Goal: Task Accomplishment & Management: Manage account settings

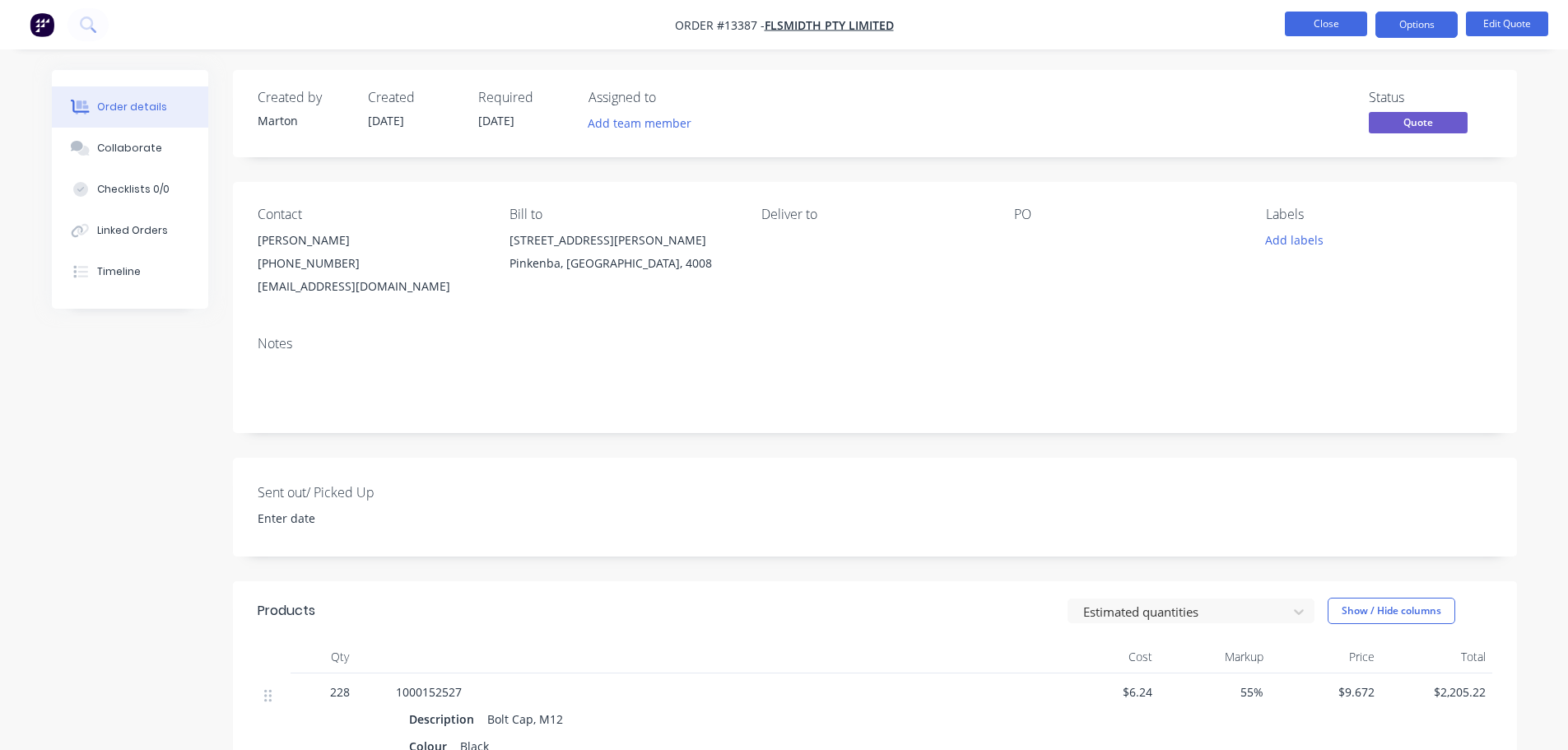
click at [1305, 29] on button "Close" at bounding box center [1326, 24] width 82 height 24
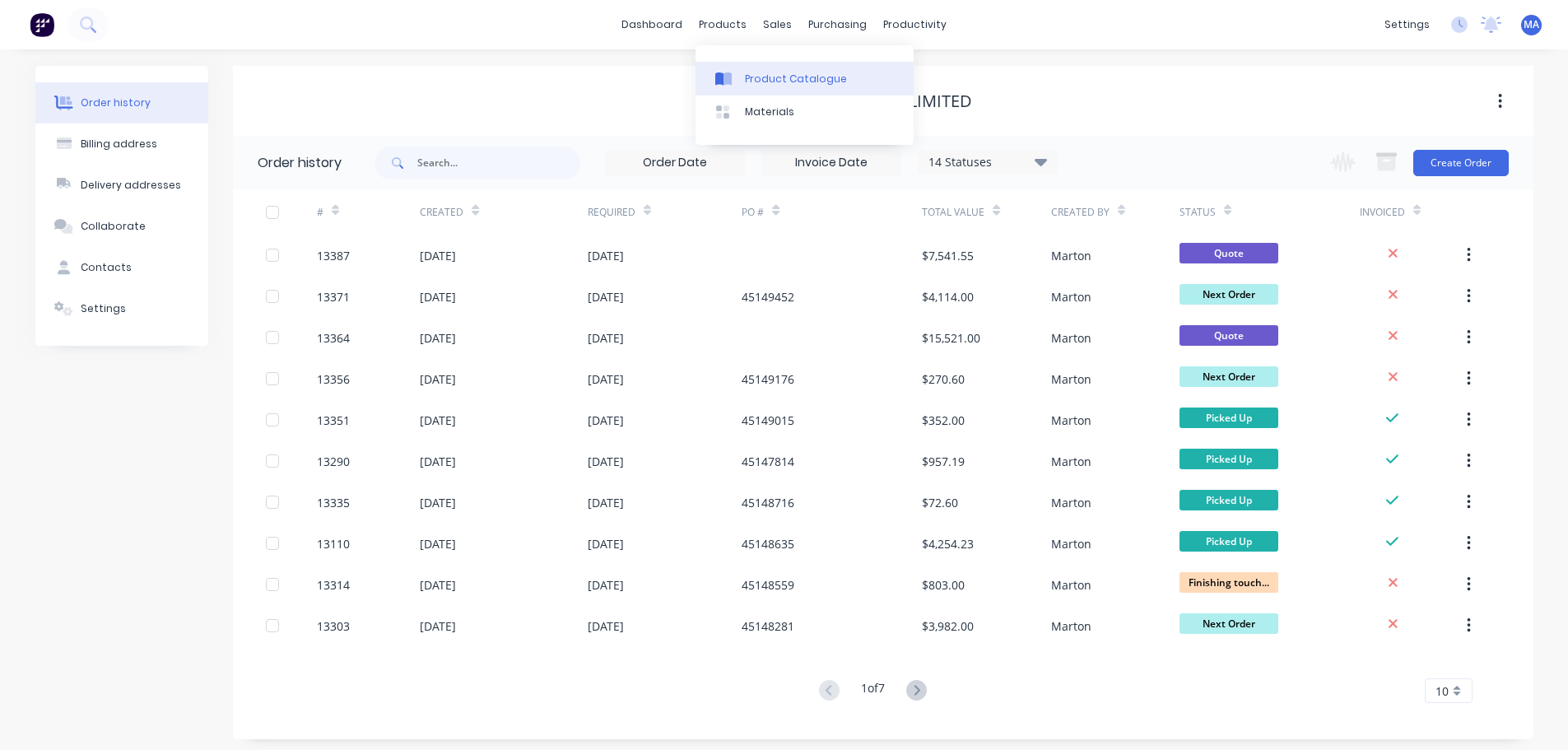
click at [750, 66] on link "Product Catalogue" at bounding box center [804, 77] width 218 height 33
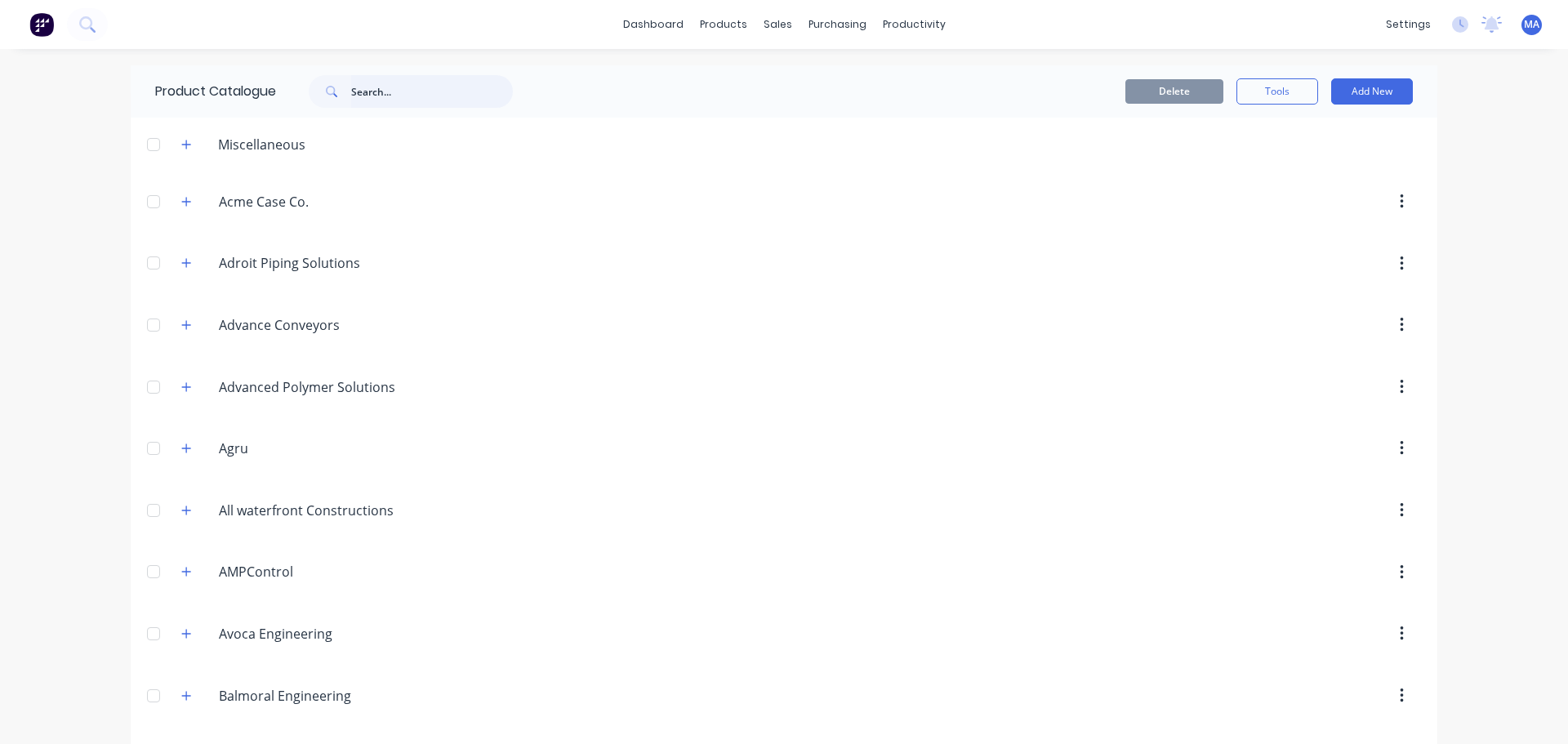
click at [424, 92] on input "text" at bounding box center [432, 91] width 162 height 33
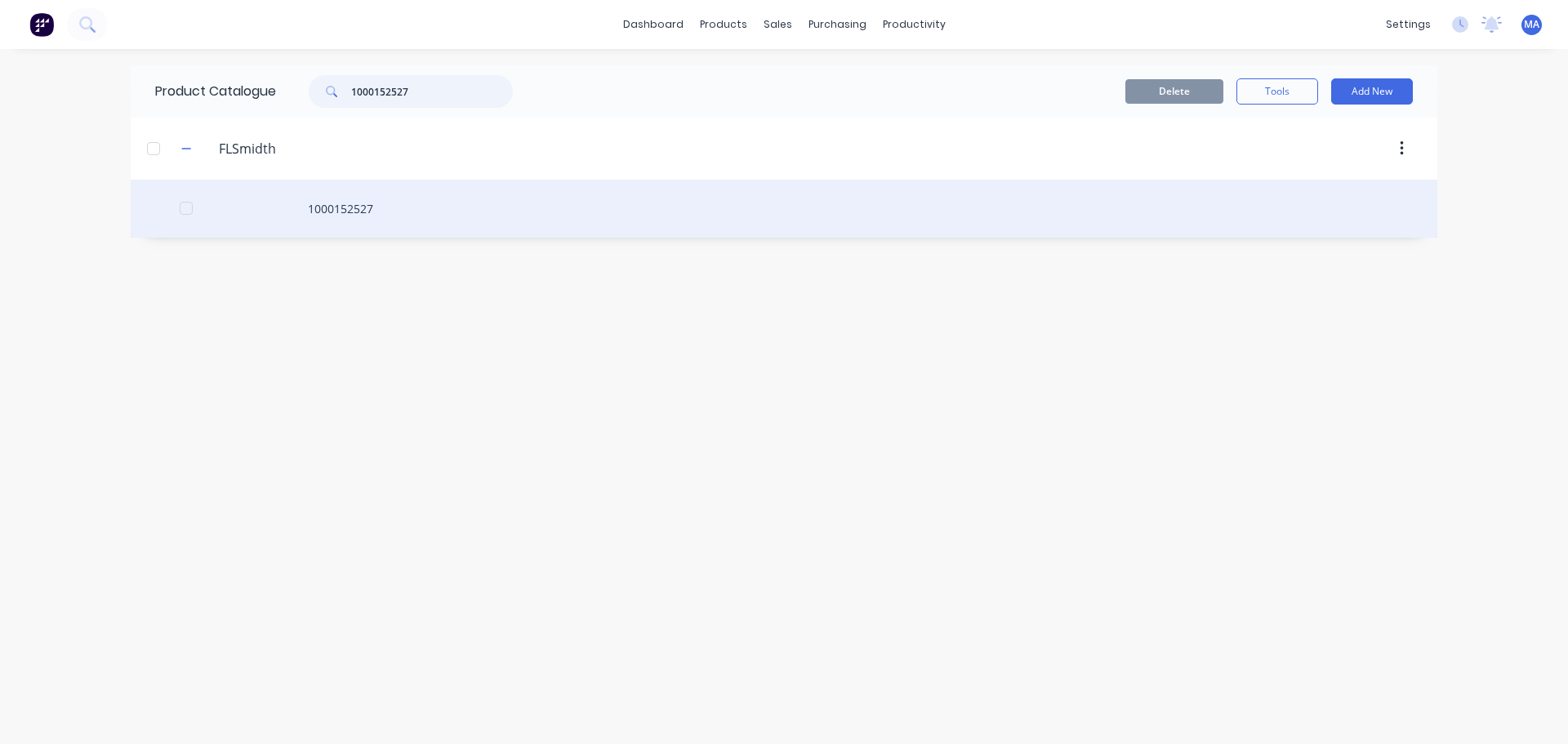
type input "1000152527"
click at [383, 210] on div "1000152527" at bounding box center [784, 208] width 1307 height 58
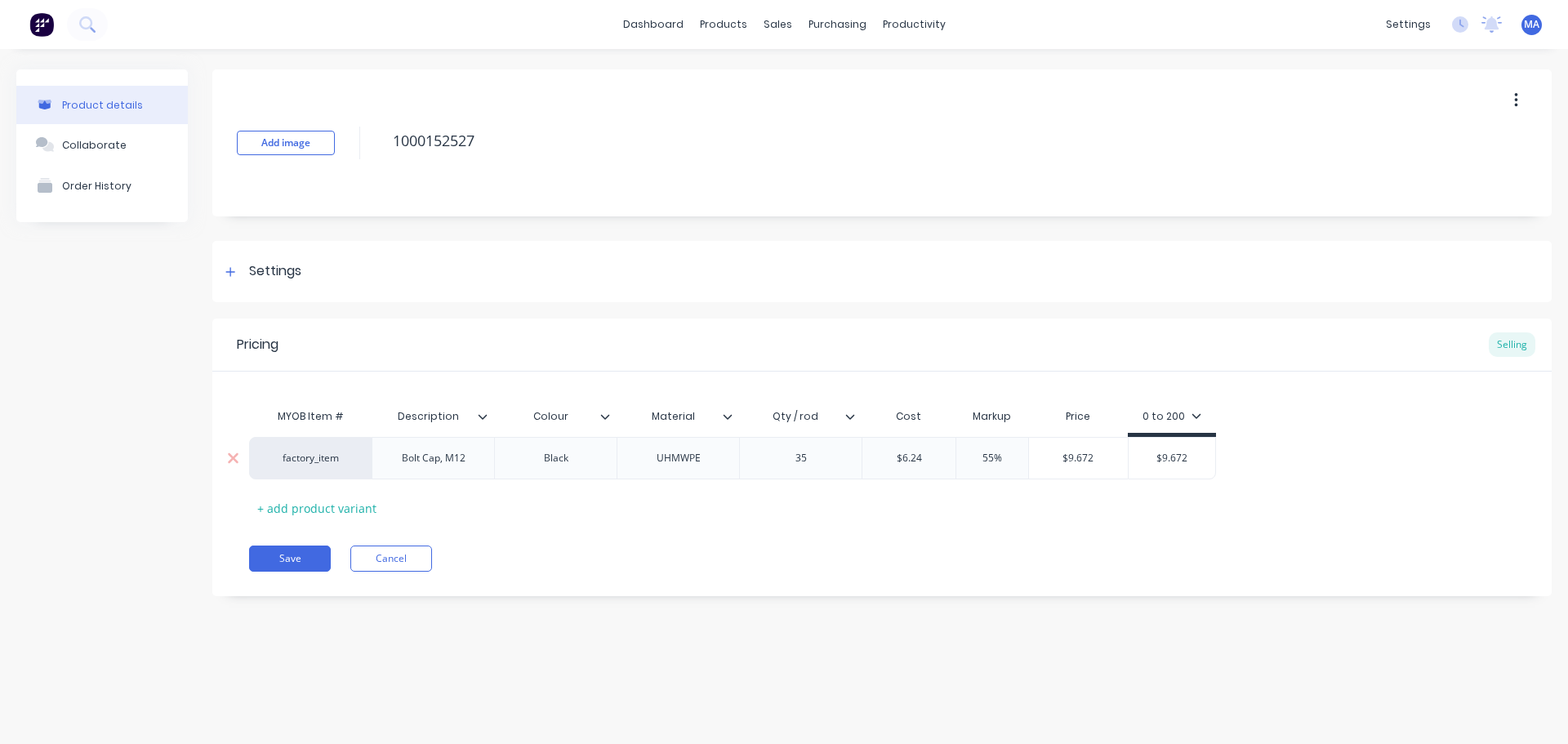
click at [493, 461] on div "Bolt Cap, M12" at bounding box center [433, 458] width 123 height 43
click at [482, 468] on div "Bolt Cap, M12" at bounding box center [433, 458] width 123 height 43
click at [469, 459] on div "Bolt Cap, M12" at bounding box center [434, 458] width 90 height 21
click at [853, 418] on icon at bounding box center [850, 417] width 10 height 10
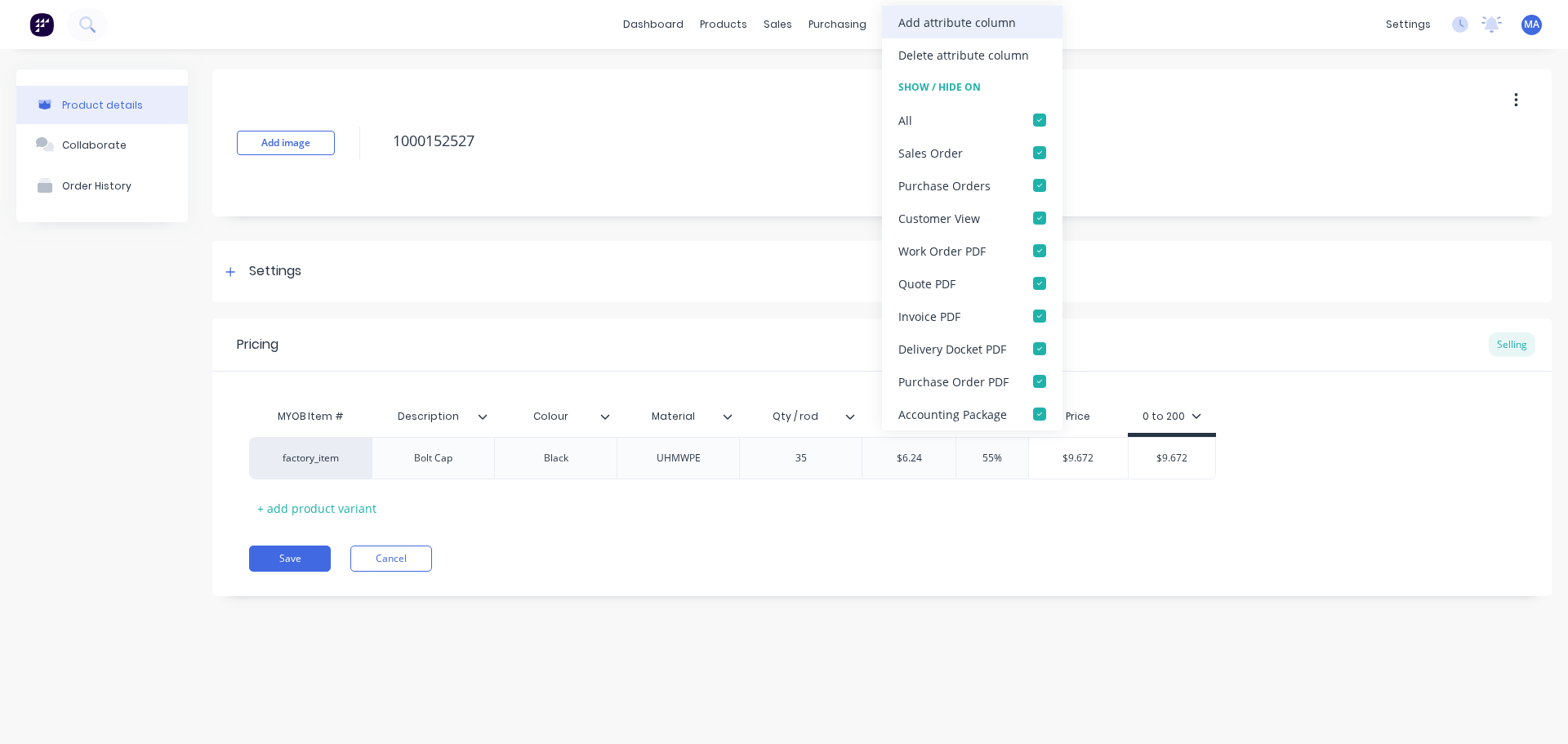
click at [948, 25] on div "Add attribute column" at bounding box center [957, 23] width 118 height 18
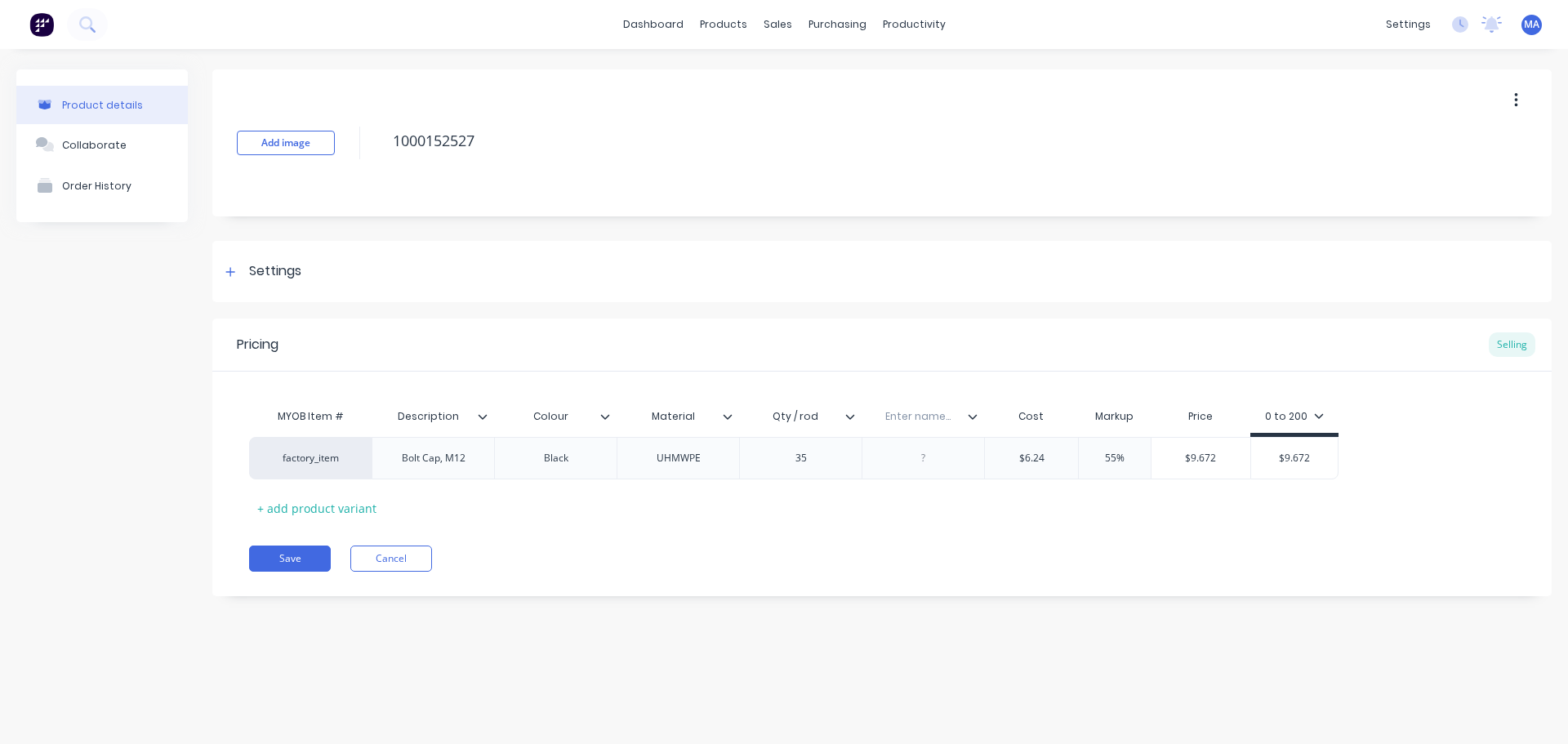
type textarea "x"
type input "Variation"
click at [865, 529] on div "Pricing Selling MYOB Item # Description Colour Material Qty / rod Variation Cos…" at bounding box center [882, 457] width 1340 height 277
drag, startPoint x: 977, startPoint y: 414, endPoint x: 584, endPoint y: 423, distance: 393.1
click at [584, 423] on div "MYOB Item # Description Colour Material Qty / rod Variation Cost Markup Price 0…" at bounding box center [794, 418] width 1089 height 37
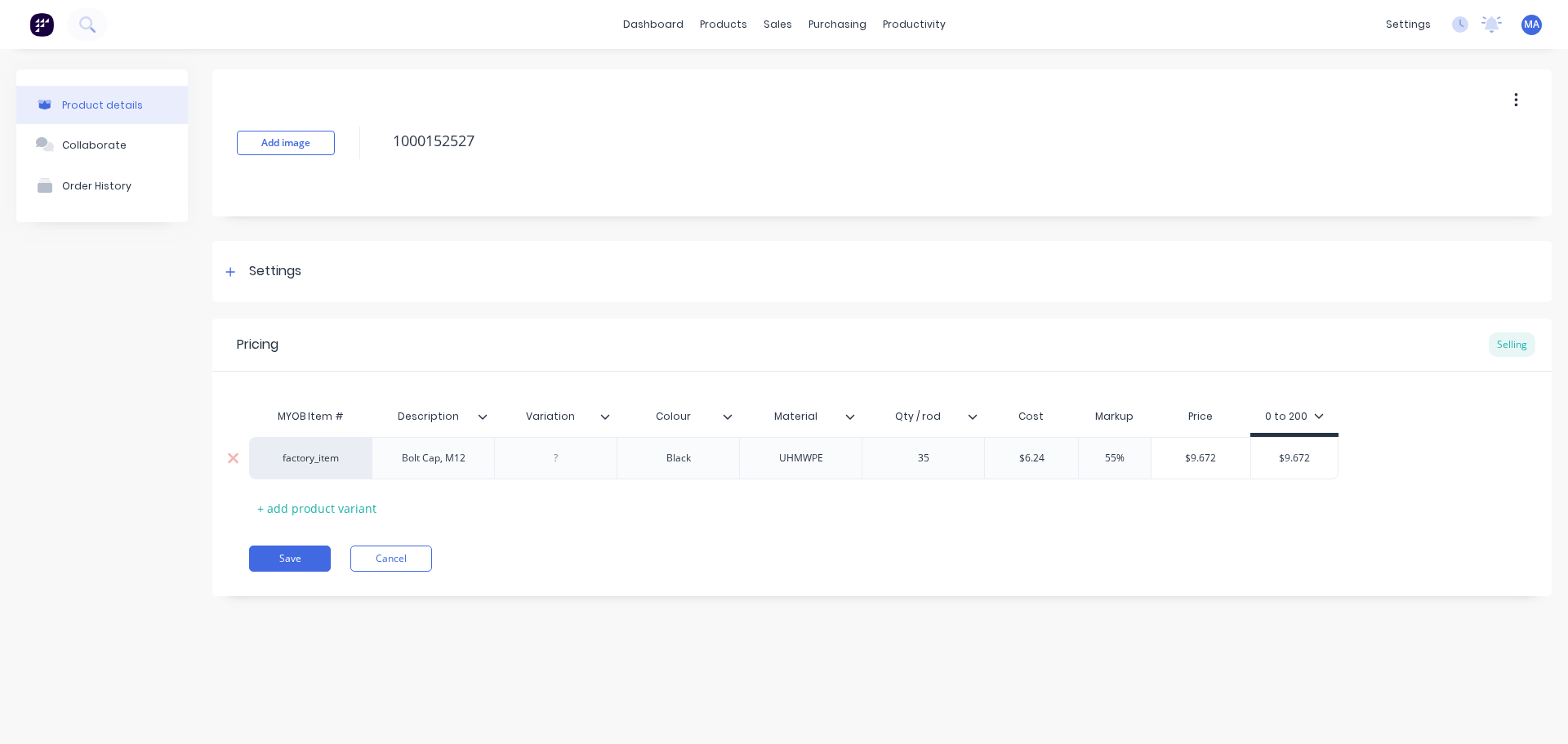
click at [474, 460] on div "Bolt Cap, M12" at bounding box center [434, 458] width 90 height 21
click at [570, 457] on div at bounding box center [556, 458] width 82 height 21
type textarea "x"
click at [570, 453] on div at bounding box center [556, 458] width 82 height 21
click at [634, 511] on div "MYOB Item # Description Variation Colour Material Qty / rod Cost Markup Price 0…" at bounding box center [882, 460] width 1266 height 121
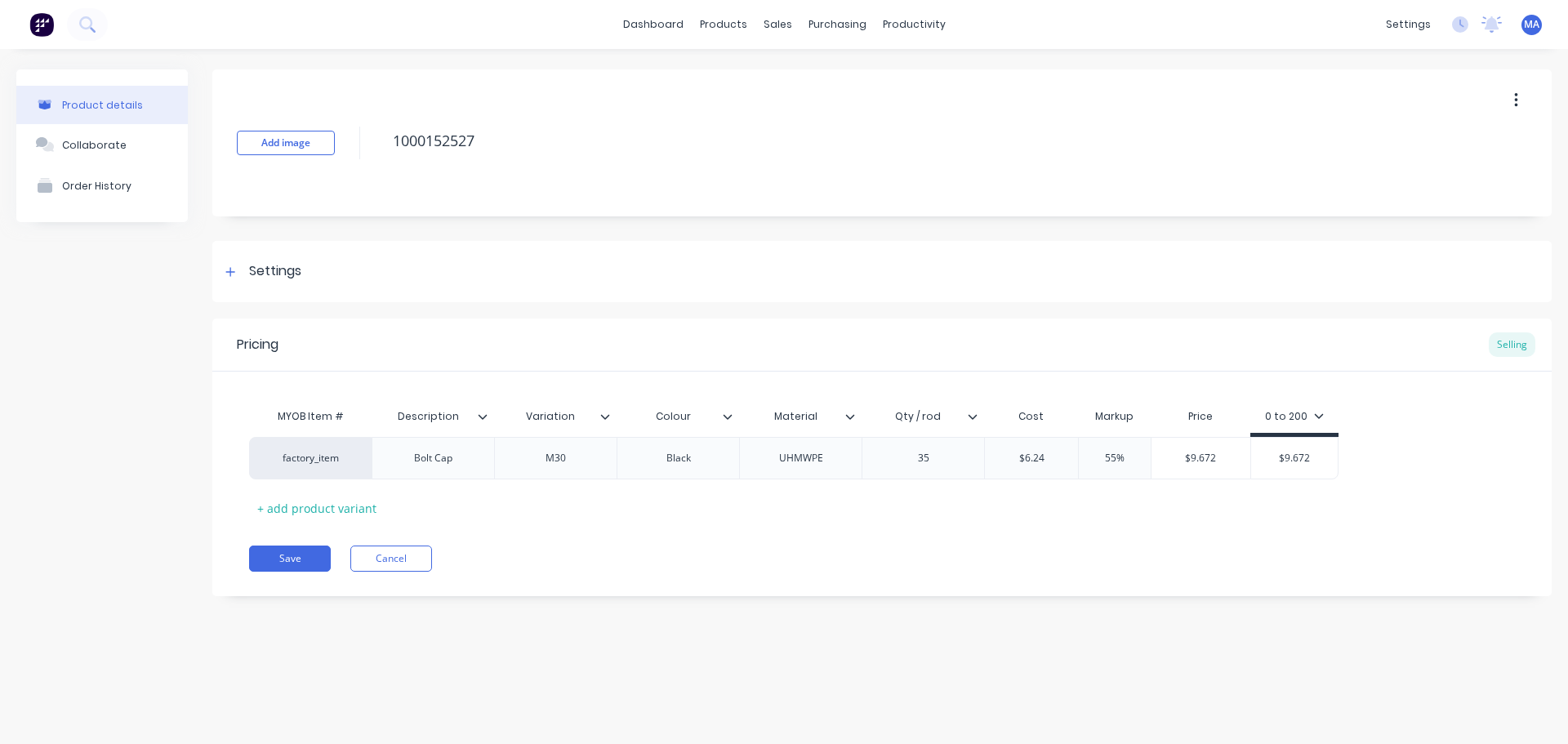
click at [652, 538] on div "Pricing Selling MYOB Item # Description Variation Colour Material Qty / rod Cos…" at bounding box center [882, 457] width 1340 height 277
click at [73, 159] on button "Collaborate" at bounding box center [102, 144] width 171 height 41
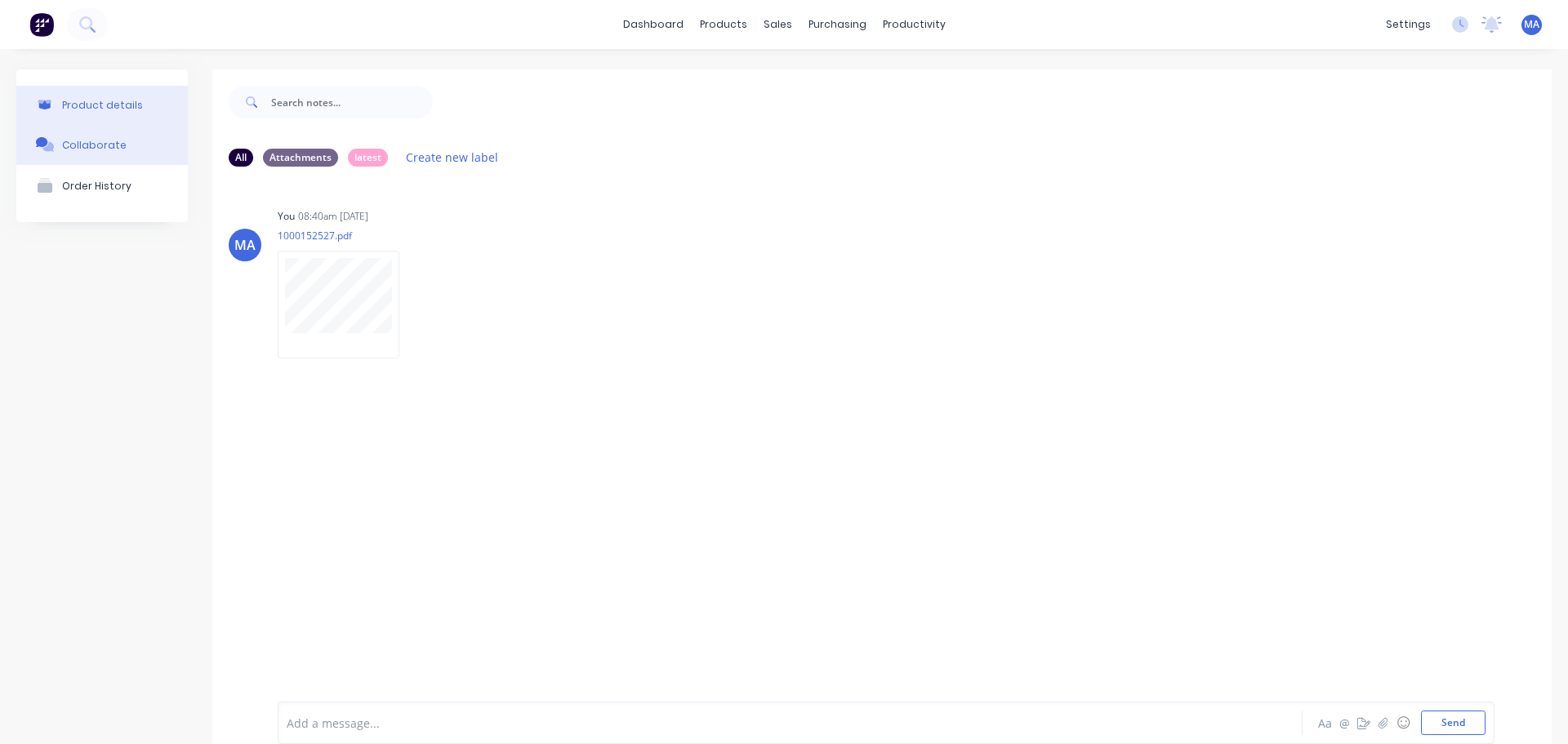
click at [84, 108] on div "Product details" at bounding box center [102, 104] width 81 height 13
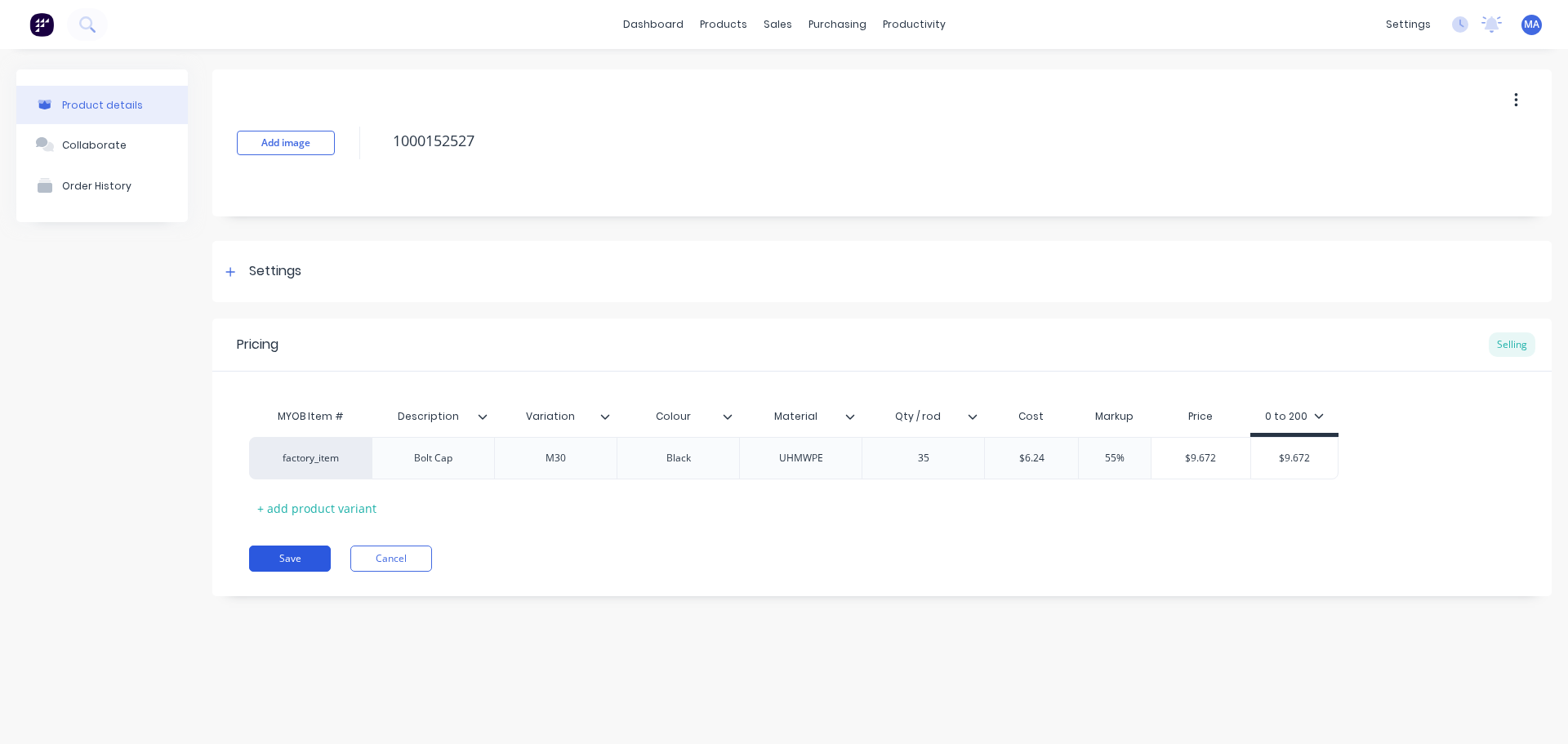
click at [277, 546] on button "Save" at bounding box center [290, 558] width 82 height 26
type textarea "x"
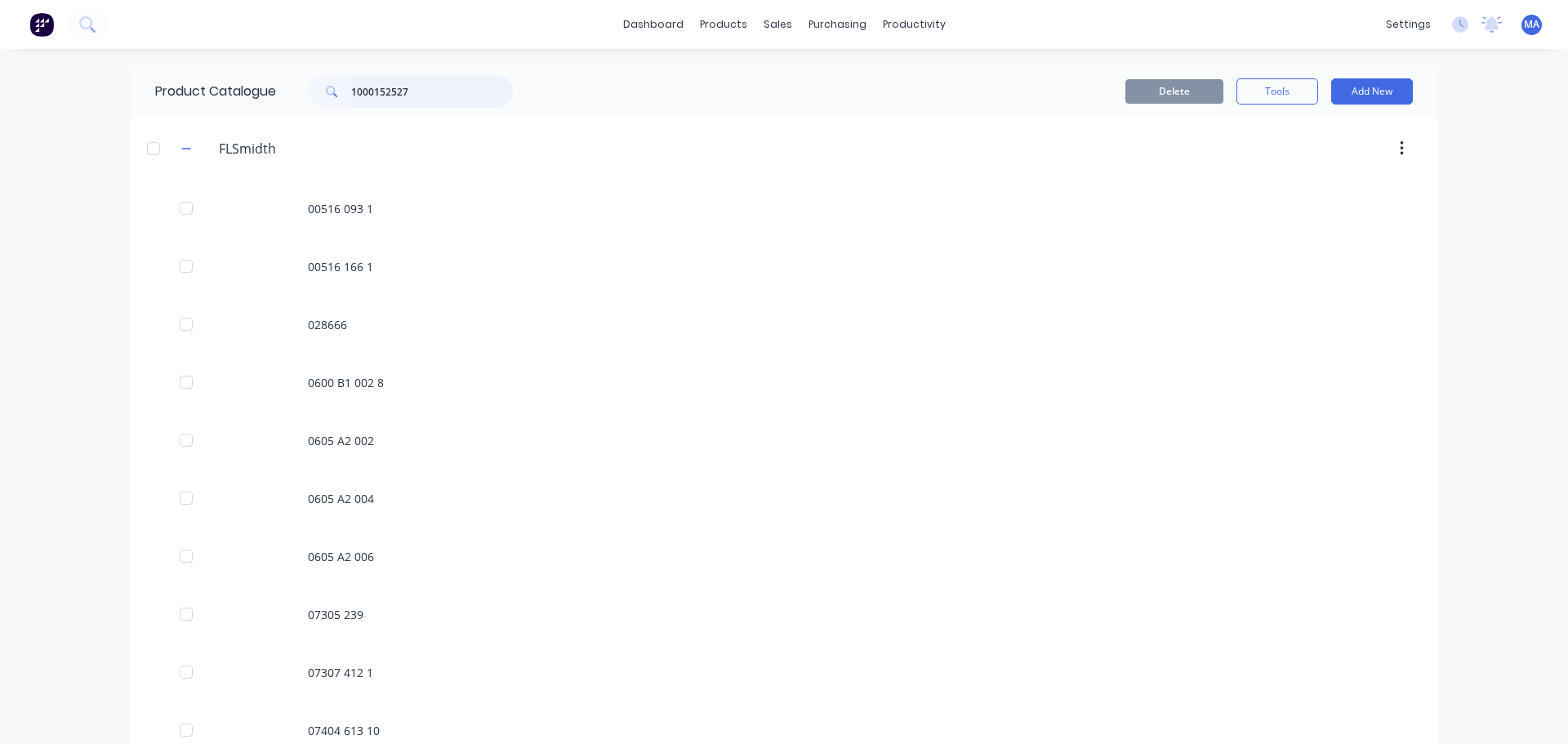
click at [417, 101] on input "1000152527" at bounding box center [432, 91] width 162 height 33
type input "1"
type input "1000157386"
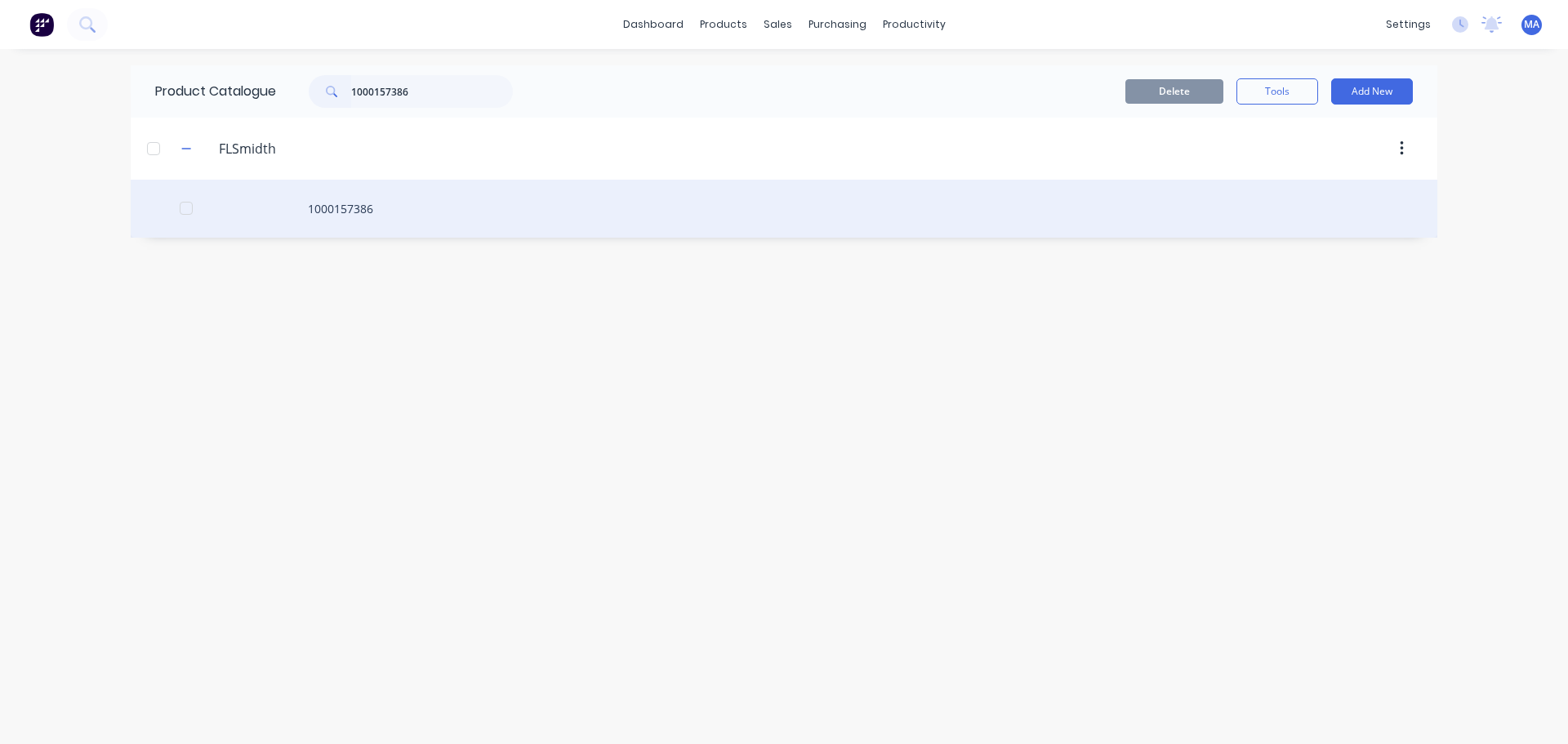
click at [419, 199] on div "1000157386" at bounding box center [784, 208] width 1307 height 58
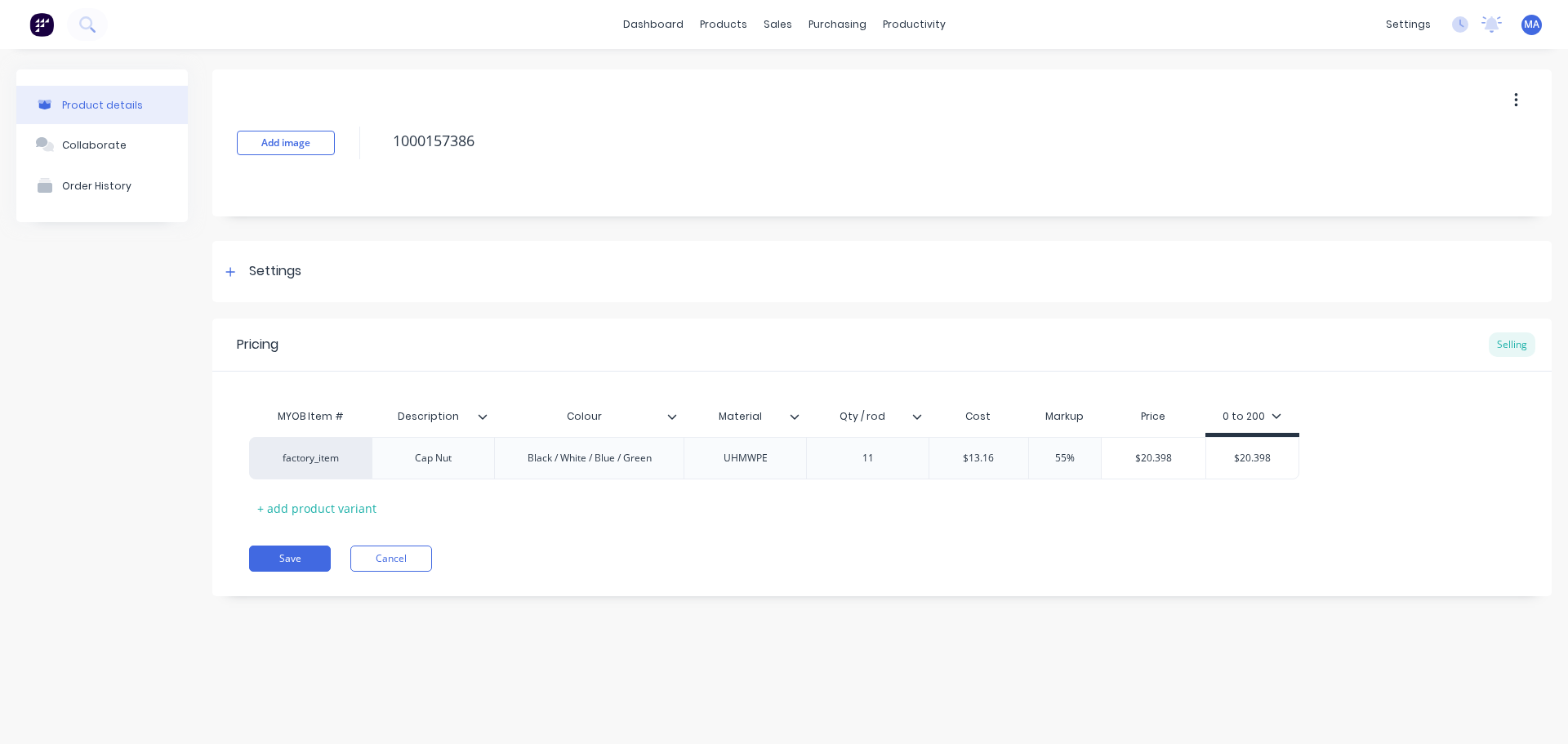
click at [922, 416] on div at bounding box center [924, 417] width 10 height 15
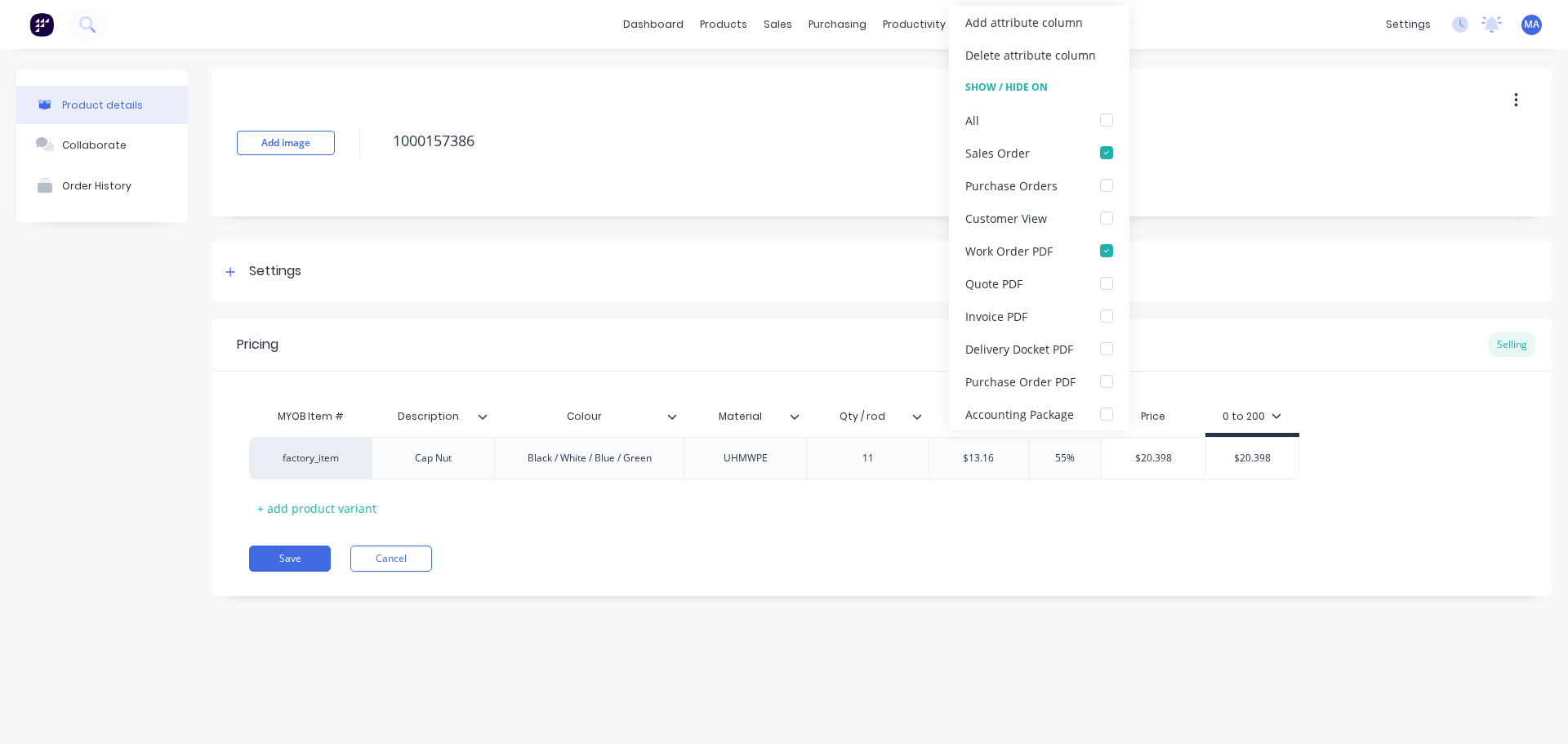
drag, startPoint x: 1002, startPoint y: 35, endPoint x: 1001, endPoint y: 54, distance: 19.0
click at [1002, 34] on div "Add attribute column" at bounding box center [1039, 22] width 180 height 33
type textarea "x"
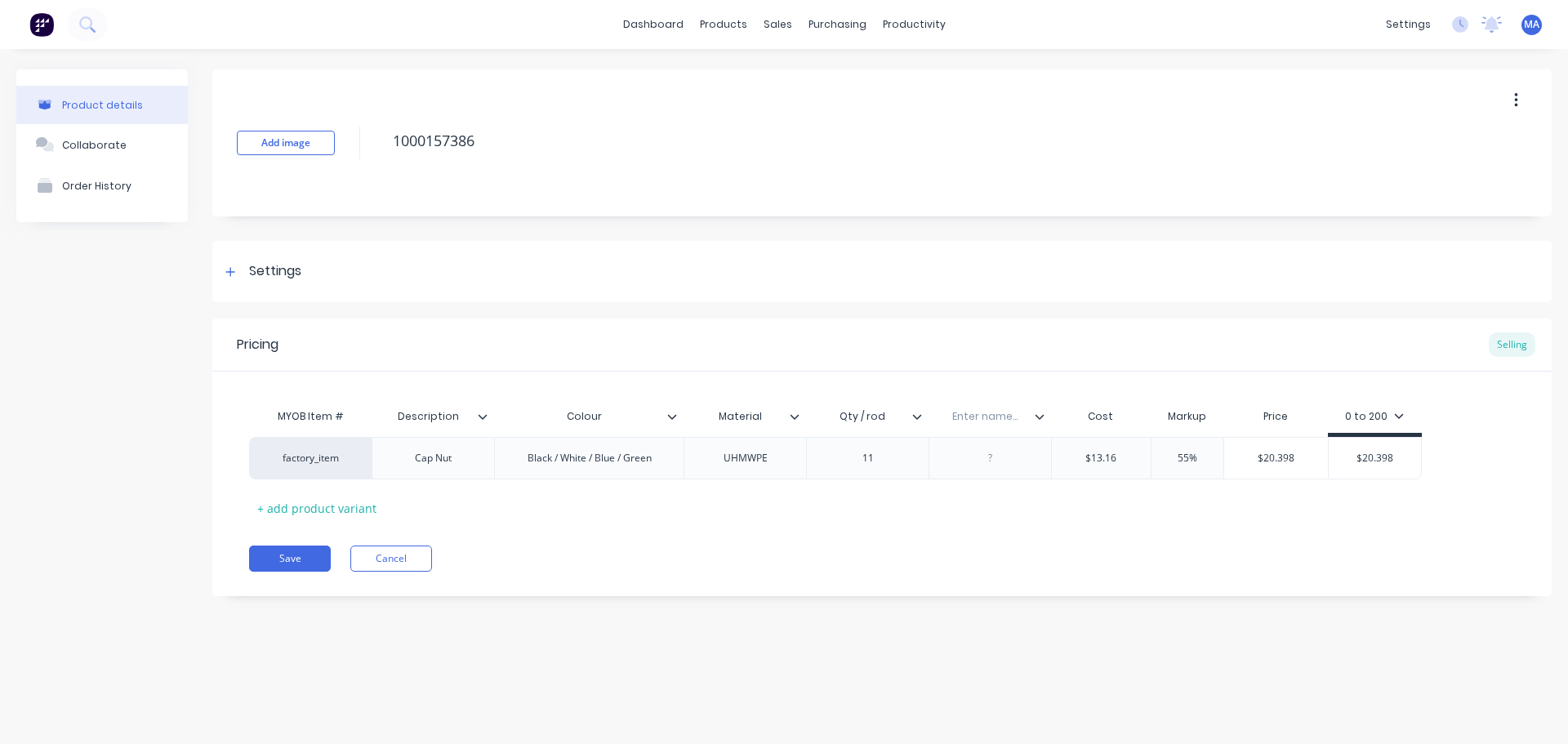
click at [990, 407] on div "Enter name..." at bounding box center [985, 416] width 113 height 41
type input "Variation"
click at [1006, 468] on div at bounding box center [990, 458] width 123 height 43
drag, startPoint x: 1042, startPoint y: 420, endPoint x: 636, endPoint y: 419, distance: 406.0
click at [636, 419] on div "MYOB Item # Description Colour Material Qty / rod Variation Variation Cost Mark…" at bounding box center [835, 418] width 1173 height 37
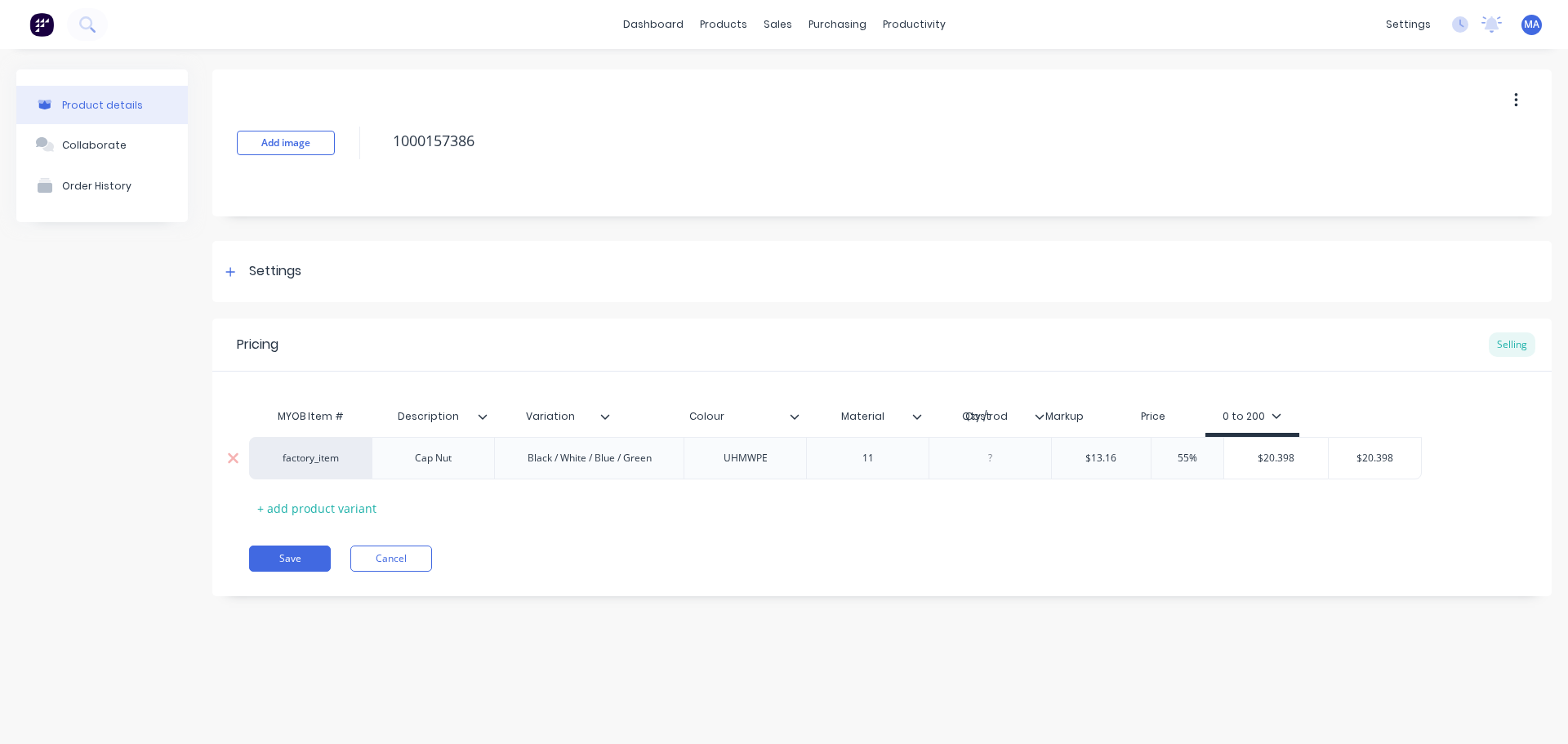
type textarea "x"
drag, startPoint x: 563, startPoint y: 418, endPoint x: 610, endPoint y: 426, distance: 47.7
click at [566, 418] on input "text" at bounding box center [551, 417] width 113 height 15
type input "Variation"
type textarea "x"
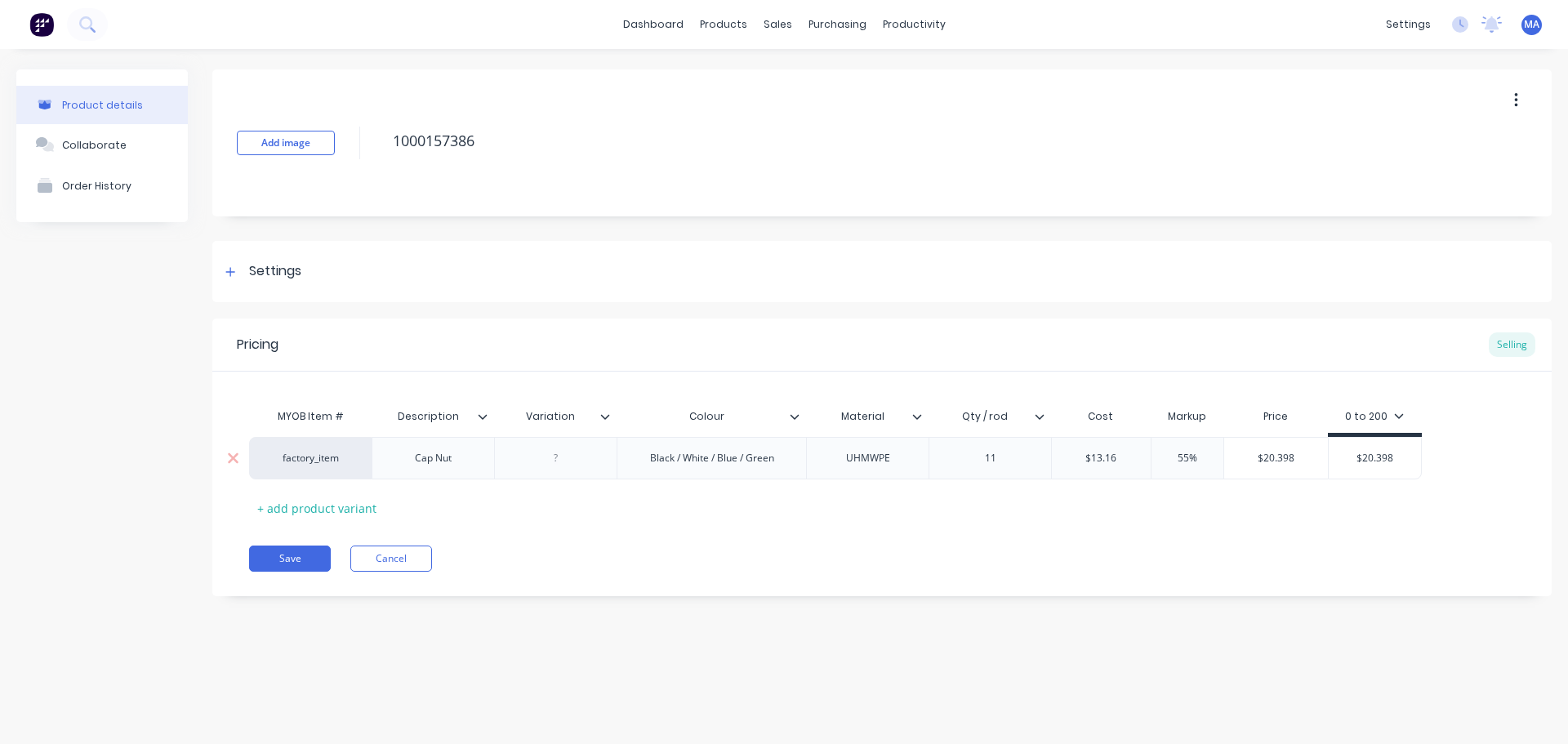
click at [570, 459] on div at bounding box center [556, 458] width 82 height 21
click at [269, 557] on button "Save" at bounding box center [290, 558] width 82 height 26
type textarea "x"
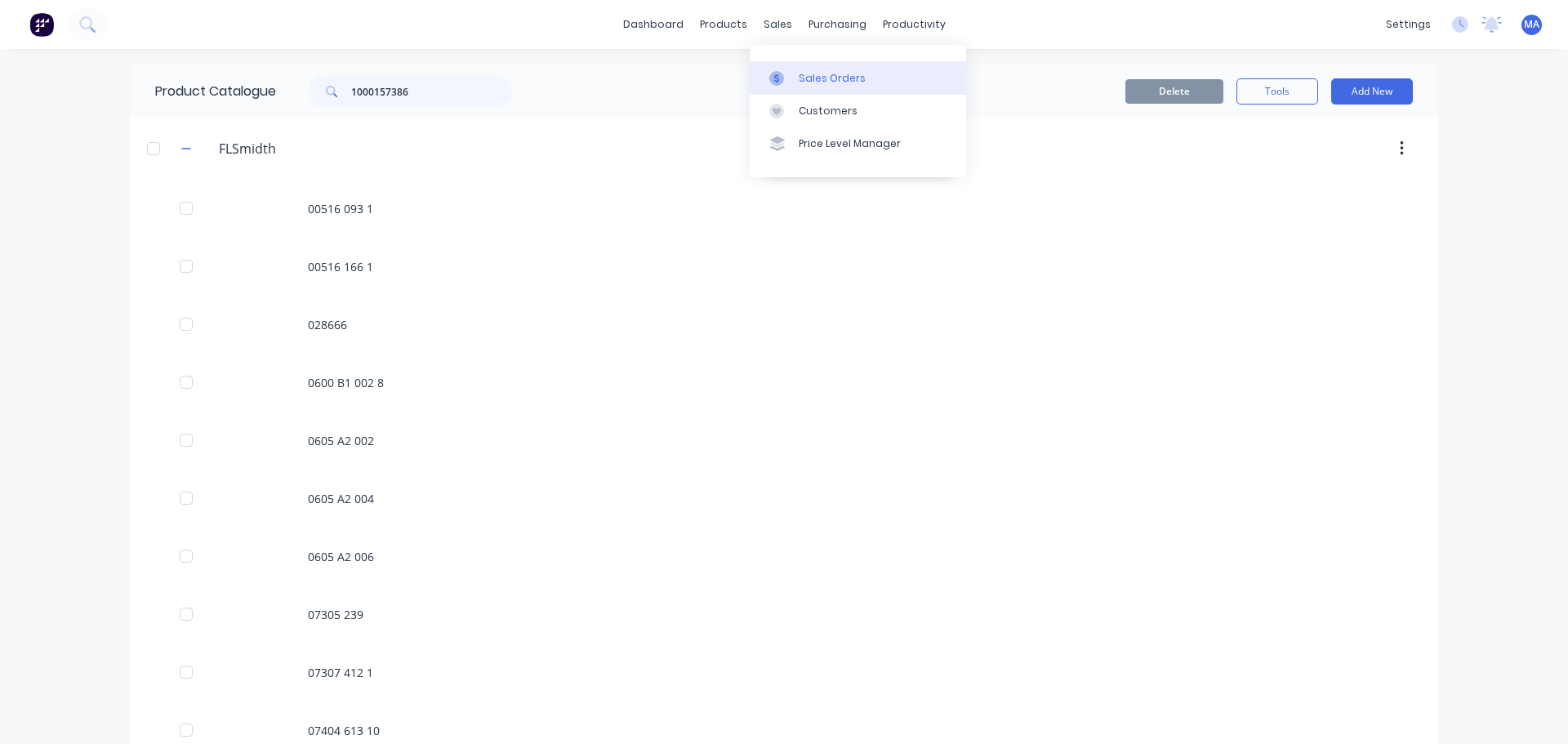
click at [801, 78] on div "Sales Orders" at bounding box center [832, 78] width 67 height 15
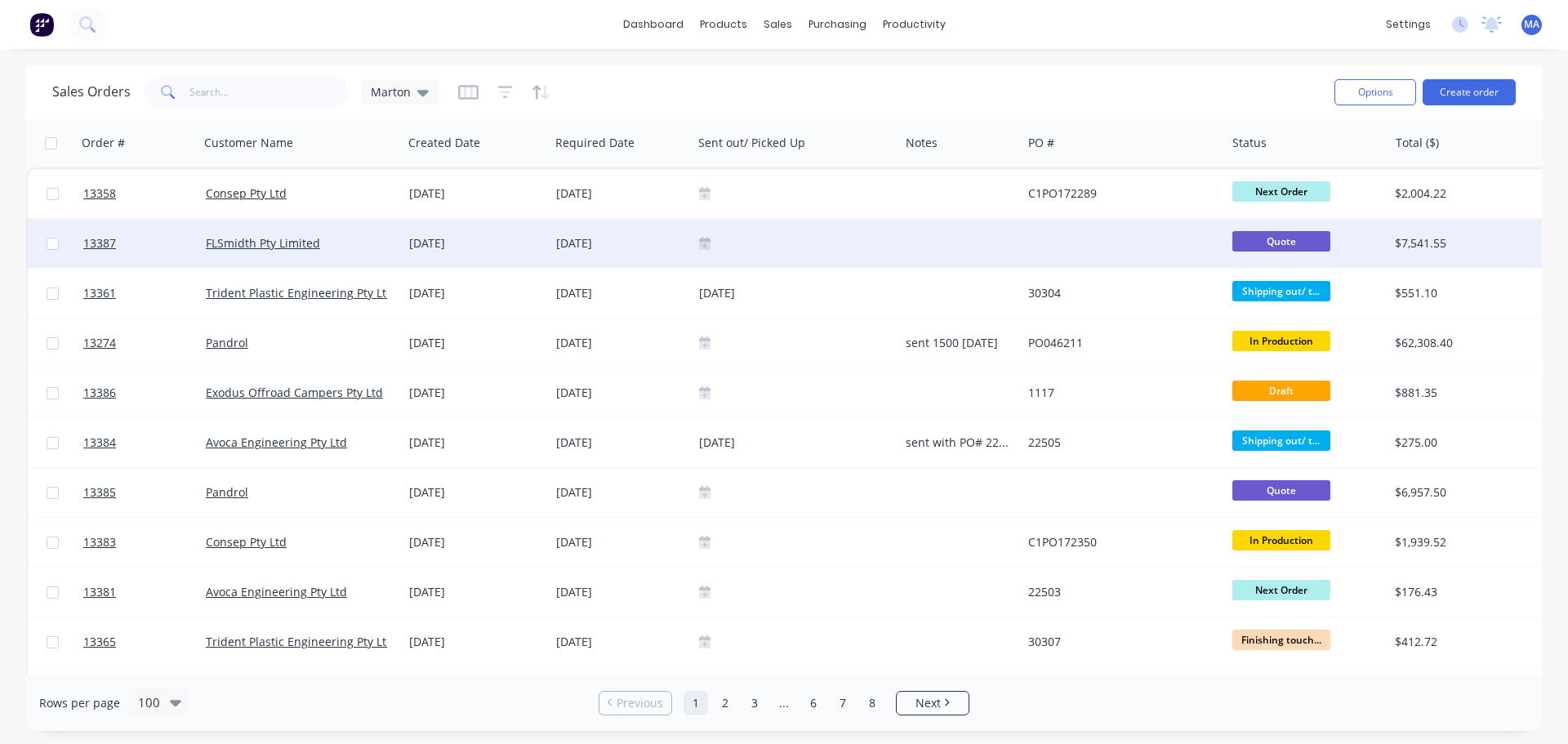
click at [395, 251] on div "FLSmidth Pty Limited" at bounding box center [301, 244] width 191 height 17
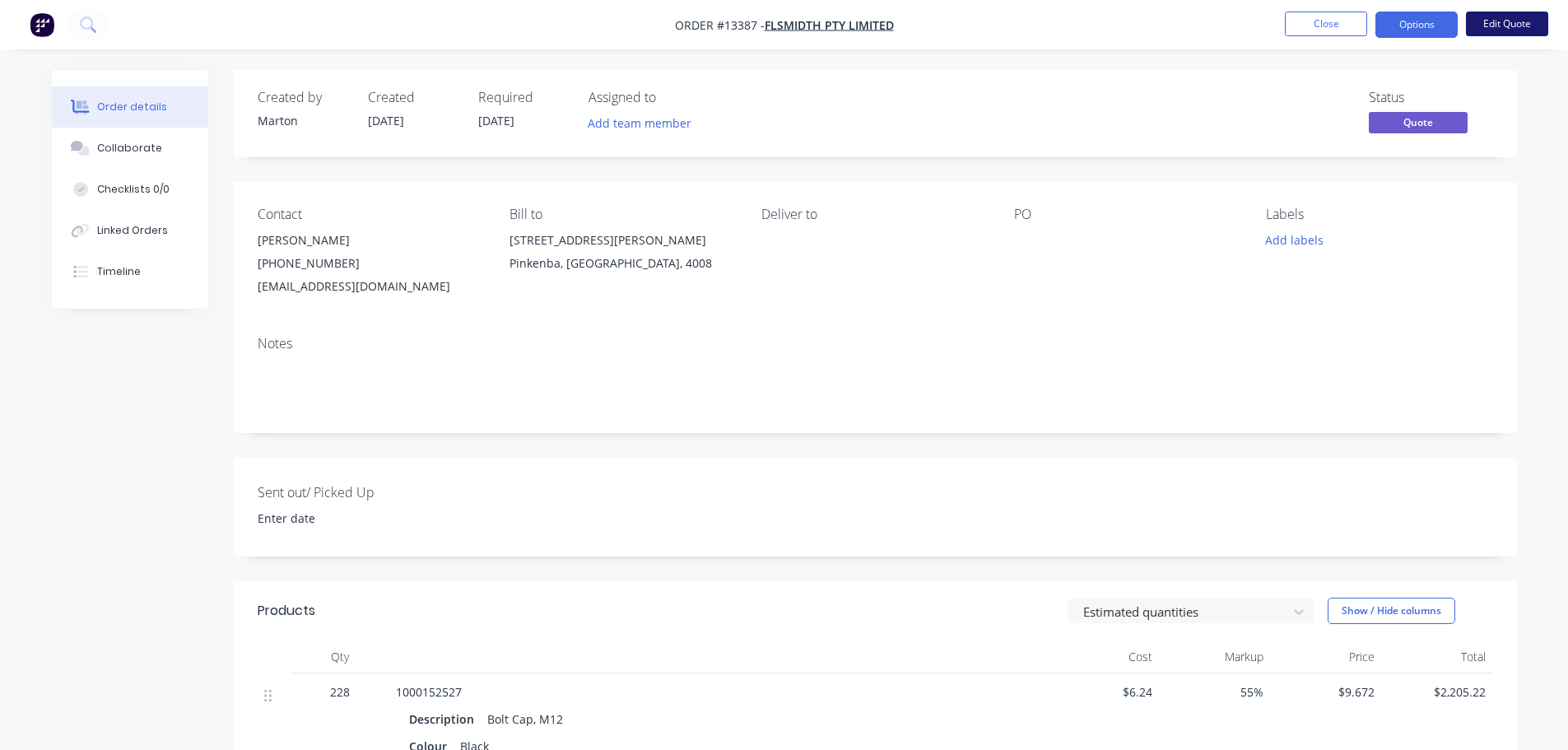
click at [1526, 29] on button "Edit Quote" at bounding box center [1507, 24] width 82 height 24
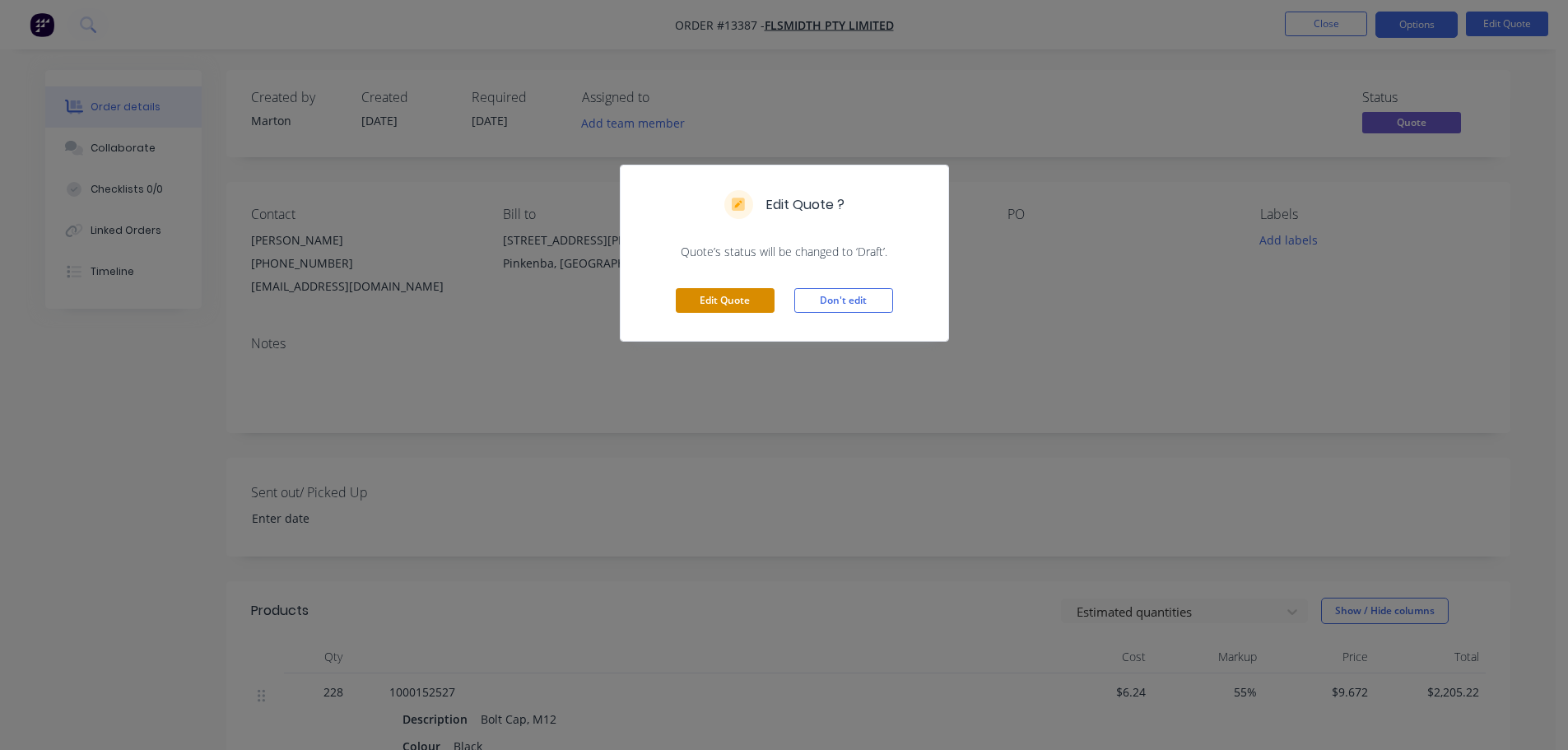
click at [747, 292] on button "Edit Quote" at bounding box center [725, 300] width 98 height 24
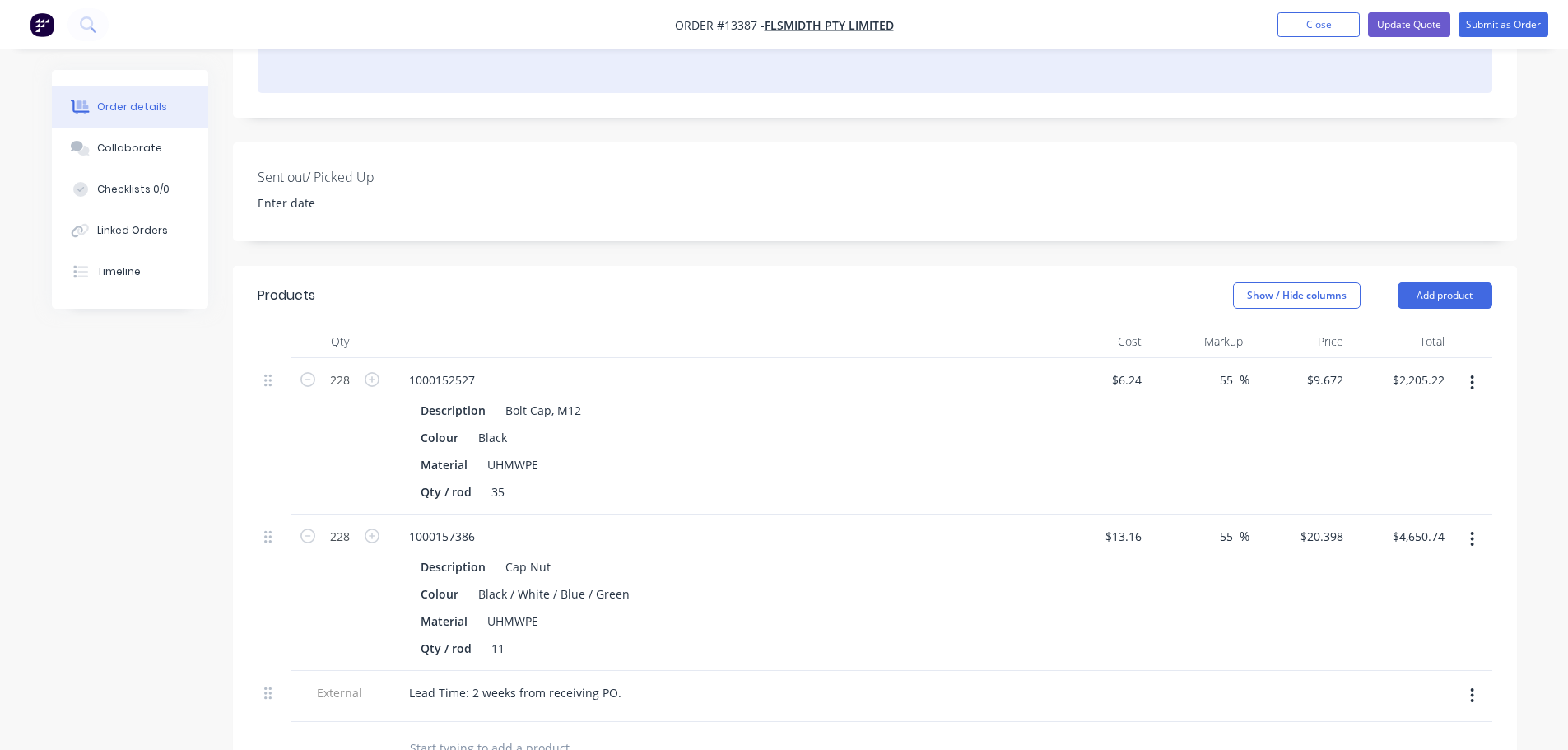
scroll to position [412, 0]
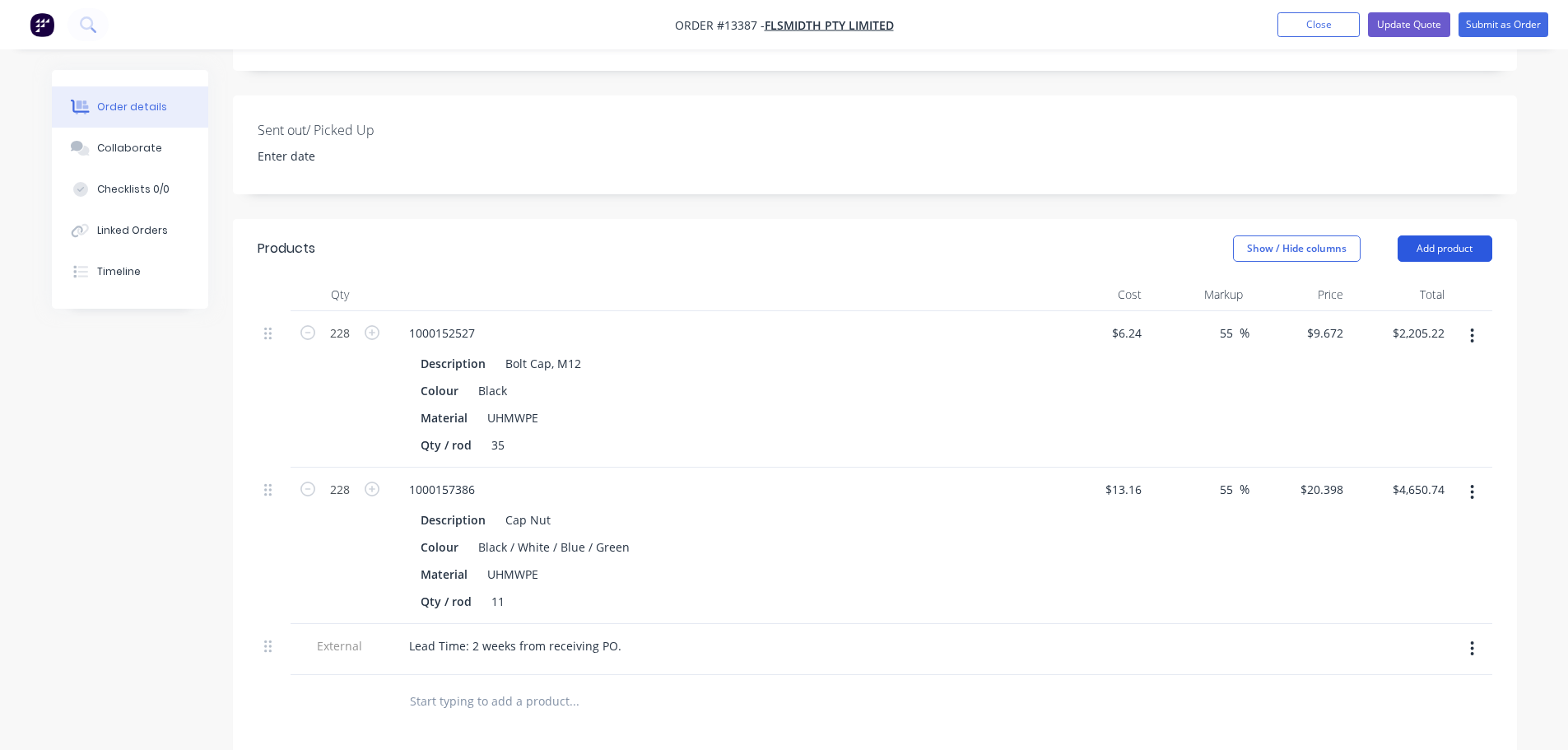
click at [1449, 236] on button "Add product" at bounding box center [1444, 248] width 94 height 26
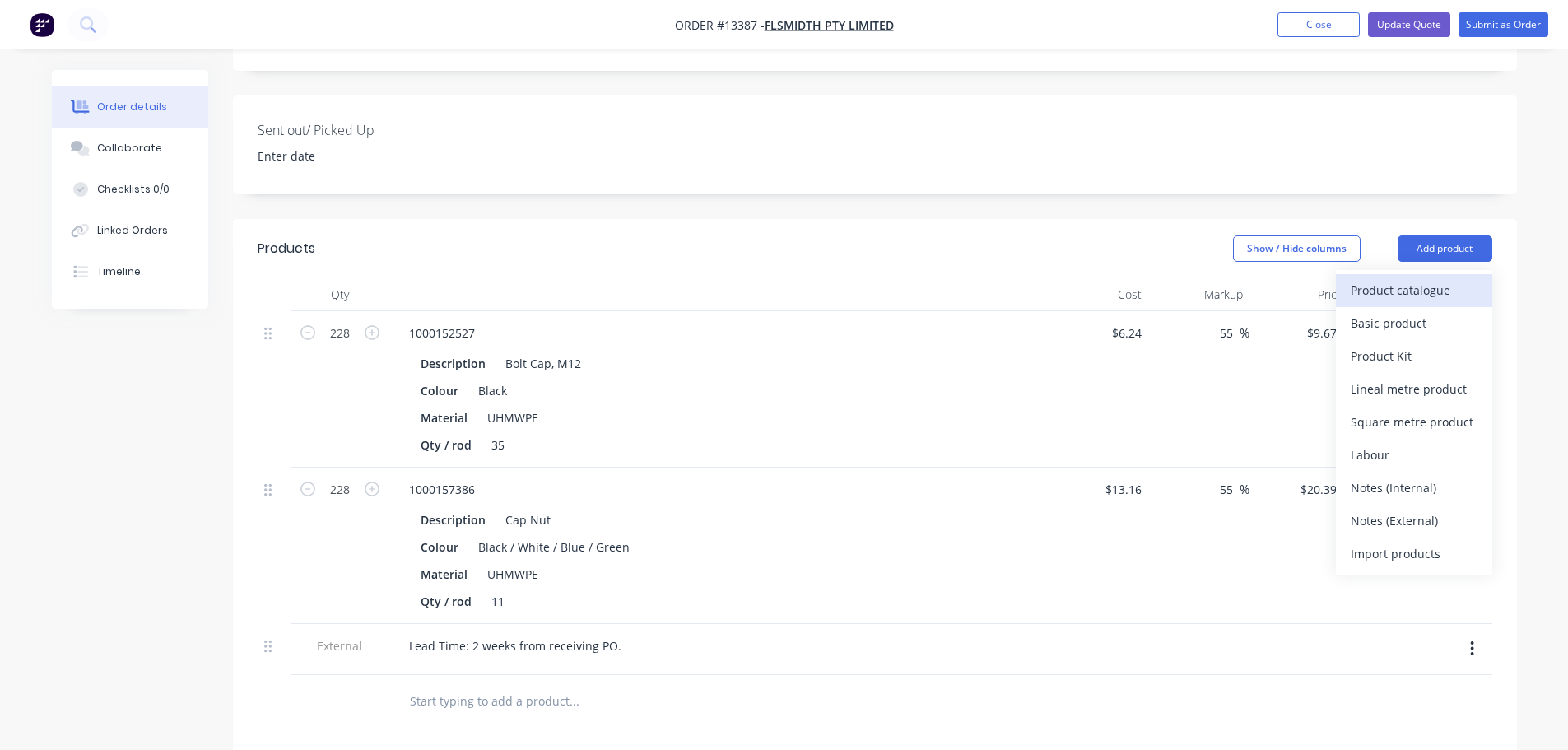
click at [1426, 274] on button "Product catalogue" at bounding box center [1414, 290] width 157 height 33
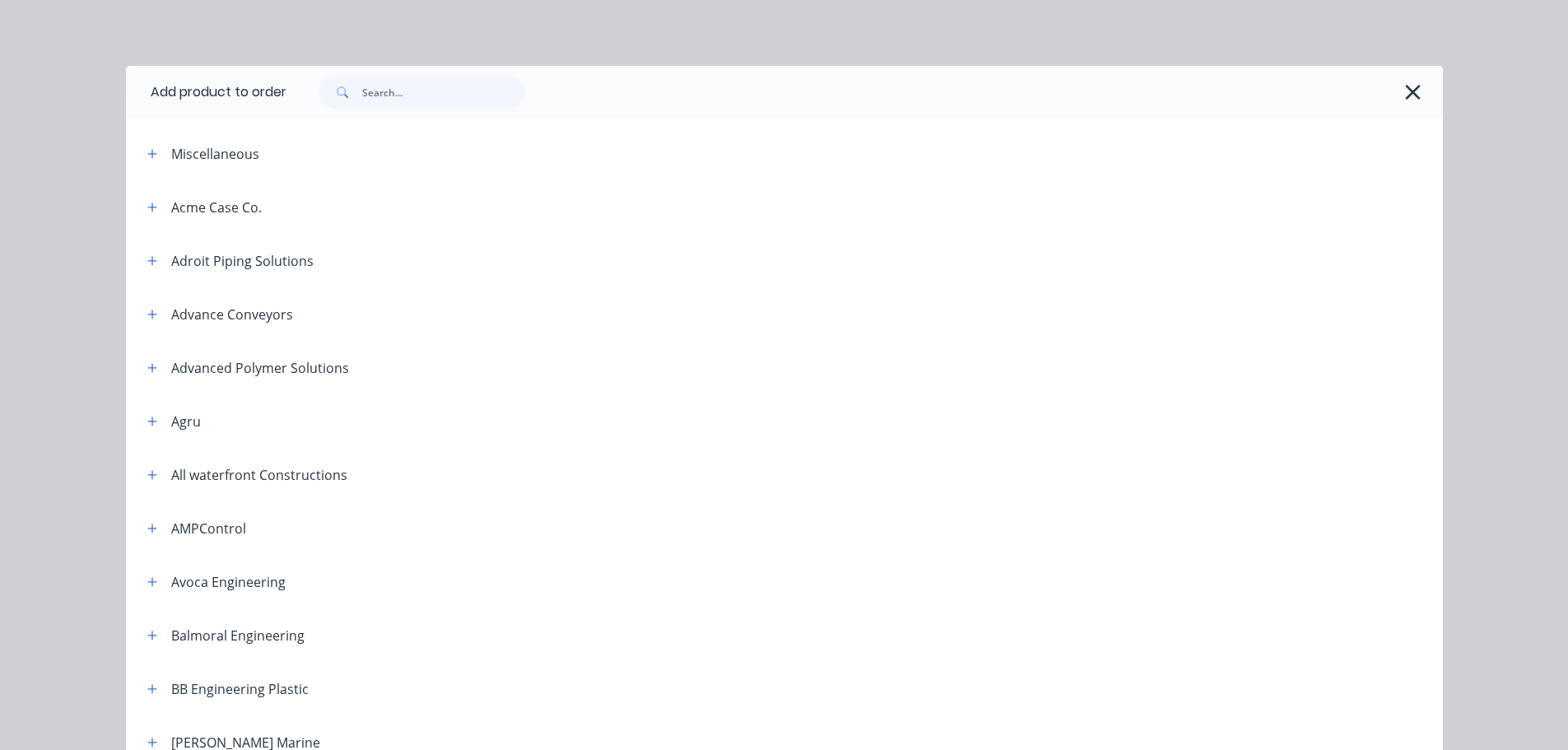
click at [1408, 89] on icon "button" at bounding box center [1412, 92] width 18 height 23
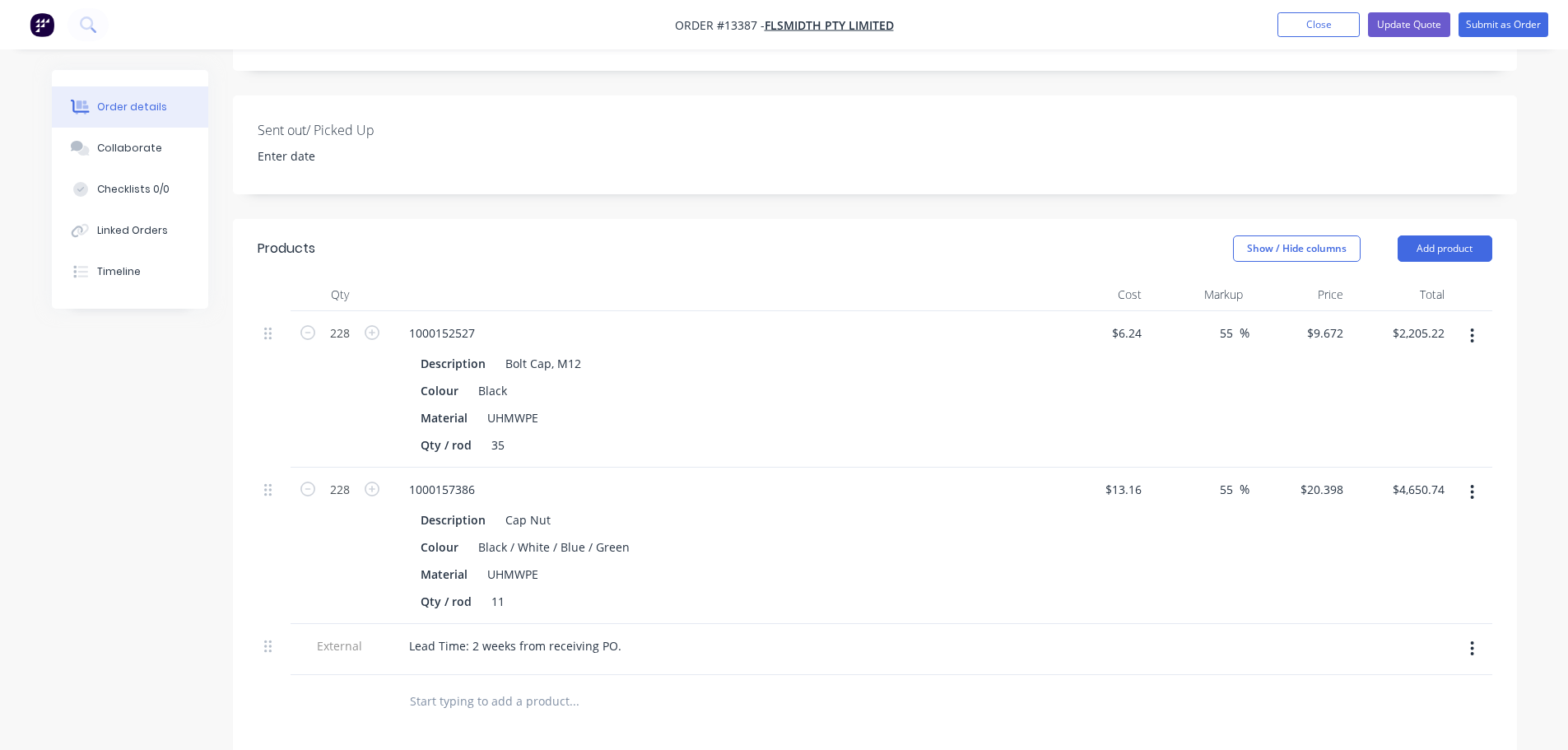
click at [1478, 321] on button "button" at bounding box center [1472, 335] width 39 height 29
click at [1419, 367] on div "Edit" at bounding box center [1414, 379] width 127 height 24
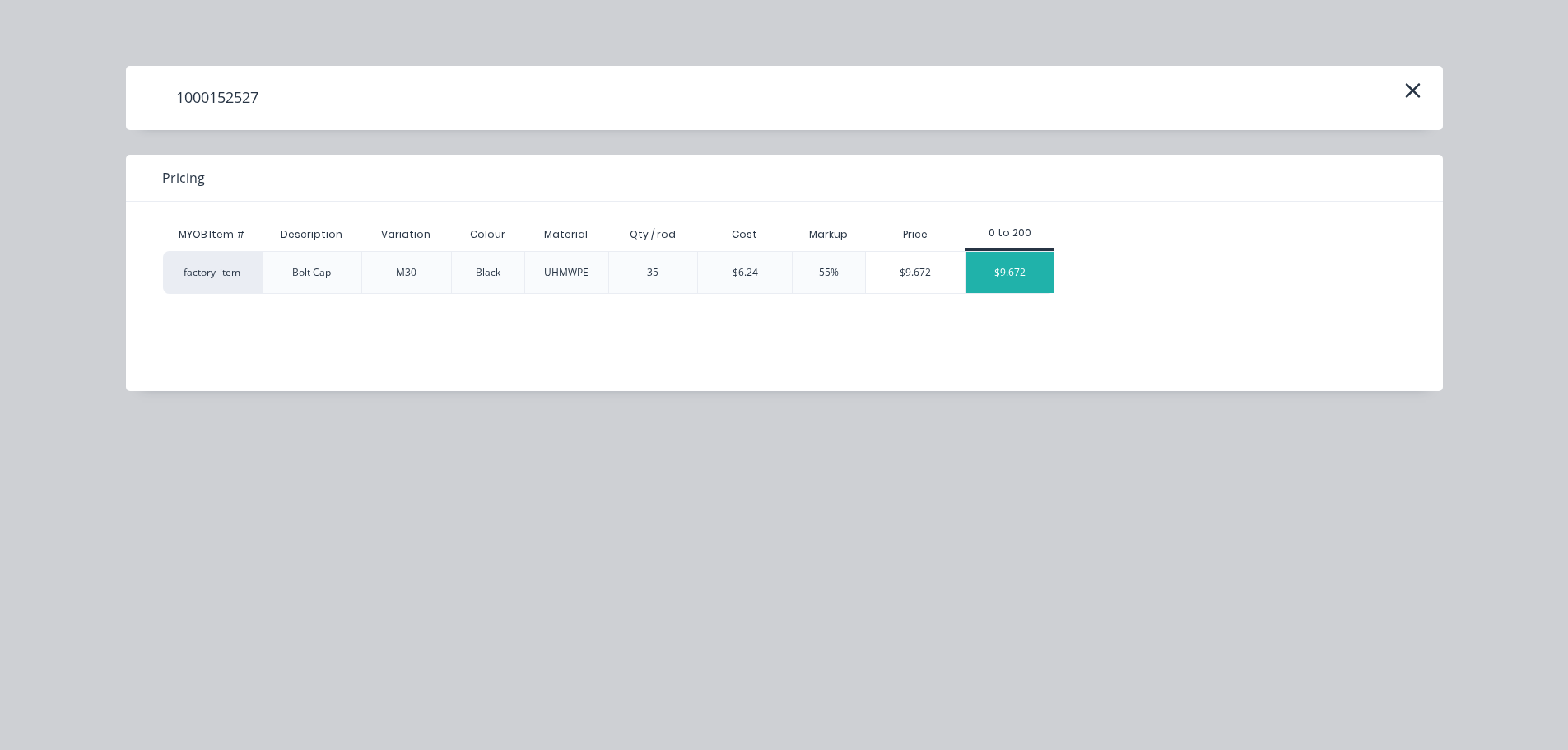
click at [1014, 281] on div "$9.672" at bounding box center [1010, 272] width 88 height 41
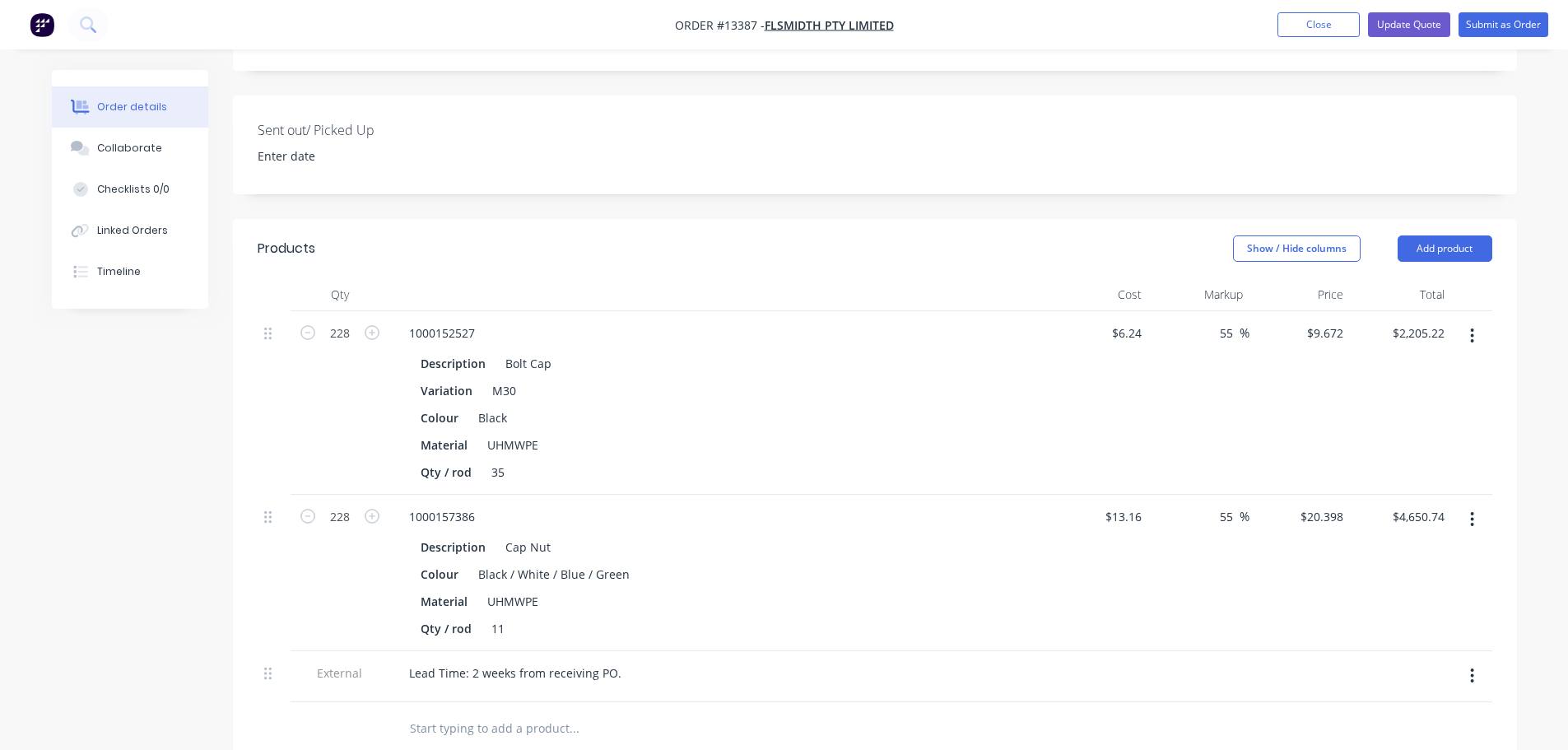
click at [1479, 504] on button "button" at bounding box center [1472, 519] width 39 height 29
click at [1436, 551] on div "Edit" at bounding box center [1414, 562] width 127 height 24
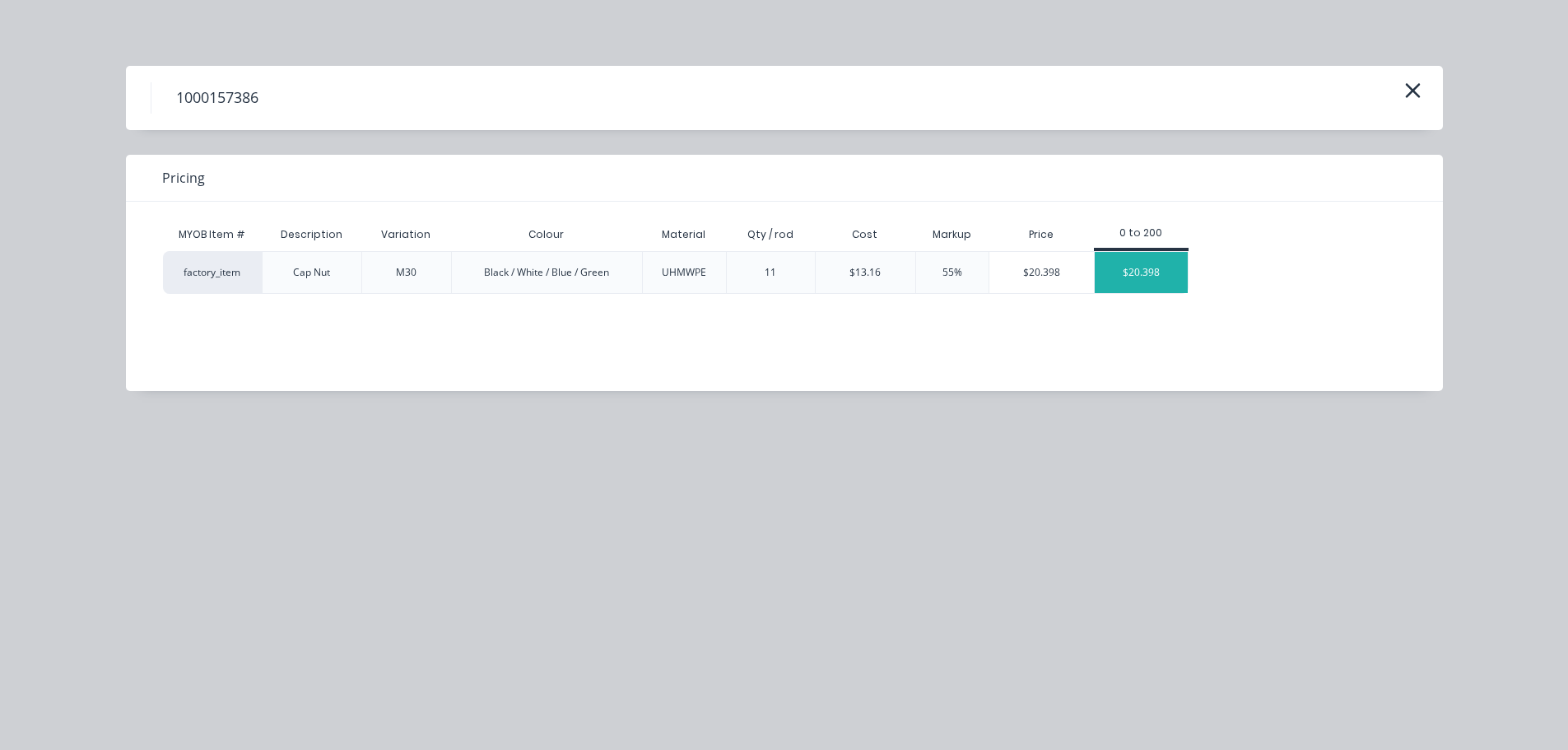
click at [1187, 267] on div "$20.398" at bounding box center [1141, 272] width 93 height 41
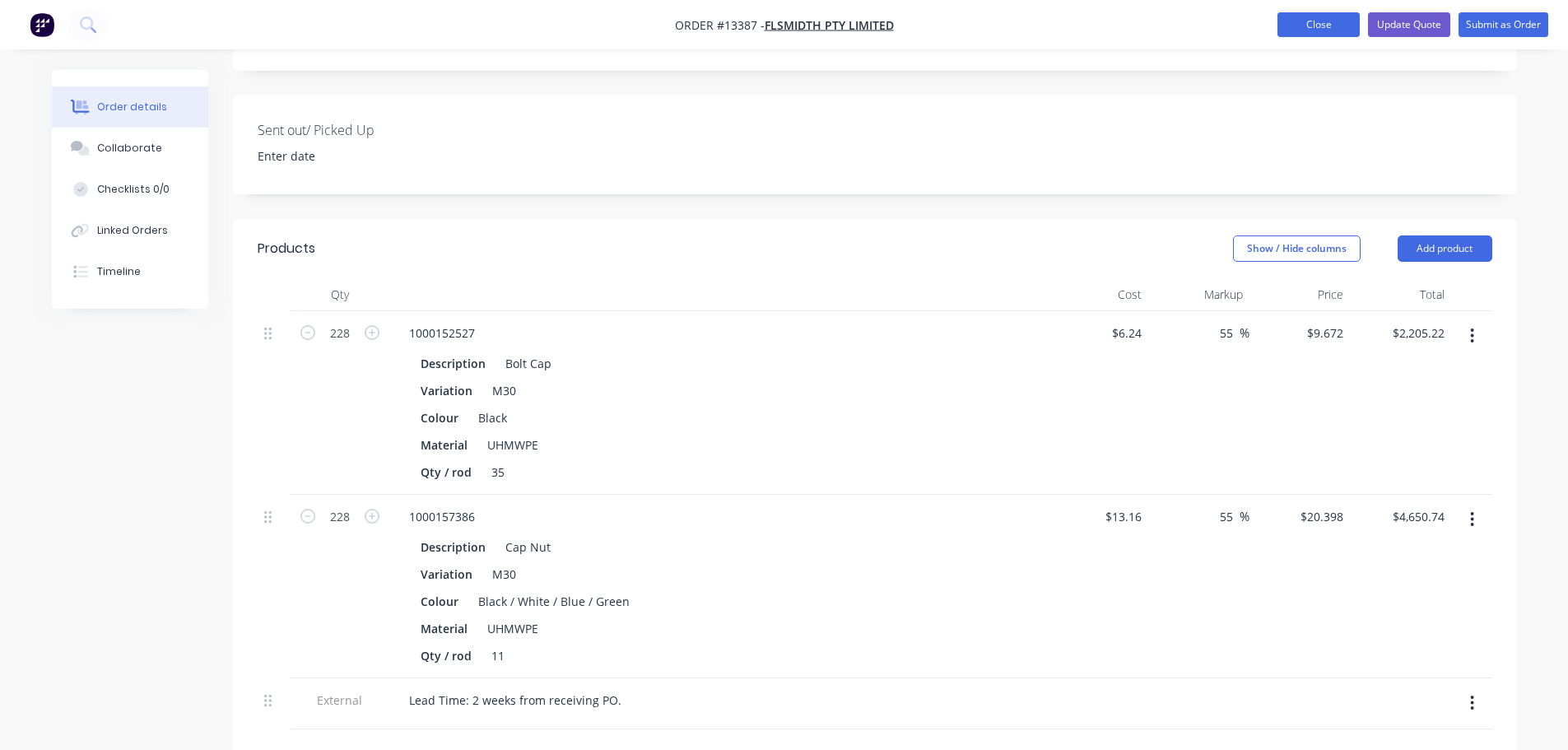
click at [1313, 30] on button "Close" at bounding box center [1319, 24] width 82 height 24
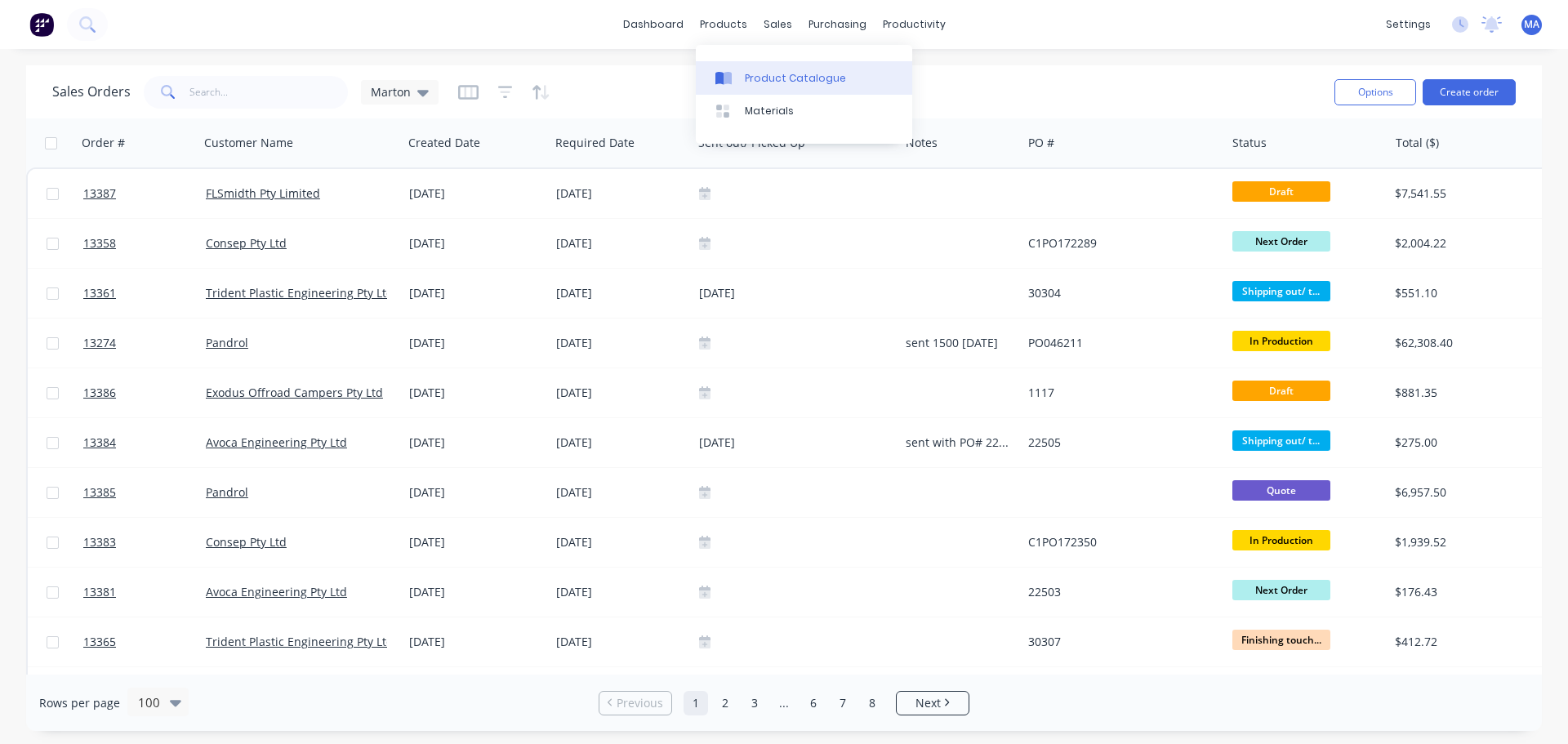
click at [794, 71] on div "Product Catalogue" at bounding box center [795, 78] width 101 height 15
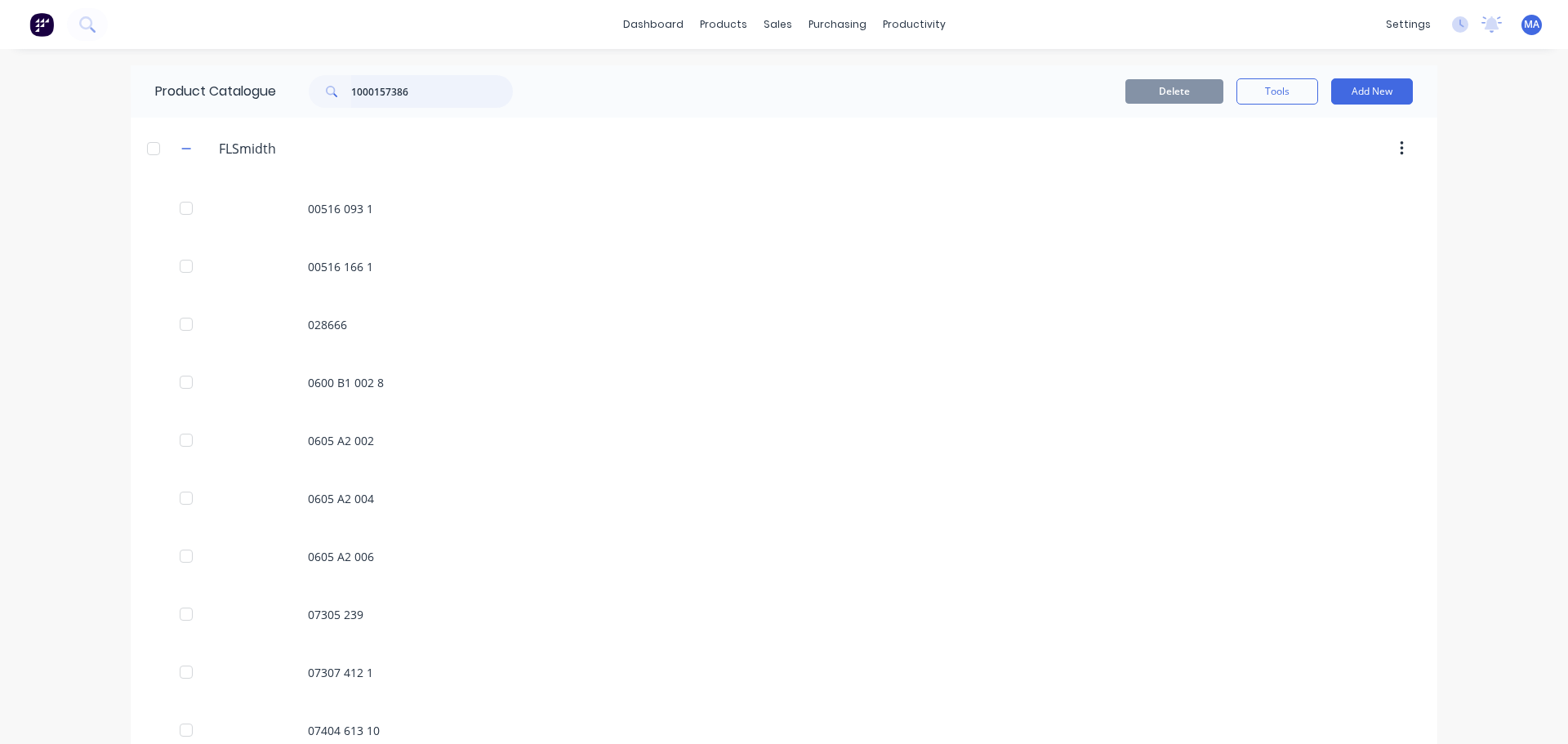
click at [424, 97] on input "1000157386" at bounding box center [432, 91] width 162 height 33
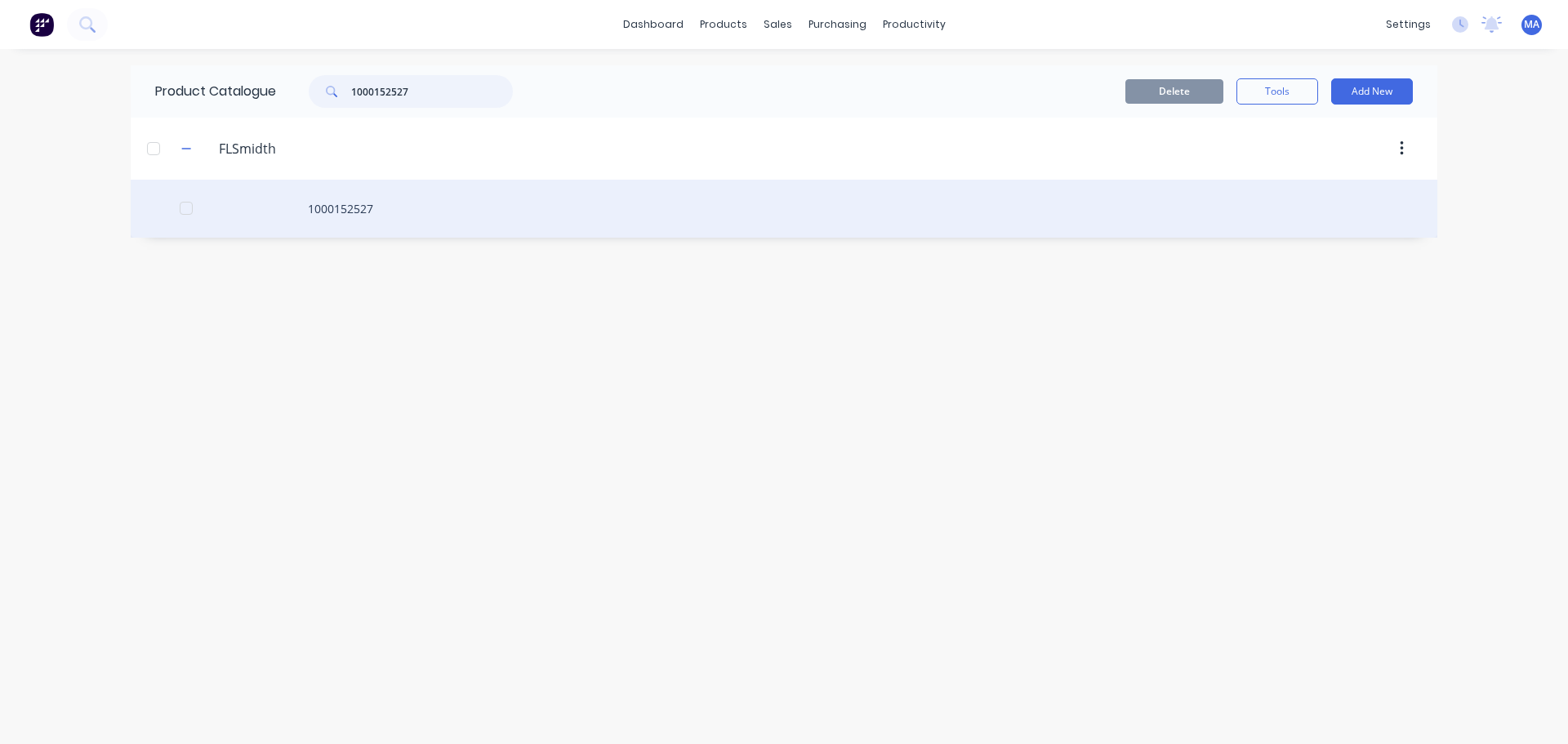
type input "1000152527"
click at [401, 215] on div "1000152527" at bounding box center [784, 208] width 1307 height 58
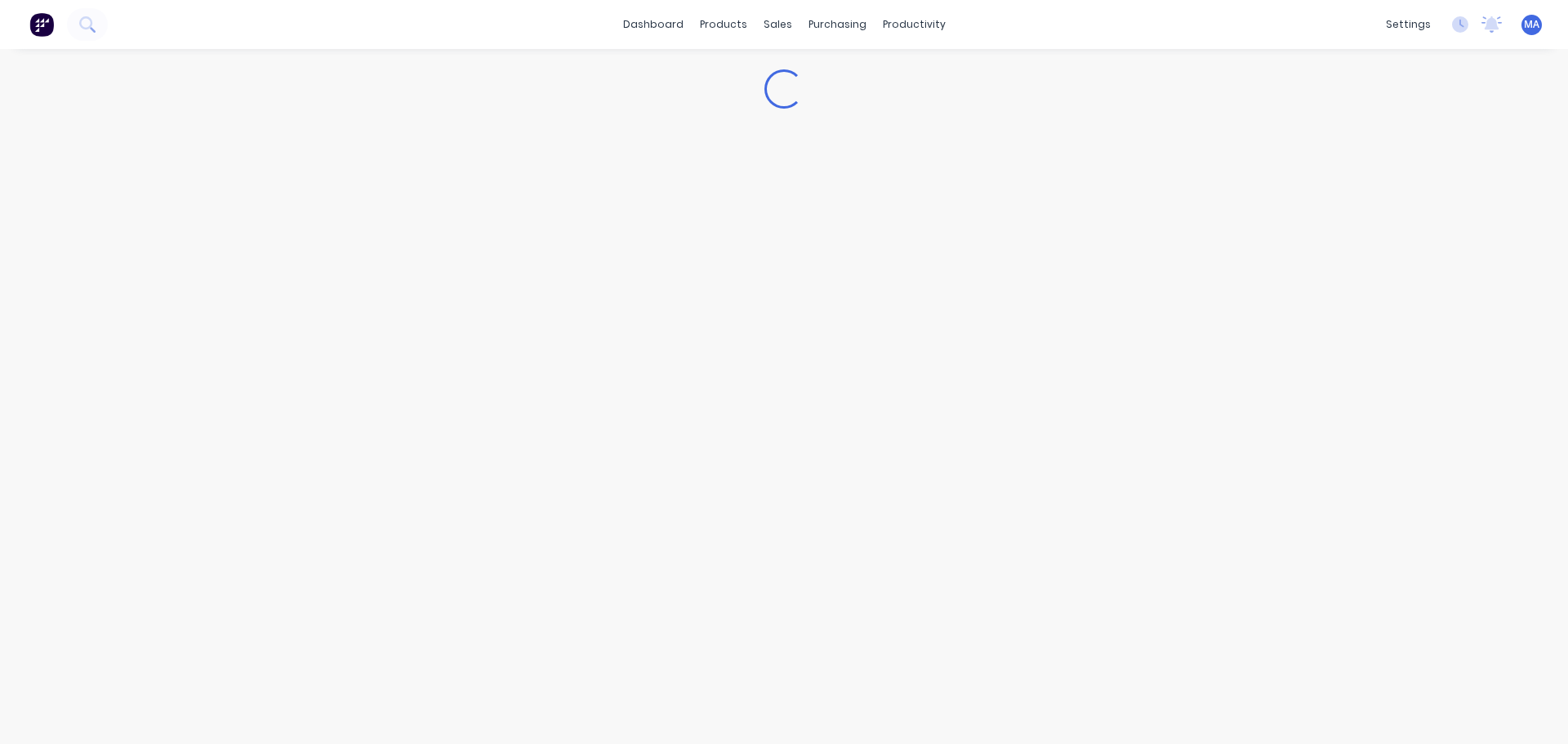
type textarea "x"
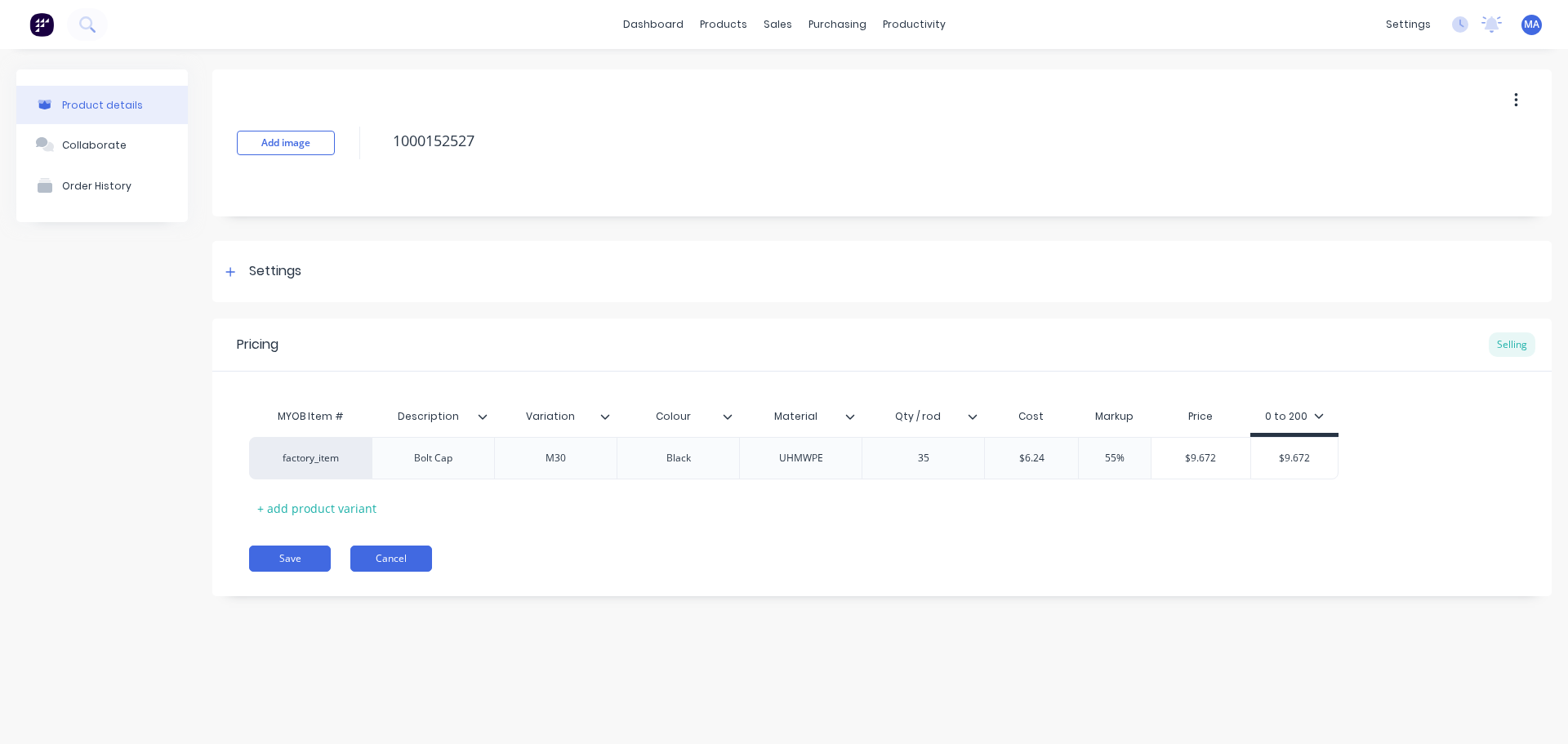
click at [377, 561] on button "Cancel" at bounding box center [392, 558] width 82 height 26
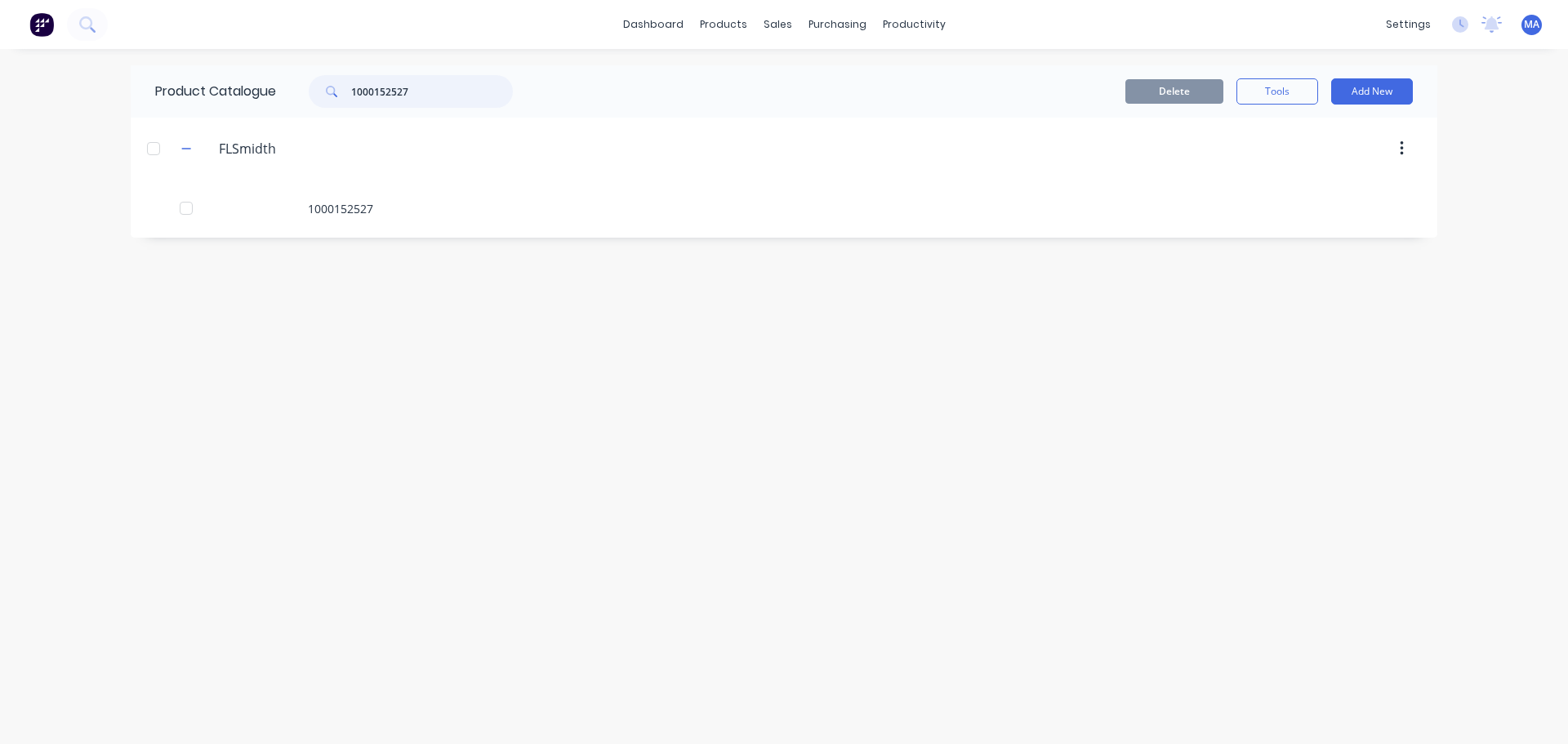
click at [454, 87] on input "1000152527" at bounding box center [432, 91] width 162 height 33
type input "1000157386"
click at [423, 219] on div "1000157386" at bounding box center [784, 208] width 1307 height 58
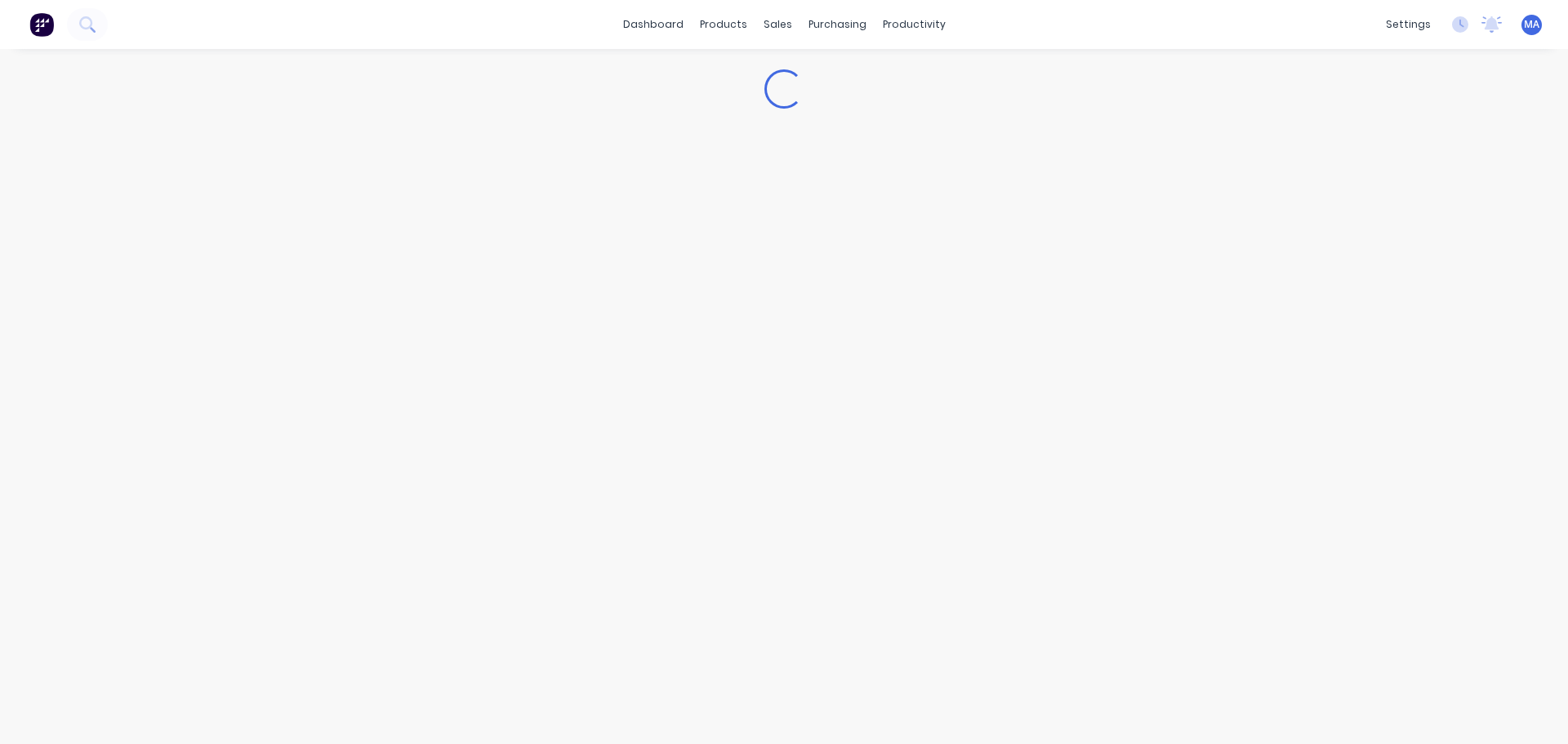
type textarea "x"
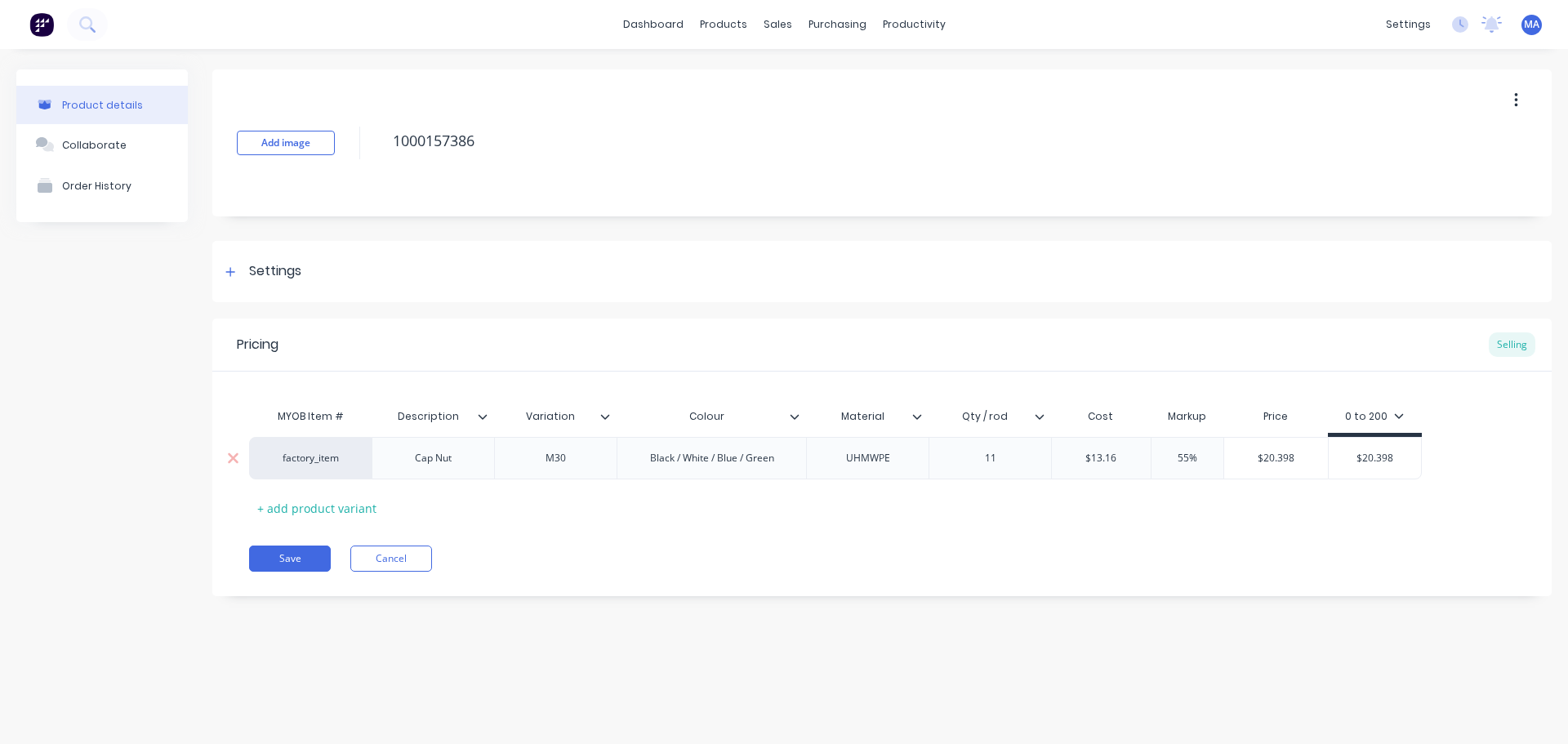
click at [758, 462] on div "Black / White / Blue / Green" at bounding box center [713, 458] width 150 height 21
drag, startPoint x: 784, startPoint y: 461, endPoint x: 673, endPoint y: 473, distance: 111.6
click at [673, 473] on div "Black / White / Blue / Green" at bounding box center [711, 458] width 190 height 43
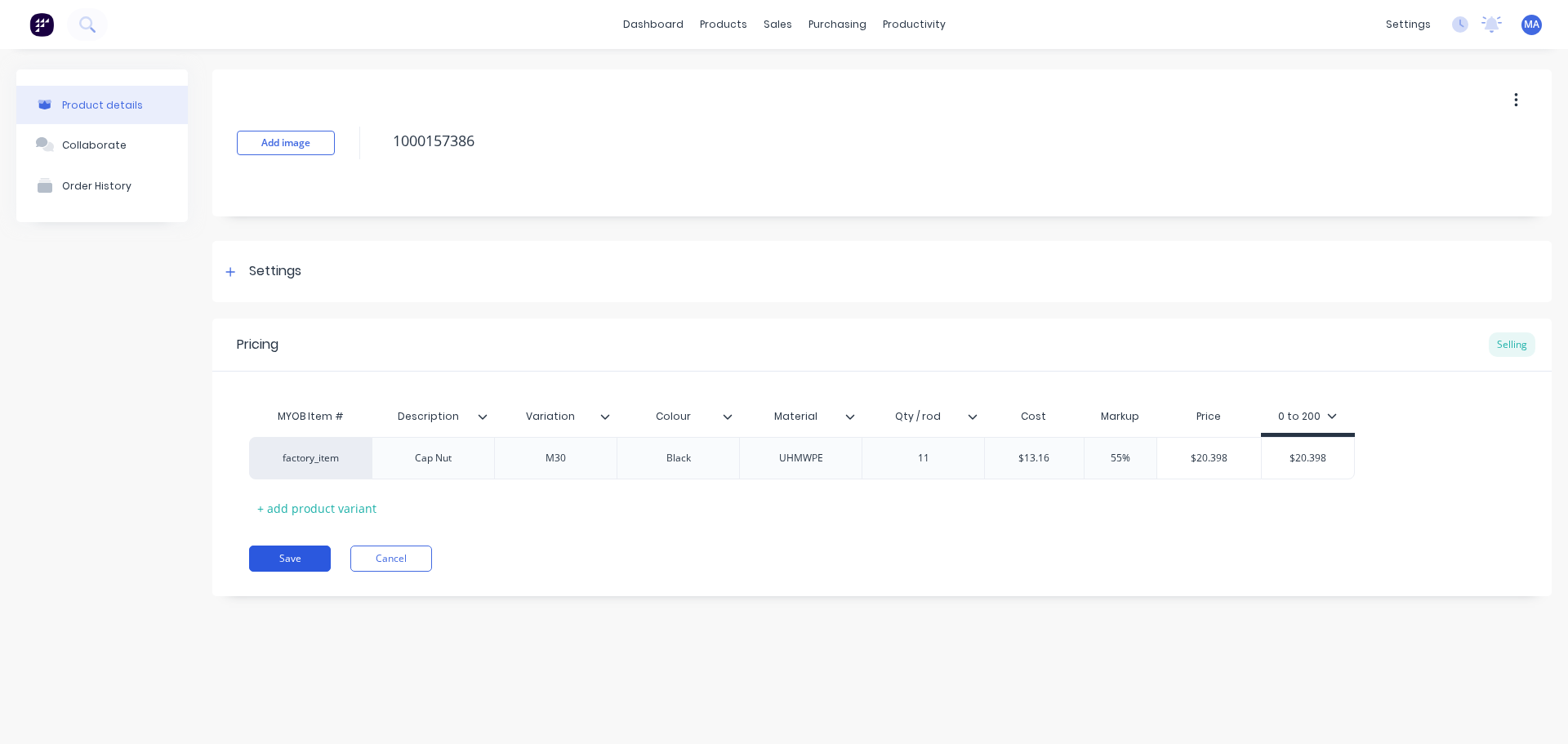
click at [313, 559] on button "Save" at bounding box center [290, 558] width 82 height 26
type textarea "x"
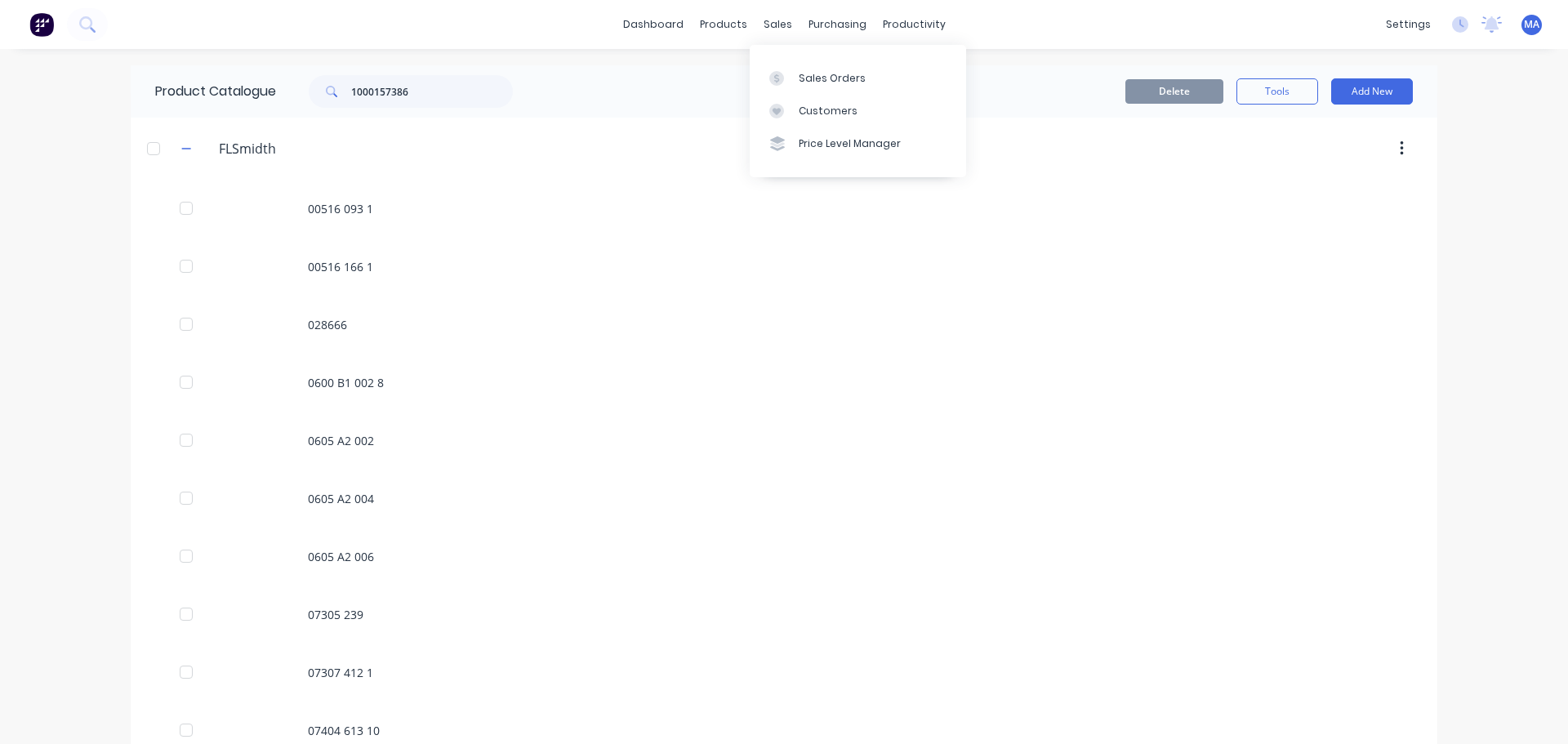
click at [796, 89] on link "Sales Orders" at bounding box center [858, 77] width 216 height 33
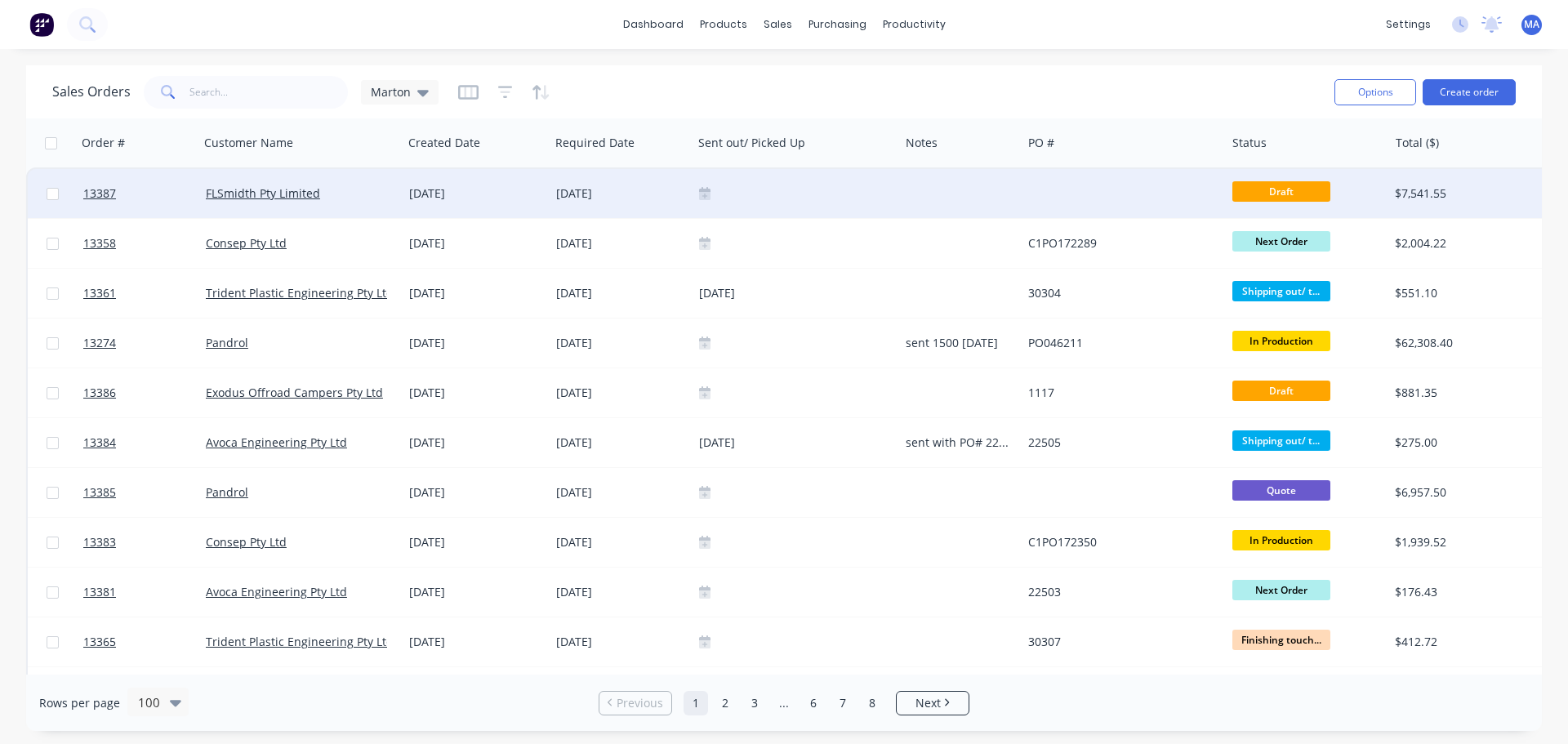
click at [384, 198] on div "FLSmidth Pty Limited" at bounding box center [296, 194] width 181 height 17
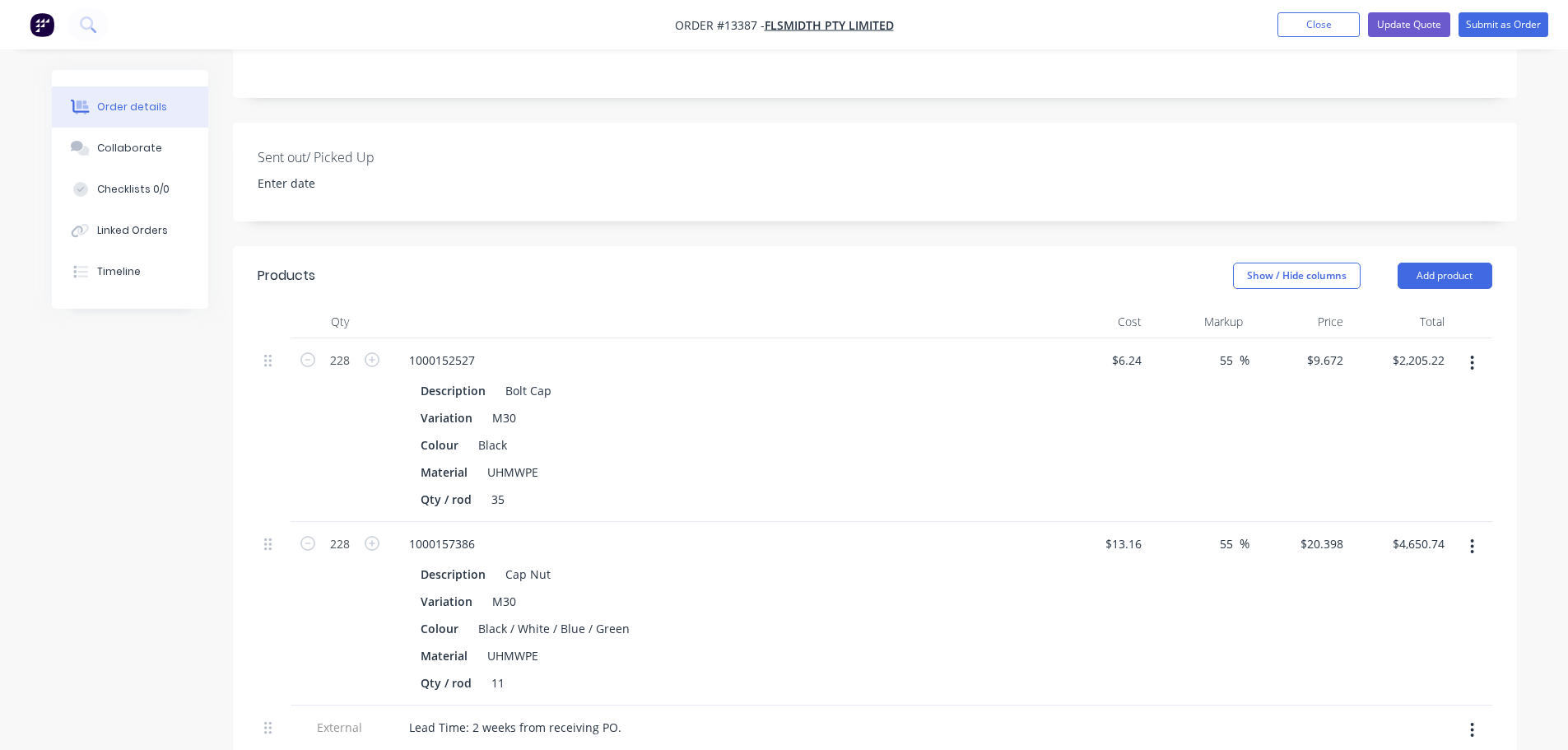
scroll to position [412, 0]
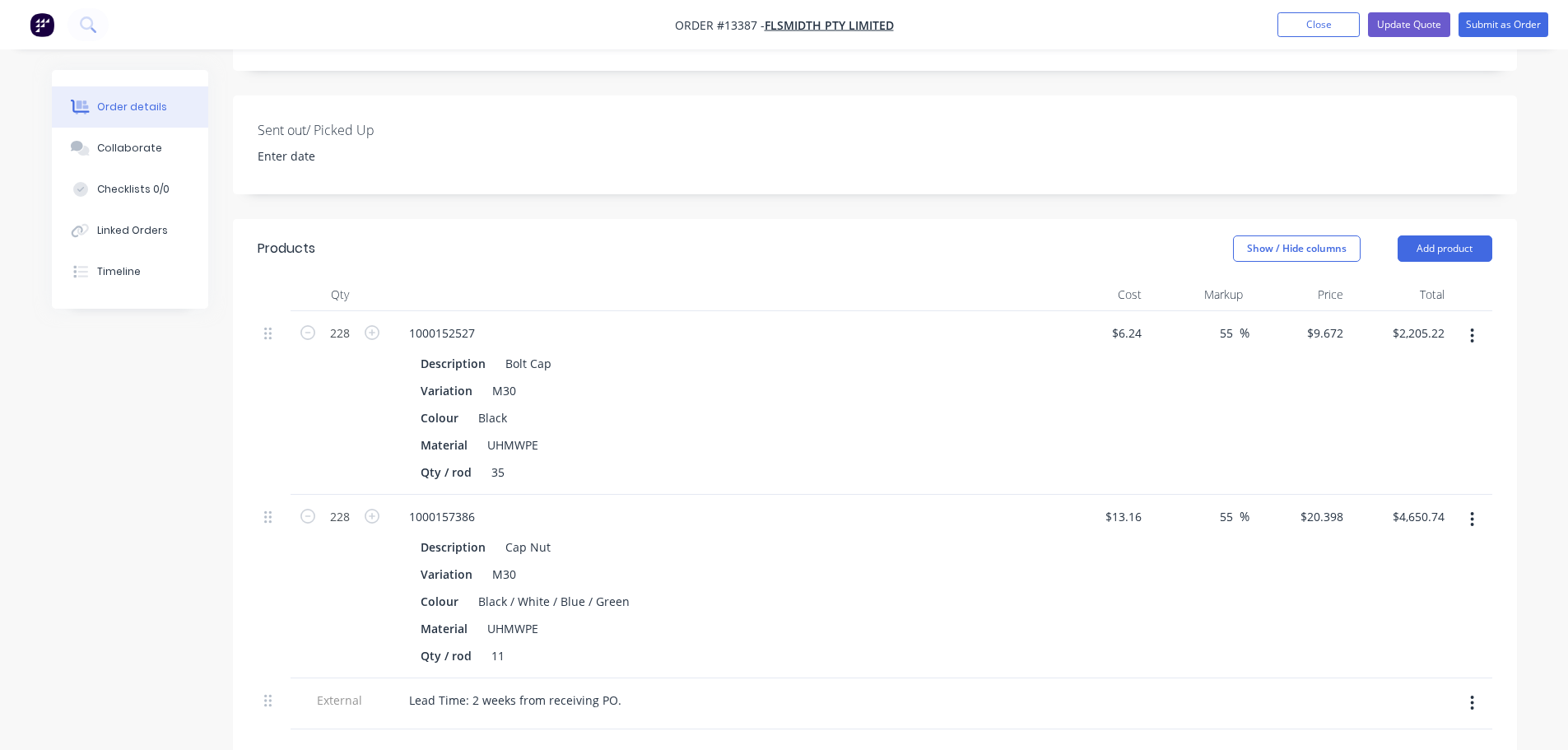
click at [1464, 504] on button "button" at bounding box center [1472, 519] width 39 height 29
click at [1411, 551] on div "Edit" at bounding box center [1414, 562] width 127 height 24
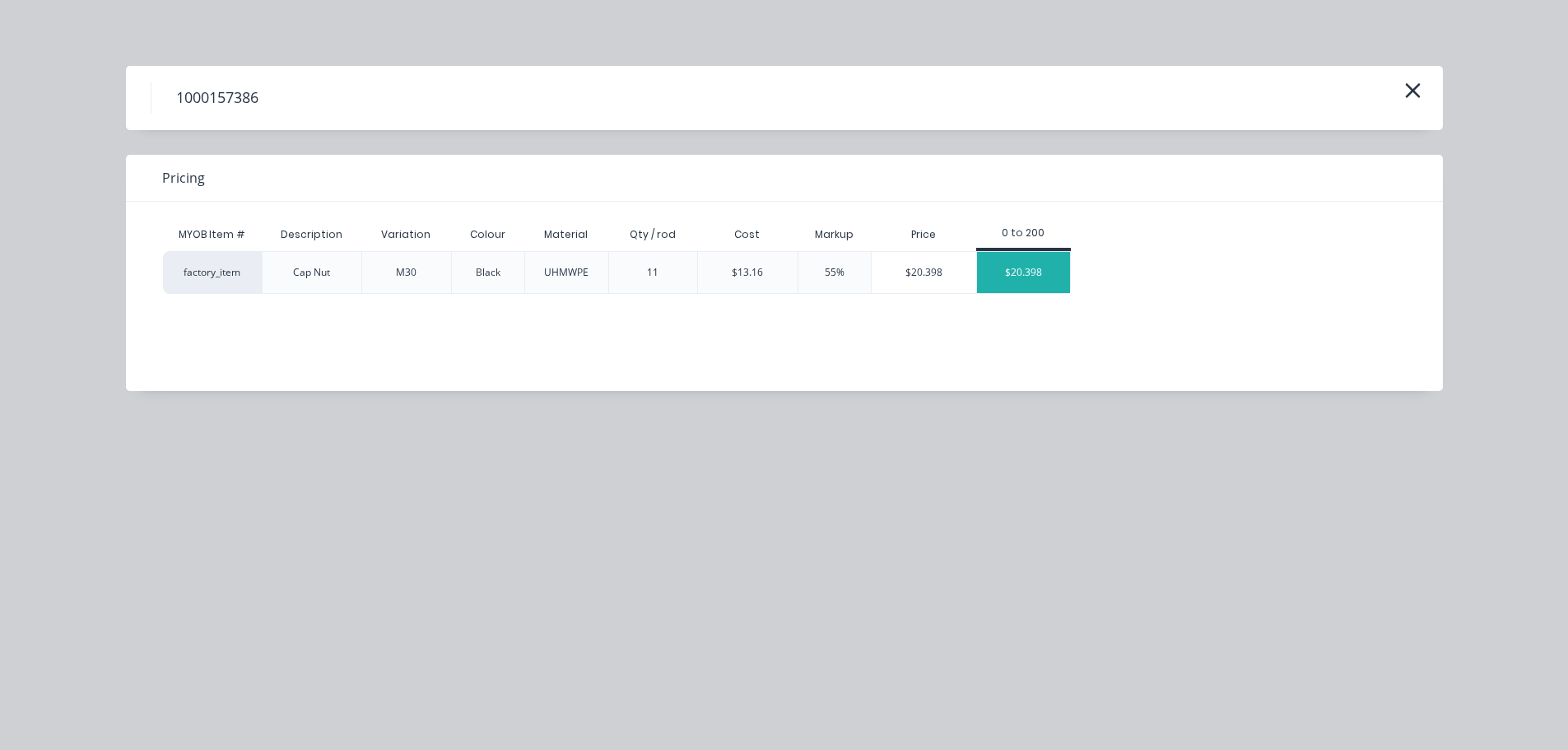
click at [1055, 285] on div "$20.398" at bounding box center [1023, 272] width 93 height 41
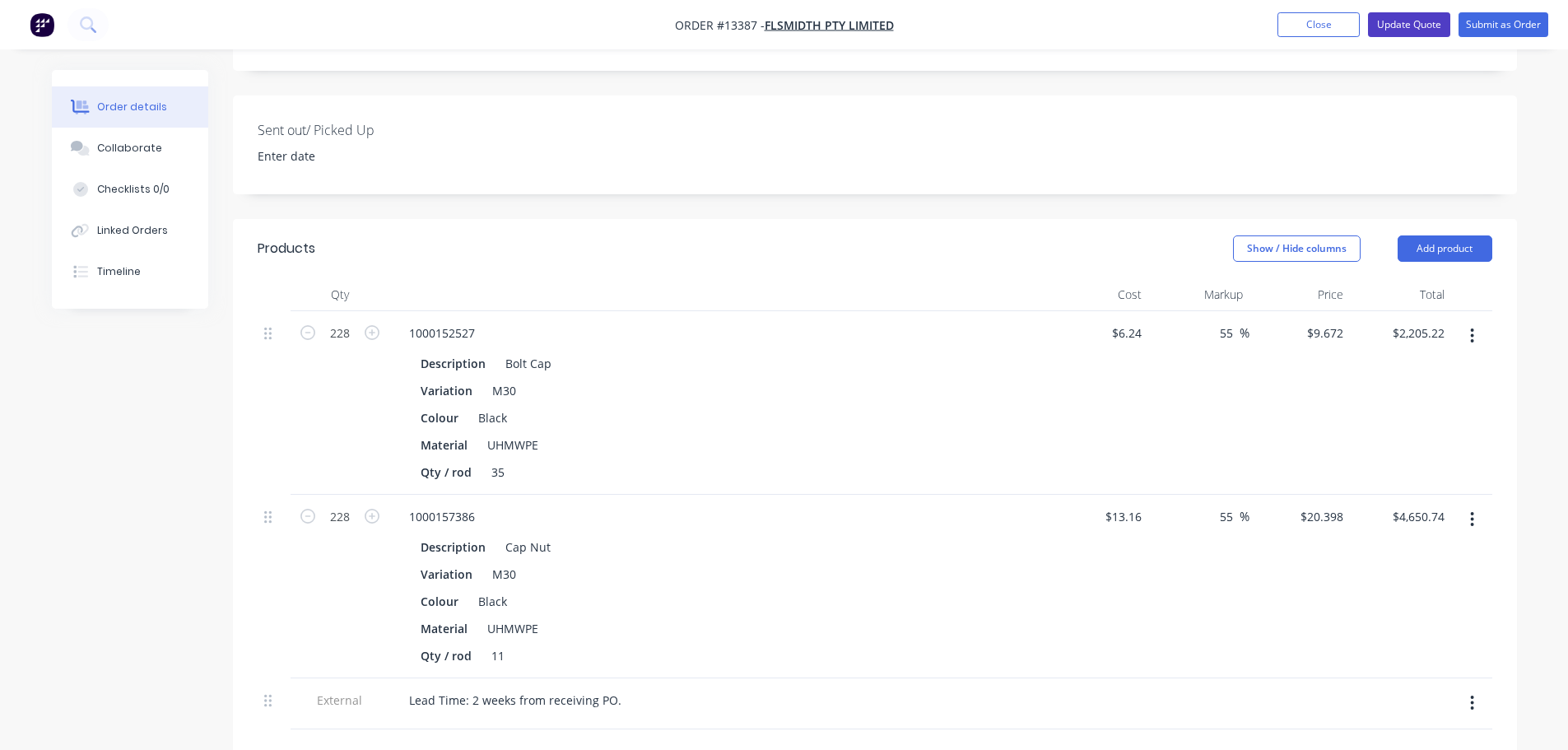
click at [1403, 35] on button "Update Quote" at bounding box center [1409, 24] width 82 height 24
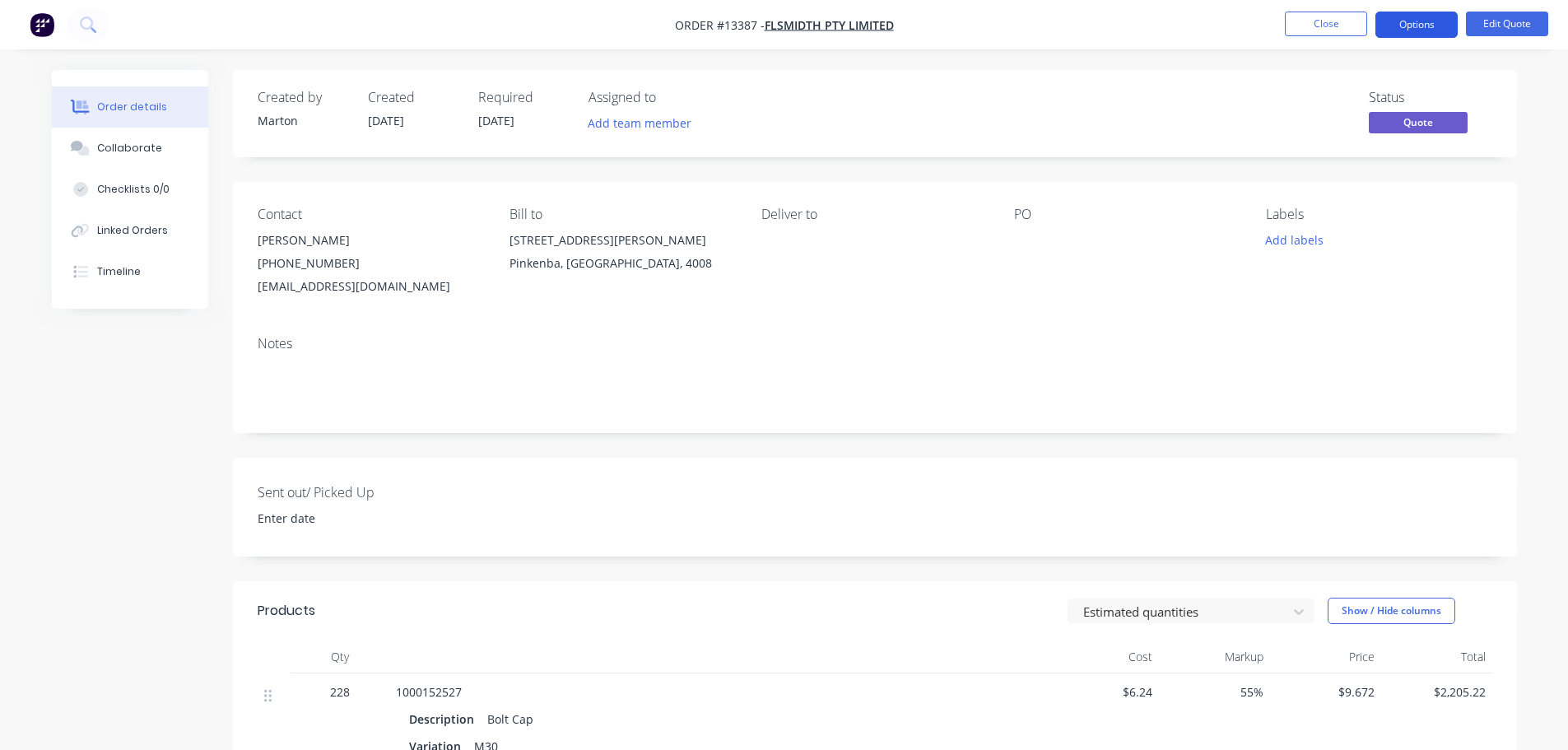
click at [1427, 24] on button "Options" at bounding box center [1417, 24] width 82 height 26
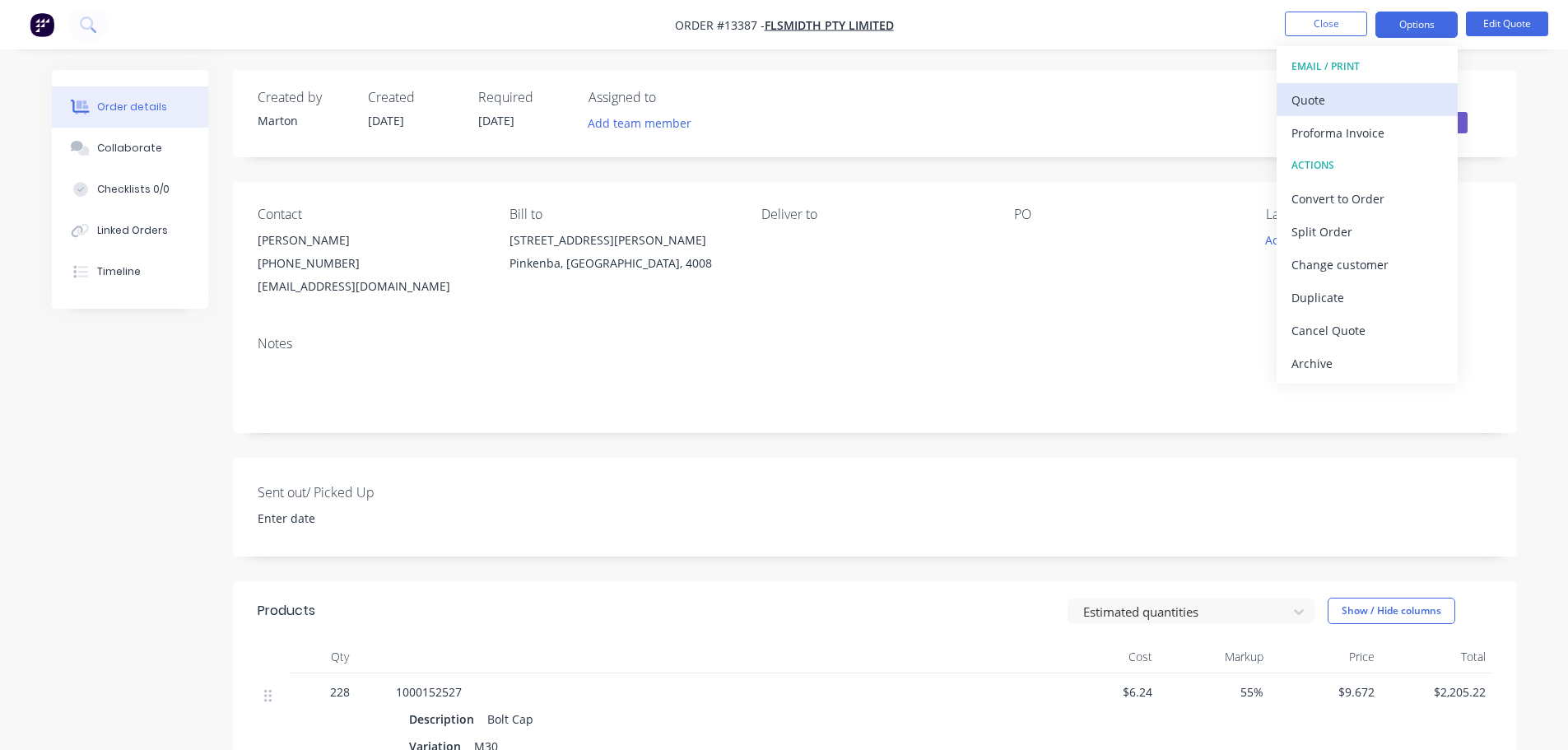
click at [1373, 96] on div "Quote" at bounding box center [1367, 100] width 151 height 24
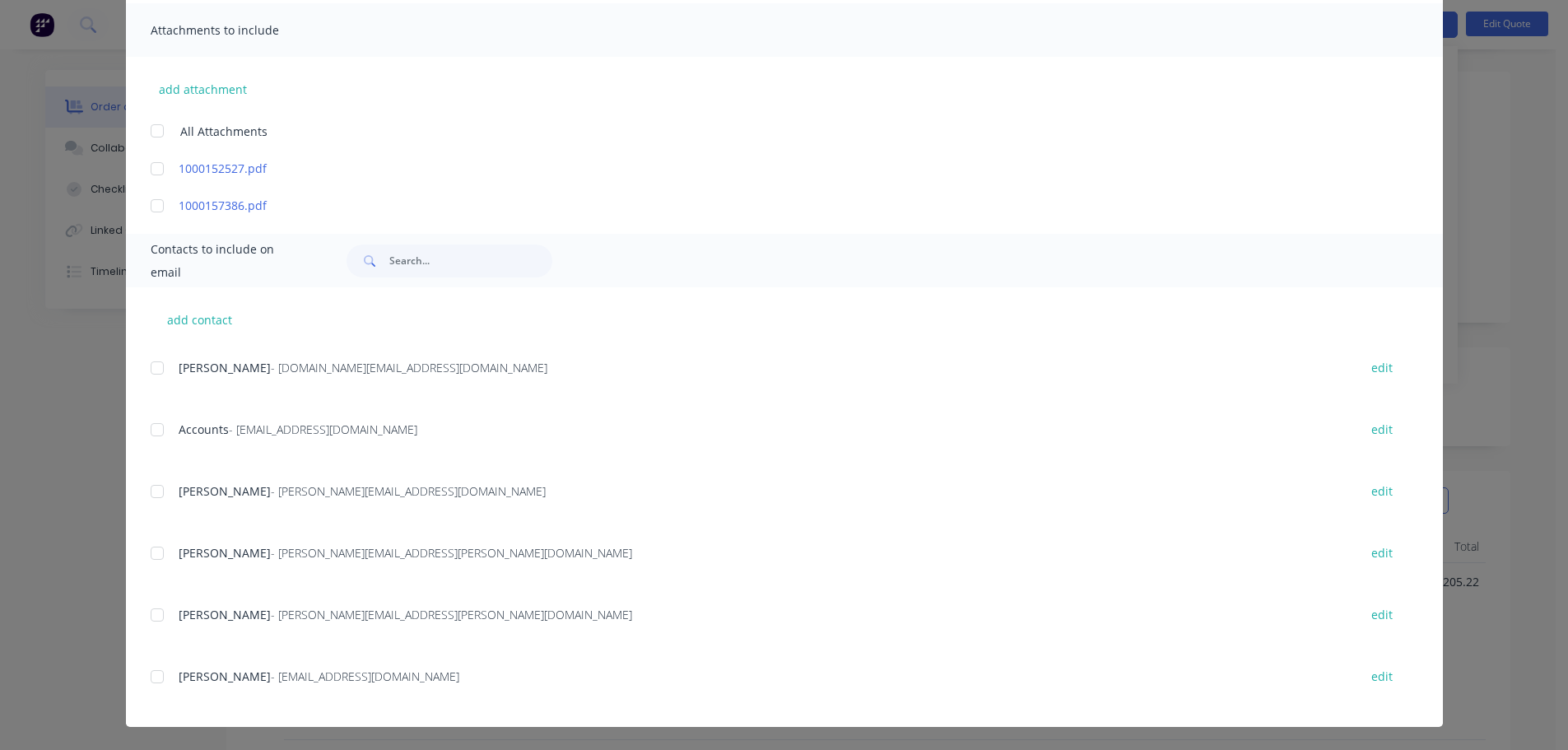
scroll to position [247, 0]
click at [160, 673] on div at bounding box center [157, 676] width 33 height 33
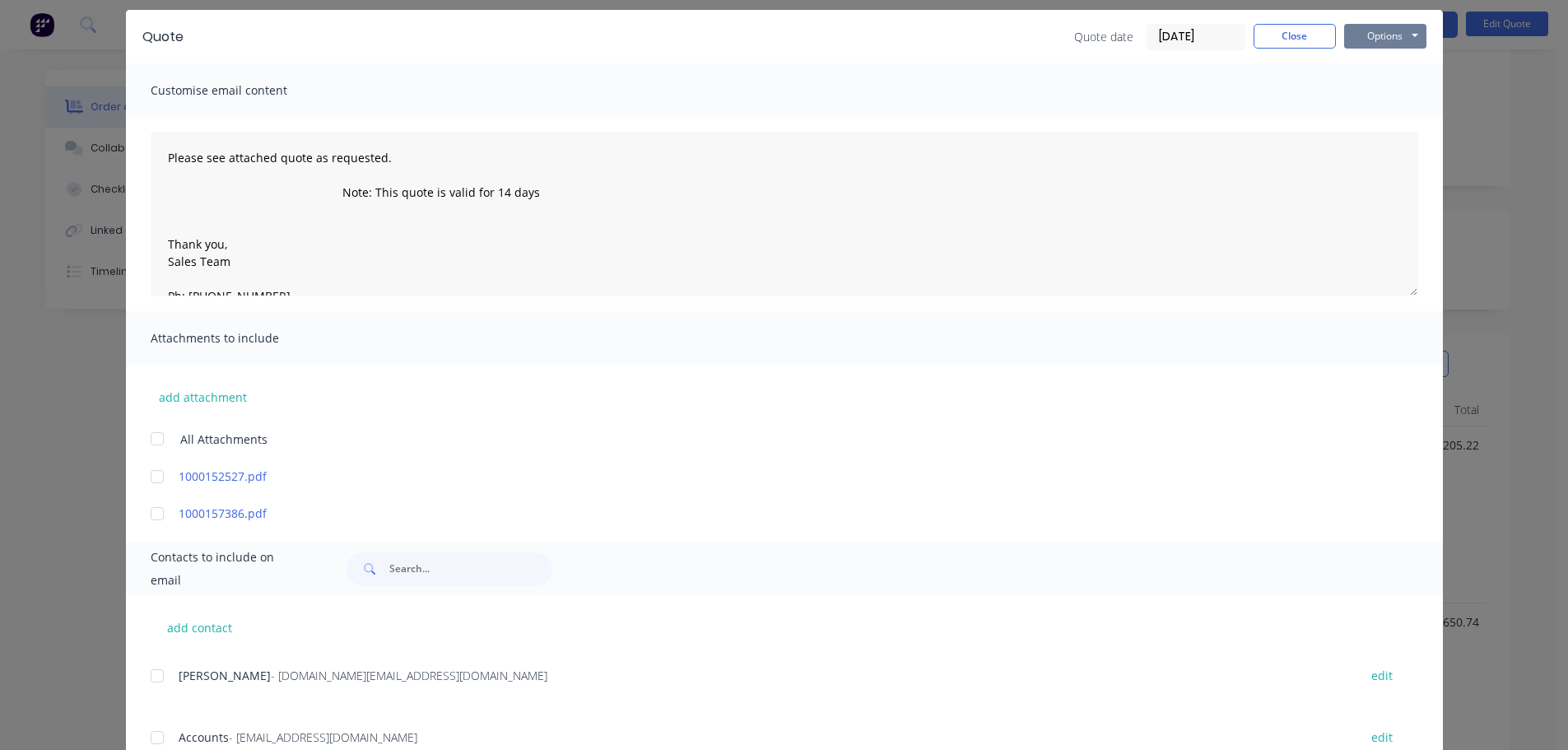
scroll to position [0, 0]
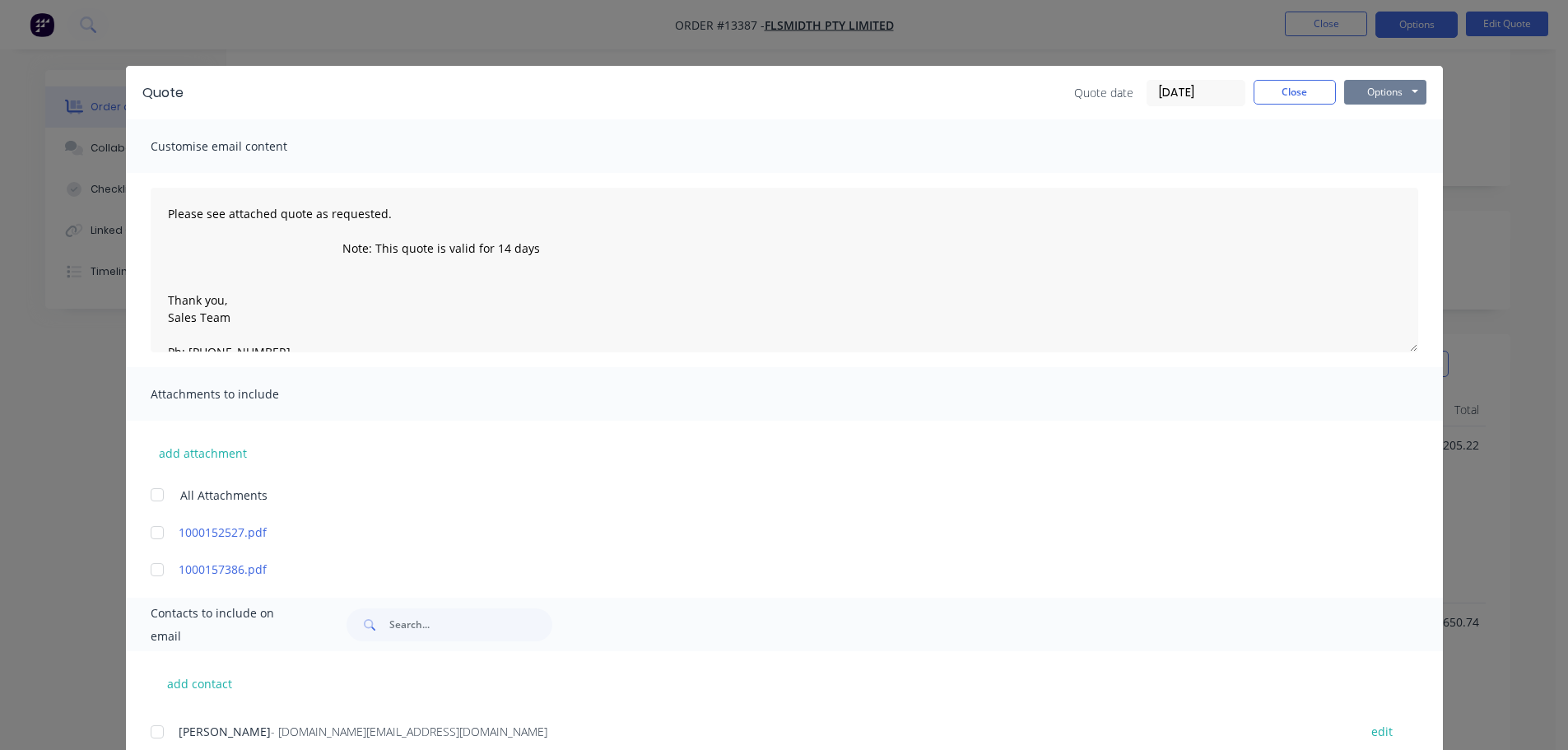
click at [1405, 95] on button "Options" at bounding box center [1385, 92] width 82 height 24
click at [1385, 178] on button "Email" at bounding box center [1396, 176] width 105 height 27
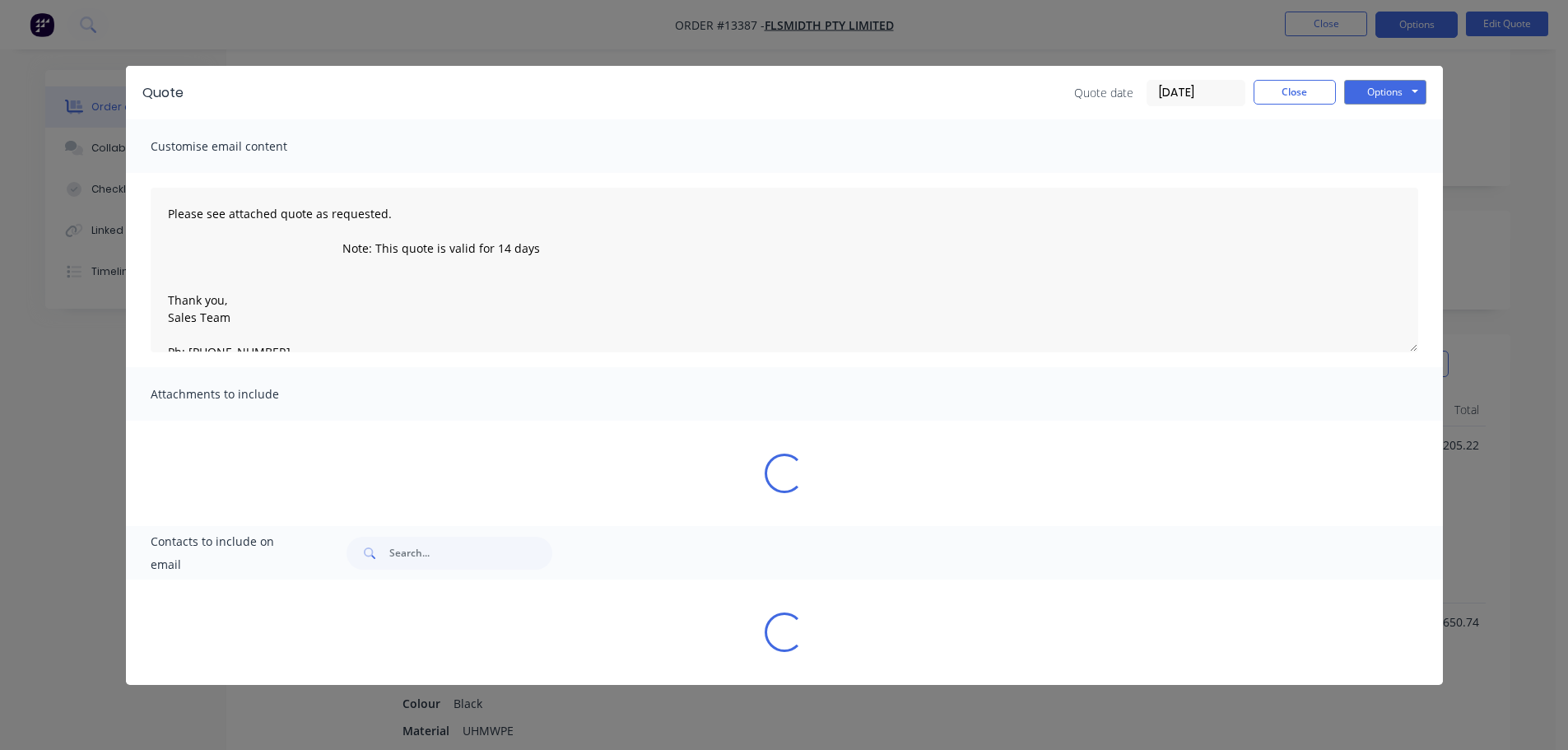
type textarea "Please see attached quote as requested. Note: This quote is valid for 14 days T…"
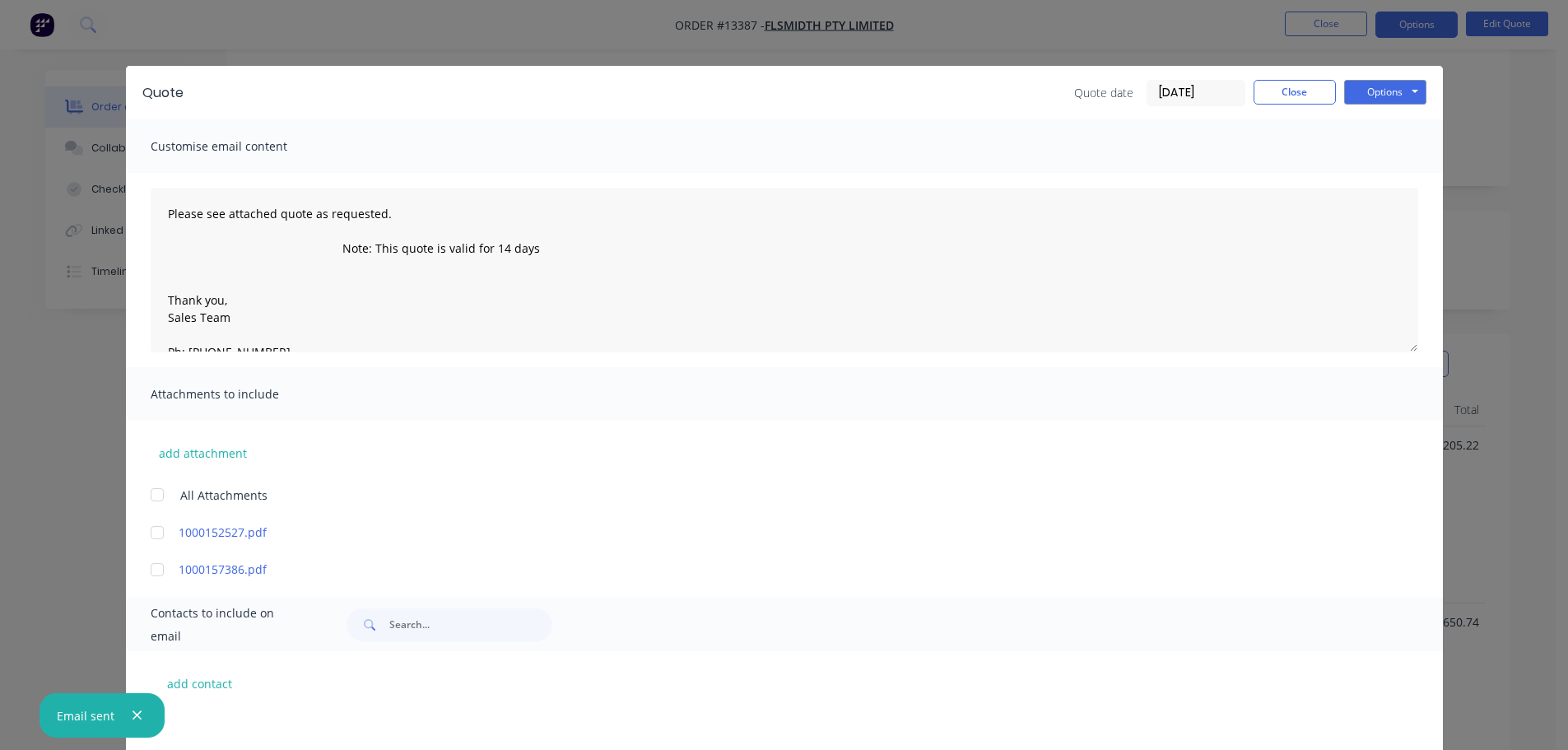
scroll to position [736, 0]
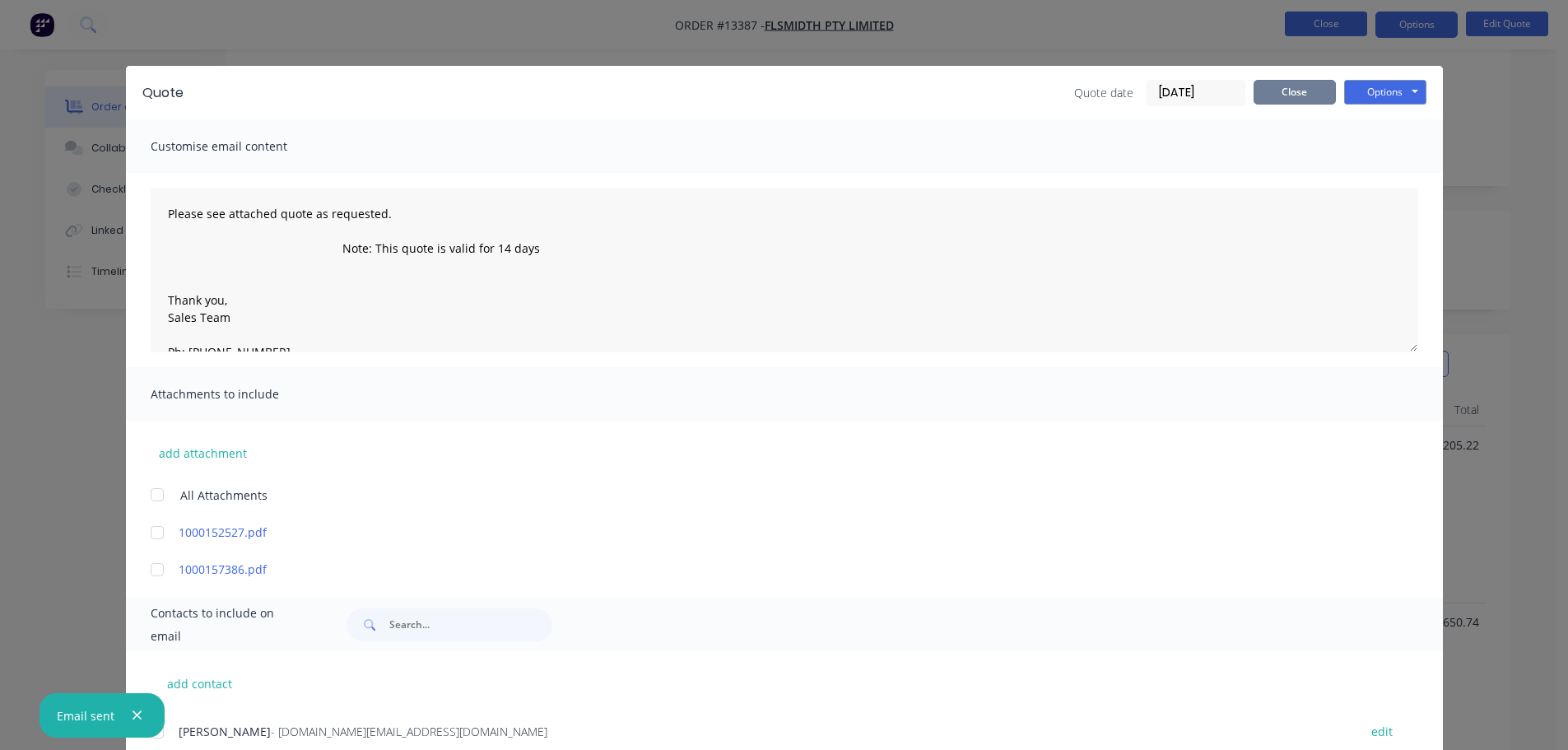
drag, startPoint x: 1310, startPoint y: 96, endPoint x: 1310, endPoint y: 29, distance: 67.0
click at [1310, 96] on button "Close" at bounding box center [1294, 92] width 82 height 24
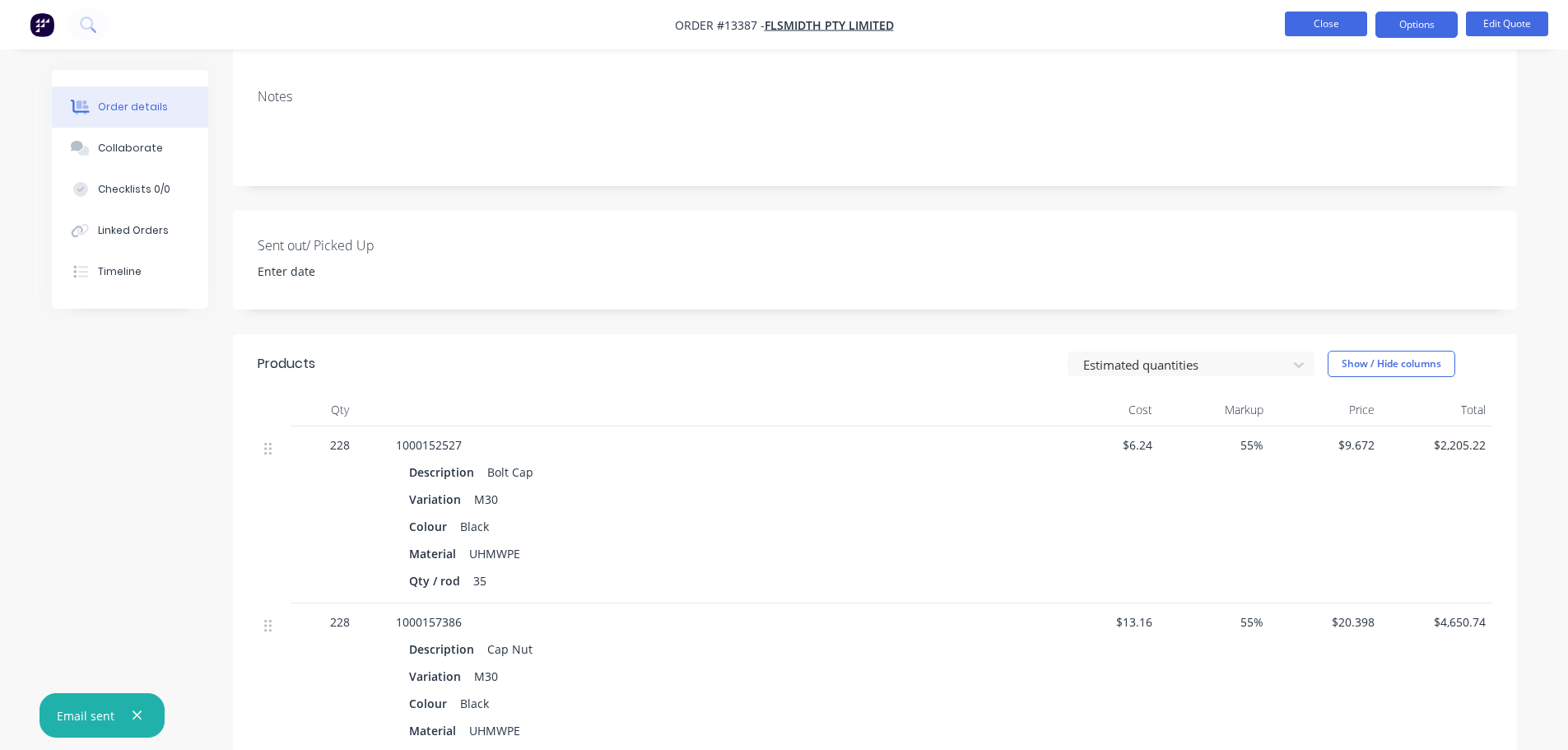
click at [1311, 28] on button "Close" at bounding box center [1326, 24] width 82 height 24
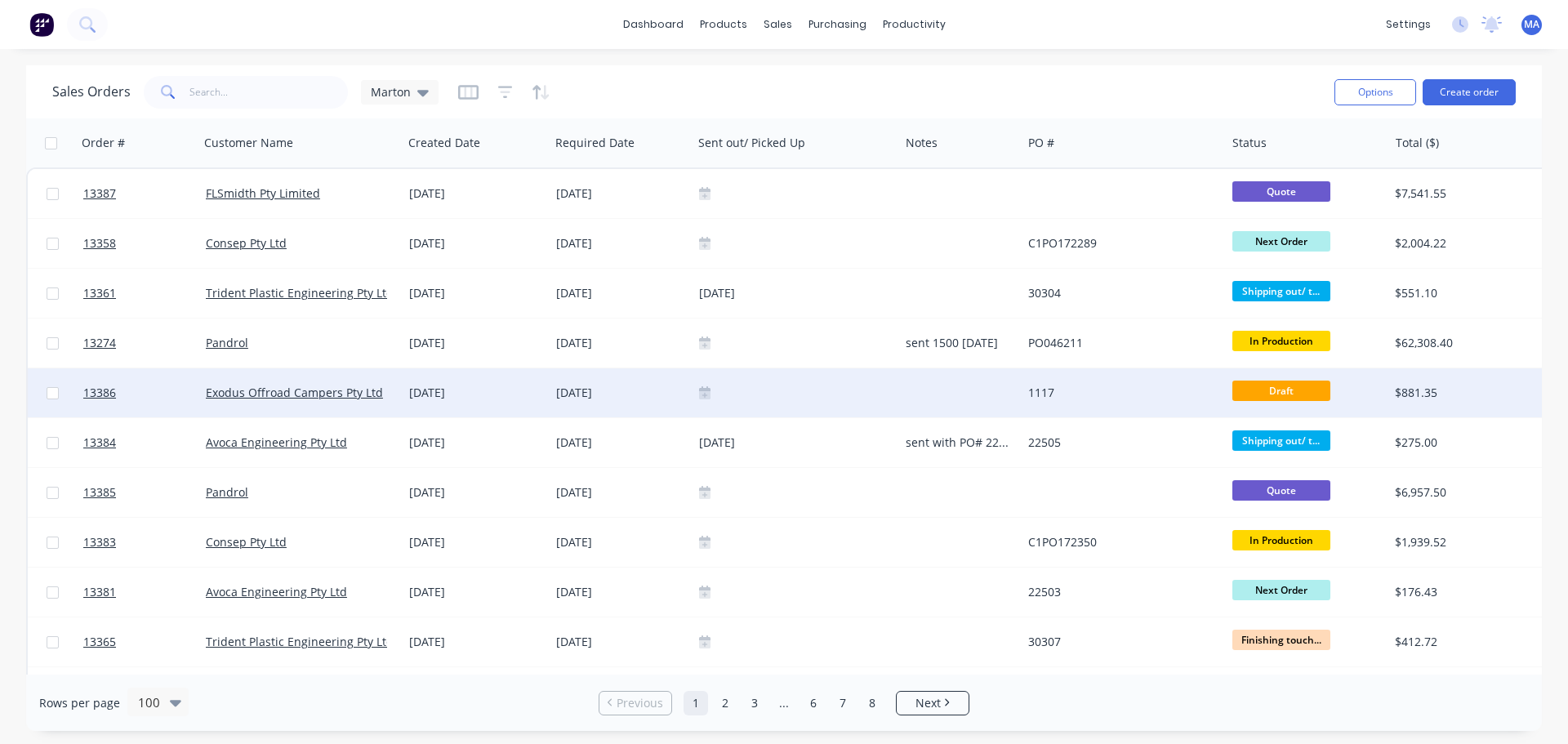
click at [518, 401] on div "[DATE]" at bounding box center [476, 392] width 147 height 49
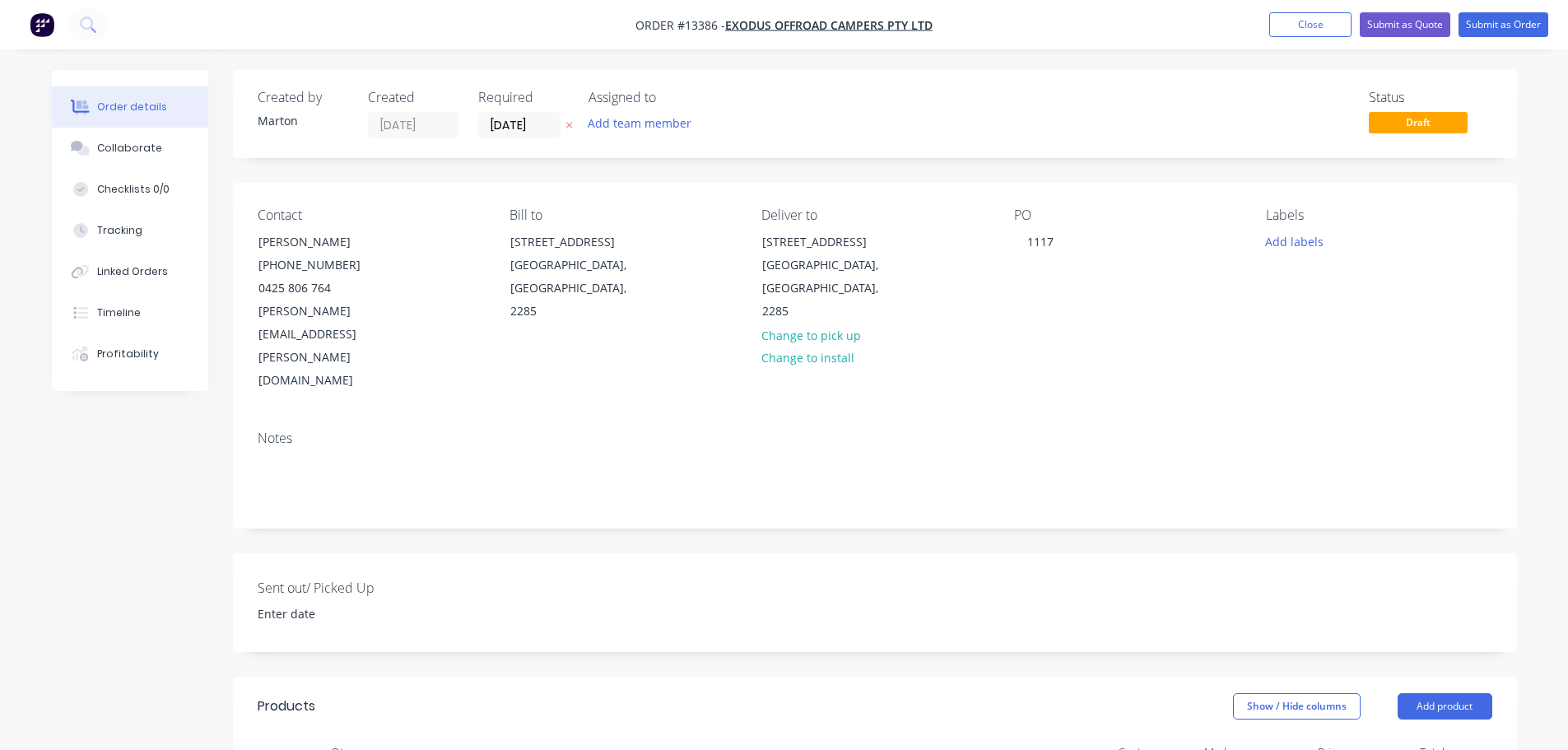
drag, startPoint x: 1331, startPoint y: 34, endPoint x: 1123, endPoint y: 120, distance: 225.1
click at [1331, 34] on button "Close" at bounding box center [1310, 24] width 82 height 24
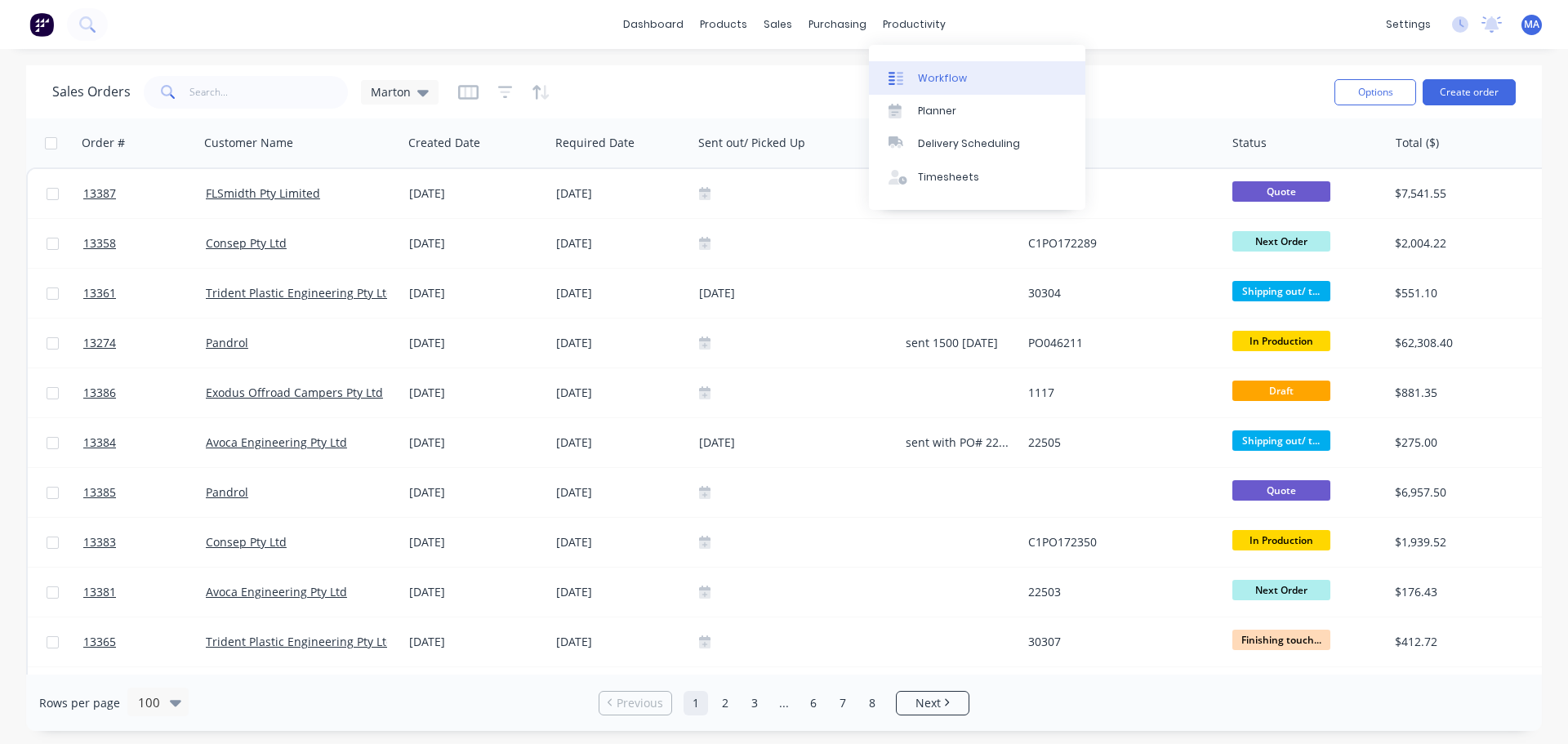
click at [933, 78] on div "Workflow" at bounding box center [942, 78] width 49 height 15
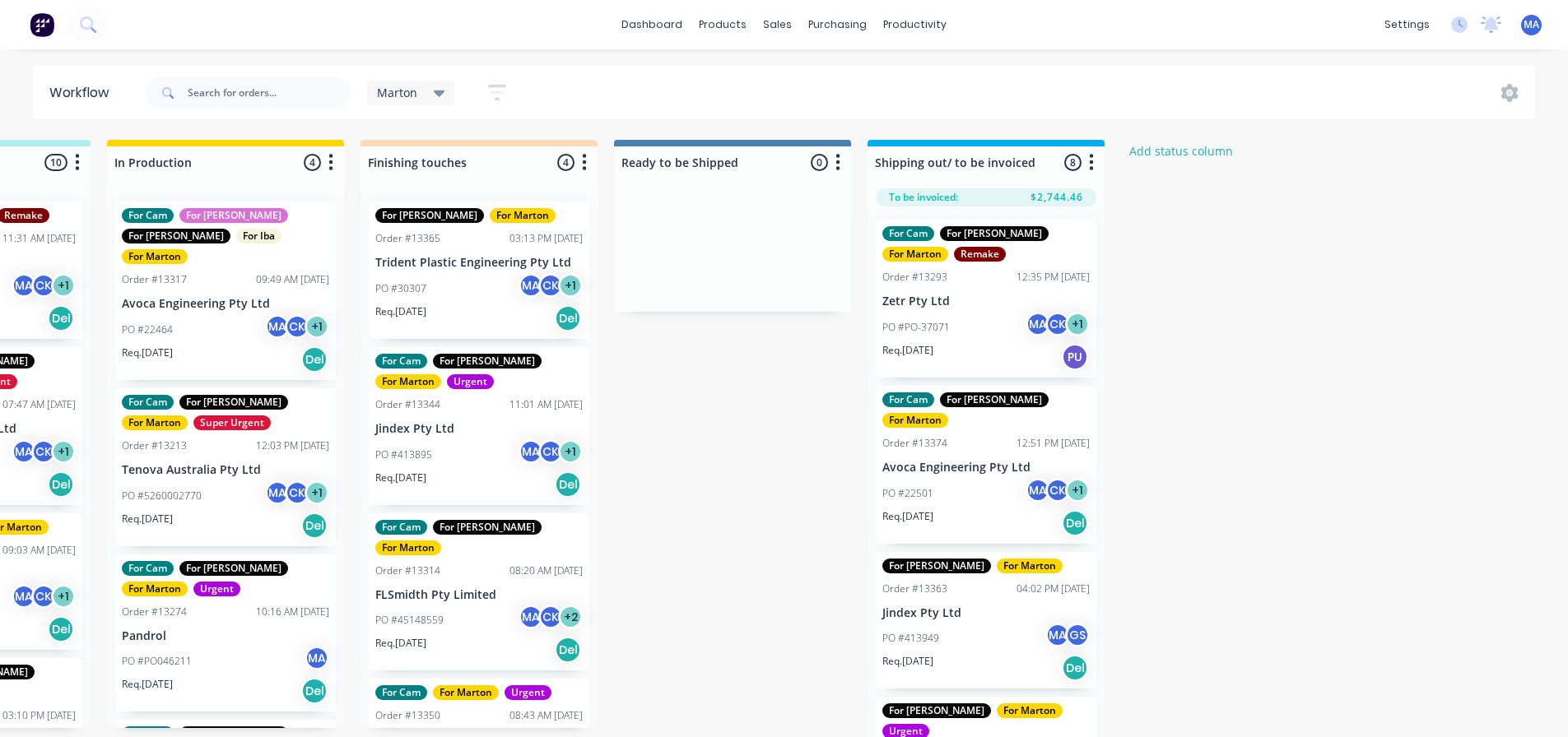
scroll to position [0, 684]
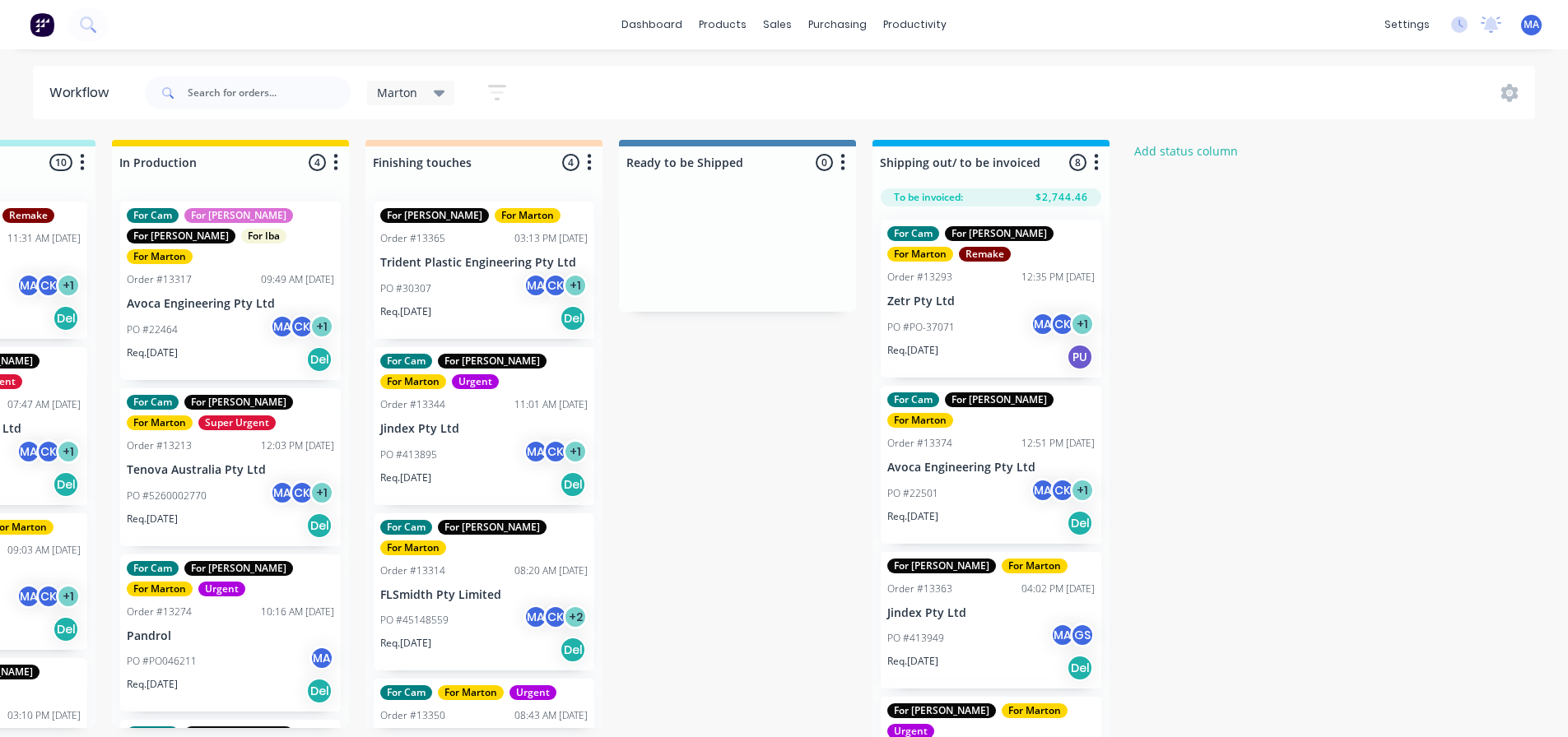
click at [239, 646] on div "PO #PO046211 MA" at bounding box center [231, 661] width 207 height 31
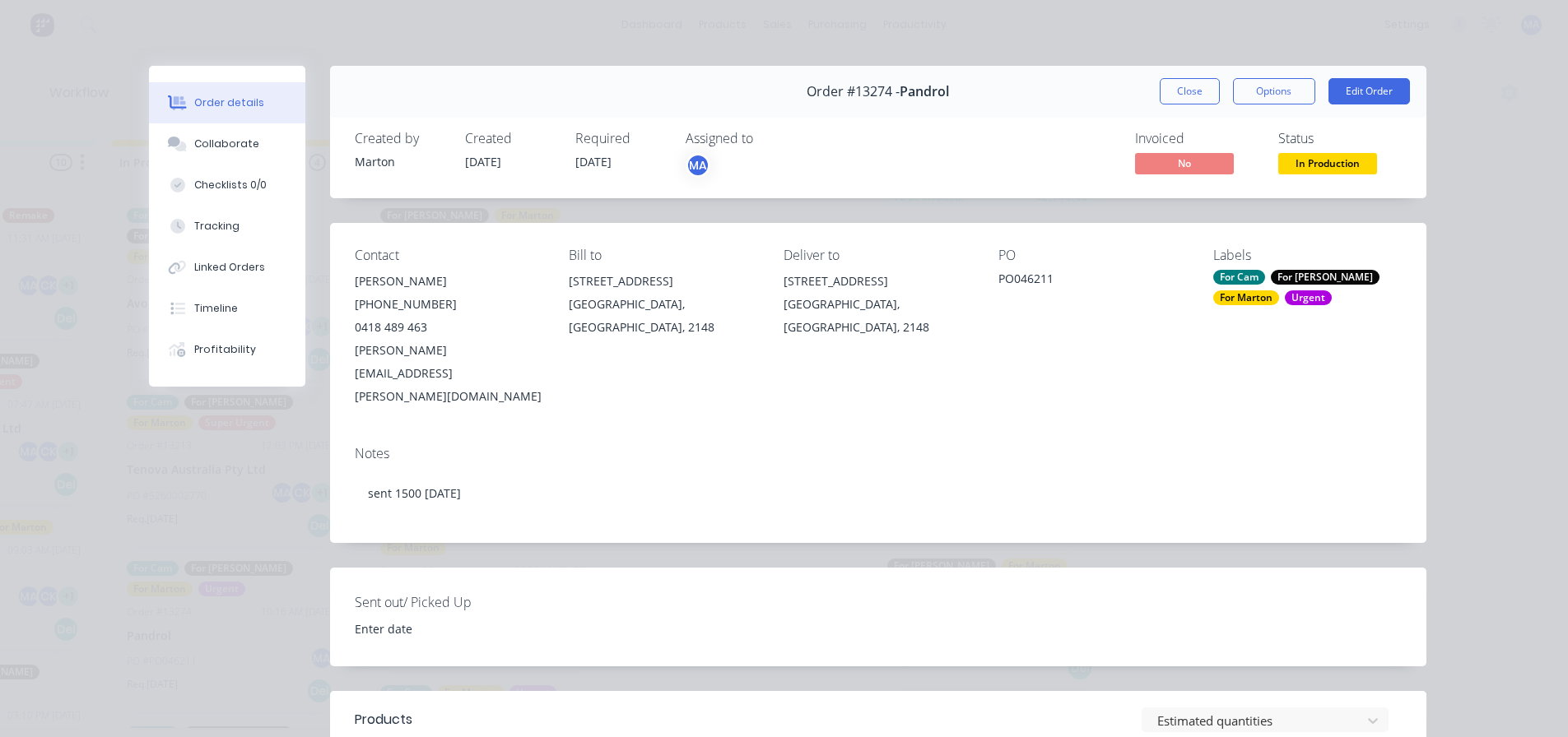
click at [1284, 294] on div "Urgent" at bounding box center [1308, 298] width 47 height 15
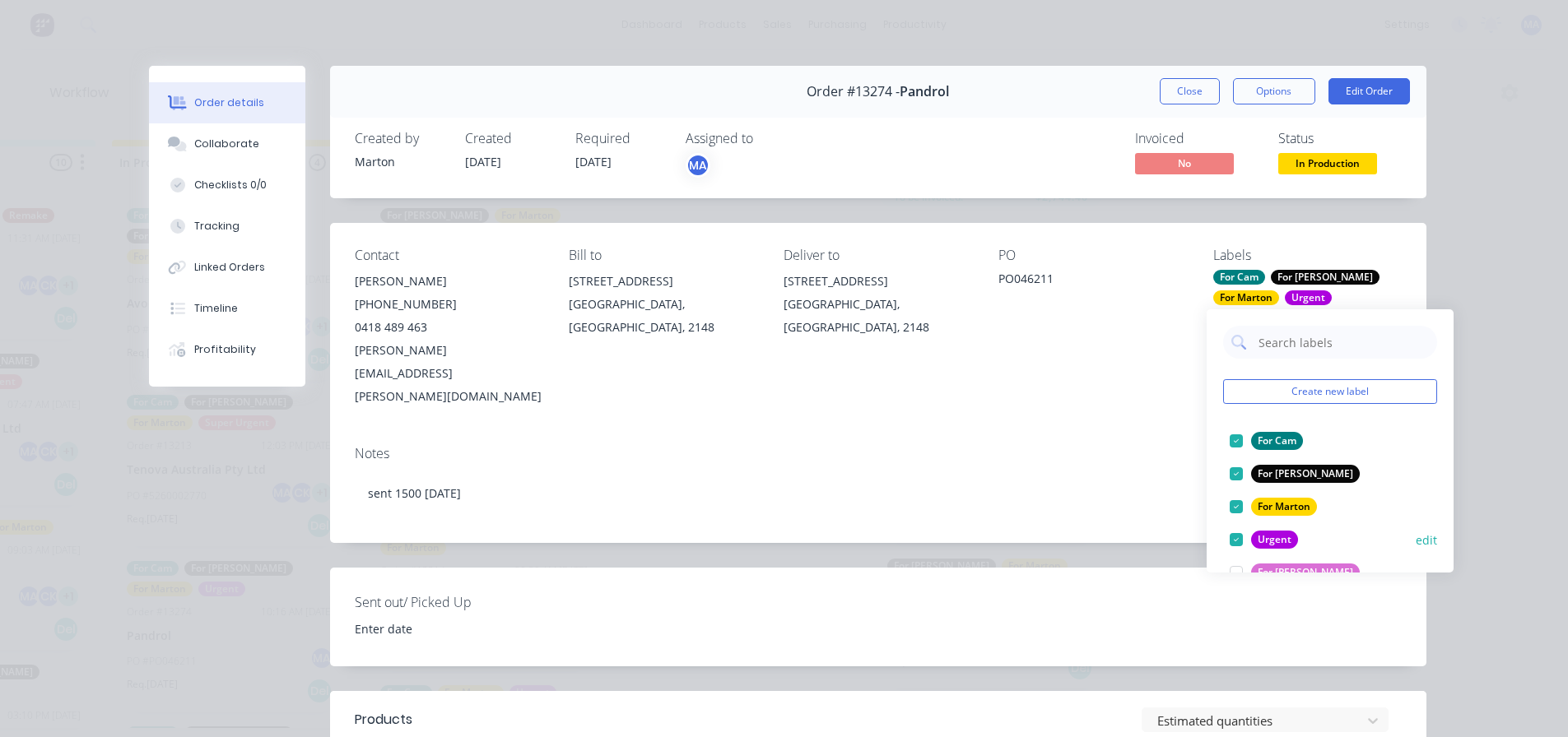
click at [1241, 533] on div at bounding box center [1236, 539] width 33 height 33
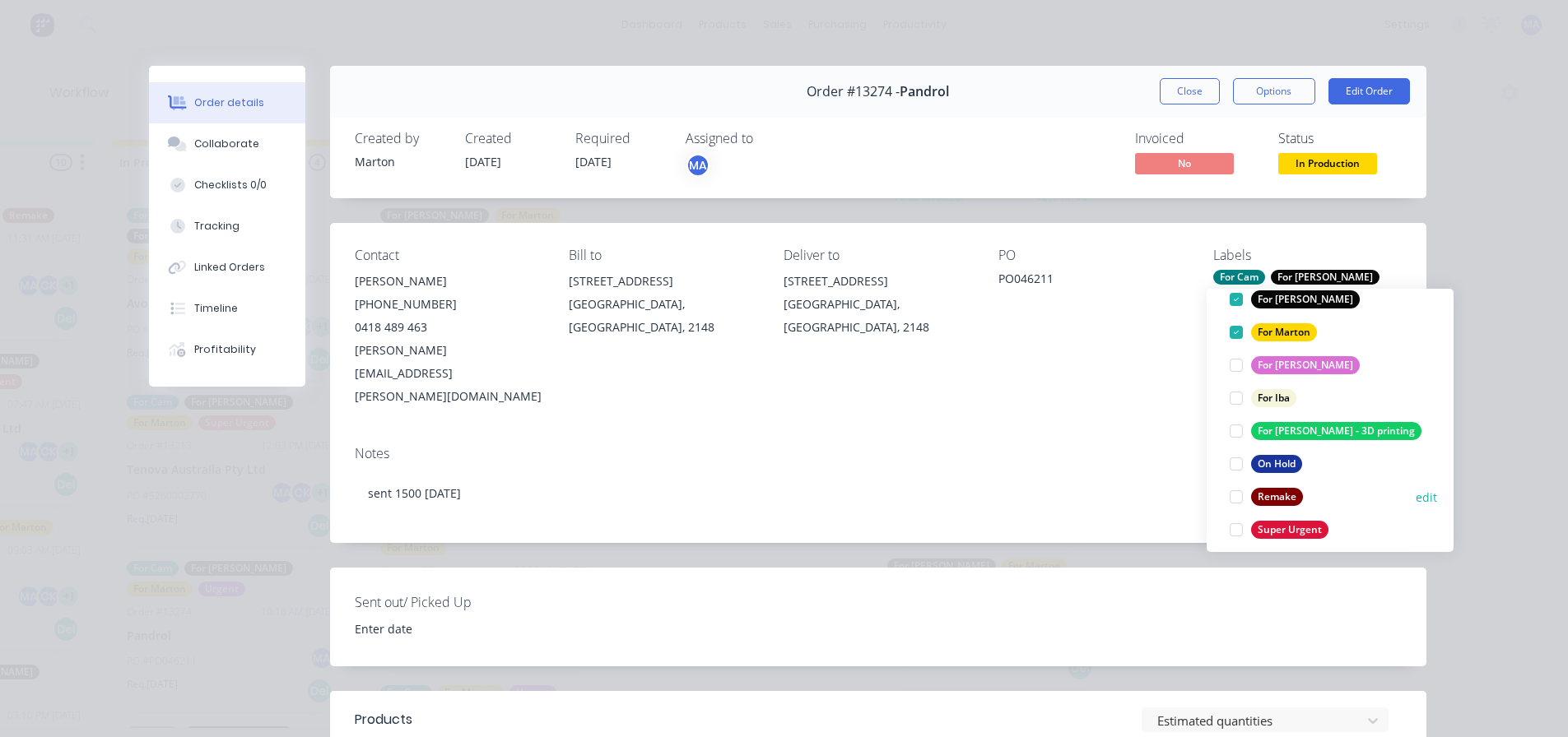
scroll to position [165, 0]
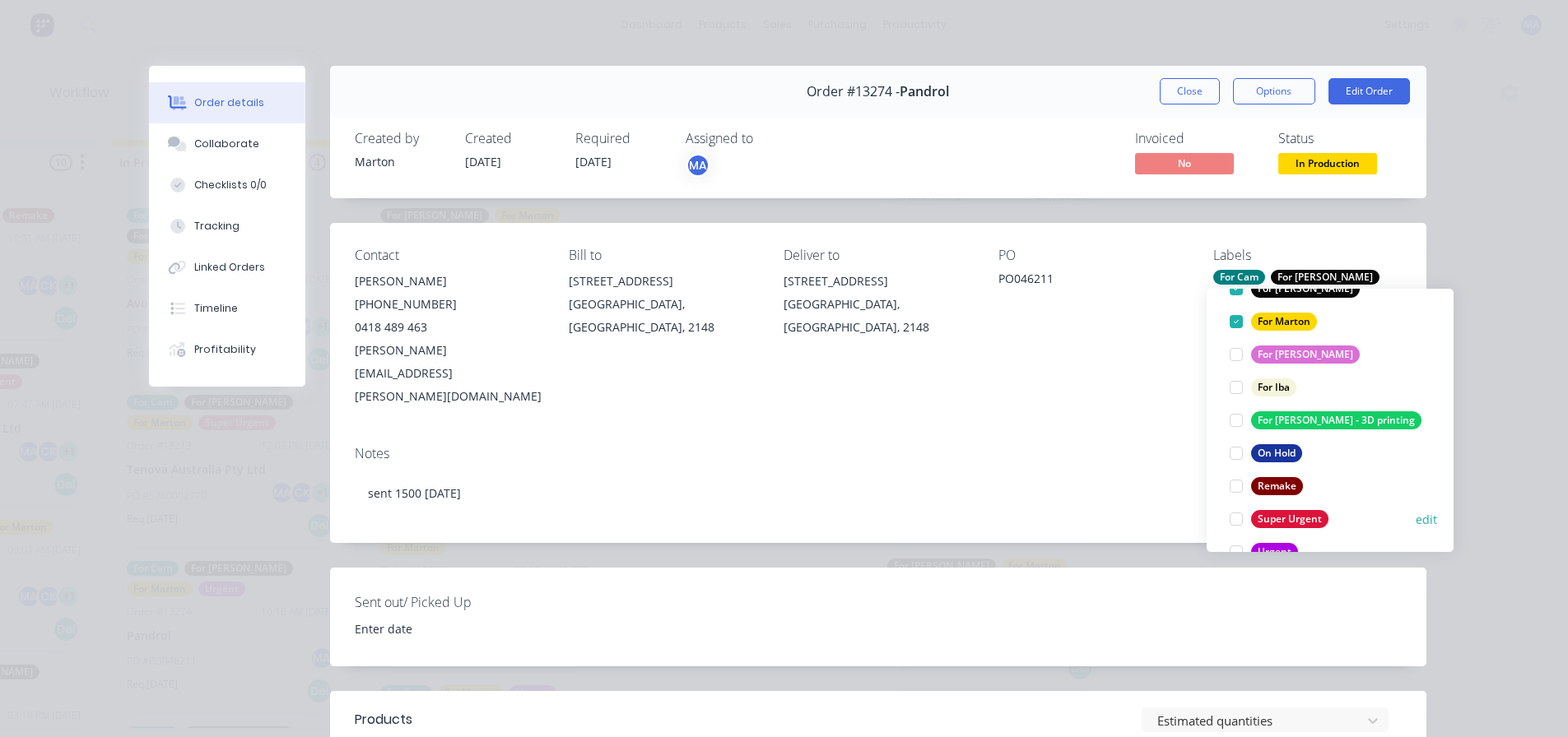
click at [1236, 513] on div at bounding box center [1236, 518] width 33 height 33
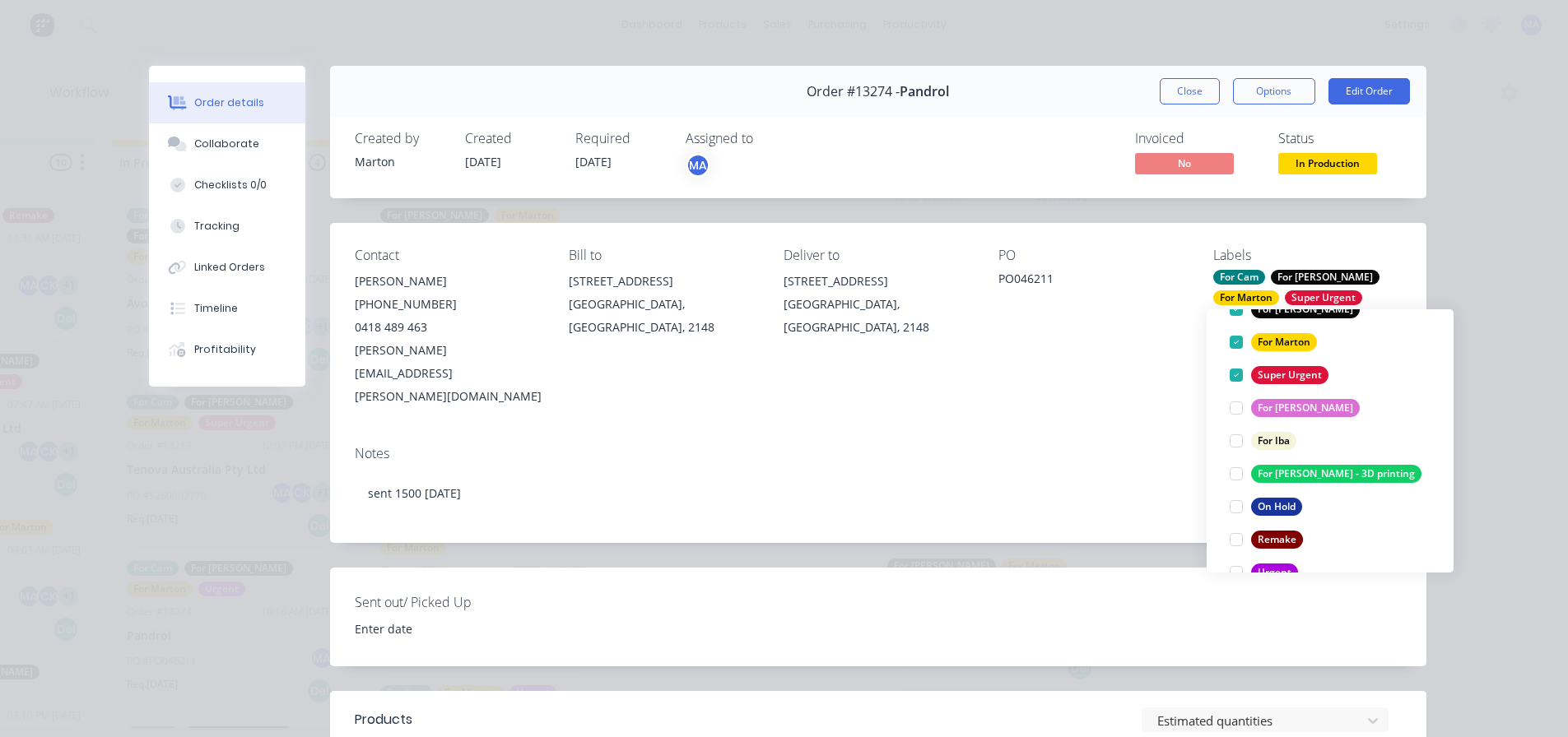
click at [1198, 91] on button "Close" at bounding box center [1189, 91] width 60 height 26
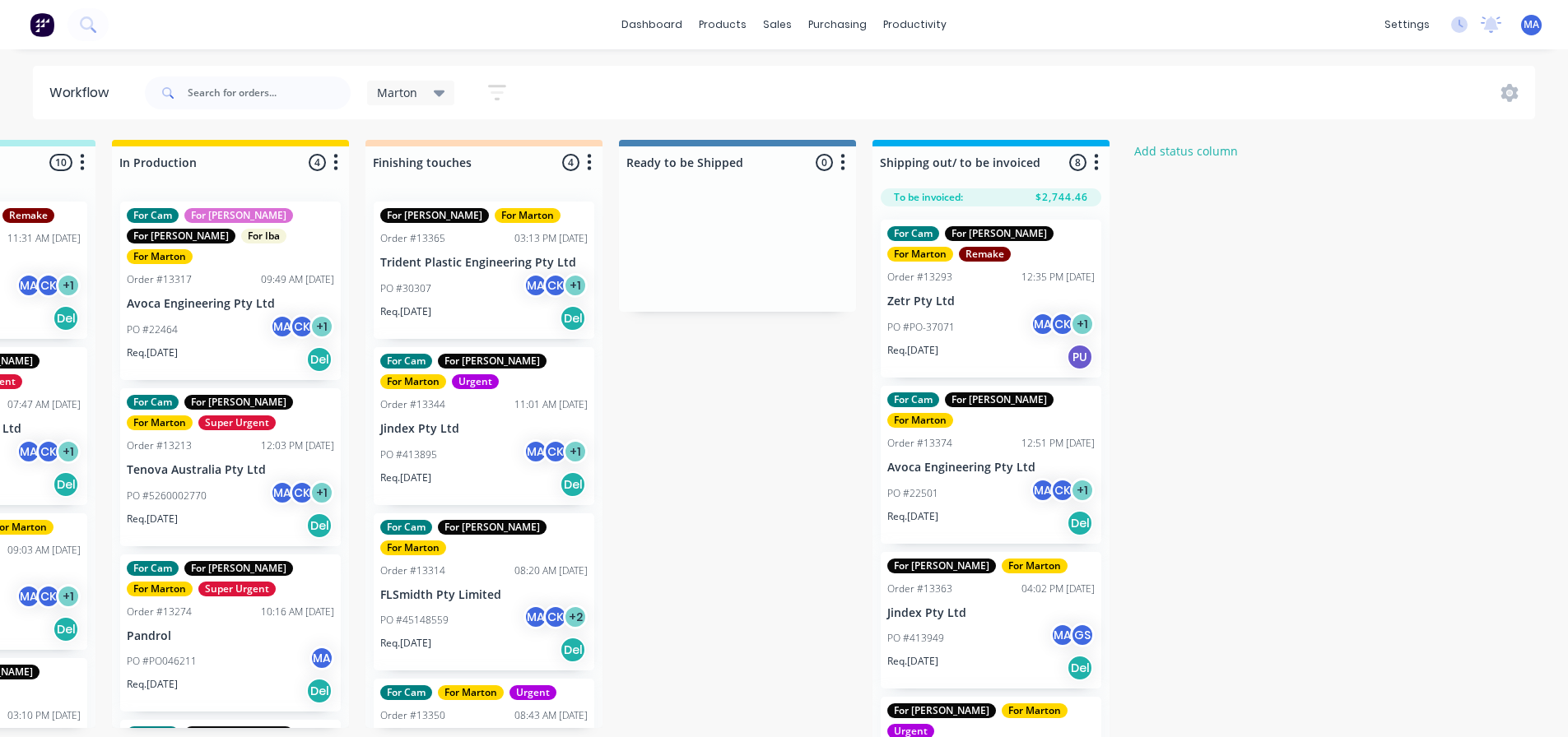
click at [768, 439] on div "Submitted 1 Status colour #32CD32 hex #32CD32 Save Cancel Summaries Total order…" at bounding box center [438, 443] width 2267 height 607
click at [986, 315] on div "PO #PO-37071 MA CK + 1" at bounding box center [991, 327] width 207 height 31
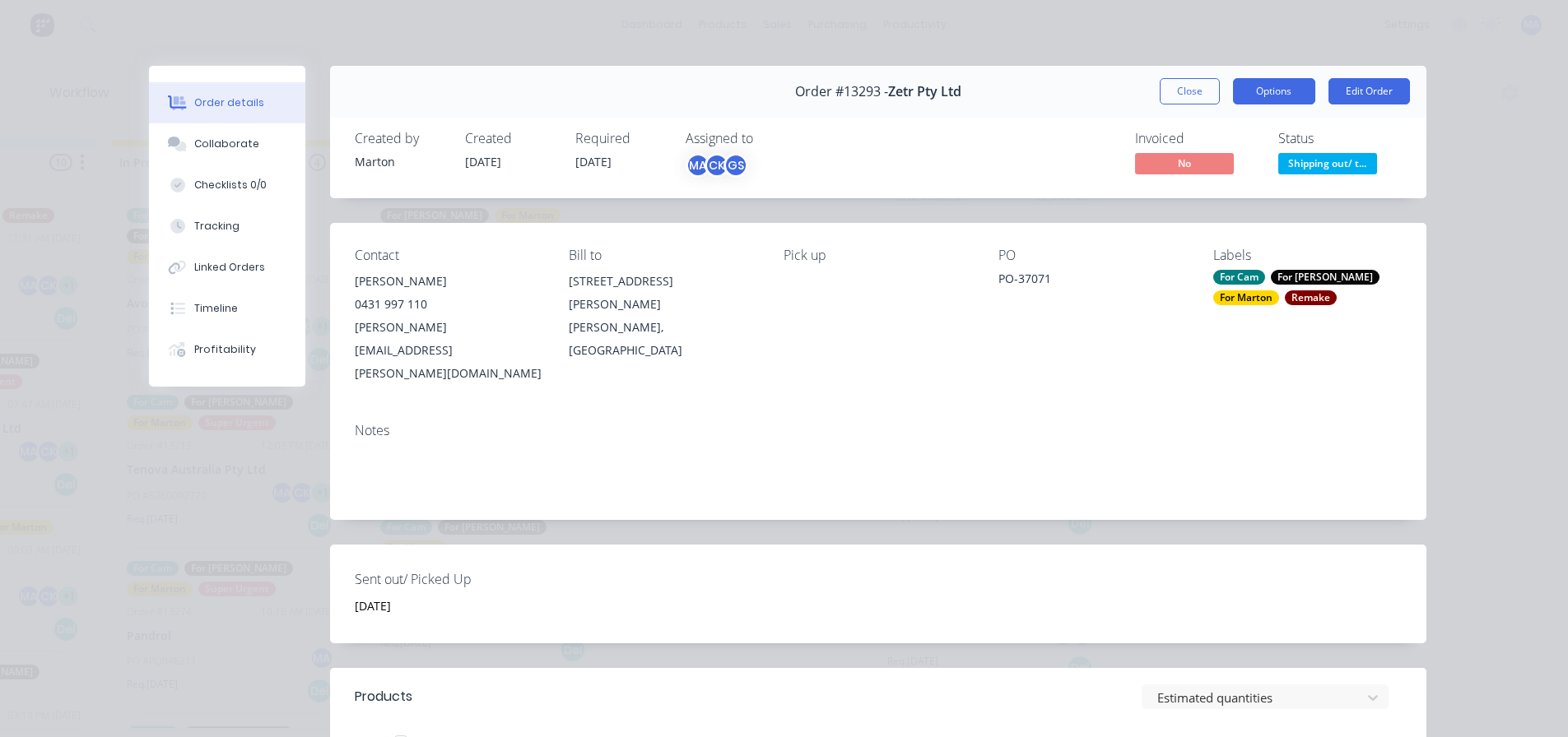
click at [1257, 93] on button "Options" at bounding box center [1274, 91] width 82 height 26
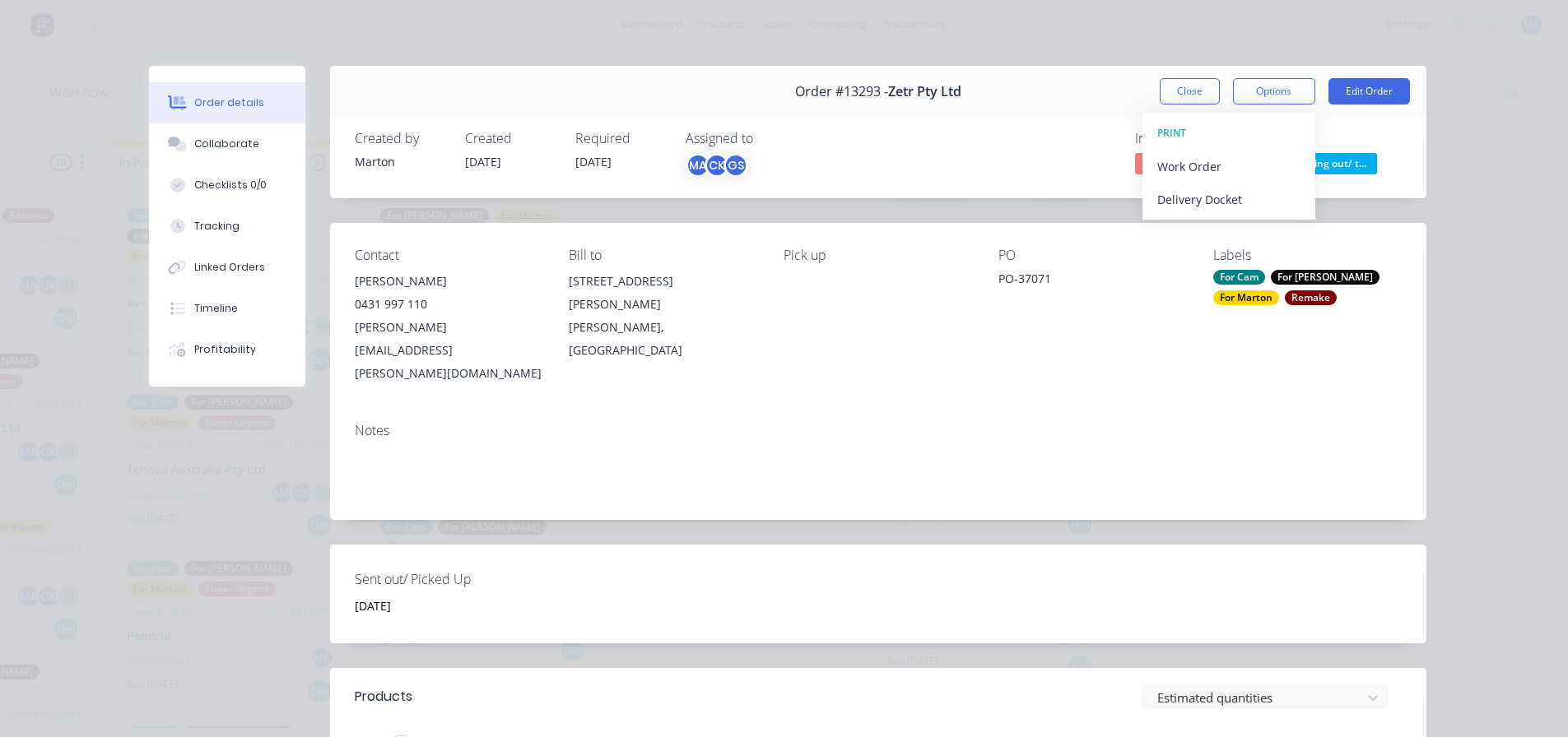
click at [1028, 131] on div "Invoiced No Status Shipping out/ t..." at bounding box center [1125, 154] width 551 height 48
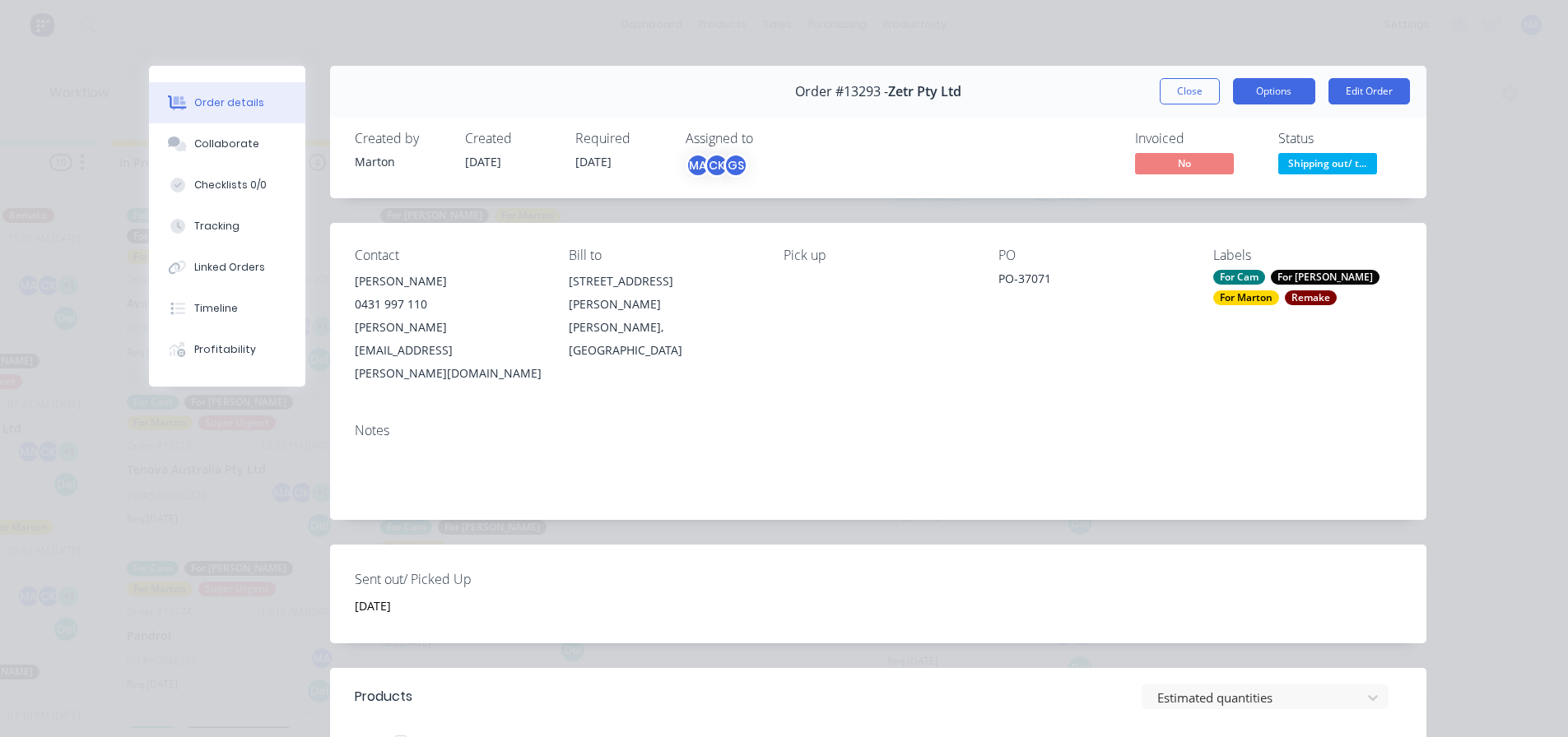
click at [1233, 93] on button "Options" at bounding box center [1274, 91] width 82 height 26
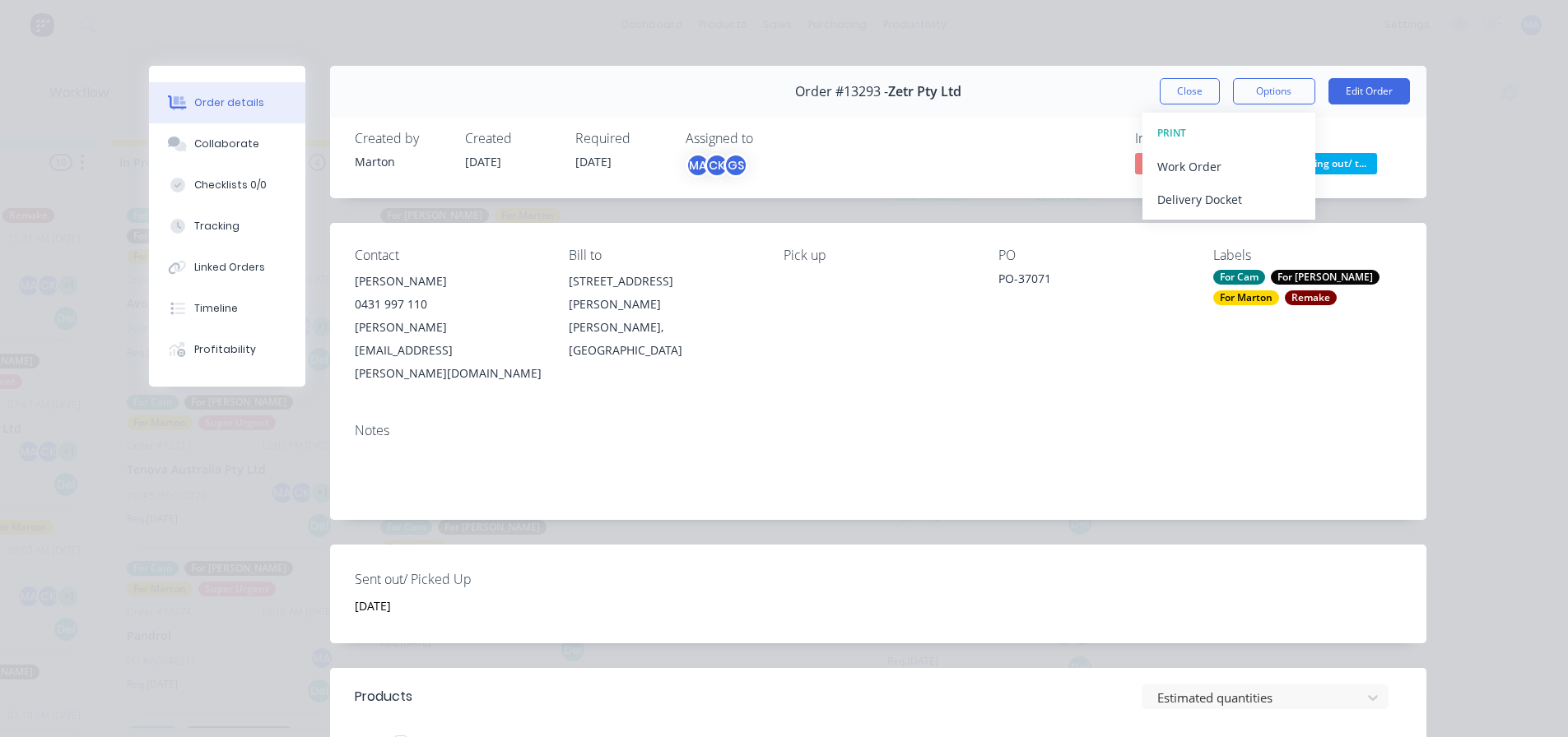
drag, startPoint x: 1080, startPoint y: 125, endPoint x: 1117, endPoint y: 114, distance: 38.6
click at [1084, 124] on div "Created by Marton Created 18/09/25 Required 26/09/25 Assigned to MA CK GS Invoi…" at bounding box center [878, 155] width 1097 height 87
click at [1167, 93] on button "Close" at bounding box center [1189, 91] width 60 height 26
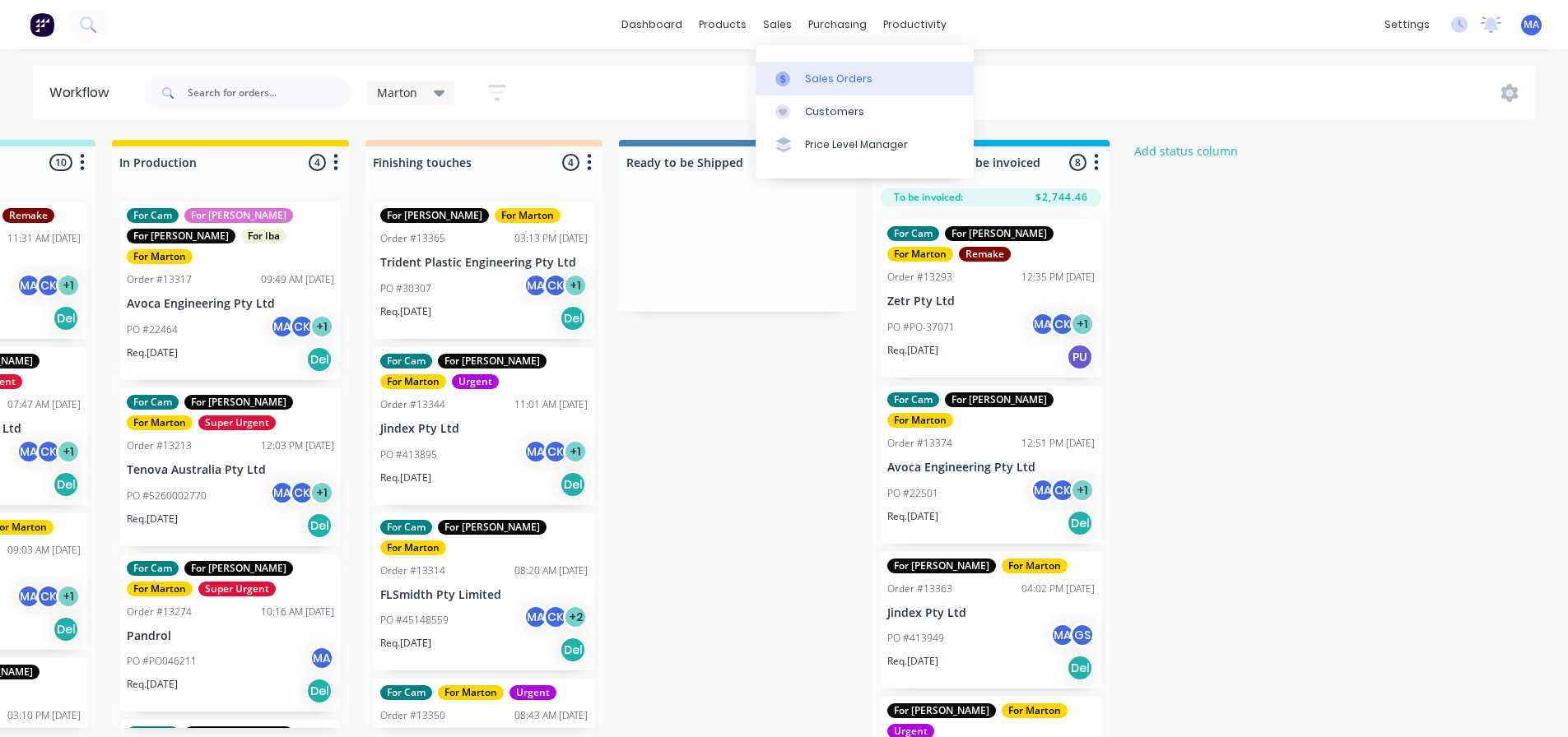
click at [792, 59] on div "Sales Orders Customers Price Level Manager" at bounding box center [864, 111] width 218 height 132
click at [797, 72] on div at bounding box center [787, 79] width 24 height 15
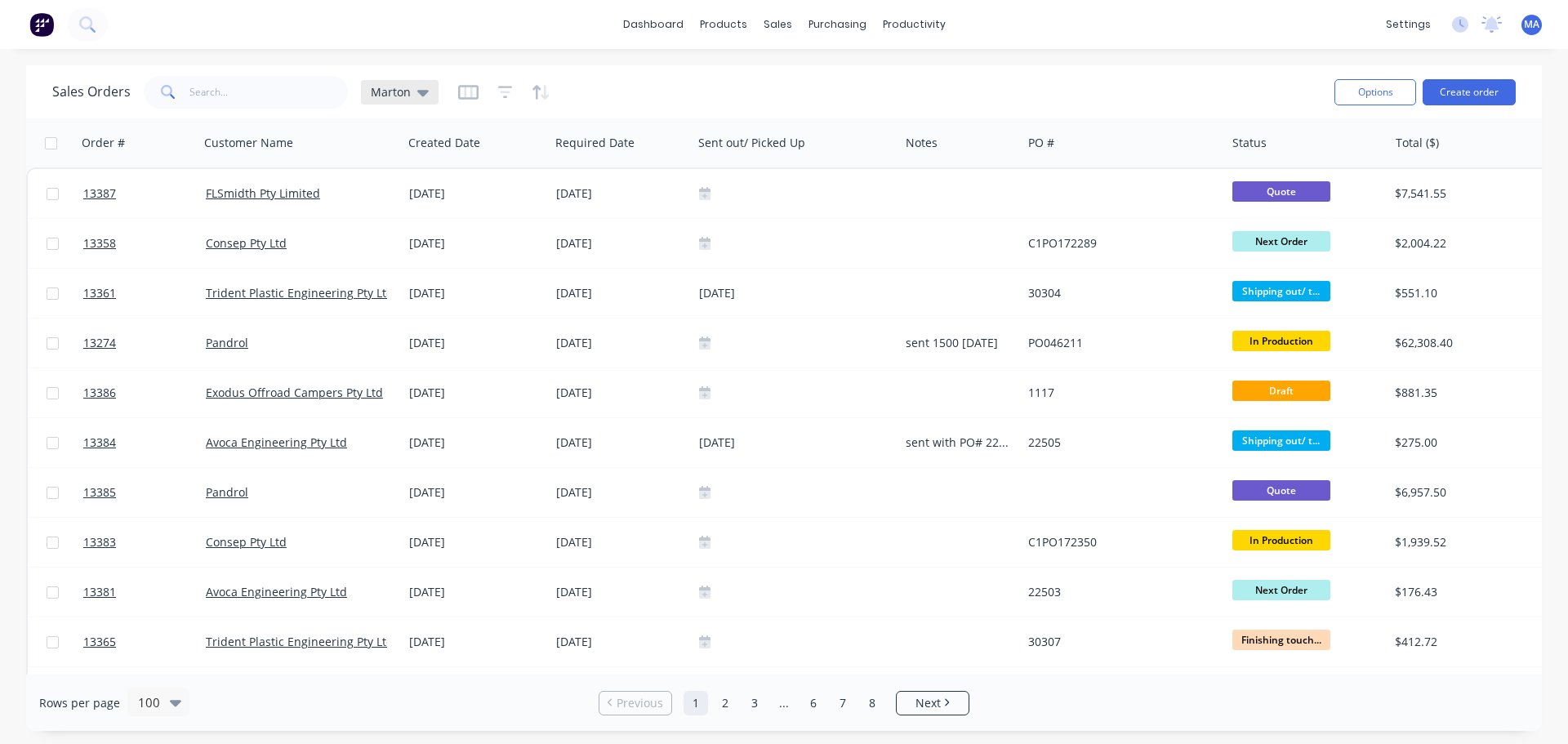
click at [418, 89] on icon at bounding box center [424, 93] width 12 height 18
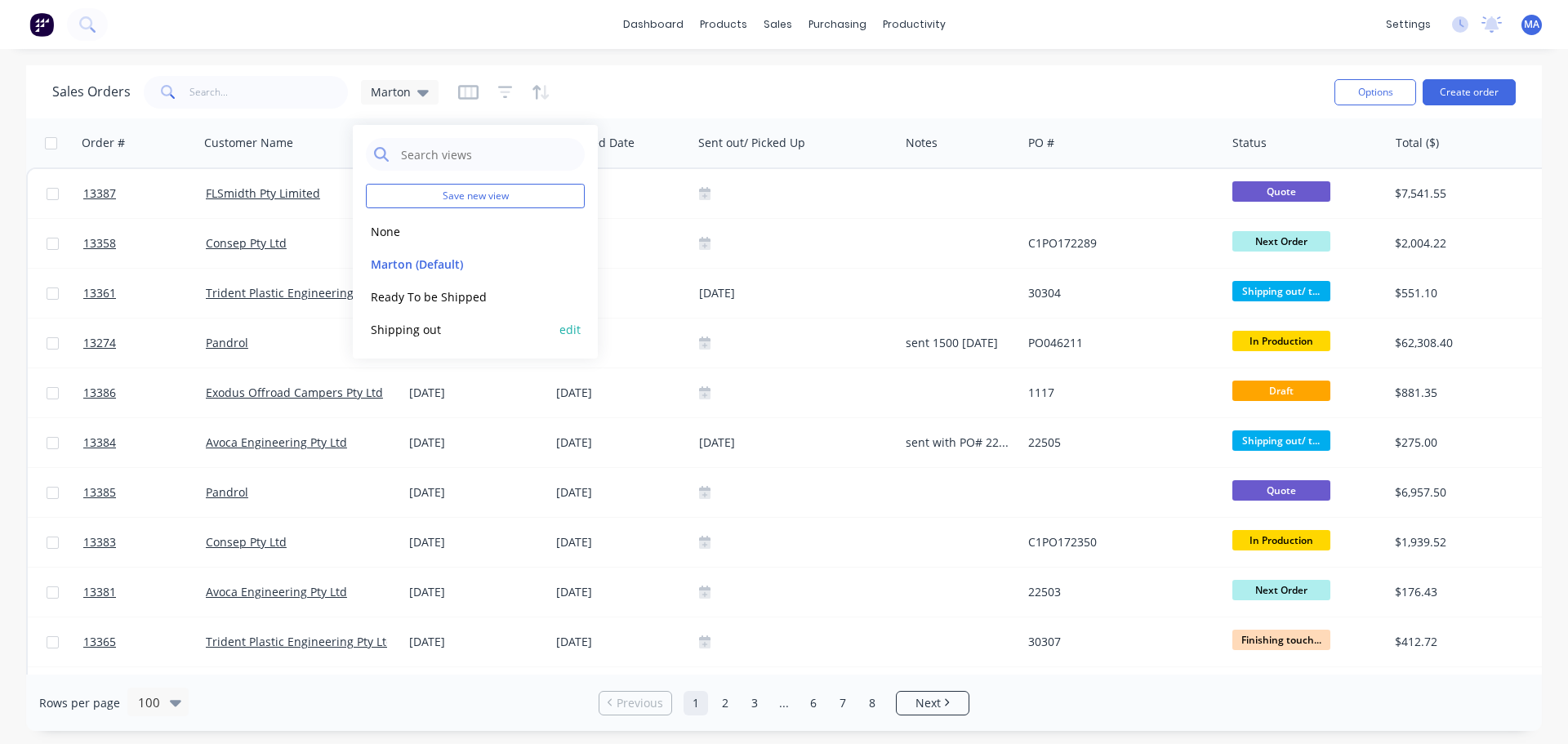
click at [408, 333] on button "Shipping out" at bounding box center [459, 329] width 186 height 18
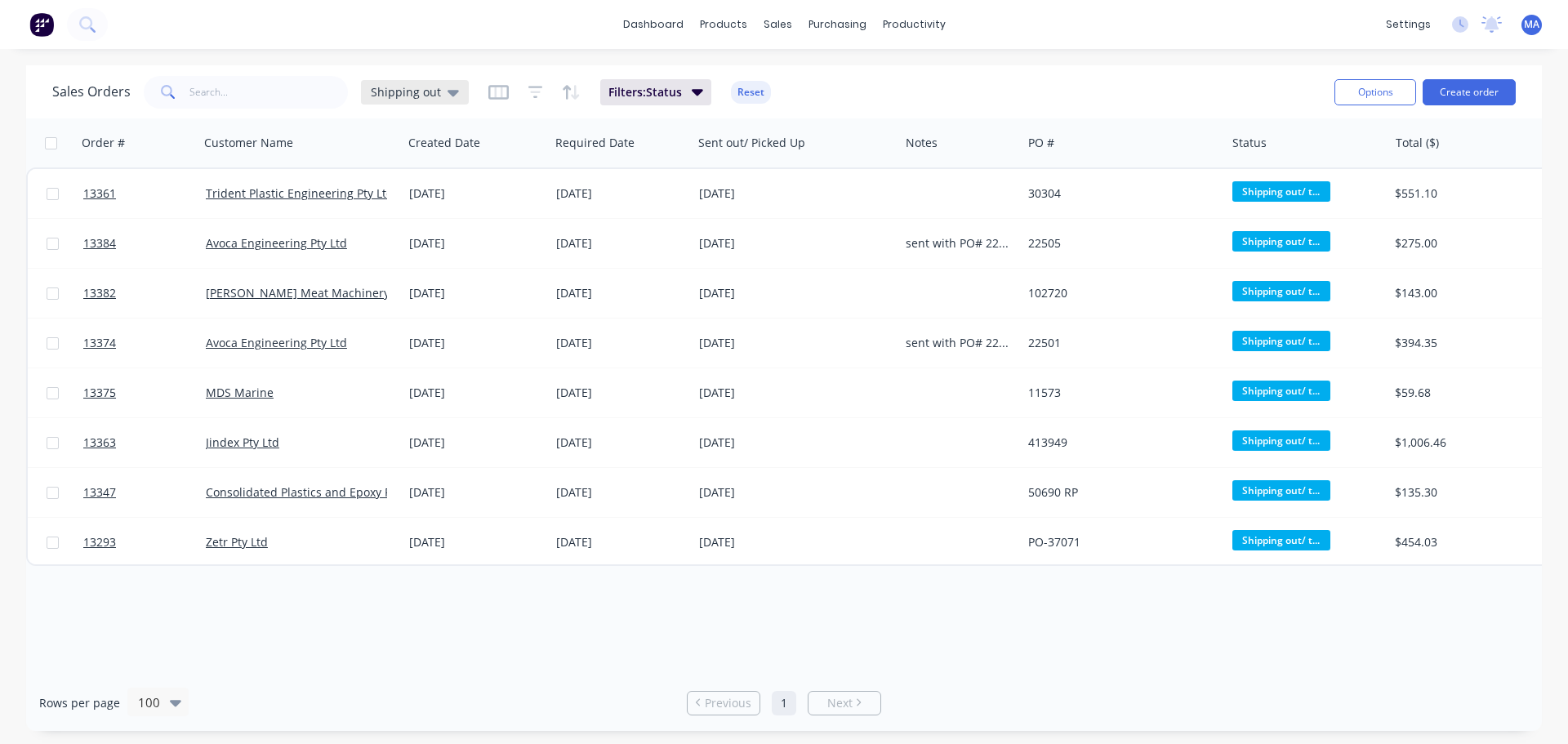
click at [453, 99] on div "Shipping out" at bounding box center [414, 92] width 108 height 24
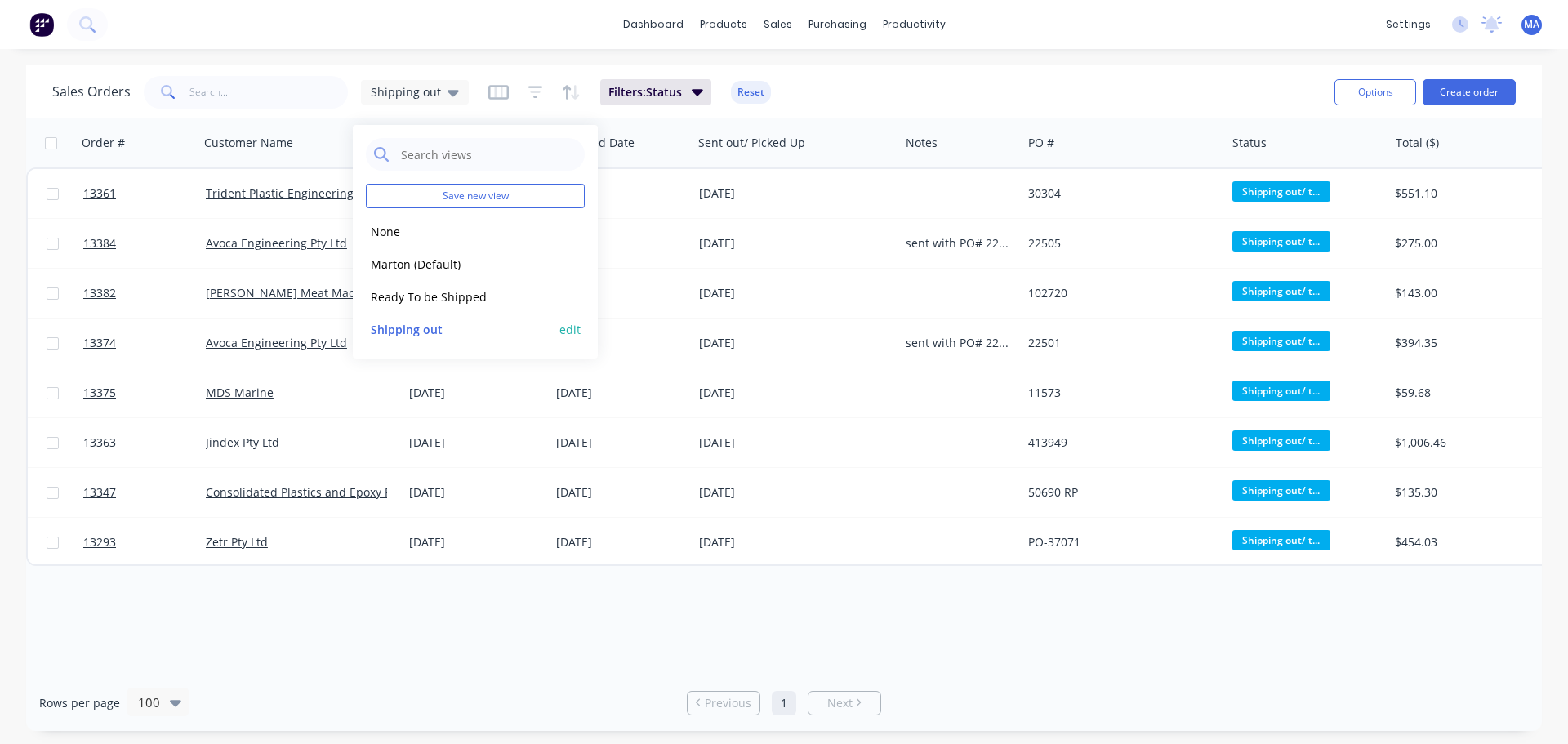
click at [571, 332] on button "edit" at bounding box center [570, 329] width 21 height 18
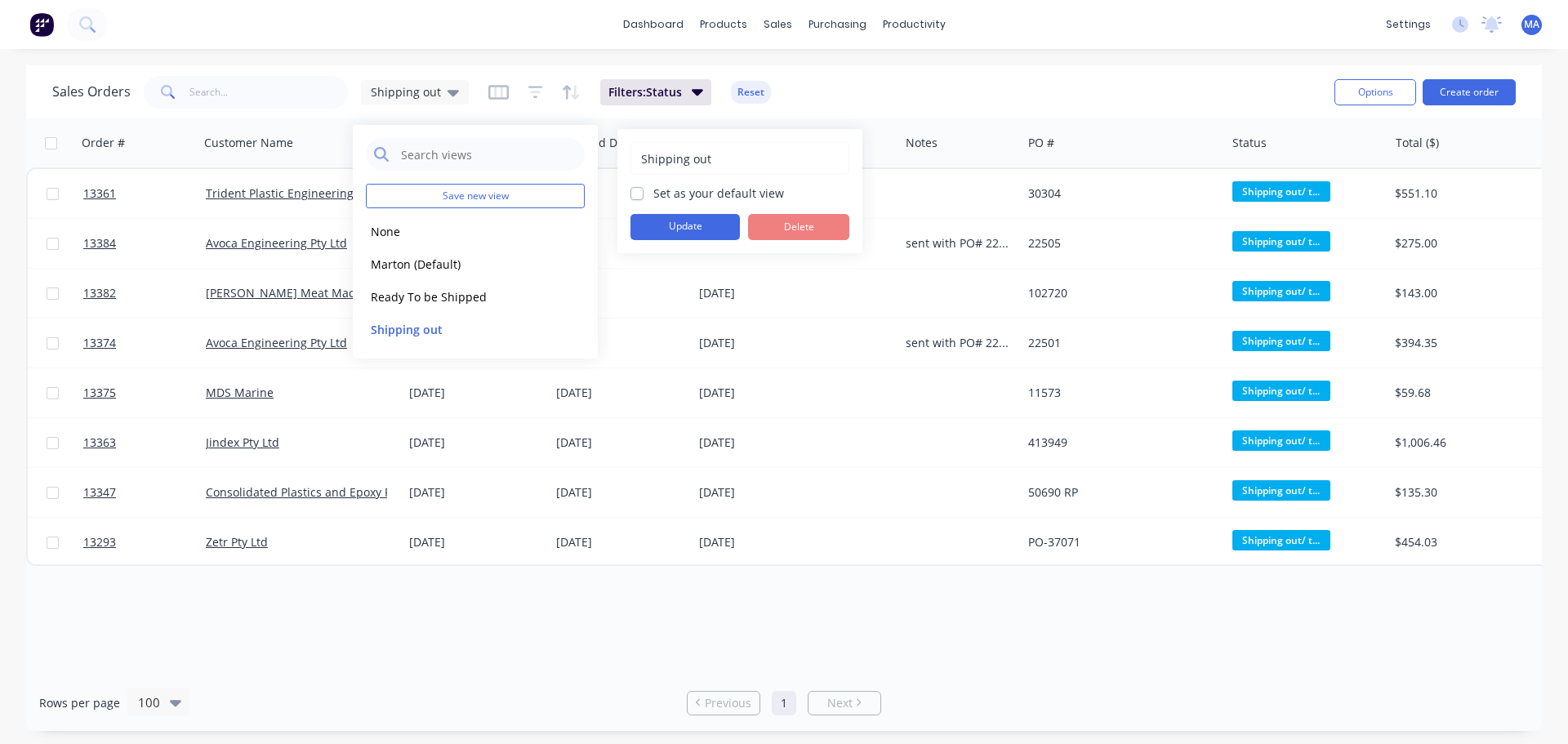
click at [653, 191] on label "Set as your default view" at bounding box center [718, 193] width 130 height 18
click at [640, 191] on input "Set as your default view" at bounding box center [637, 192] width 13 height 16
checkbox input "true"
click at [678, 212] on div "Shipping out Set as your default view Update Delete" at bounding box center [740, 190] width 219 height 98
click at [683, 223] on button "Update" at bounding box center [685, 226] width 109 height 26
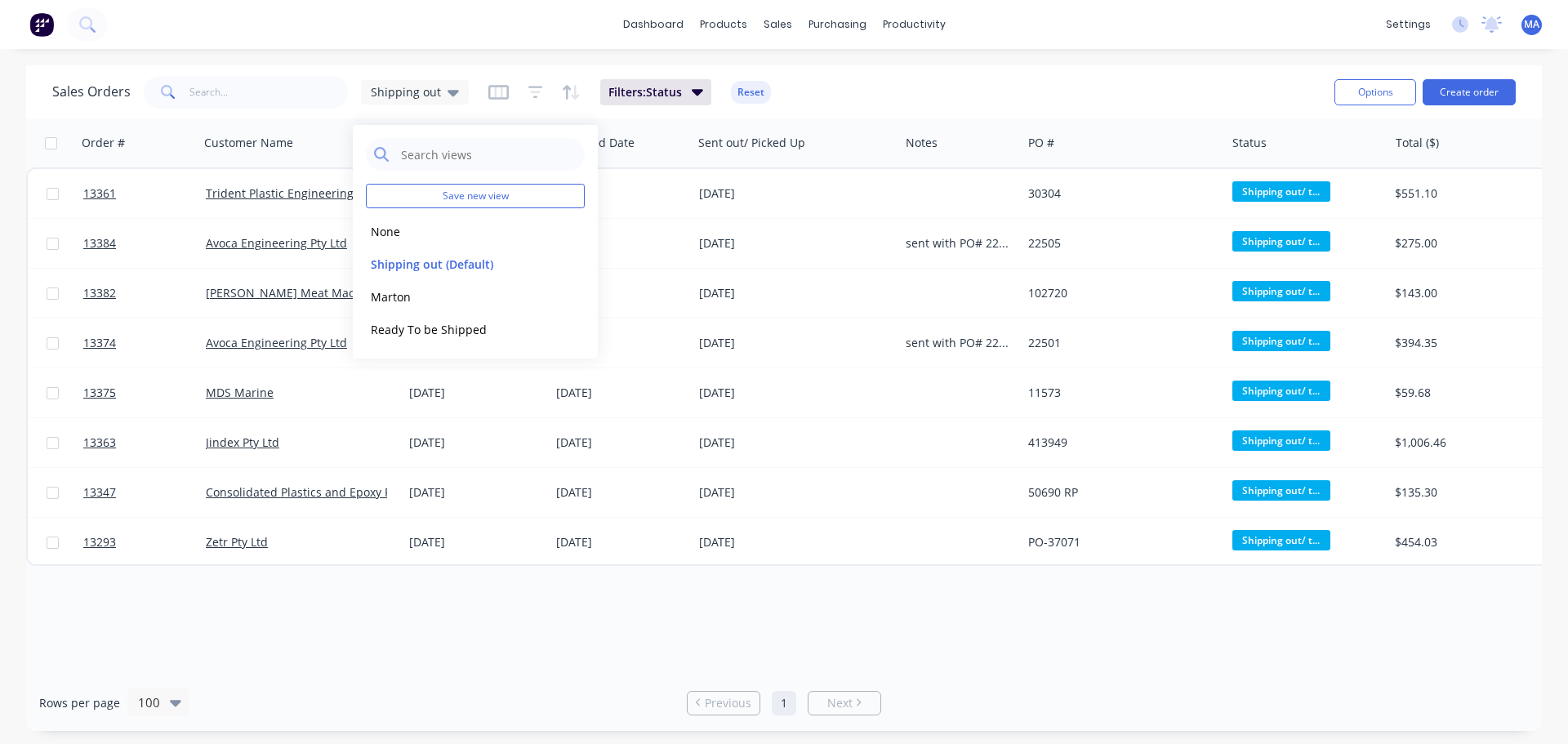
click at [859, 75] on div "Sales Orders Shipping out Filters: Status Reset" at bounding box center [688, 92] width 1270 height 40
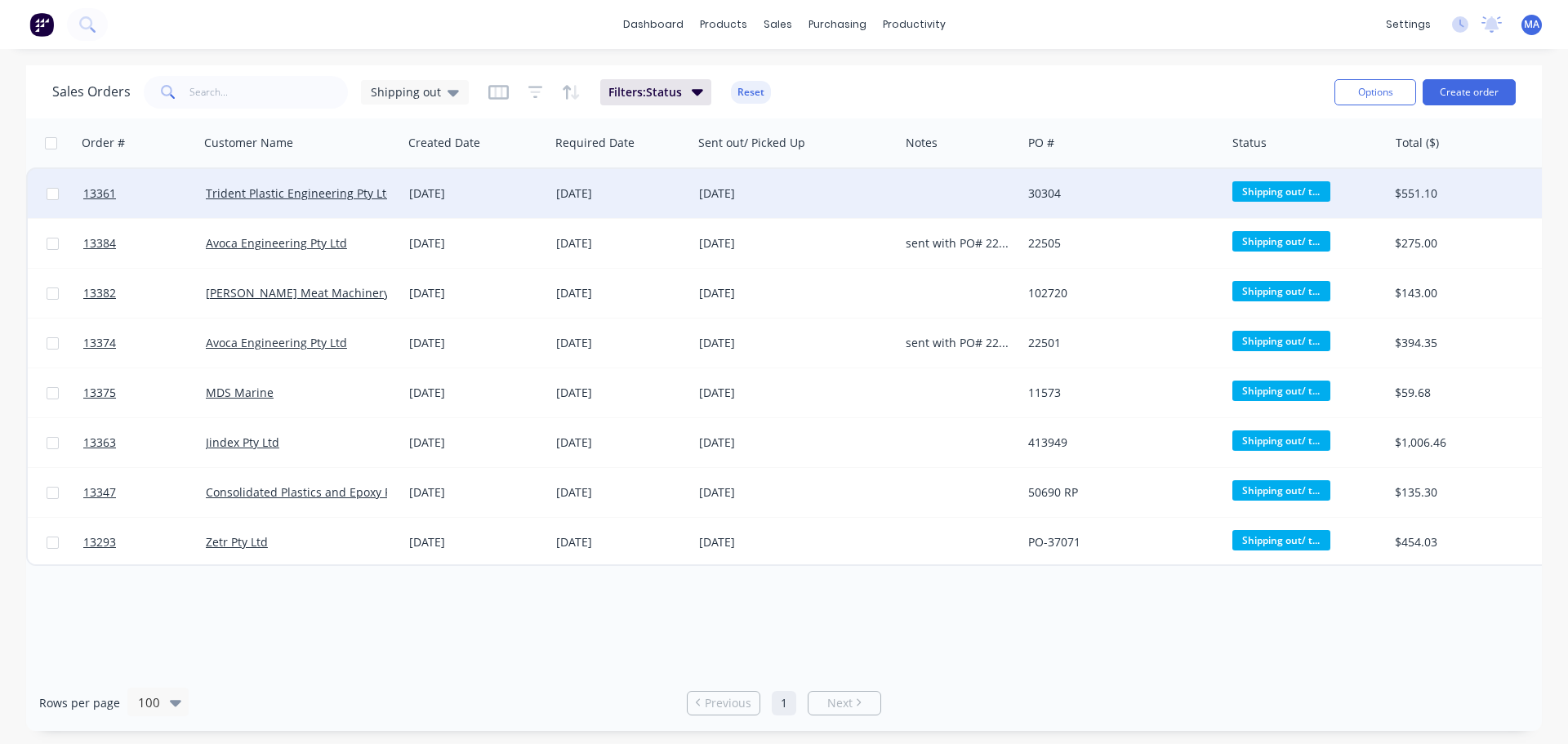
click at [591, 205] on div "[DATE]" at bounding box center [621, 193] width 143 height 49
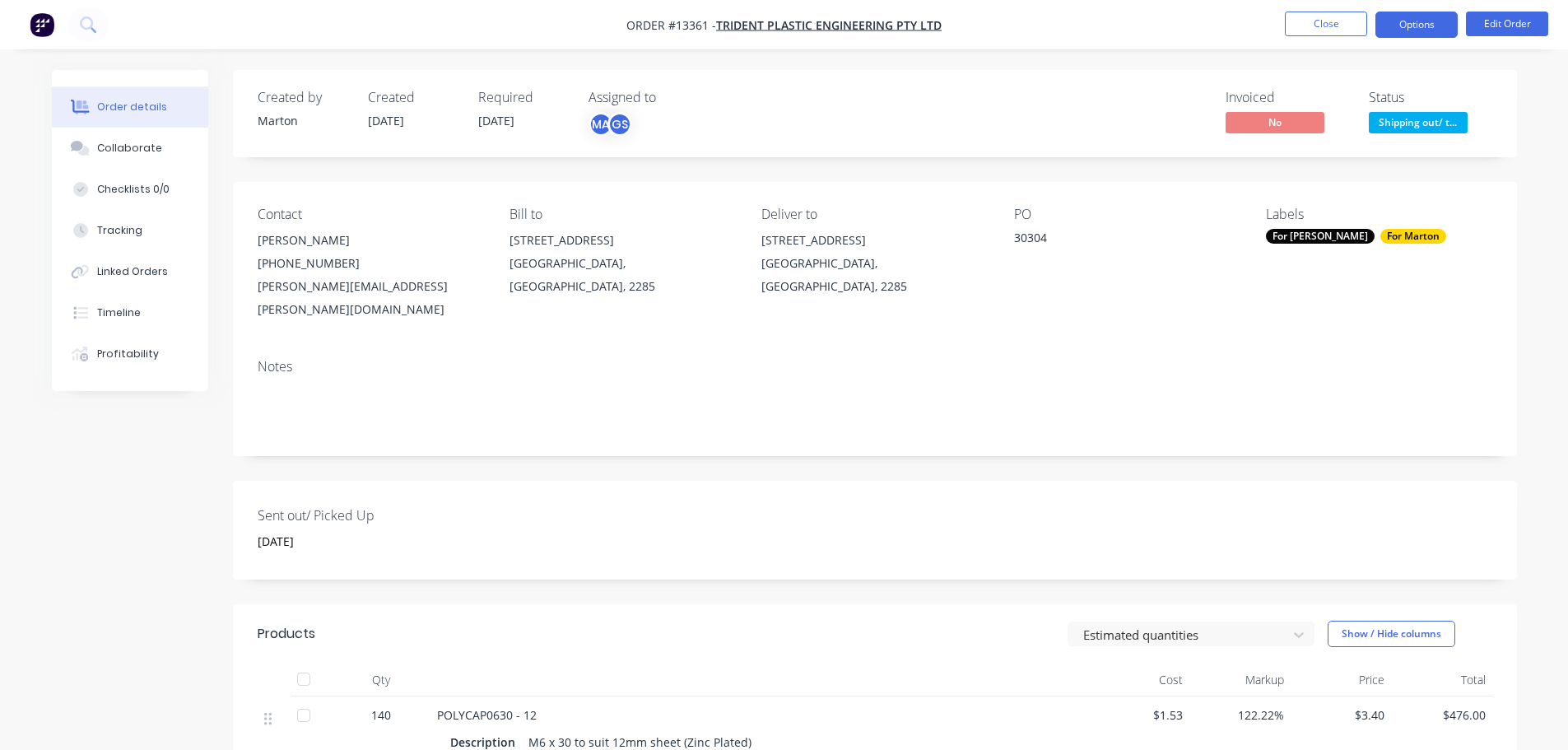
click at [1399, 30] on button "Options" at bounding box center [1417, 24] width 82 height 26
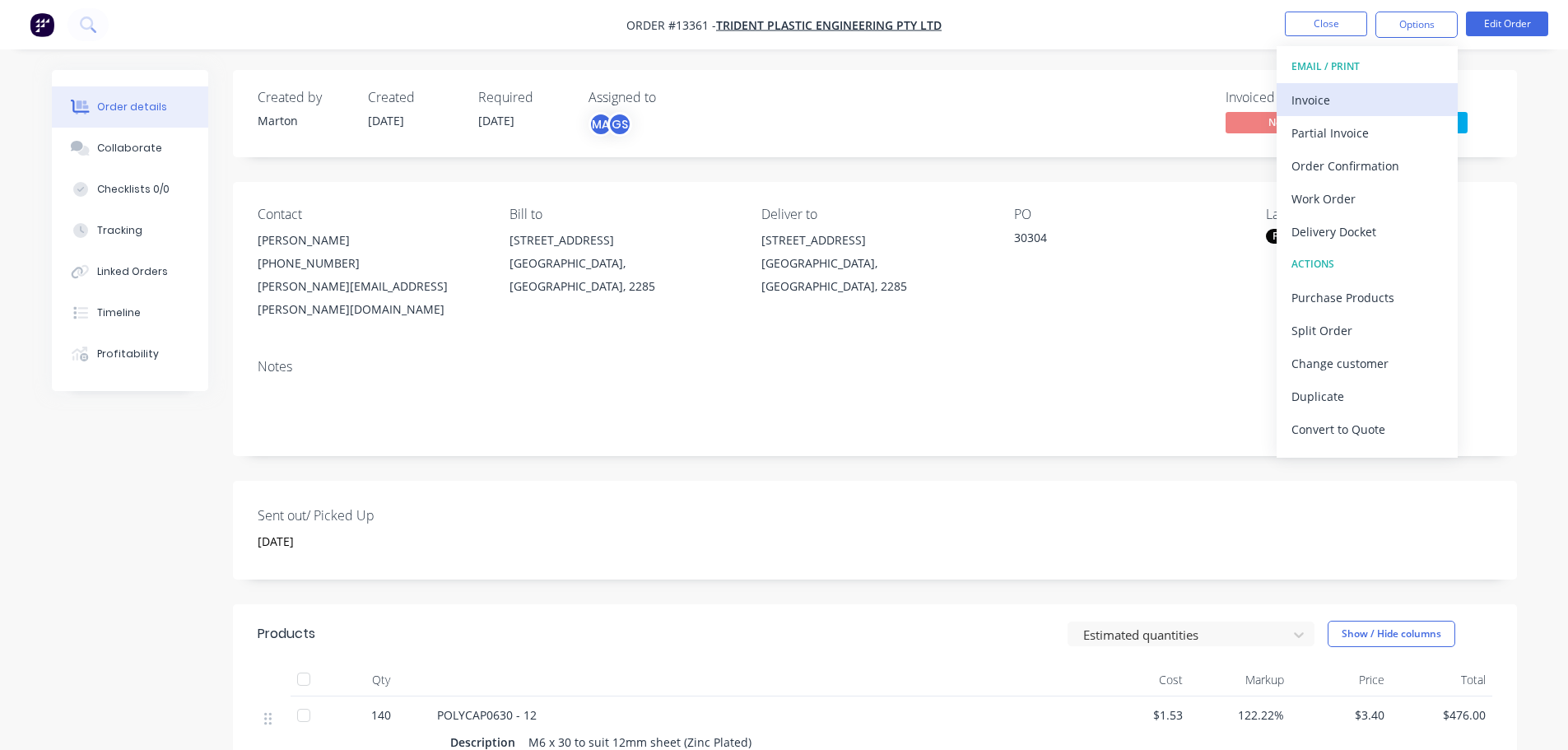
click at [1329, 103] on div "Invoice" at bounding box center [1367, 100] width 151 height 24
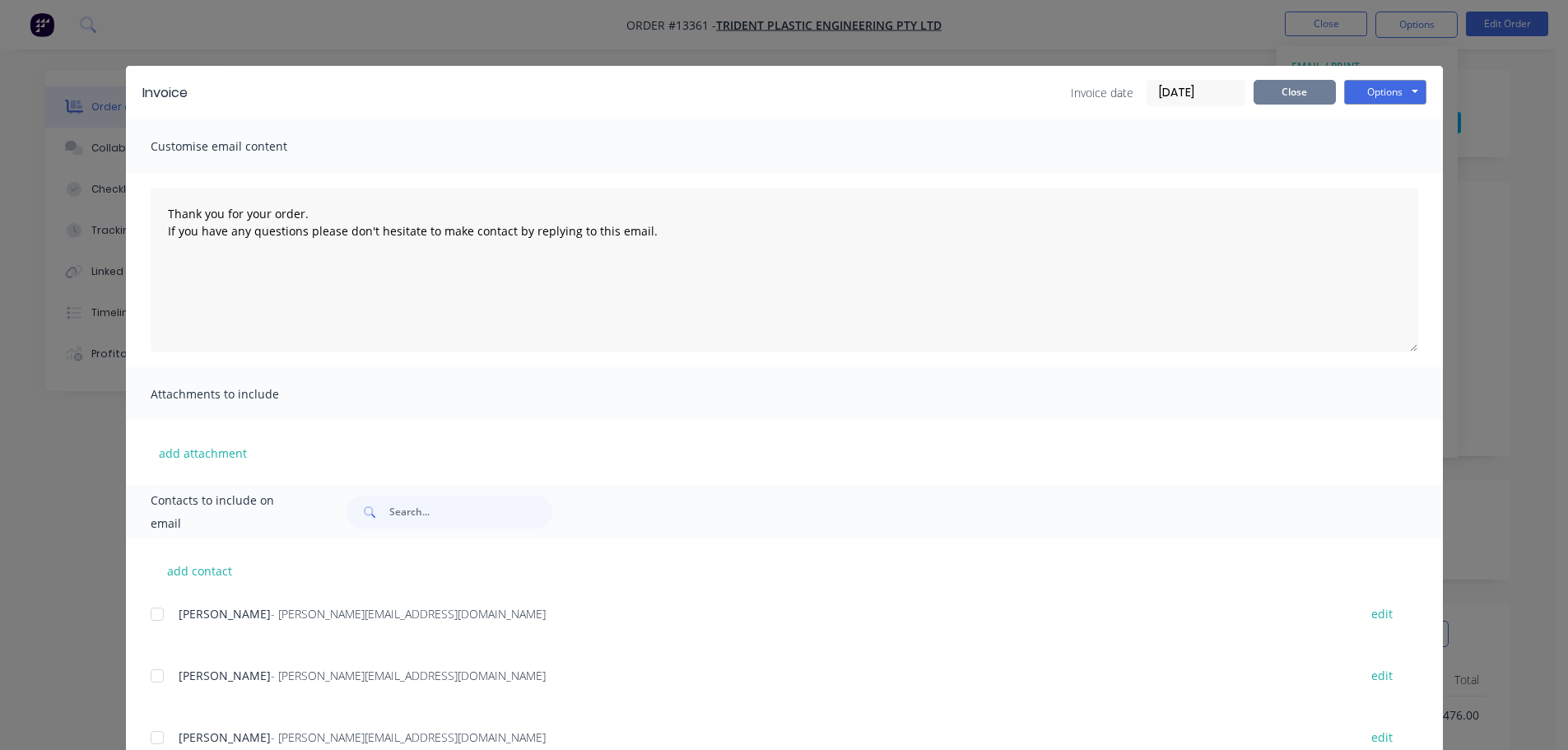
click at [1308, 93] on button "Close" at bounding box center [1294, 92] width 82 height 24
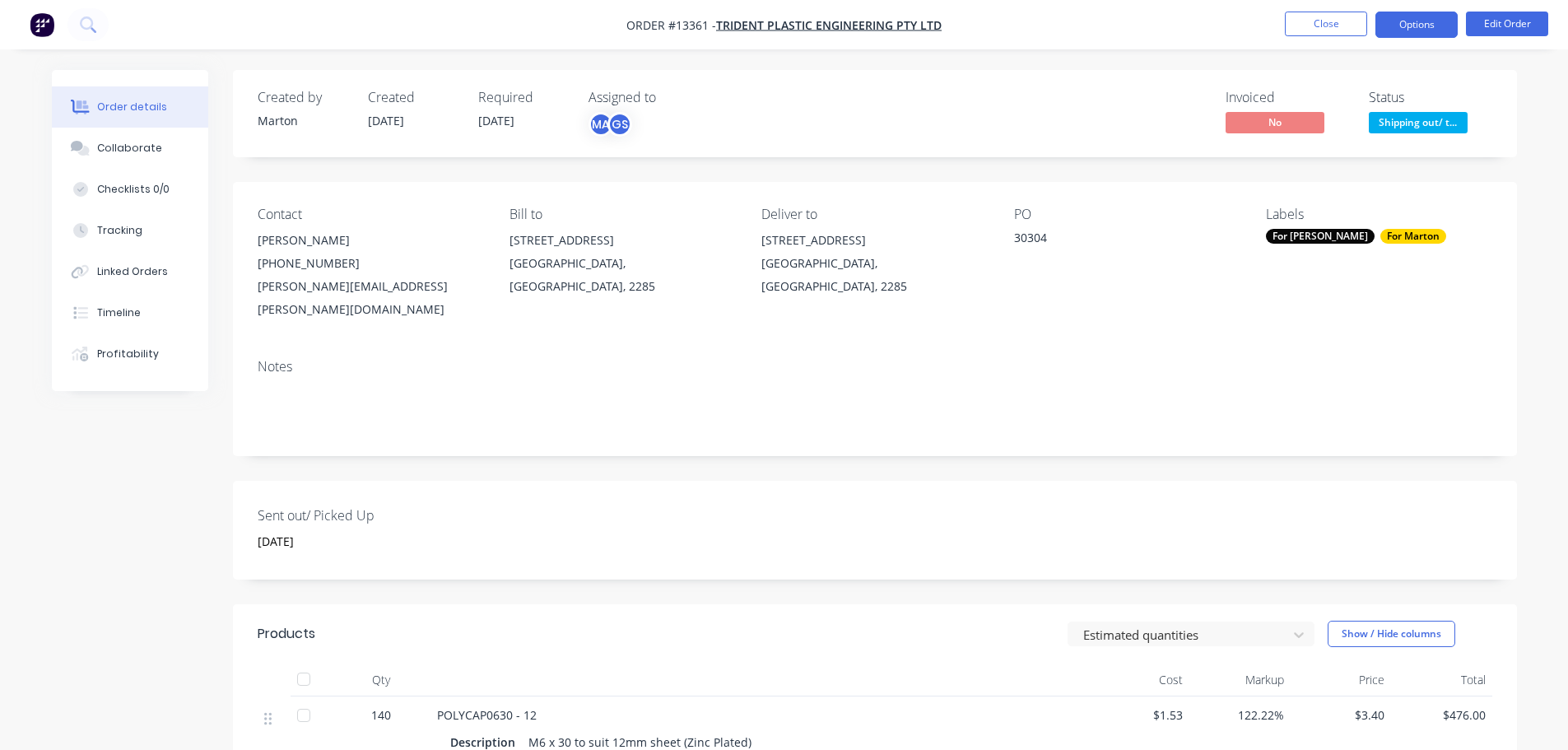
click at [1405, 19] on button "Options" at bounding box center [1417, 24] width 82 height 26
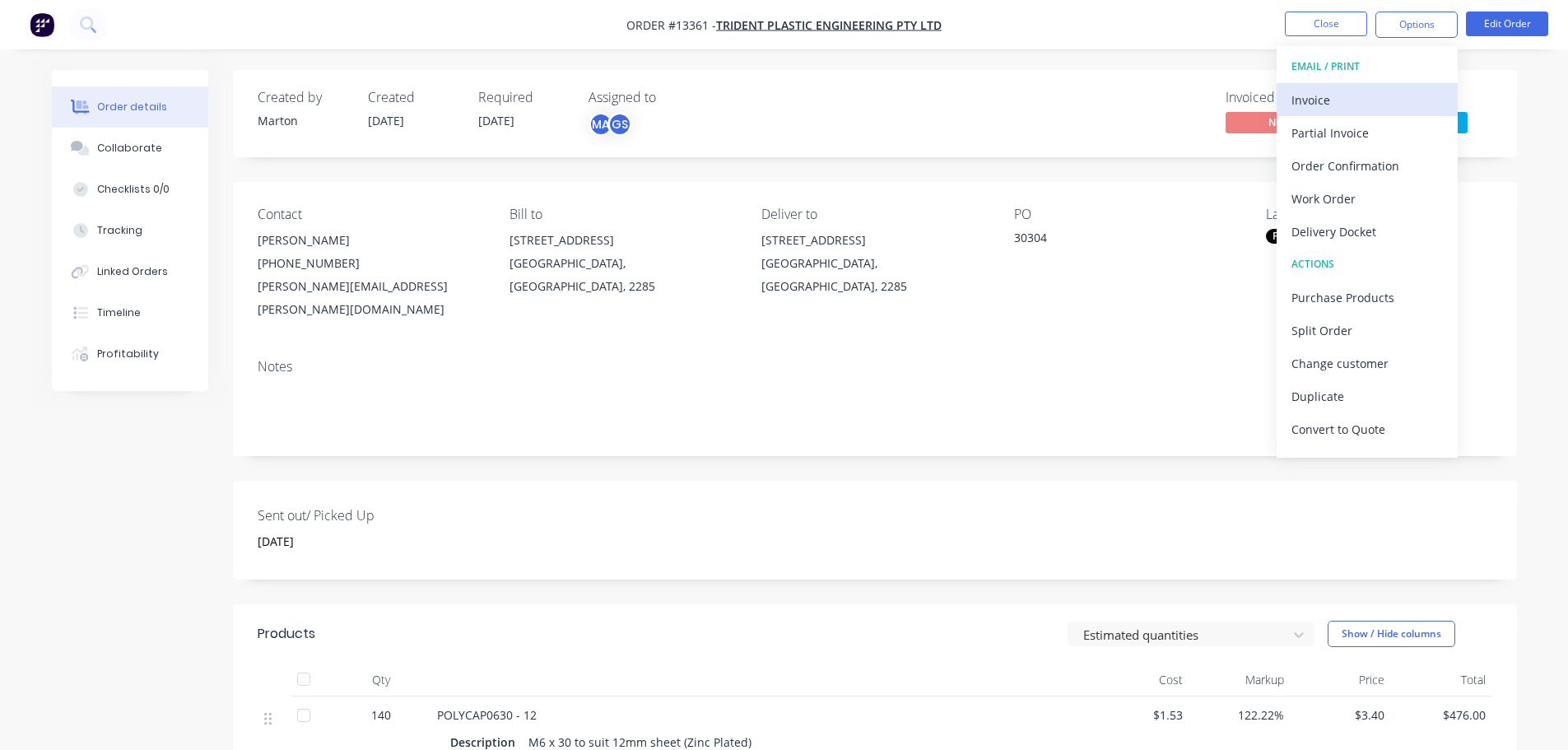
click at [1321, 99] on div "Invoice" at bounding box center [1367, 100] width 151 height 24
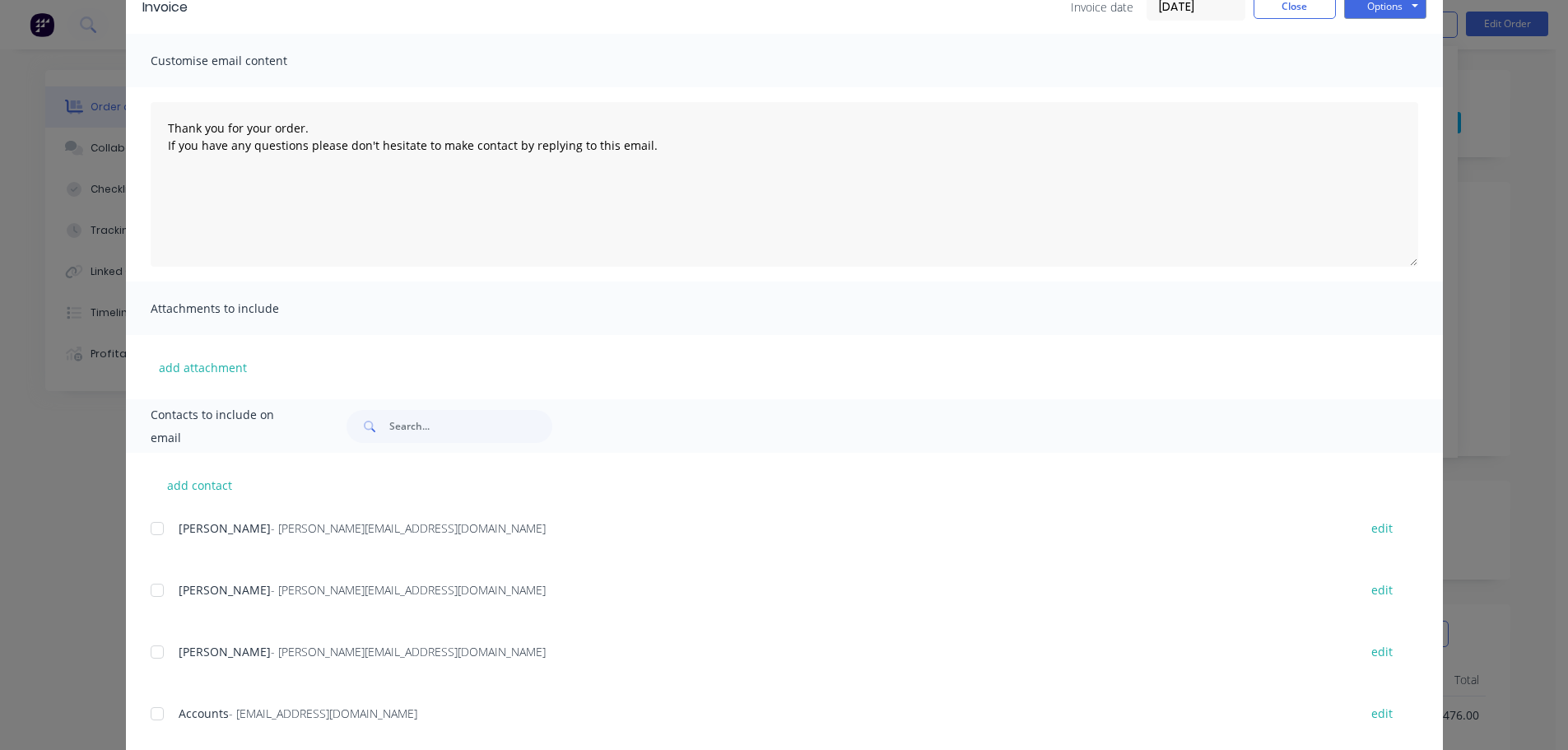
scroll to position [246, 0]
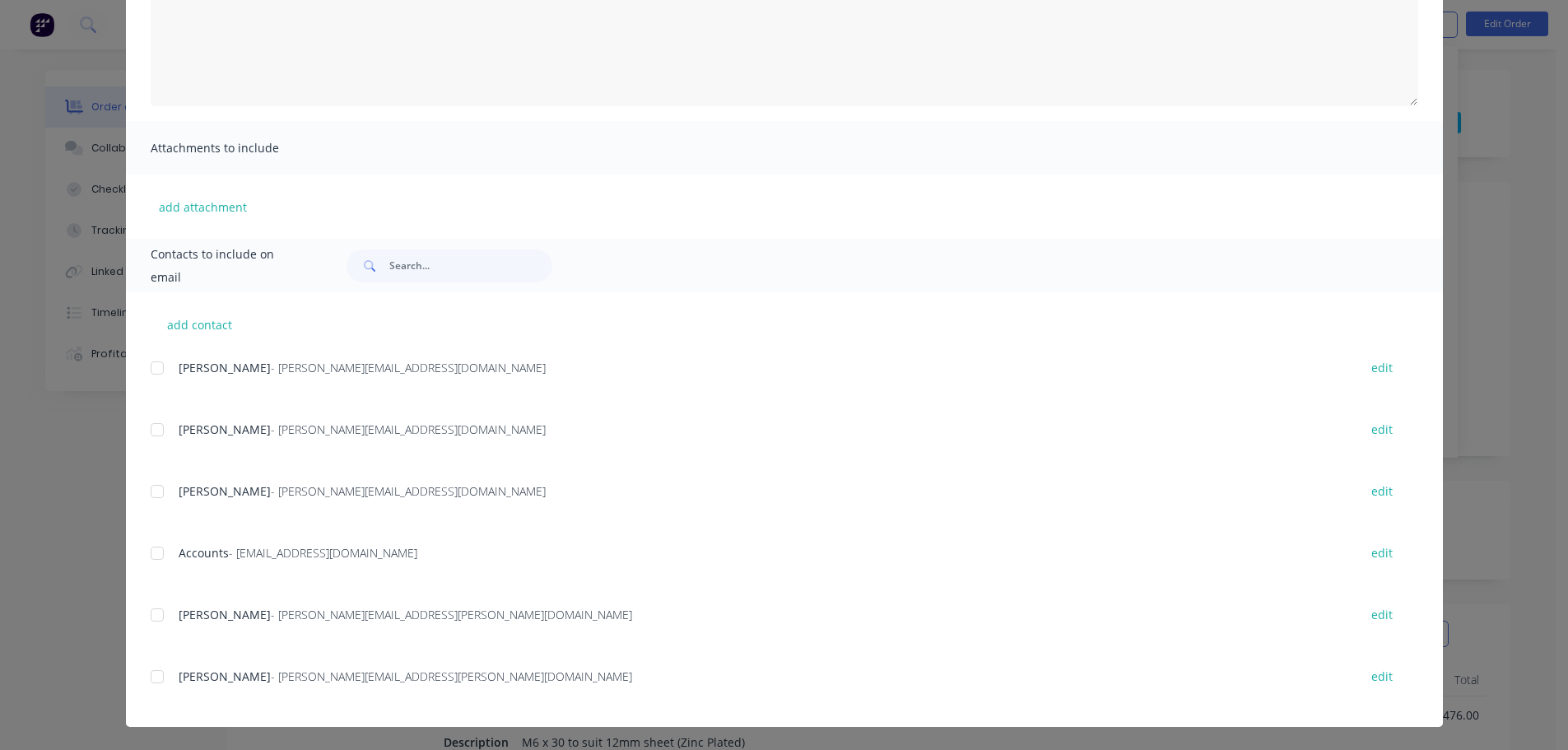
click at [143, 559] on div "add contact Steve Acason - steve@tridentplastic.com.au edit Ben Jordan - Ben@tr…" at bounding box center [784, 509] width 1317 height 434
click at [158, 558] on div at bounding box center [157, 553] width 33 height 33
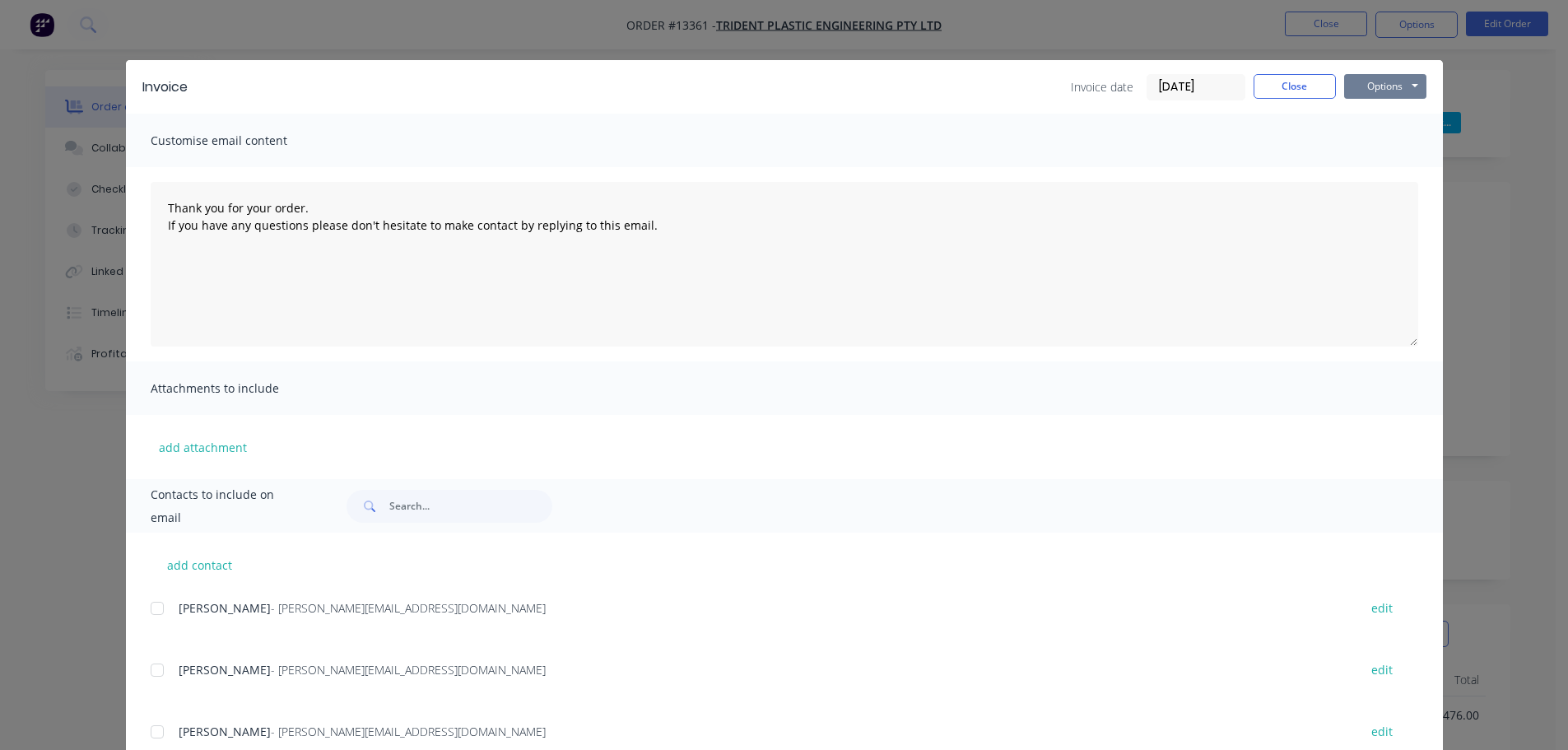
scroll to position [0, 0]
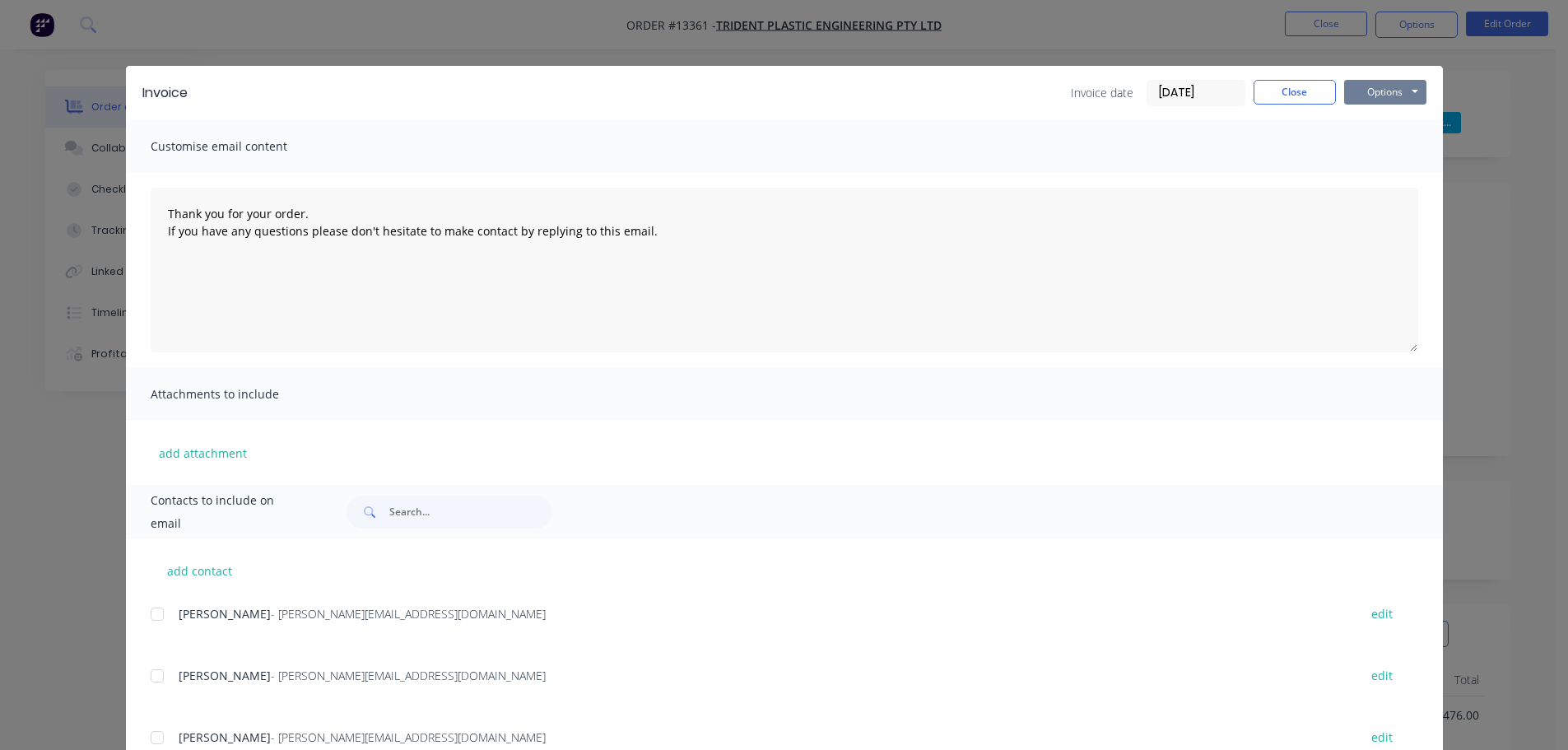
click at [1384, 88] on button "Options" at bounding box center [1385, 92] width 82 height 24
click at [1385, 171] on button "Email" at bounding box center [1396, 176] width 105 height 27
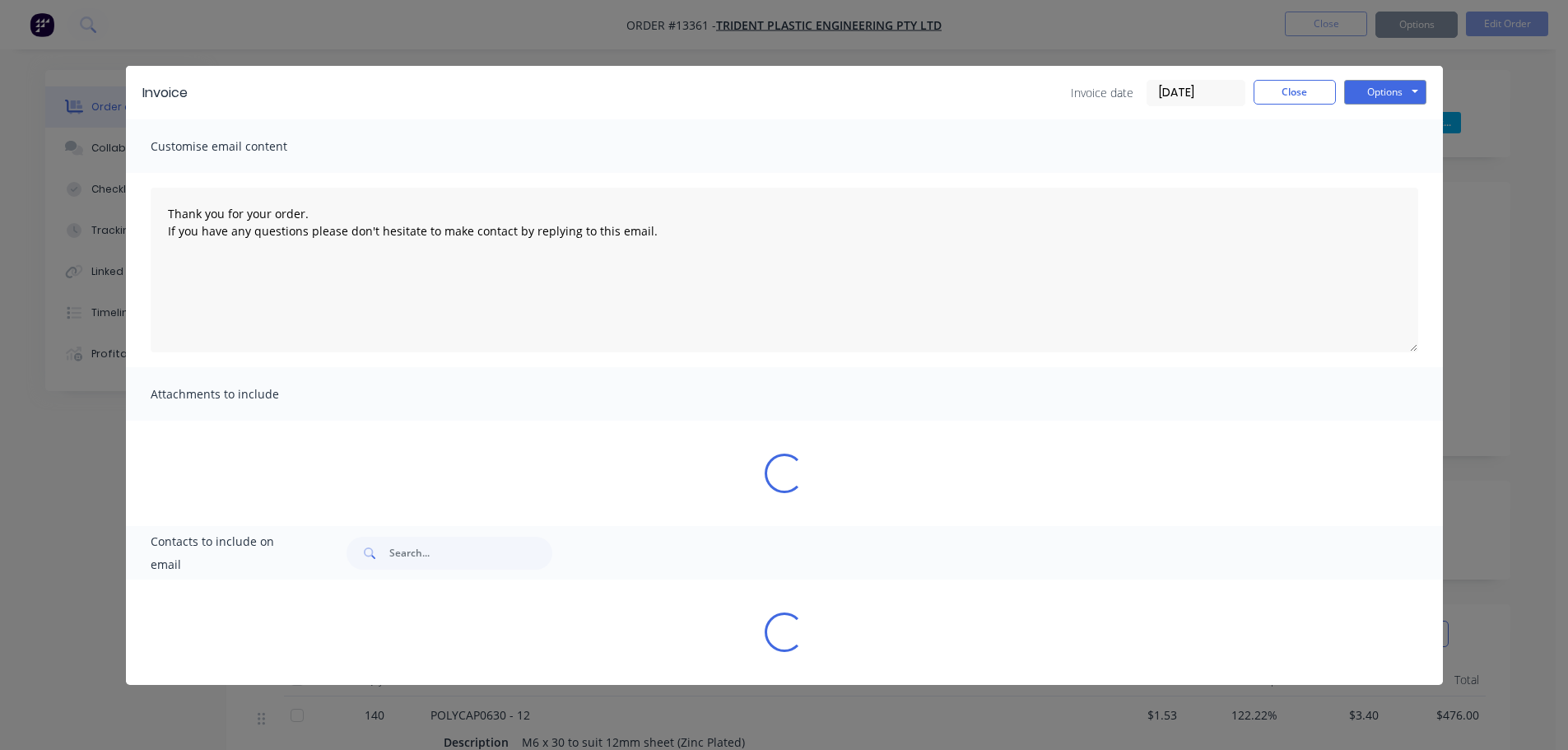
type textarea "Thank you for your order. If you have any questions please don't hesitate to ma…"
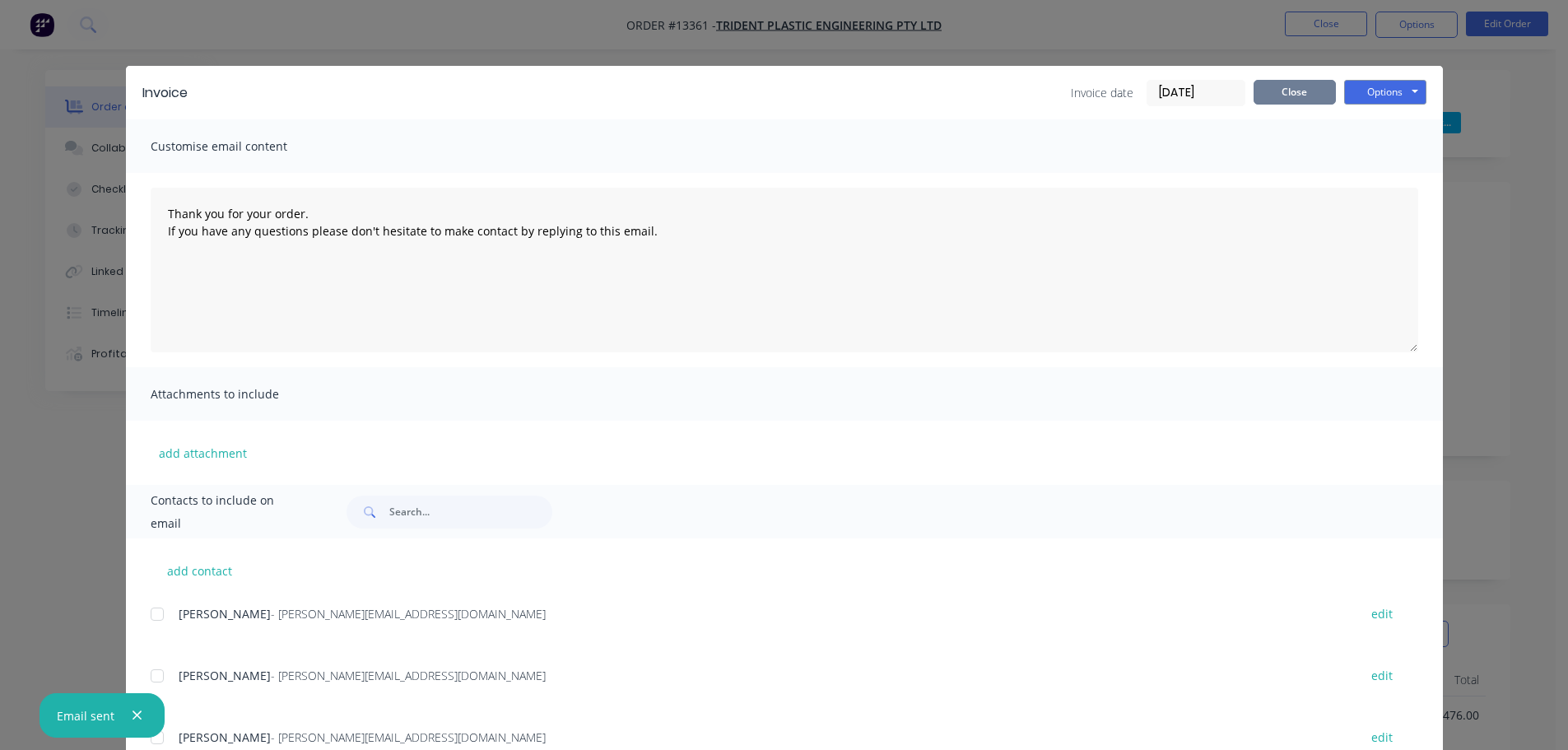
click at [1273, 93] on button "Close" at bounding box center [1294, 92] width 82 height 24
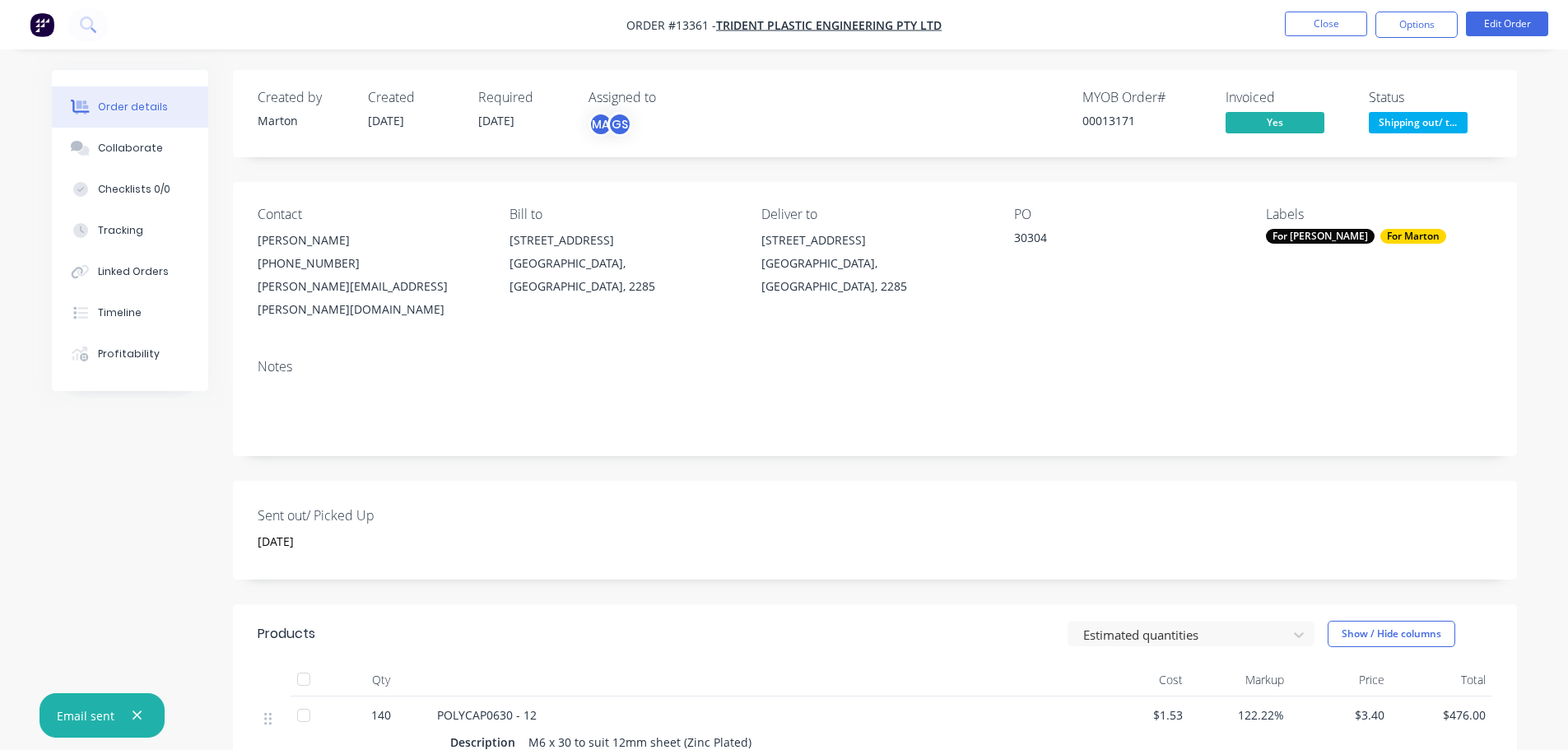
click at [1402, 121] on span "Shipping out/ t..." at bounding box center [1417, 122] width 98 height 20
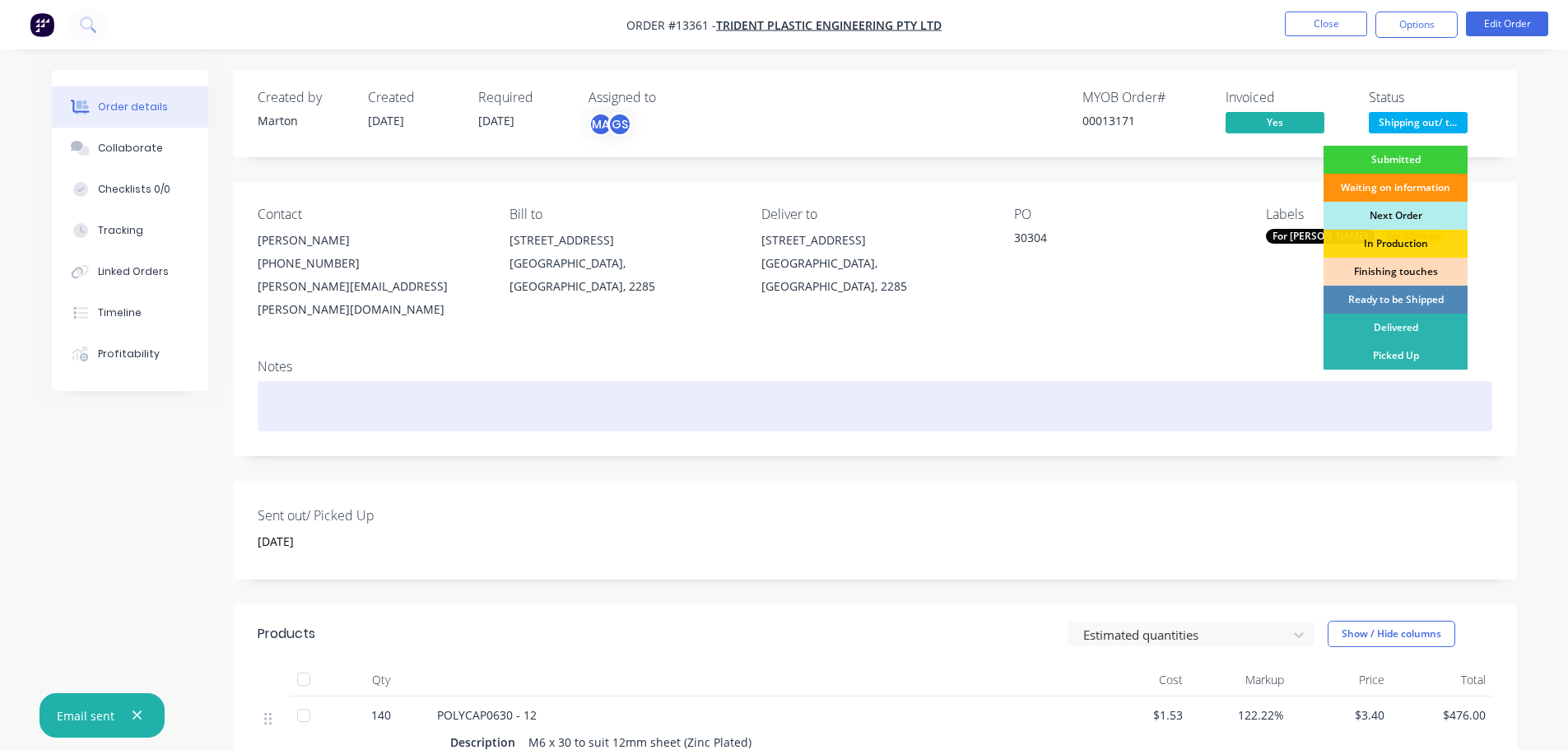
click at [1389, 359] on div "Picked Up" at bounding box center [1395, 355] width 144 height 28
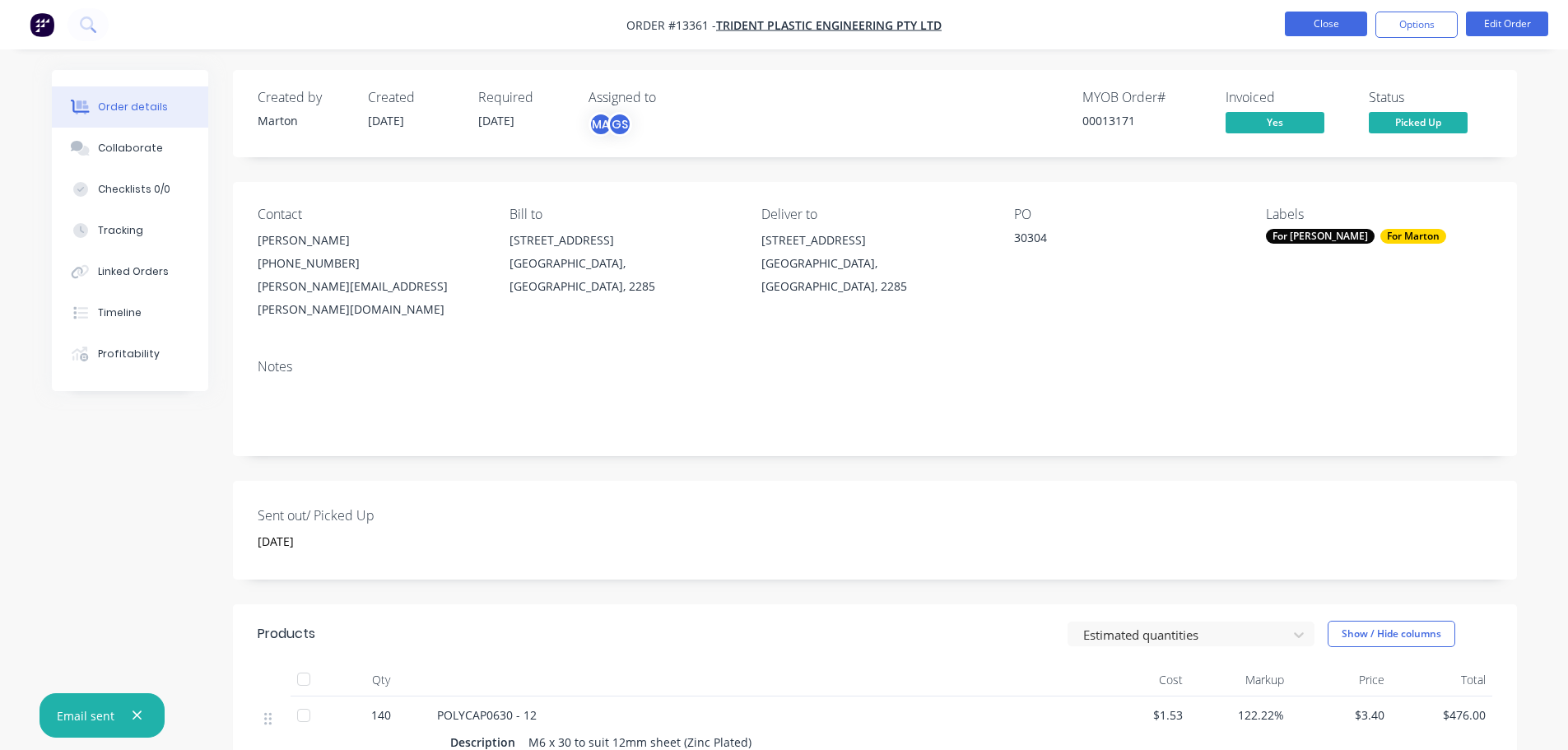
click at [1328, 27] on button "Close" at bounding box center [1326, 24] width 82 height 24
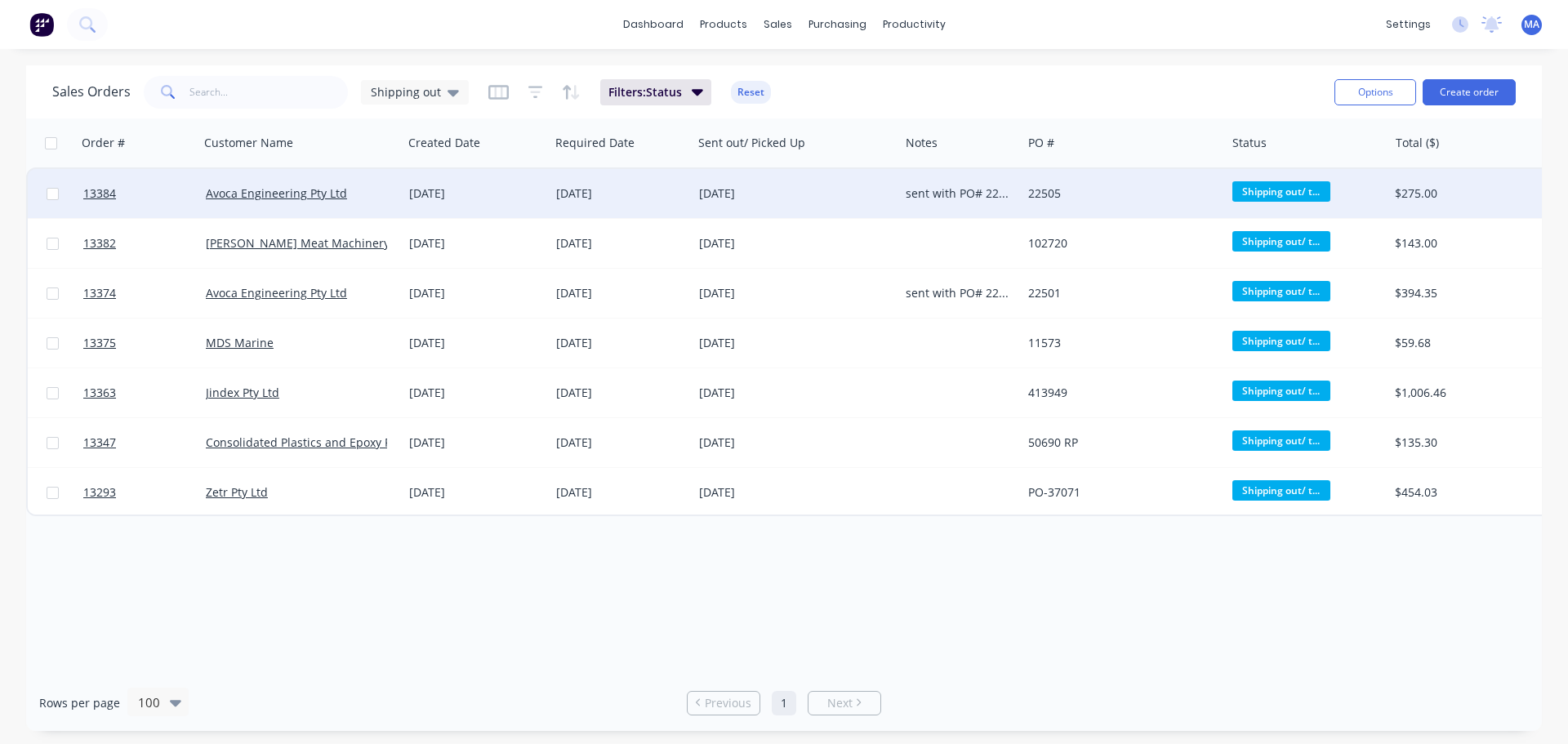
click at [449, 209] on div "[DATE]" at bounding box center [476, 193] width 147 height 49
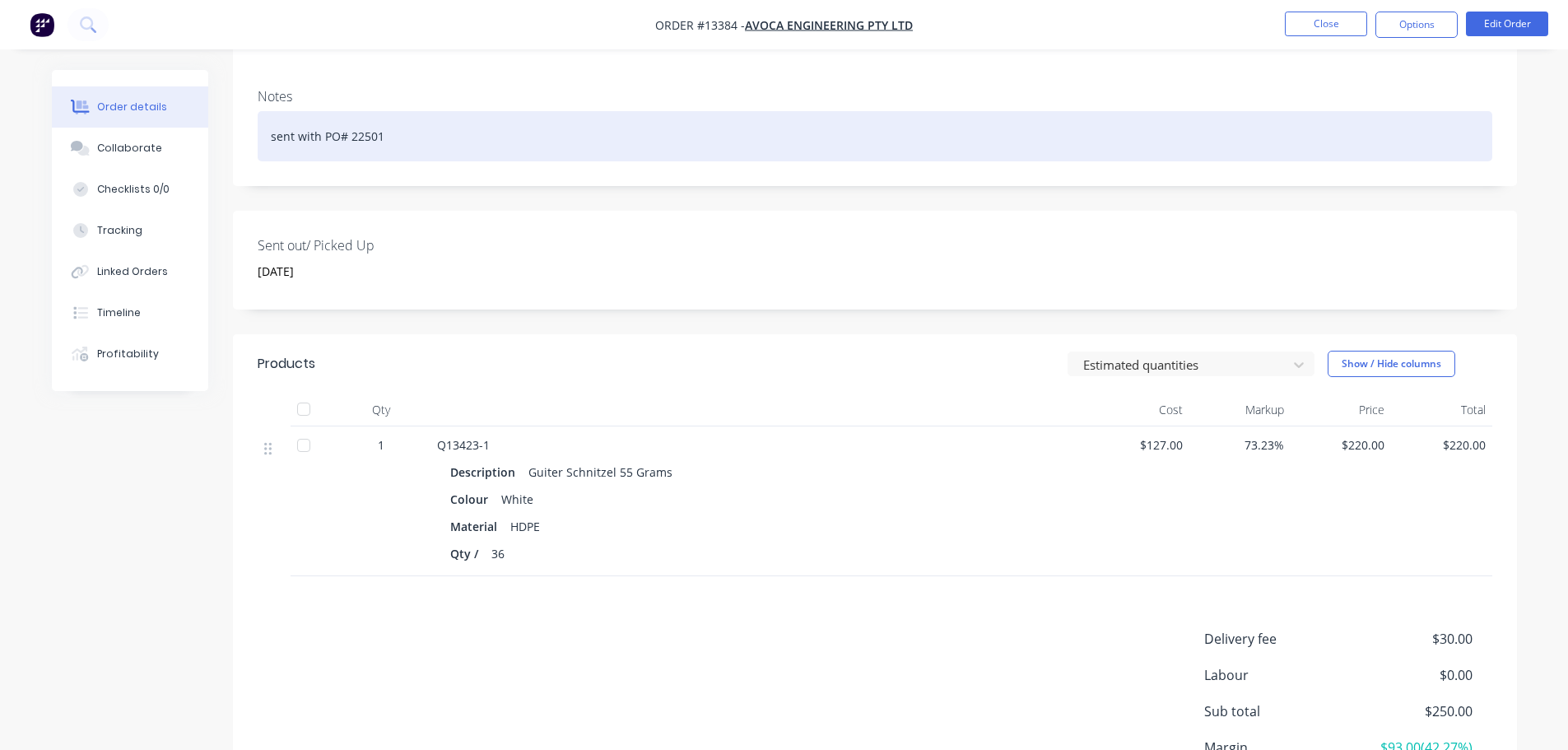
scroll to position [82, 0]
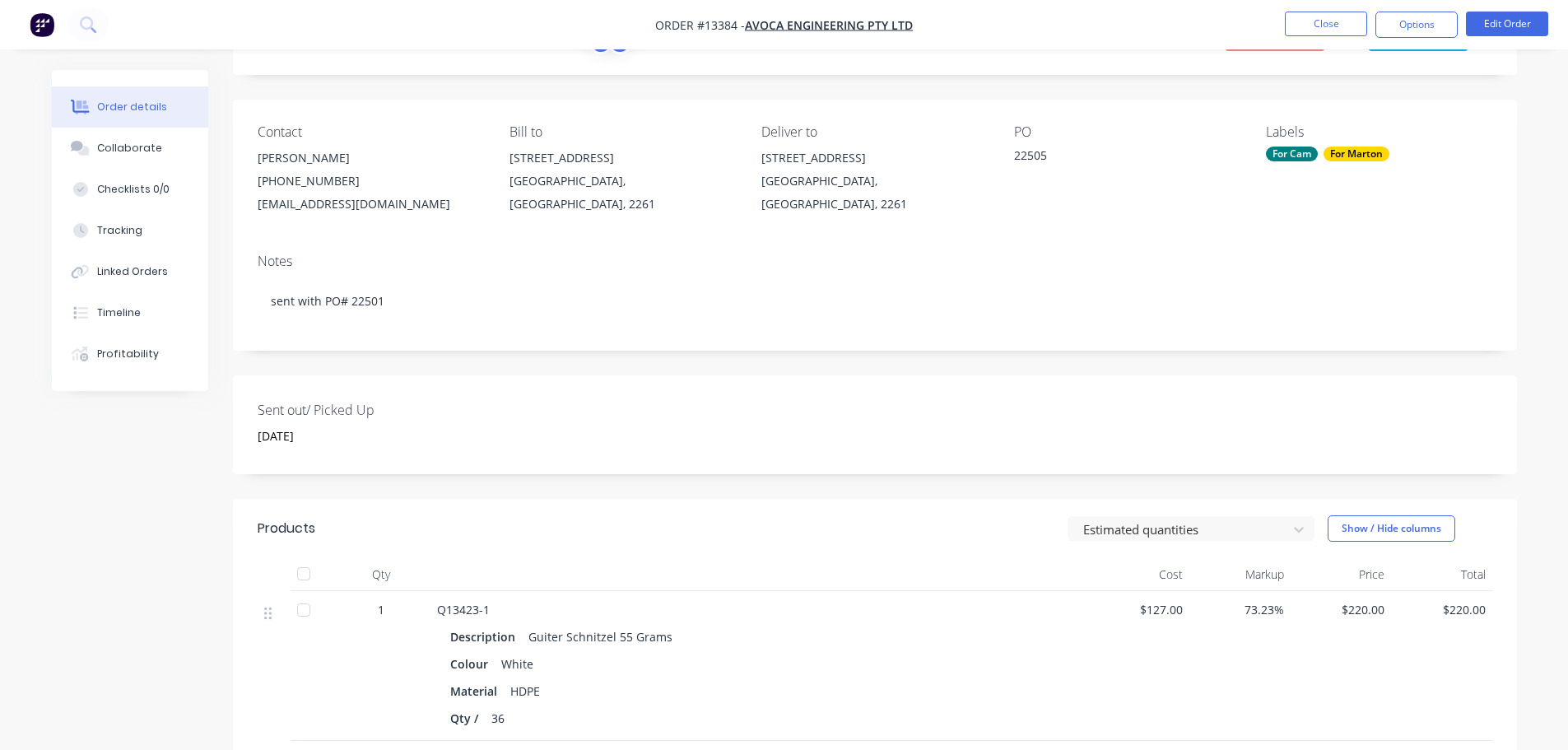
drag, startPoint x: 1399, startPoint y: 34, endPoint x: 1404, endPoint y: 43, distance: 10.3
click at [1400, 34] on button "Options" at bounding box center [1417, 24] width 82 height 26
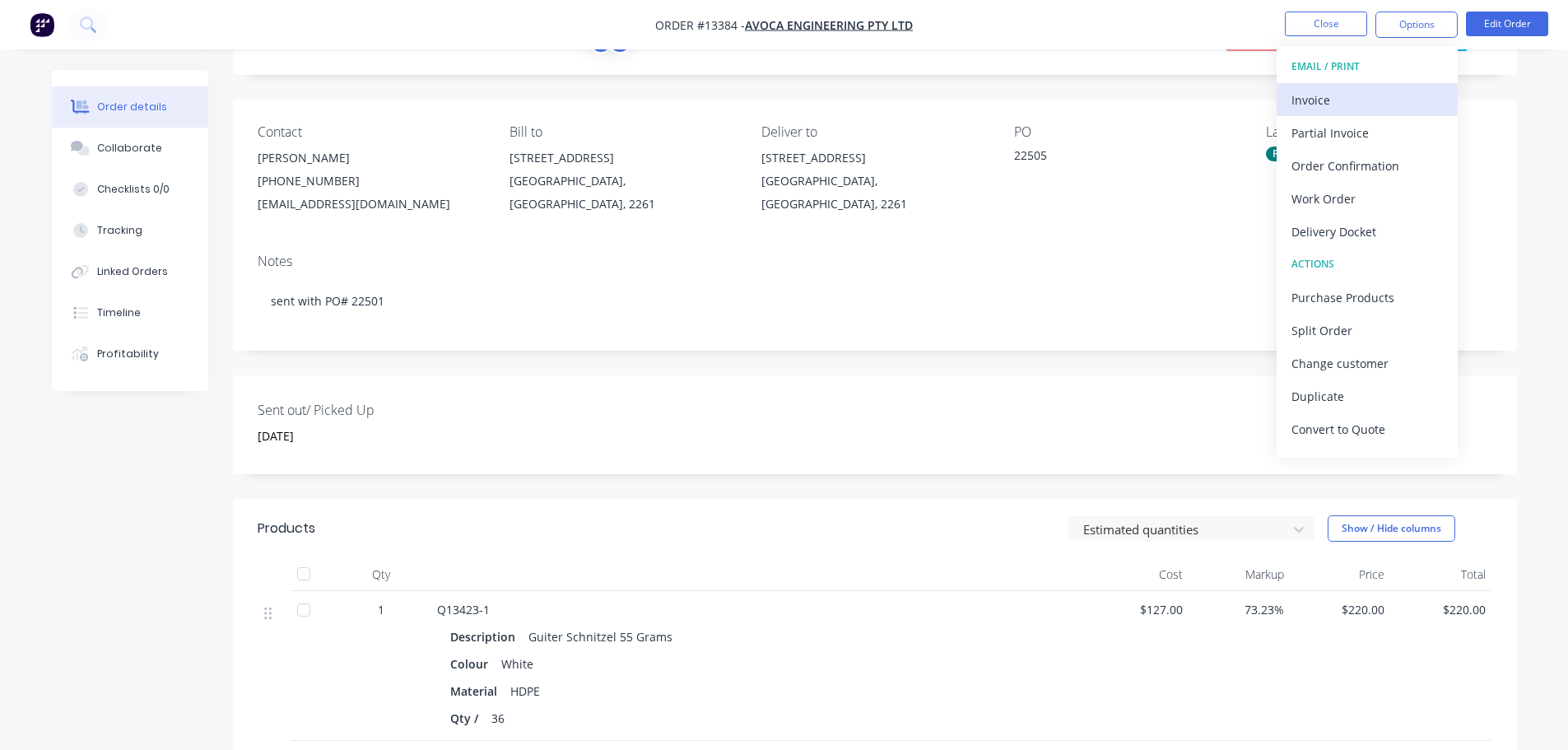
click at [1374, 87] on button "Invoice" at bounding box center [1367, 99] width 181 height 33
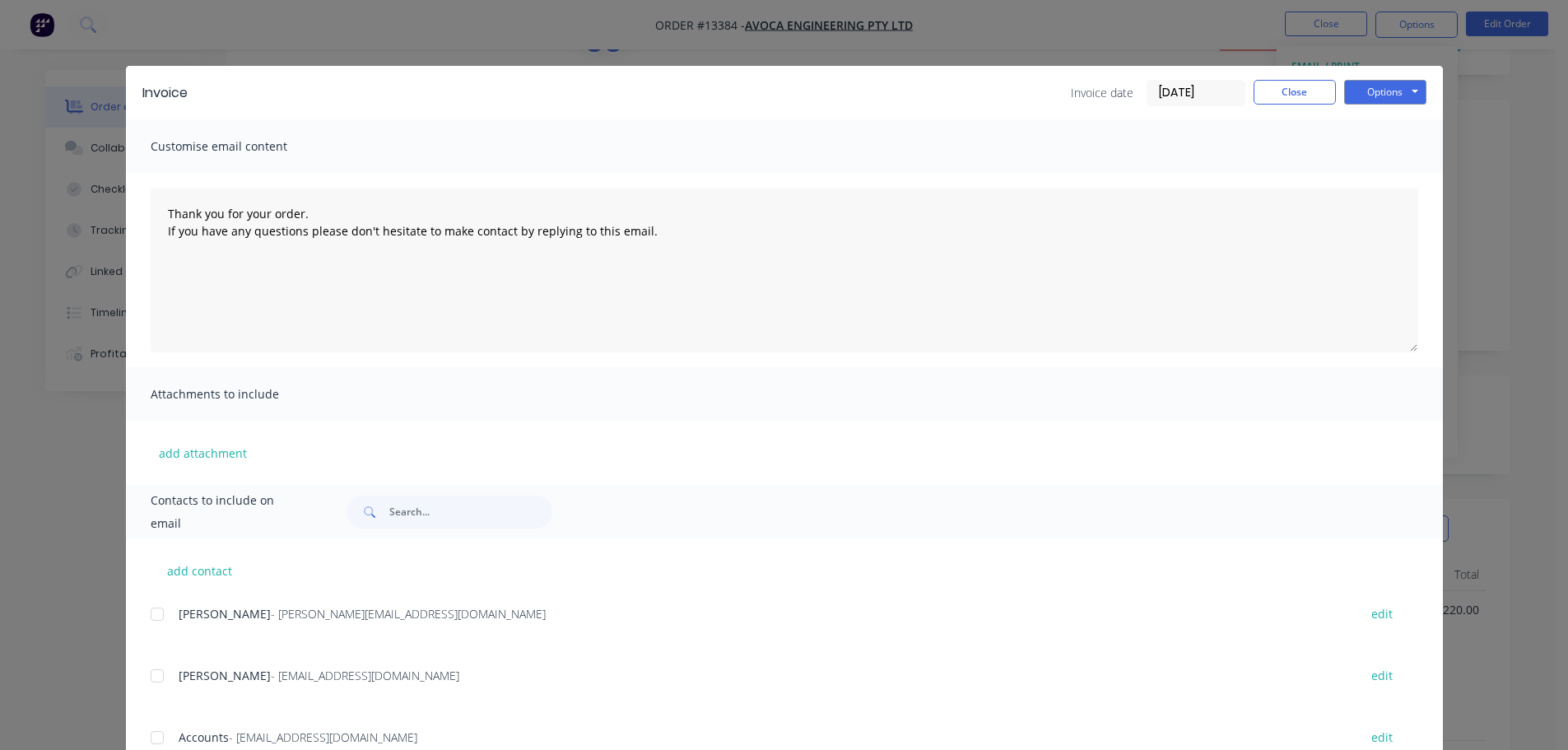
scroll to position [61, 0]
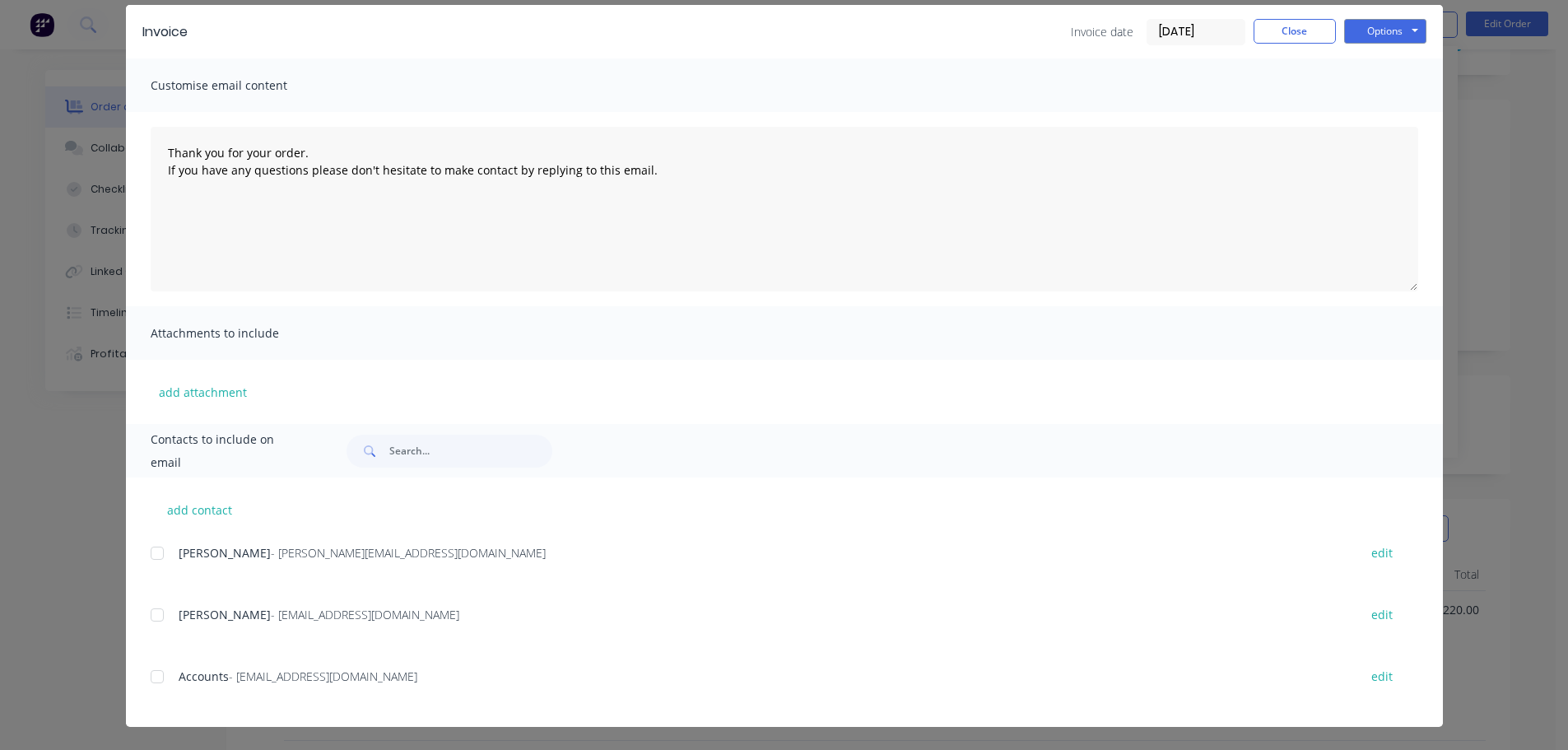
click at [150, 672] on div at bounding box center [157, 676] width 33 height 33
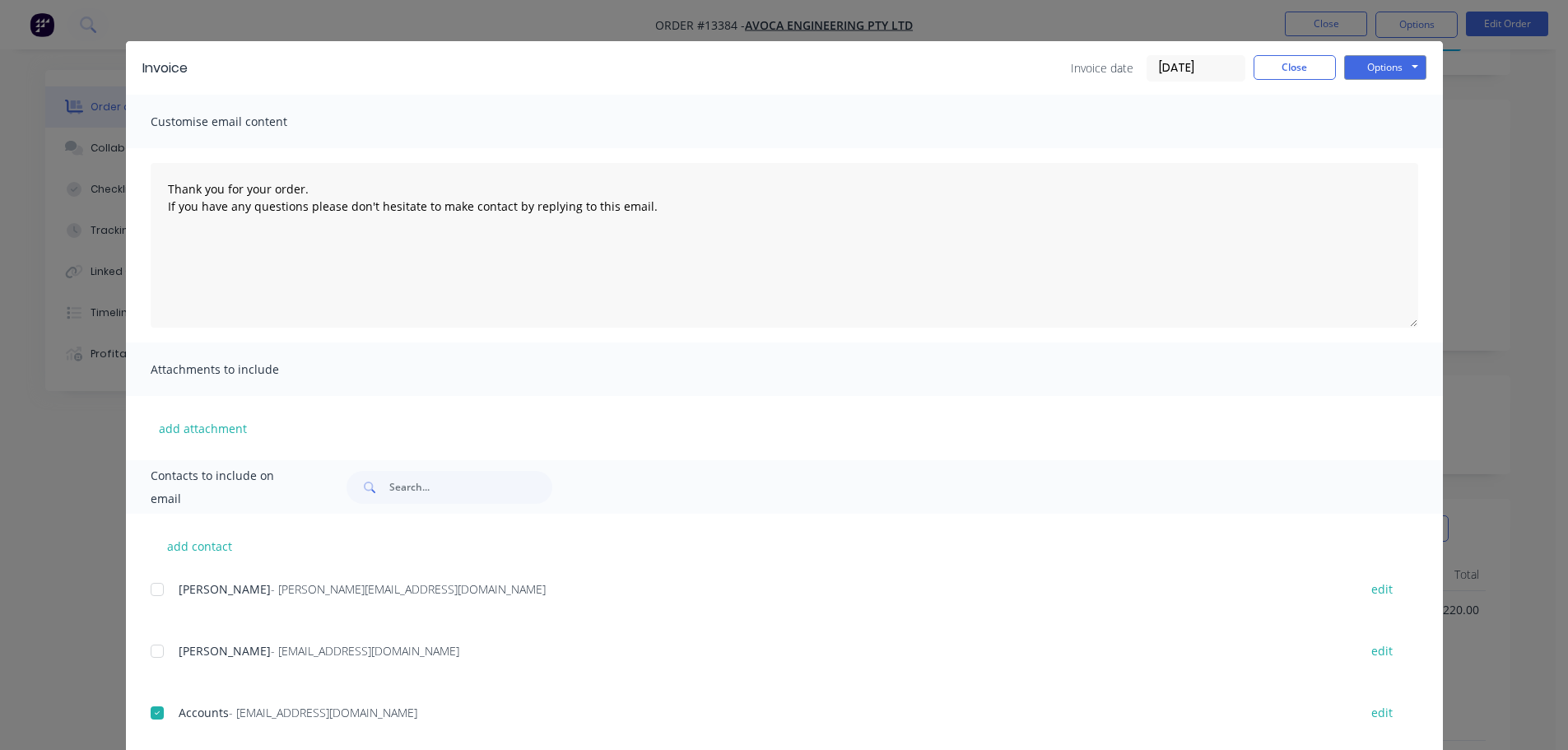
scroll to position [0, 0]
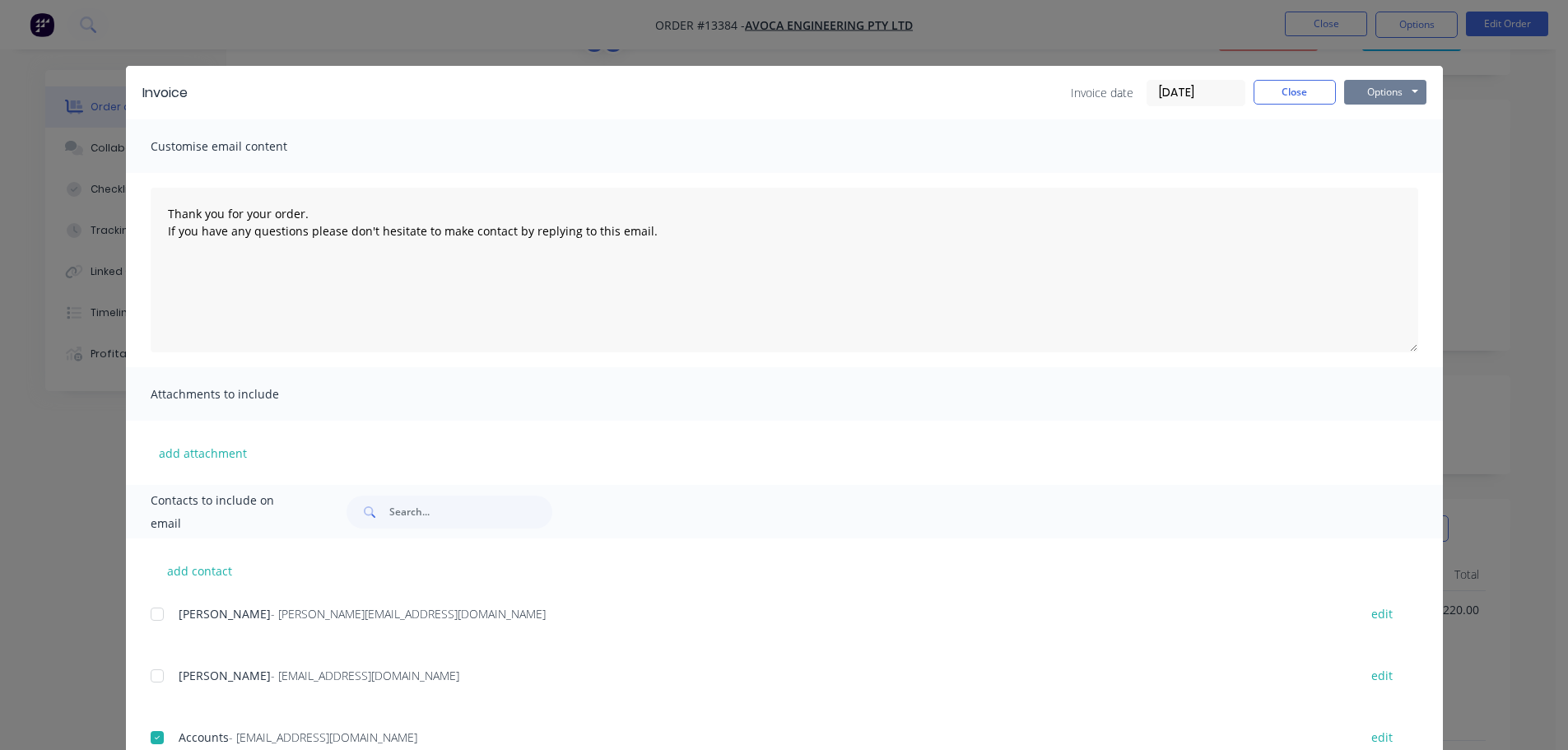
click at [1359, 94] on button "Options" at bounding box center [1385, 92] width 82 height 24
click at [1379, 178] on button "Email" at bounding box center [1396, 176] width 105 height 27
type textarea "Thank you for your order. If you have any questions please don't hesitate to ma…"
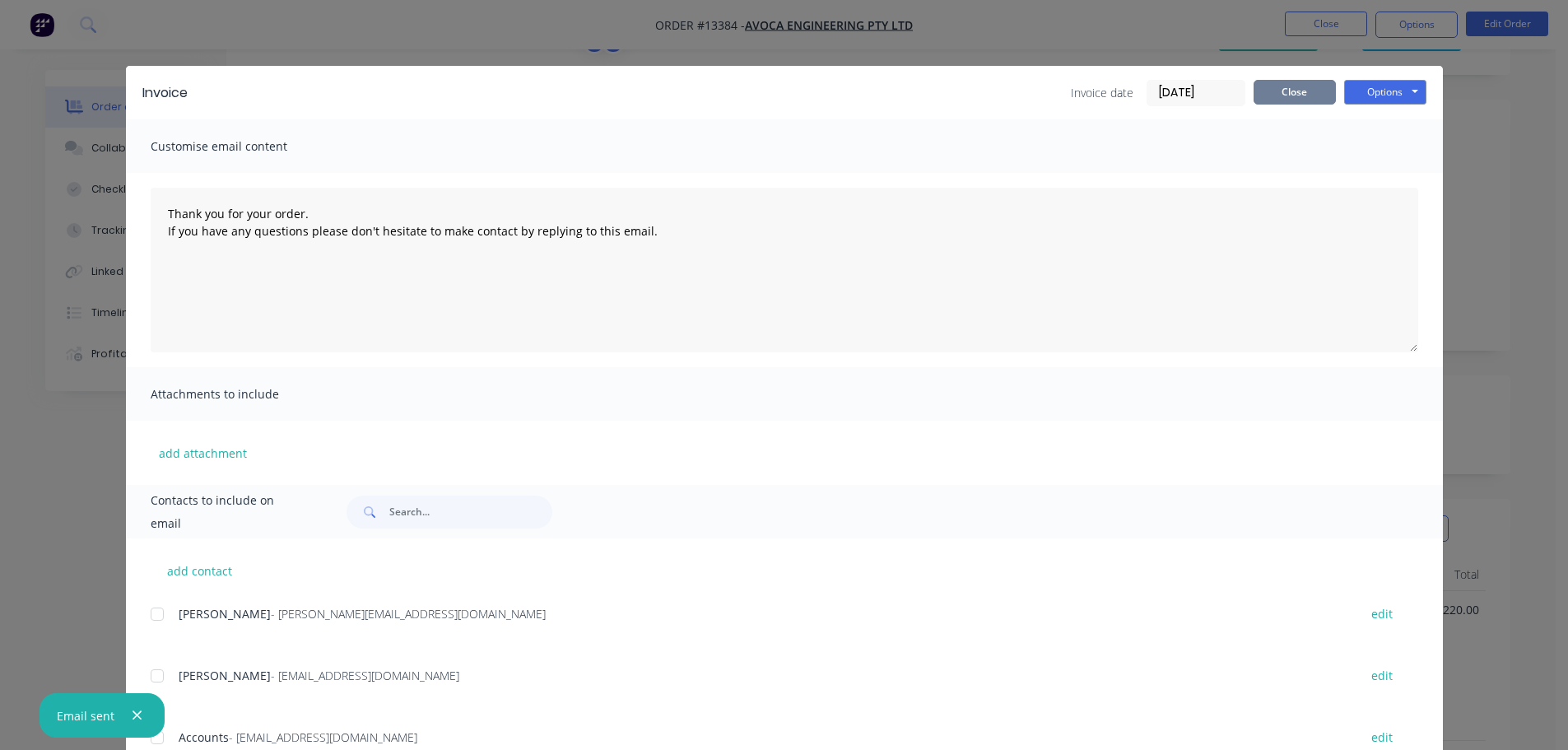
click at [1280, 91] on button "Close" at bounding box center [1294, 92] width 82 height 24
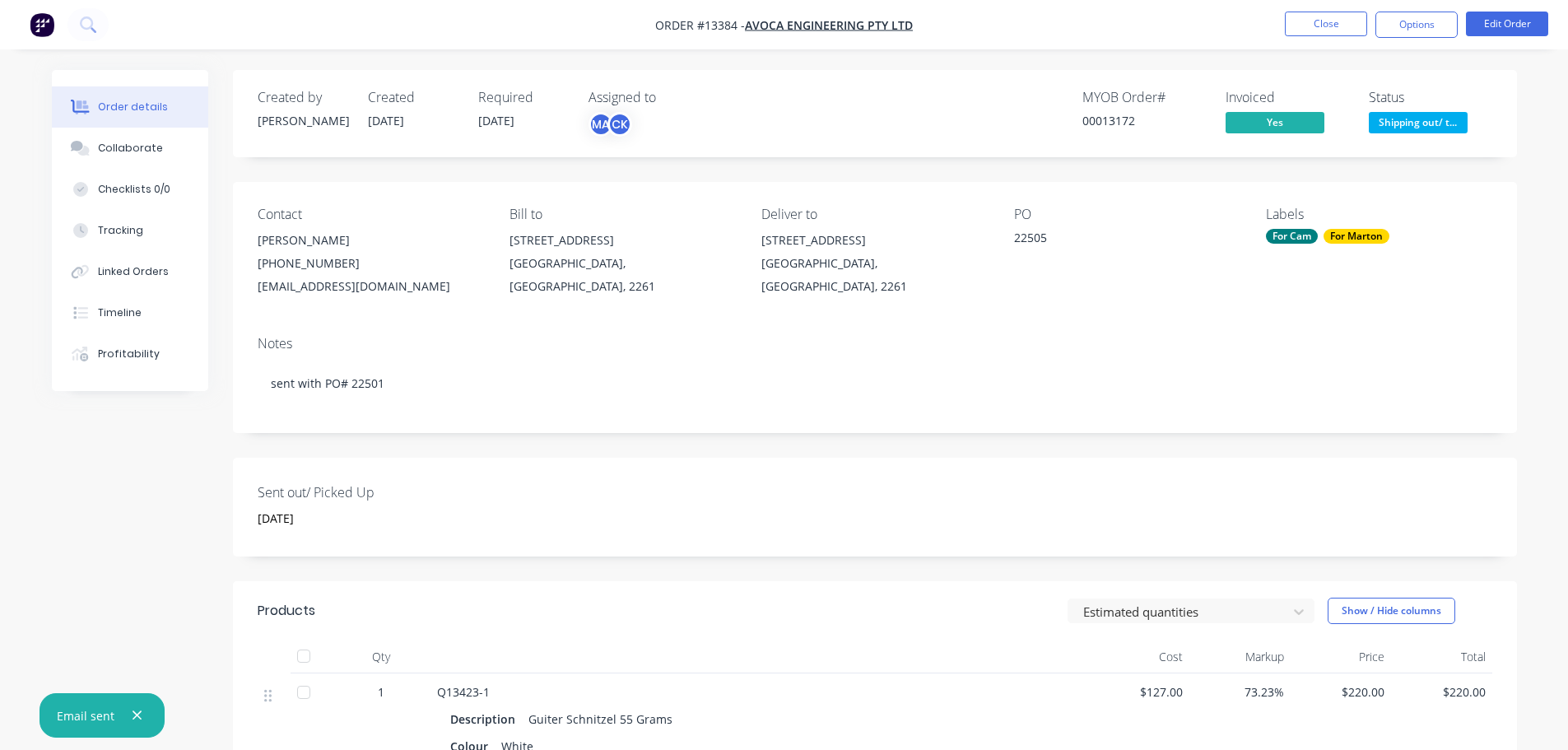
click at [1408, 114] on span "Shipping out/ t..." at bounding box center [1417, 122] width 98 height 20
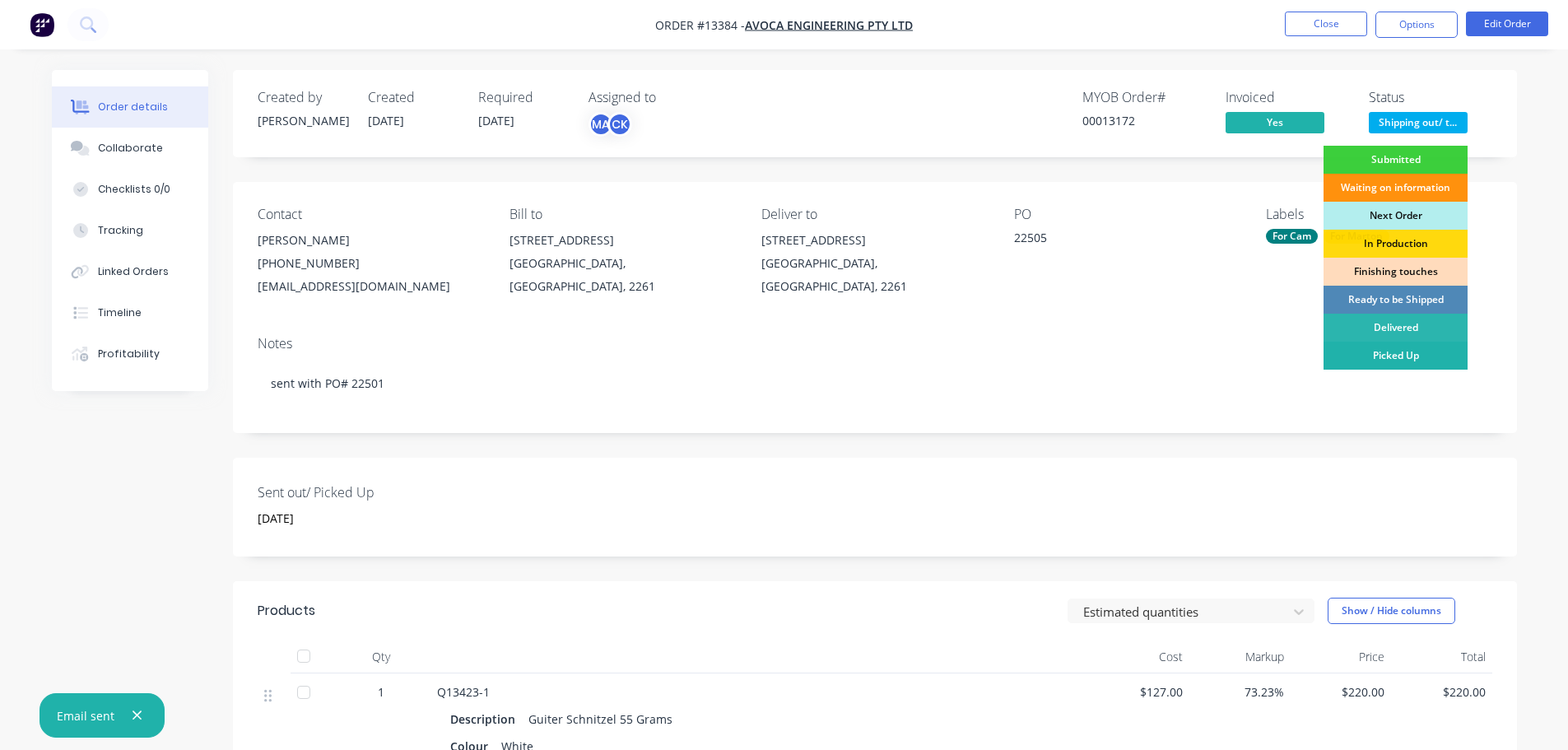
click at [1384, 351] on div "Picked Up" at bounding box center [1395, 355] width 144 height 28
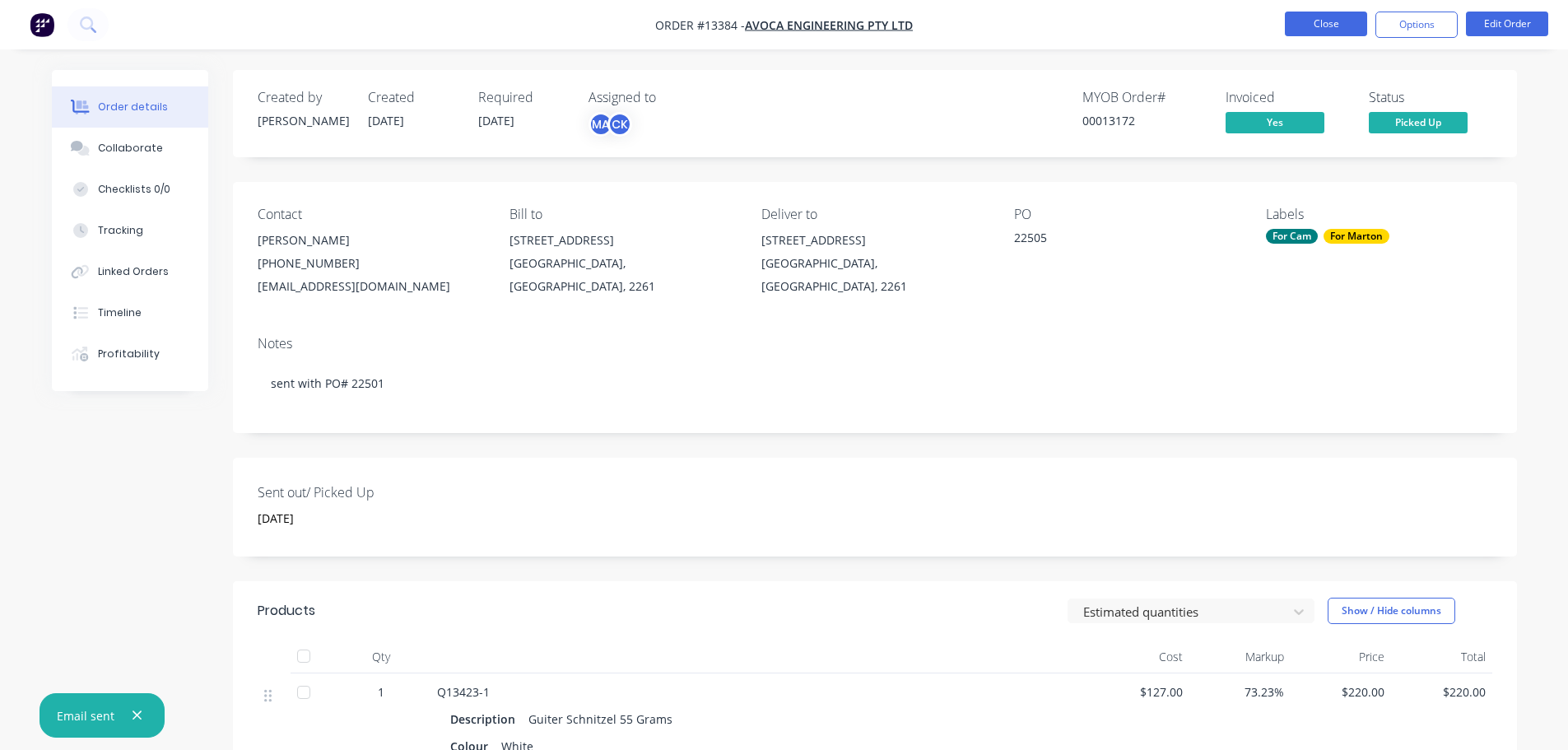
click at [1329, 24] on button "Close" at bounding box center [1326, 24] width 82 height 24
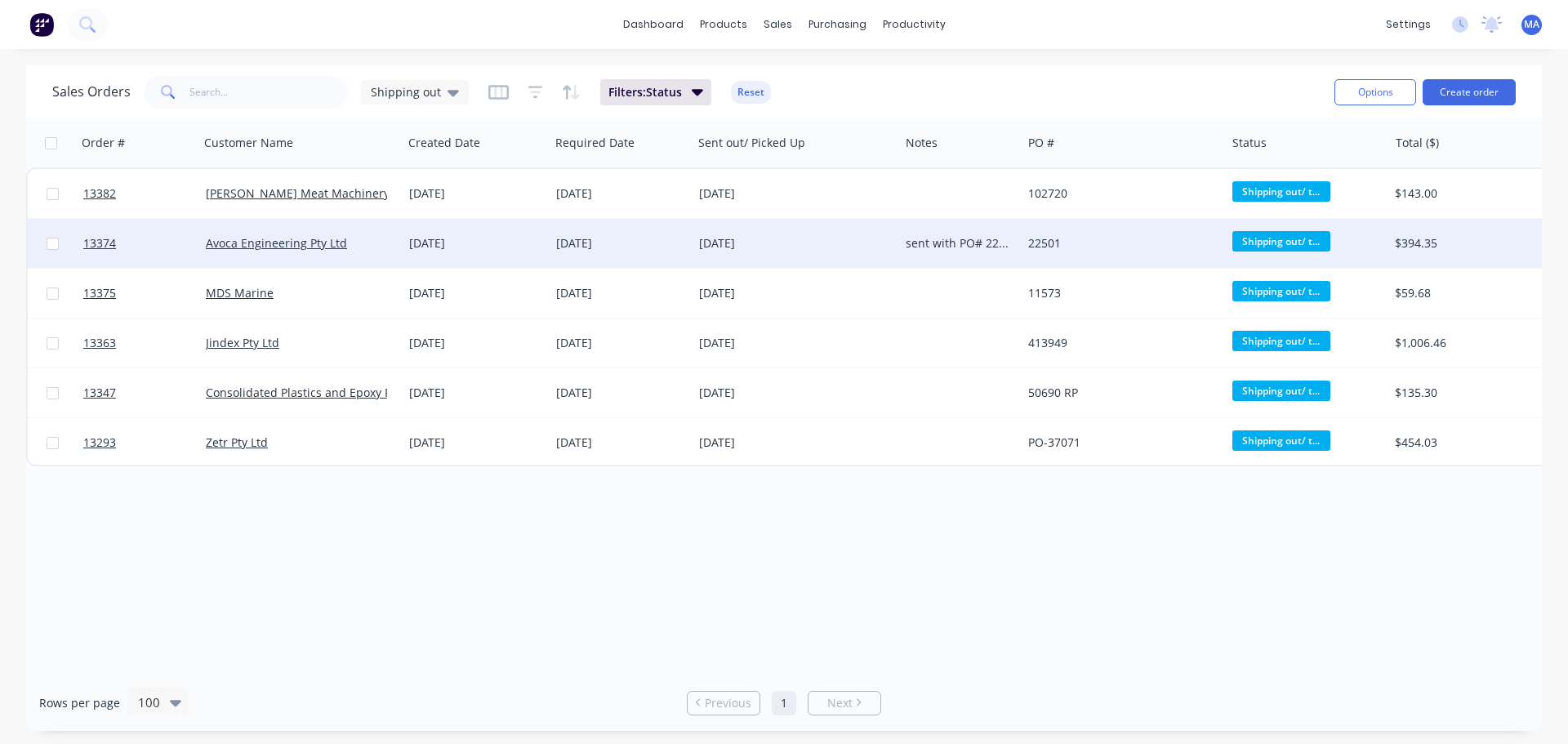
click at [627, 239] on div "[DATE]" at bounding box center [621, 244] width 129 height 17
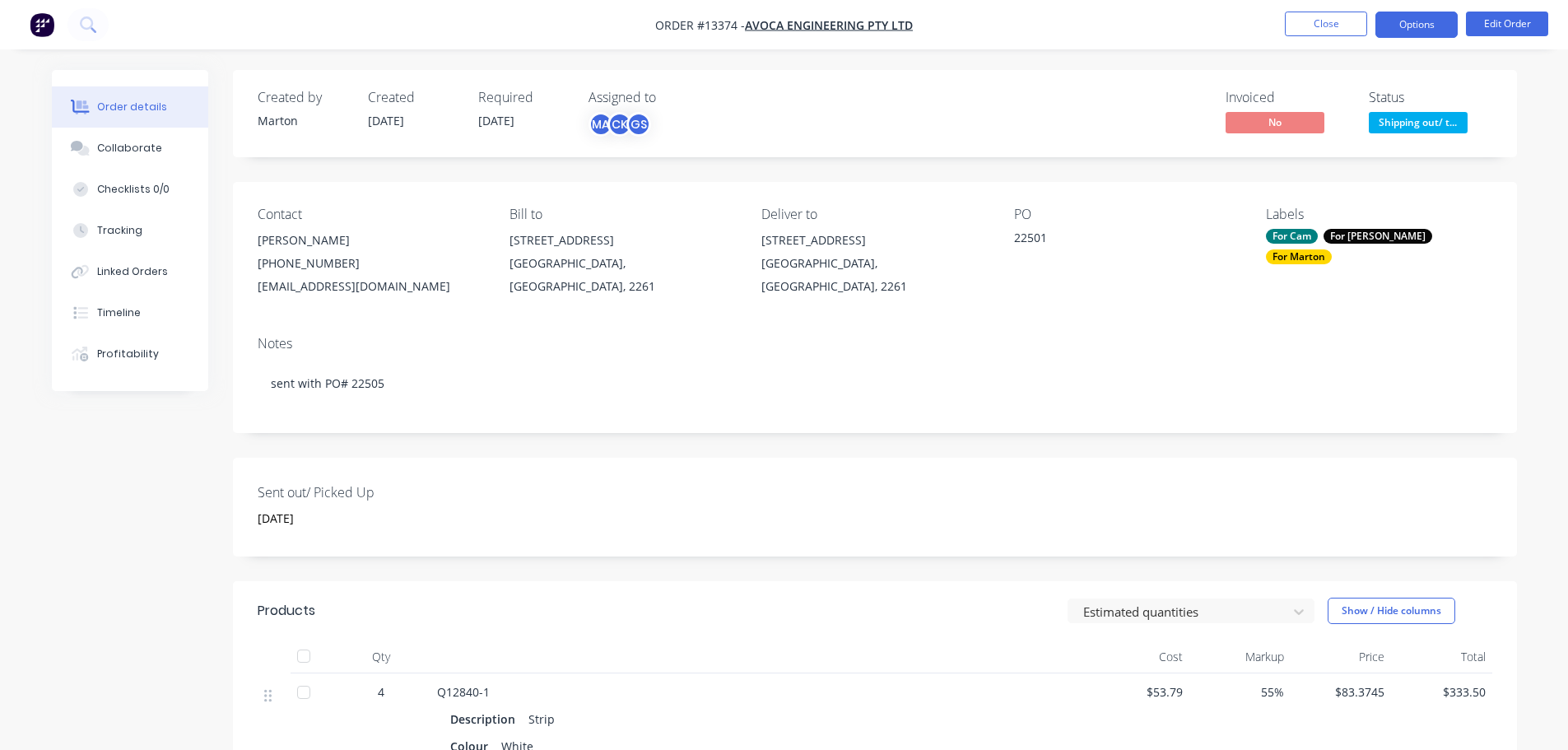
click at [1395, 19] on button "Options" at bounding box center [1417, 24] width 82 height 26
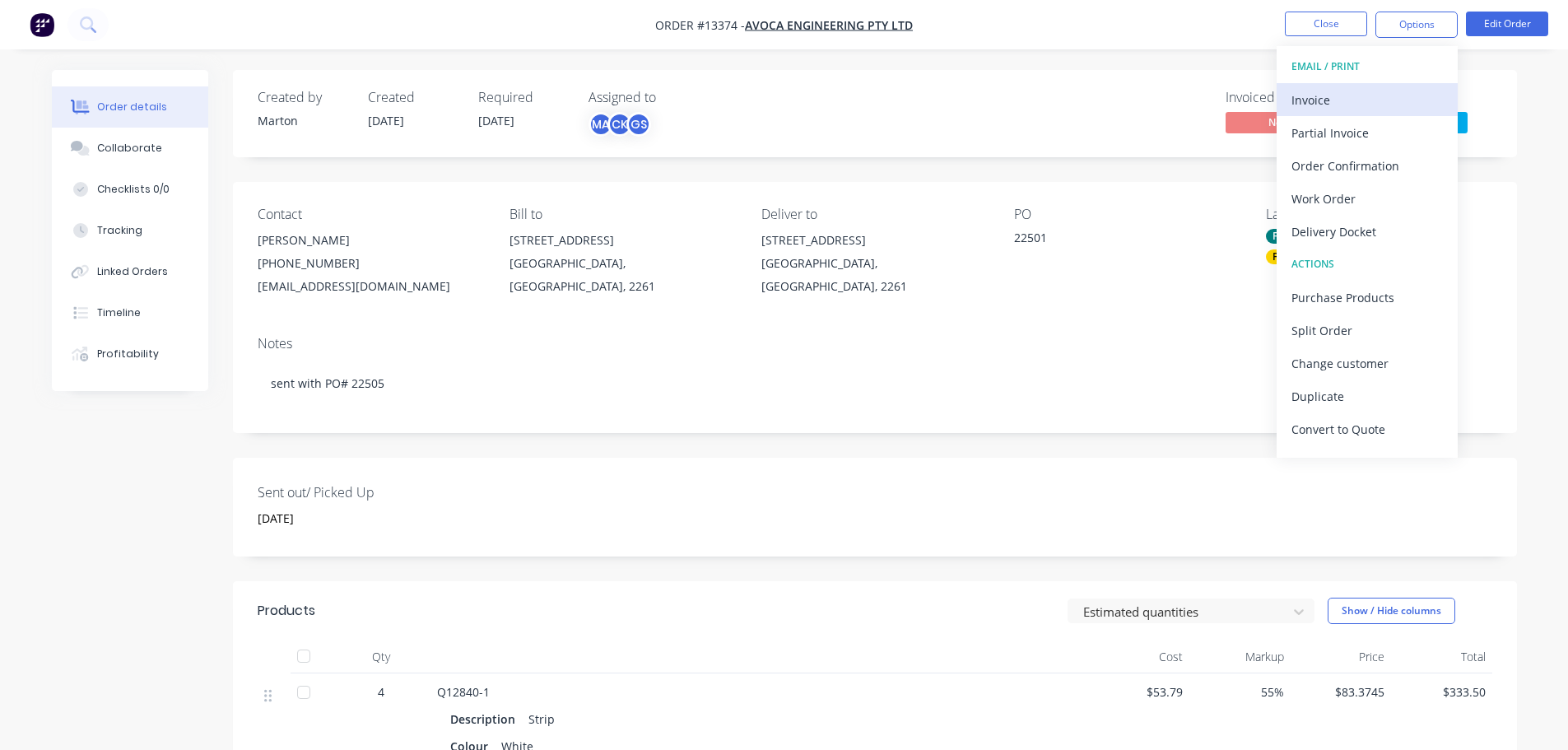
click at [1342, 98] on div "Invoice" at bounding box center [1367, 100] width 151 height 24
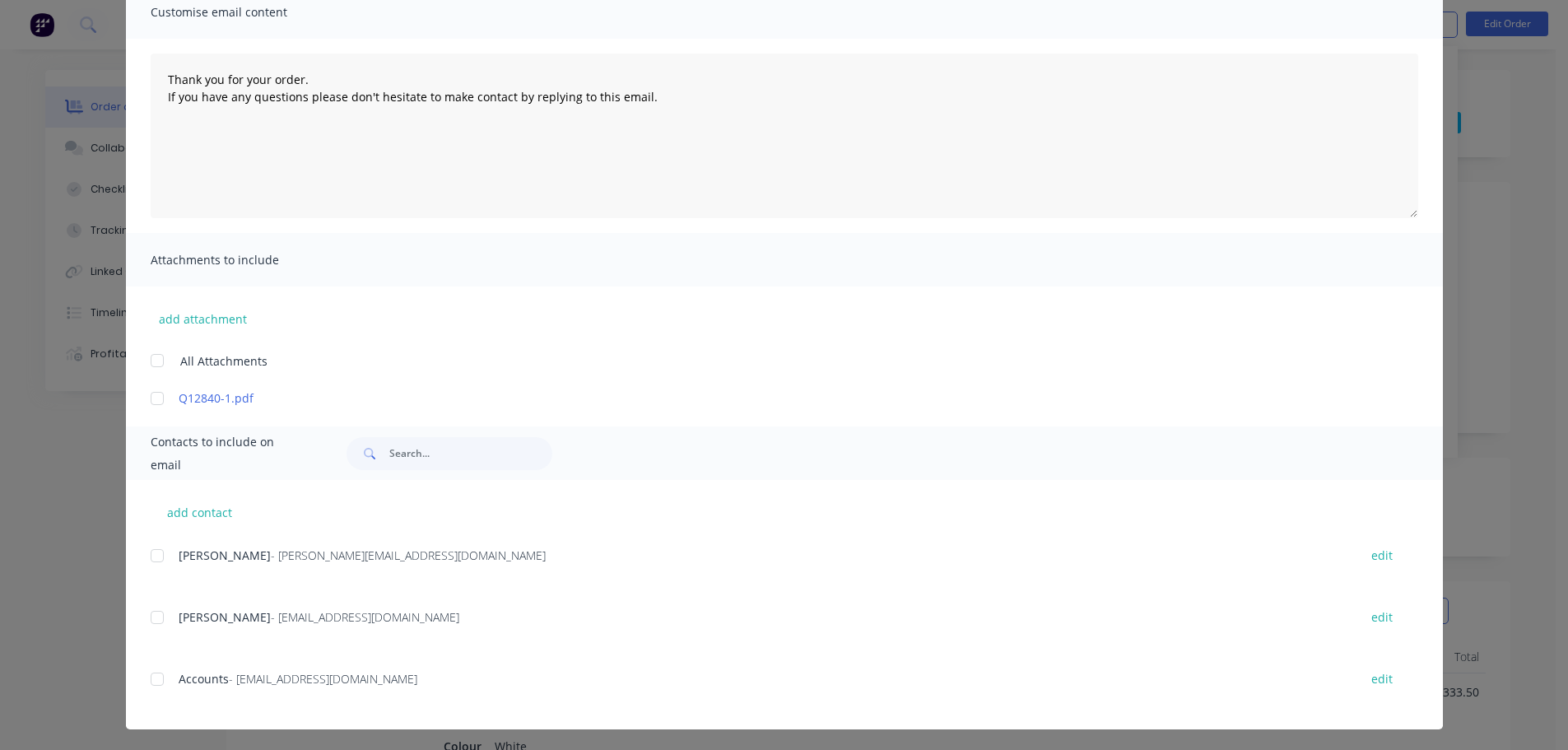
scroll to position [136, 0]
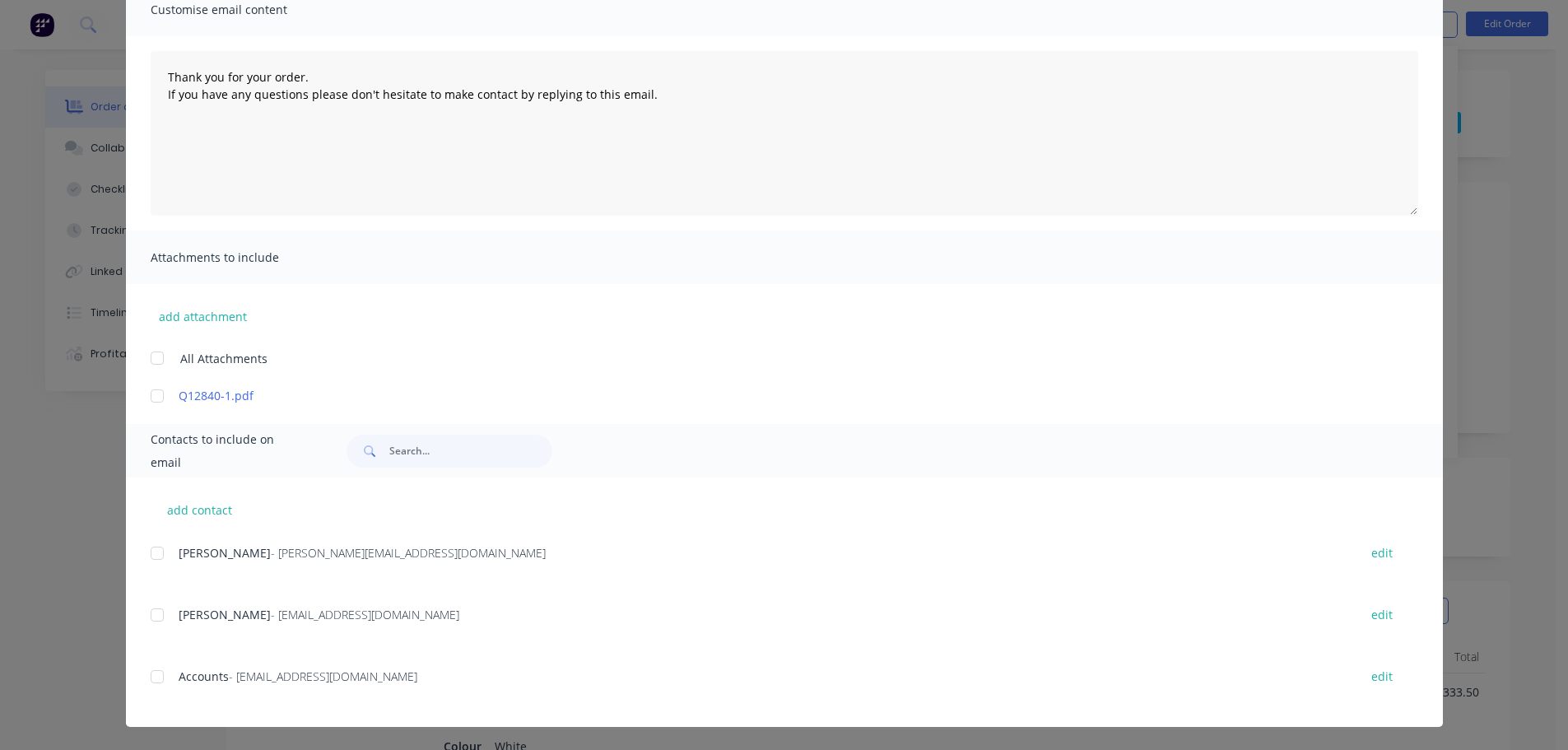
click at [147, 674] on div at bounding box center [157, 676] width 33 height 33
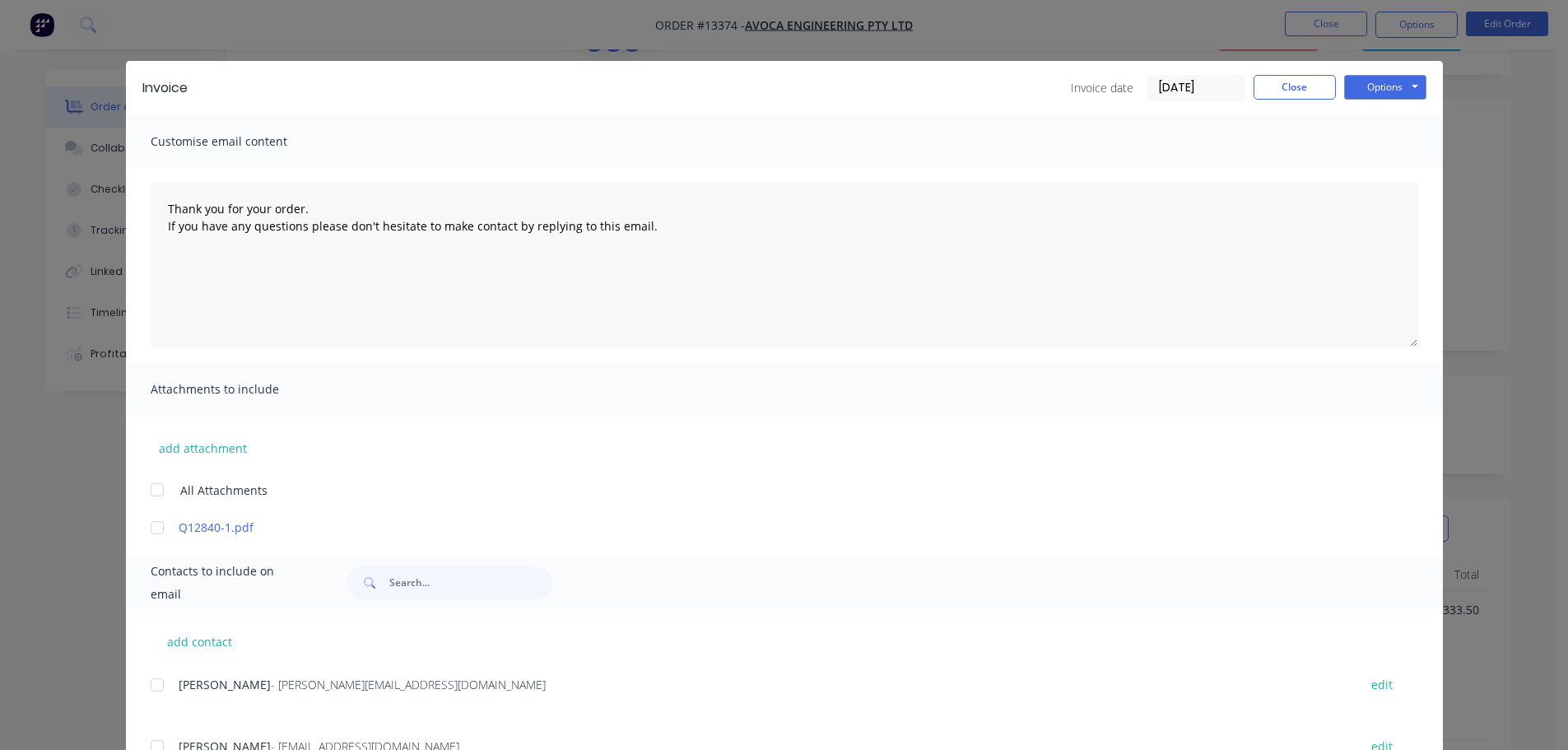
scroll to position [0, 0]
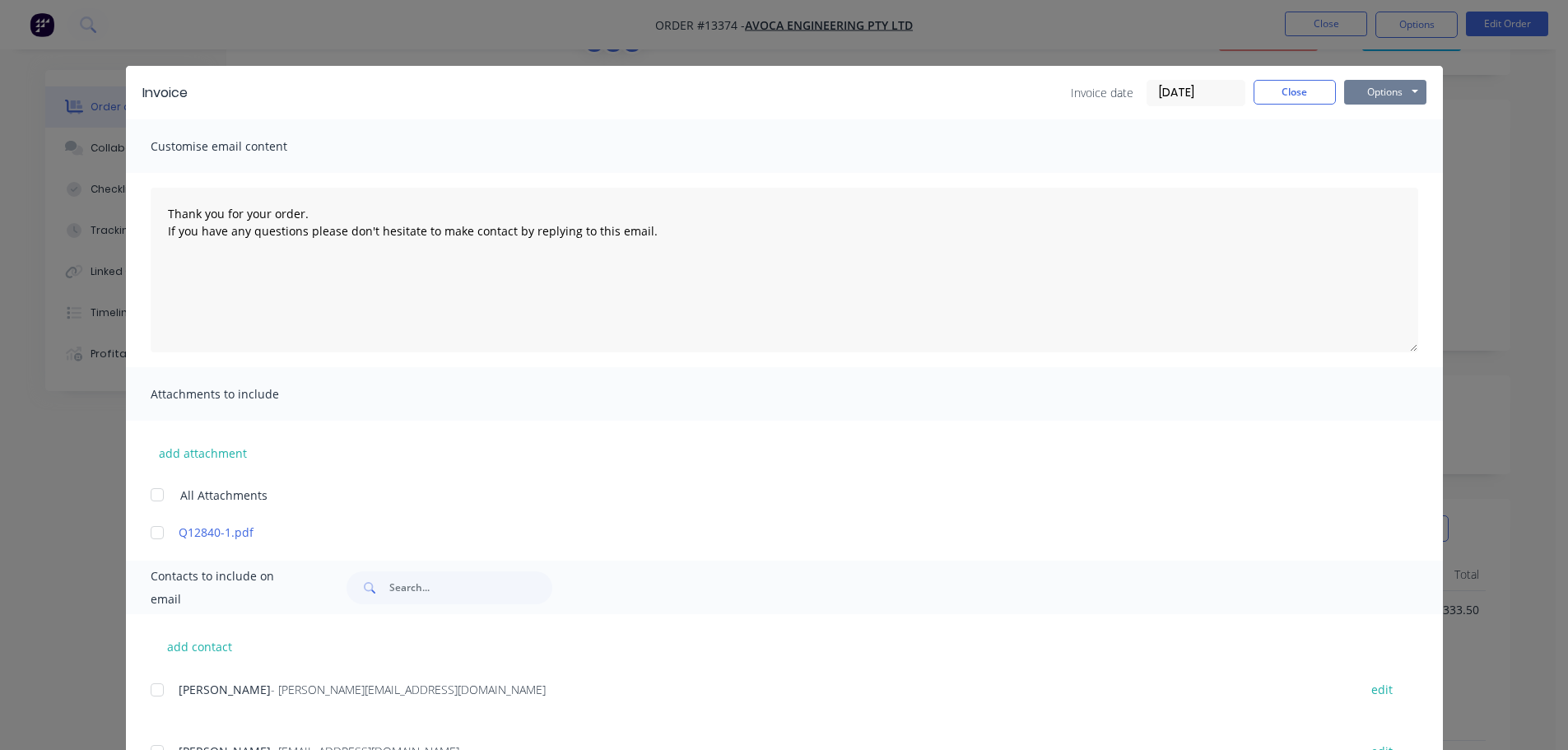
click at [1388, 93] on button "Options" at bounding box center [1385, 92] width 82 height 24
click at [1381, 178] on button "Email" at bounding box center [1396, 176] width 105 height 27
type textarea "Thank you for your order. If you have any questions please don't hesitate to ma…"
click at [1291, 87] on button "Close" at bounding box center [1294, 92] width 82 height 24
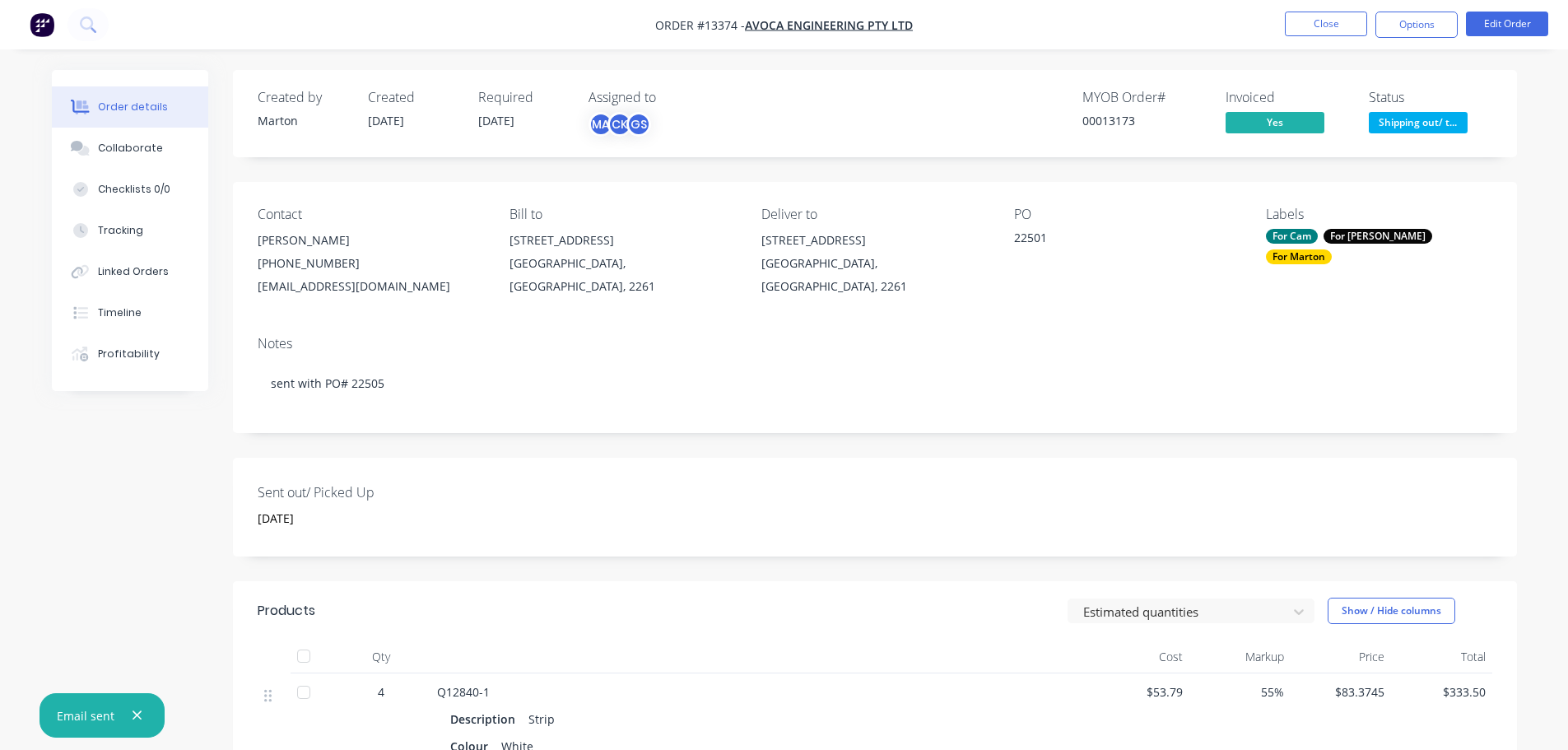
click at [1415, 134] on button "Shipping out/ t..." at bounding box center [1417, 124] width 98 height 24
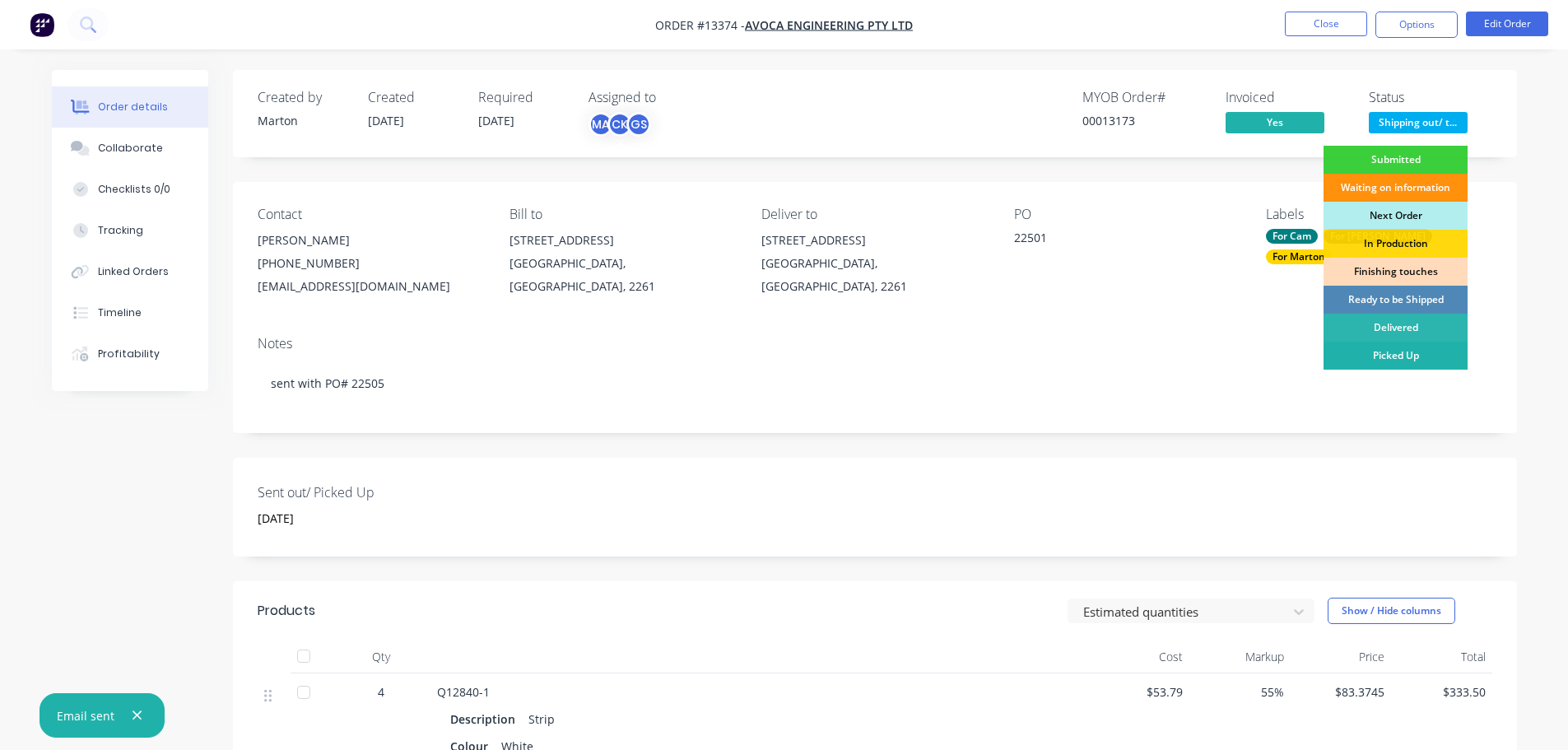
click at [1390, 348] on div "Picked Up" at bounding box center [1395, 355] width 144 height 28
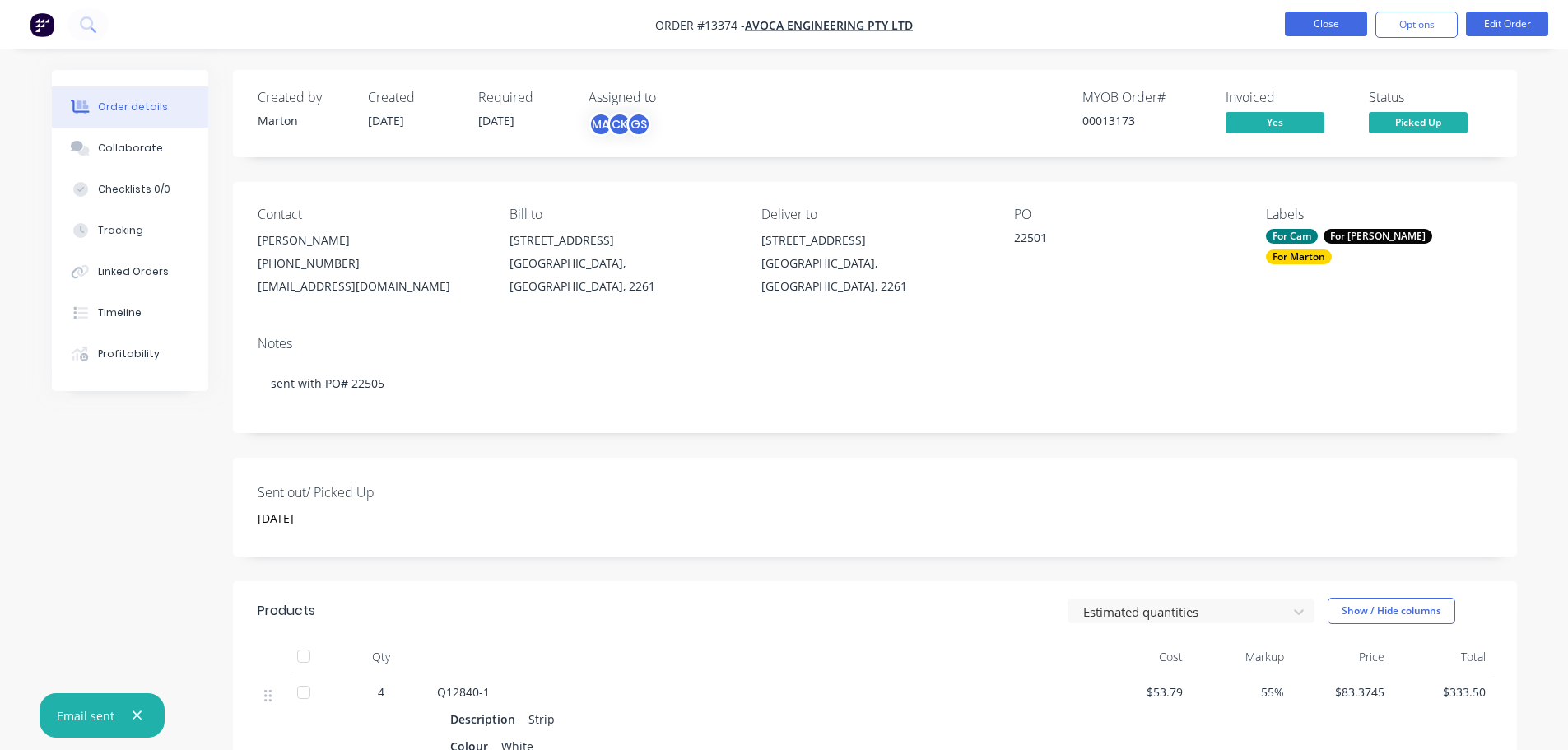
click at [1316, 25] on button "Close" at bounding box center [1326, 24] width 82 height 24
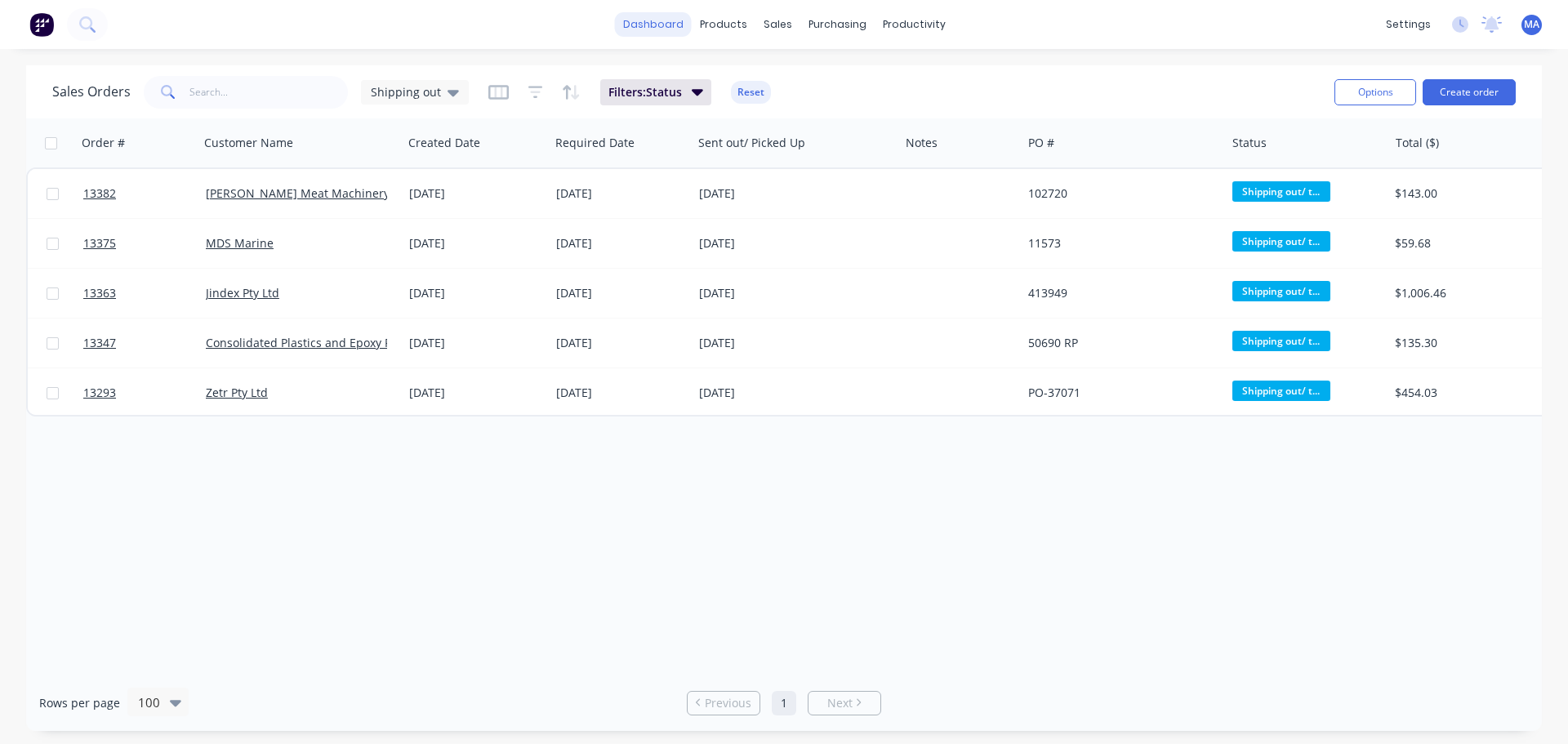
click at [681, 28] on link "dashboard" at bounding box center [653, 24] width 77 height 24
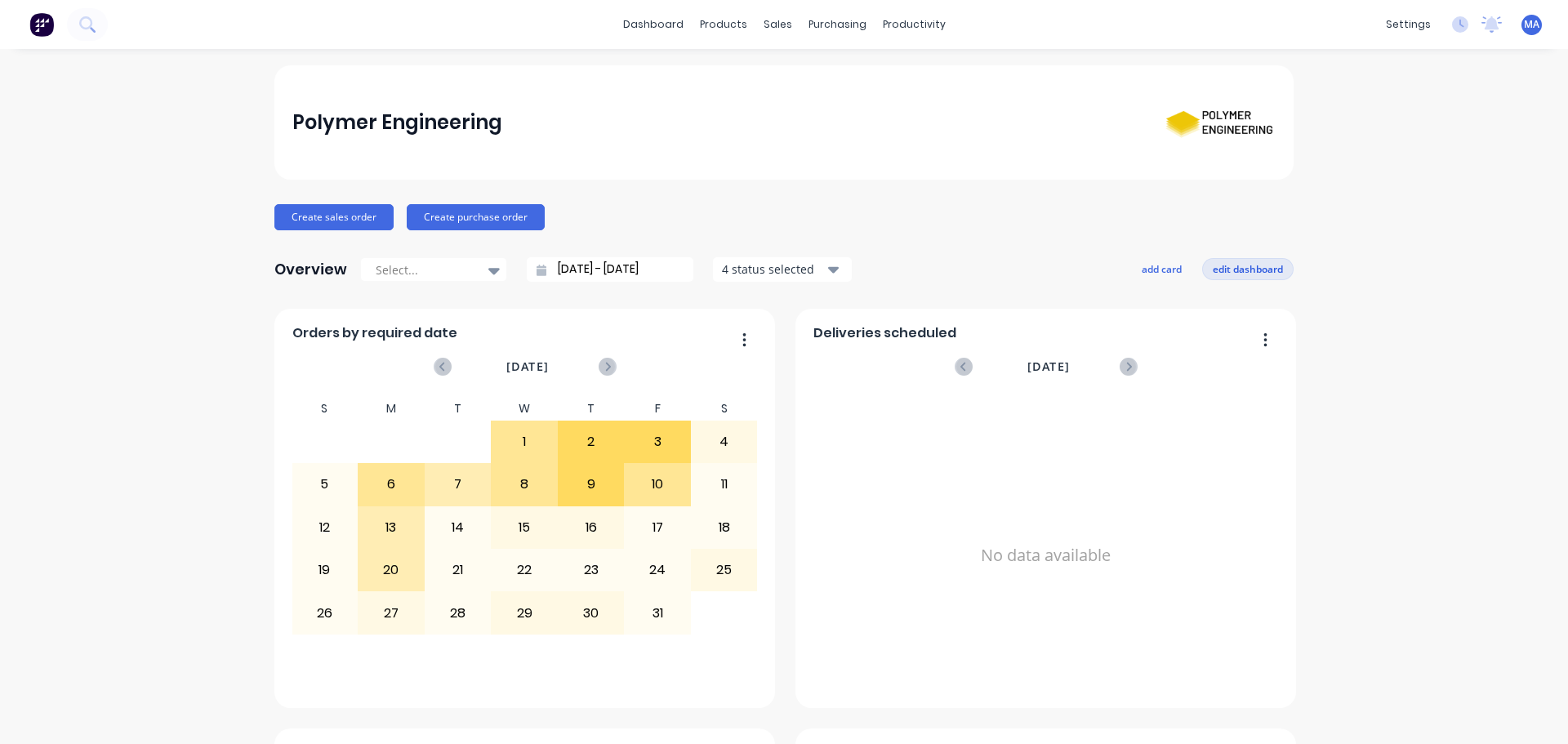
click at [1257, 265] on button "edit dashboard" at bounding box center [1248, 268] width 92 height 21
click at [828, 271] on icon "button" at bounding box center [834, 271] width 12 height 7
click at [489, 276] on icon at bounding box center [495, 271] width 12 height 18
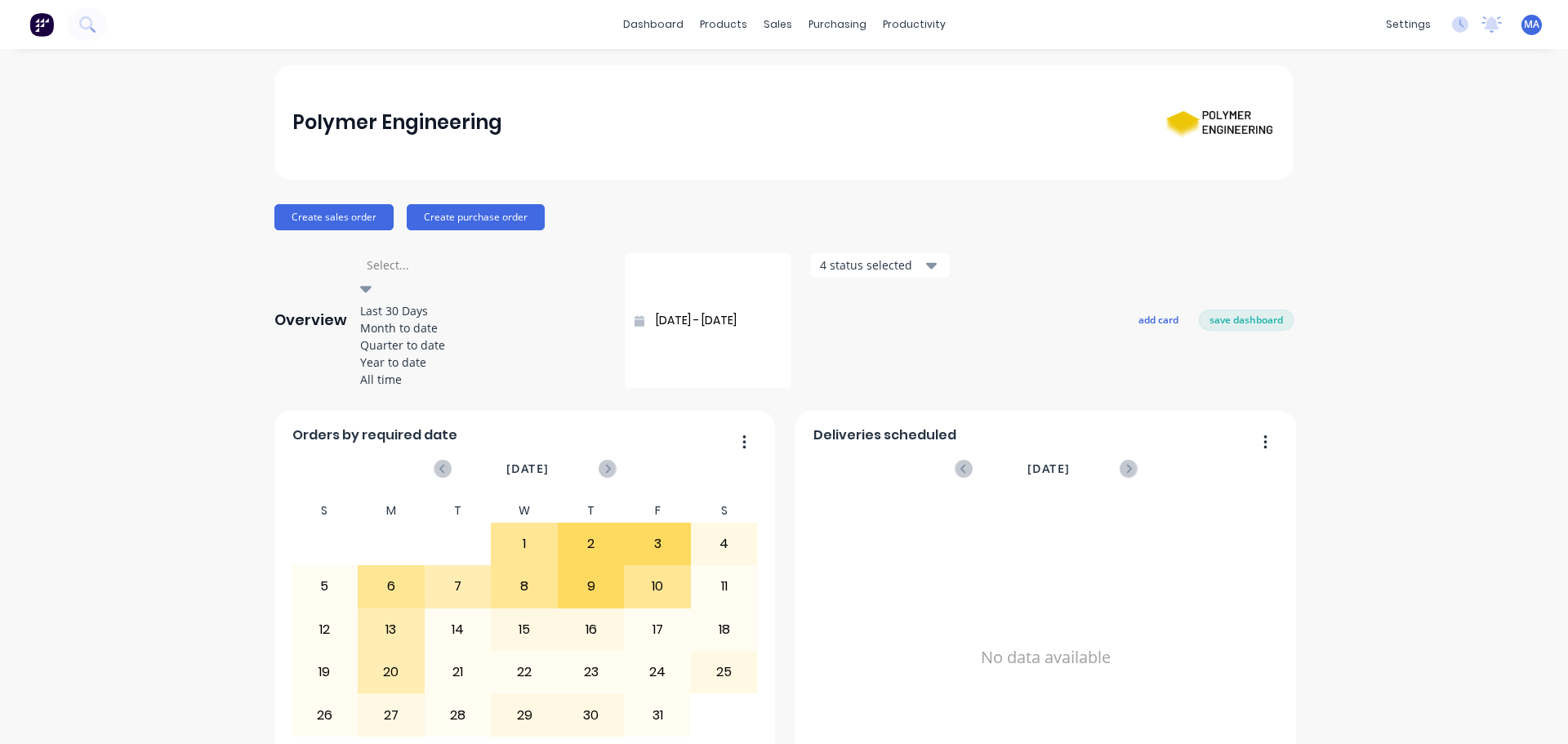
click at [372, 279] on icon at bounding box center [366, 288] width 12 height 18
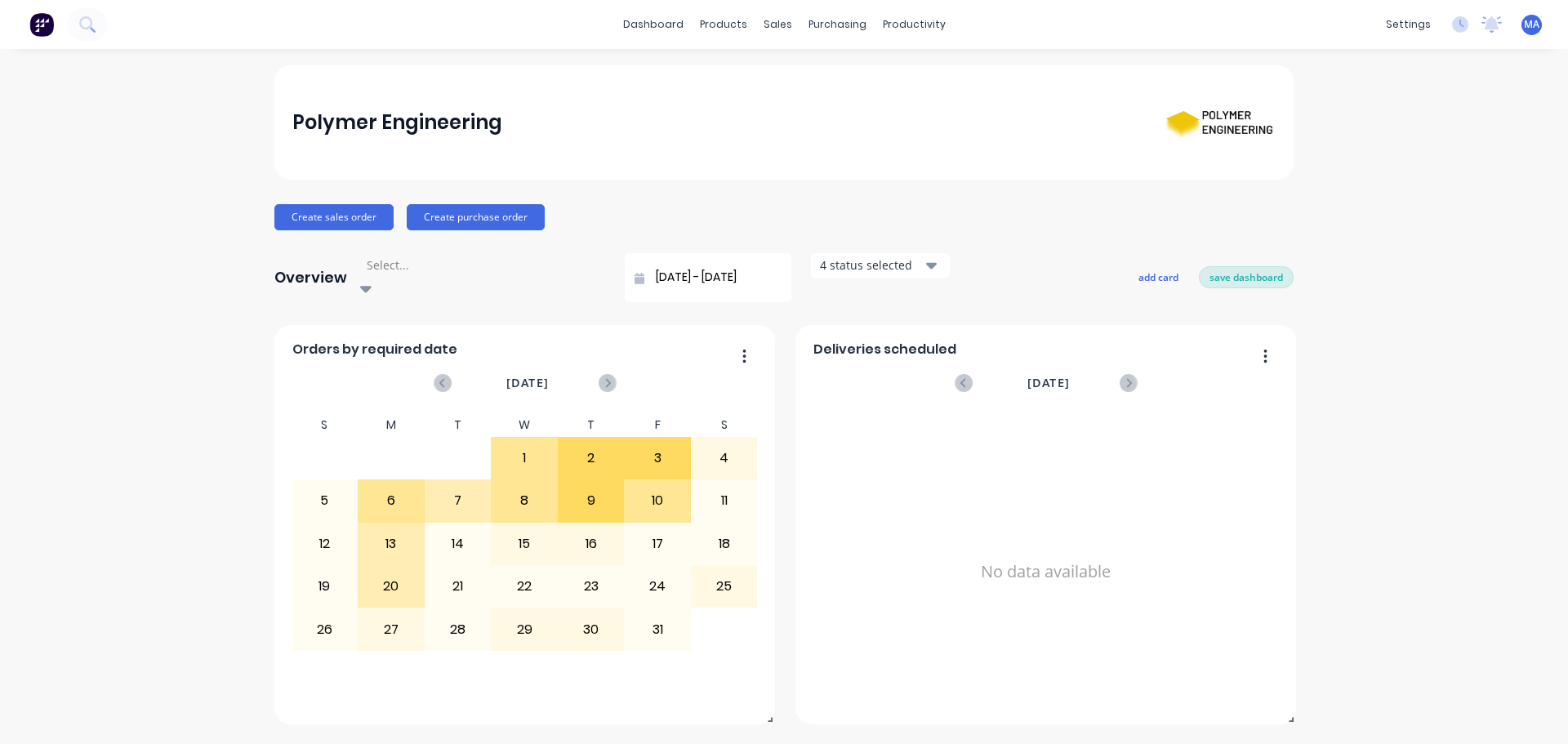
click at [1240, 266] on button "save dashboard" at bounding box center [1246, 276] width 94 height 21
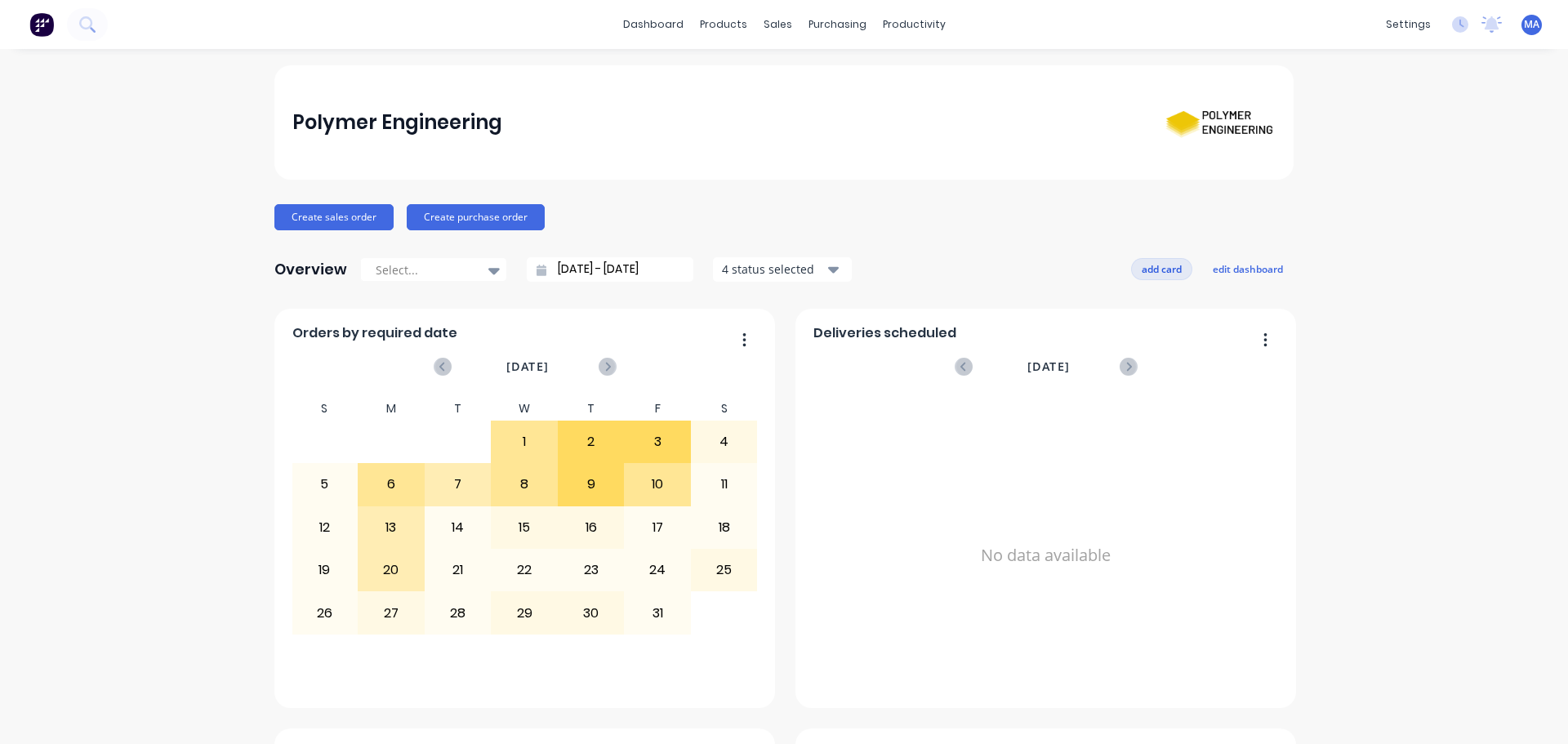
click at [1164, 267] on button "add card" at bounding box center [1161, 268] width 61 height 21
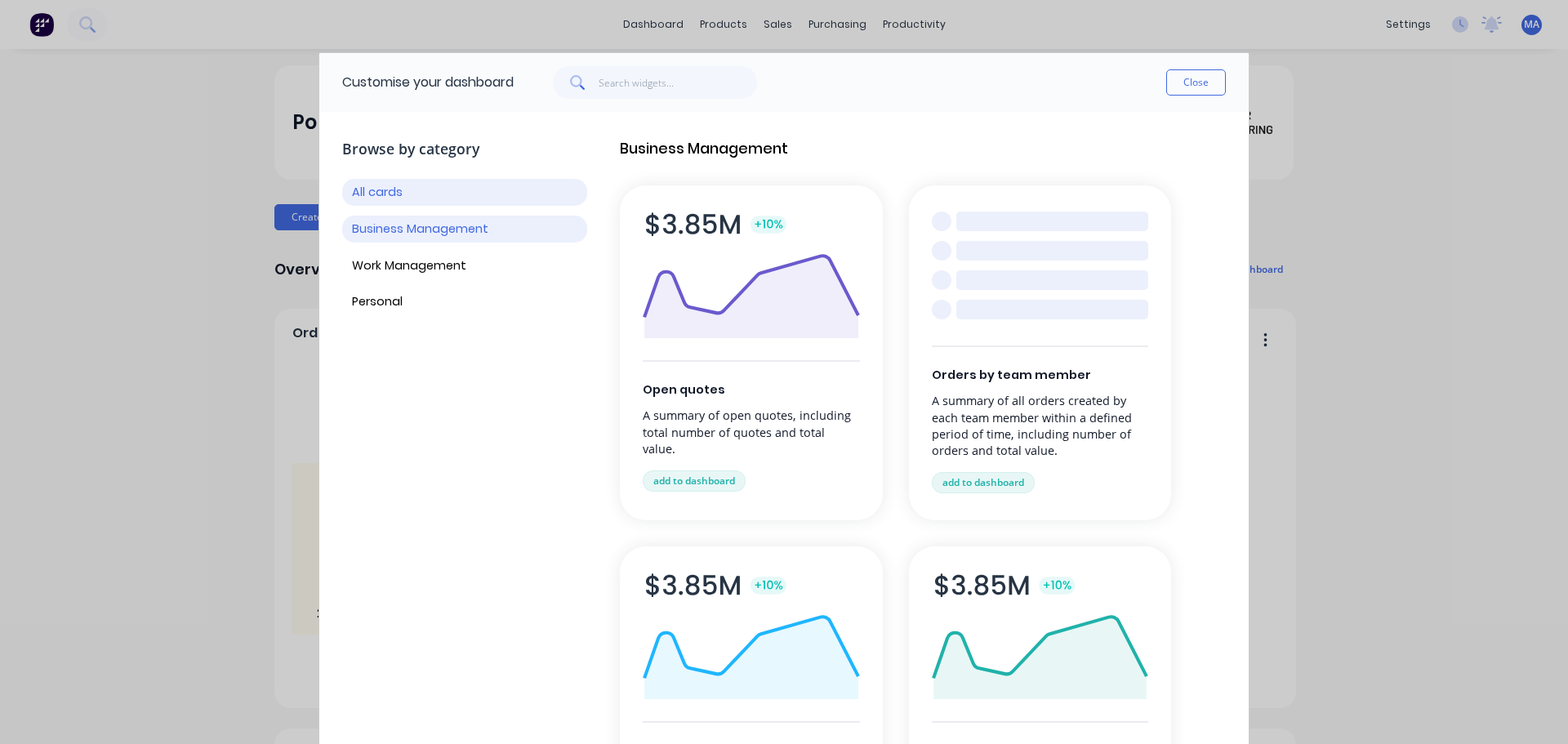
click at [464, 235] on button "Business Management" at bounding box center [464, 229] width 245 height 27
click at [464, 256] on button "Work Management" at bounding box center [464, 266] width 245 height 27
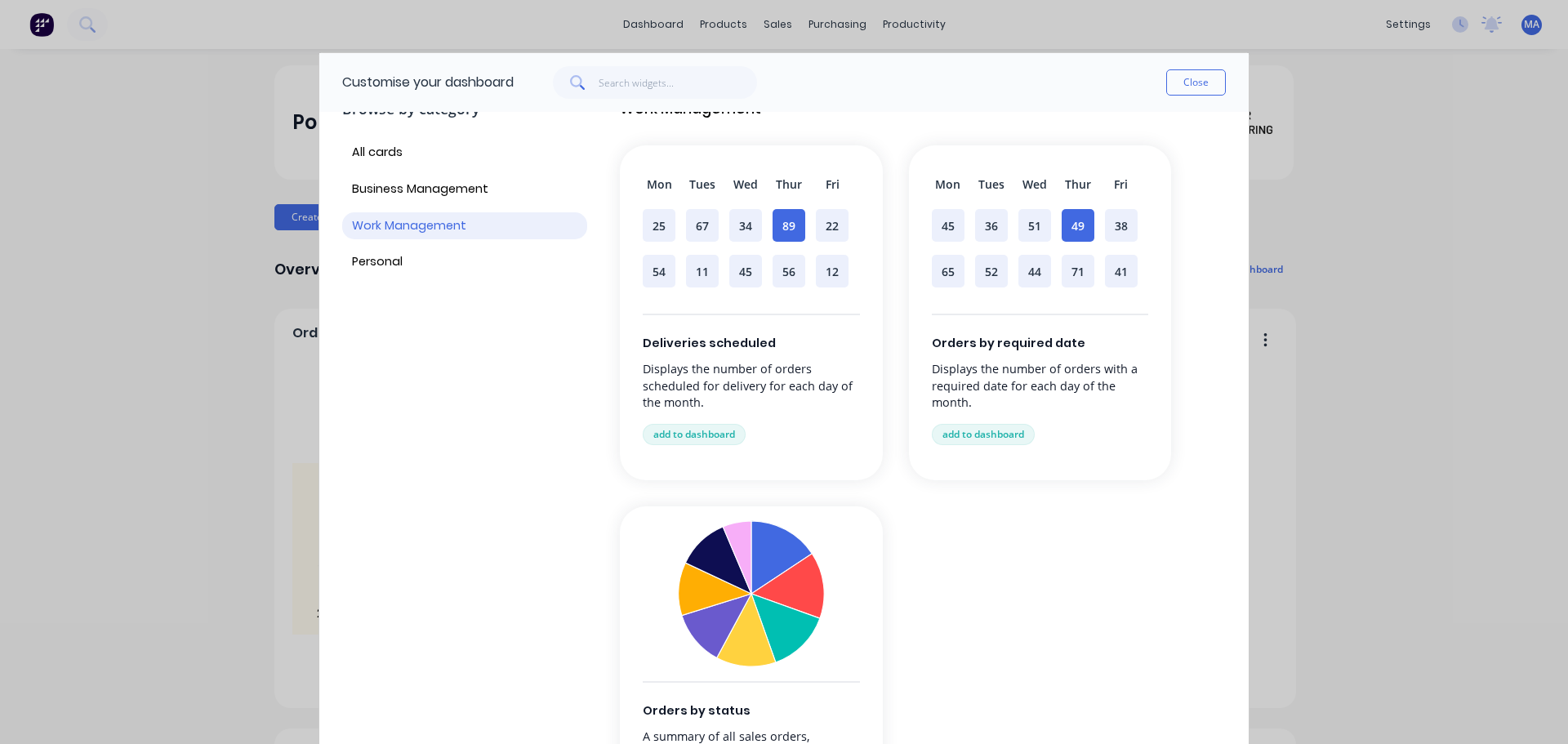
scroll to position [80, 0]
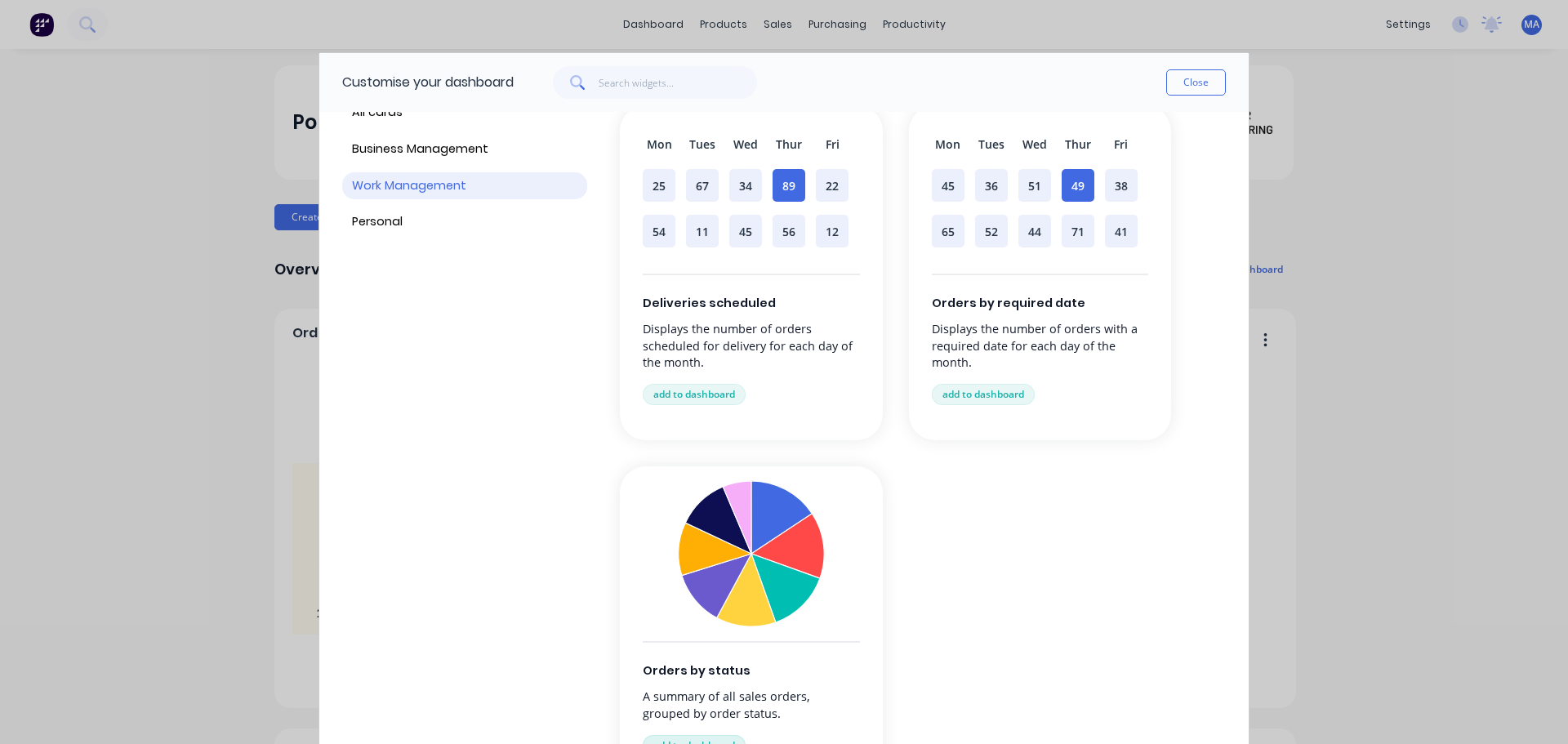
click at [713, 738] on button "add to dashboard" at bounding box center [694, 745] width 103 height 21
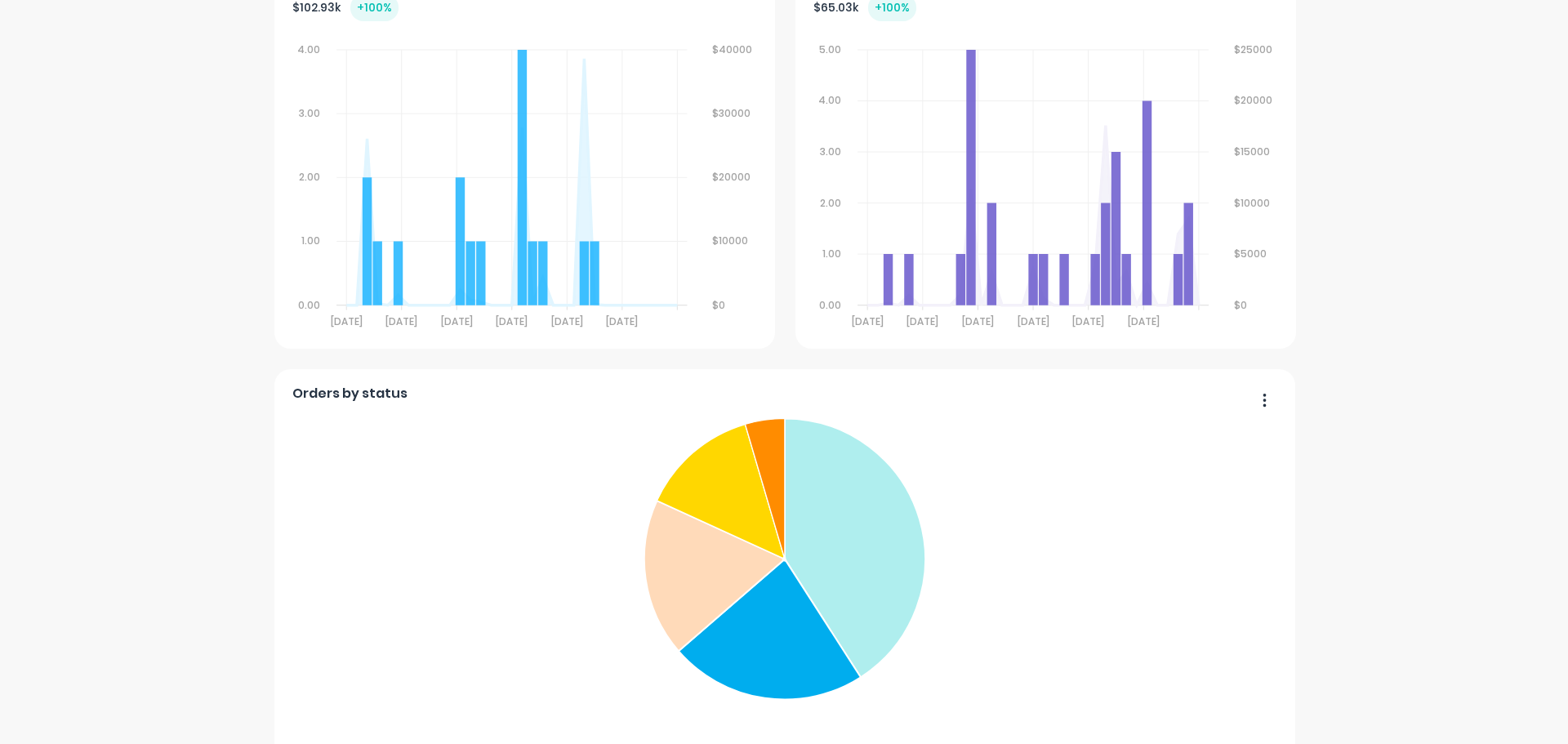
scroll to position [1239, 0]
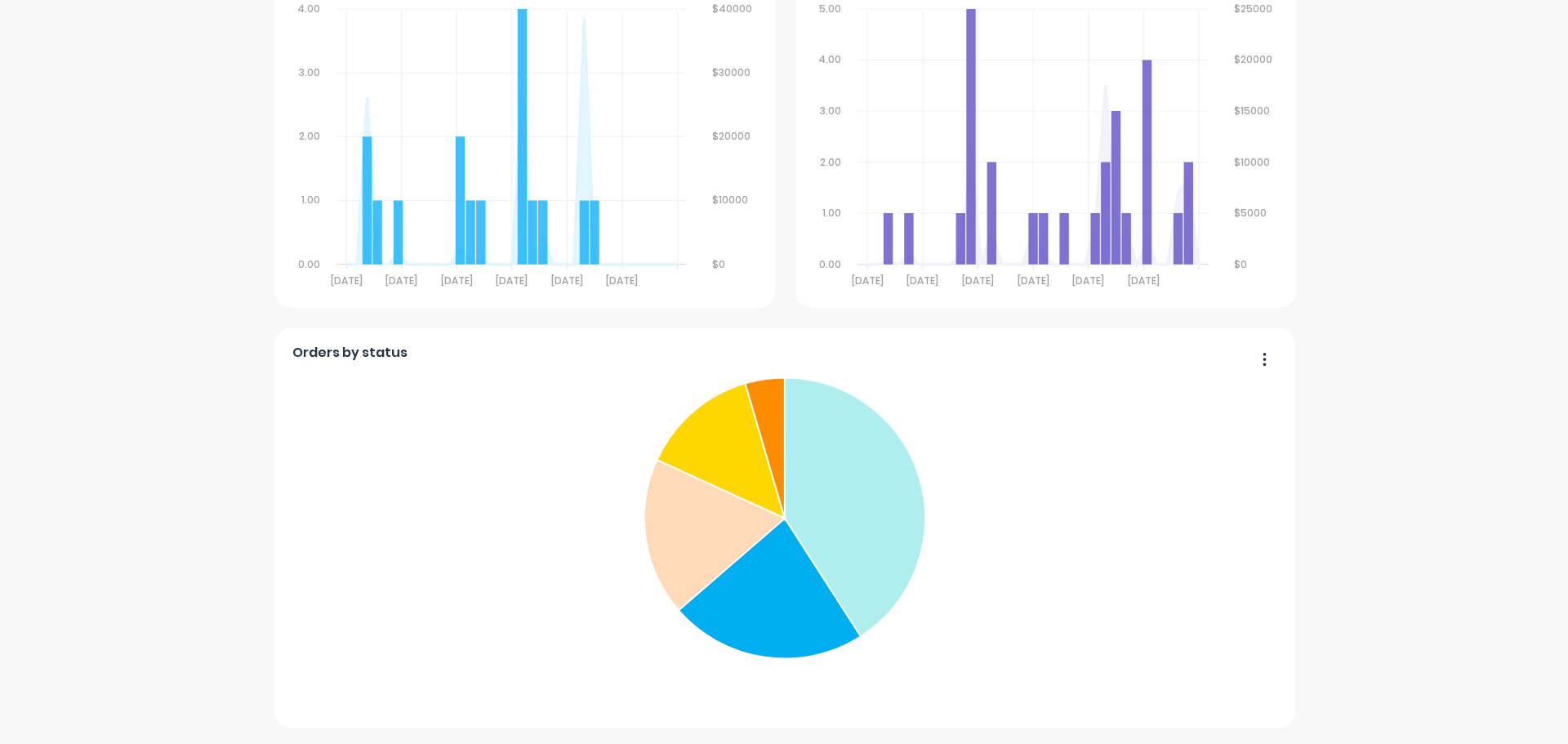
click at [1263, 357] on icon "button" at bounding box center [1265, 359] width 4 height 17
click at [1239, 548] on foreignobject "Next Order Shipping out/ to be invoiced Finishing touches In Production Waiting…" at bounding box center [785, 533] width 986 height 328
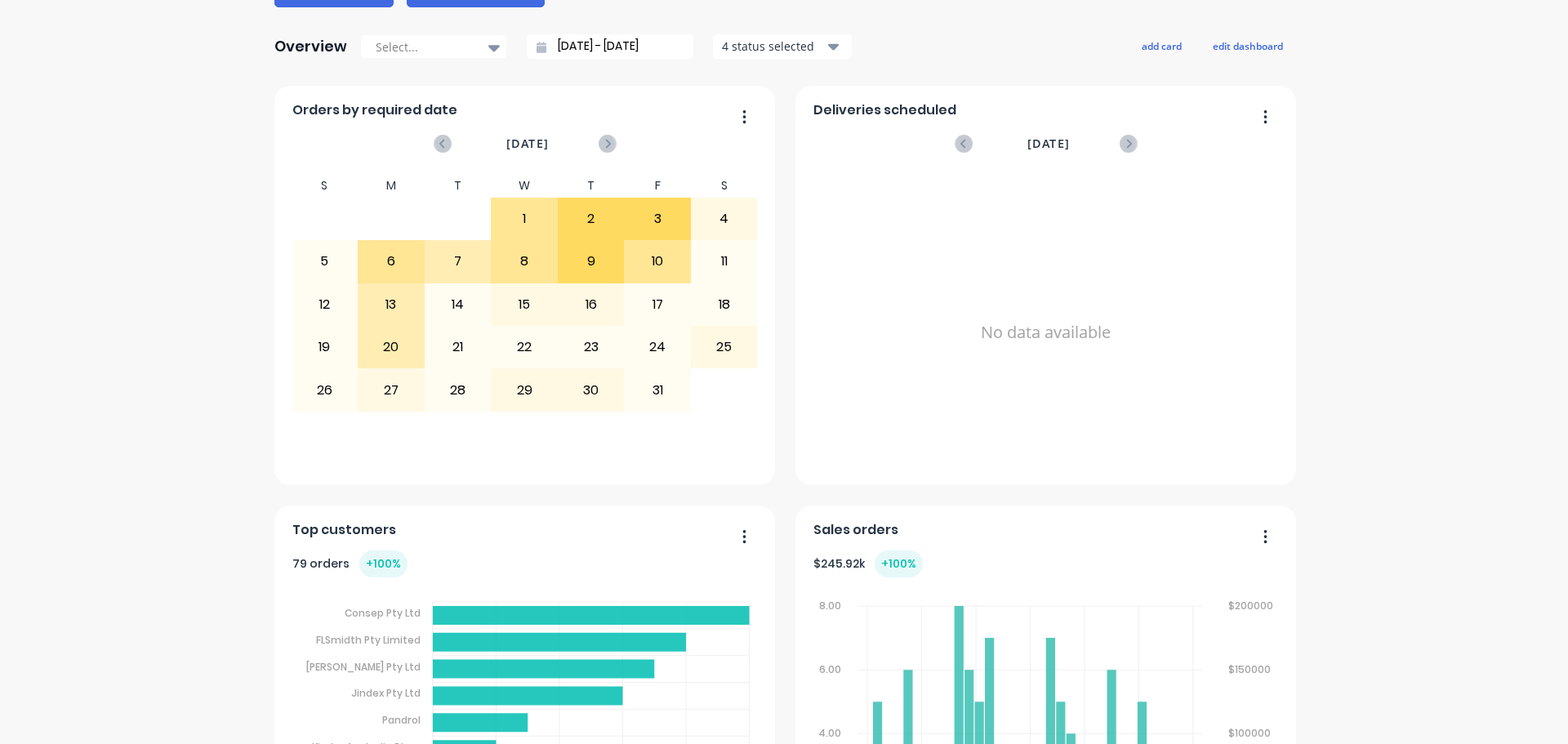
scroll to position [178, 0]
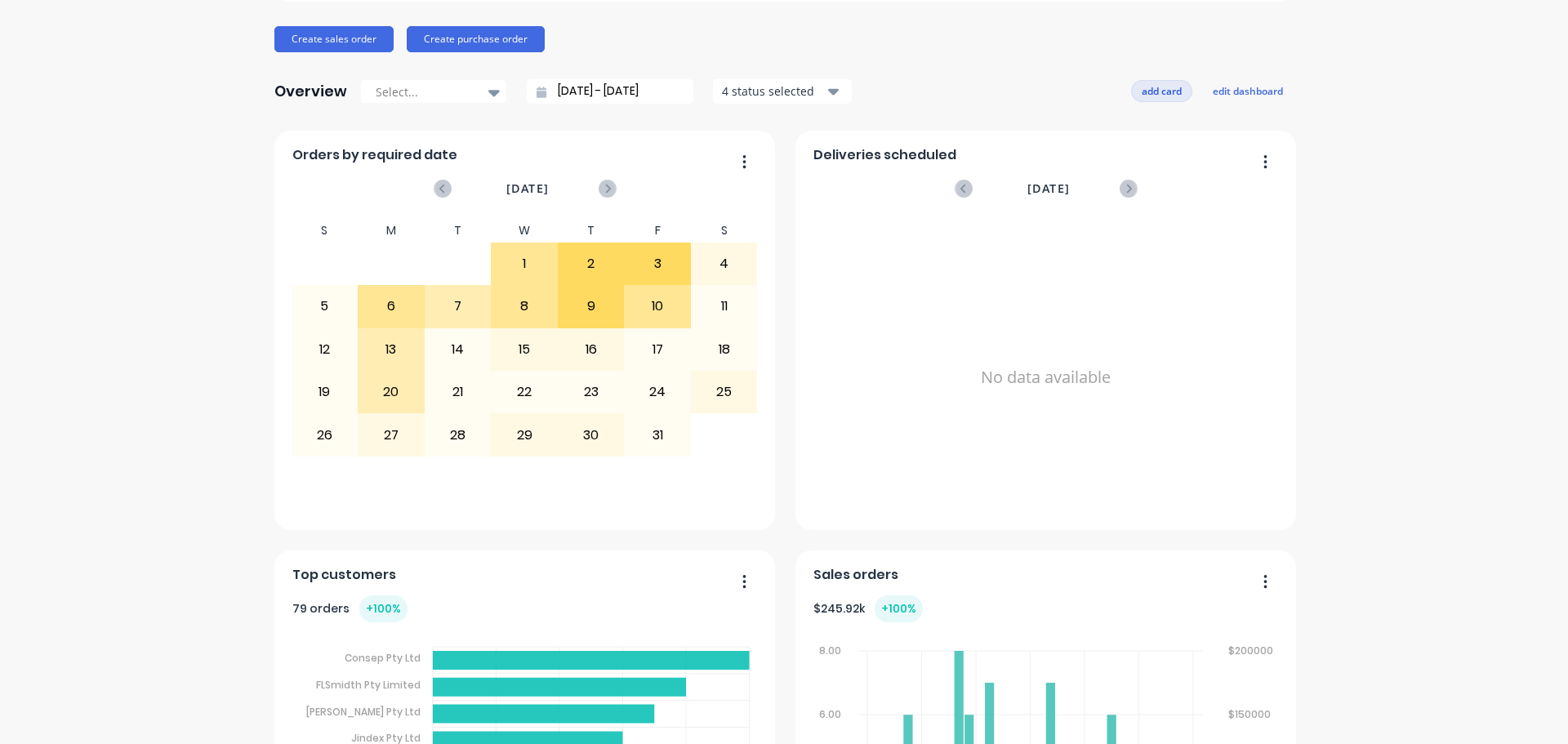
click at [1163, 98] on button "add card" at bounding box center [1161, 90] width 61 height 21
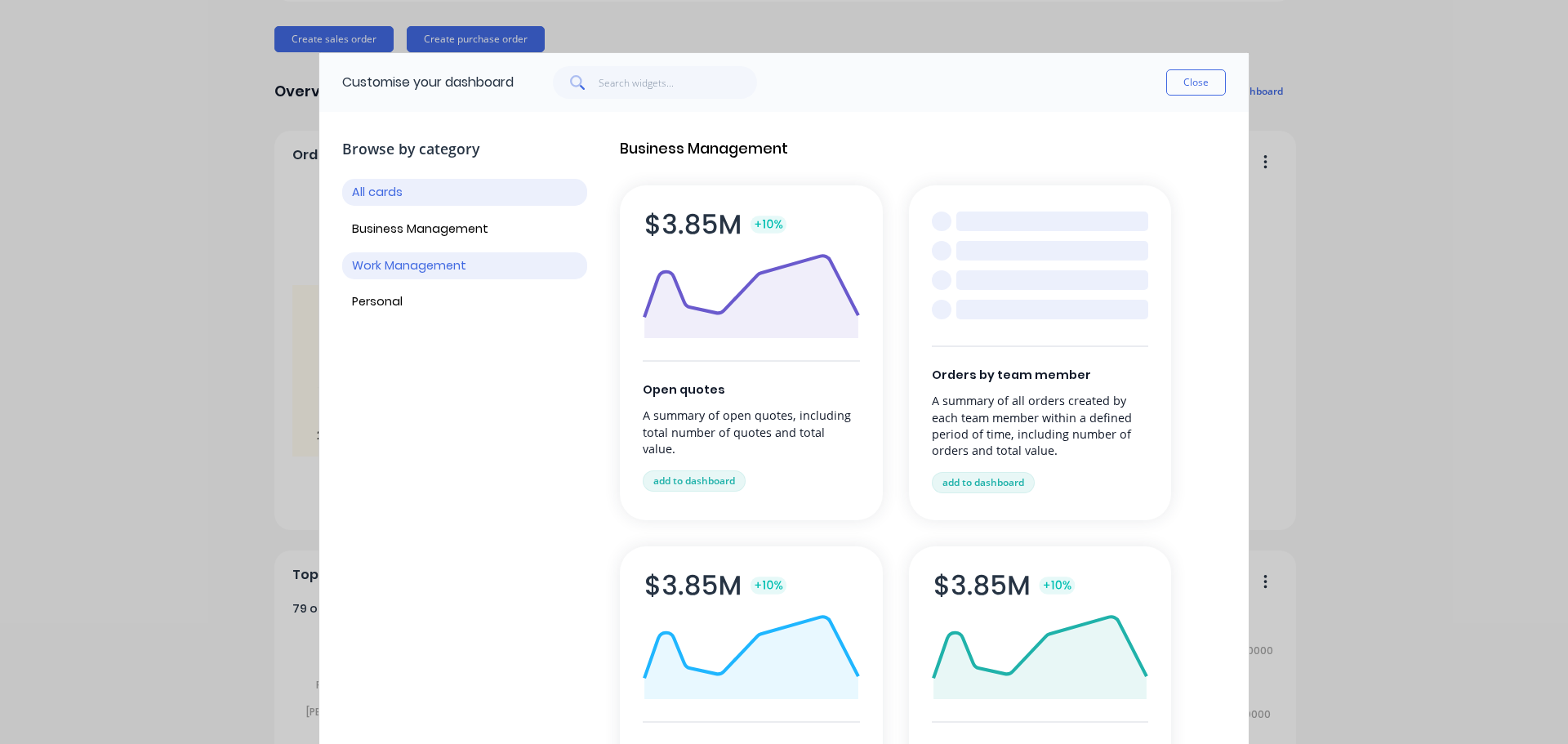
click at [421, 268] on button "Work Management" at bounding box center [464, 266] width 245 height 27
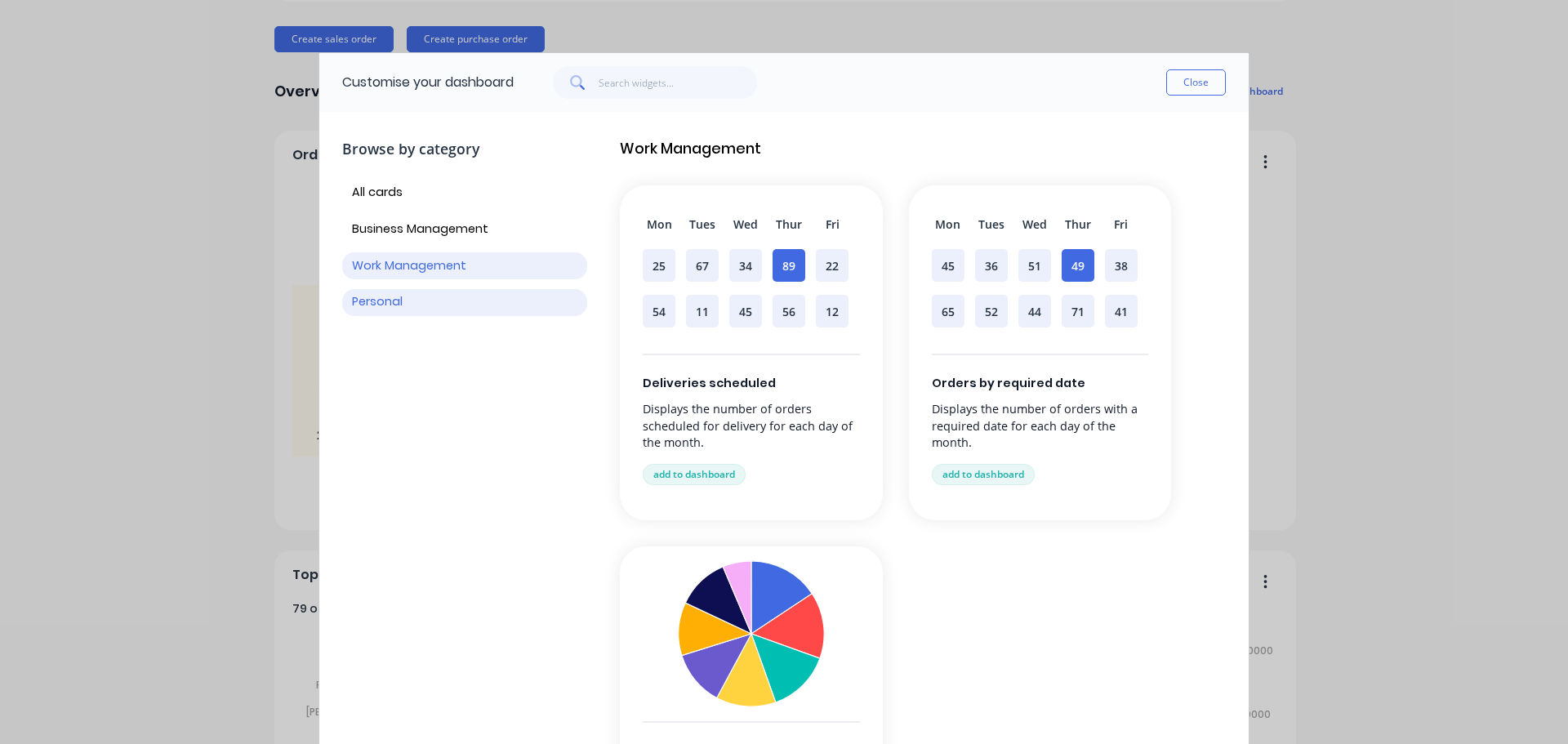
click at [410, 298] on button "Personal" at bounding box center [464, 302] width 245 height 27
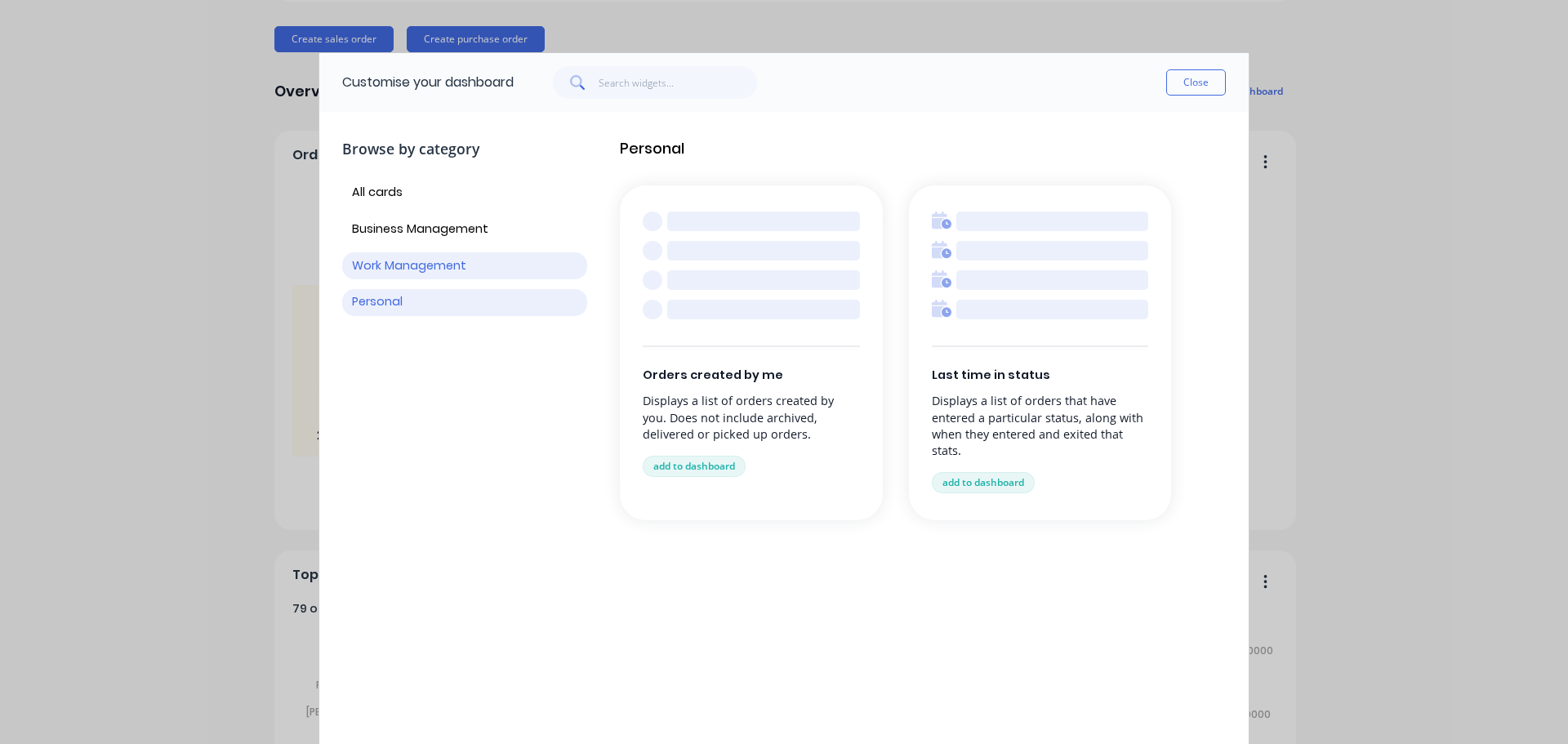
click at [424, 271] on button "Work Management" at bounding box center [464, 266] width 245 height 27
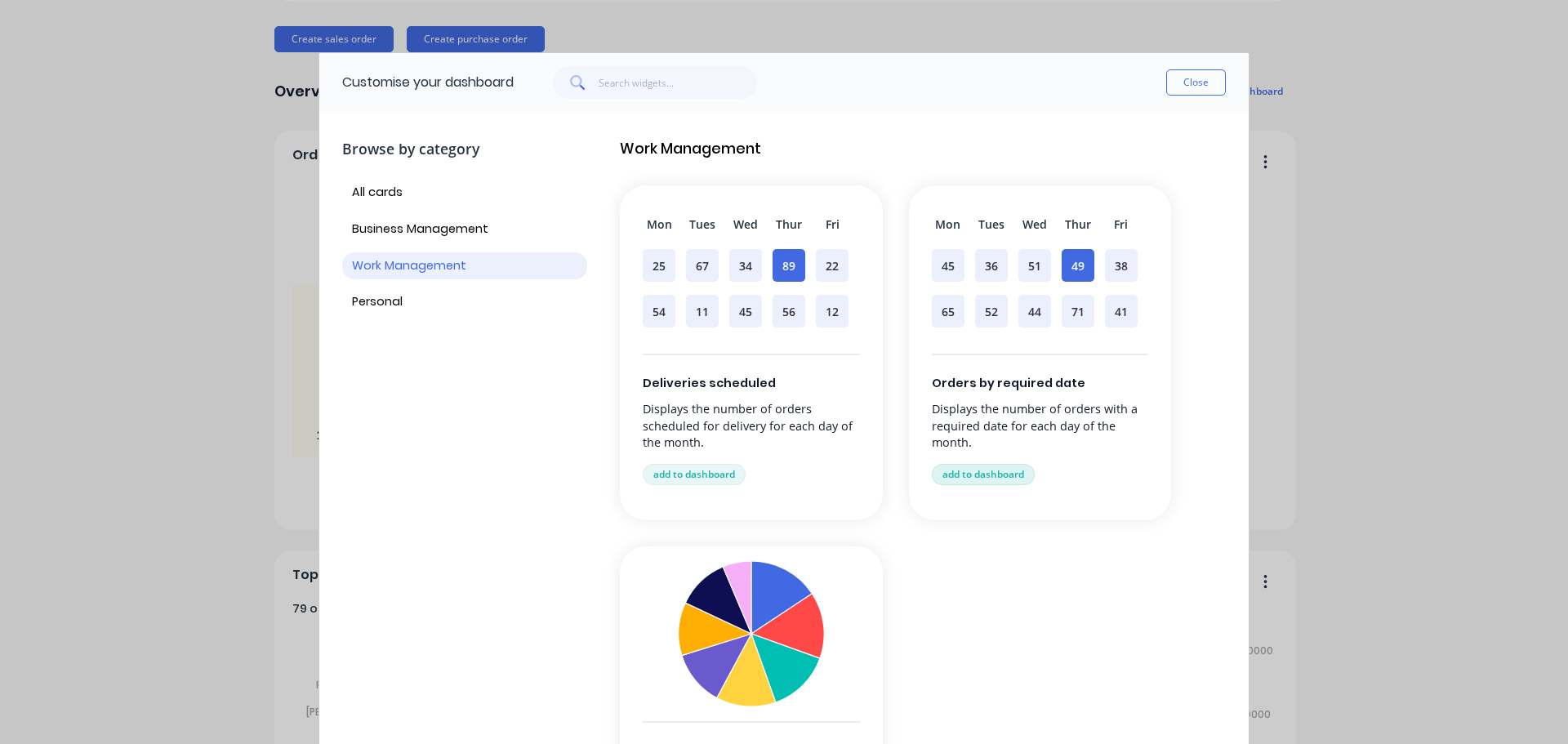
click at [1010, 481] on button "add to dashboard" at bounding box center [983, 473] width 103 height 21
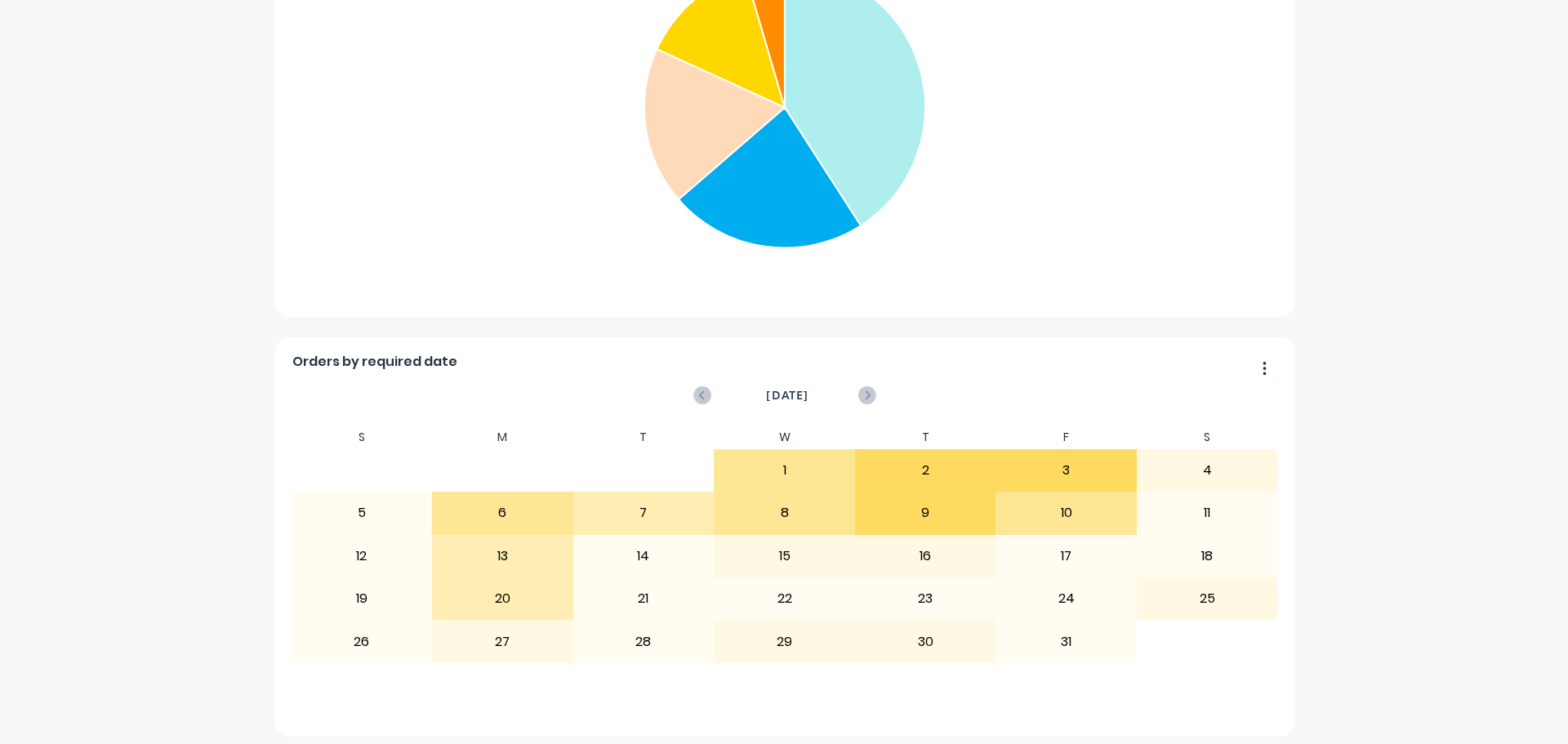
scroll to position [1659, 0]
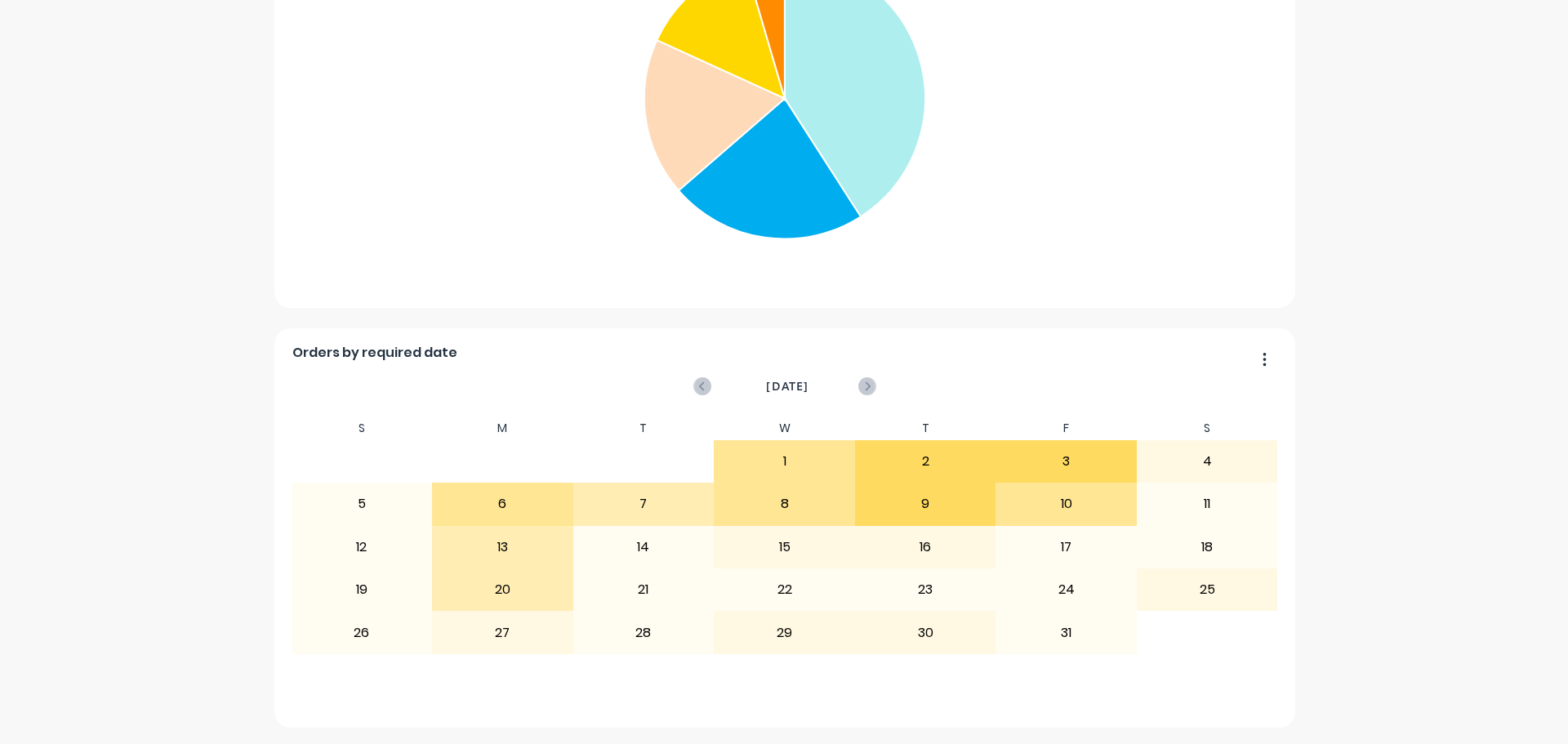
click at [1256, 357] on button "button" at bounding box center [1258, 361] width 34 height 25
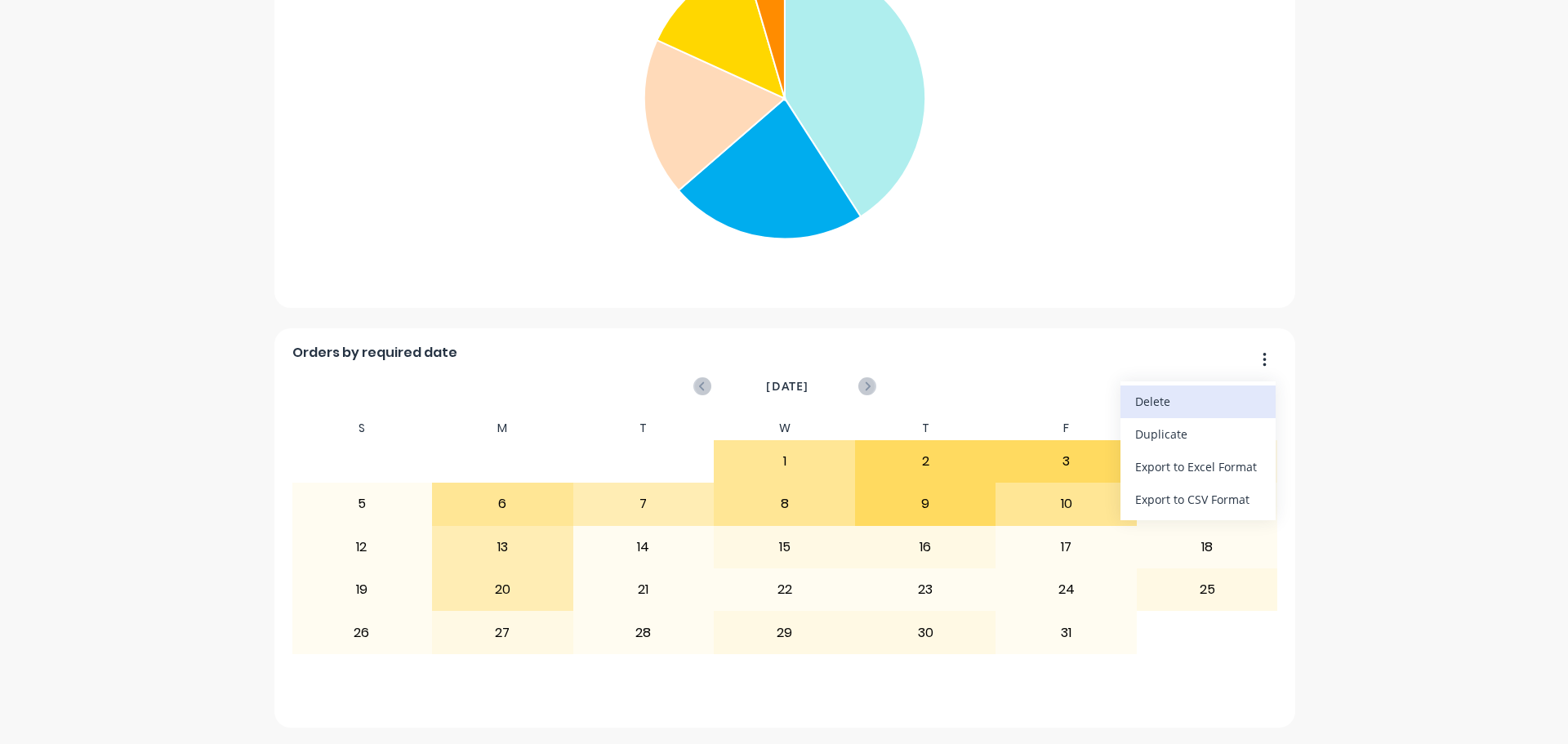
click at [1217, 399] on div "Delete" at bounding box center [1198, 401] width 126 height 23
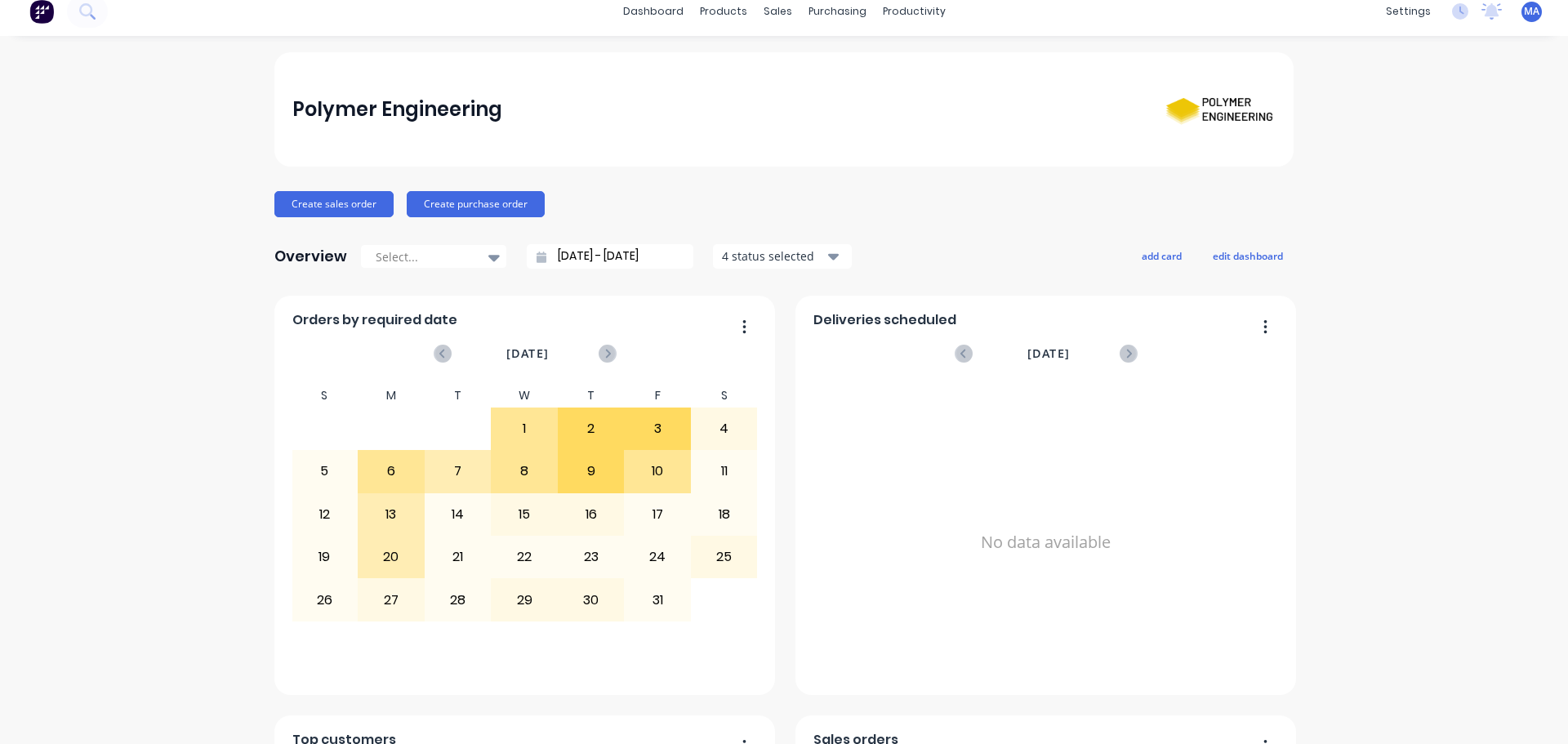
scroll to position [0, 0]
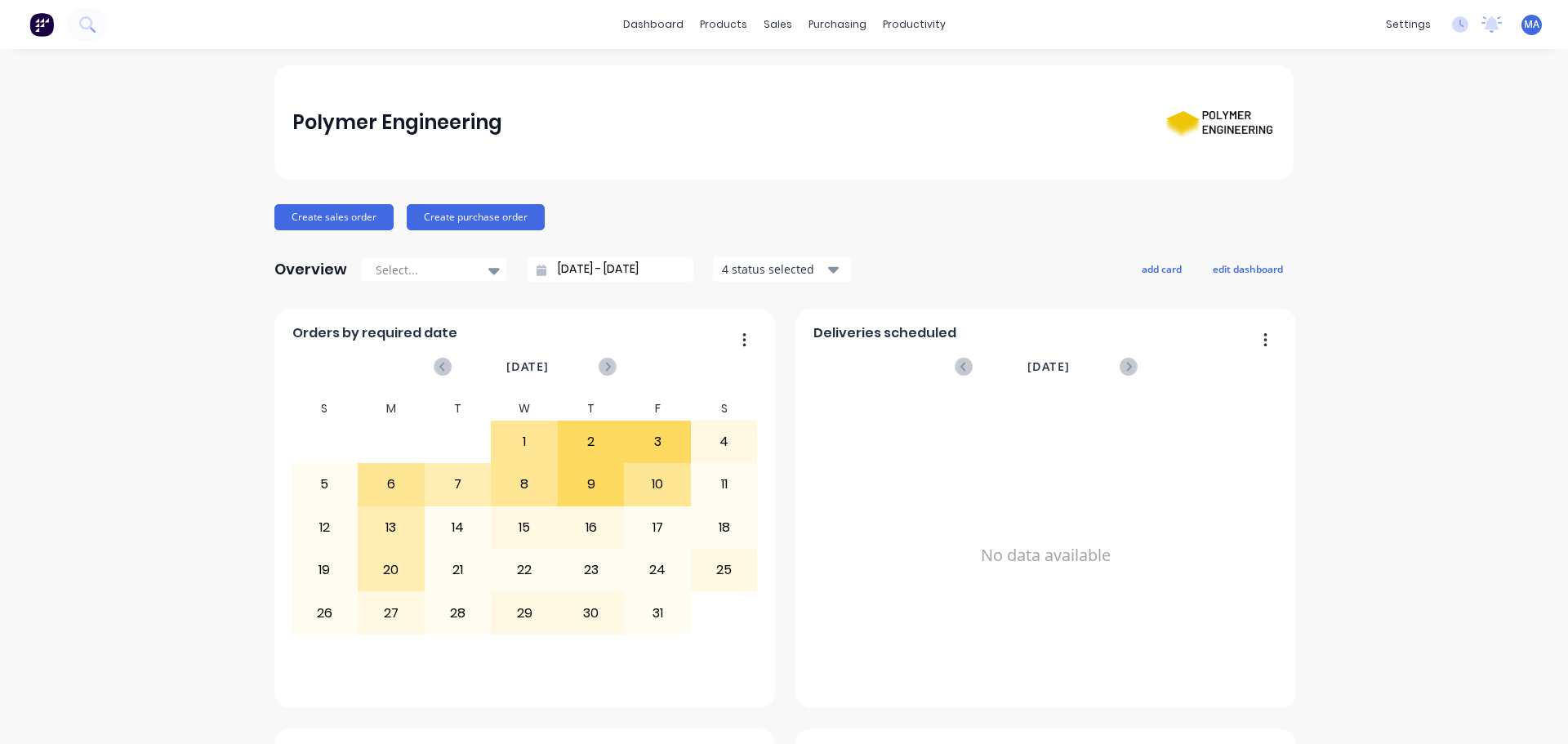
click at [1227, 254] on div "Overview Select... 07/09/25 - 08/10/25 4 status selected add card edit dashboard" at bounding box center [784, 269] width 1019 height 33
click at [1226, 264] on button "edit dashboard" at bounding box center [1248, 268] width 92 height 21
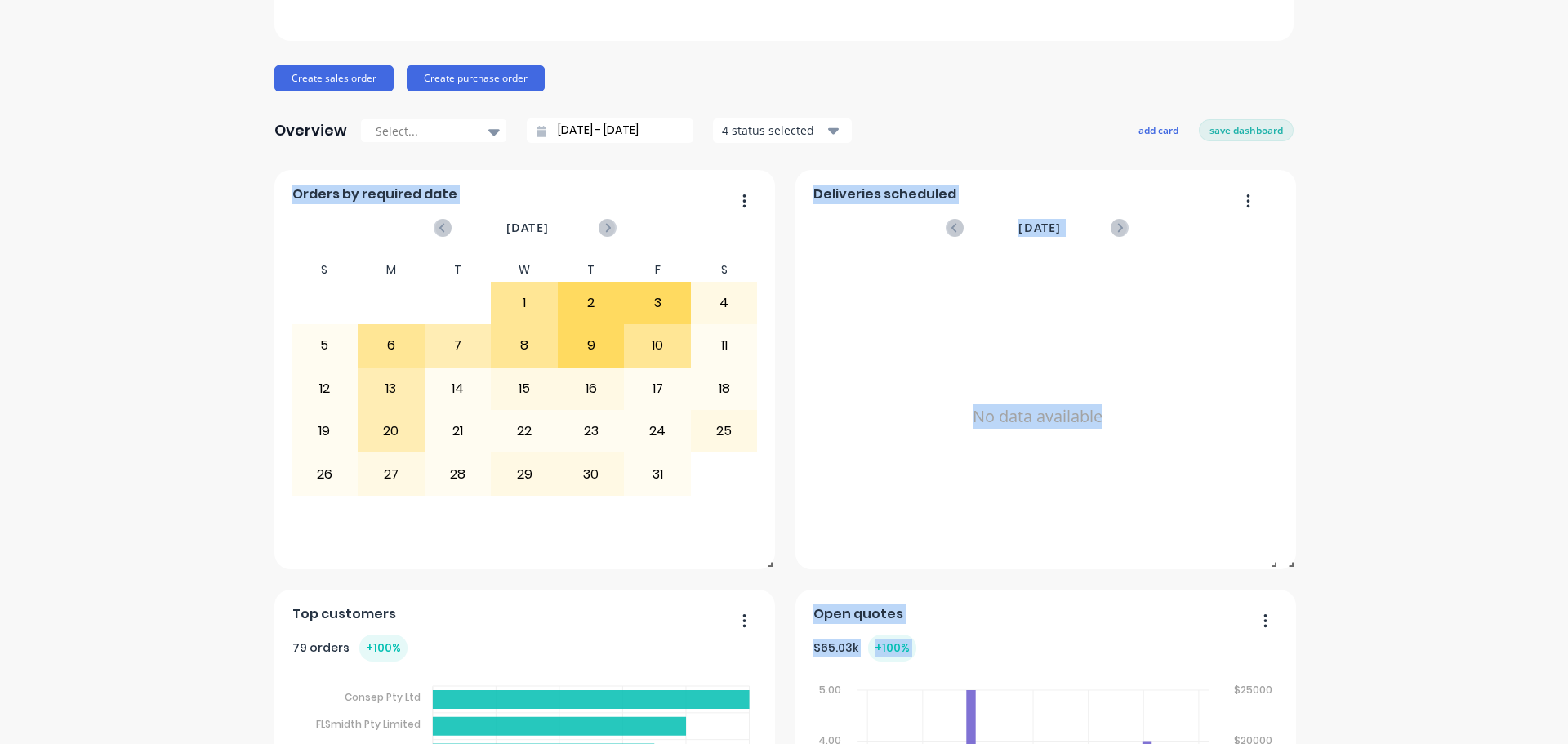
scroll to position [141, 0]
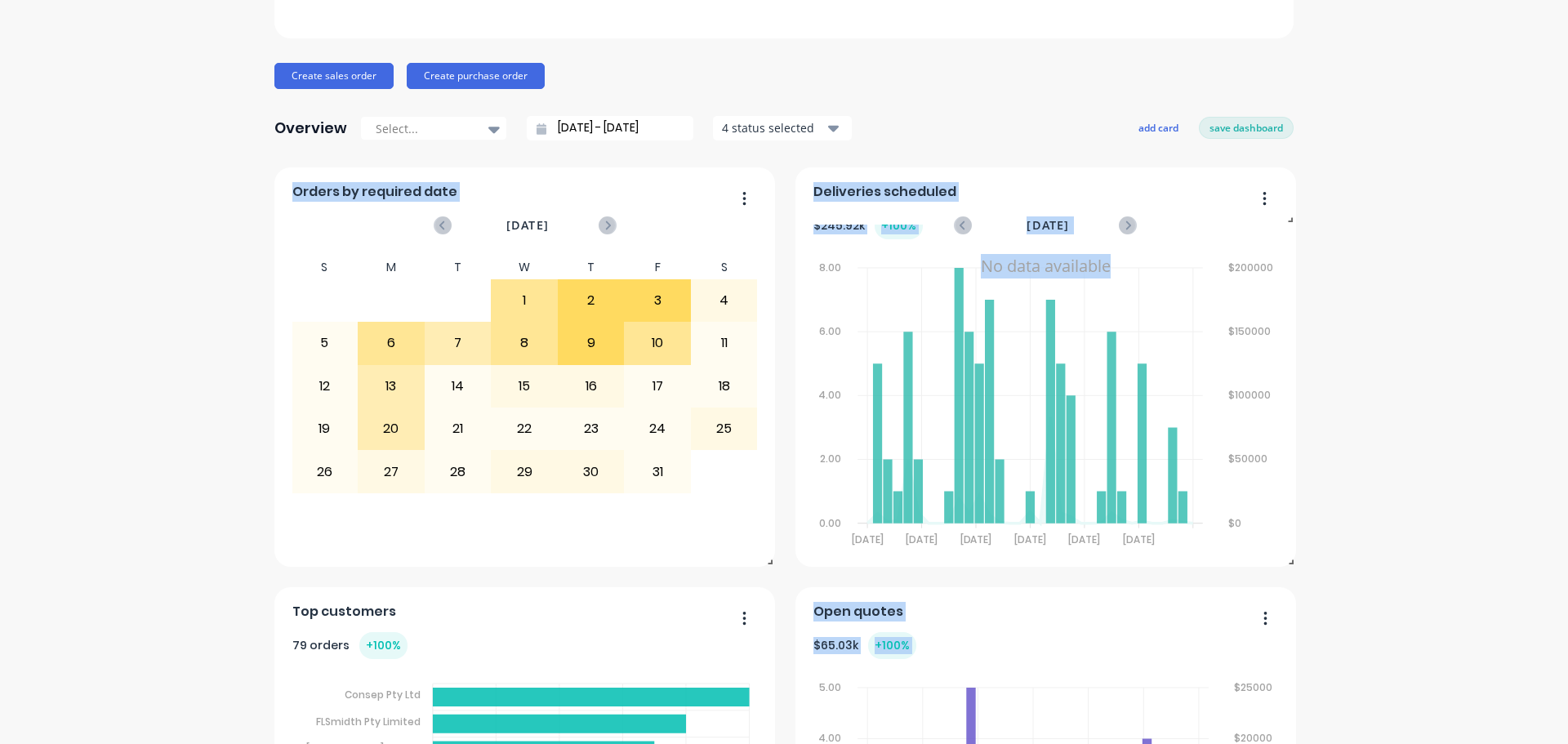
drag, startPoint x: 1286, startPoint y: 703, endPoint x: 1307, endPoint y: 320, distance: 383.6
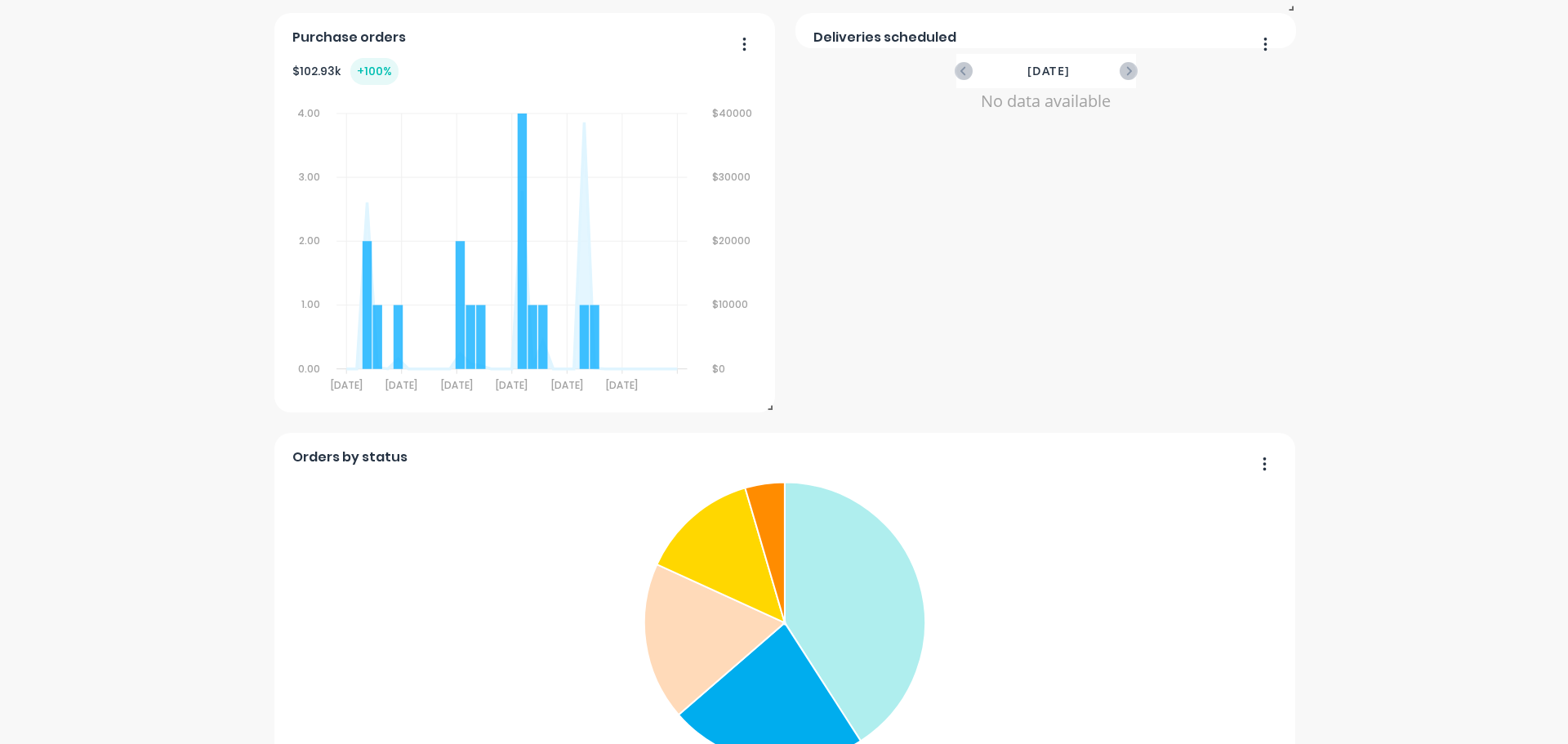
scroll to position [958, 0]
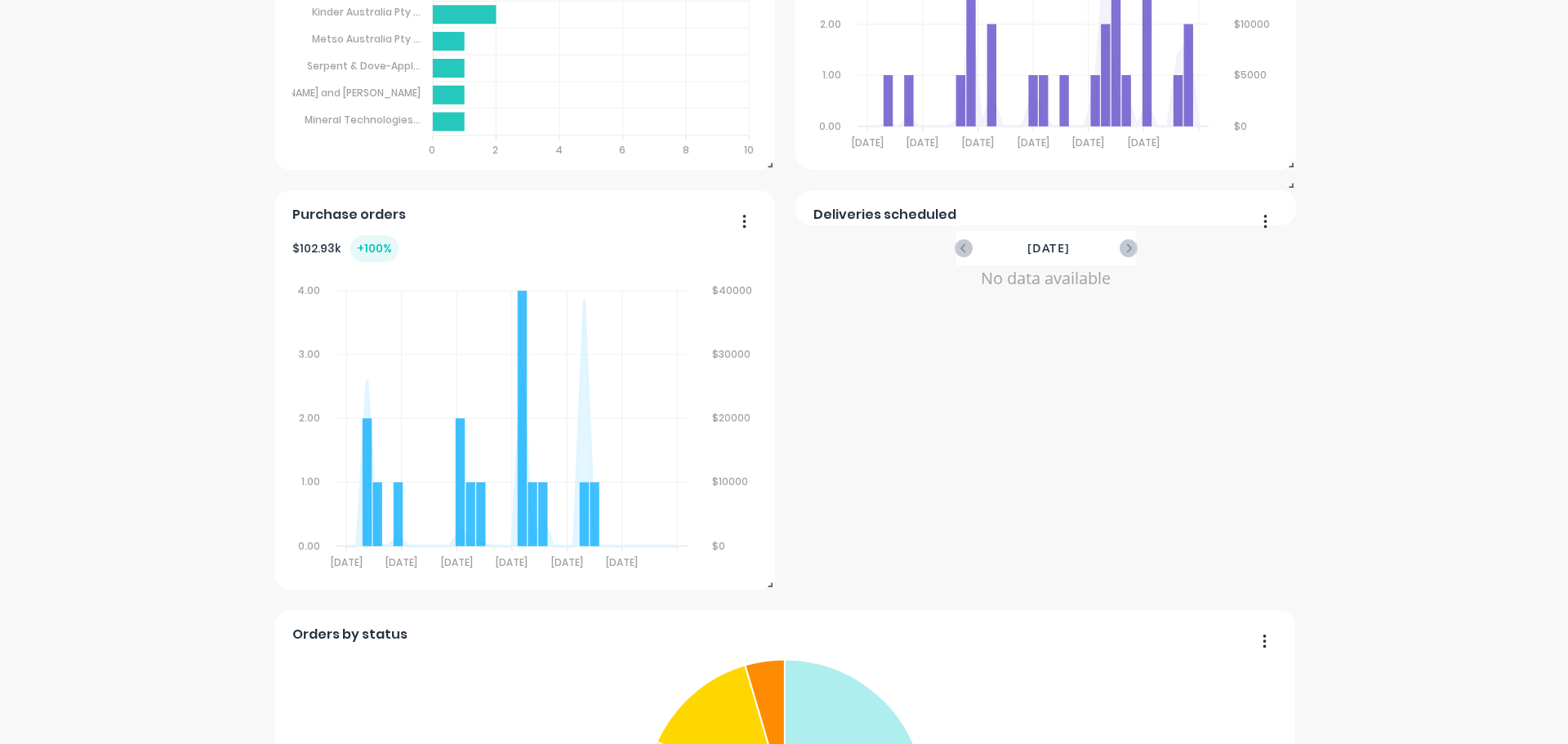
click at [1281, 212] on div "Deliveries scheduled October 2025 No data available" at bounding box center [1045, 208] width 500 height 35
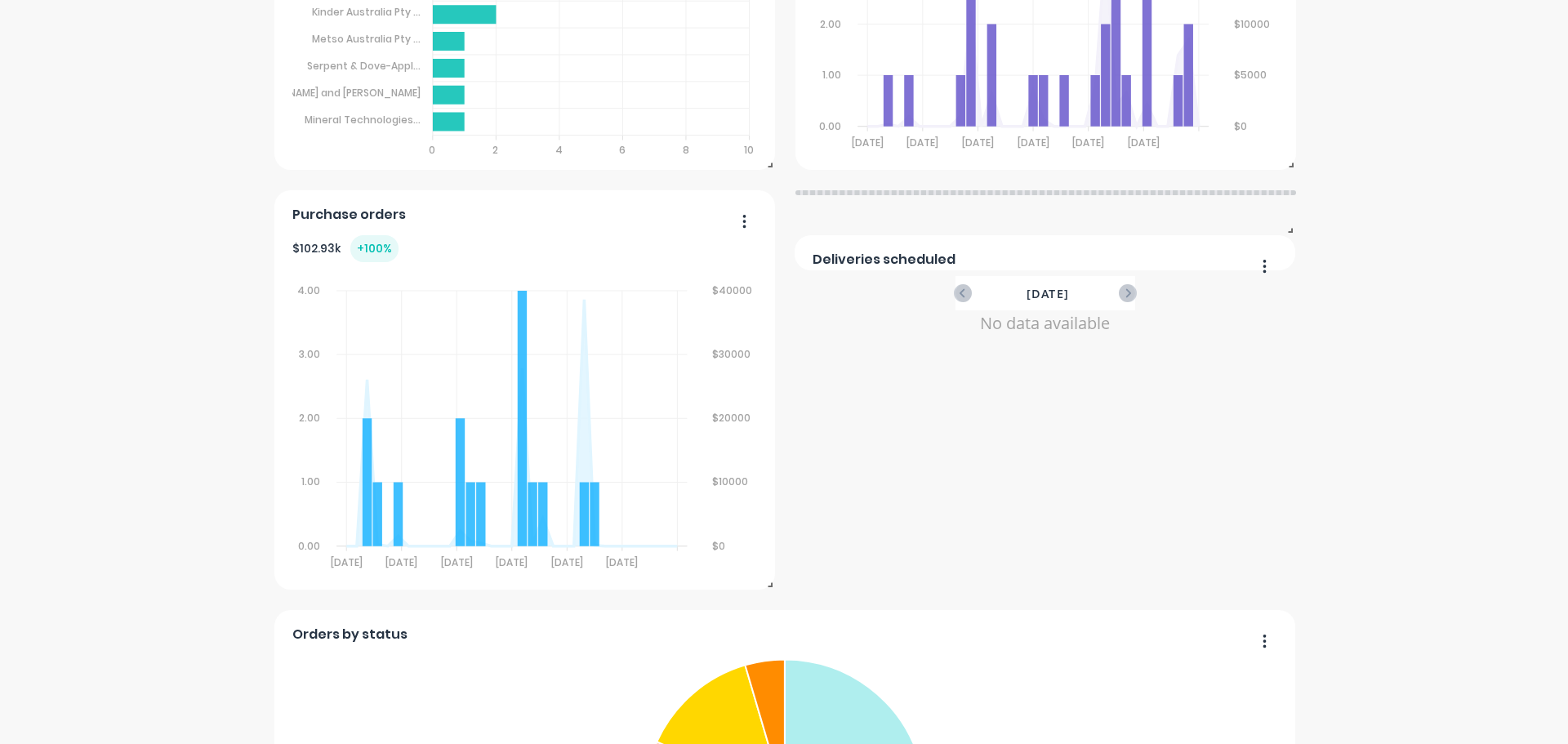
drag, startPoint x: 1274, startPoint y: 213, endPoint x: 1283, endPoint y: 258, distance: 45.9
click at [1283, 258] on div "Deliveries scheduled October 2025 No data available" at bounding box center [1044, 253] width 500 height 35
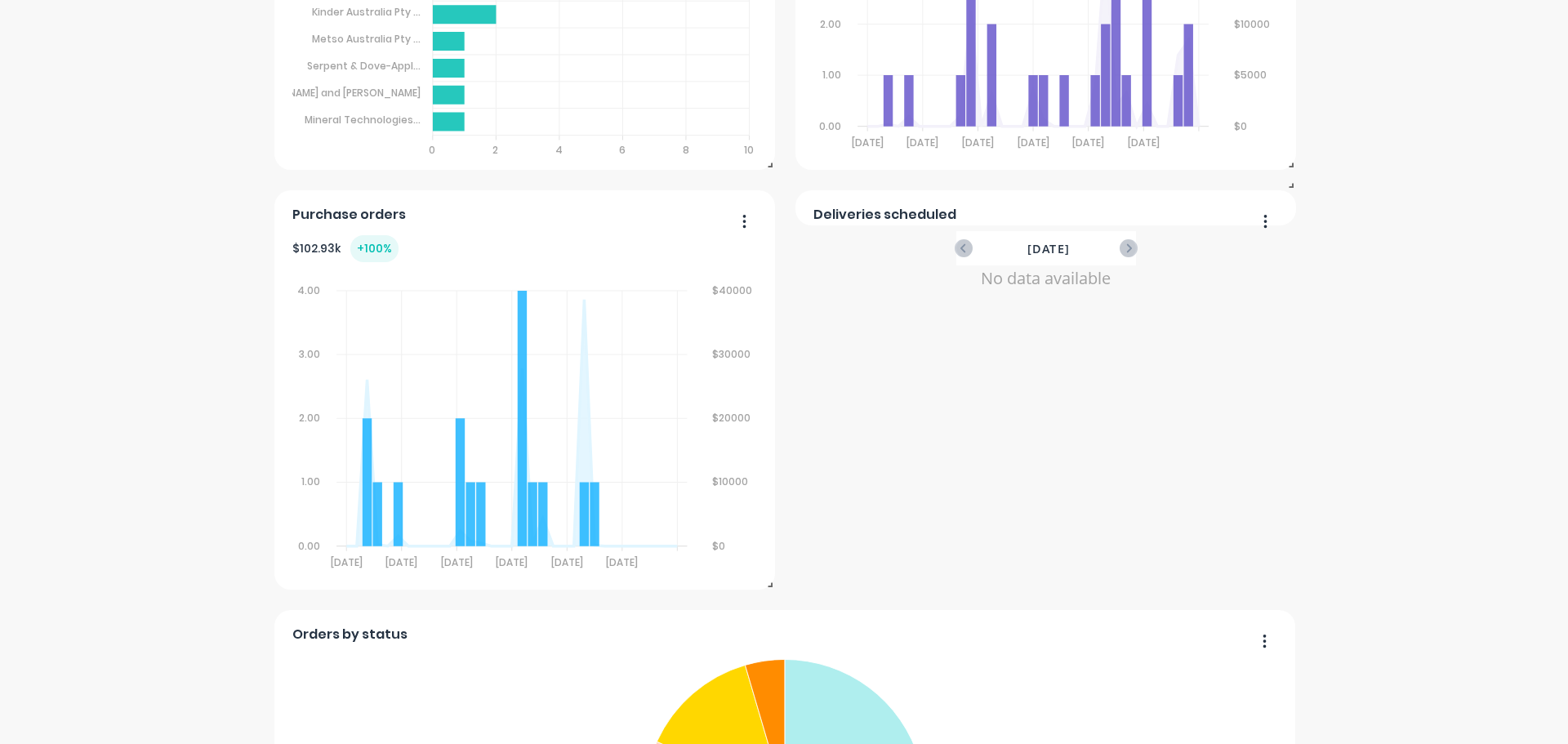
click at [1256, 225] on button "button" at bounding box center [1259, 222] width 34 height 25
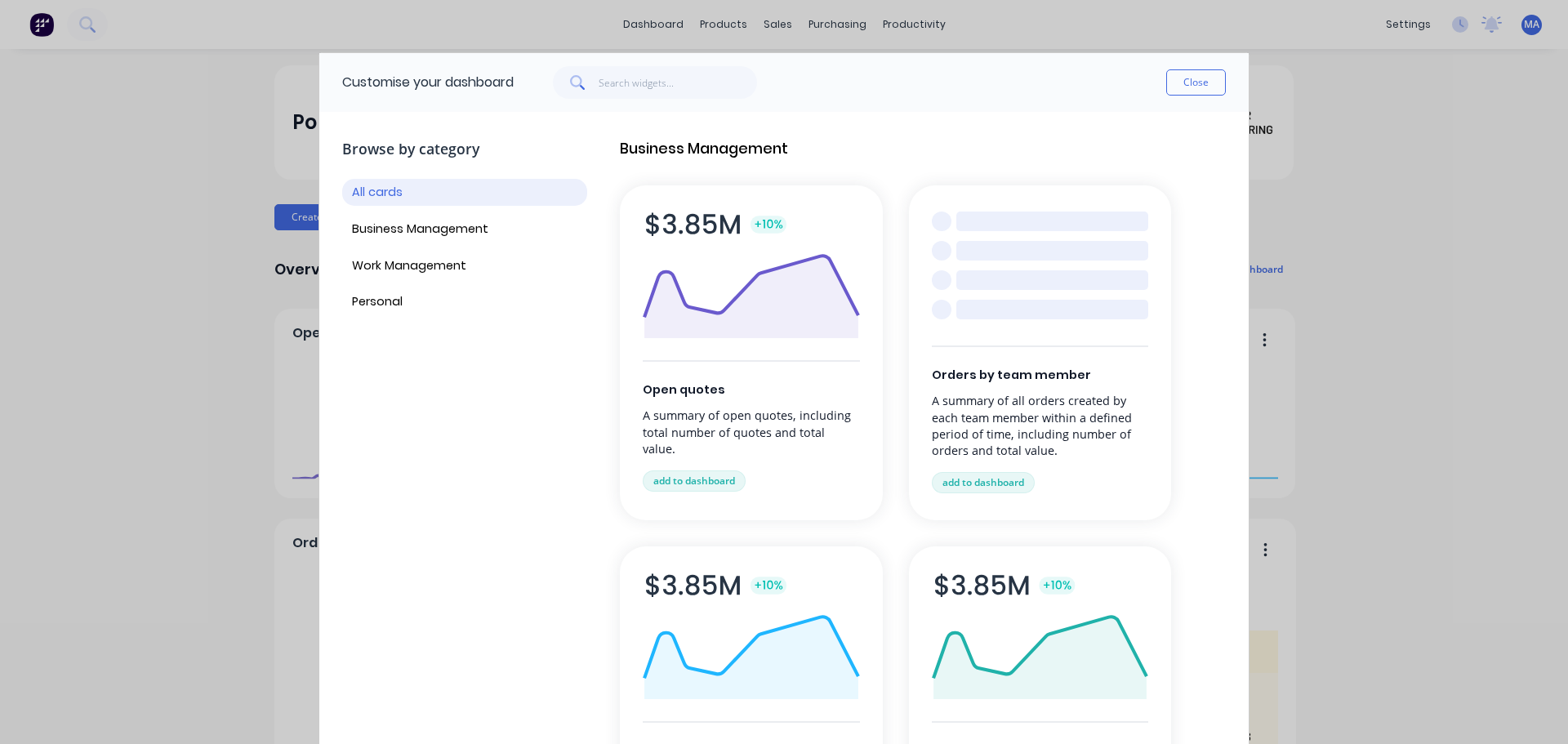
scroll to position [38, 0]
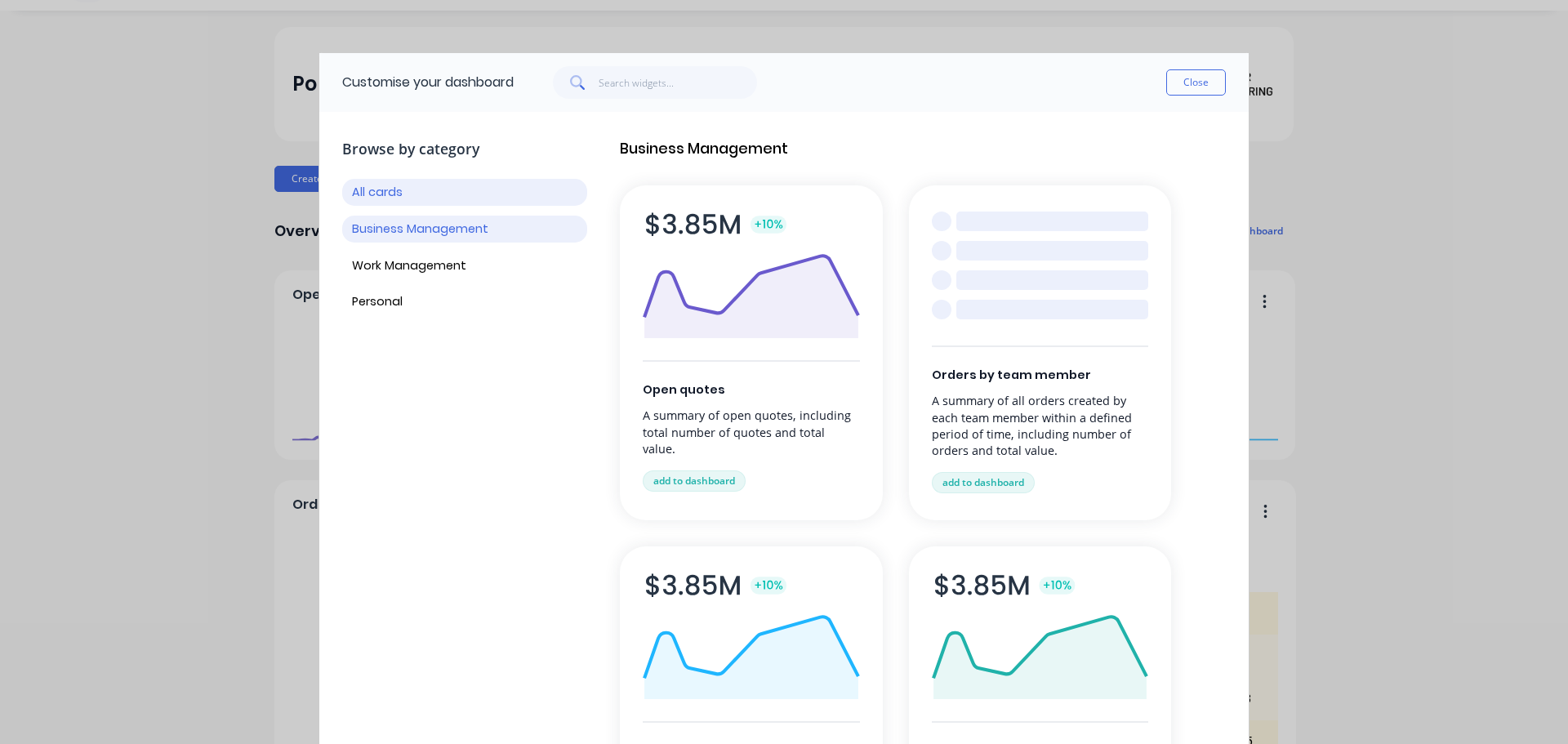
click at [440, 235] on button "Business Management" at bounding box center [464, 229] width 245 height 27
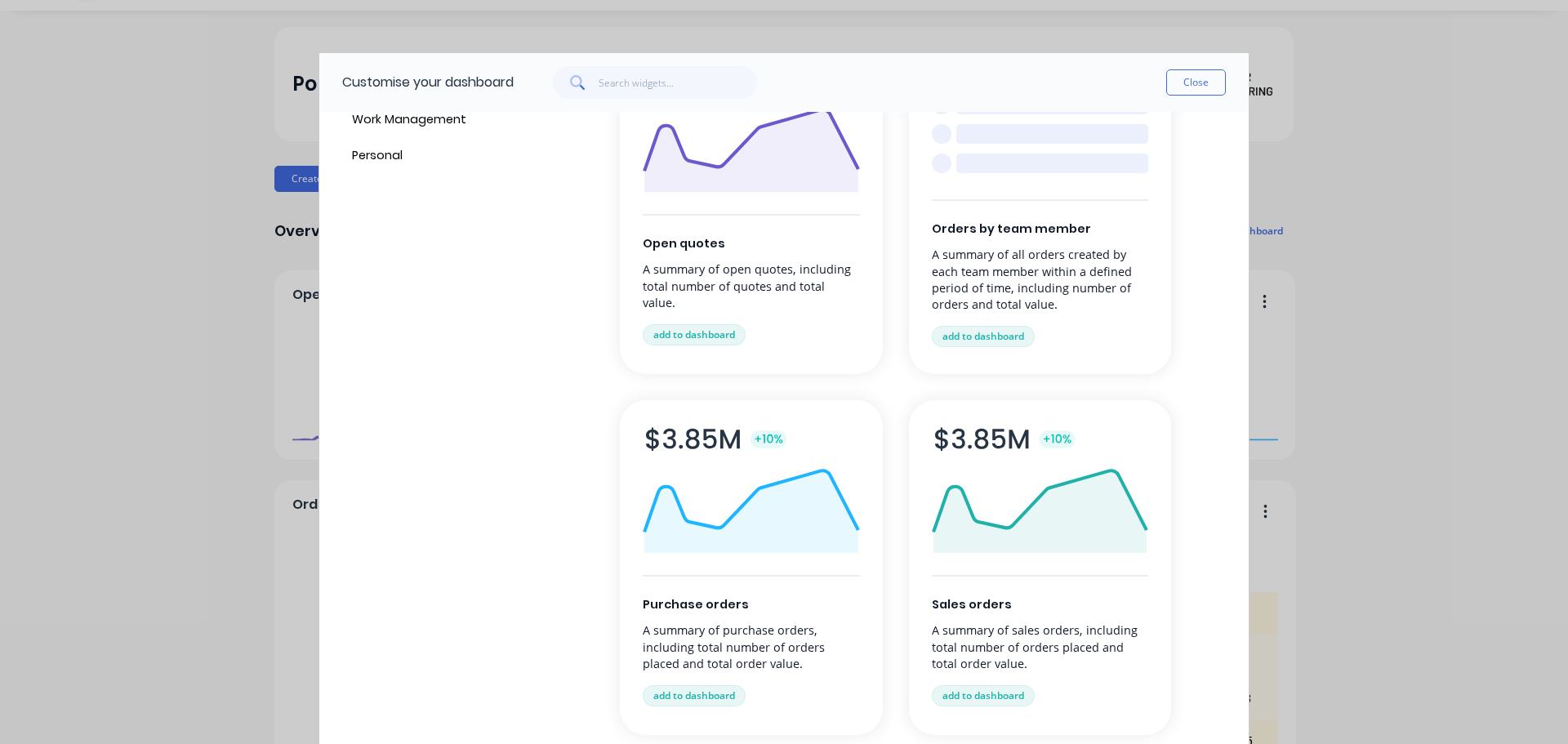
scroll to position [33, 0]
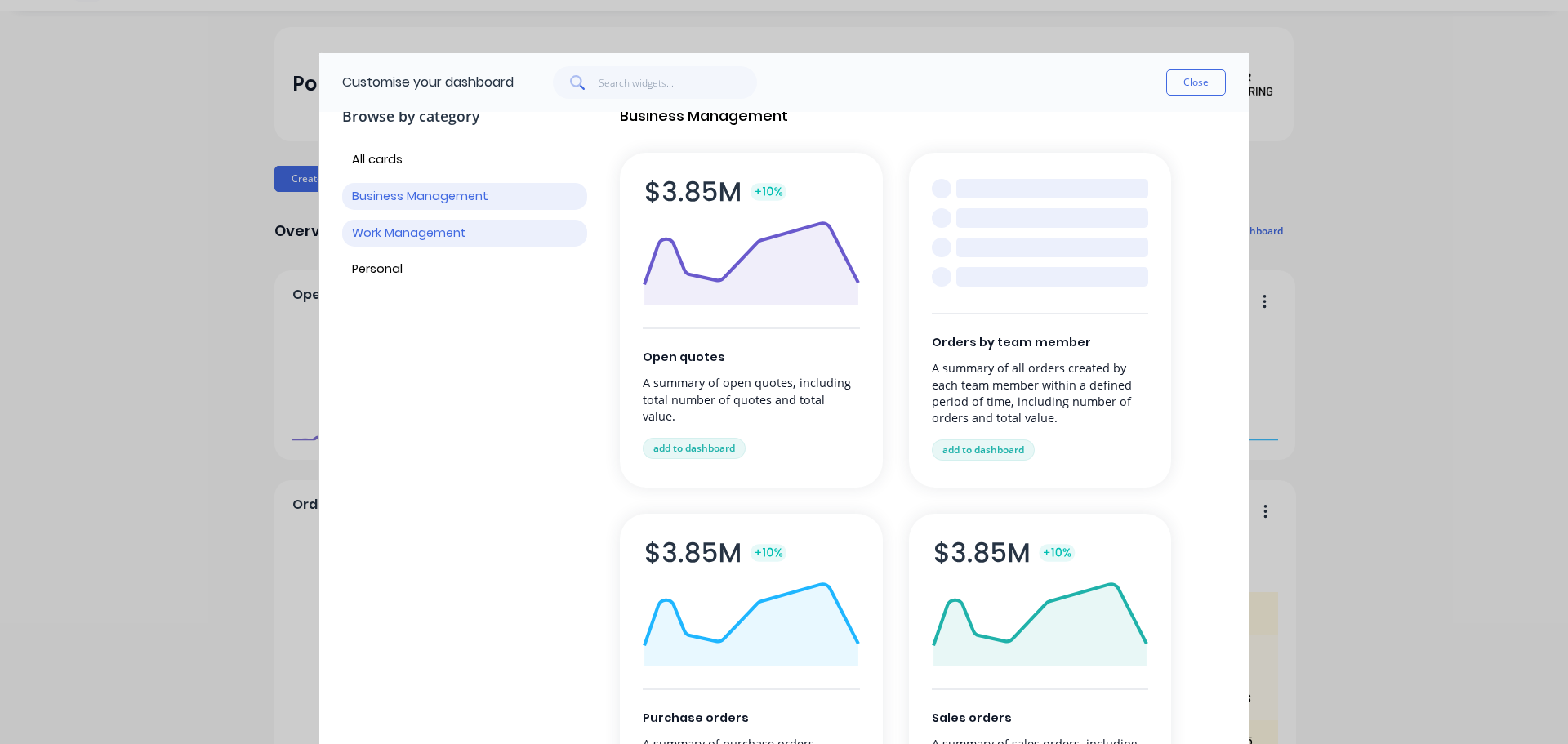
click at [459, 232] on button "Work Management" at bounding box center [464, 233] width 245 height 27
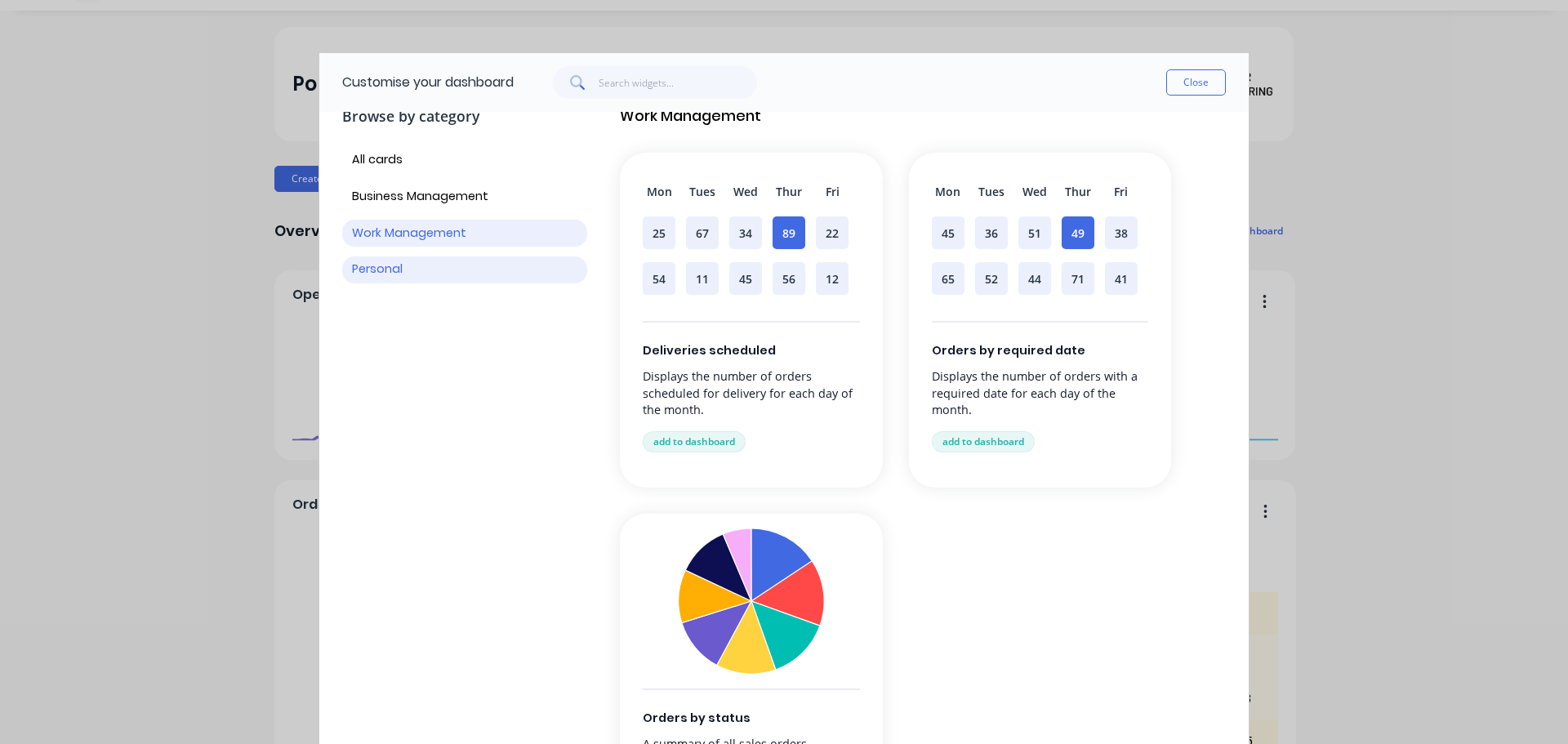
click at [515, 272] on button "Personal" at bounding box center [464, 270] width 245 height 27
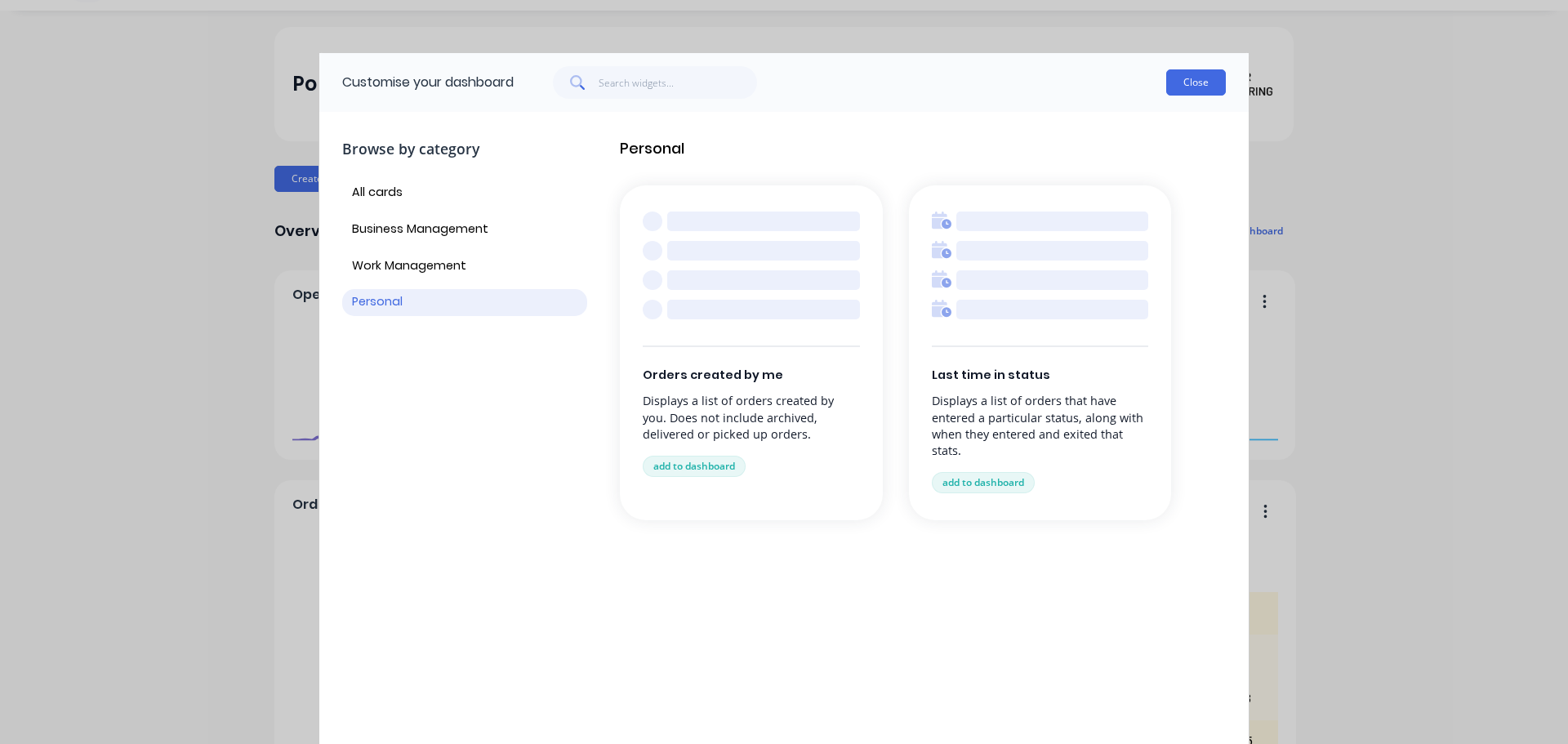
click at [1191, 78] on button "Close" at bounding box center [1195, 82] width 59 height 26
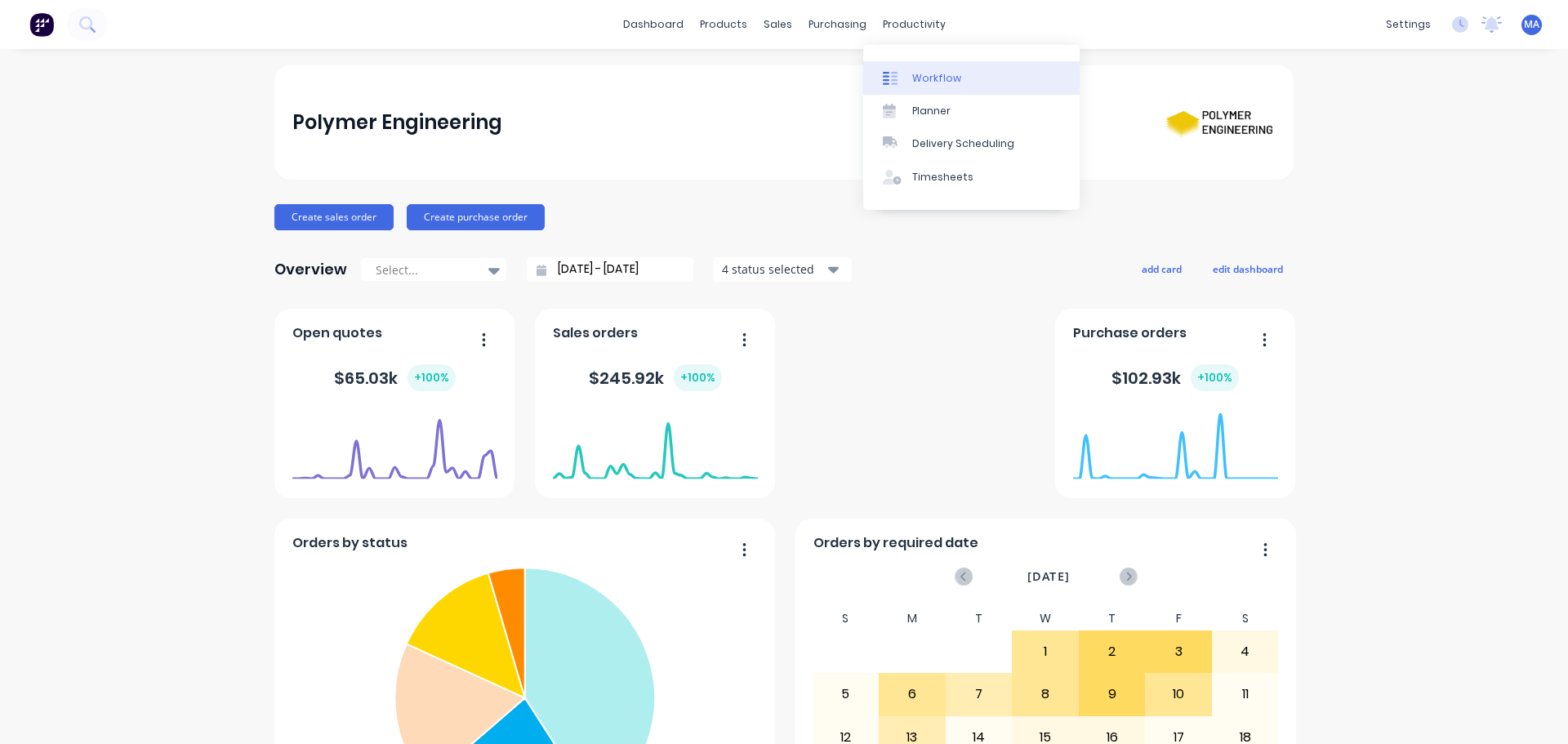
click at [912, 73] on div "Workflow" at bounding box center [936, 78] width 49 height 15
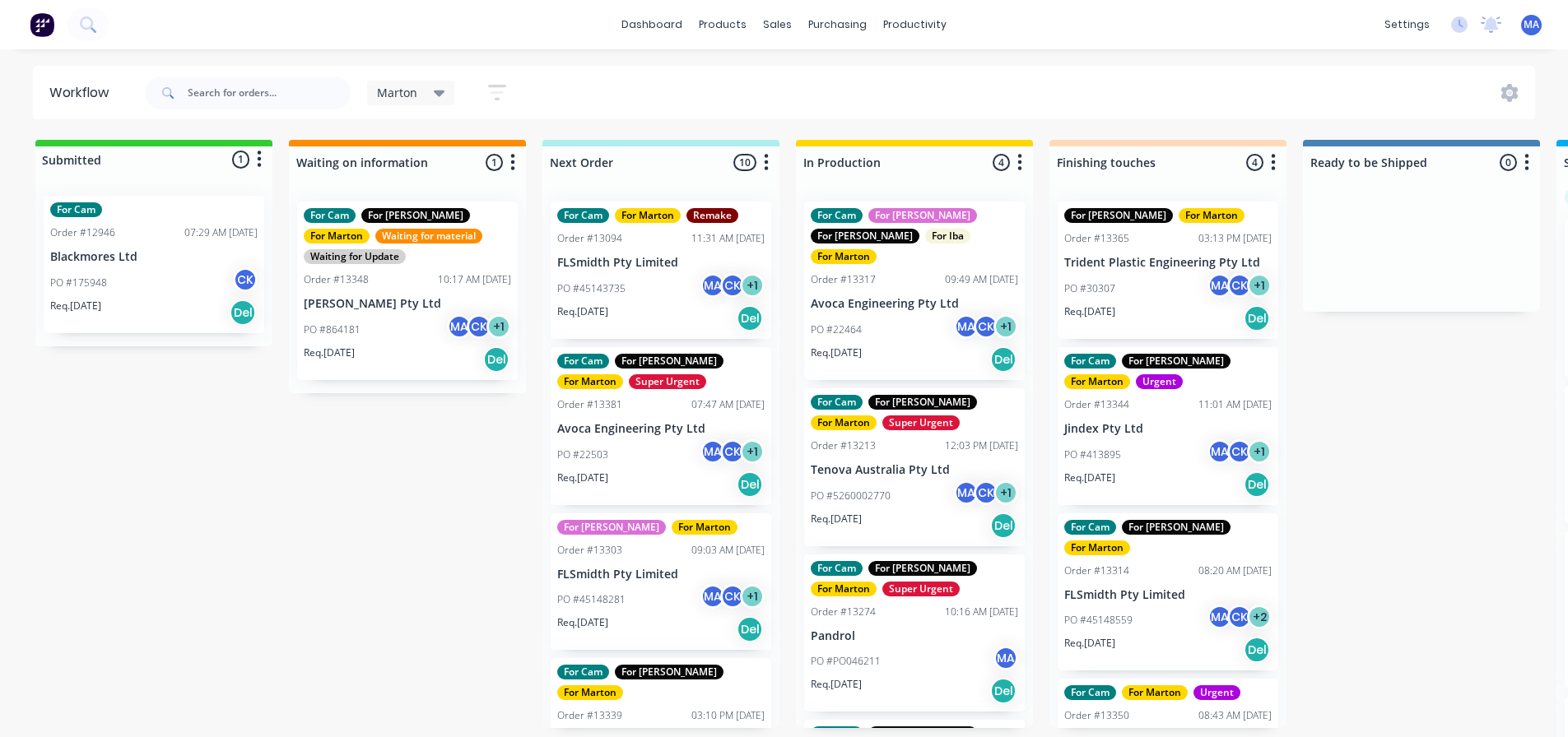
drag, startPoint x: 1434, startPoint y: 560, endPoint x: 1406, endPoint y: 563, distance: 28.2
click at [1432, 560] on div "Submitted 1 Status colour #32CD32 hex #32CD32 Save Cancel Summaries Total order…" at bounding box center [1121, 443] width 2267 height 607
click at [1404, 615] on div "Submitted 1 Status colour #32CD32 hex #32CD32 Save Cancel Summaries Total order…" at bounding box center [1121, 443] width 2267 height 607
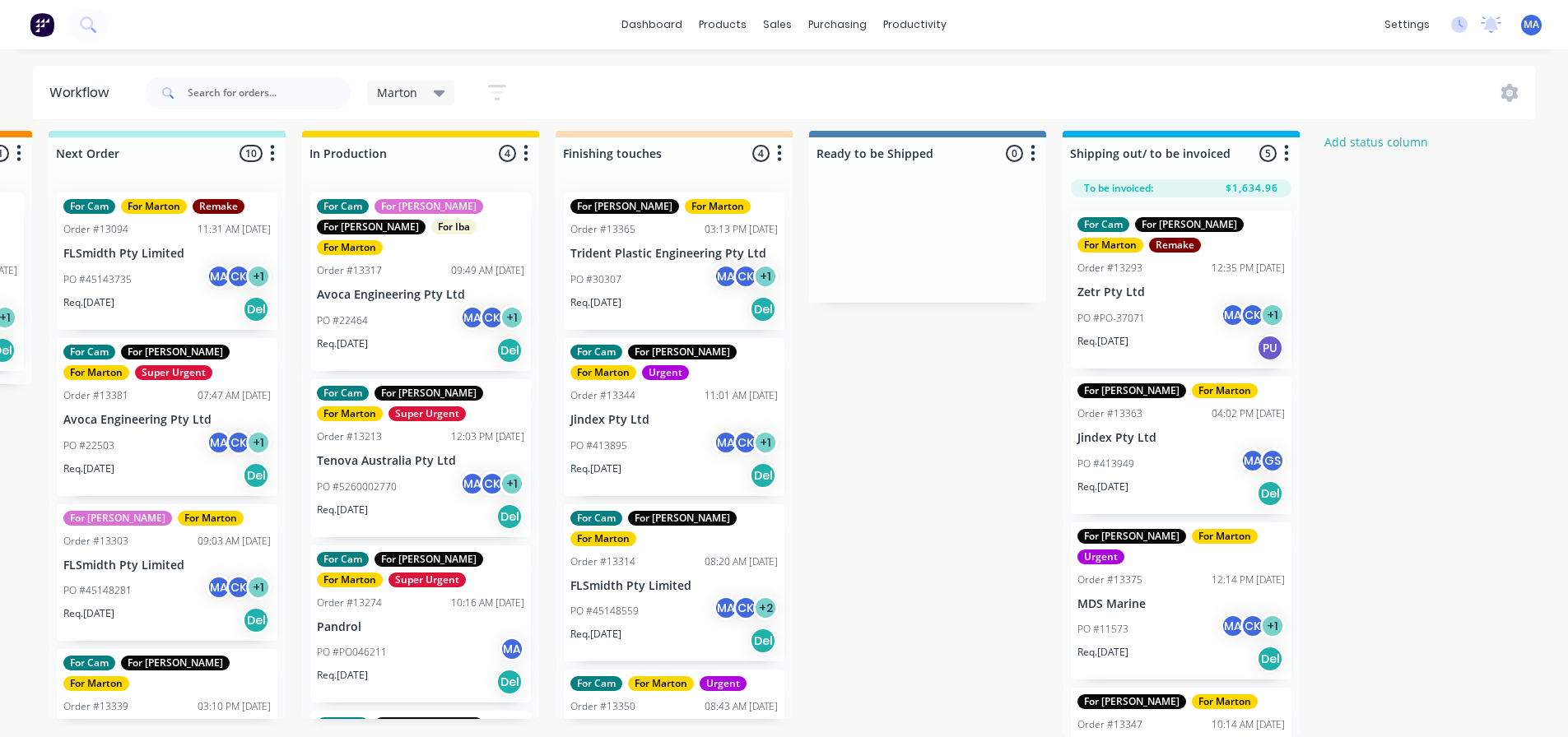
scroll to position [21, 494]
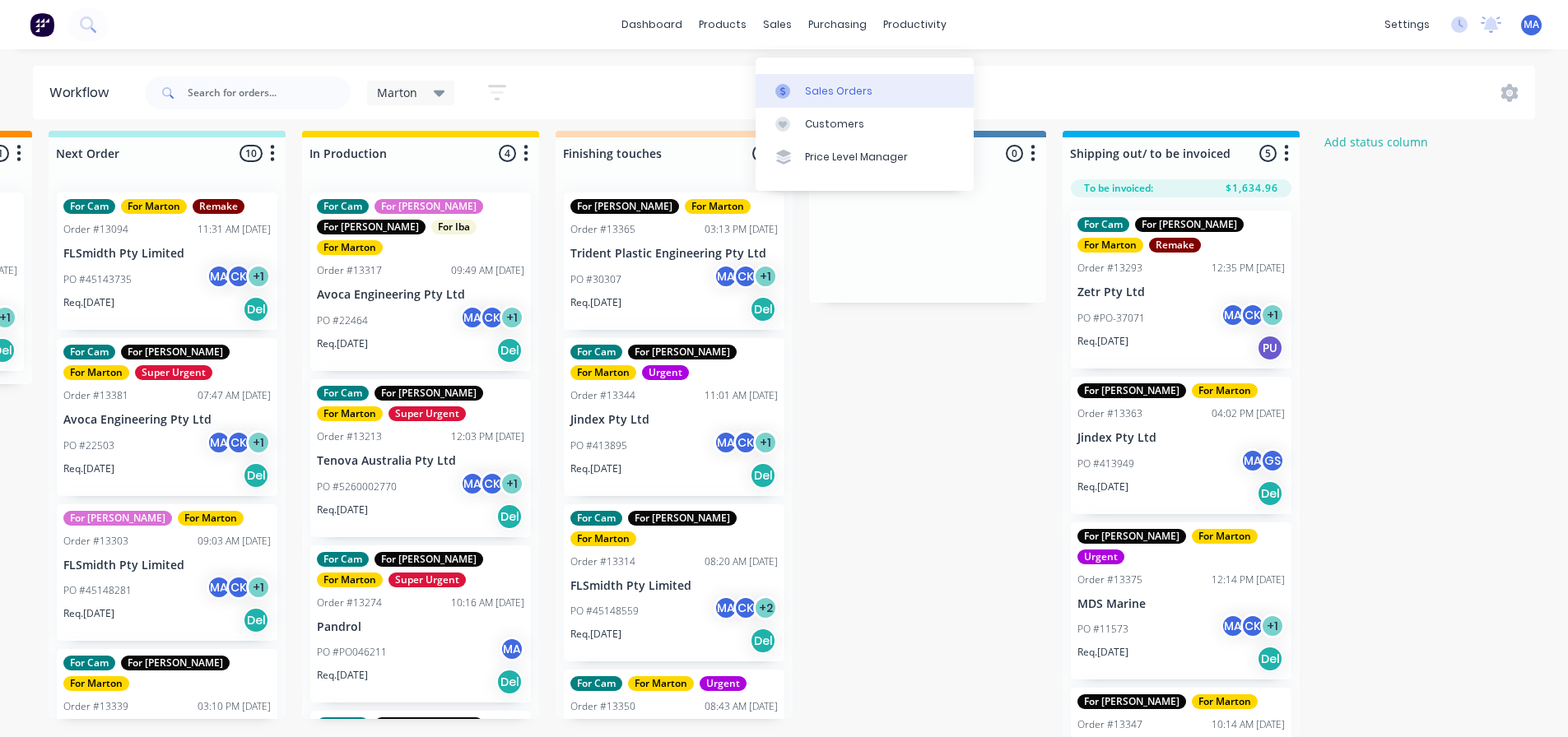
click at [806, 74] on link "Sales Orders" at bounding box center [864, 90] width 218 height 33
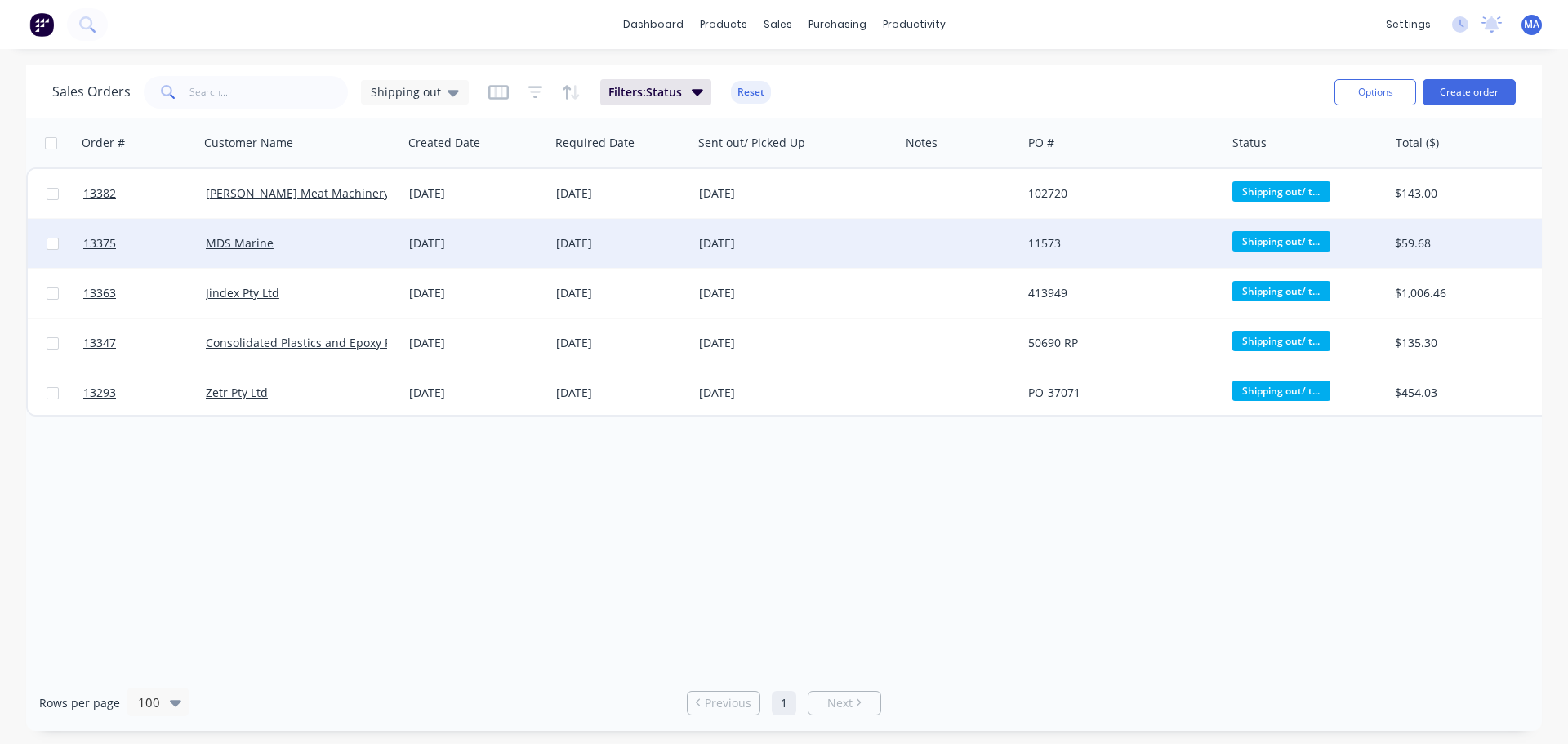
click at [394, 245] on div "MDS Marine" at bounding box center [301, 244] width 191 height 17
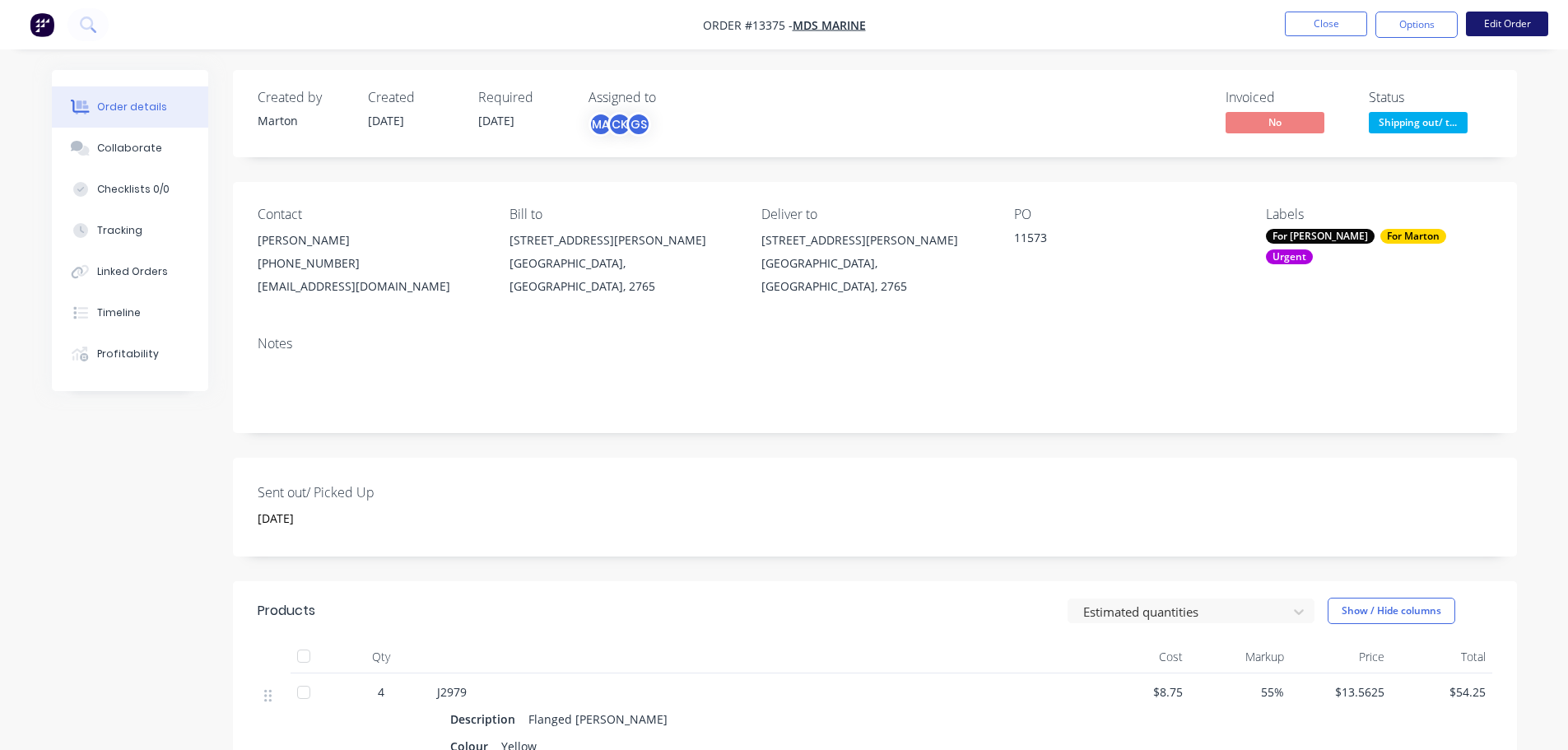
click at [1518, 27] on button "Edit Order" at bounding box center [1507, 24] width 82 height 24
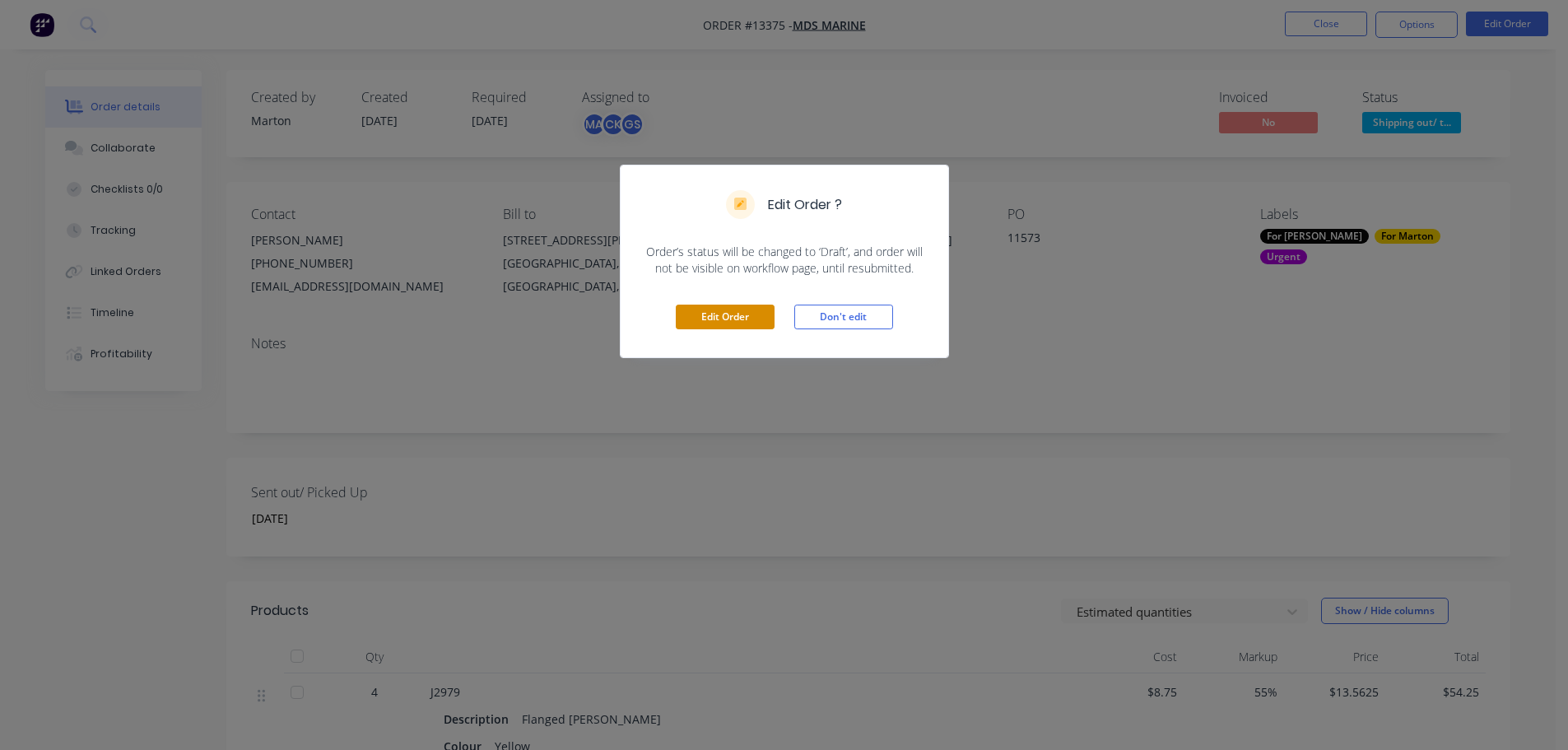
click at [740, 316] on button "Edit Order" at bounding box center [725, 316] width 98 height 24
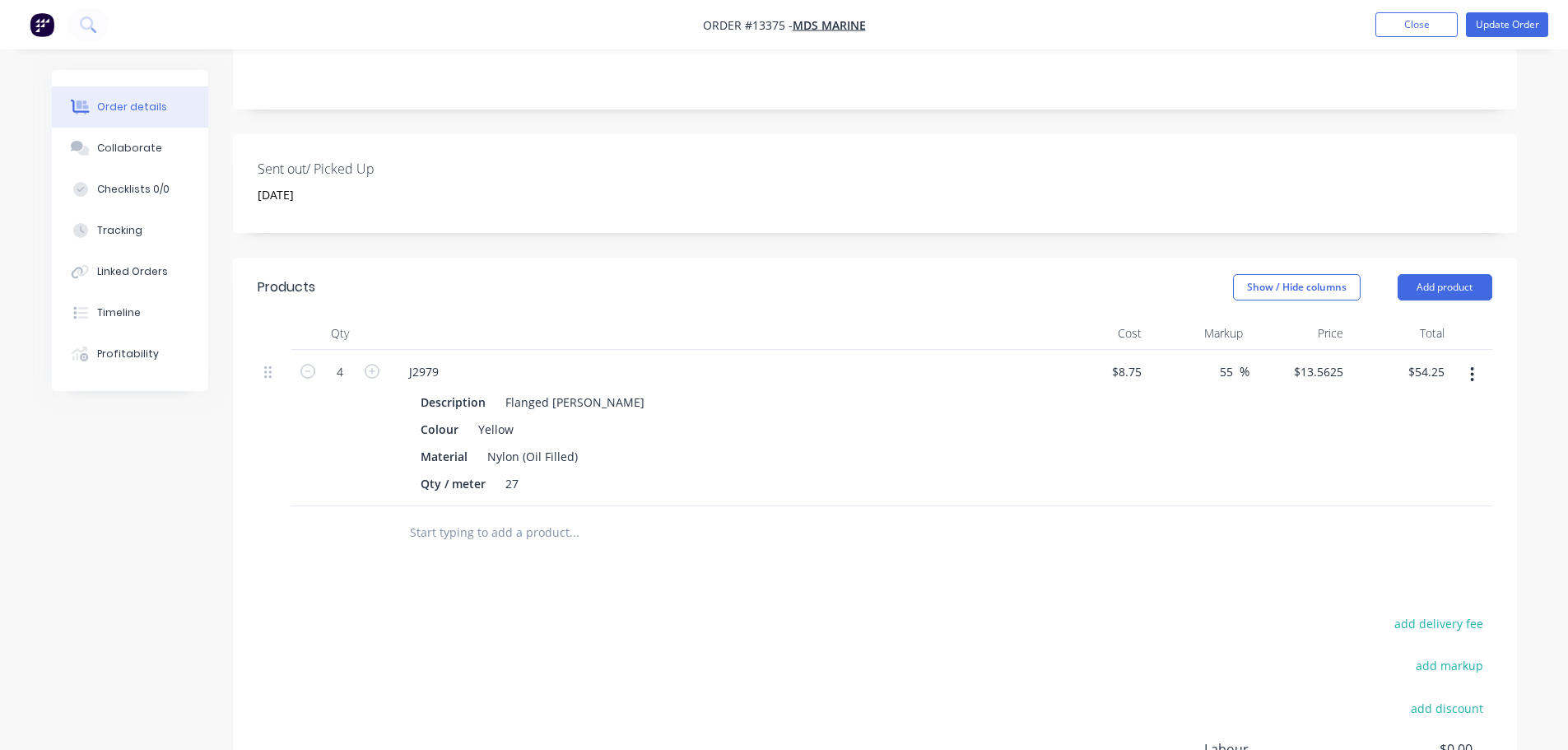
scroll to position [494, 0]
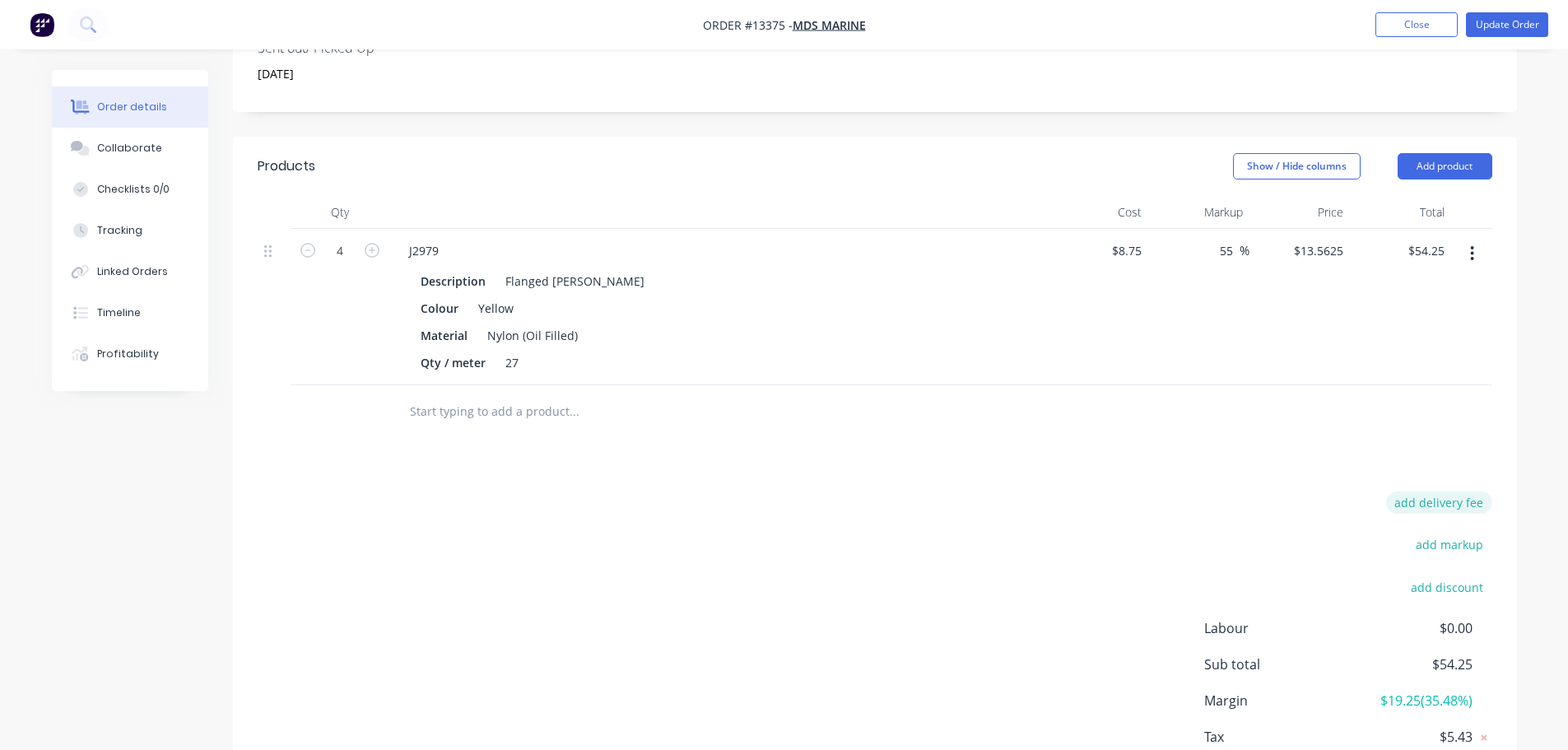
click at [1414, 492] on button "add delivery fee" at bounding box center [1439, 503] width 106 height 22
type input "25"
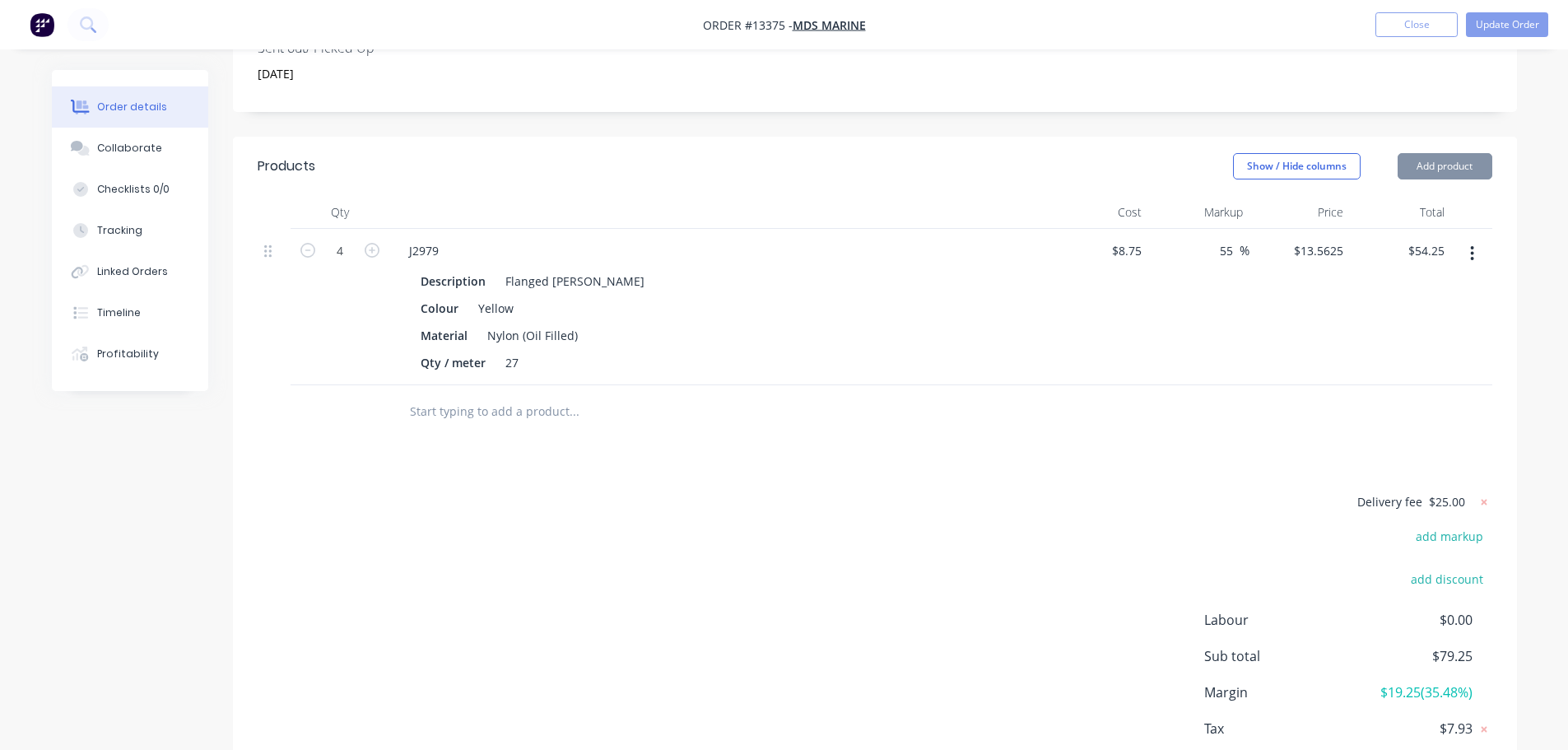
click at [1129, 430] on div "Products Show / Hide columns Add product Qty Cost Markup Price Total 4 J2979 De…" at bounding box center [874, 481] width 1284 height 689
click at [1486, 24] on button "Update Order" at bounding box center [1507, 24] width 82 height 24
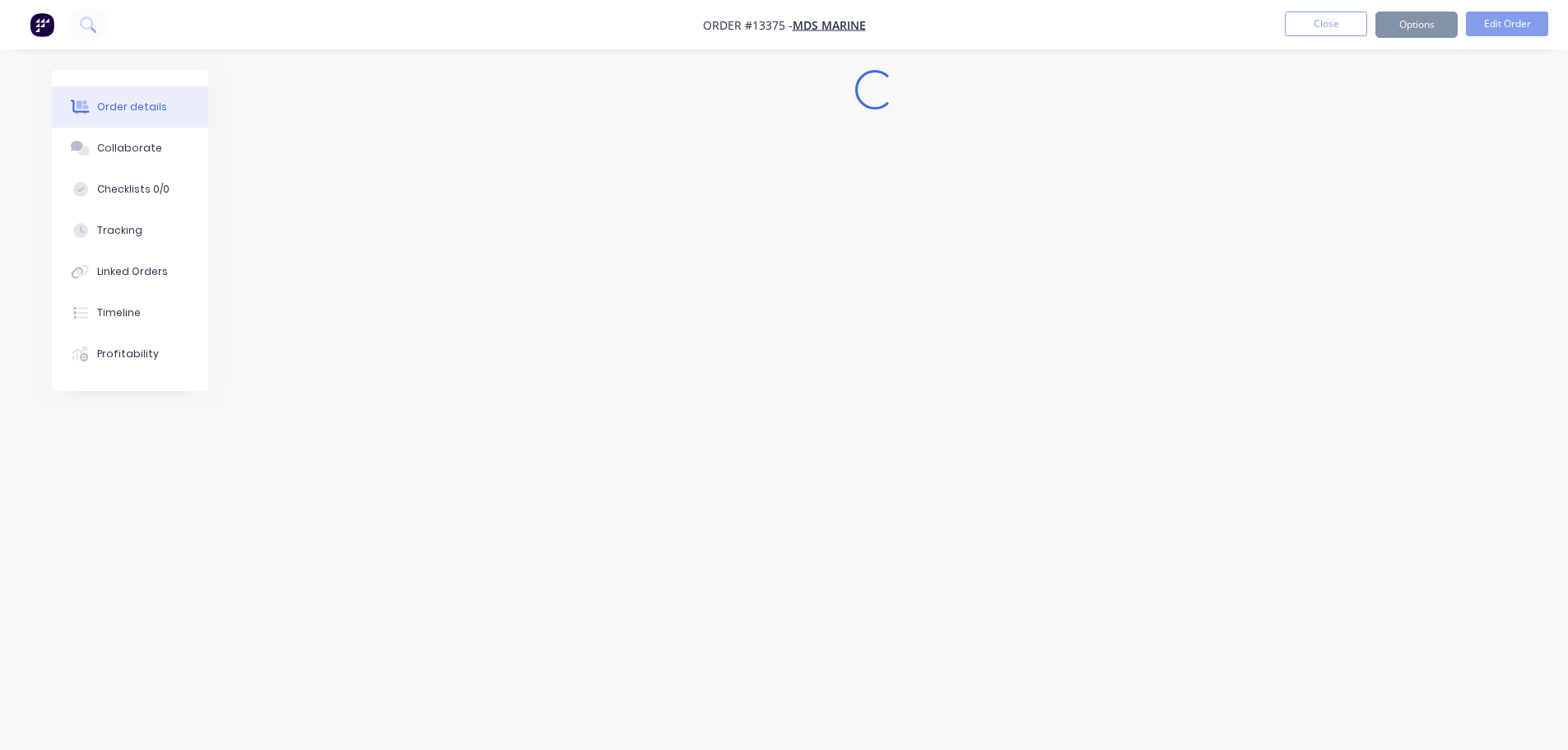
scroll to position [0, 0]
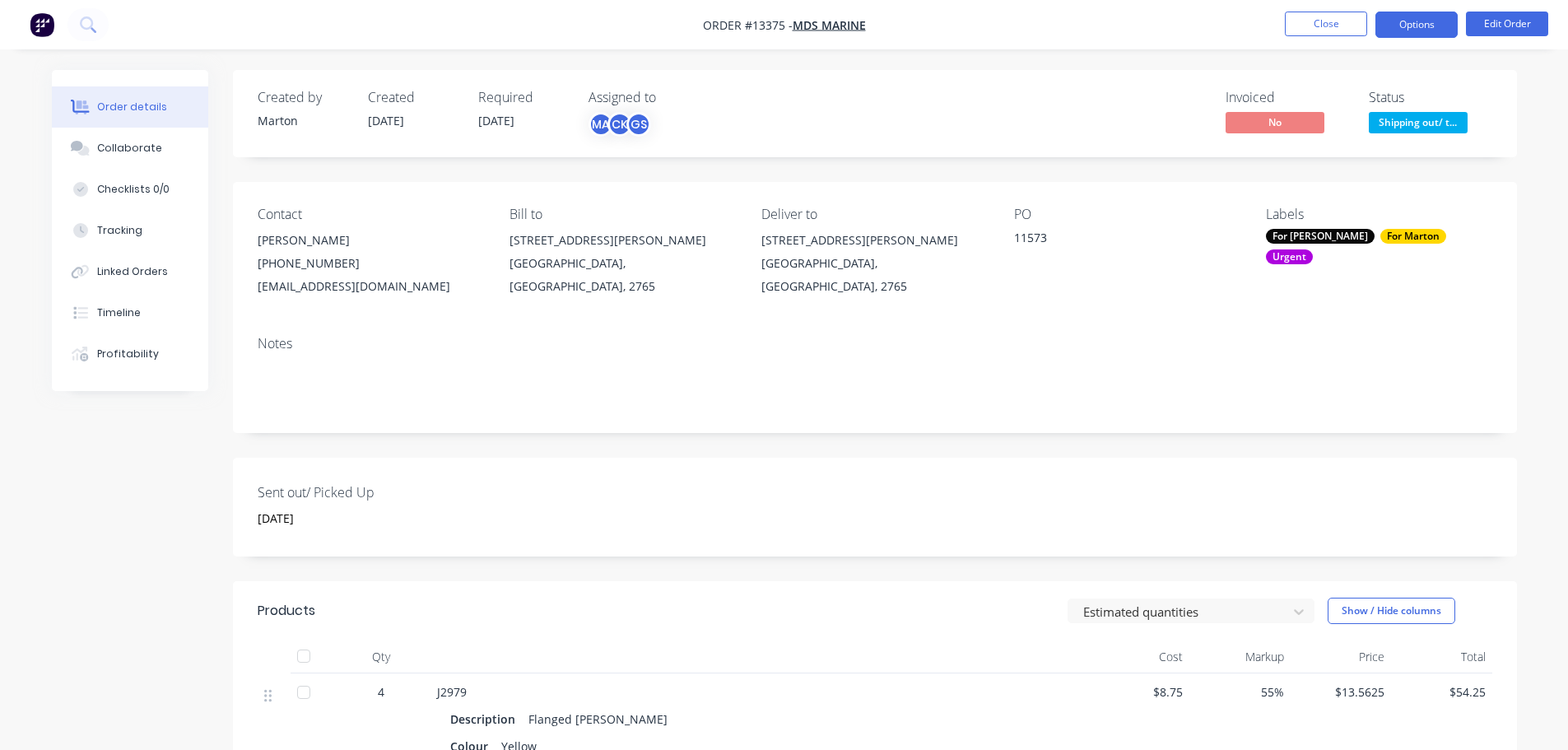
click at [1420, 22] on button "Options" at bounding box center [1417, 24] width 82 height 26
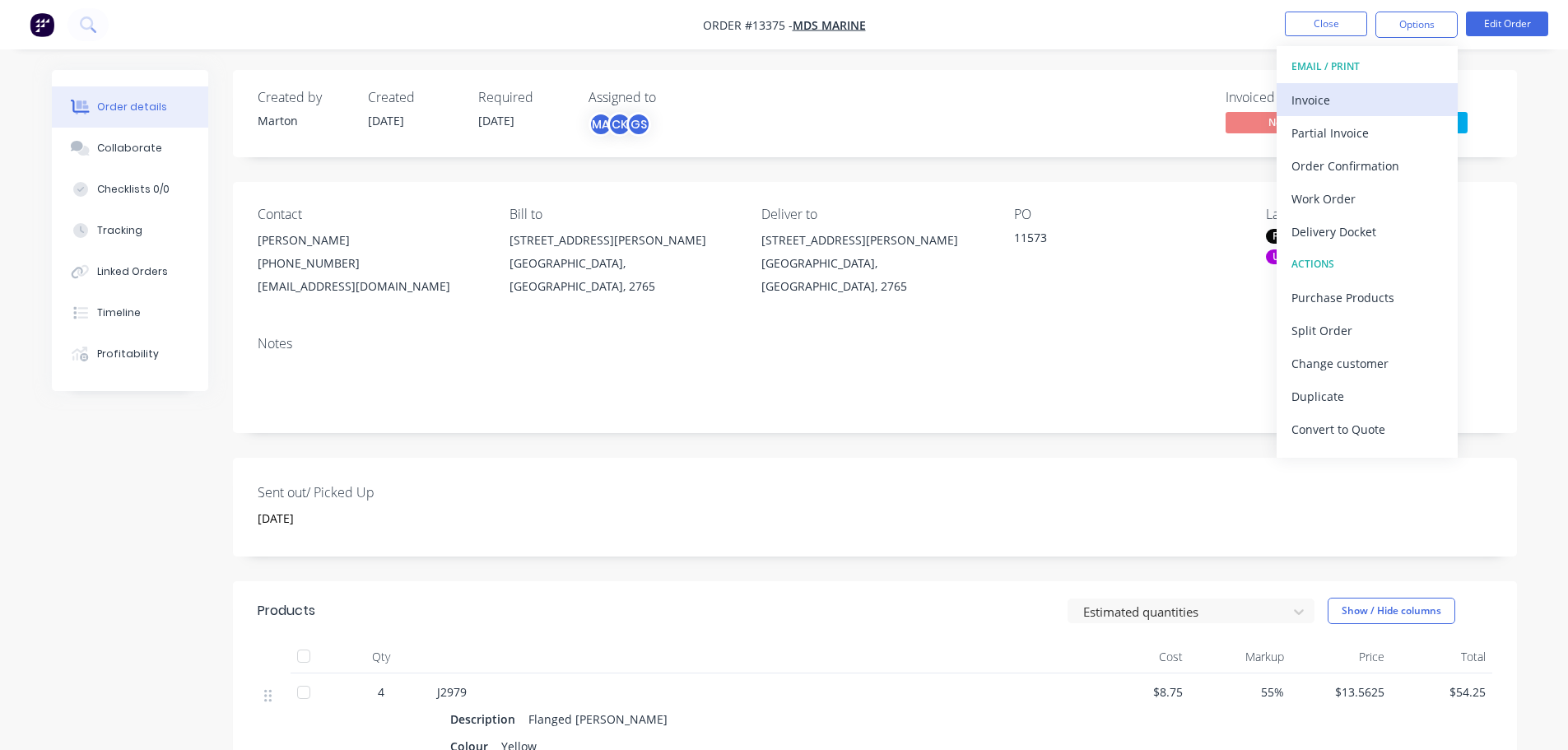
click at [1365, 93] on div "Invoice" at bounding box center [1367, 100] width 151 height 24
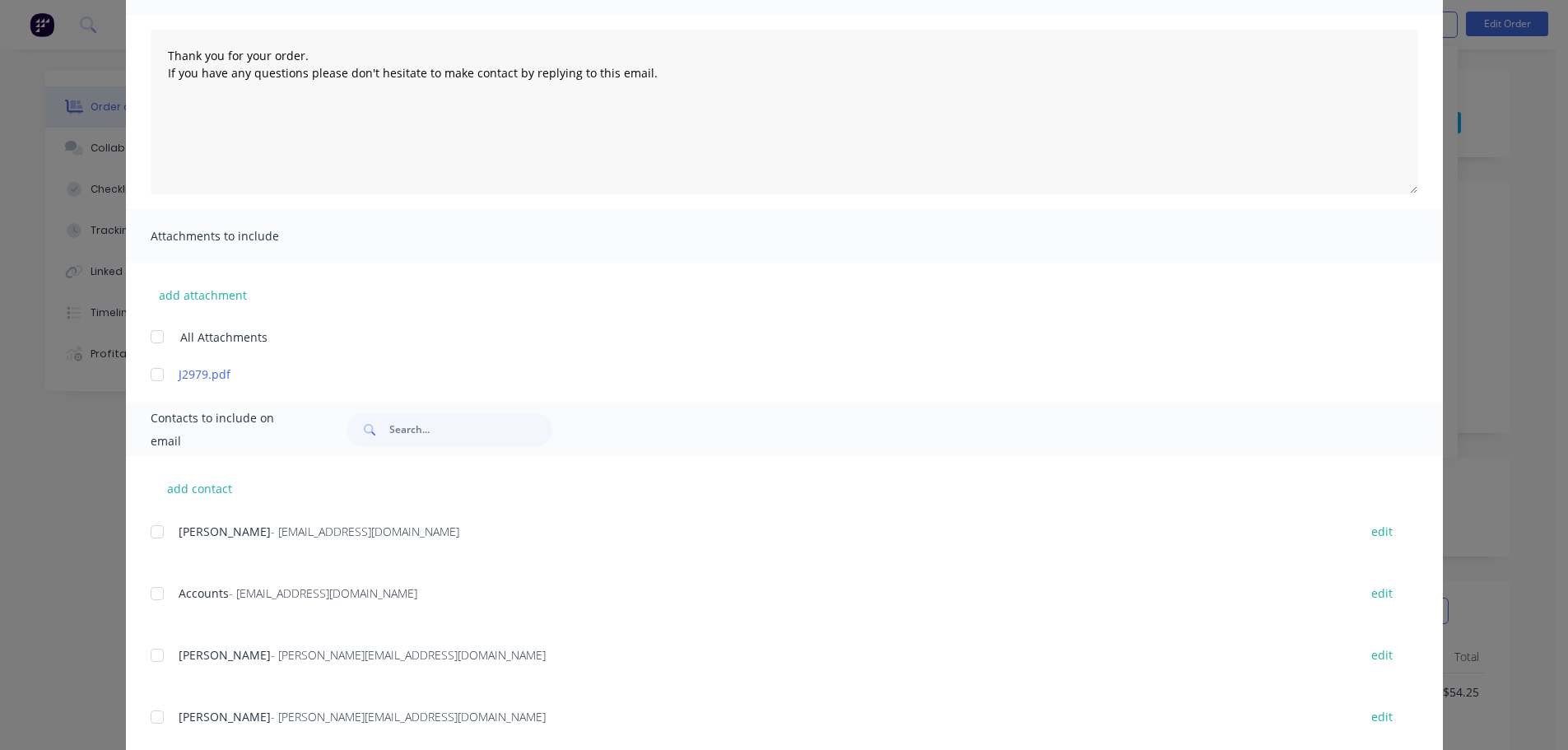
scroll to position [165, 0]
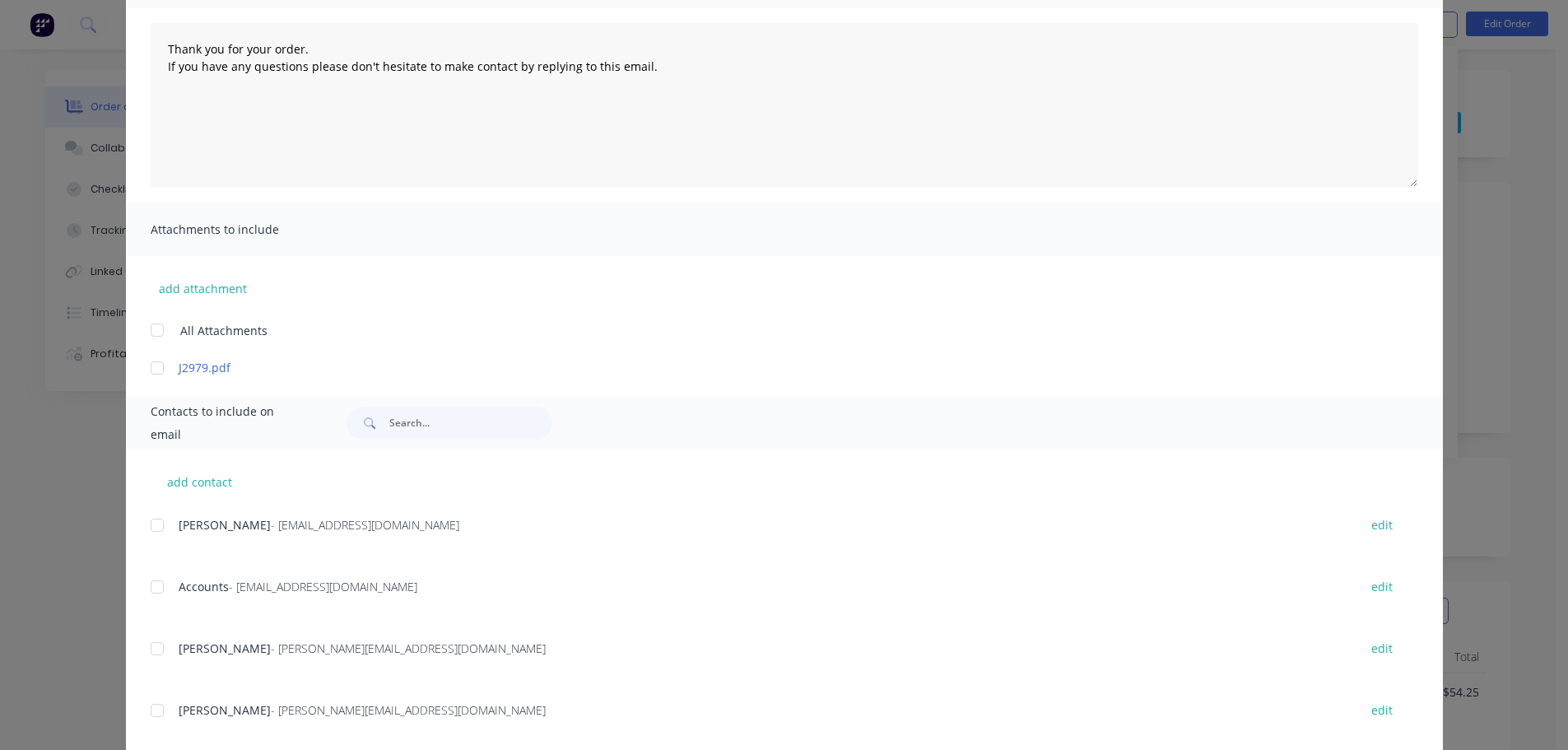
click at [155, 591] on div at bounding box center [157, 587] width 33 height 33
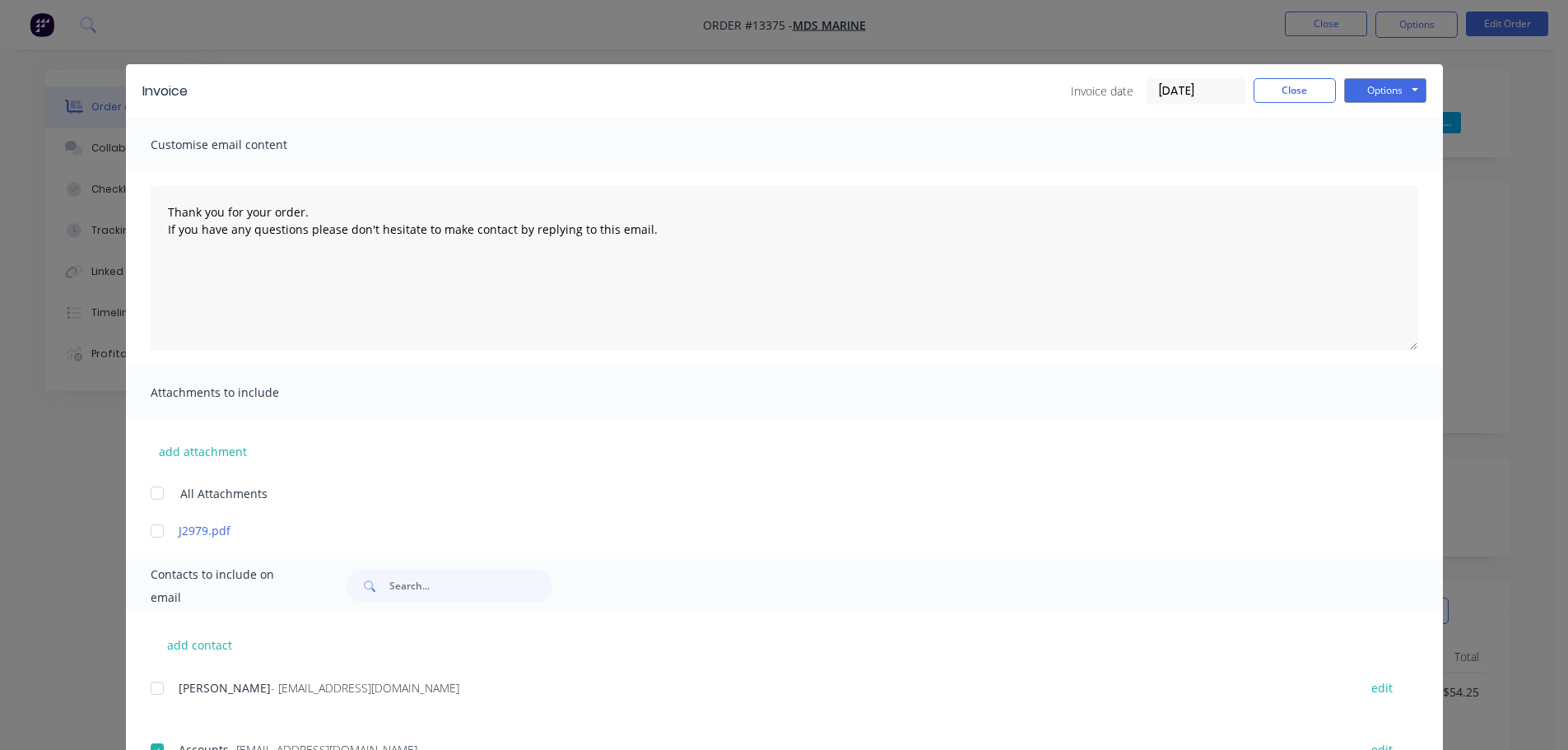
scroll to position [0, 0]
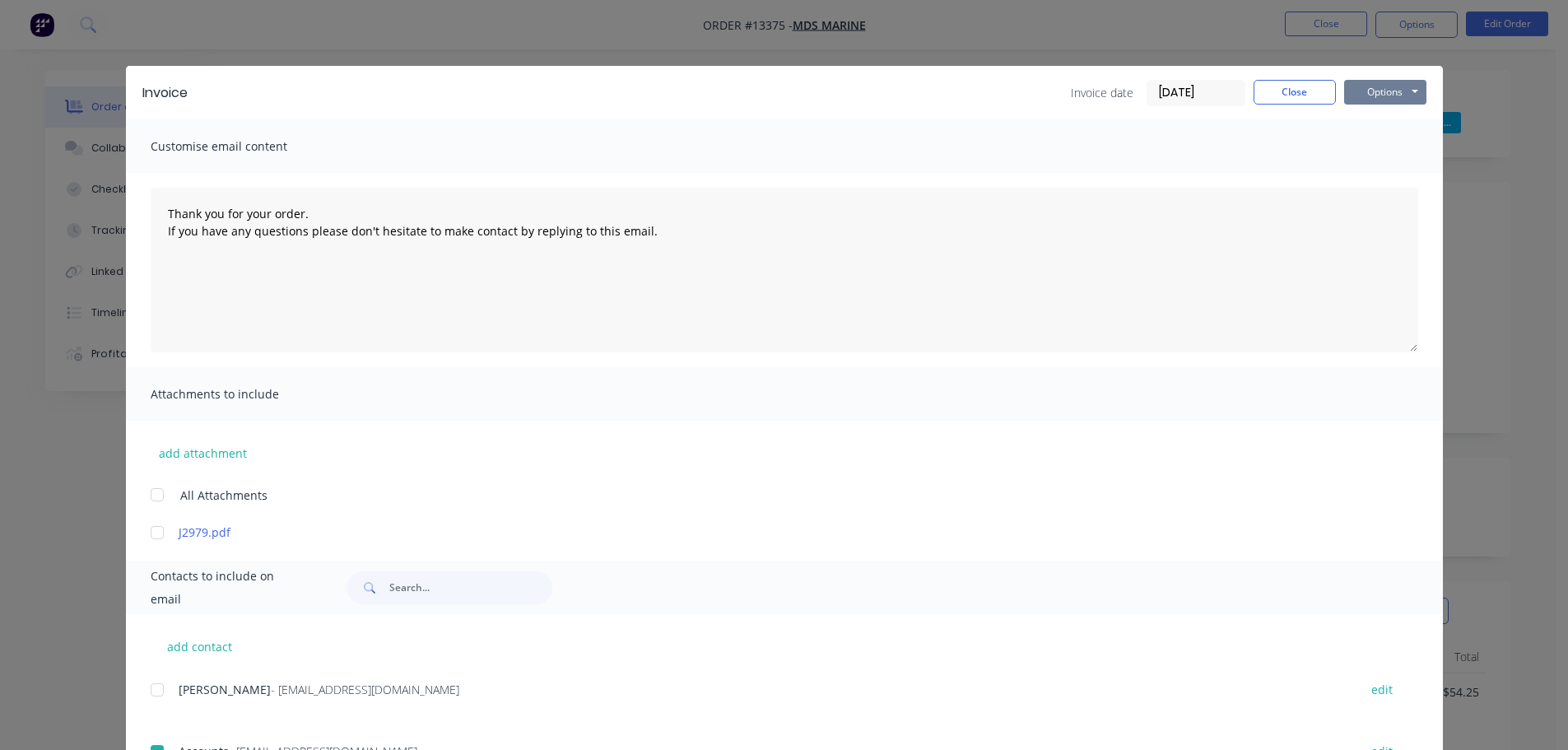
click at [1369, 95] on button "Options" at bounding box center [1385, 92] width 82 height 24
click at [1369, 178] on button "Email" at bounding box center [1396, 176] width 105 height 27
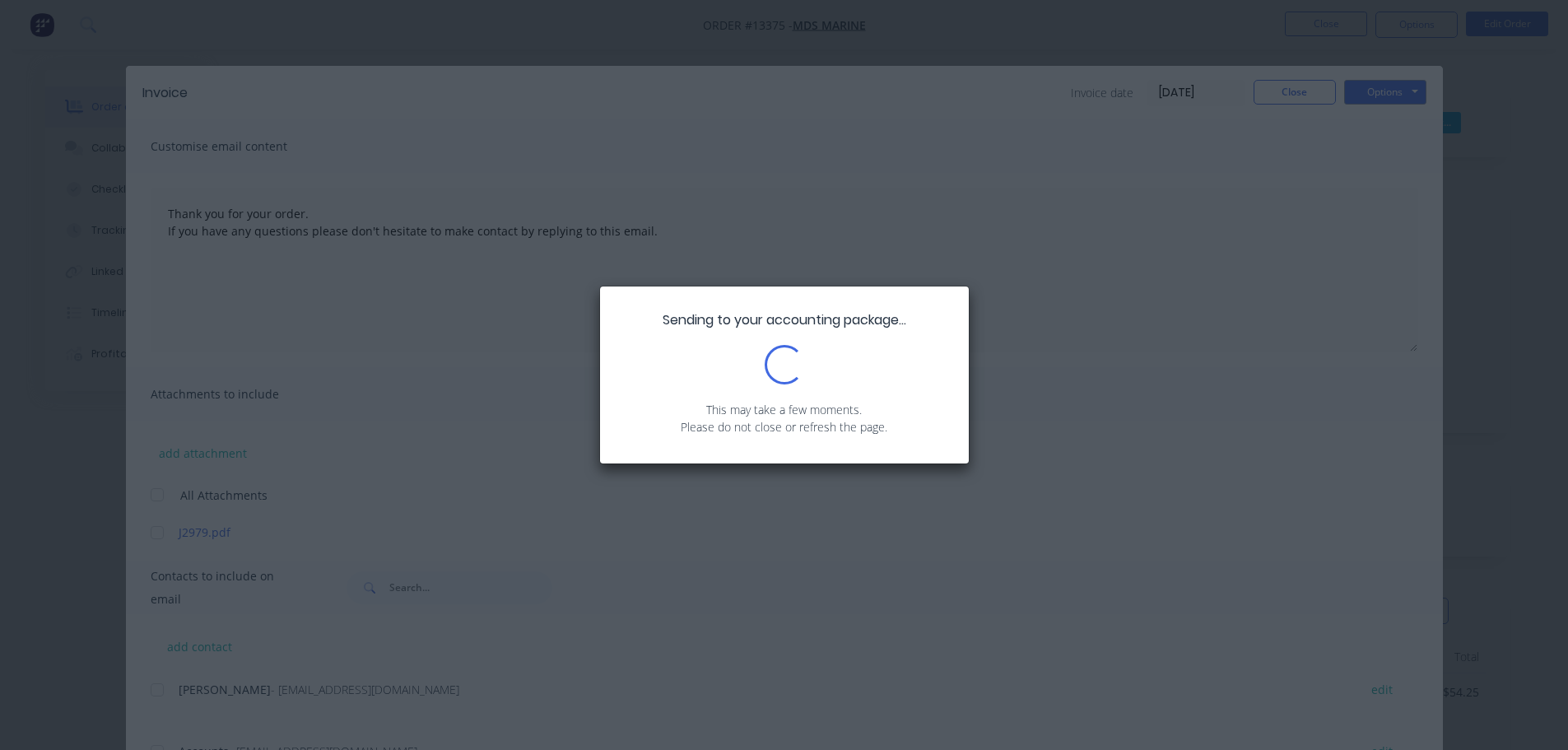
type textarea "Thank you for your order. If you have any questions please don't hesitate to ma…"
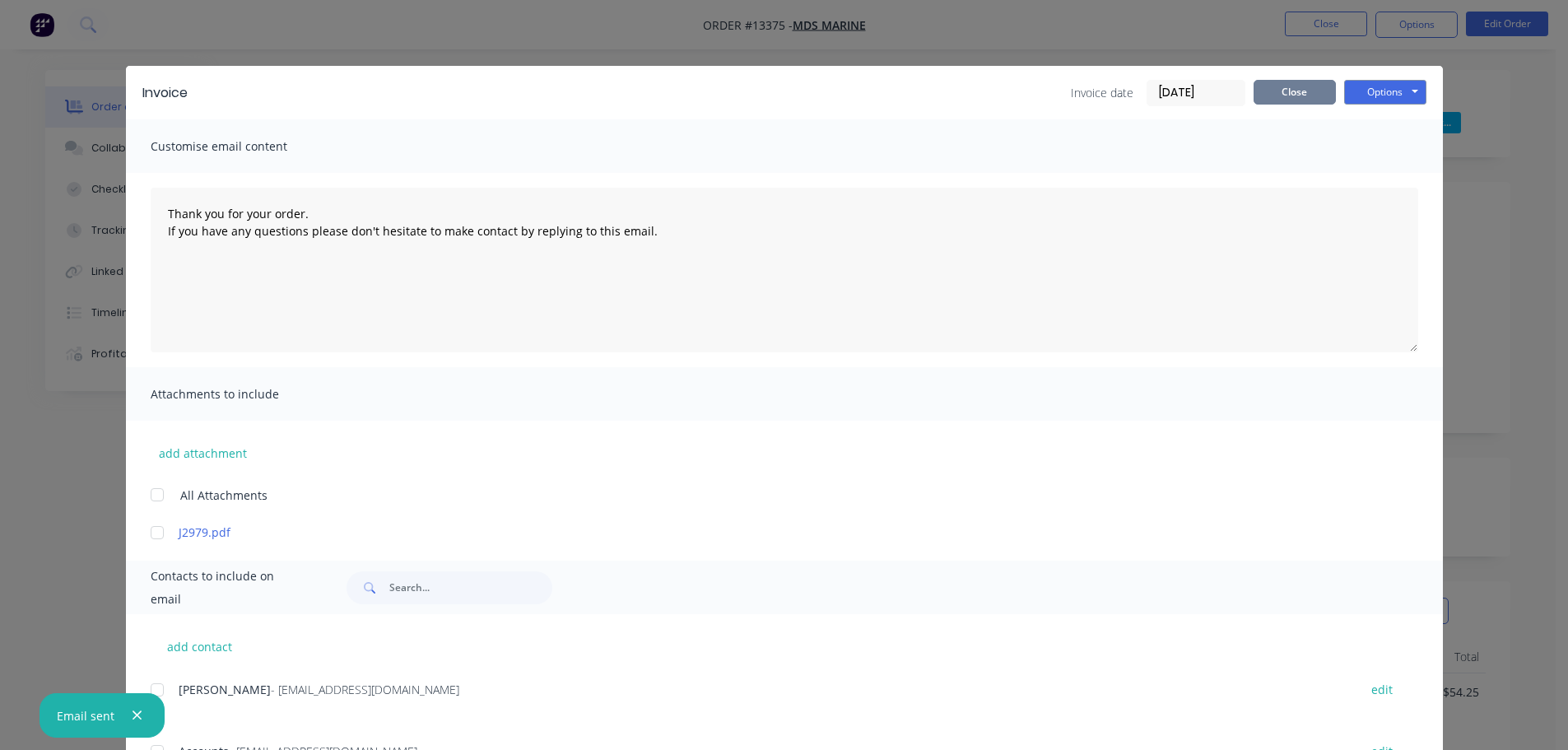
click at [1291, 93] on button "Close" at bounding box center [1294, 92] width 82 height 24
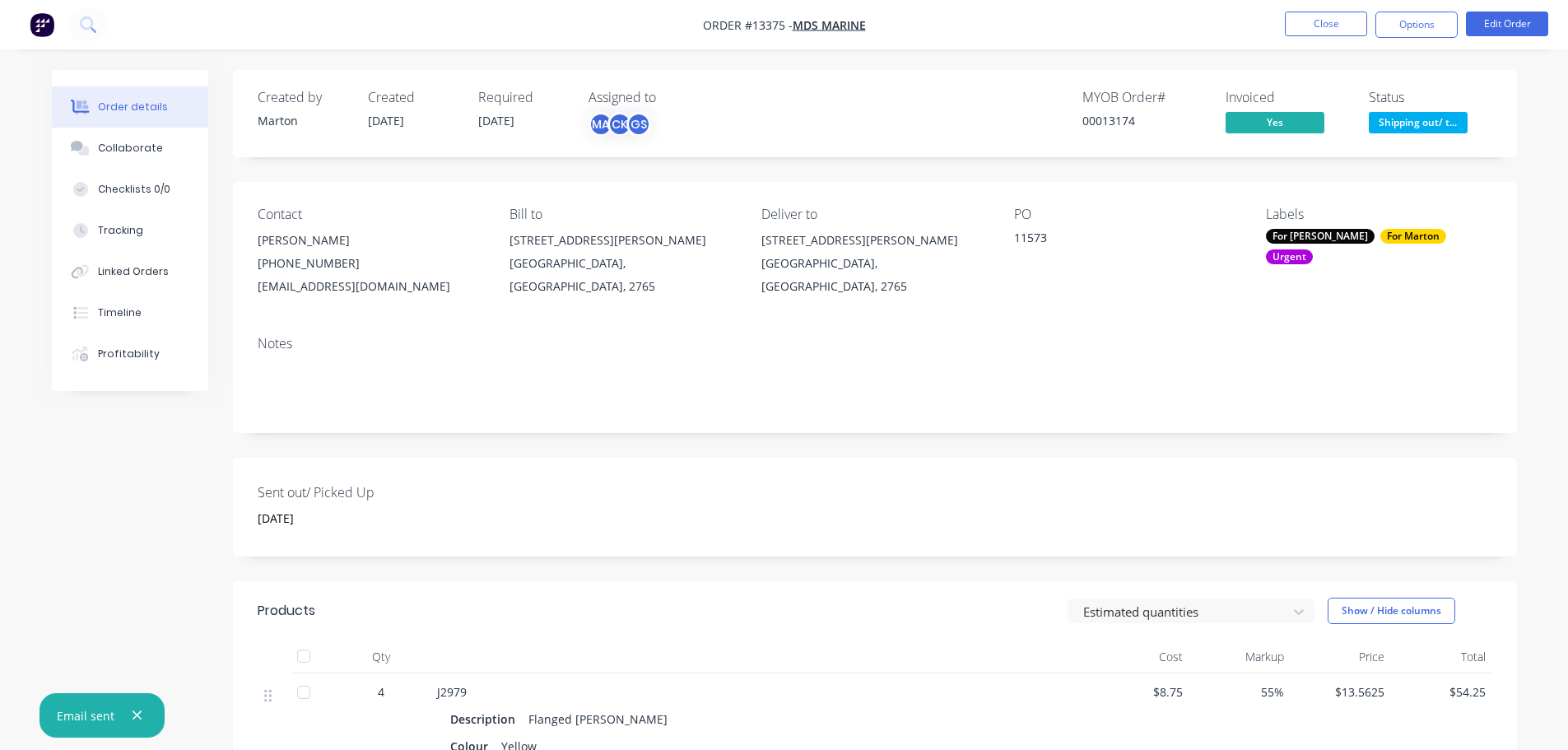
click at [1403, 120] on span "Shipping out/ t..." at bounding box center [1417, 122] width 98 height 20
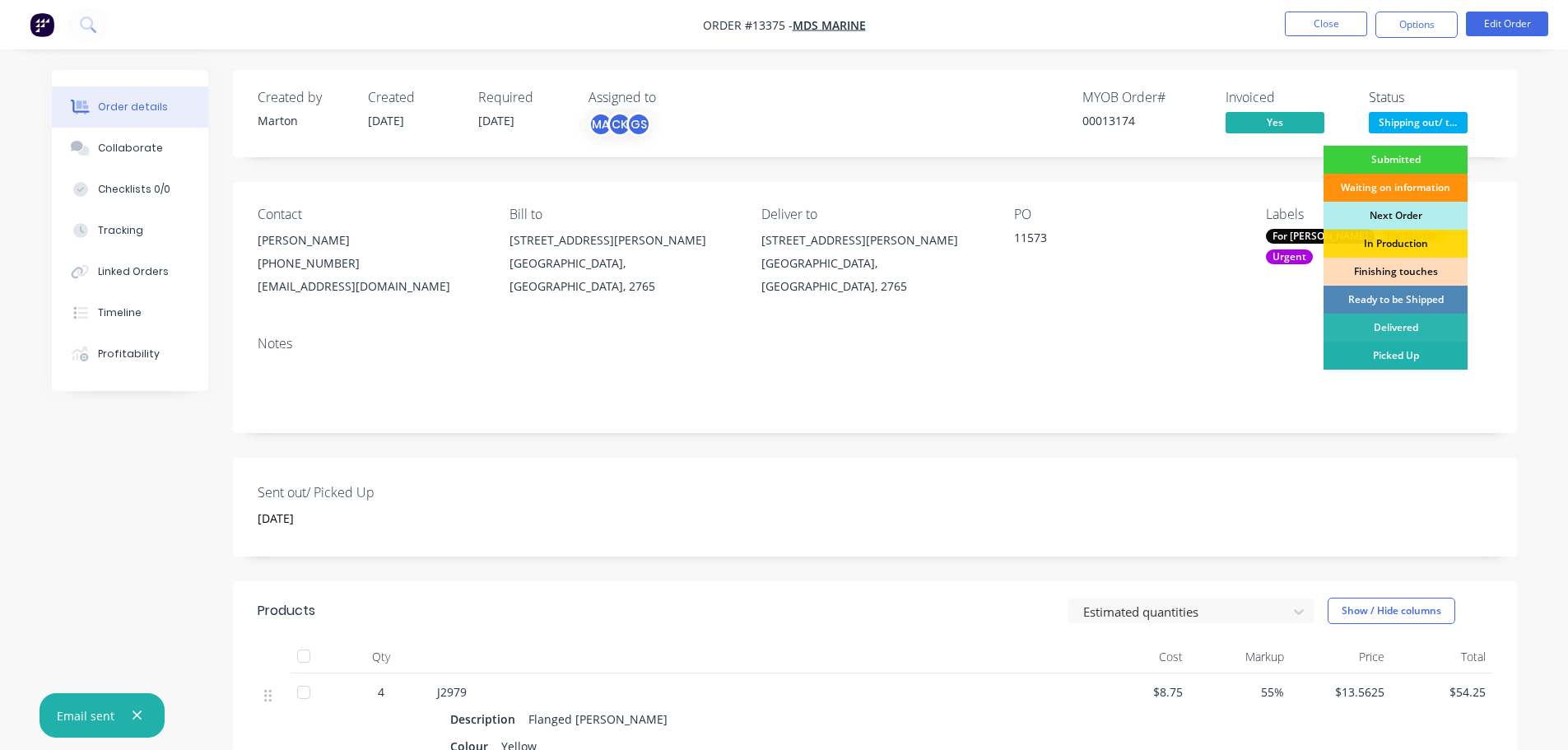
click at [1387, 353] on div "Picked Up" at bounding box center [1395, 355] width 144 height 28
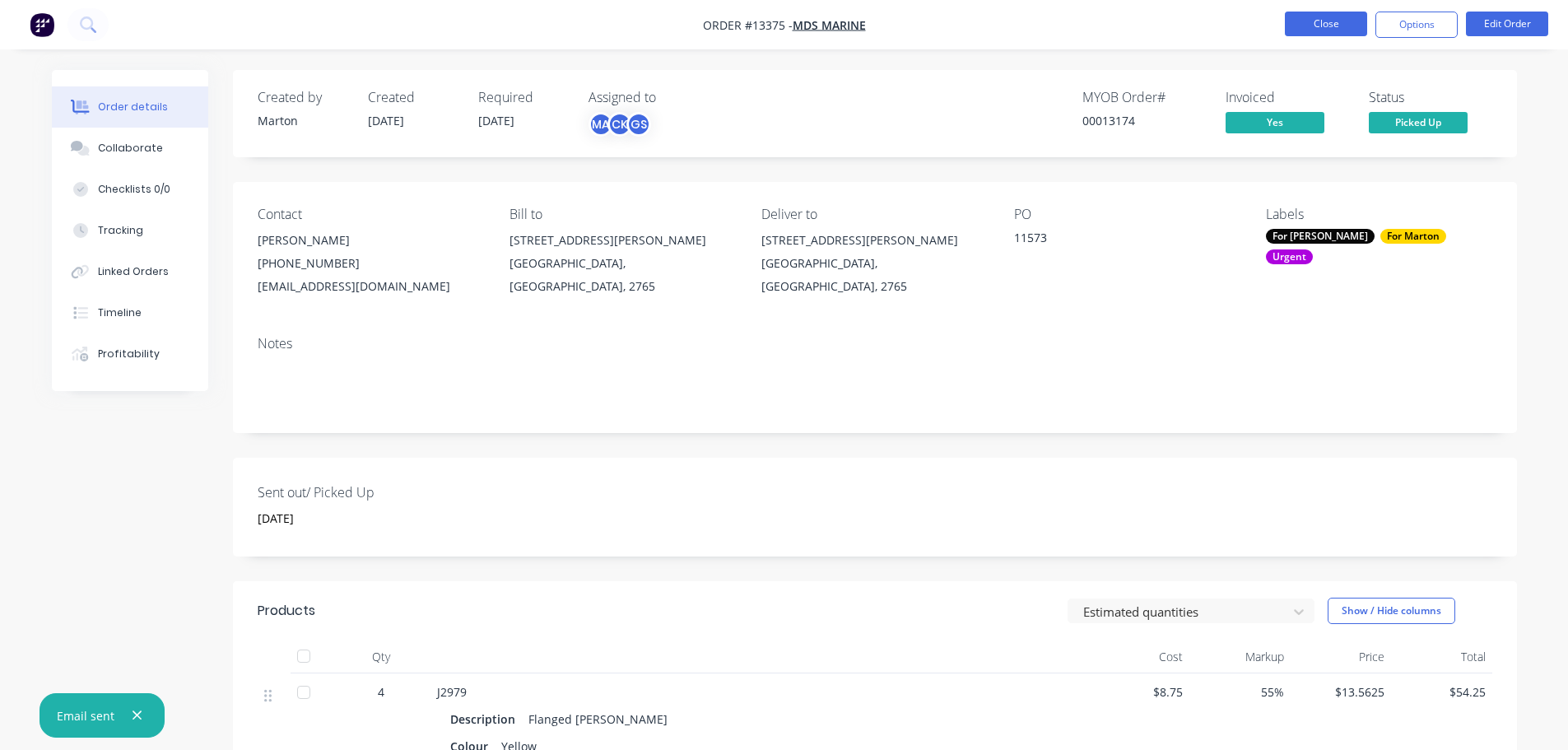
click at [1324, 26] on button "Close" at bounding box center [1326, 24] width 82 height 24
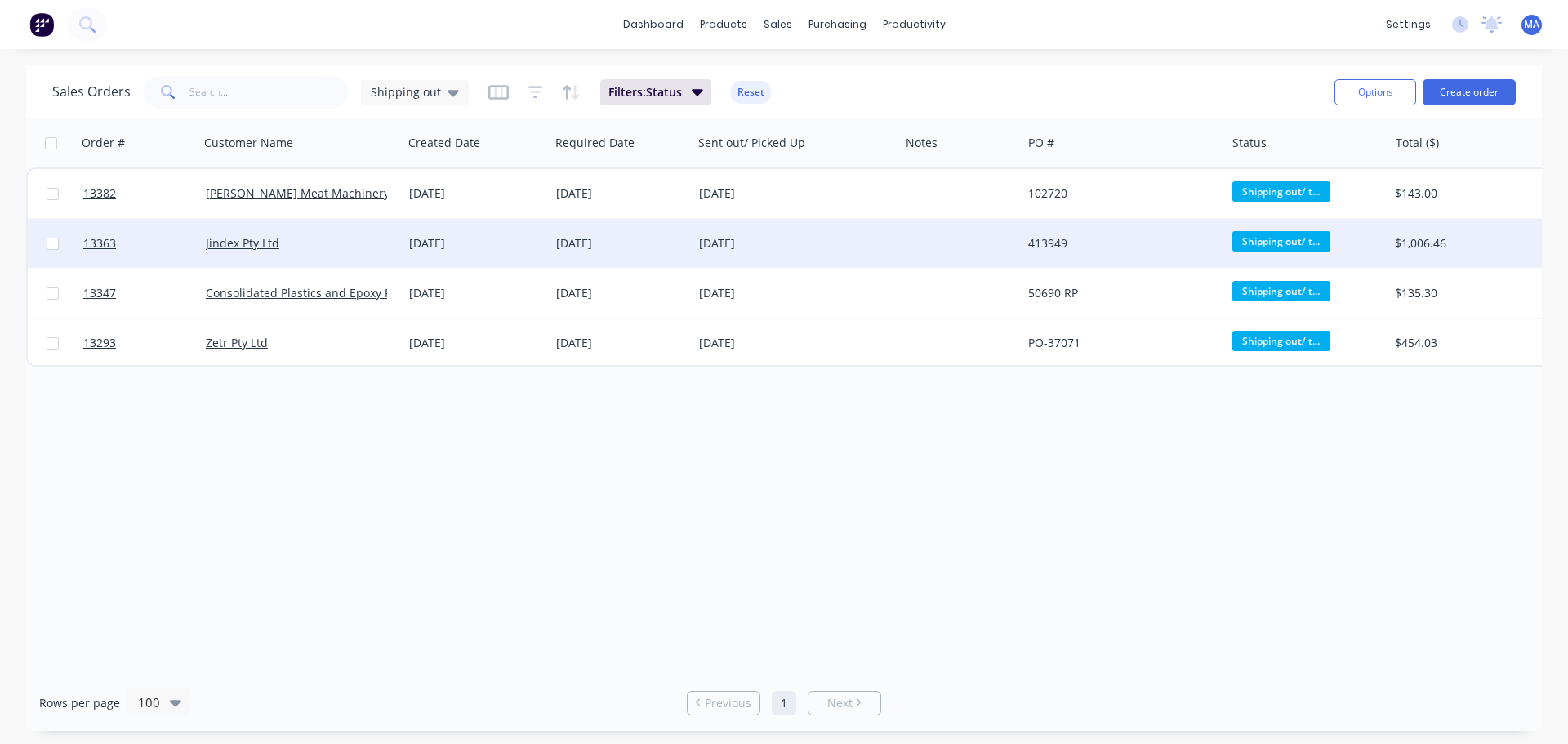
click at [676, 245] on div "[DATE]" at bounding box center [621, 244] width 129 height 17
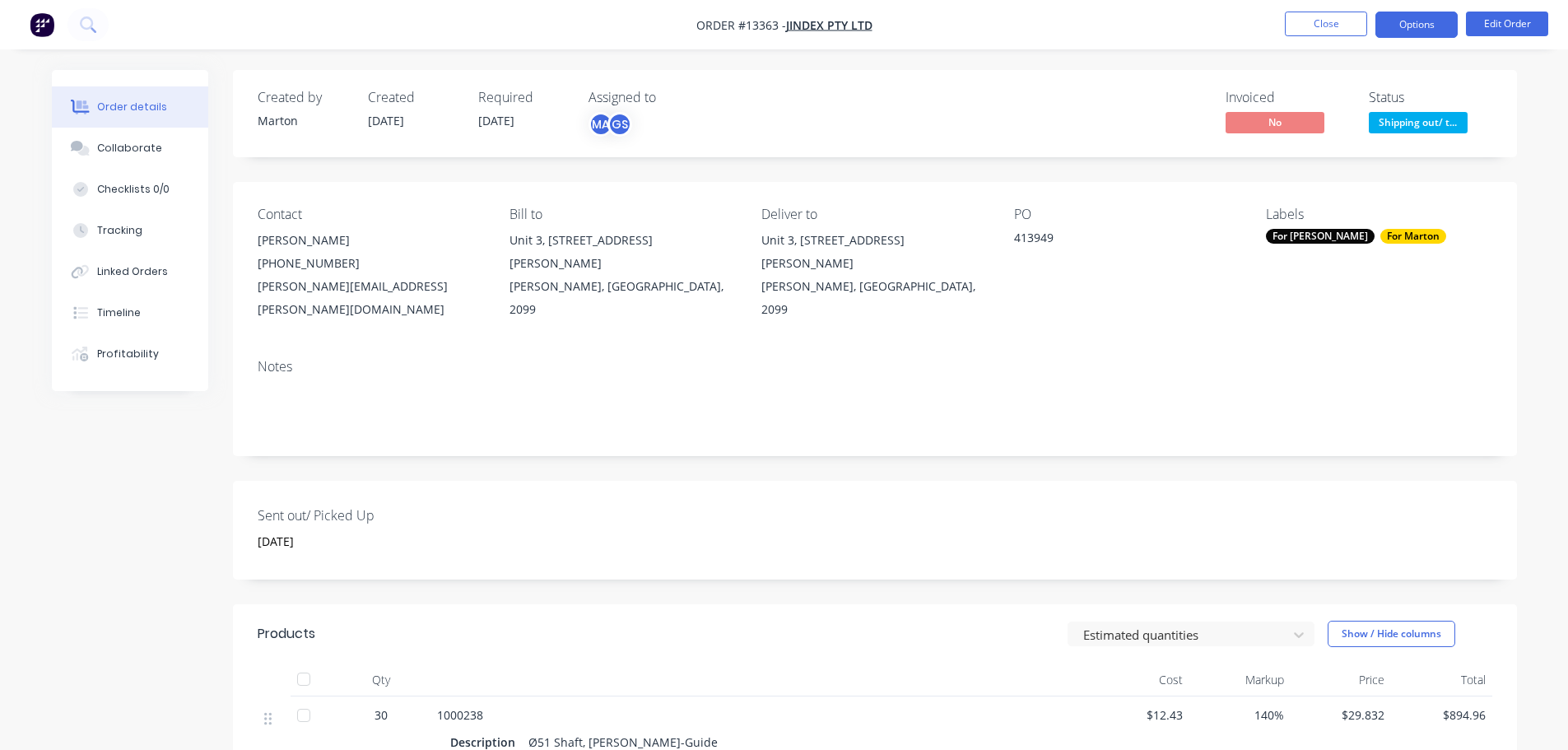
click at [1421, 19] on button "Options" at bounding box center [1417, 24] width 82 height 26
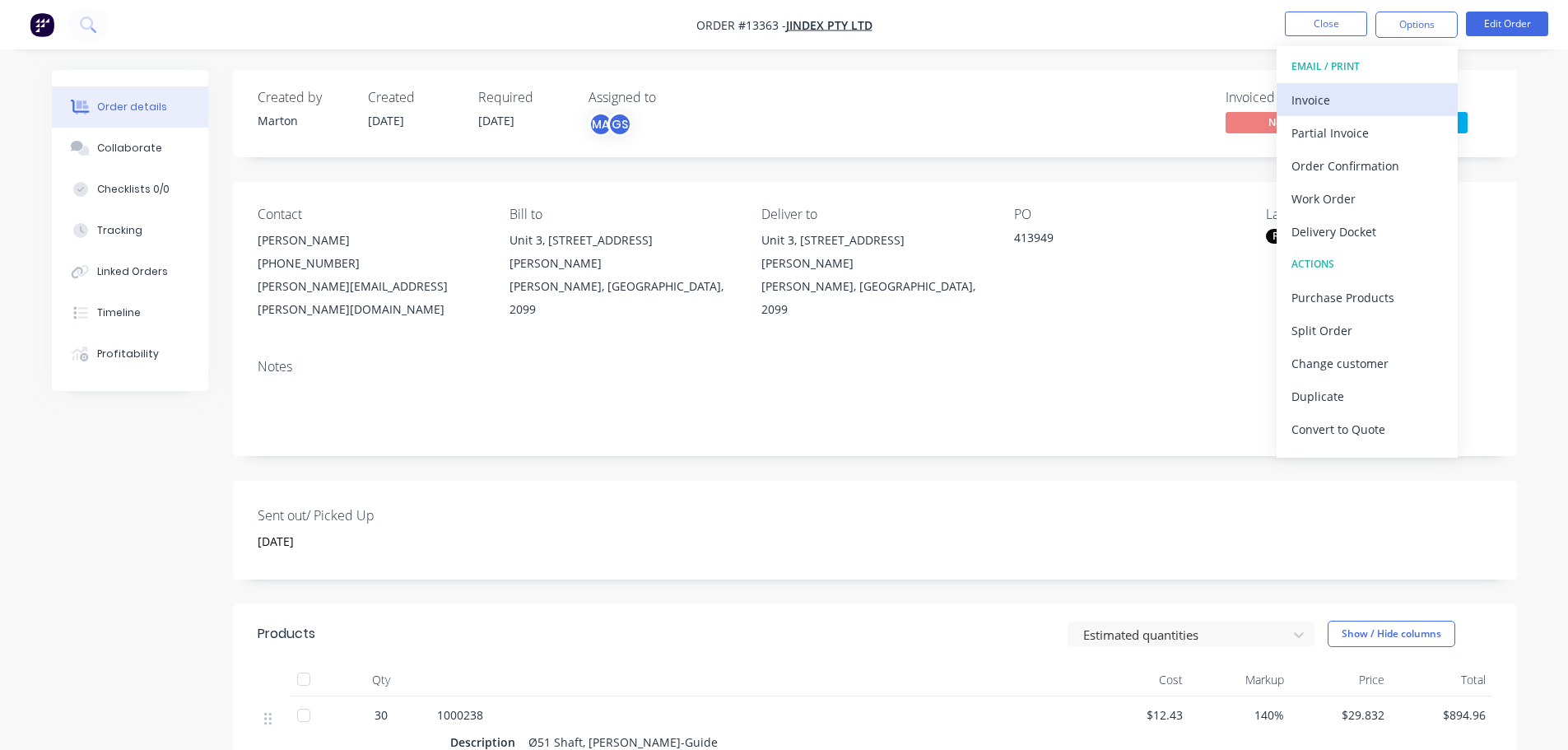
click at [1365, 83] on button "Invoice" at bounding box center [1367, 99] width 181 height 33
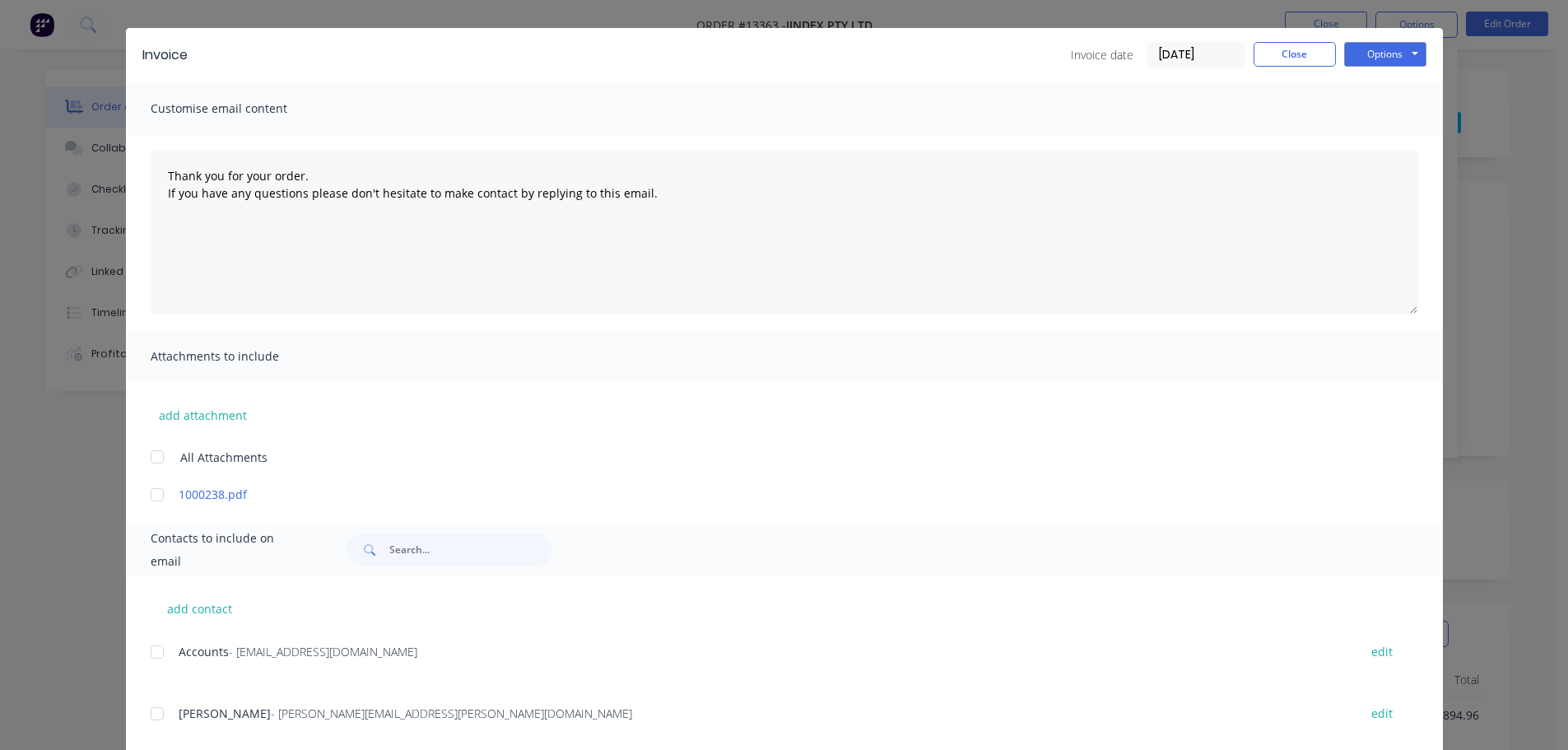
scroll to position [75, 0]
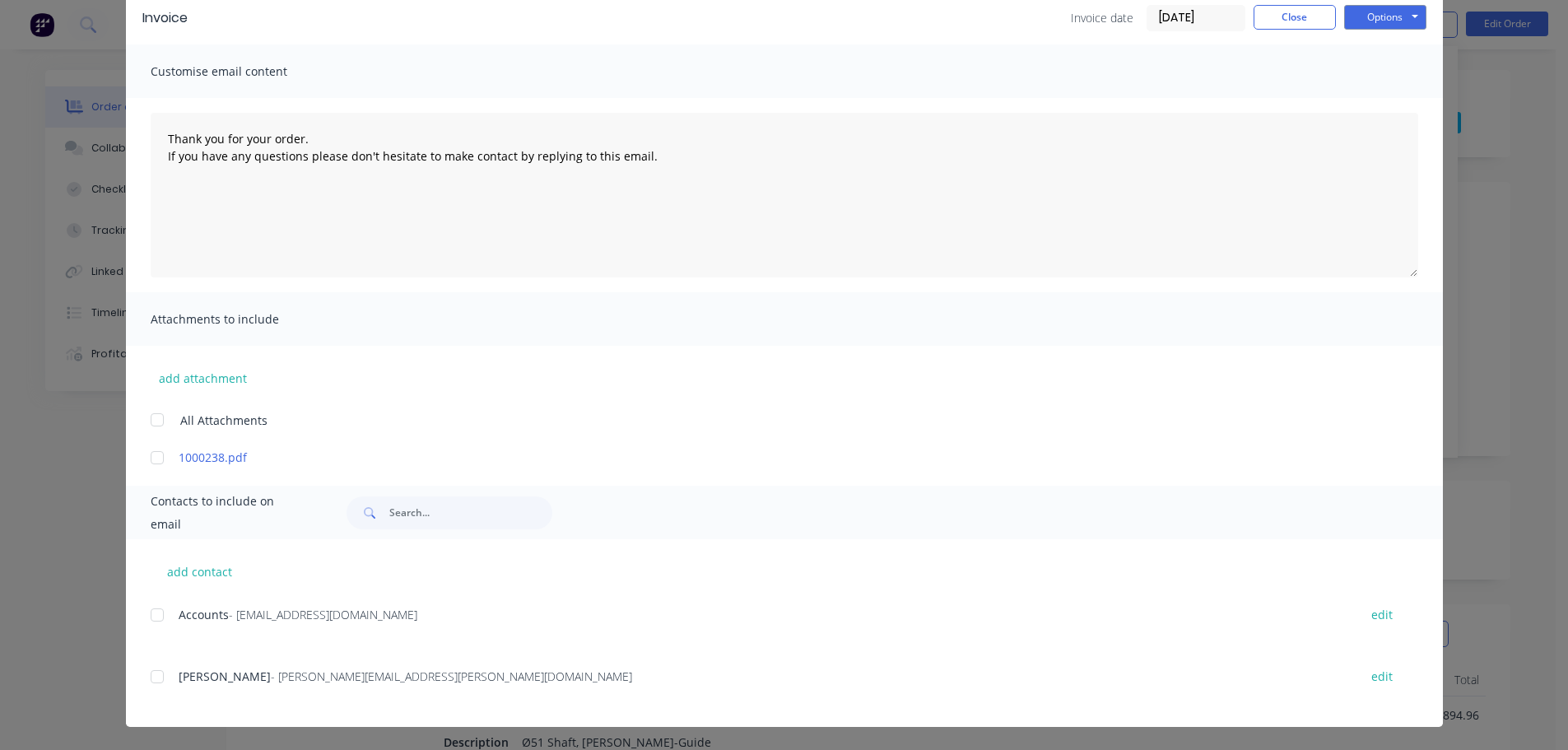
click at [148, 622] on div at bounding box center [157, 614] width 33 height 33
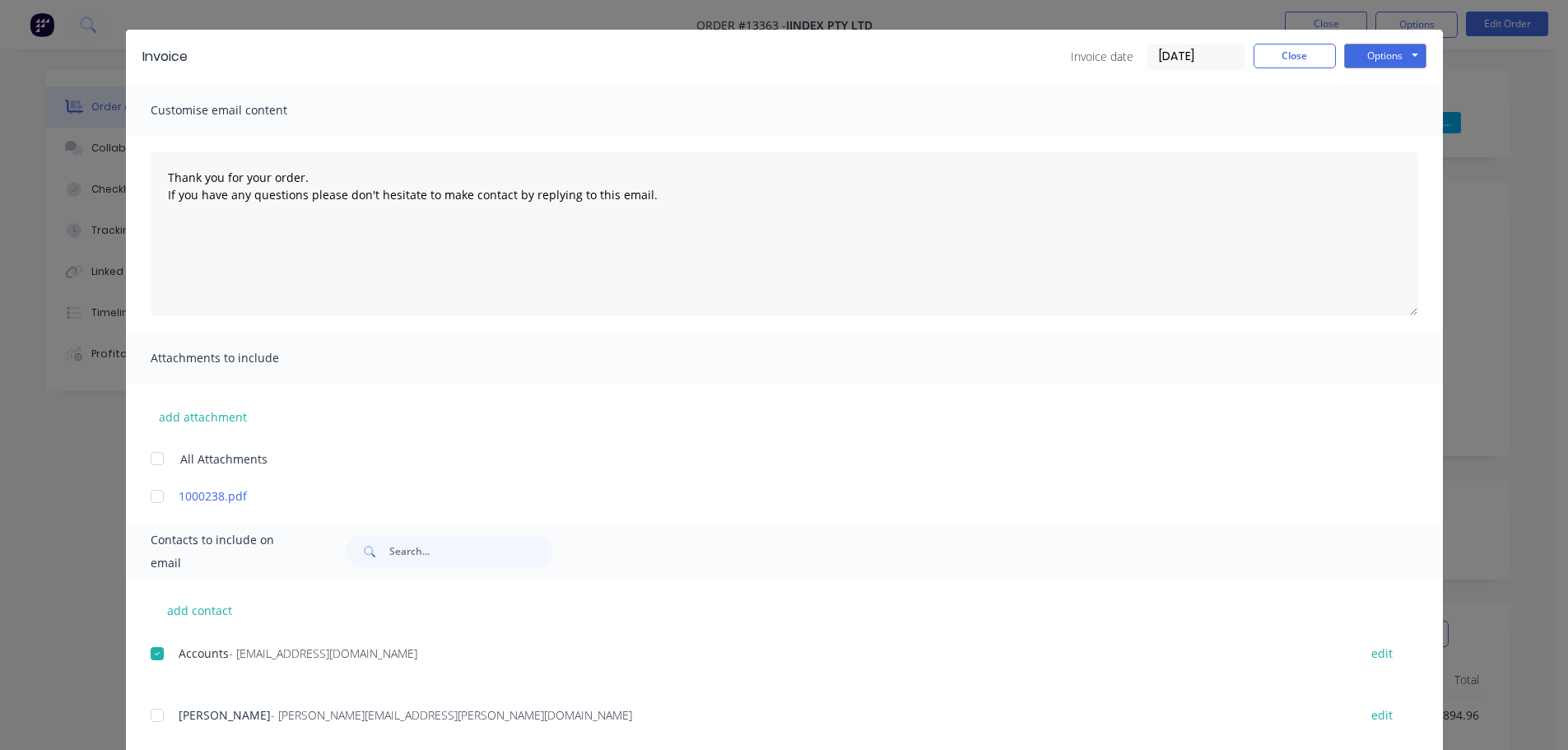
scroll to position [0, 0]
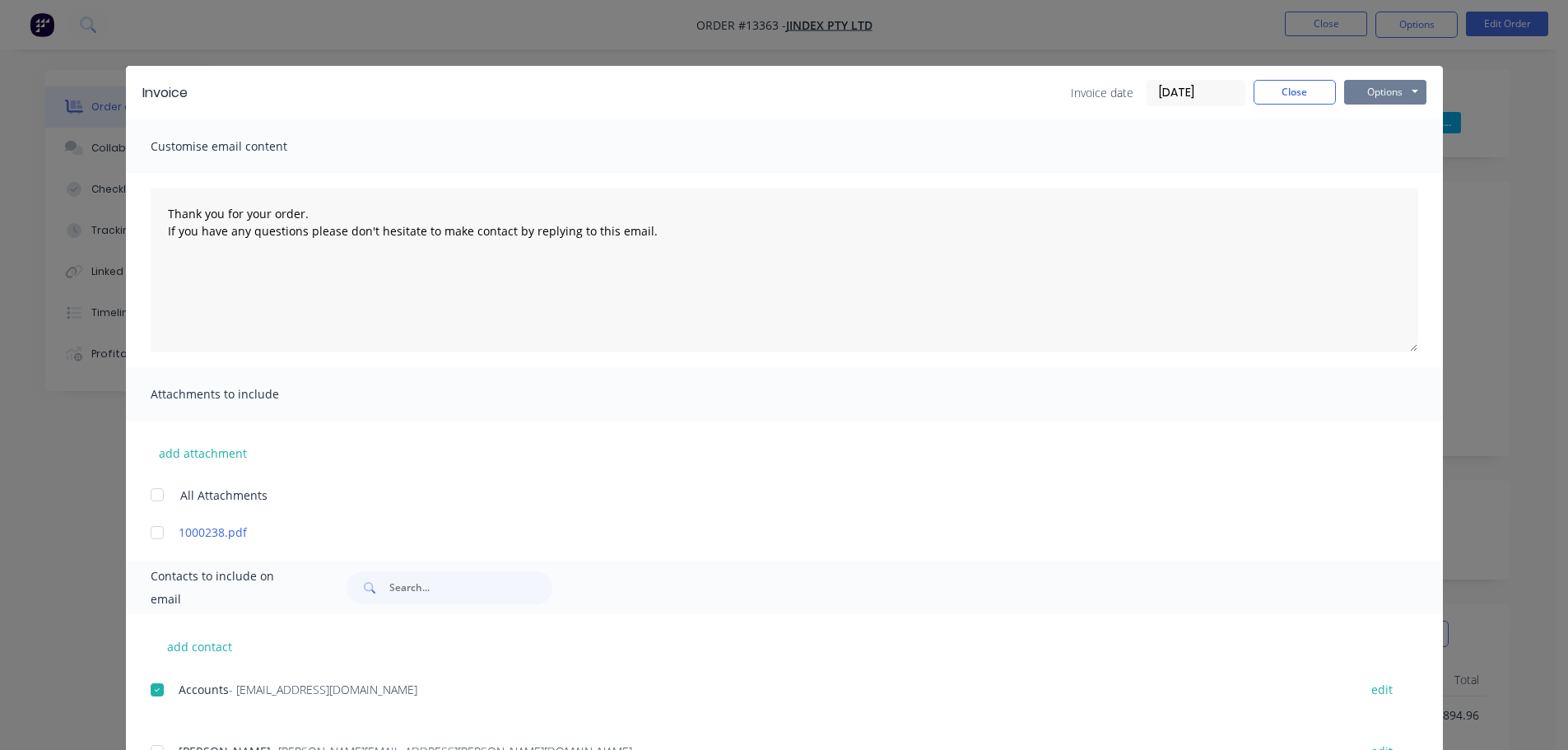
click at [1385, 93] on button "Options" at bounding box center [1385, 92] width 82 height 24
click at [1398, 181] on button "Email" at bounding box center [1396, 176] width 105 height 27
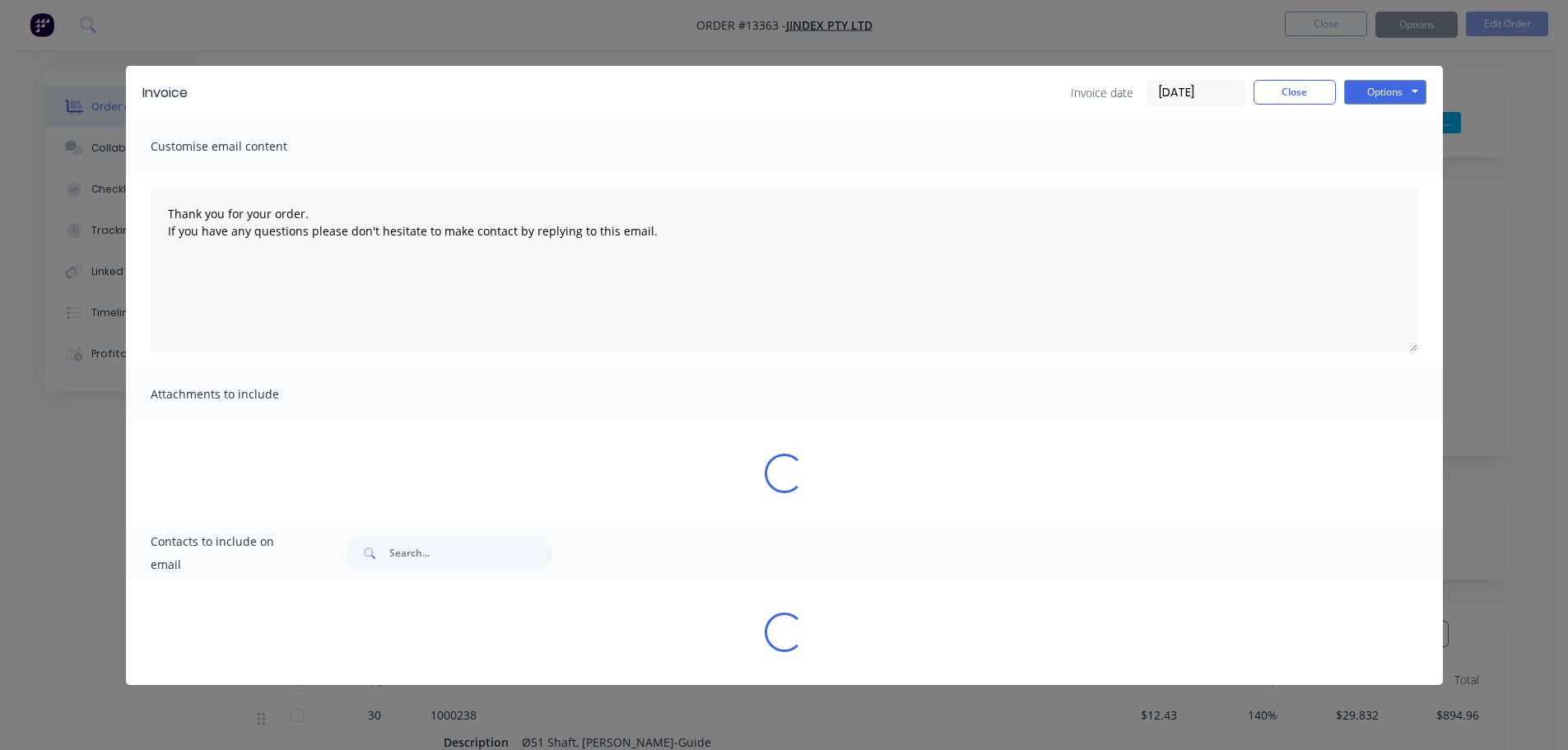
type textarea "Thank you for your order. If you have any questions please don't hesitate to ma…"
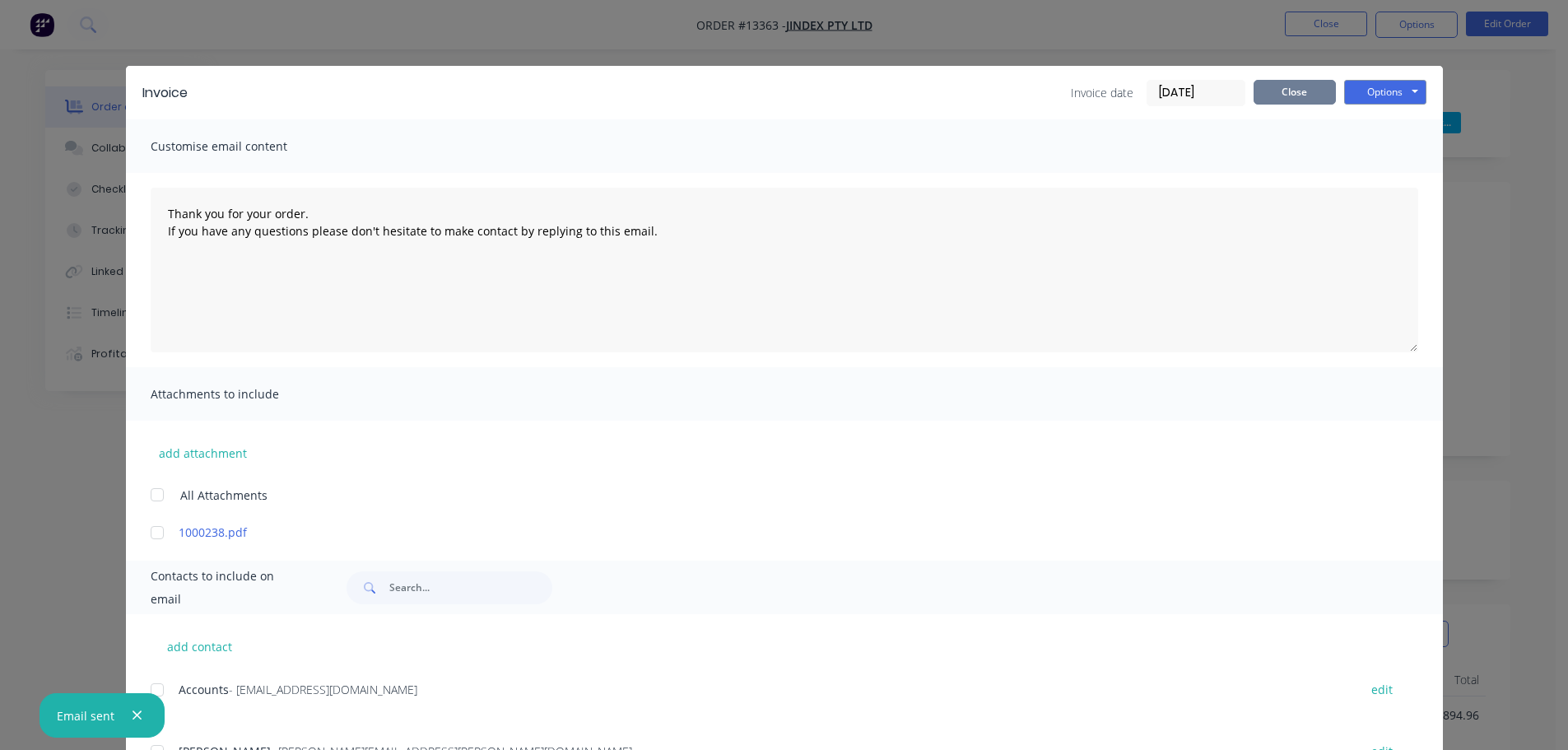
click at [1323, 94] on button "Close" at bounding box center [1294, 92] width 82 height 24
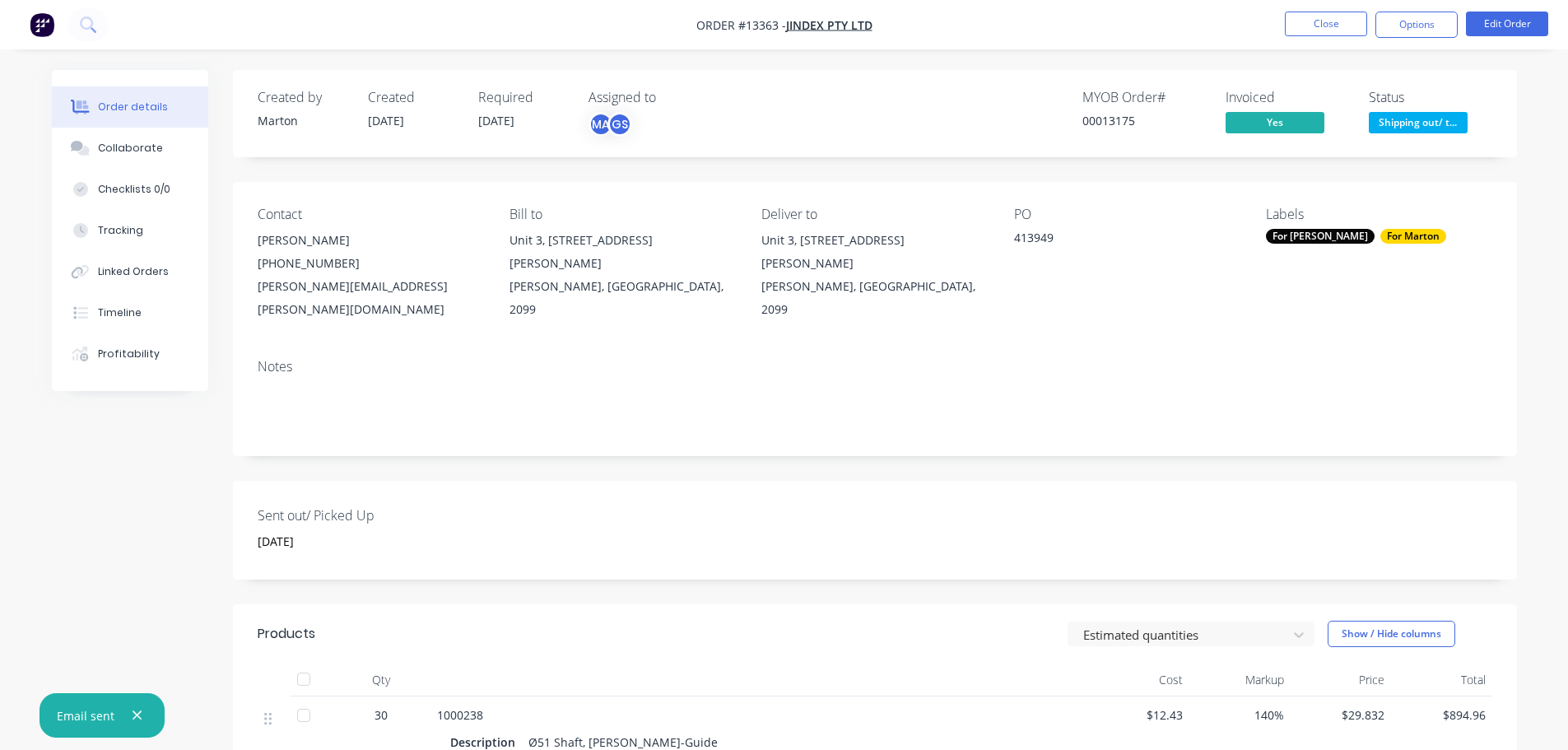
click at [1391, 149] on div "Created by [PERSON_NAME] Created [DATE] Required [DATE] Assigned to MA GS MYOB …" at bounding box center [874, 114] width 1284 height 88
click at [1395, 138] on div "Created by [PERSON_NAME] Created [DATE] Required [DATE] Assigned to MA GS MYOB …" at bounding box center [874, 114] width 1284 height 88
click at [1404, 114] on span "Shipping out/ t..." at bounding box center [1417, 122] width 98 height 20
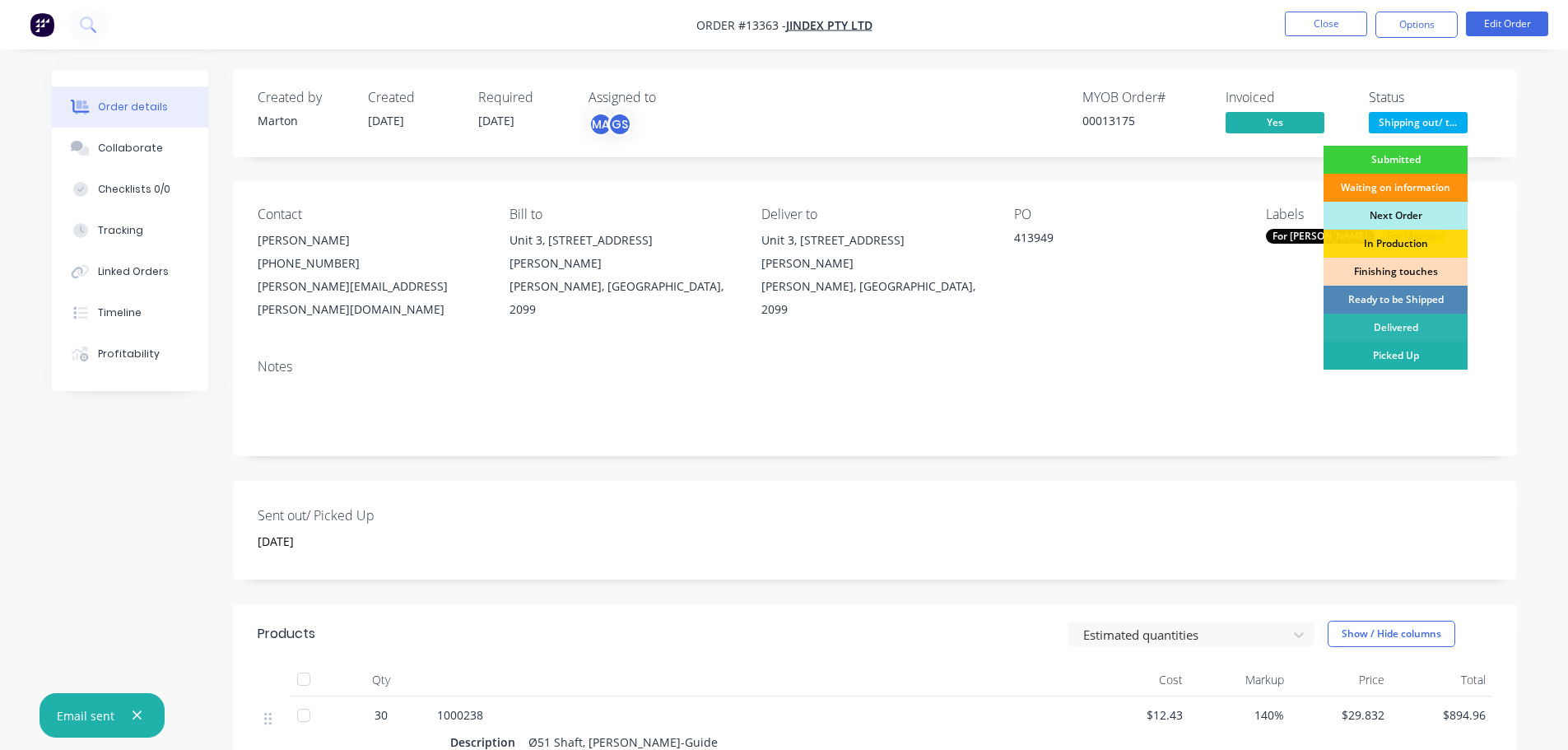
click at [1383, 354] on div "Picked Up" at bounding box center [1395, 355] width 144 height 28
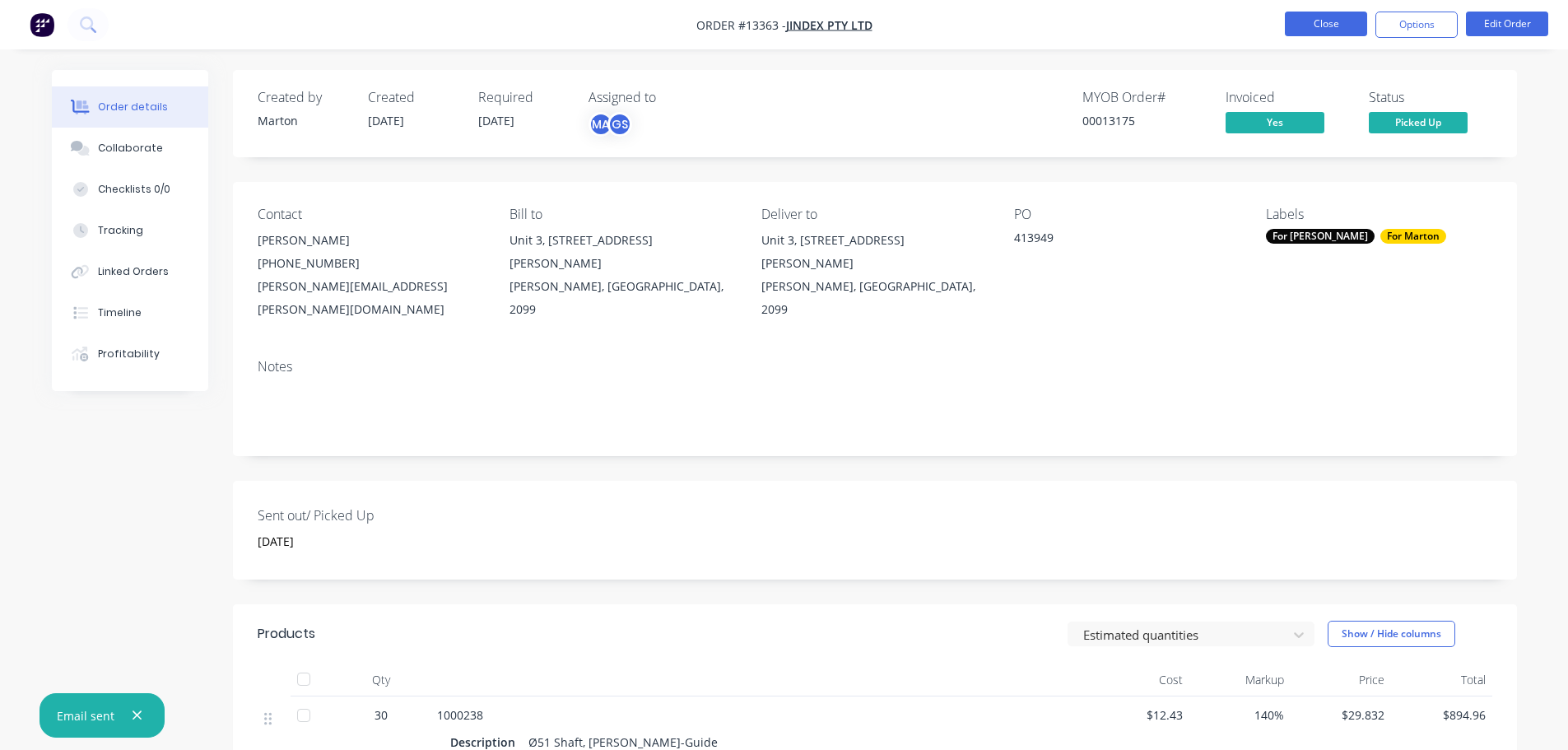
click at [1340, 23] on button "Close" at bounding box center [1326, 24] width 82 height 24
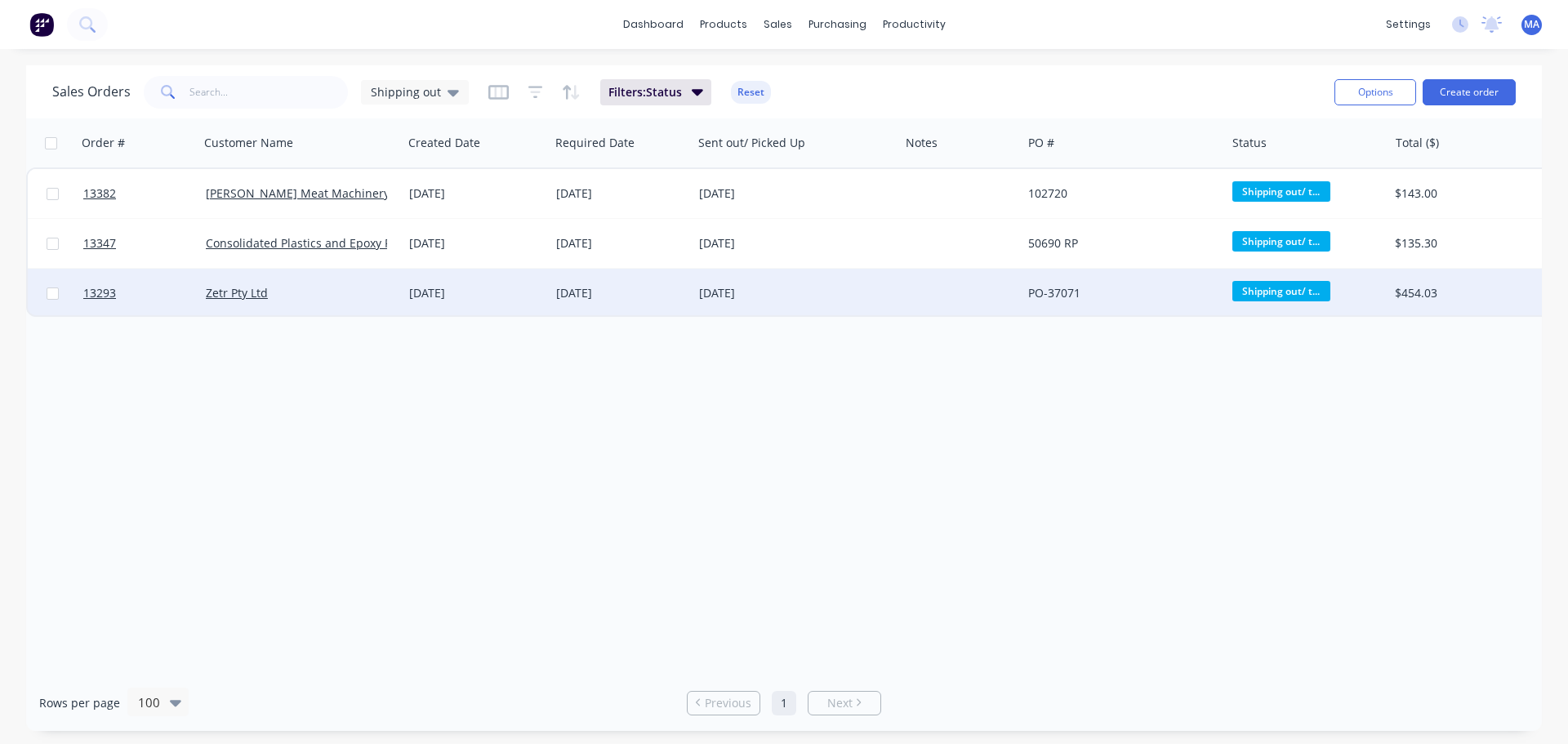
click at [358, 295] on div "Zetr Pty Ltd" at bounding box center [296, 293] width 181 height 17
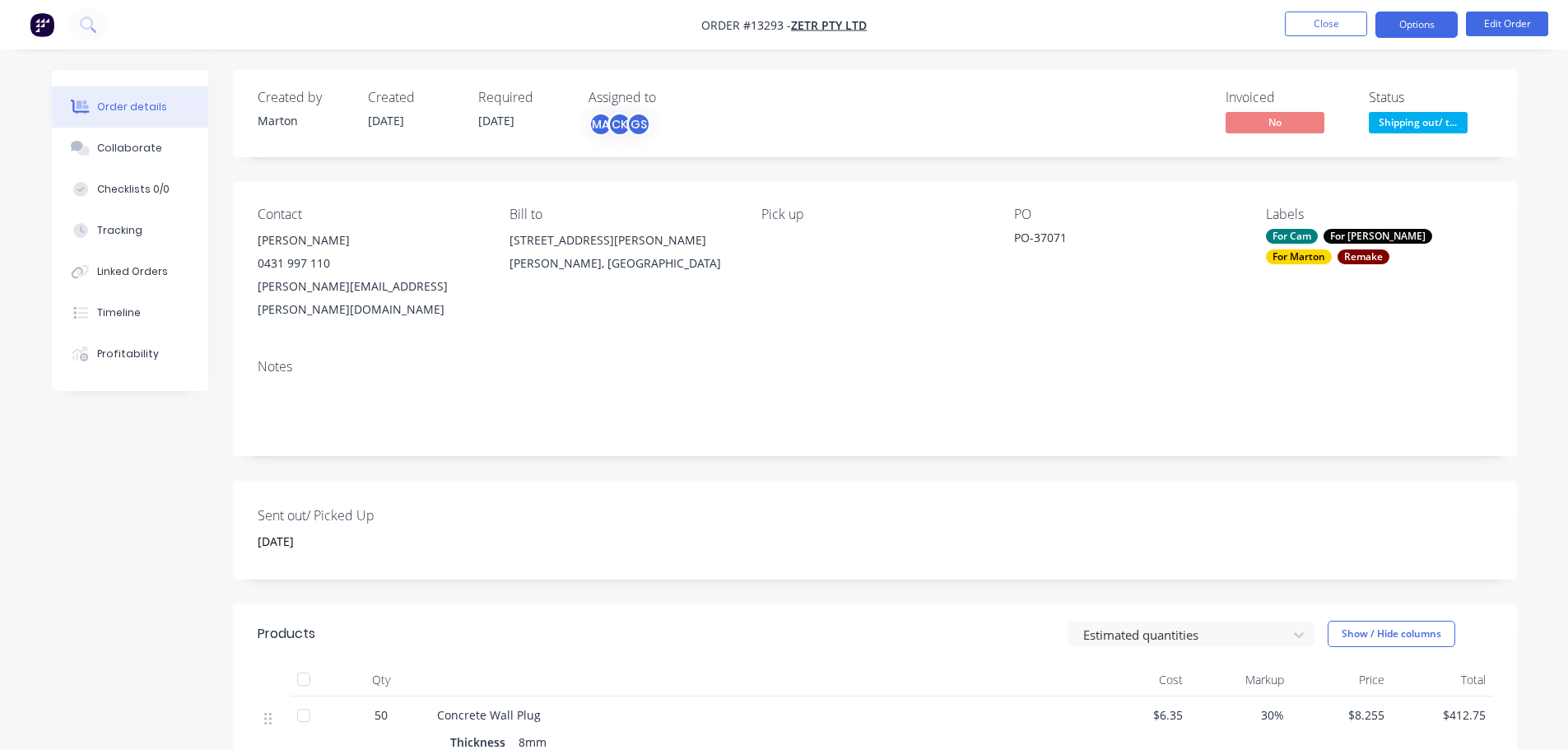
click at [1421, 27] on button "Options" at bounding box center [1417, 24] width 82 height 26
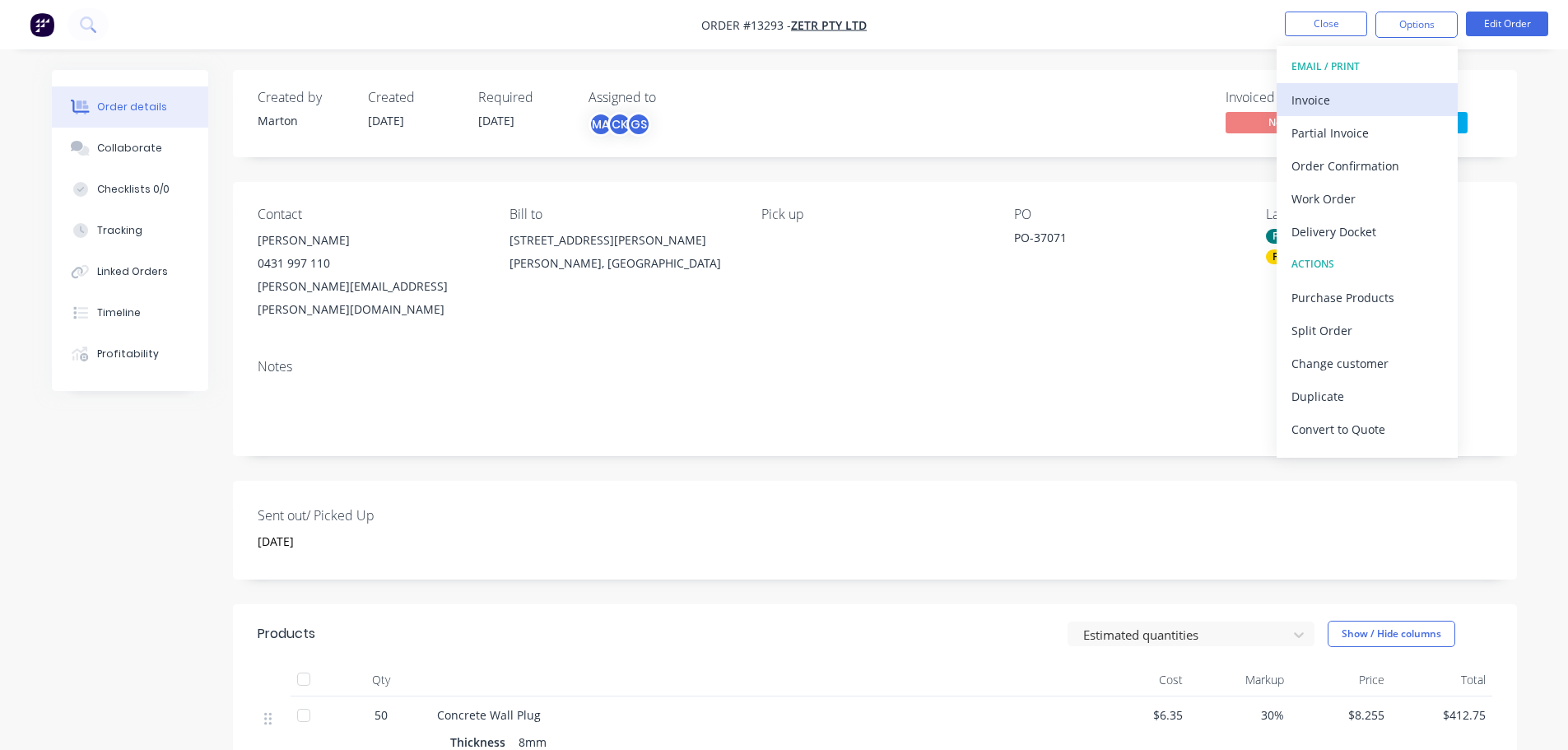
click at [1341, 109] on div "Invoice" at bounding box center [1367, 100] width 151 height 24
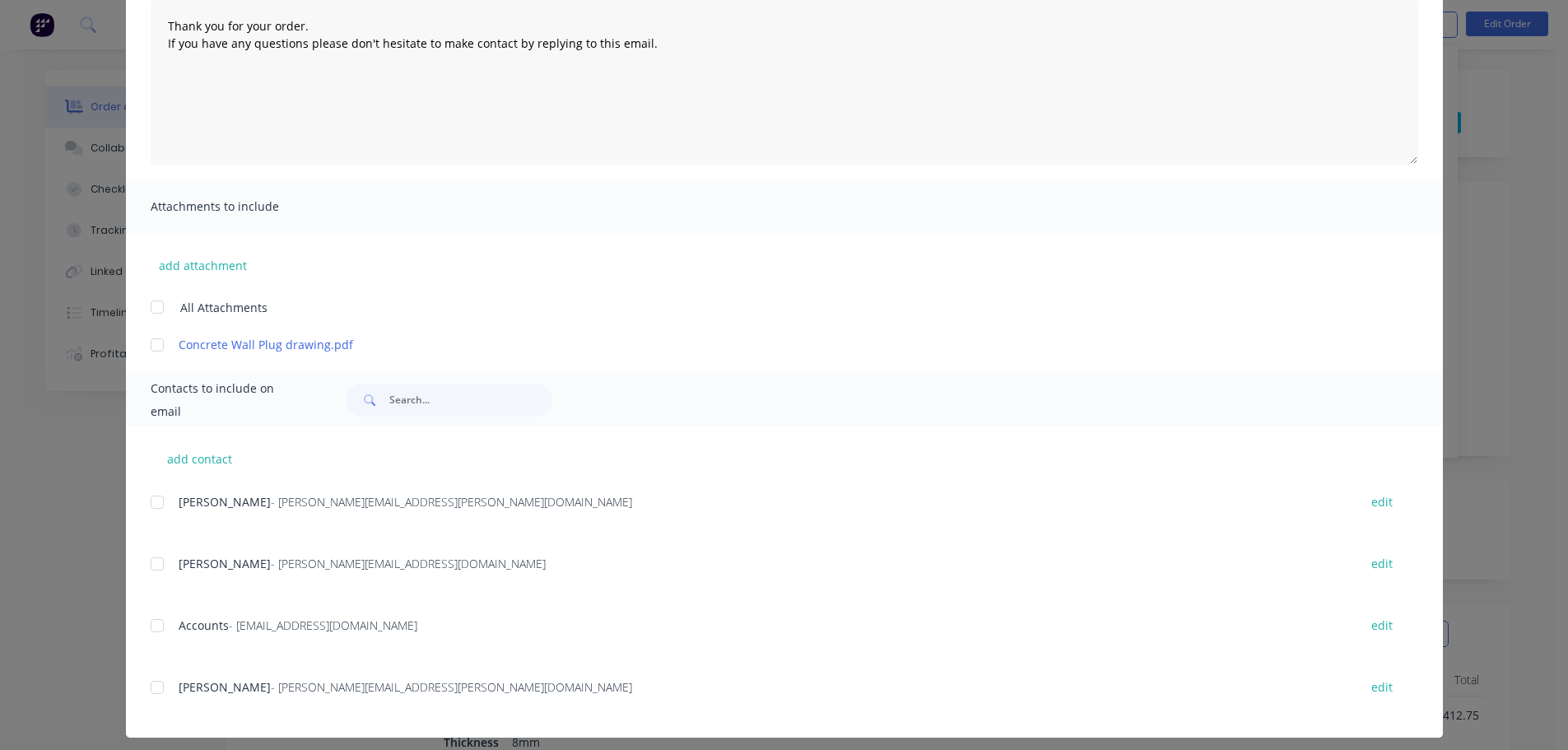
scroll to position [199, 0]
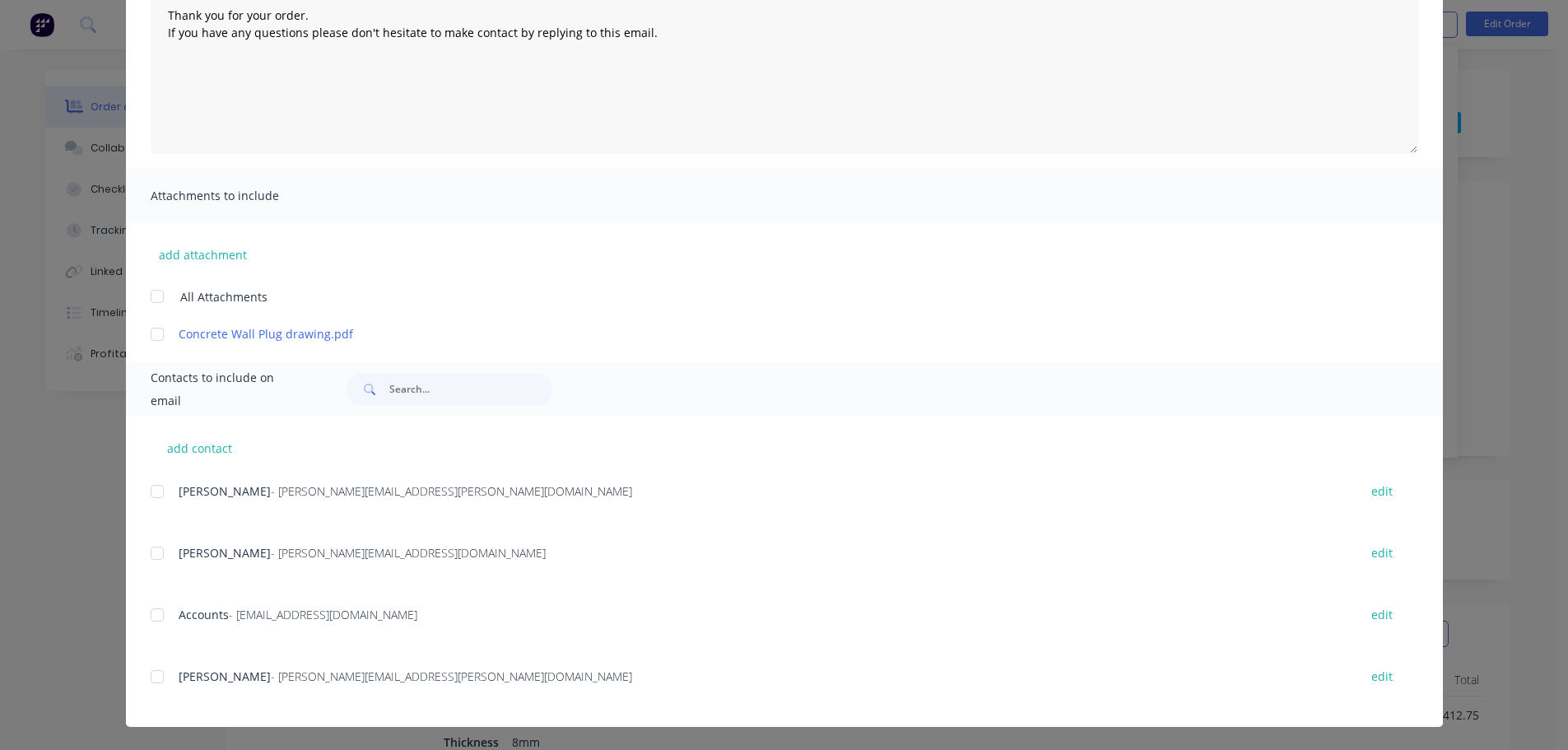
click at [153, 613] on div at bounding box center [157, 614] width 33 height 33
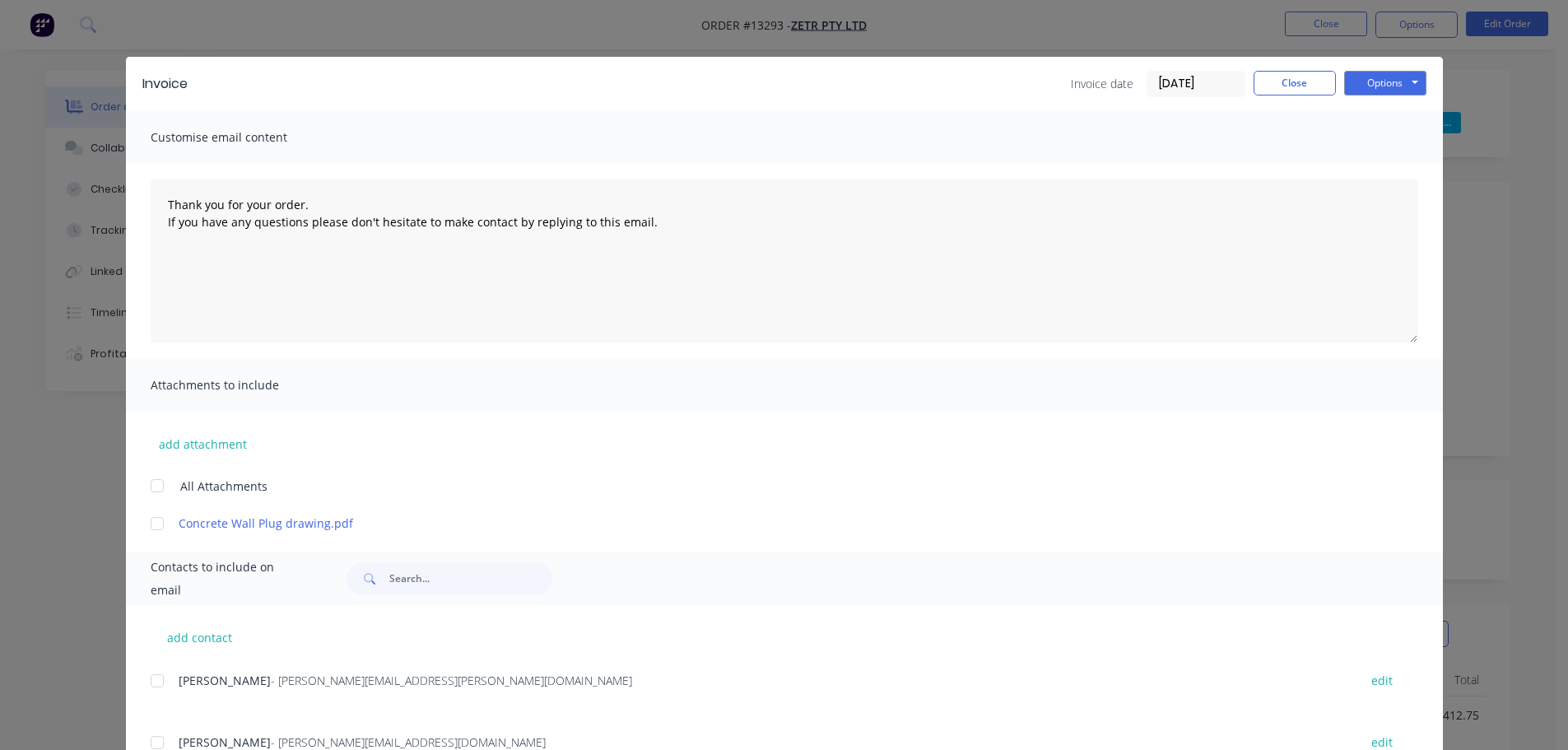
scroll to position [0, 0]
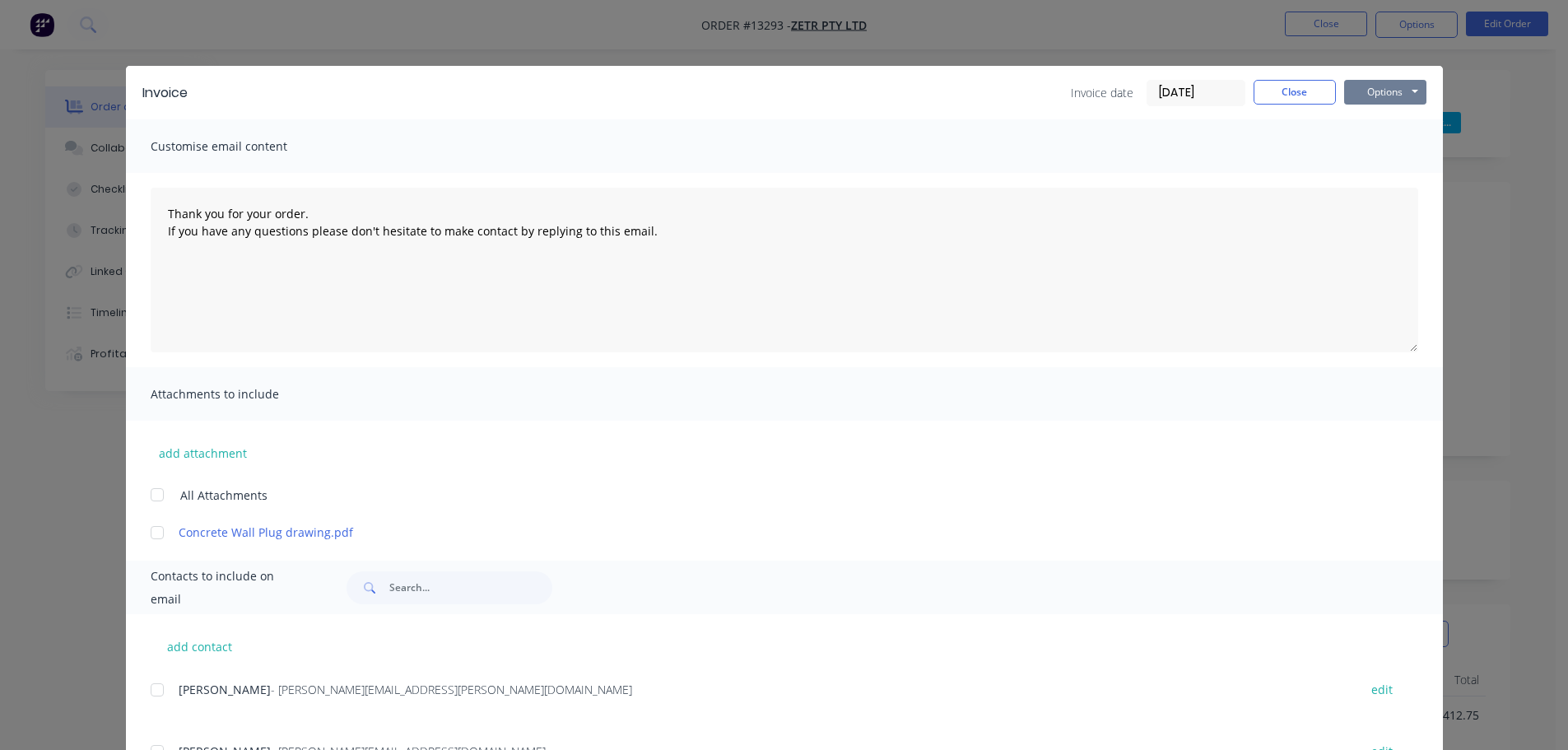
click at [1394, 90] on button "Options" at bounding box center [1385, 92] width 82 height 24
click at [1377, 183] on button "Email" at bounding box center [1396, 176] width 105 height 27
type textarea "Thank you for your order. If you have any questions please don't hesitate to ma…"
click at [1316, 93] on button "Close" at bounding box center [1294, 92] width 82 height 24
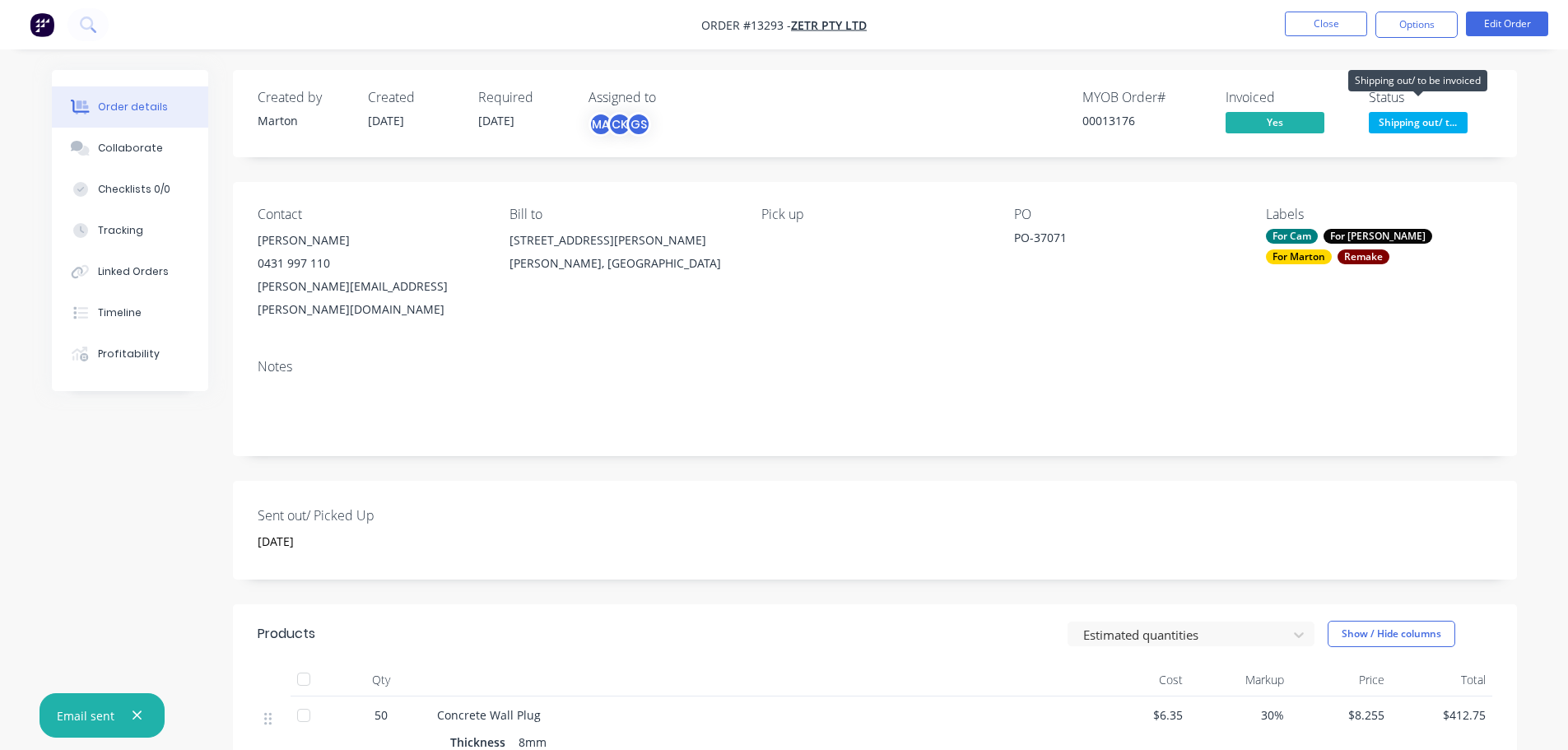
click at [1410, 123] on span "Shipping out/ t..." at bounding box center [1417, 122] width 98 height 20
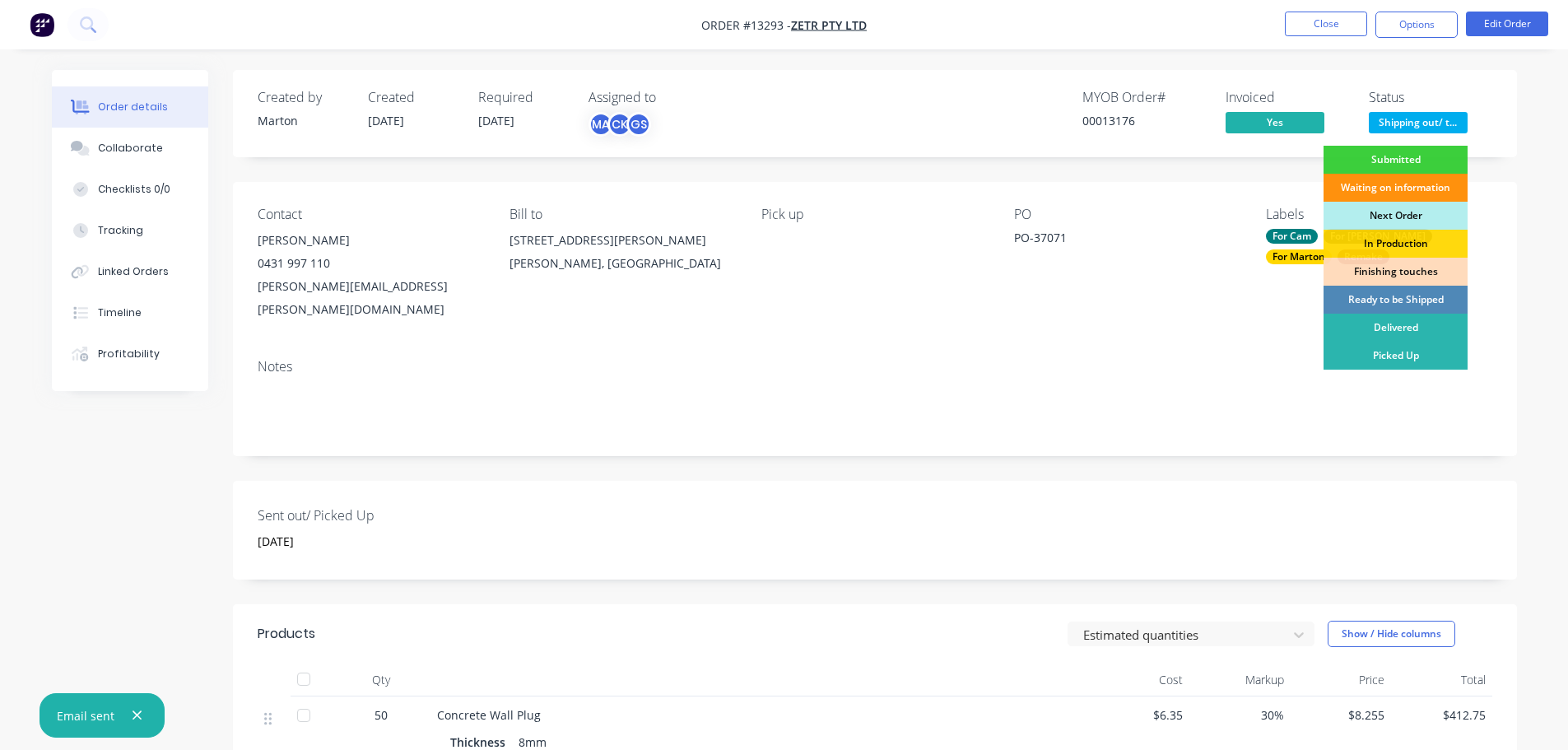
drag, startPoint x: 1387, startPoint y: 364, endPoint x: 1385, endPoint y: 349, distance: 15.1
click at [1387, 362] on div "Picked Up" at bounding box center [1395, 355] width 144 height 28
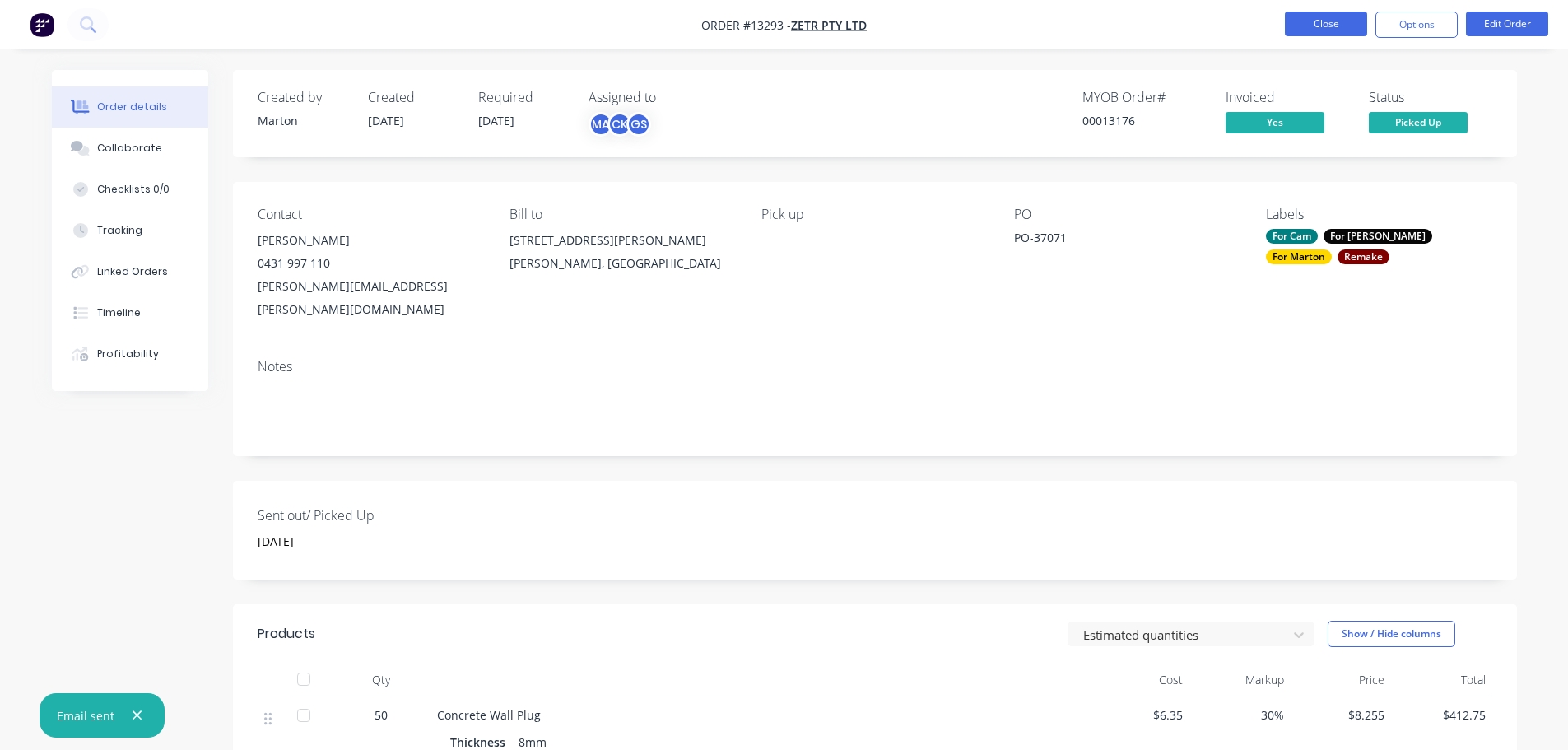
click at [1326, 26] on button "Close" at bounding box center [1326, 24] width 82 height 24
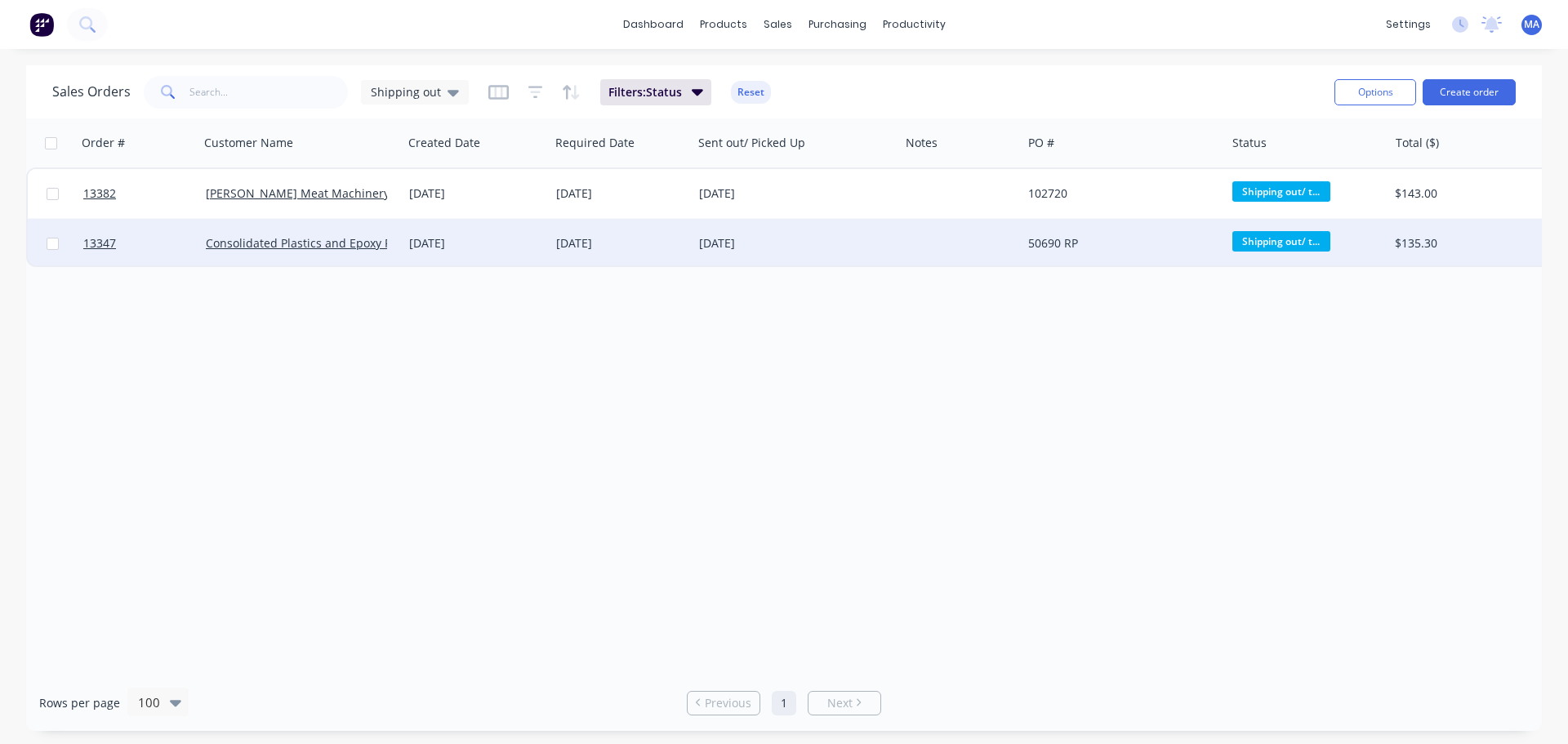
click at [652, 245] on div "[DATE]" at bounding box center [621, 244] width 129 height 17
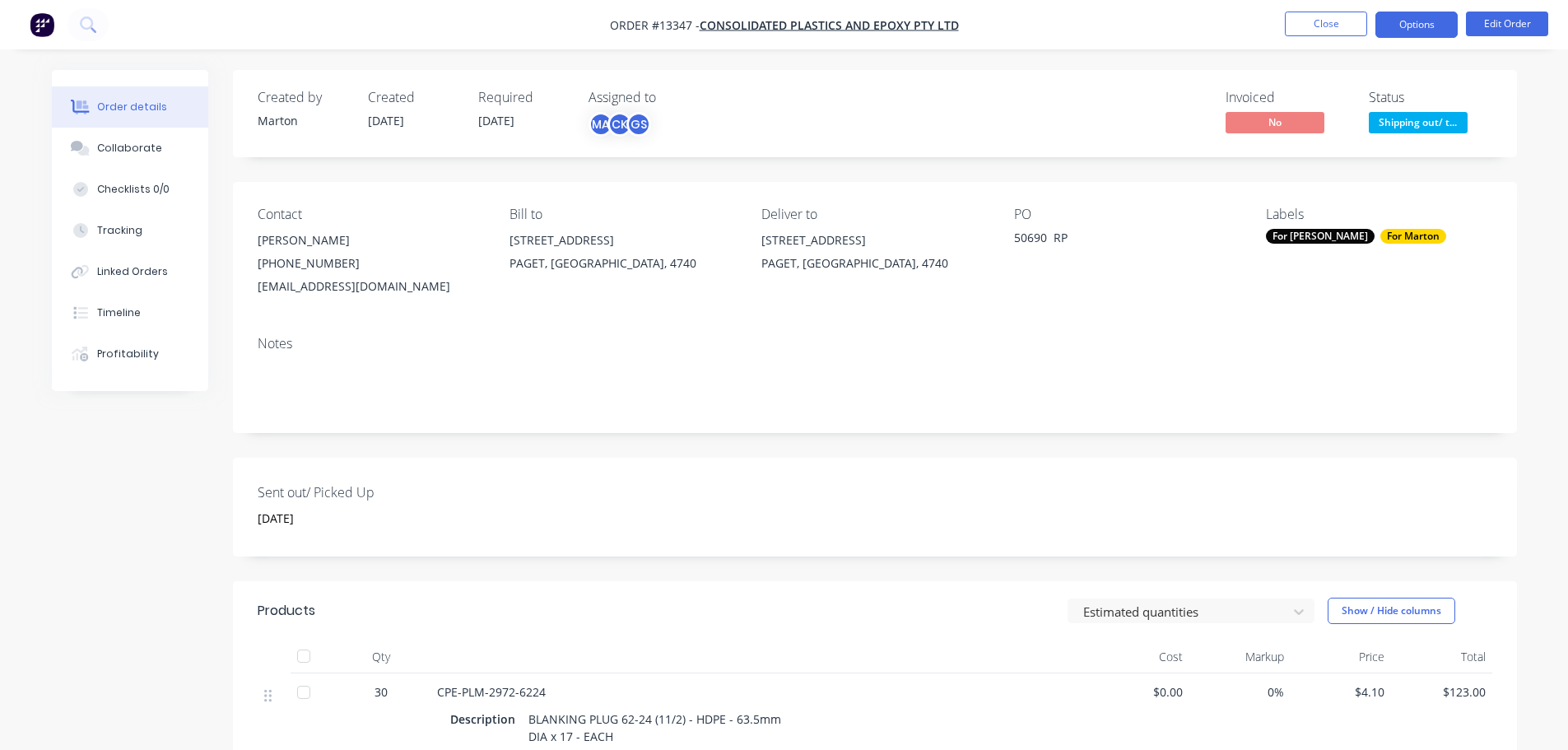
click at [1416, 19] on button "Options" at bounding box center [1417, 24] width 82 height 26
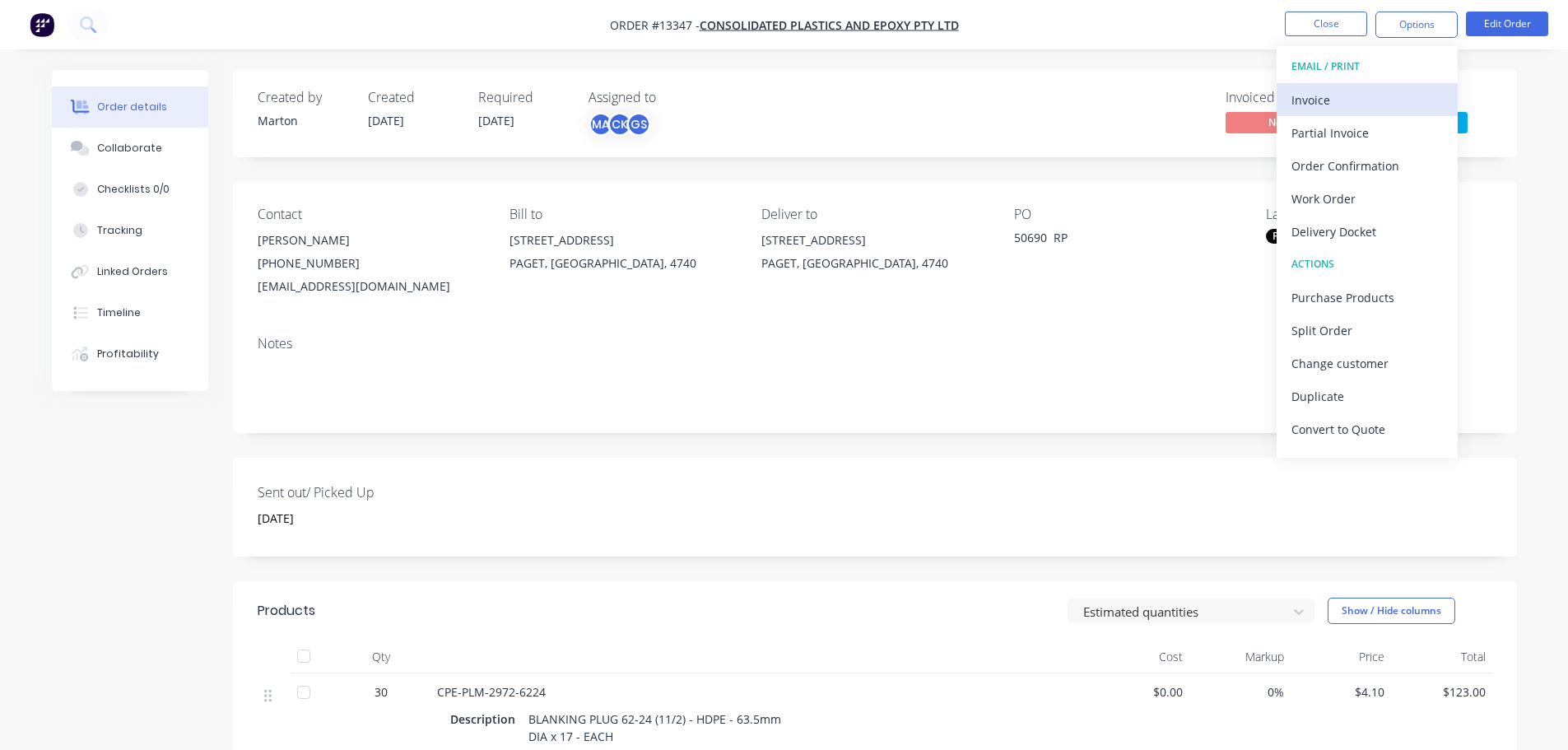
click at [1349, 91] on div "Invoice" at bounding box center [1367, 100] width 151 height 24
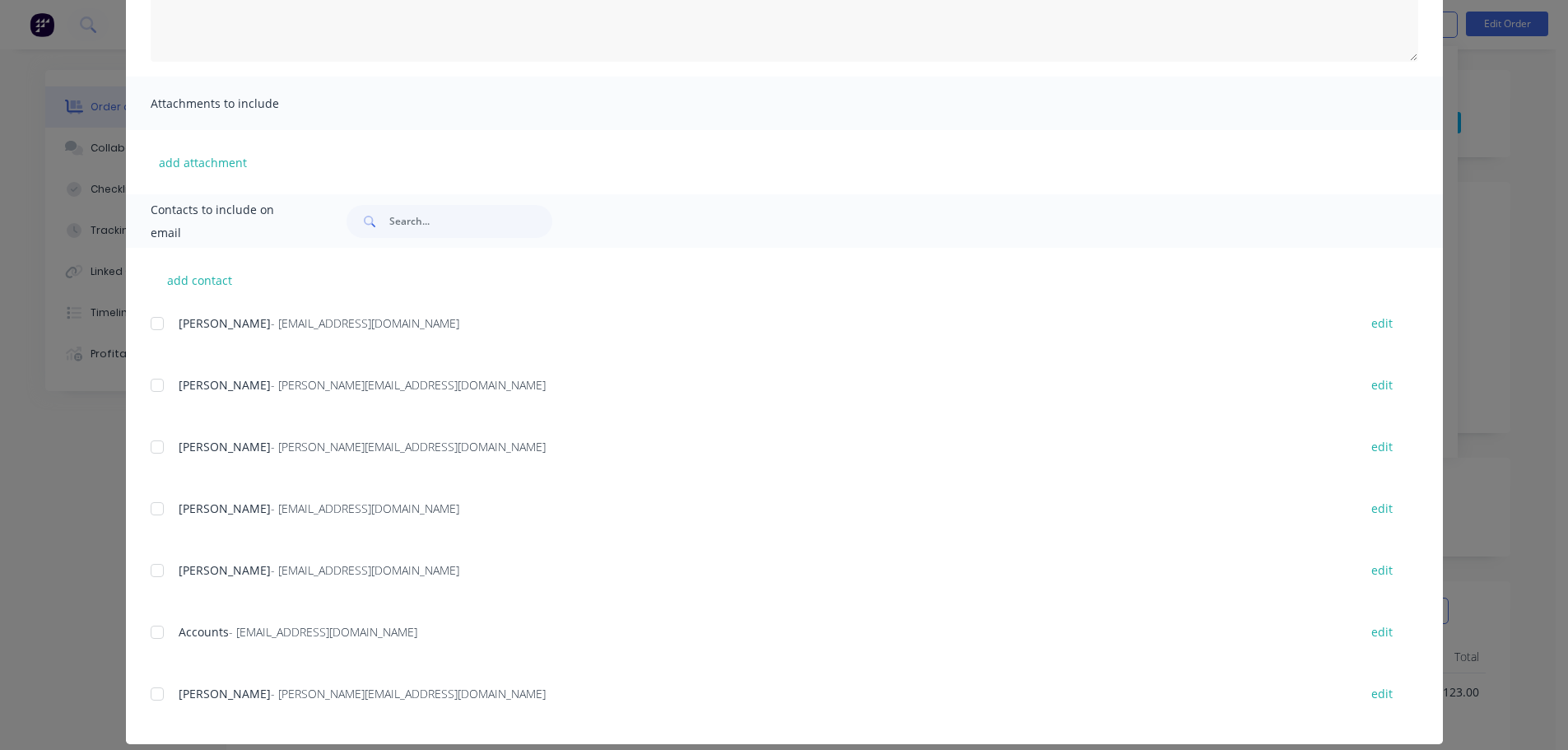
scroll to position [308, 0]
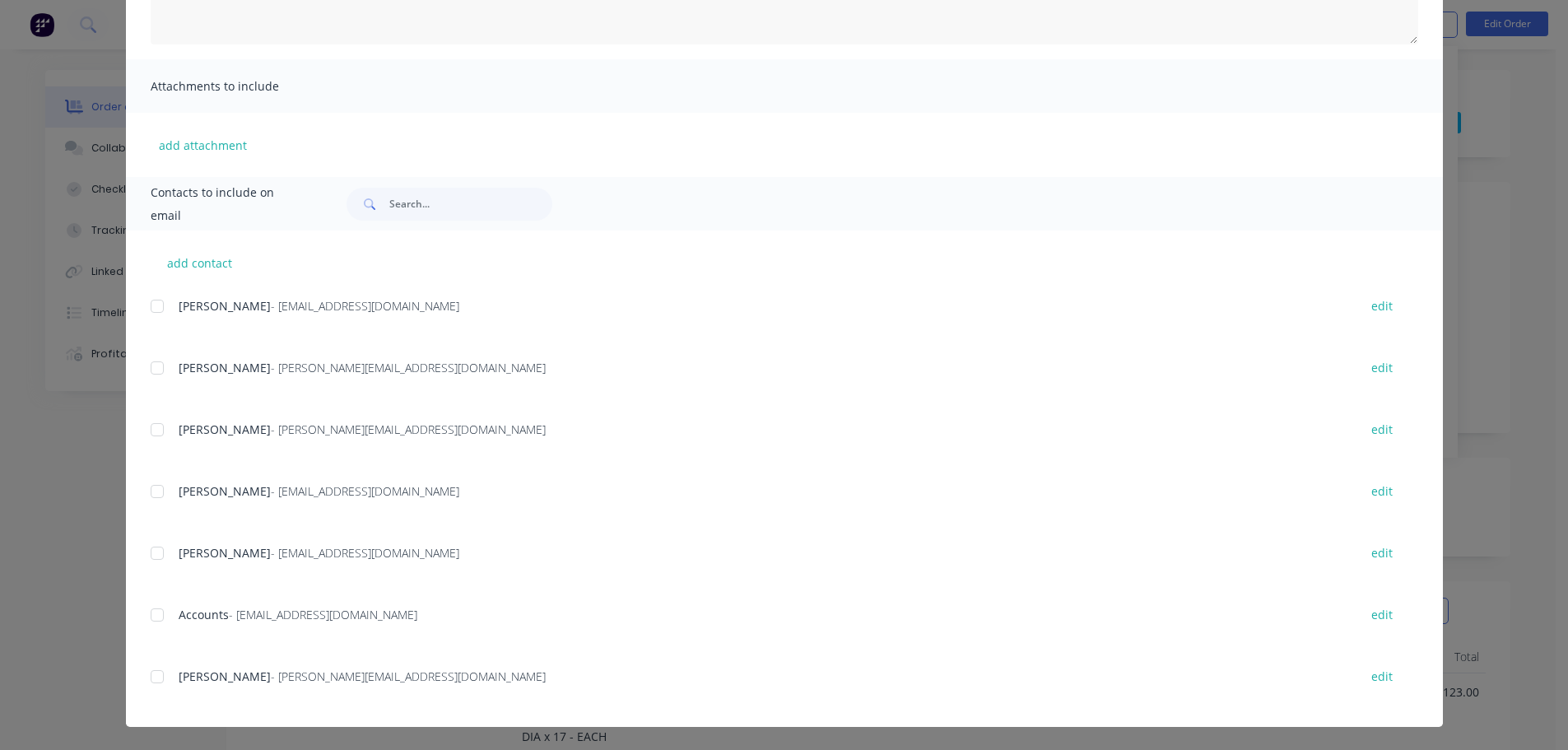
click at [157, 609] on div at bounding box center [157, 614] width 33 height 33
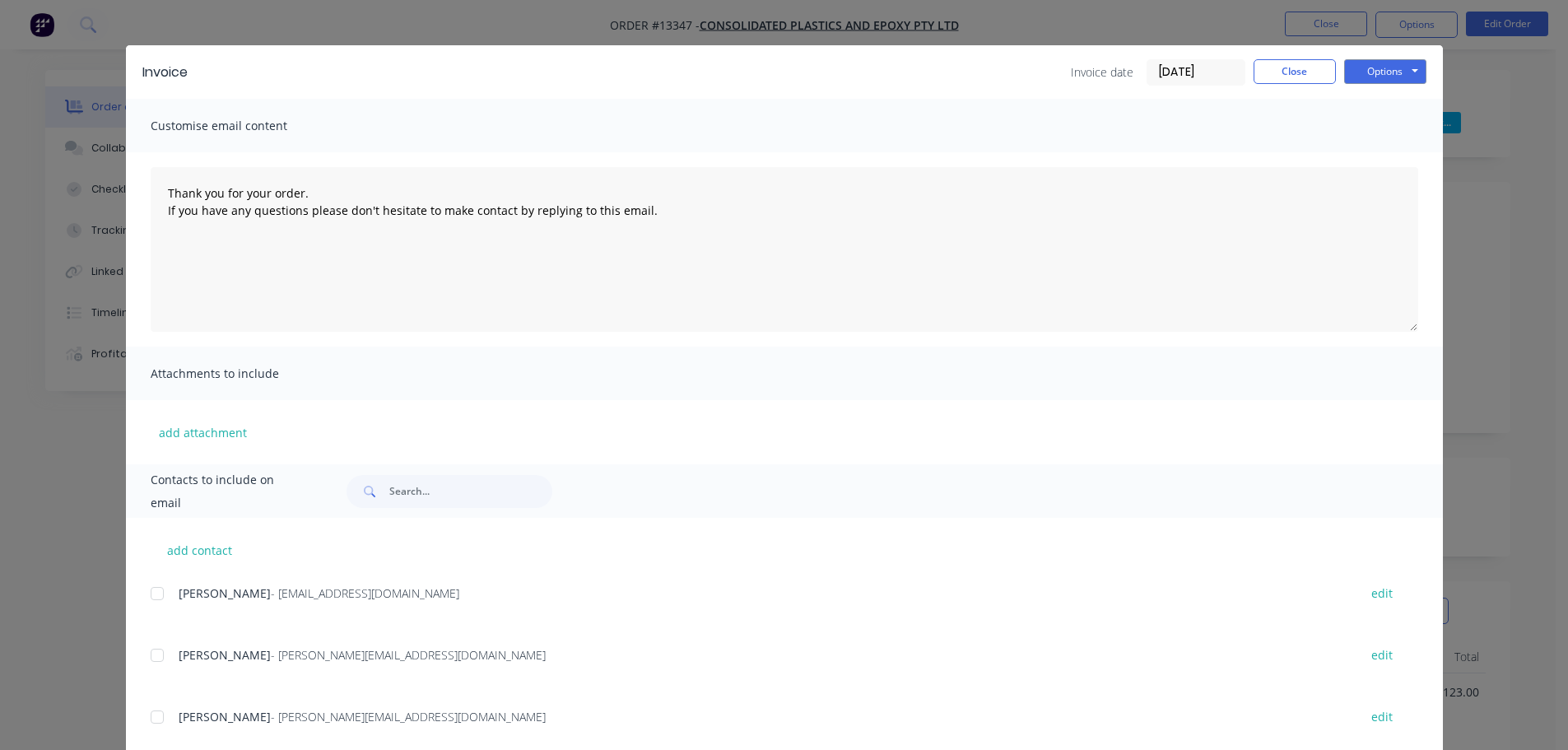
scroll to position [0, 0]
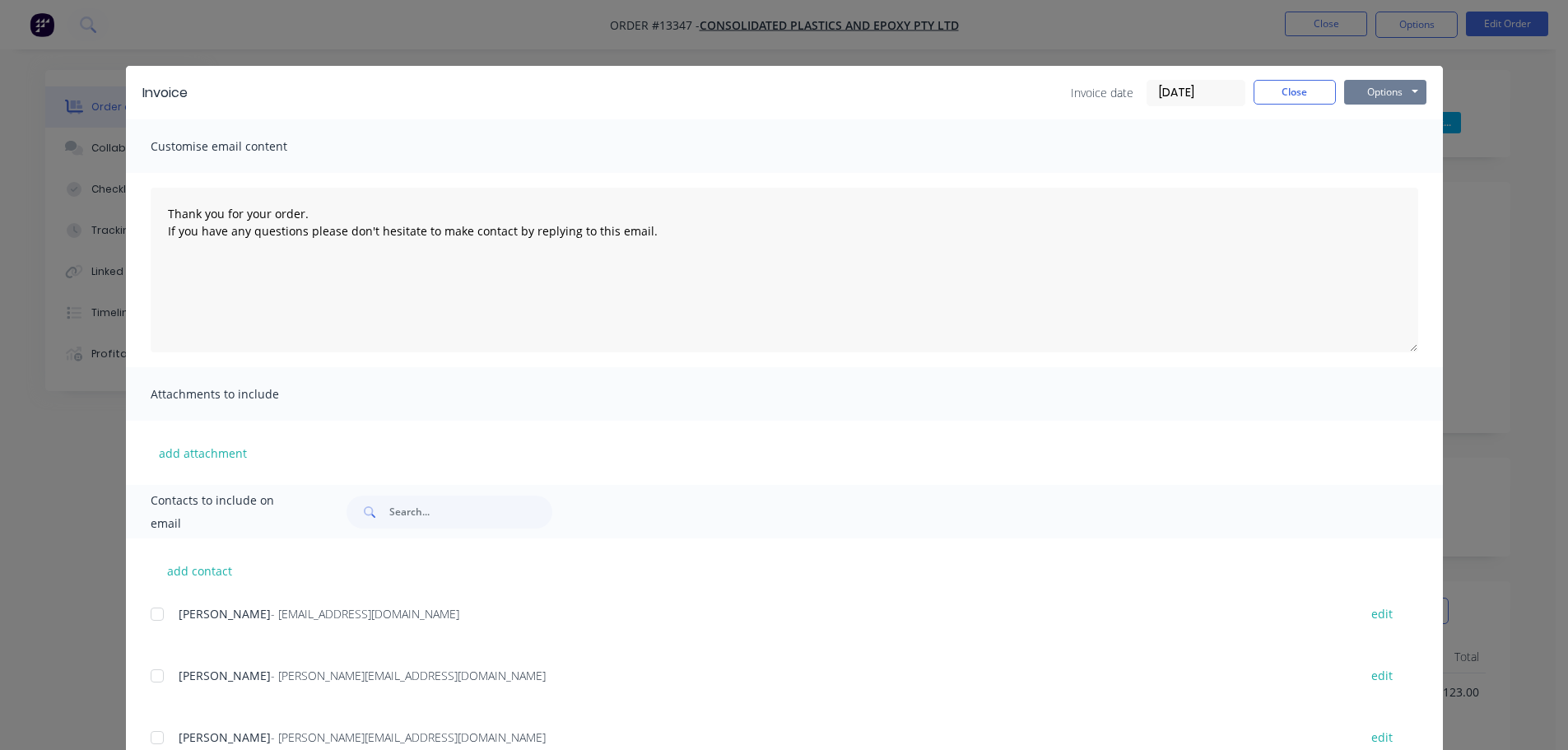
click at [1409, 96] on button "Options" at bounding box center [1385, 92] width 82 height 24
click at [1385, 175] on button "Email" at bounding box center [1396, 176] width 105 height 27
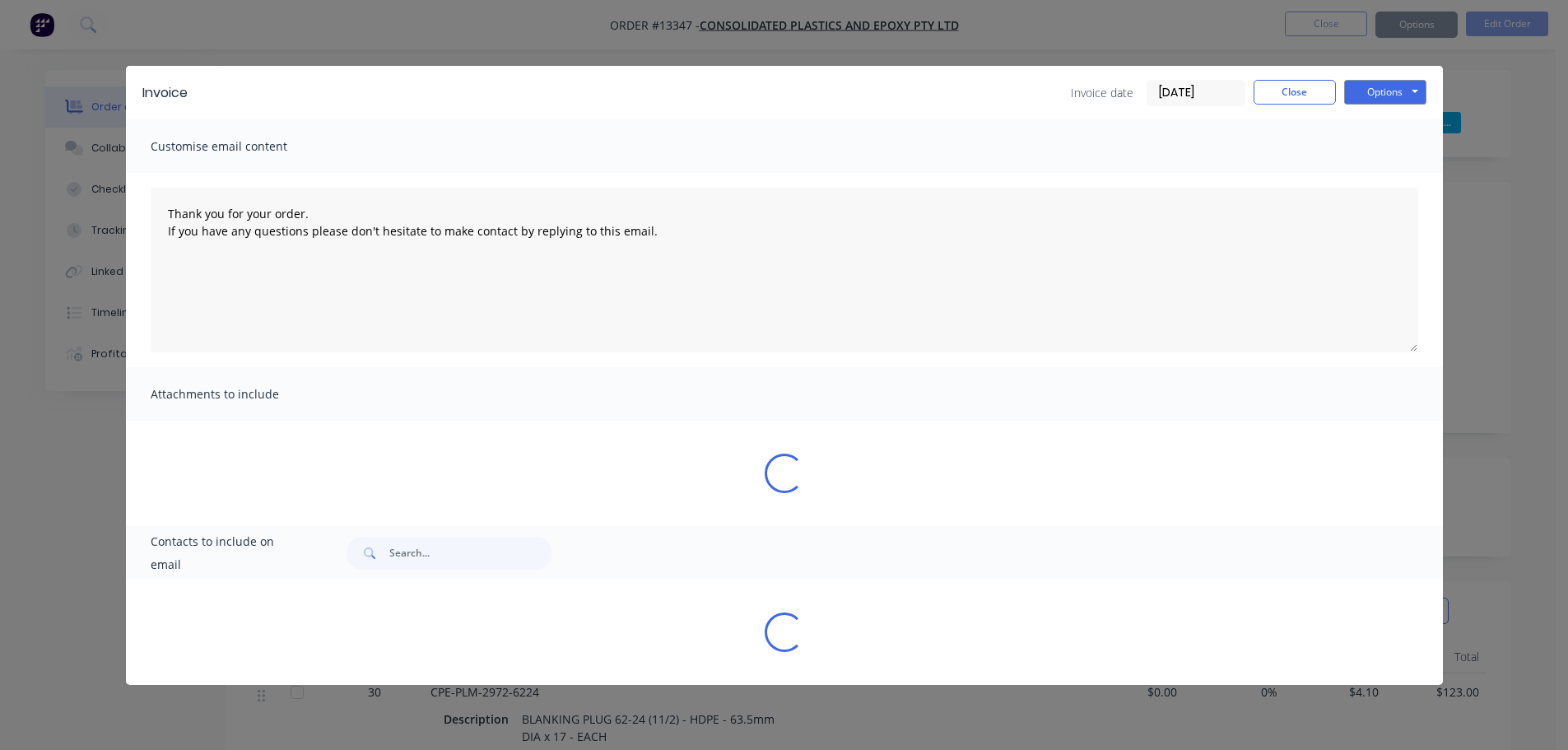
type textarea "Thank you for your order. If you have any questions please don't hesitate to ma…"
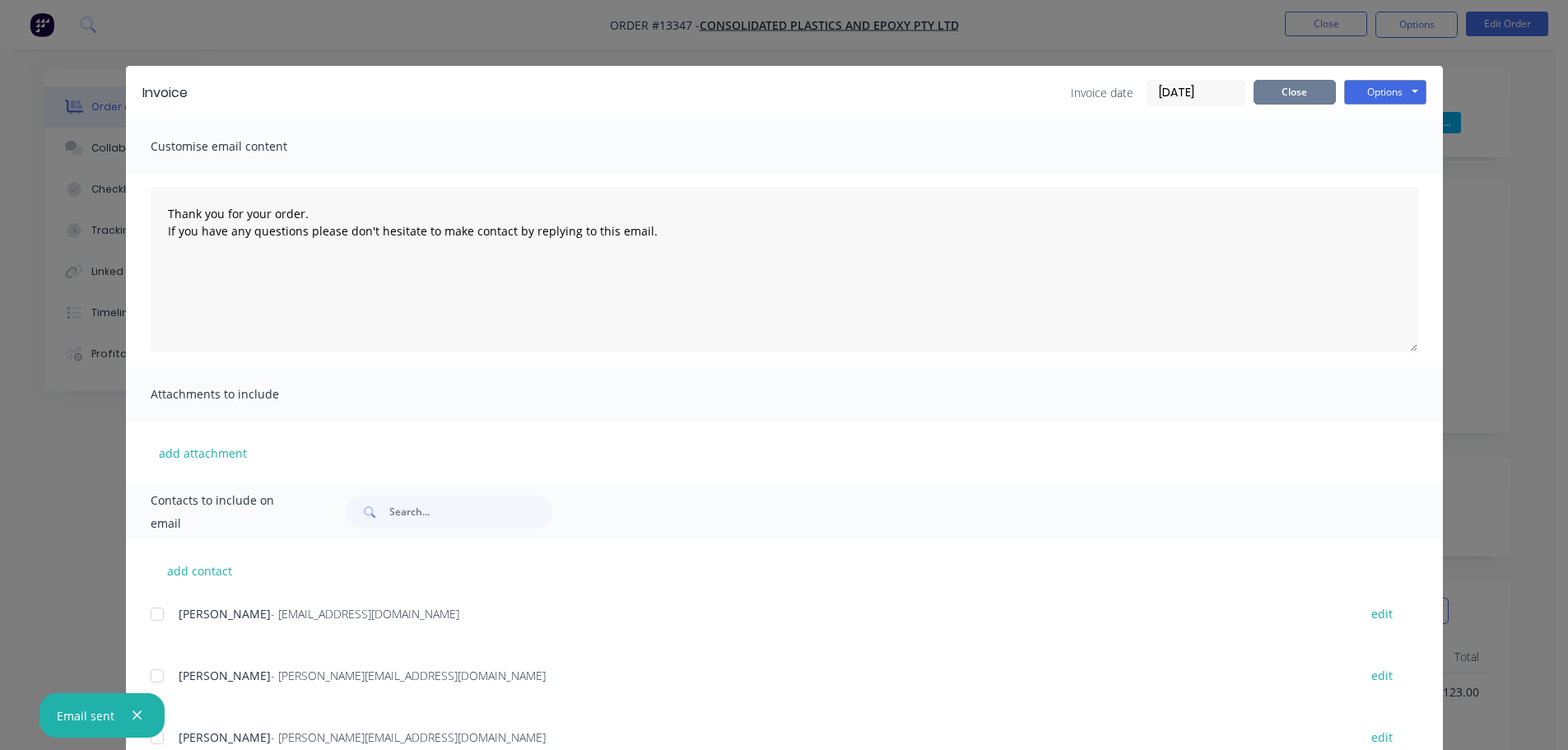
click at [1268, 89] on button "Close" at bounding box center [1294, 92] width 82 height 24
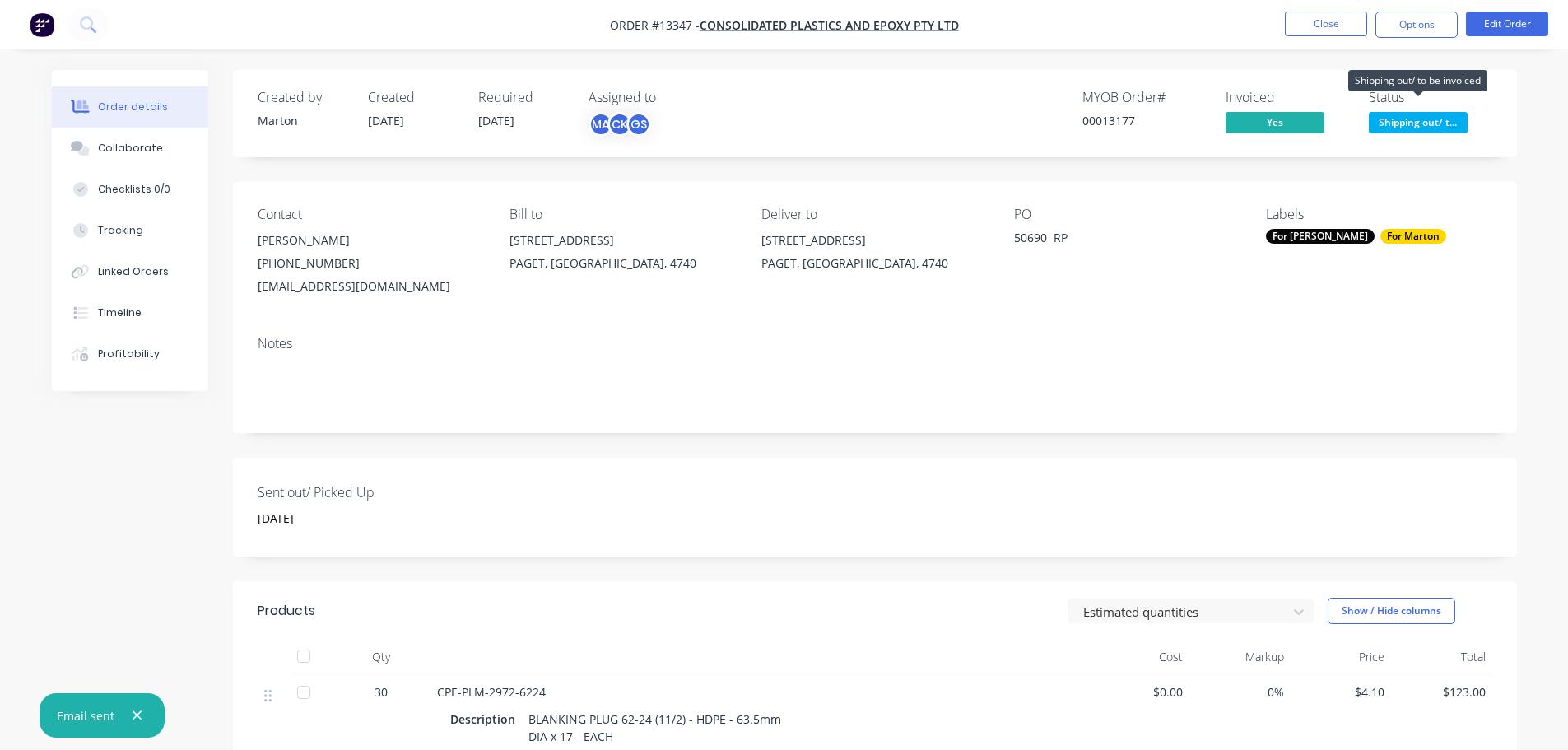
click at [1383, 114] on span "Shipping out/ t..." at bounding box center [1417, 122] width 98 height 20
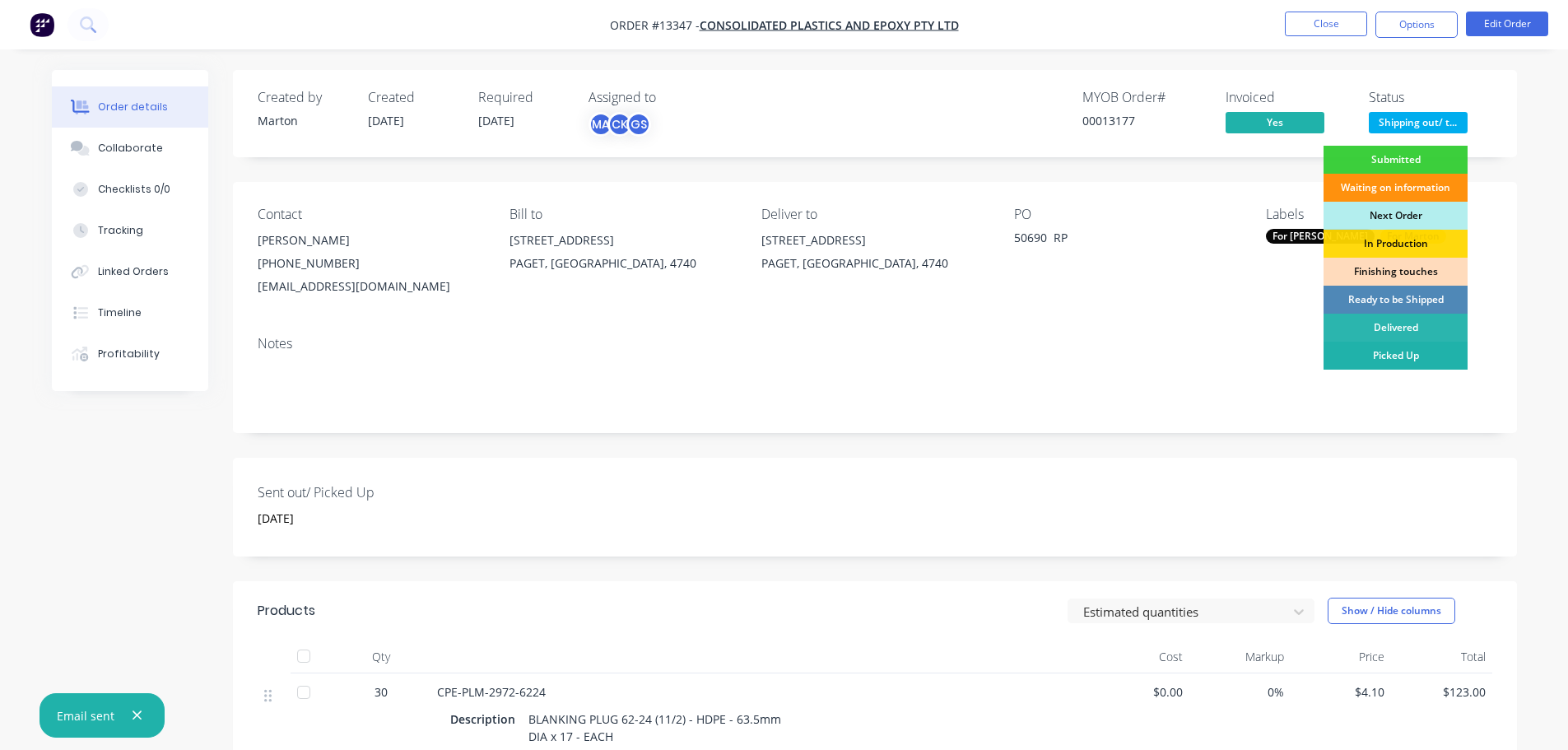
click at [1365, 350] on div "Picked Up" at bounding box center [1395, 355] width 144 height 28
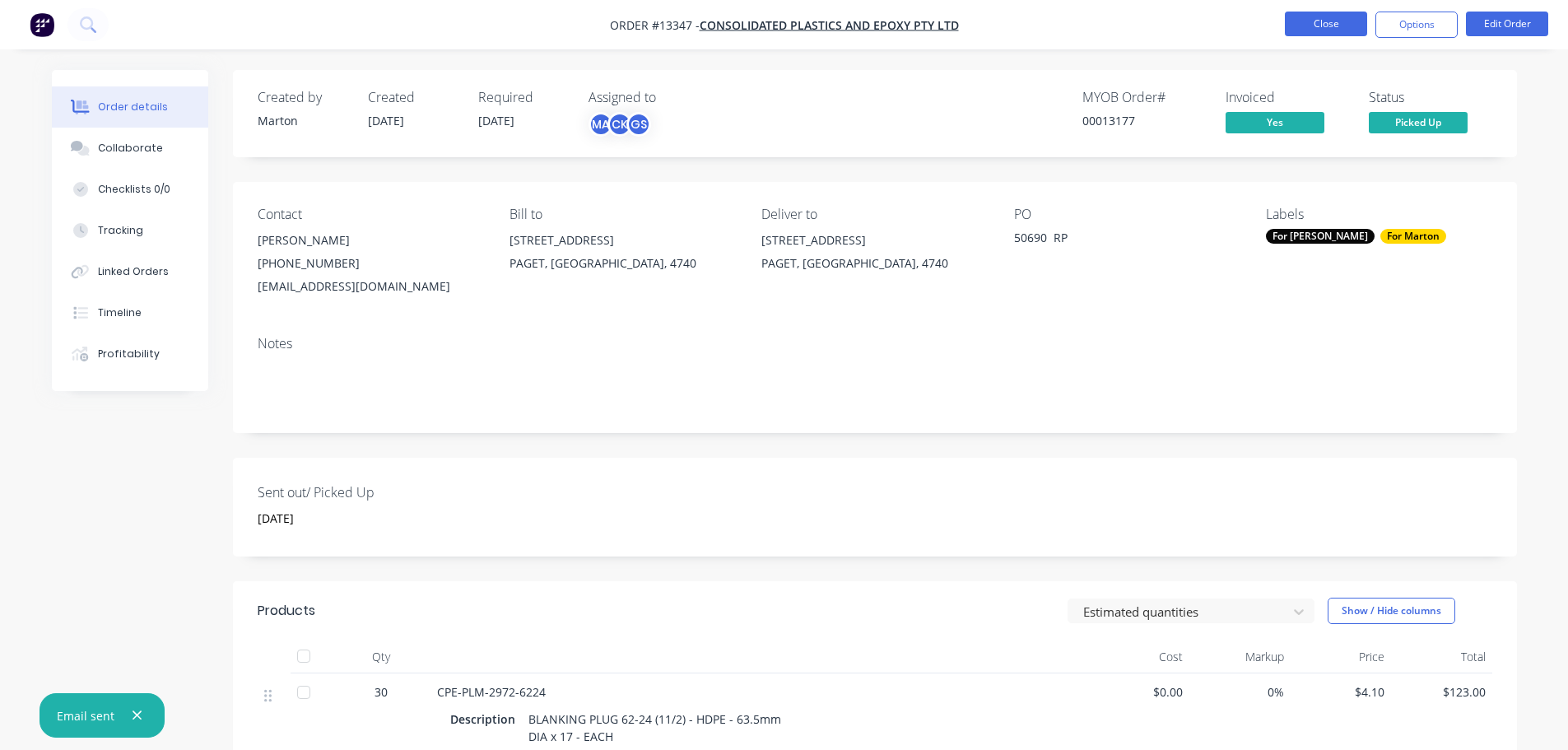
click at [1323, 35] on button "Close" at bounding box center [1326, 24] width 82 height 24
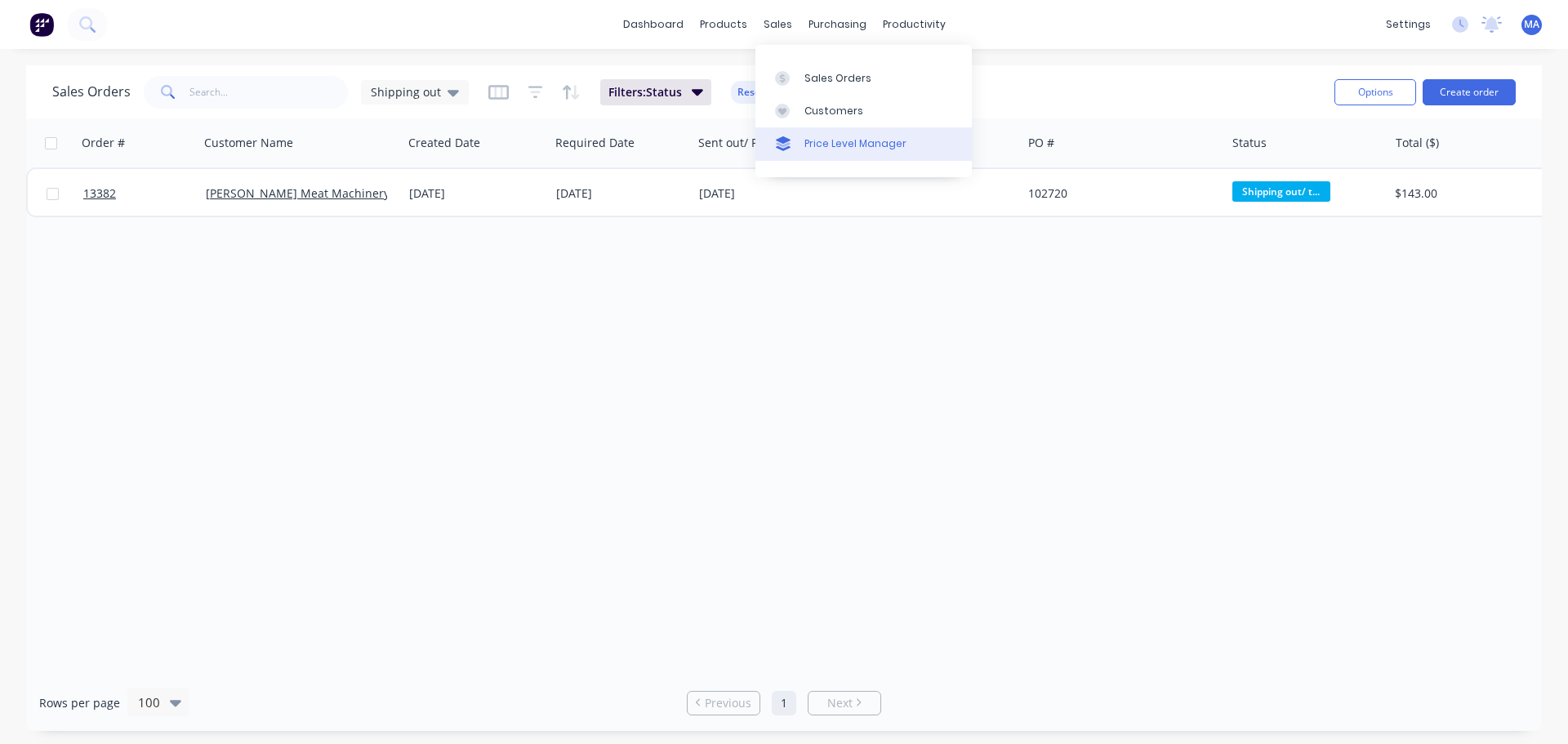
drag, startPoint x: 827, startPoint y: 86, endPoint x: 839, endPoint y: 133, distance: 48.5
click at [827, 86] on link "Sales Orders" at bounding box center [864, 77] width 216 height 33
click at [458, 92] on div "Shipping out" at bounding box center [414, 92] width 108 height 24
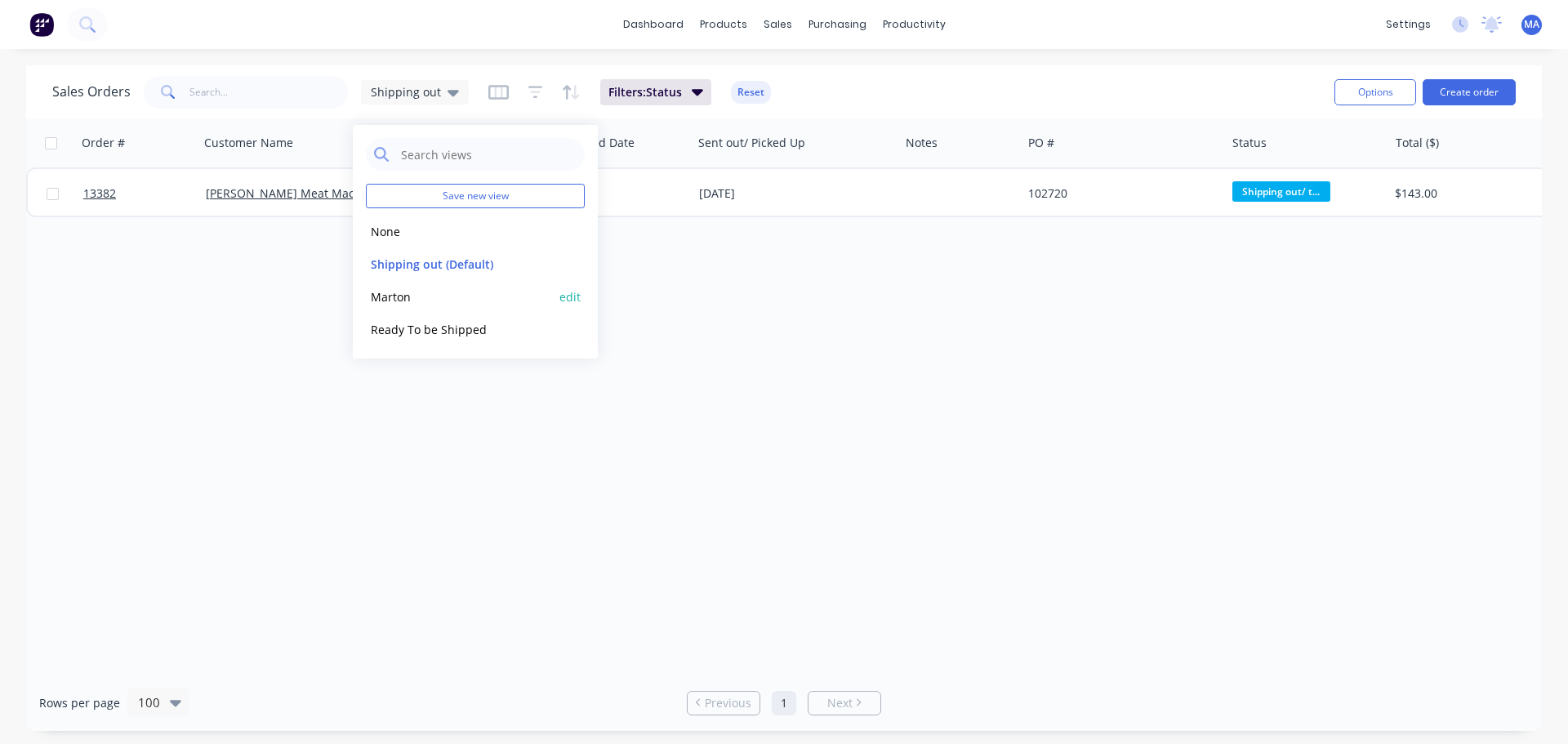
click at [420, 293] on button "Marton" at bounding box center [459, 296] width 186 height 18
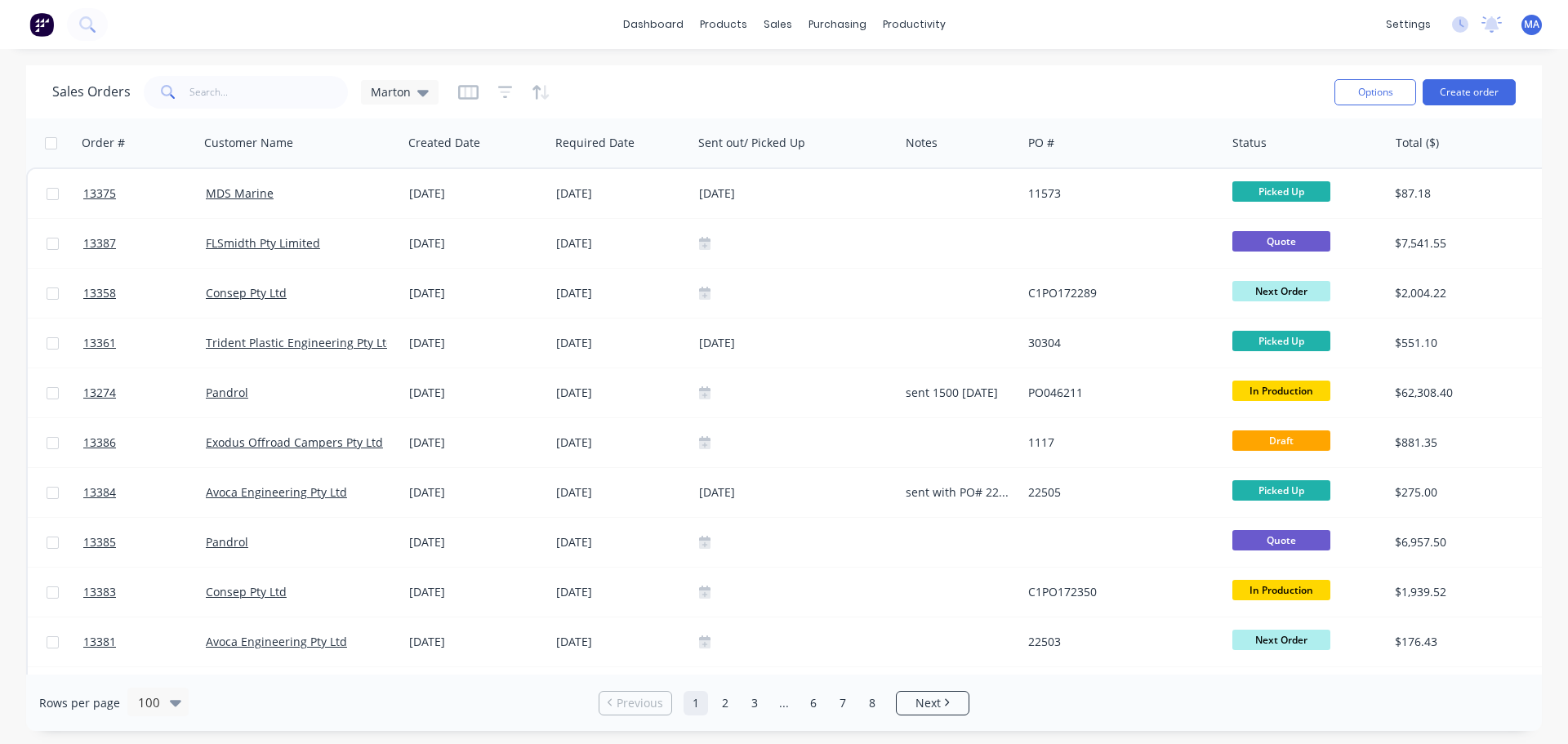
click at [843, 73] on div "Sales Orders Marton" at bounding box center [688, 92] width 1270 height 40
click at [1435, 97] on button "Create order" at bounding box center [1469, 92] width 93 height 26
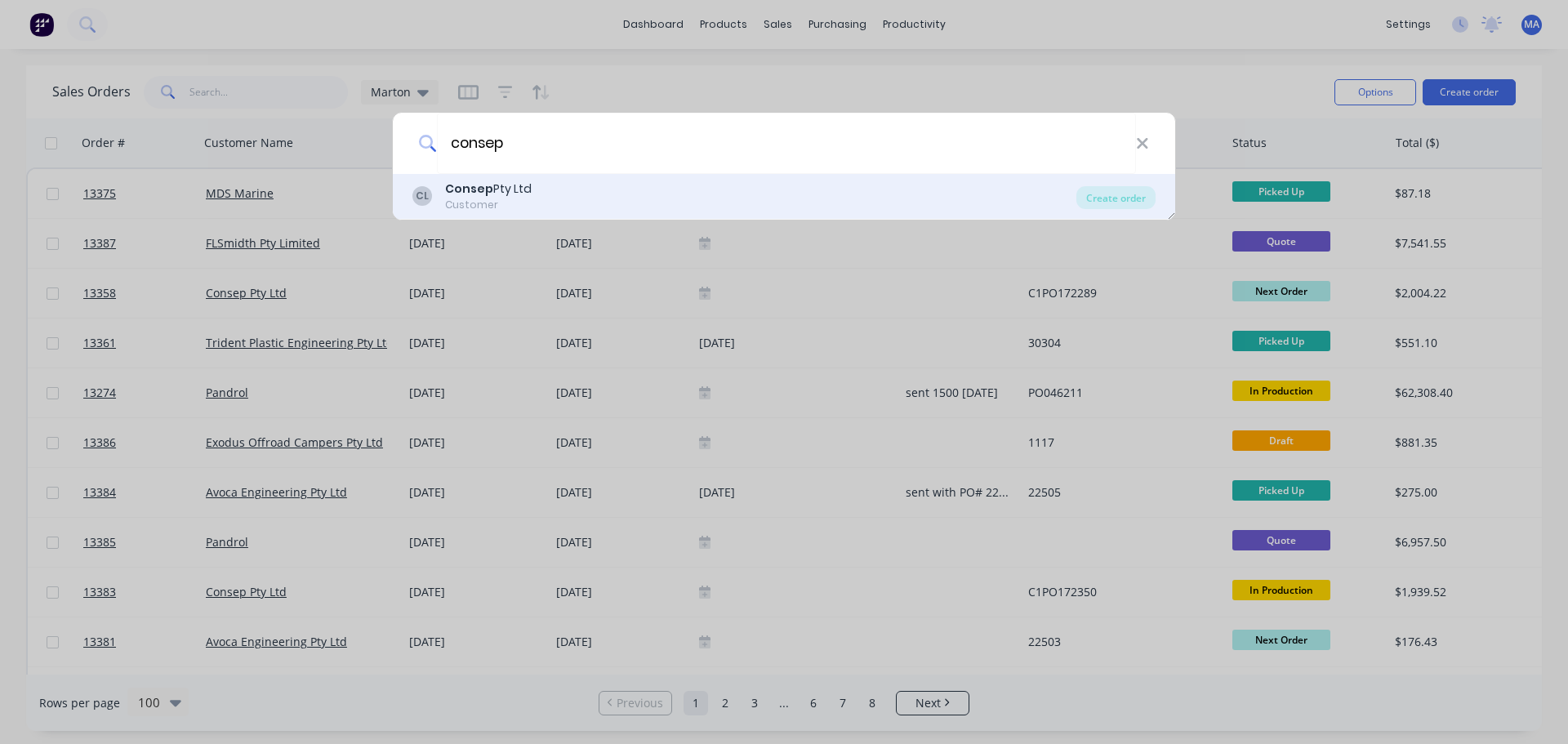
type input "consep"
click at [648, 203] on div "CL Consep Pty Ltd Customer" at bounding box center [744, 196] width 664 height 32
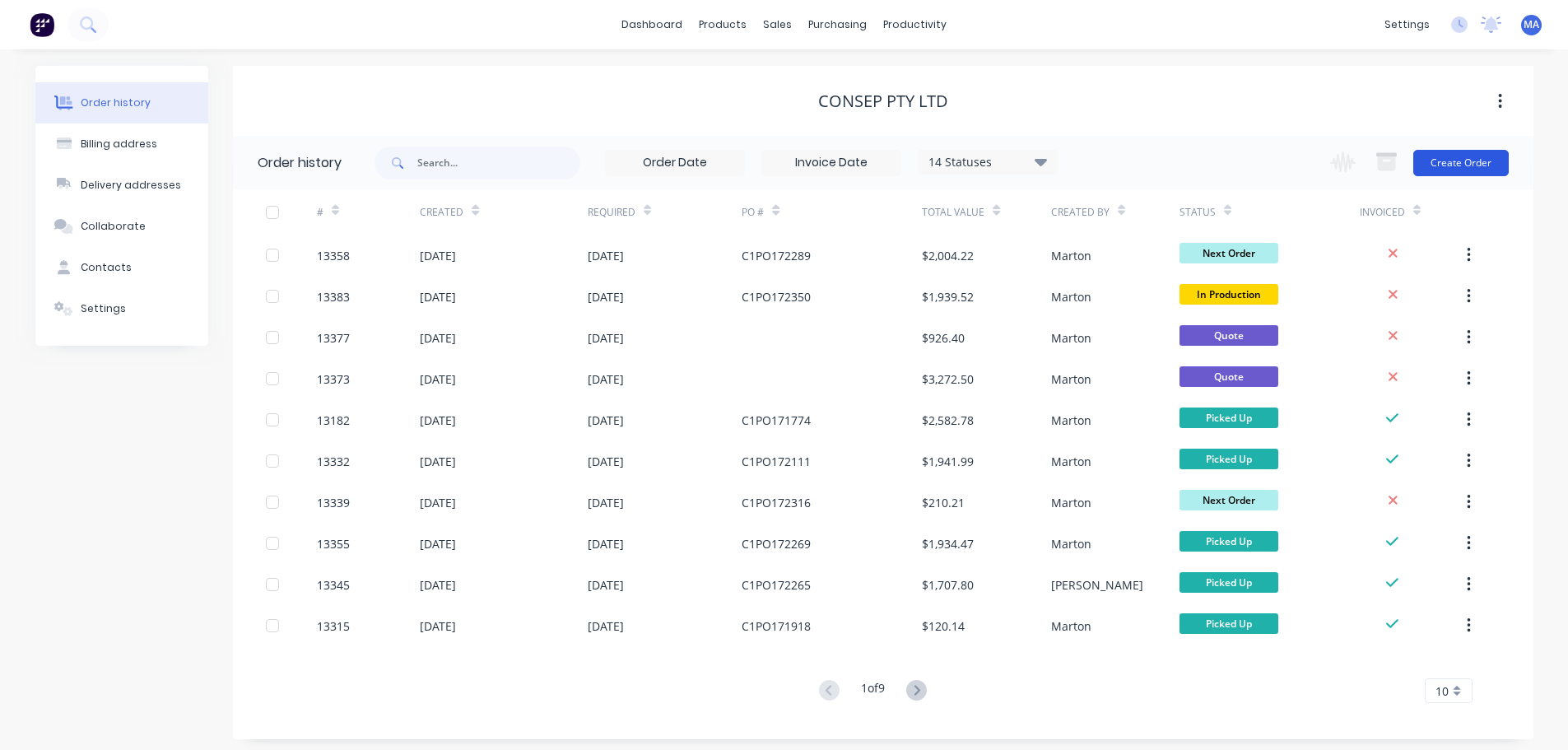
click at [1485, 166] on button "Create Order" at bounding box center [1460, 162] width 95 height 26
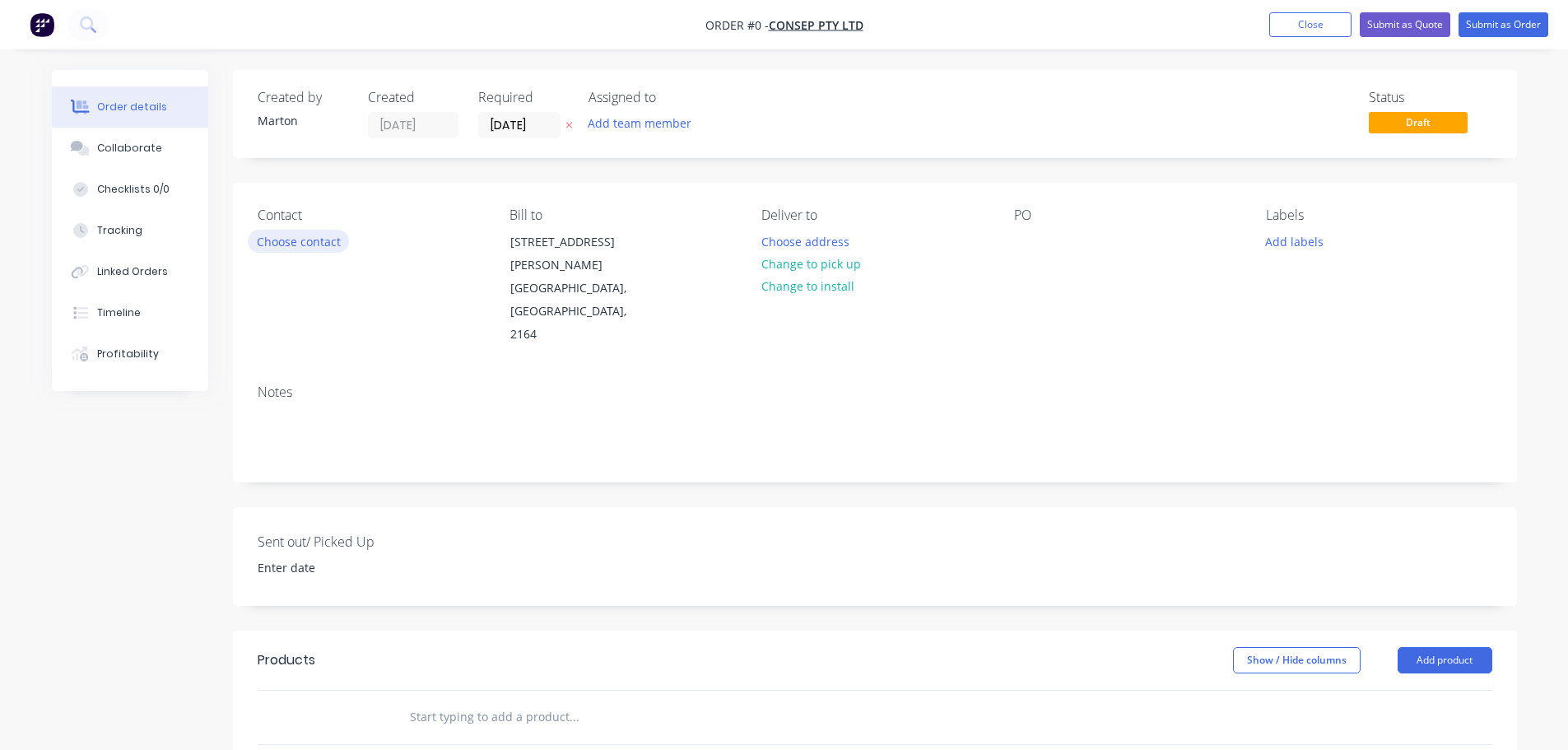
click at [317, 233] on button "Choose contact" at bounding box center [298, 241] width 101 height 22
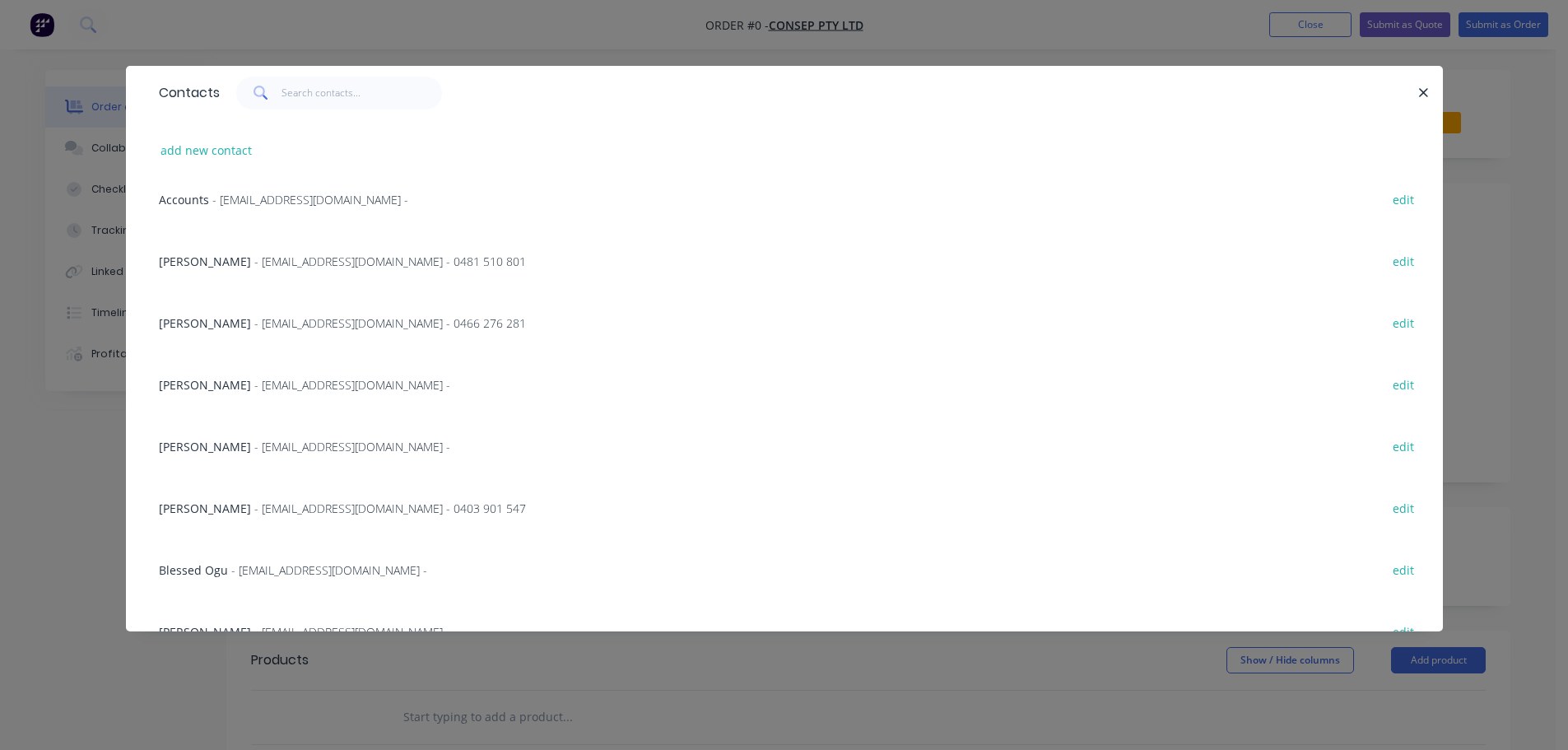
scroll to position [414, 0]
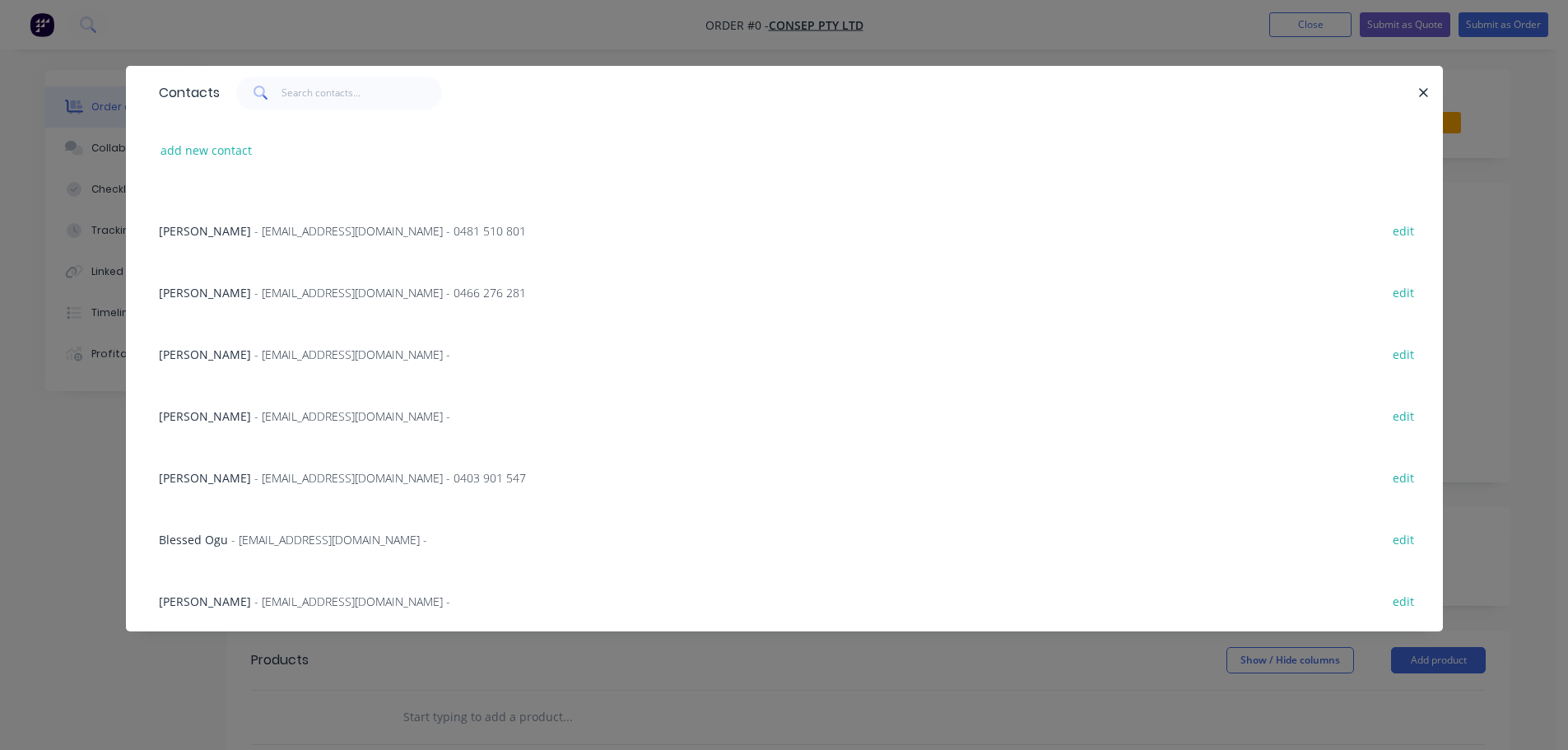
click at [233, 550] on div "Blessed Ogu - [EMAIL_ADDRESS][DOMAIN_NAME] - edit" at bounding box center [784, 538] width 1268 height 61
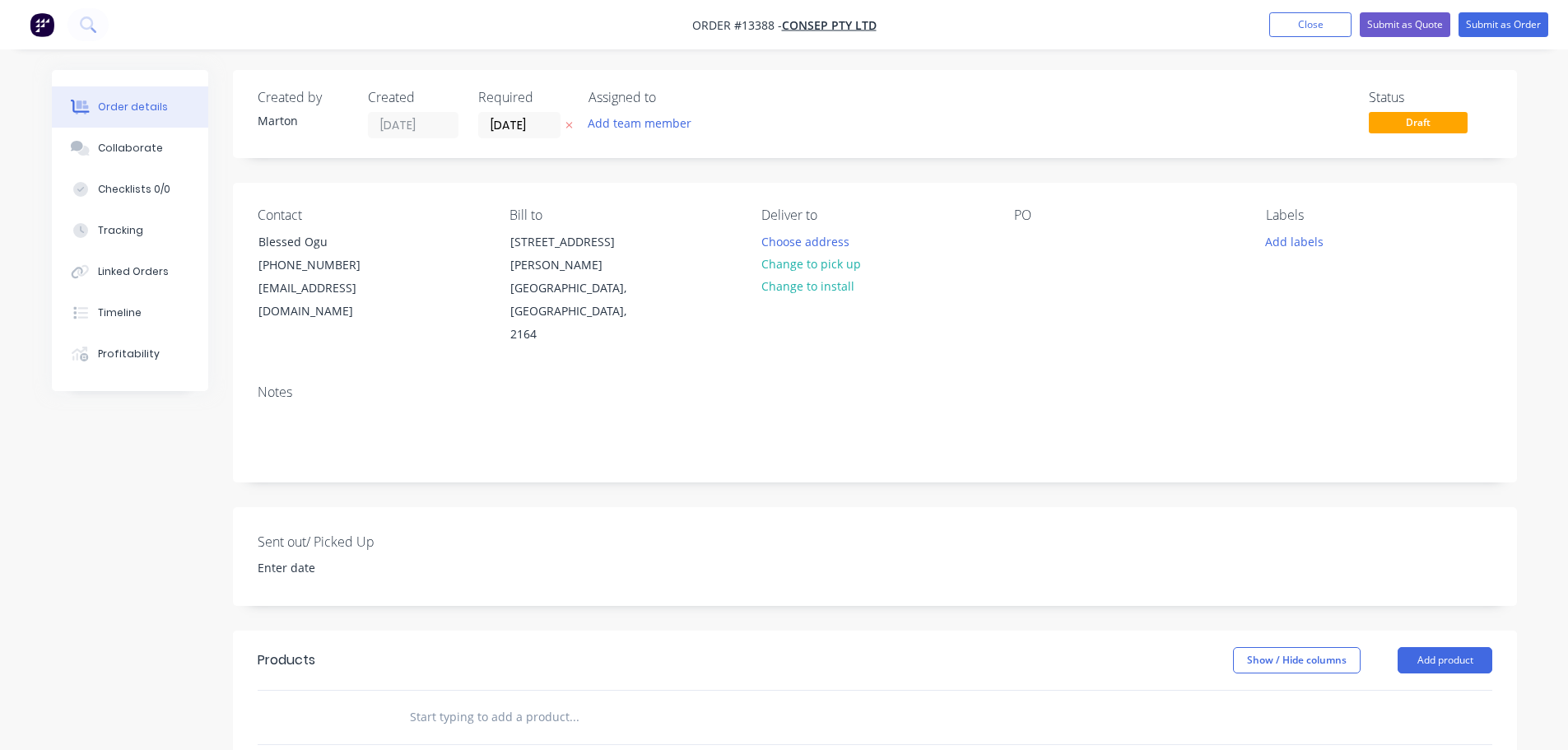
click at [610, 142] on div "Created by [PERSON_NAME] Created [DATE] Required [DATE] Assigned to Add team me…" at bounding box center [874, 114] width 1284 height 88
click at [614, 130] on button "Add team member" at bounding box center [639, 123] width 121 height 22
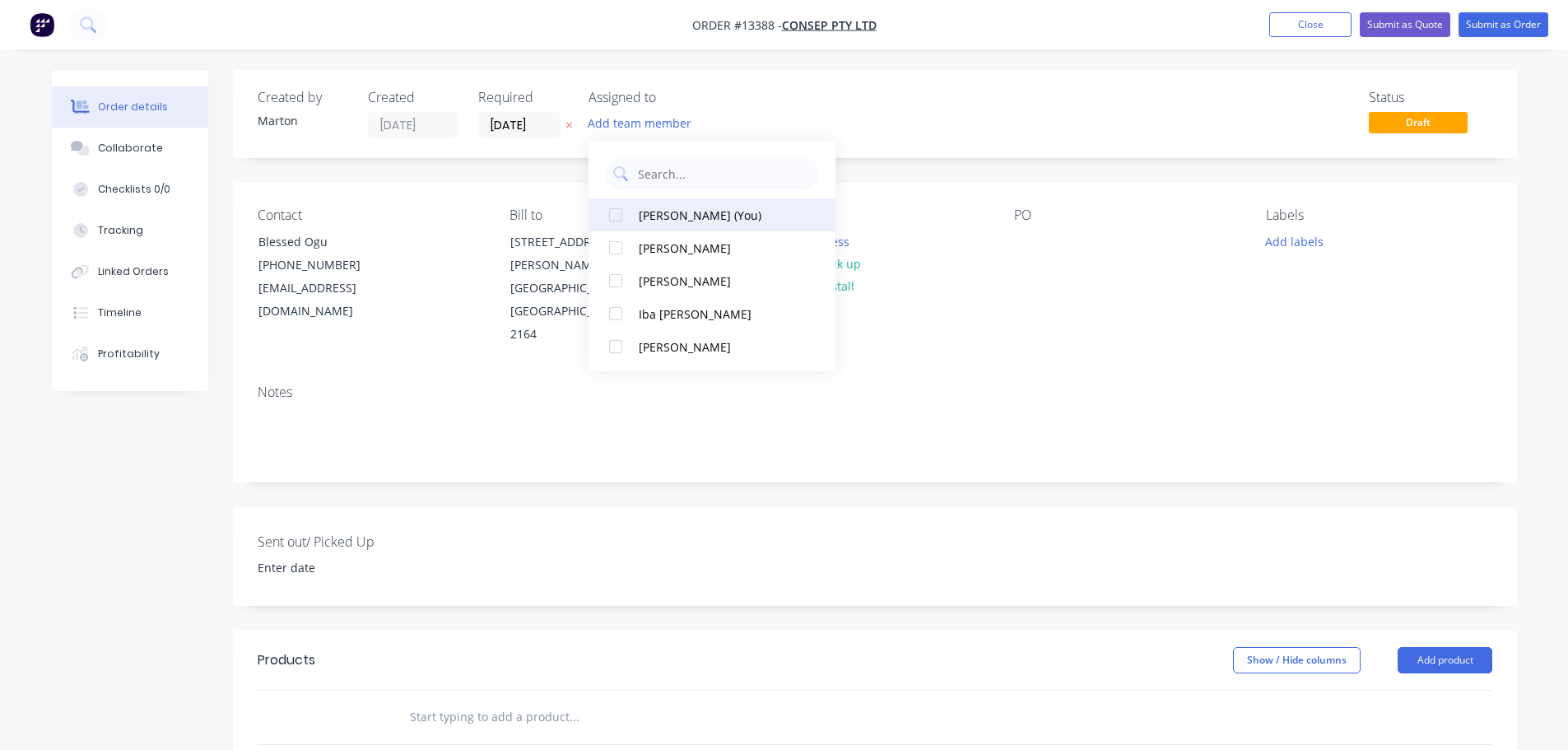
click at [628, 219] on div at bounding box center [615, 215] width 33 height 33
drag, startPoint x: 620, startPoint y: 242, endPoint x: 621, endPoint y: 254, distance: 12.0
click at [620, 247] on div at bounding box center [615, 247] width 33 height 33
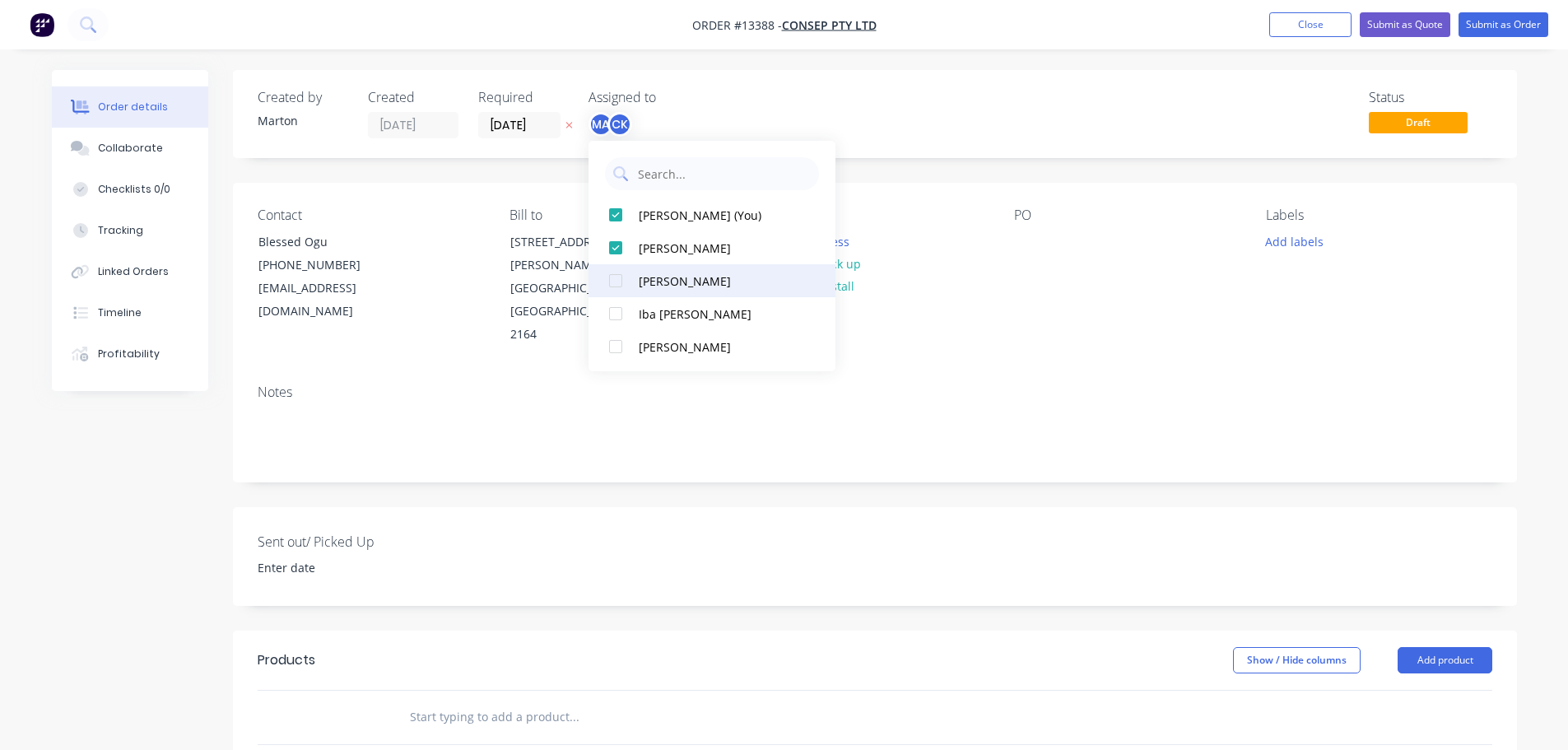
click at [624, 279] on div at bounding box center [615, 280] width 33 height 33
click at [865, 85] on div "Created by [PERSON_NAME] Created [DATE] Required [DATE] Assigned to MA CK GS St…" at bounding box center [874, 114] width 1284 height 88
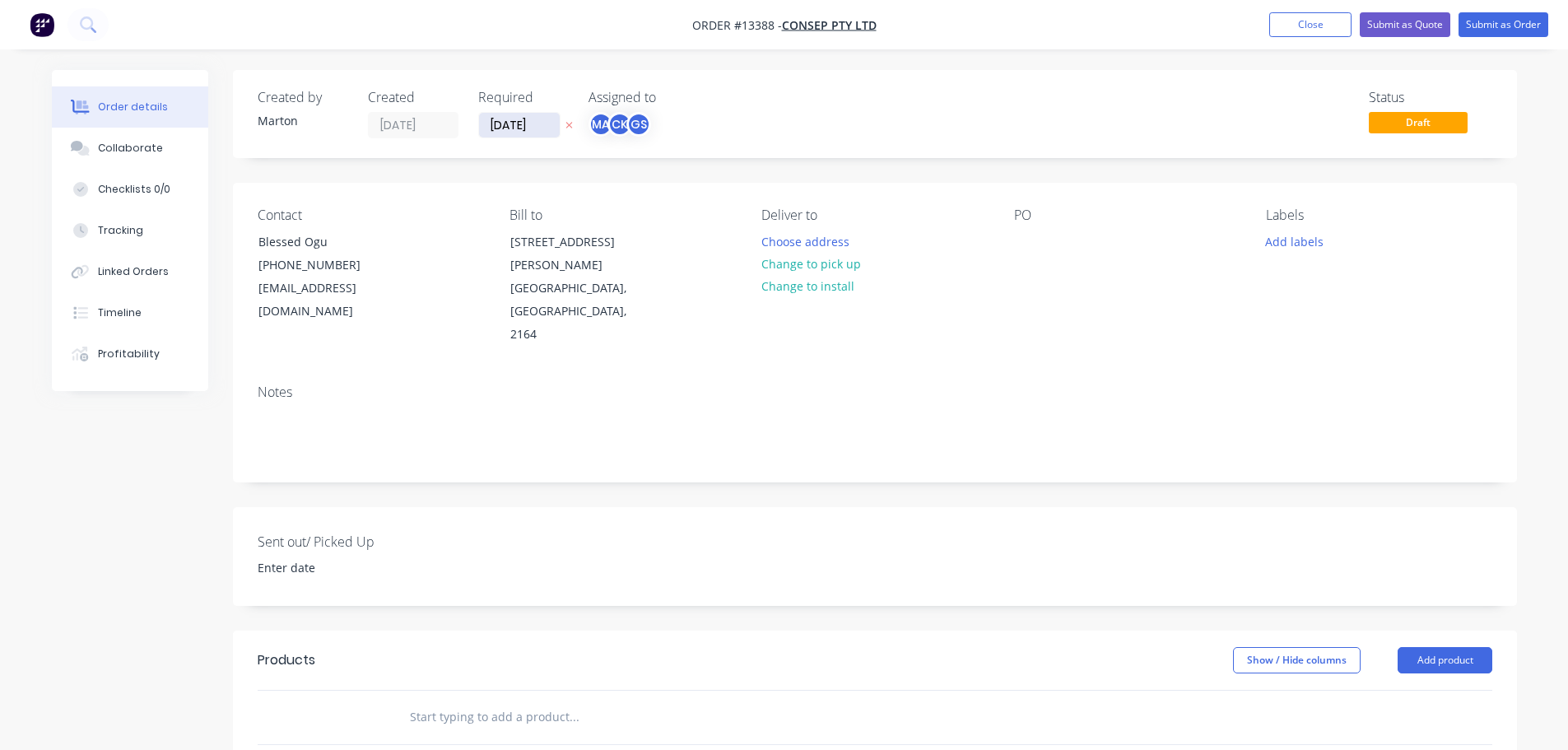
click at [512, 133] on input "[DATE]" at bounding box center [519, 125] width 81 height 24
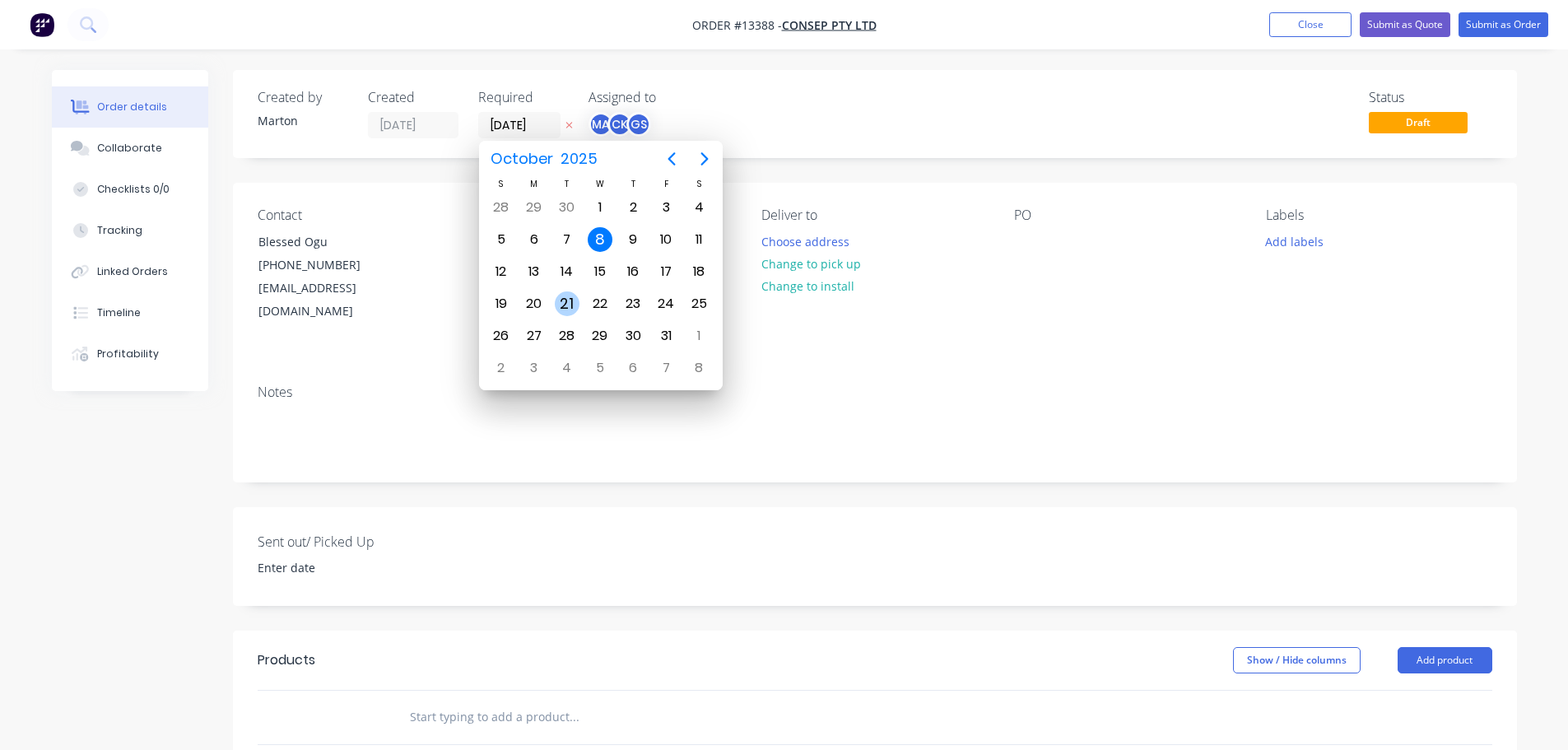
click at [562, 302] on div "21" at bounding box center [566, 303] width 24 height 24
type input "[DATE]"
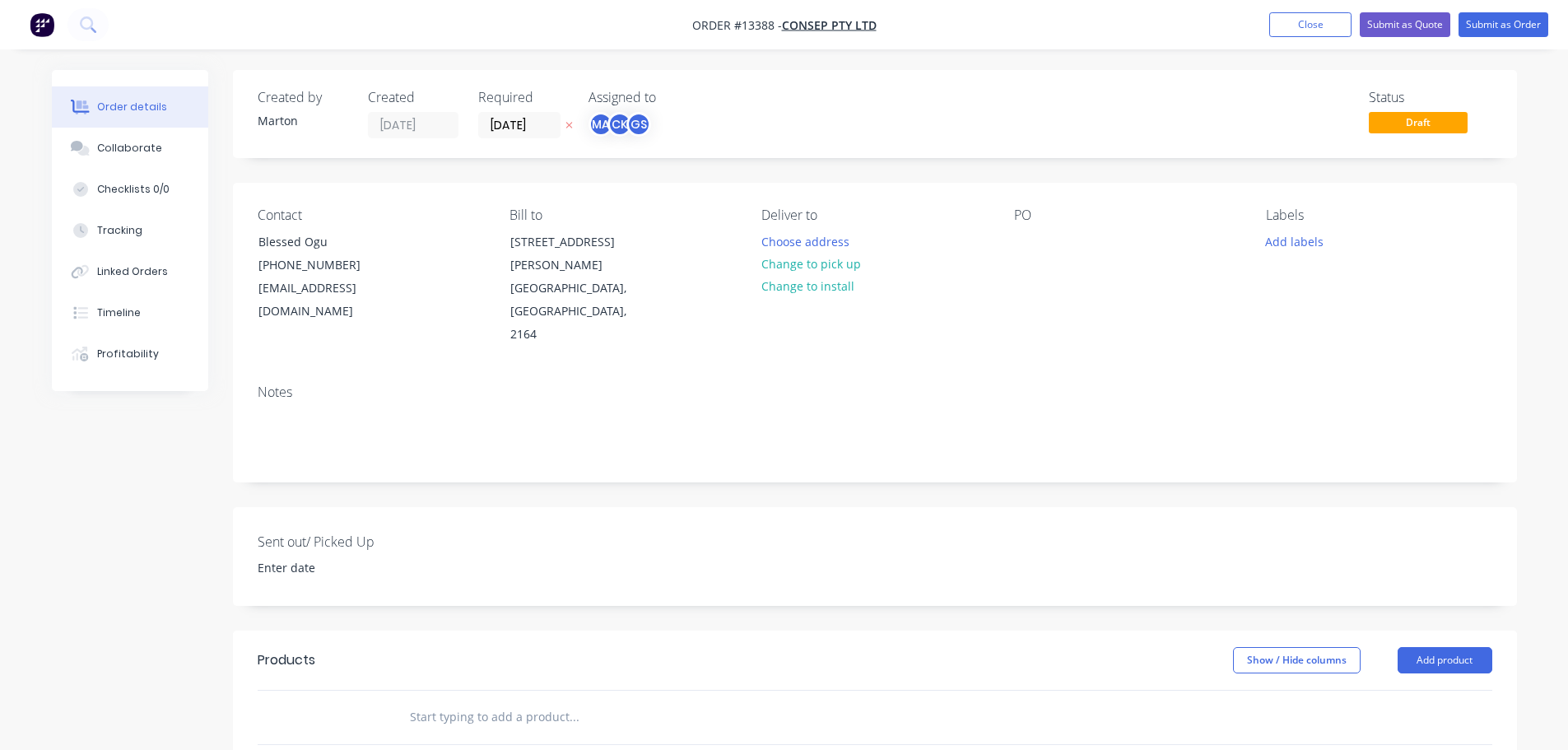
click at [787, 255] on button "Change to pick up" at bounding box center [811, 263] width 117 height 22
click at [786, 263] on button "Change to delivery" at bounding box center [812, 264] width 120 height 22
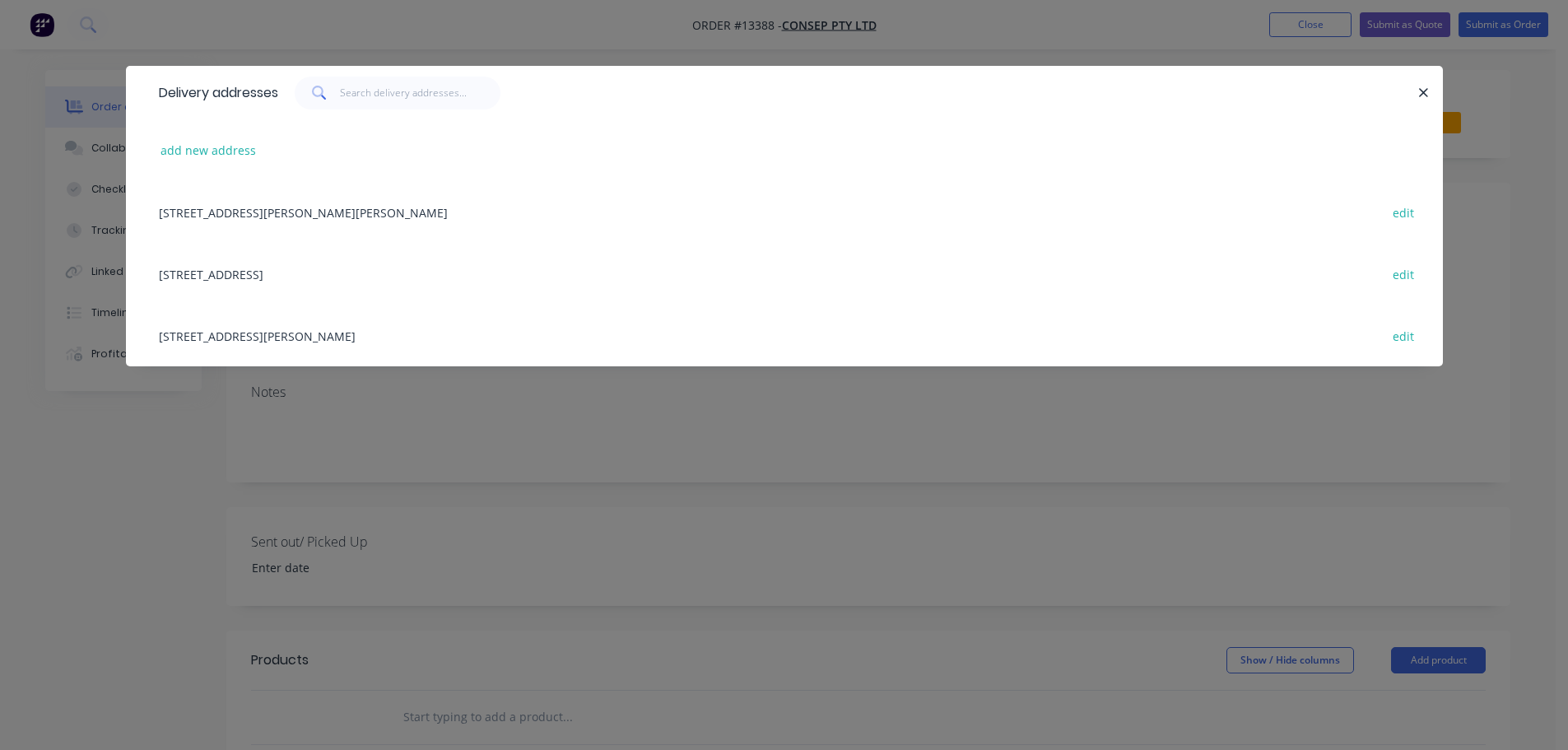
click at [321, 332] on div "[STREET_ADDRESS][PERSON_NAME] edit" at bounding box center [784, 335] width 1268 height 61
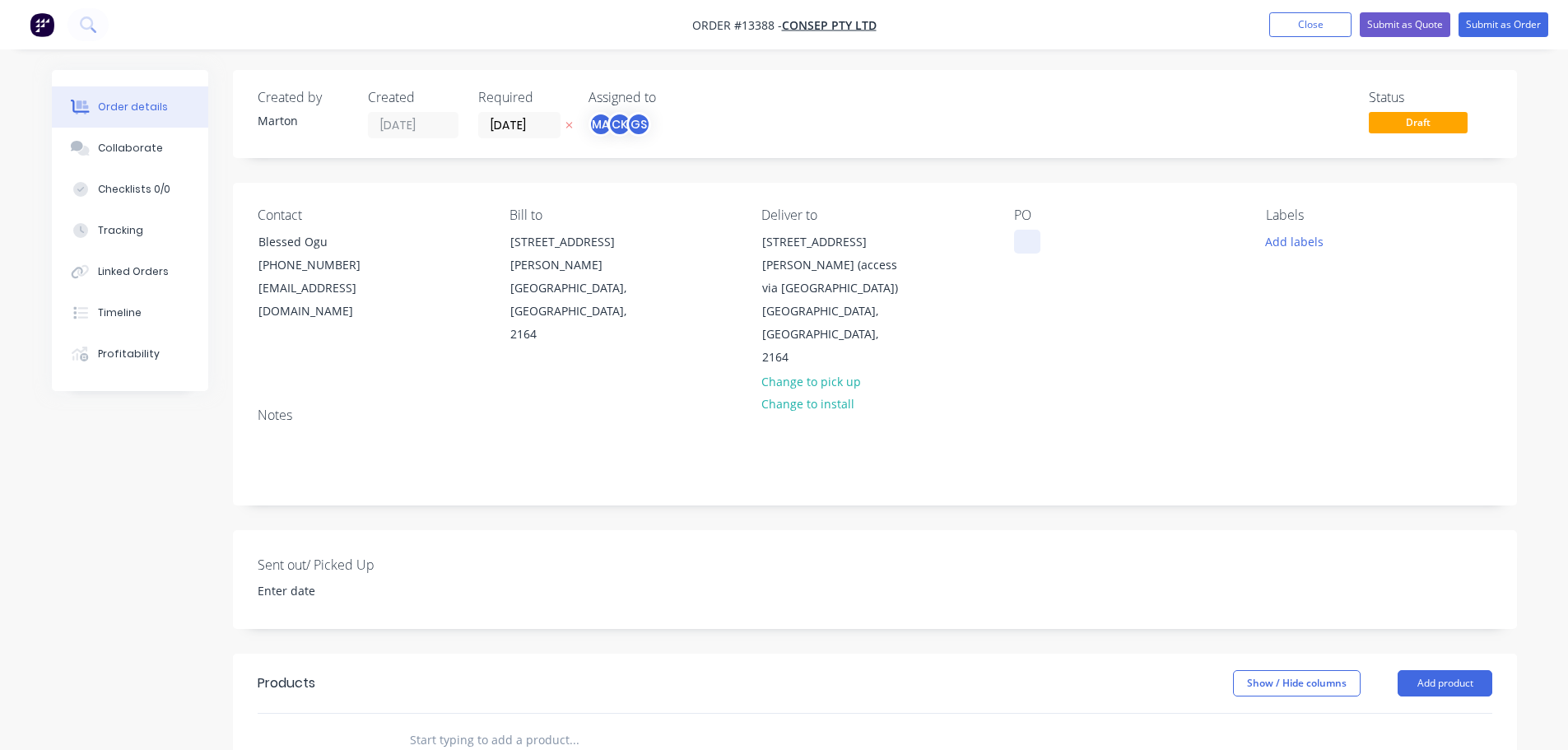
click at [1036, 239] on div at bounding box center [1027, 242] width 26 height 24
click at [1279, 237] on button "Add labels" at bounding box center [1294, 241] width 76 height 22
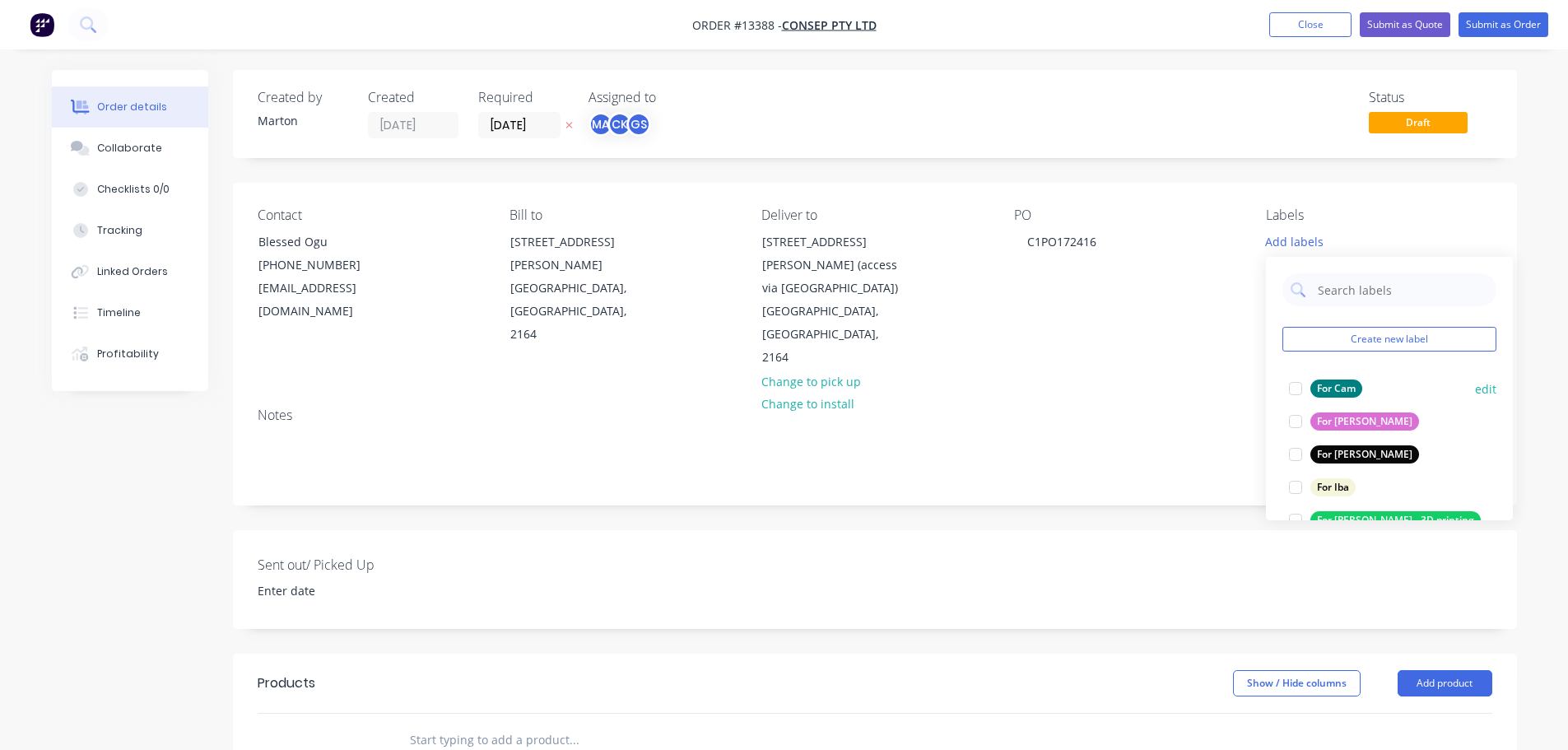
click at [1289, 387] on div at bounding box center [1295, 388] width 33 height 33
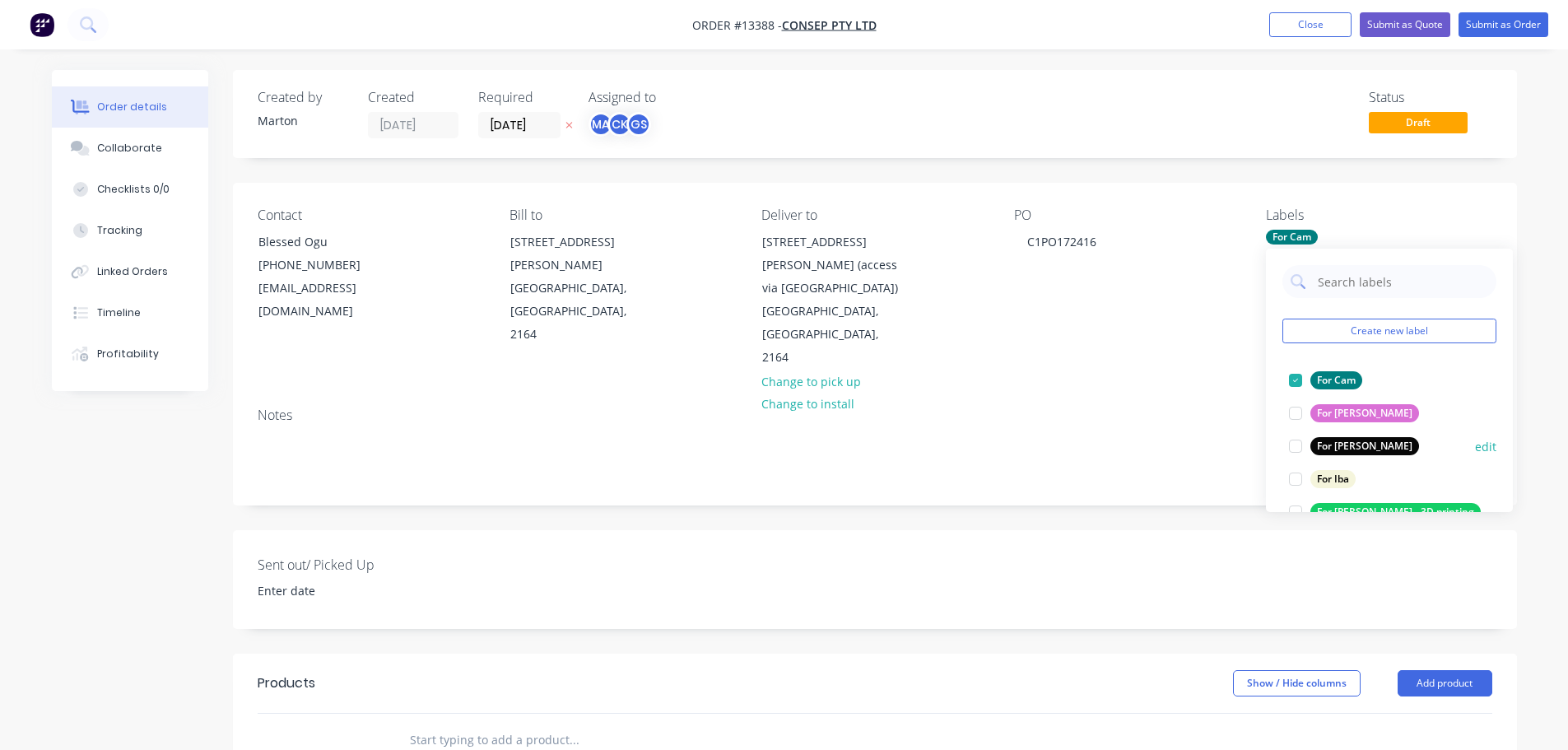
click at [1295, 449] on div at bounding box center [1295, 445] width 33 height 33
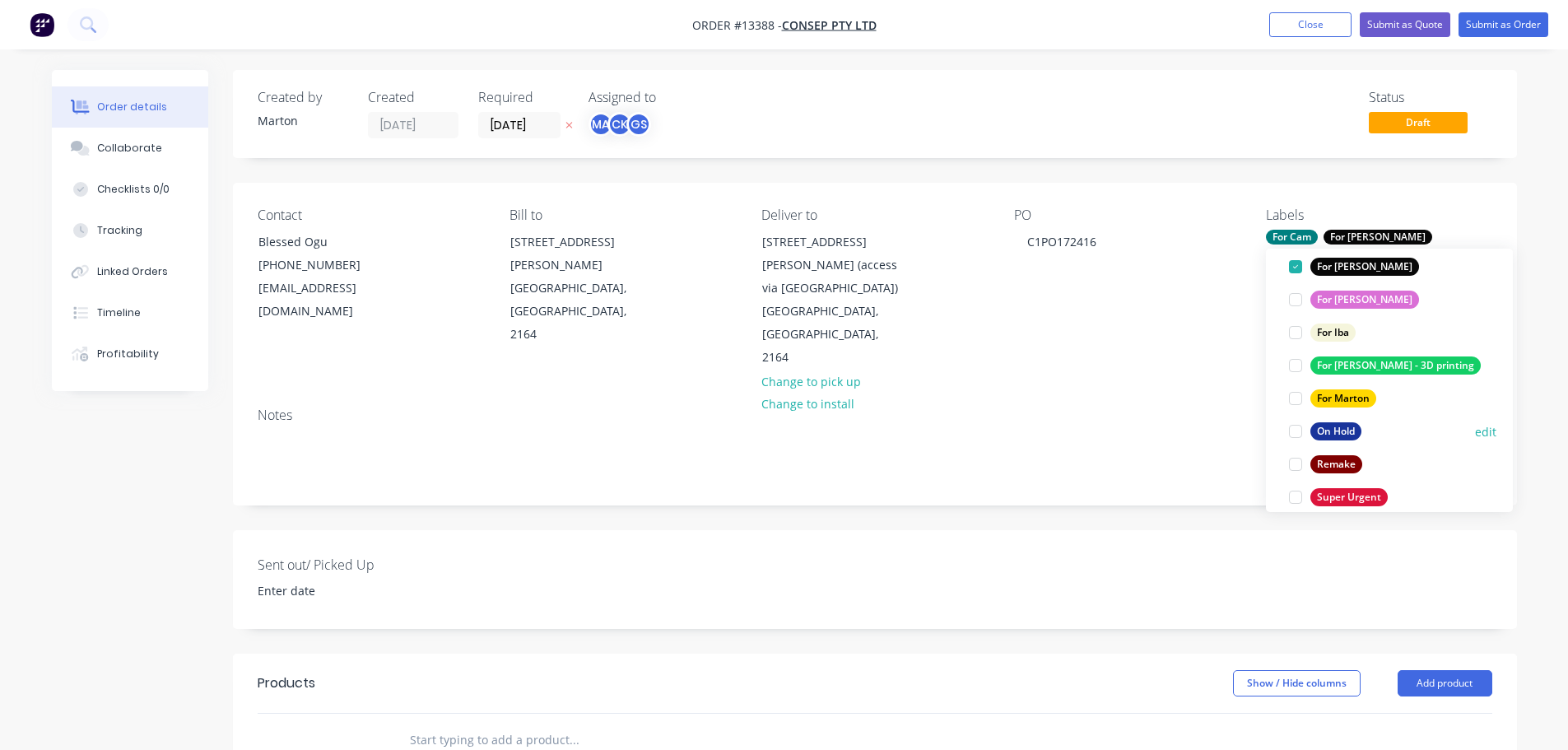
scroll to position [165, 0]
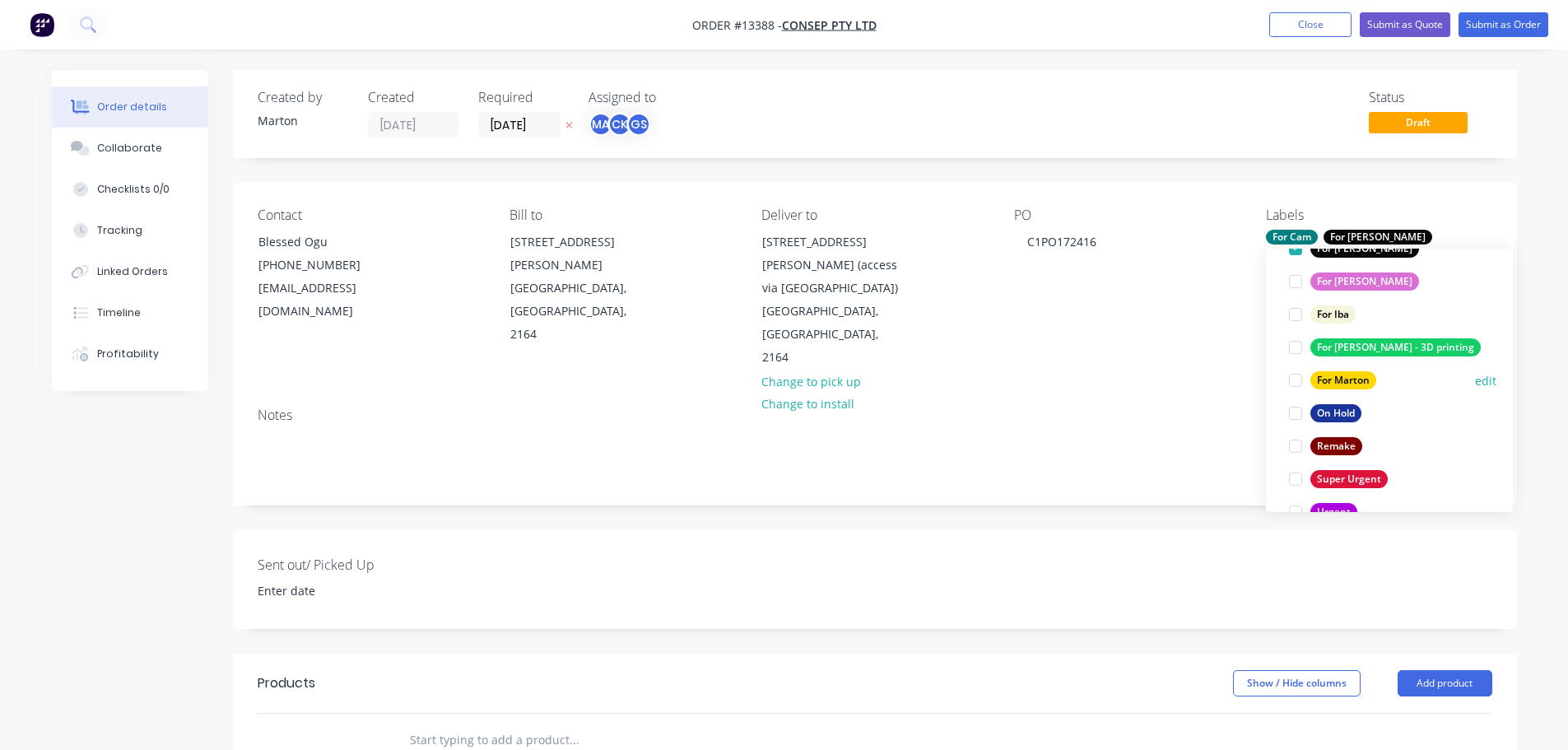
click at [1292, 385] on div at bounding box center [1295, 380] width 33 height 33
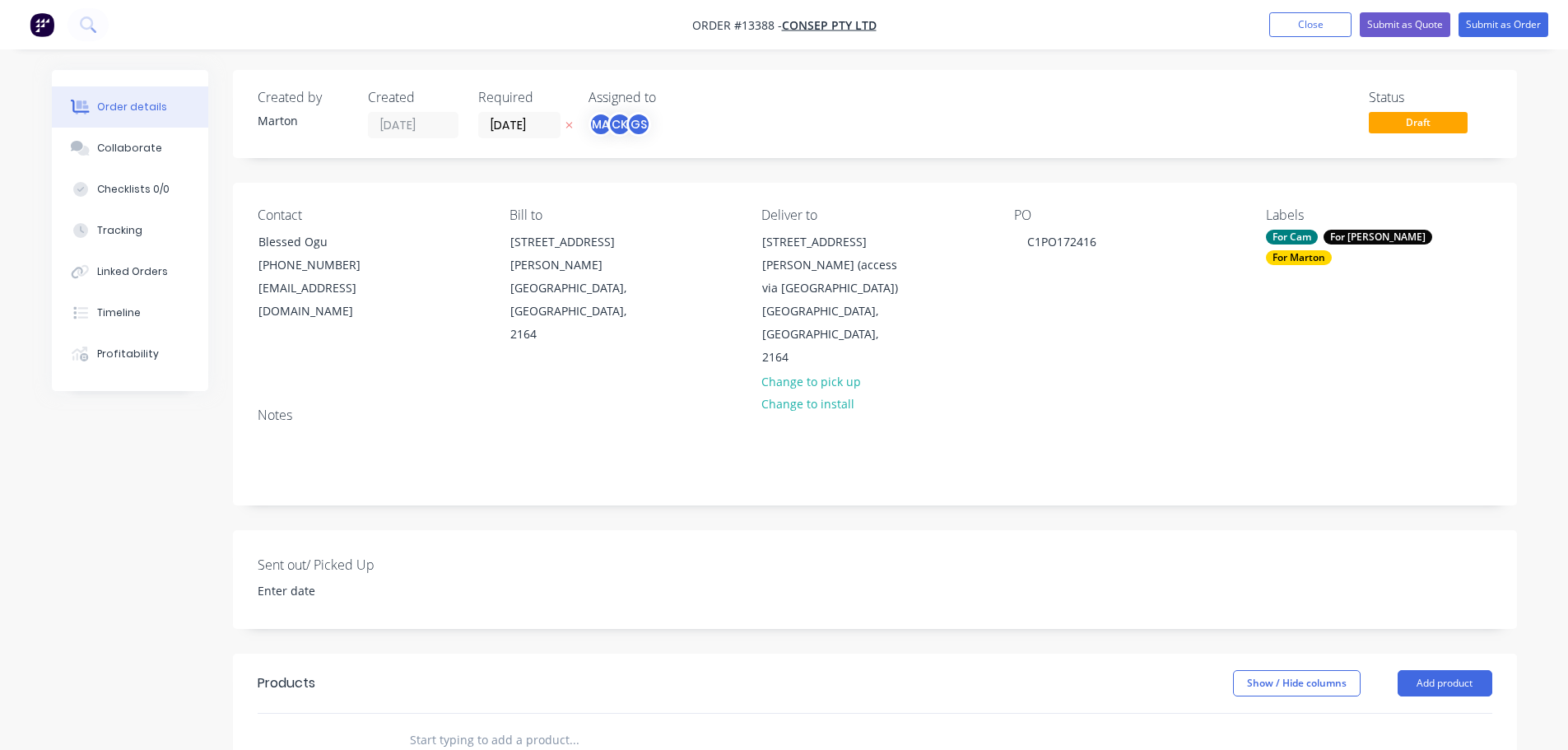
click at [476, 724] on input "text" at bounding box center [573, 740] width 329 height 33
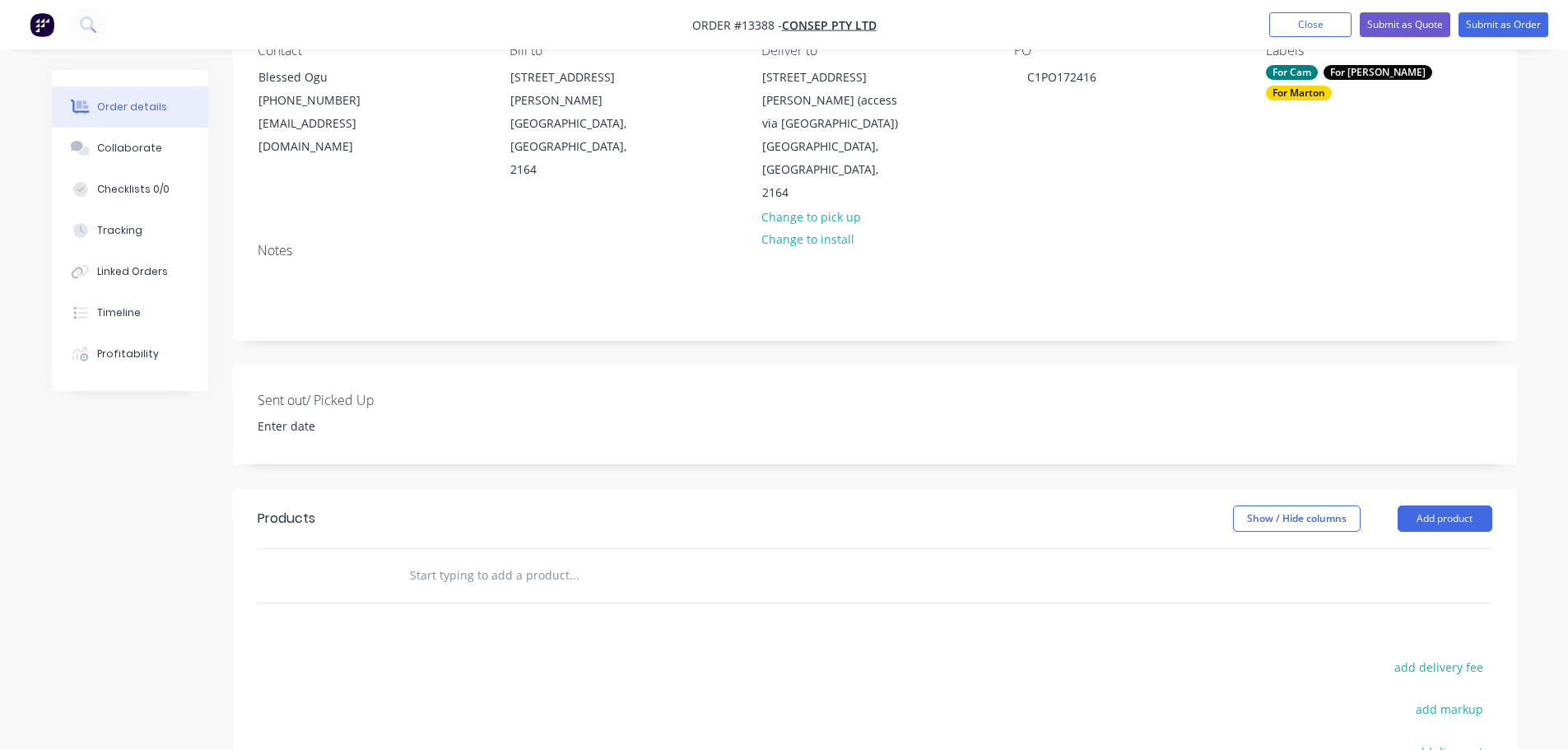
click at [539, 559] on input "text" at bounding box center [573, 575] width 329 height 33
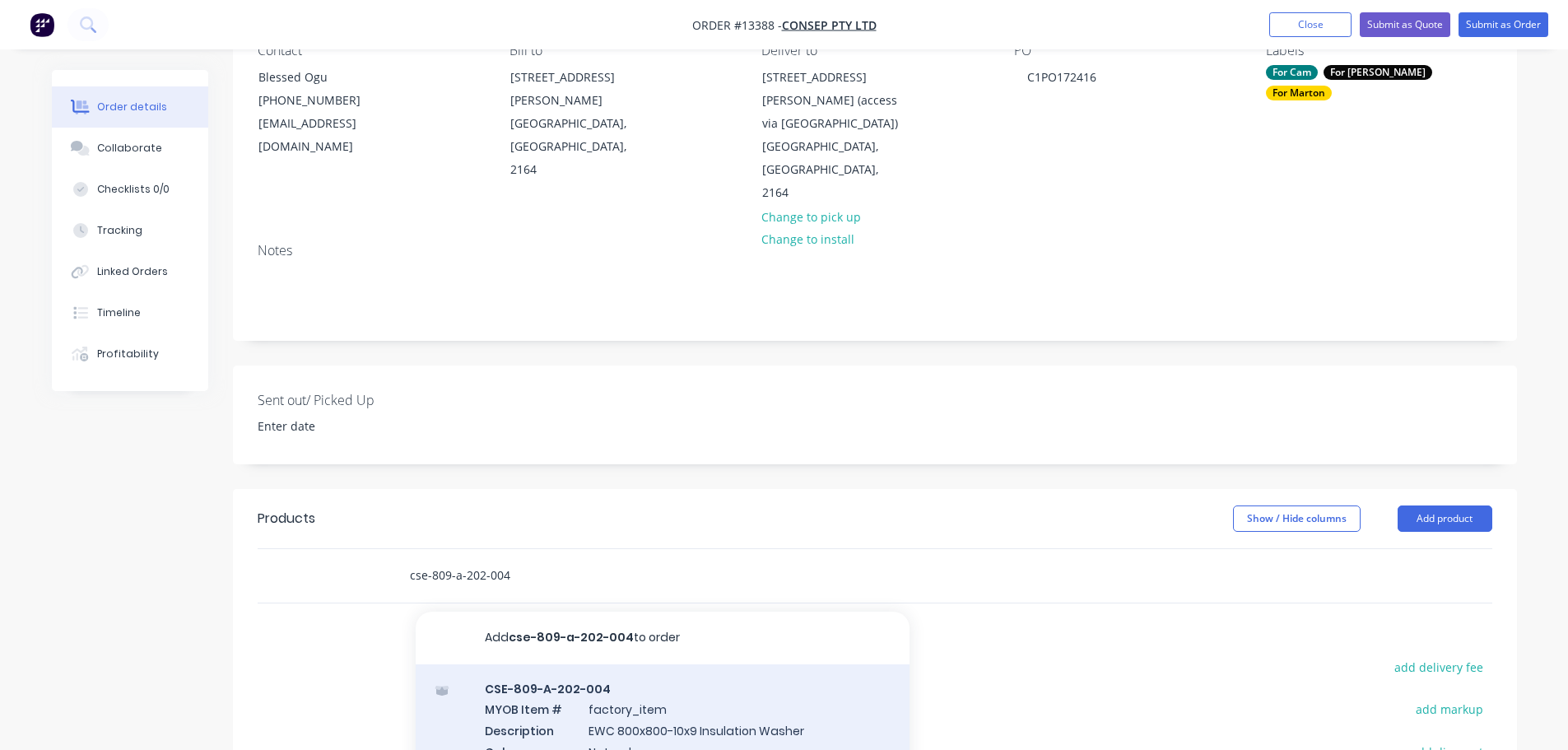
type input "cse-809-a-202-004"
click at [610, 664] on div "CSE-809-A-202-004 MYOB Item # factory_item Description EWC 800x800-10x9 Insulat…" at bounding box center [662, 752] width 494 height 175
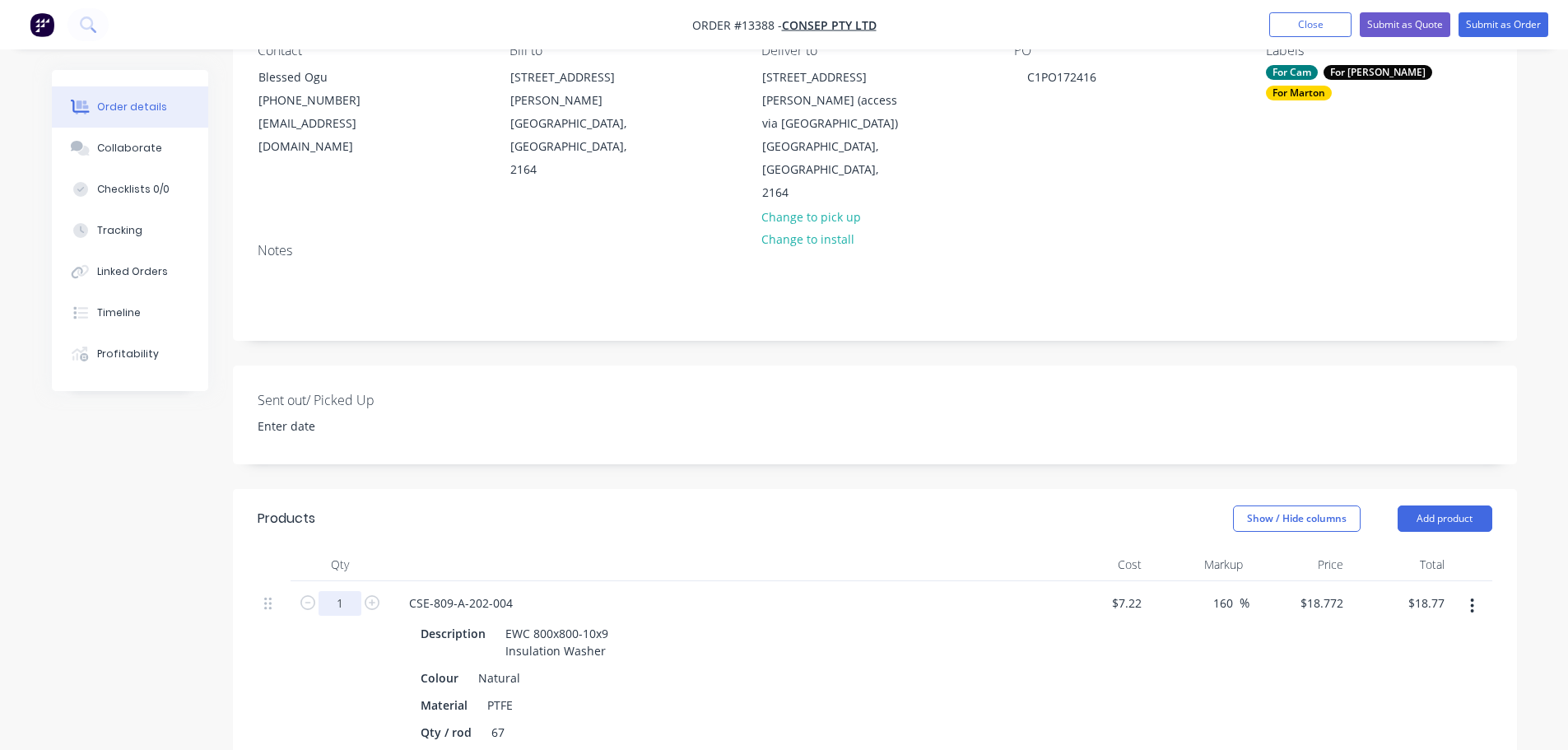
click at [344, 591] on input "1" at bounding box center [339, 603] width 43 height 24
type input "24"
type input "$450.53"
click at [936, 548] on div at bounding box center [719, 564] width 658 height 33
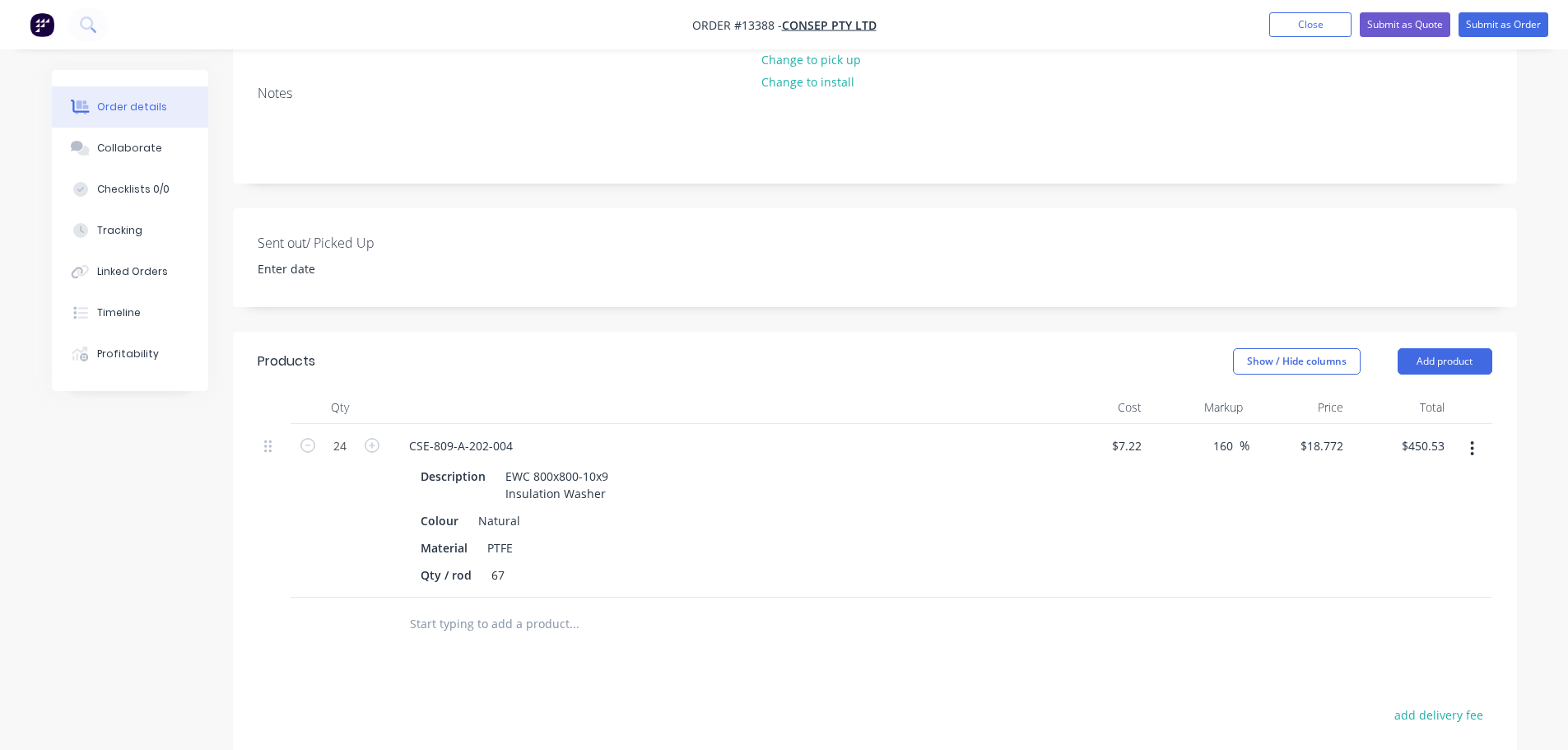
scroll to position [329, 0]
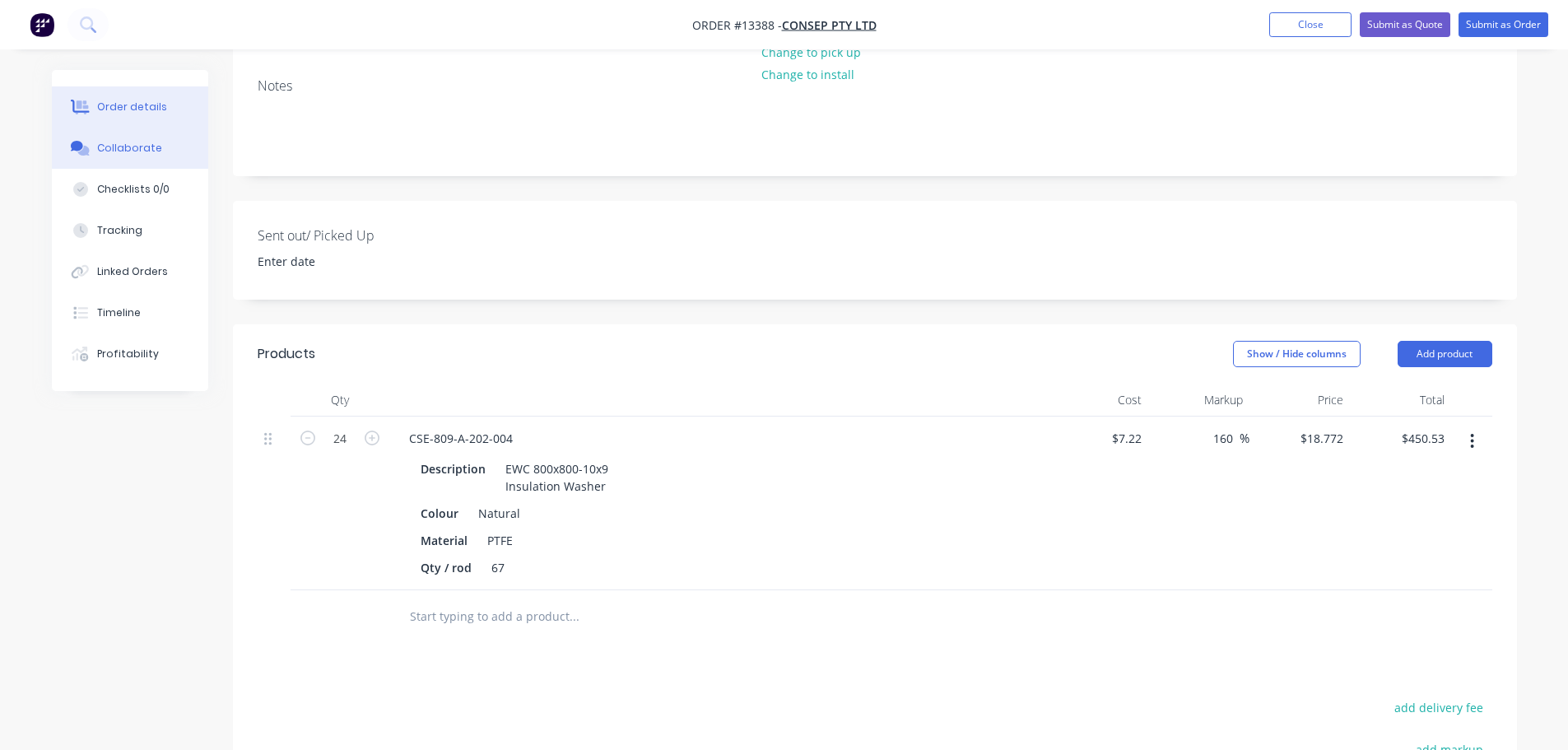
click at [147, 157] on button "Collaborate" at bounding box center [130, 148] width 157 height 41
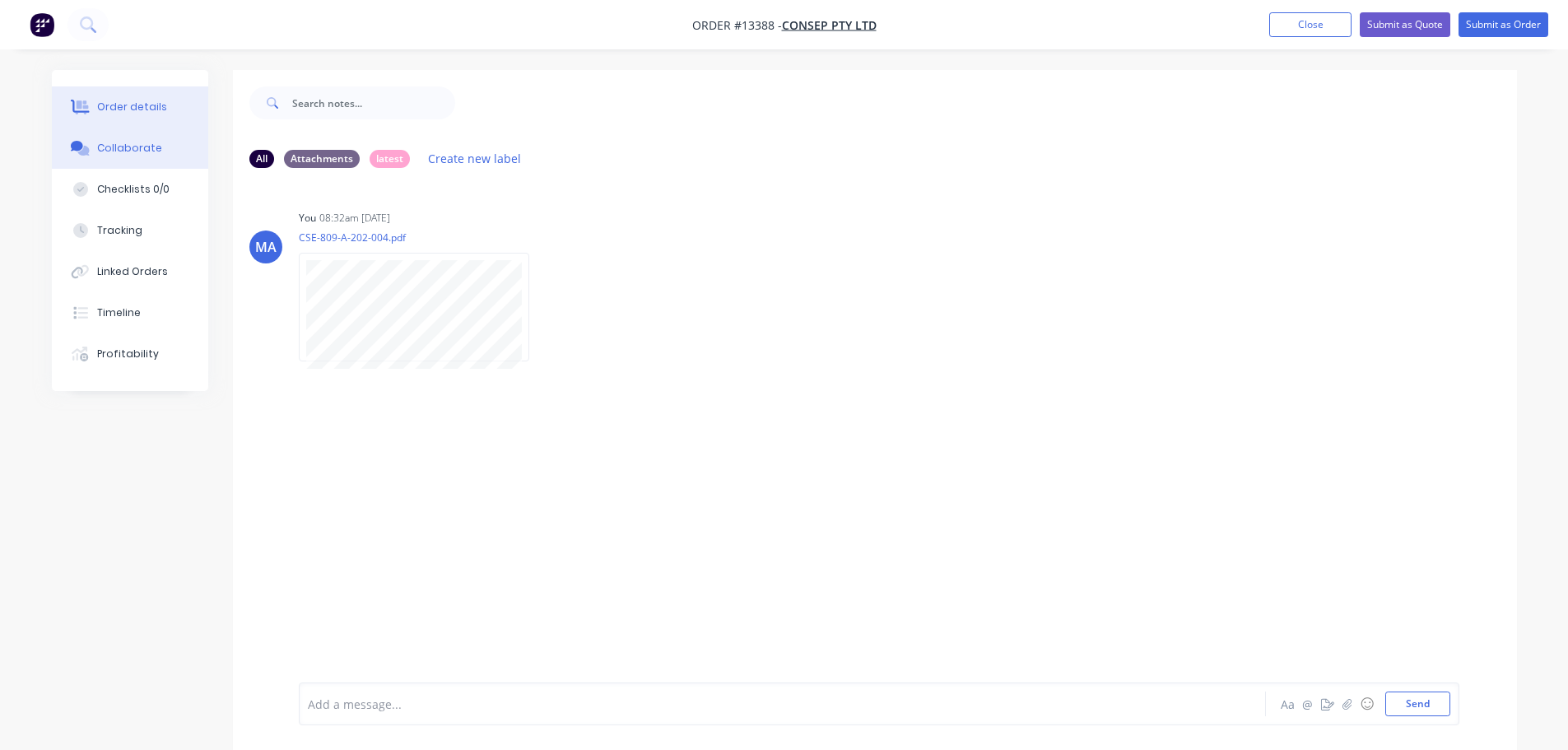
click at [181, 112] on button "Order details" at bounding box center [130, 107] width 157 height 41
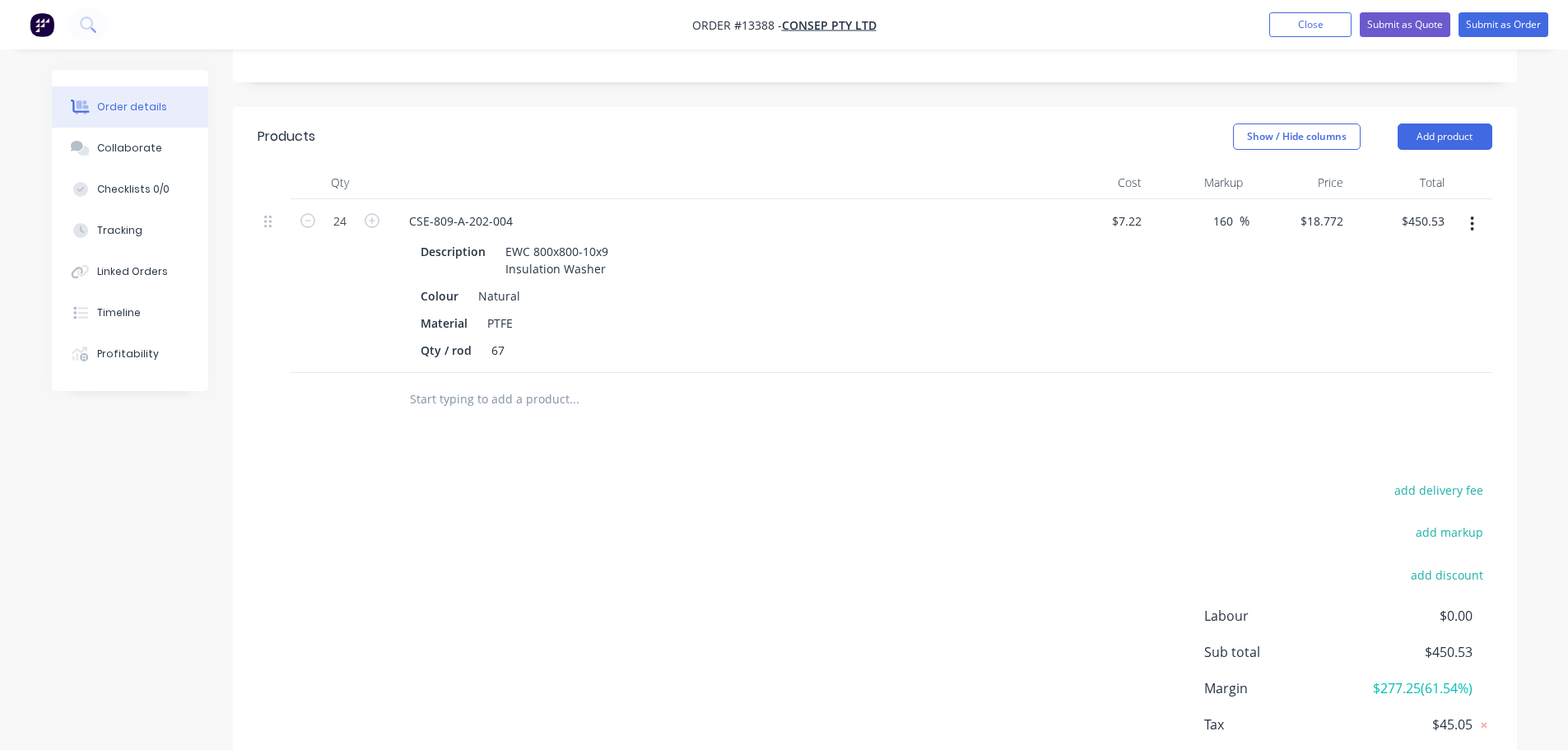
scroll to position [577, 0]
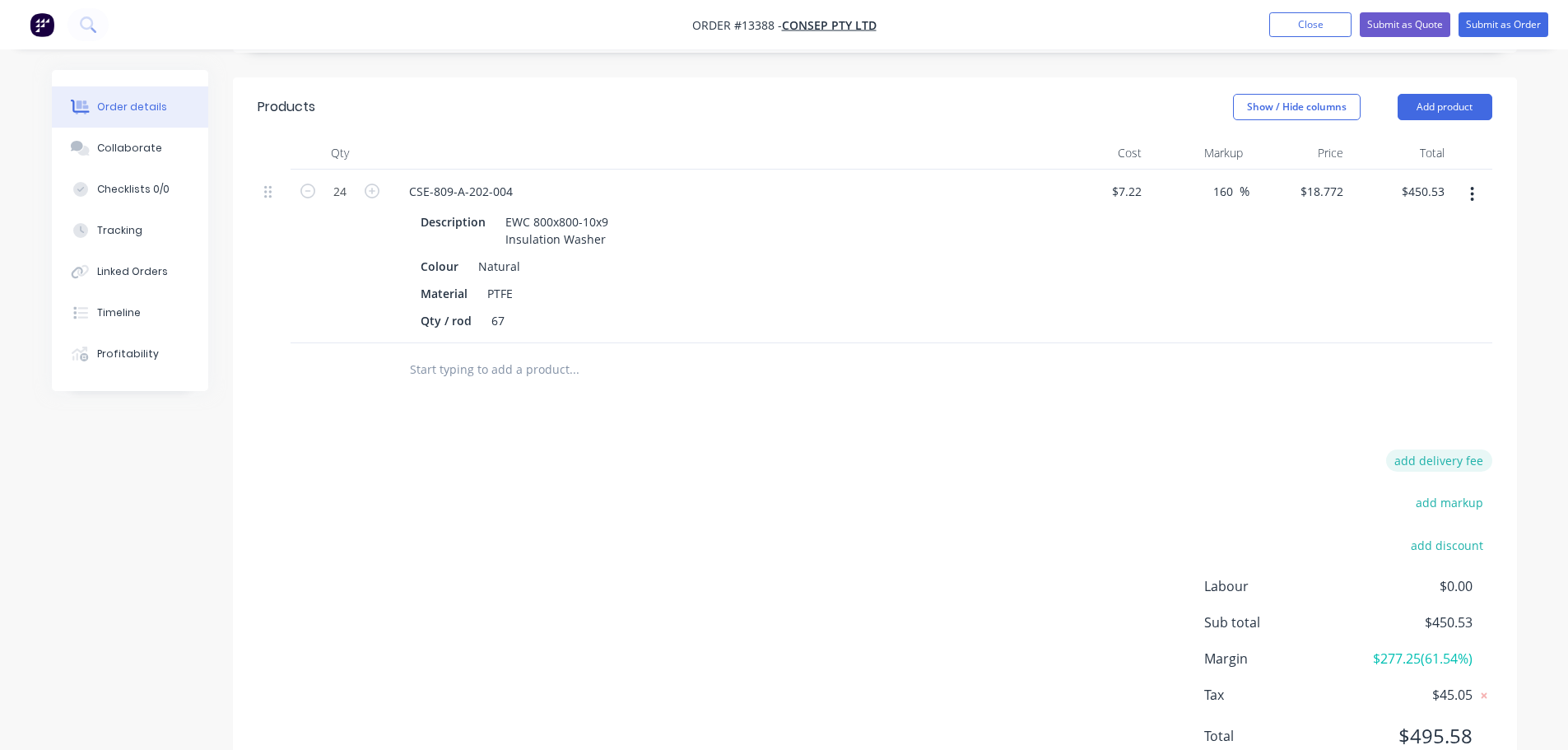
click at [1436, 449] on button "add delivery fee" at bounding box center [1439, 460] width 106 height 22
type input "25"
click at [1156, 369] on div "Products Show / Hide columns Add product Qty Cost Markup Price Total 24 CSE-809…" at bounding box center [874, 433] width 1284 height 710
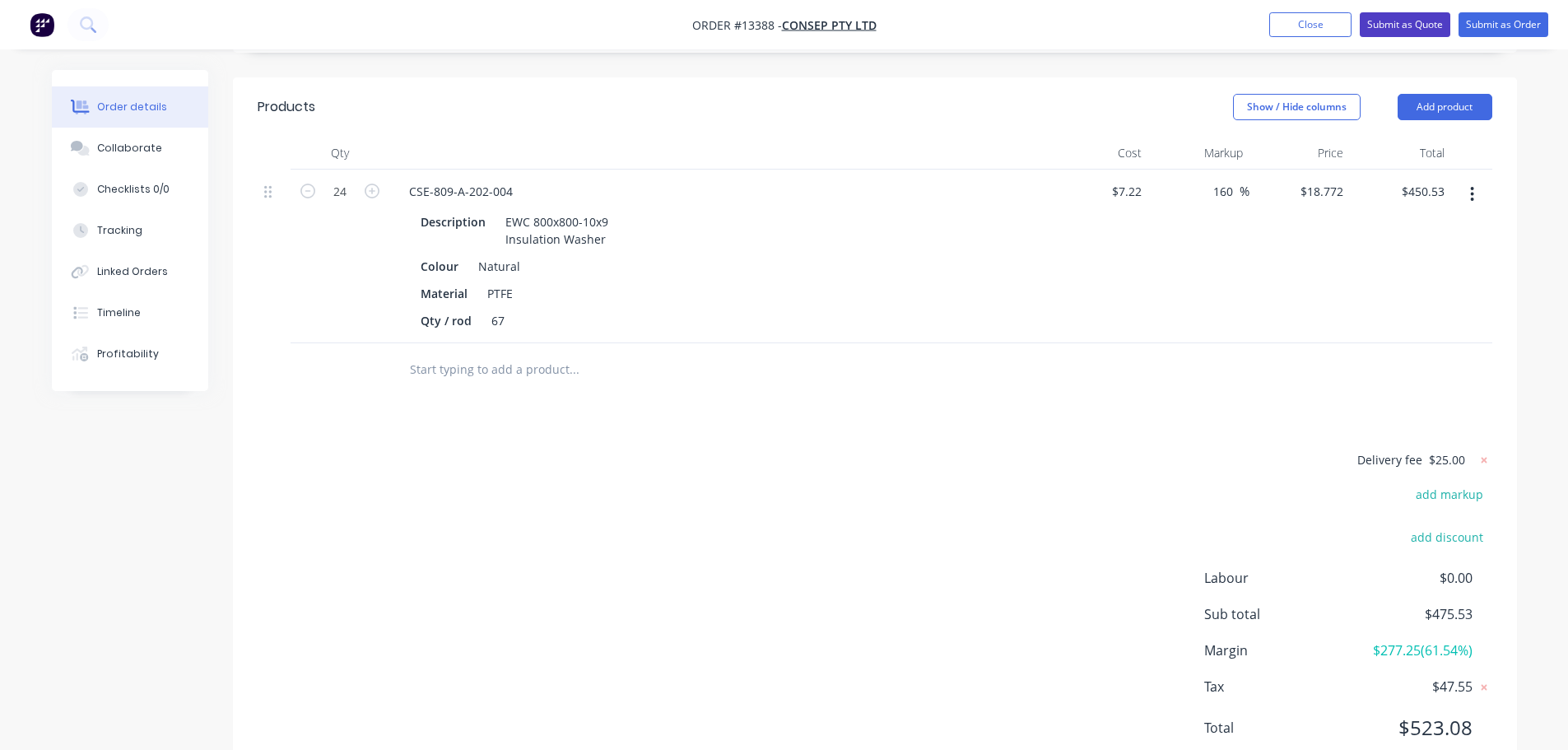
click at [1397, 17] on button "Submit as Quote" at bounding box center [1405, 24] width 91 height 24
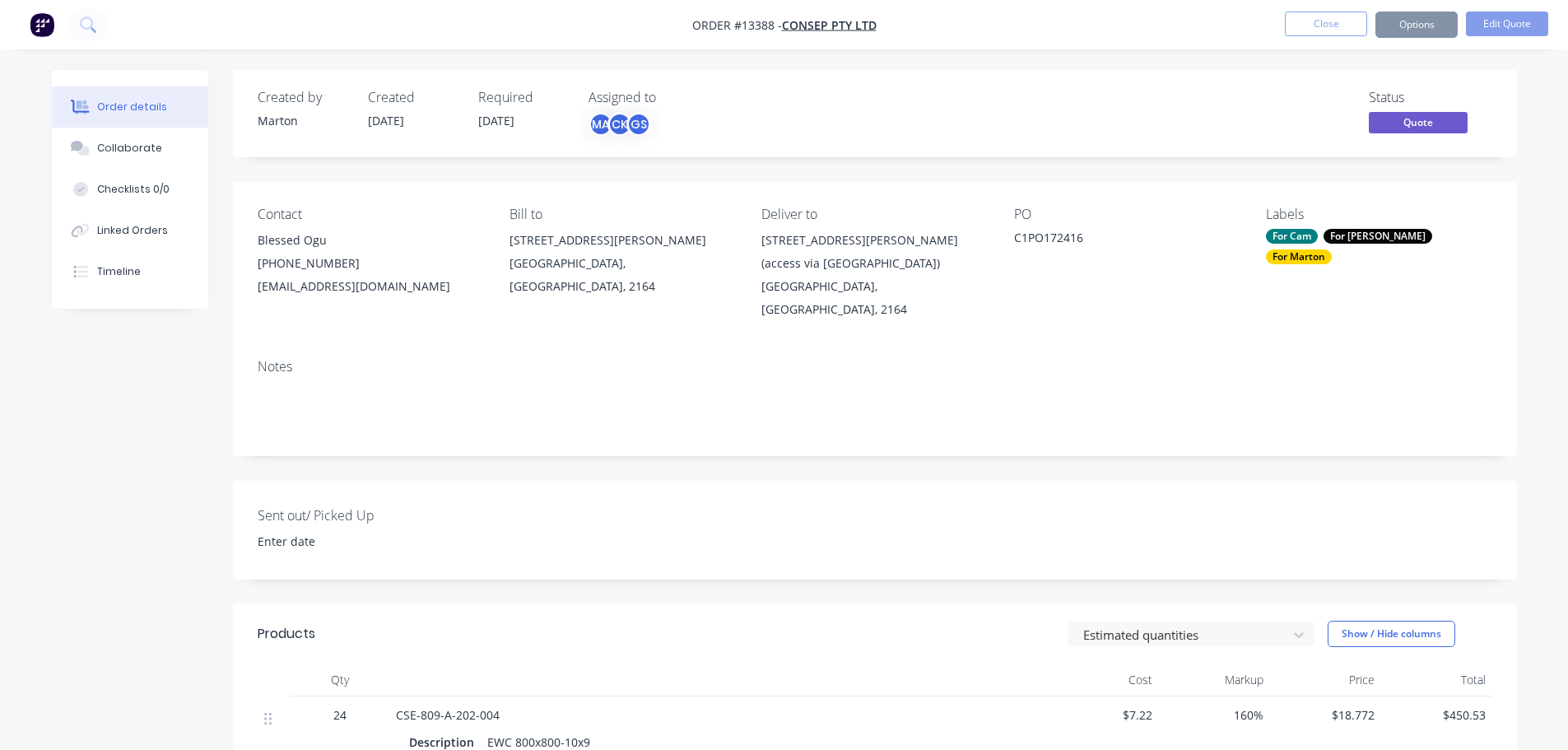
click at [1411, 24] on button "Options" at bounding box center [1417, 24] width 82 height 26
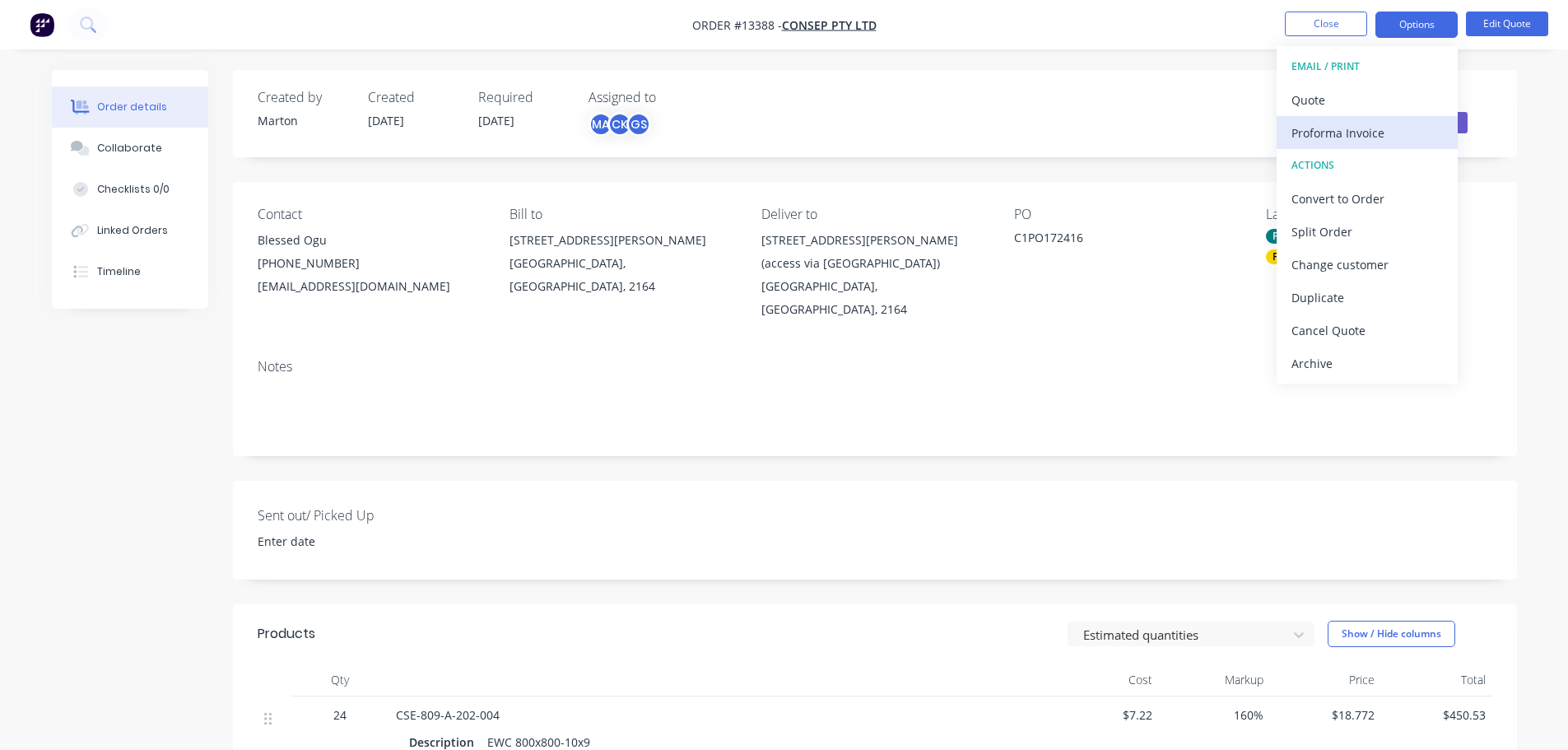
click at [1358, 118] on button "Proforma Invoice" at bounding box center [1367, 132] width 181 height 33
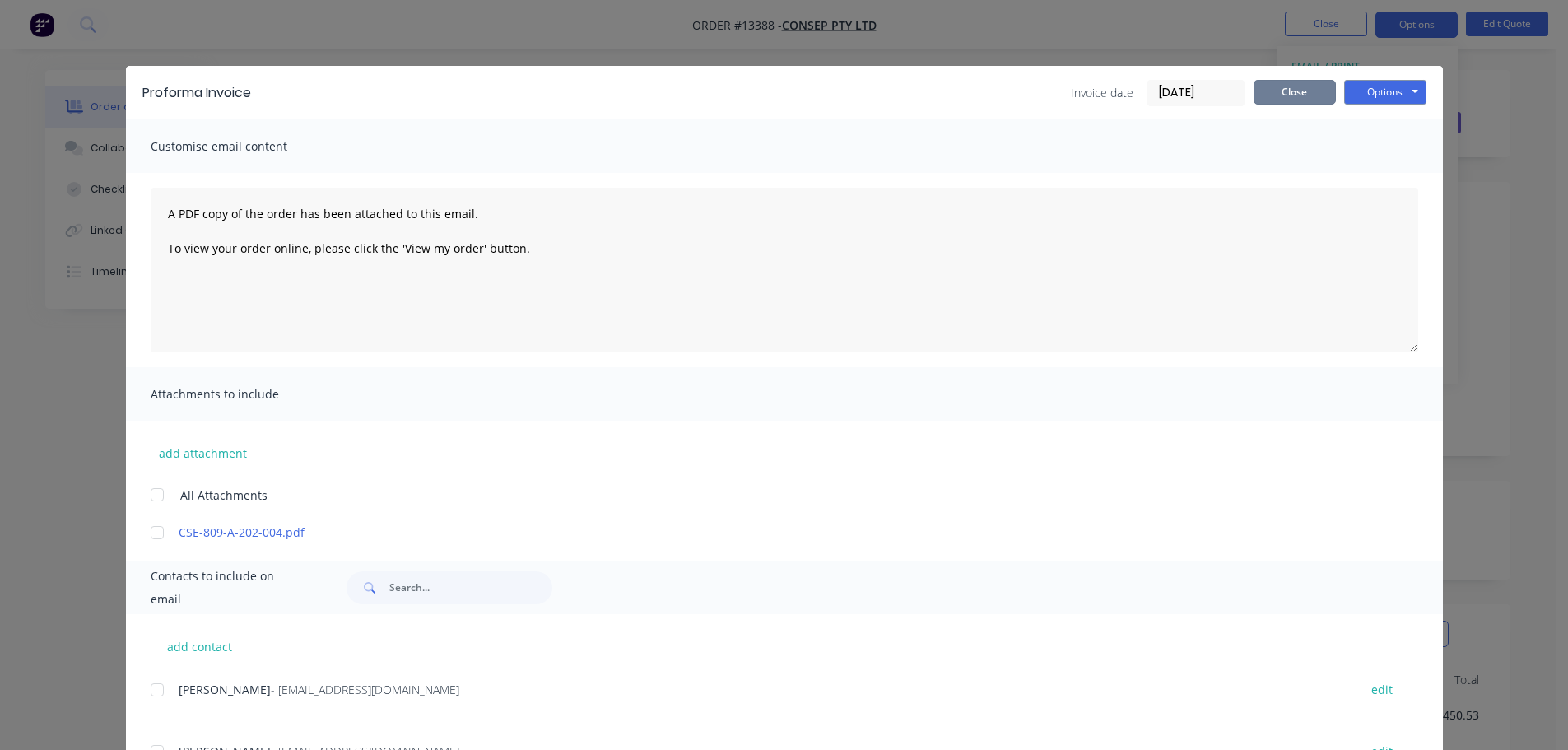
click at [1300, 93] on button "Close" at bounding box center [1294, 92] width 82 height 24
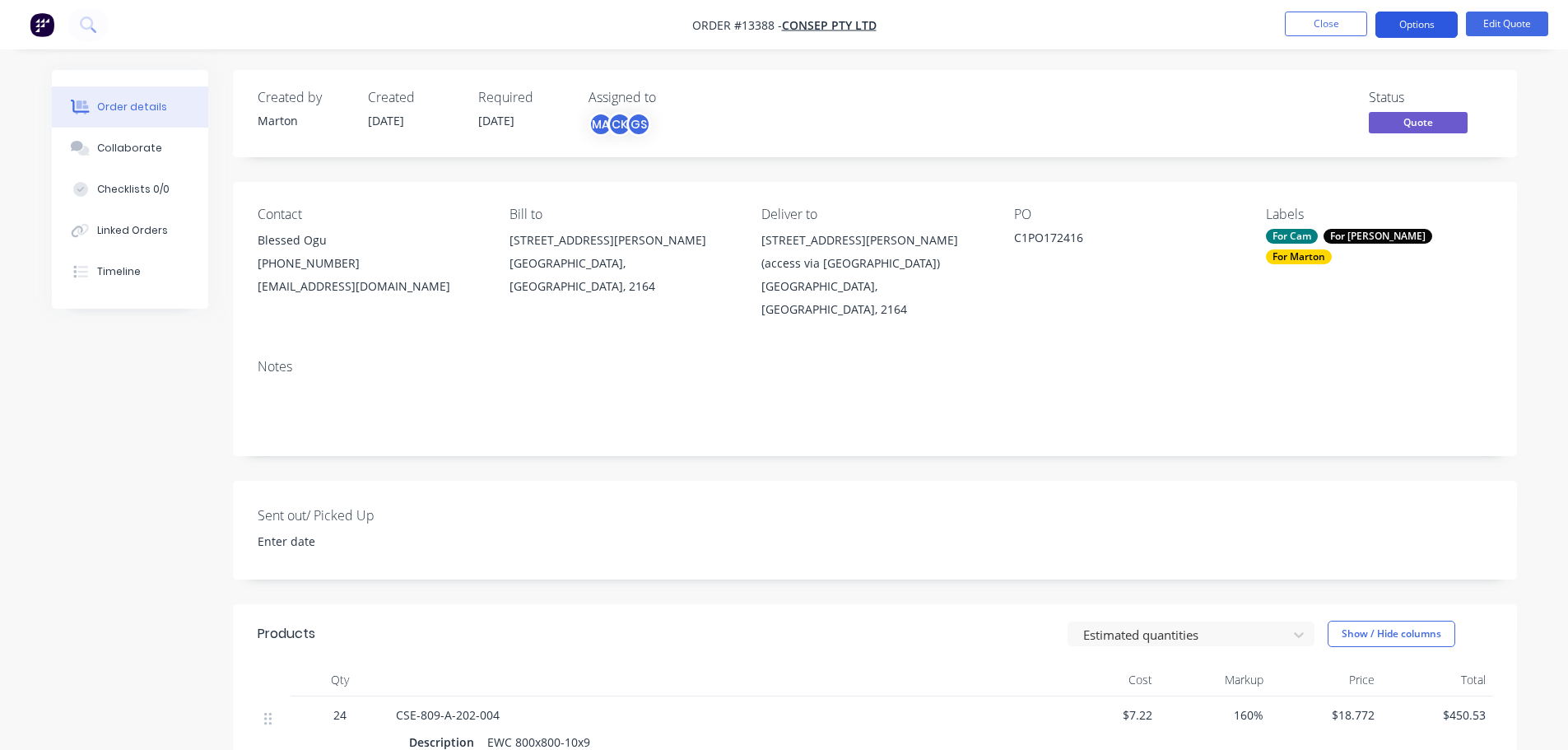
click at [1410, 30] on button "Options" at bounding box center [1417, 24] width 82 height 26
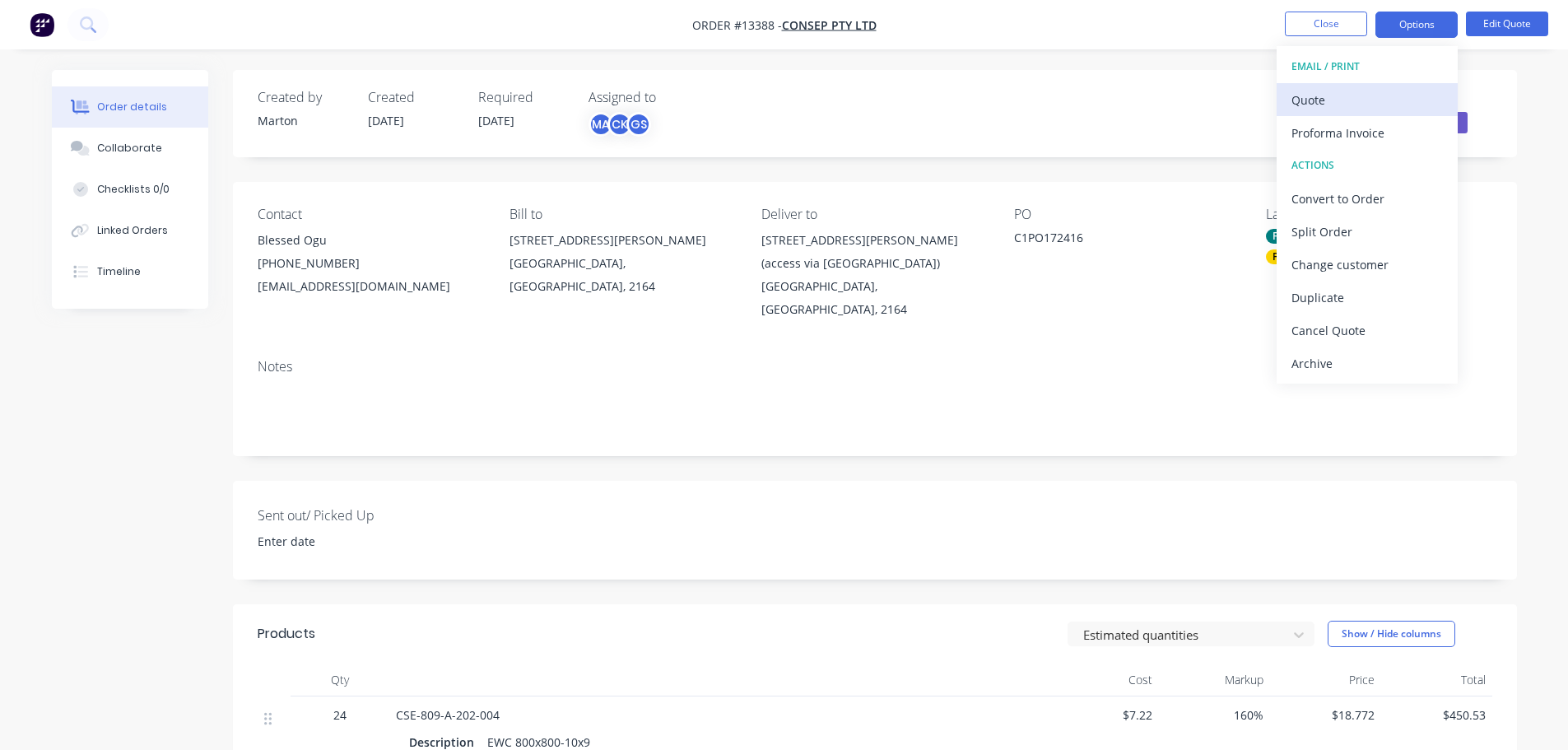
click at [1358, 84] on button "Quote" at bounding box center [1367, 99] width 181 height 33
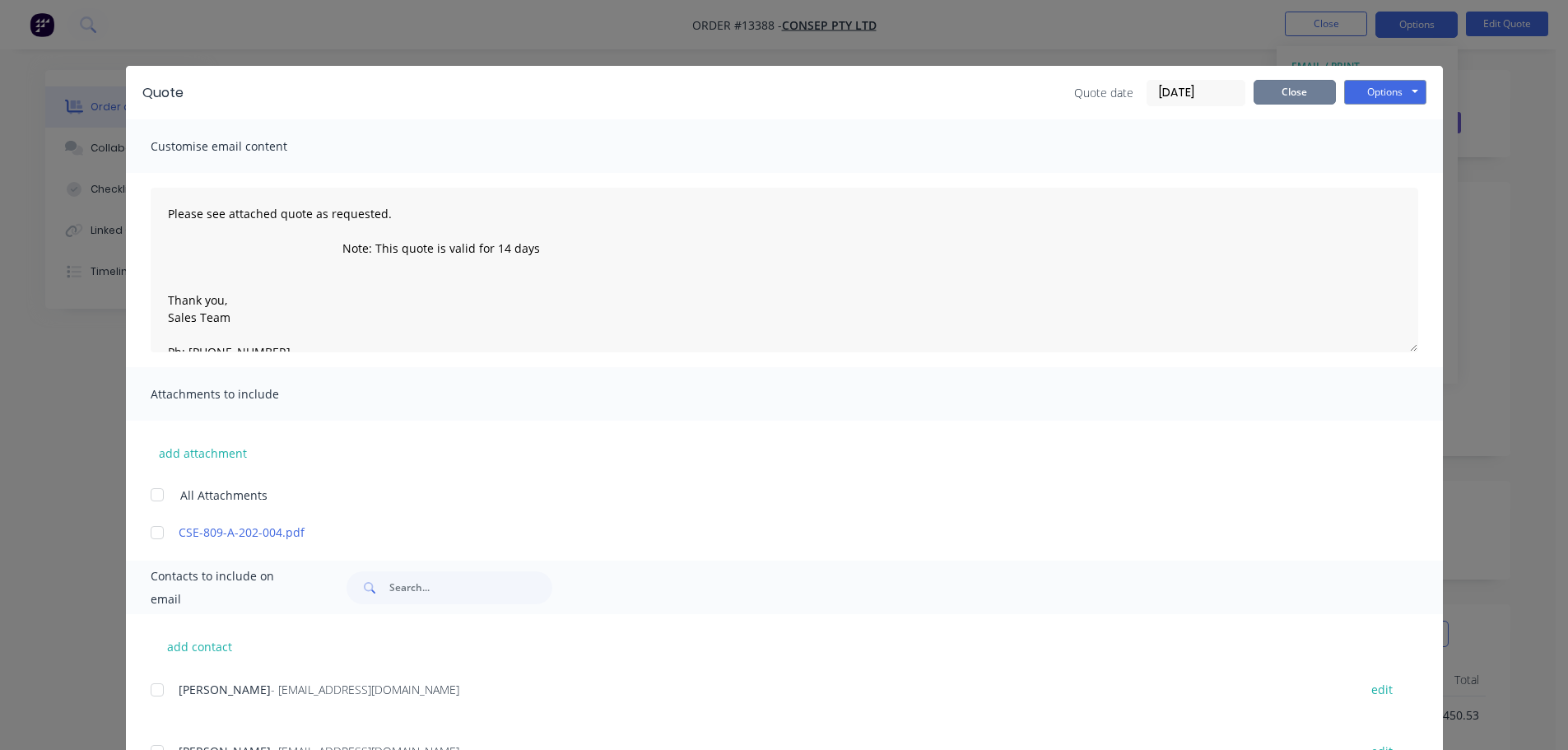
drag, startPoint x: 1284, startPoint y: 98, endPoint x: 1495, endPoint y: 36, distance: 219.9
click at [1285, 97] on button "Close" at bounding box center [1294, 92] width 82 height 24
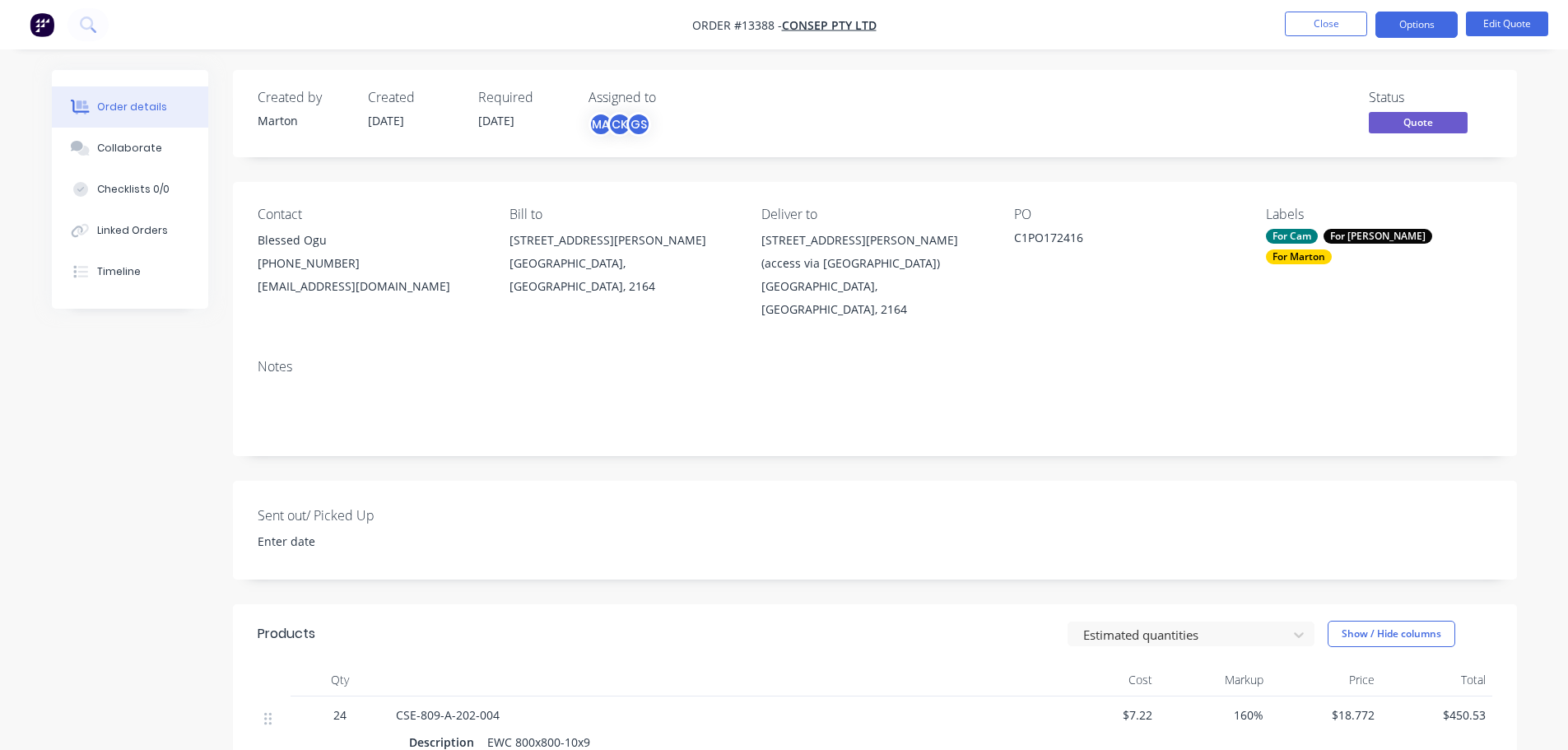
click at [1469, 9] on nav "Order #13388 - Consep Pty Ltd Close Options Edit Quote" at bounding box center [784, 24] width 1568 height 50
click at [1454, 19] on button "Options" at bounding box center [1417, 24] width 82 height 26
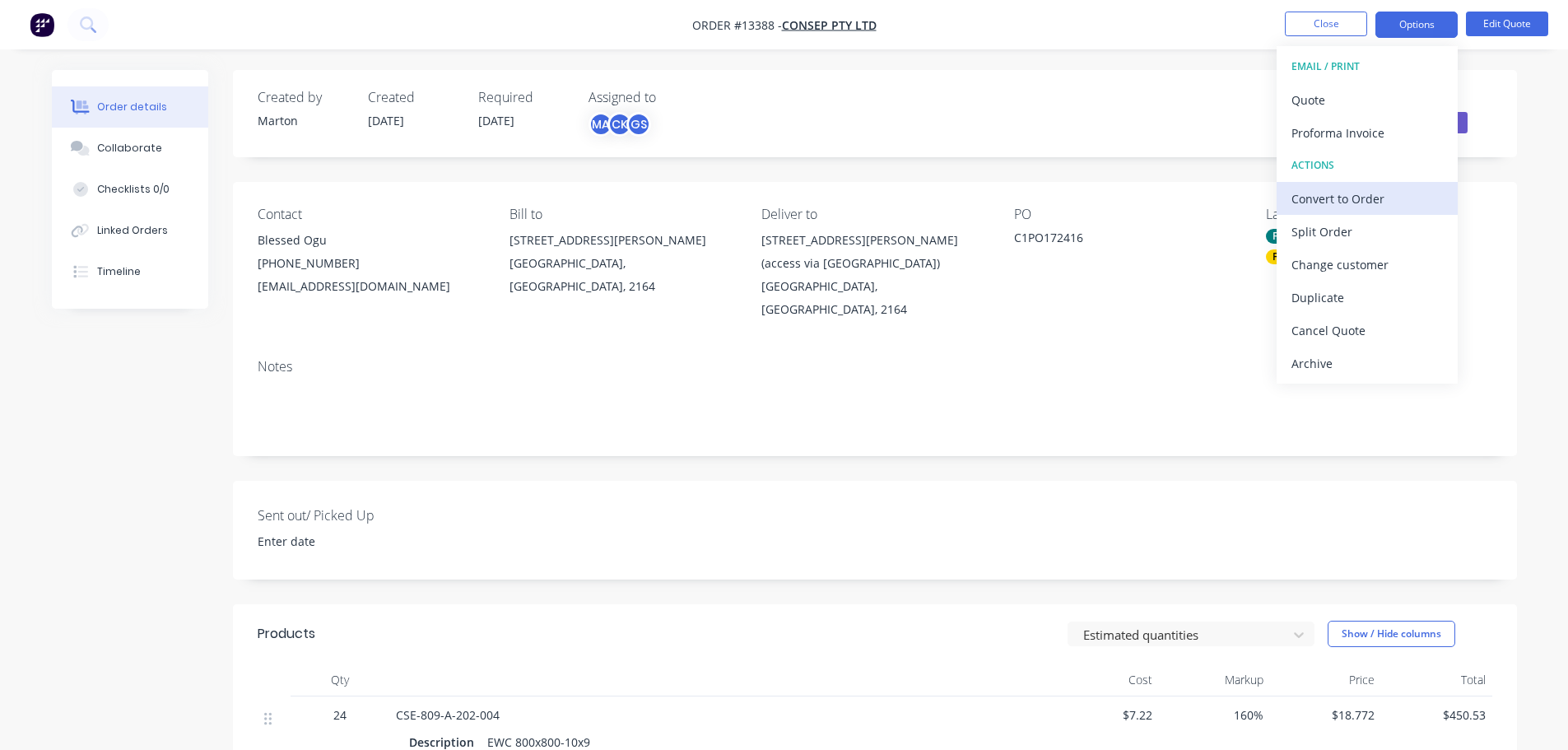
click at [1339, 195] on div "Convert to Order" at bounding box center [1367, 199] width 151 height 24
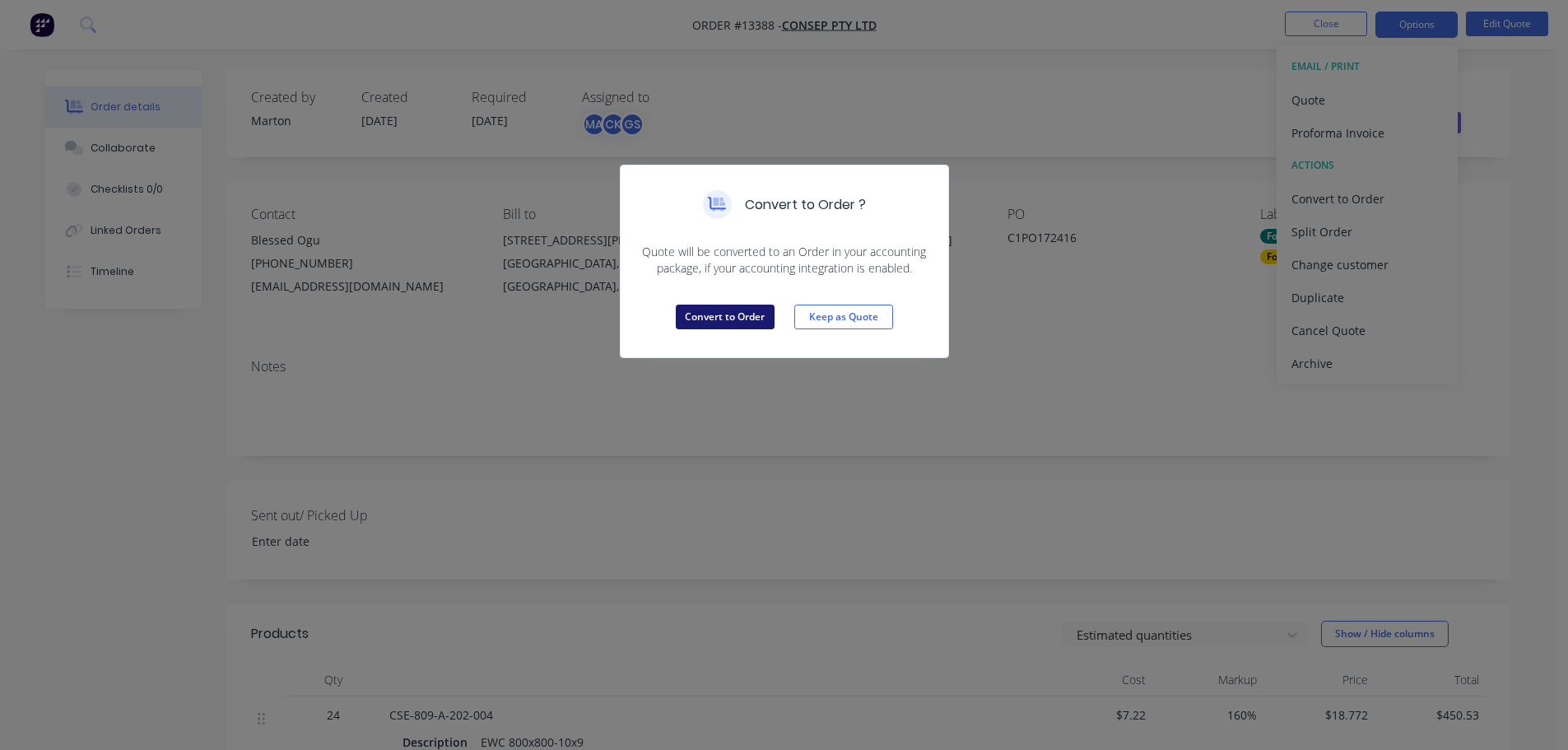
click at [713, 316] on button "Convert to Order" at bounding box center [725, 316] width 98 height 24
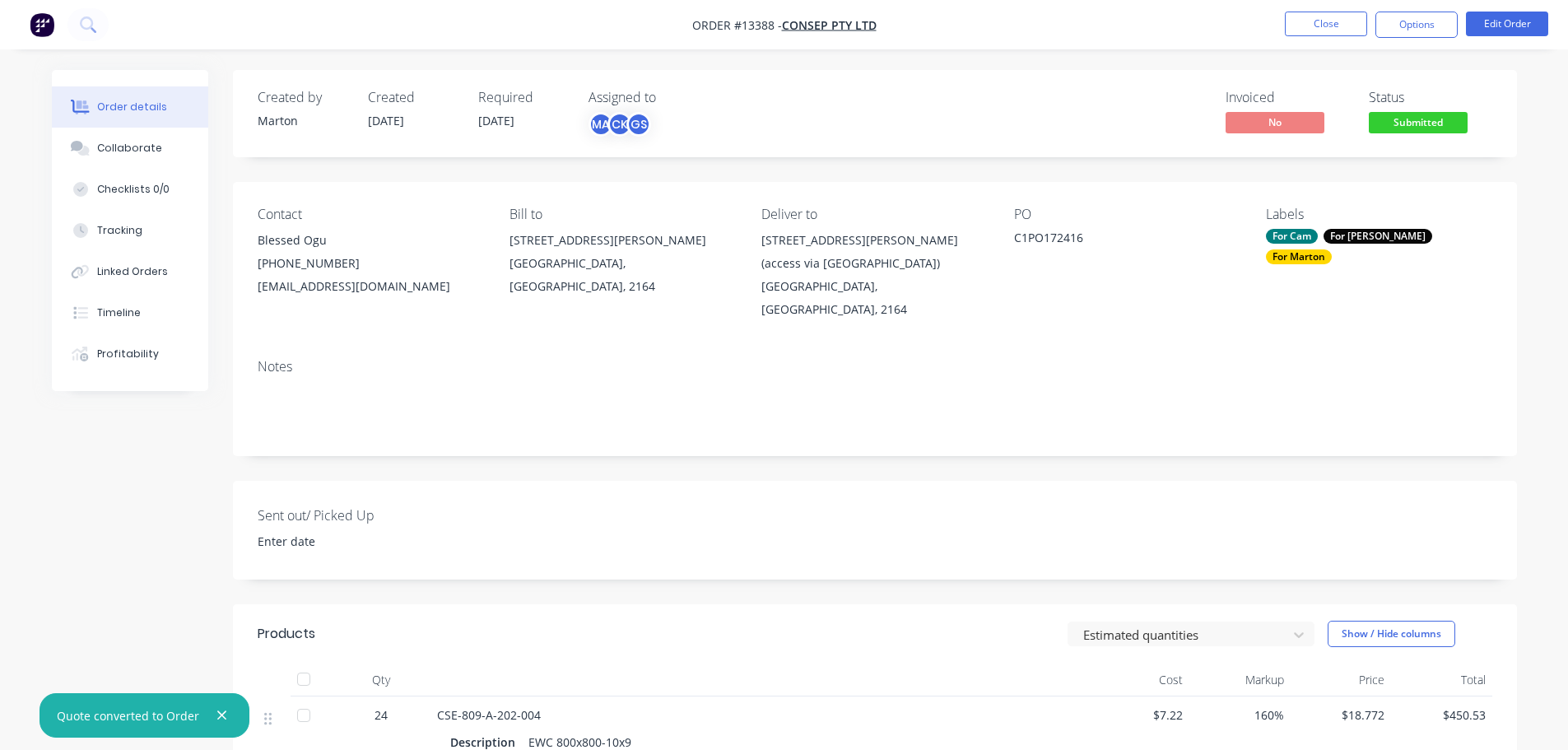
click at [1433, 130] on span "Submitted" at bounding box center [1417, 122] width 98 height 20
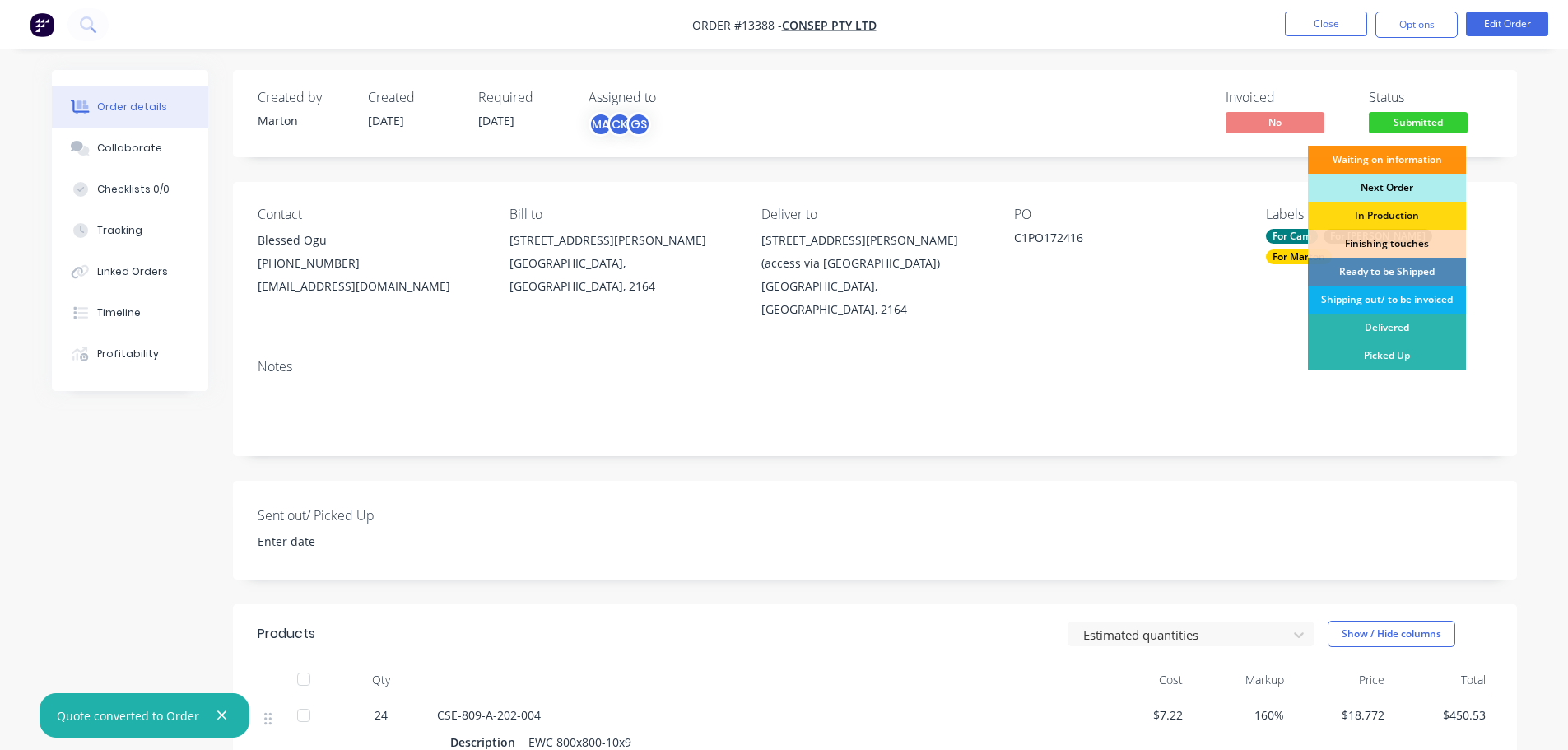
click at [1401, 184] on div "Next Order" at bounding box center [1387, 187] width 158 height 28
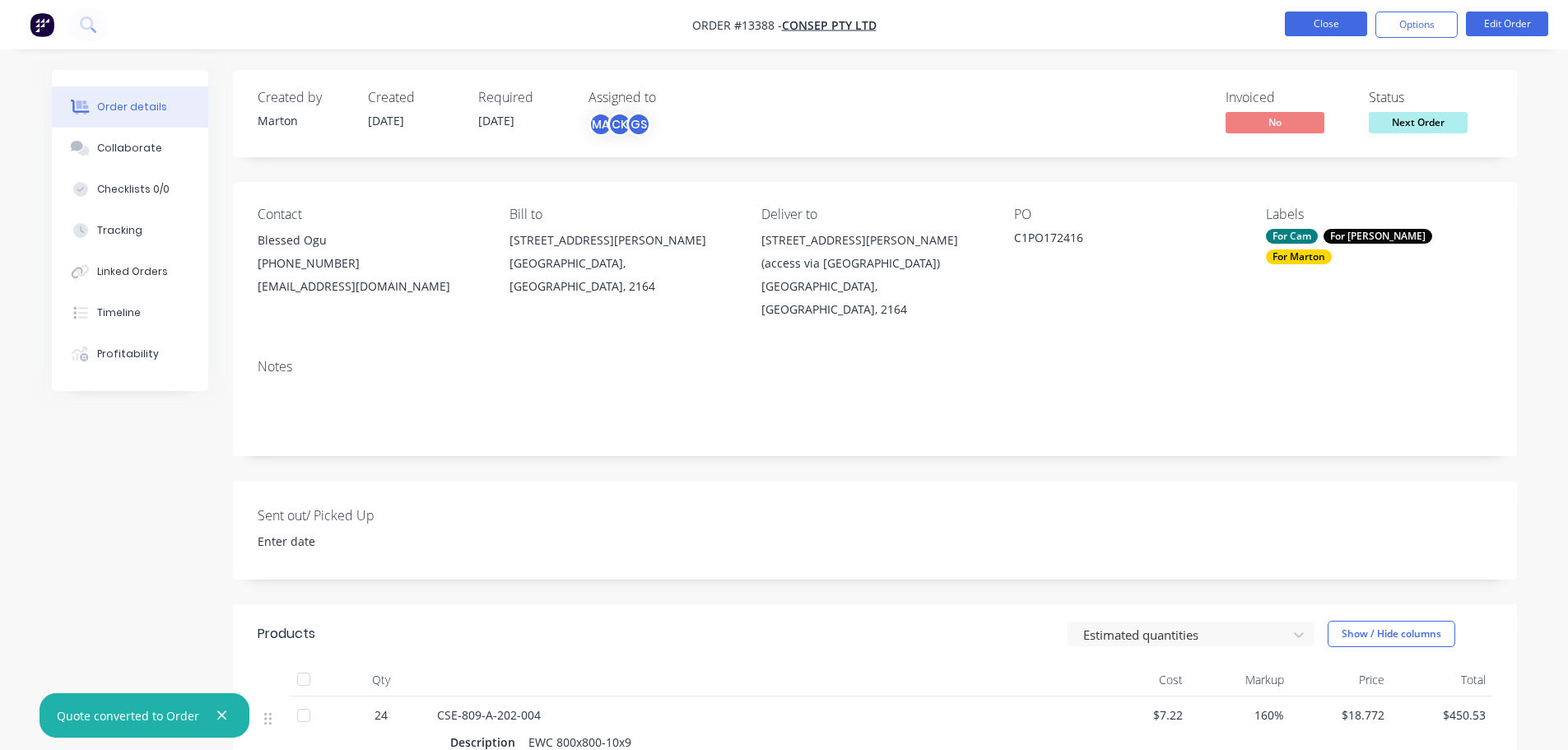
click at [1320, 25] on button "Close" at bounding box center [1326, 24] width 82 height 24
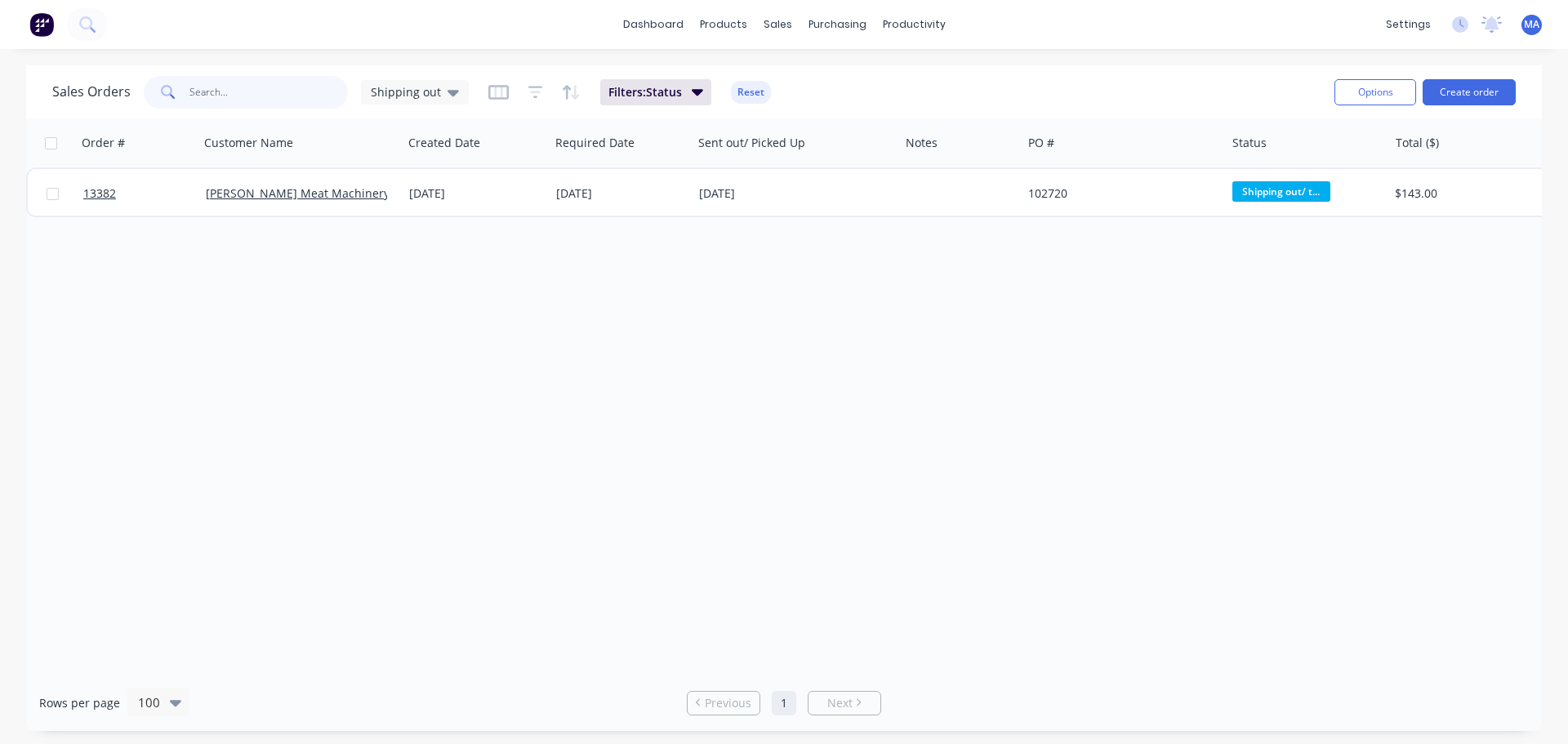
click at [221, 100] on input "text" at bounding box center [269, 92] width 160 height 33
click at [407, 94] on span "Shipping out" at bounding box center [406, 92] width 70 height 18
click at [424, 299] on button "Marton" at bounding box center [459, 296] width 186 height 18
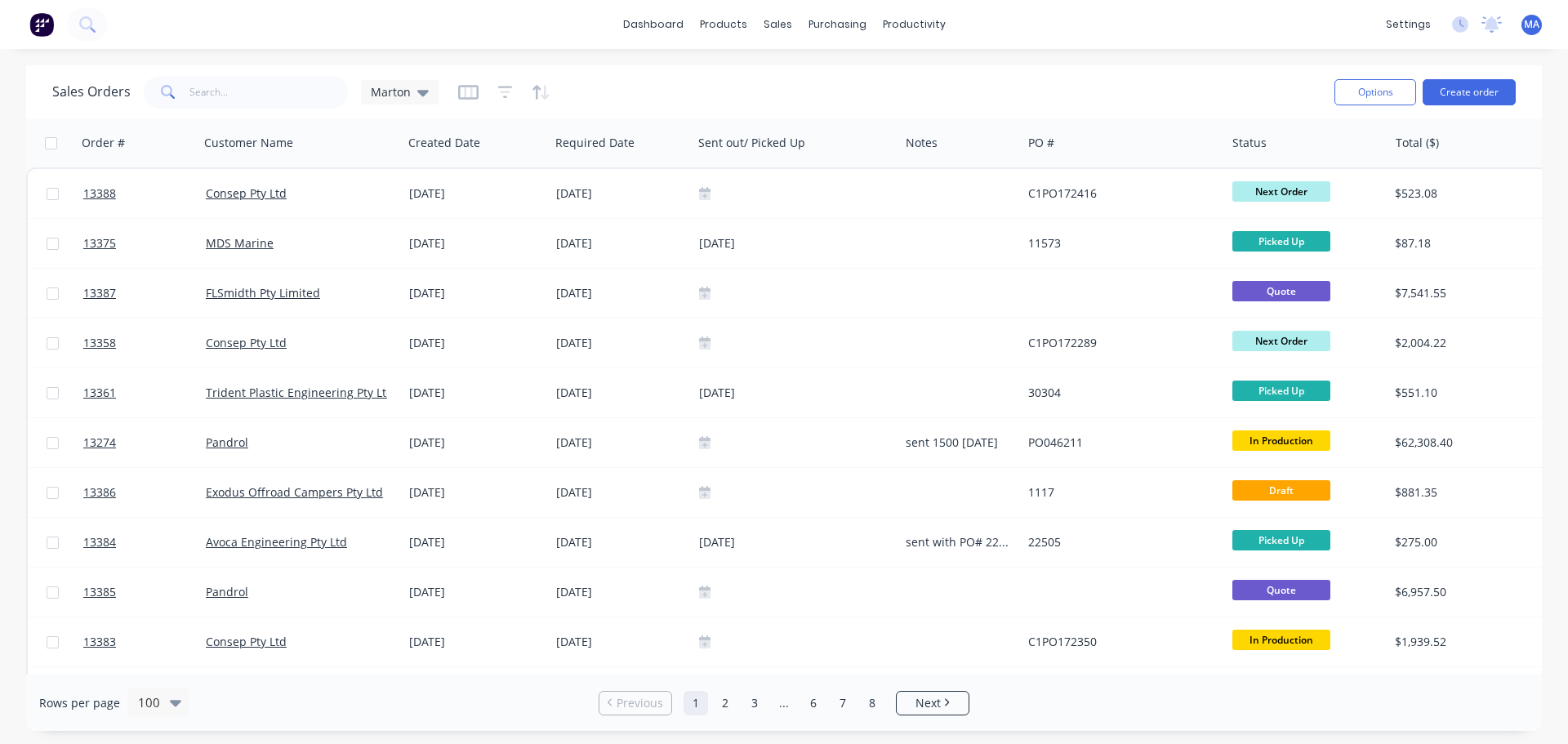
click at [408, 107] on div "Sales Orders Marton" at bounding box center [246, 92] width 387 height 33
click at [420, 92] on icon at bounding box center [424, 94] width 12 height 7
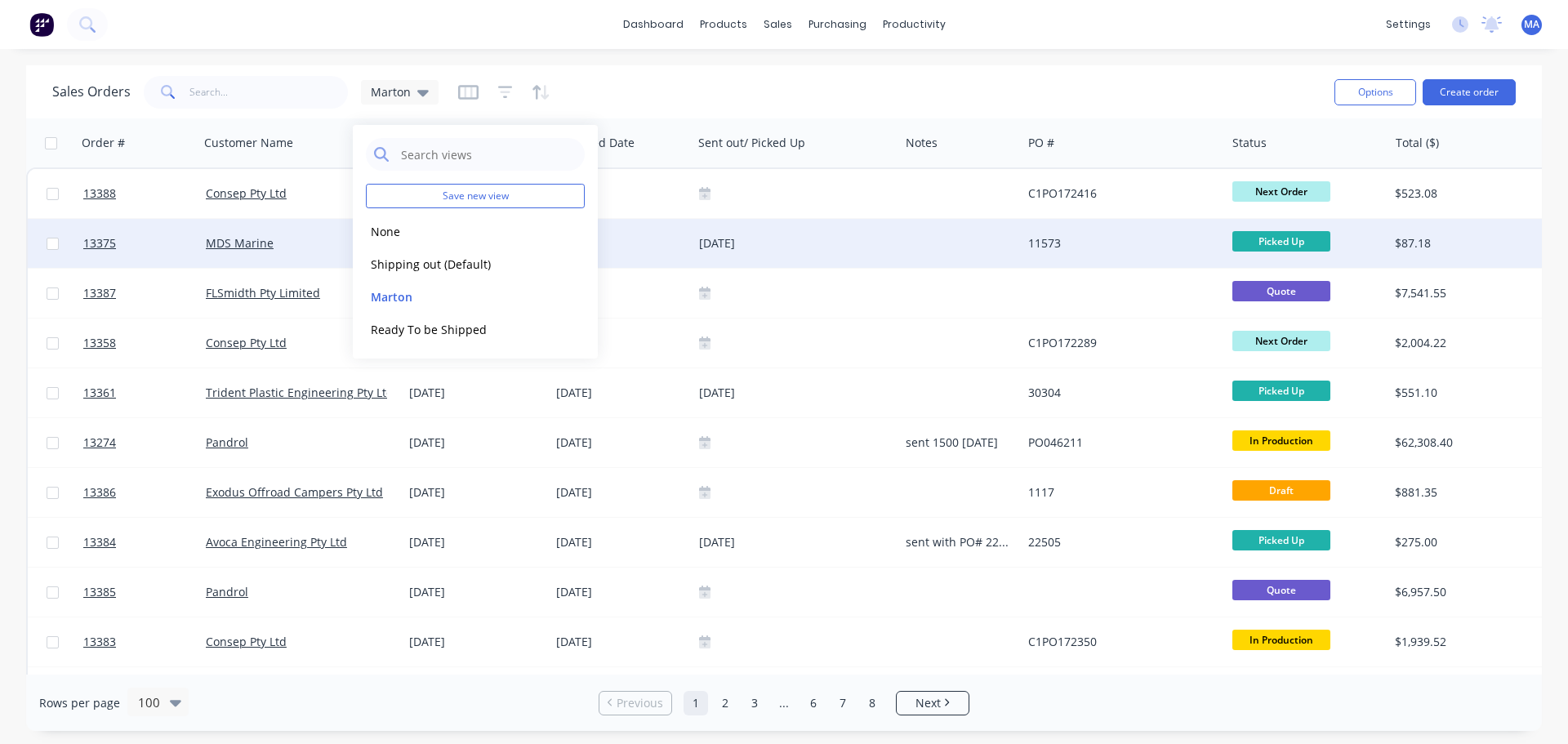
click at [0, 0] on button "edit" at bounding box center [0, 0] width 0 height 0
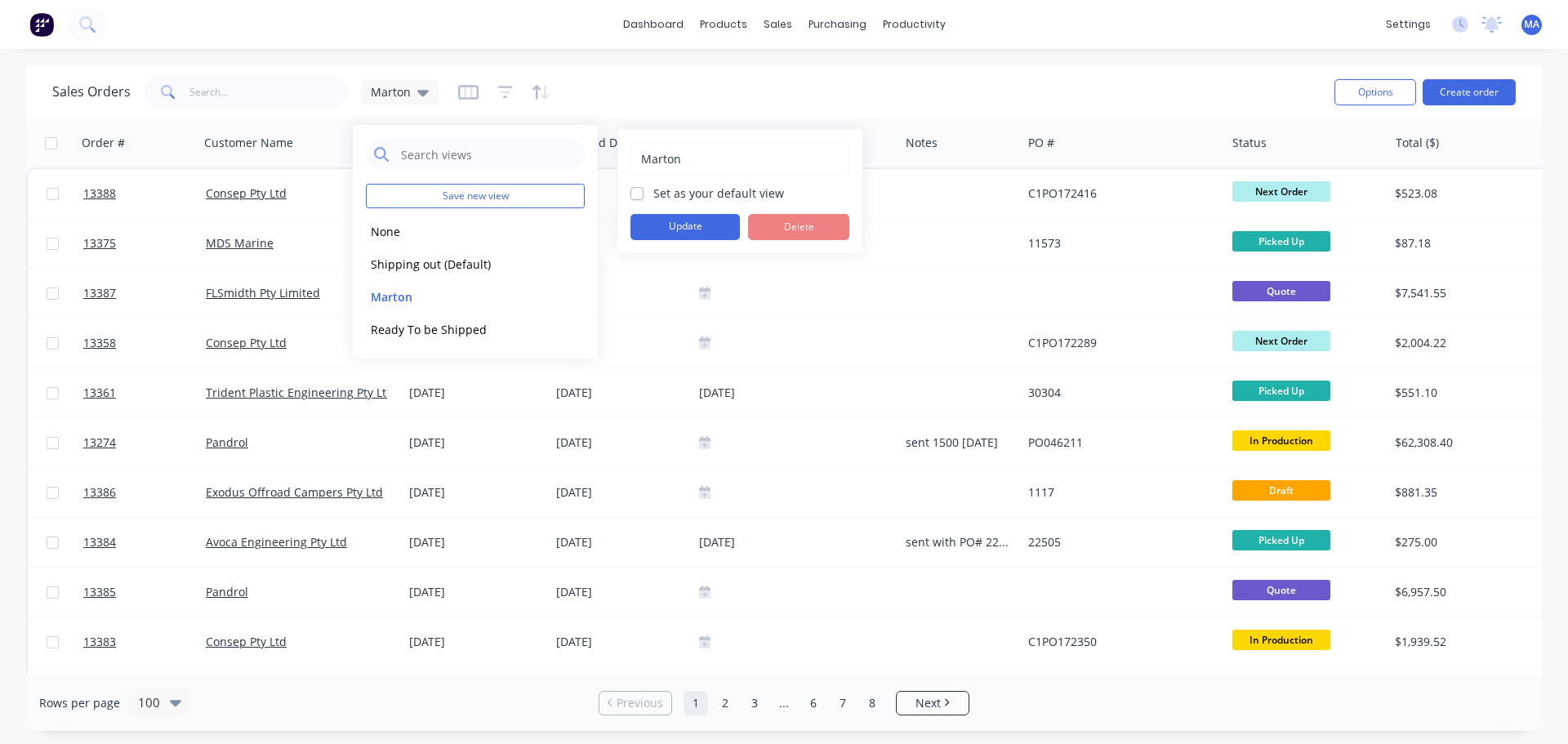
click at [639, 203] on div "Marton Set as your default view Update Delete" at bounding box center [740, 190] width 219 height 98
click at [653, 195] on label "Set as your default view" at bounding box center [718, 193] width 130 height 18
click at [636, 195] on input "Set as your default view" at bounding box center [637, 192] width 13 height 16
checkbox input "true"
click at [667, 237] on button "Update" at bounding box center [685, 226] width 109 height 26
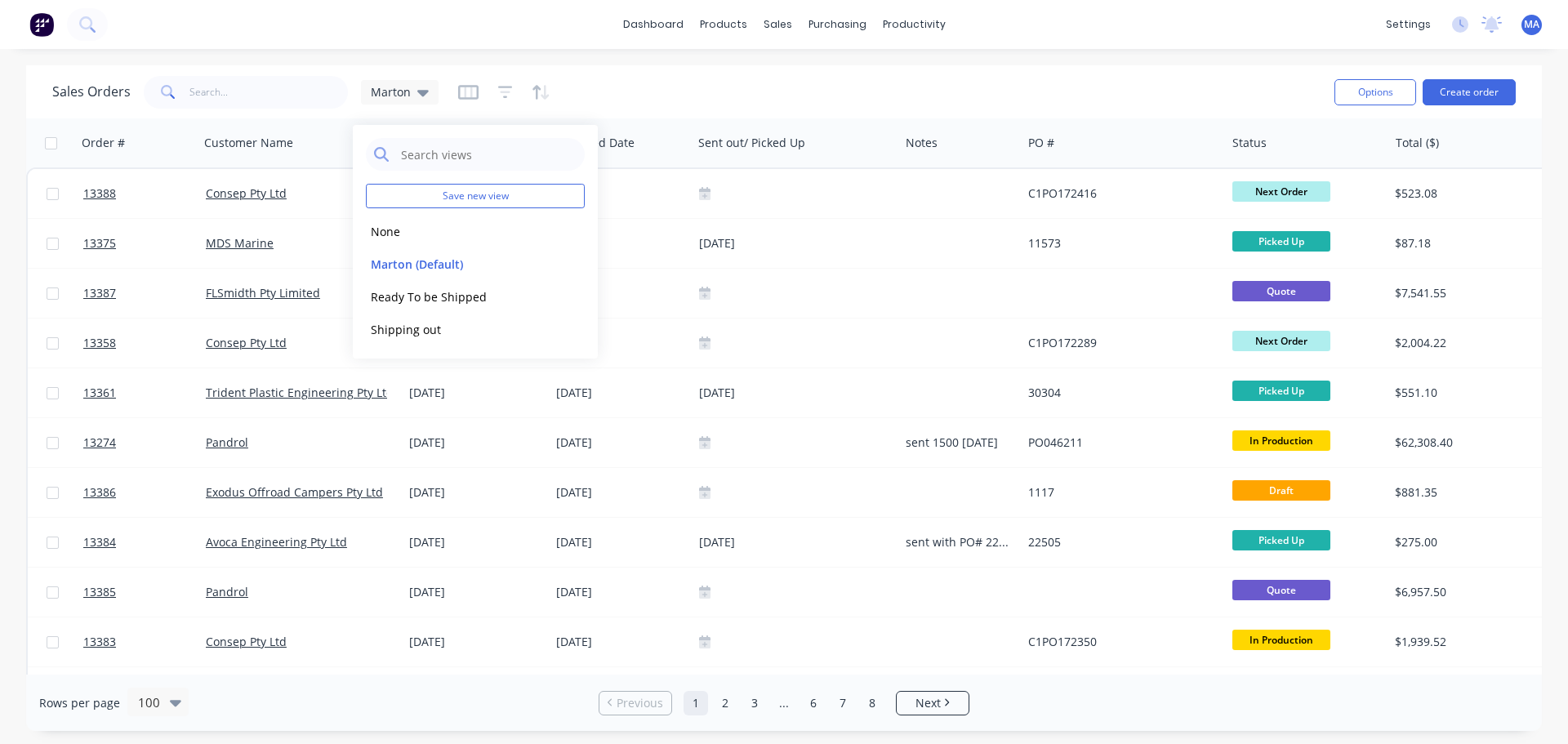
click at [713, 82] on div "Sales Orders Marton" at bounding box center [688, 92] width 1270 height 40
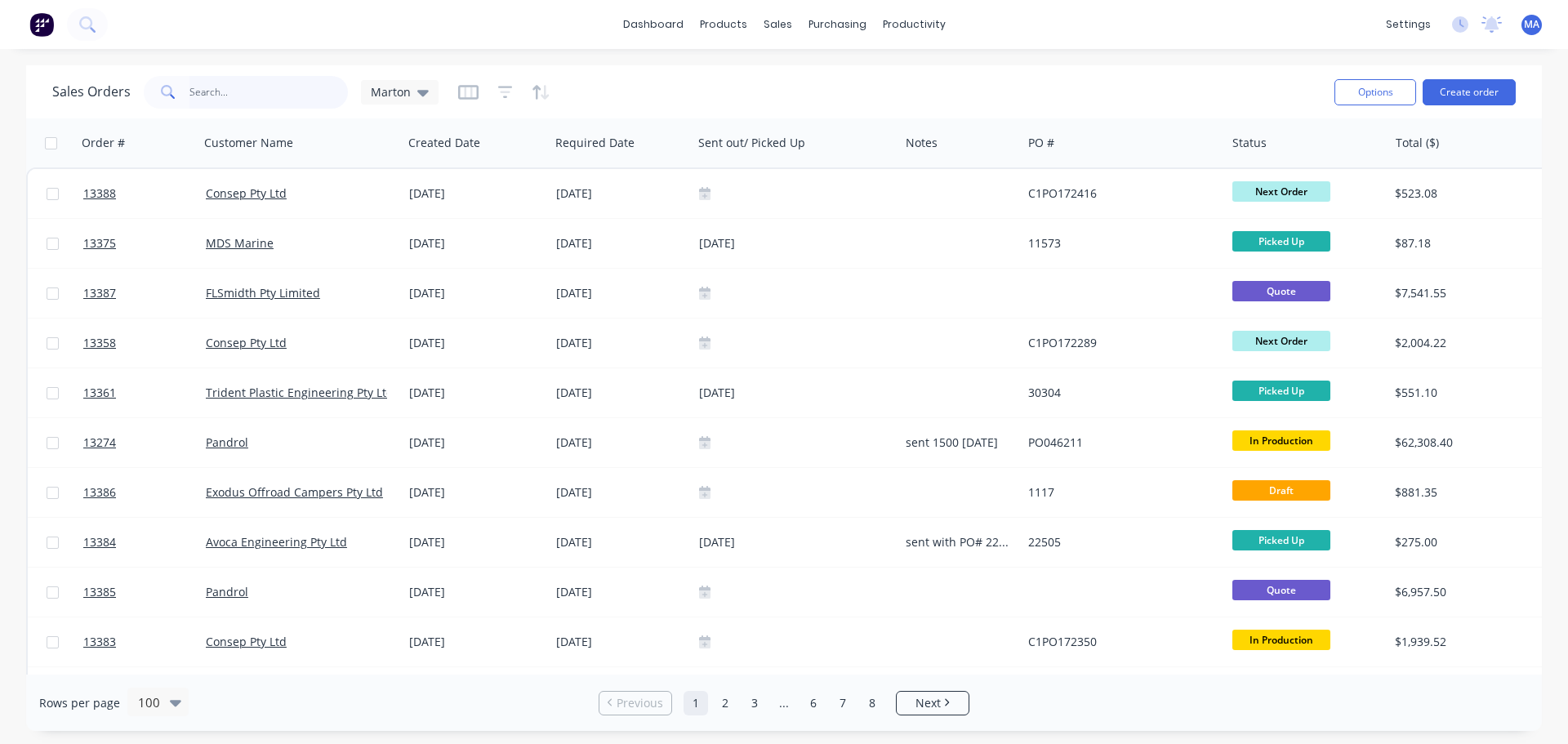
click at [286, 99] on input "text" at bounding box center [269, 92] width 160 height 33
click at [1484, 92] on button "Create order" at bounding box center [1469, 92] width 93 height 26
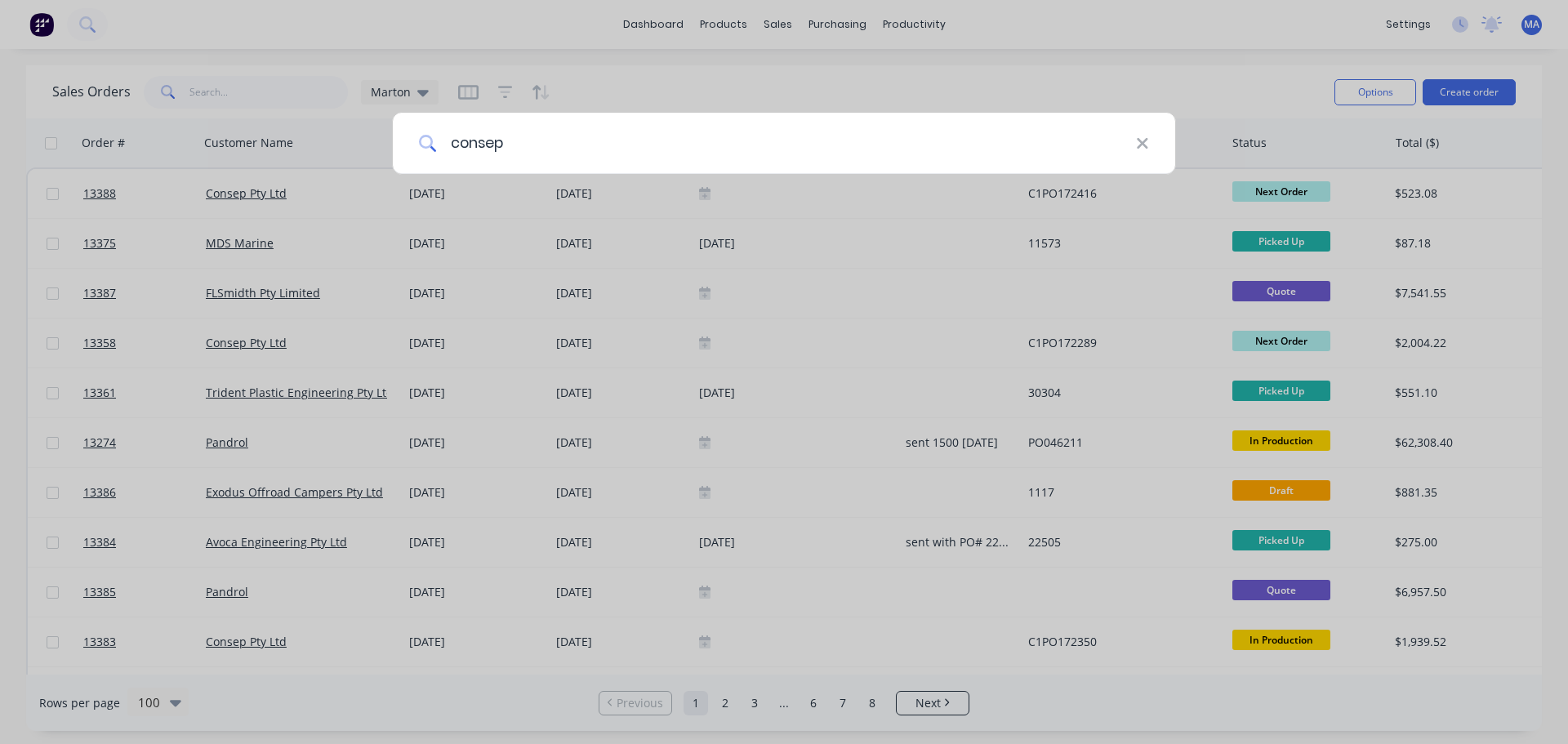
type input "consep"
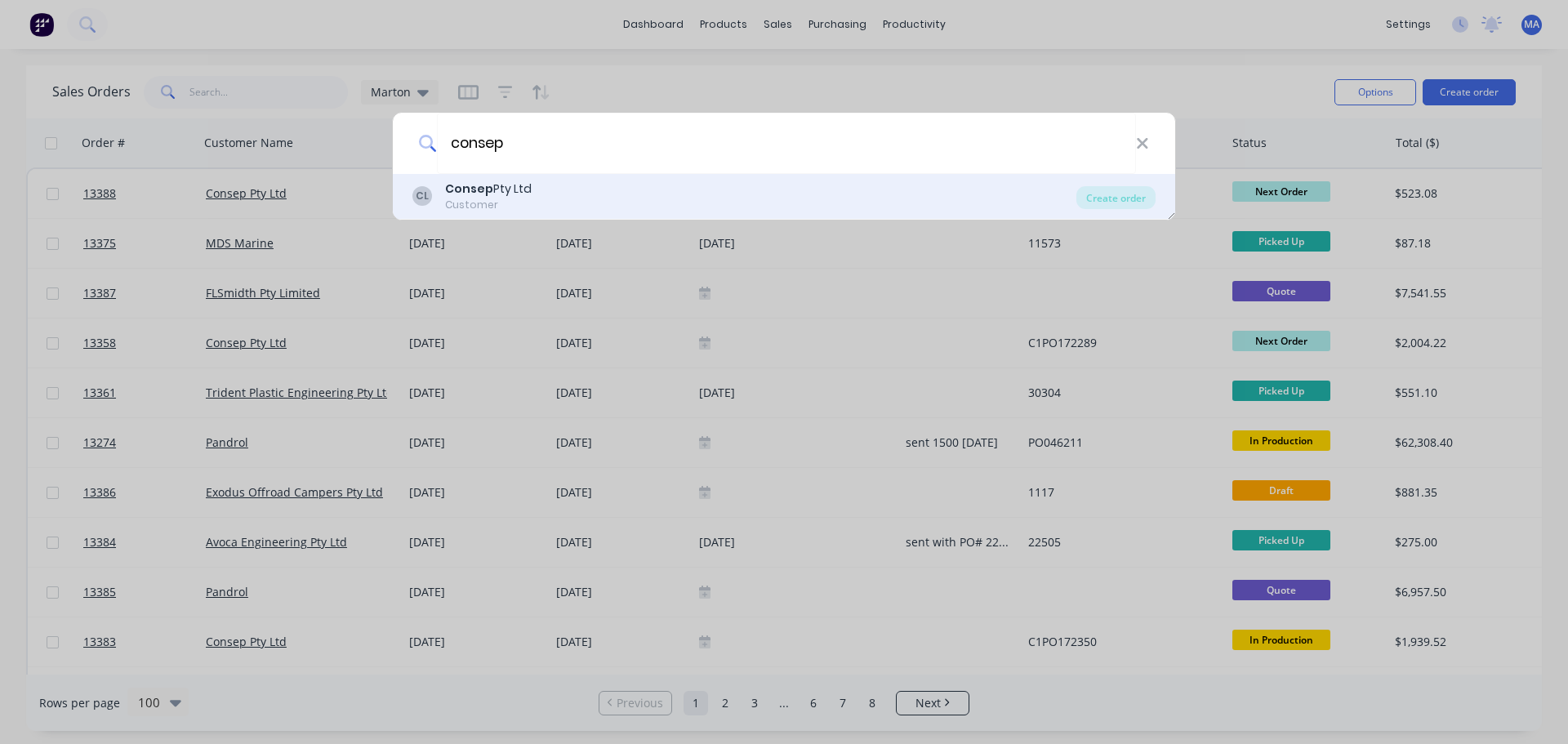
click at [753, 205] on div "CL Consep Pty Ltd Customer" at bounding box center [744, 196] width 664 height 32
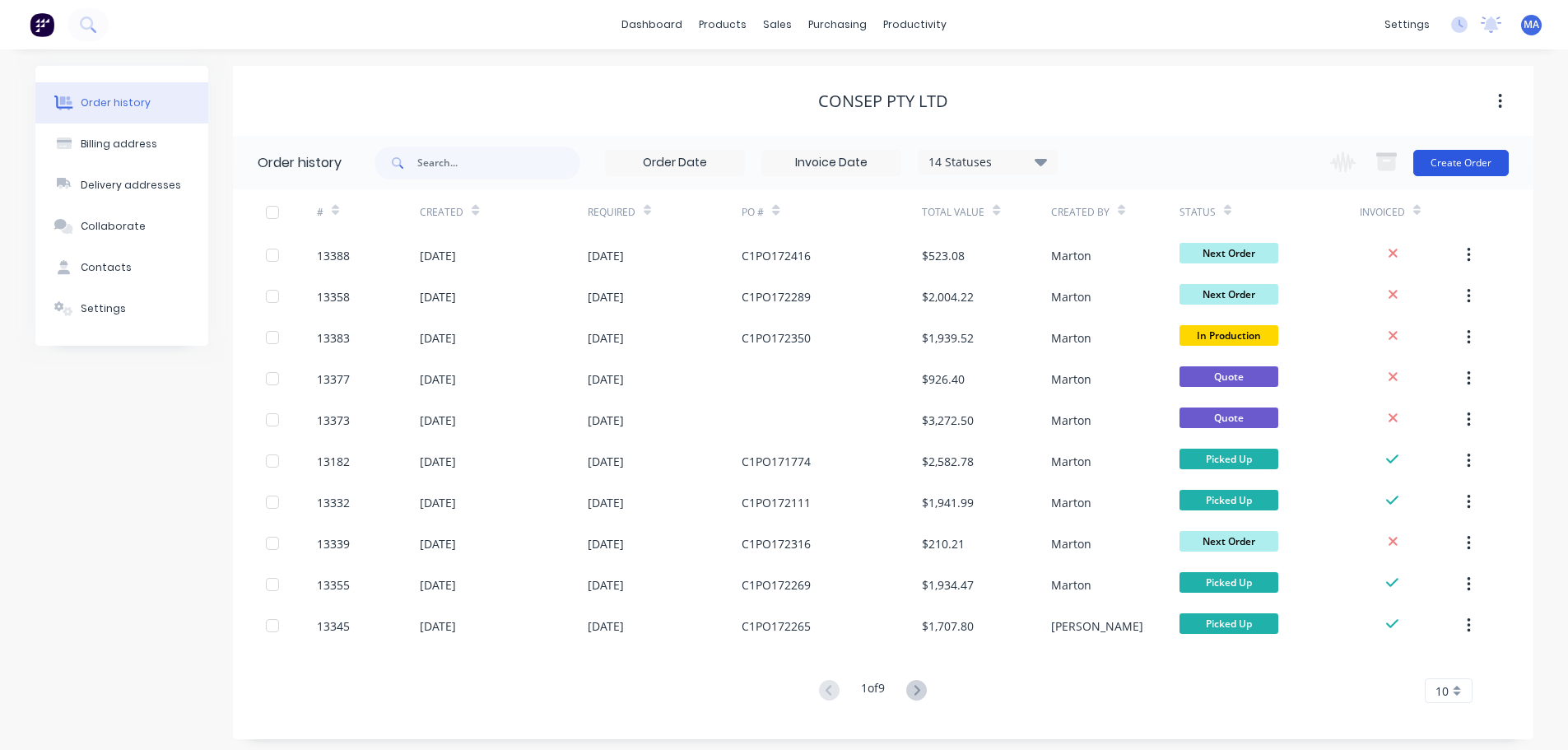
click at [1454, 156] on button "Create Order" at bounding box center [1460, 162] width 95 height 26
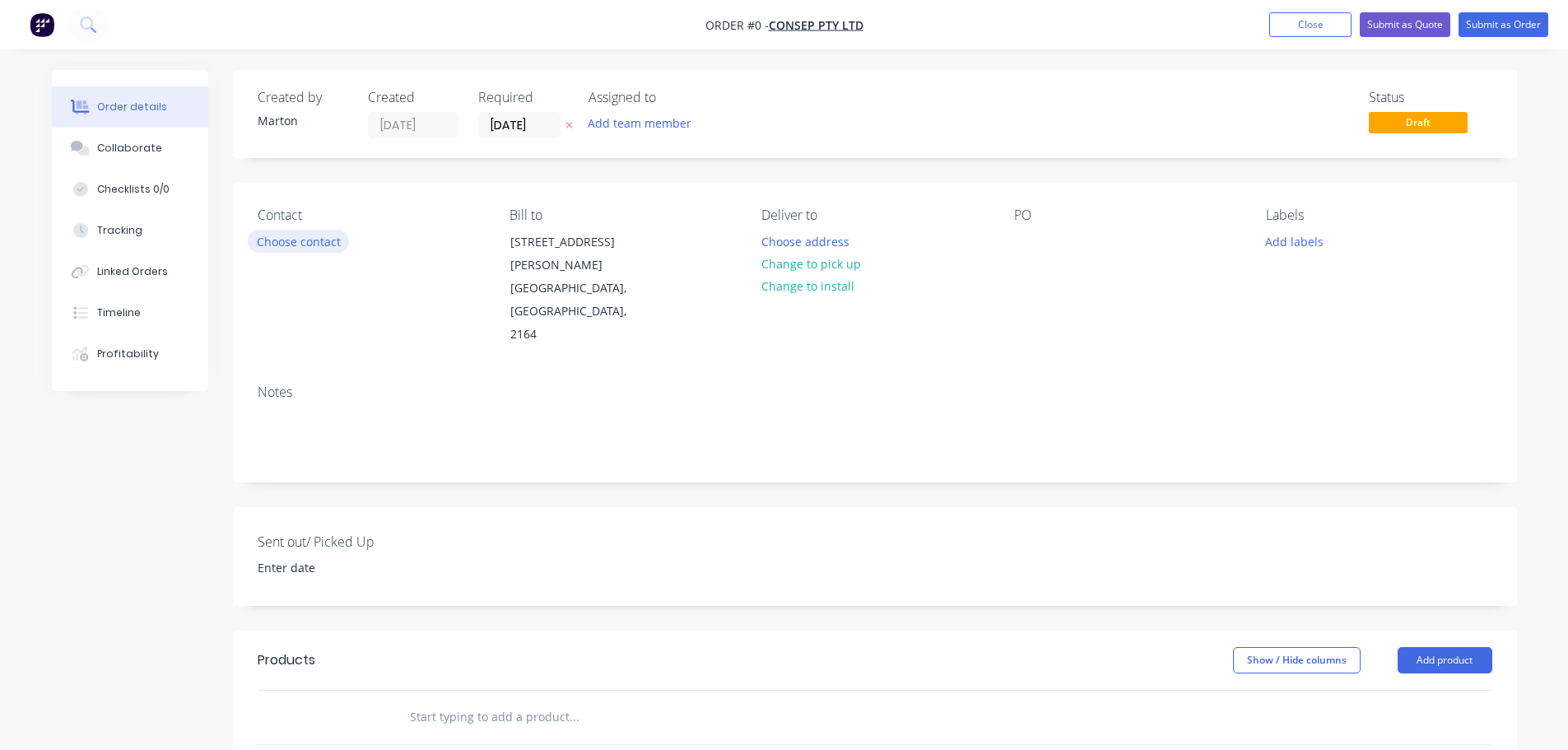
click at [335, 242] on button "Choose contact" at bounding box center [298, 241] width 101 height 22
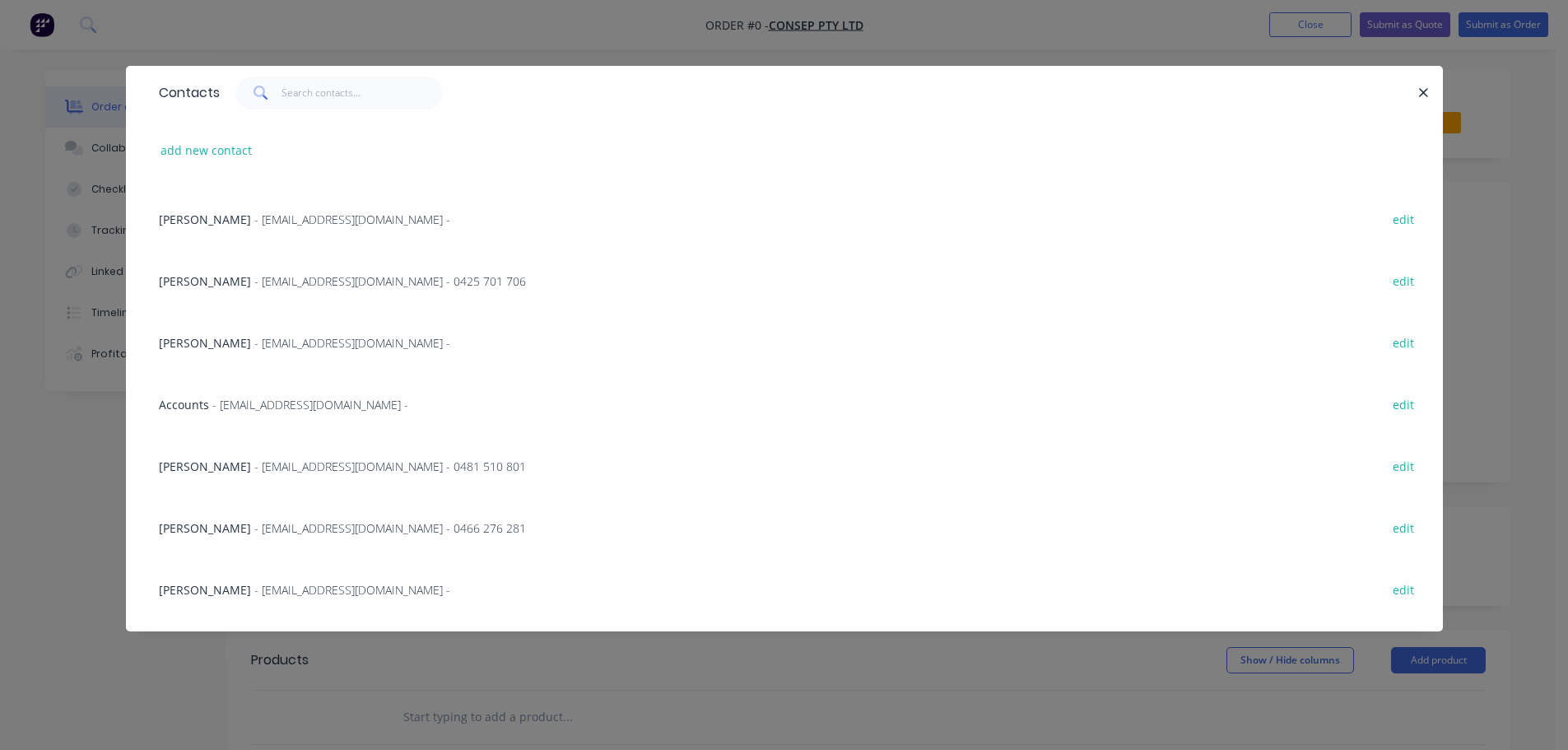
scroll to position [247, 0]
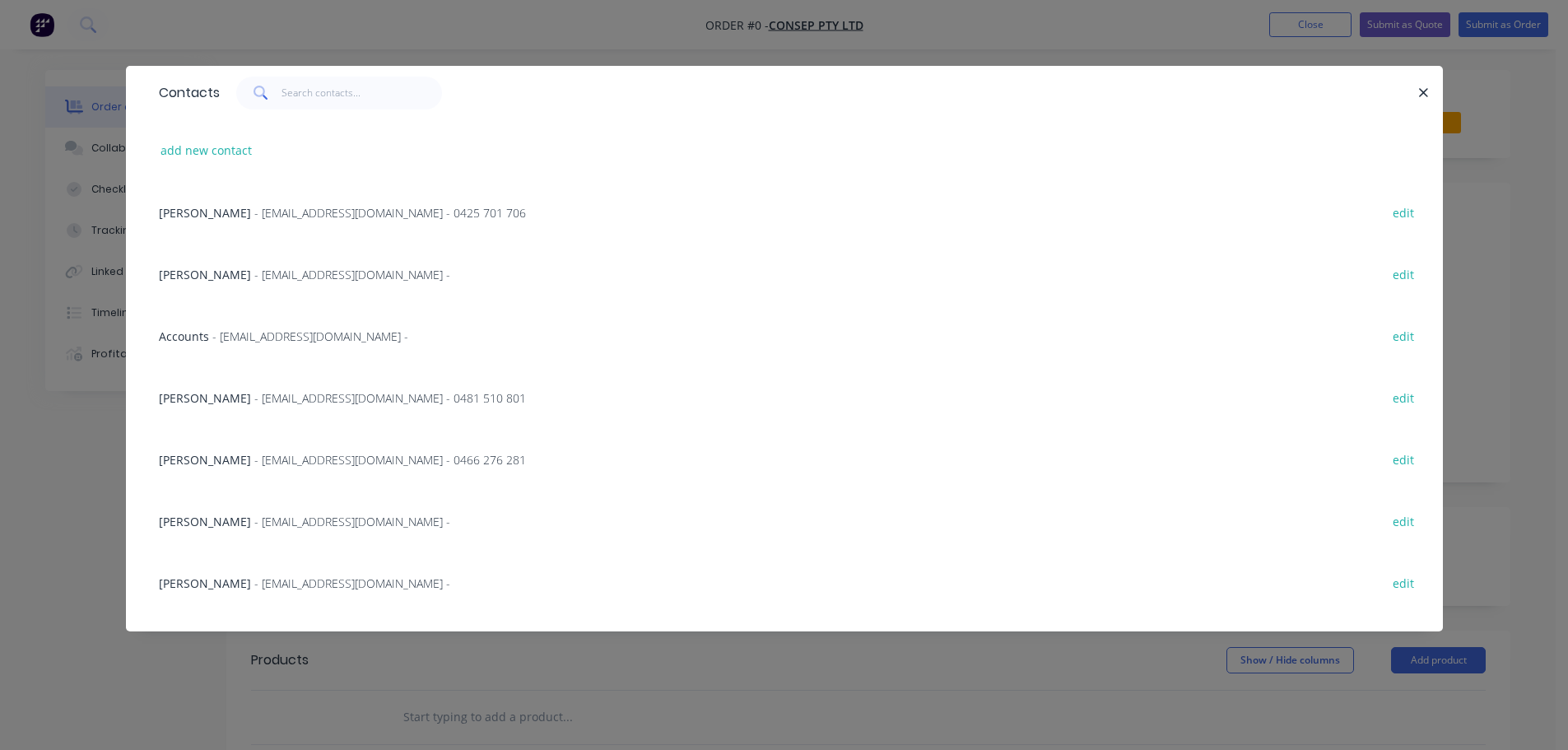
click at [235, 461] on span "[PERSON_NAME]" at bounding box center [205, 460] width 93 height 16
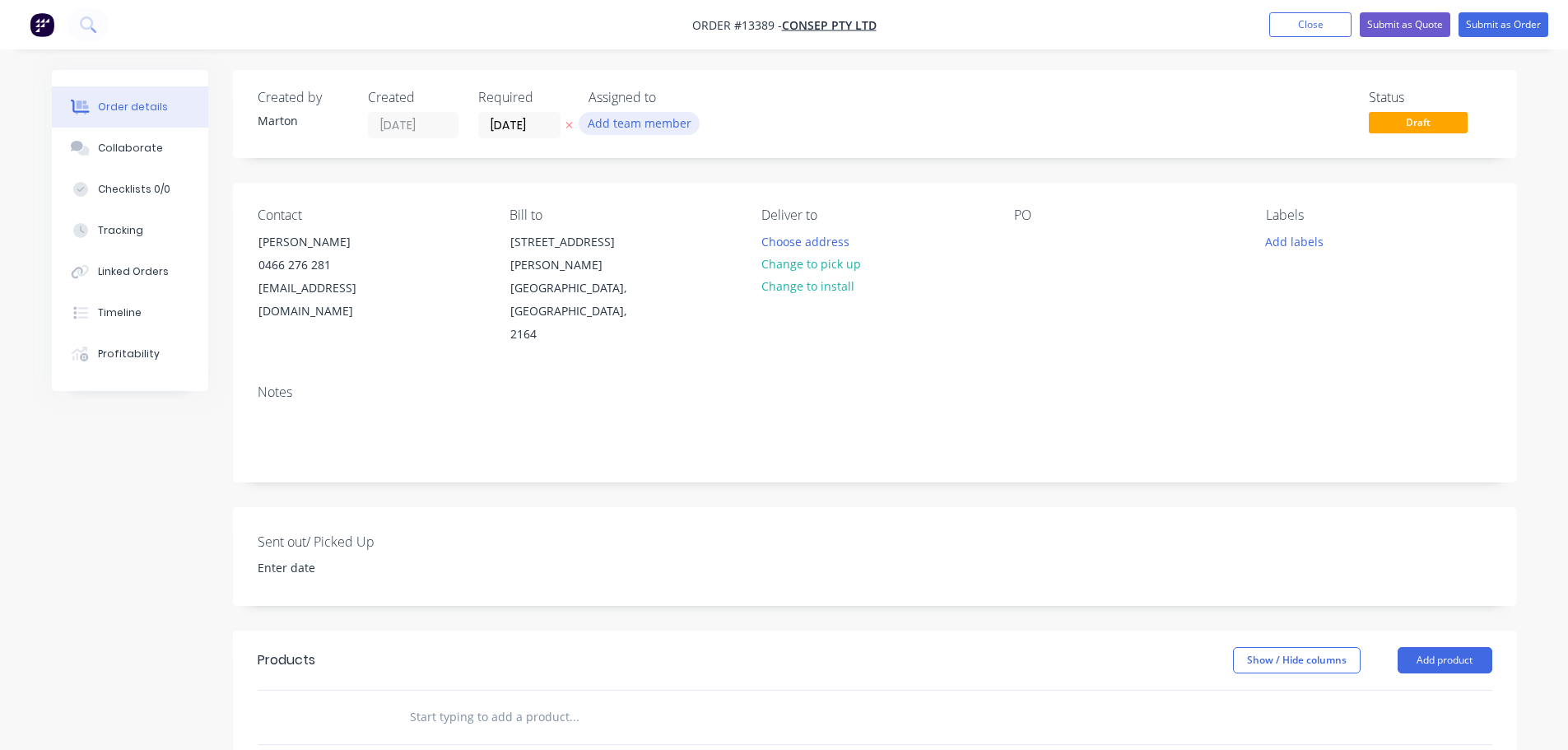
click at [654, 122] on button "Add team member" at bounding box center [639, 123] width 121 height 22
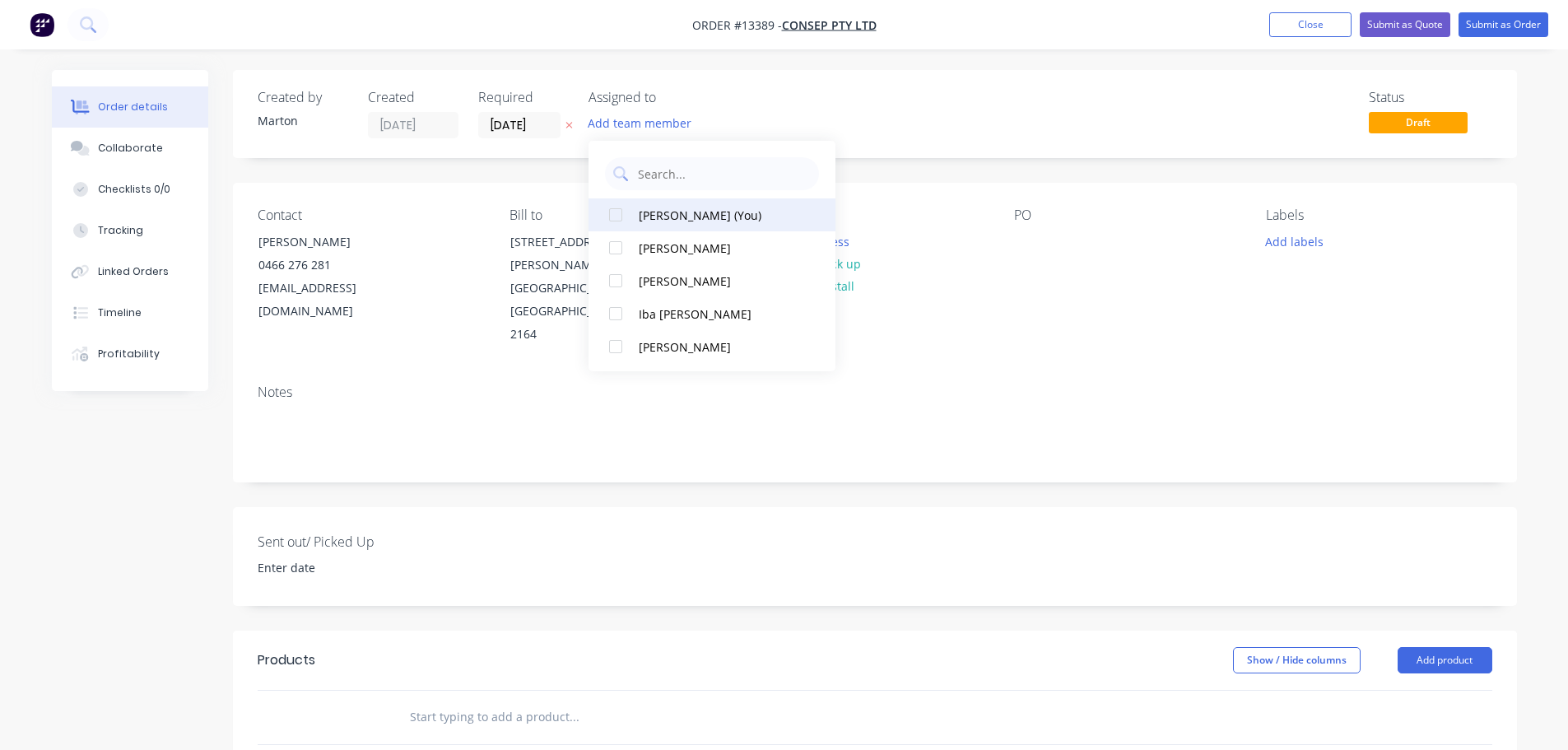
click at [625, 222] on div at bounding box center [615, 215] width 33 height 33
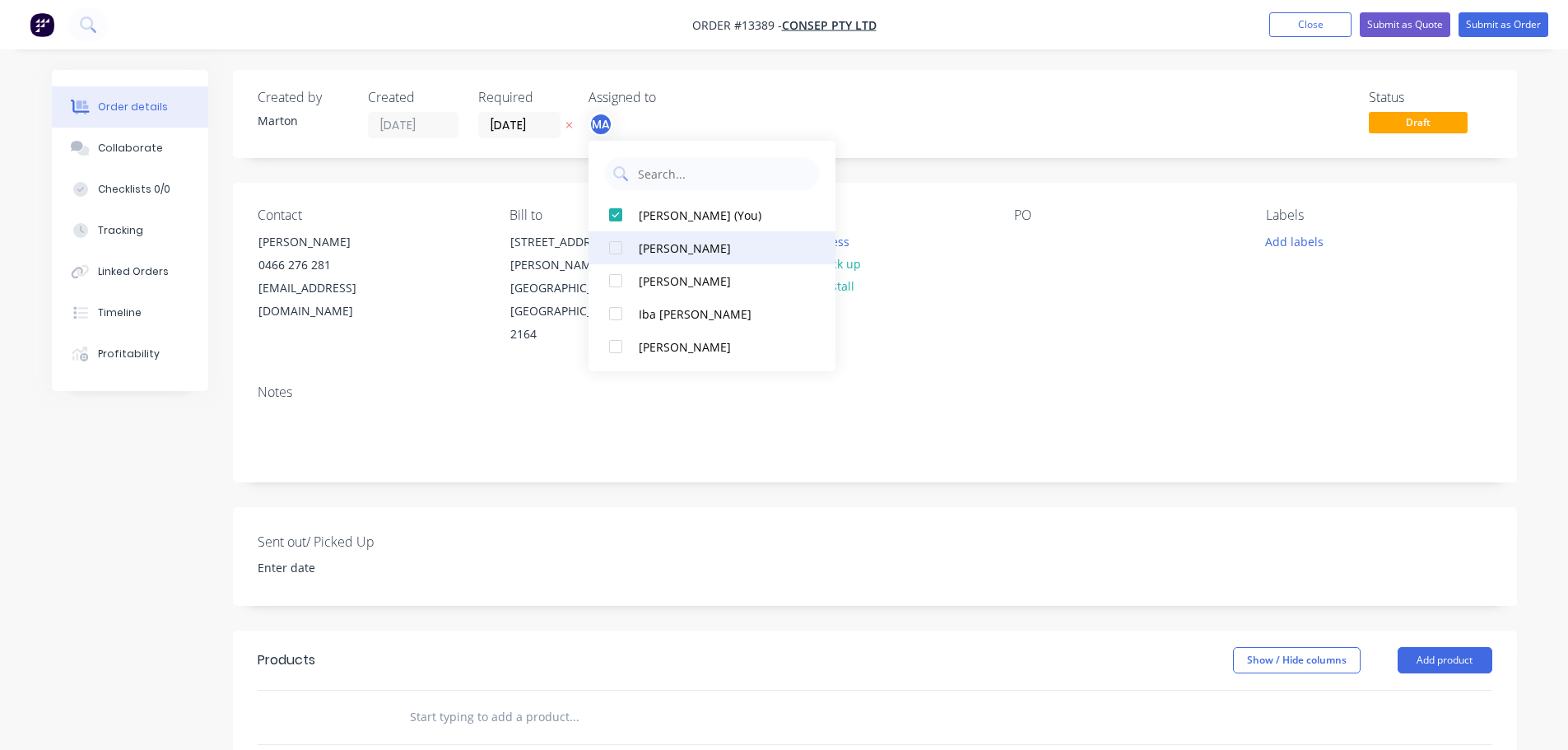
click at [627, 243] on div at bounding box center [615, 247] width 33 height 33
click at [630, 270] on div at bounding box center [615, 280] width 33 height 33
click at [816, 147] on div "[PERSON_NAME] (You) [PERSON_NAME] [PERSON_NAME] Iba [PERSON_NAME] [PERSON_NAME]" at bounding box center [711, 256] width 247 height 231
click at [519, 120] on input "[DATE]" at bounding box center [519, 125] width 81 height 24
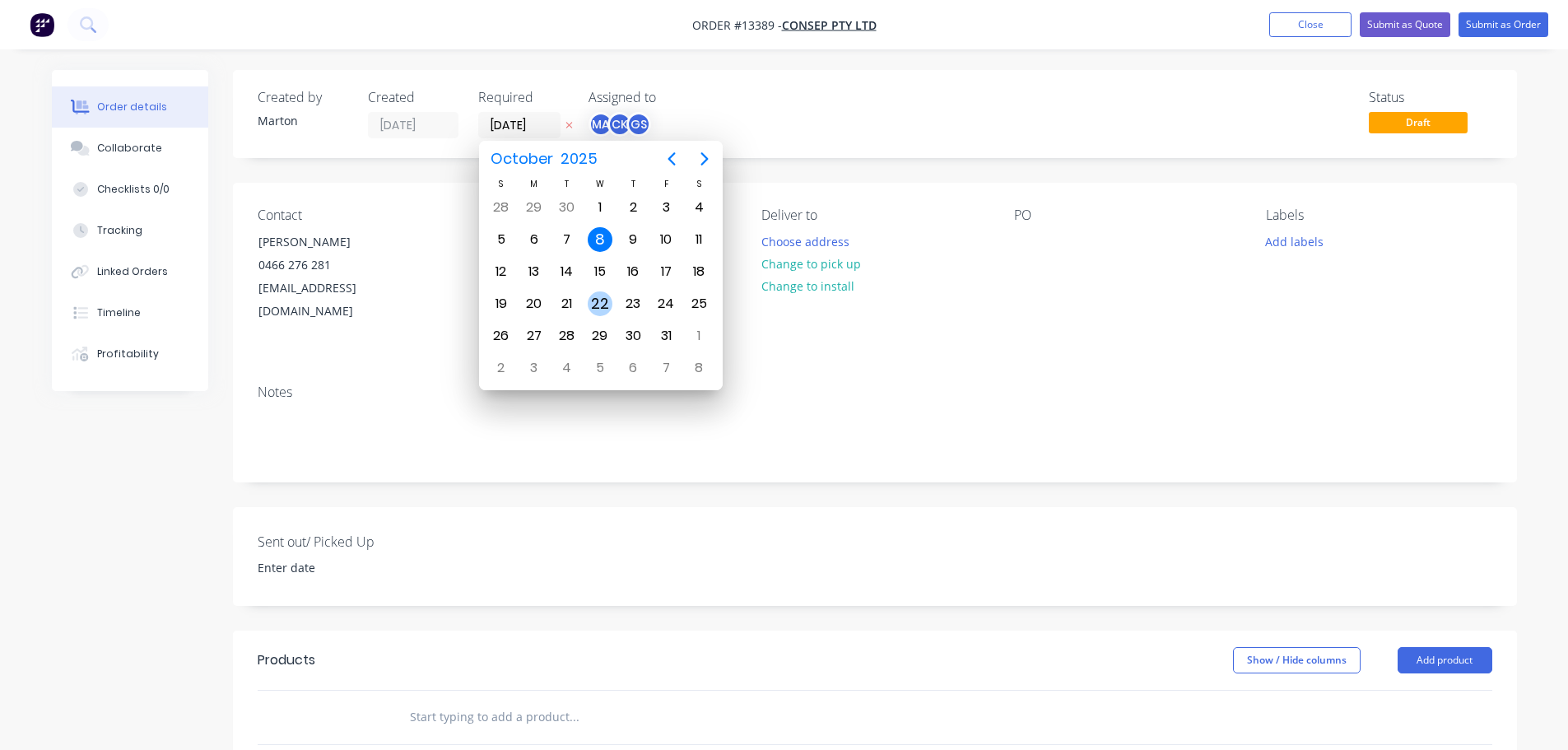
click at [598, 305] on div "22" at bounding box center [599, 303] width 24 height 24
type input "[DATE]"
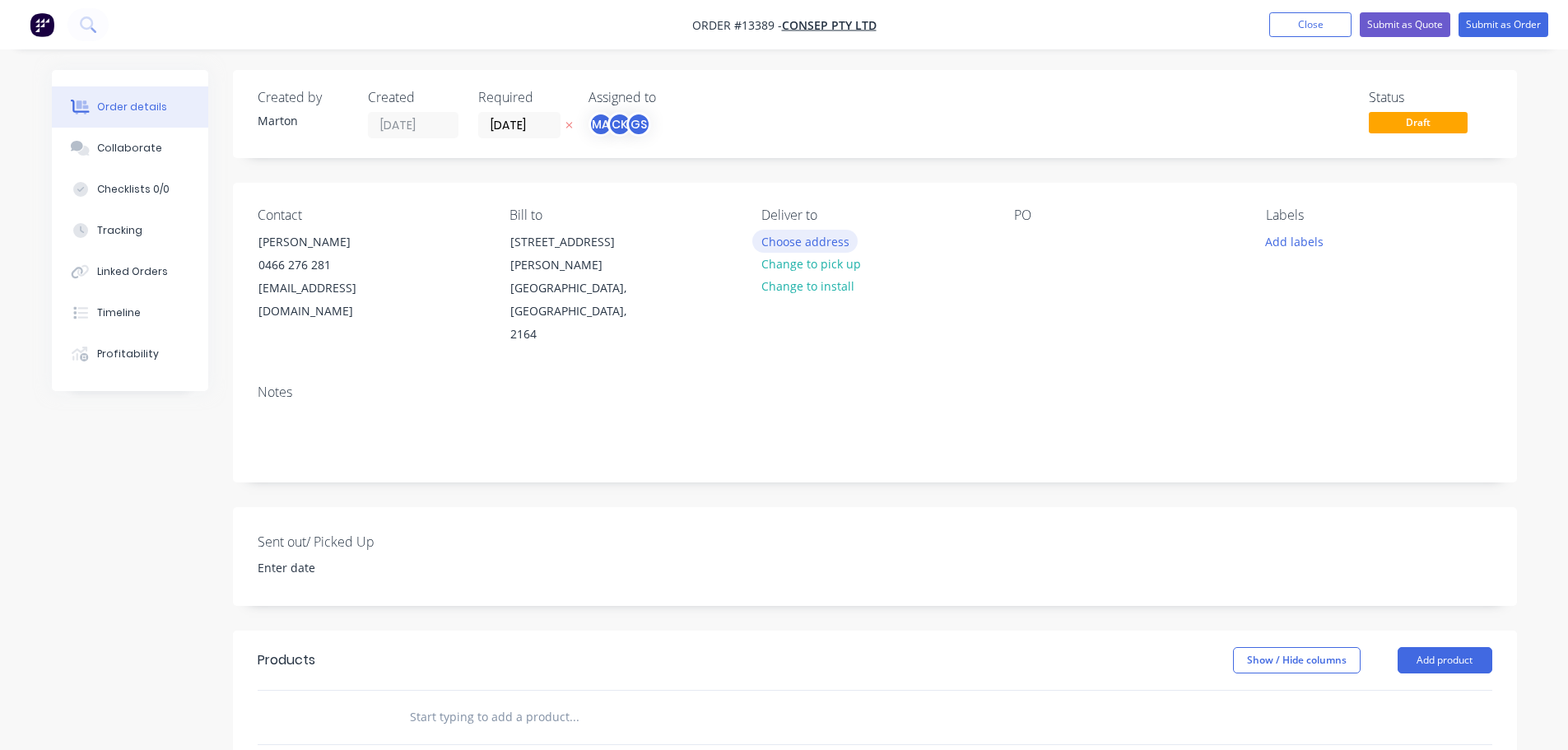
click at [795, 238] on button "Choose address" at bounding box center [805, 241] width 105 height 22
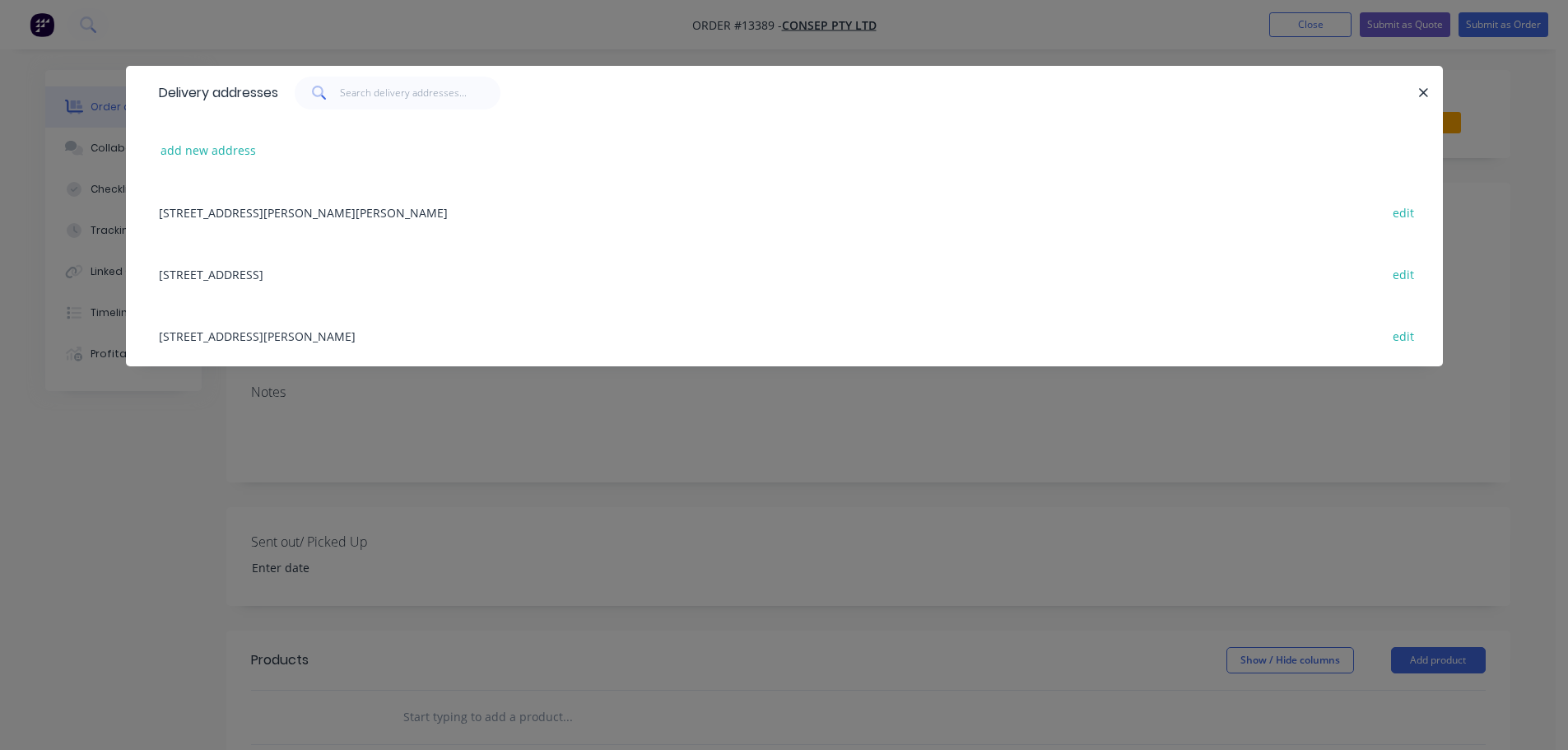
click at [235, 341] on div "[STREET_ADDRESS][PERSON_NAME] edit" at bounding box center [784, 335] width 1268 height 61
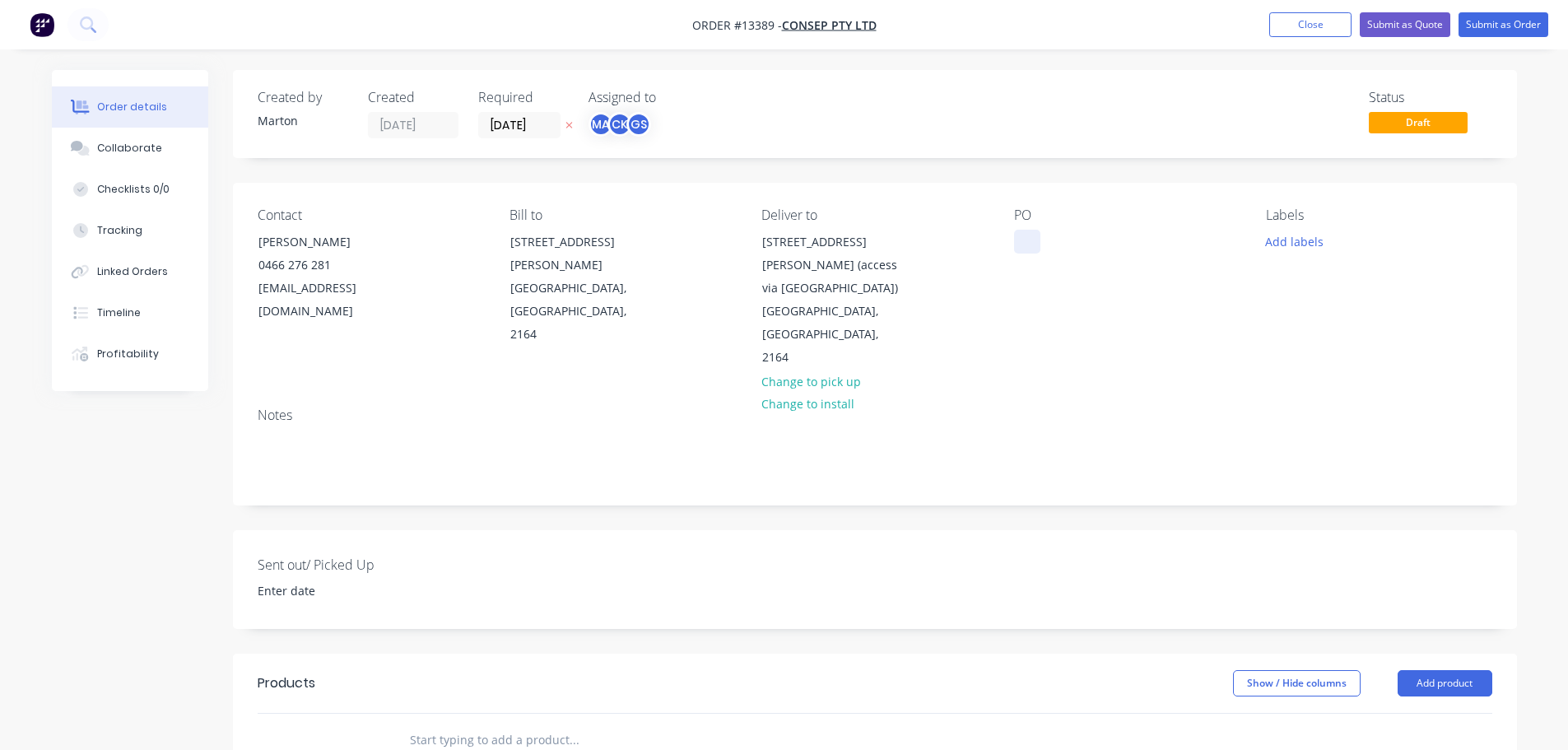
click at [1033, 237] on div at bounding box center [1027, 242] width 26 height 24
click at [1271, 237] on button "Add labels" at bounding box center [1294, 241] width 76 height 22
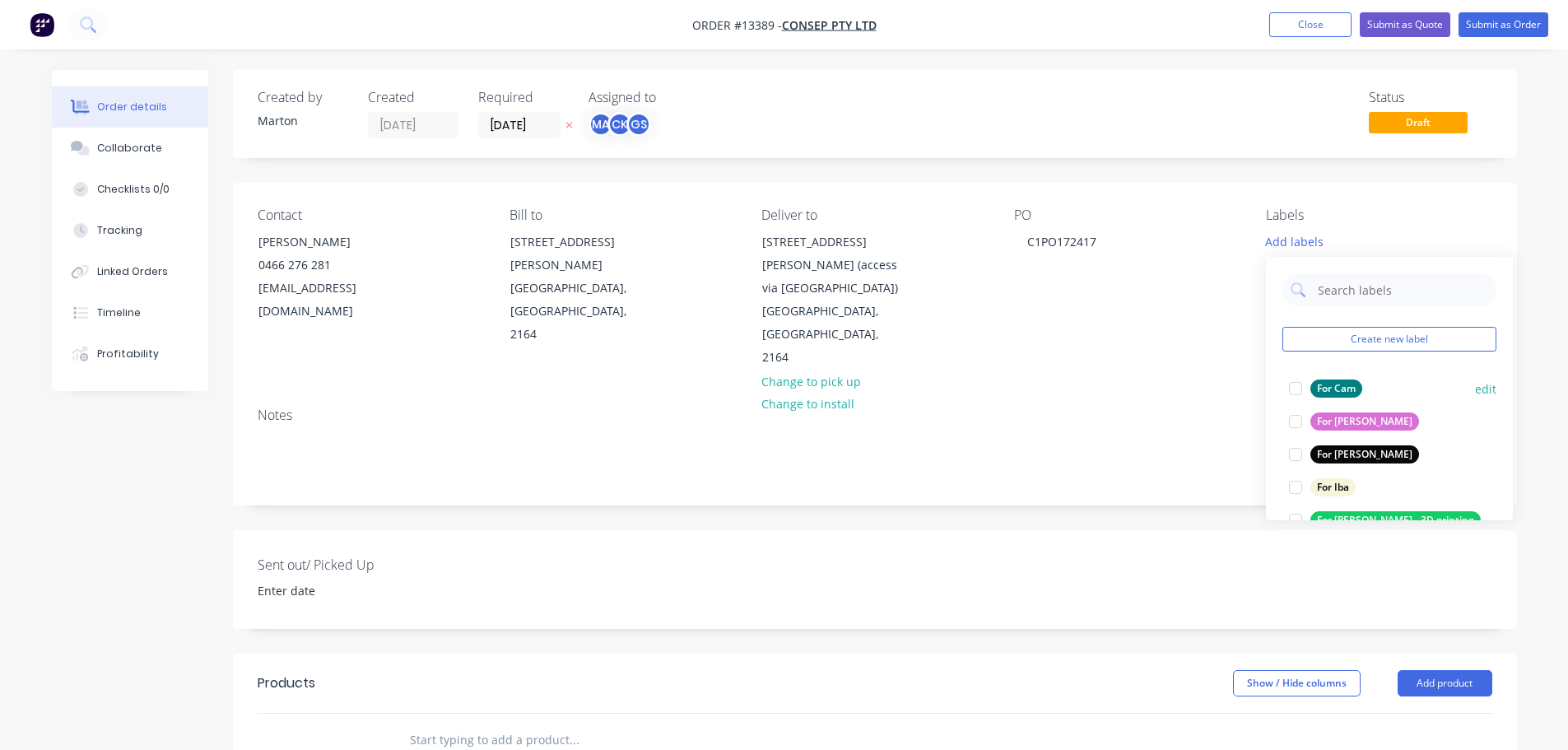
click at [1300, 394] on div at bounding box center [1295, 388] width 33 height 33
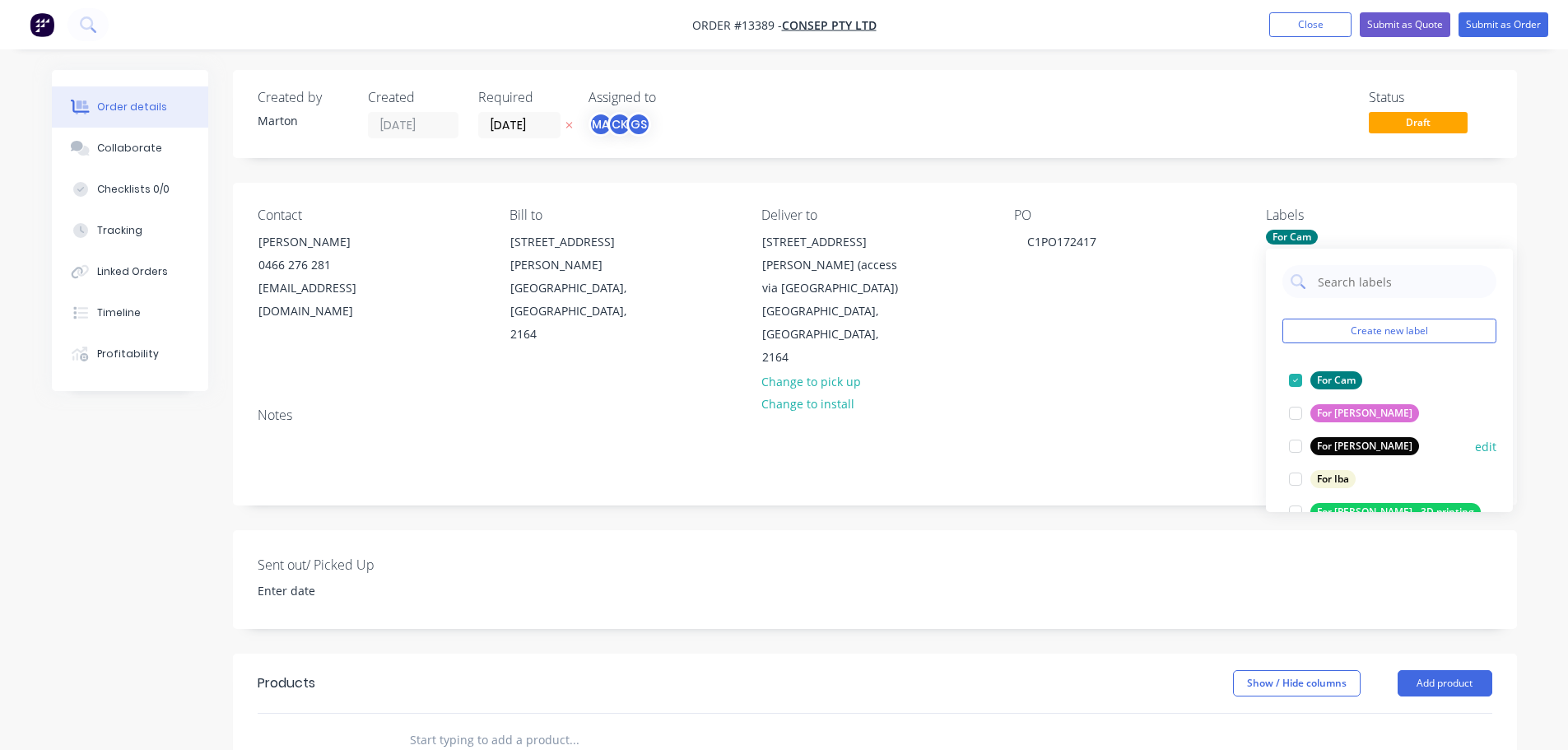
click at [1294, 448] on div at bounding box center [1295, 445] width 33 height 33
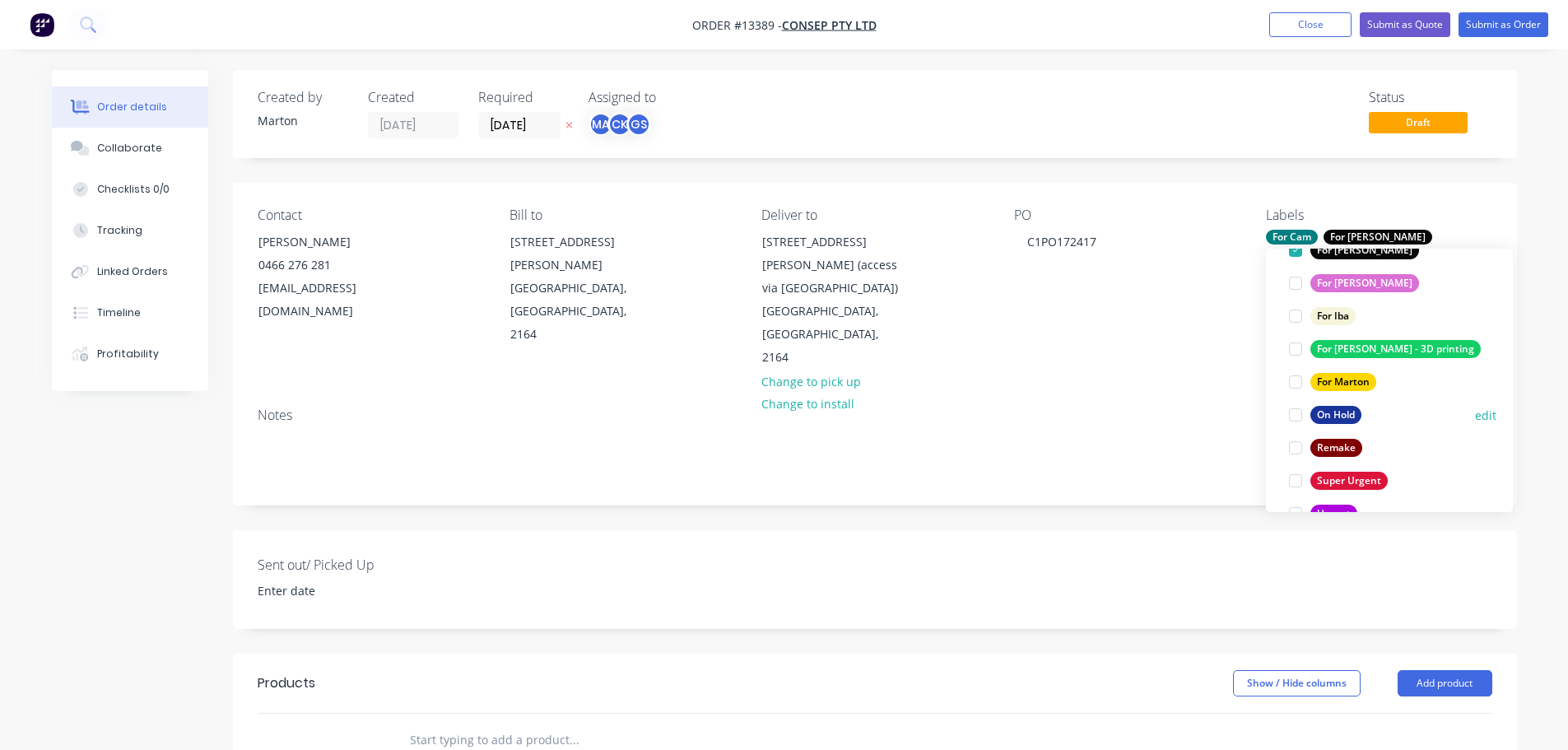
scroll to position [165, 0]
click at [1295, 384] on div at bounding box center [1295, 380] width 33 height 33
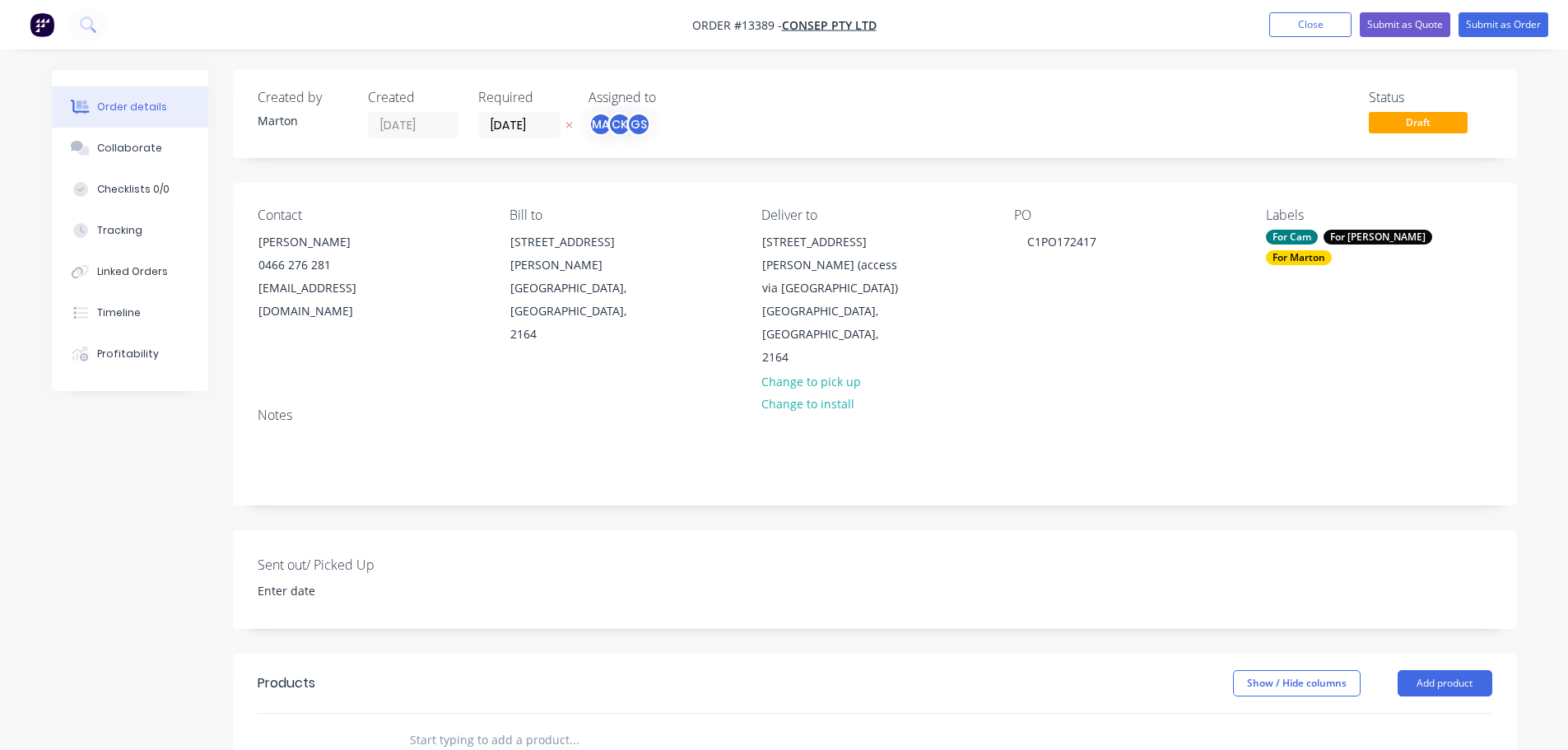
click at [567, 724] on input "text" at bounding box center [573, 740] width 329 height 33
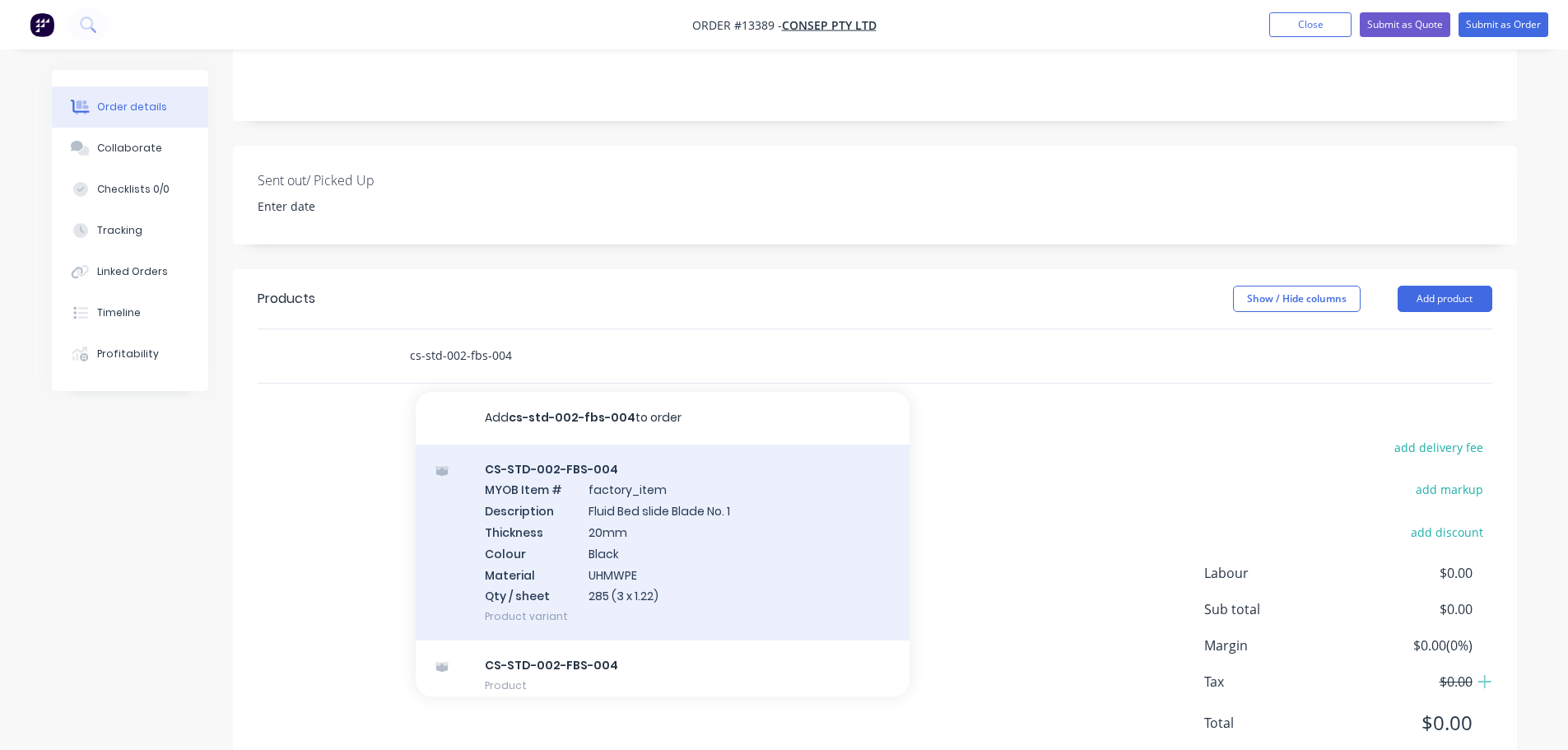
scroll to position [391, 0]
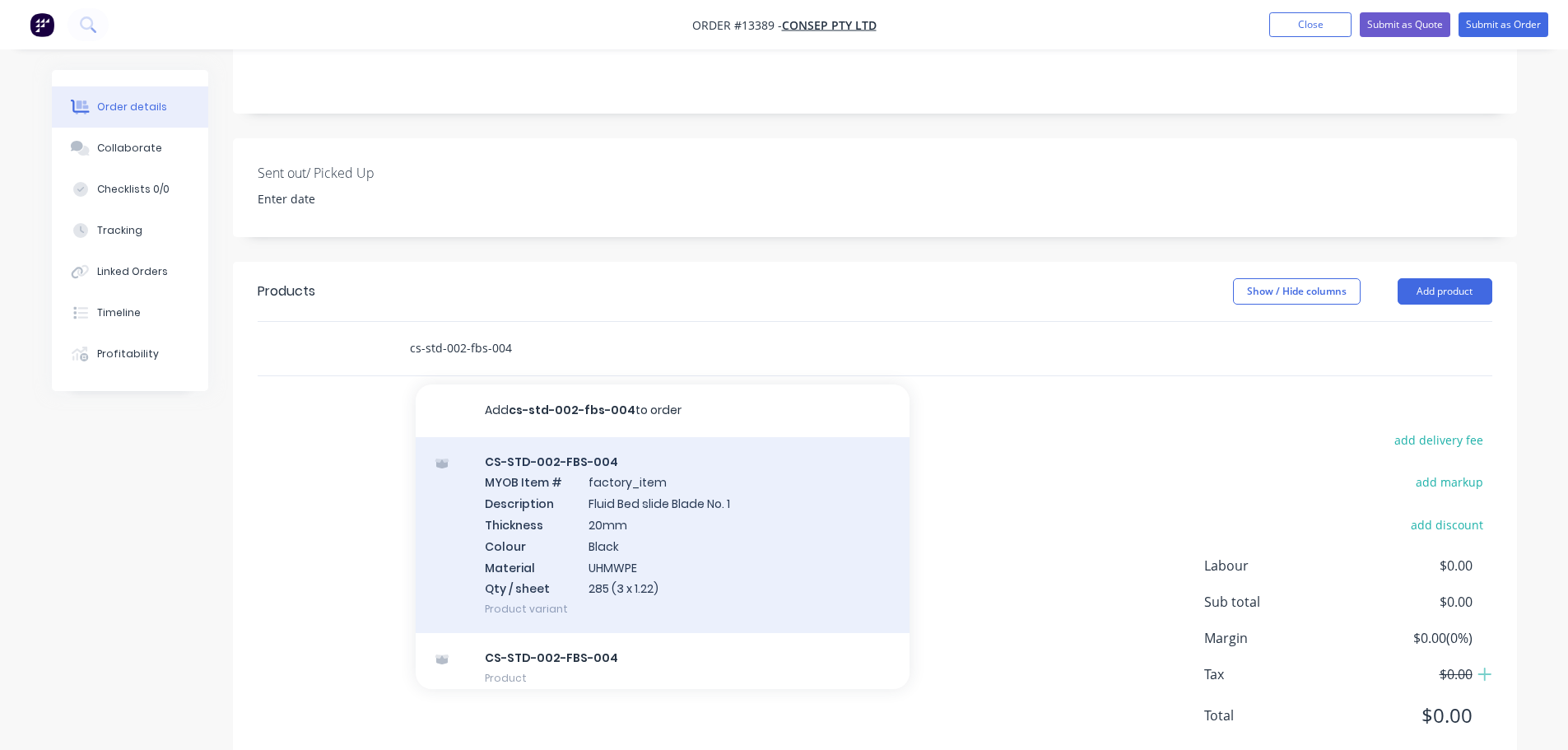
type input "cs-std-002-fbs-004"
click at [673, 460] on div "CS-STD-002-FBS-004 MYOB Item # factory_item Description Fluid Bed slide Blade N…" at bounding box center [662, 535] width 494 height 197
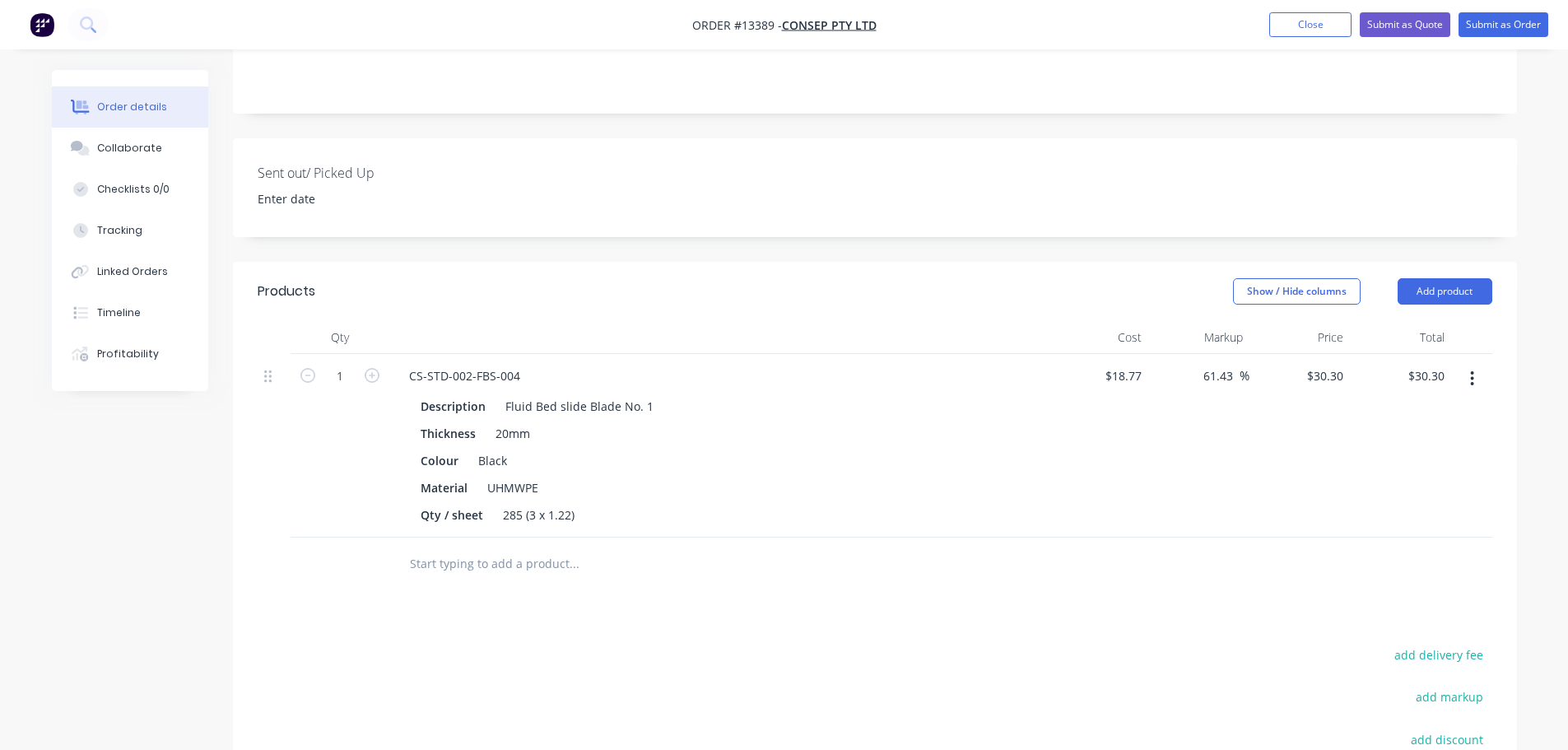
click at [471, 547] on input "text" at bounding box center [573, 563] width 329 height 33
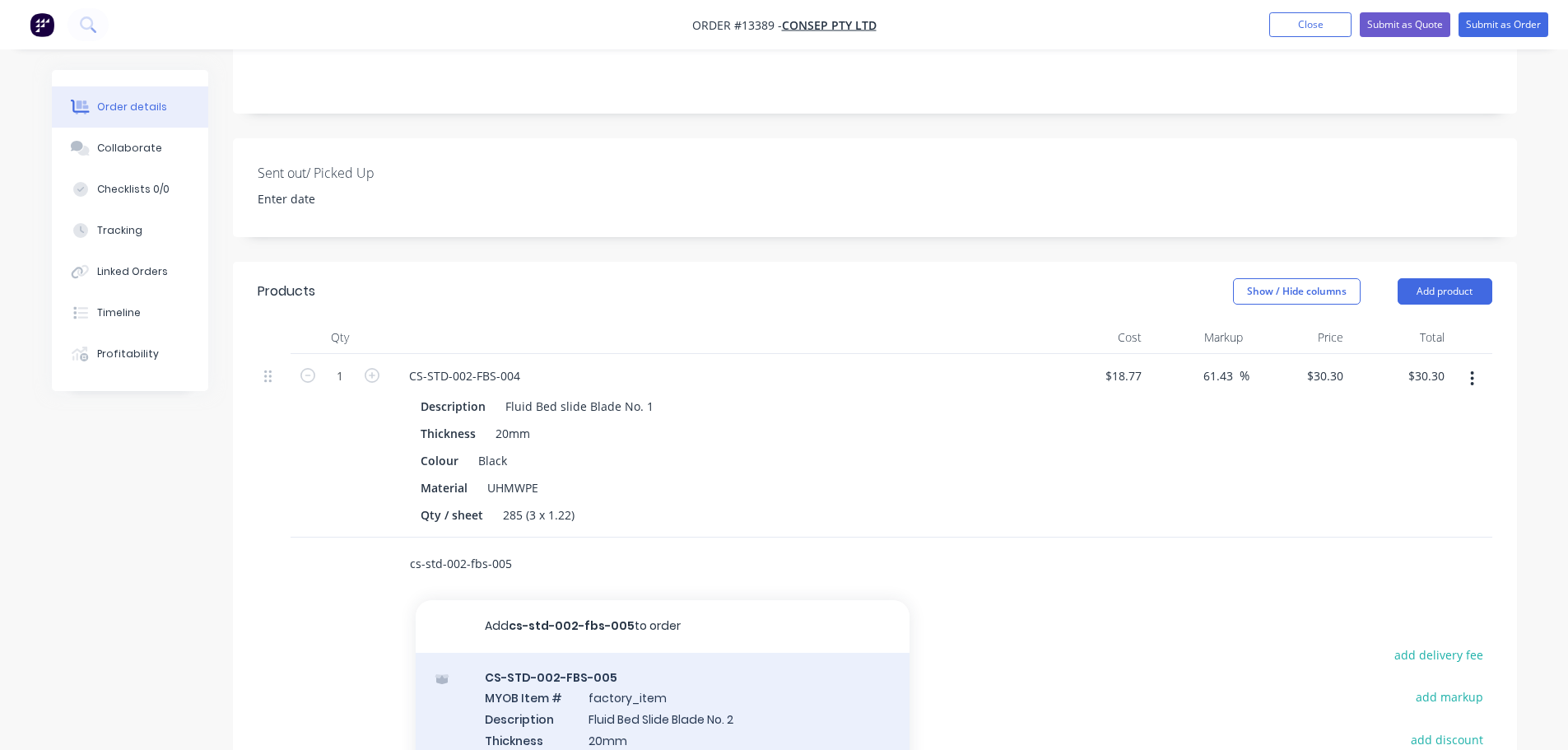
scroll to position [556, 0]
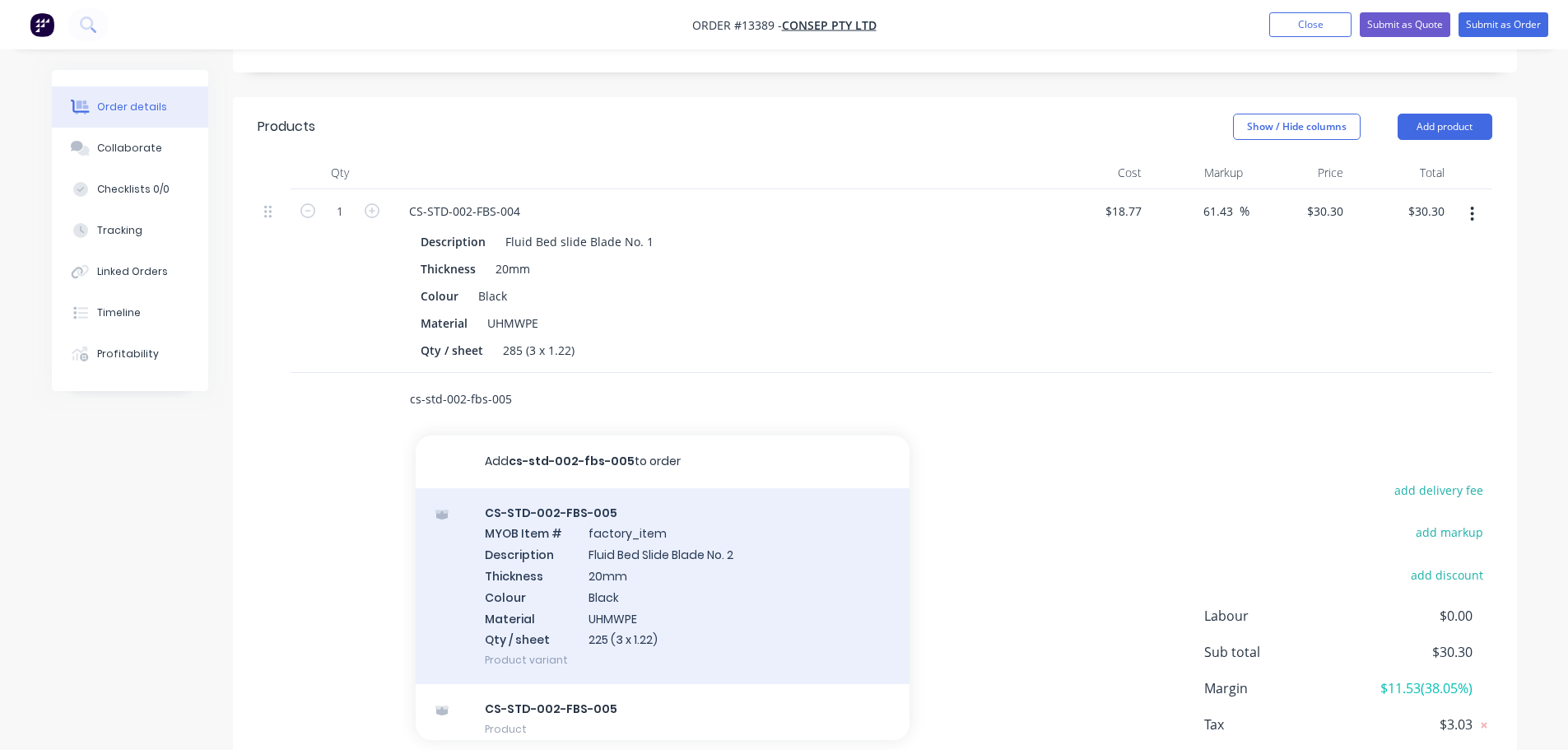
type input "cs-std-002-fbs-005"
click at [625, 488] on div "CS-STD-002-FBS-005 MYOB Item # factory_item Description Fluid Bed Slide Blade N…" at bounding box center [662, 587] width 494 height 197
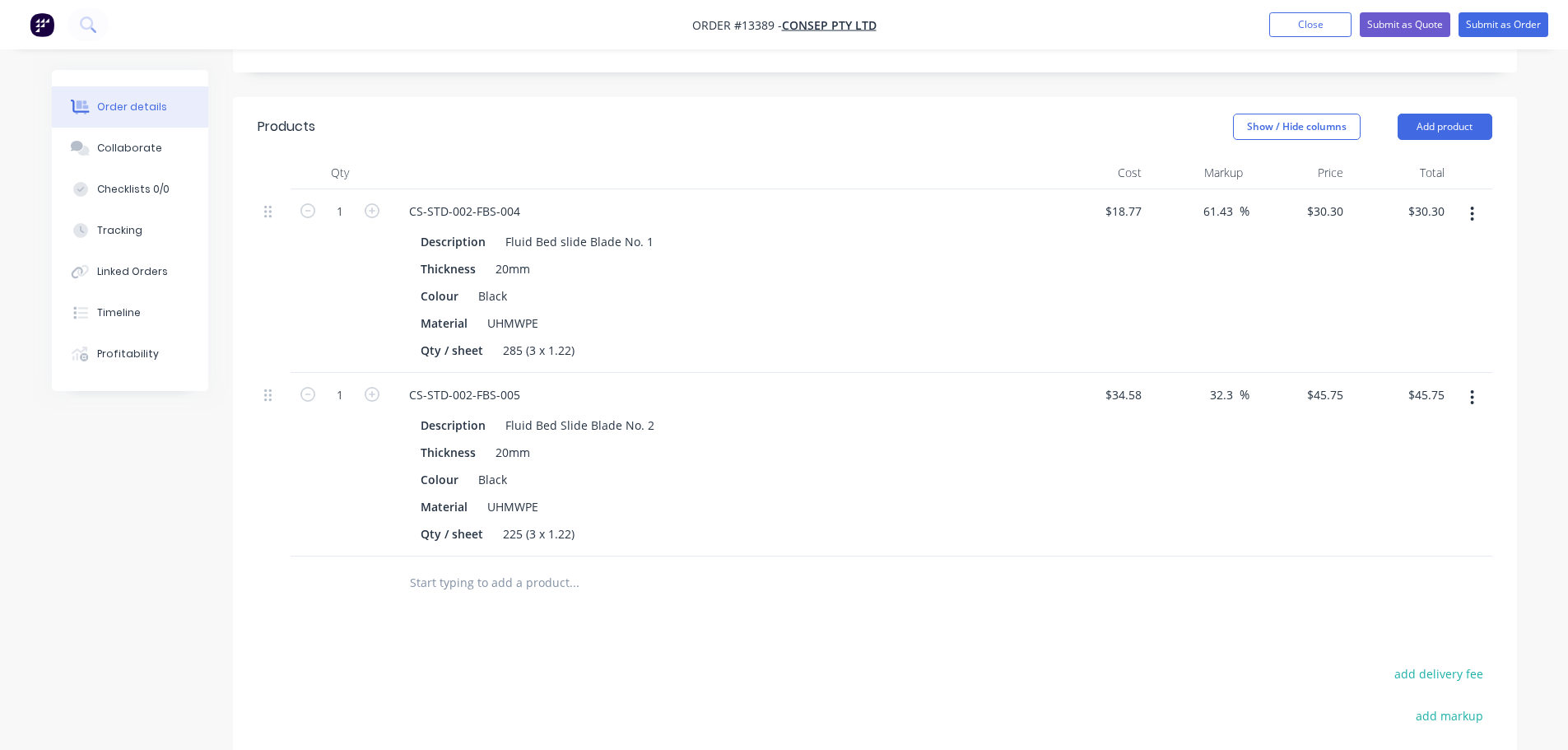
click at [504, 566] on input "text" at bounding box center [573, 582] width 329 height 33
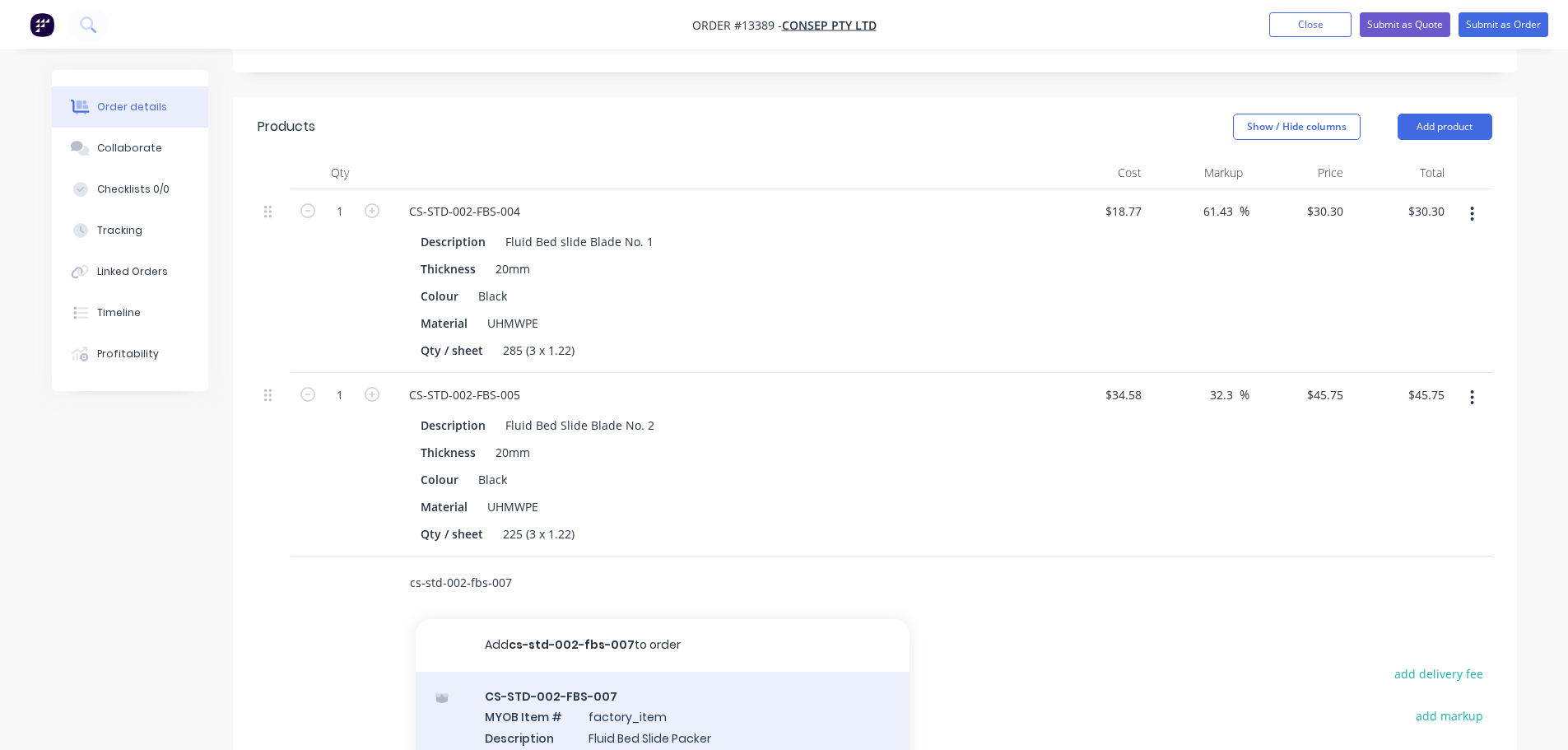
type input "cs-std-002-fbs-007"
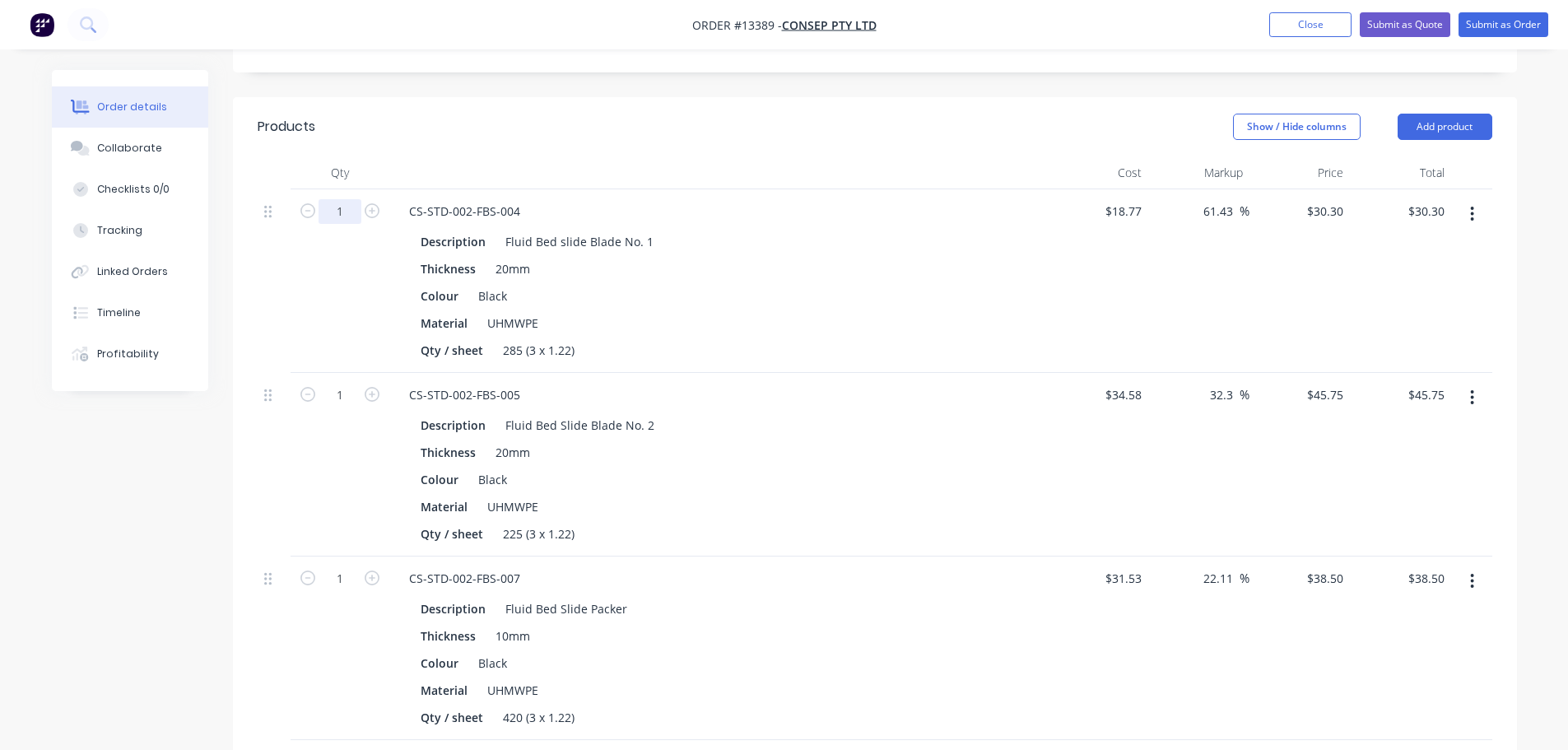
click at [347, 199] on input "1" at bounding box center [339, 211] width 43 height 24
type input "8"
type input "$242.40"
click at [338, 383] on input "1" at bounding box center [339, 395] width 43 height 24
type input "4"
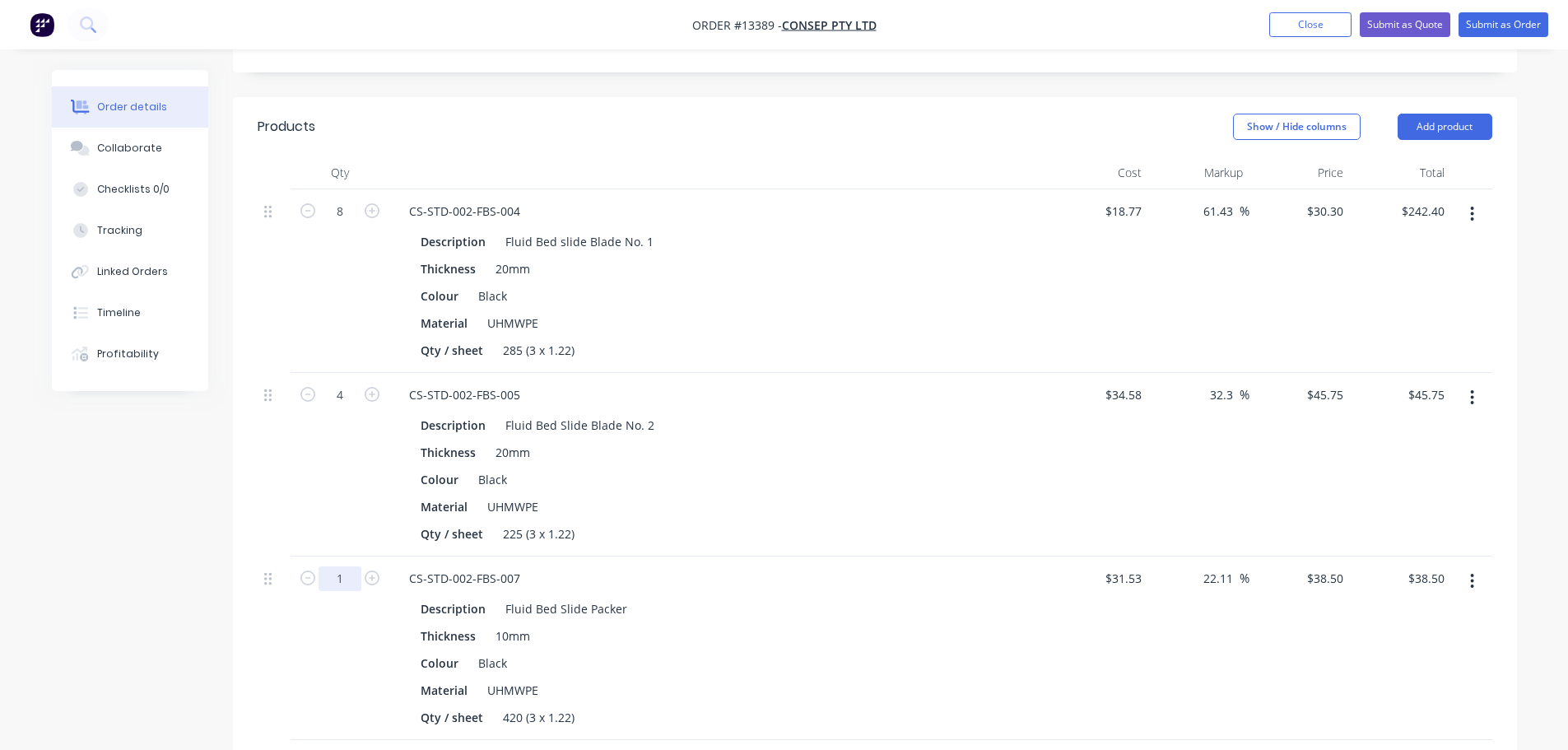
type input "$183.00"
click at [342, 566] on input "1" at bounding box center [339, 578] width 43 height 24
type input "4"
type input "$154.00"
click at [333, 439] on div "4" at bounding box center [339, 465] width 98 height 184
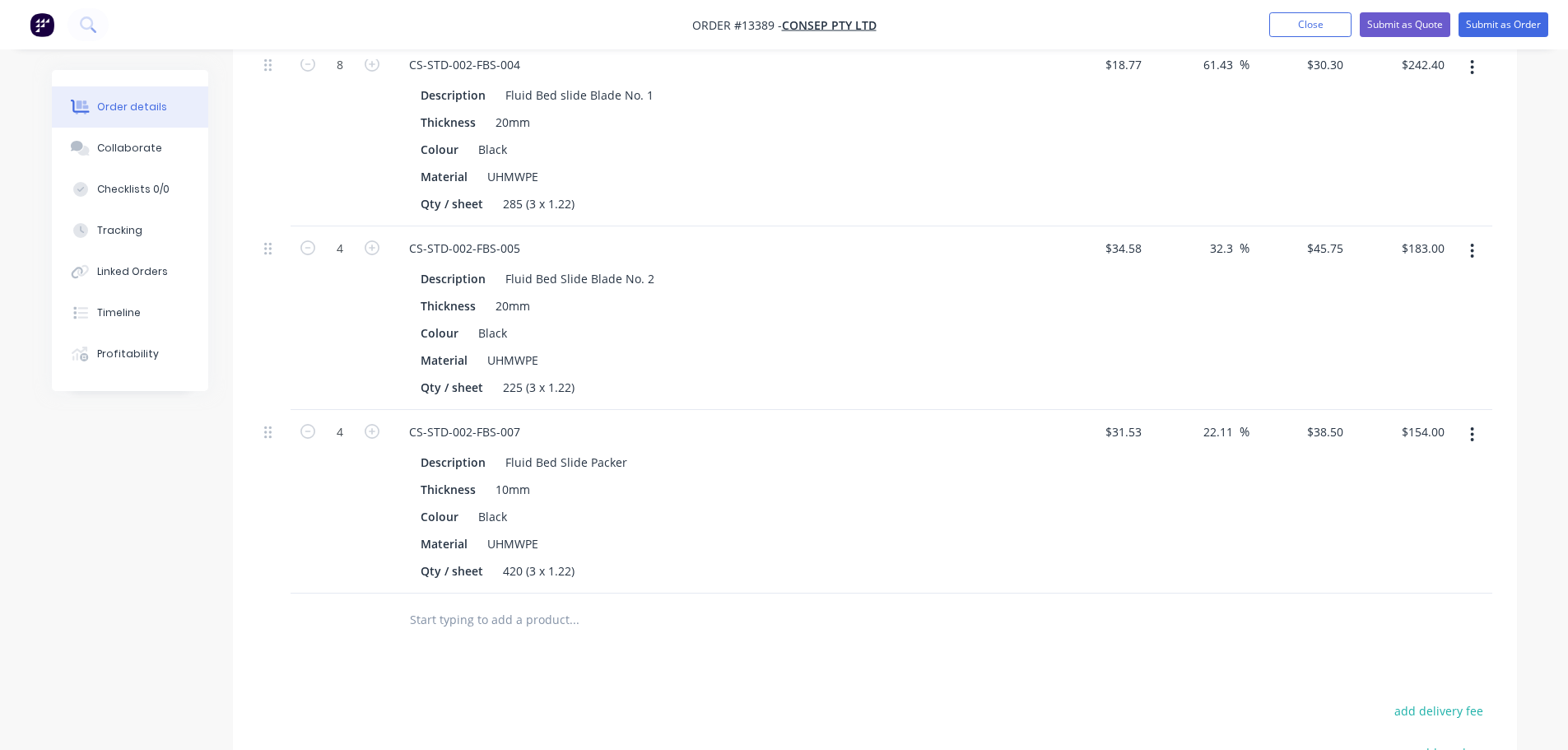
scroll to position [721, 0]
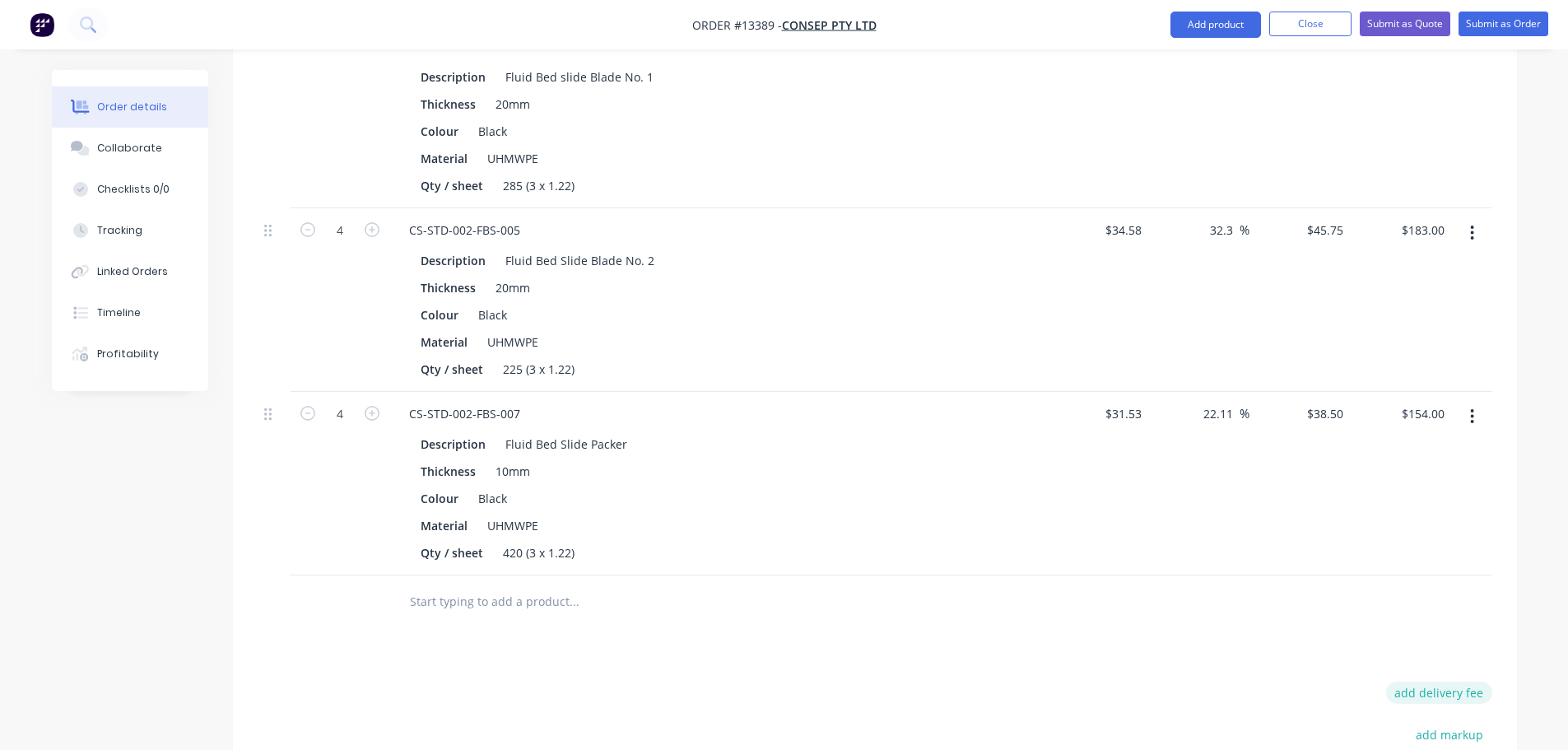
click at [1471, 682] on button "add delivery fee" at bounding box center [1439, 693] width 106 height 22
type input "25"
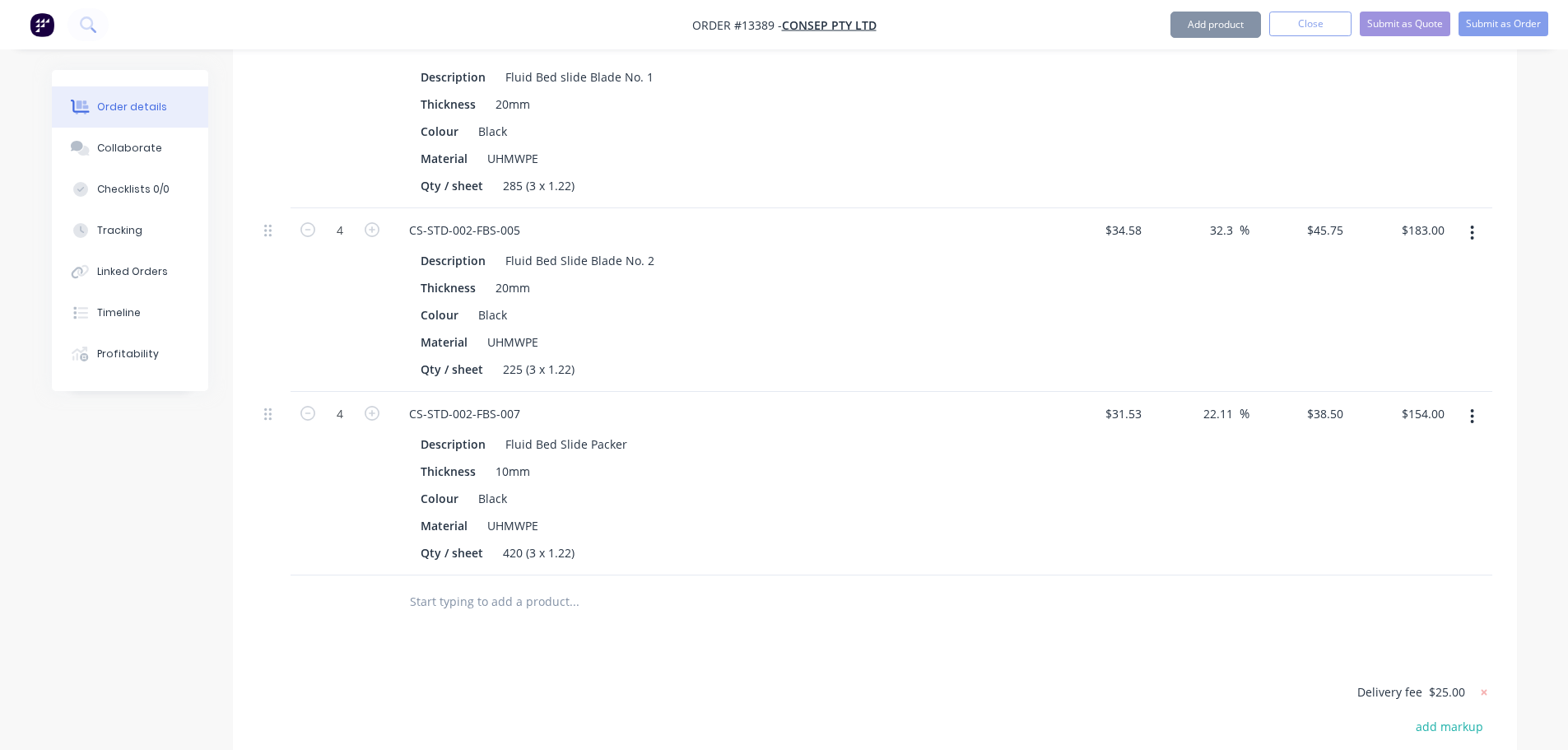
click at [959, 583] on div "Products Show / Hide columns Add product Qty Cost Markup Price Total 8 CS-STD-0…" at bounding box center [874, 474] width 1284 height 1083
click at [1488, 19] on button "Submit as Order" at bounding box center [1503, 24] width 90 height 24
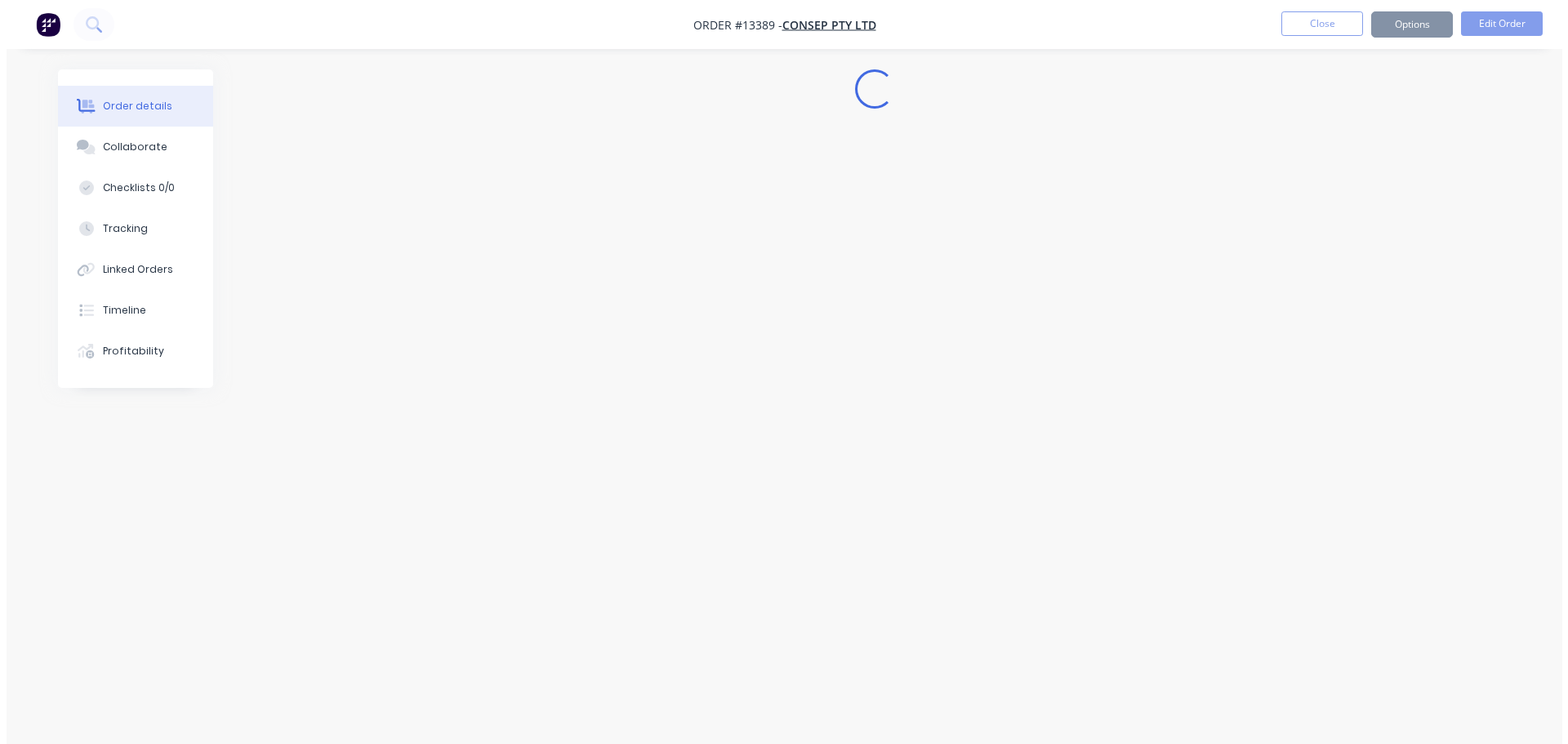
scroll to position [0, 0]
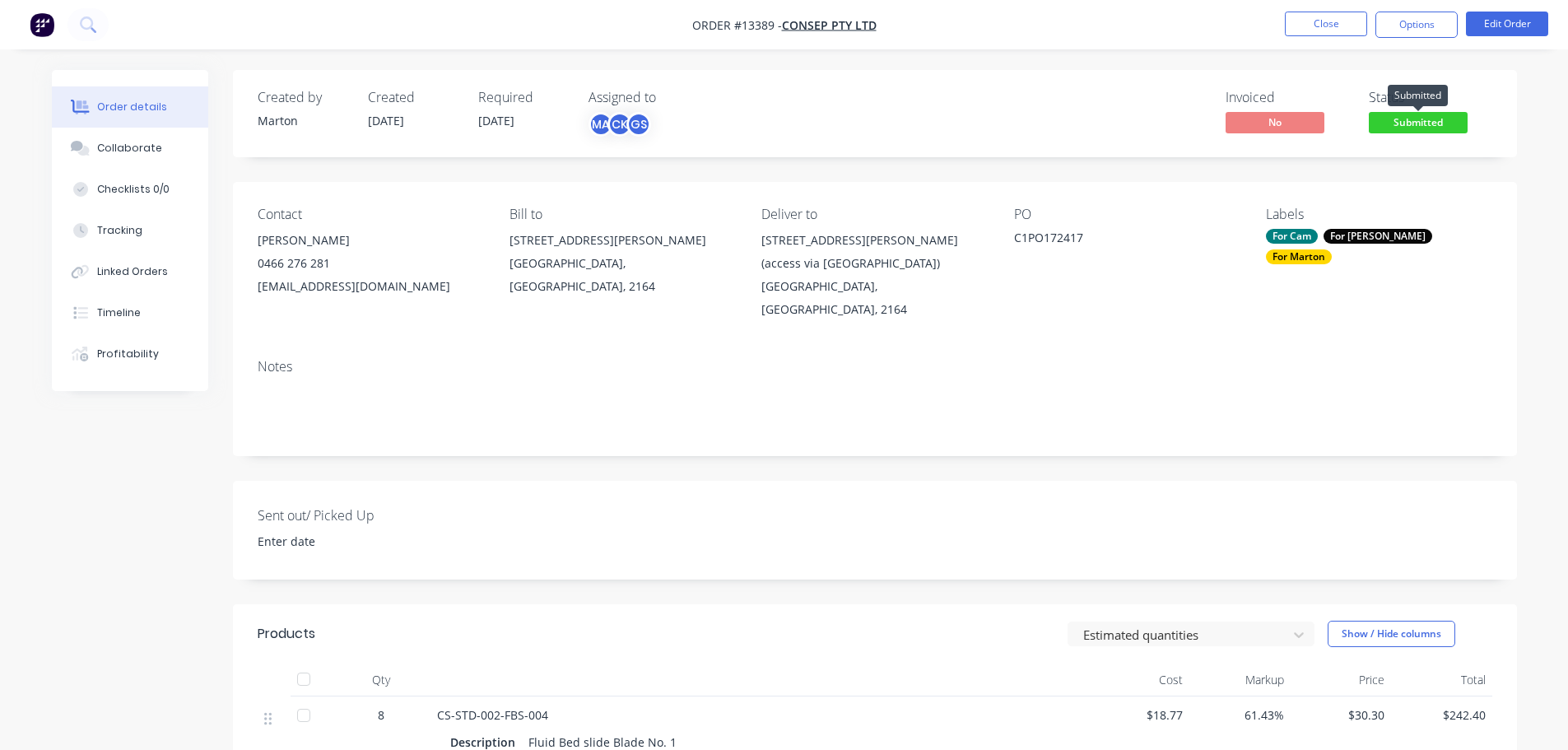
click at [1396, 126] on span "Submitted" at bounding box center [1417, 122] width 98 height 20
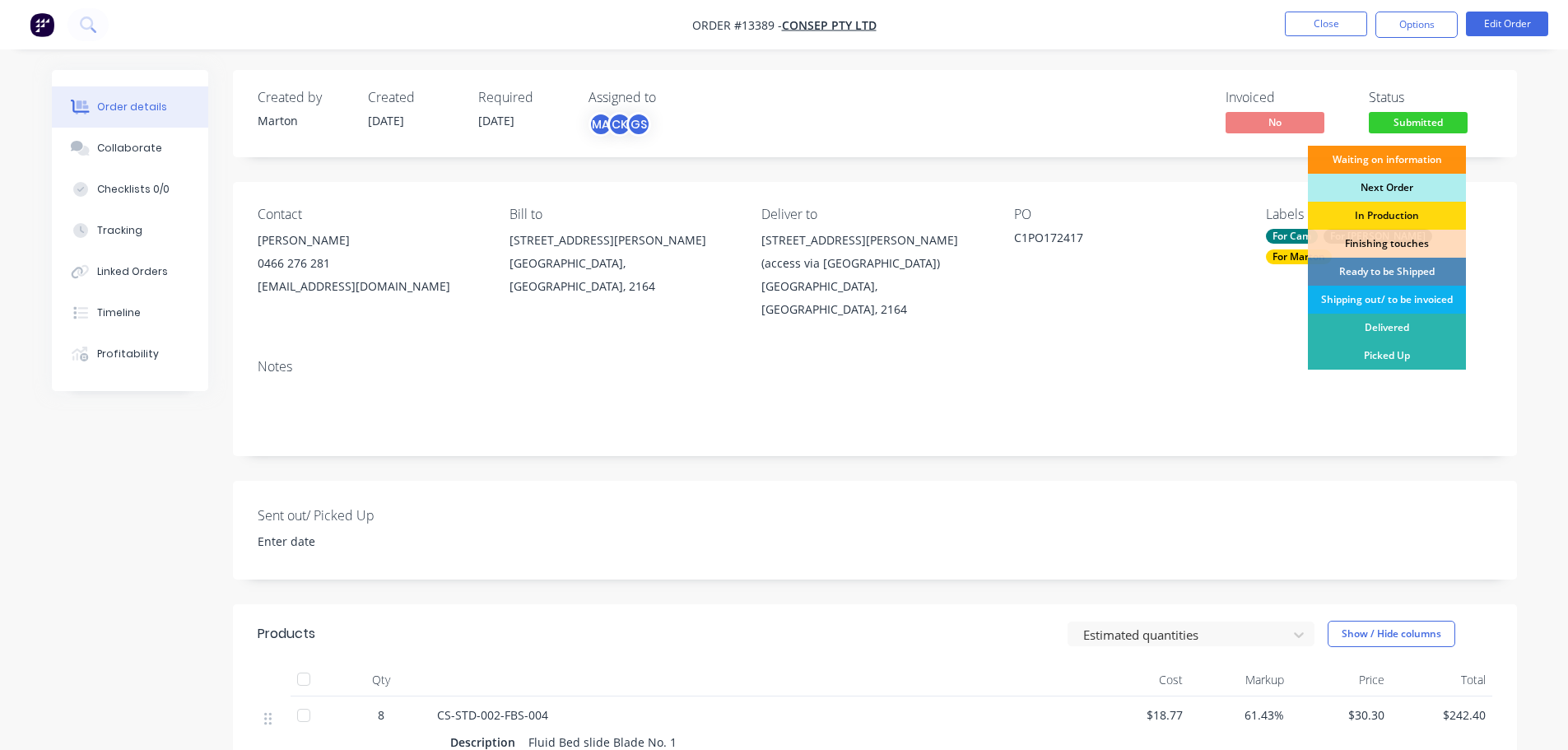
click at [1376, 189] on div "Next Order" at bounding box center [1387, 187] width 158 height 28
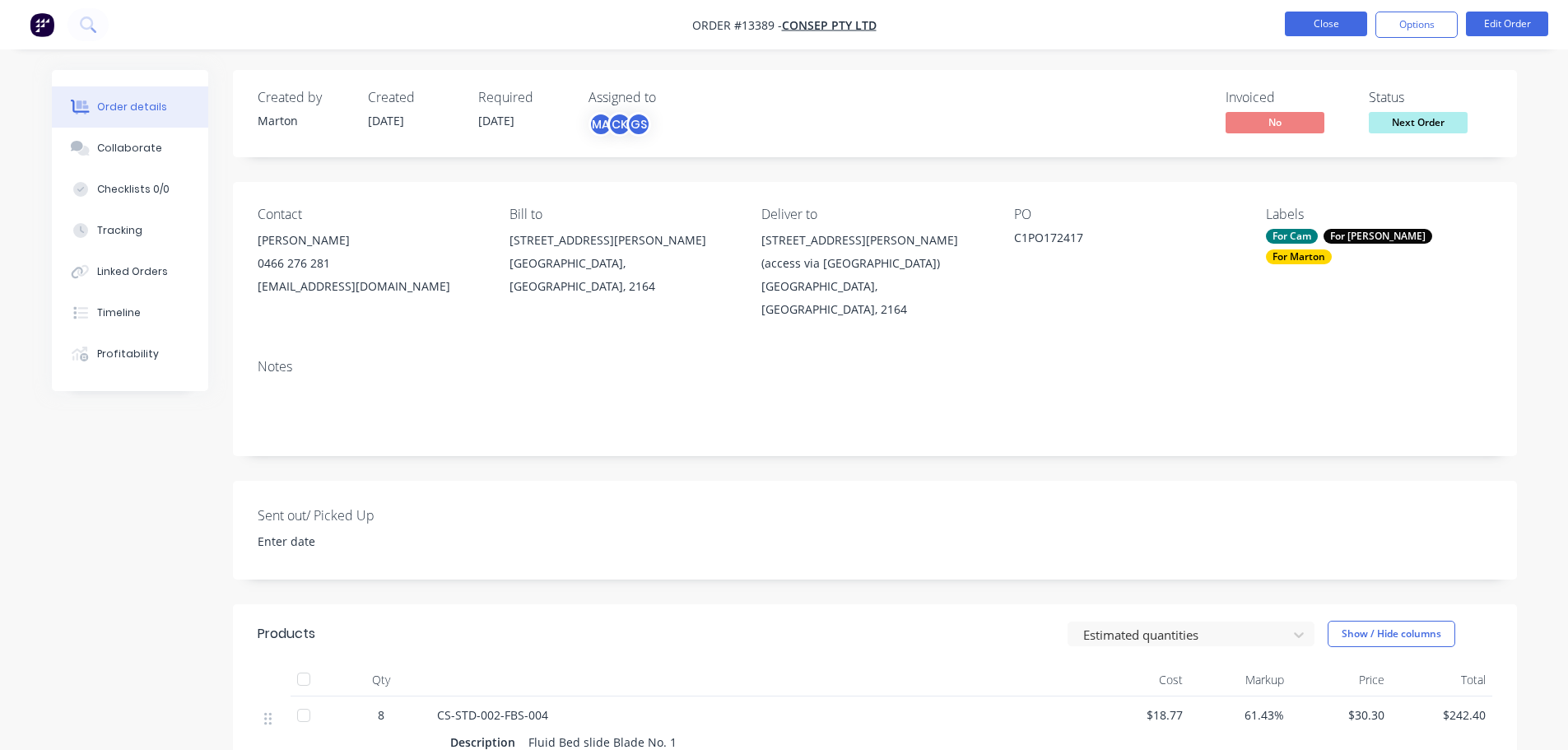
click at [1342, 13] on button "Close" at bounding box center [1326, 24] width 82 height 24
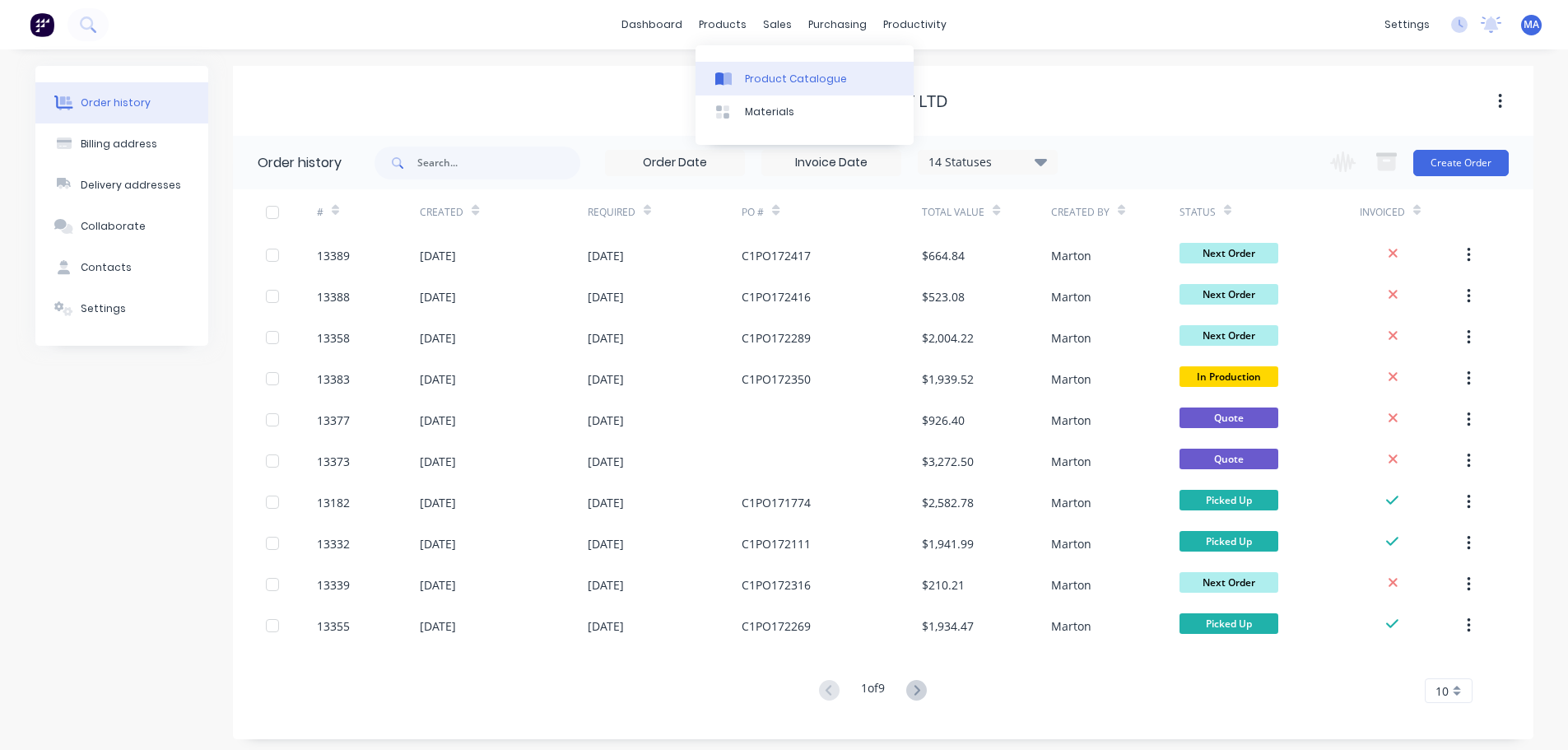
click at [751, 76] on div "Product Catalogue" at bounding box center [795, 79] width 102 height 15
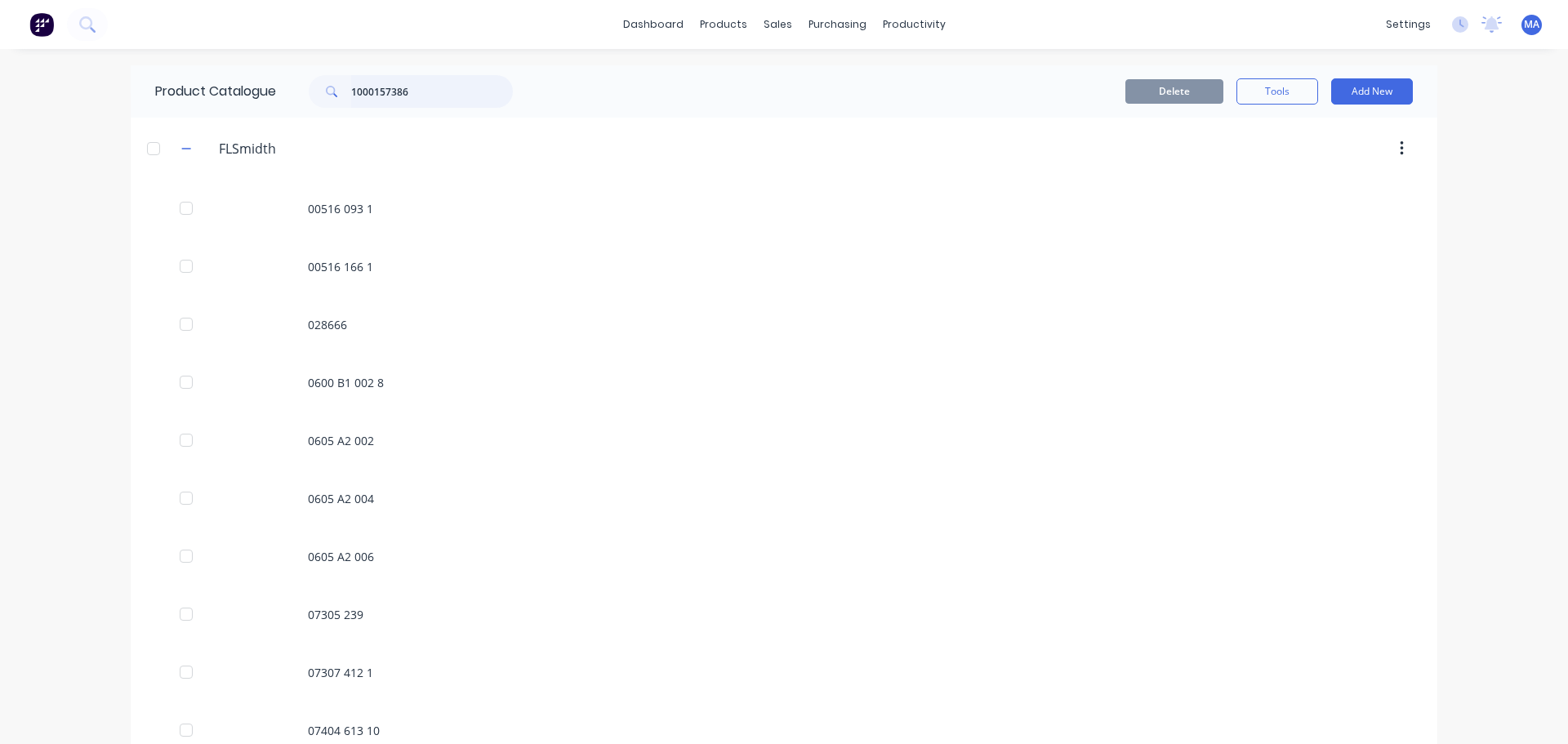
click at [442, 101] on input "1000157386" at bounding box center [432, 91] width 162 height 33
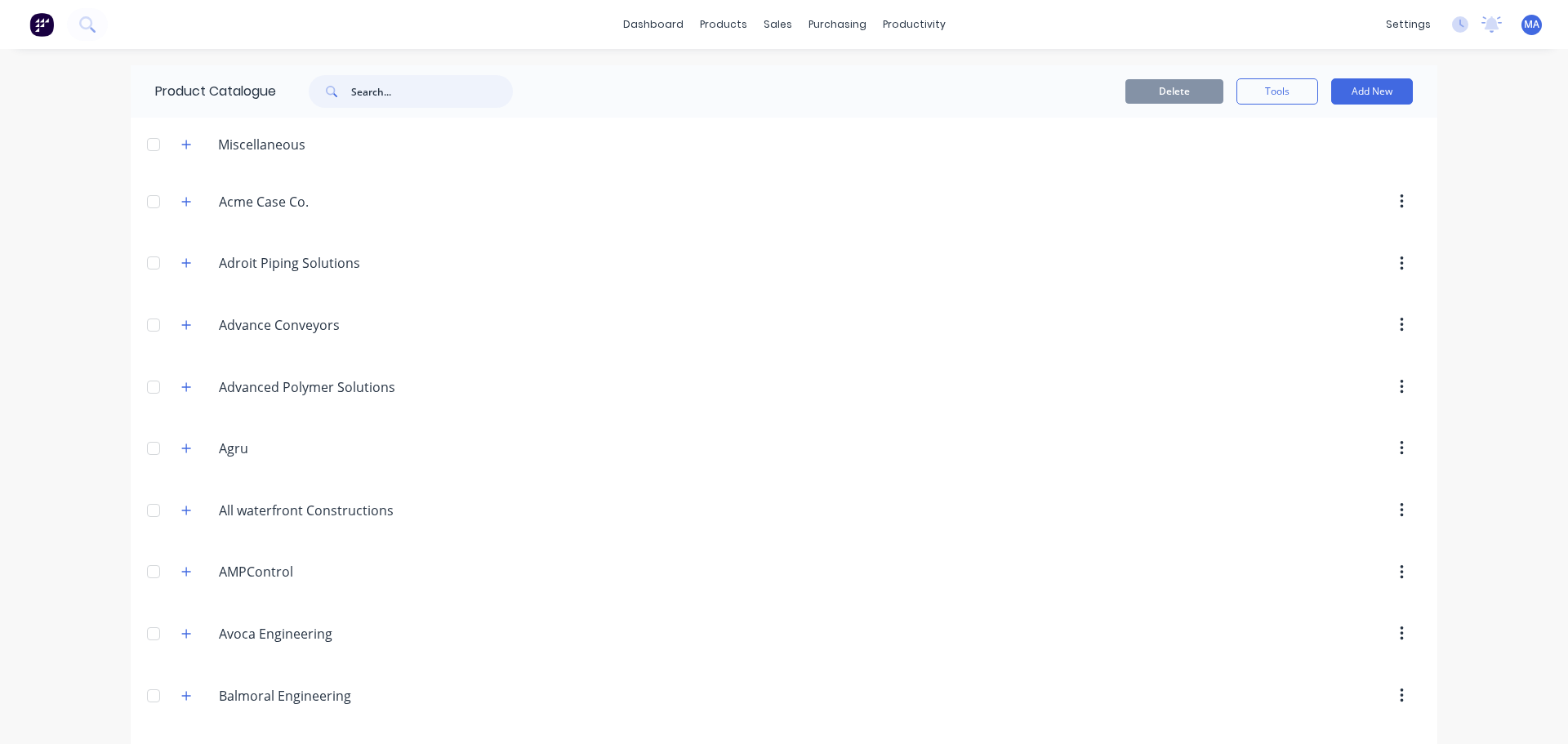
click at [439, 94] on input "text" at bounding box center [432, 91] width 162 height 33
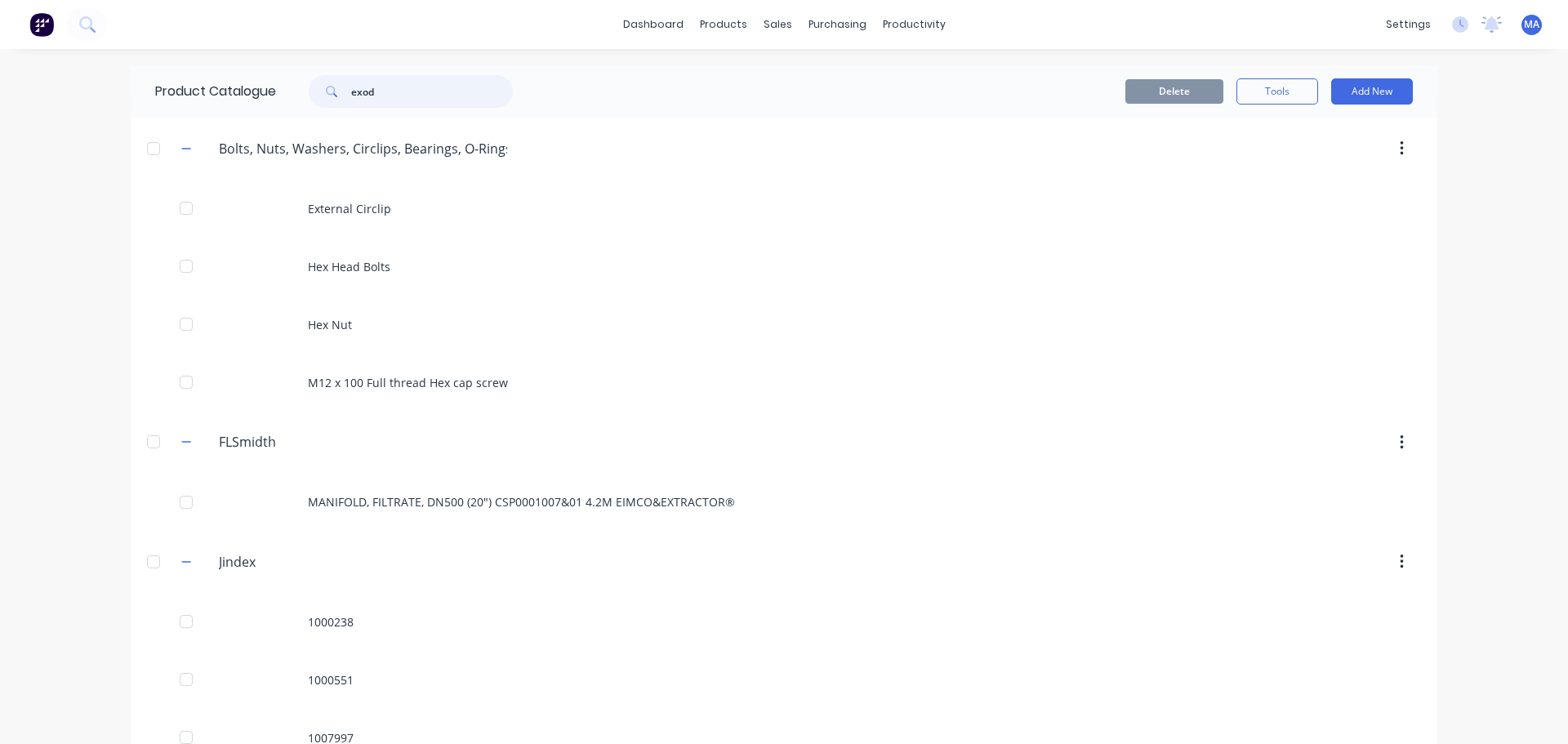
type input "exodu"
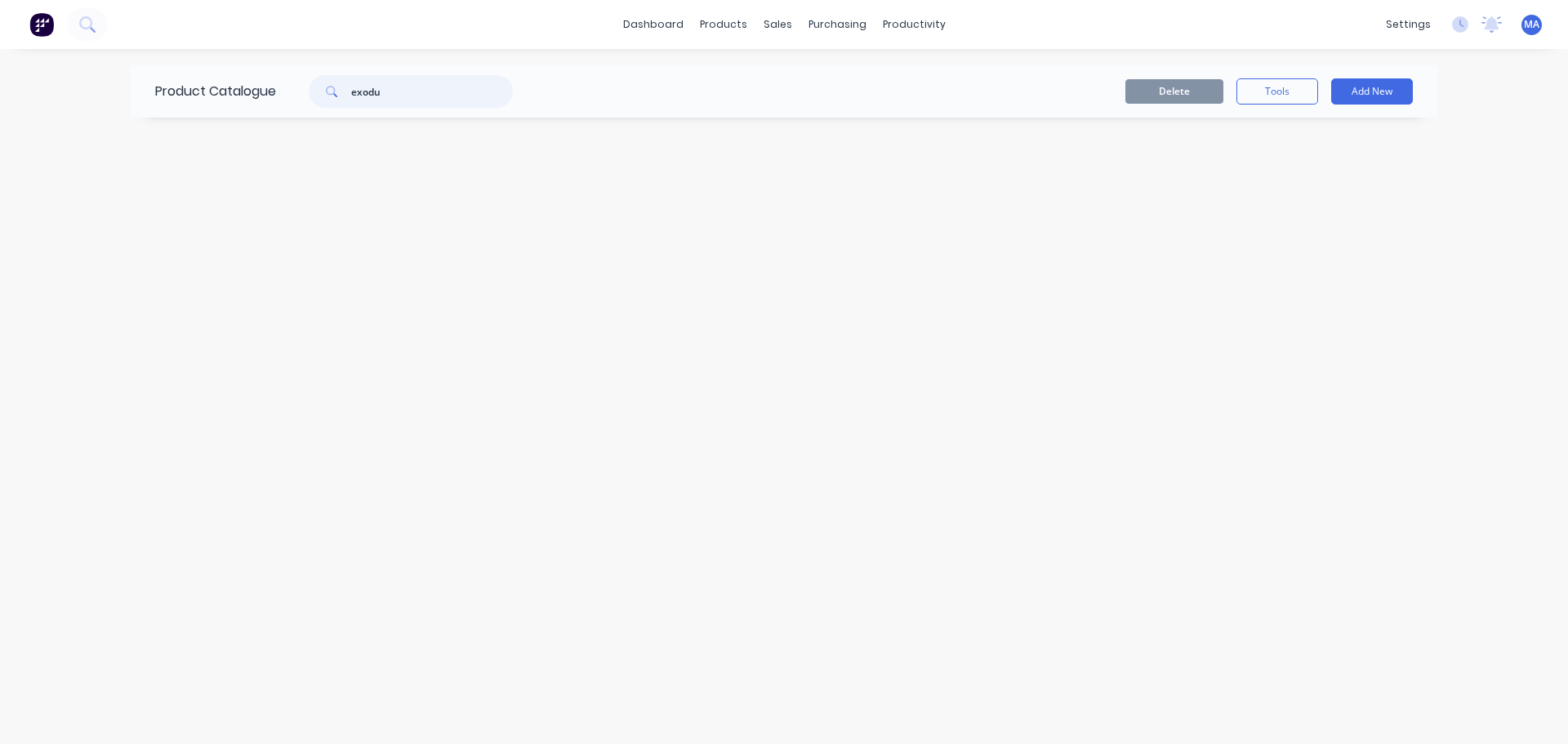
click at [439, 94] on input "exodu" at bounding box center [432, 91] width 162 height 33
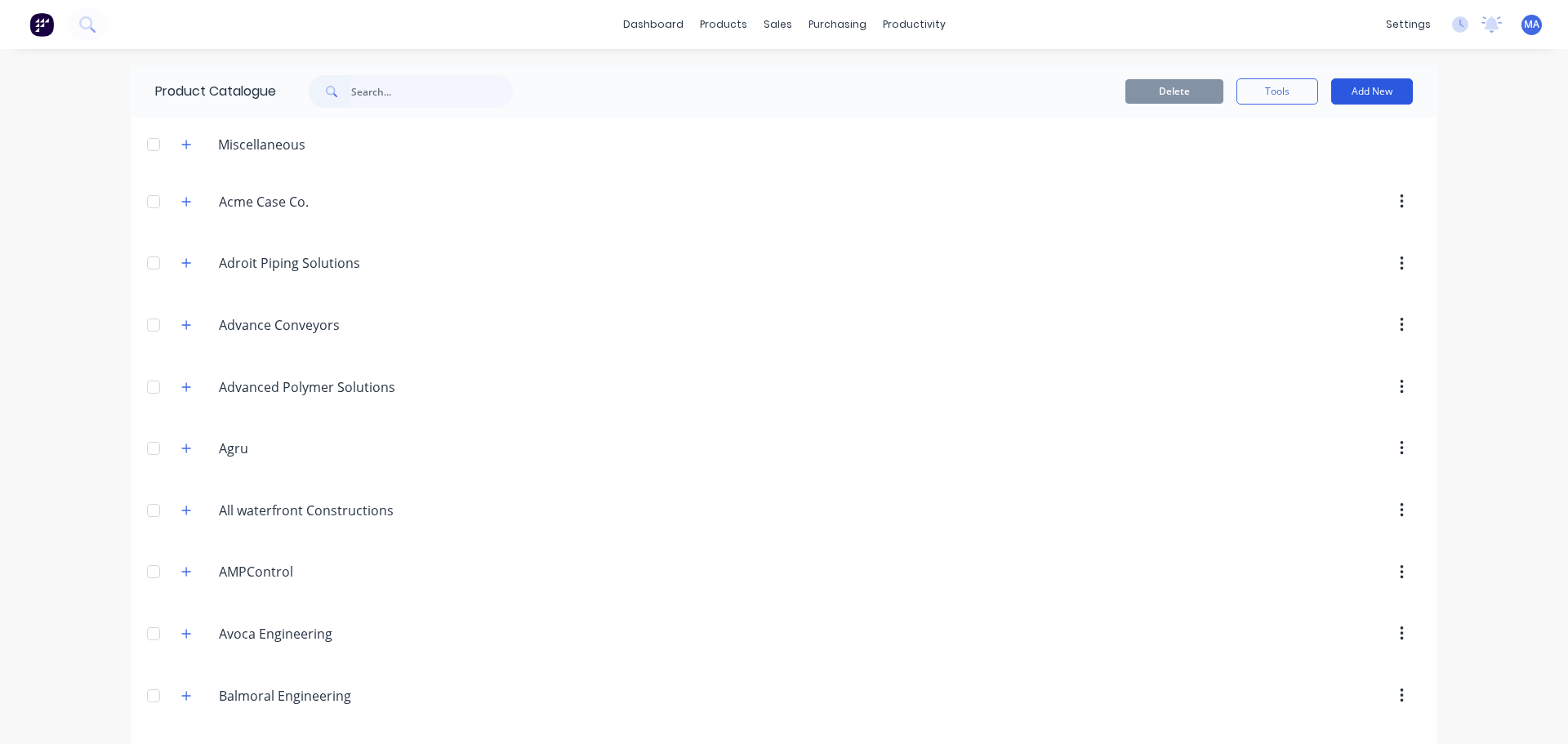
click at [1383, 94] on button "Add New" at bounding box center [1373, 91] width 82 height 26
click at [1307, 143] on div "Category" at bounding box center [1336, 134] width 126 height 23
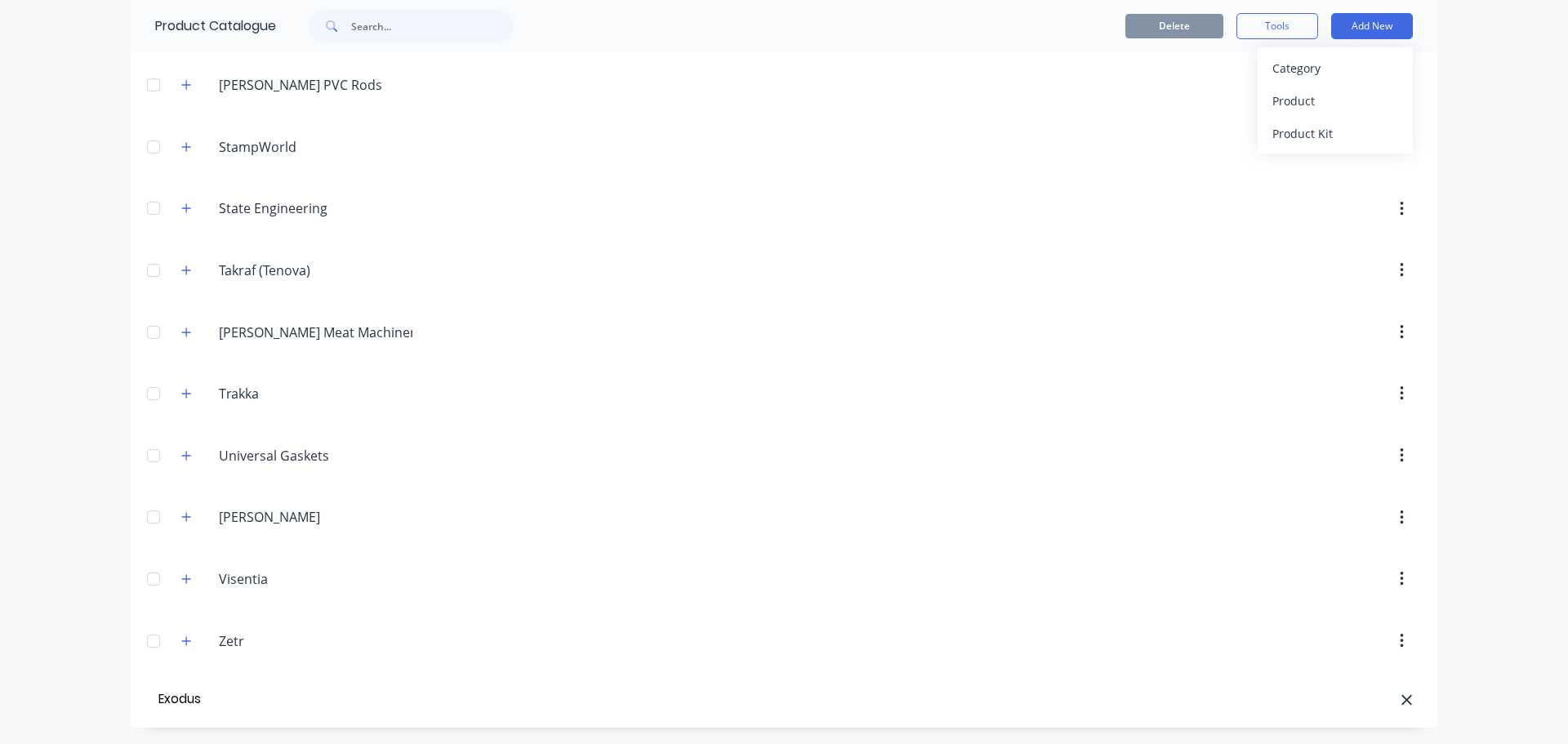
type input "Exodus"
click at [279, 702] on input "Exodus" at bounding box center [316, 701] width 194 height 19
type input "Exodus Off Road"
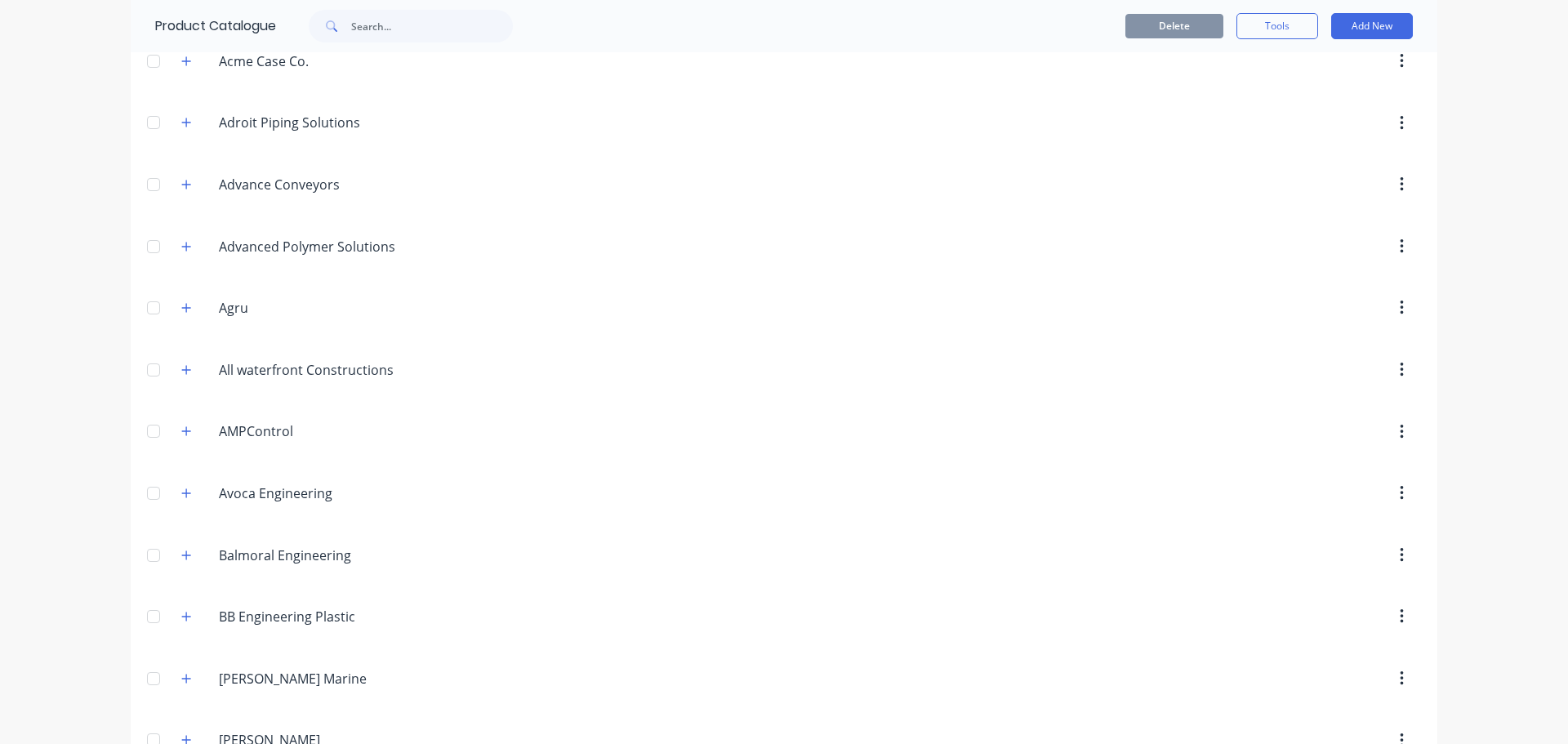
scroll to position [0, 0]
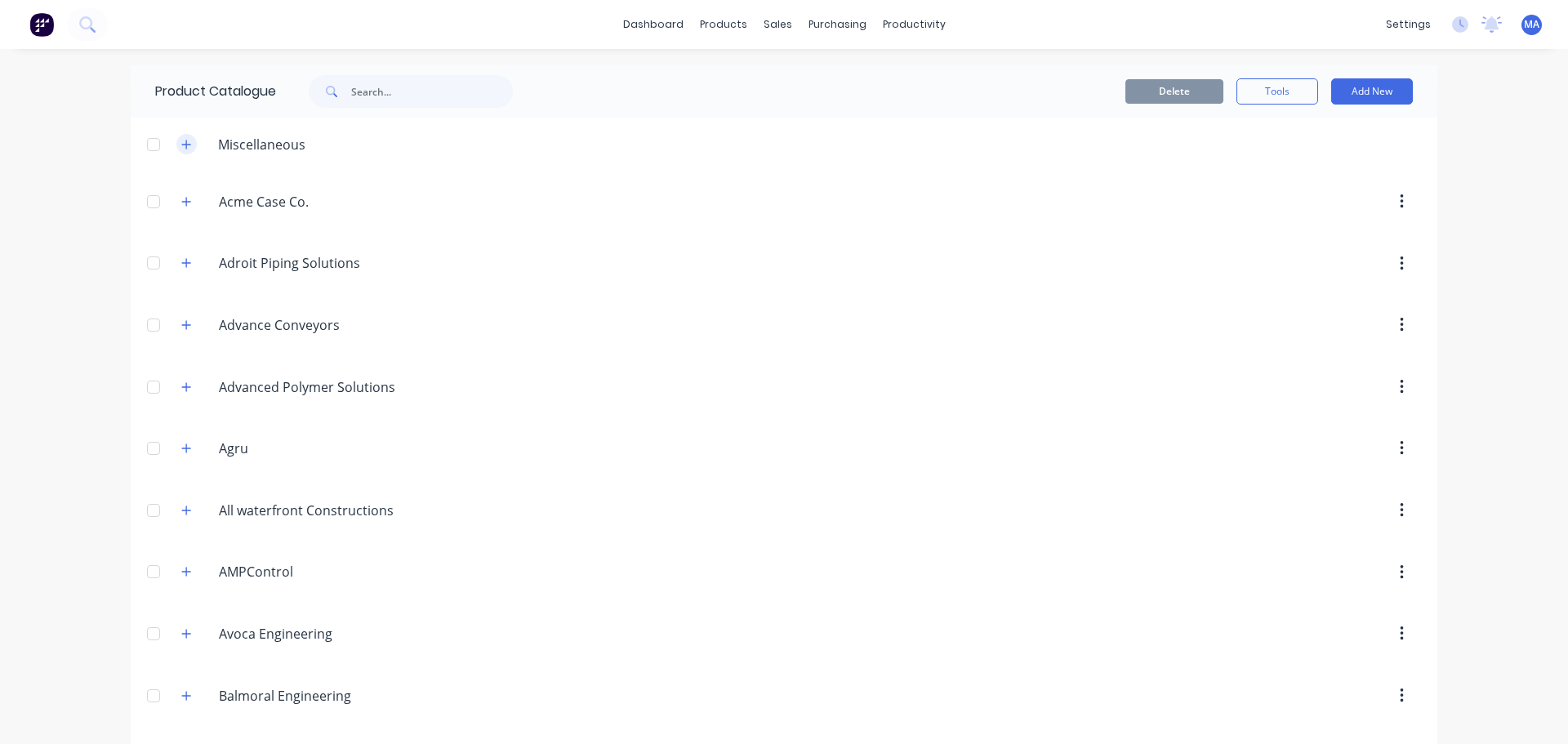
click at [181, 145] on icon "button" at bounding box center [186, 144] width 10 height 12
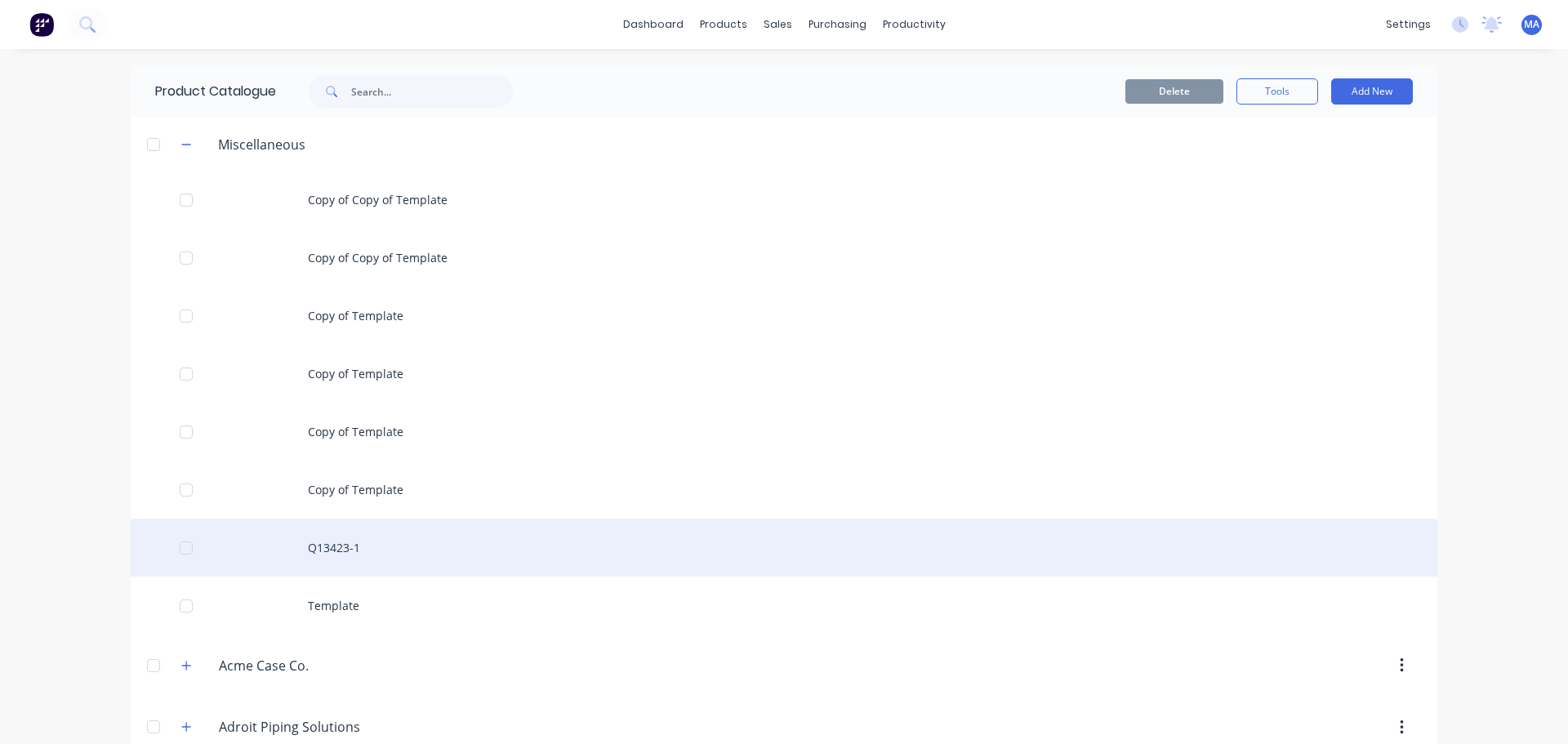
click at [330, 534] on div "Q13423-1" at bounding box center [784, 547] width 1307 height 58
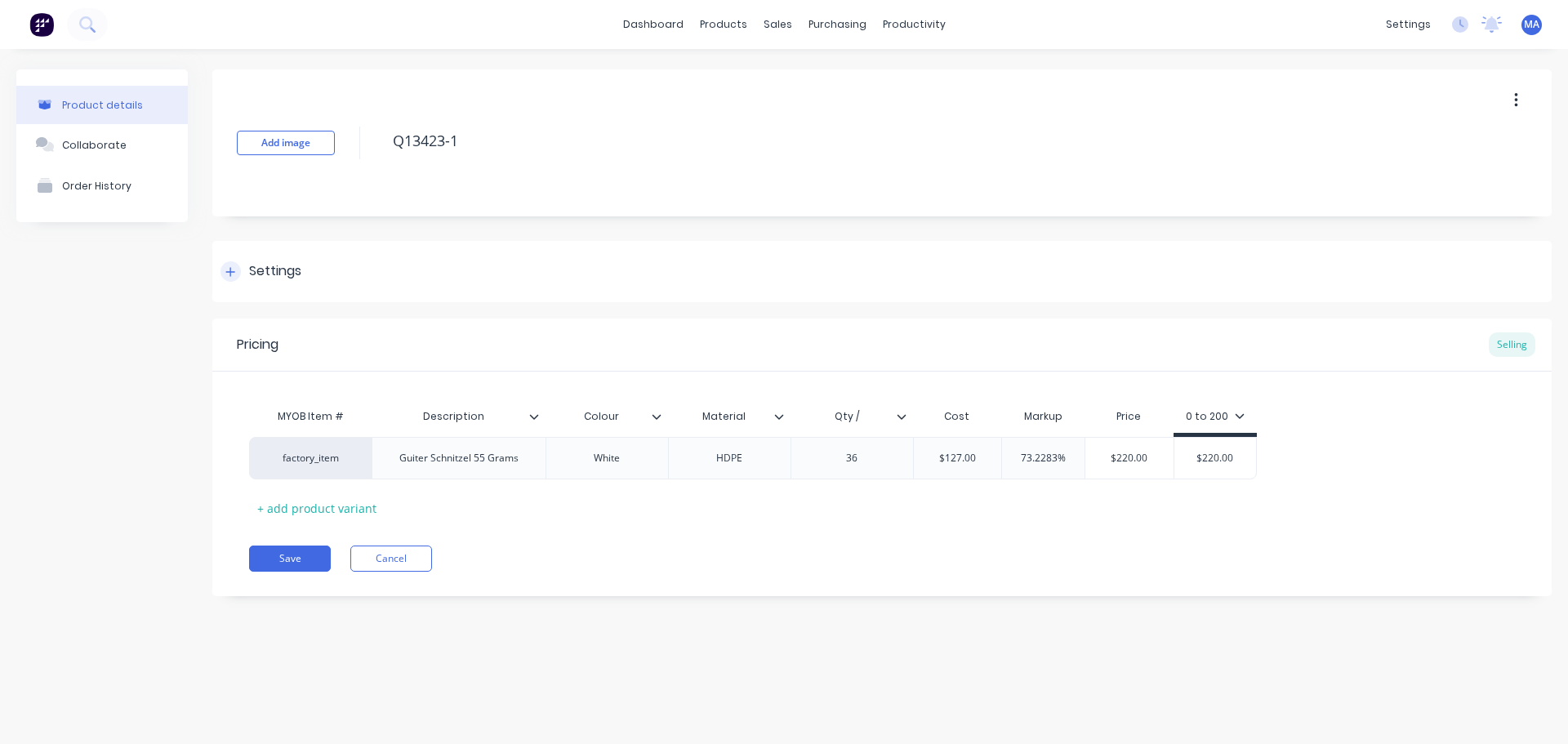
click at [297, 281] on div "Settings" at bounding box center [882, 271] width 1340 height 61
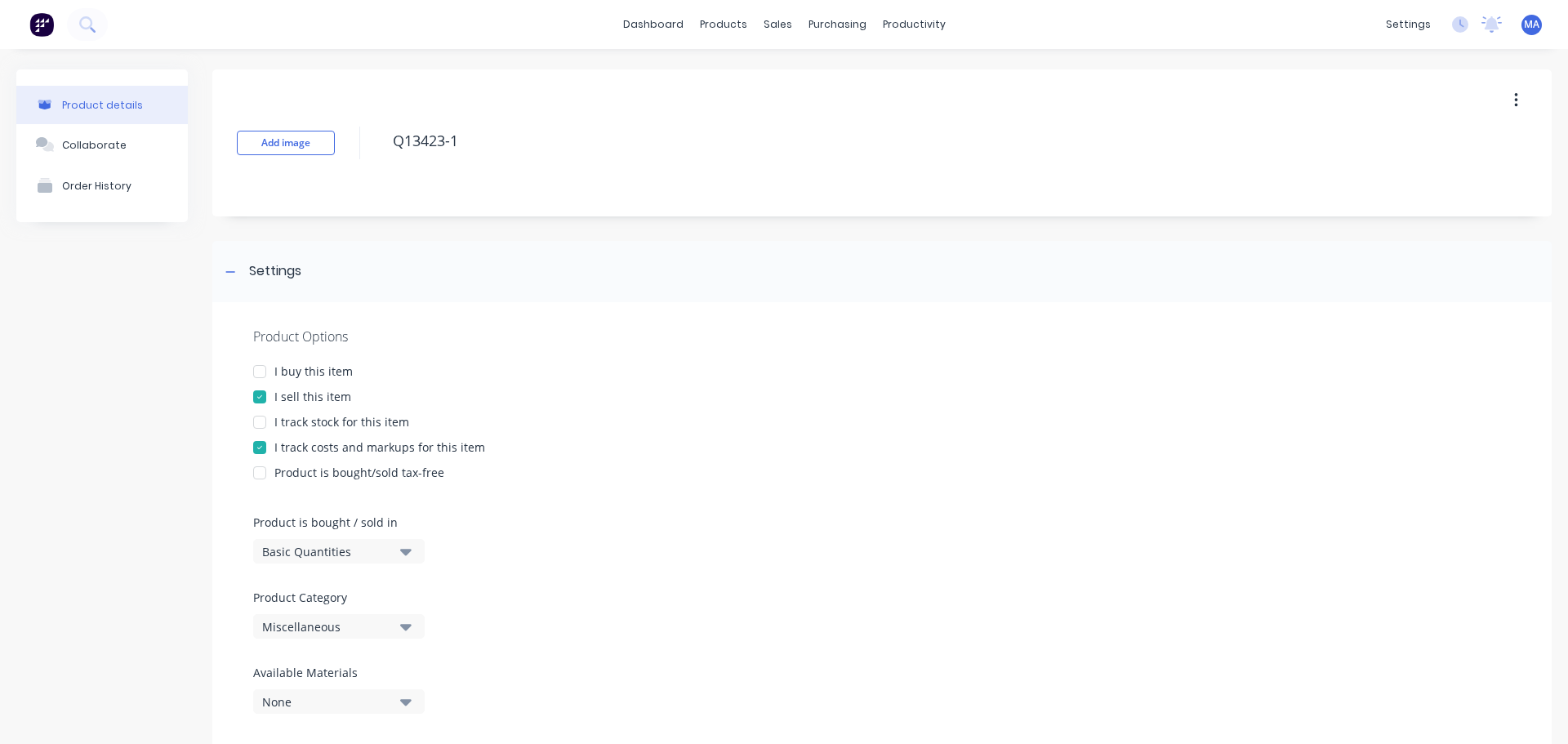
click at [362, 613] on div "Product Category Miscellaneous" at bounding box center [335, 614] width 164 height 50
click at [363, 625] on div "Miscellaneous" at bounding box center [327, 626] width 130 height 18
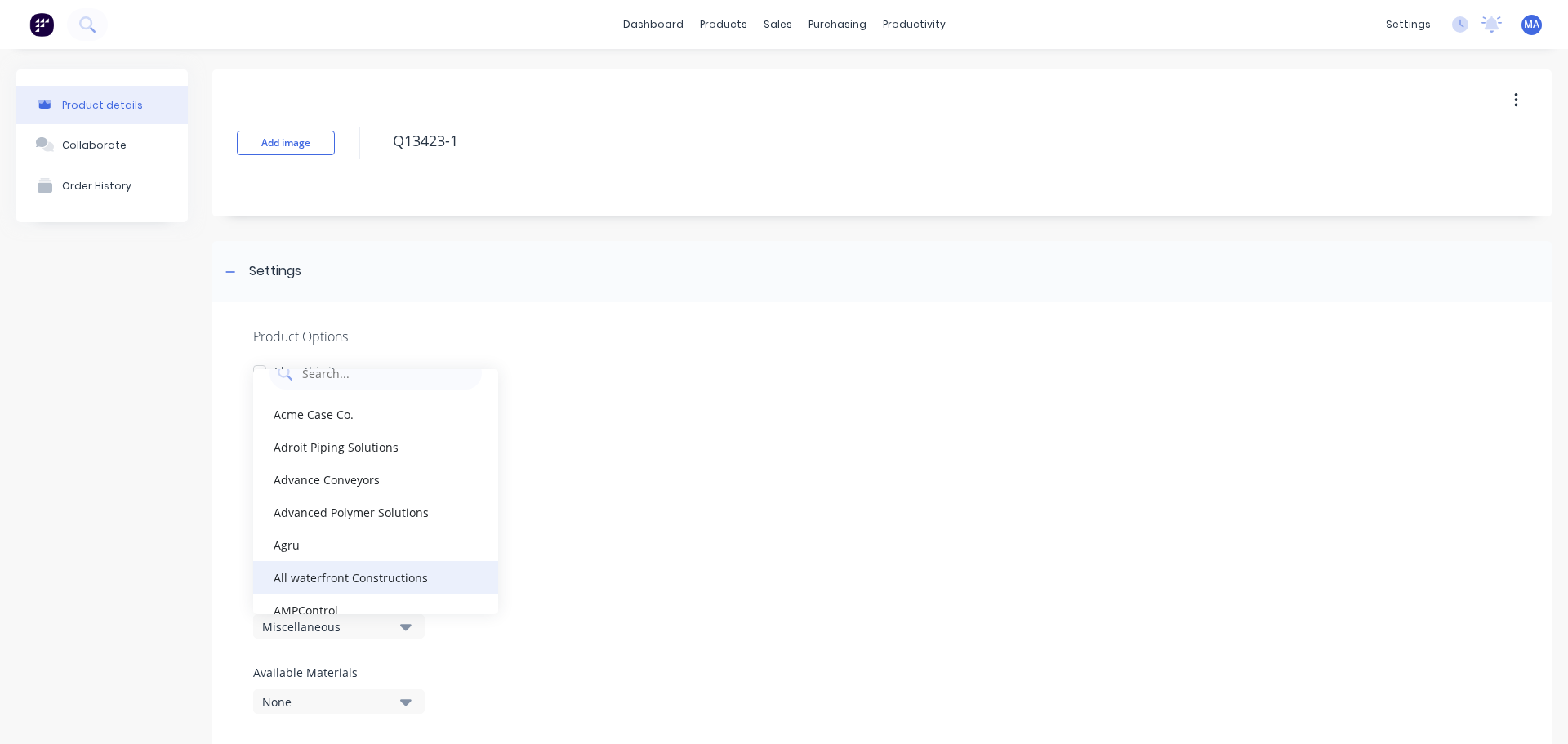
scroll to position [164, 0]
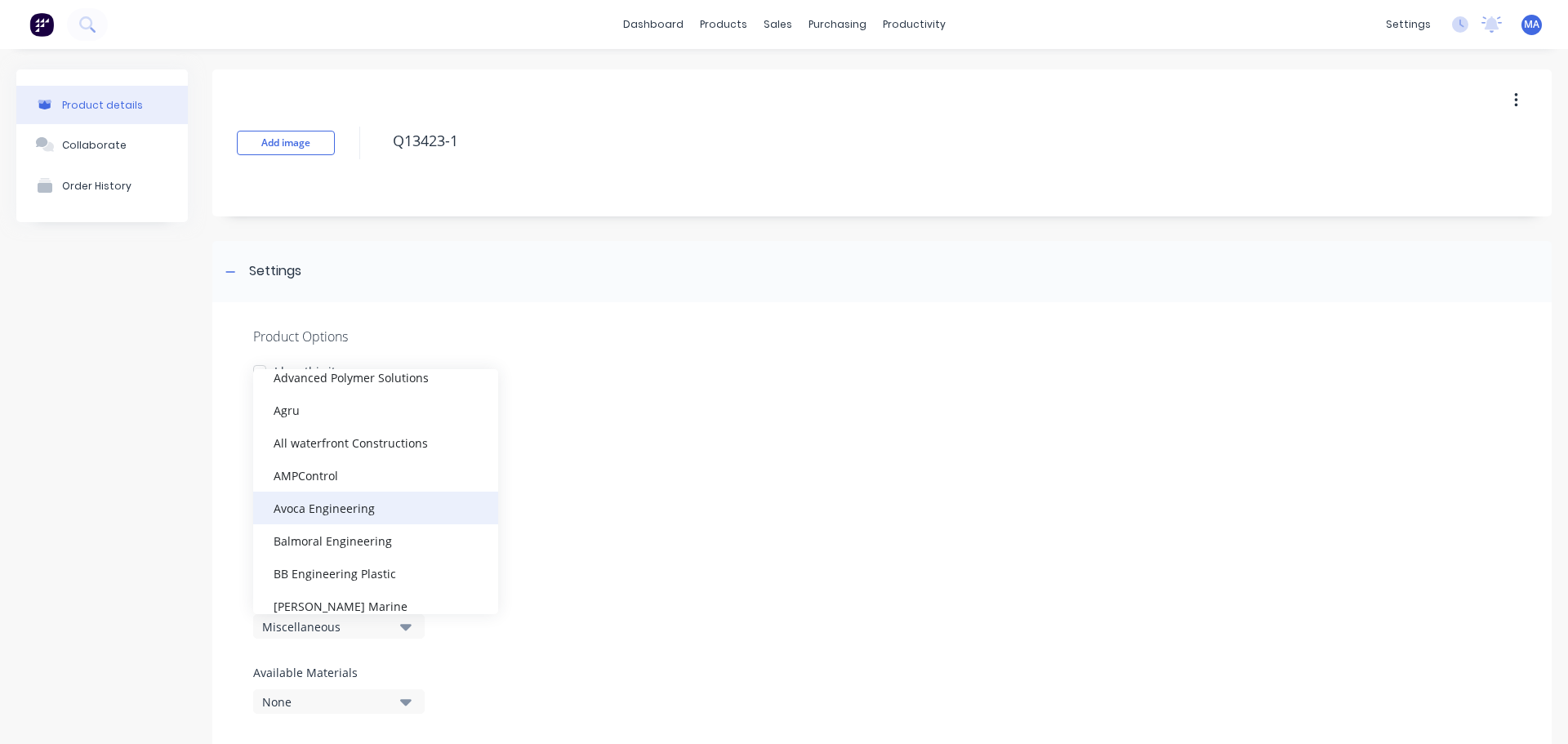
click at [372, 508] on div "Avoca Engineering" at bounding box center [375, 508] width 245 height 33
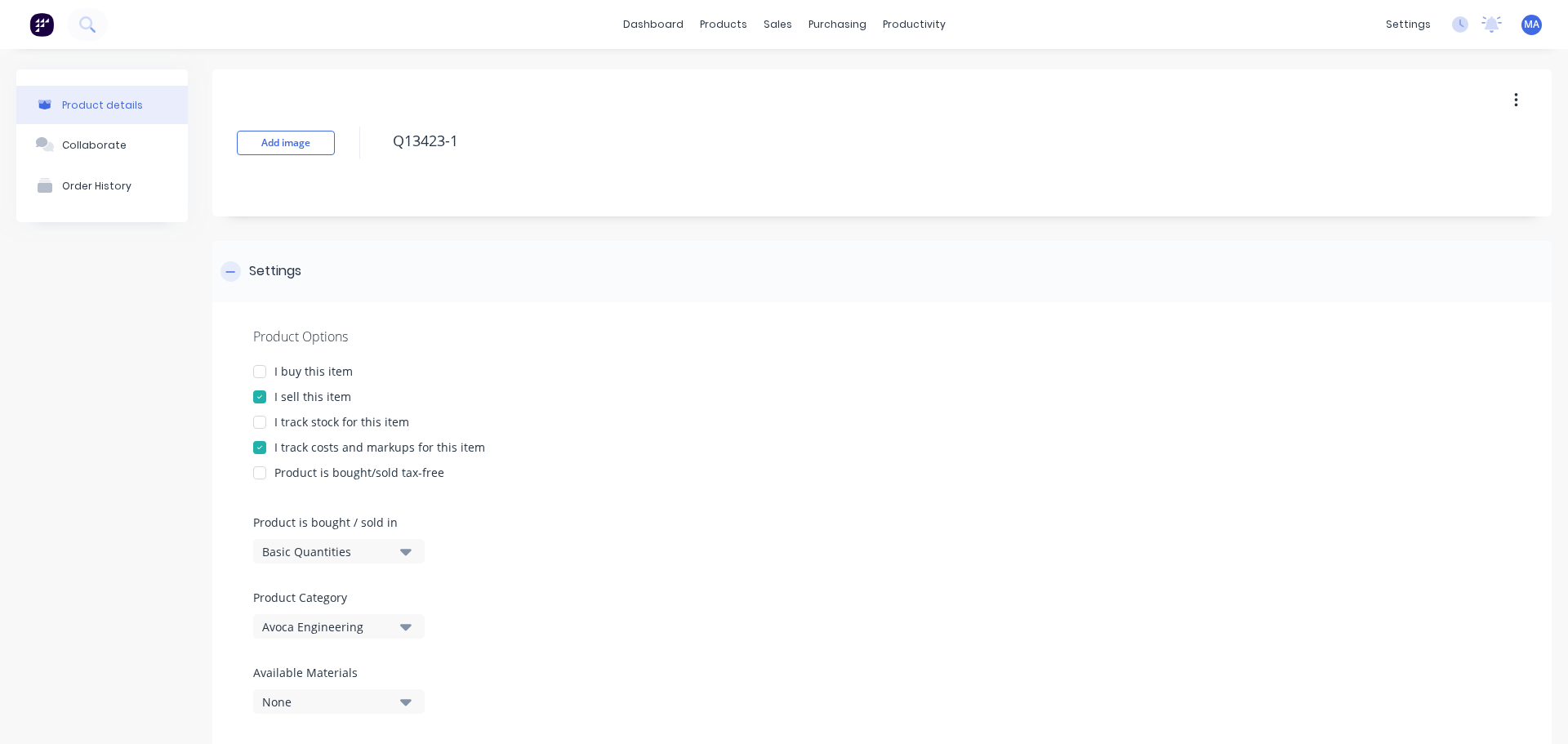
click at [285, 276] on div "Settings" at bounding box center [275, 271] width 53 height 20
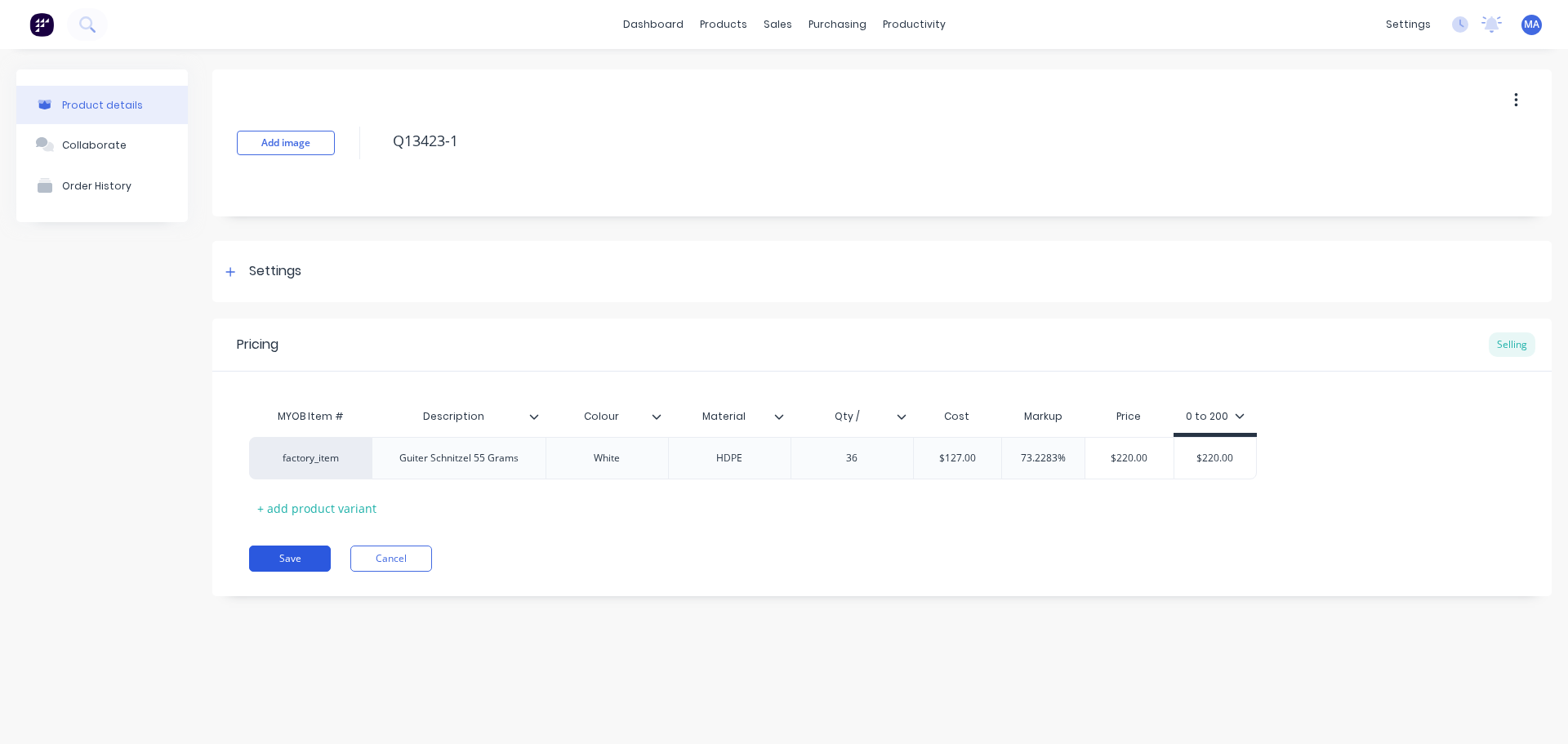
click at [302, 555] on button "Save" at bounding box center [290, 558] width 82 height 26
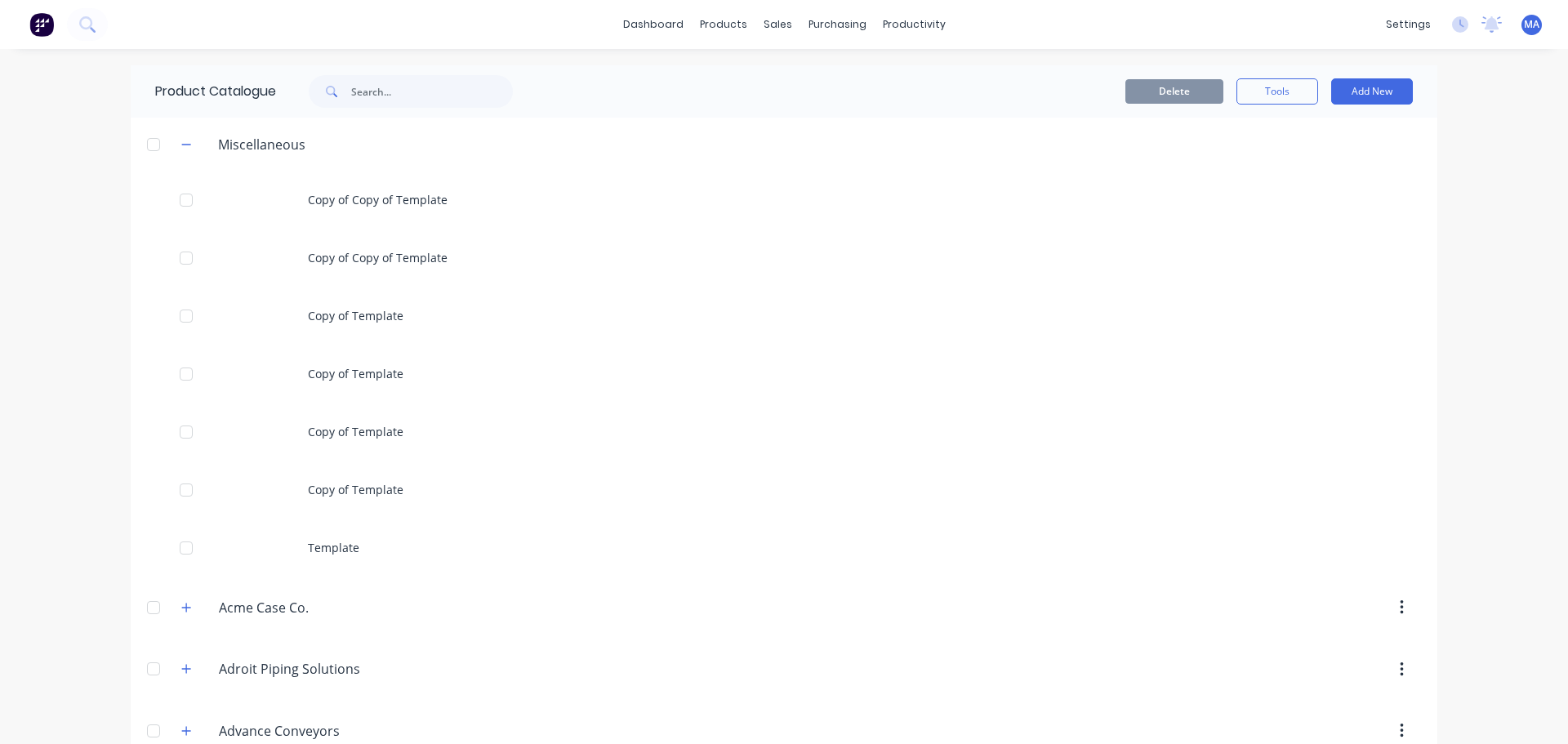
click at [147, 149] on div at bounding box center [153, 144] width 33 height 33
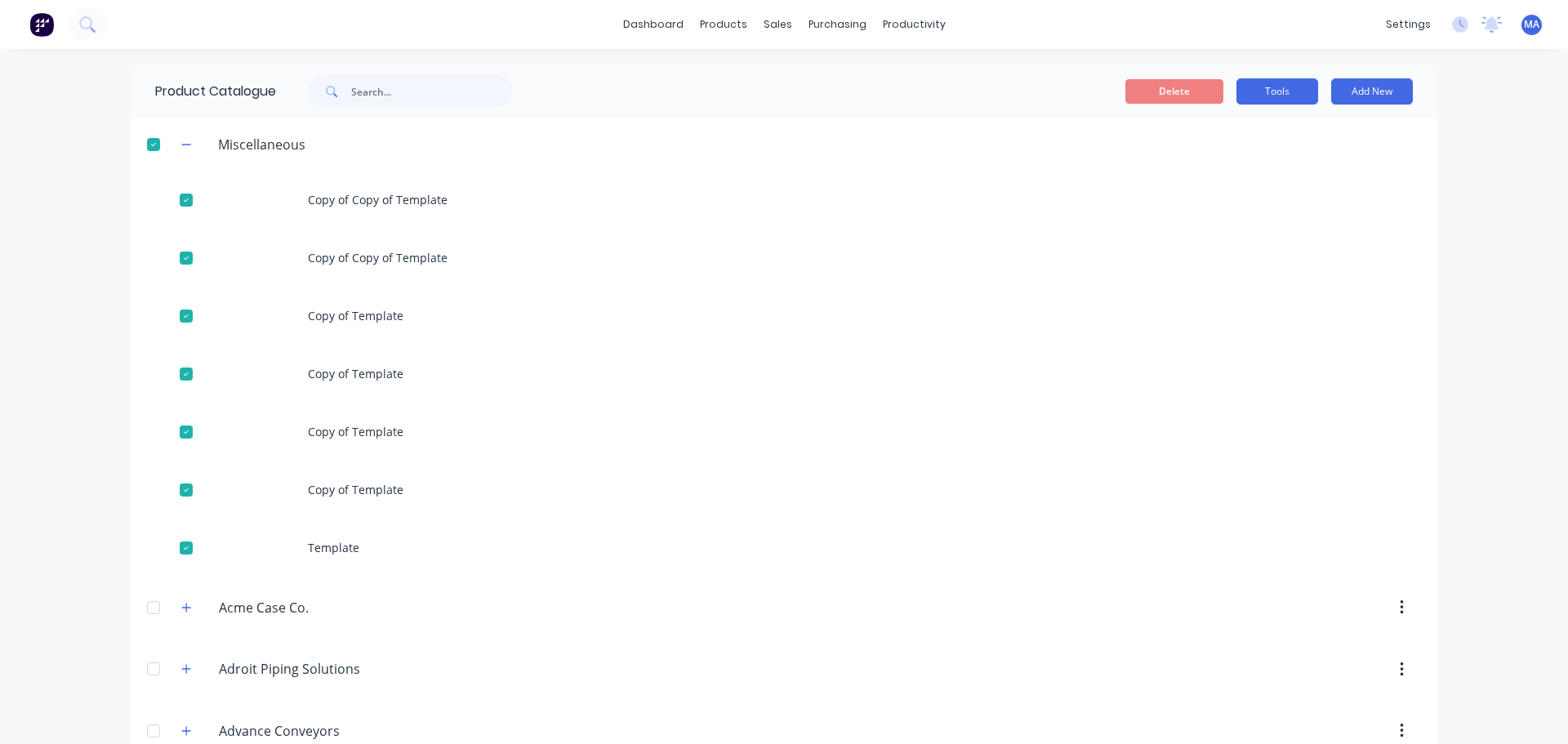
click at [1258, 90] on button "Tools" at bounding box center [1277, 91] width 82 height 26
click at [1216, 129] on span "Duplicate product" at bounding box center [1239, 134] width 123 height 18
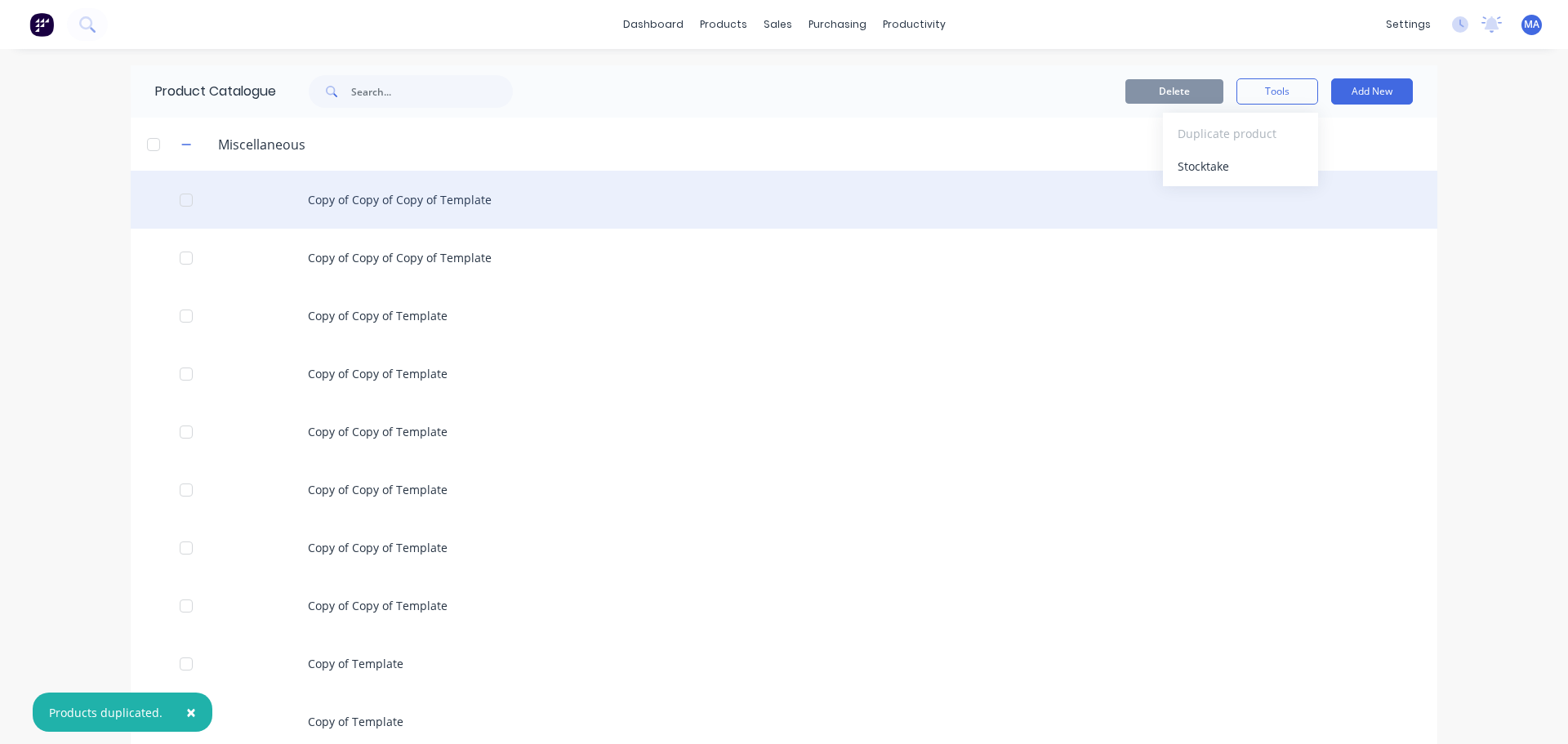
click at [400, 190] on div "Copy of Copy of Copy of Template" at bounding box center [784, 199] width 1307 height 58
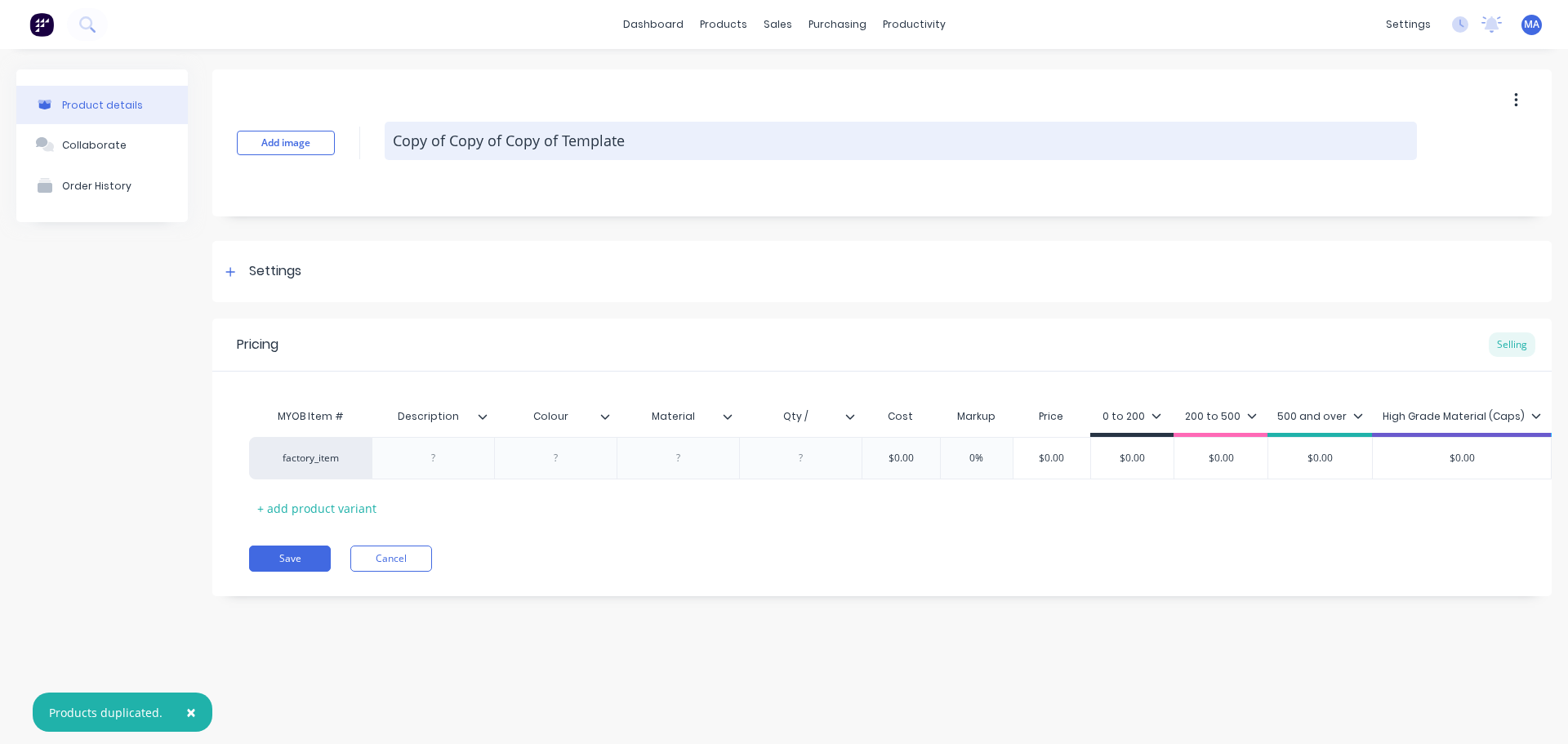
click at [465, 143] on textarea "Copy of Copy of Copy of Template" at bounding box center [901, 141] width 1033 height 38
type textarea "x"
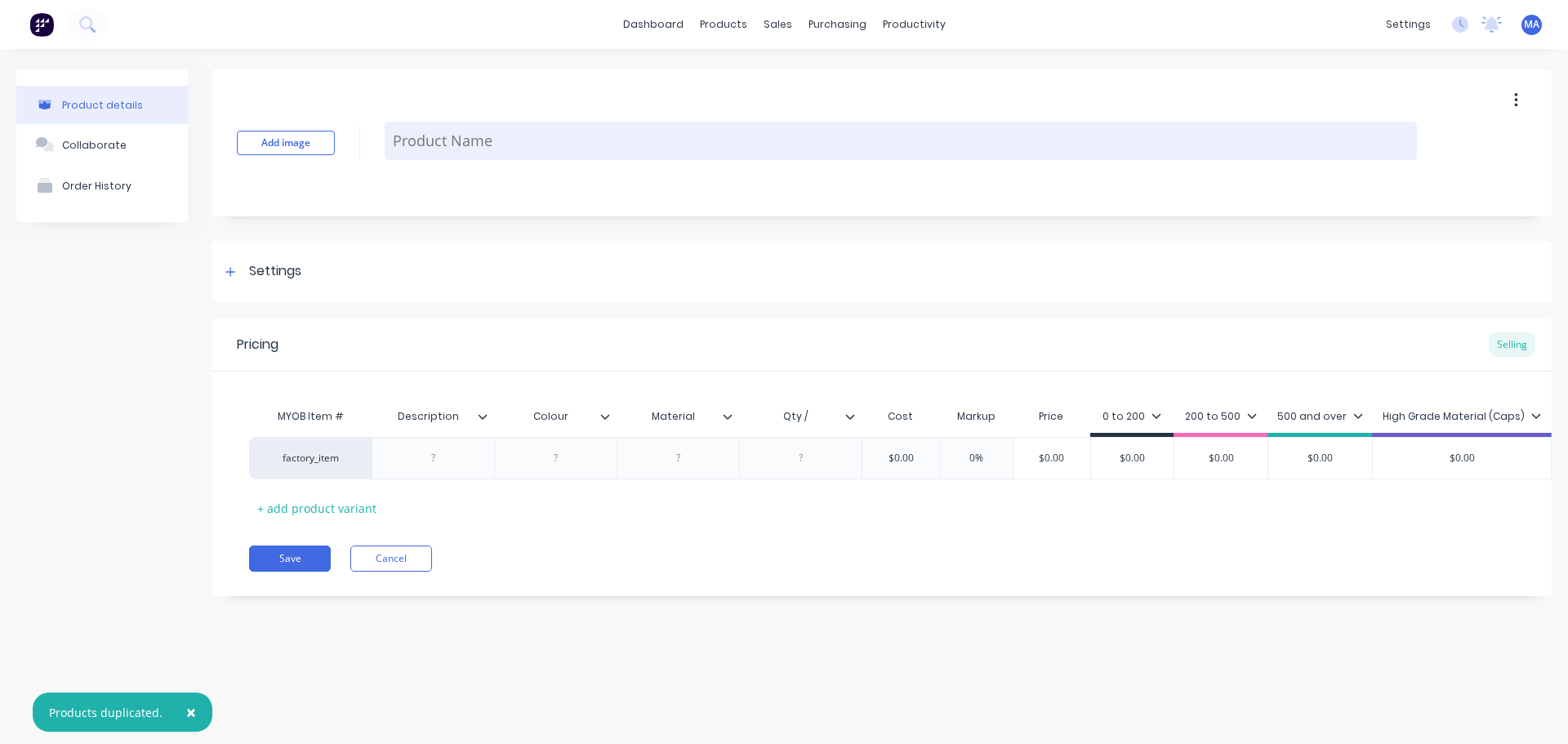
type textarea "E"
type textarea "x"
type textarea "Ex"
type textarea "x"
type textarea "Ex"
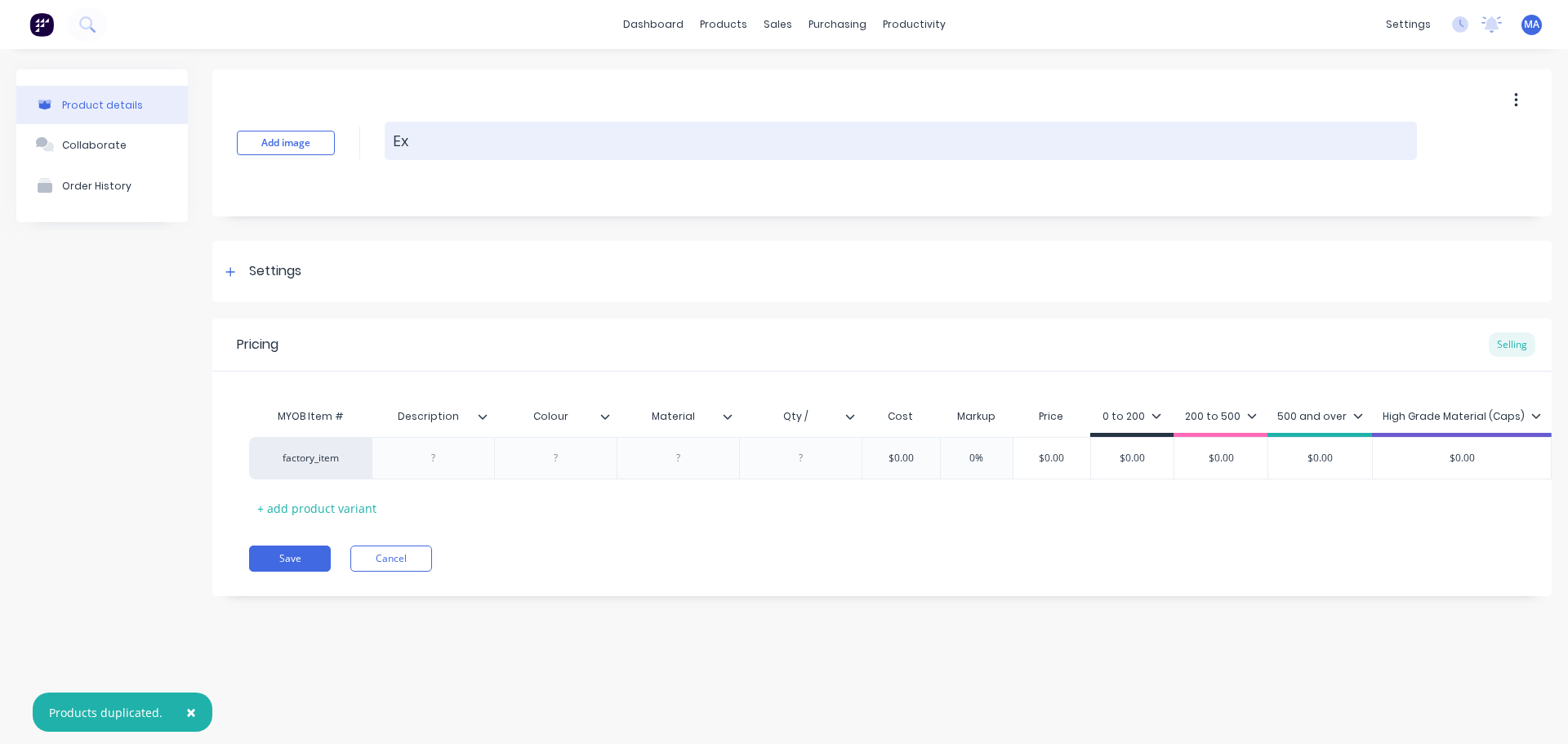
type textarea "x"
type textarea "Ex 1"
type textarea "x"
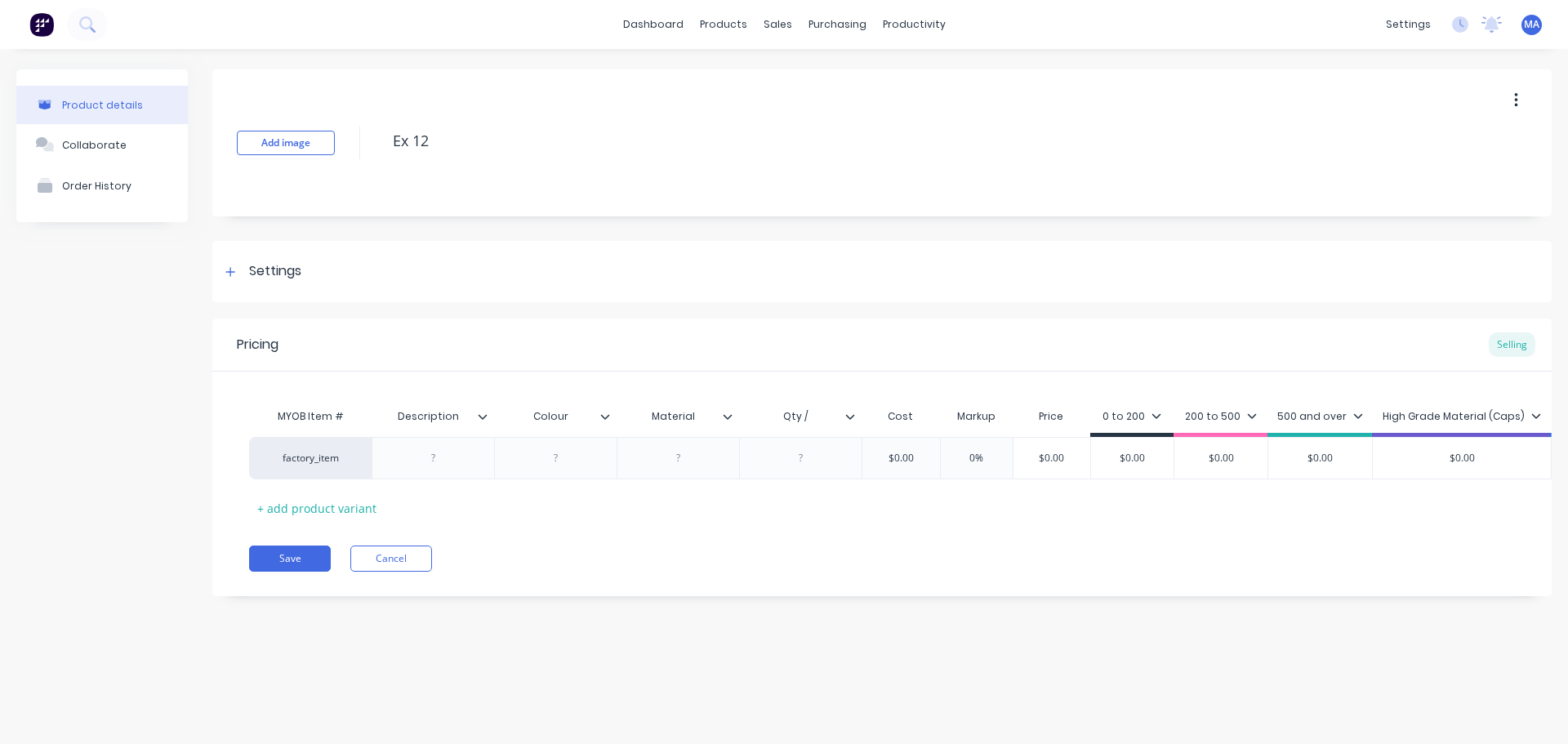
type textarea "Ex 12"
type textarea "x"
type textarea "Ex 12"
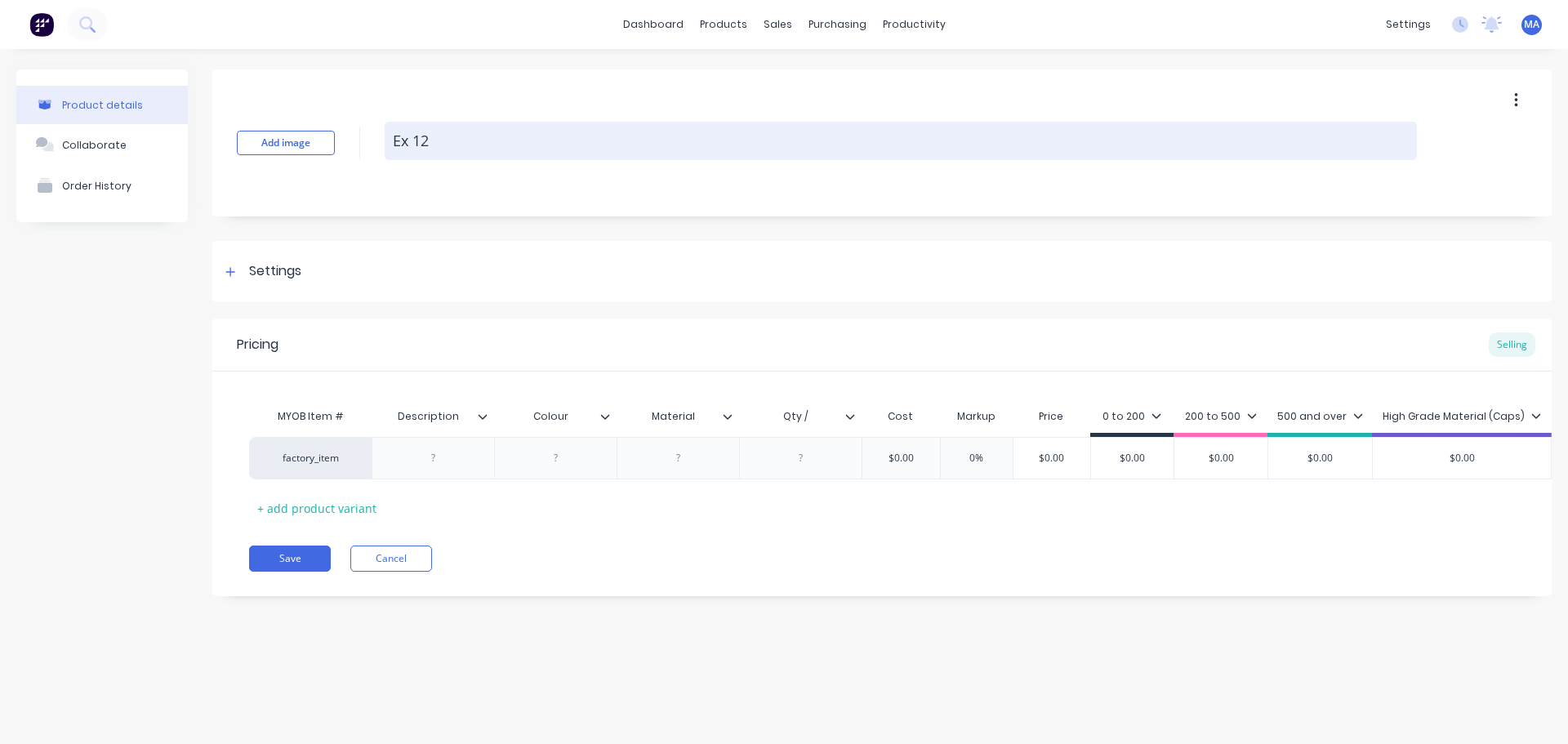
click at [497, 139] on textarea "Ex 12" at bounding box center [901, 141] width 1033 height 38
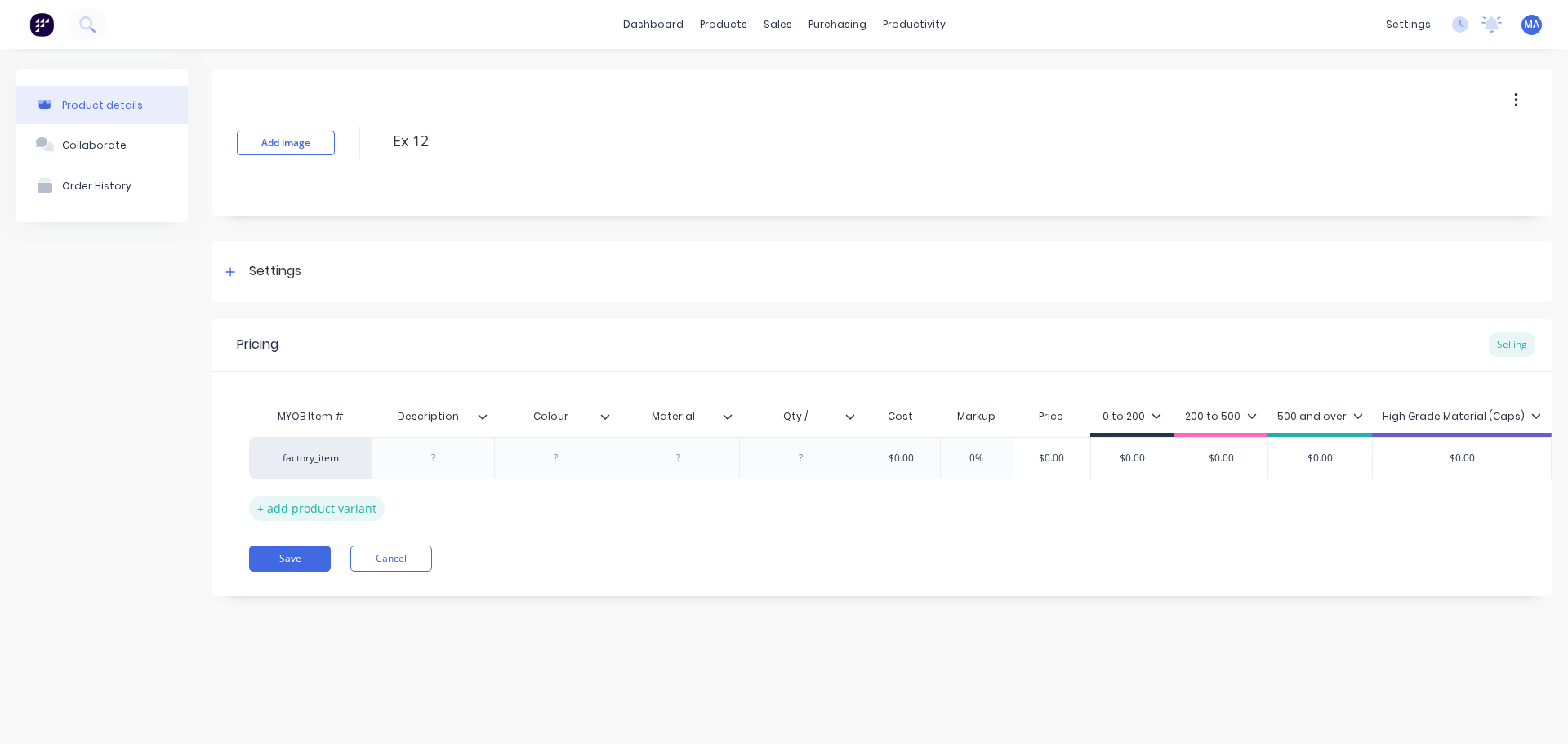
click at [314, 506] on div "+ add product variant" at bounding box center [317, 509] width 135 height 25
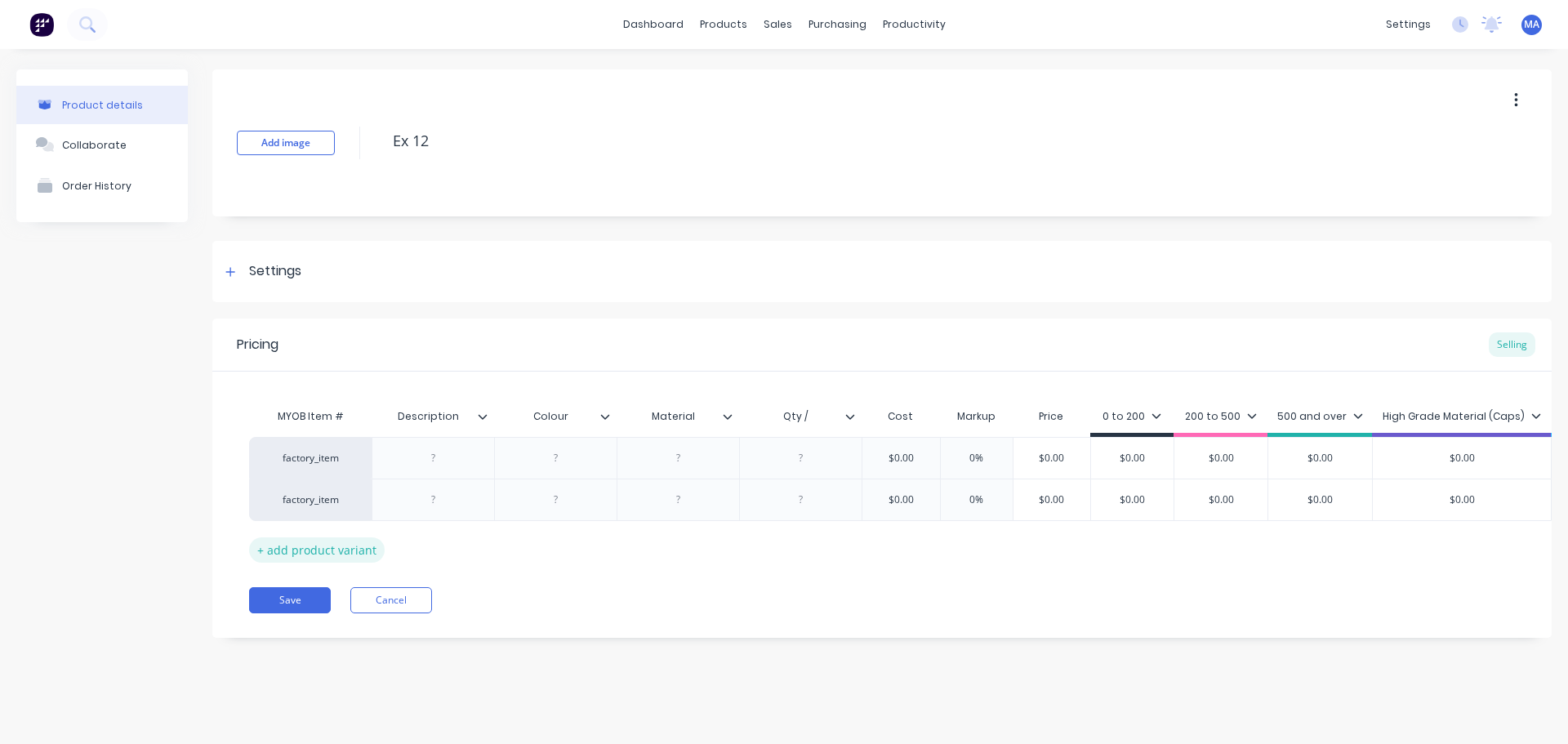
click at [320, 541] on div "+ add product variant" at bounding box center [317, 549] width 135 height 25
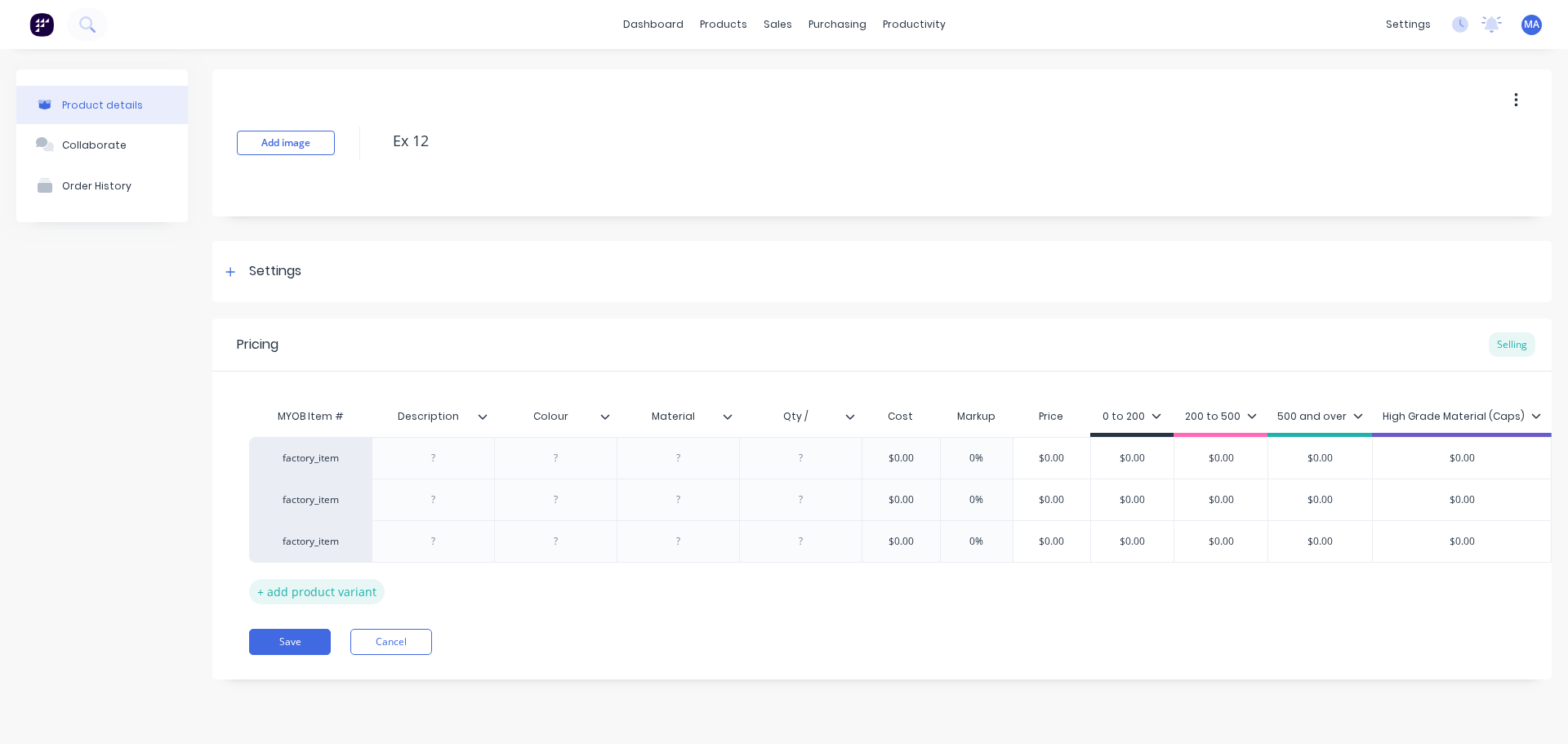
click at [327, 593] on div "+ add product variant" at bounding box center [317, 591] width 135 height 25
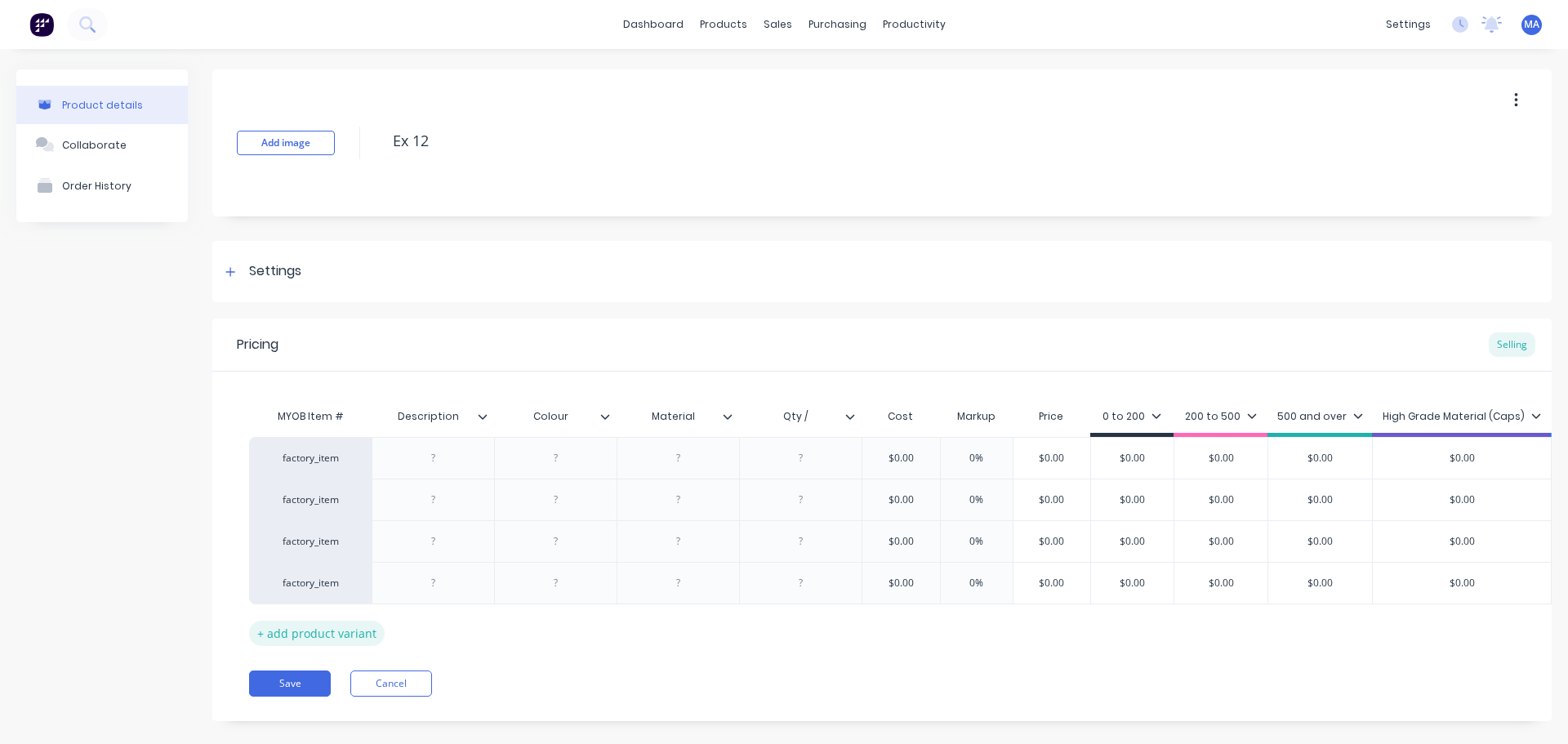
click at [325, 630] on div "+ add product variant" at bounding box center [317, 633] width 135 height 25
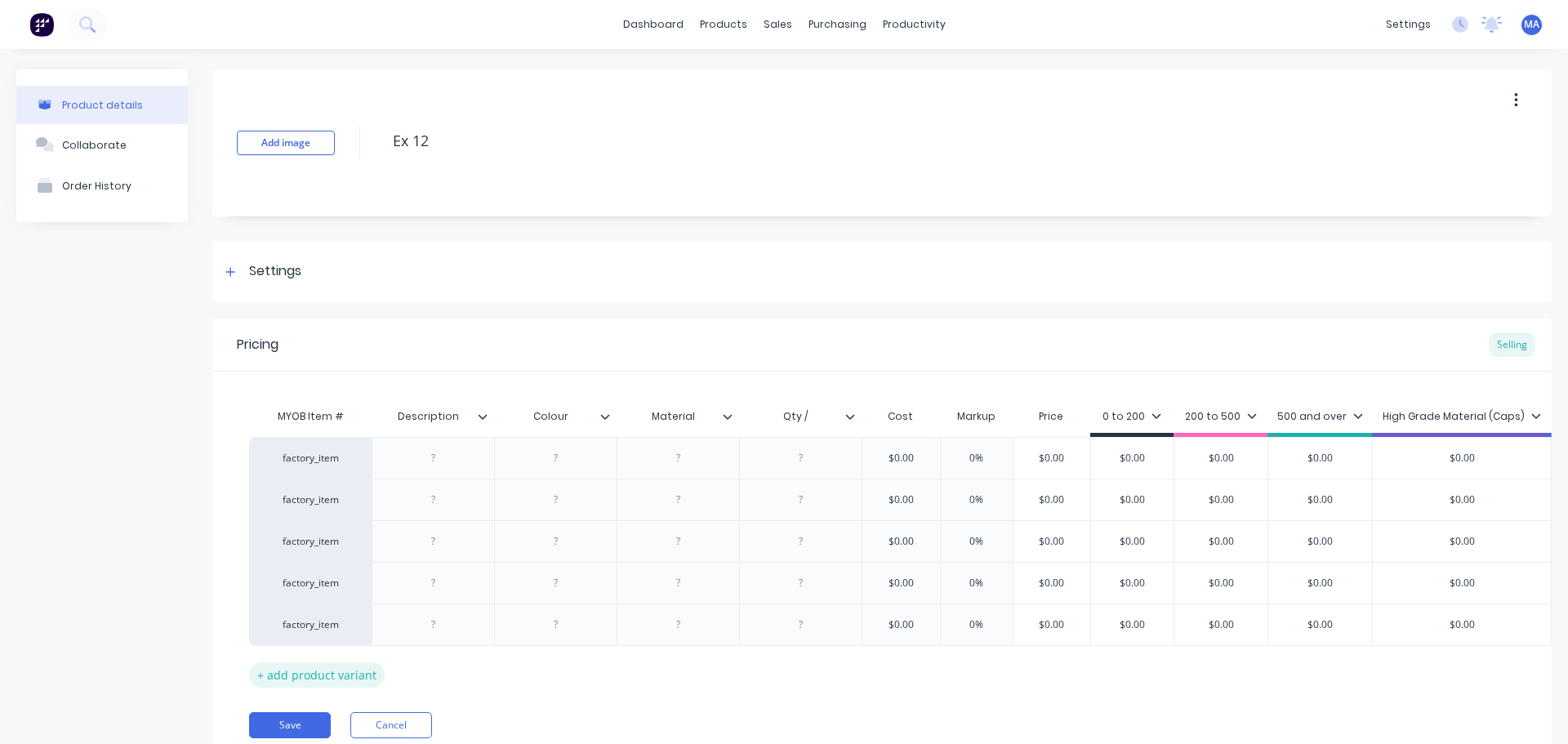
click at [323, 676] on div "+ add product variant" at bounding box center [317, 675] width 135 height 25
type textarea "x"
click at [429, 457] on div at bounding box center [434, 458] width 82 height 21
click at [533, 509] on div at bounding box center [556, 499] width 82 height 21
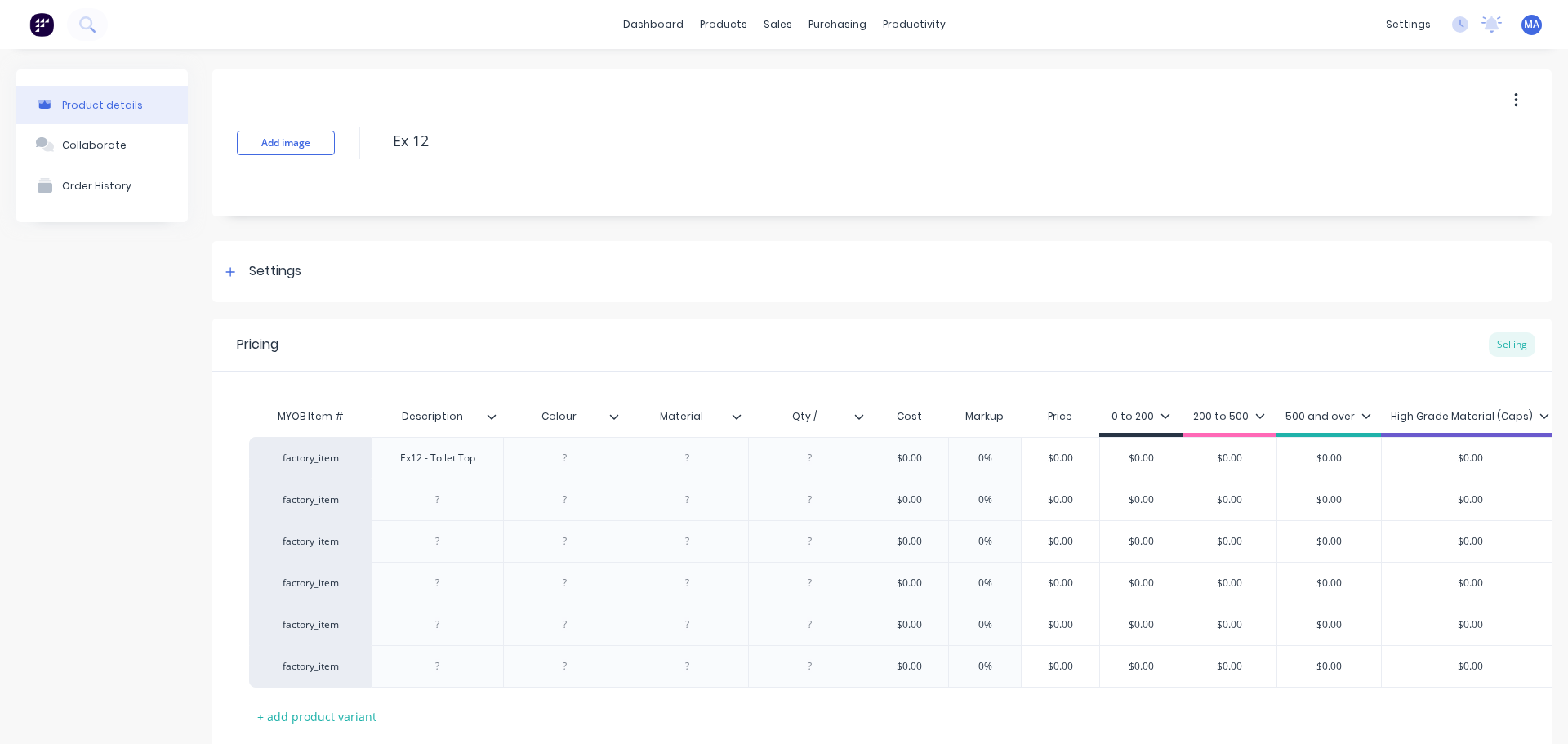
click at [612, 417] on icon at bounding box center [613, 417] width 9 height 5
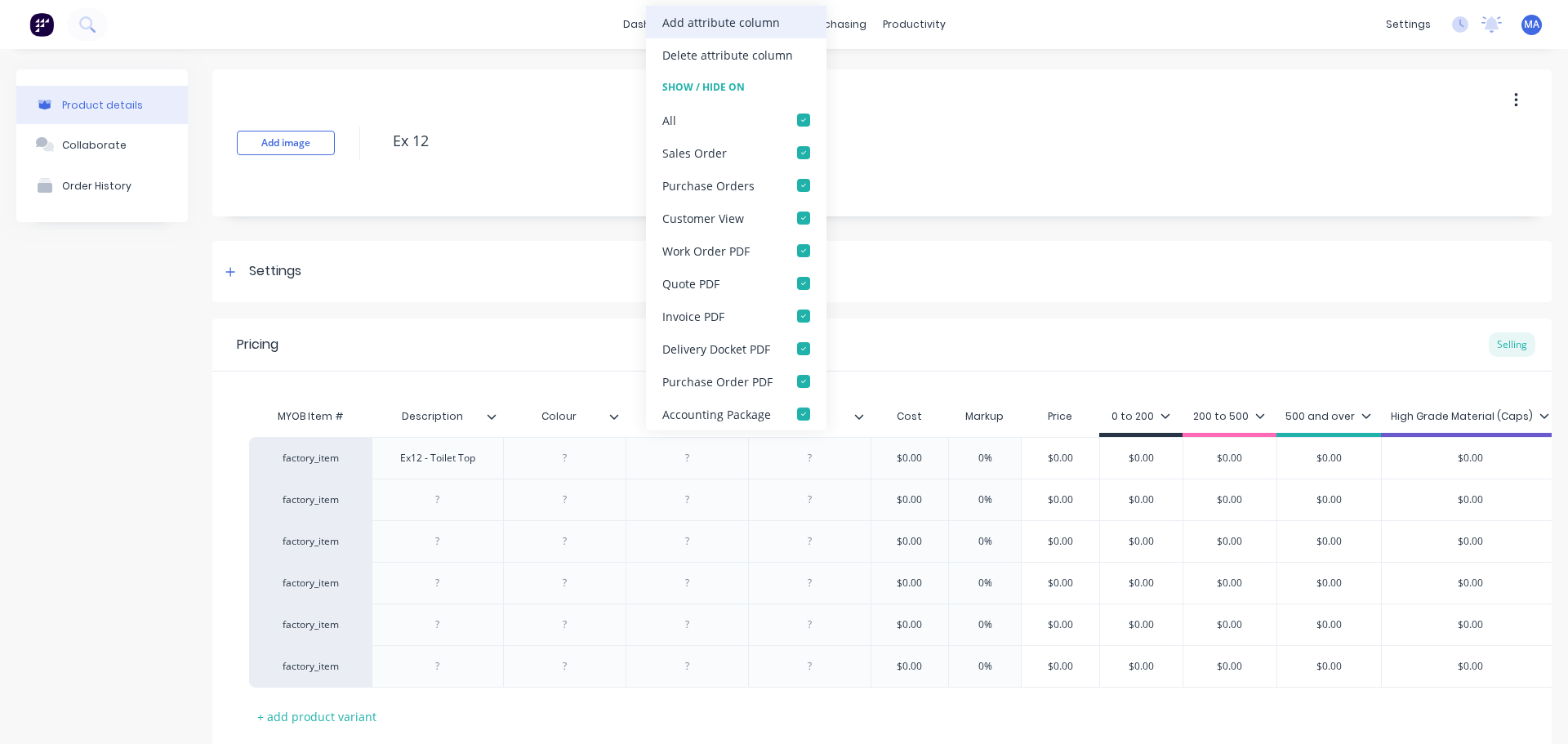
click at [719, 23] on div "Add attribute column" at bounding box center [721, 23] width 118 height 18
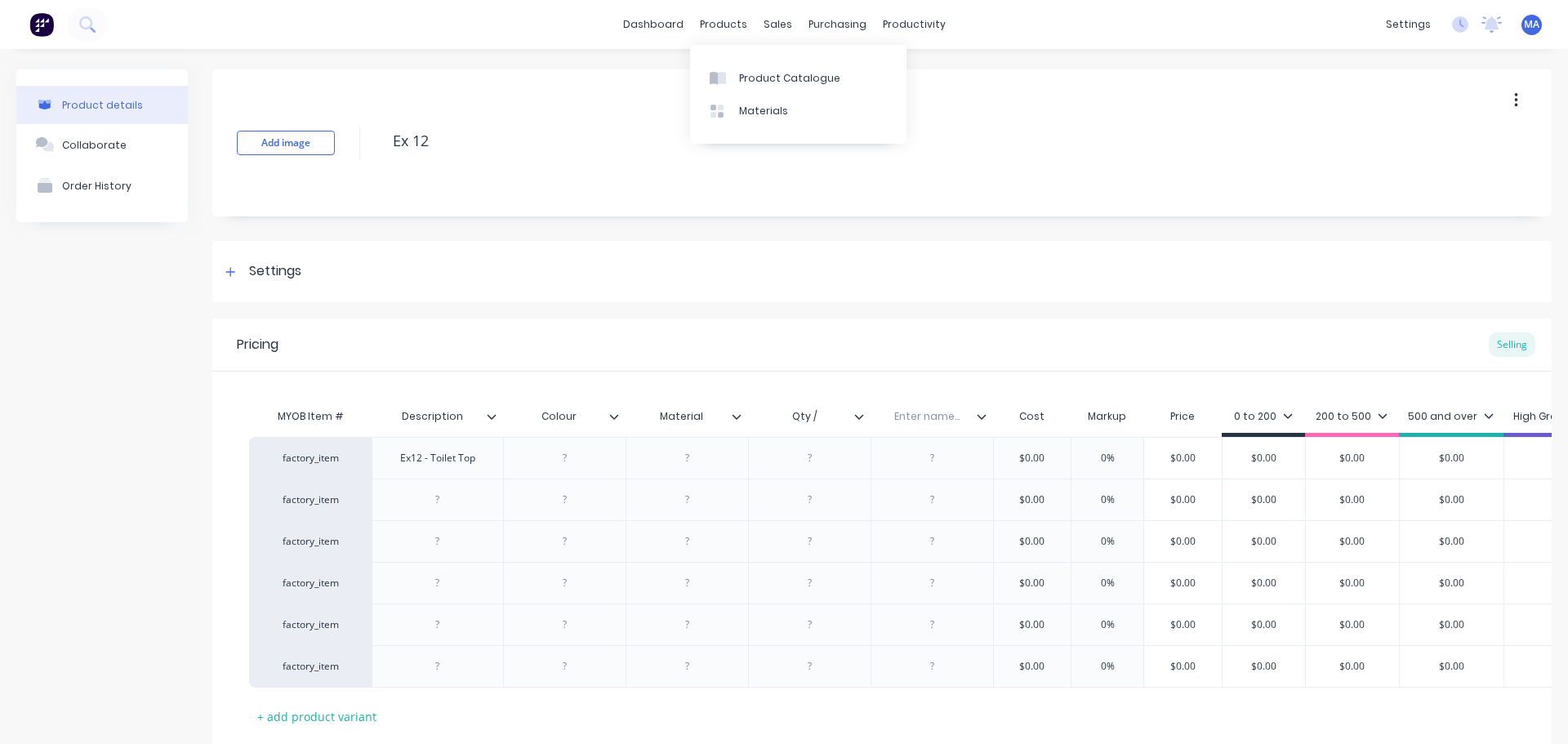
click at [925, 426] on div "Enter name..." at bounding box center [926, 416] width 113 height 41
type textarea "x"
drag, startPoint x: 925, startPoint y: 426, endPoint x: 979, endPoint y: 428, distance: 54.0
click at [932, 421] on input "text" at bounding box center [926, 417] width 113 height 15
type input "Size"
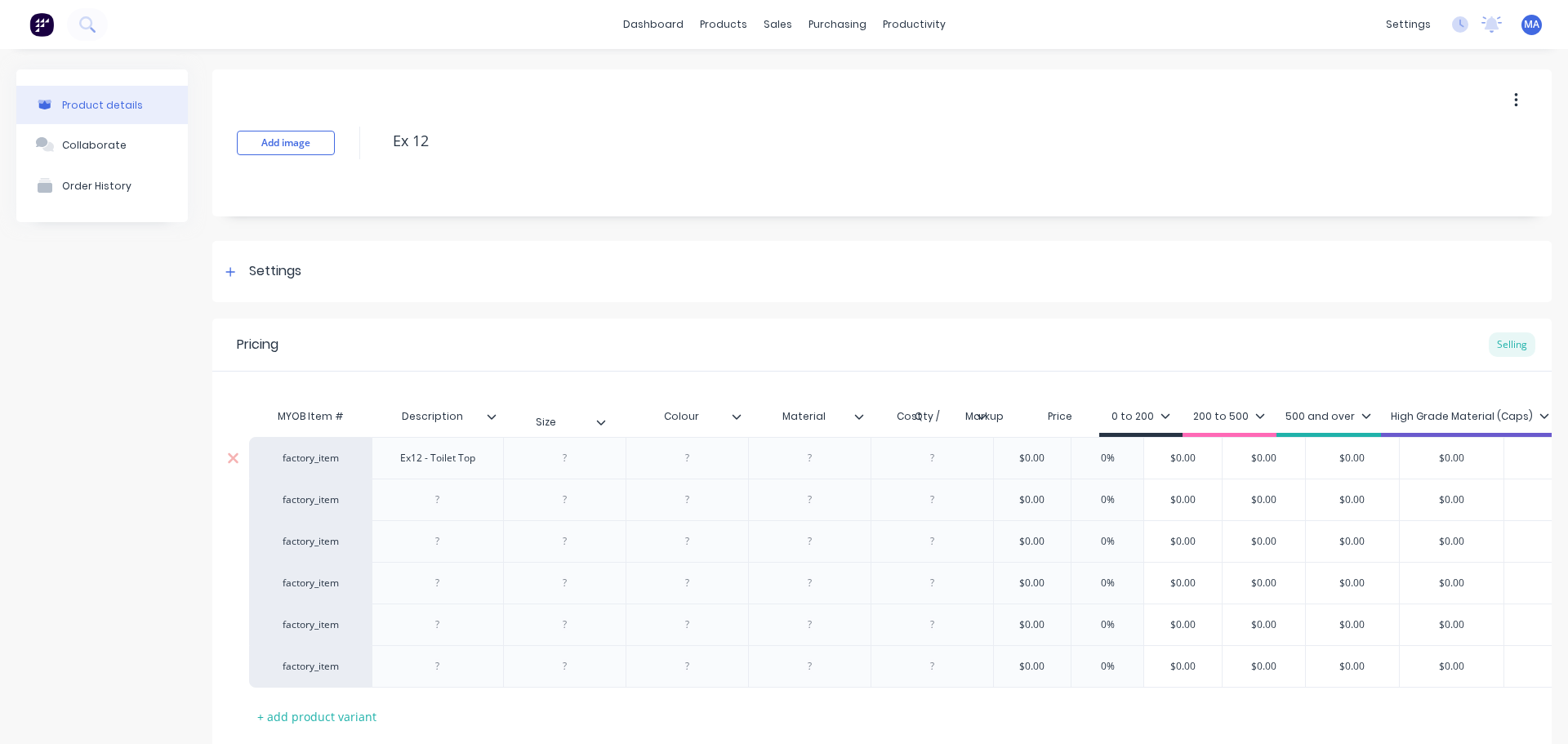
drag, startPoint x: 982, startPoint y: 413, endPoint x: 596, endPoint y: 419, distance: 386.0
click at [596, 419] on div "MYOB Item # Description Colour Material Qty / Size Cost Markup Price 0 to 200 2…" at bounding box center [1050, 418] width 1602 height 37
type textarea "x"
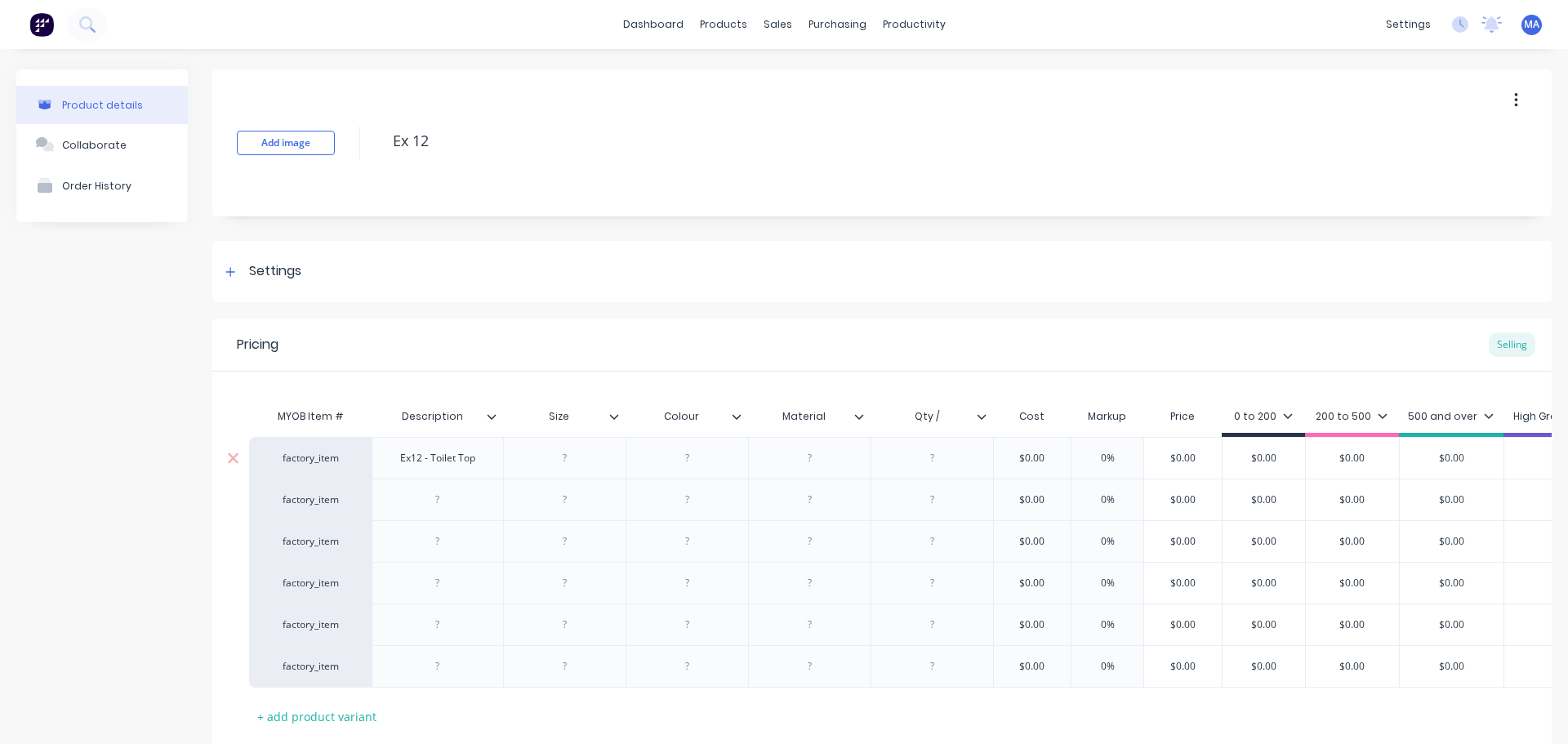
click at [572, 456] on div at bounding box center [565, 458] width 82 height 21
click at [687, 464] on div at bounding box center [687, 458] width 82 height 21
type textarea "x"
click at [689, 469] on div "white" at bounding box center [687, 458] width 123 height 42
click at [689, 470] on div "white" at bounding box center [687, 458] width 123 height 42
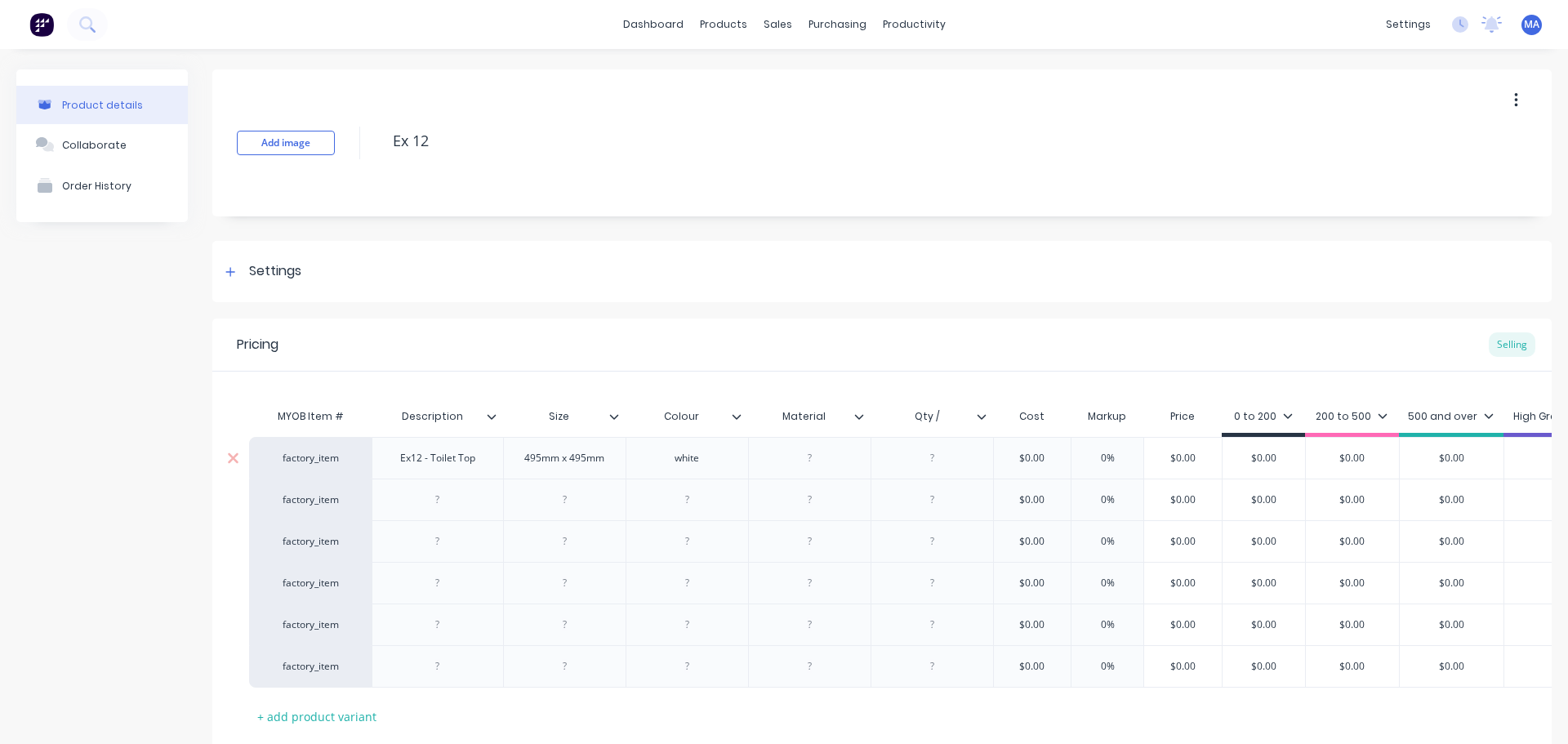
click at [703, 461] on div "white" at bounding box center [687, 458] width 82 height 21
type textarea "x"
click at [808, 462] on div "BoatBoard" at bounding box center [809, 458] width 82 height 21
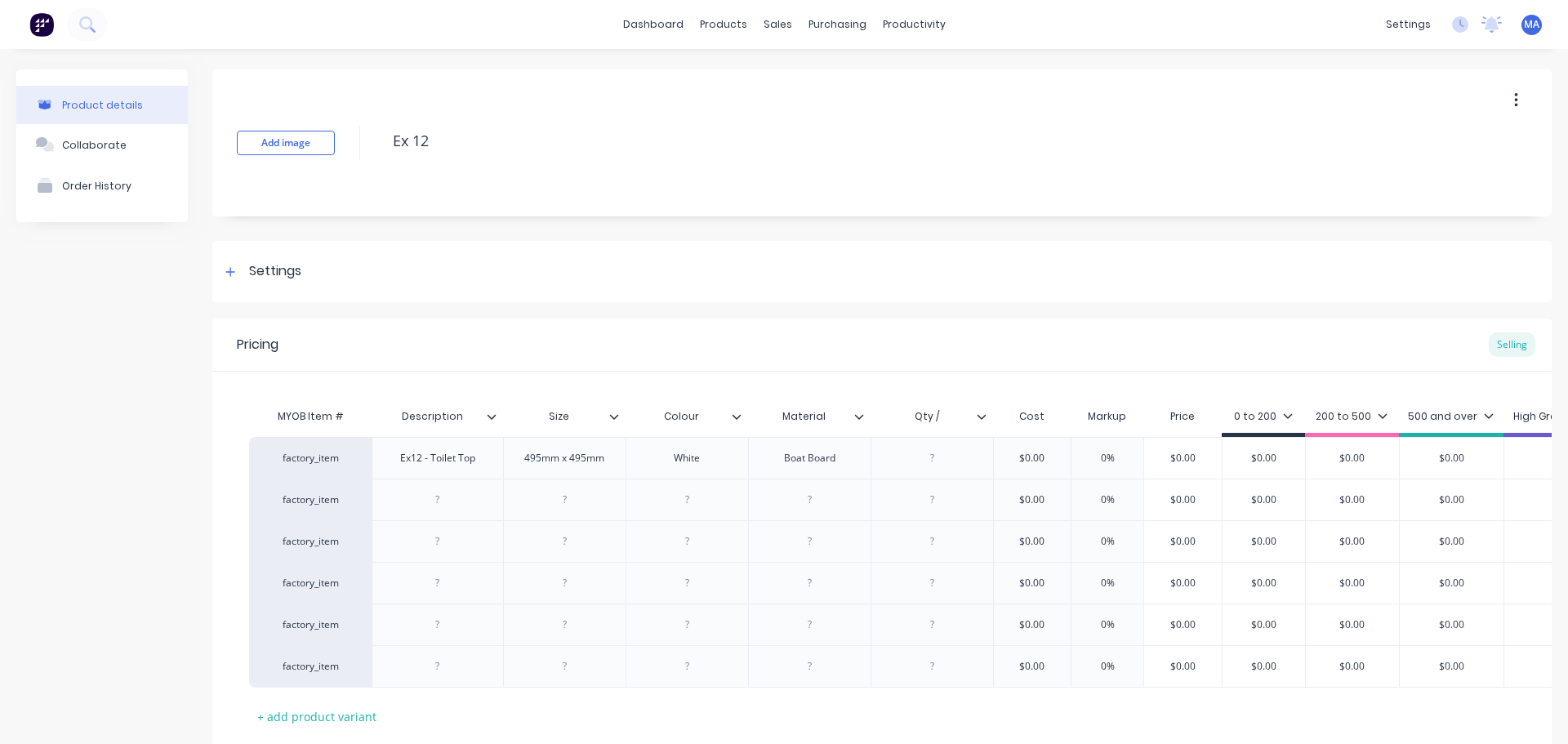
click at [861, 421] on icon at bounding box center [860, 417] width 10 height 10
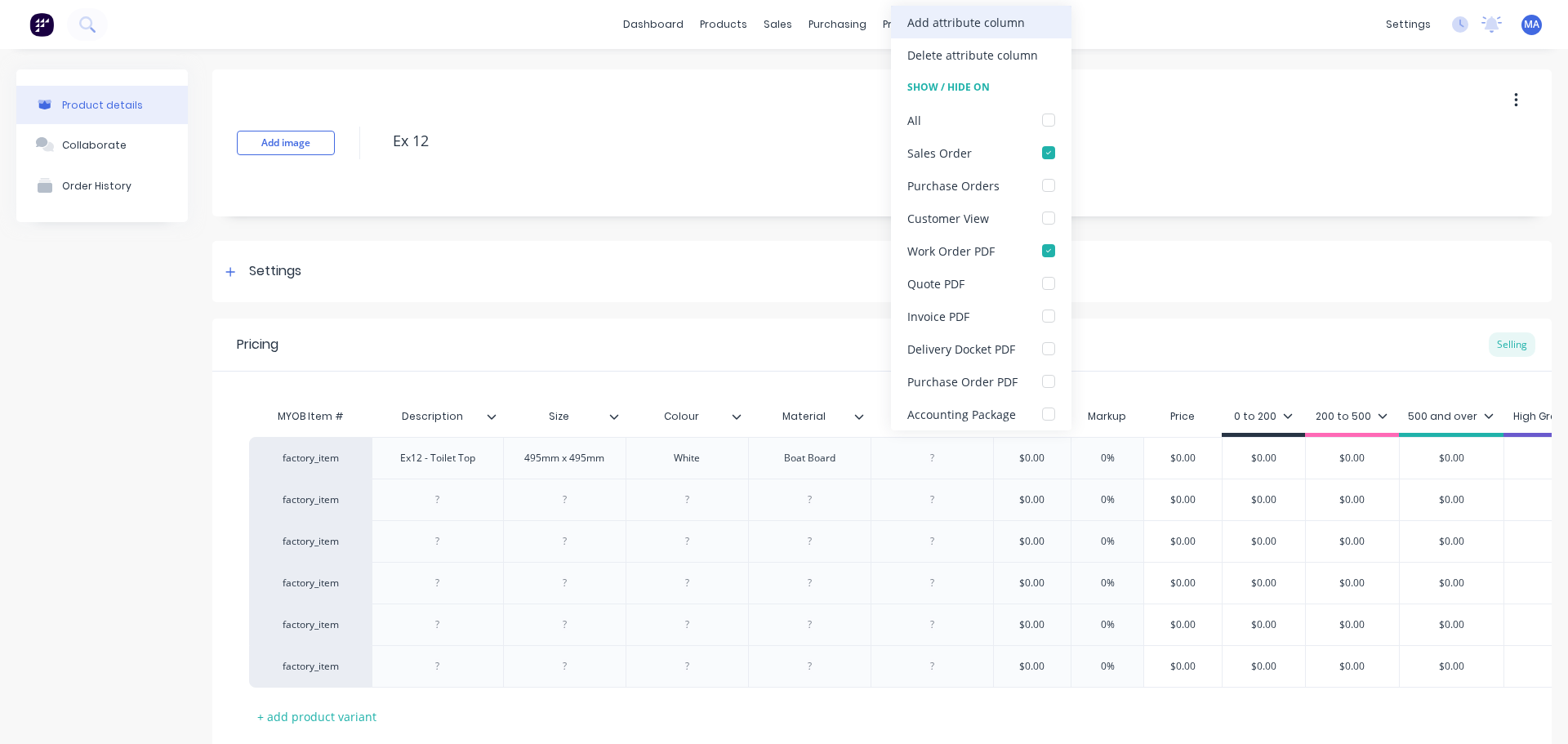
click at [961, 32] on div "Add attribute column" at bounding box center [982, 22] width 180 height 33
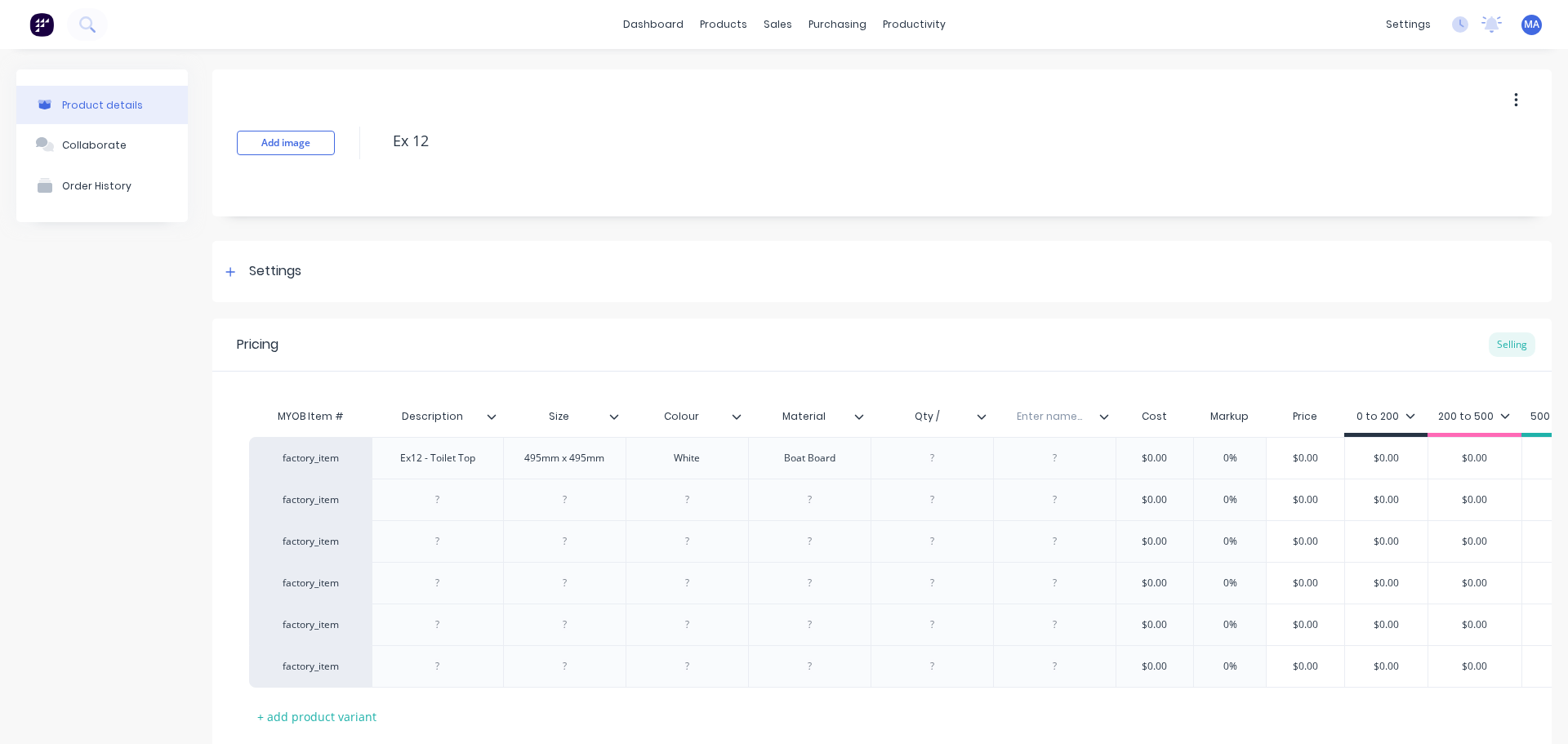
type textarea "x"
click at [1063, 422] on input "text" at bounding box center [1049, 417] width 113 height 15
type input "Thickness"
drag, startPoint x: 1109, startPoint y: 418, endPoint x: 947, endPoint y: 443, distance: 163.9
click at [926, 419] on div "MYOB Item # Description Size Colour Material Qty / Thickness Cost Markup Price …" at bounding box center [1111, 418] width 1724 height 37
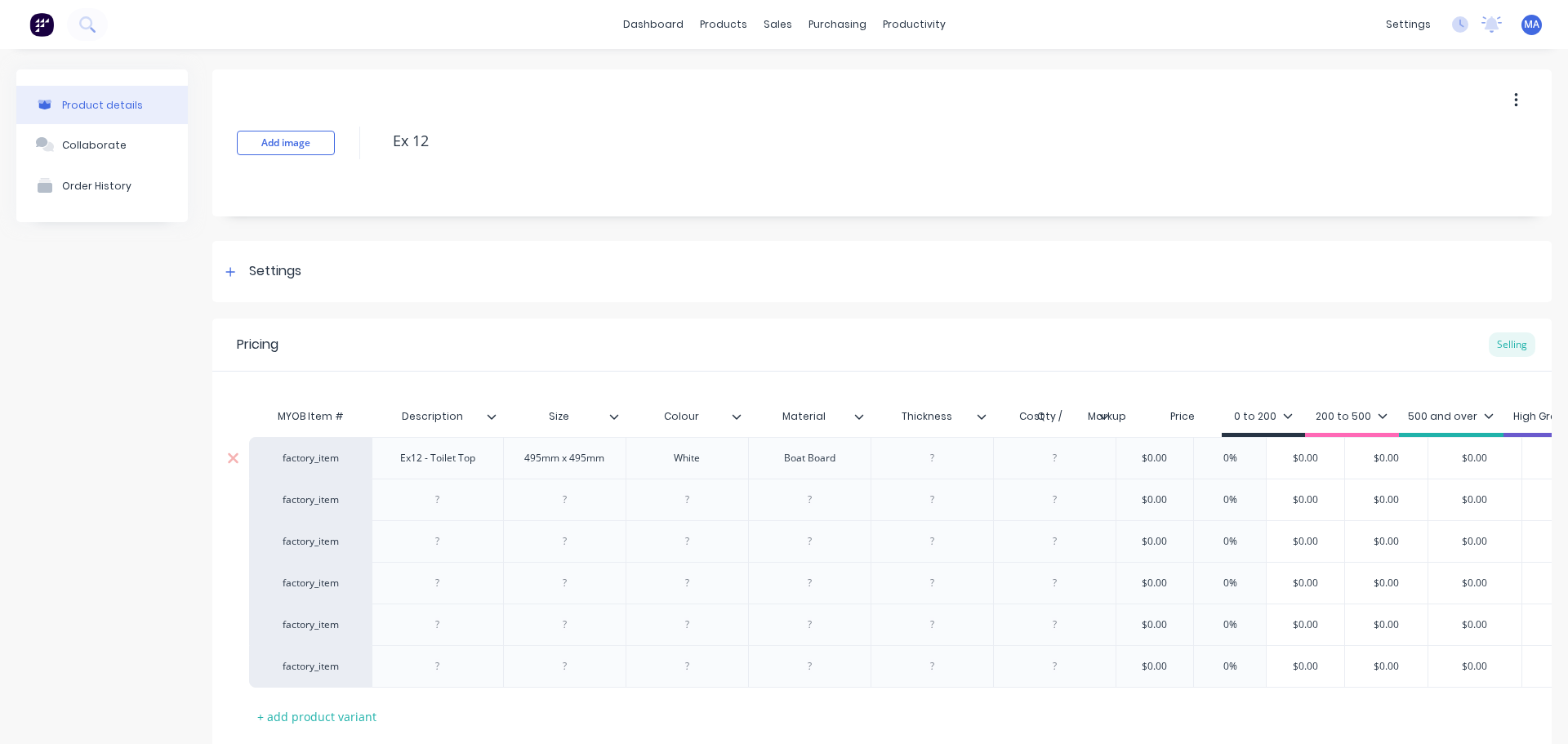
type textarea "x"
click at [938, 461] on div at bounding box center [932, 458] width 82 height 21
click at [935, 500] on div at bounding box center [932, 499] width 82 height 21
drag, startPoint x: 981, startPoint y: 415, endPoint x: 685, endPoint y: 420, distance: 296.0
click at [685, 420] on div "MYOB Item # Description Size Colour Material Thickness Qty / Cost Markup Price …" at bounding box center [1111, 418] width 1724 height 37
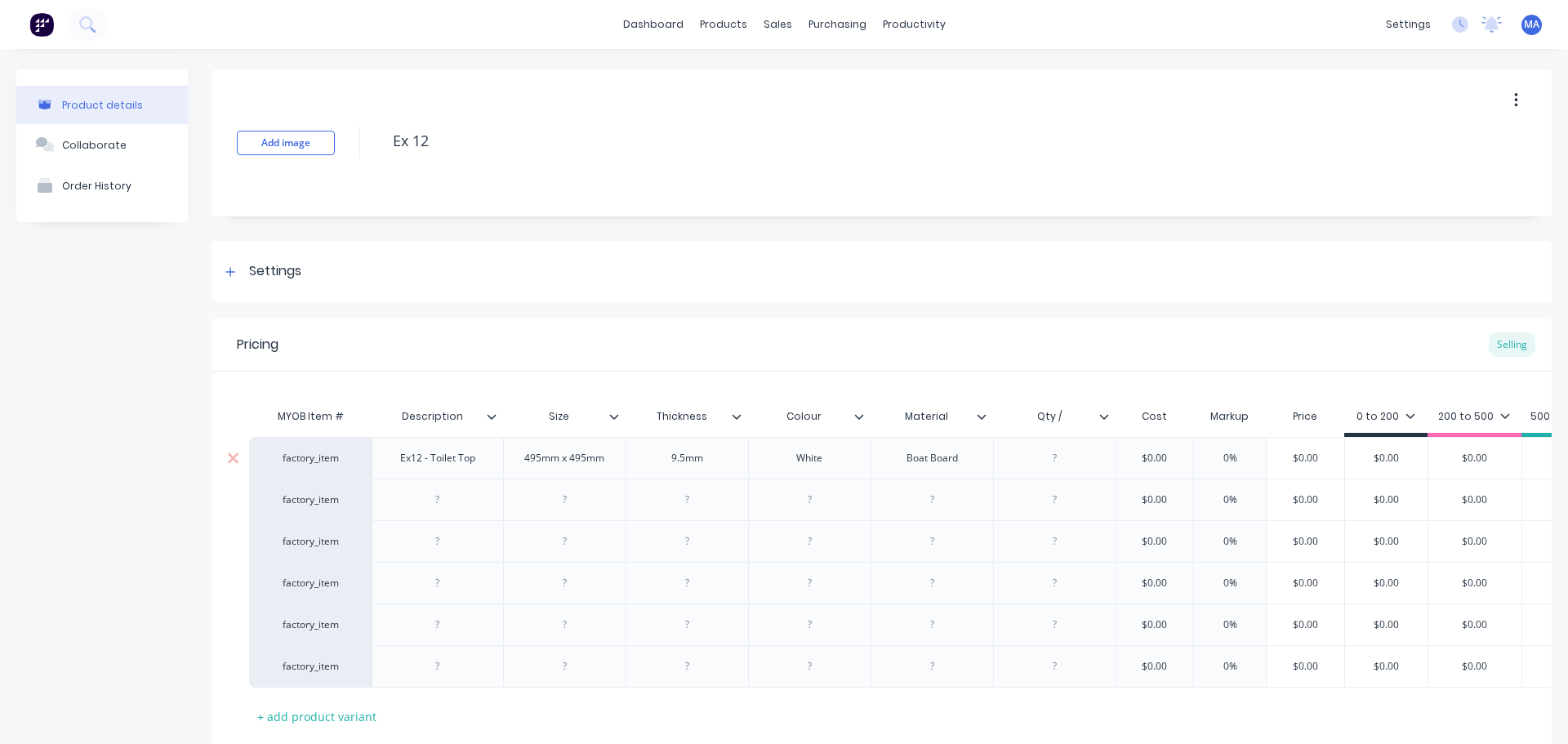
click at [1057, 453] on div at bounding box center [1055, 458] width 82 height 21
type textarea "x"
drag, startPoint x: 1066, startPoint y: 422, endPoint x: 1083, endPoint y: 432, distance: 19.7
type input "Qty / sheet"
click at [1085, 466] on div at bounding box center [1055, 458] width 82 height 21
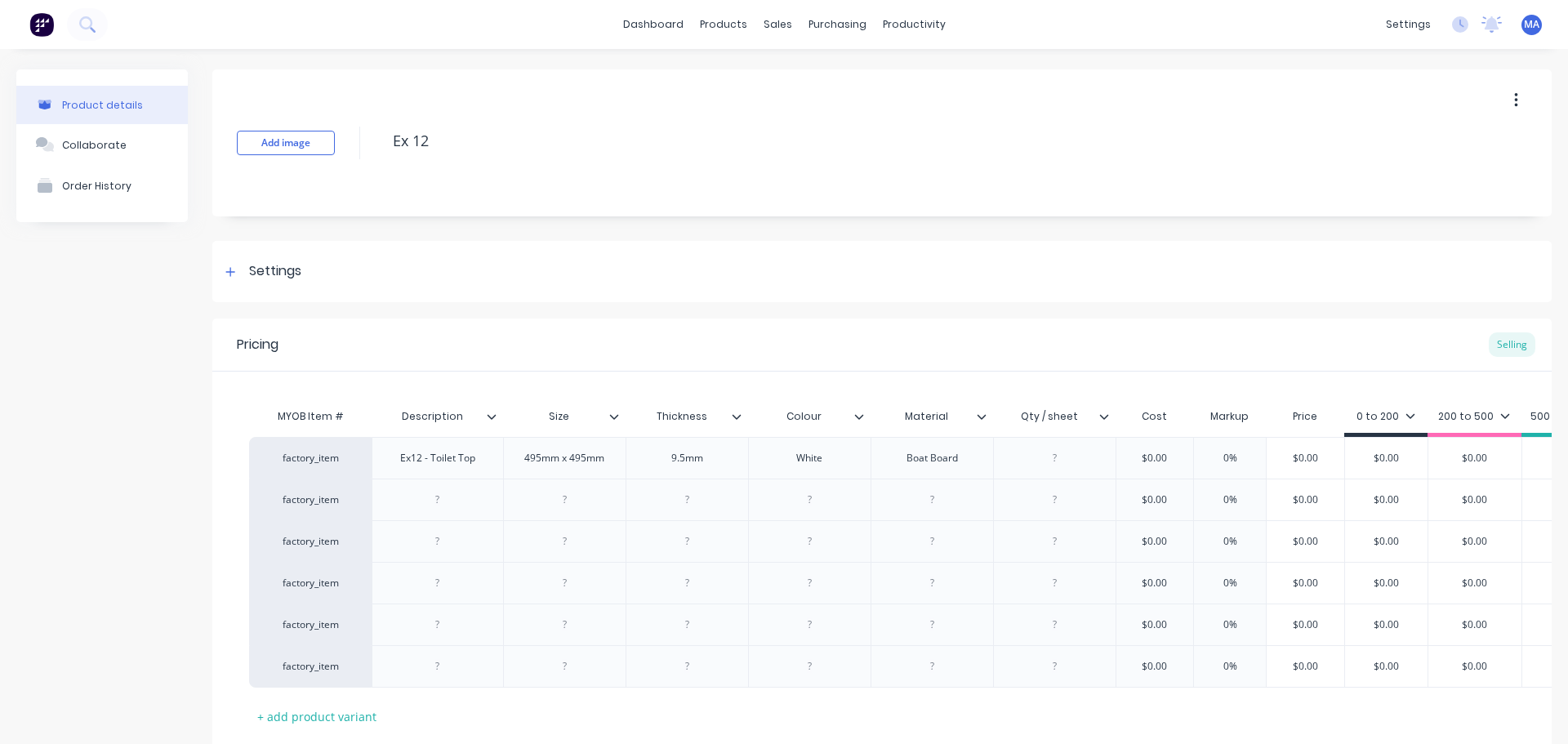
type textarea "x"
drag, startPoint x: 1062, startPoint y: 460, endPoint x: 1099, endPoint y: 476, distance: 40.3
click at [1062, 460] on div at bounding box center [1055, 458] width 82 height 21
click at [1054, 461] on div "8 (2.4 x 1.37)" at bounding box center [1055, 458] width 84 height 21
click at [1055, 498] on div at bounding box center [1055, 499] width 82 height 21
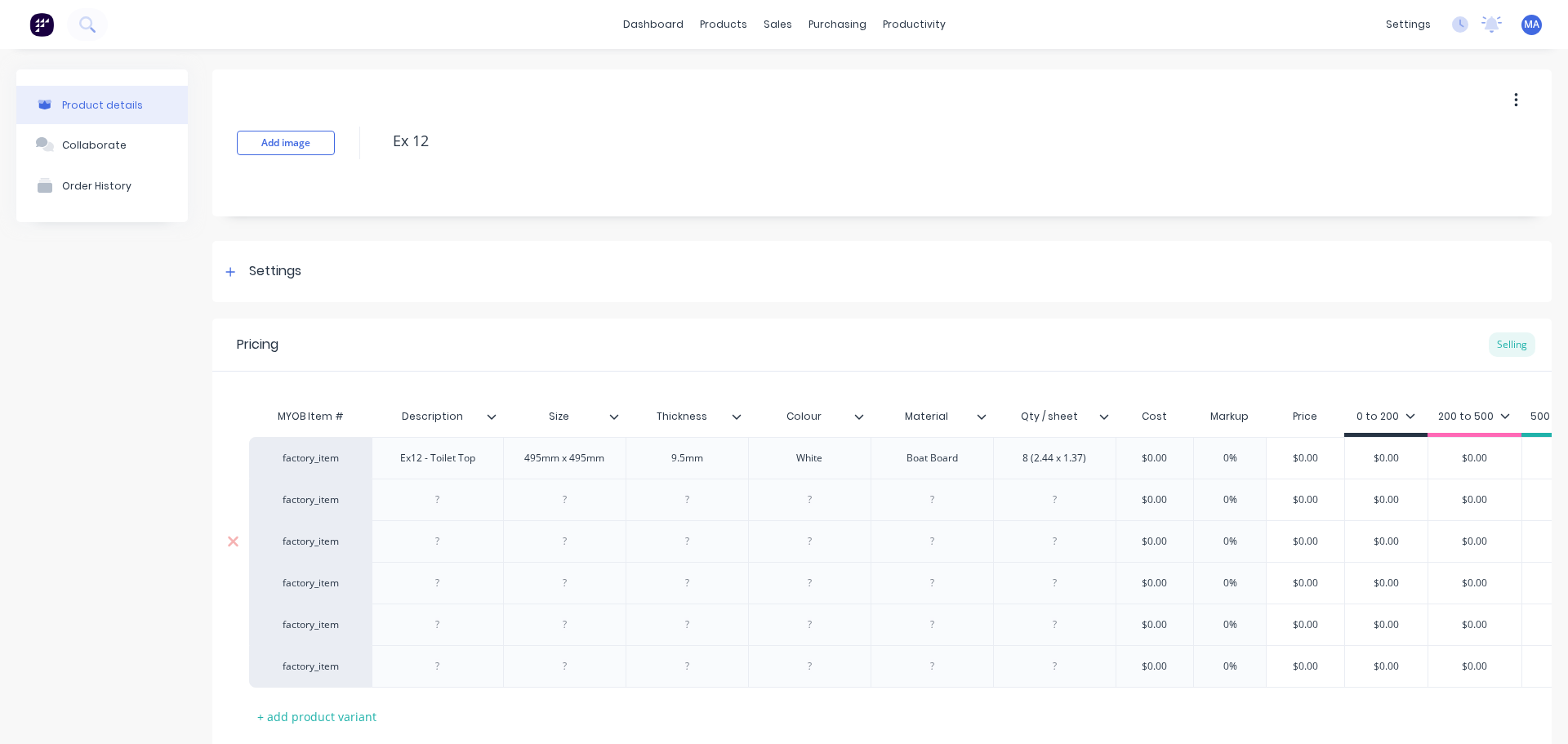
drag, startPoint x: 457, startPoint y: 502, endPoint x: 553, endPoint y: 529, distance: 99.7
click at [457, 501] on div at bounding box center [438, 499] width 82 height 21
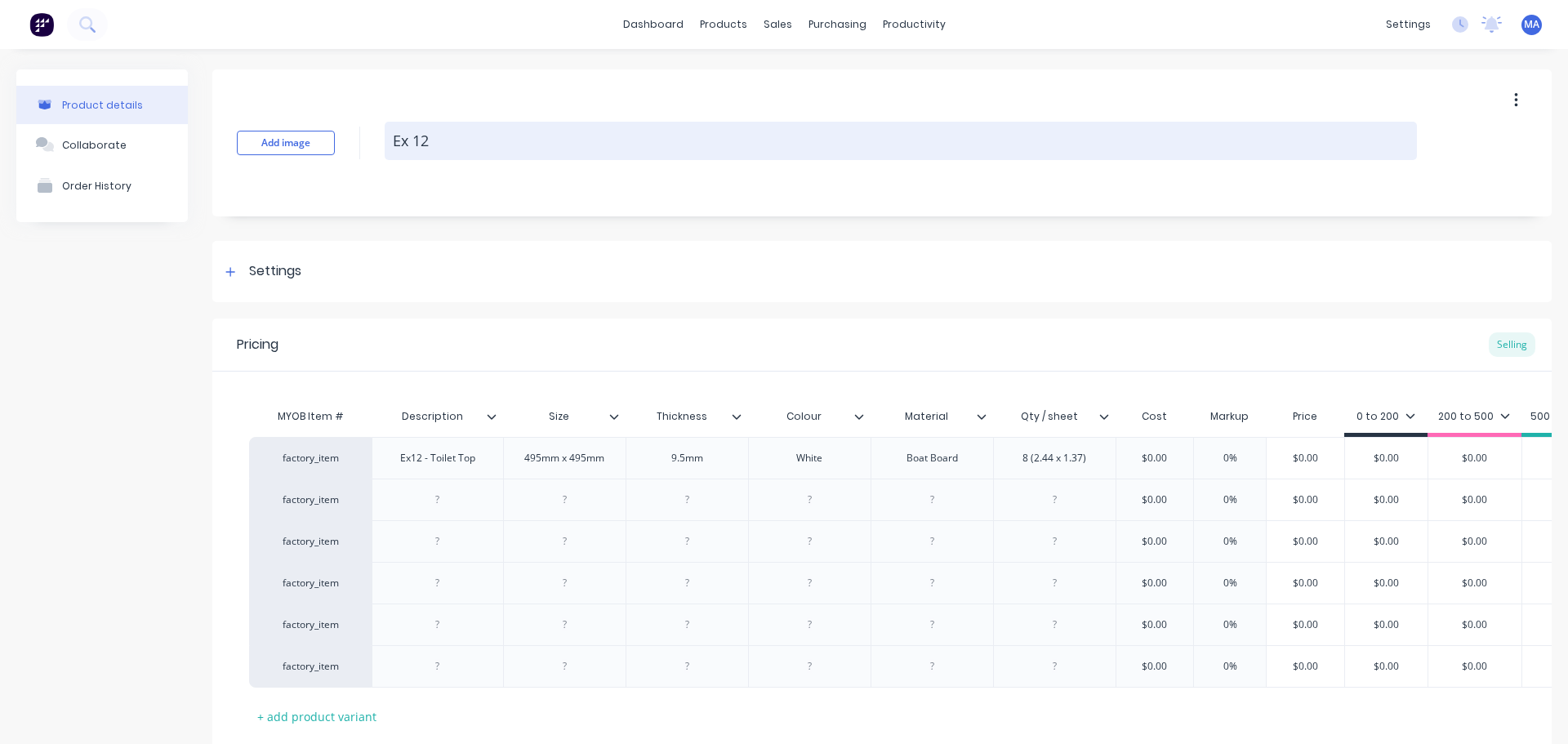
click at [411, 140] on textarea "Ex 12" at bounding box center [901, 141] width 1033 height 38
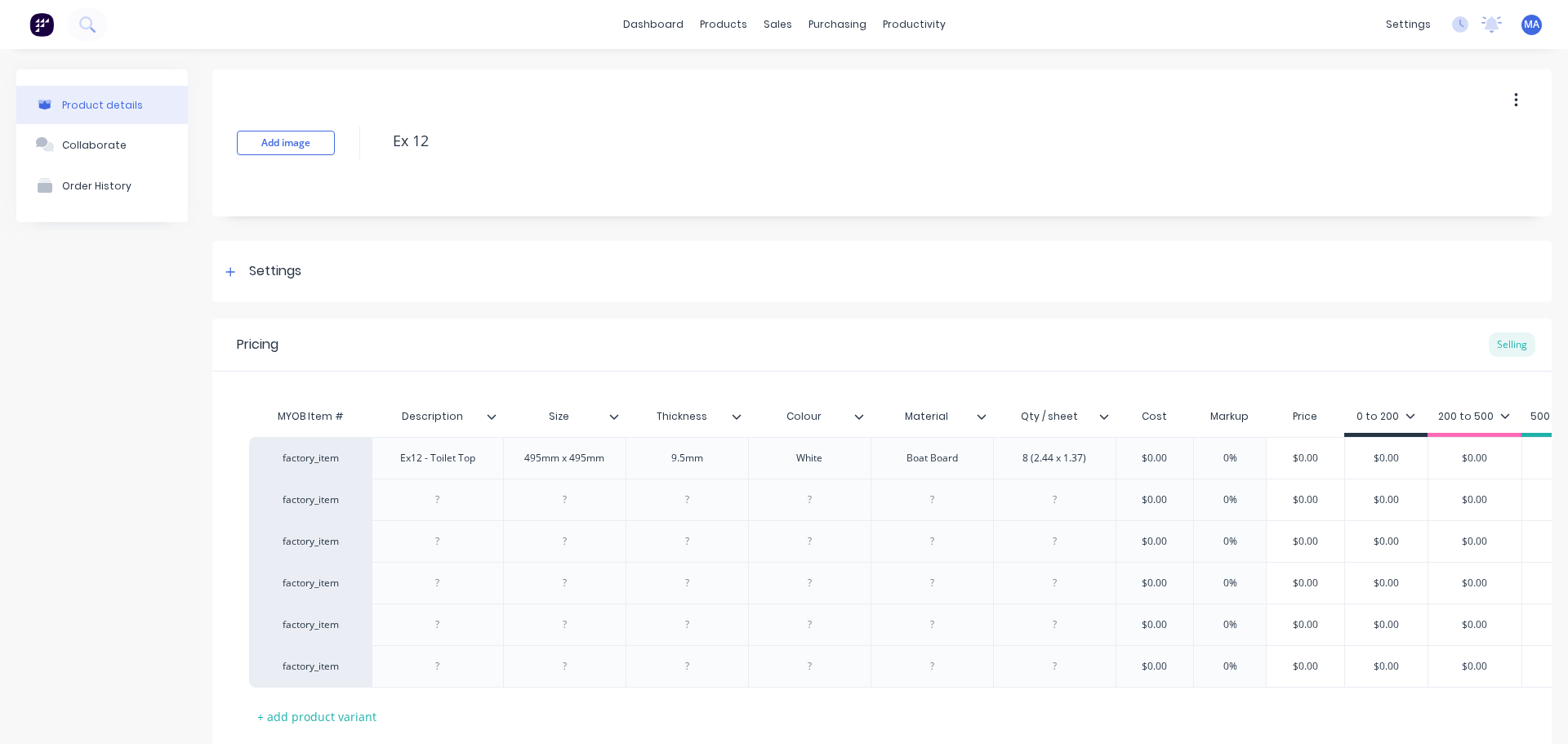
type textarea "x"
type textarea "Exo 12"
type textarea "x"
type textarea "Exod 12"
type textarea "x"
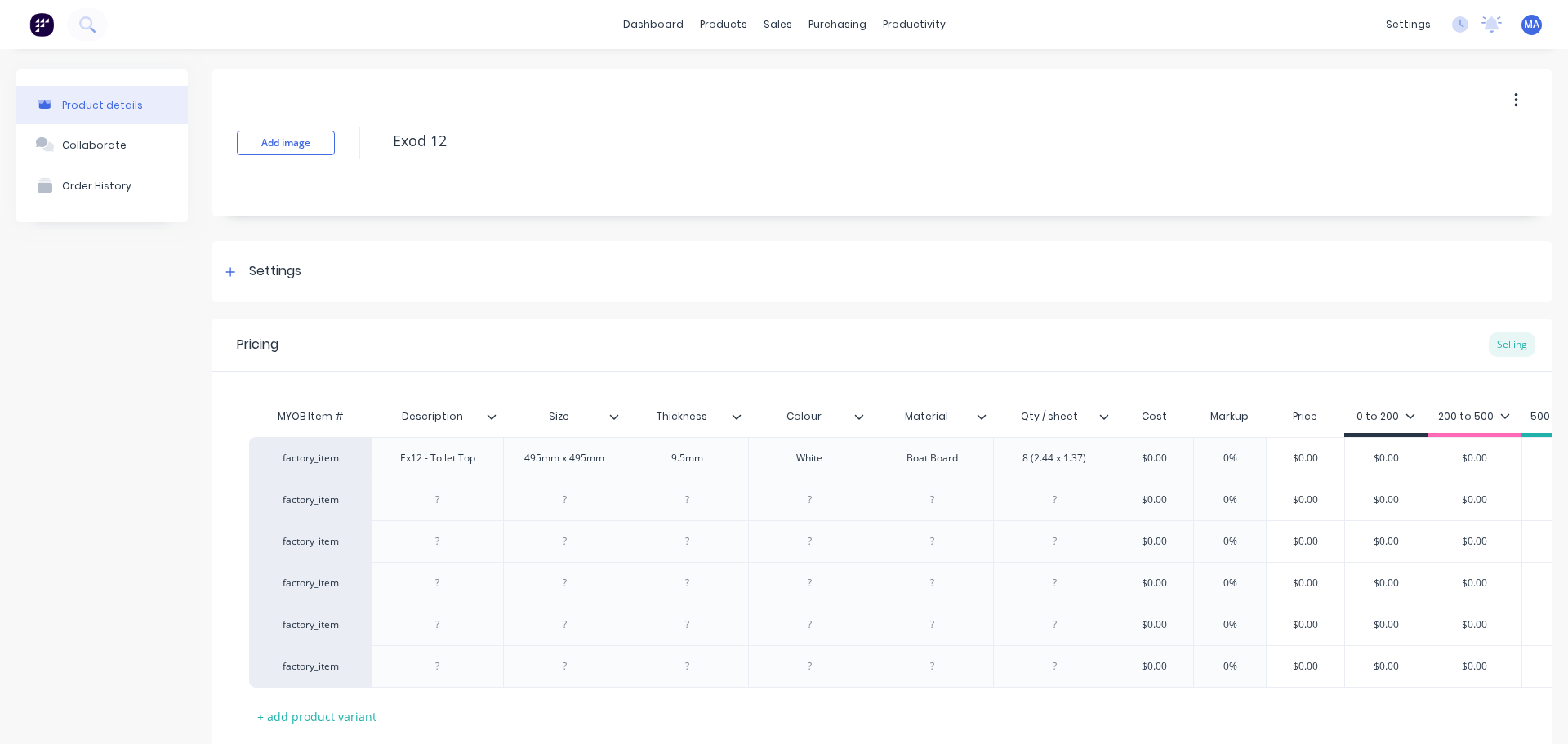
type textarea "Exodu 12"
type textarea "x"
type textarea "Exodus 12"
type textarea "x"
type textarea "Exodus 12"
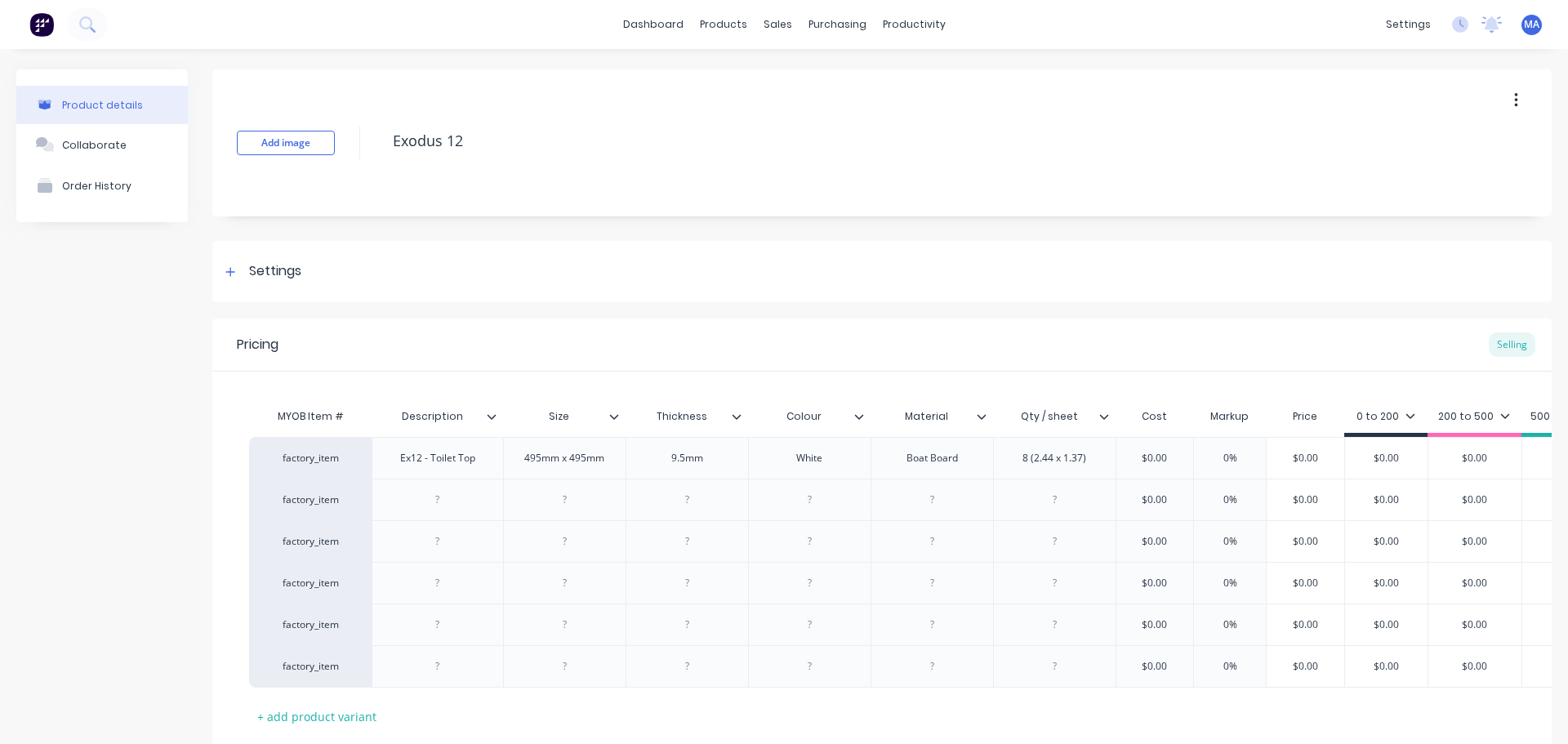
type textarea "x"
type textarea "Exodus 12 m"
type textarea "x"
type textarea "Exodus 12 mo"
type textarea "x"
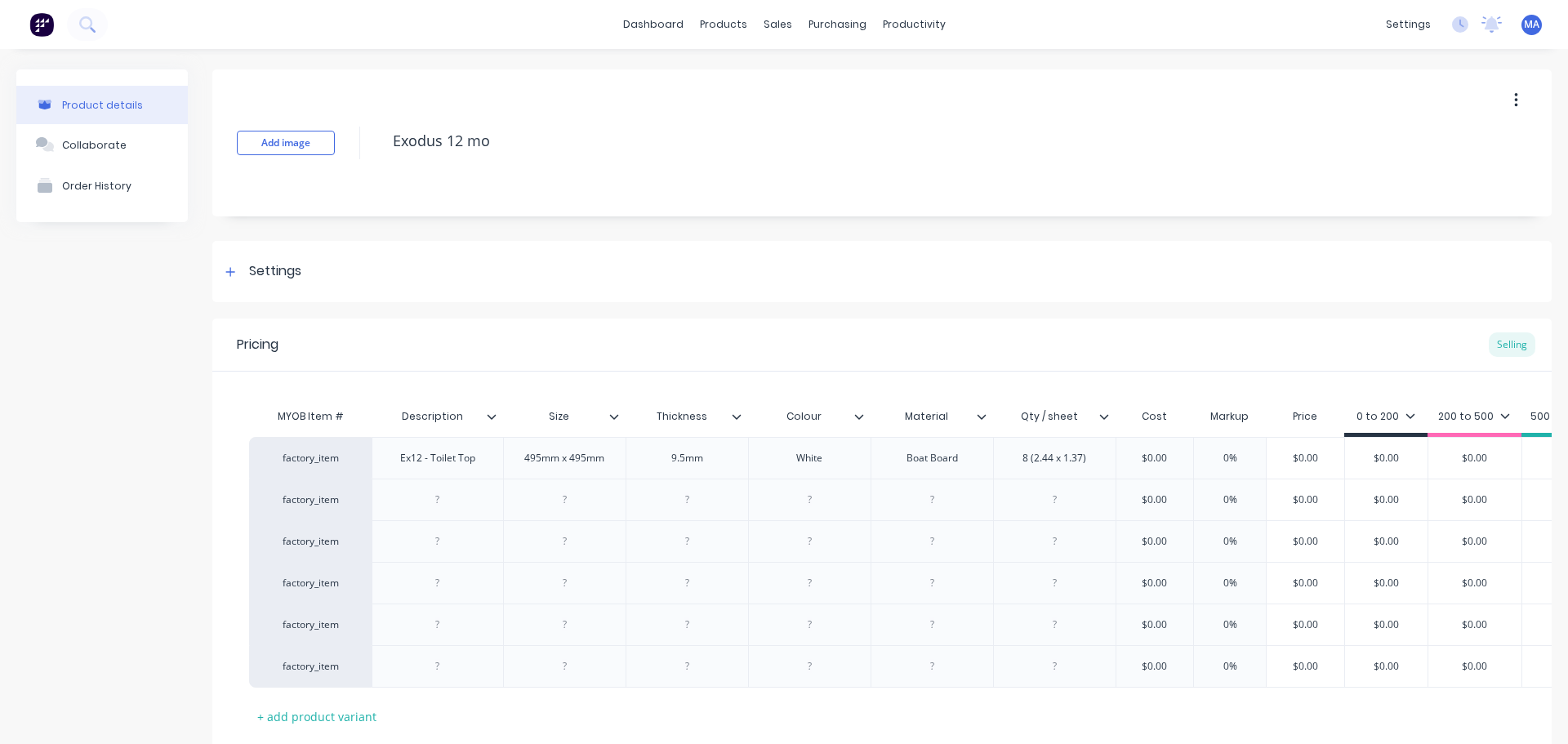
type textarea "Exodus 12 mod"
type textarea "x"
type textarea "Exodus 12 mode"
type textarea "x"
type textarea "Exodus 12 model"
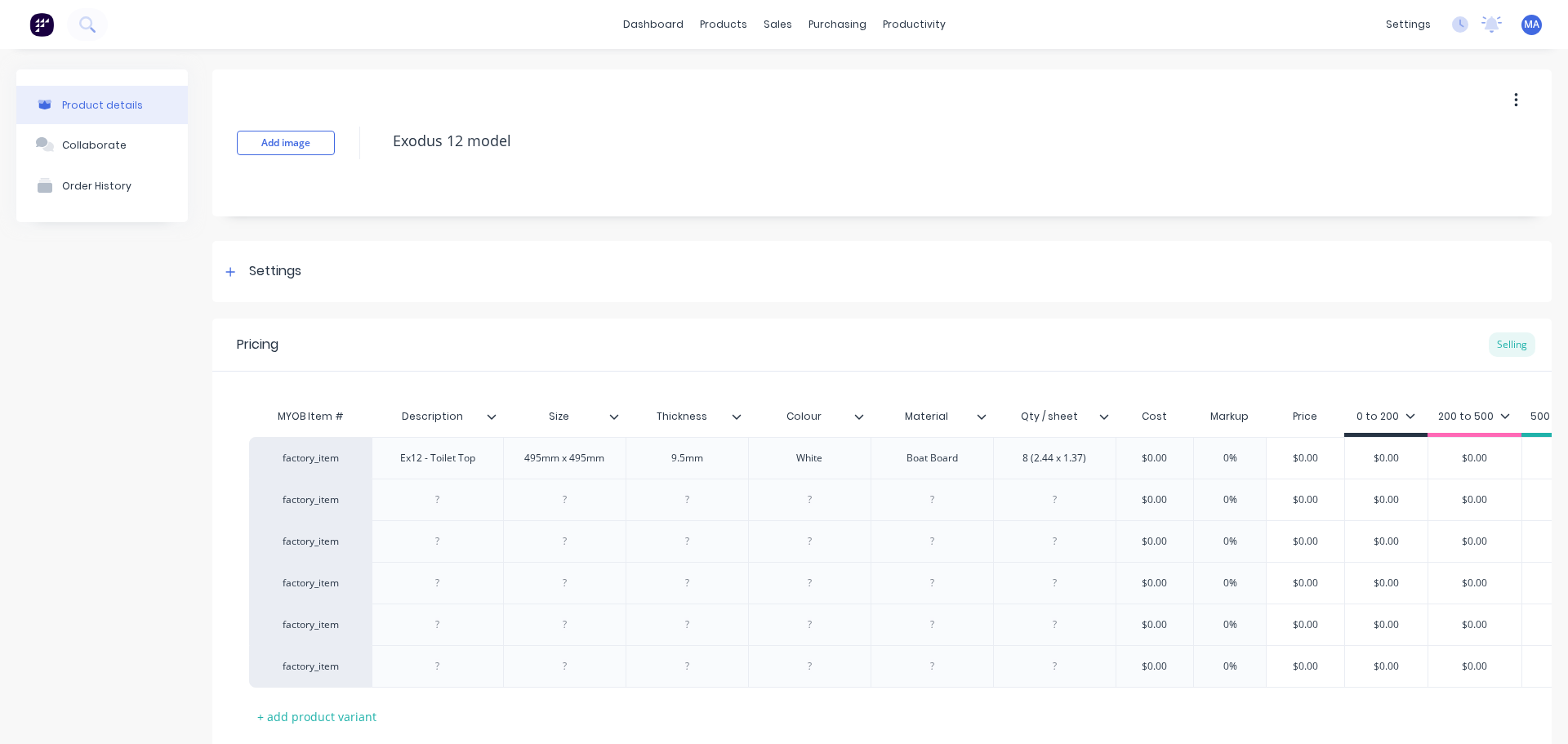
type textarea "x"
type textarea "Exodus 12 model"
click at [482, 228] on div "Add image Exodus 12 model Settings Product Options I buy this item I sell this …" at bounding box center [882, 448] width 1340 height 759
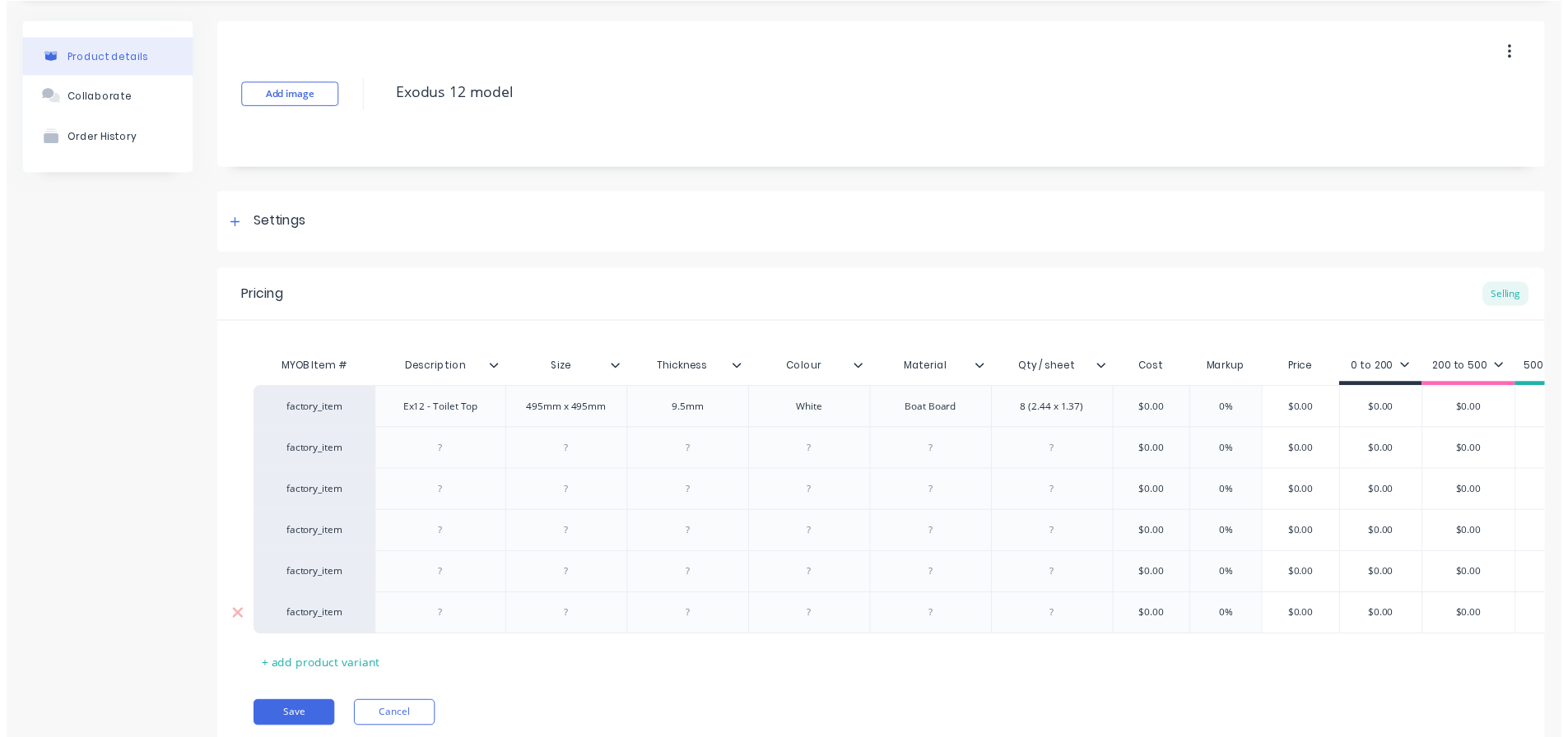
scroll to position [119, 0]
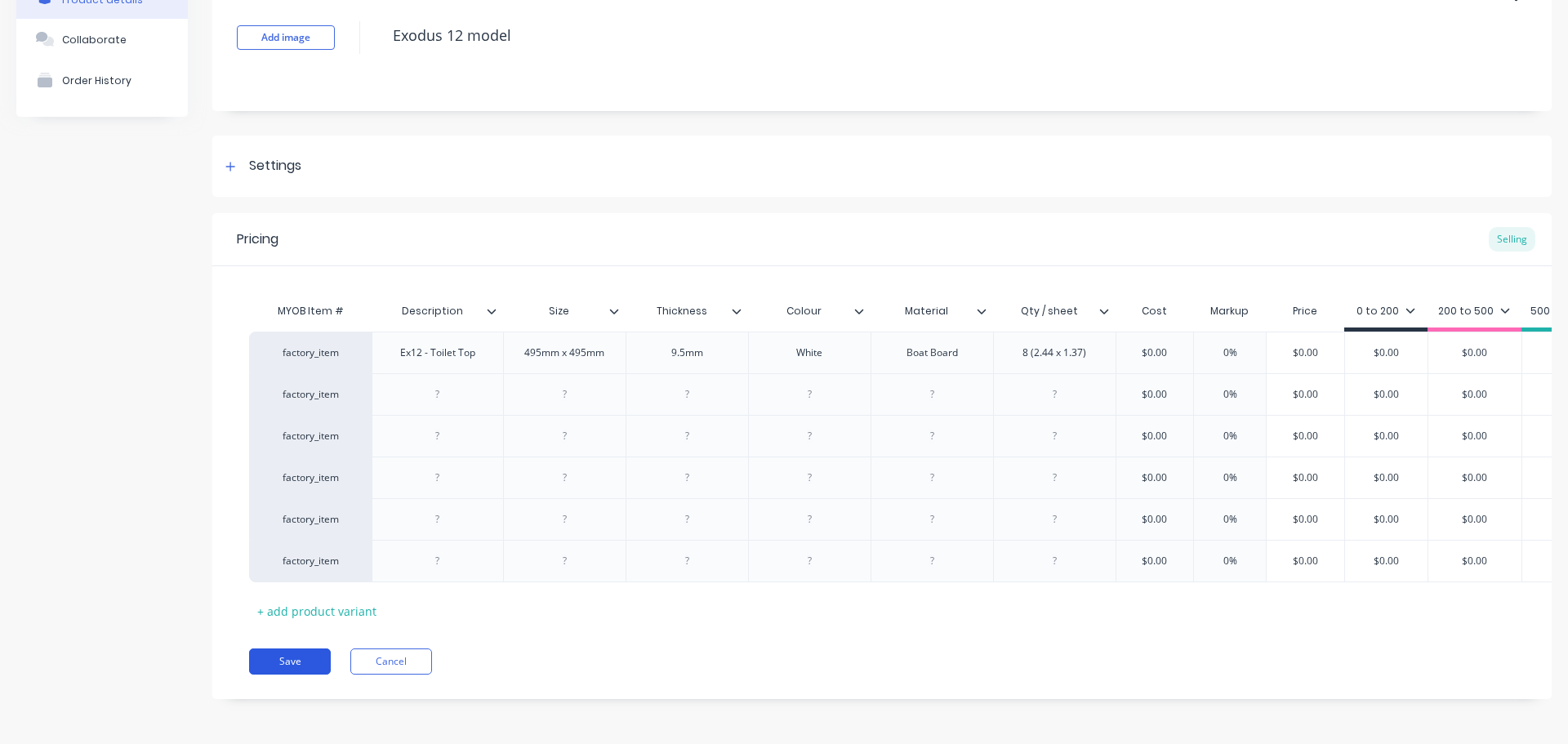
click at [310, 665] on button "Save" at bounding box center [290, 660] width 82 height 26
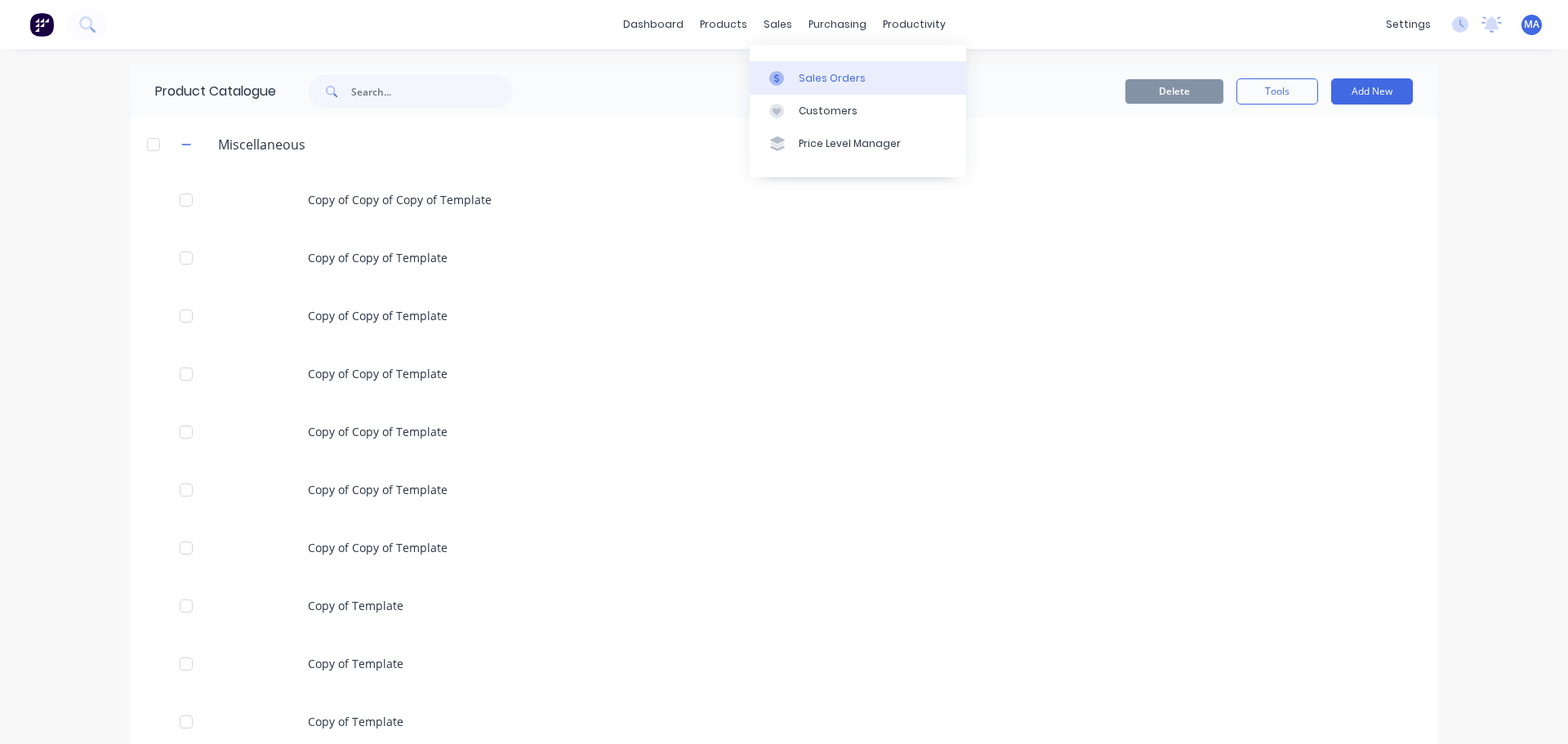
click at [803, 80] on div "Sales Orders" at bounding box center [832, 78] width 67 height 15
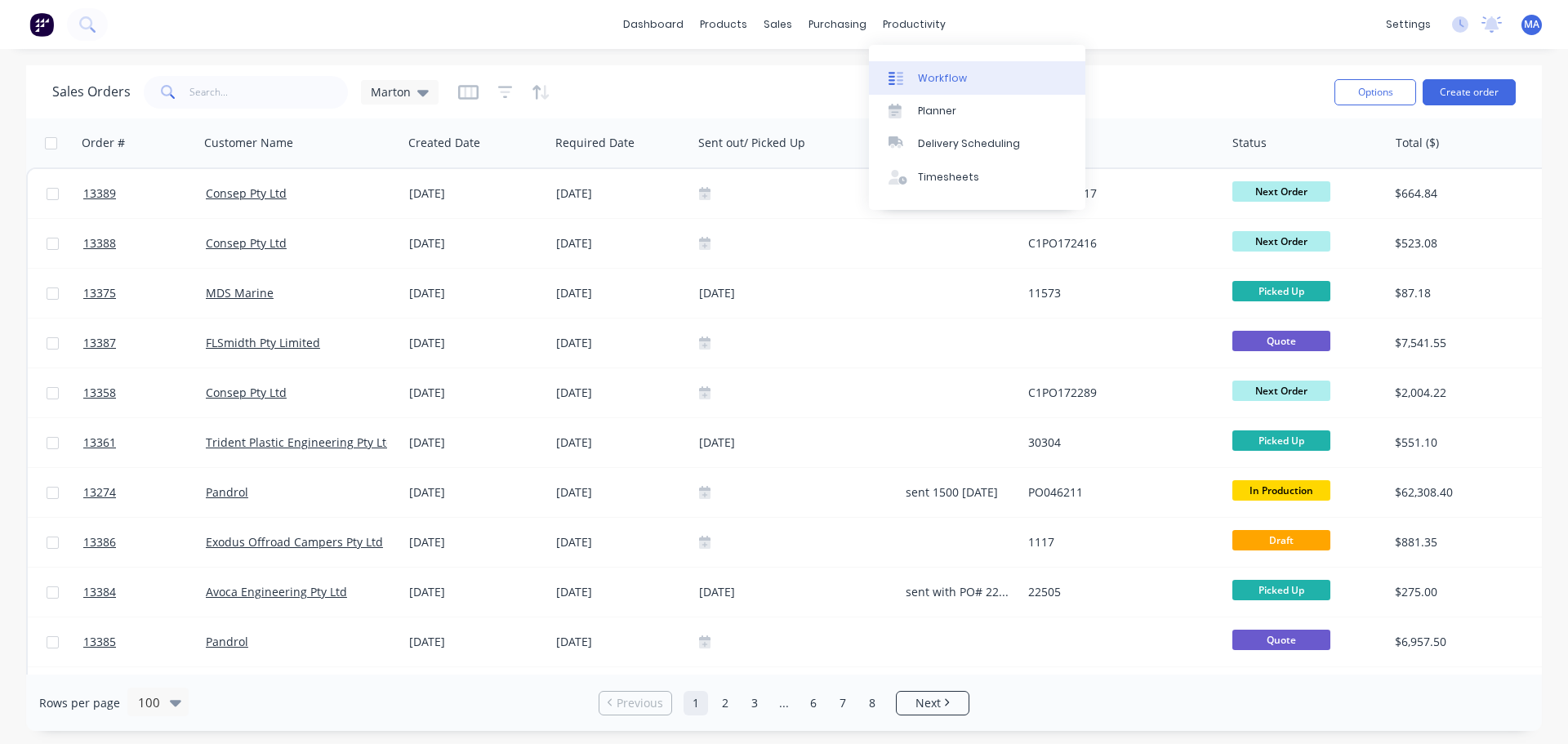
click at [930, 72] on div "Workflow" at bounding box center [942, 78] width 49 height 15
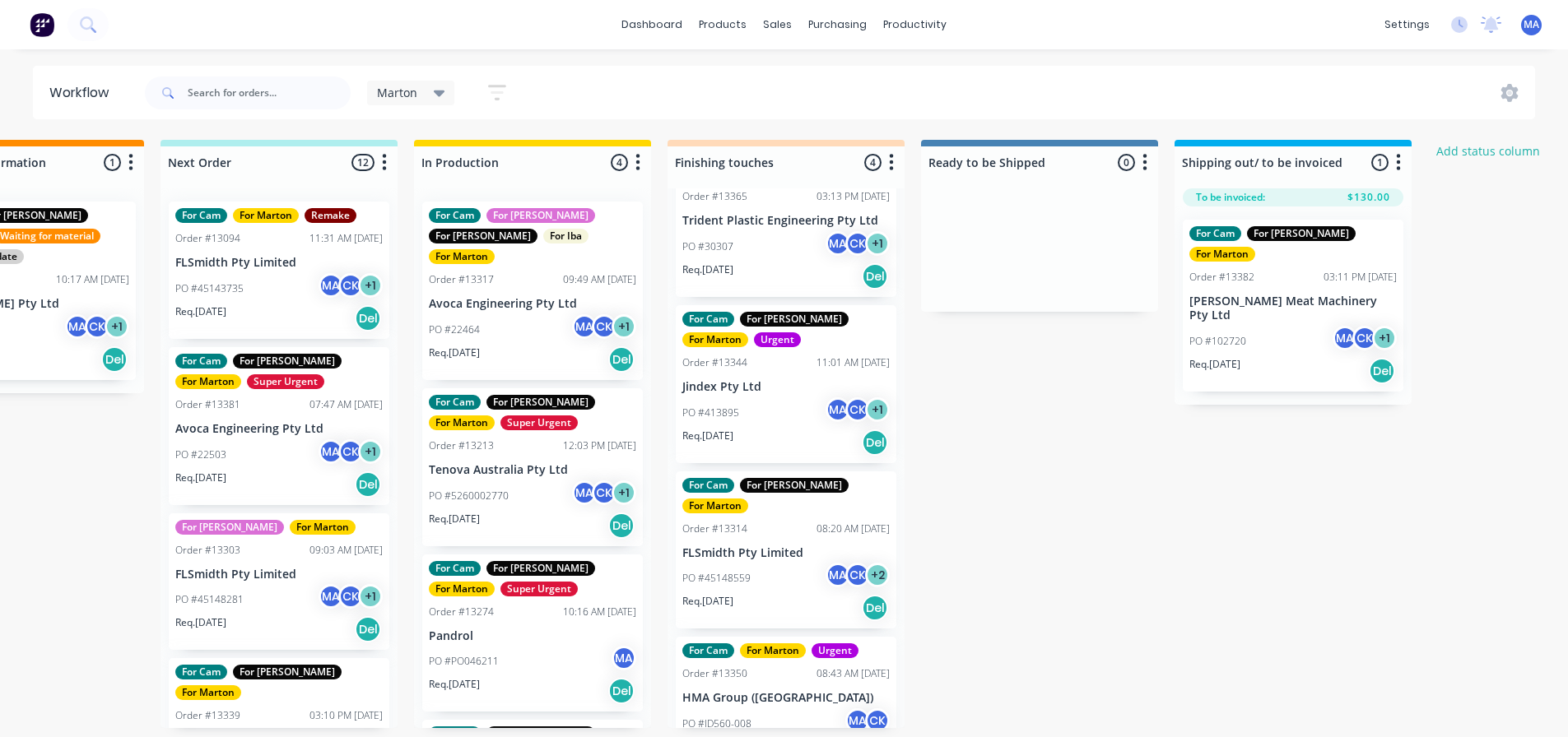
scroll to position [68, 0]
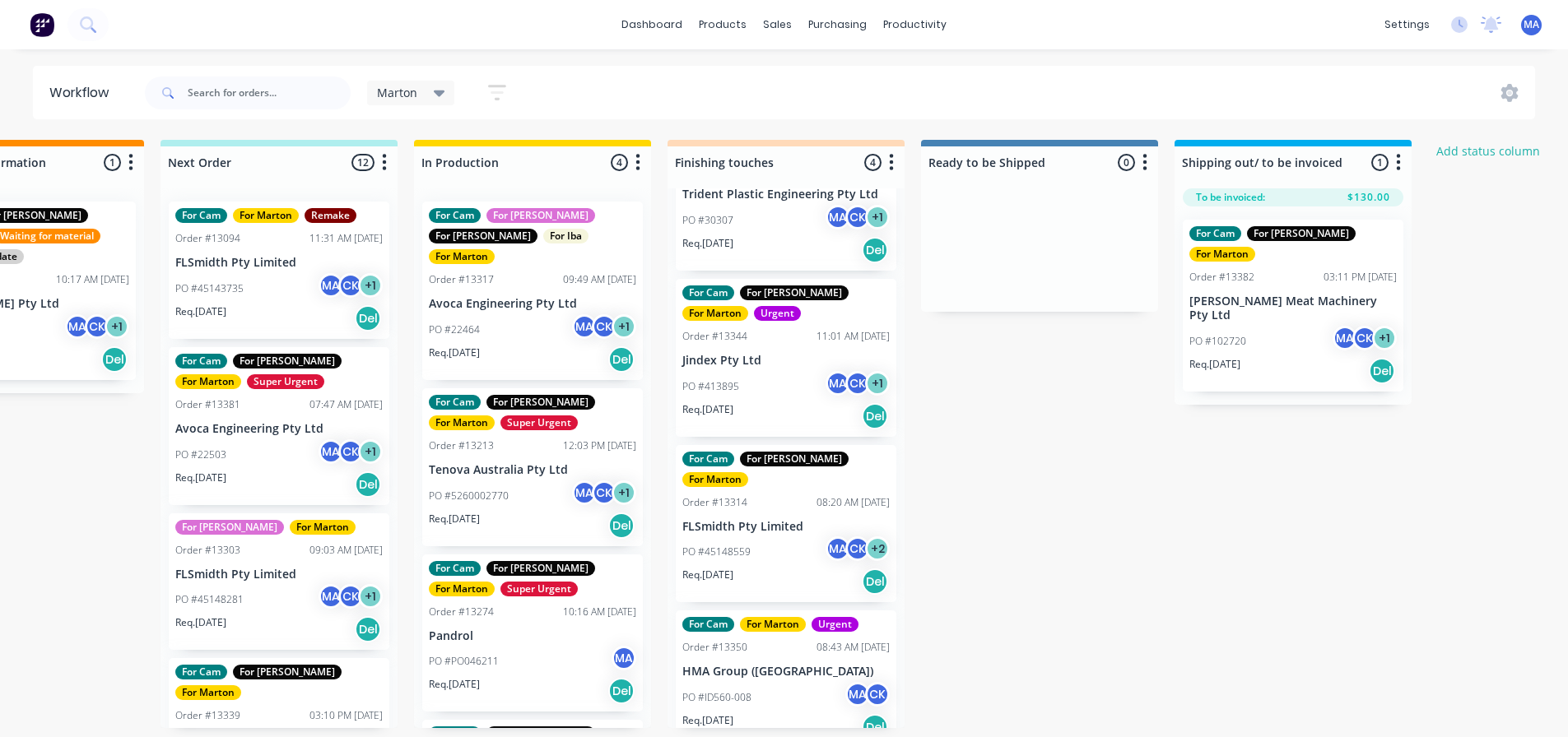
click at [771, 682] on div "PO #ID560-008 MA CK" at bounding box center [786, 697] width 207 height 31
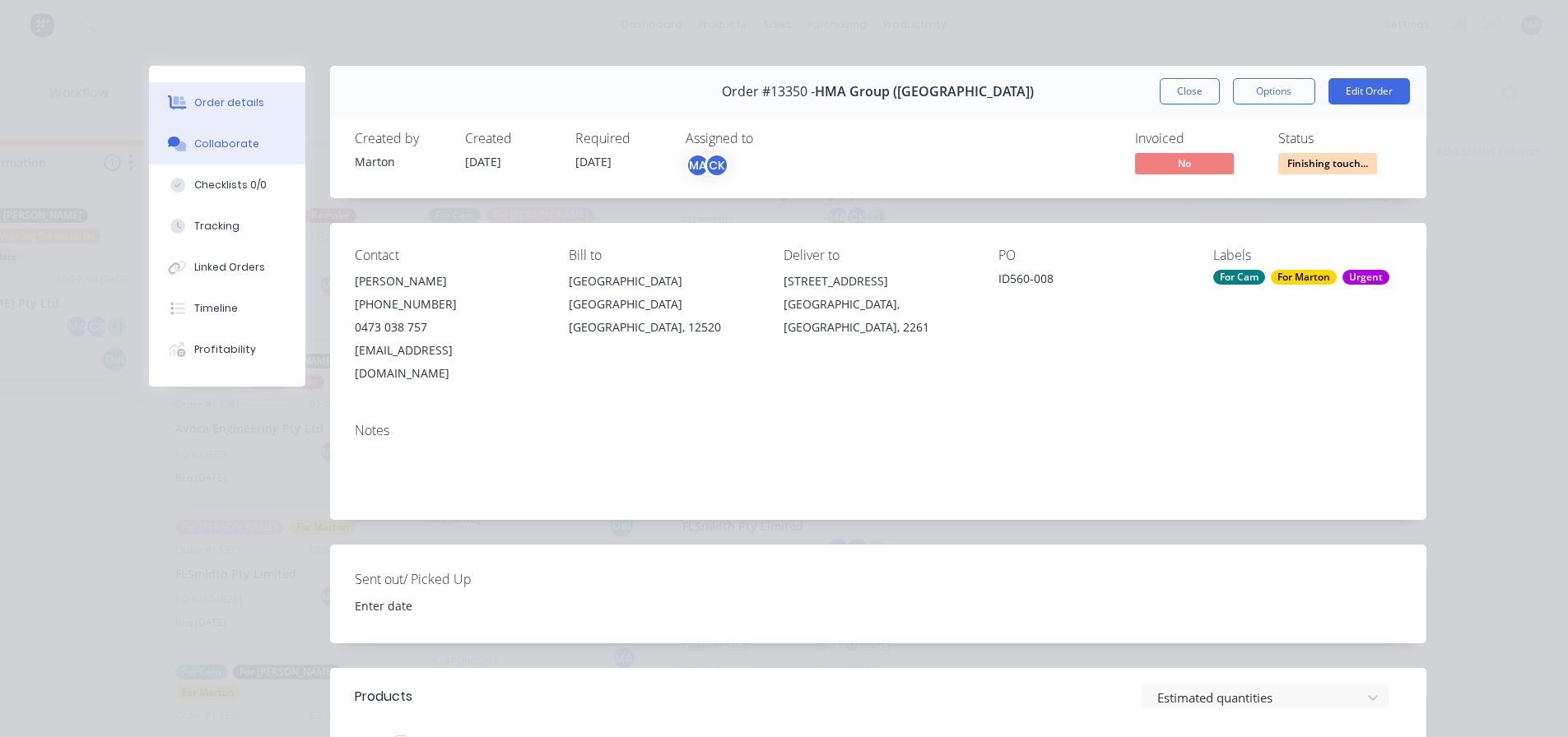
click at [199, 149] on div "Collaborate" at bounding box center [226, 144] width 65 height 15
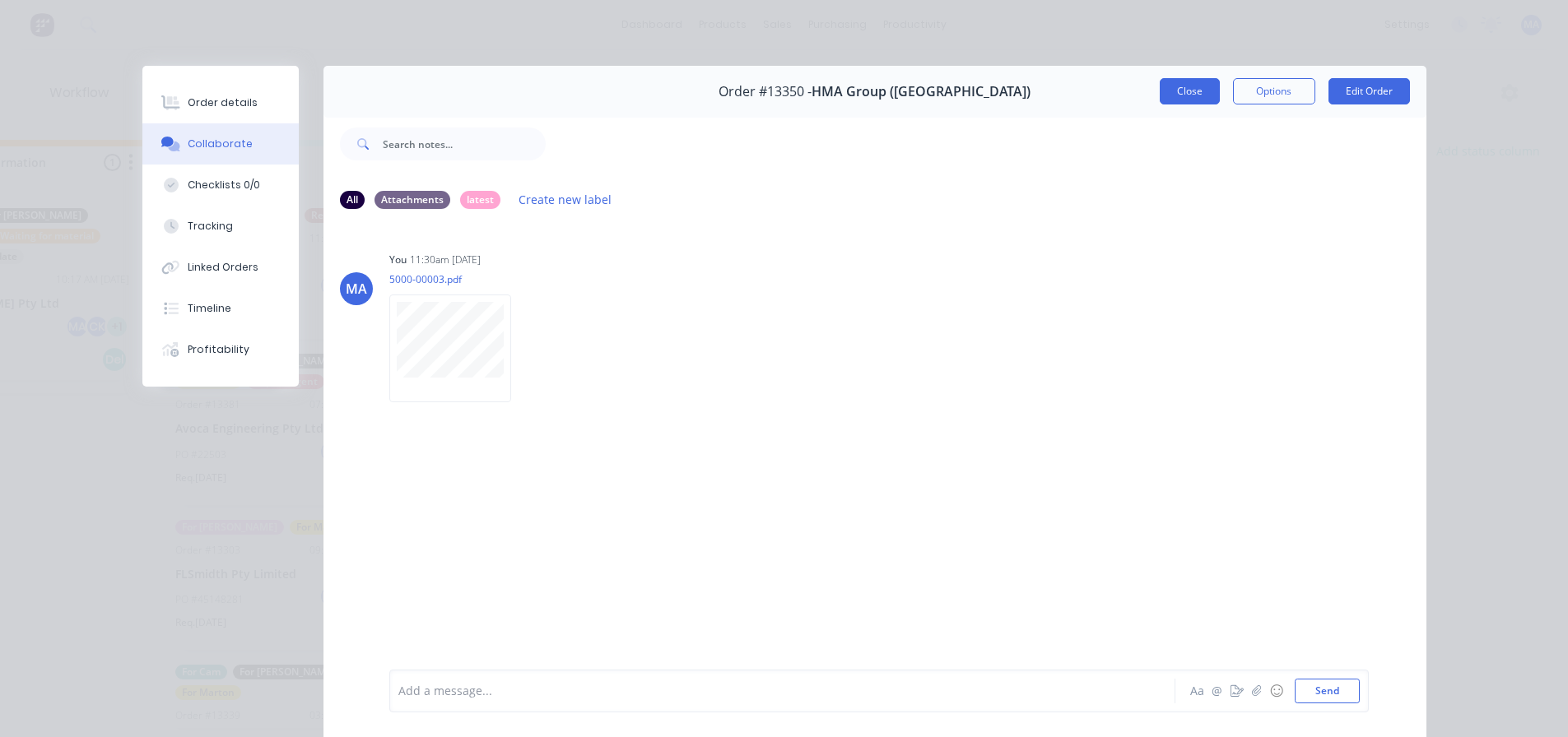
click at [1177, 94] on button "Close" at bounding box center [1189, 91] width 60 height 26
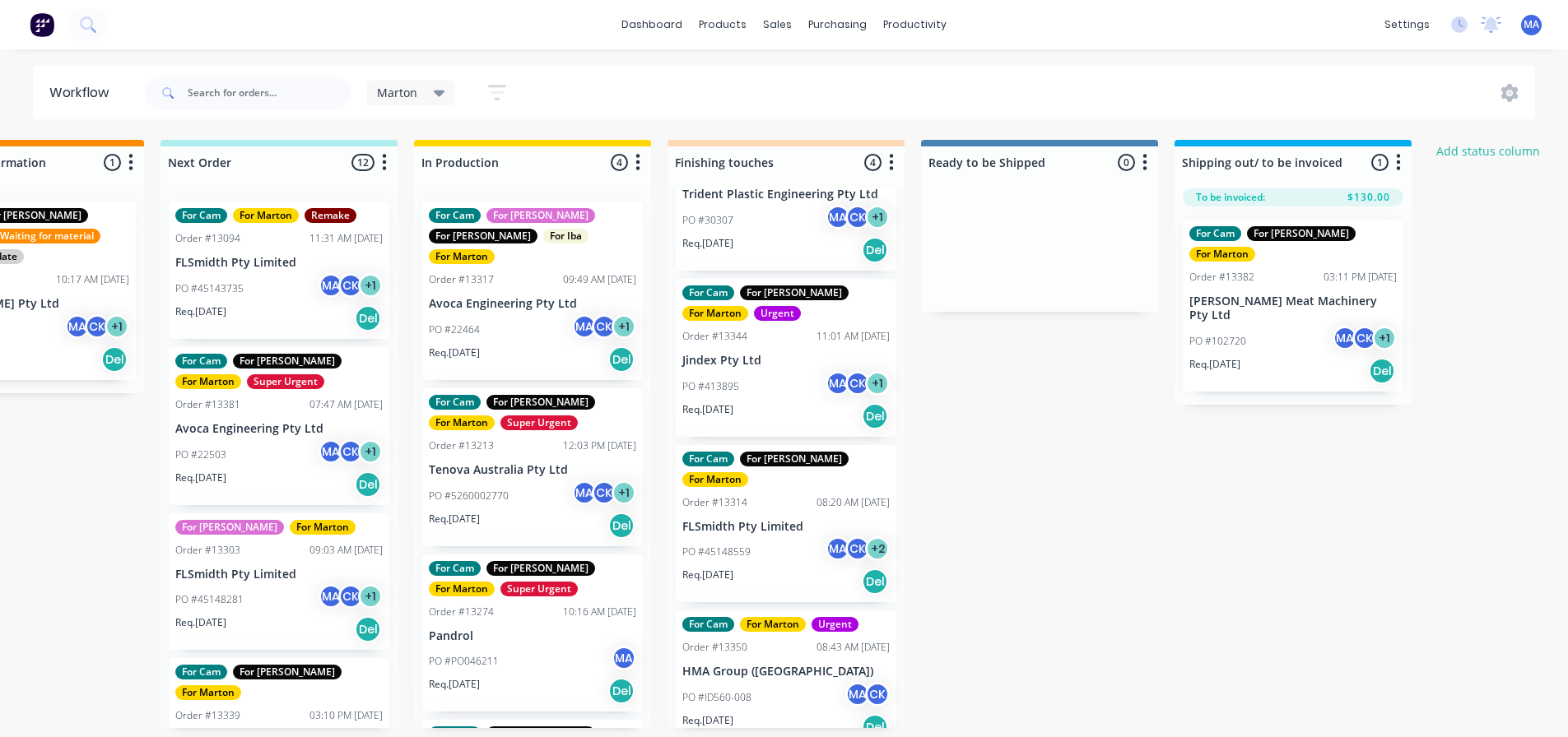
scroll to position [0, 0]
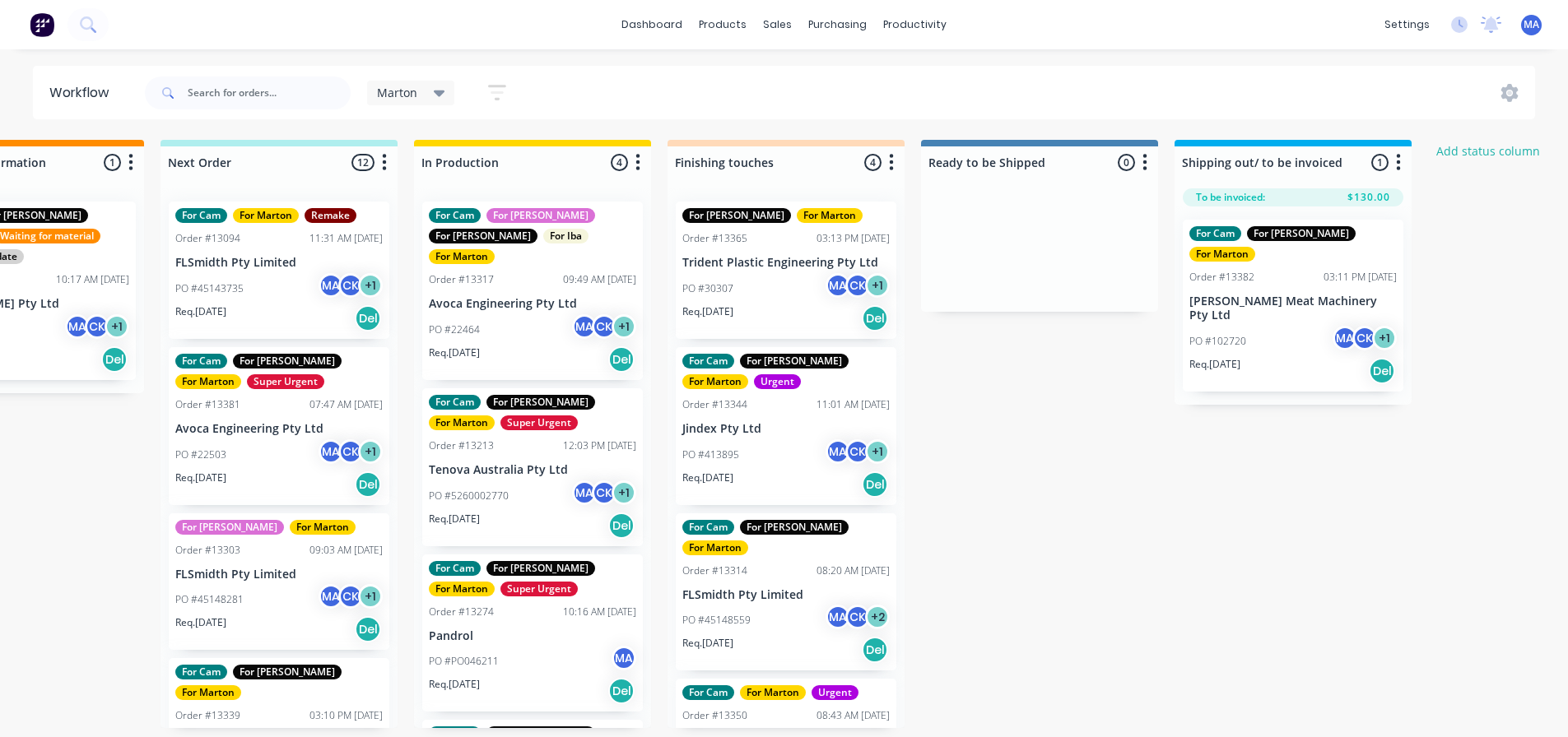
click at [784, 319] on div "Req. [DATE] Del" at bounding box center [786, 318] width 207 height 28
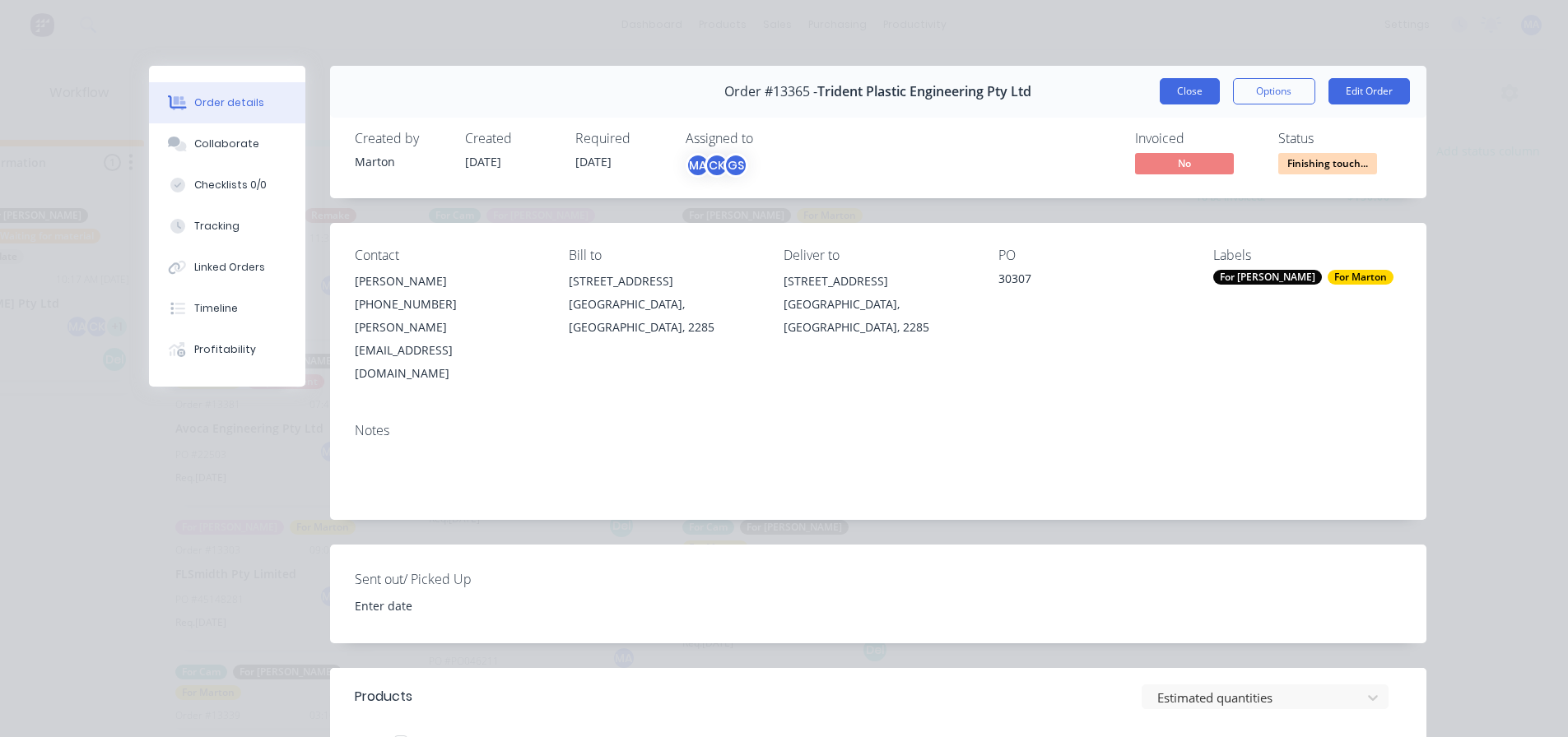
click at [1182, 80] on button "Close" at bounding box center [1189, 91] width 60 height 26
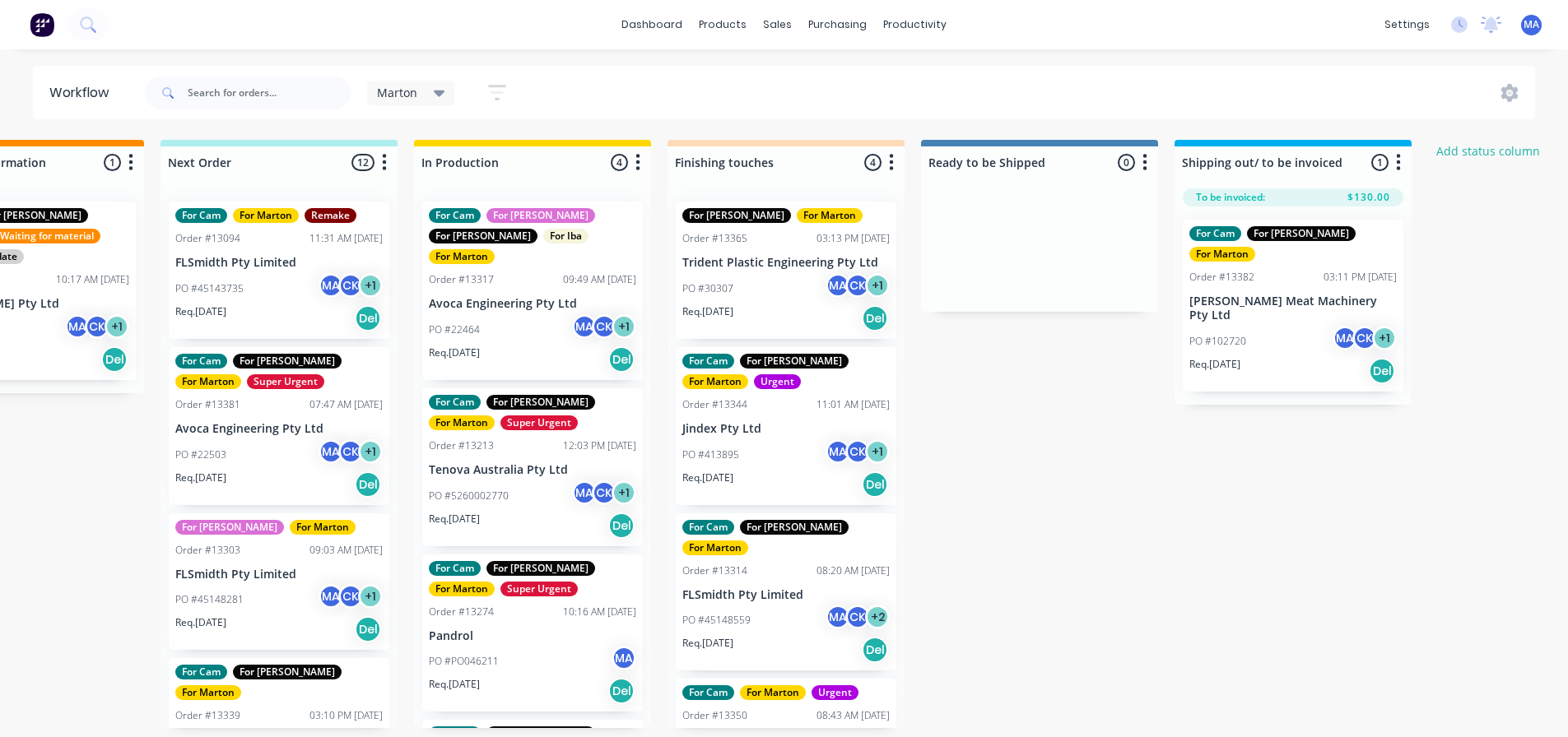
click at [194, 488] on div "Req. [DATE] Del" at bounding box center [279, 484] width 207 height 28
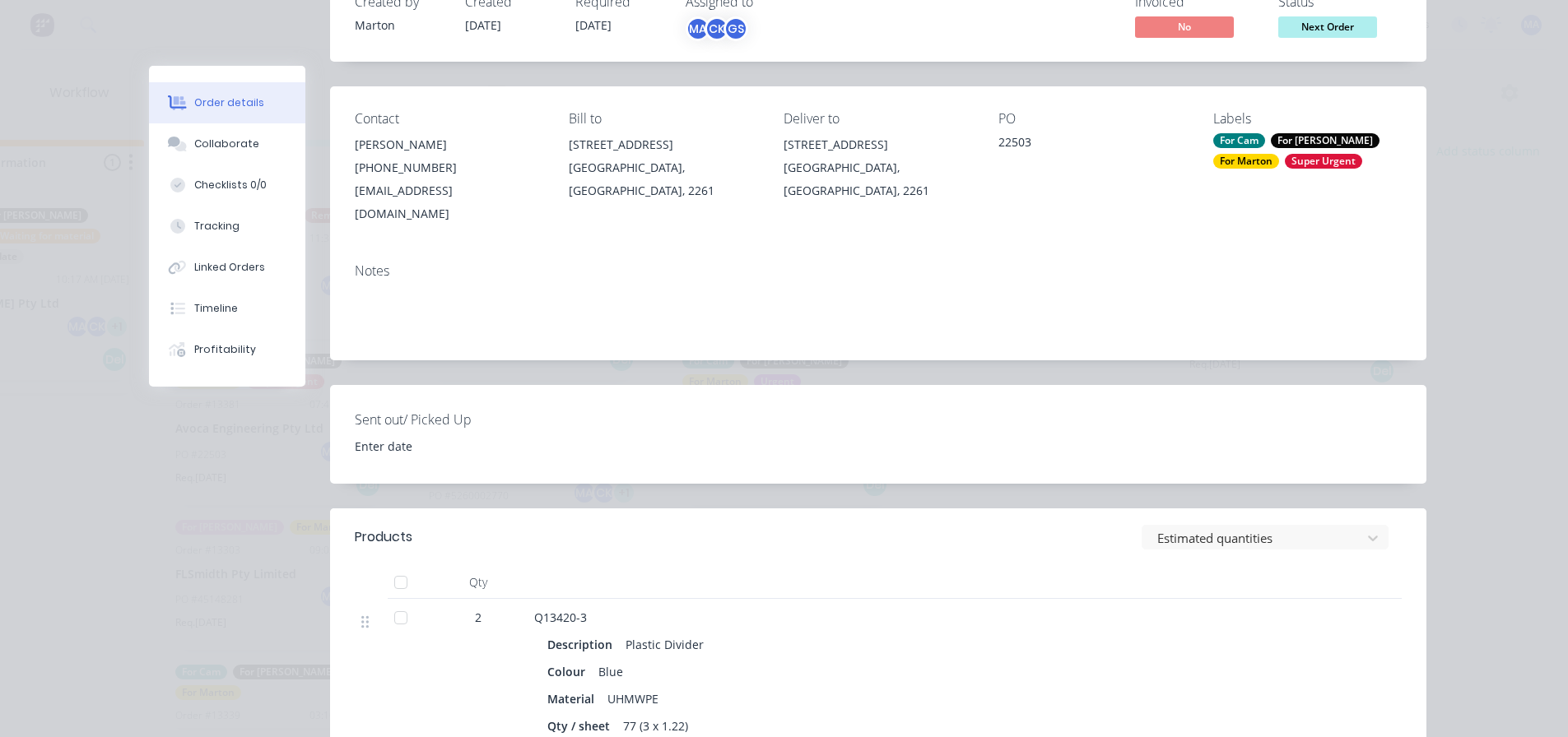
scroll to position [329, 0]
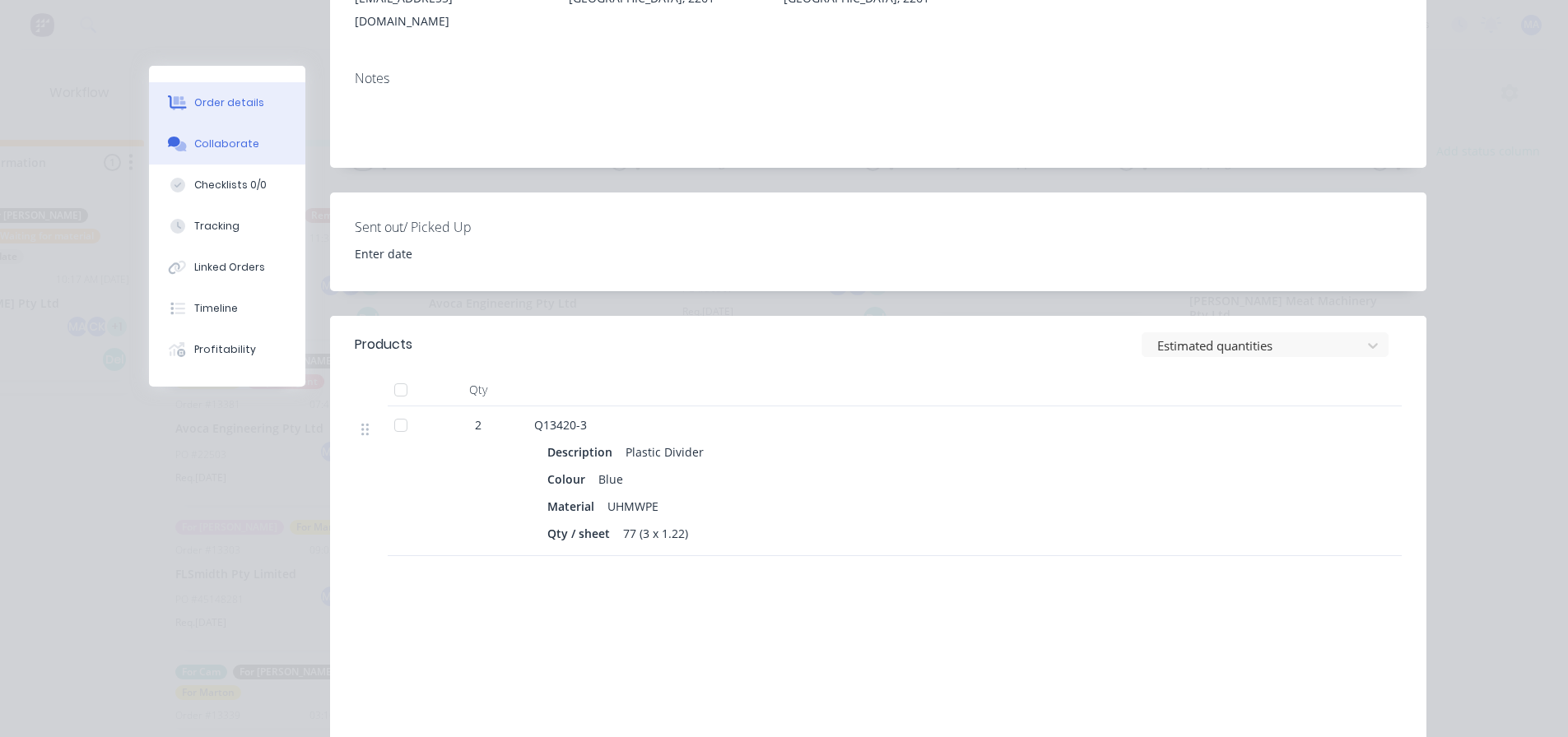
click at [264, 152] on button "Collaborate" at bounding box center [227, 144] width 157 height 41
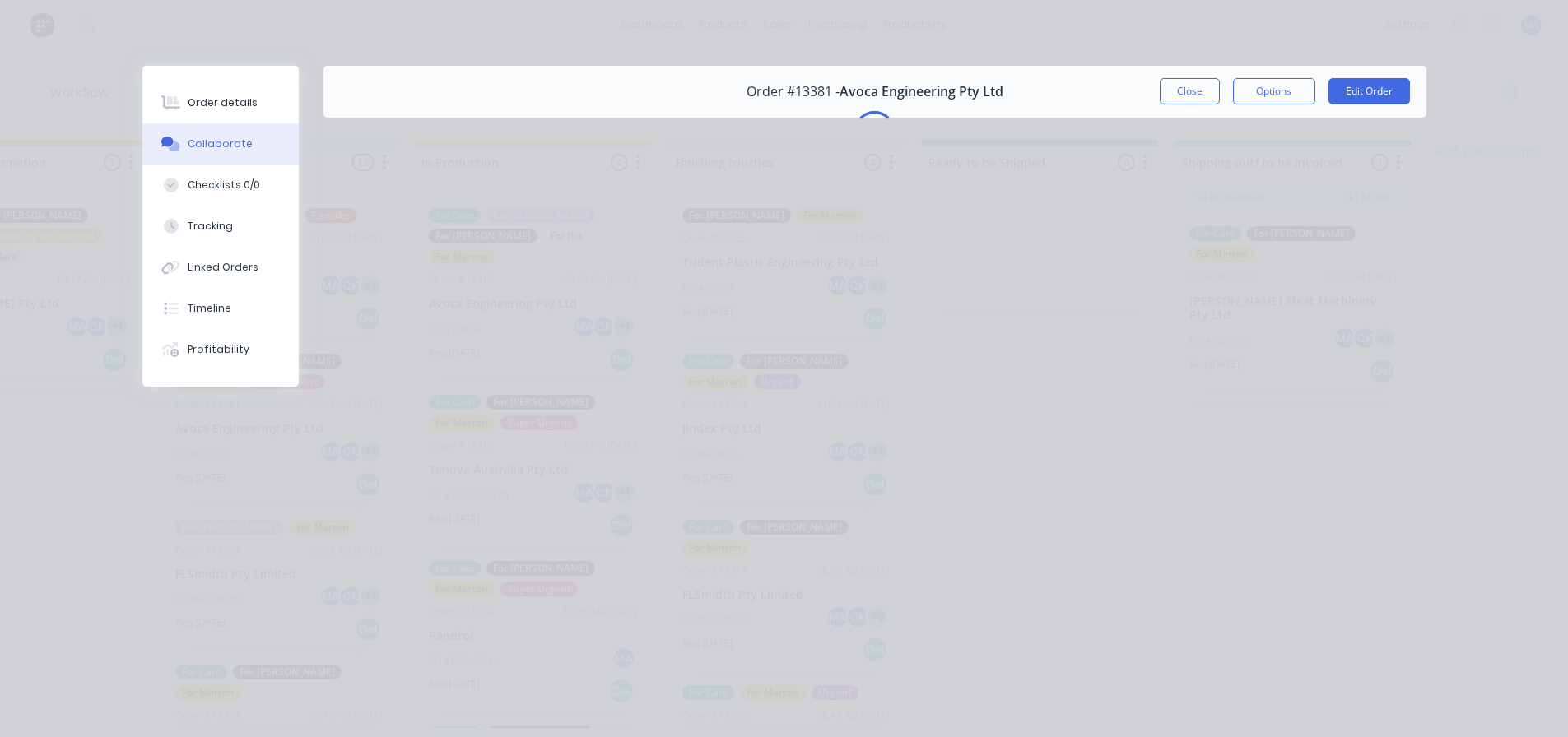
scroll to position [0, 0]
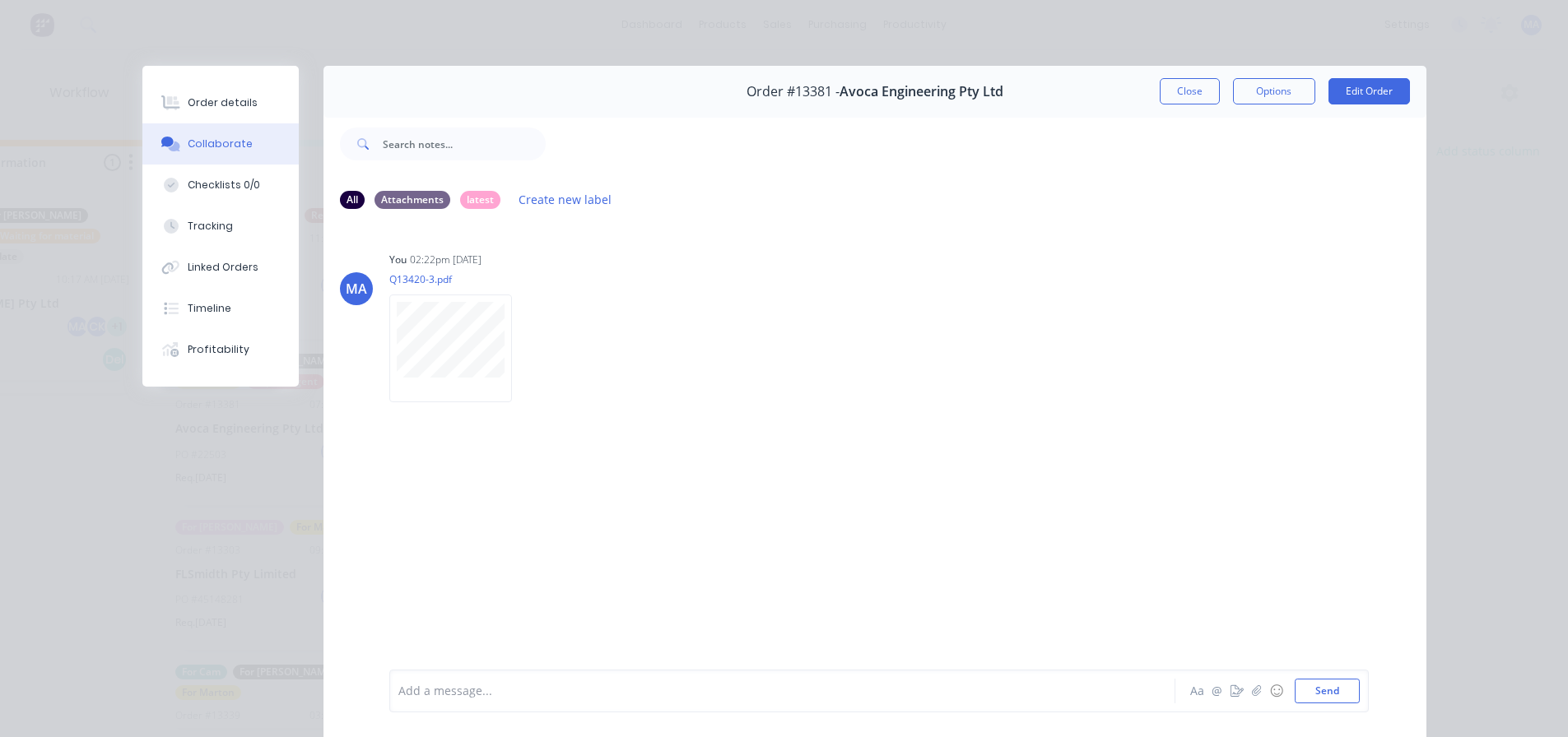
click at [1190, 93] on button "Close" at bounding box center [1189, 91] width 60 height 26
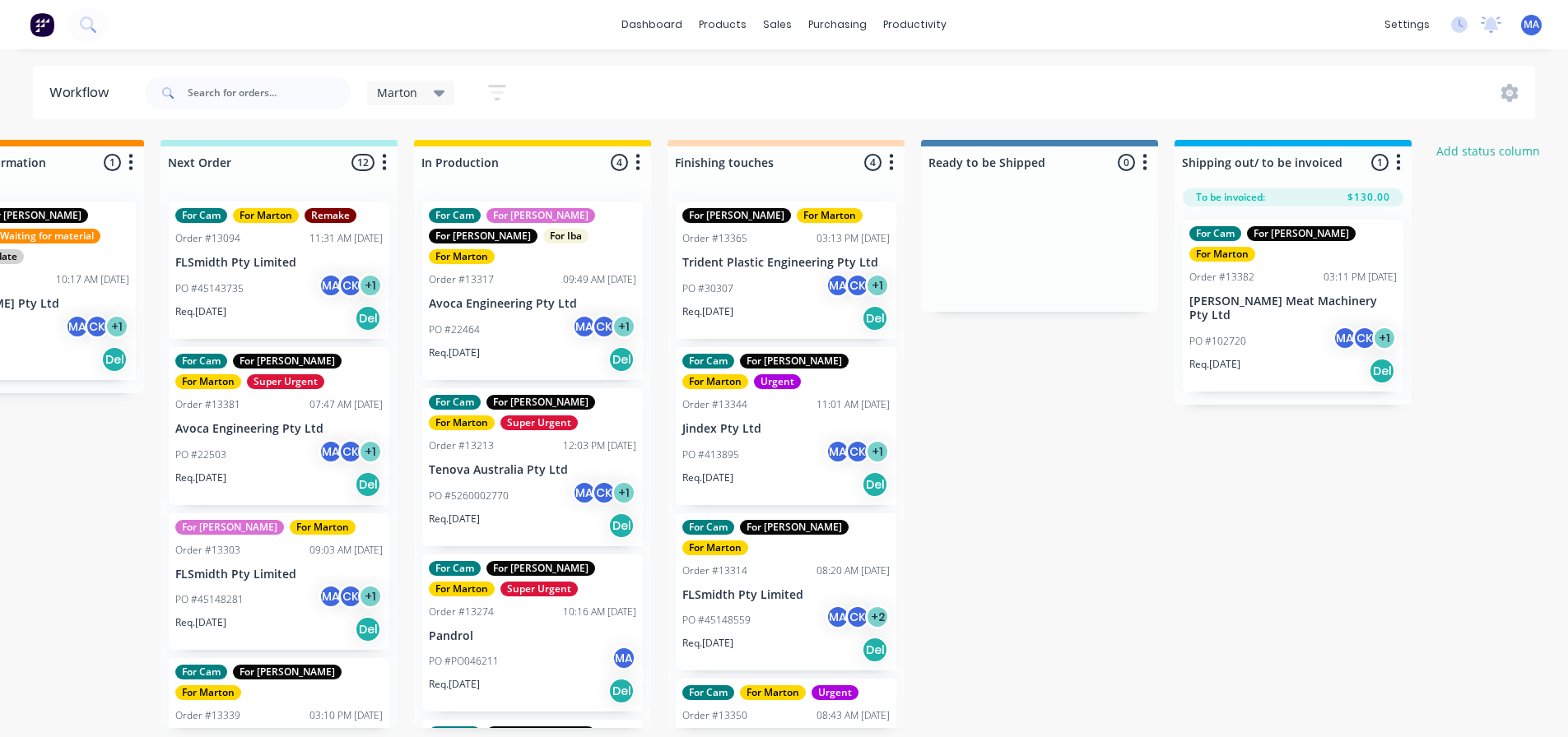
click at [279, 299] on div "PO #45143735 MA CK + 1" at bounding box center [279, 289] width 207 height 31
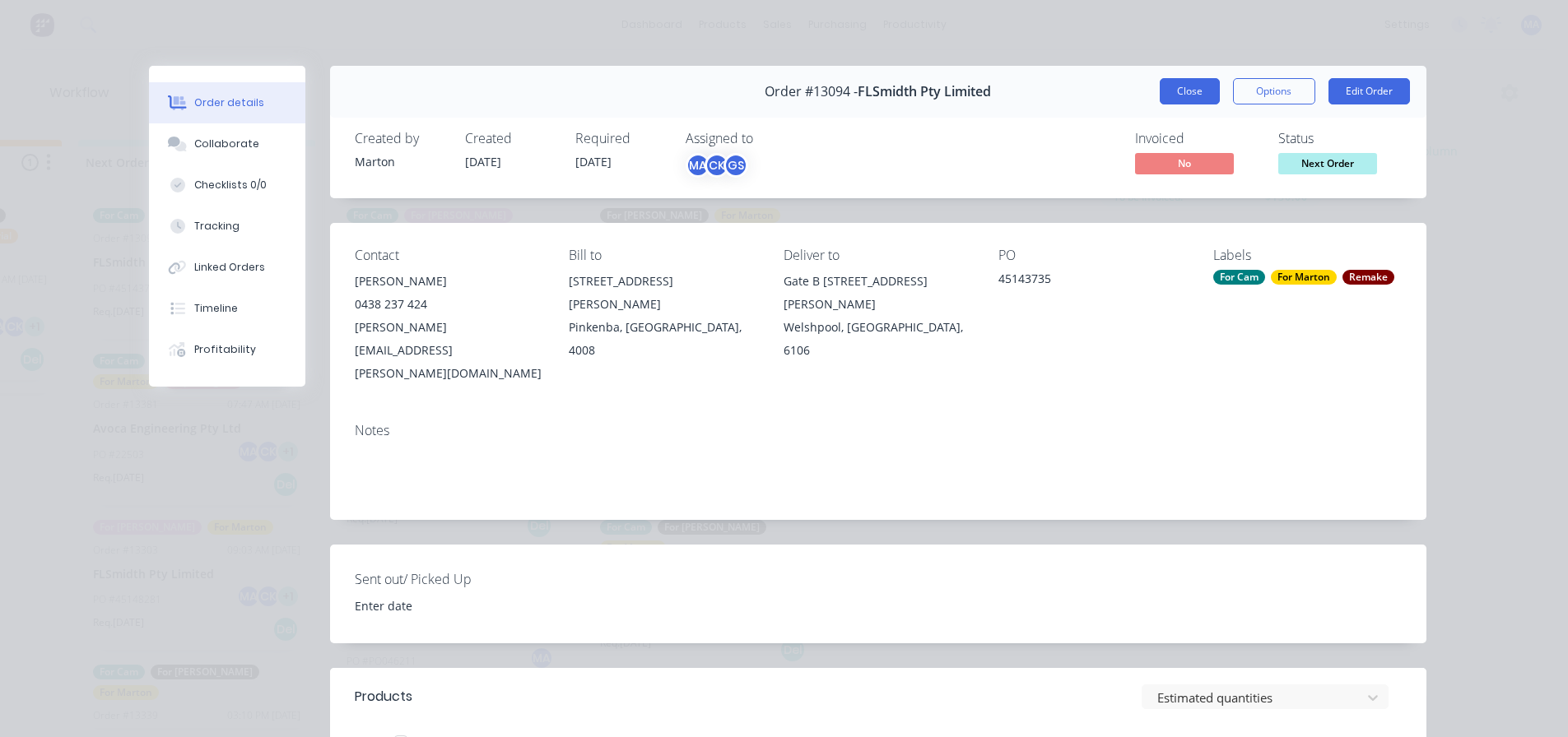
click at [1174, 89] on button "Close" at bounding box center [1189, 91] width 60 height 26
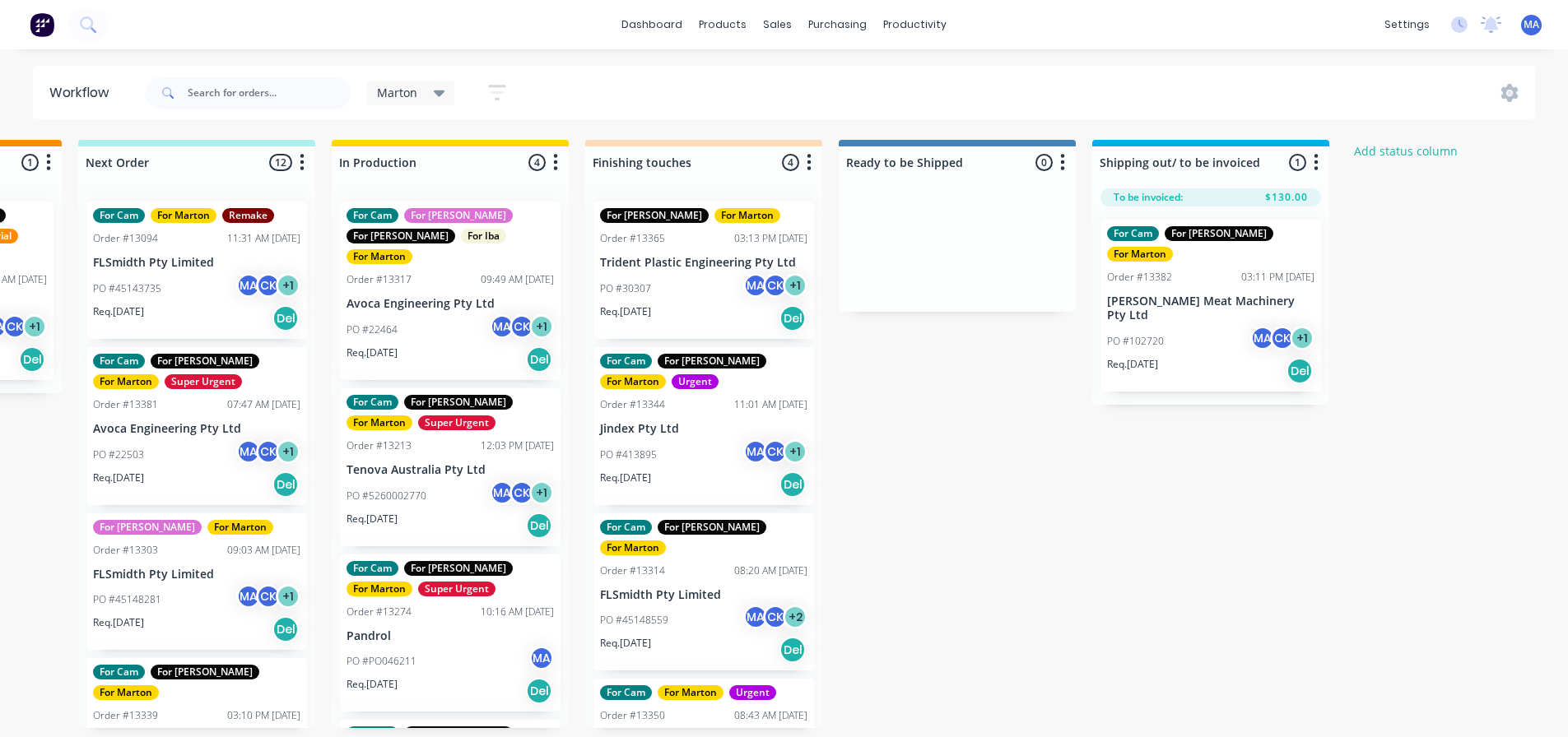
click at [200, 586] on div "PO #45148281 MA CK + 1" at bounding box center [196, 599] width 207 height 31
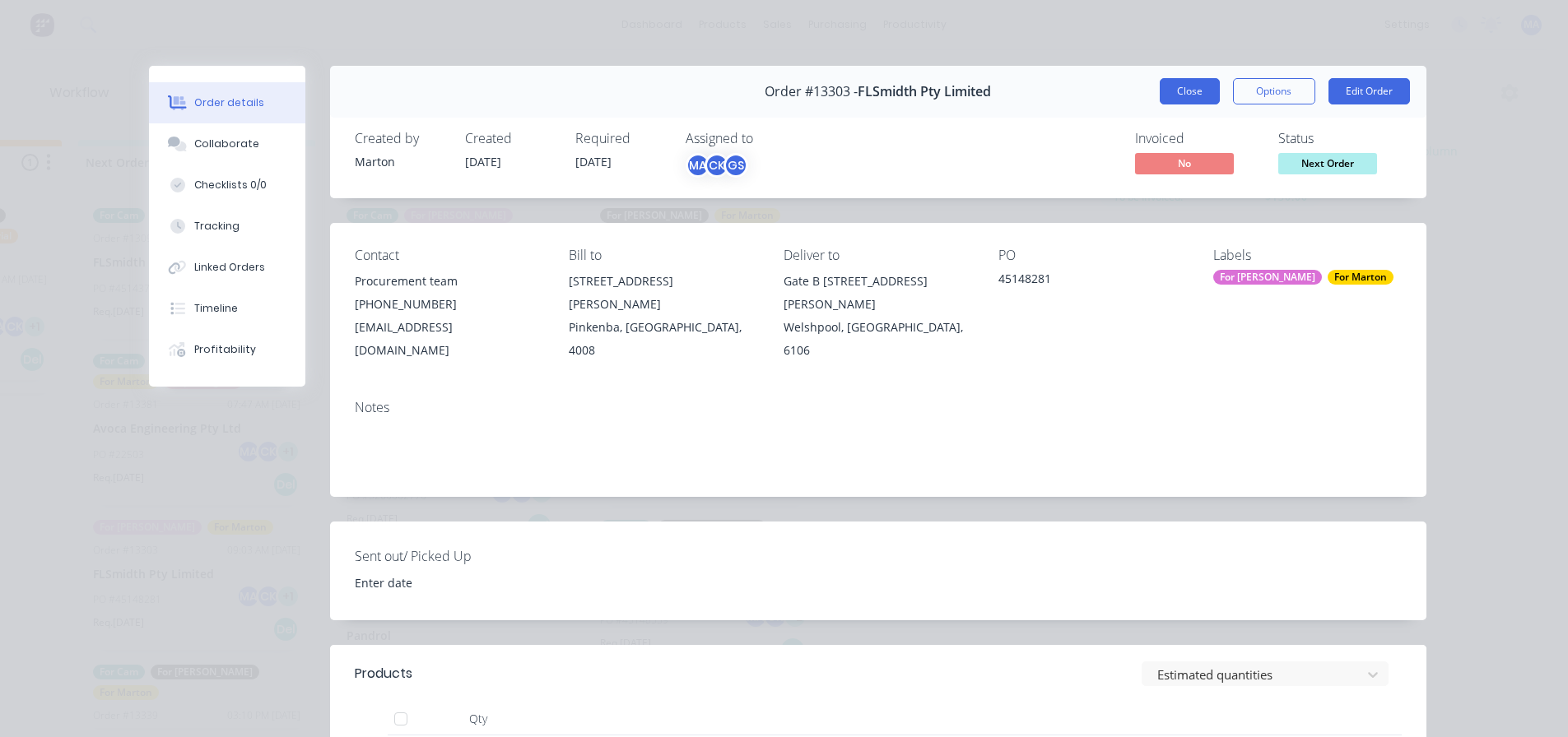
click at [1170, 93] on button "Close" at bounding box center [1189, 91] width 60 height 26
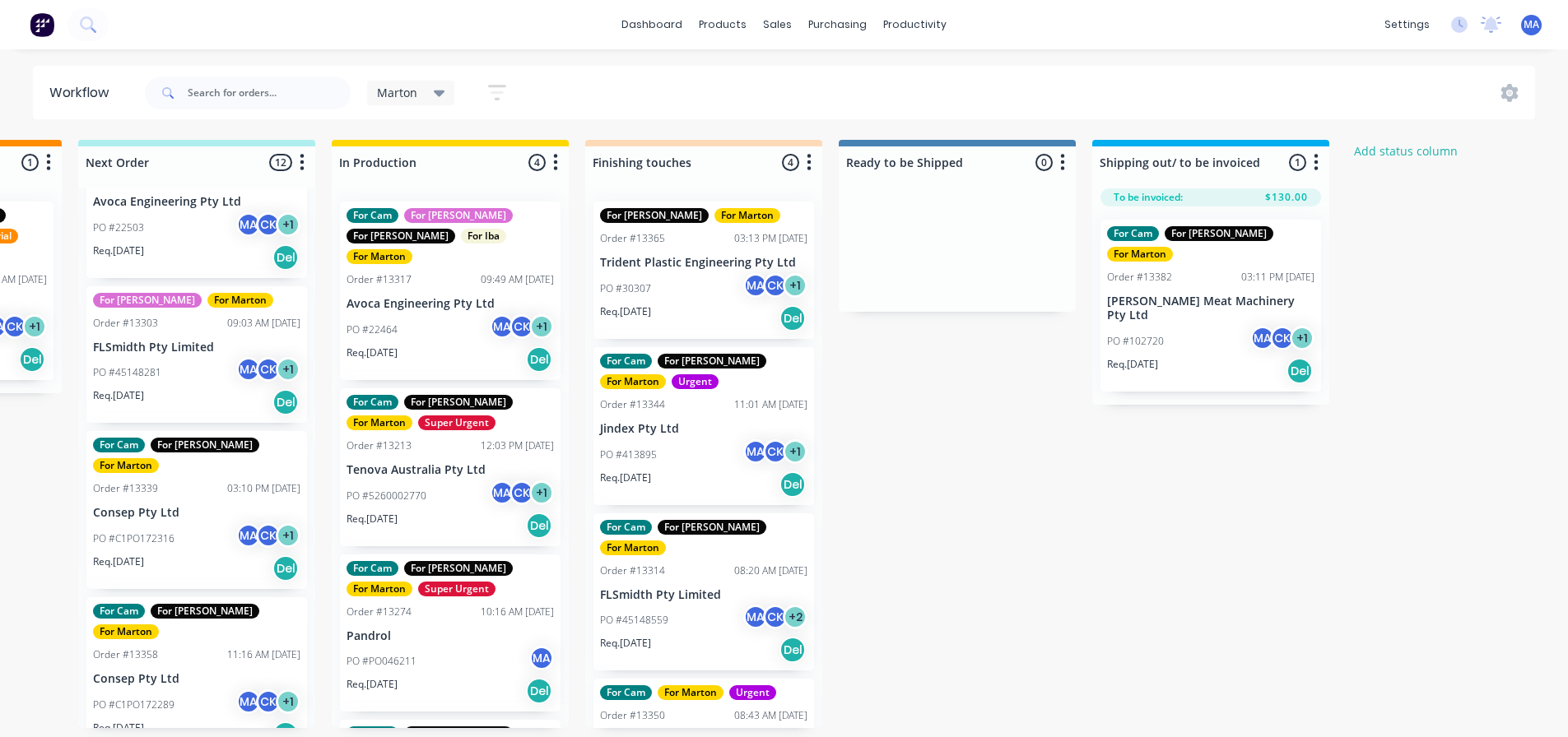
scroll to position [247, 0]
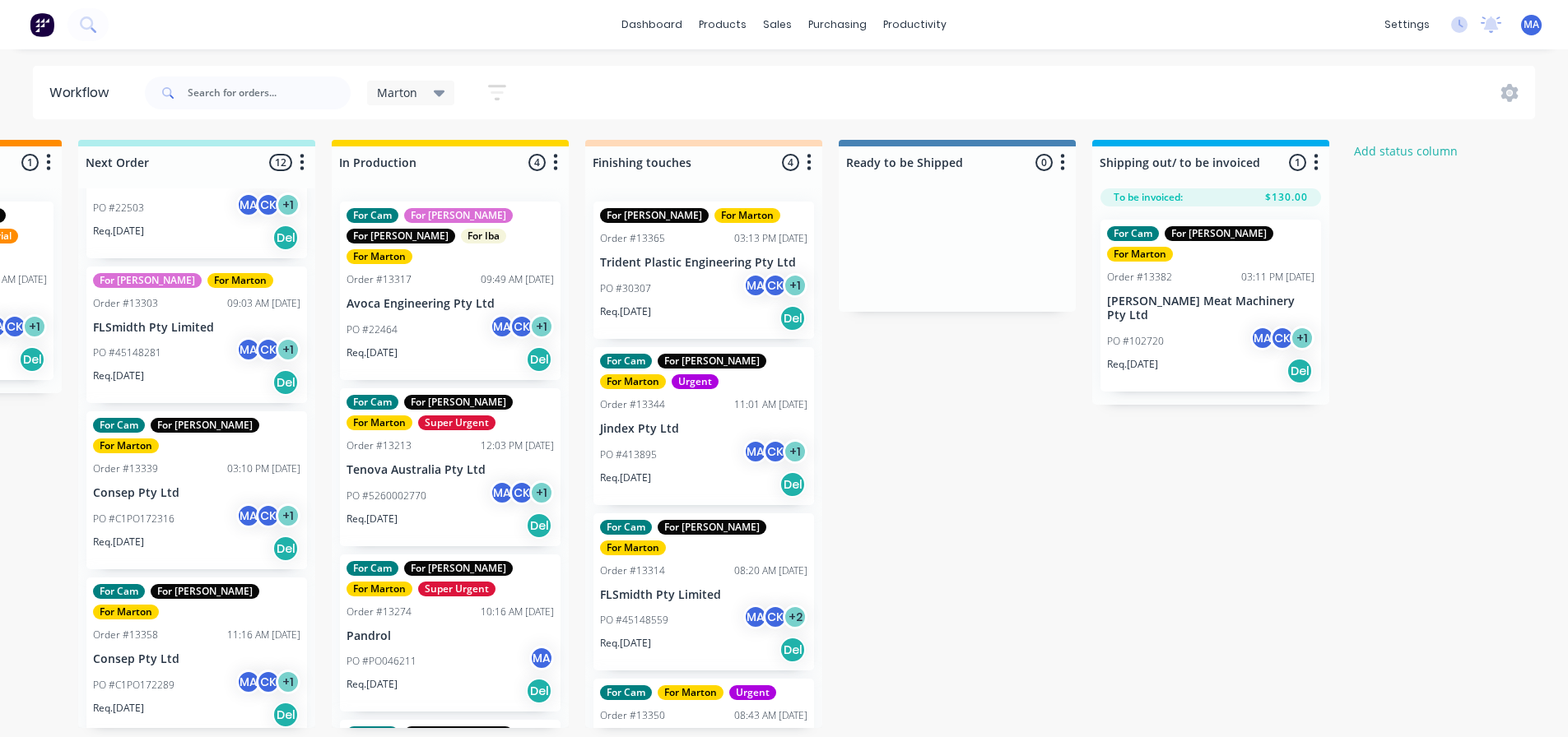
click at [210, 535] on div "Req. [DATE] Del" at bounding box center [196, 549] width 207 height 28
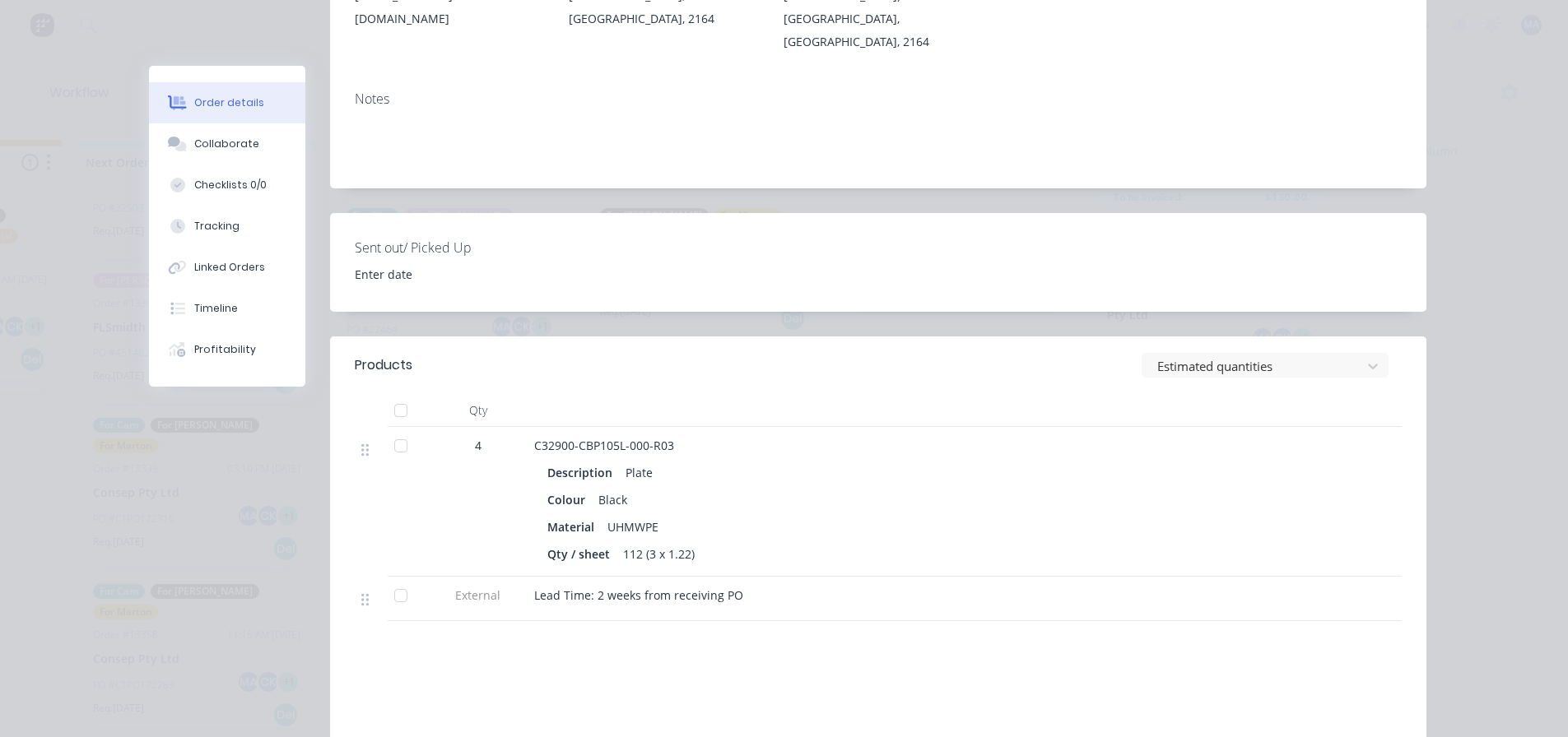
scroll to position [411, 0]
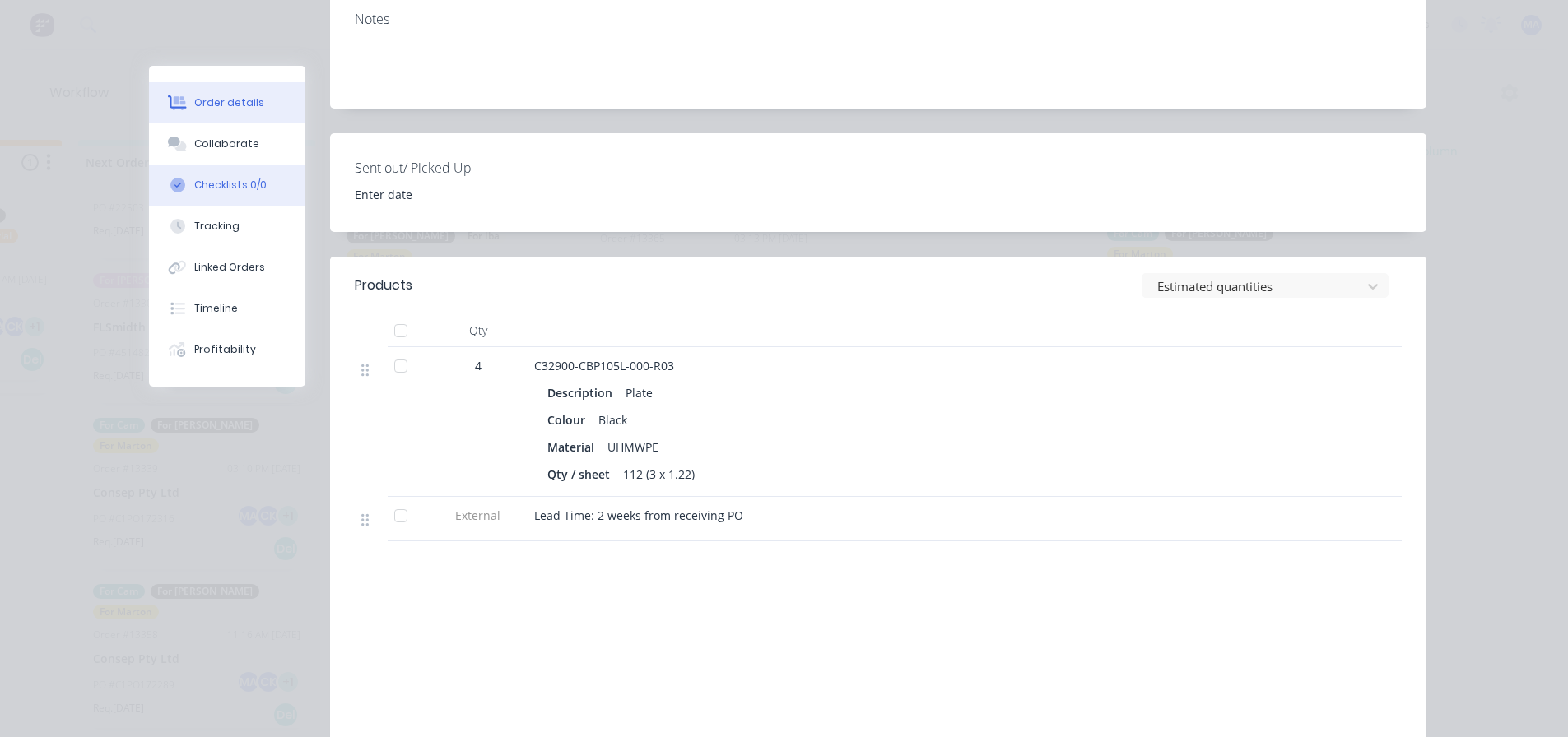
click at [237, 166] on button "Checklists 0/0" at bounding box center [227, 185] width 157 height 41
type textarea "x"
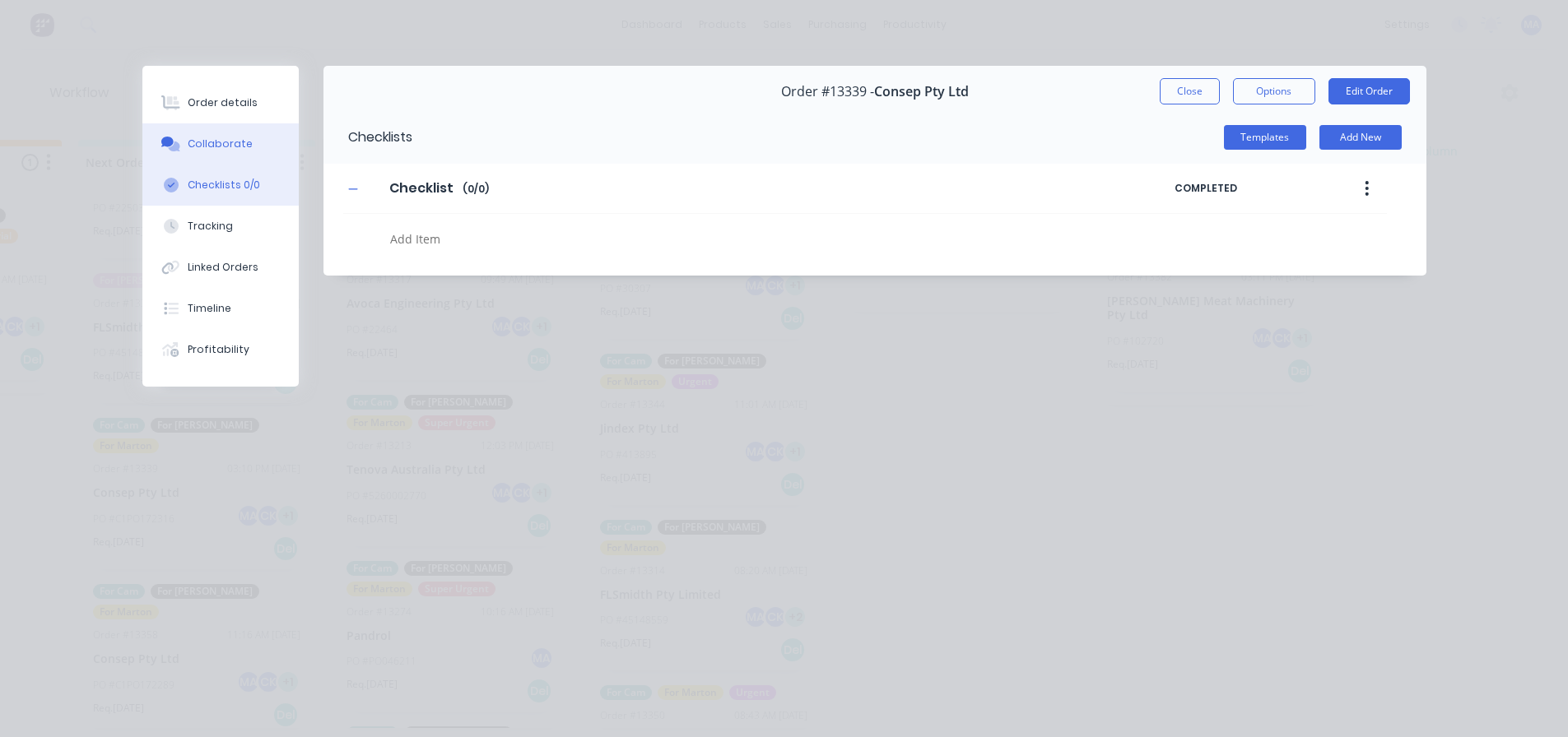
click at [246, 150] on div "Collaborate" at bounding box center [220, 144] width 65 height 15
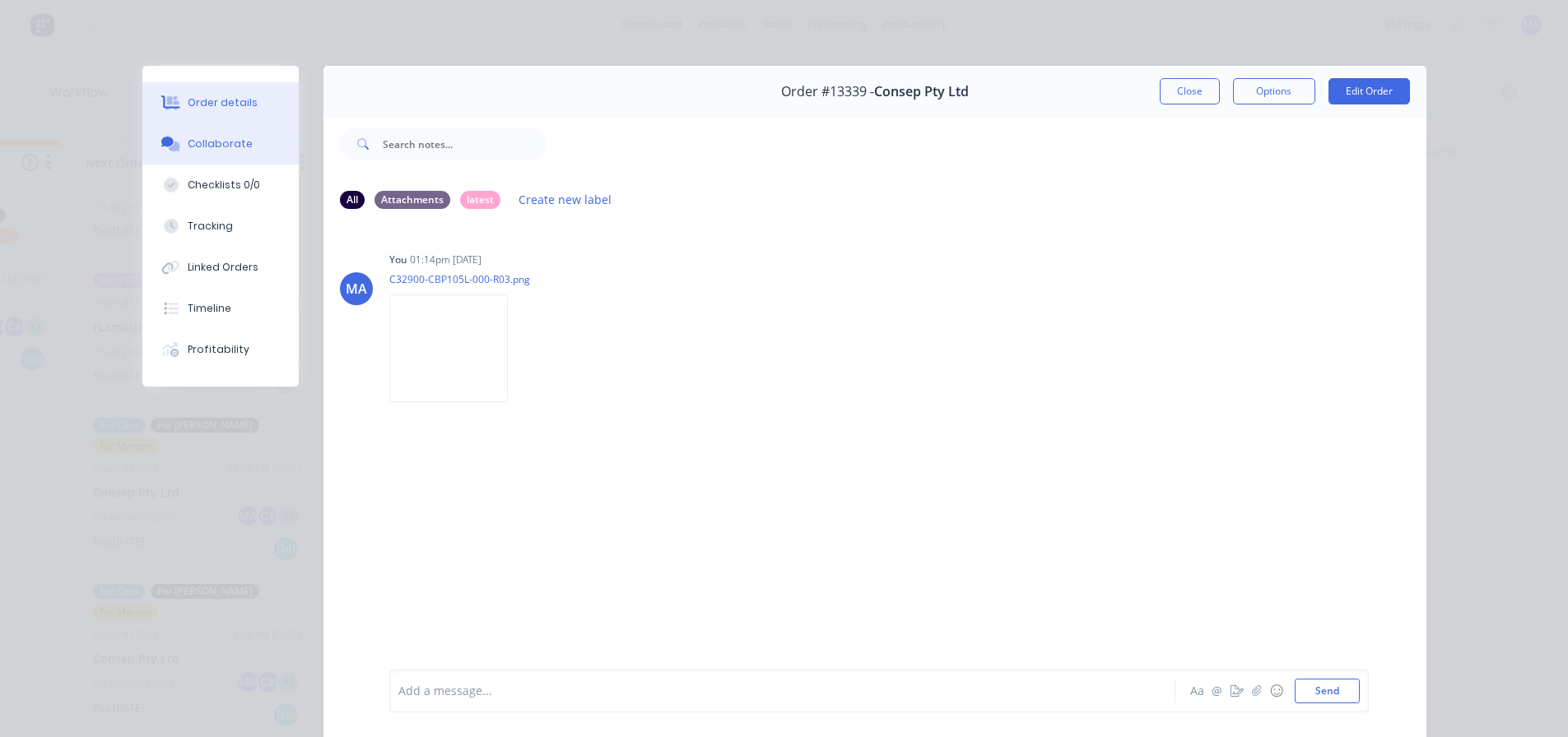
click at [282, 113] on button "Order details" at bounding box center [221, 103] width 157 height 41
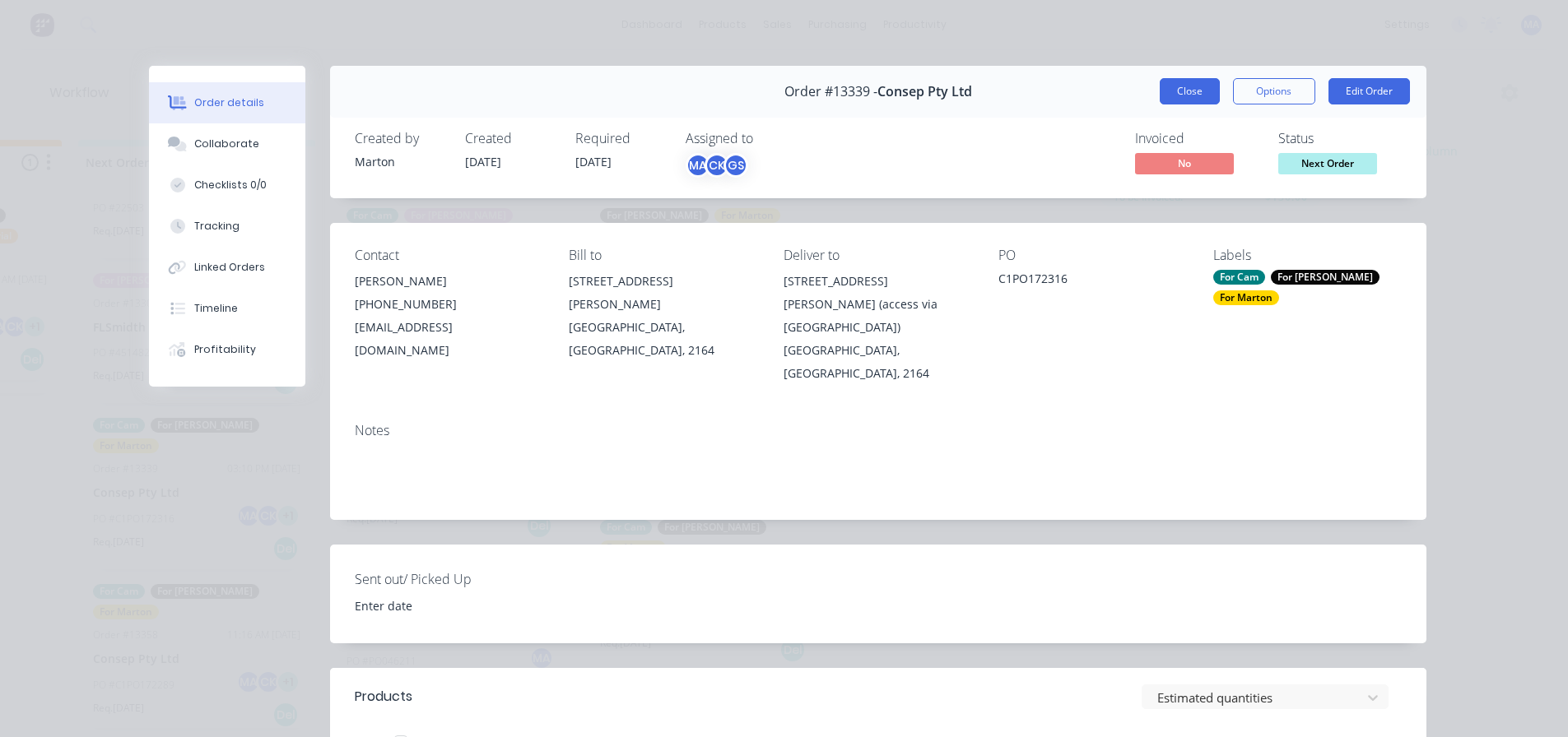
click at [1181, 87] on button "Close" at bounding box center [1189, 91] width 60 height 26
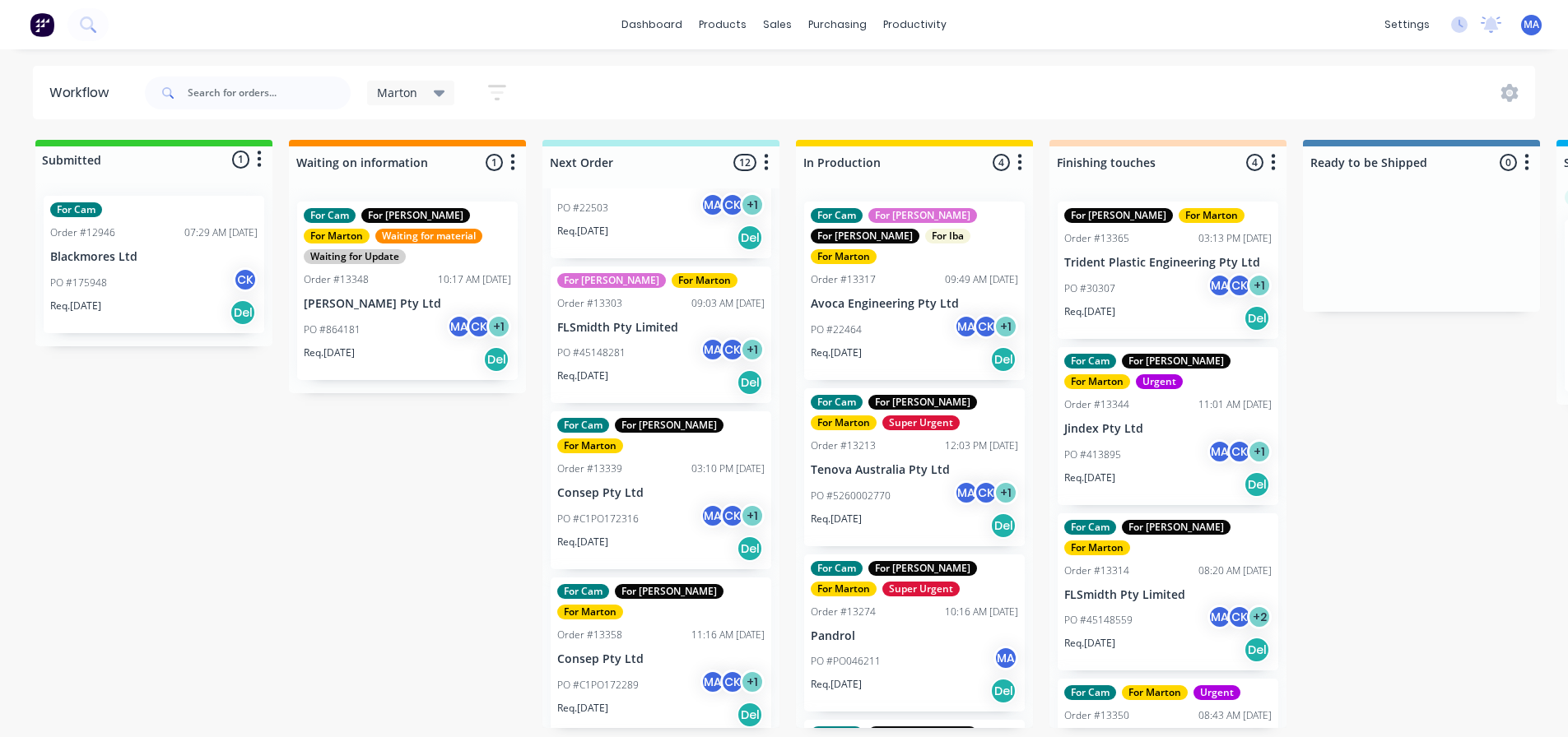
click at [387, 326] on div "PO #864181 MA CK + 1" at bounding box center [407, 330] width 207 height 31
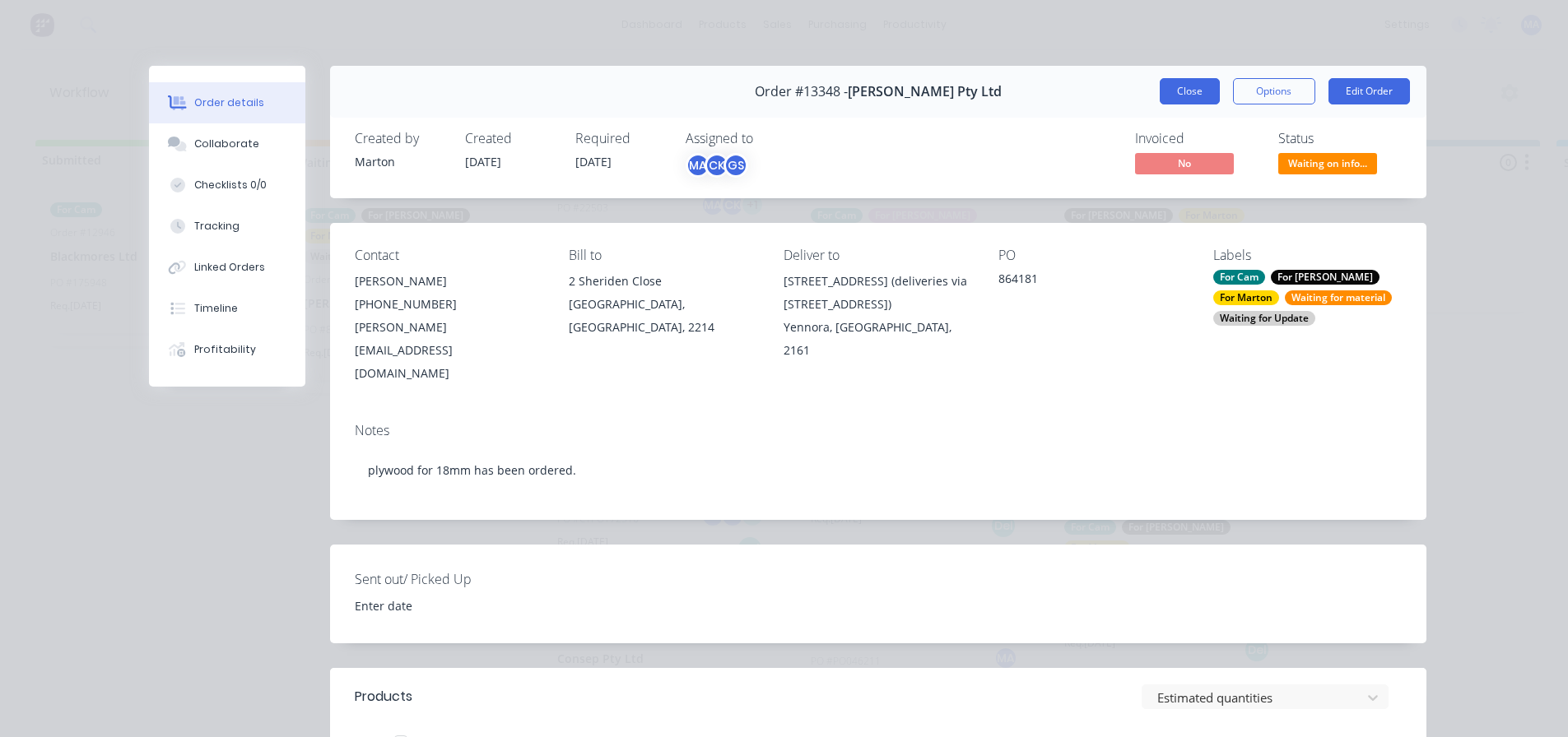
click at [1190, 87] on button "Close" at bounding box center [1189, 91] width 60 height 26
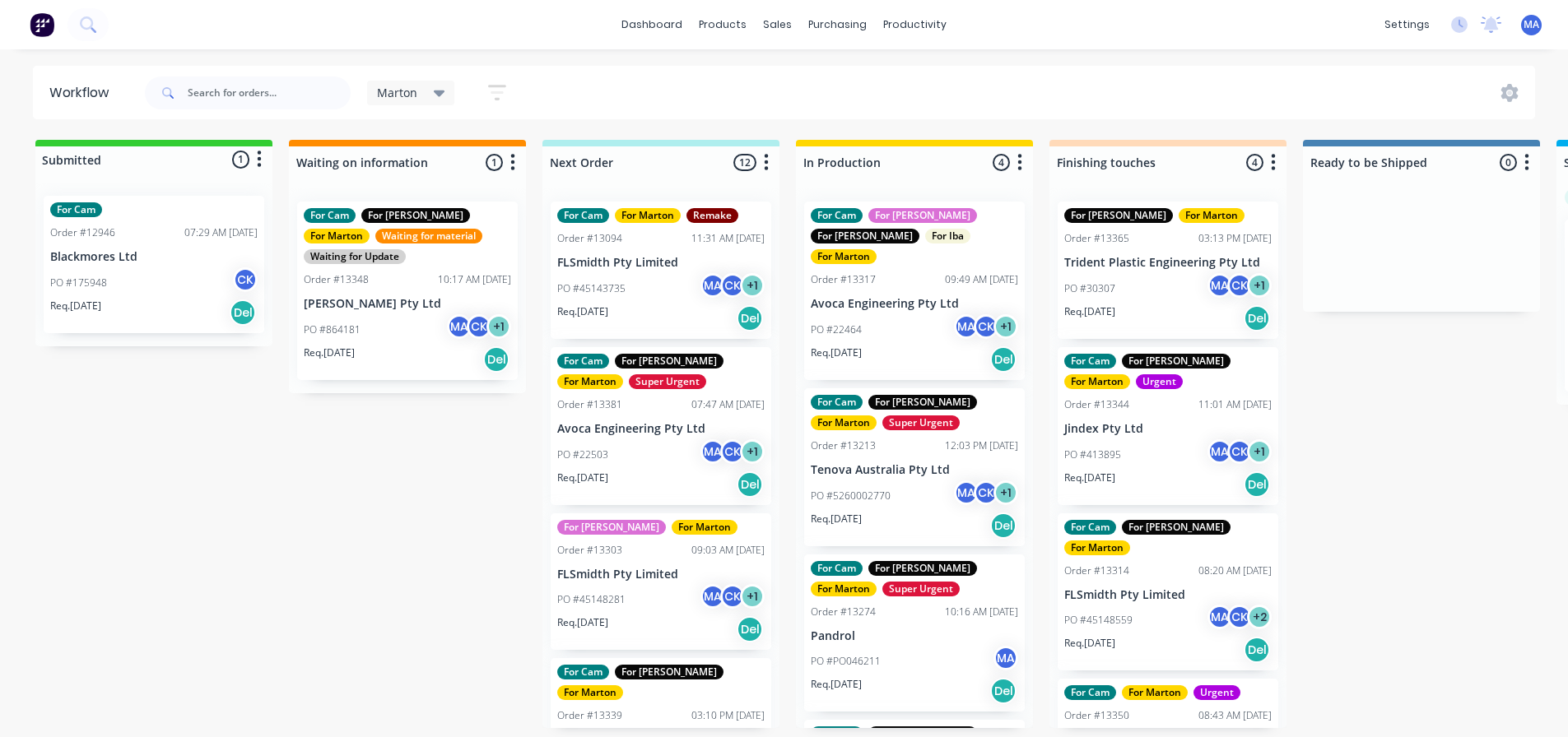
click at [641, 446] on div "PO #22503 MA CK + 1" at bounding box center [661, 454] width 207 height 31
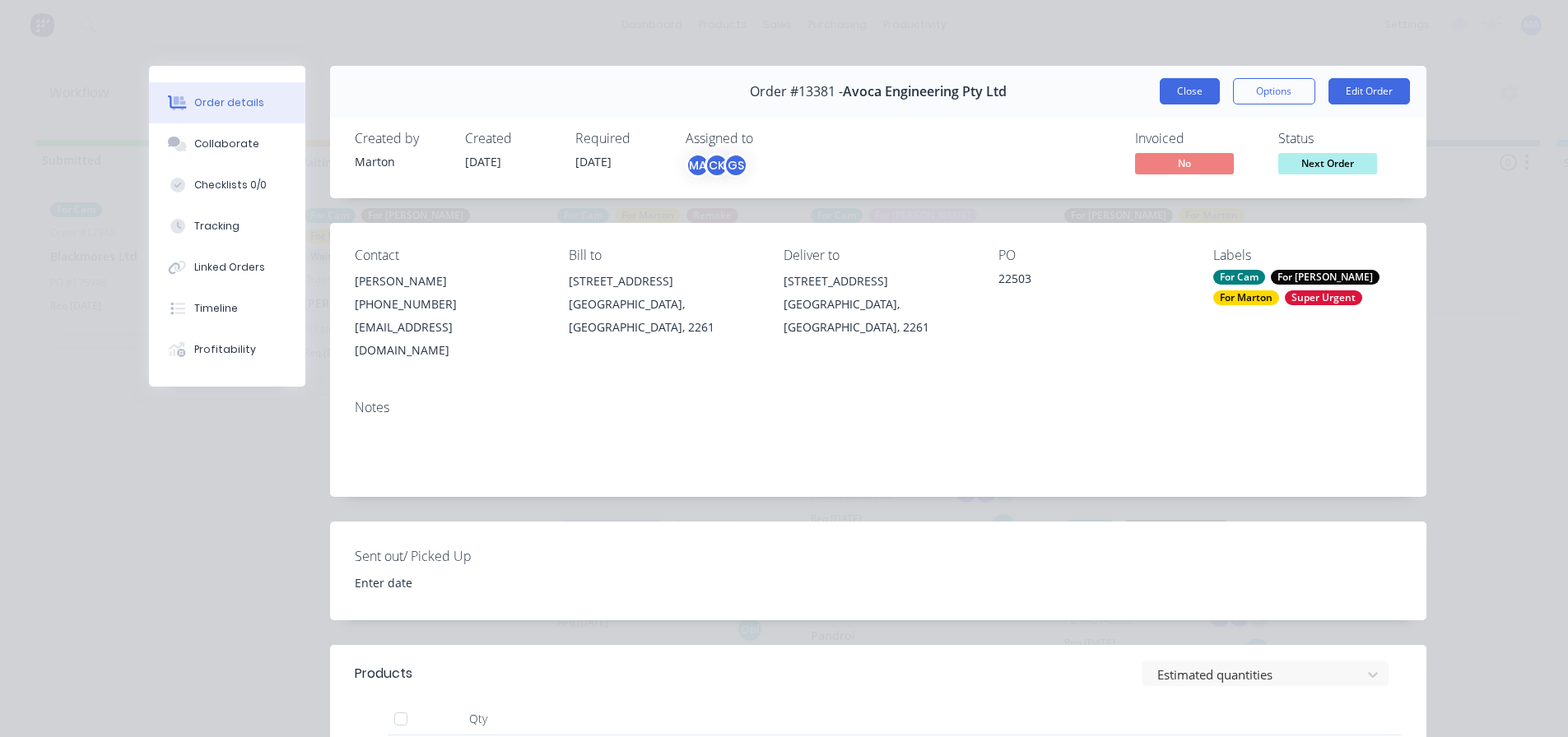
click at [1160, 80] on button "Close" at bounding box center [1189, 91] width 60 height 26
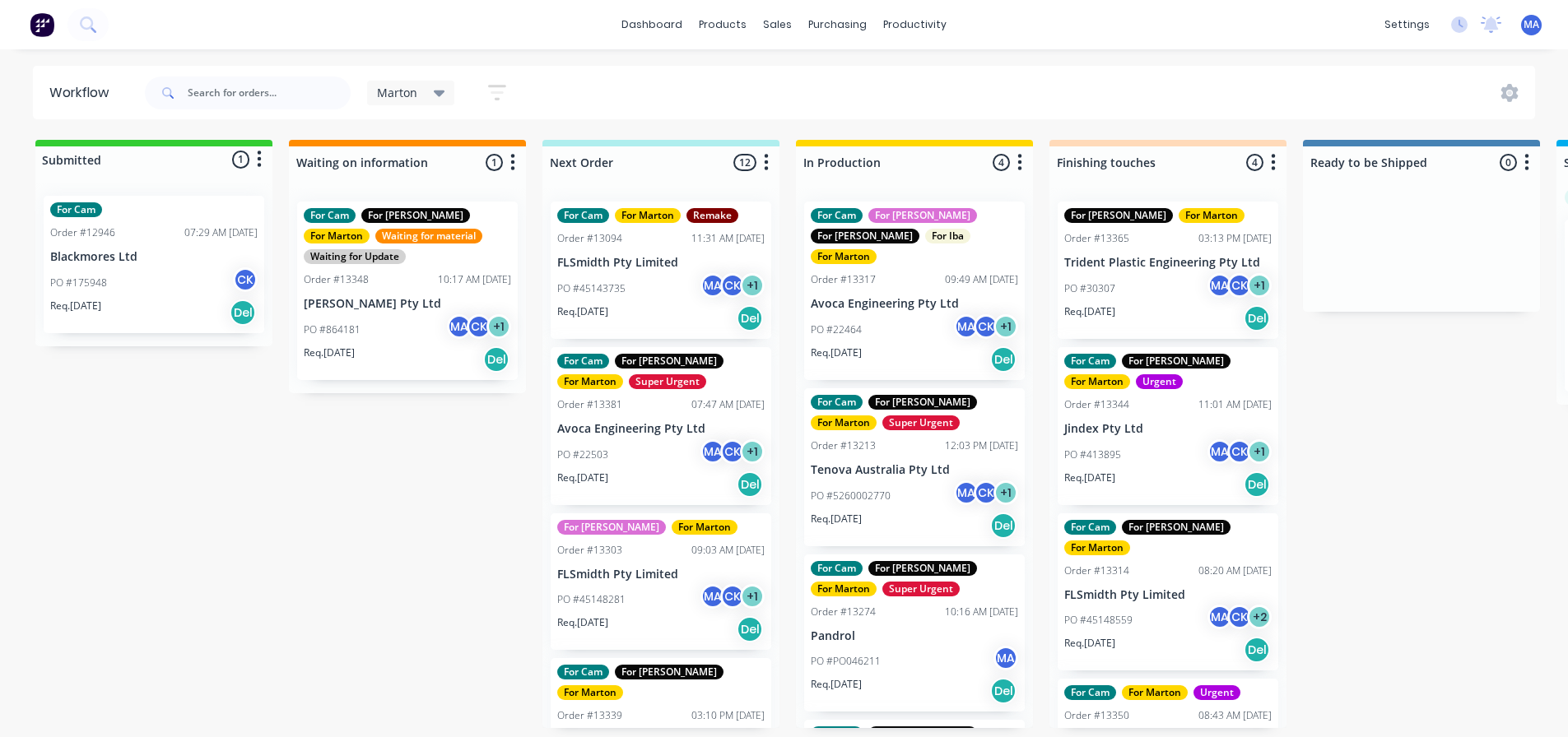
scroll to position [0, 263]
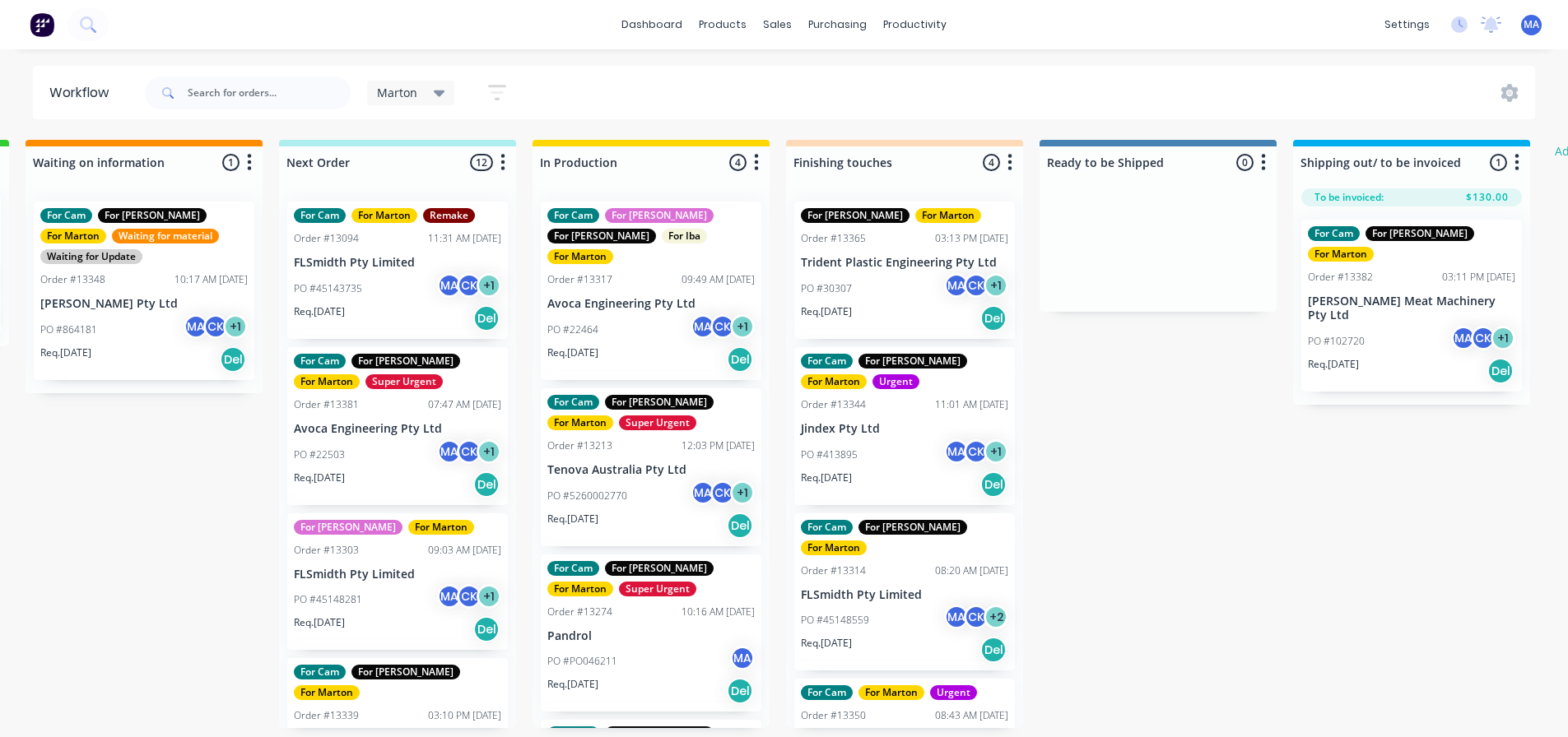
click at [773, 103] on div "Marton Save new view None edit Marton (Default) edit For Cam edit For [PERSON_N…" at bounding box center [838, 93] width 1394 height 50
click at [752, 91] on div "Marton Save new view None edit Marton (Default) edit For Cam edit For [PERSON_N…" at bounding box center [838, 93] width 1394 height 50
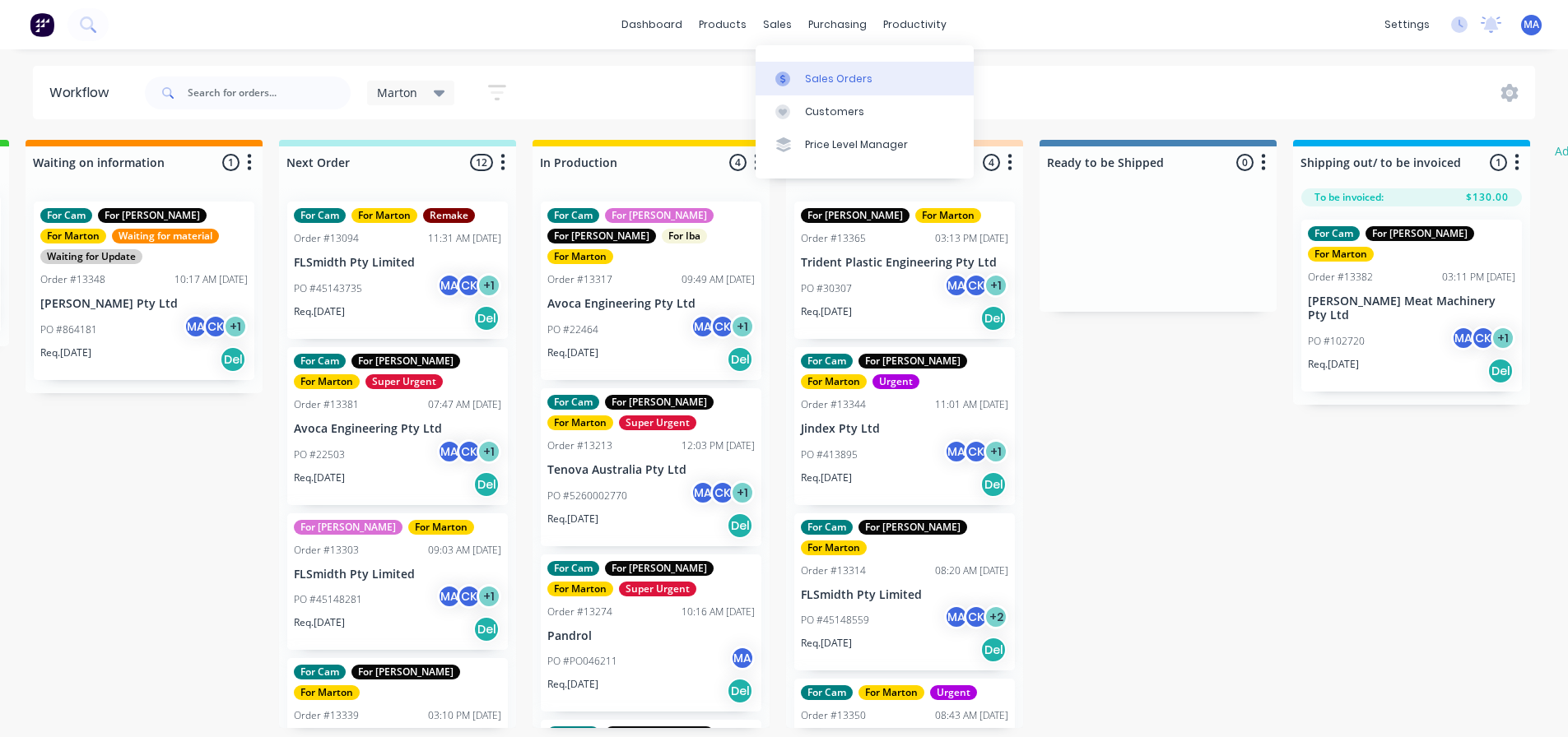
click at [800, 73] on div at bounding box center [787, 79] width 24 height 15
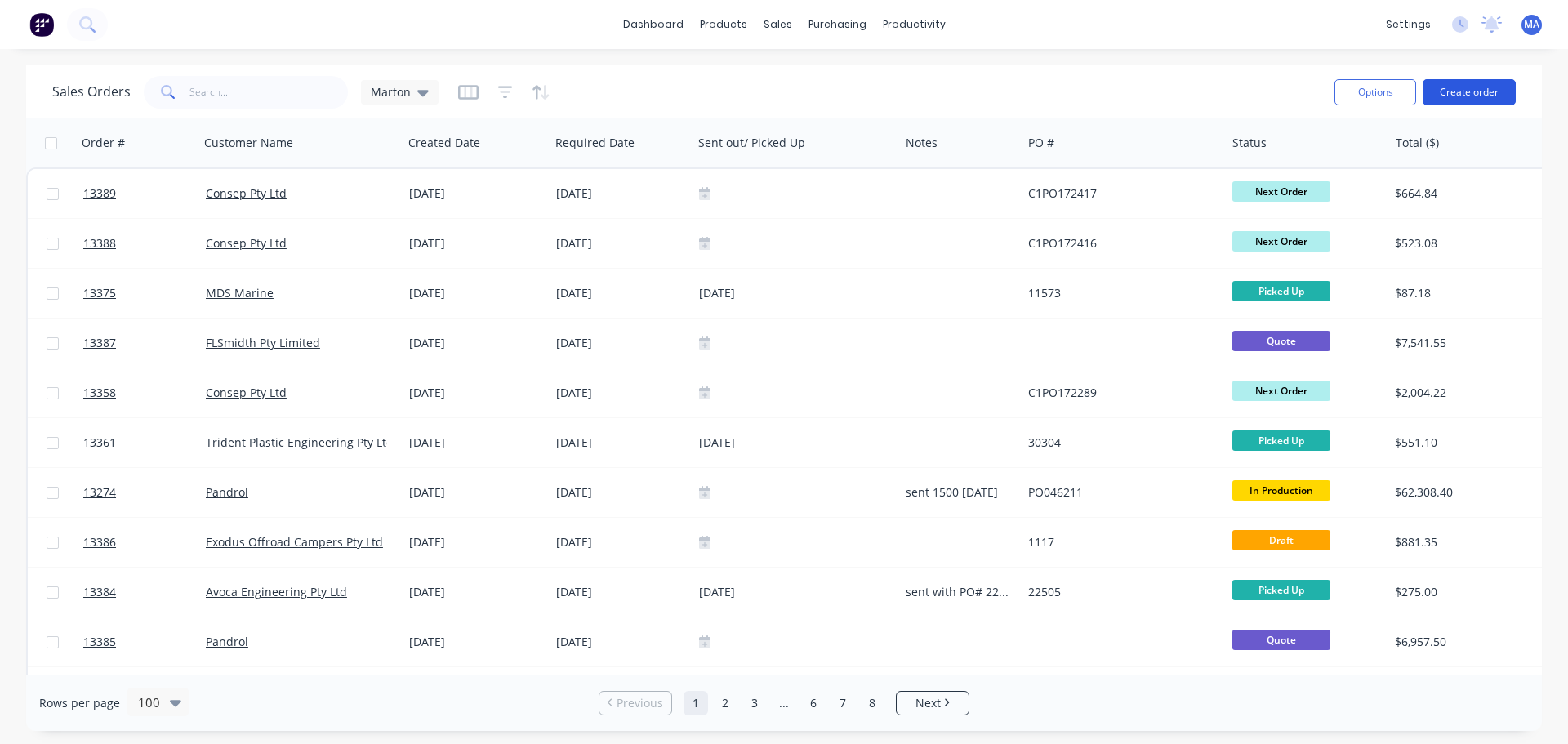
click at [1469, 85] on button "Create order" at bounding box center [1469, 92] width 93 height 26
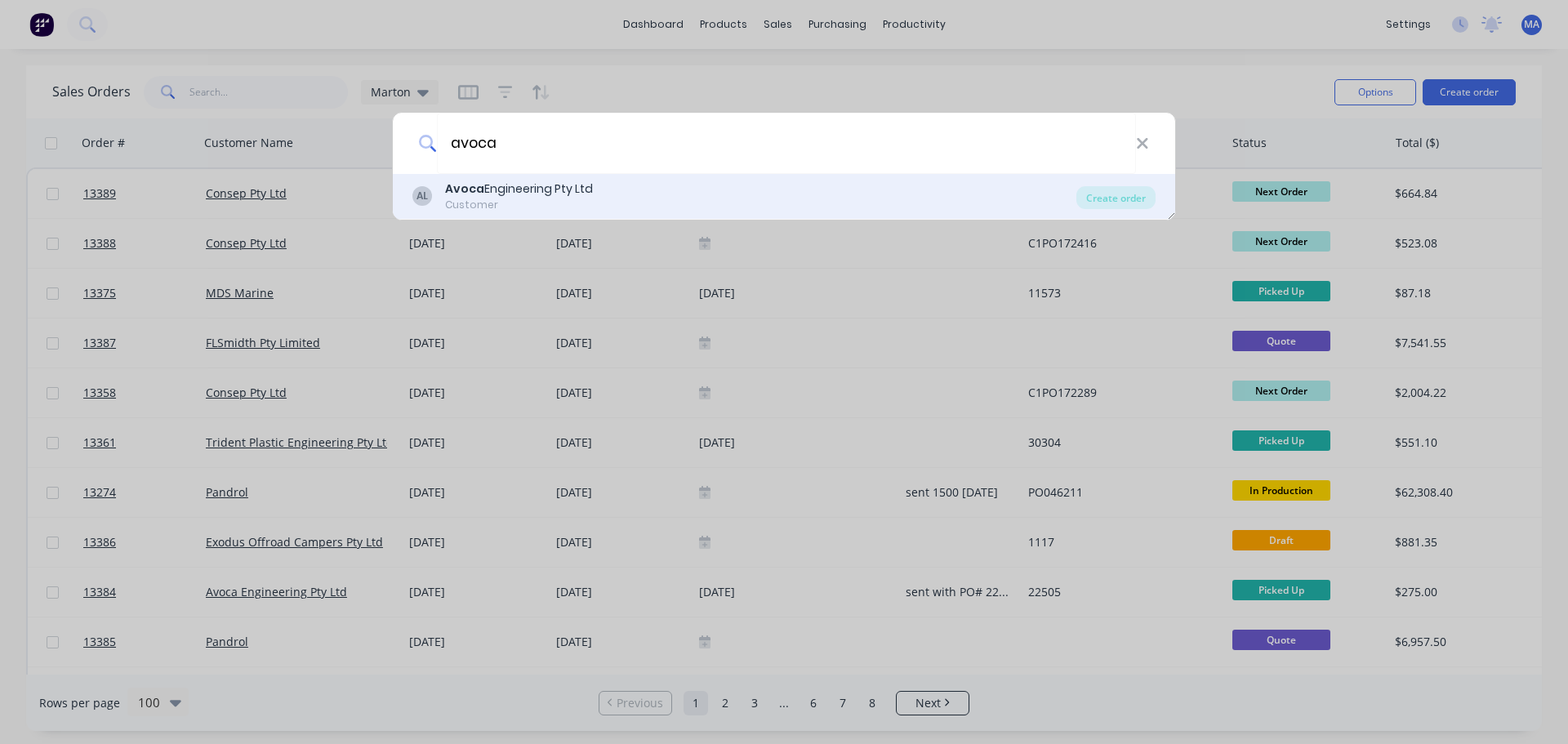
type input "avoca"
click at [540, 191] on div "Avoca Engineering Pty Ltd" at bounding box center [519, 189] width 148 height 18
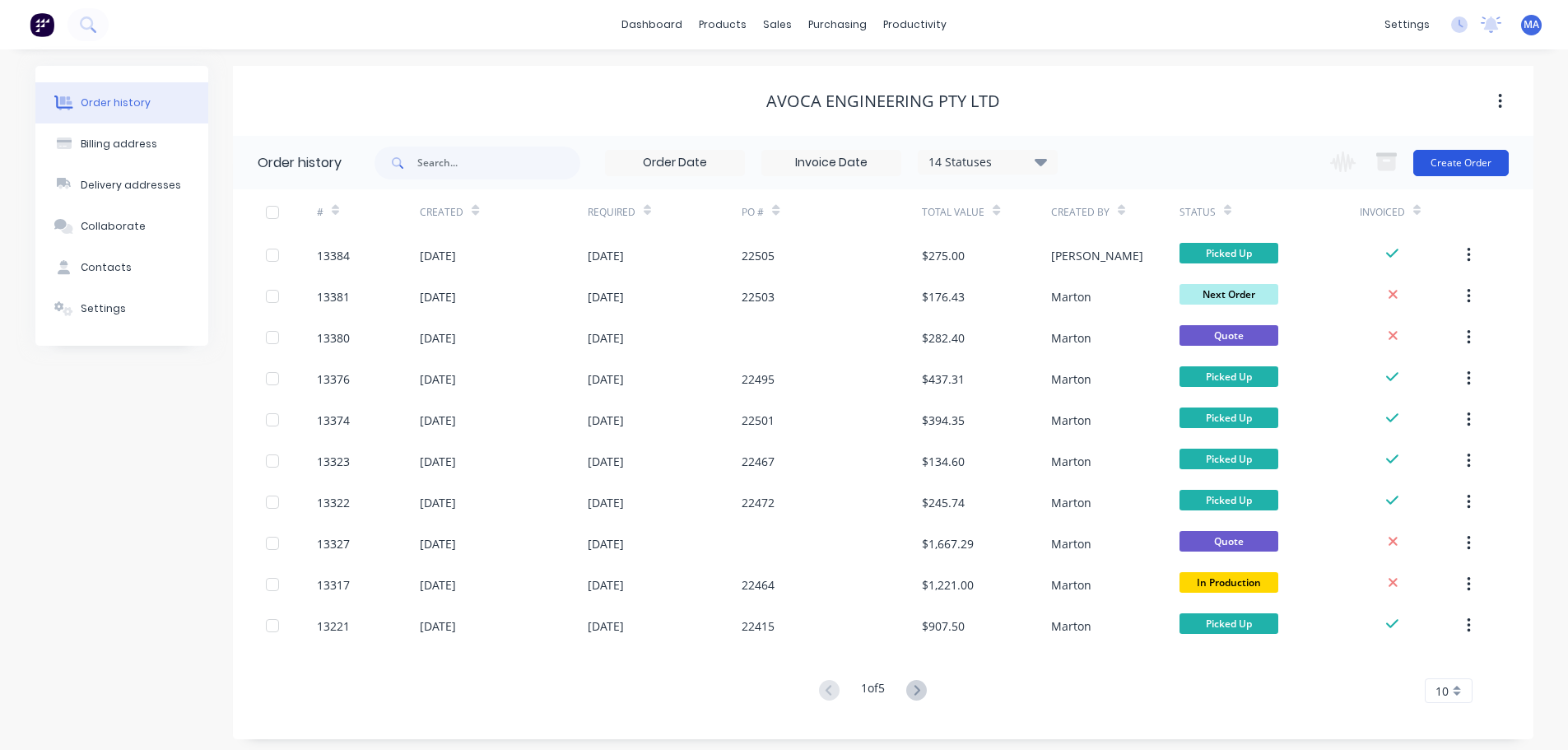
click at [1432, 158] on button "Create Order" at bounding box center [1460, 162] width 95 height 26
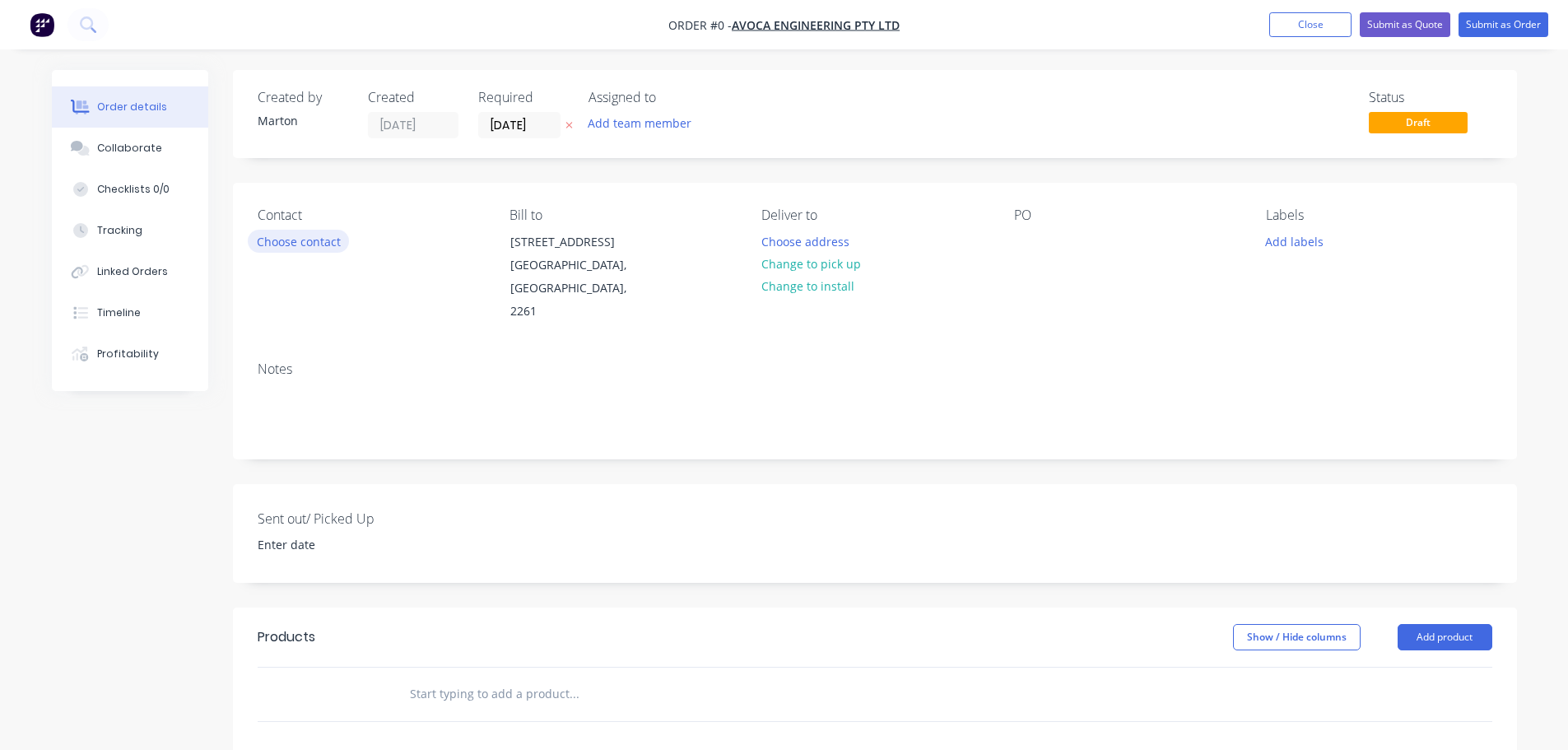
click at [321, 234] on button "Choose contact" at bounding box center [298, 241] width 101 height 22
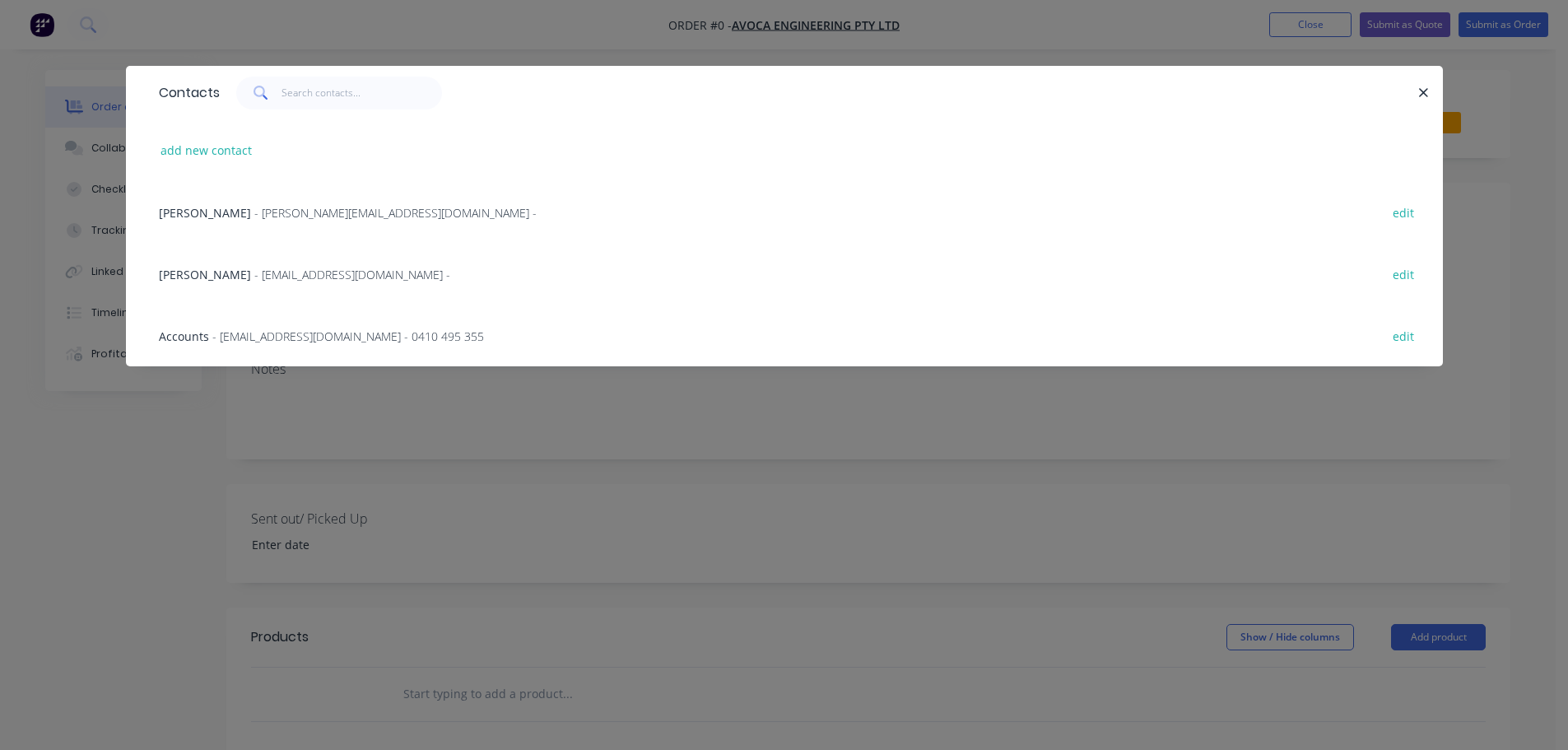
click at [204, 279] on span "[PERSON_NAME]" at bounding box center [205, 274] width 93 height 16
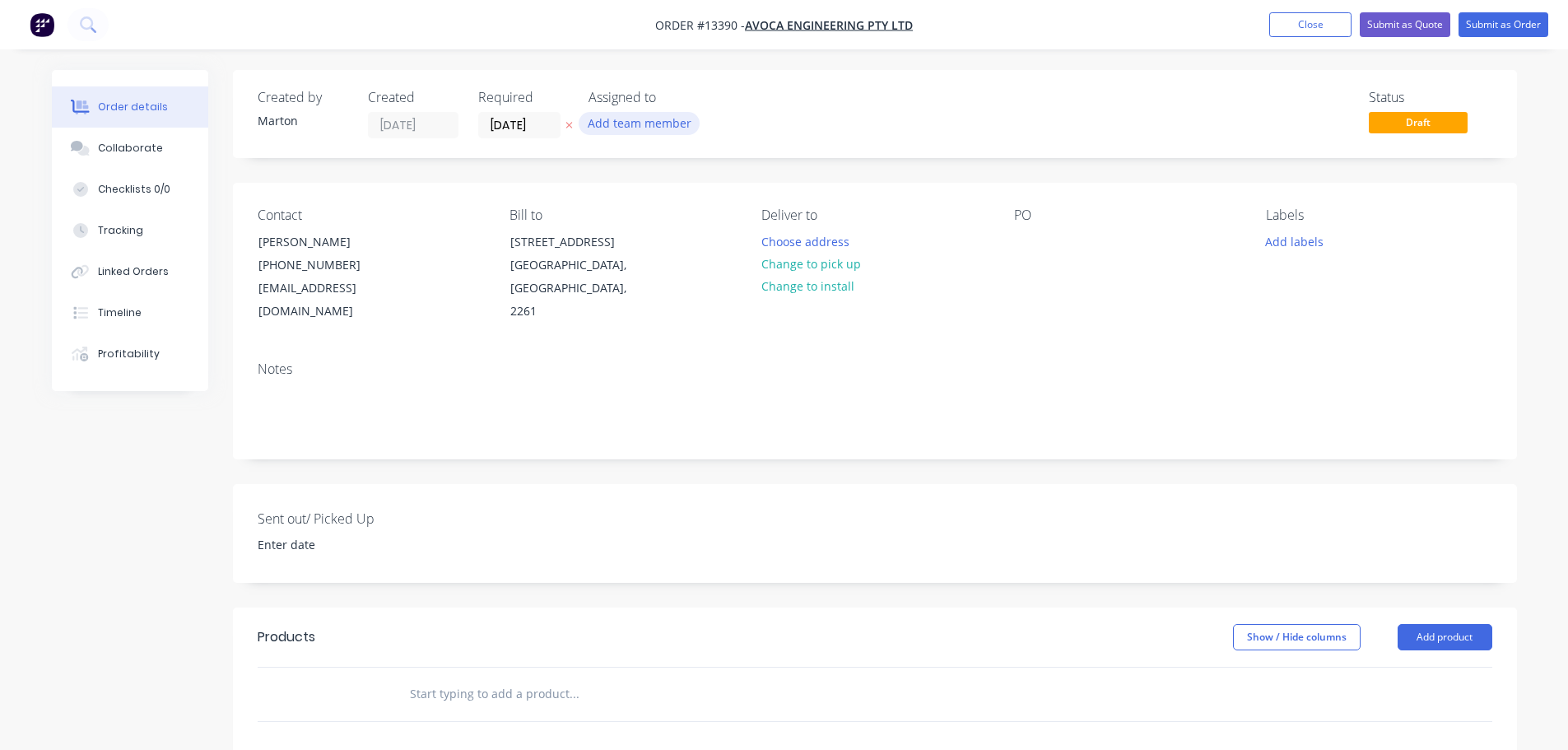
click at [630, 121] on button "Add team member" at bounding box center [639, 123] width 121 height 22
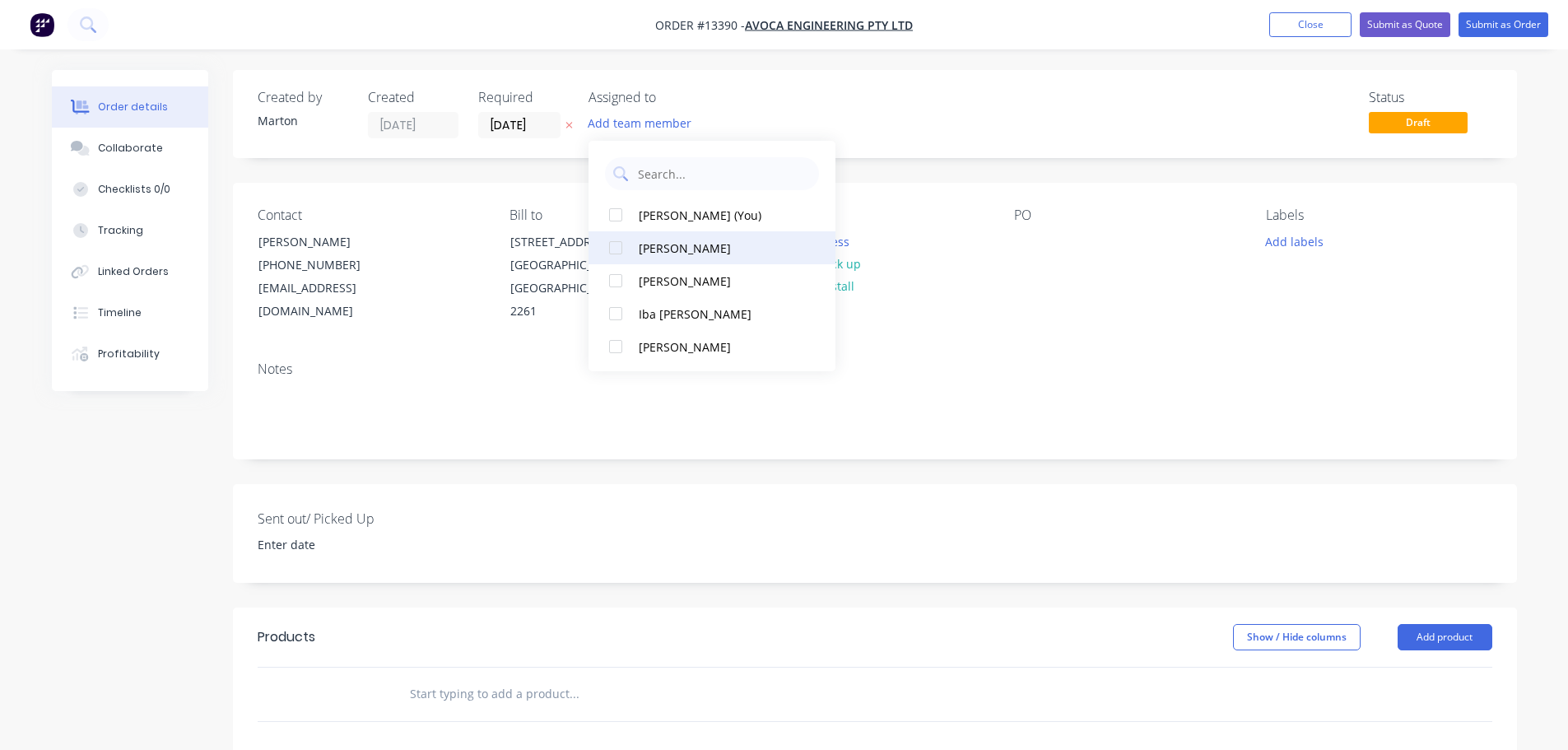
click at [619, 219] on div at bounding box center [615, 215] width 33 height 33
click at [616, 253] on div at bounding box center [615, 247] width 33 height 33
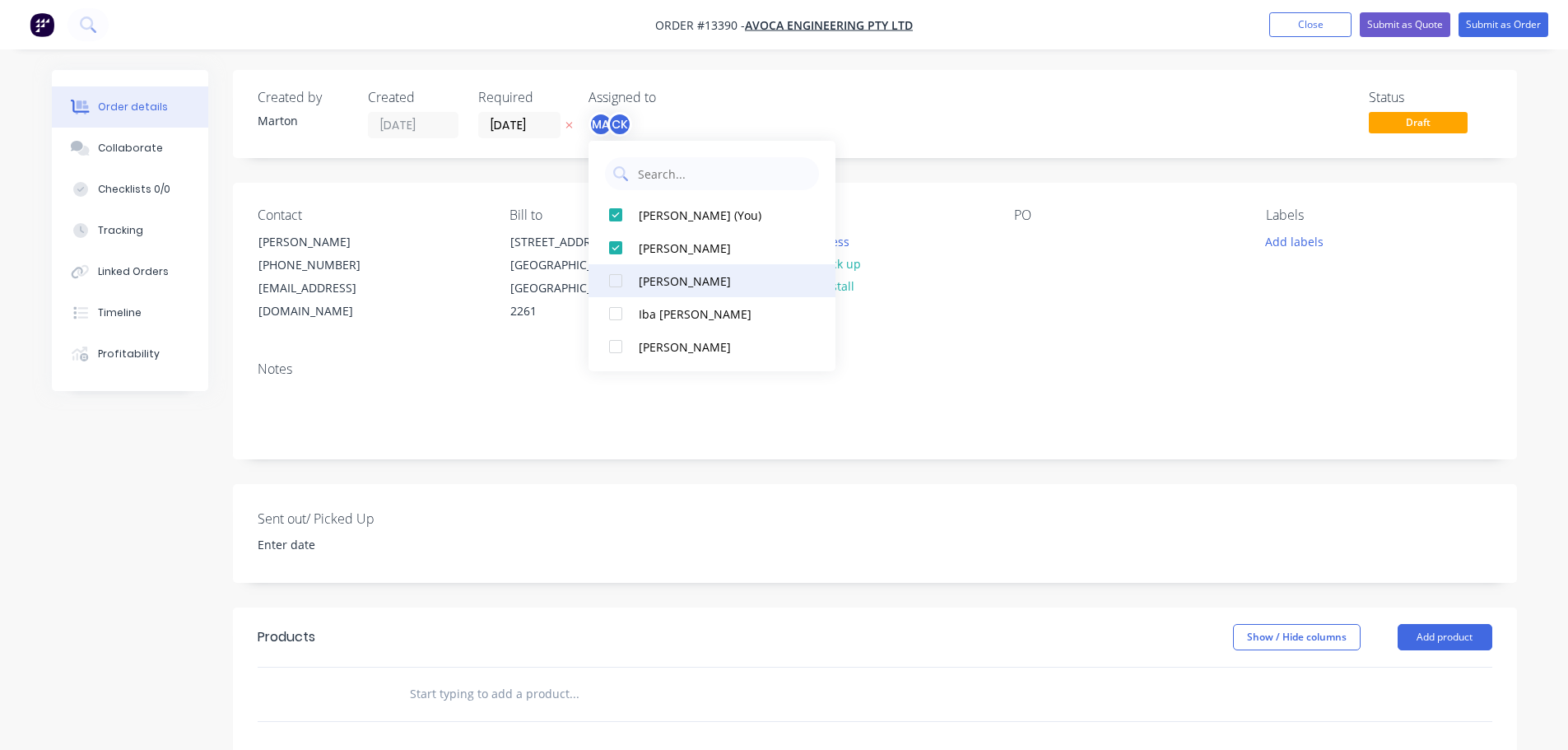
click at [614, 280] on div at bounding box center [615, 280] width 33 height 33
click at [874, 96] on div "Status Draft" at bounding box center [1123, 114] width 739 height 49
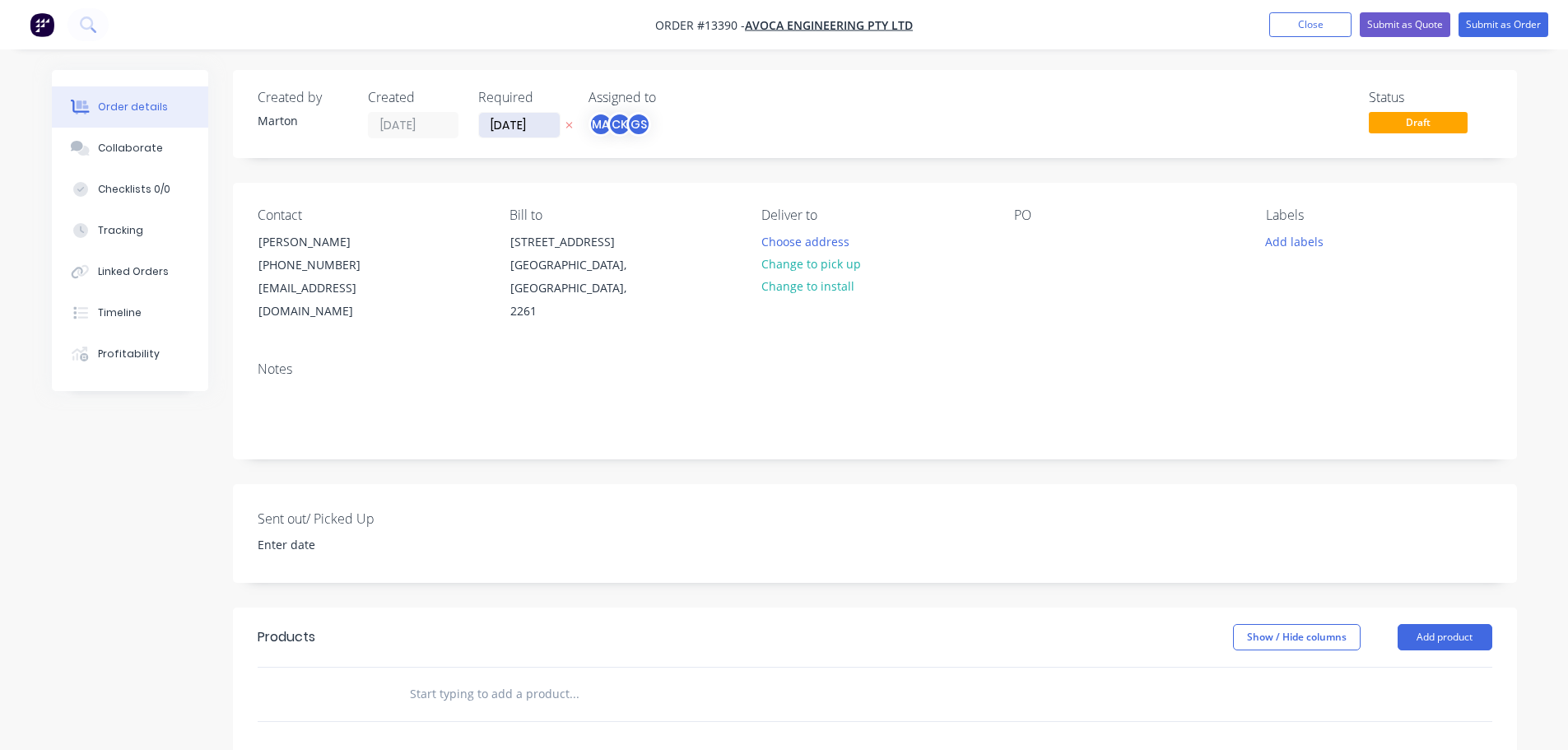
click at [521, 126] on input "[DATE]" at bounding box center [519, 125] width 81 height 24
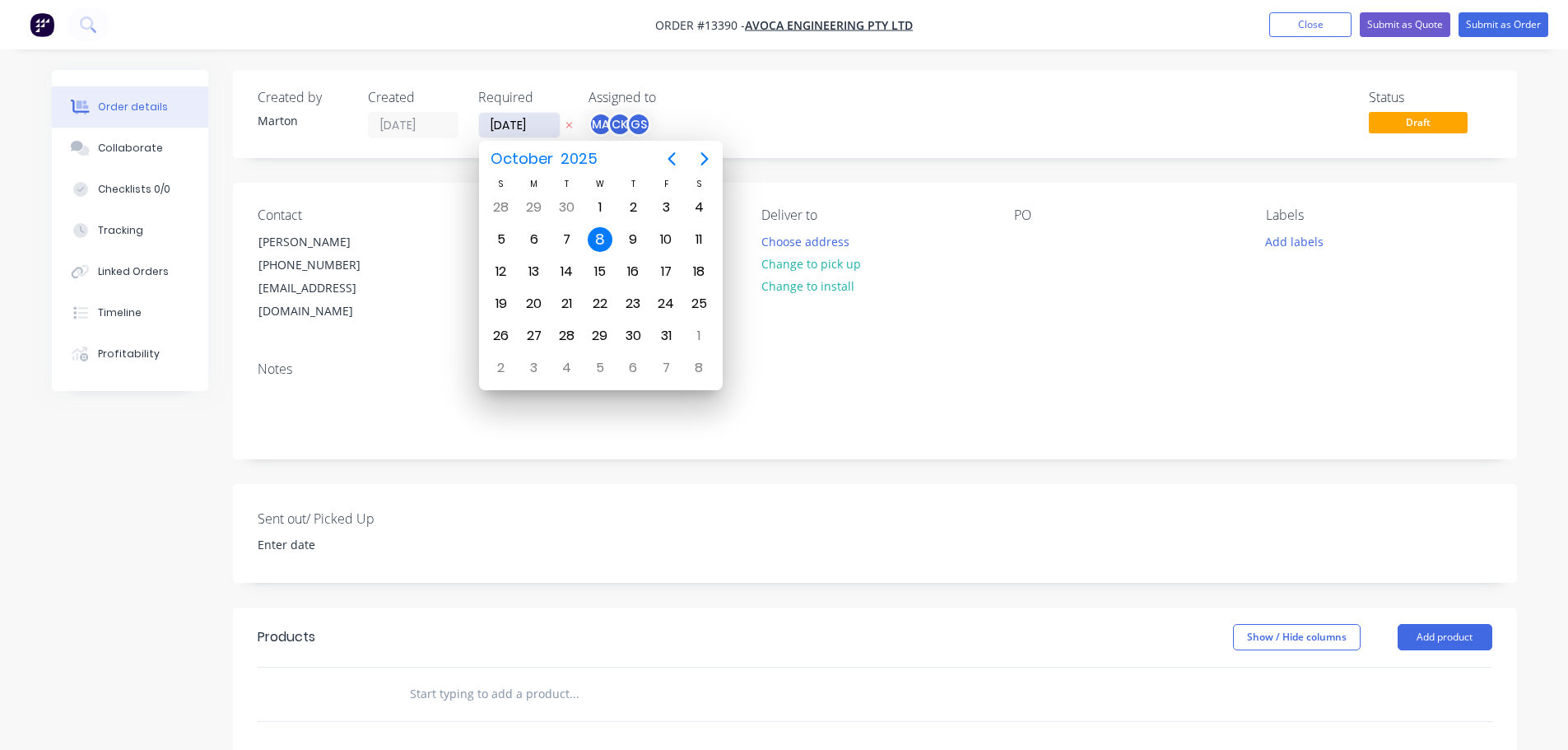
click at [520, 131] on input "[DATE]" at bounding box center [519, 125] width 81 height 24
click at [667, 239] on div "10" at bounding box center [665, 239] width 24 height 24
type input "[DATE]"
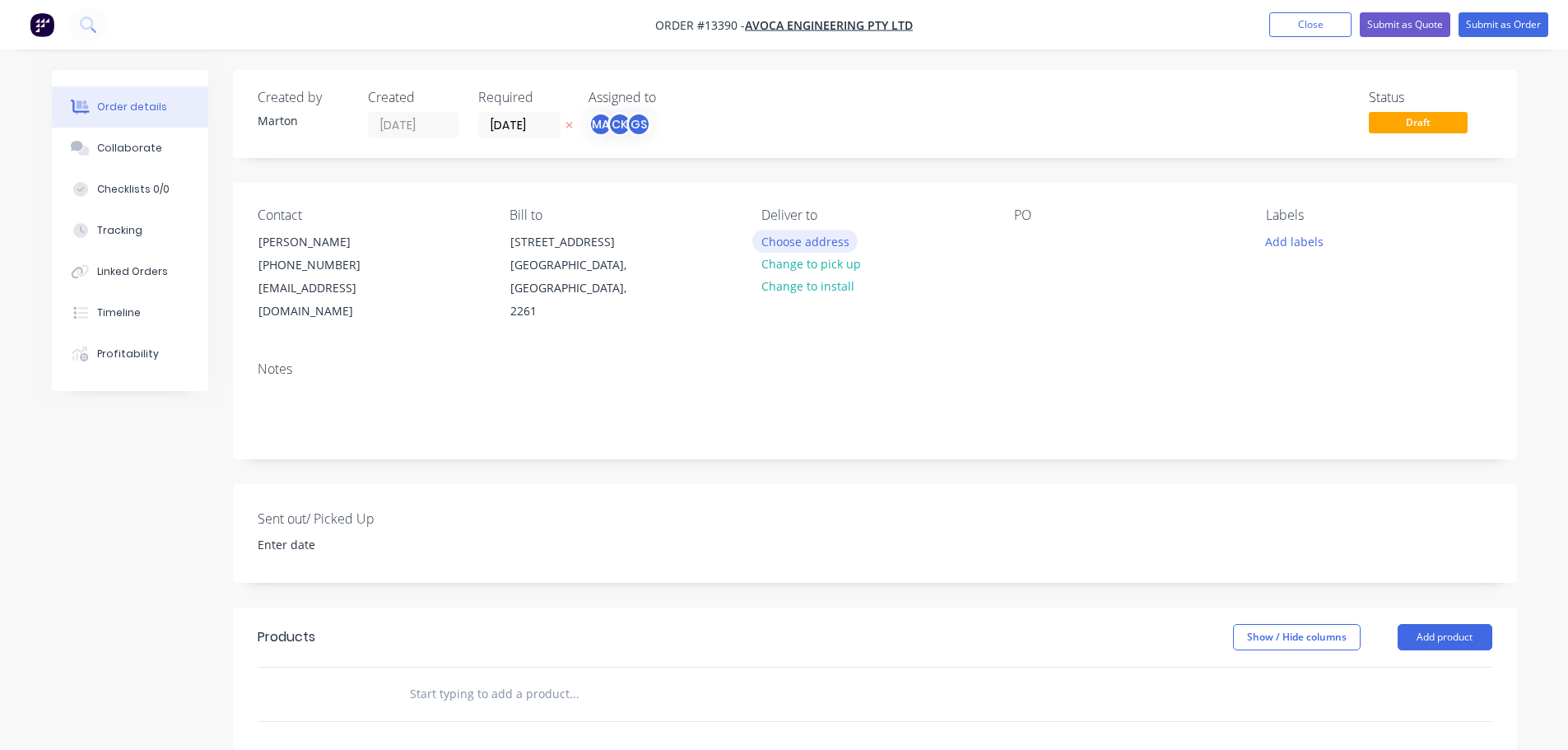
click at [784, 237] on button "Choose address" at bounding box center [805, 241] width 105 height 22
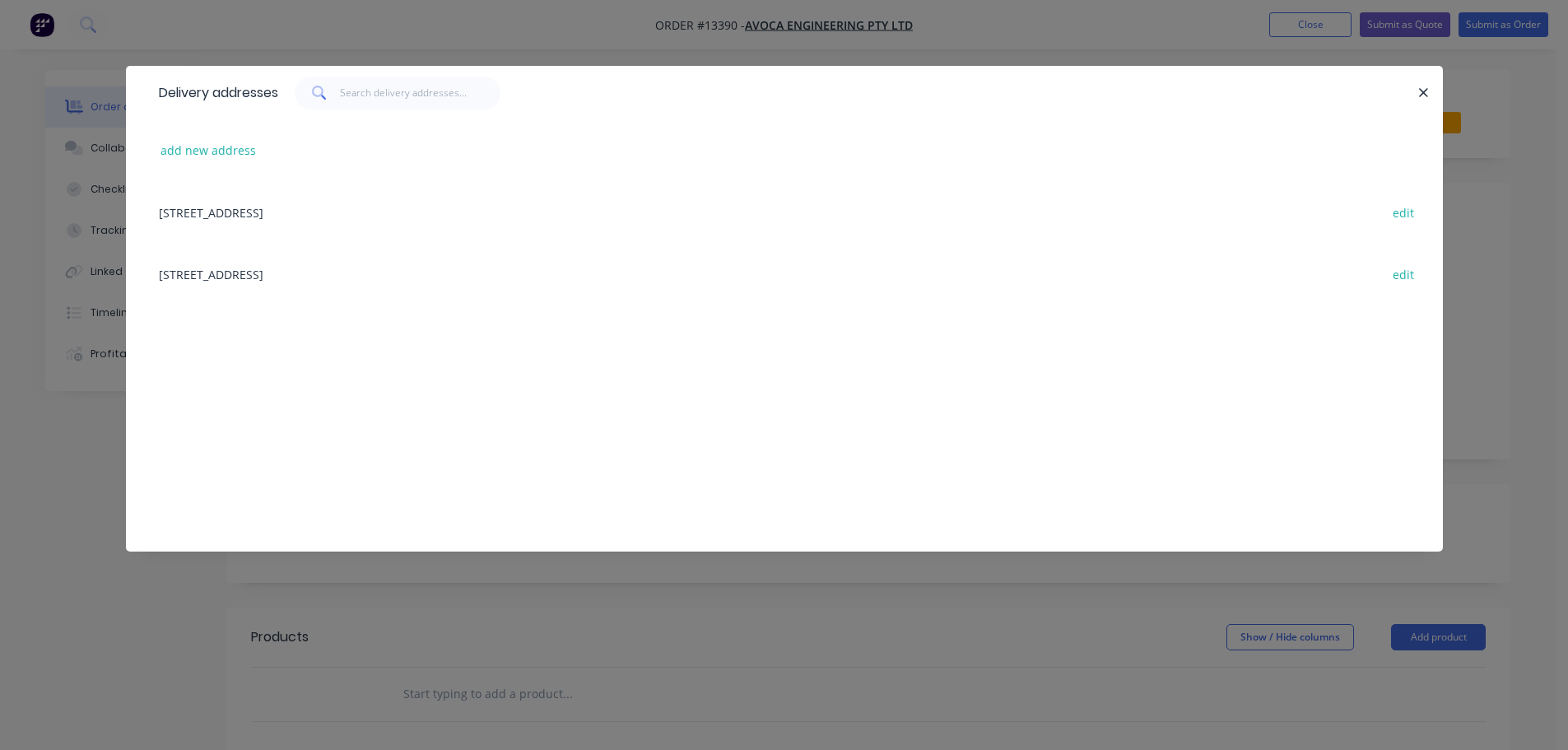
drag, startPoint x: 279, startPoint y: 276, endPoint x: 312, endPoint y: 283, distance: 33.7
click at [280, 276] on div "[STREET_ADDRESS] edit" at bounding box center [784, 273] width 1268 height 61
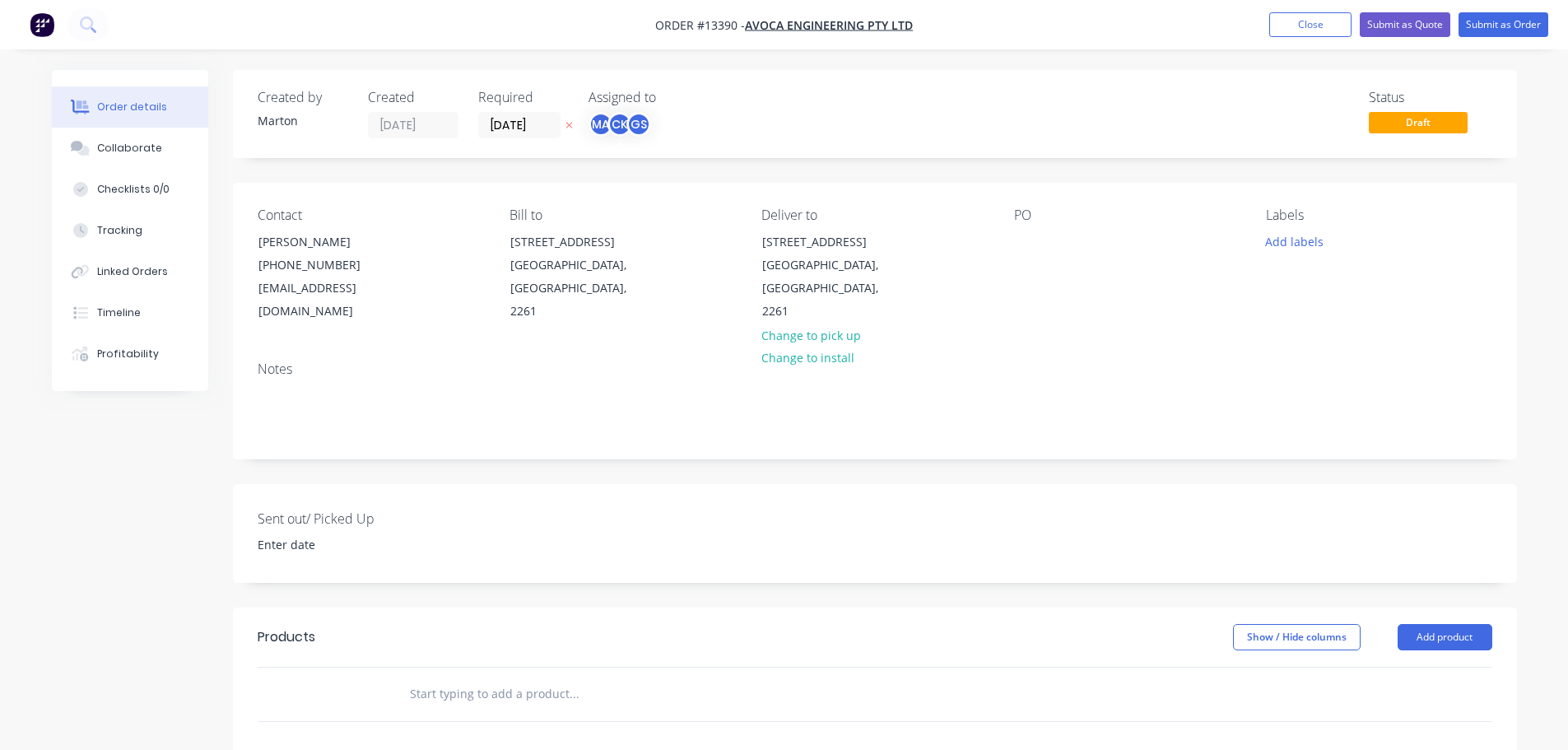
click at [481, 678] on input "text" at bounding box center [573, 694] width 329 height 33
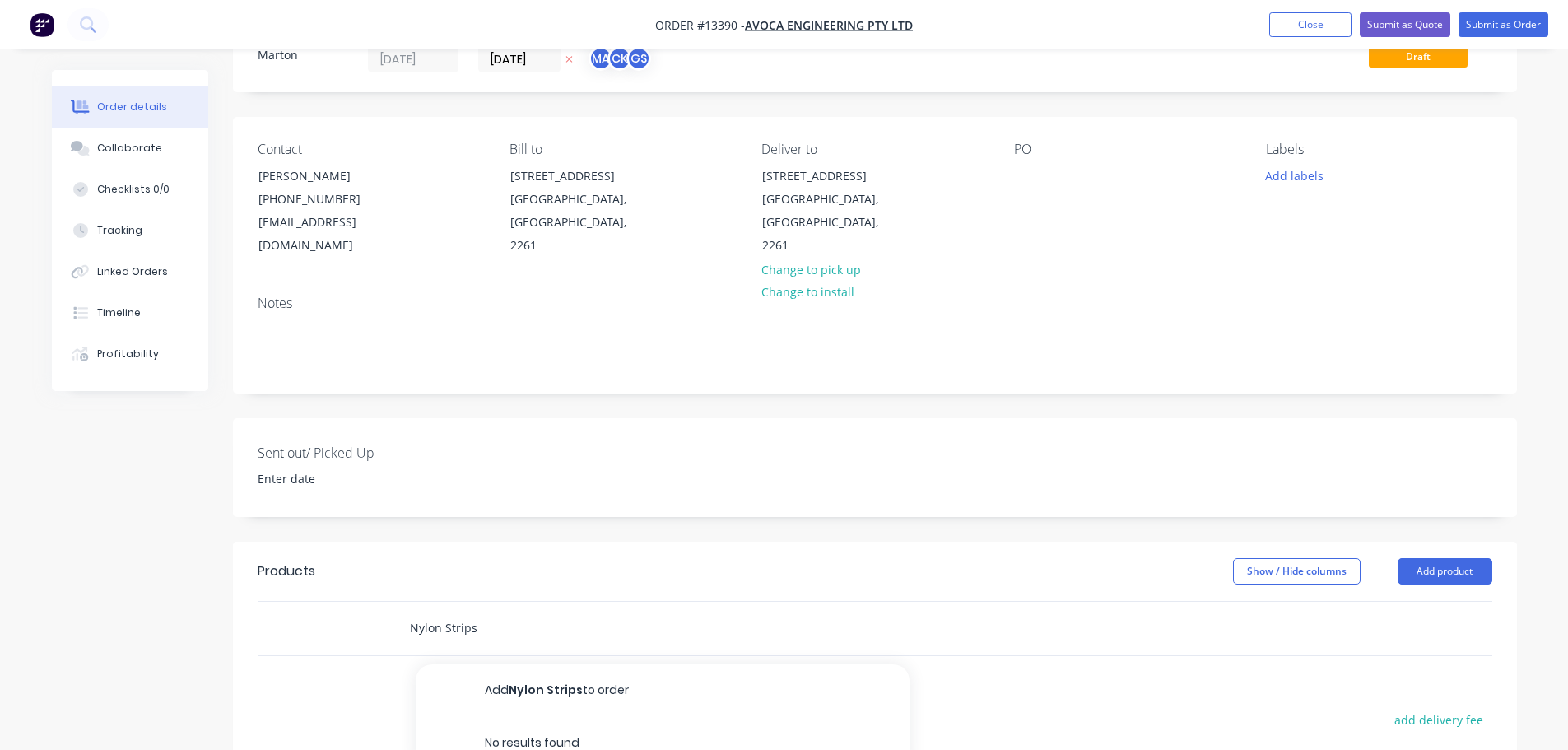
scroll to position [247, 0]
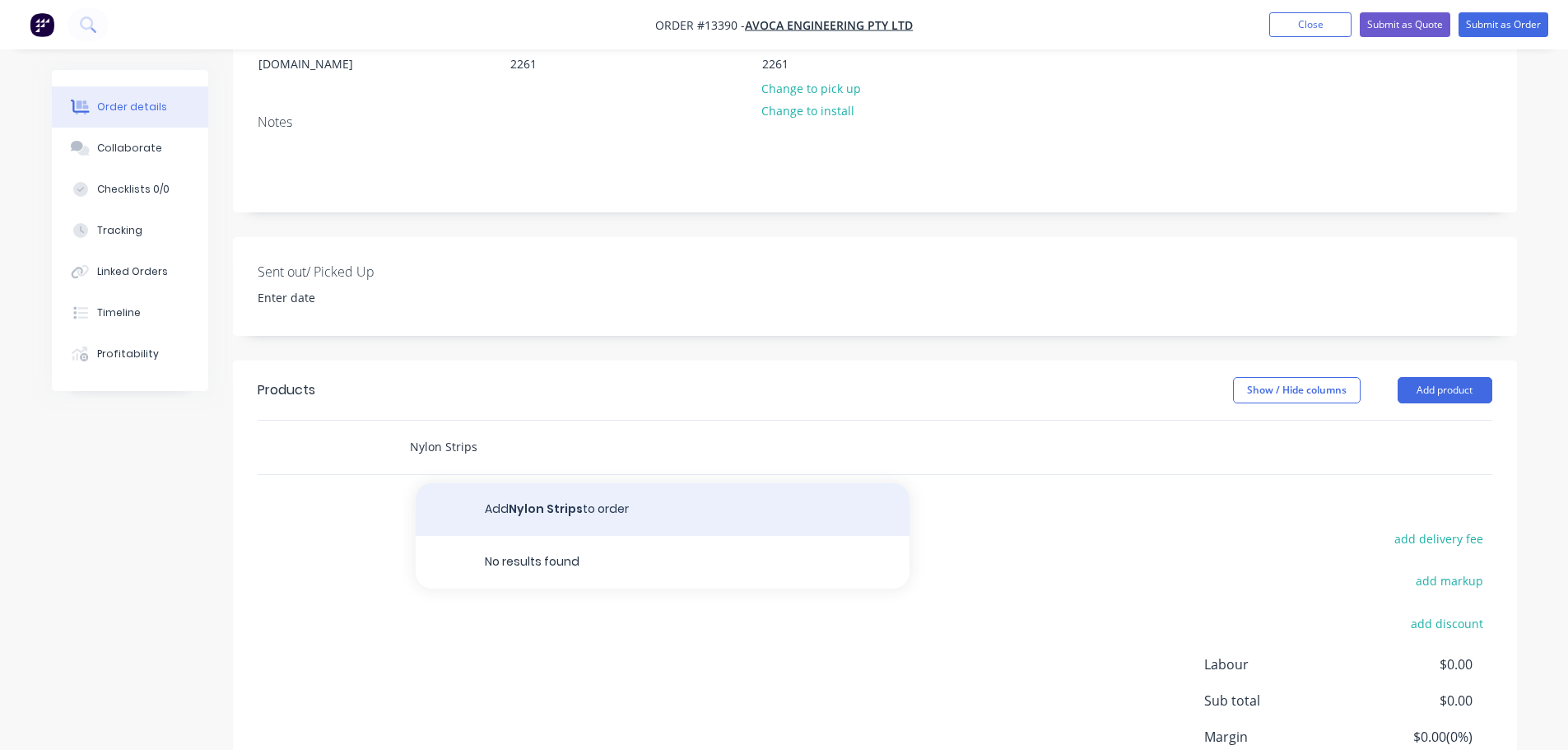
type input "Nylon Strips"
click at [540, 483] on button "Add Nylon Strips to order" at bounding box center [662, 509] width 494 height 53
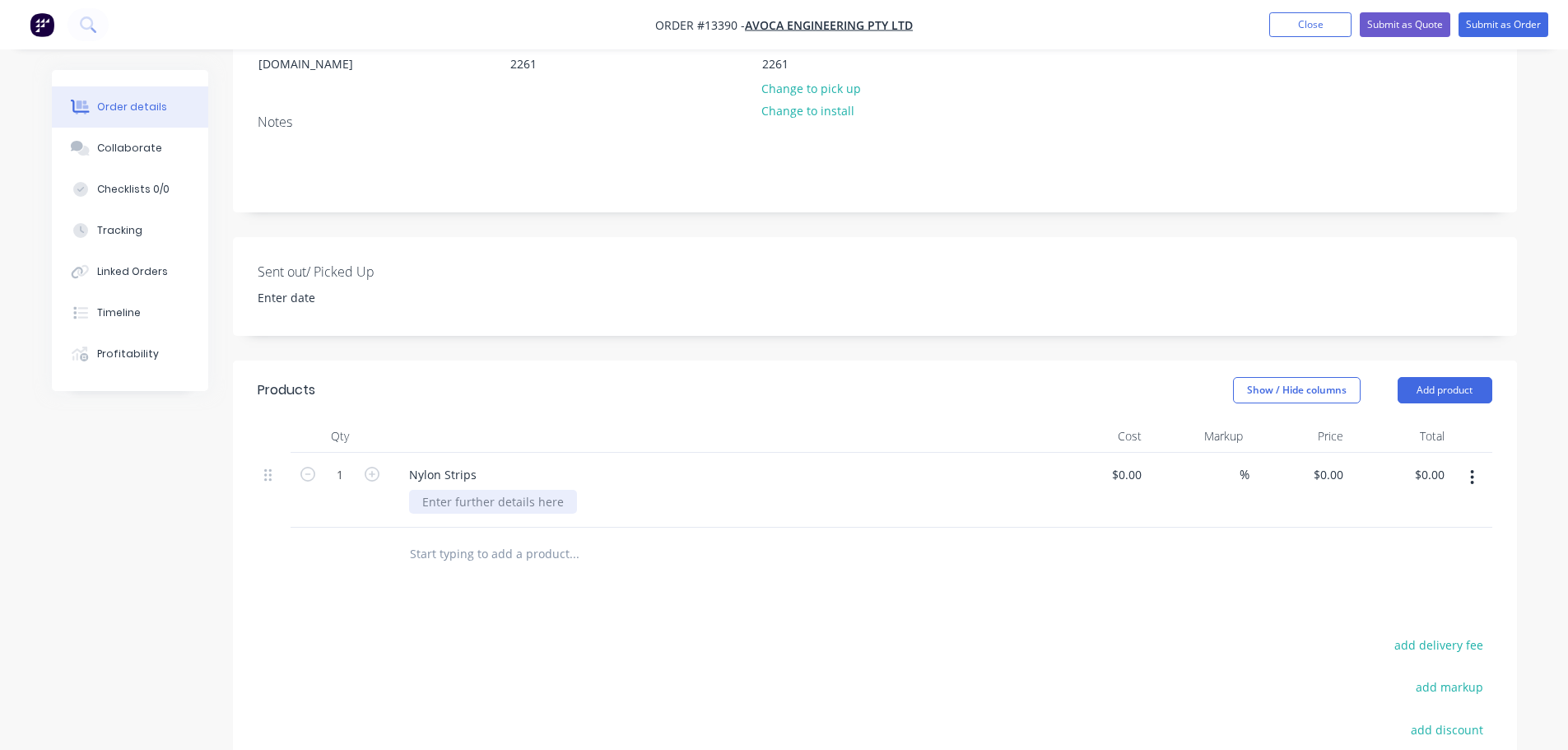
click at [479, 490] on div at bounding box center [492, 502] width 167 height 24
click at [499, 490] on div at bounding box center [492, 502] width 167 height 24
click at [367, 466] on icon "button" at bounding box center [372, 474] width 15 height 15
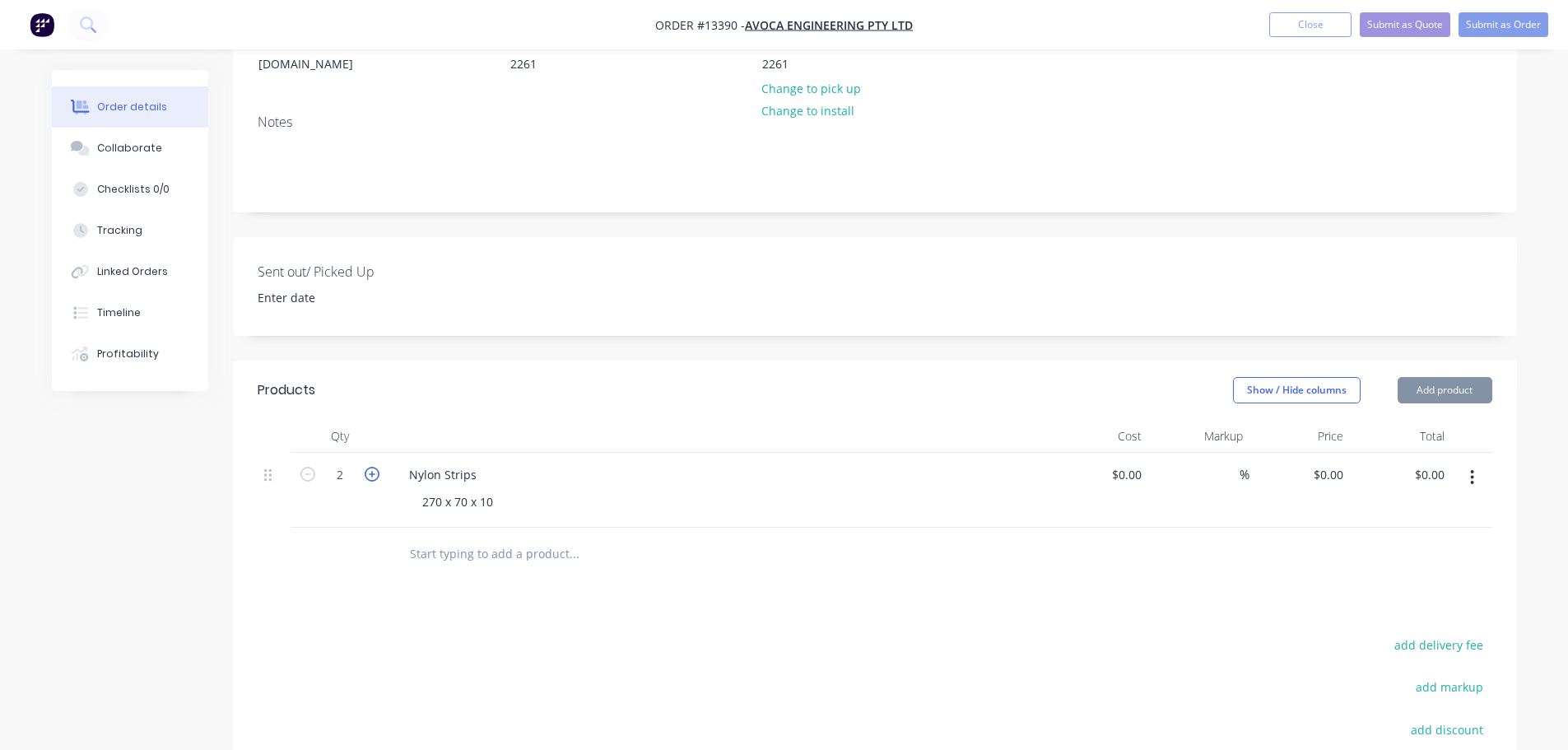
click at [367, 466] on icon "button" at bounding box center [372, 474] width 15 height 15
type input "6"
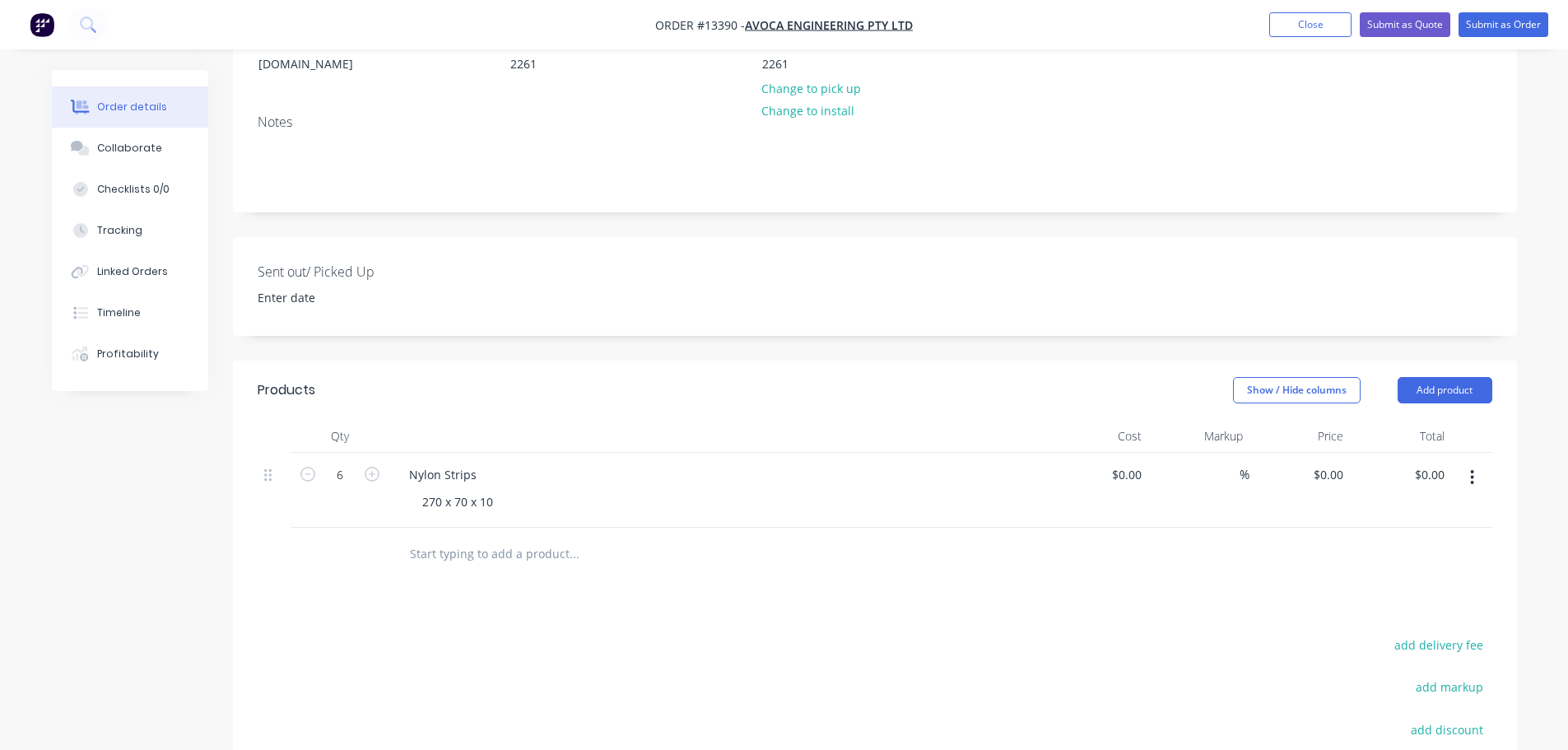
click at [517, 490] on div "270 x 70 x 10" at bounding box center [725, 502] width 632 height 24
click at [503, 490] on div "270 x 70 x 10" at bounding box center [457, 502] width 97 height 24
click at [443, 490] on div "270 x 70 x 10 - Nylon" at bounding box center [479, 502] width 140 height 24
drag, startPoint x: 487, startPoint y: 478, endPoint x: 506, endPoint y: 481, distance: 19.2
click at [487, 490] on div "270mm x 70 x 10 - Nylon" at bounding box center [490, 502] width 162 height 24
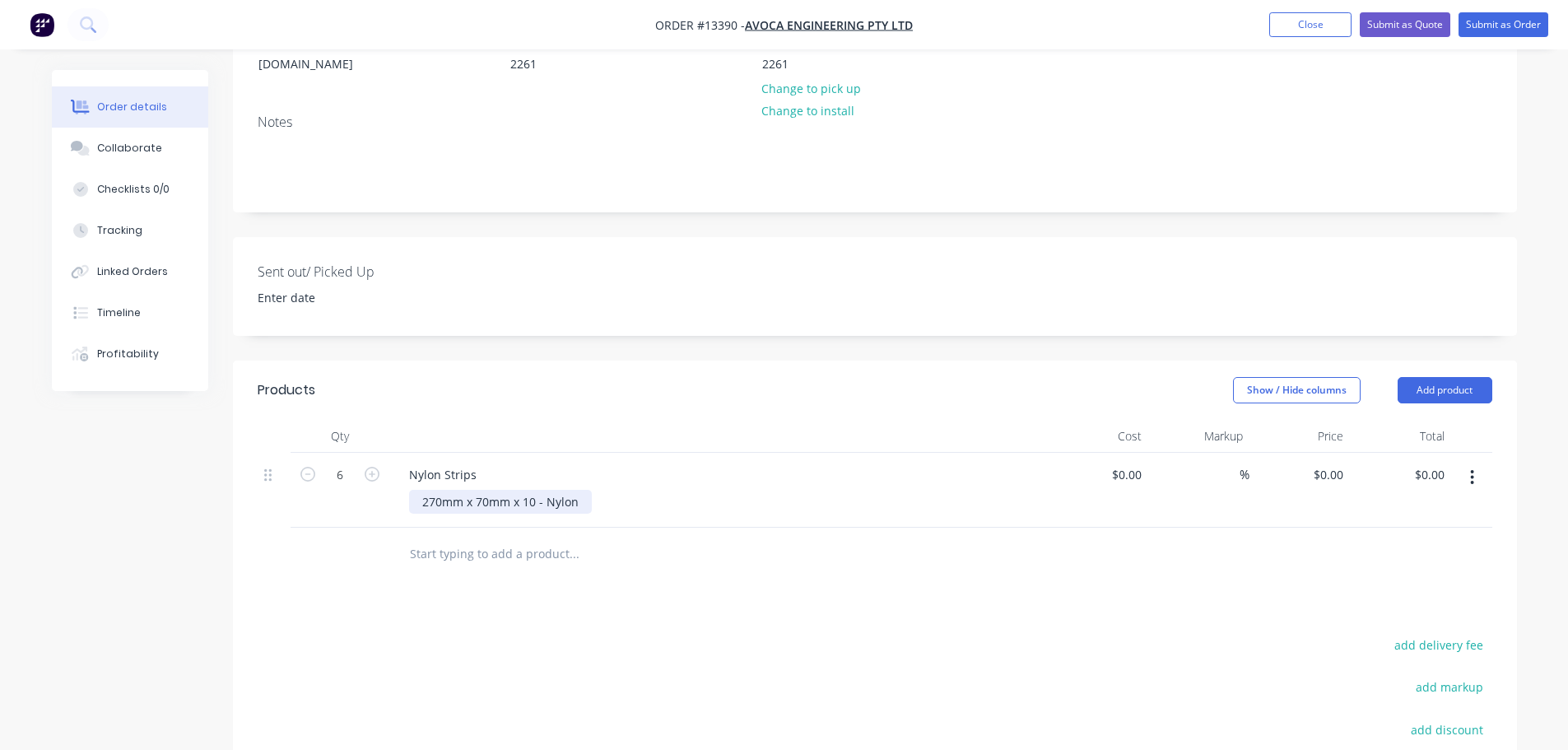
click at [535, 490] on div "270mm x 70mm x 10 - Nylon" at bounding box center [500, 502] width 183 height 24
click at [710, 561] on div "Products Show / Hide columns Add product Qty Cost Markup Price Total 6 Nylon St…" at bounding box center [874, 668] width 1284 height 615
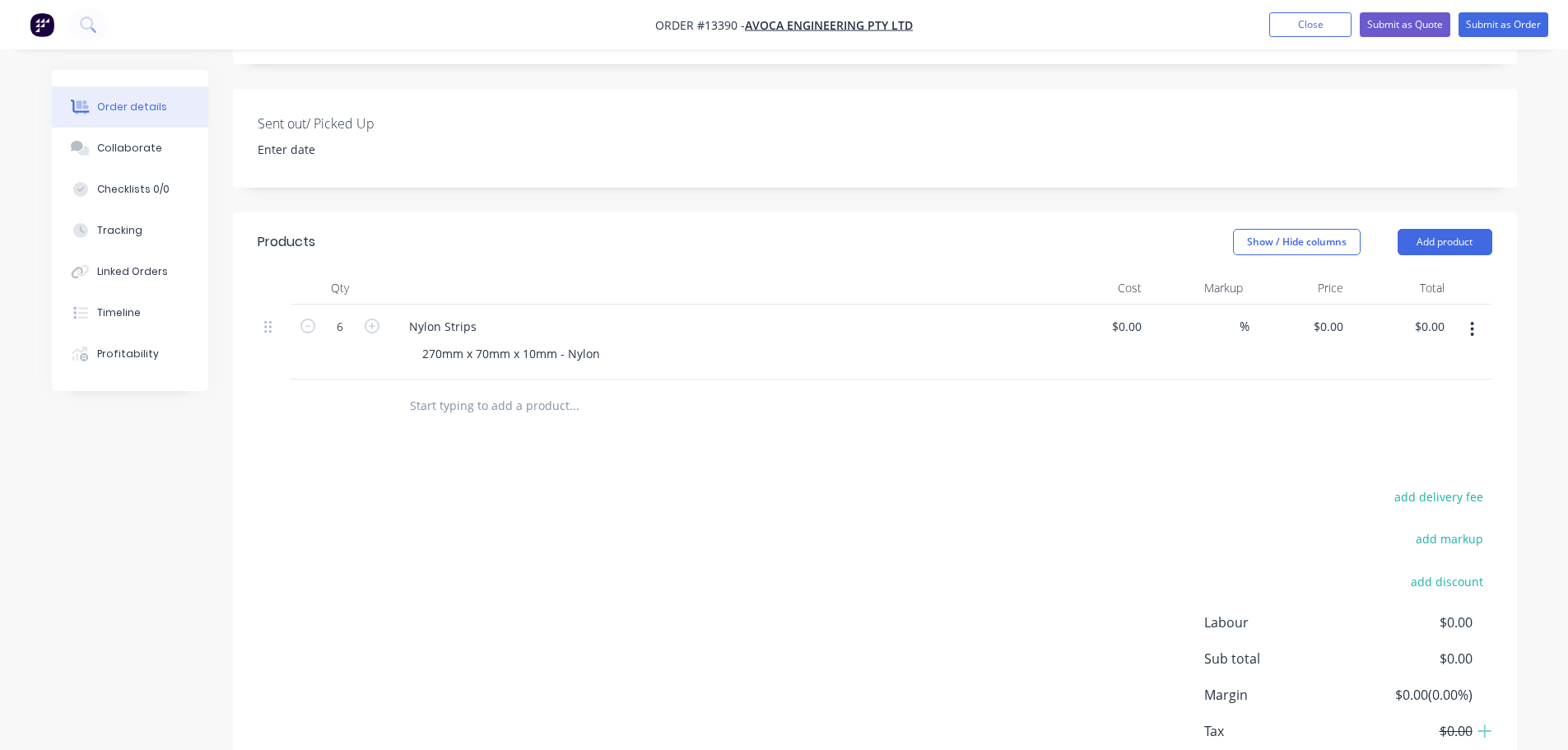
scroll to position [392, 0]
click at [1435, 488] on button "add delivery fee" at bounding box center [1439, 499] width 106 height 22
type input "25"
click at [1015, 459] on div "Products Show / Hide columns Add product Qty Cost Markup Price Total 6 Nylon St…" at bounding box center [874, 520] width 1284 height 612
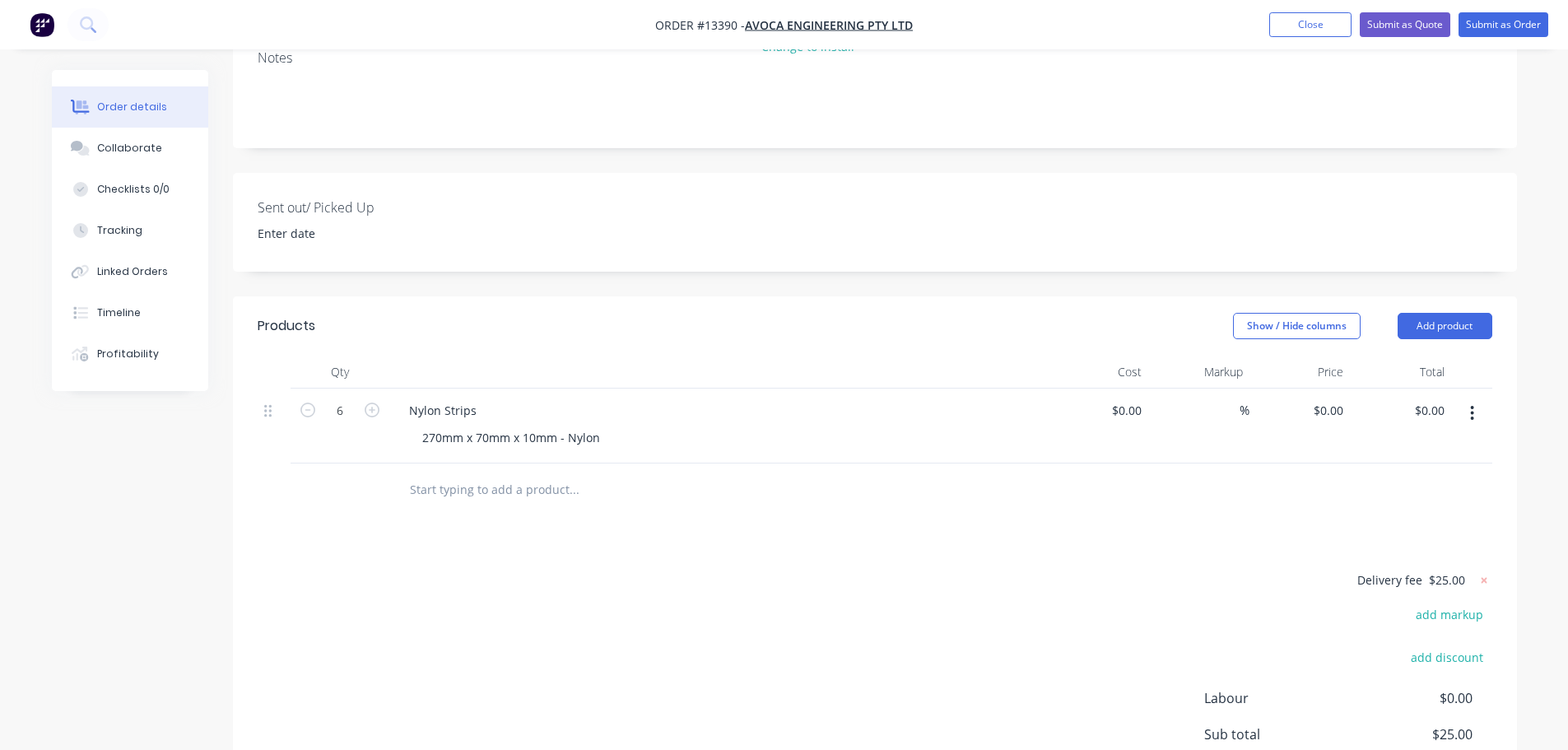
scroll to position [311, 0]
click at [1153, 390] on div "%" at bounding box center [1199, 427] width 101 height 75
click at [1127, 399] on div at bounding box center [1135, 411] width 25 height 24
type input "$24.10"
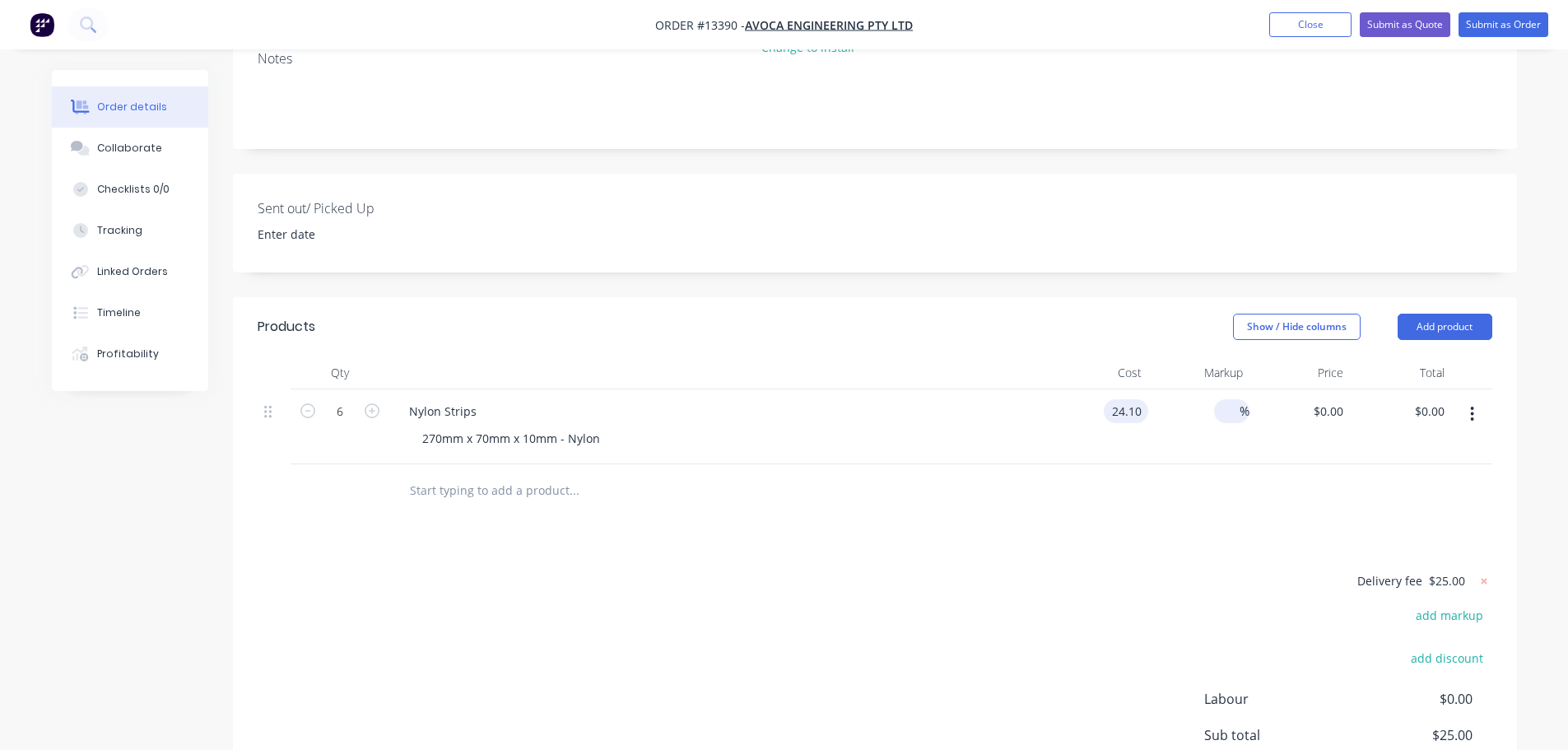
type input "$144.60"
click at [1223, 399] on input at bounding box center [1230, 411] width 19 height 24
type input "55"
type input "$37.355"
type input "$224.13"
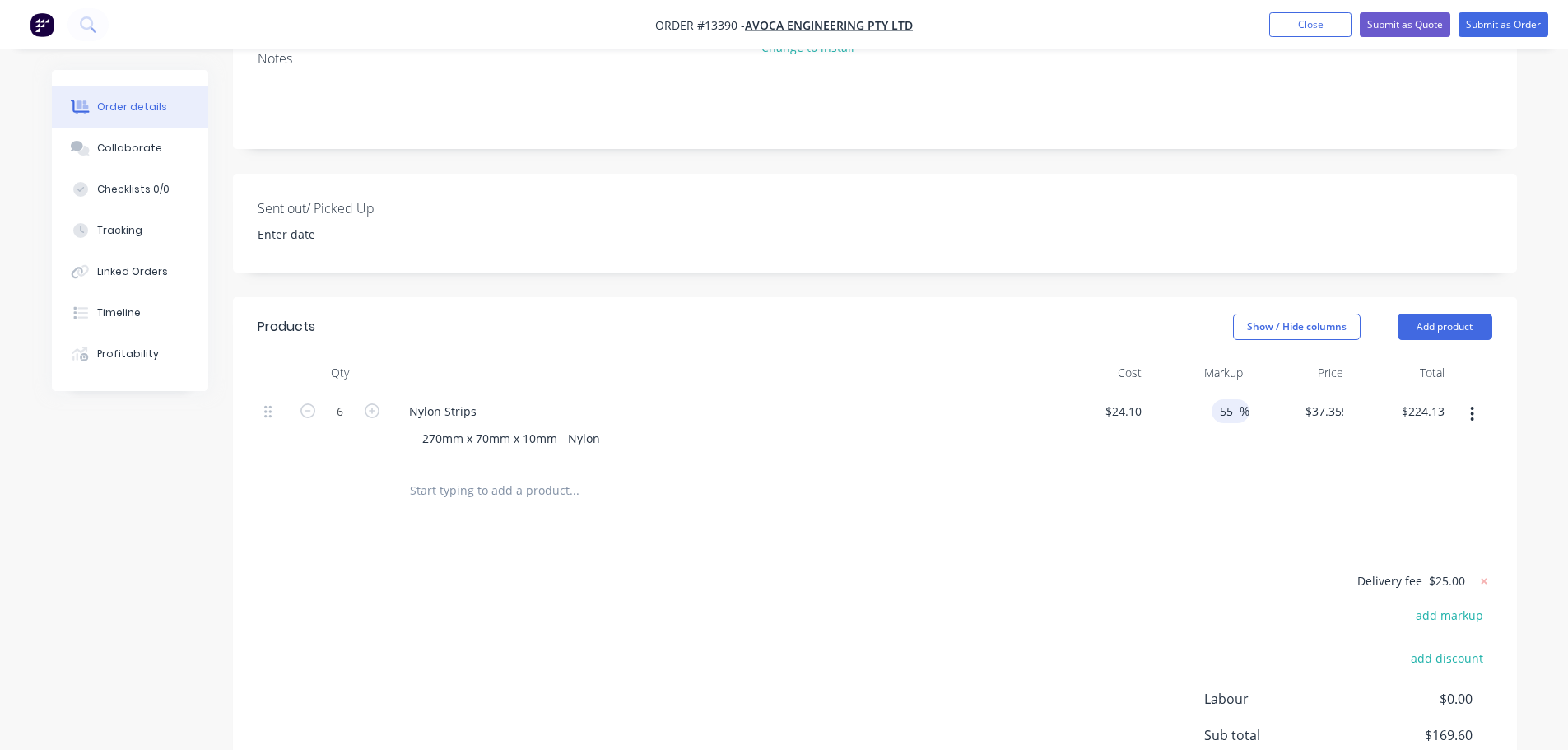
click at [1278, 465] on div at bounding box center [874, 492] width 1235 height 54
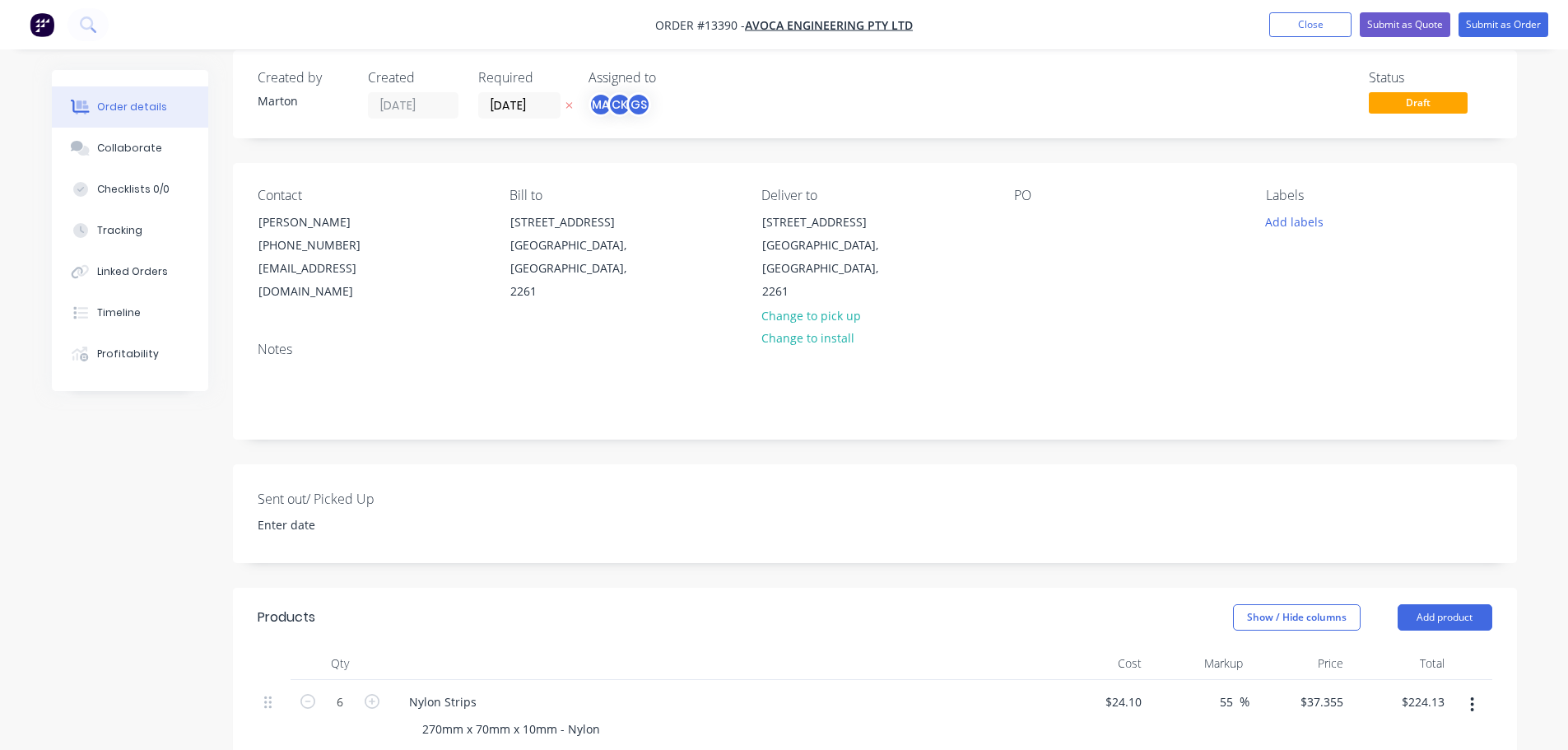
scroll to position [0, 0]
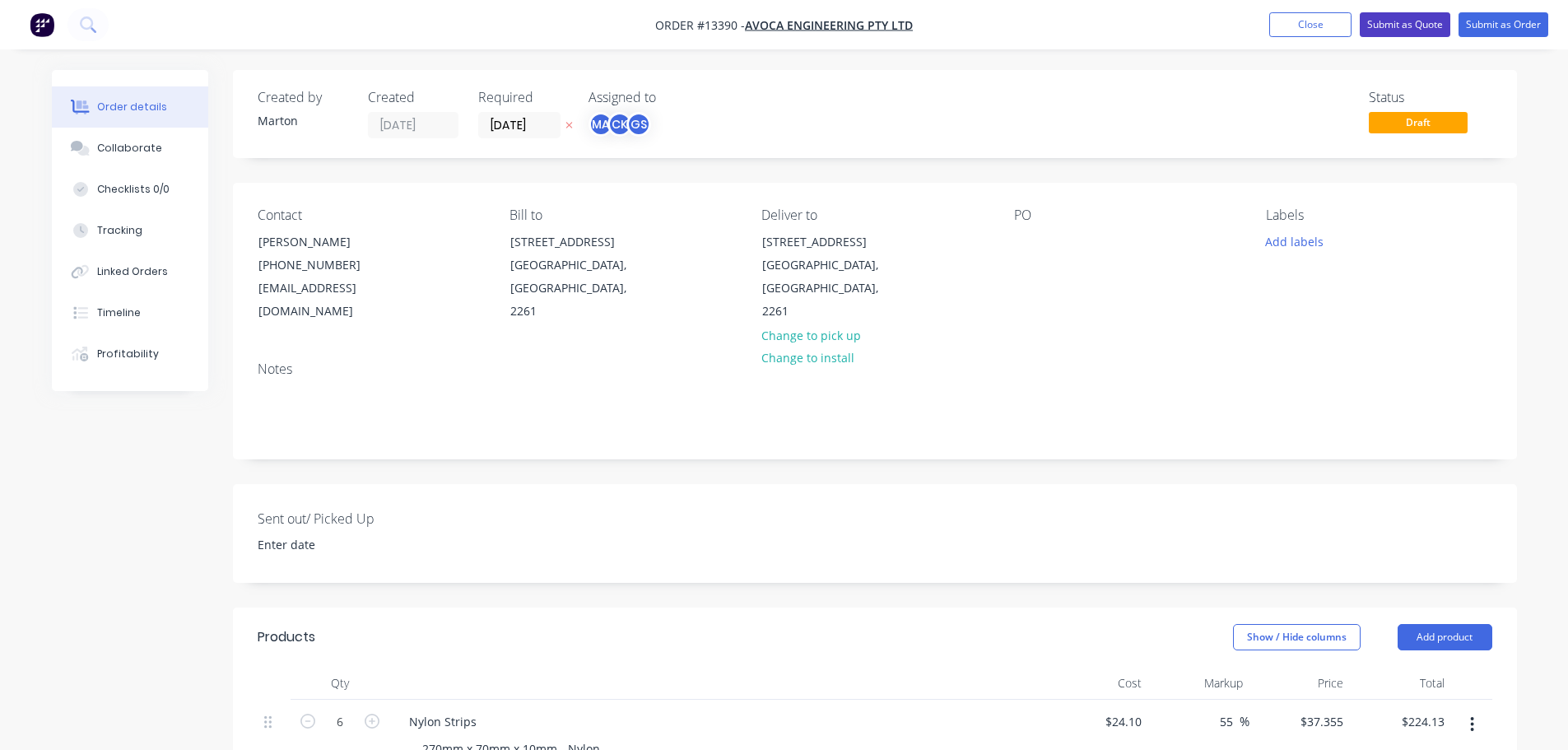
click at [1400, 25] on button "Submit as Quote" at bounding box center [1405, 24] width 91 height 24
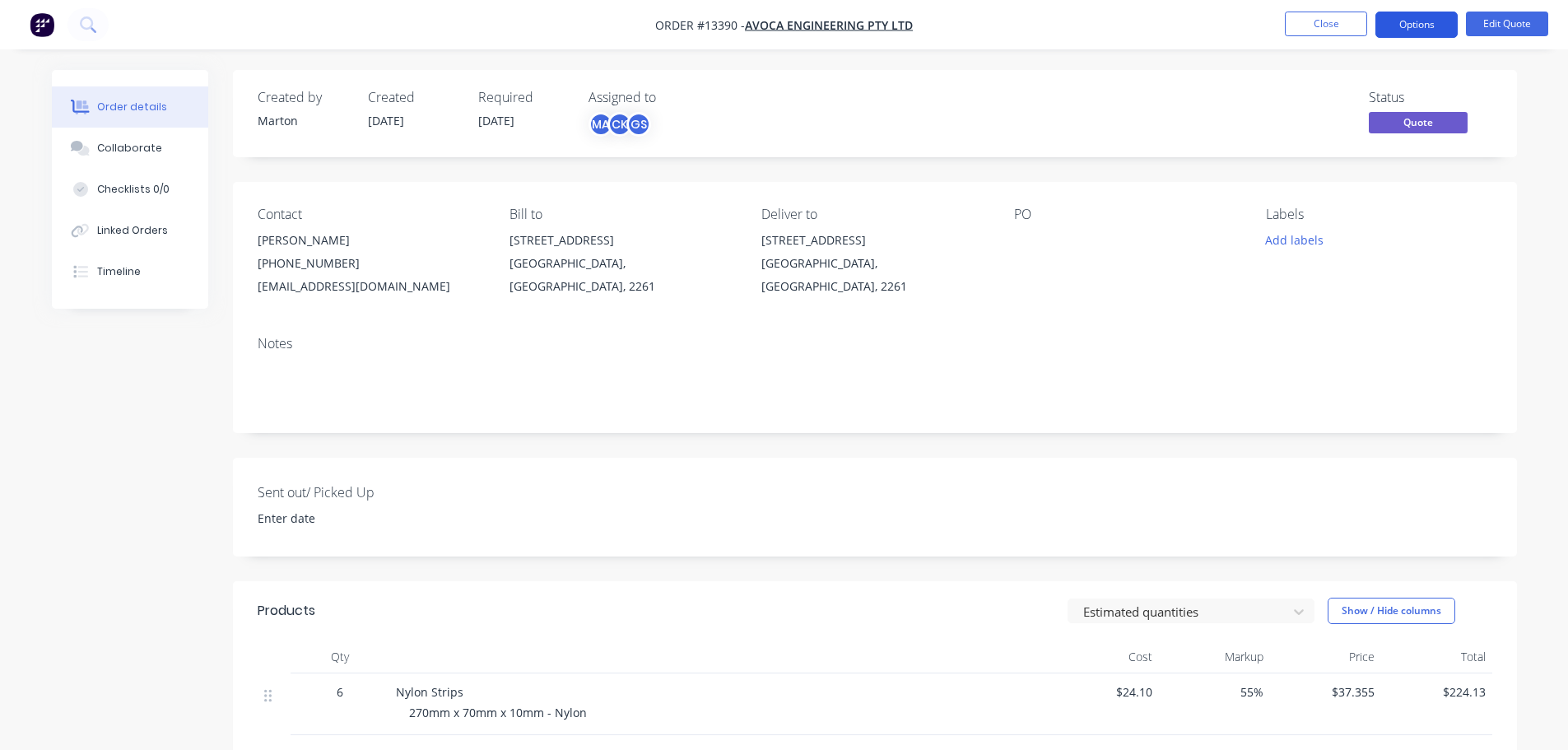
click at [1402, 31] on button "Options" at bounding box center [1417, 24] width 82 height 26
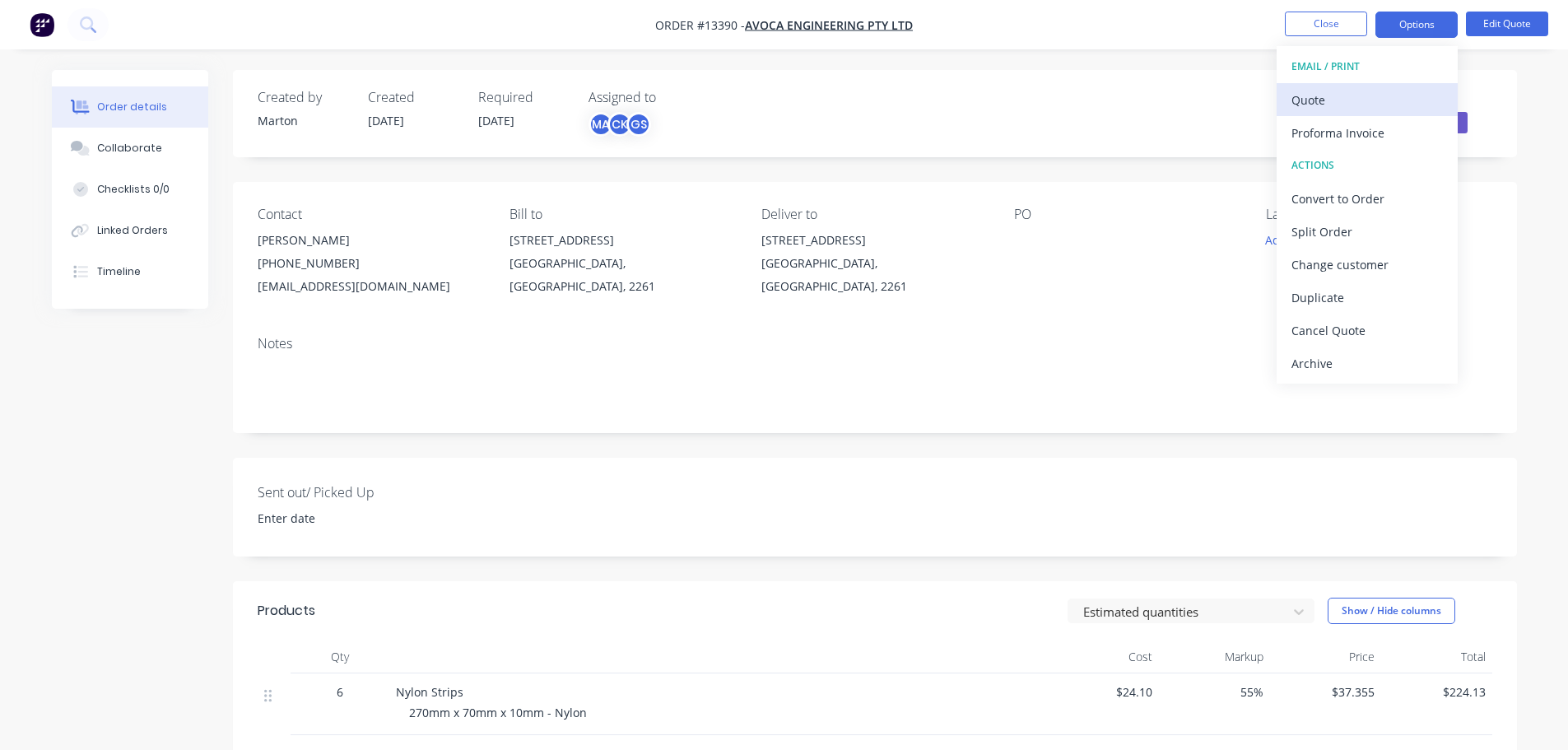
click at [1372, 94] on div "Quote" at bounding box center [1367, 100] width 151 height 24
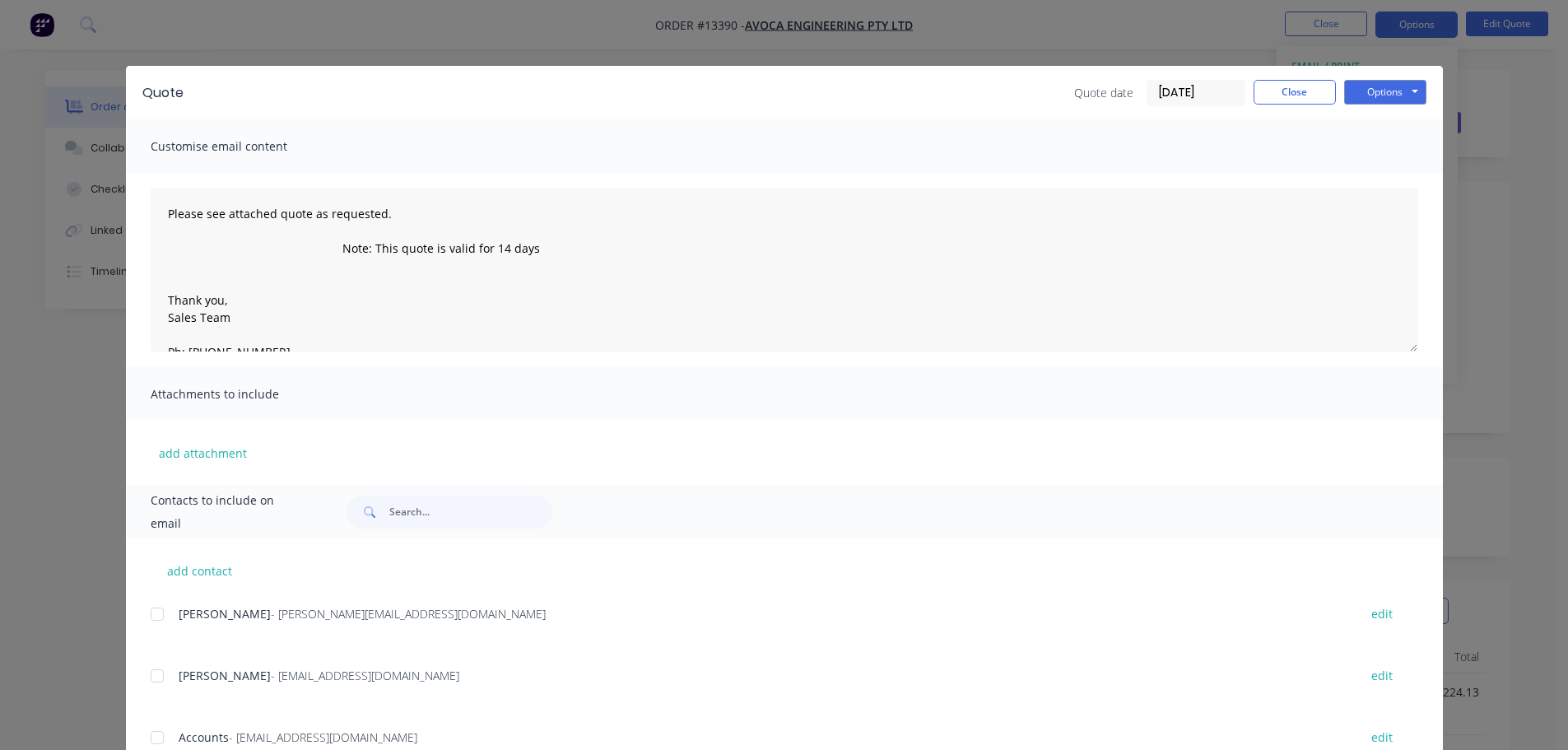
scroll to position [61, 0]
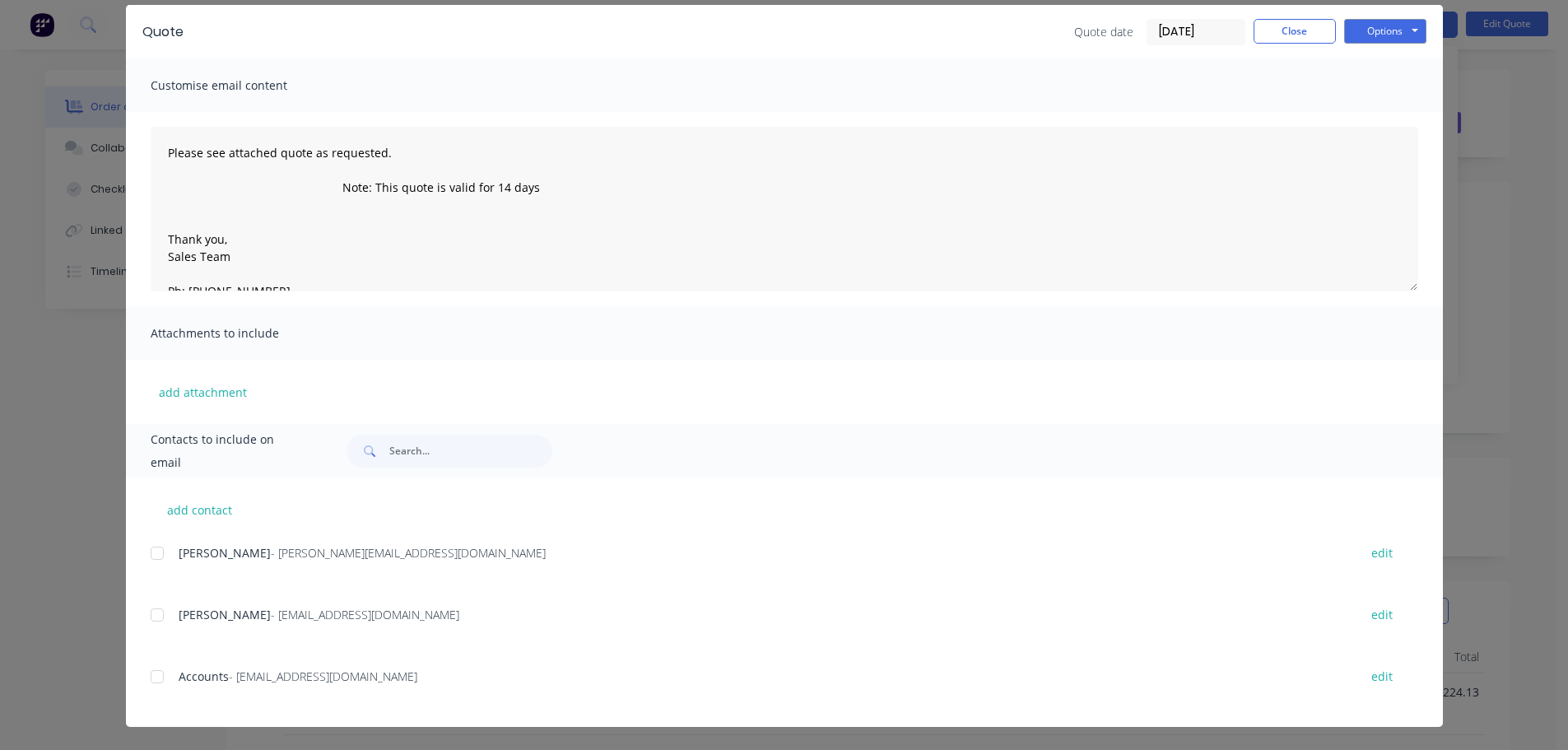
click at [155, 615] on div at bounding box center [157, 614] width 33 height 33
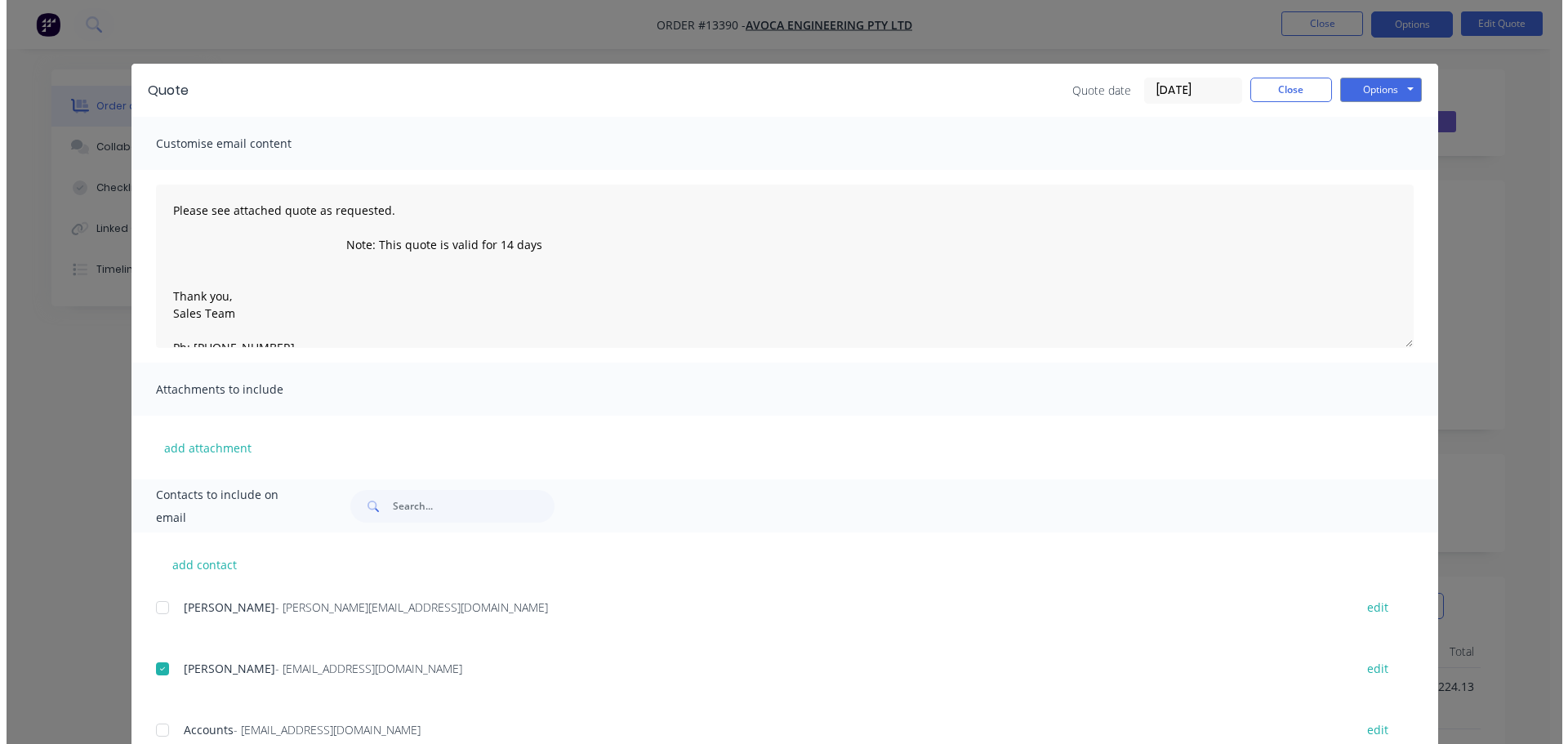
scroll to position [0, 0]
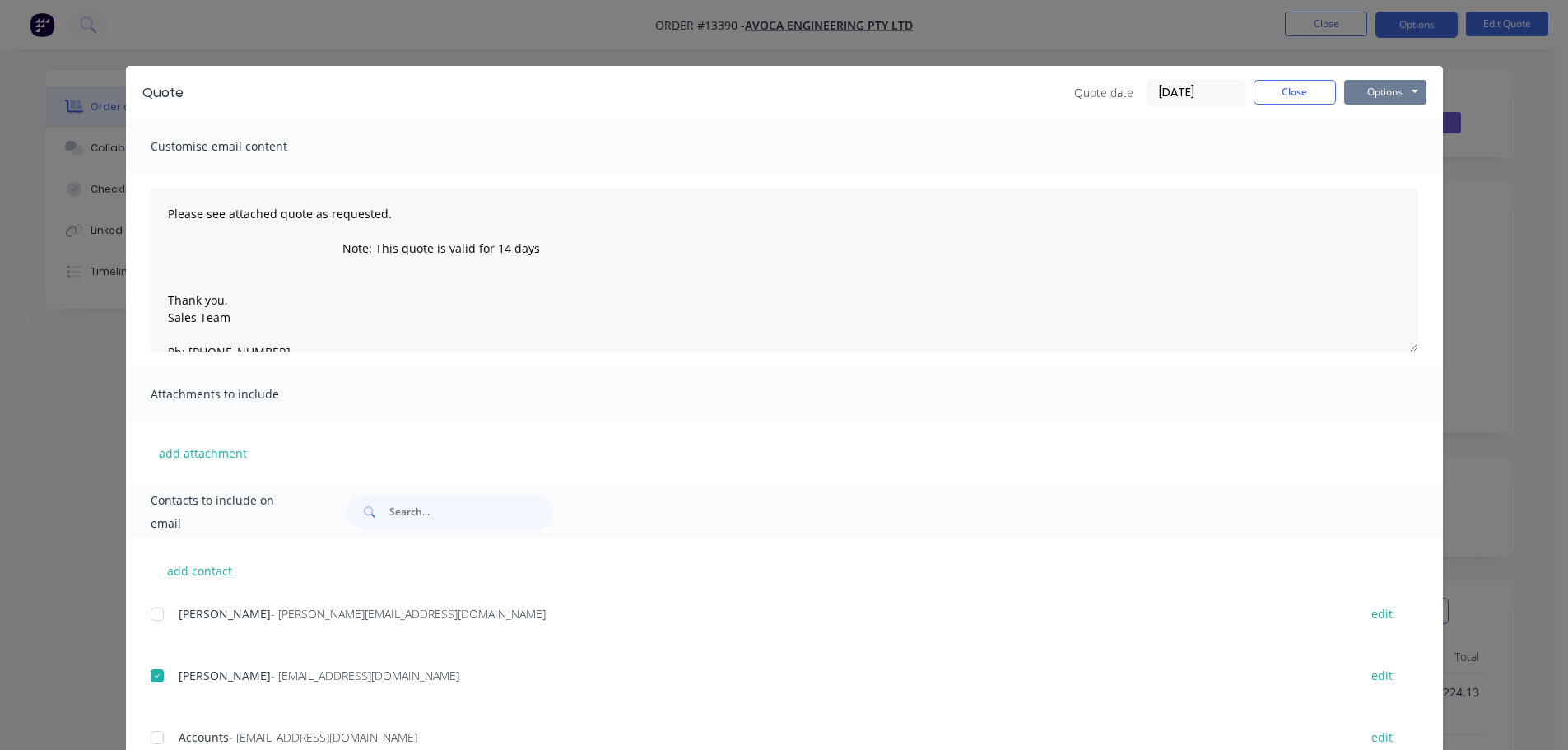
click at [1385, 89] on button "Options" at bounding box center [1385, 92] width 82 height 24
click at [1374, 168] on button "Email" at bounding box center [1396, 176] width 105 height 27
type textarea "Please see attached quote as requested. Note: This quote is valid for 14 days T…"
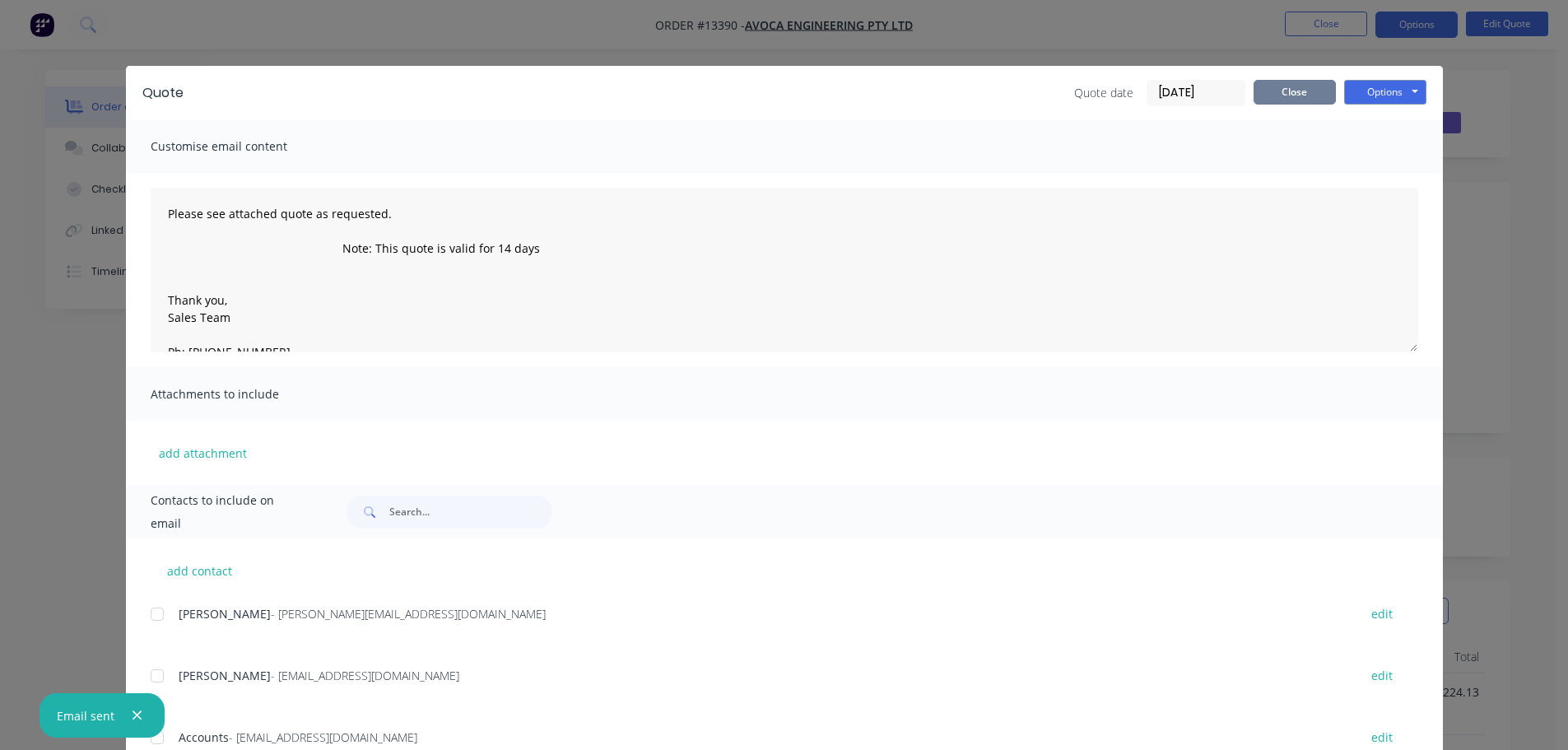
click at [1273, 83] on button "Close" at bounding box center [1294, 92] width 82 height 24
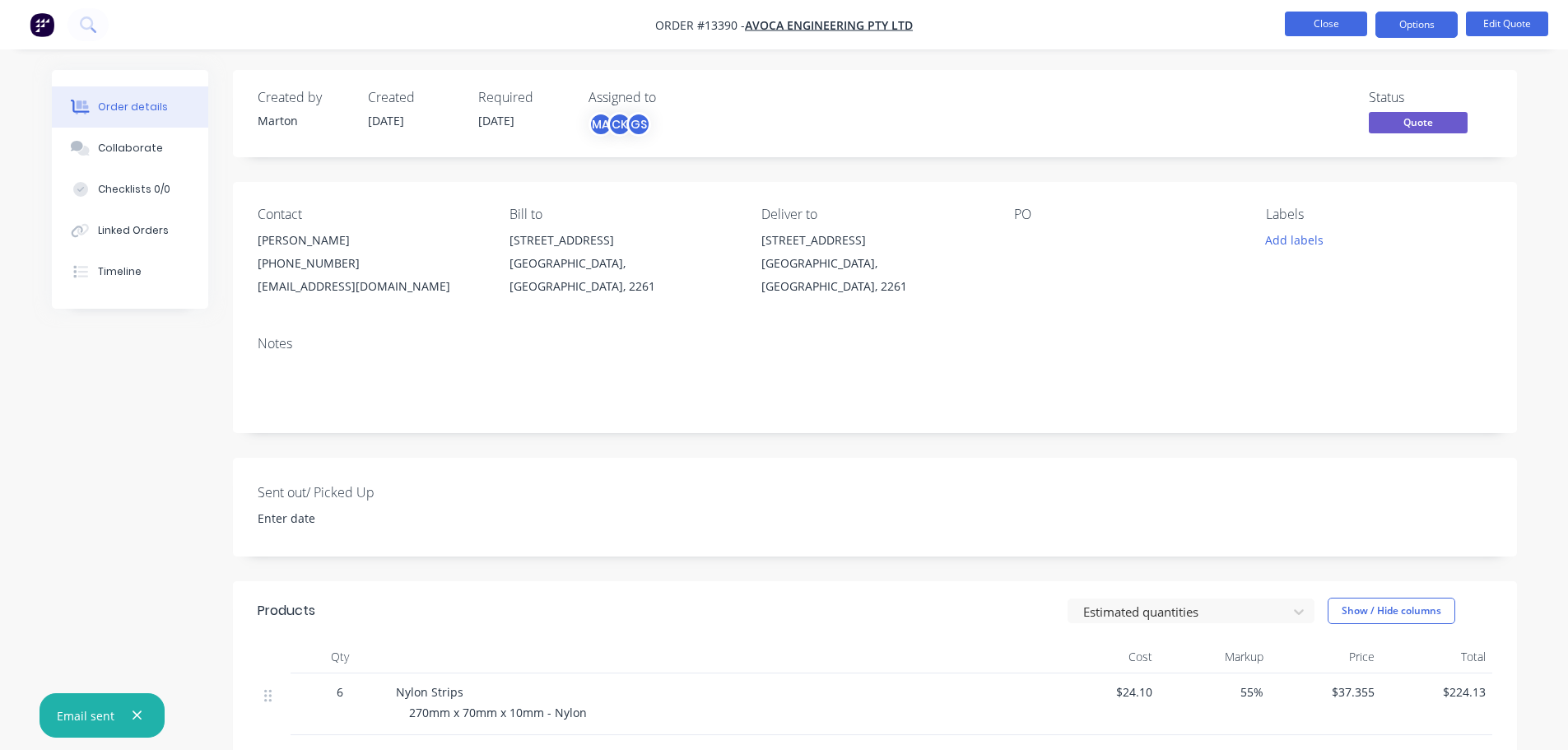
click at [1306, 15] on button "Close" at bounding box center [1326, 24] width 82 height 24
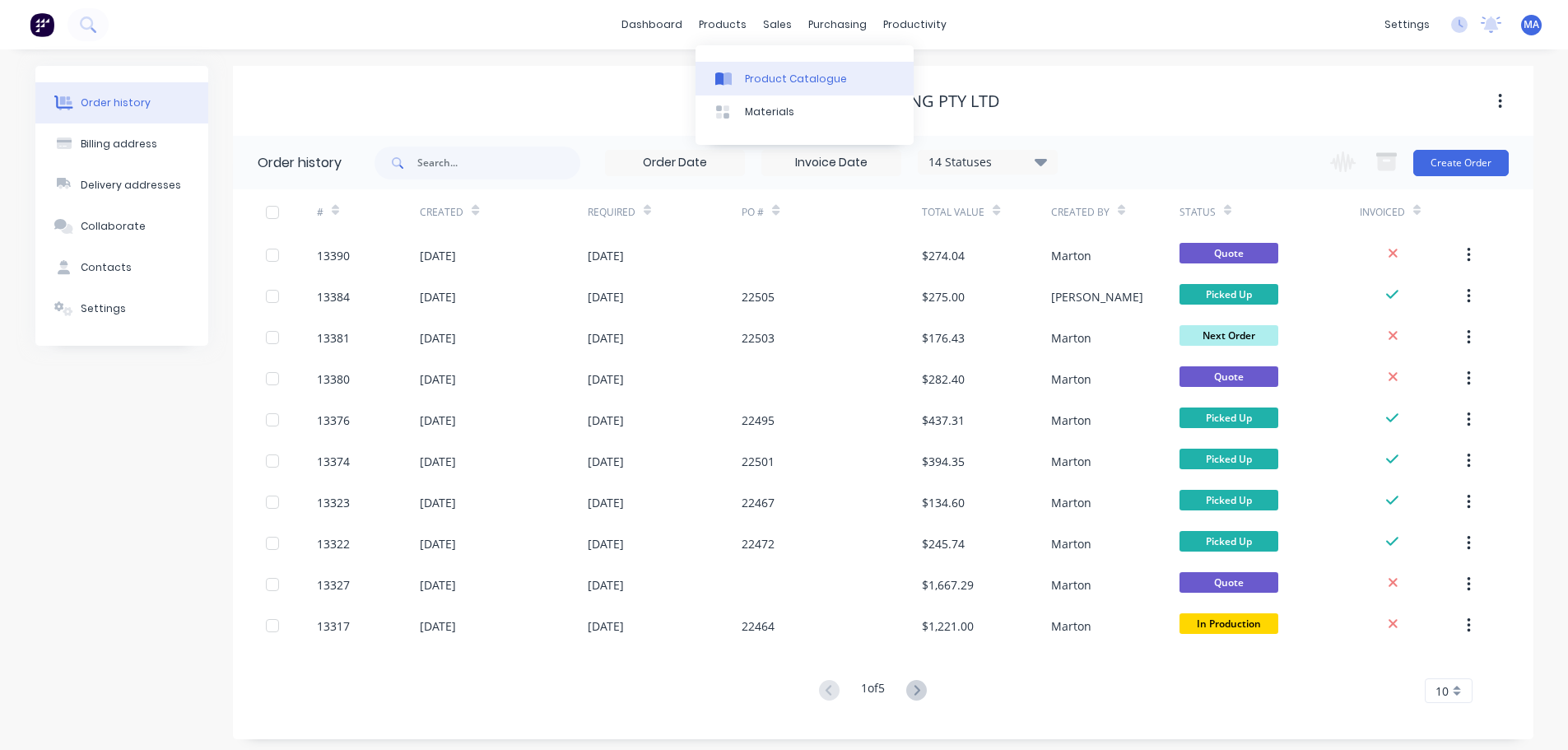
click at [767, 72] on div "Product Catalogue" at bounding box center [795, 79] width 102 height 15
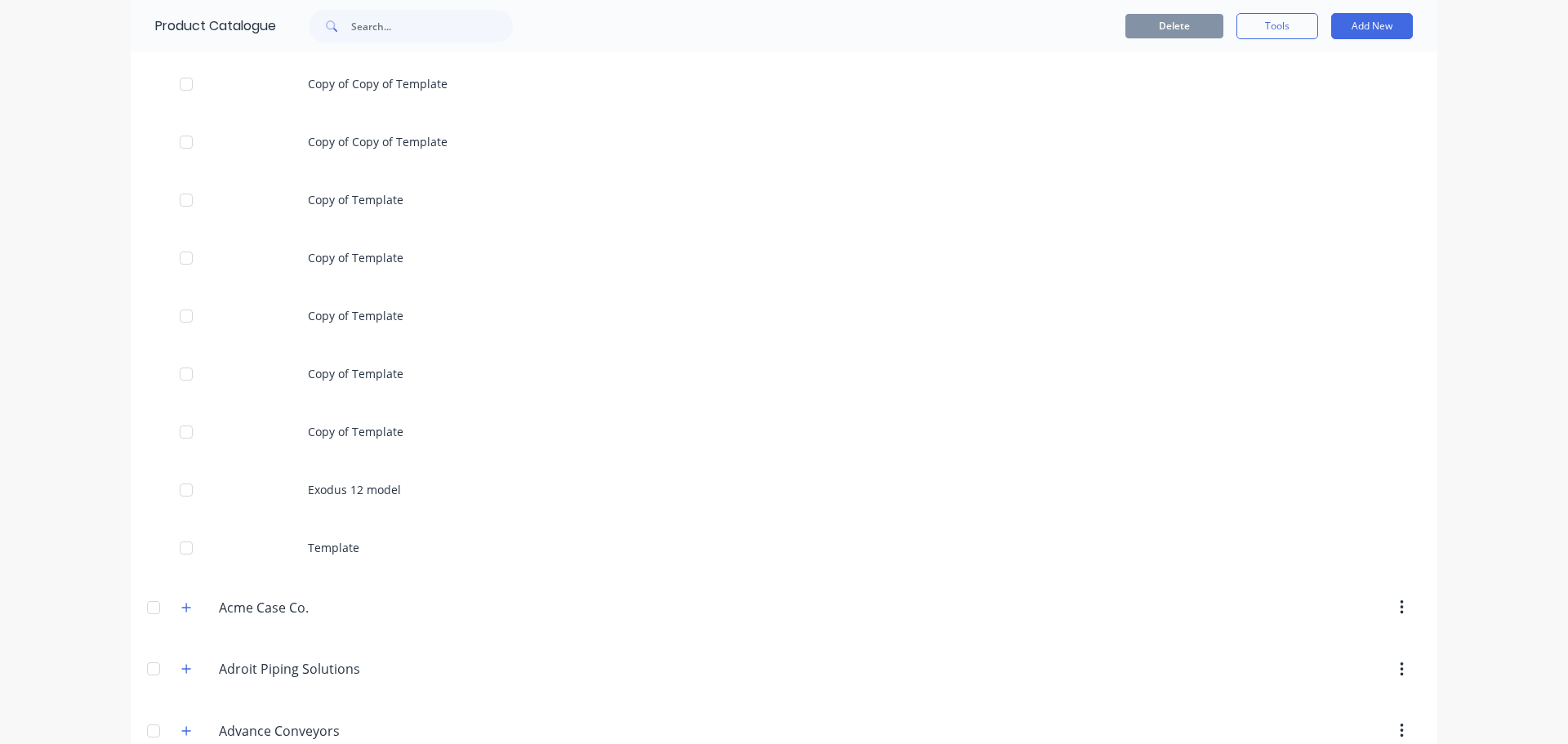
scroll to position [408, 0]
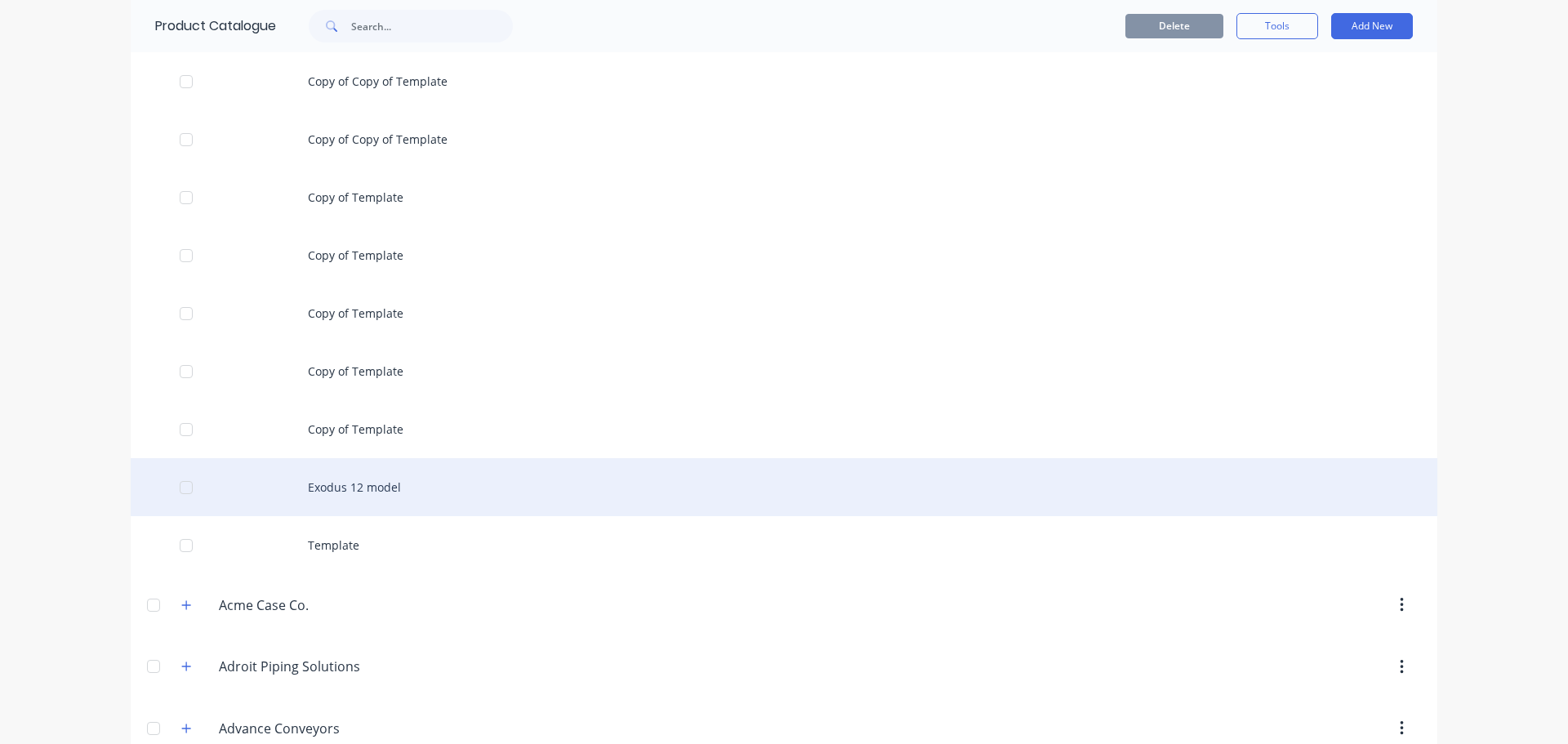
click at [391, 470] on div "Exodus 12 model" at bounding box center [784, 487] width 1307 height 58
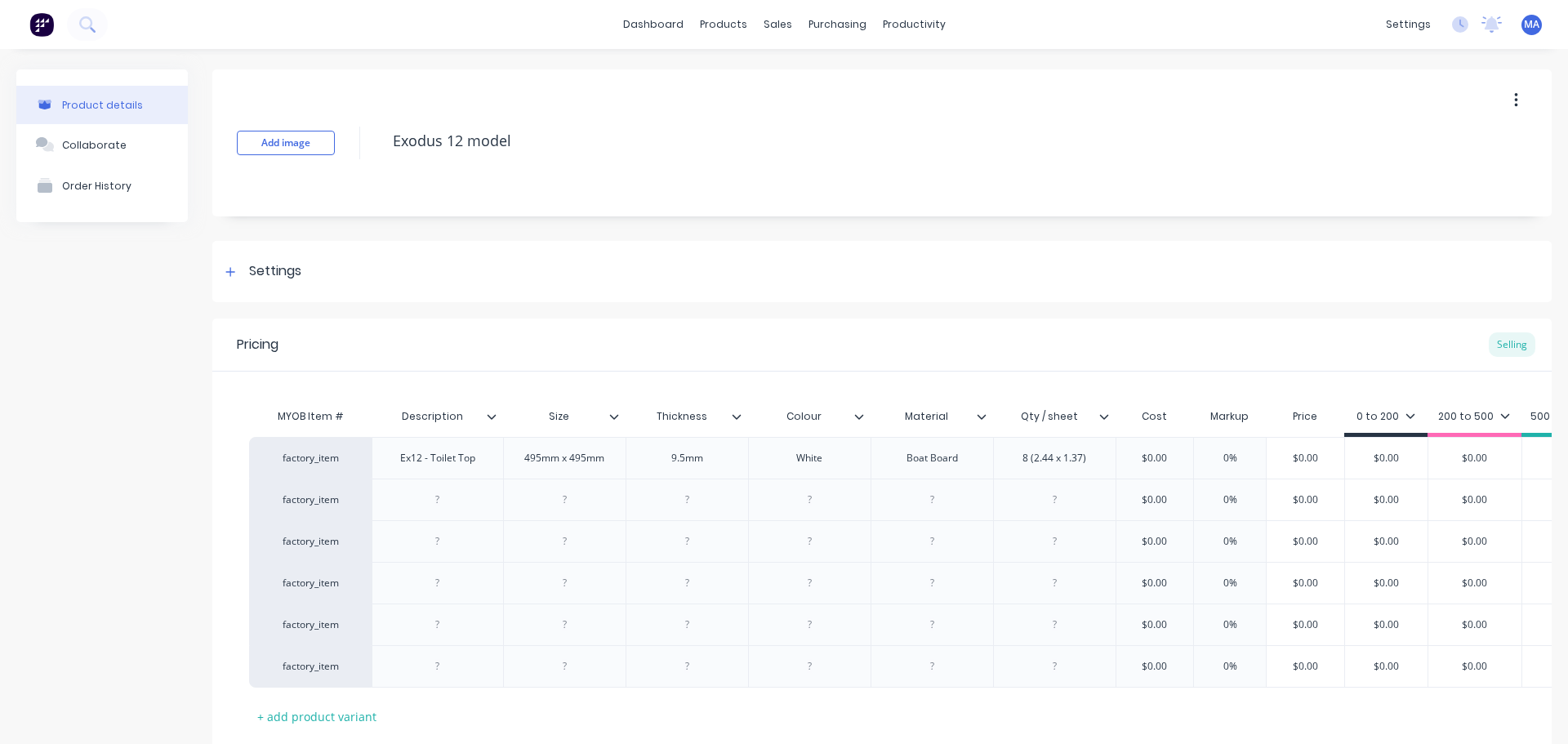
type textarea "x"
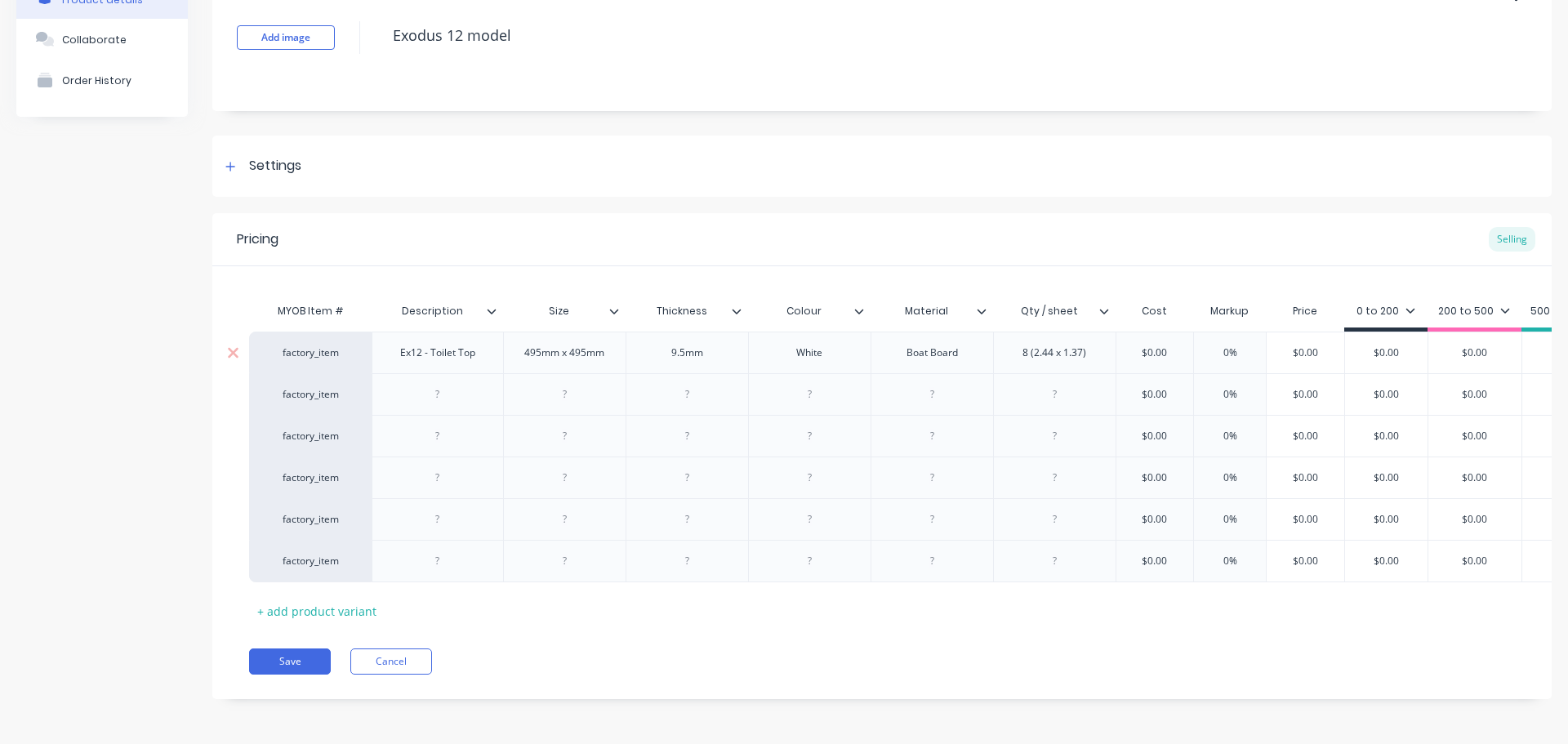
type input "$0.00"
click at [1179, 346] on input "$0.00" at bounding box center [1155, 353] width 82 height 15
type textarea "x"
type input "$945"
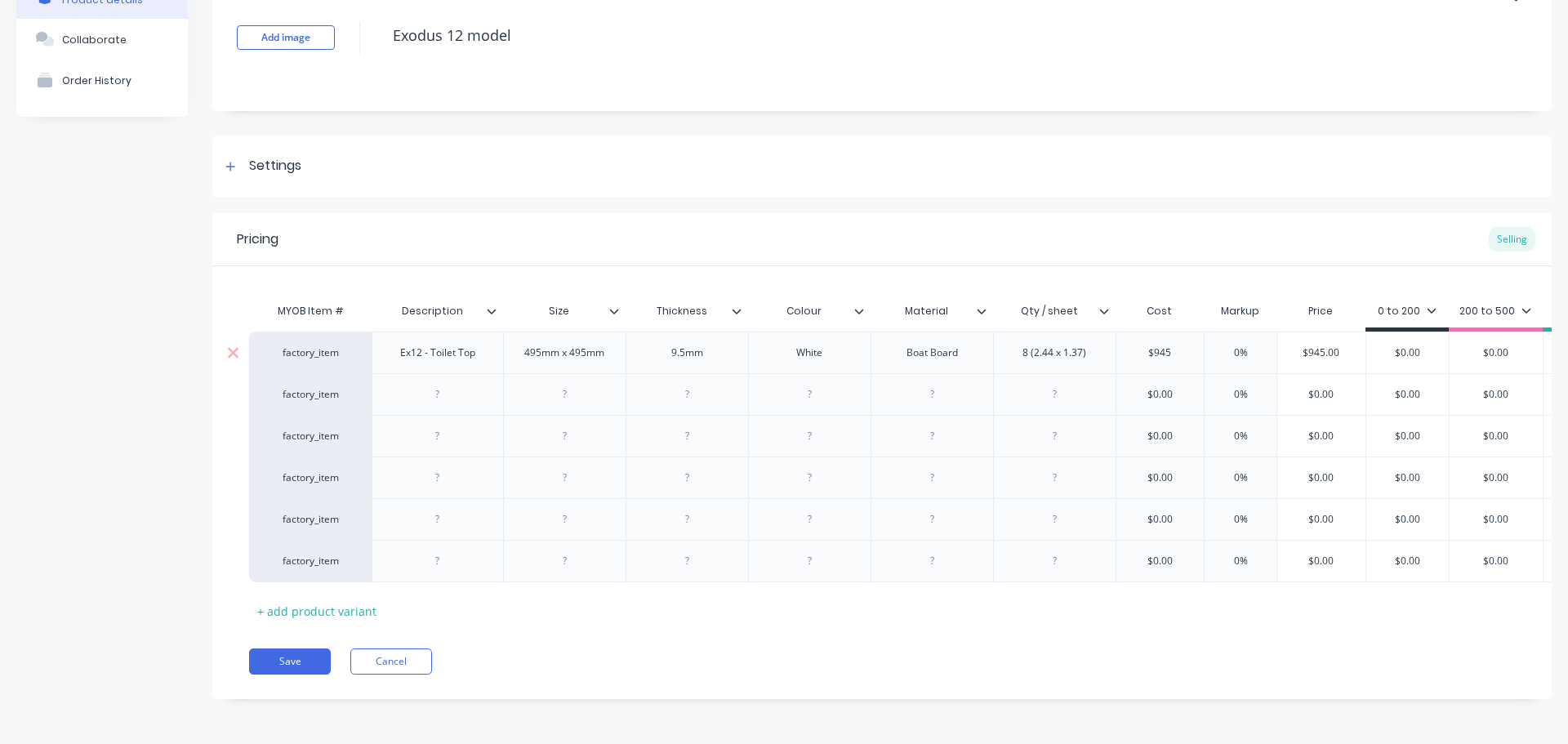
click at [1180, 346] on input "$945" at bounding box center [1161, 353] width 89 height 15
type textarea "x"
type input "$9"
type textarea "x"
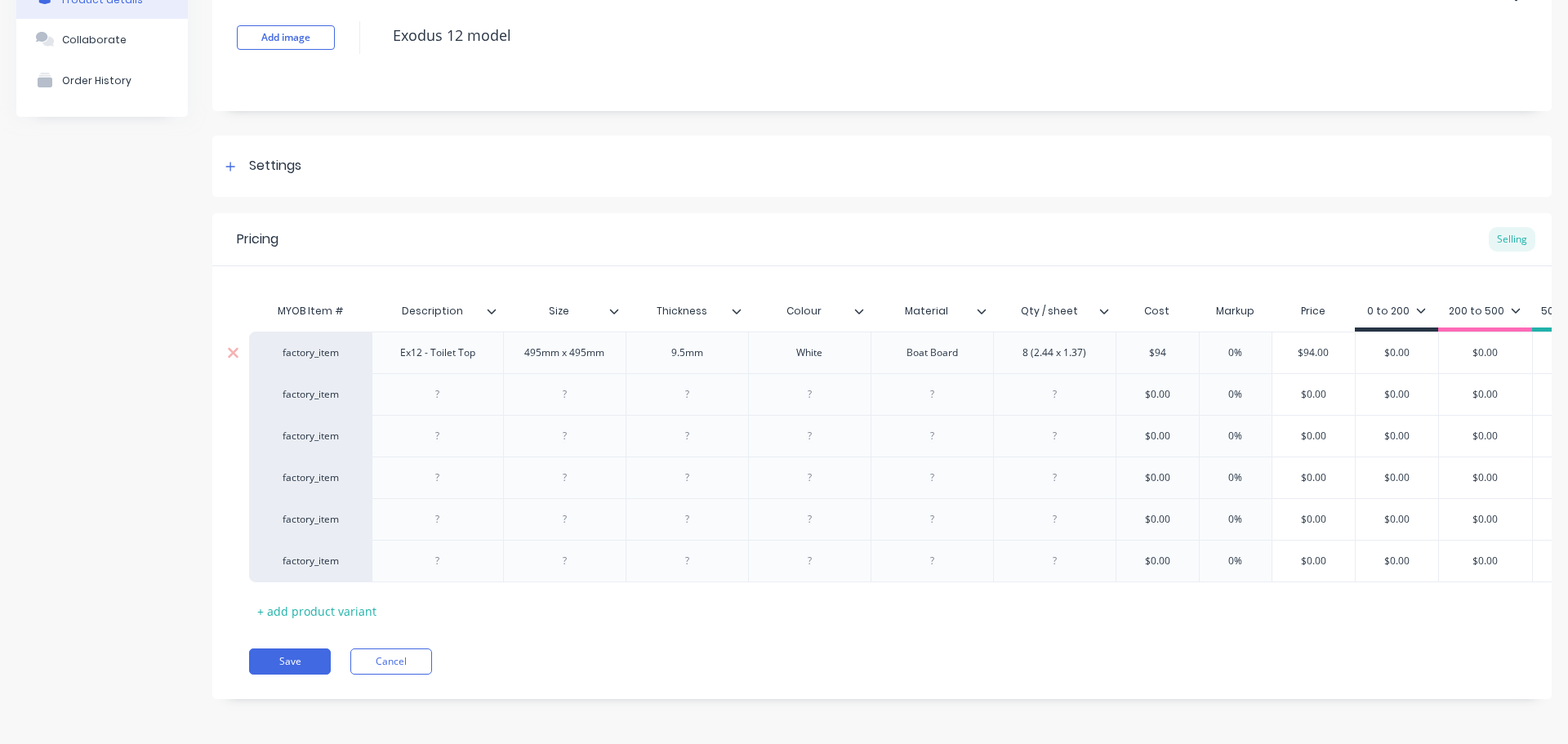
type input "$94."
type textarea "x"
type input "$94.13"
type textarea "x"
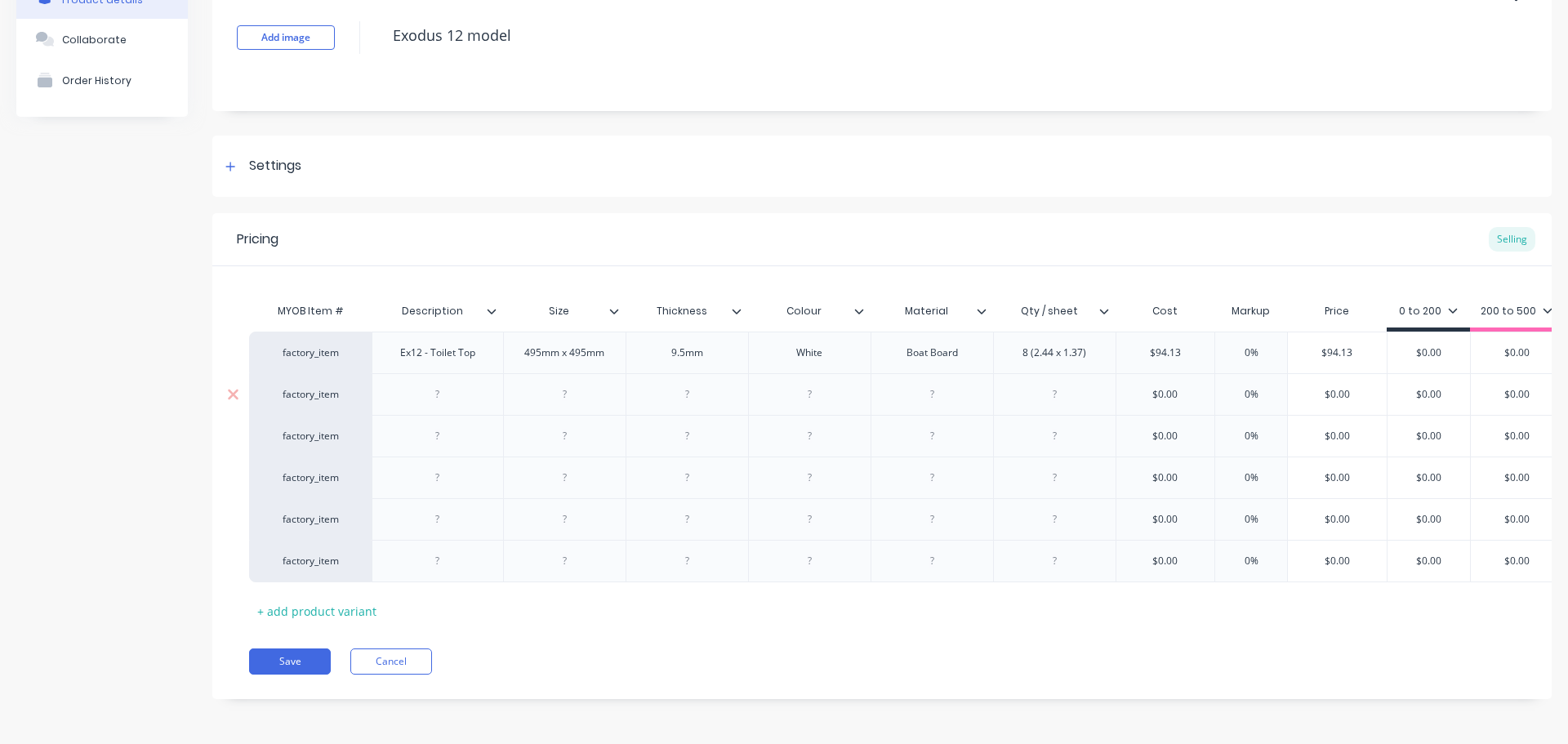
click at [1072, 397] on div at bounding box center [1054, 394] width 123 height 42
type input "$94.13"
click at [1444, 306] on div "0 to 200" at bounding box center [1428, 314] width 58 height 15
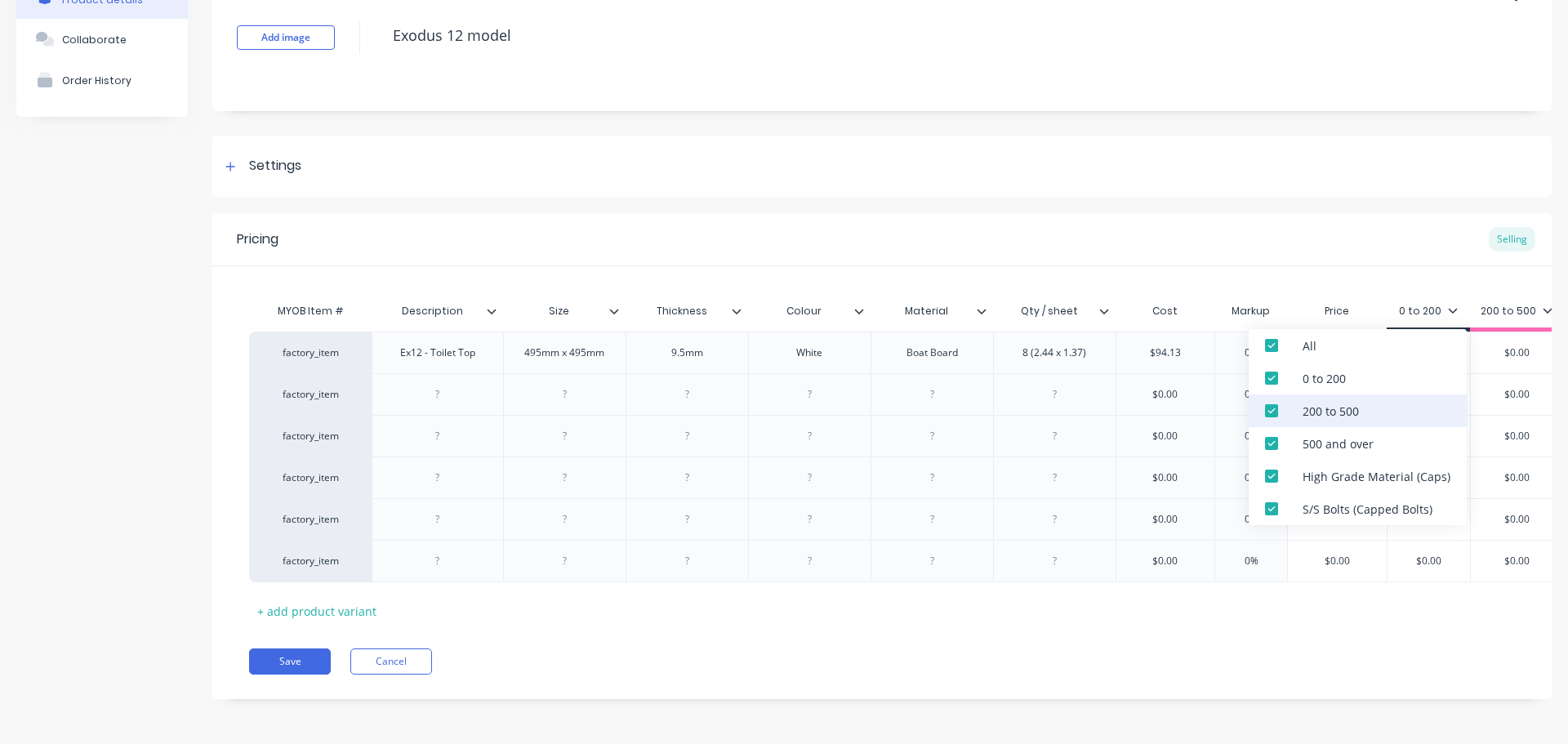
click at [1336, 414] on div "200 to 500" at bounding box center [1331, 411] width 56 height 18
click at [1334, 443] on div "500 and over" at bounding box center [1338, 443] width 71 height 18
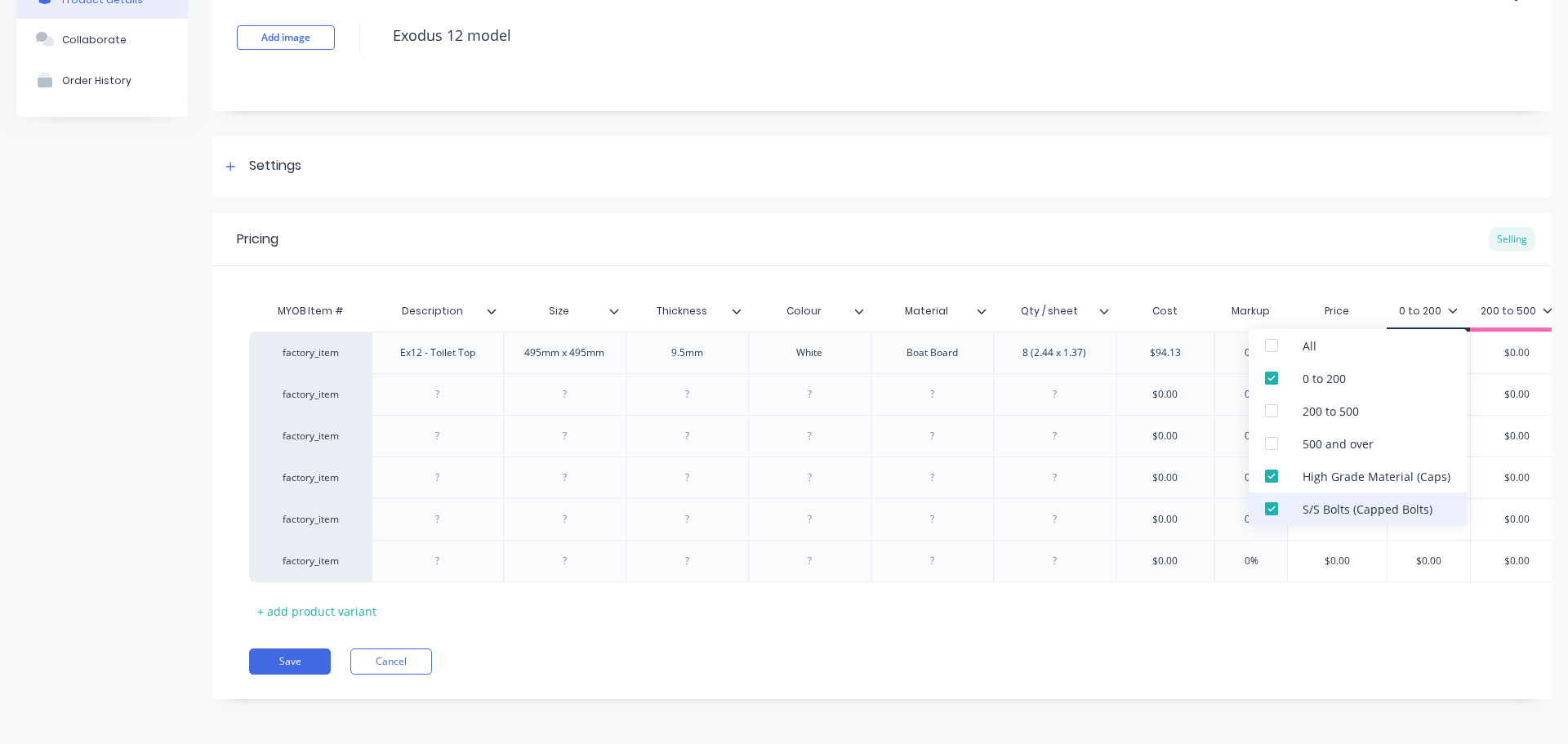
drag, startPoint x: 1327, startPoint y: 473, endPoint x: 1326, endPoint y: 499, distance: 26.0
click at [1327, 474] on div "High Grade Material (Caps)" at bounding box center [1377, 476] width 148 height 18
click at [1326, 500] on div "S/S Bolts (Capped Bolts)" at bounding box center [1368, 509] width 129 height 18
click at [1257, 667] on div "Save Cancel" at bounding box center [901, 660] width 1303 height 26
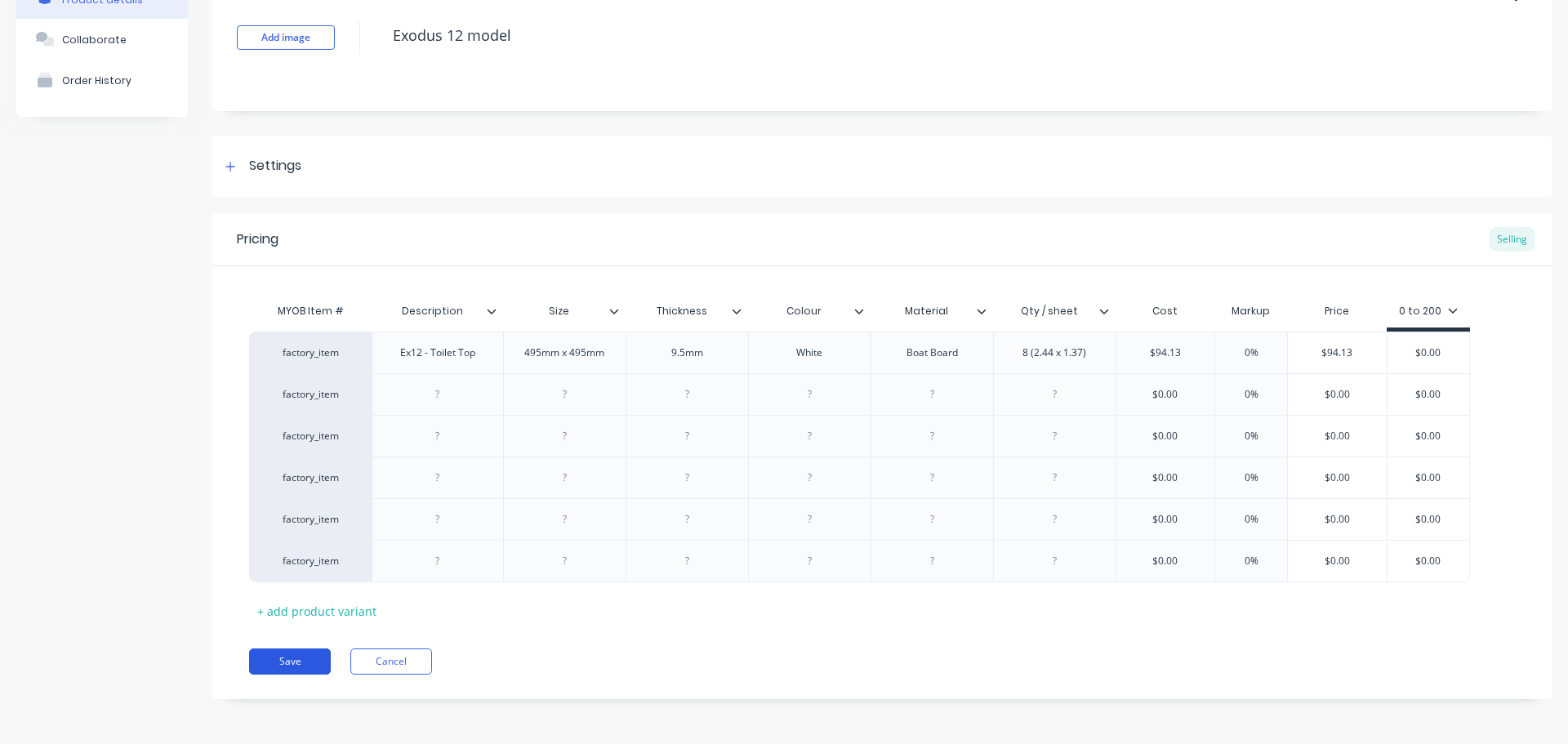
click at [317, 661] on button "Save" at bounding box center [290, 660] width 82 height 26
type textarea "x"
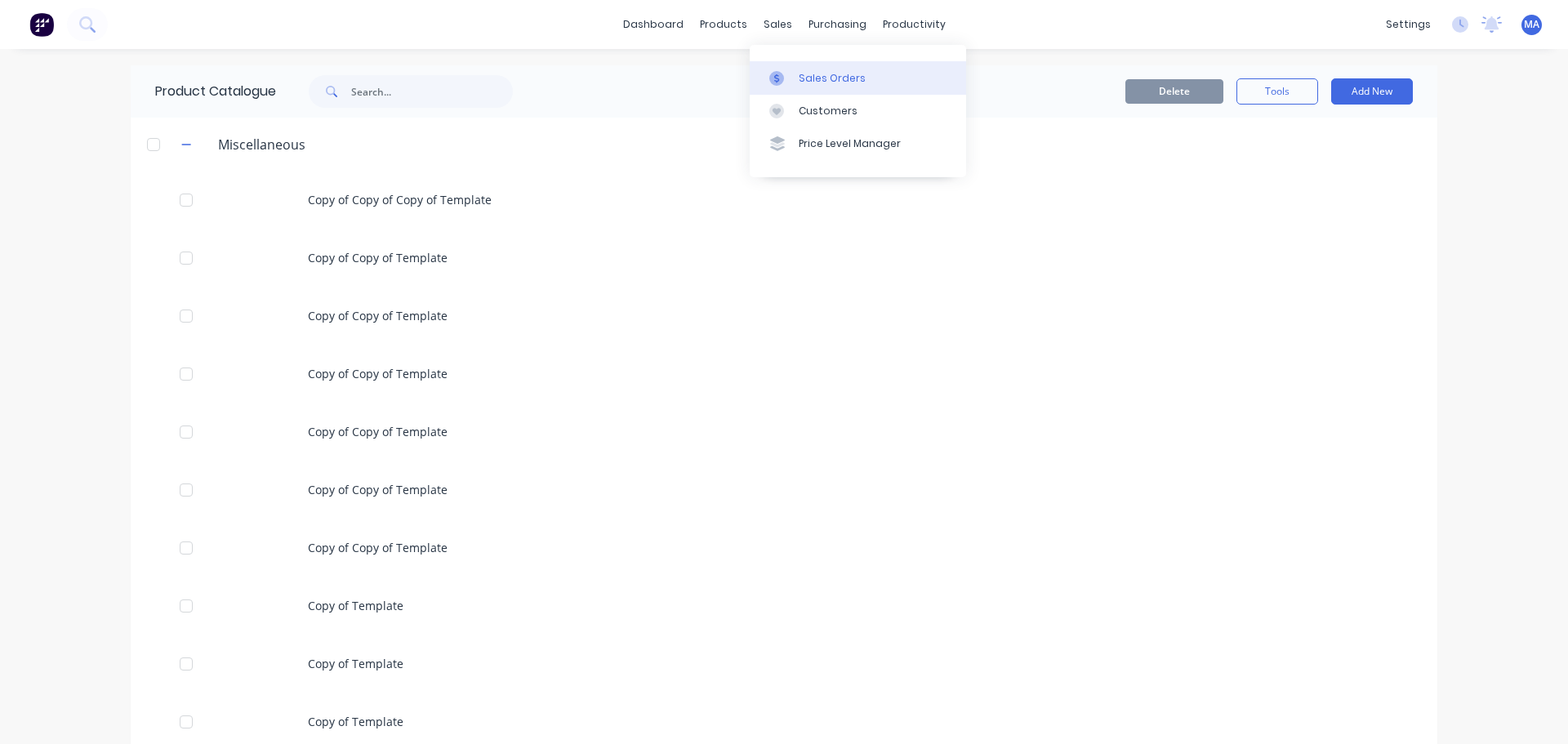
click at [804, 77] on div "Sales Orders" at bounding box center [832, 78] width 67 height 15
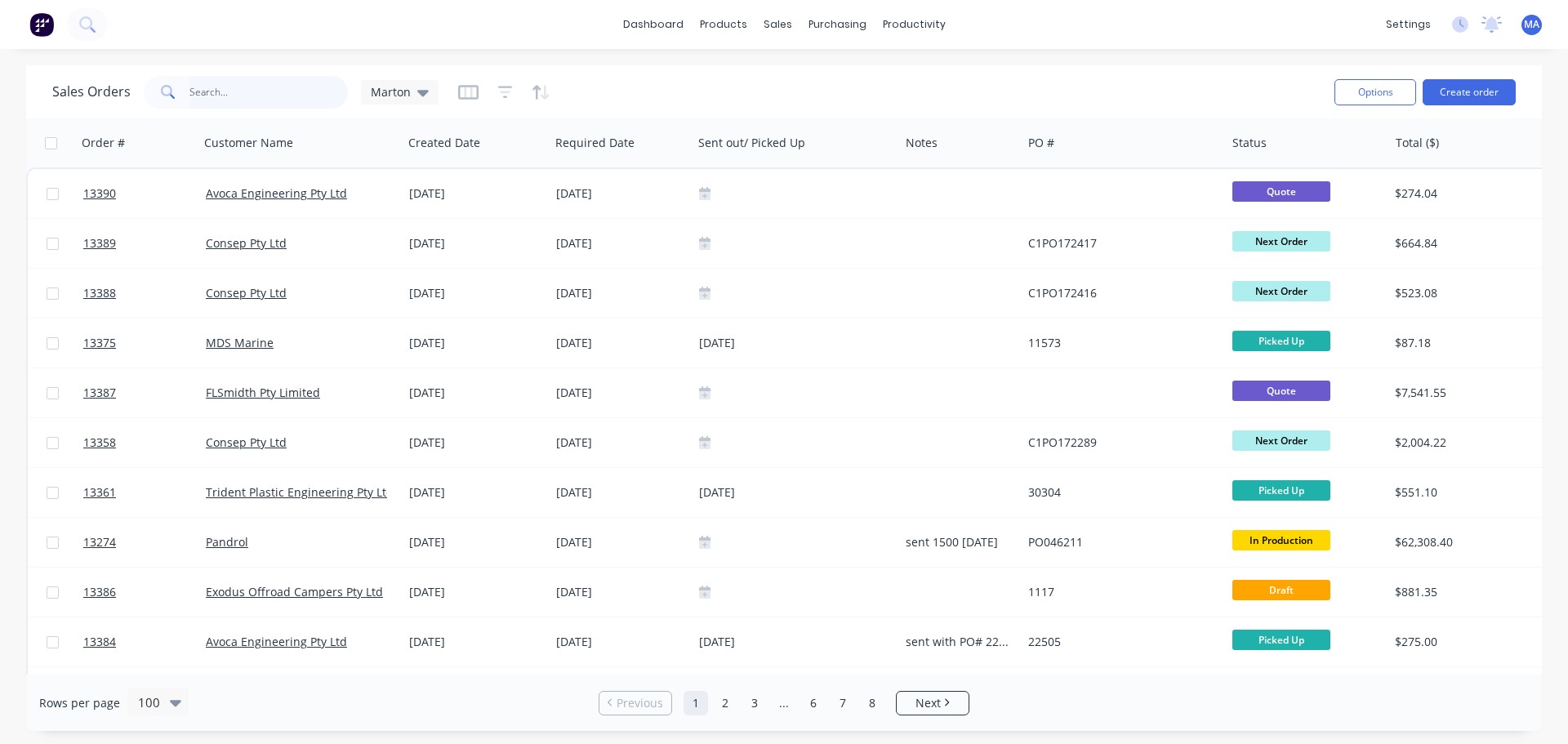
click at [272, 103] on input "text" at bounding box center [269, 92] width 160 height 33
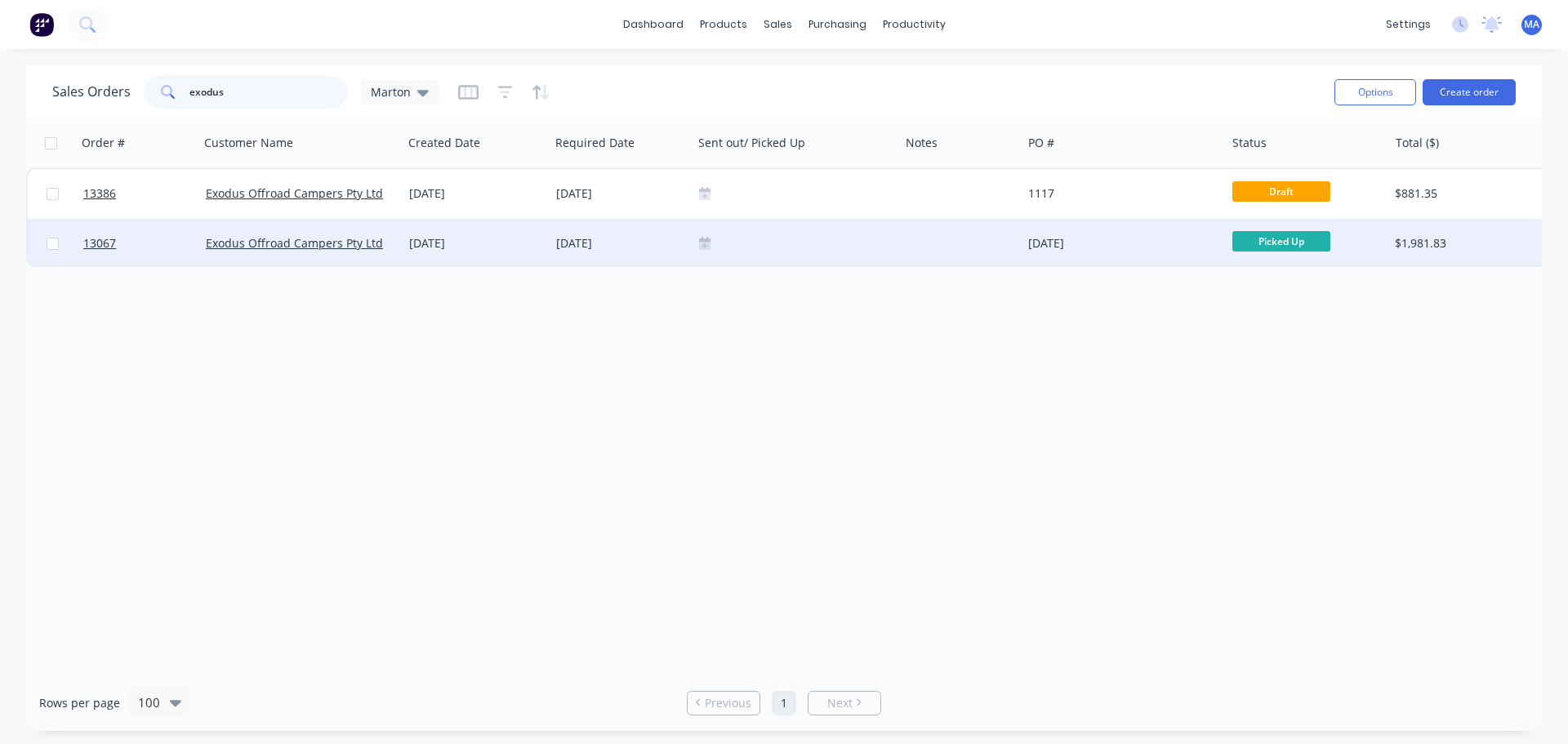
type input "exodus"
click at [711, 240] on div at bounding box center [796, 244] width 194 height 13
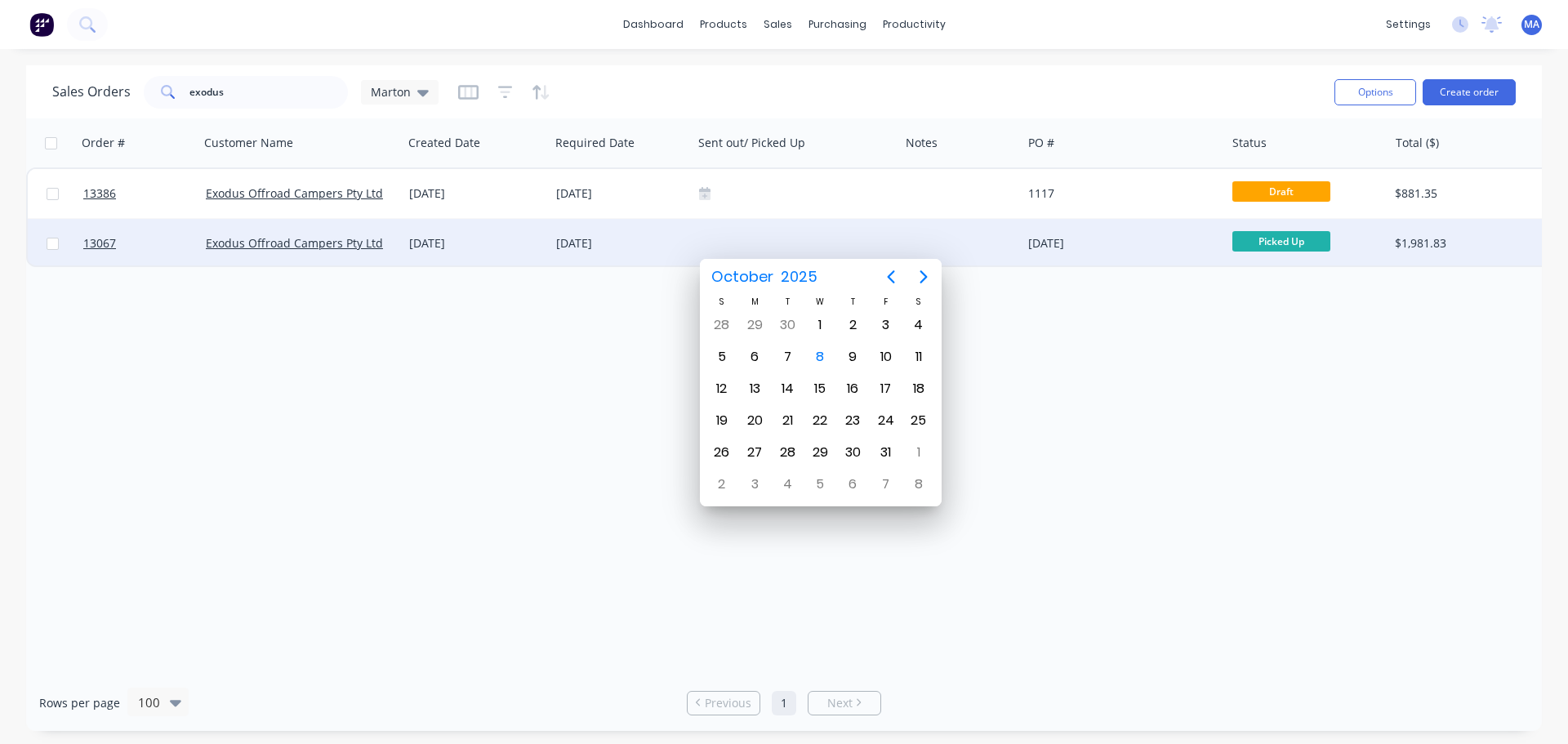
click at [981, 237] on div at bounding box center [961, 243] width 123 height 49
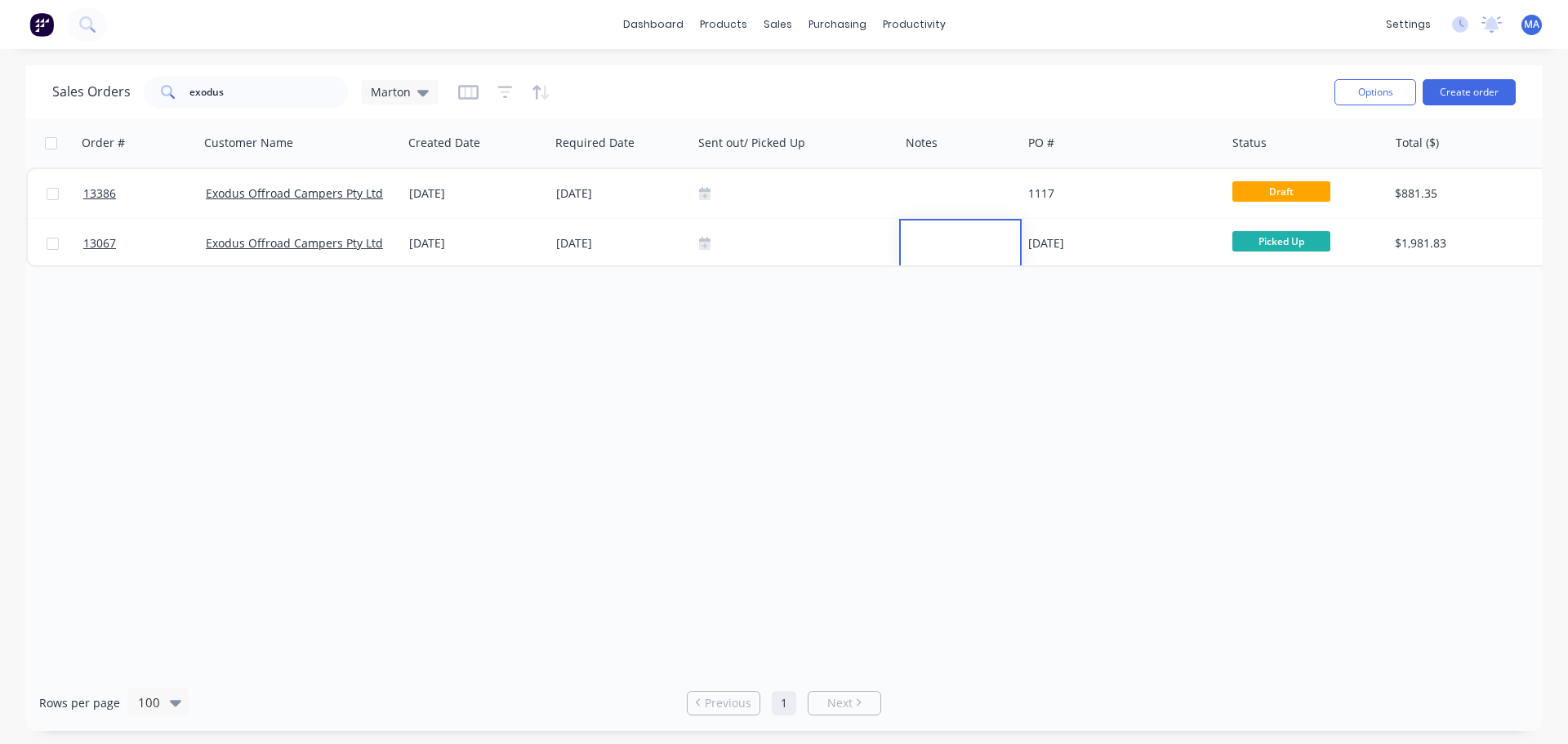
click at [811, 246] on div at bounding box center [796, 244] width 194 height 13
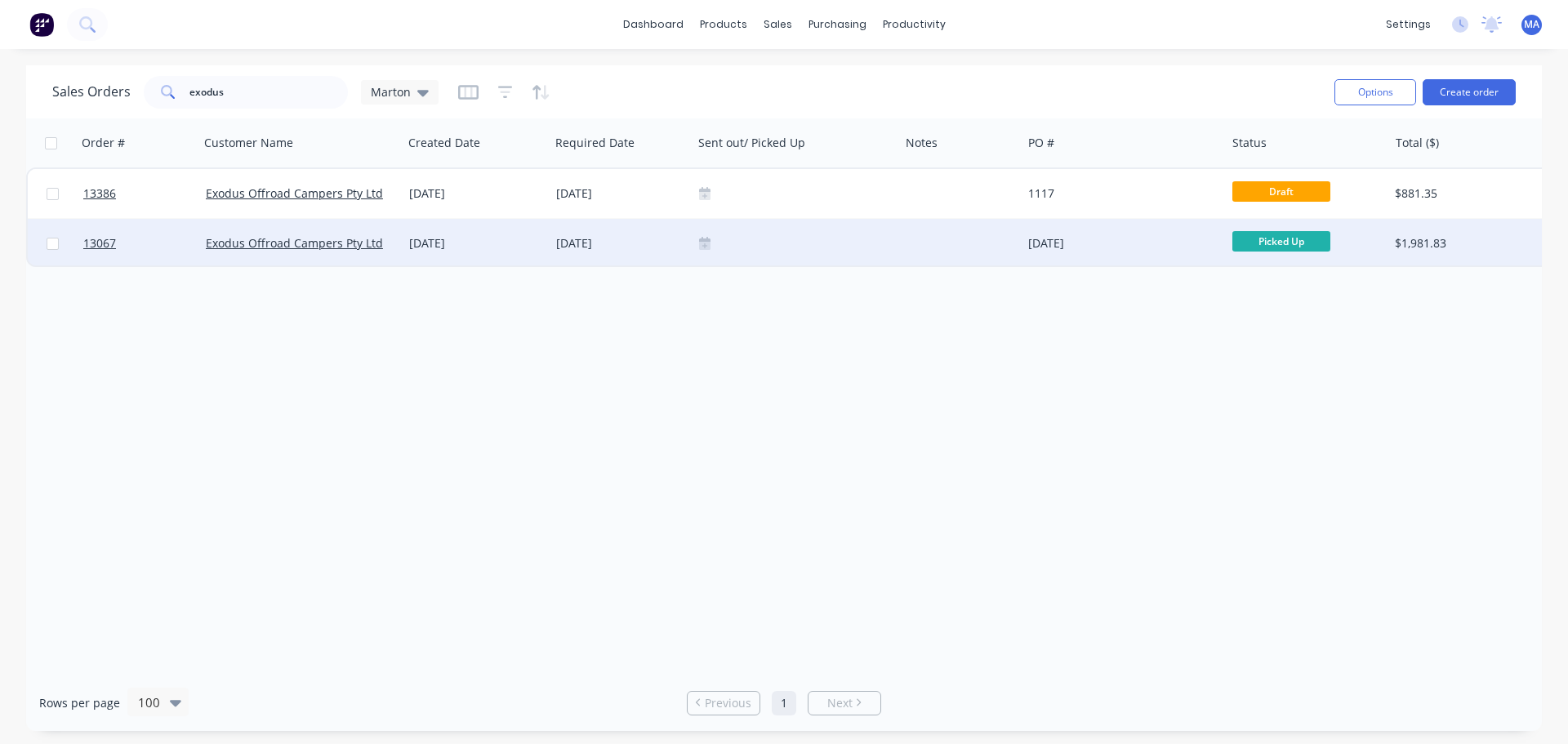
click at [525, 246] on div "[DATE]" at bounding box center [476, 244] width 134 height 17
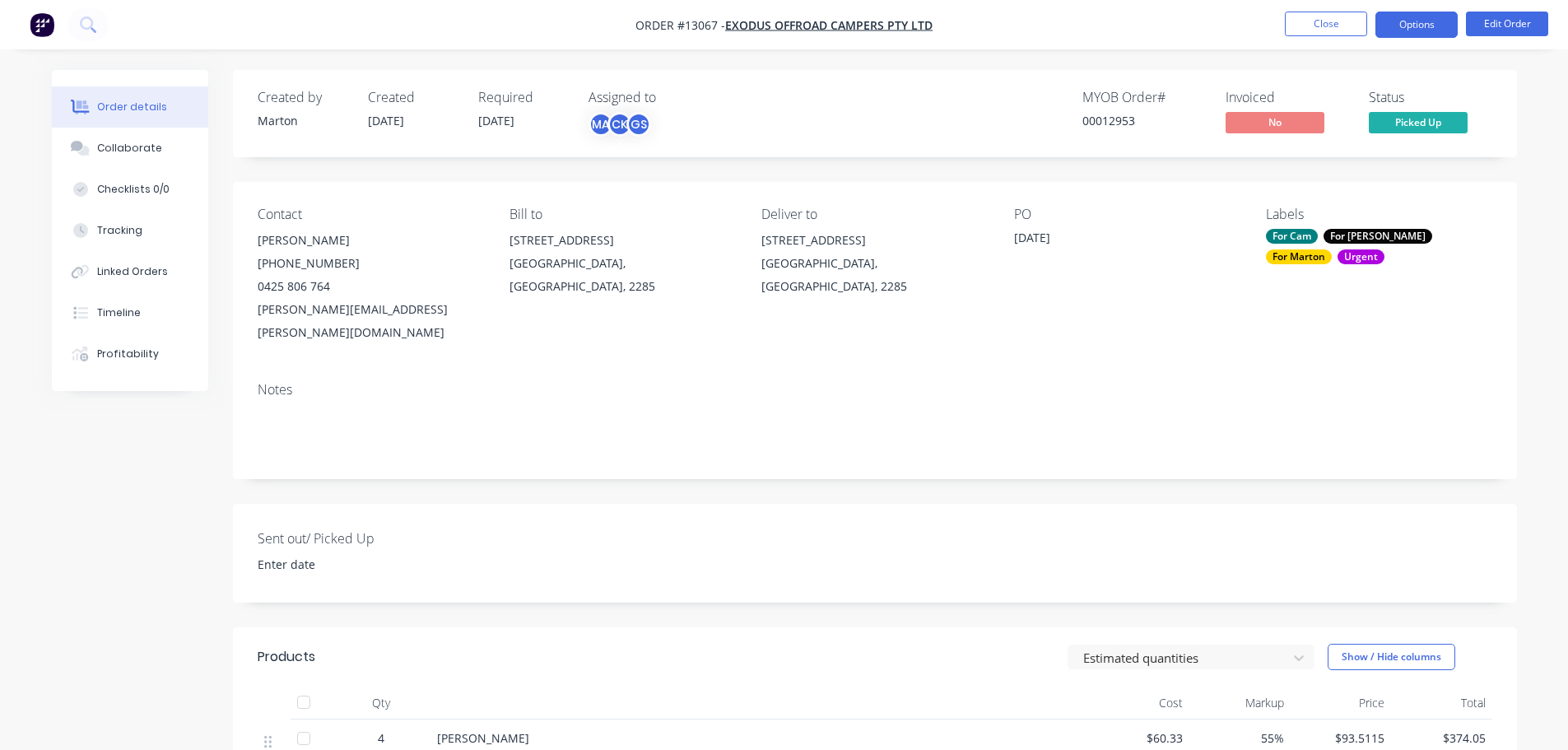
click at [1443, 22] on button "Options" at bounding box center [1417, 24] width 82 height 26
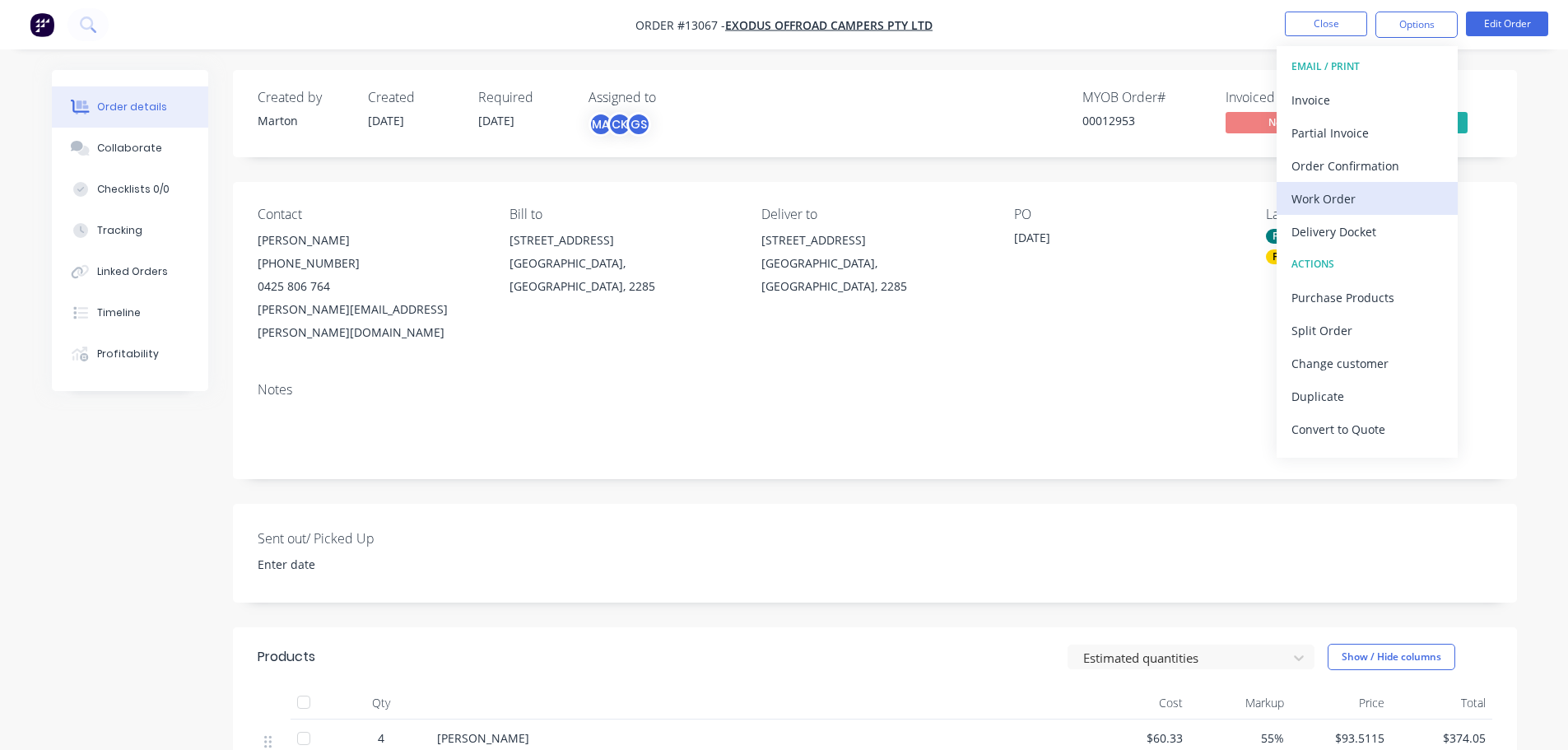
click at [1364, 200] on div "Work Order" at bounding box center [1367, 199] width 151 height 24
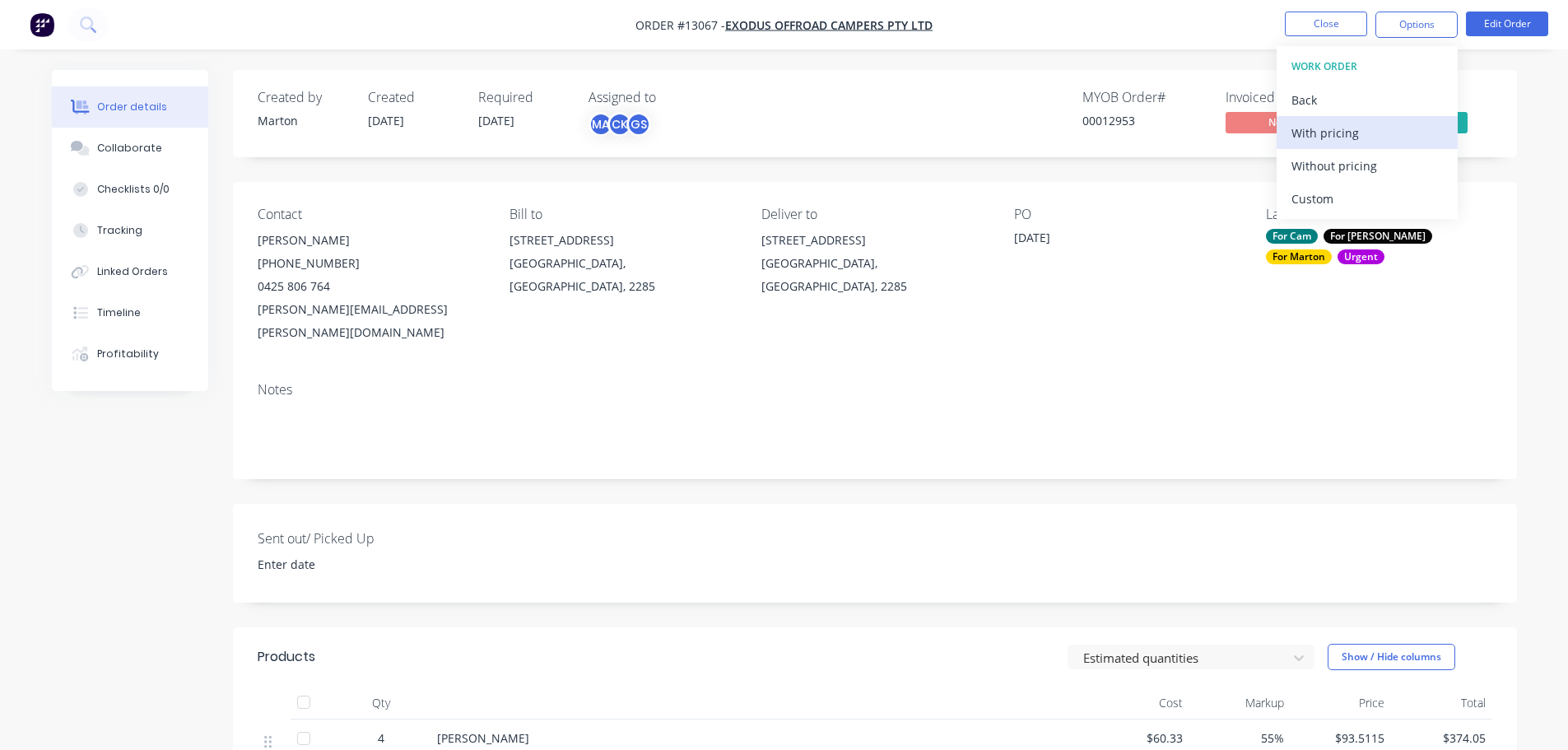
click at [1333, 143] on div "With pricing" at bounding box center [1367, 133] width 151 height 24
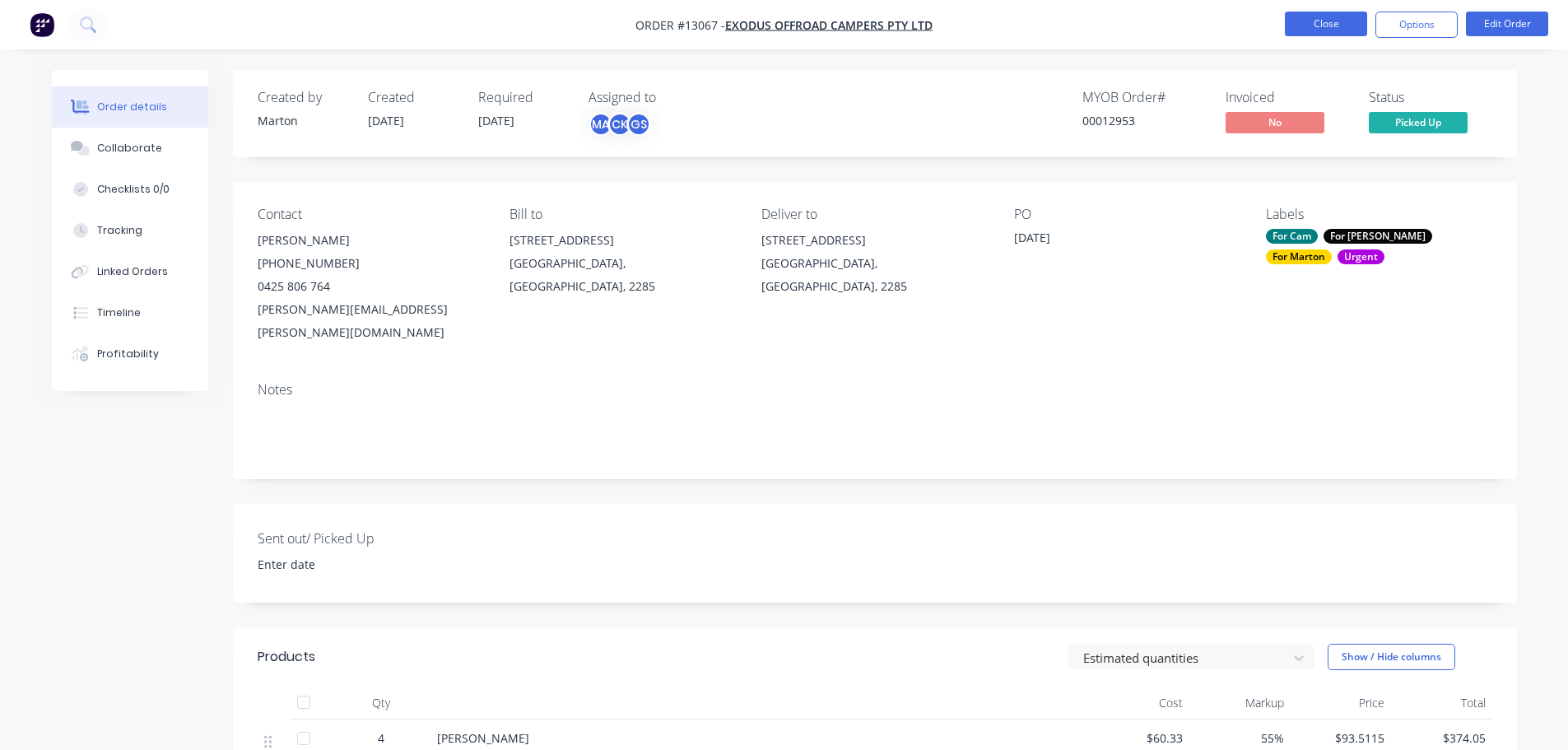
click at [1313, 20] on button "Close" at bounding box center [1326, 24] width 82 height 24
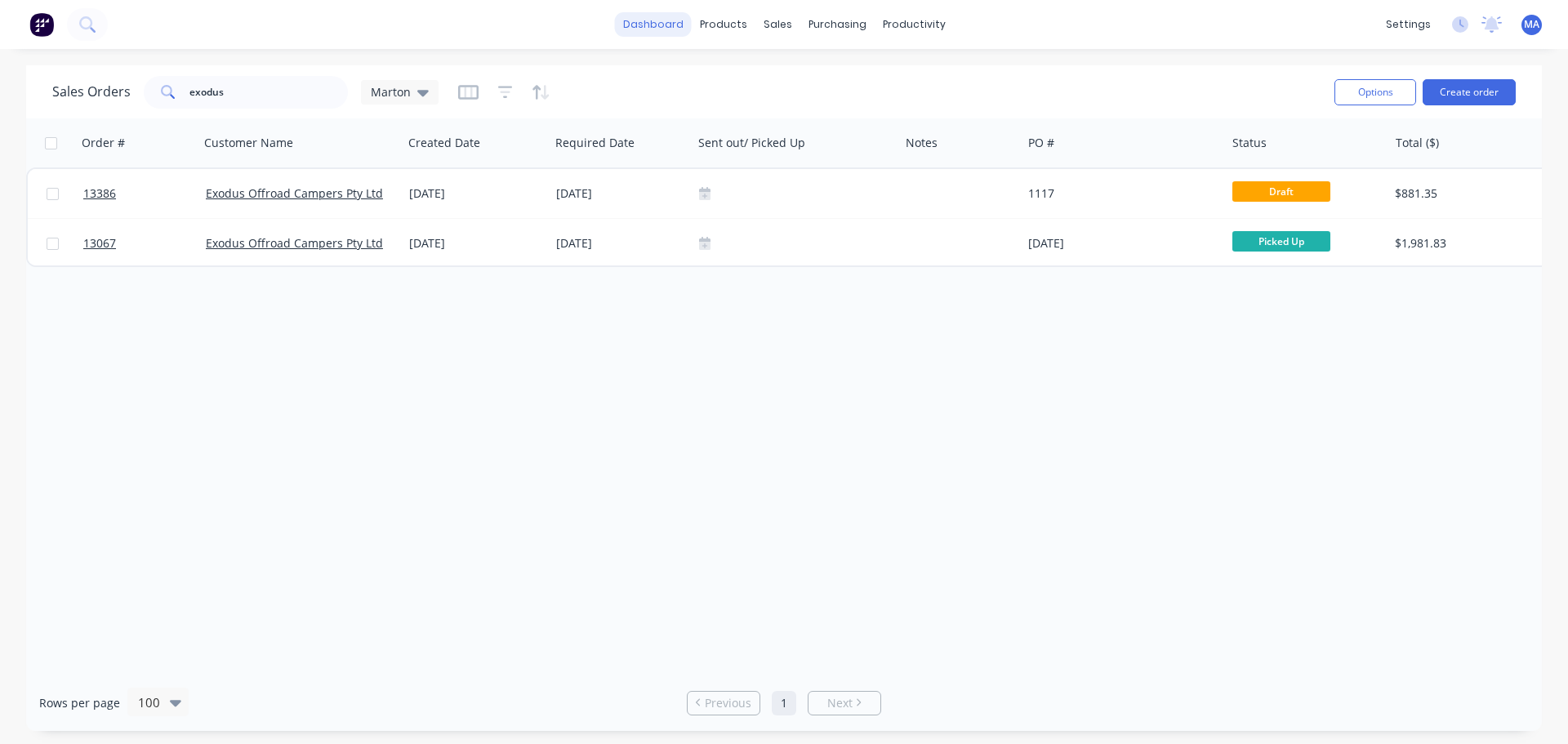
click at [661, 23] on link "dashboard" at bounding box center [653, 24] width 77 height 24
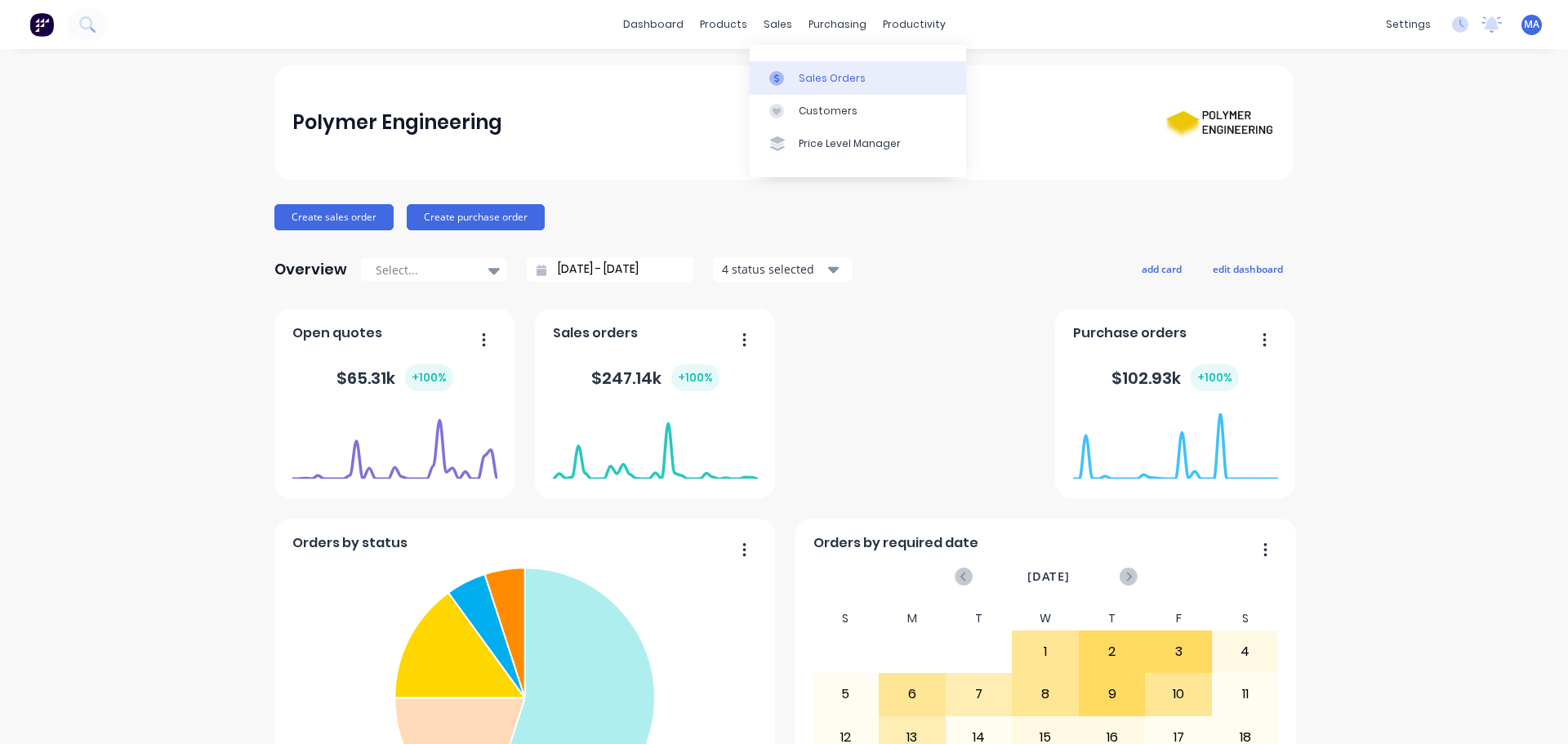
click at [797, 68] on link "Sales Orders" at bounding box center [858, 77] width 216 height 33
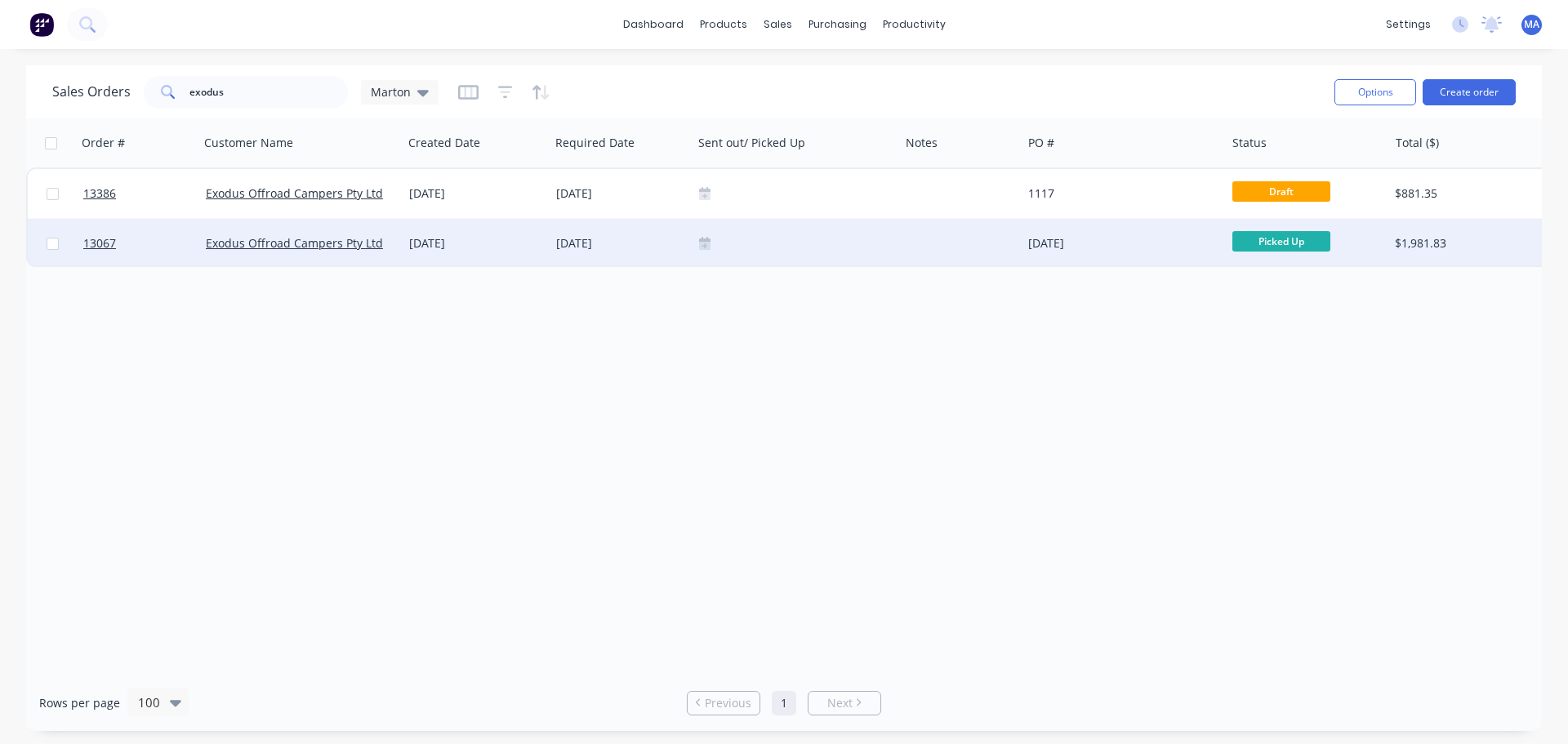
click at [650, 248] on div "[DATE]" at bounding box center [621, 244] width 129 height 17
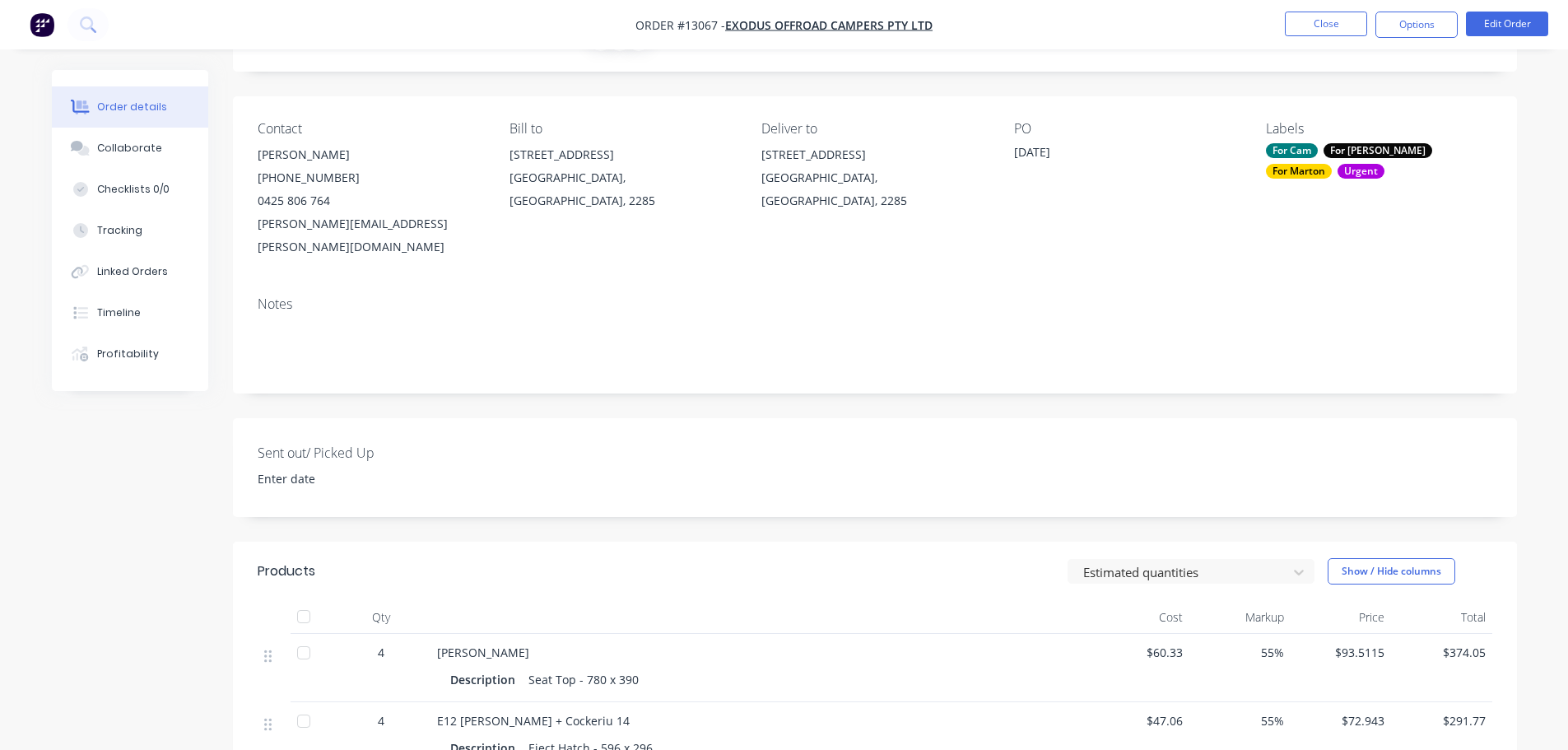
scroll to position [82, 0]
click at [1395, 25] on button "Options" at bounding box center [1417, 24] width 82 height 26
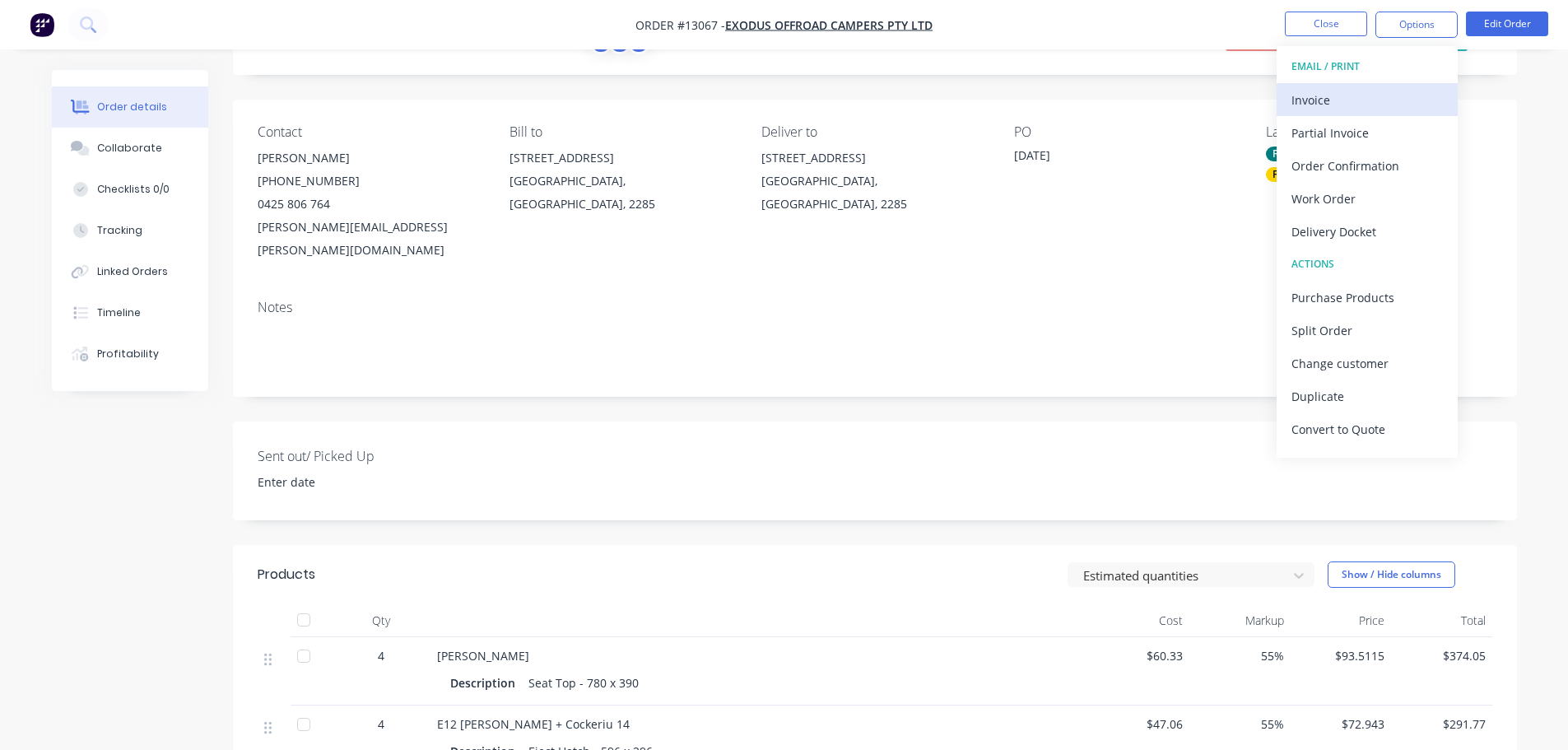
click at [1342, 104] on div "Invoice" at bounding box center [1367, 100] width 151 height 24
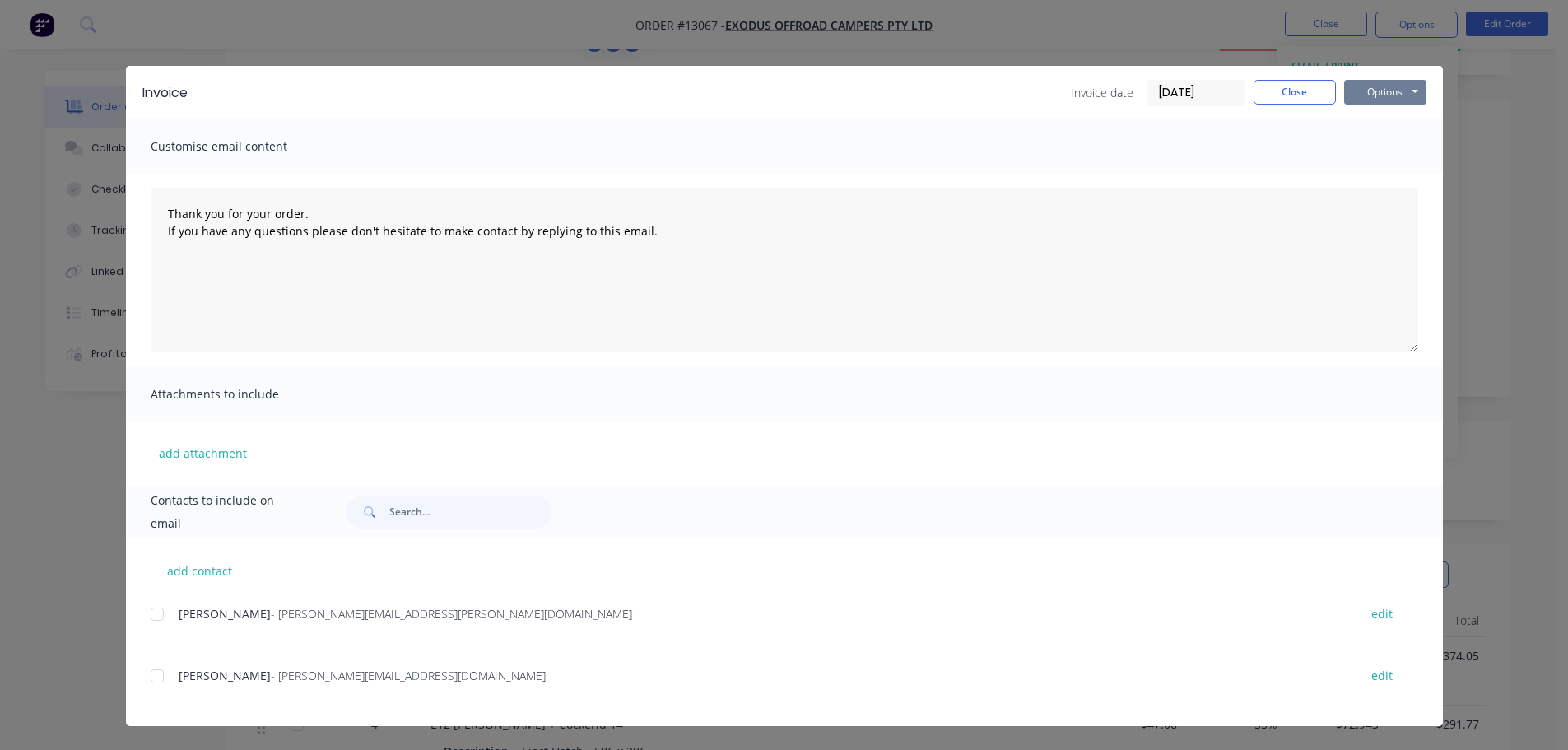
click at [1368, 89] on button "Options" at bounding box center [1385, 92] width 82 height 24
click at [1361, 121] on button "Preview" at bounding box center [1396, 121] width 105 height 27
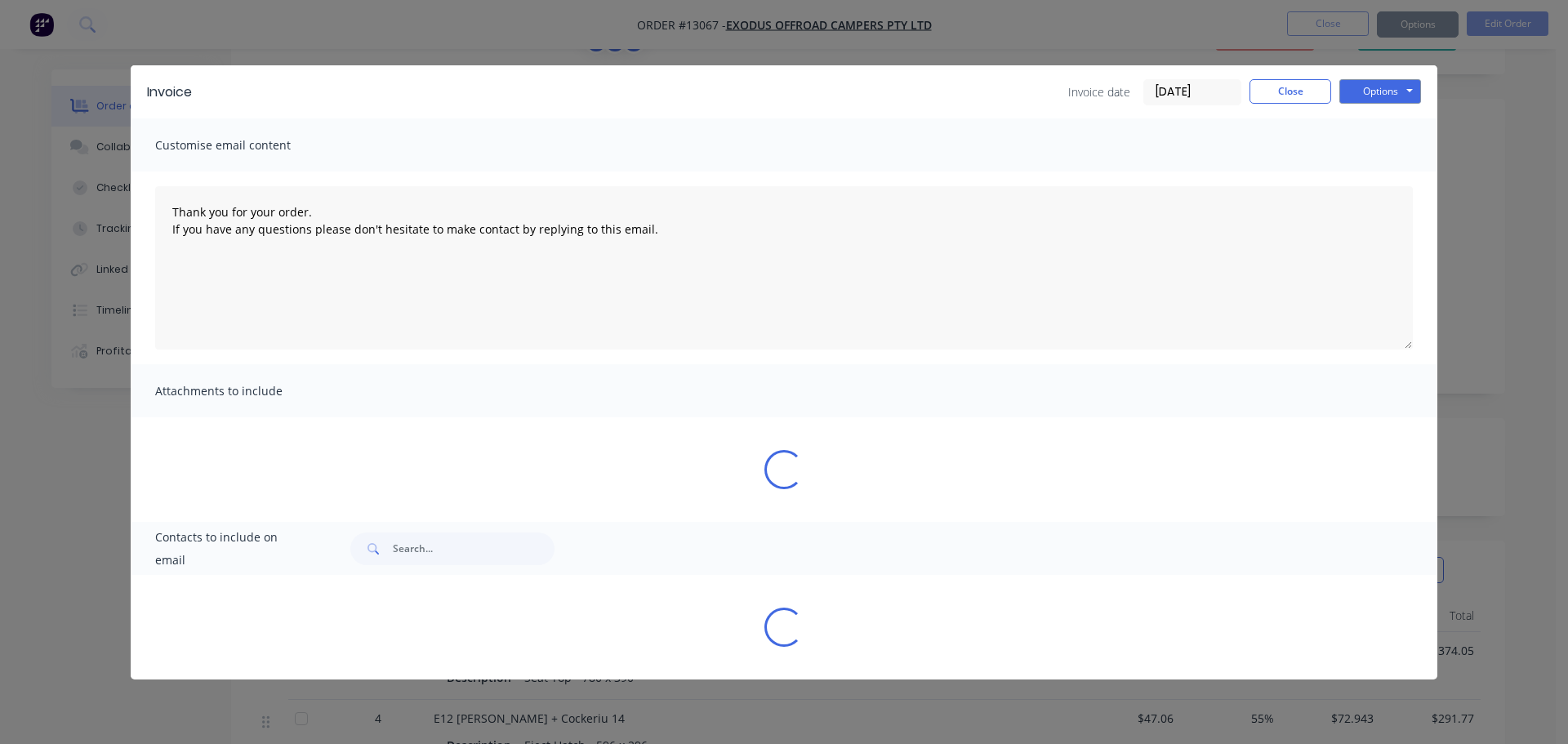
type textarea "Thank you for your order. If you have any questions please don't hesitate to ma…"
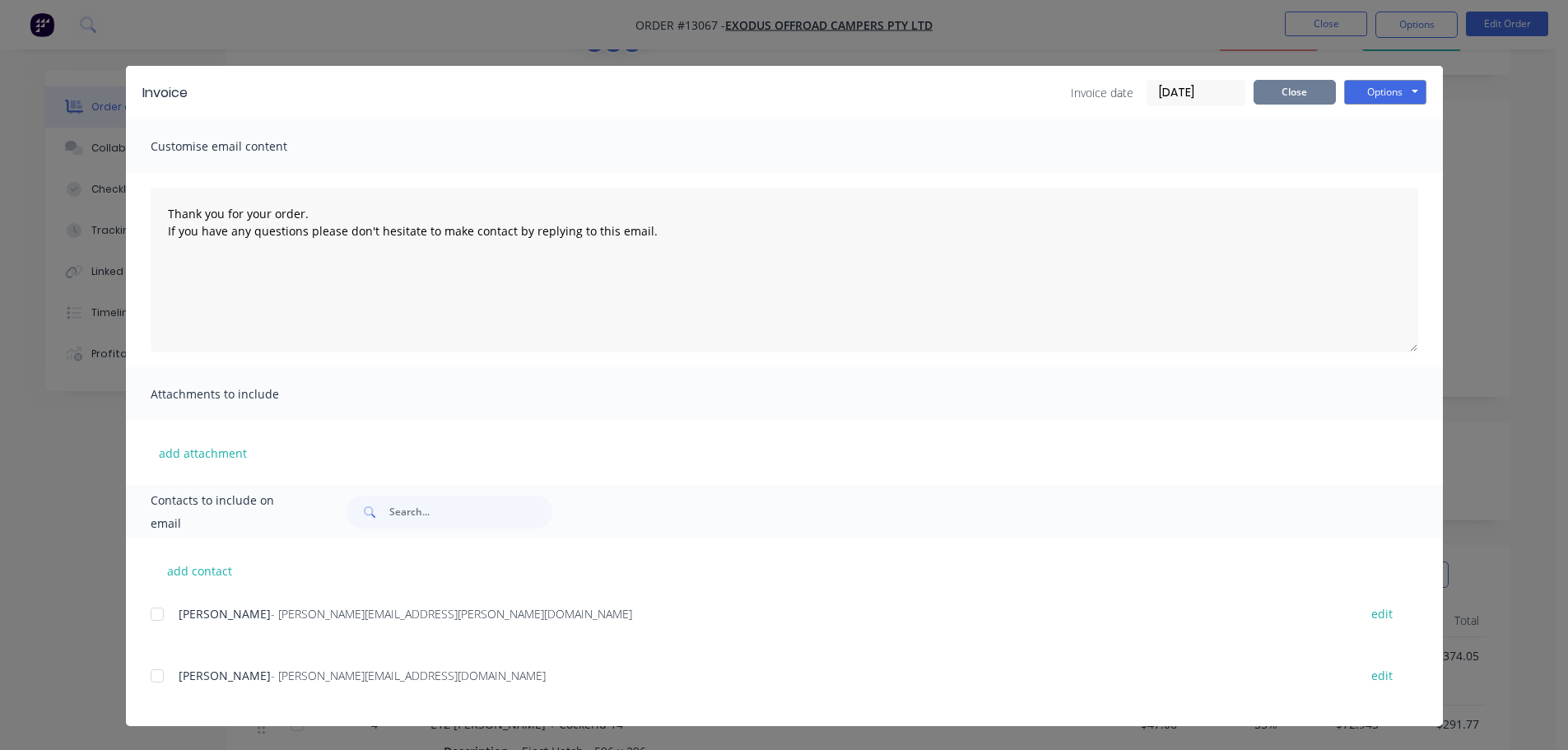
click at [1274, 93] on button "Close" at bounding box center [1294, 92] width 82 height 24
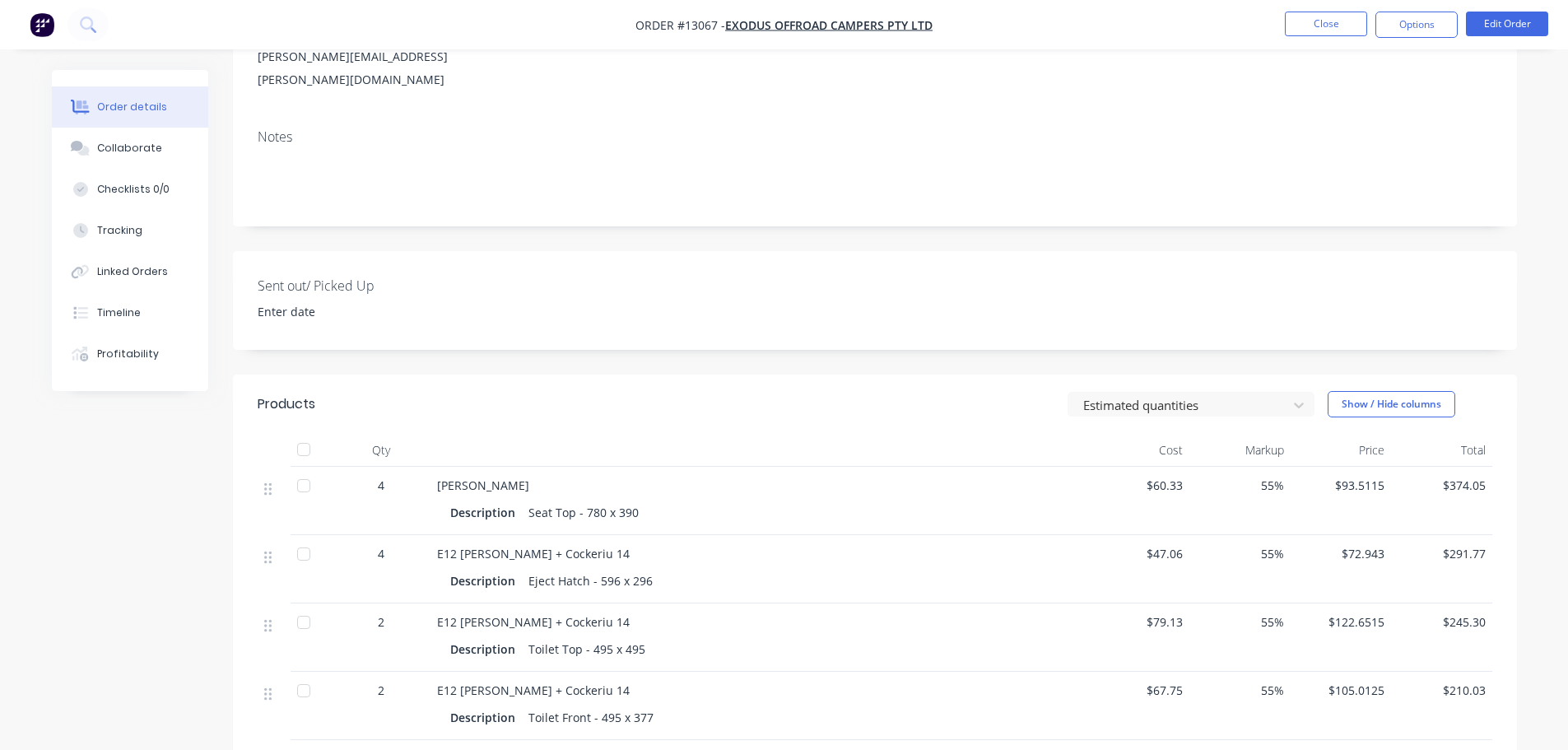
scroll to position [247, 0]
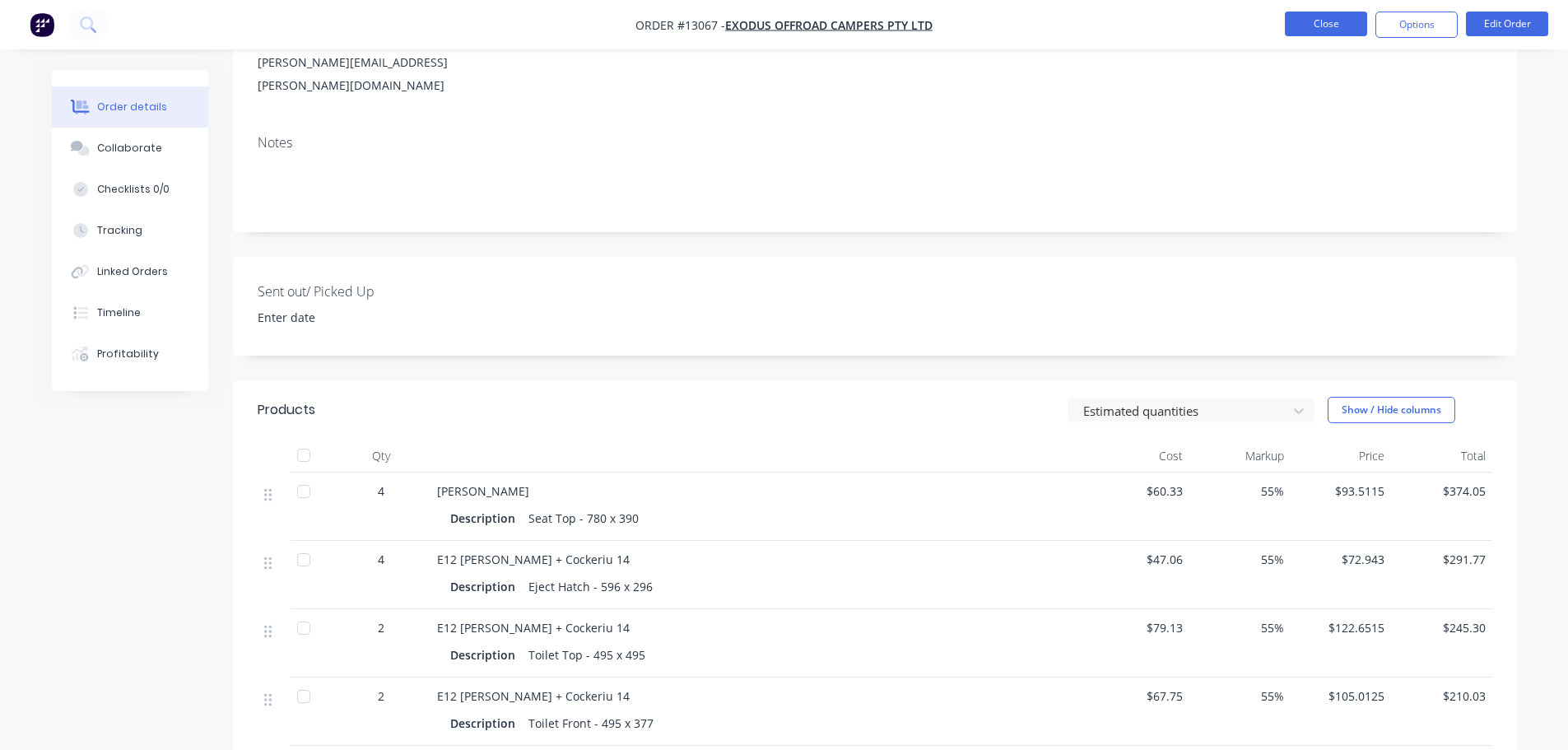
click at [1343, 17] on button "Close" at bounding box center [1326, 24] width 82 height 24
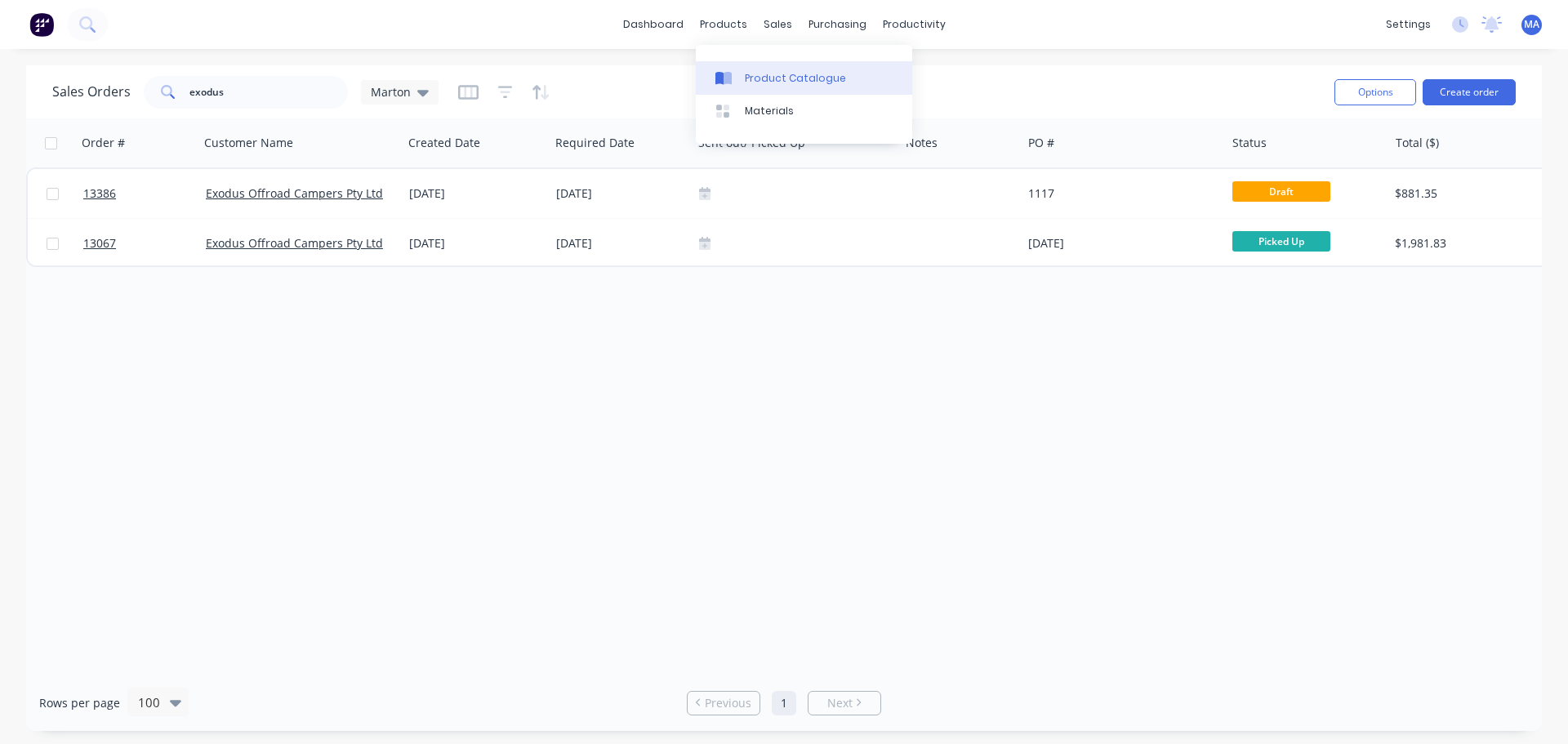
click at [764, 81] on div "Product Catalogue" at bounding box center [795, 78] width 101 height 15
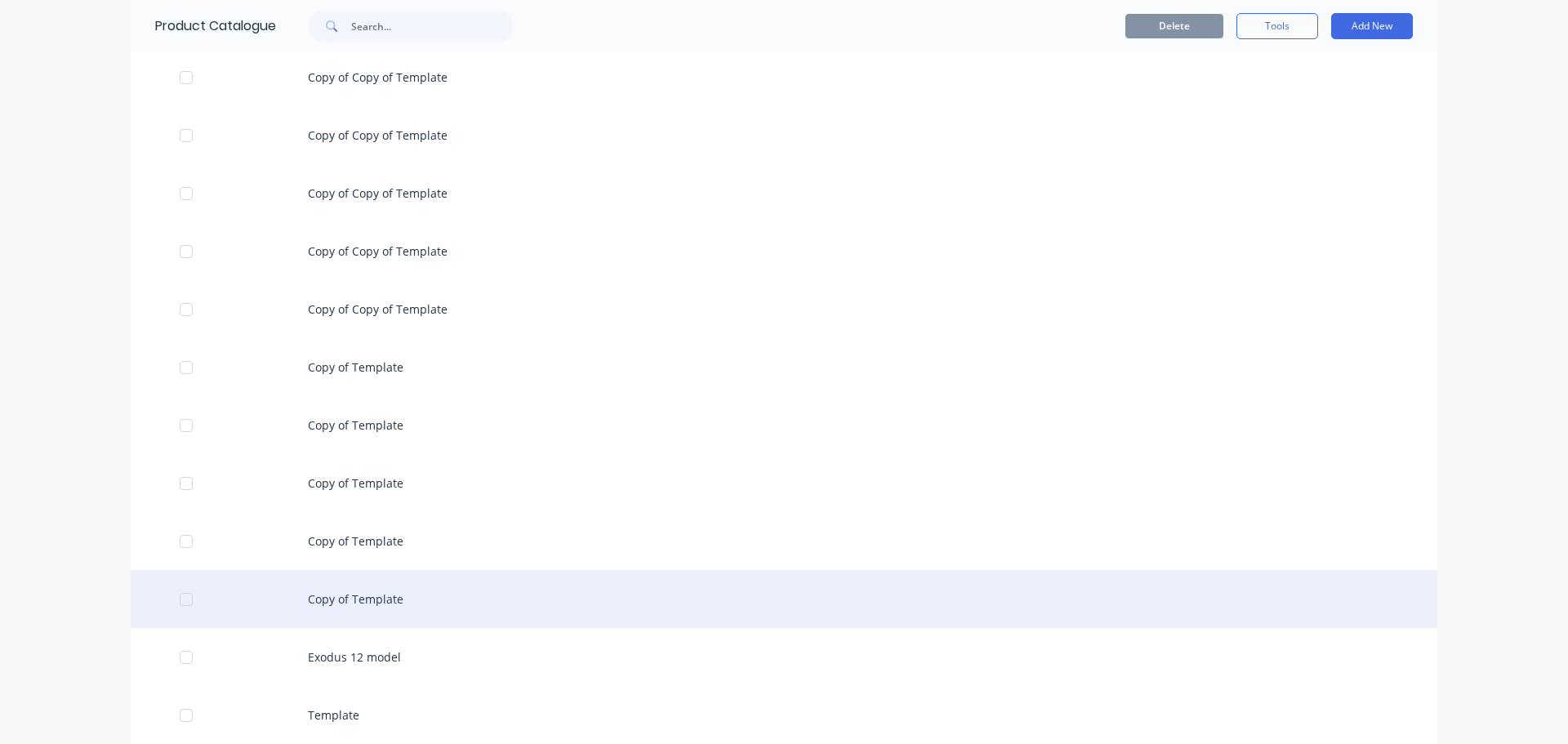
scroll to position [245, 0]
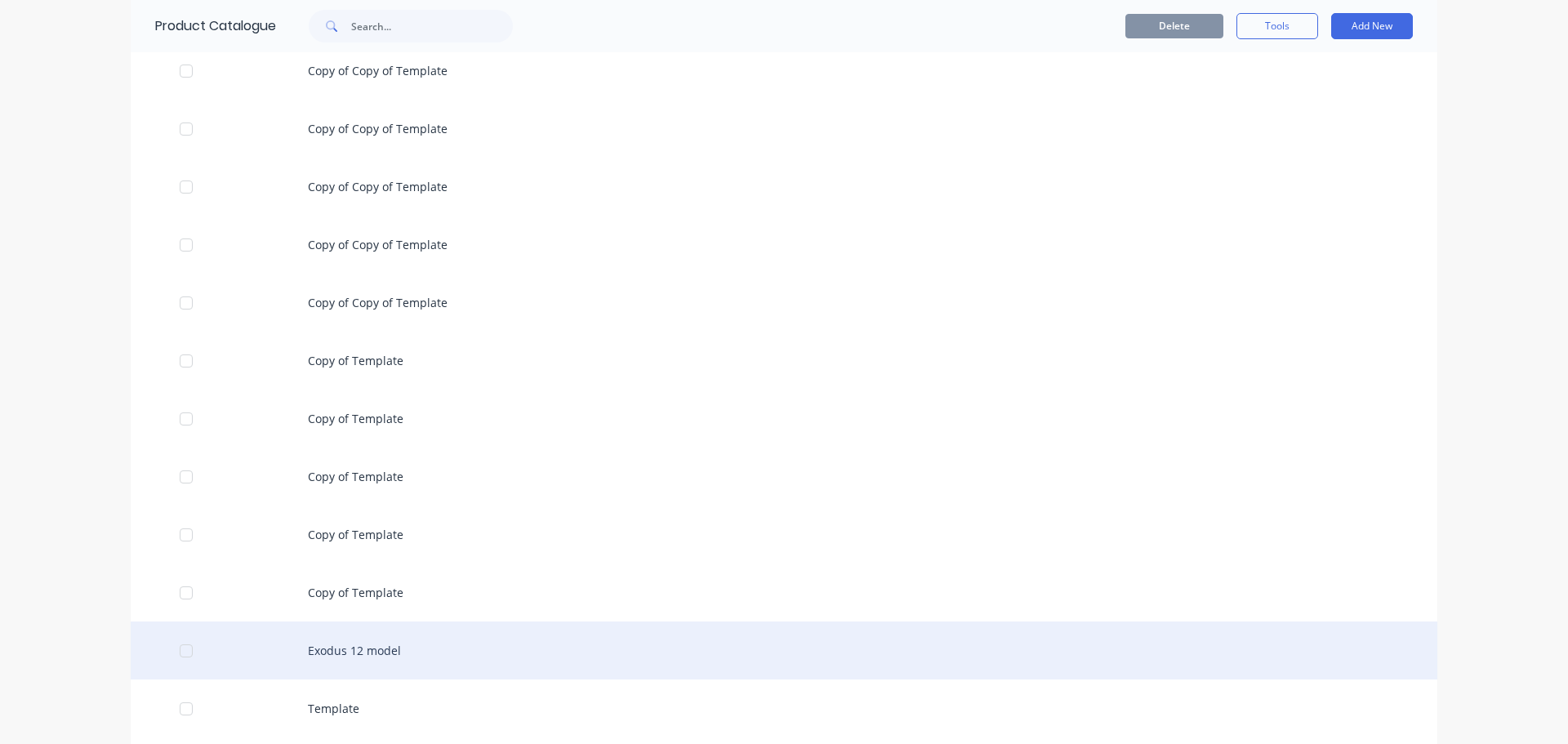
click at [452, 650] on div "Exodus 12 model" at bounding box center [784, 650] width 1307 height 58
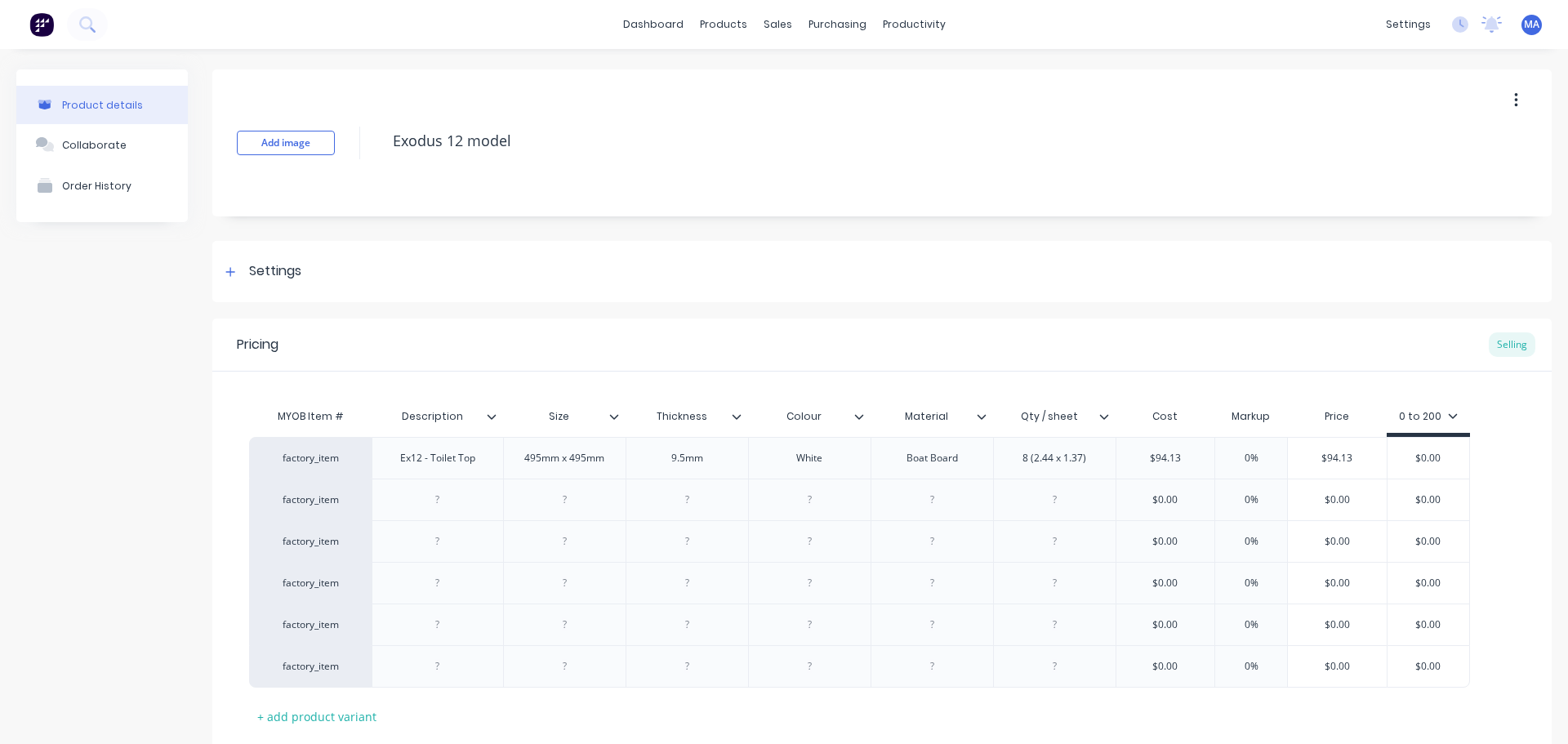
type textarea "x"
type input "$94.13"
click at [1341, 458] on input "$94.13" at bounding box center [1337, 458] width 99 height 15
type textarea "x"
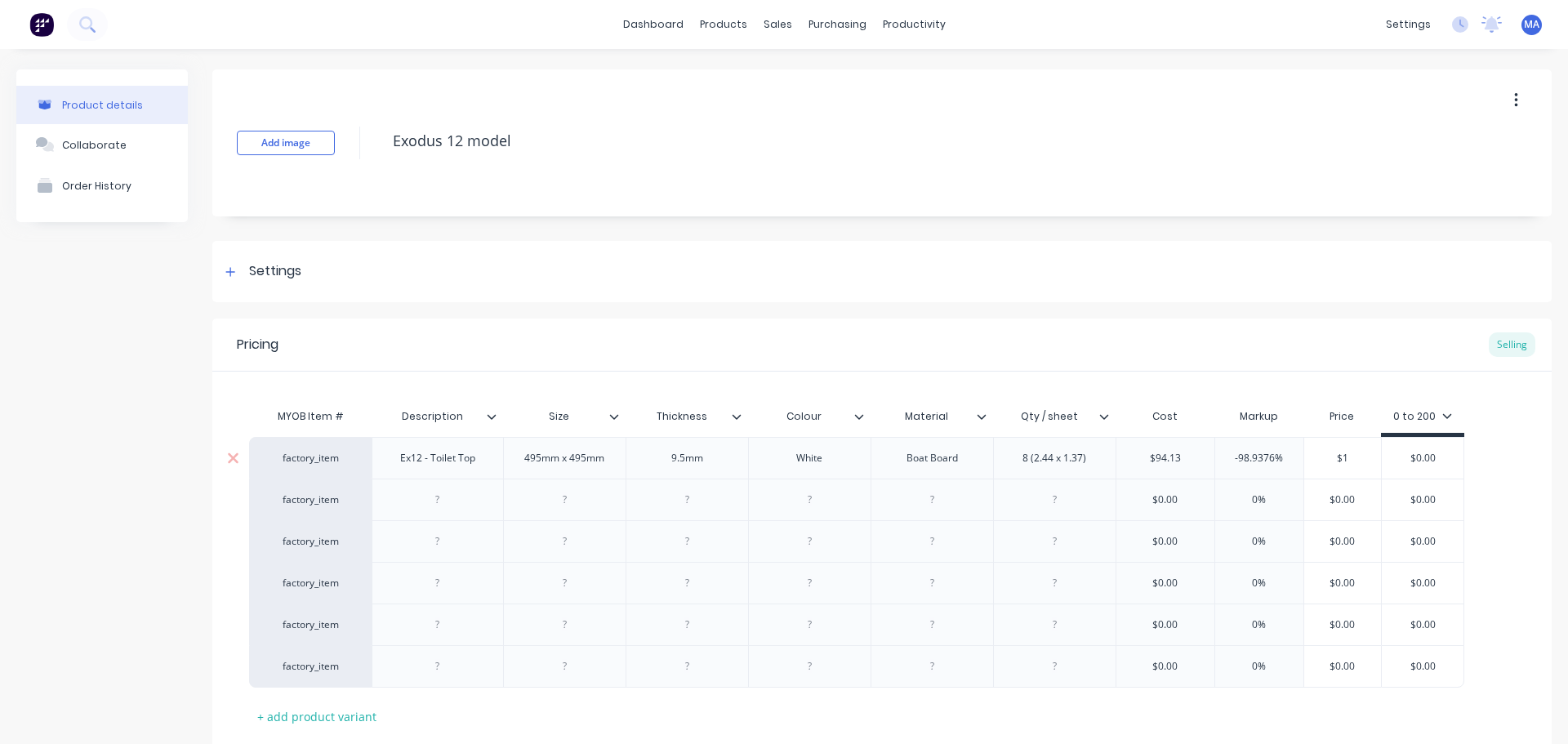
type input "$12"
type textarea "x"
type input "$122."
type textarea "x"
type input "$122.6"
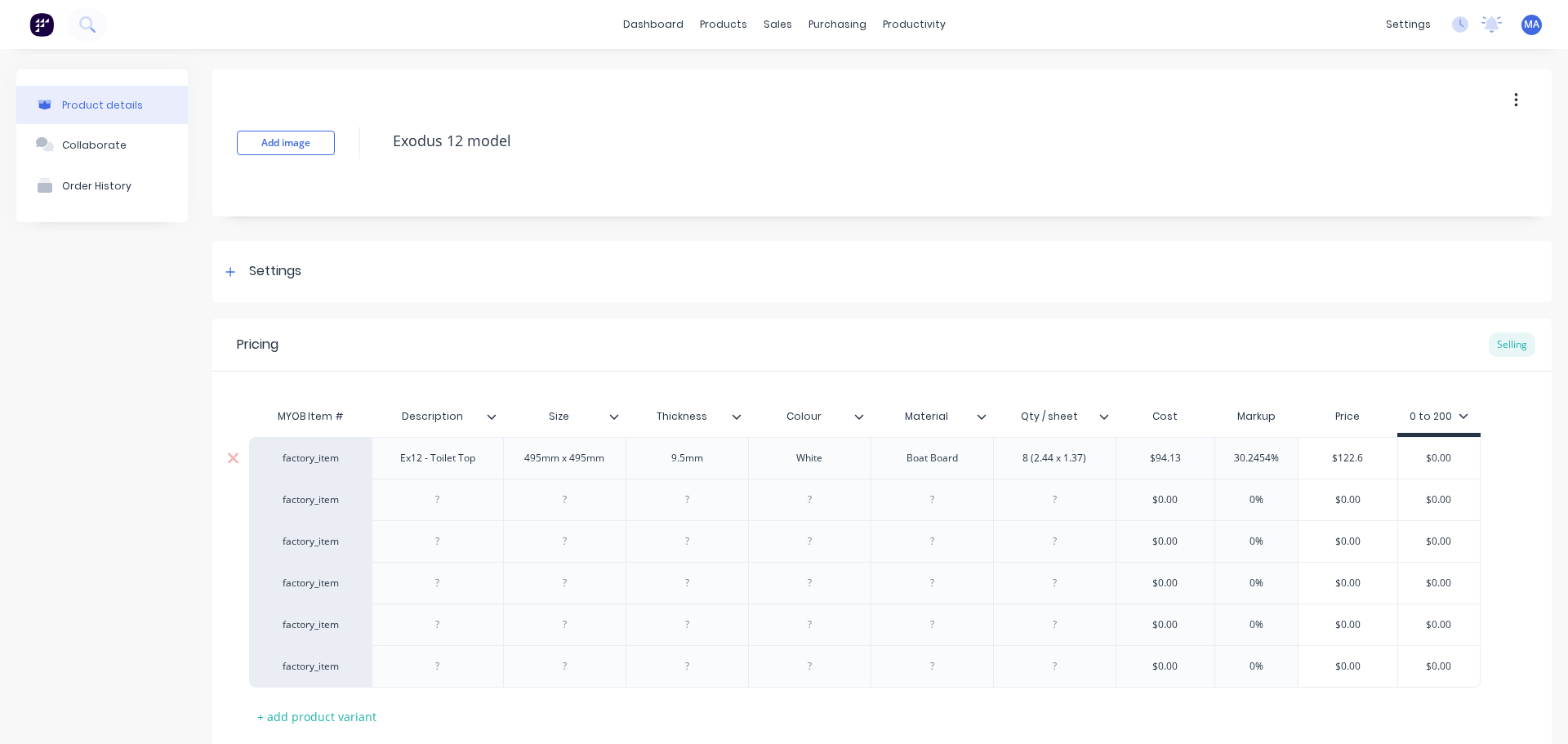
type textarea "x"
type input "$122.65"
type textarea "x"
type input "$122.651"
type textarea "x"
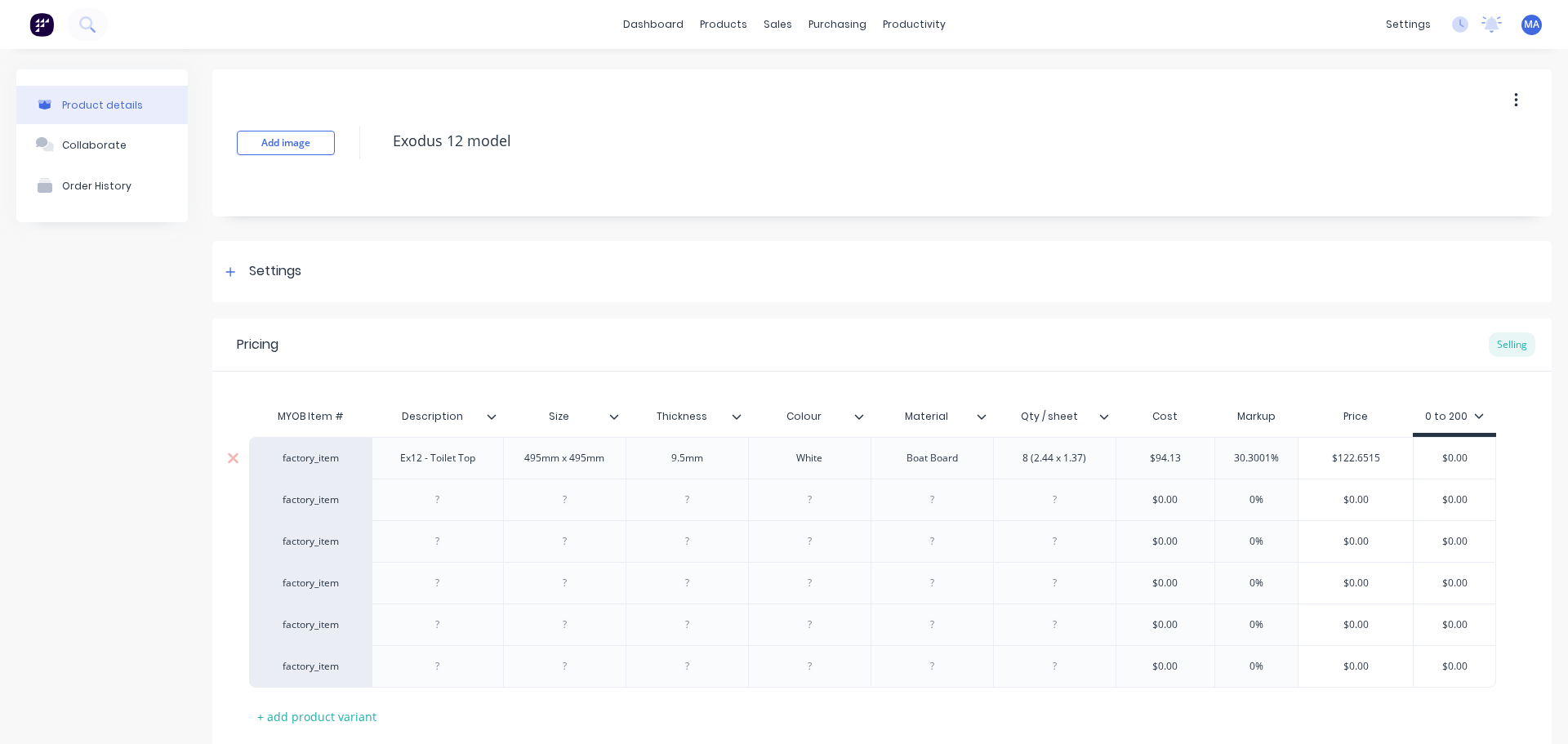
click at [1468, 449] on div "$0.00" at bounding box center [1455, 458] width 82 height 41
type input "$122.6515"
type input "$0.00"
drag, startPoint x: 1357, startPoint y: 461, endPoint x: 1297, endPoint y: 467, distance: 60.3
click at [1297, 467] on div "factory_item Ex12 - Toilet Top 495mm x 495mm 9.5[PERSON_NAME] Boat Board 8 (2.4…" at bounding box center [872, 458] width 1247 height 42
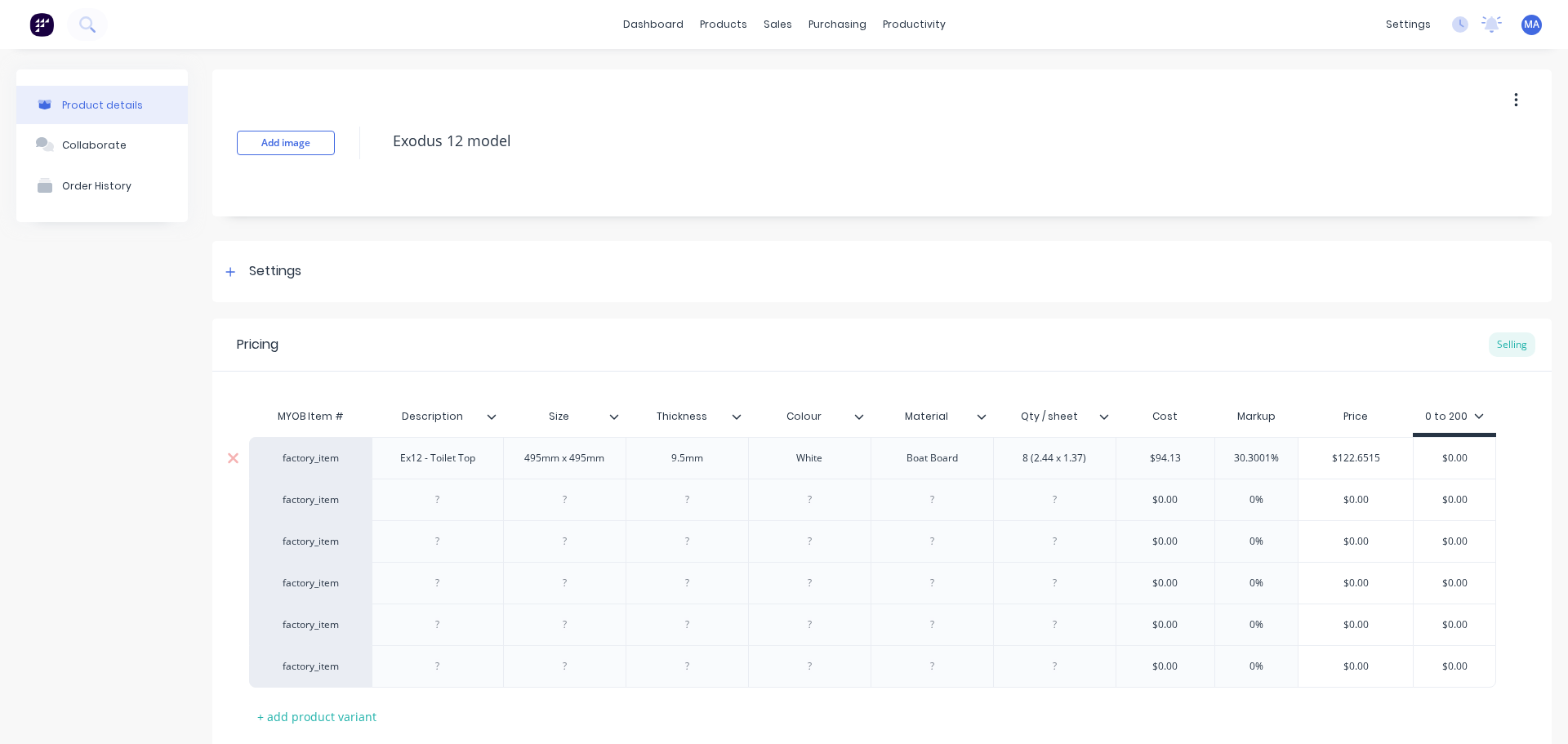
drag, startPoint x: 1459, startPoint y: 455, endPoint x: 1368, endPoint y: 472, distance: 92.6
click at [1405, 457] on div "factory_item Ex12 - Toilet Top 495mm x 495mm 9.5[PERSON_NAME] Boat Board 8 (2.4…" at bounding box center [872, 458] width 1247 height 42
paste input "122.6515"
type textarea "x"
click at [474, 504] on div "factory_item Ex12 - Toilet Top 495mm x 495mm 9.5[PERSON_NAME] Boat Board 8 (2.4…" at bounding box center [882, 561] width 1266 height 250
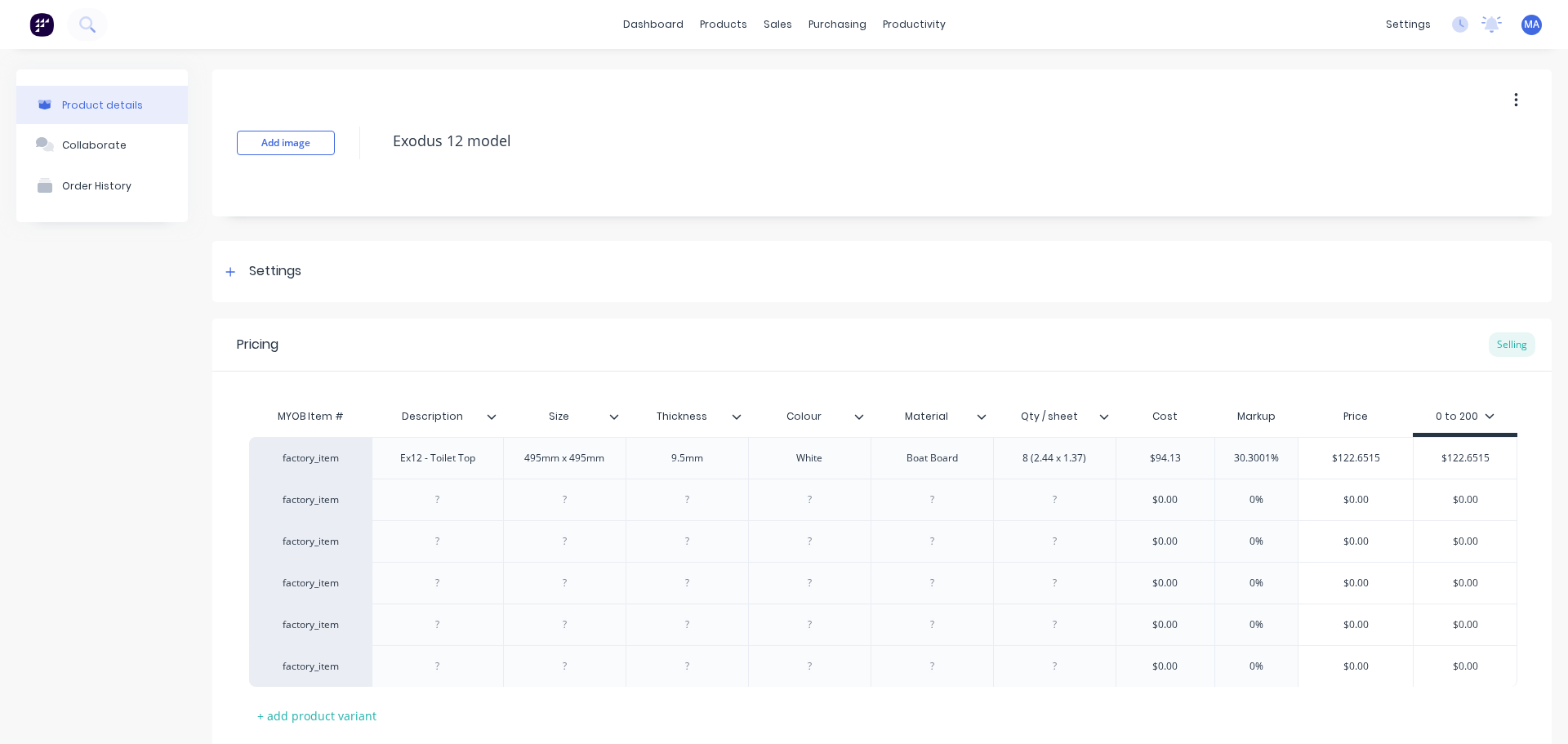
type input "$122.6515"
click at [461, 496] on div at bounding box center [438, 499] width 82 height 21
drag, startPoint x: 482, startPoint y: 459, endPoint x: 394, endPoint y: 467, distance: 88.4
click at [394, 467] on div "Ex12 - Toilet Top" at bounding box center [438, 458] width 101 height 21
copy div "Ex12 - Toilet Top"
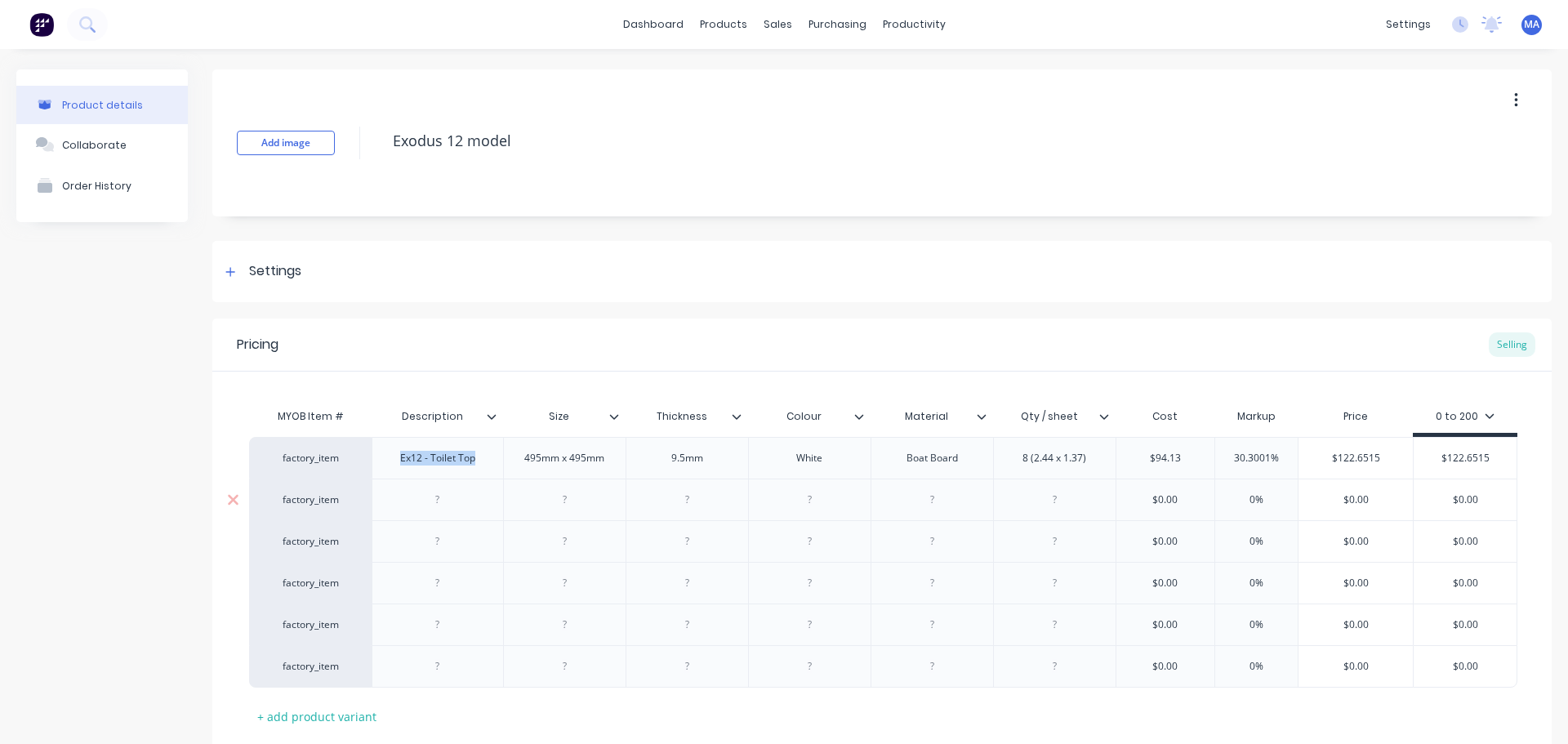
type textarea "x"
click at [437, 504] on div at bounding box center [438, 499] width 82 height 21
paste div
click at [540, 504] on div at bounding box center [565, 499] width 82 height 21
type textarea "x"
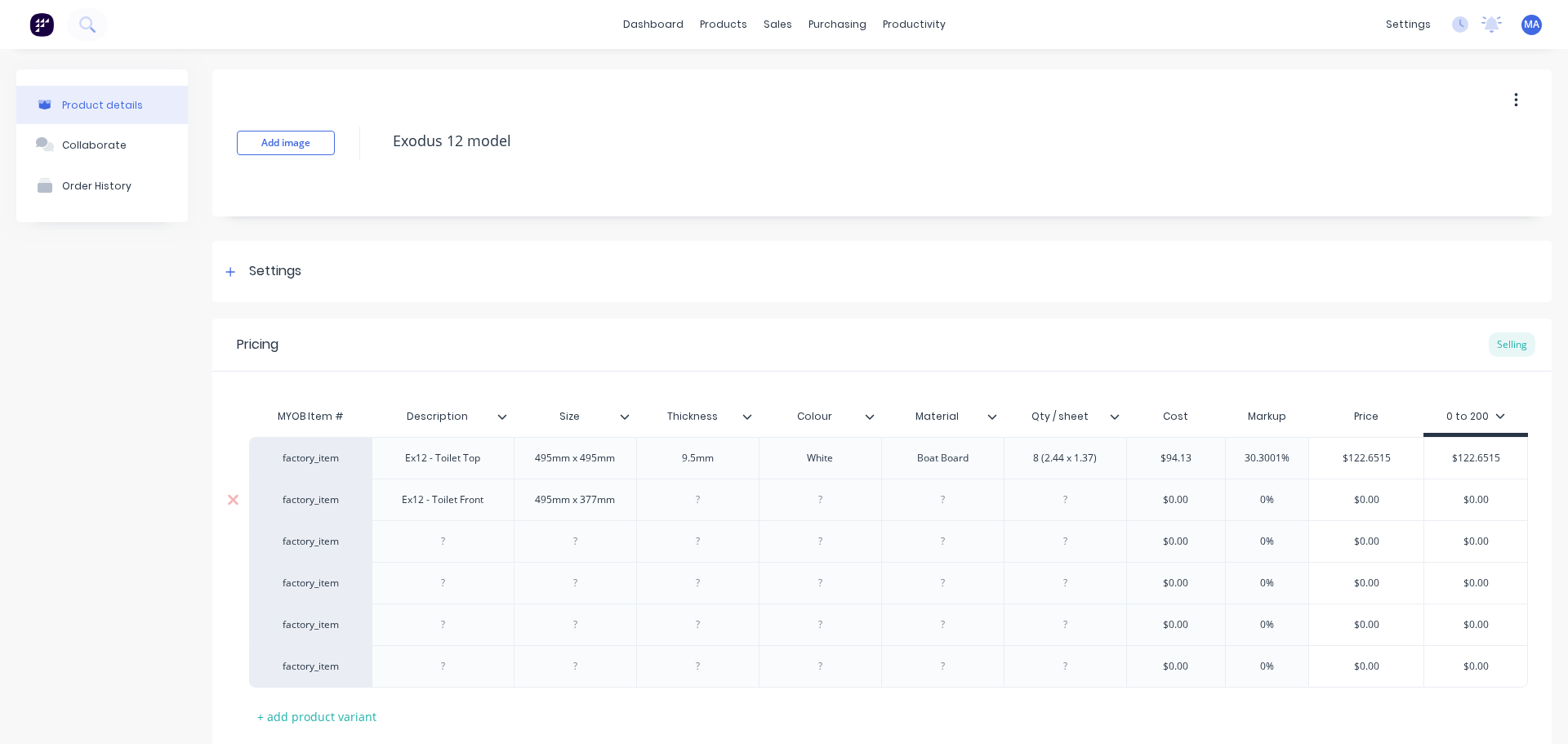
type textarea "x"
drag, startPoint x: 855, startPoint y: 461, endPoint x: 780, endPoint y: 459, distance: 75.0
click at [780, 459] on div "White" at bounding box center [820, 458] width 82 height 21
copy div "White"
type textarea "x"
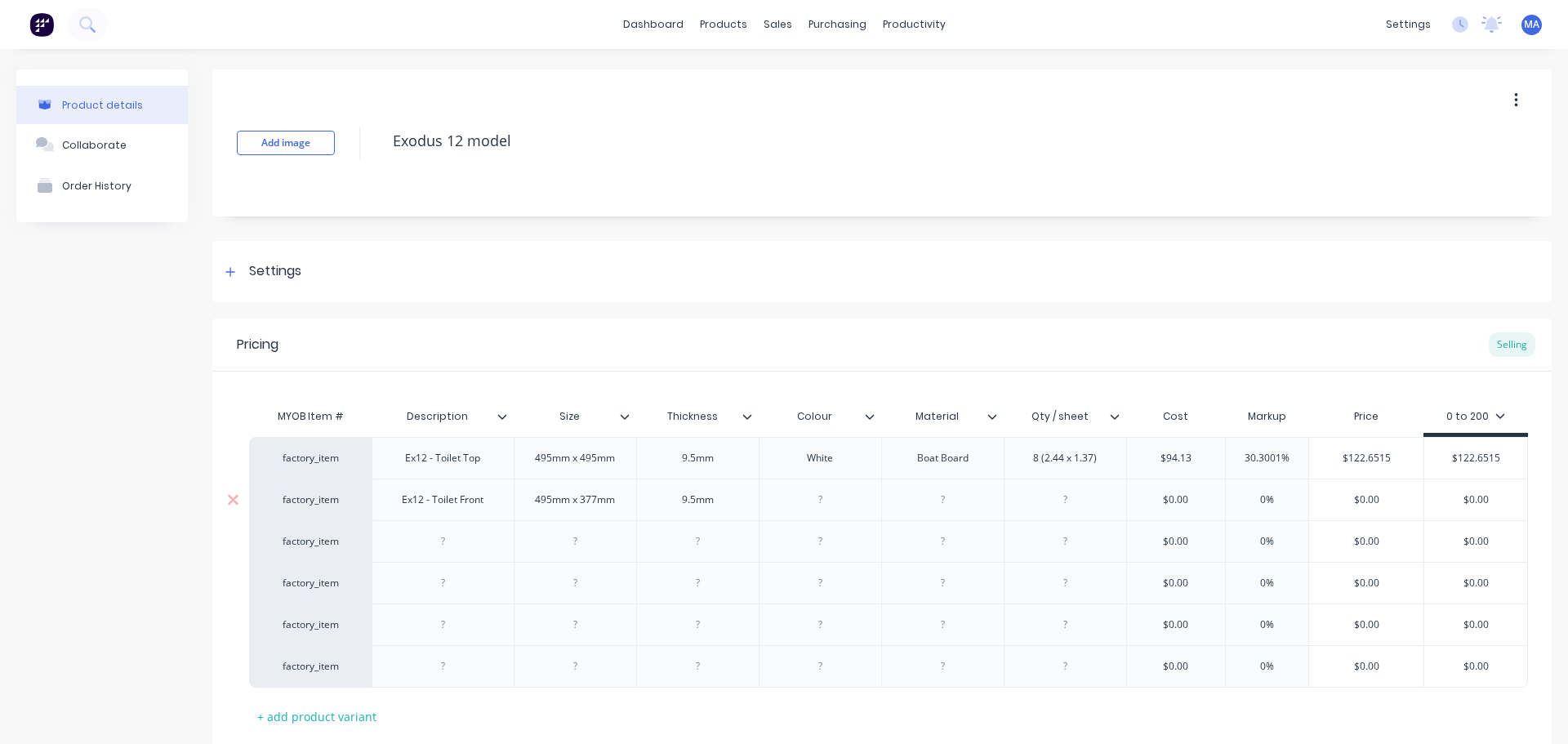
click at [823, 507] on div at bounding box center [820, 499] width 82 height 21
paste div
drag, startPoint x: 913, startPoint y: 458, endPoint x: 904, endPoint y: 483, distance: 26.6
click at [875, 466] on div "factory_item Ex12 - Toilet Top 495mm x 495mm 9.5[PERSON_NAME] Boat Board 8 (2.4…" at bounding box center [888, 458] width 1279 height 42
copy div "Boat Board"
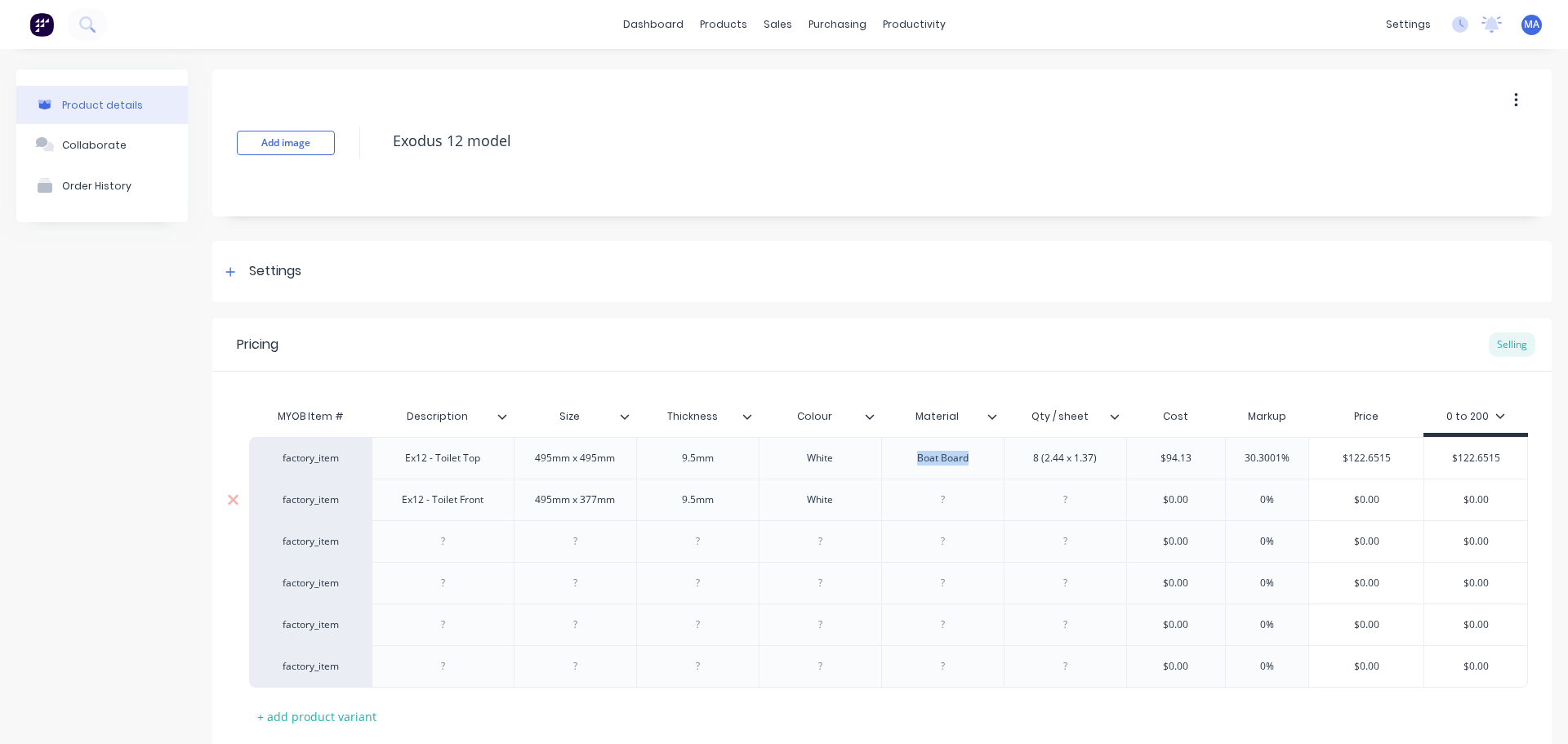
type textarea "x"
click at [955, 500] on div at bounding box center [943, 499] width 82 height 21
paste div
drag, startPoint x: 1090, startPoint y: 459, endPoint x: 983, endPoint y: 470, distance: 107.6
click at [983, 468] on div "factory_item Ex12 - Toilet Top 495mm x 495mm 9.5[PERSON_NAME] Boat Board 8 (2.4…" at bounding box center [888, 458] width 1279 height 42
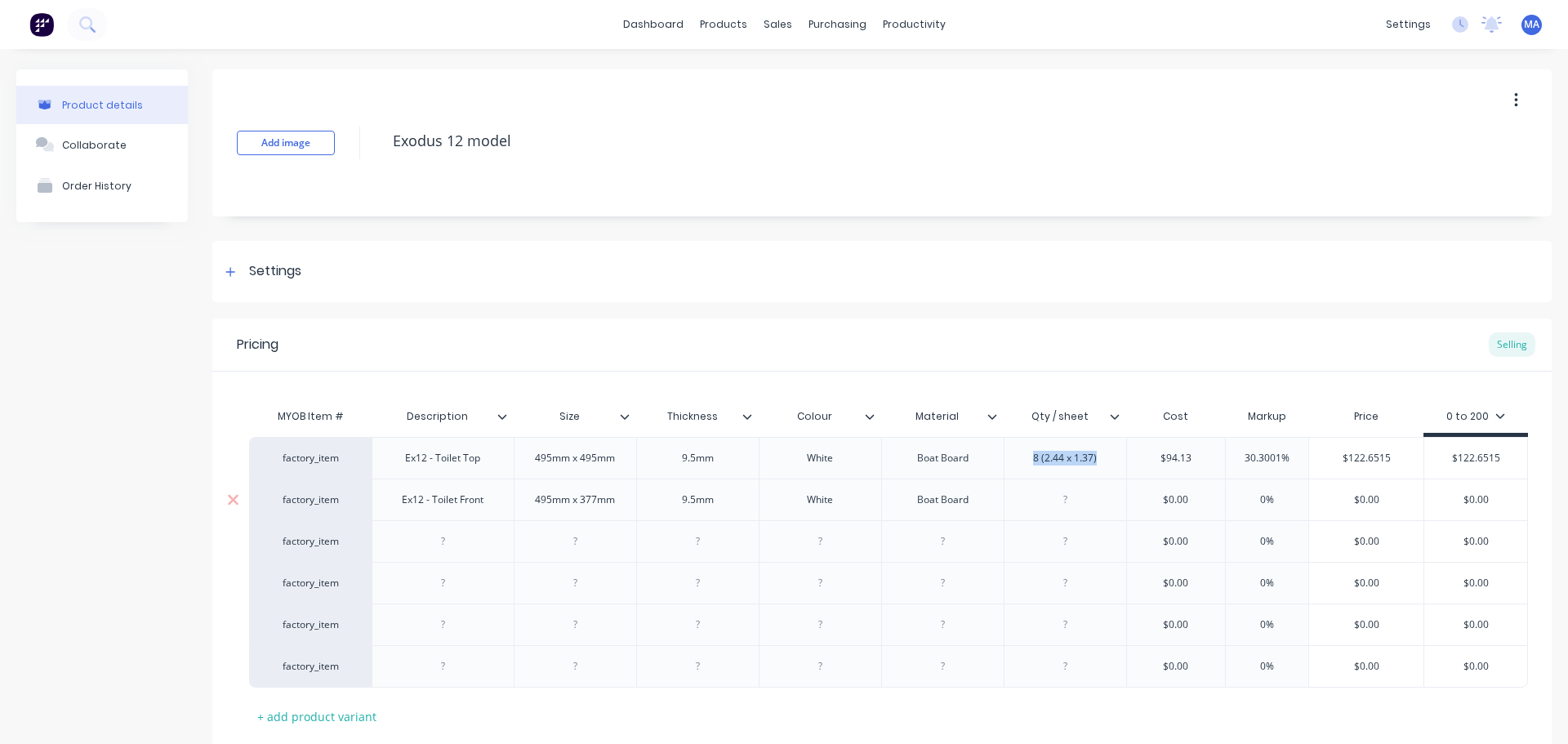
drag, startPoint x: 1104, startPoint y: 463, endPoint x: 1025, endPoint y: 506, distance: 89.9
click at [980, 475] on div "factory_item Ex12 - Toilet Top 495mm x 495mm 9.5[PERSON_NAME] Boat Board 8 (2.4…" at bounding box center [888, 458] width 1279 height 42
type textarea "x"
click at [1056, 504] on div at bounding box center [1065, 499] width 82 height 21
paste div
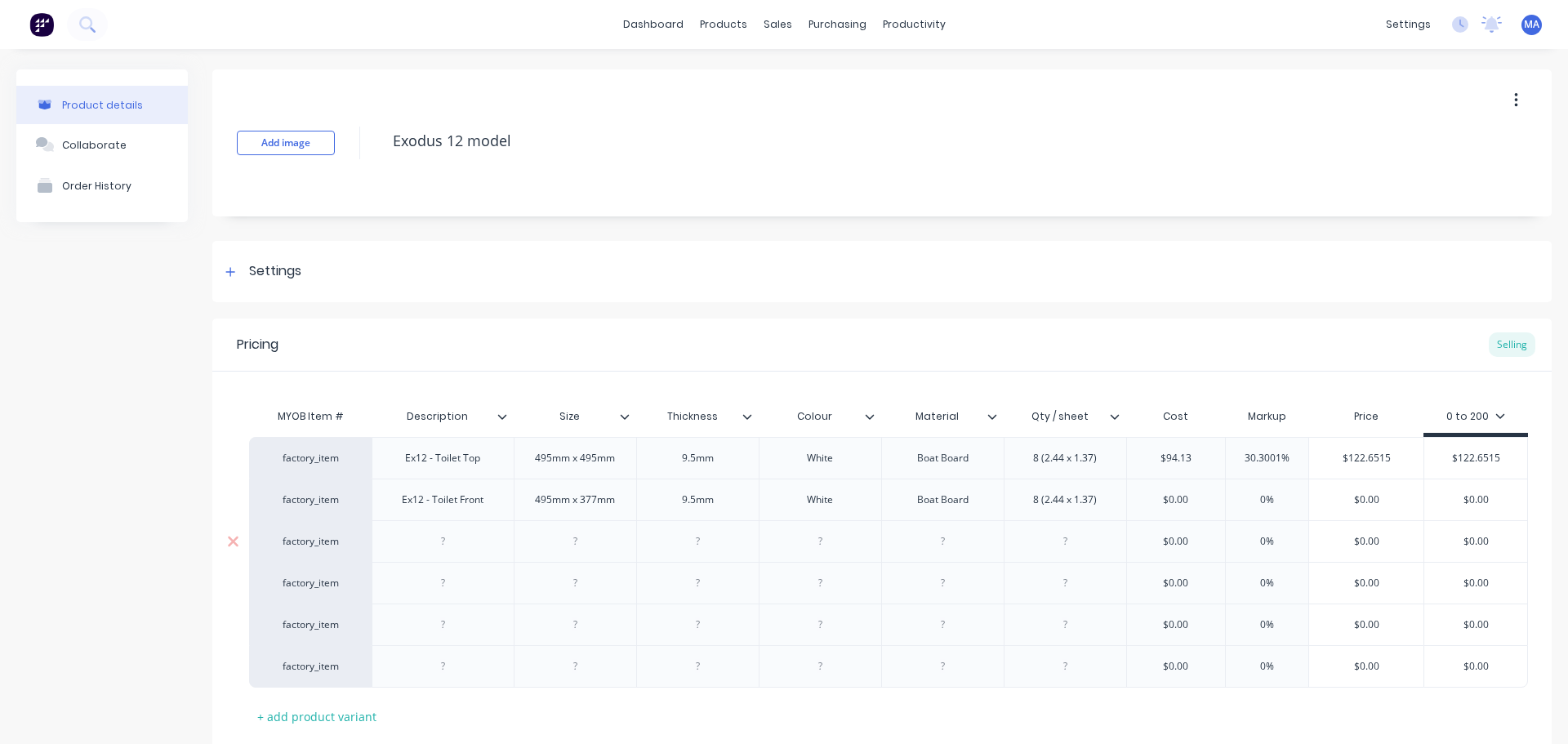
drag, startPoint x: 1037, startPoint y: 502, endPoint x: 1044, endPoint y: 540, distance: 38.6
click at [1037, 502] on div "8 (2.44 x 1.37)" at bounding box center [1065, 499] width 90 height 21
click at [1186, 501] on input "text" at bounding box center [1176, 500] width 99 height 15
type textarea "x"
type input "$0.00"
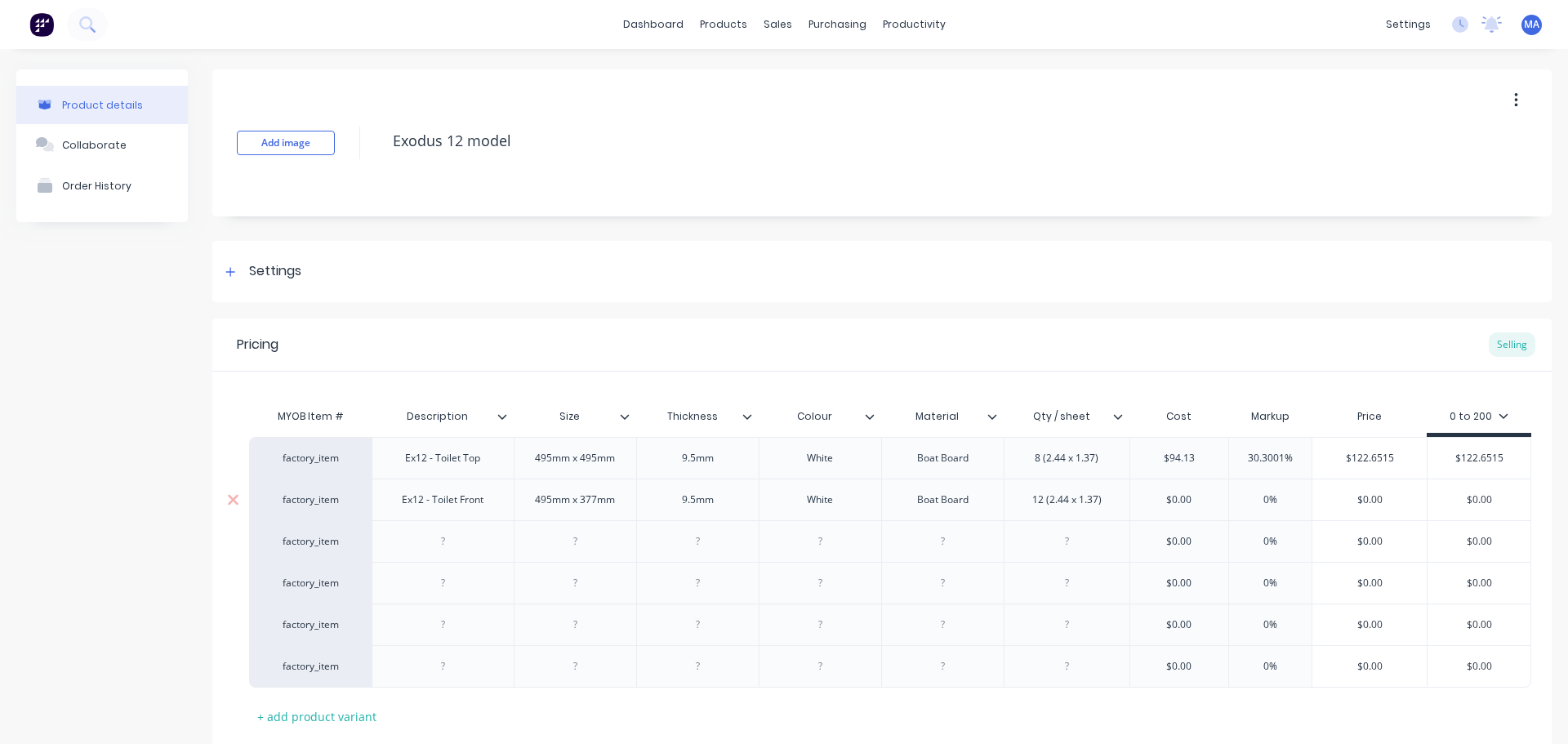
click at [1186, 501] on input "$0.00" at bounding box center [1180, 500] width 99 height 15
type textarea "x"
type input "$8"
type textarea "x"
type input "$87"
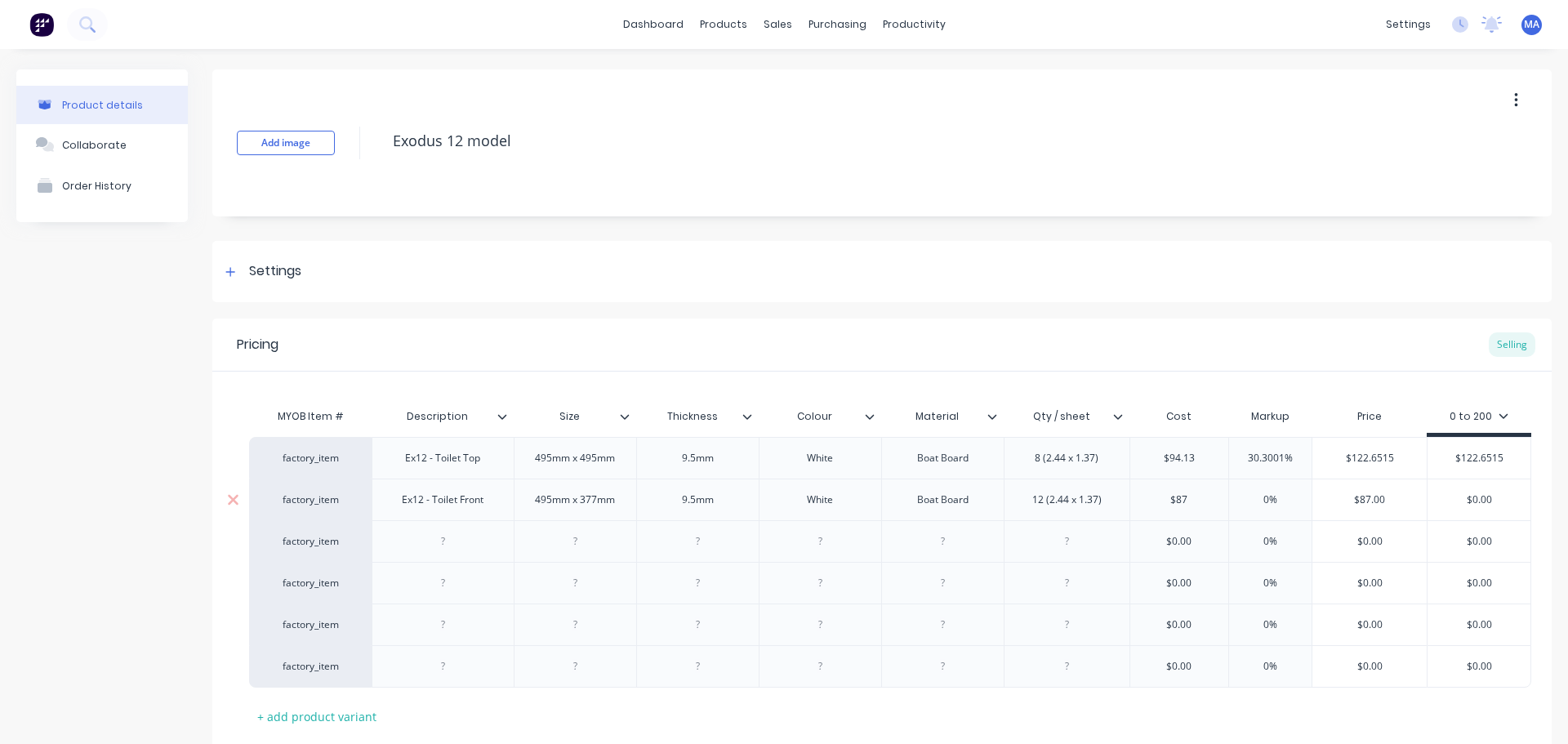
type textarea "x"
type input "$8"
type textarea "x"
type input "$82."
type textarea "x"
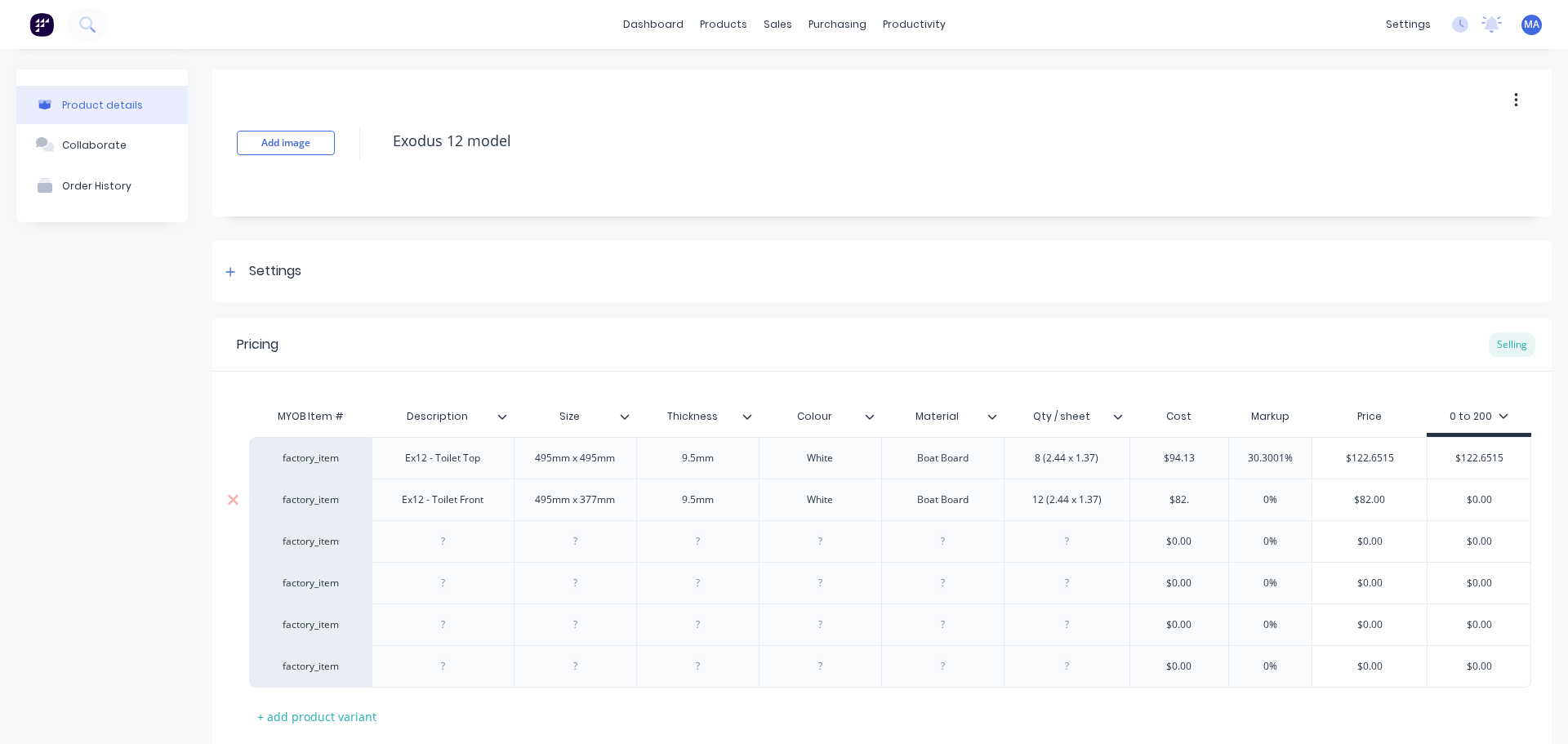
type input "$82.7"
type textarea "x"
type input "$82.75"
type input "0%"
drag, startPoint x: 1288, startPoint y: 504, endPoint x: 1347, endPoint y: 500, distance: 59.1
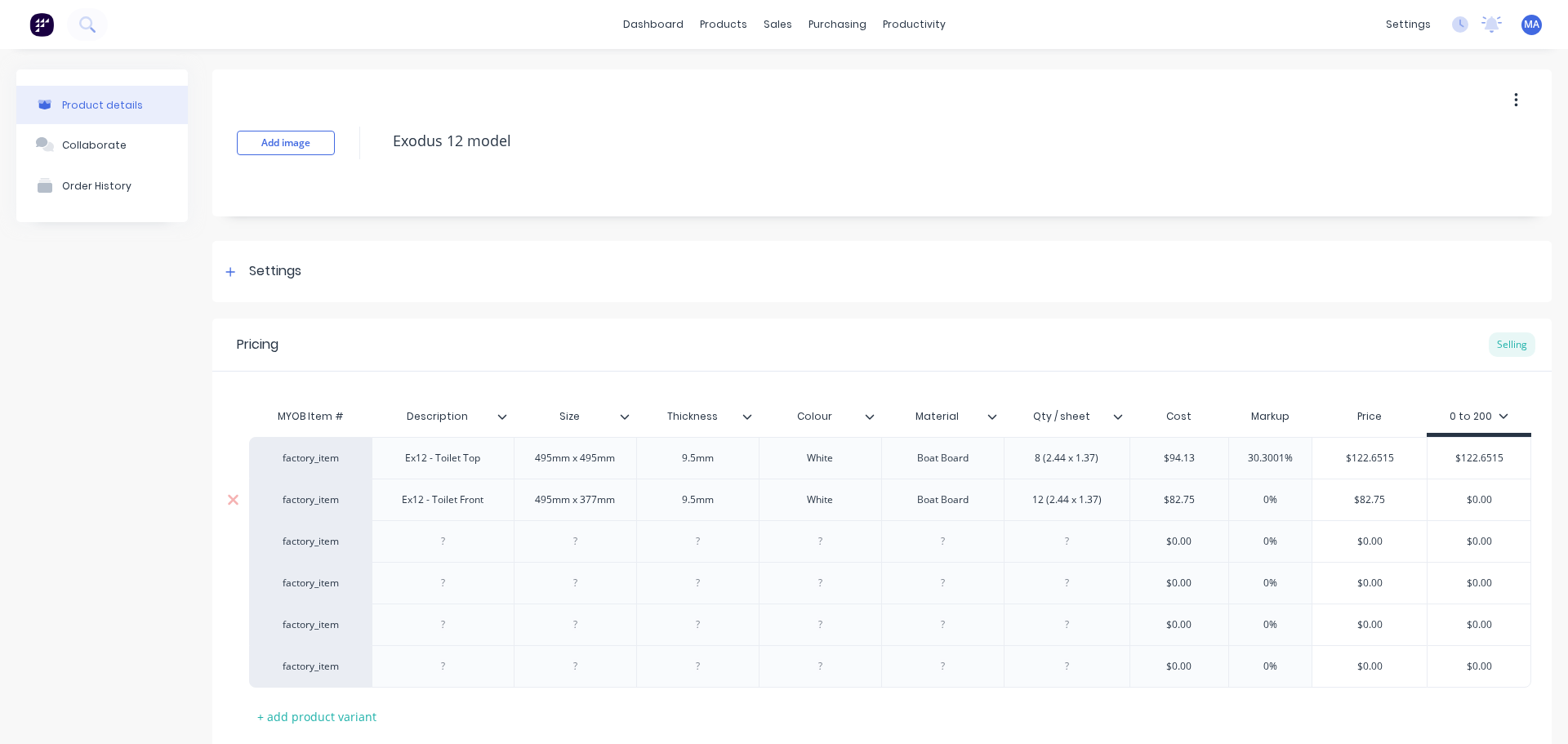
click at [1288, 504] on input "0%" at bounding box center [1271, 500] width 83 height 15
type input "$82.75"
drag, startPoint x: 1397, startPoint y: 499, endPoint x: 1302, endPoint y: 505, distance: 95.2
click at [1302, 505] on div "factory_item Ex12 - Toilet Front 495mm x 377mm 9.5[PERSON_NAME] Boat Board 12 (…" at bounding box center [890, 499] width 1282 height 42
type textarea "x"
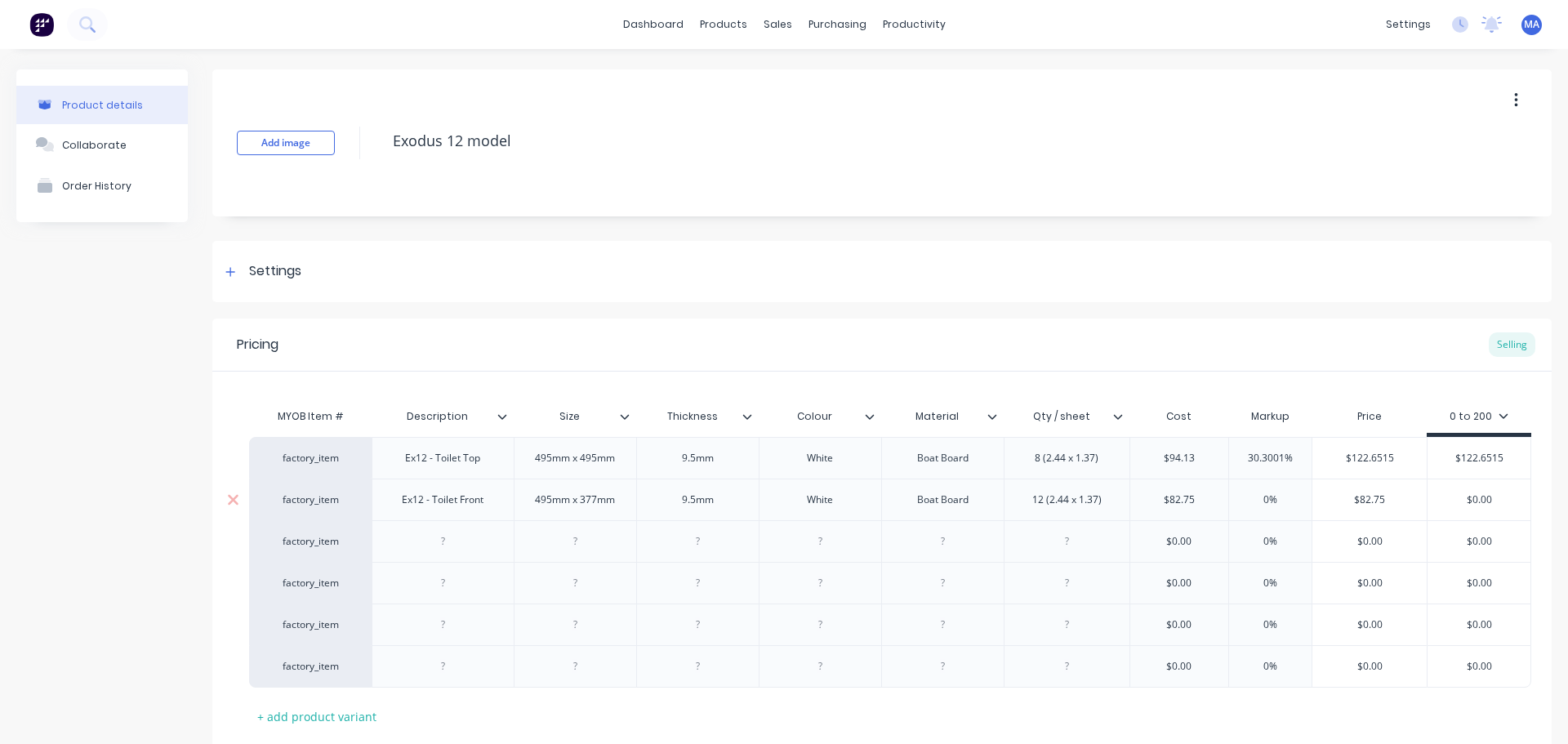
type input "1"
type textarea "x"
type input "10"
type textarea "x"
type input "105.0"
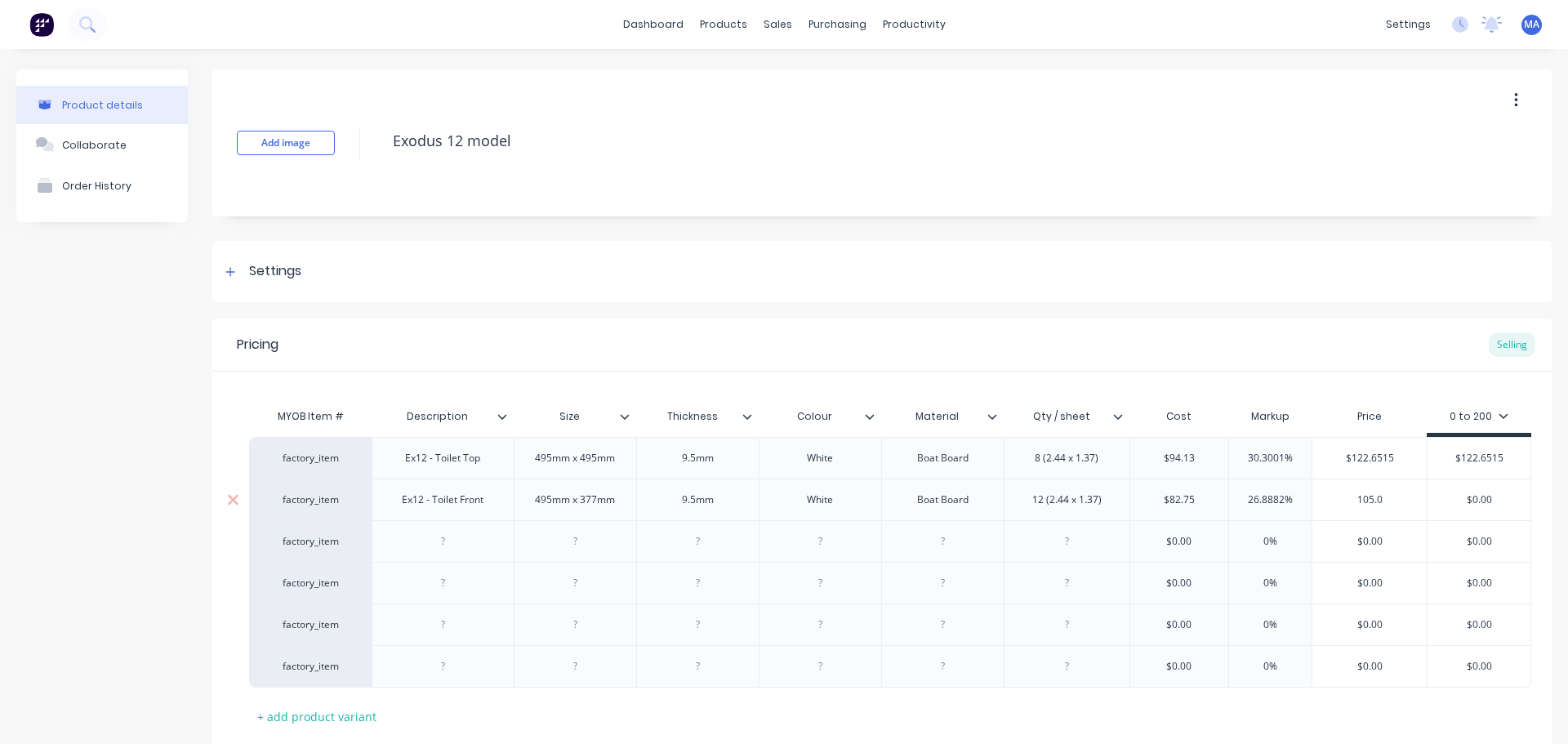
type textarea "x"
type input "105.01"
type textarea "x"
type input "105.012"
type textarea "x"
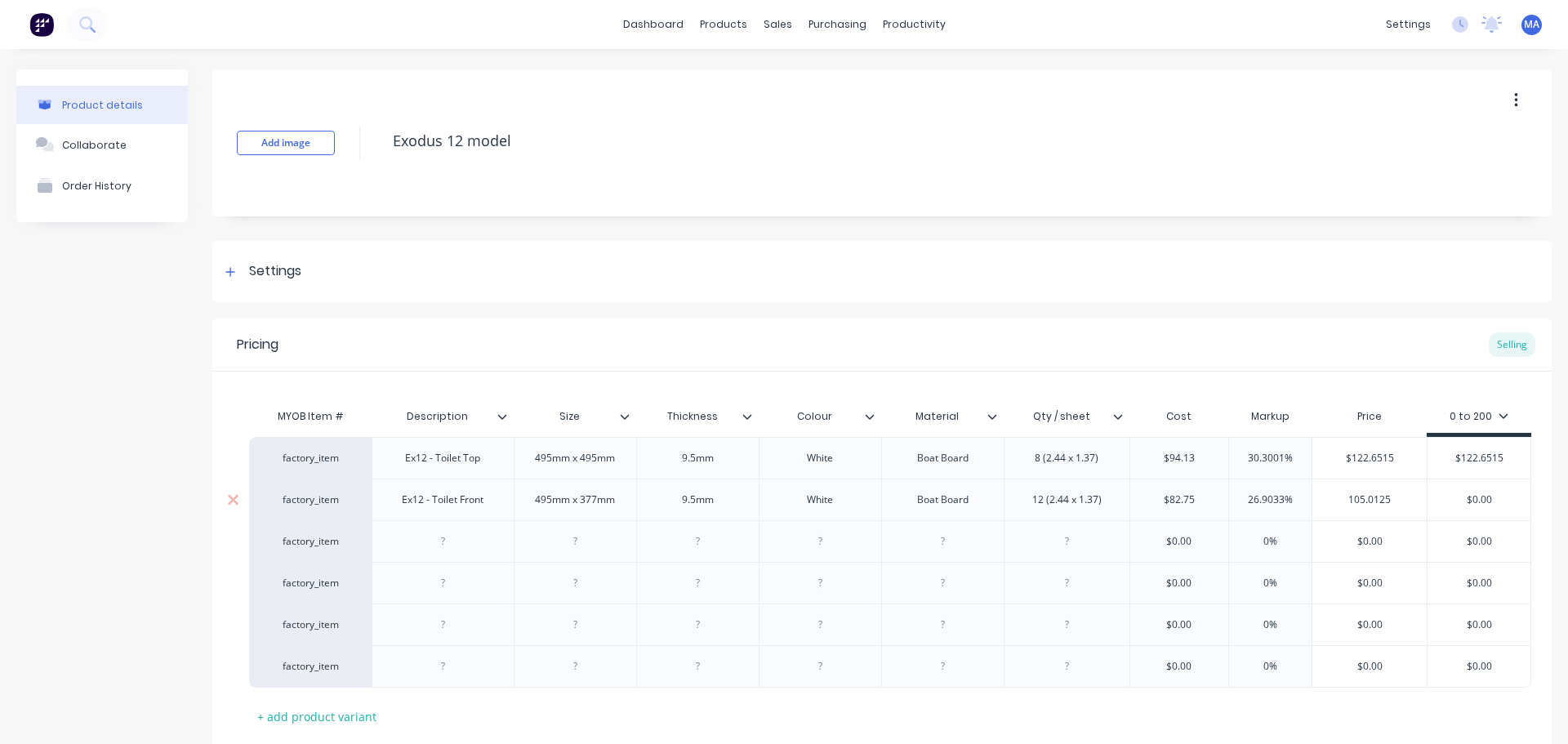
click at [1414, 508] on div "$105.0125" at bounding box center [1369, 499] width 114 height 41
drag, startPoint x: 1380, startPoint y: 502, endPoint x: 1333, endPoint y: 506, distance: 47.2
click at [1333, 506] on input "105.0125" at bounding box center [1369, 500] width 114 height 15
drag, startPoint x: 1375, startPoint y: 500, endPoint x: 1317, endPoint y: 507, distance: 58.4
click at [1318, 507] on div "$105.0125 105.0125" at bounding box center [1369, 499] width 114 height 41
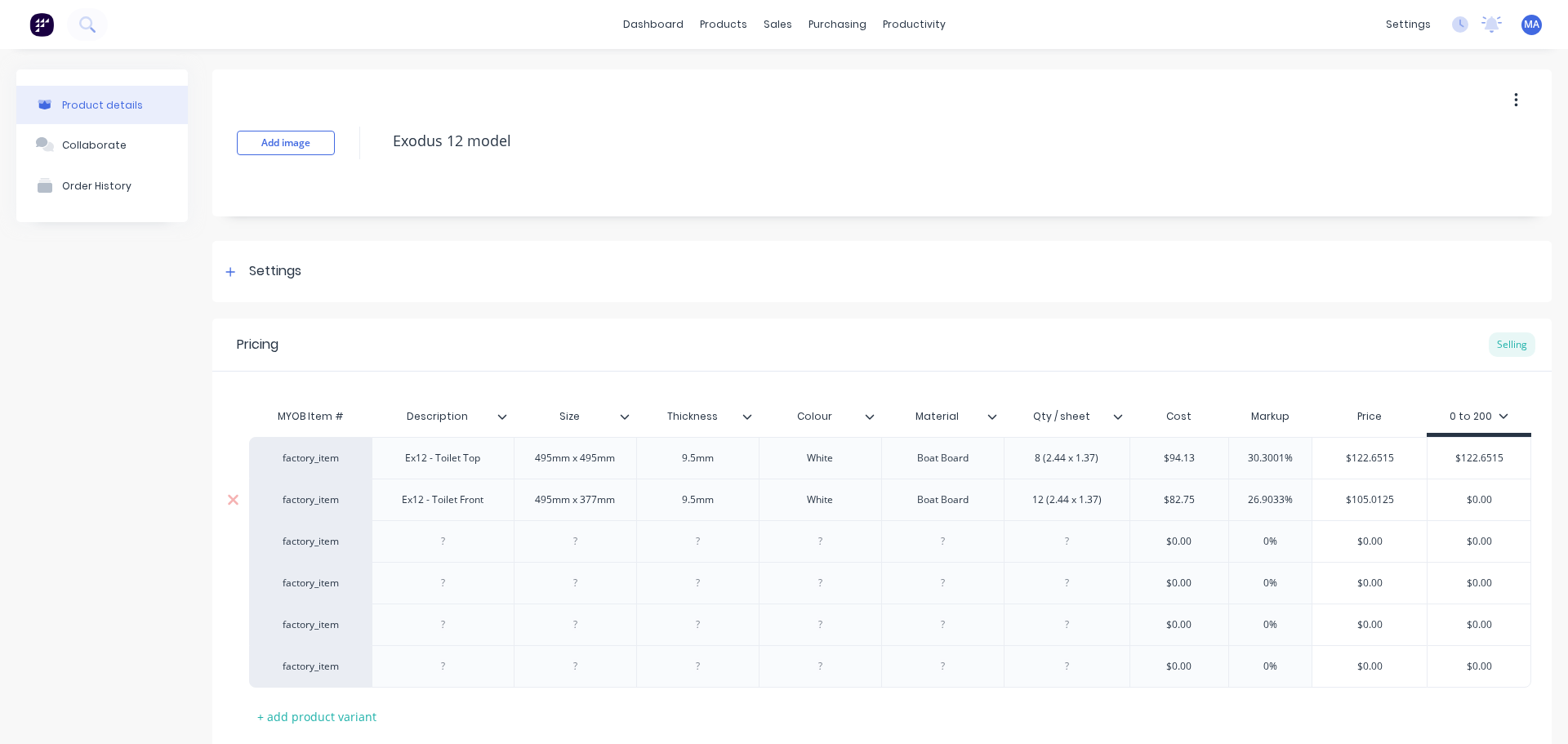
type input "105.0125"
type input "$0.00"
drag, startPoint x: 1498, startPoint y: 498, endPoint x: 1437, endPoint y: 501, distance: 61.1
click at [1440, 500] on input "$0.00" at bounding box center [1479, 500] width 103 height 15
paste input "105.0125"
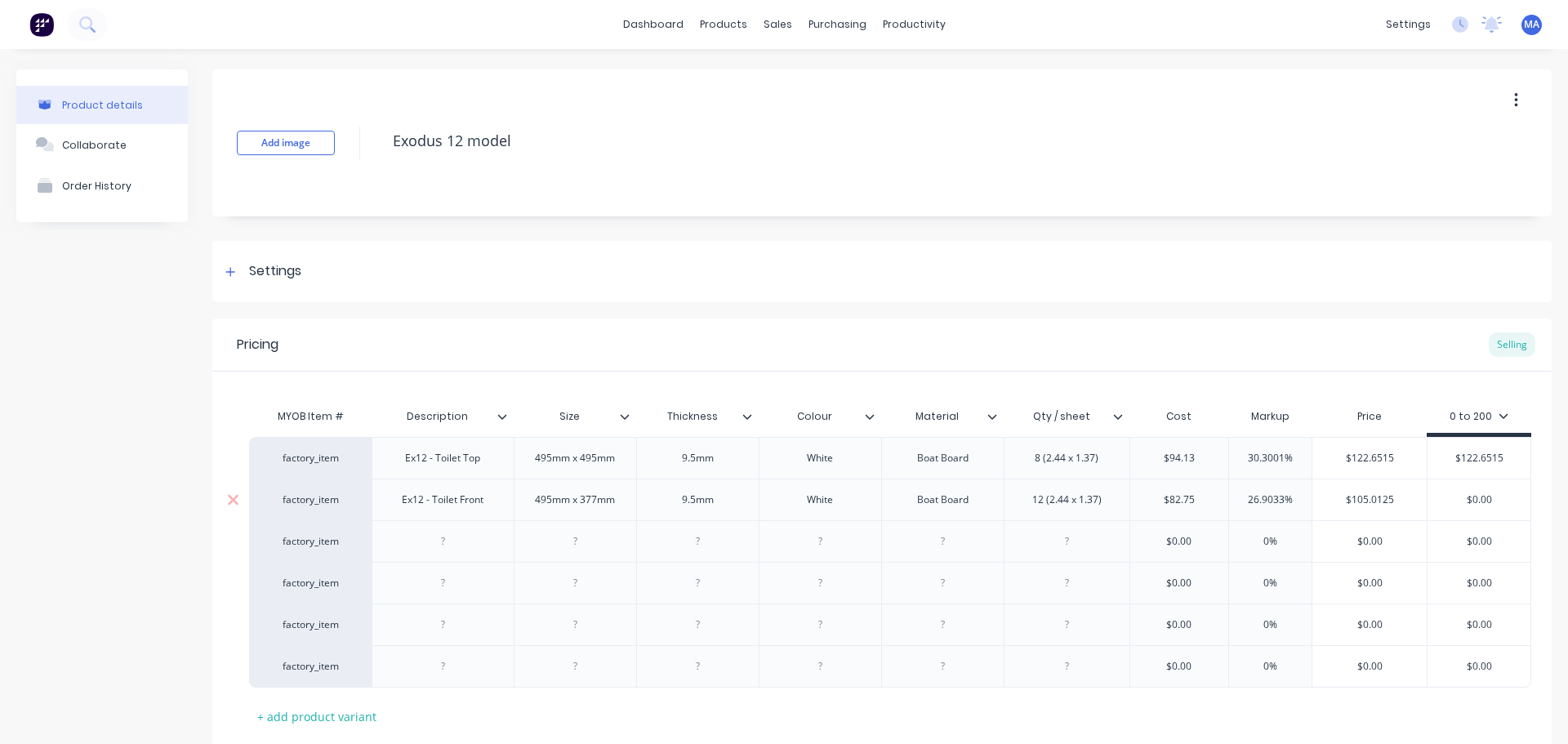
type textarea "x"
click at [490, 541] on div at bounding box center [443, 541] width 142 height 42
type input "105.0125"
drag, startPoint x: 440, startPoint y: 539, endPoint x: 464, endPoint y: 546, distance: 25.0
click at [443, 539] on div at bounding box center [443, 541] width 82 height 21
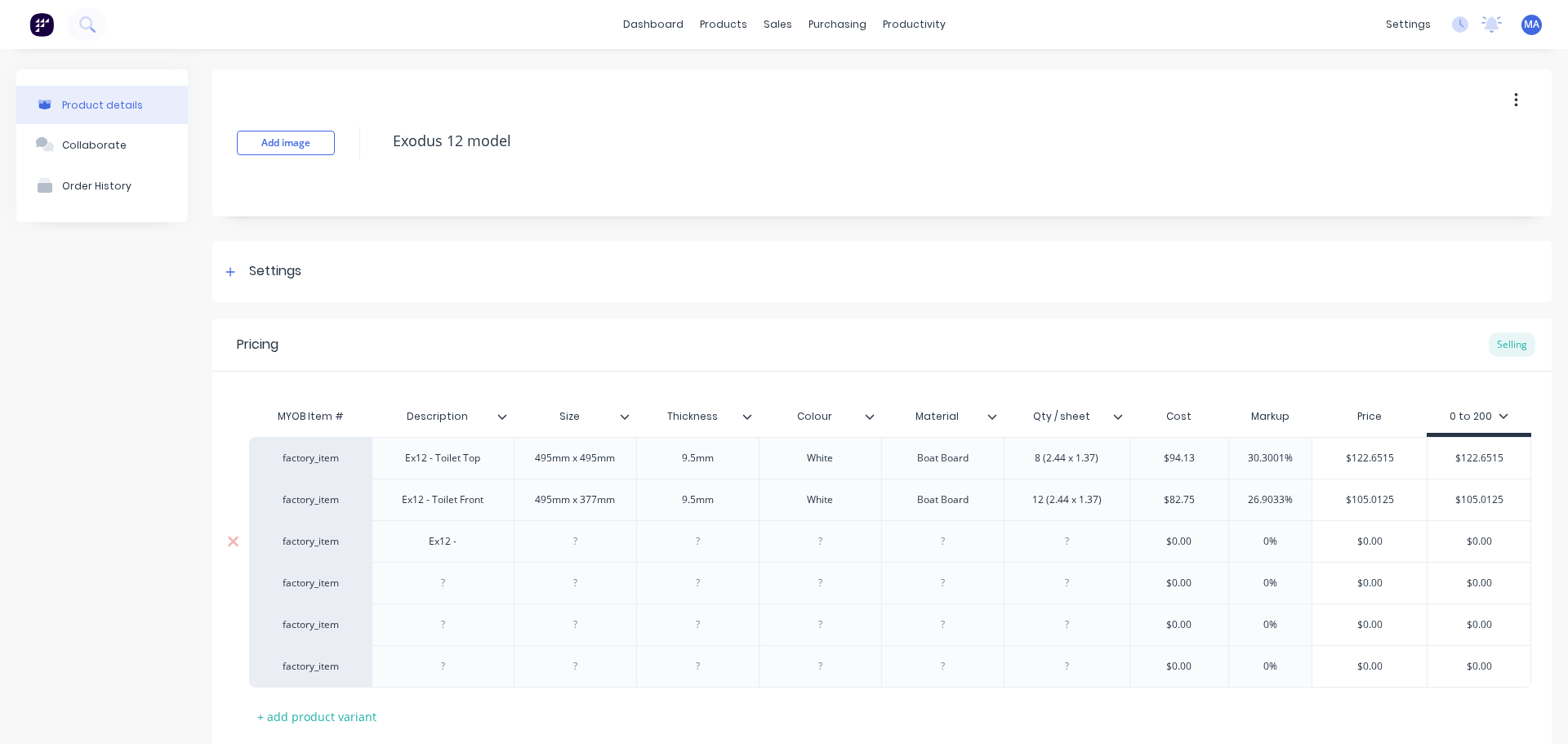
click at [572, 548] on div at bounding box center [576, 541] width 82 height 21
type textarea "x"
click at [480, 543] on div "Ex12 -" at bounding box center [443, 541] width 82 height 21
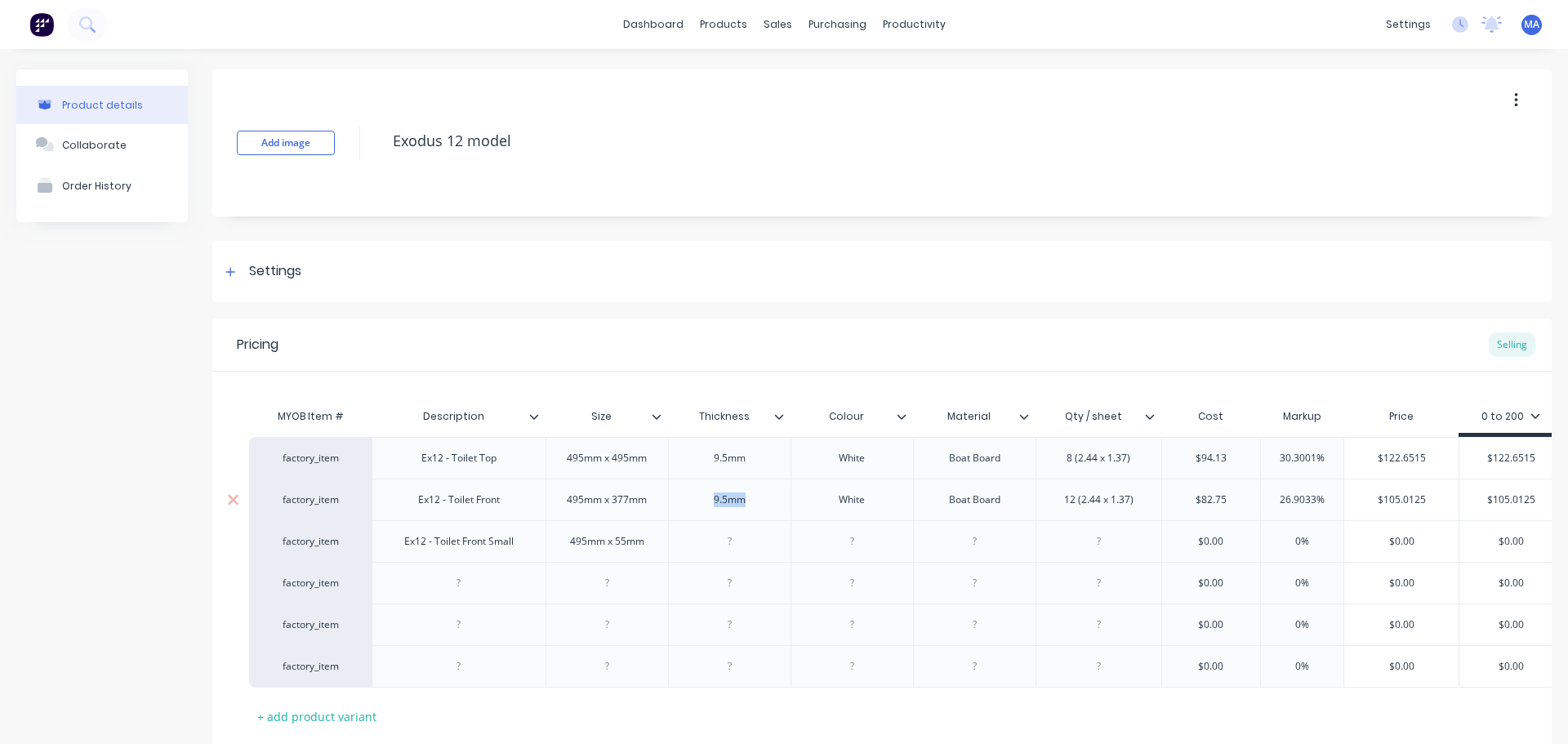
drag, startPoint x: 743, startPoint y: 509, endPoint x: 706, endPoint y: 509, distance: 37.0
click at [707, 508] on div "9.5mm" at bounding box center [729, 499] width 82 height 21
copy div "9.5mm"
type textarea "x"
click at [735, 535] on div at bounding box center [729, 541] width 82 height 21
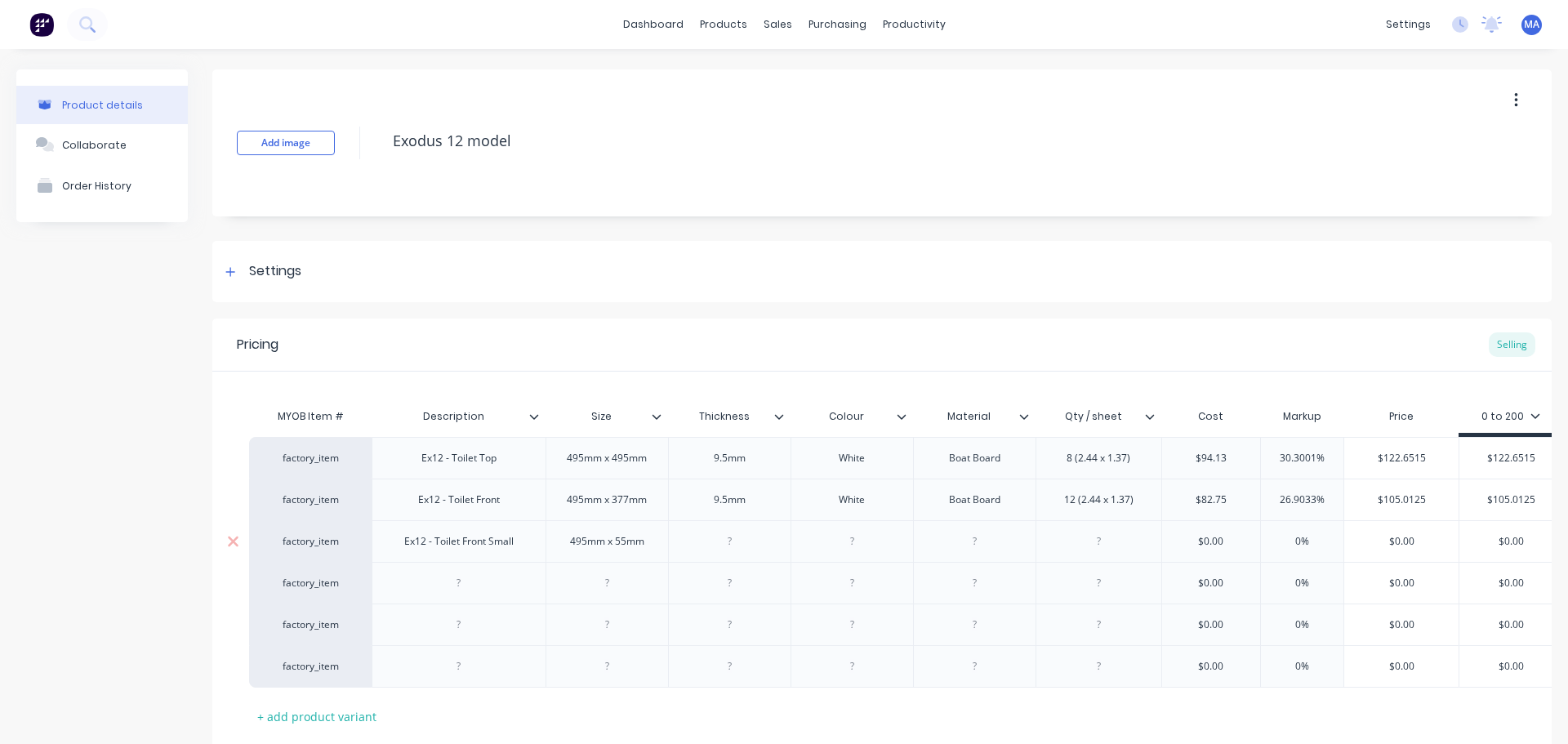
paste div
drag, startPoint x: 813, startPoint y: 508, endPoint x: 806, endPoint y: 527, distance: 20.2
click at [799, 511] on div "White" at bounding box center [852, 499] width 123 height 42
copy div "White"
type textarea "x"
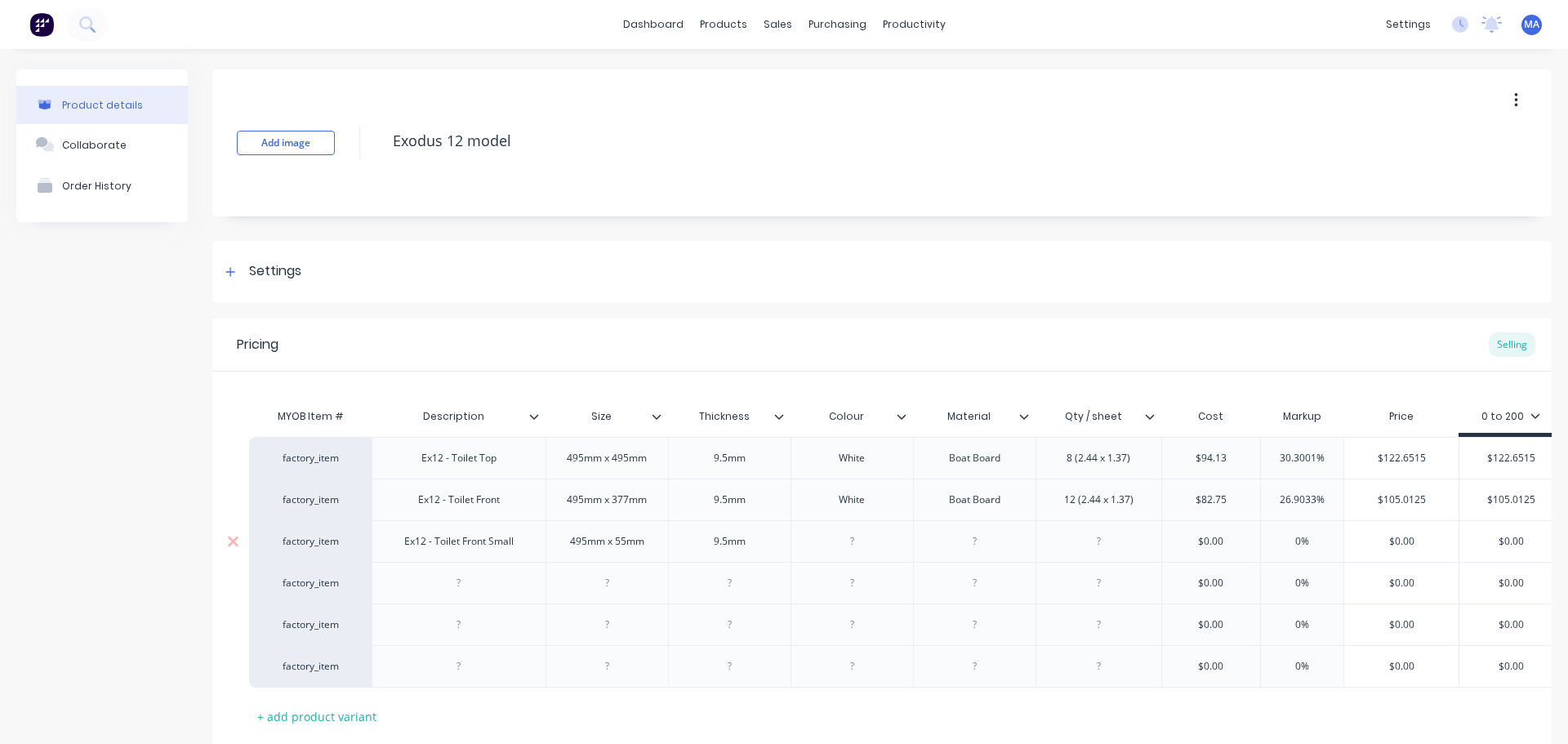
click at [848, 547] on div at bounding box center [852, 541] width 82 height 21
paste div
drag, startPoint x: 997, startPoint y: 504, endPoint x: 1008, endPoint y: 504, distance: 11.0
click at [1003, 504] on div "Boat Board" at bounding box center [975, 499] width 82 height 21
drag, startPoint x: 976, startPoint y: 503, endPoint x: 922, endPoint y: 507, distance: 54.1
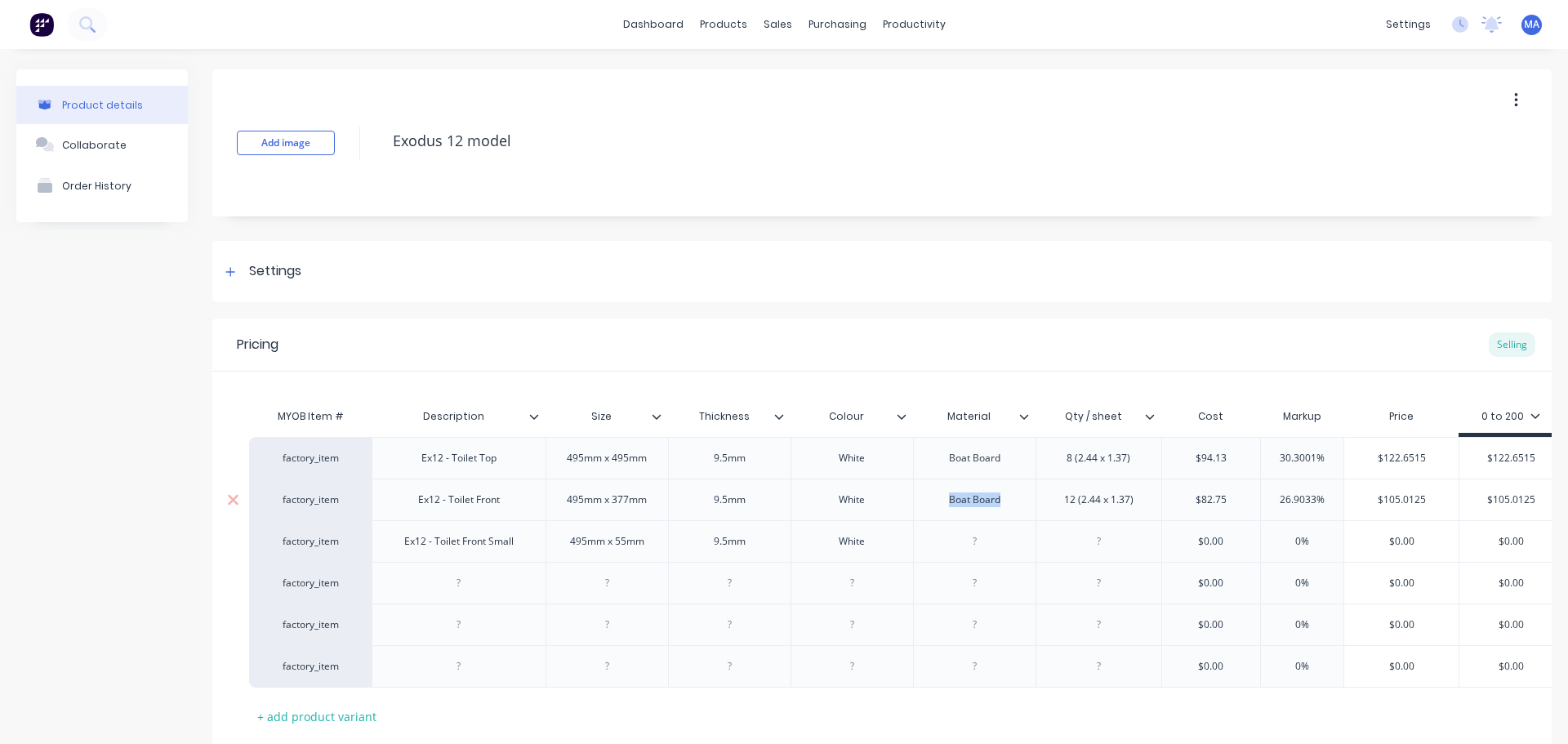
click at [922, 507] on div "Boat Board" at bounding box center [974, 499] width 123 height 42
copy div "Boat Board"
type textarea "x"
drag, startPoint x: 974, startPoint y: 545, endPoint x: 1101, endPoint y: 535, distance: 127.4
click at [975, 545] on div at bounding box center [975, 541] width 82 height 21
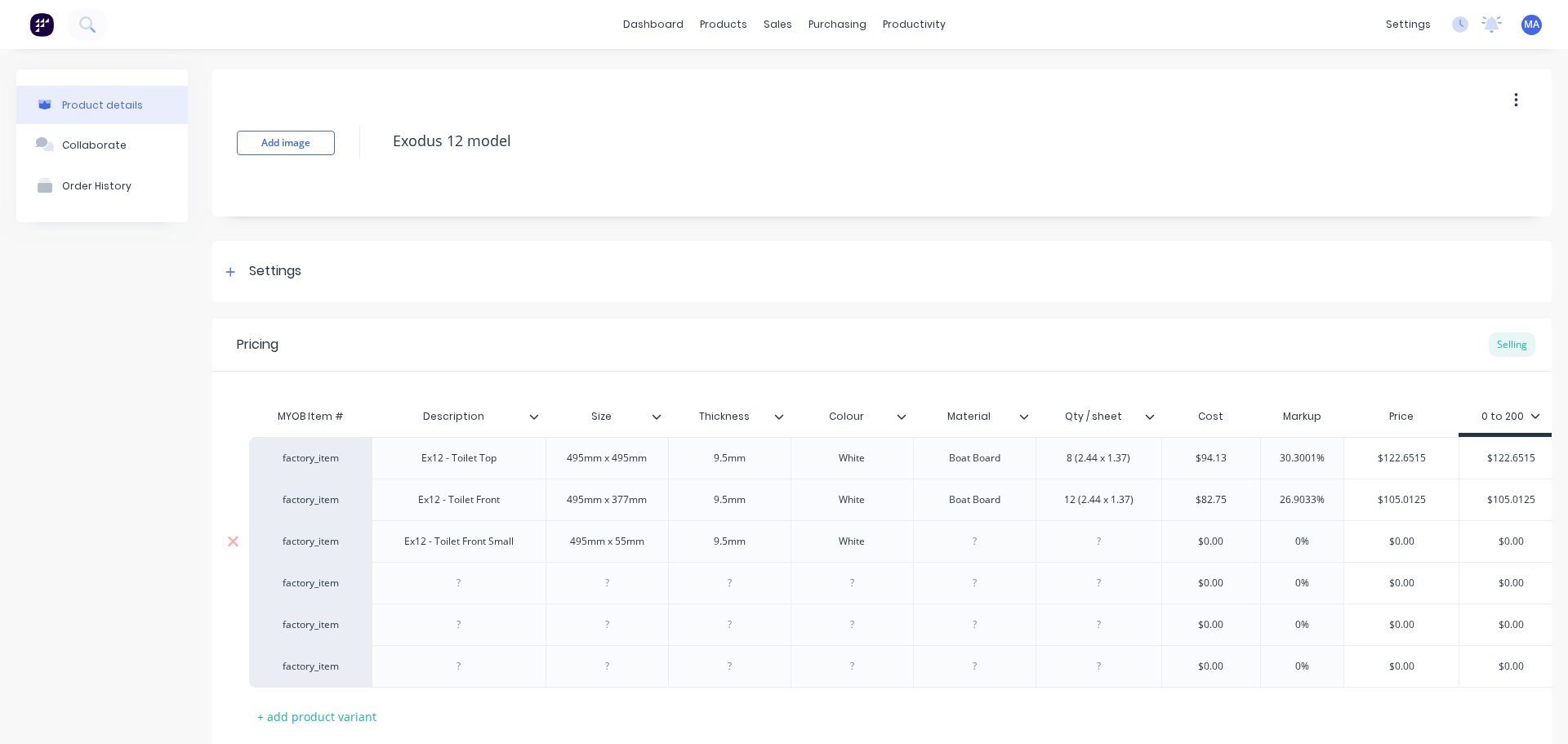
paste div
drag, startPoint x: 1144, startPoint y: 499, endPoint x: 1028, endPoint y: 509, distance: 116.4
click at [1028, 509] on div "factory_item Ex12 - Toilet Front 495mm x 377mm 9.5[PERSON_NAME] Boat Board 12 (…" at bounding box center [906, 499] width 1314 height 42
type textarea "x"
click at [1106, 549] on div at bounding box center [1099, 541] width 82 height 21
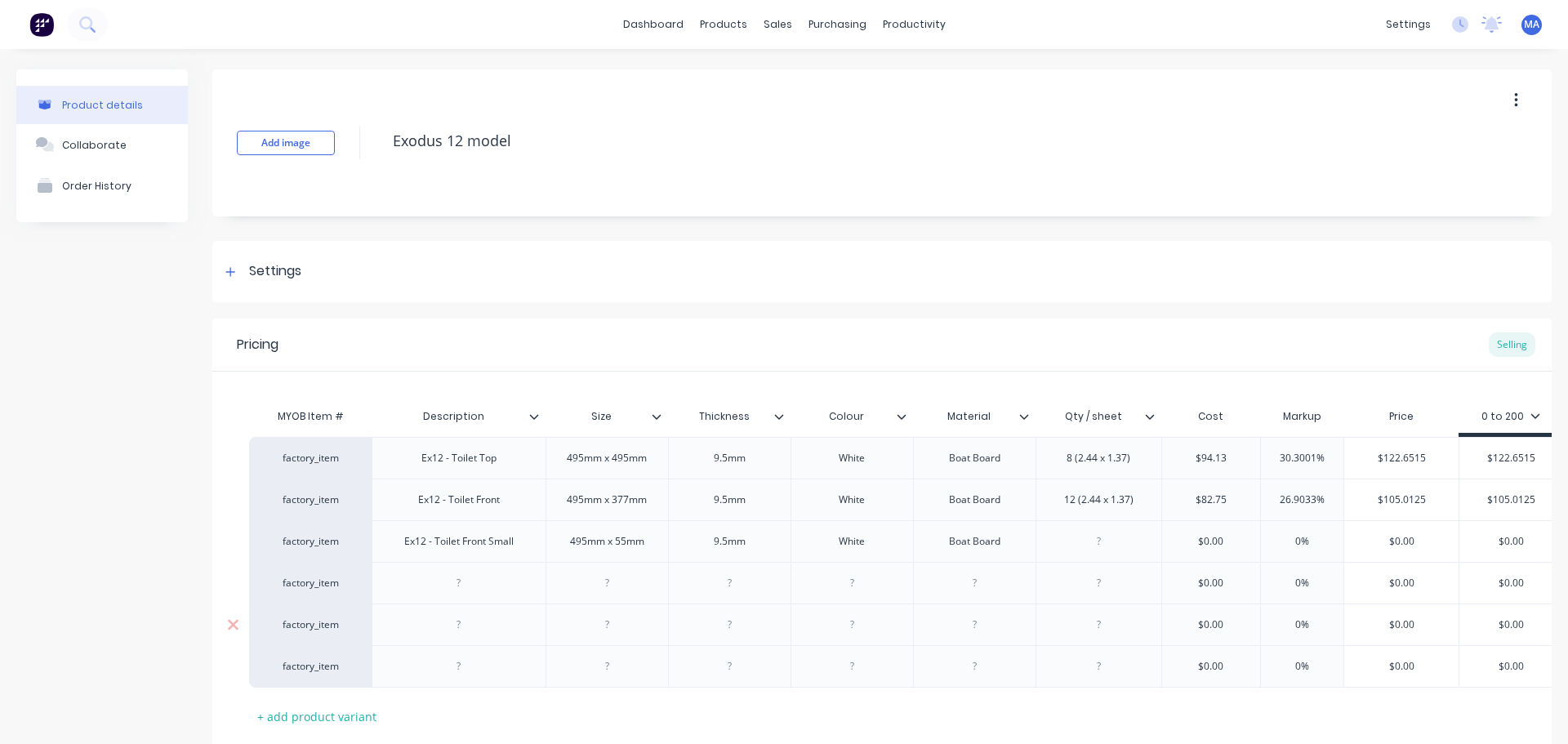
paste div
click at [1087, 546] on div "12 (2.44 x 1.37)" at bounding box center [1099, 541] width 95 height 21
click at [1075, 546] on div "12 (2.44 x 1.37)" at bounding box center [1099, 541] width 95 height 21
type textarea "x"
type input "$0.00"
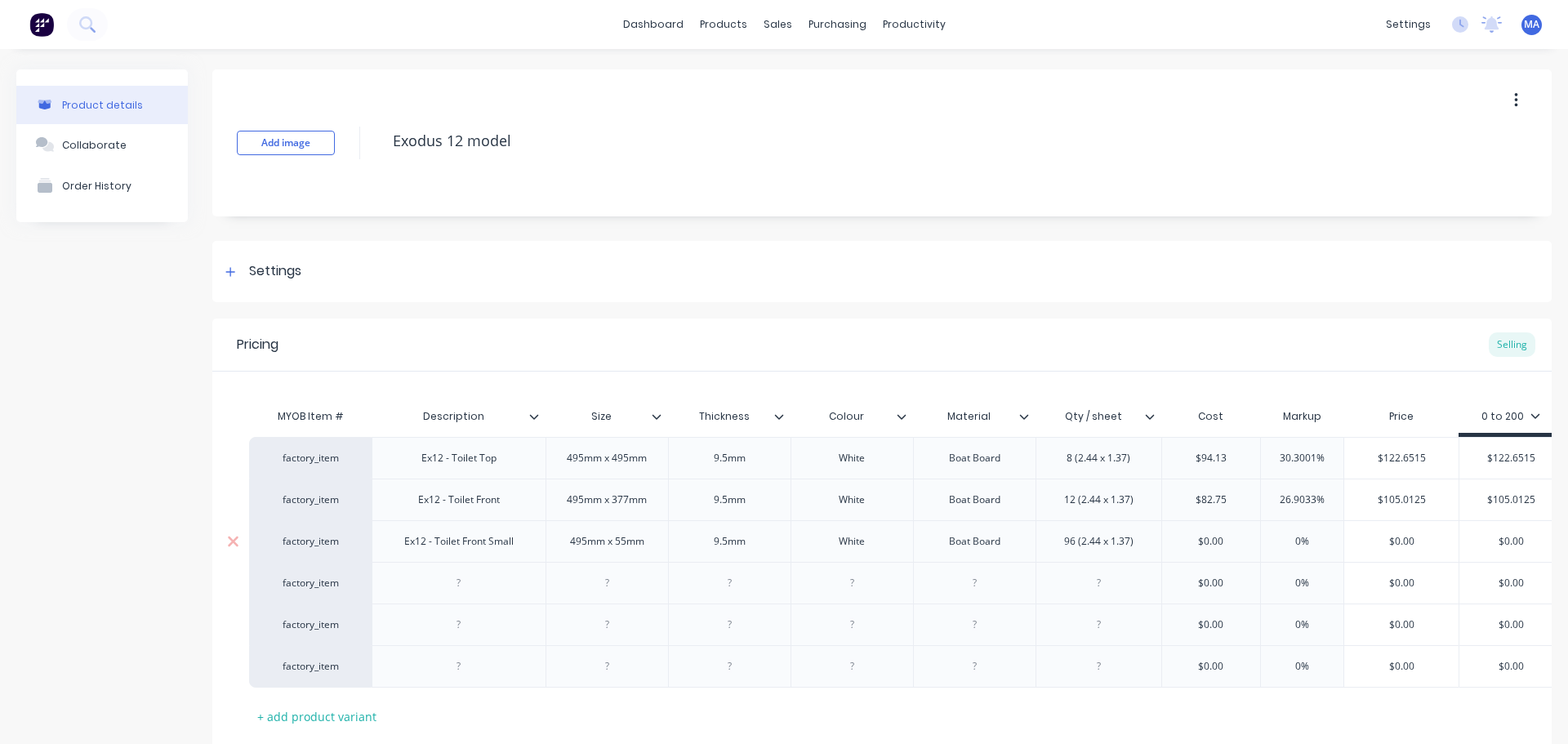
click at [1197, 540] on input "$0.00" at bounding box center [1211, 542] width 99 height 15
drag, startPoint x: 1190, startPoint y: 538, endPoint x: 1132, endPoint y: 539, distance: 58.0
click at [1132, 539] on div "factory_item Ex12 - Toilet Front Small 495mm x 55mm 9.5[PERSON_NAME] Boat Board…" at bounding box center [906, 541] width 1314 height 42
type textarea "x"
type input "6"
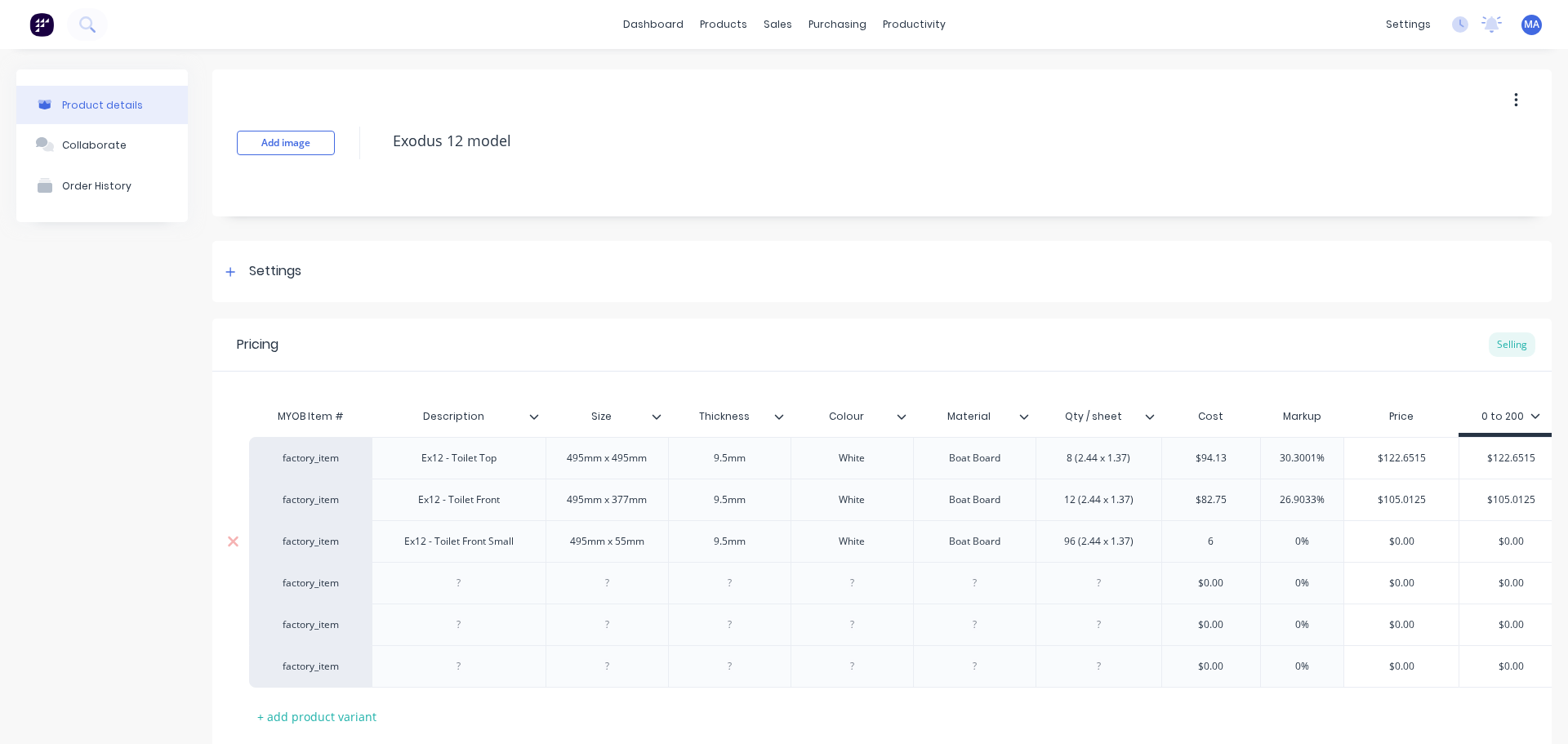
type textarea "x"
type input "62."
type textarea "x"
type input "62.8"
type textarea "x"
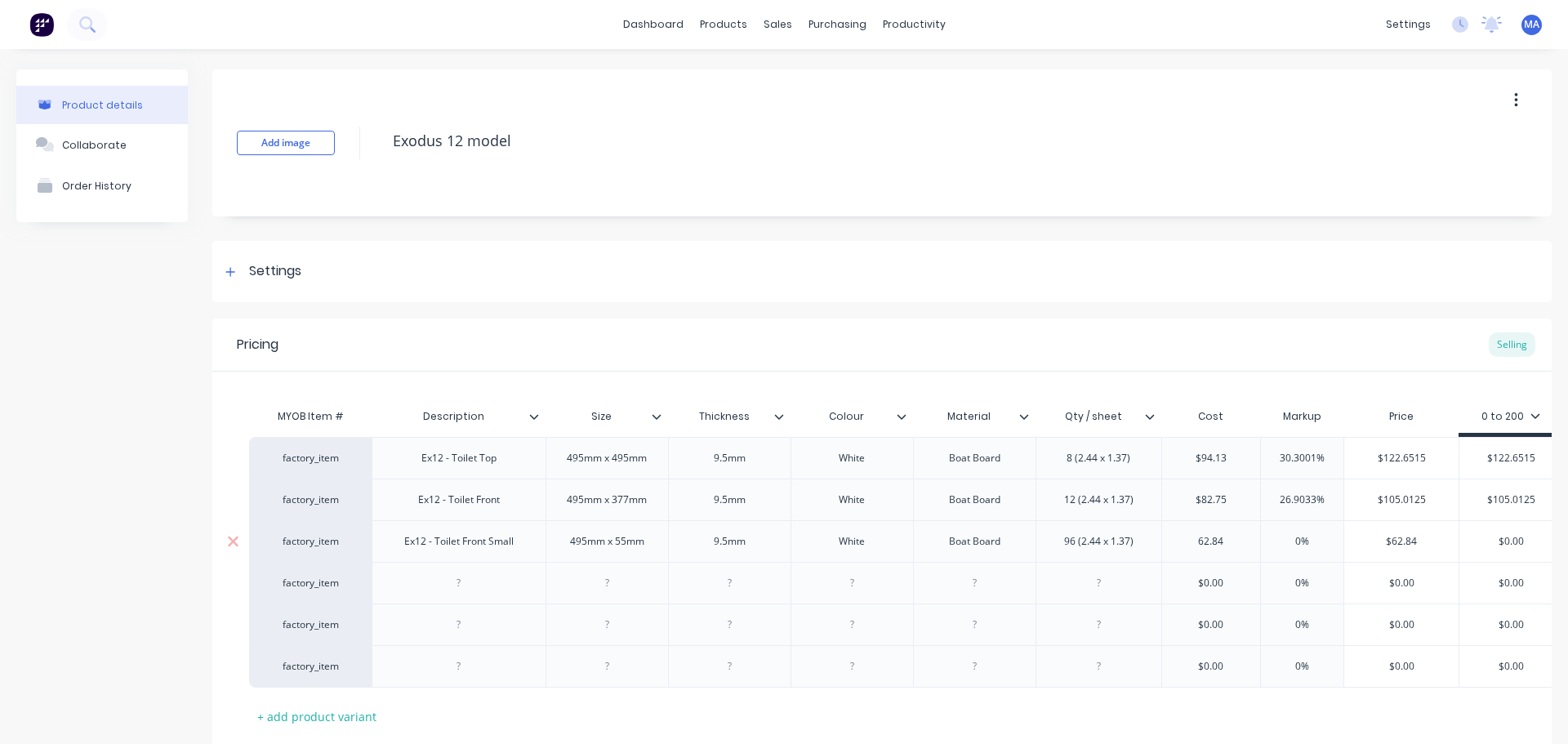
type input "62.84"
type input "0%"
click at [1320, 534] on input "0%" at bounding box center [1302, 542] width 83 height 15
type input "$62.84"
drag, startPoint x: 1443, startPoint y: 540, endPoint x: 1368, endPoint y: 543, distance: 75.1
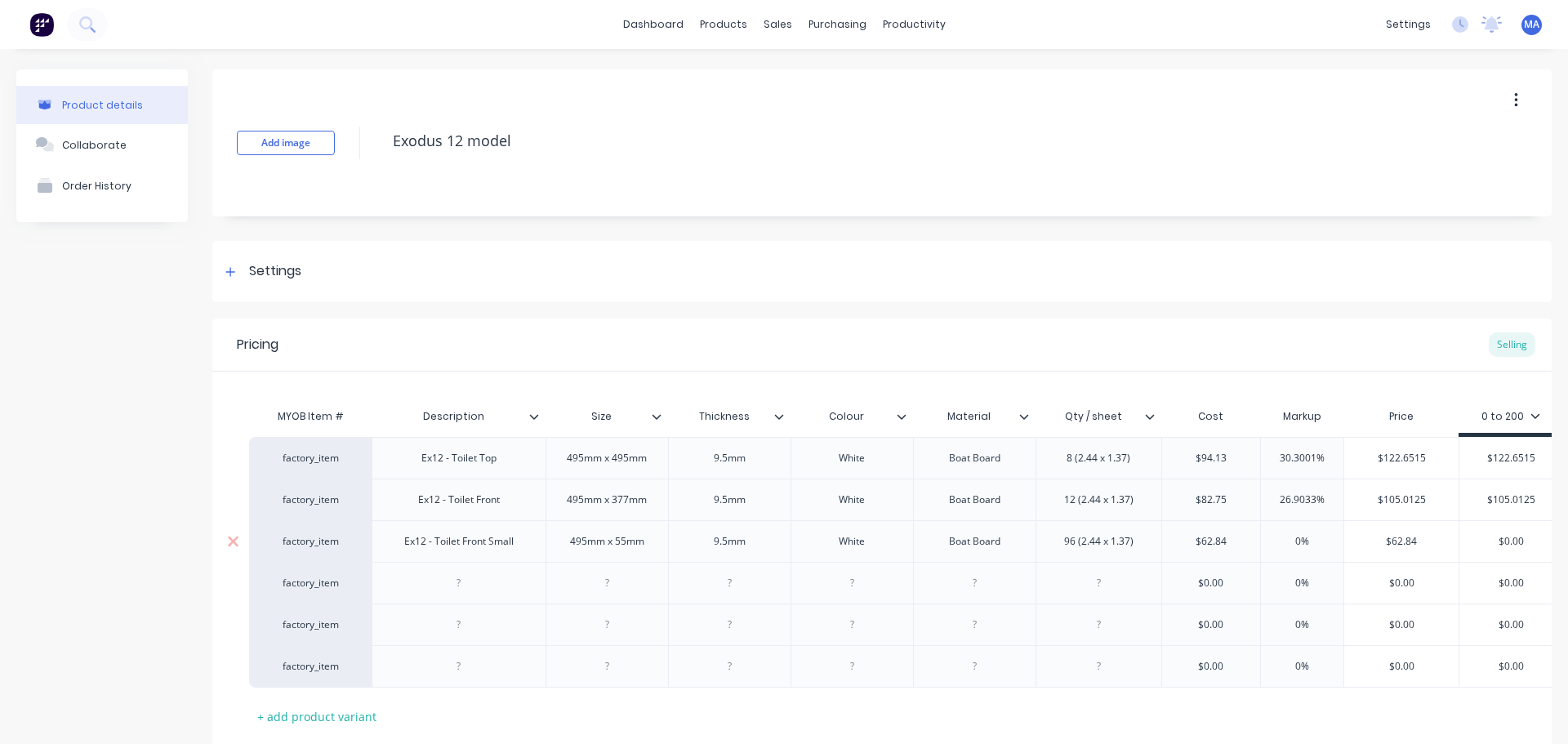
click at [1368, 543] on input "$62.84" at bounding box center [1402, 542] width 114 height 15
click at [1423, 539] on input "$62.84" at bounding box center [1402, 542] width 114 height 15
type textarea "x"
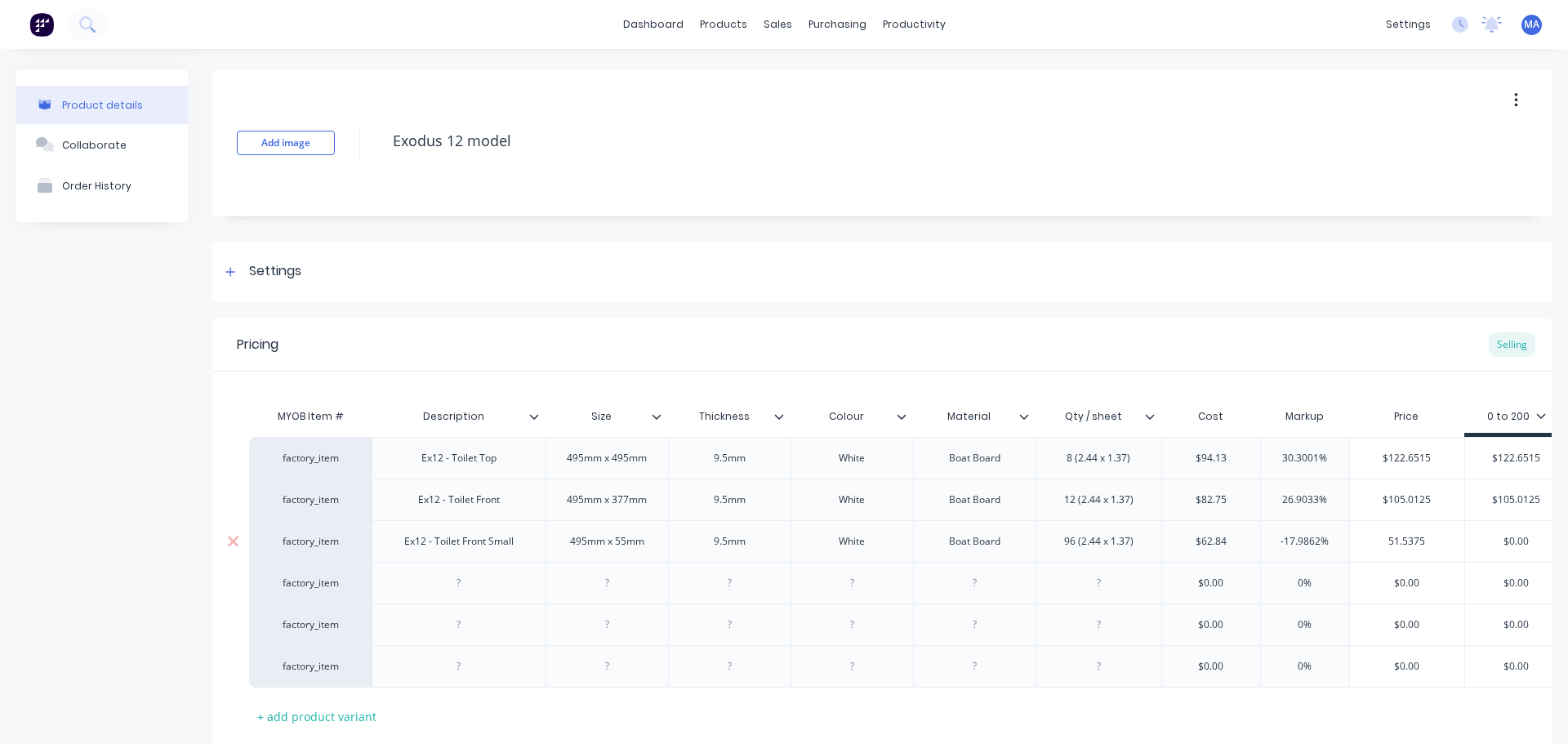
click at [1455, 542] on input "51.5375" at bounding box center [1407, 542] width 114 height 15
drag, startPoint x: 1422, startPoint y: 536, endPoint x: 1371, endPoint y: 534, distance: 51.0
click at [1371, 534] on input "51.5375" at bounding box center [1407, 542] width 114 height 15
drag, startPoint x: 1530, startPoint y: 536, endPoint x: 1464, endPoint y: 539, distance: 66.1
click at [1479, 539] on input "$0.00" at bounding box center [1516, 542] width 103 height 15
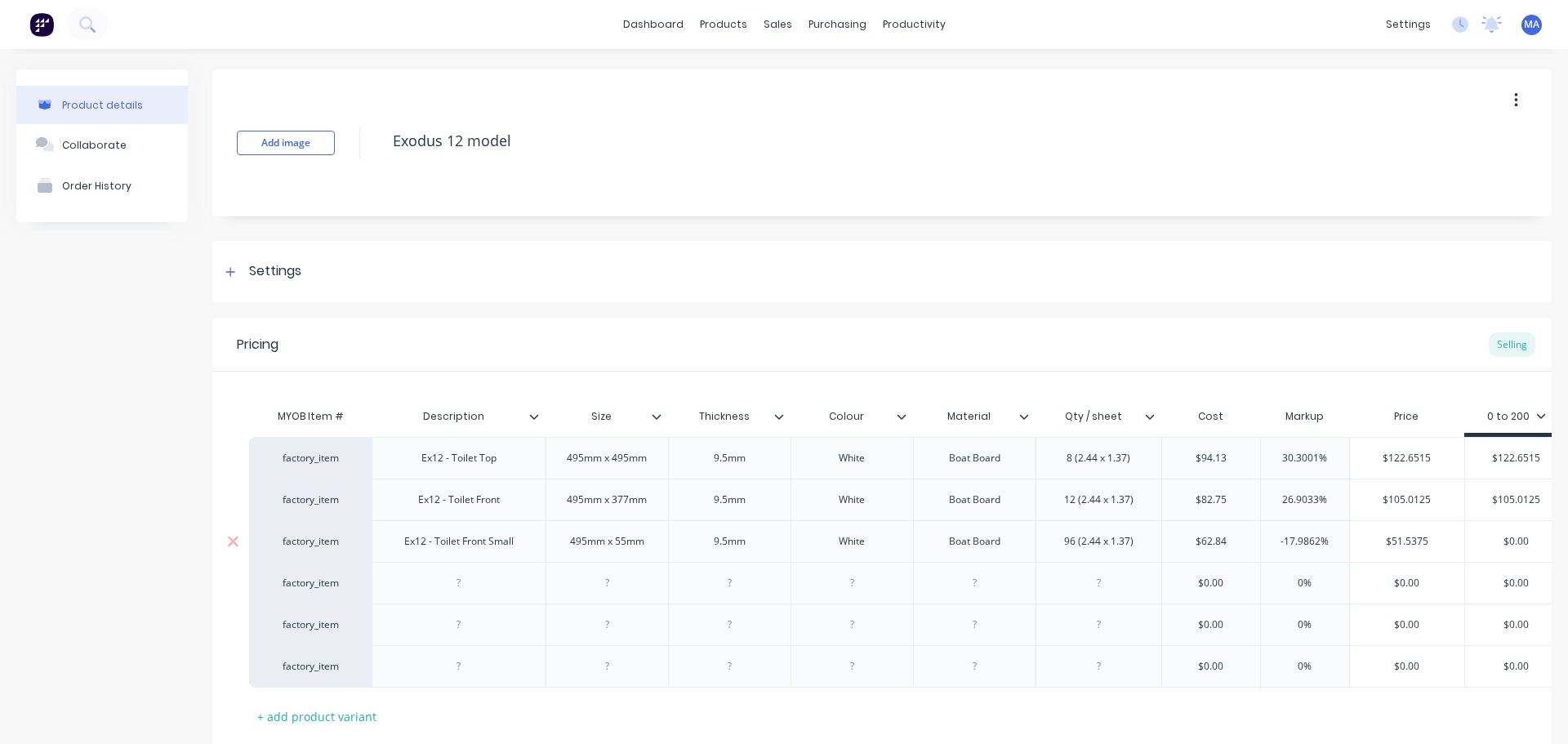
paste input "51.5375"
click at [451, 581] on div at bounding box center [459, 582] width 82 height 21
drag, startPoint x: 1314, startPoint y: 539, endPoint x: 1236, endPoint y: 543, distance: 78.1
click at [1238, 543] on div "factory_item Ex12 - Toilet Front Small 495mm x 55mm 9.5[PERSON_NAME] Boat Board…" at bounding box center [909, 541] width 1320 height 42
click at [1417, 545] on input "$75.408" at bounding box center [1402, 542] width 114 height 15
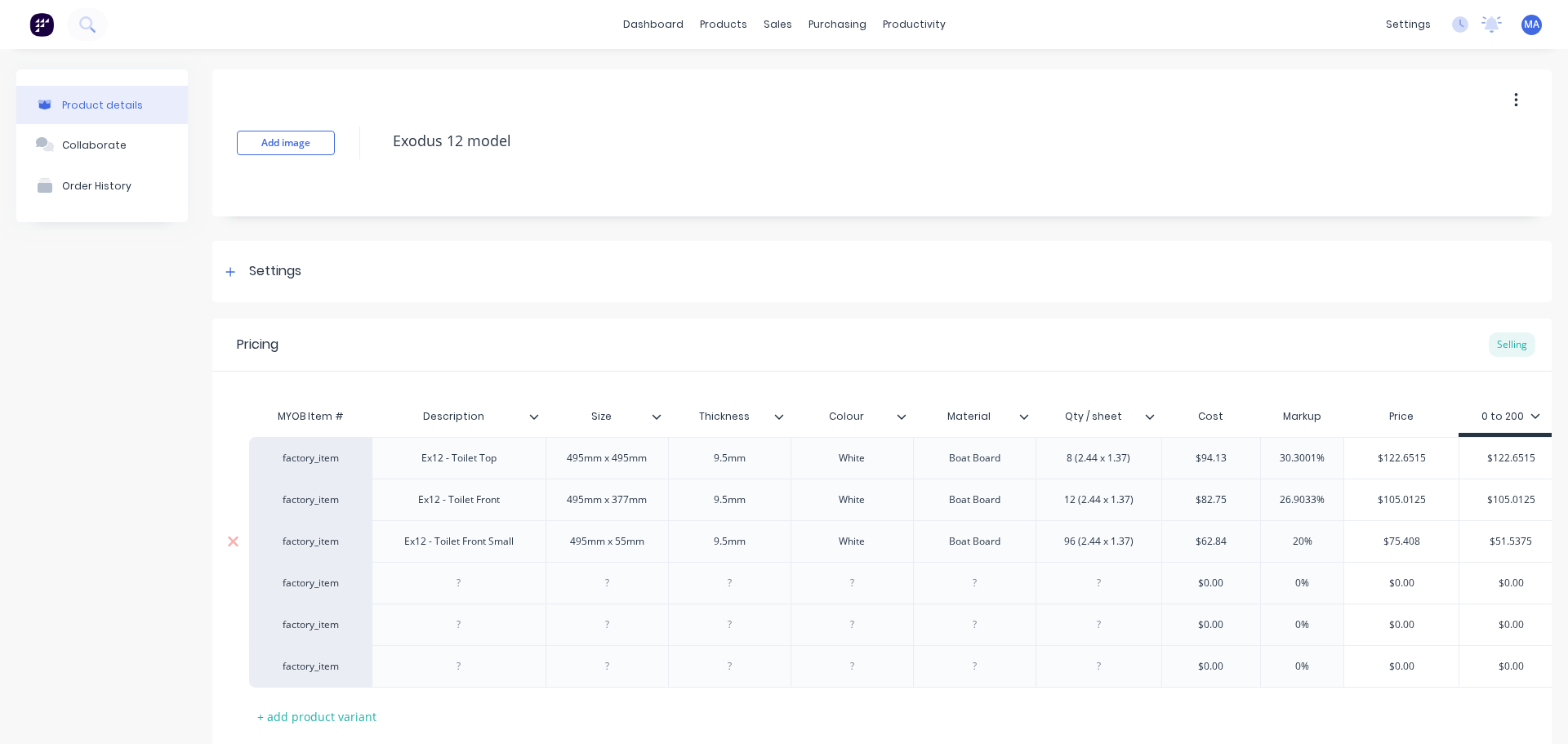
drag, startPoint x: 1434, startPoint y: 542, endPoint x: 1353, endPoint y: 544, distance: 81.0
click at [1354, 544] on input "$75.408" at bounding box center [1402, 542] width 114 height 15
drag, startPoint x: 1535, startPoint y: 536, endPoint x: 1439, endPoint y: 542, distance: 96.2
click at [1439, 541] on div "factory_item Ex12 - Toilet Front Small 495mm x 55mm 9.5[PERSON_NAME] Boat Board…" at bounding box center [897, 541] width 1314 height 42
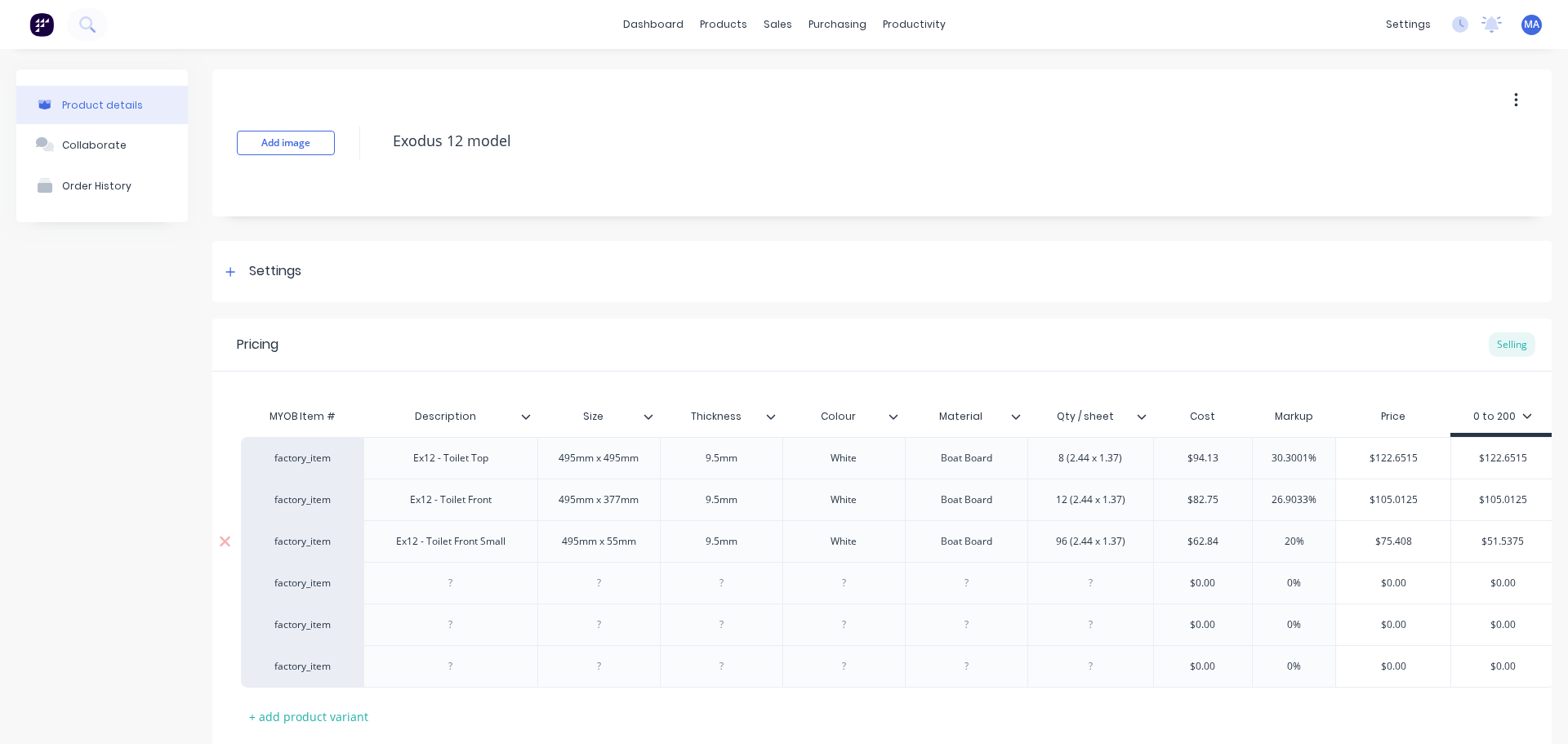
paste input "75.408"
click at [459, 595] on div at bounding box center [450, 583] width 174 height 42
click at [467, 588] on div at bounding box center [451, 582] width 82 height 21
drag, startPoint x: 848, startPoint y: 549, endPoint x: 781, endPoint y: 549, distance: 67.0
click at [797, 546] on div "factory_item Ex12 - Toilet Top 495mm x 495mm 9.5[PERSON_NAME] Boat Board 8 (2.4…" at bounding box center [874, 561] width 1266 height 250
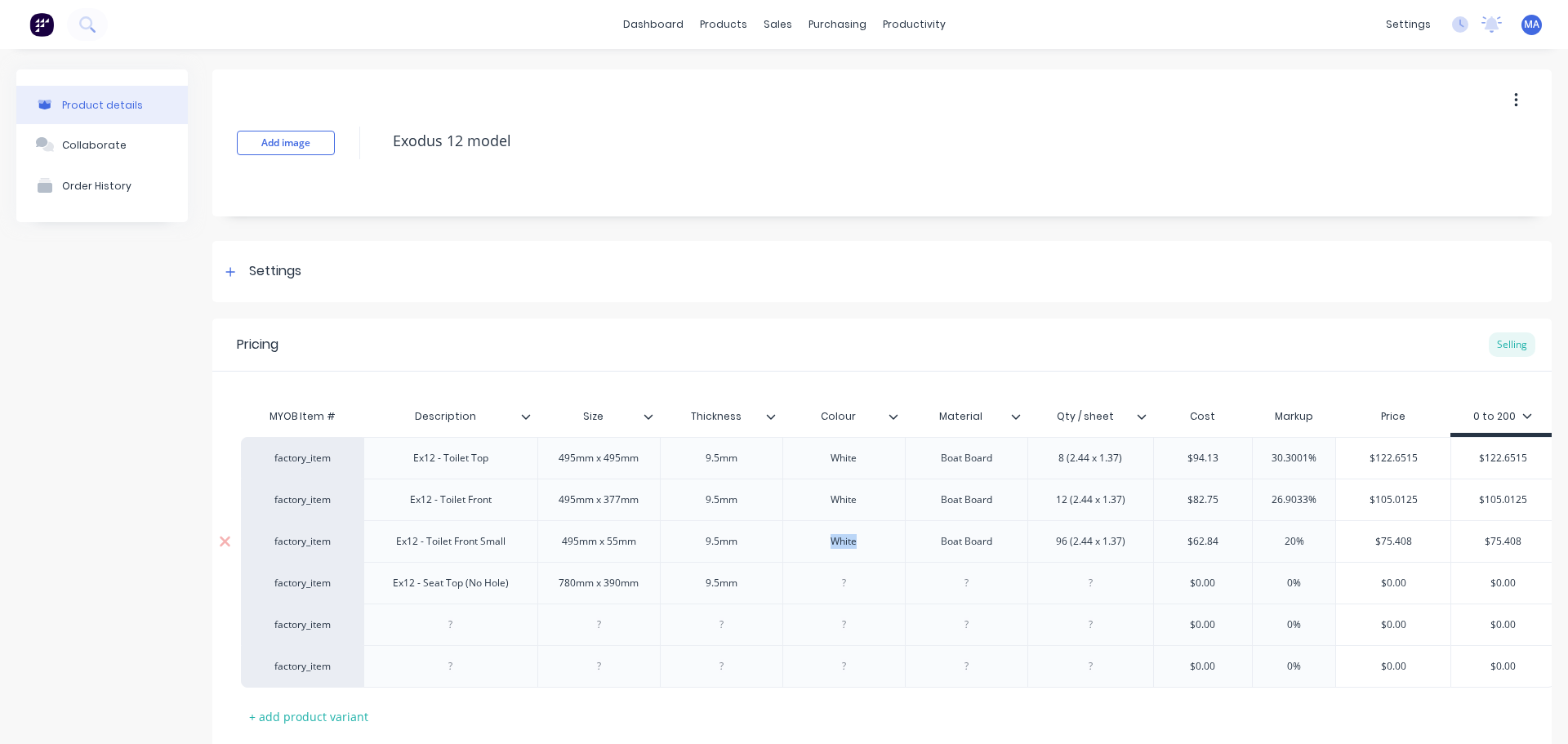
drag, startPoint x: 863, startPoint y: 534, endPoint x: 798, endPoint y: 546, distance: 66.1
click at [804, 545] on div "White" at bounding box center [844, 541] width 82 height 21
copy div "White"
drag, startPoint x: 861, startPoint y: 584, endPoint x: 908, endPoint y: 583, distance: 47.0
click at [816, 589] on div at bounding box center [844, 582] width 82 height 21
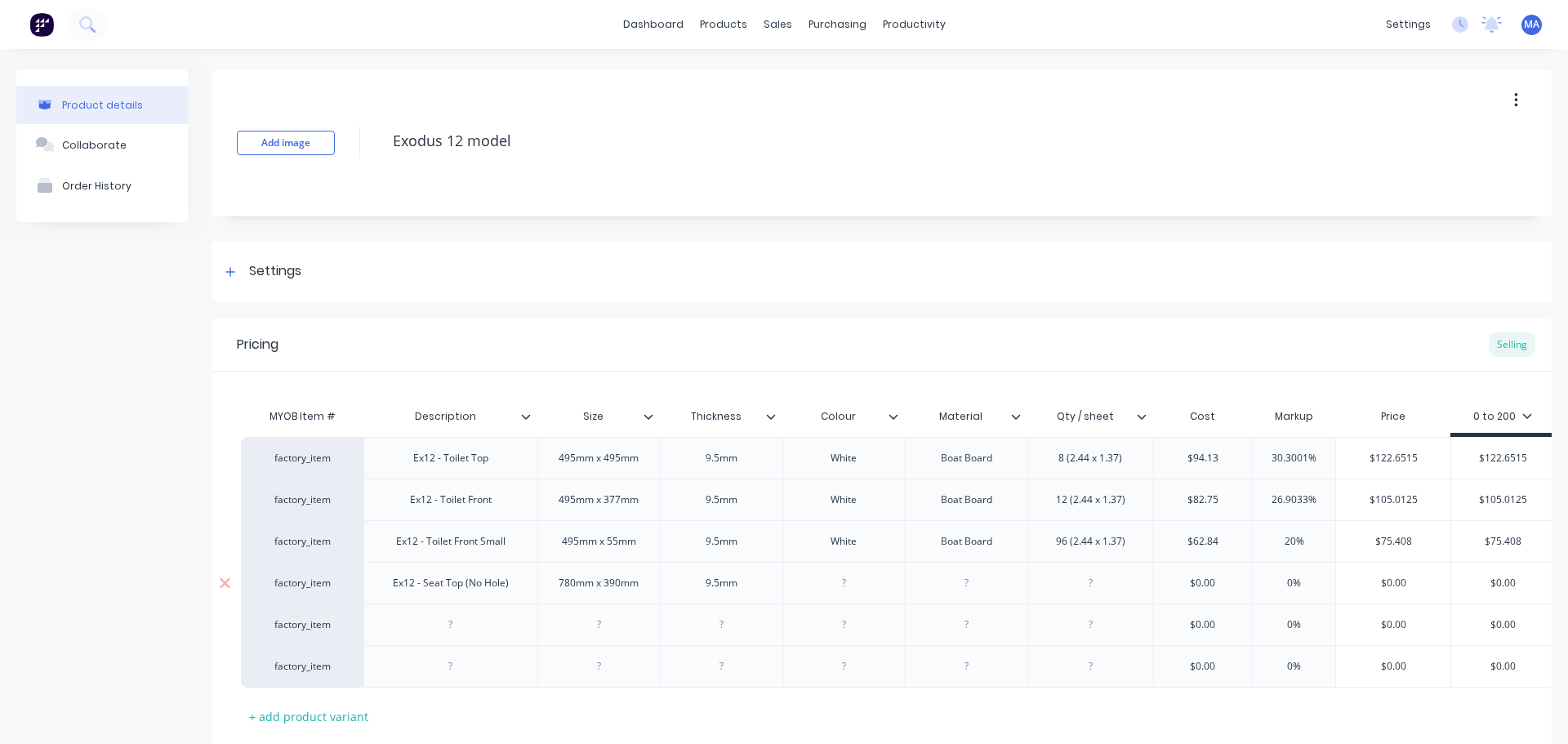
paste div
drag, startPoint x: 920, startPoint y: 549, endPoint x: 885, endPoint y: 558, distance: 36.1
click at [885, 557] on div "factory_item Ex12 - Toilet Front Small 495mm x 55mm 9.5[PERSON_NAME] Boat Board…" at bounding box center [897, 541] width 1314 height 42
click at [962, 592] on div at bounding box center [967, 582] width 82 height 21
paste div
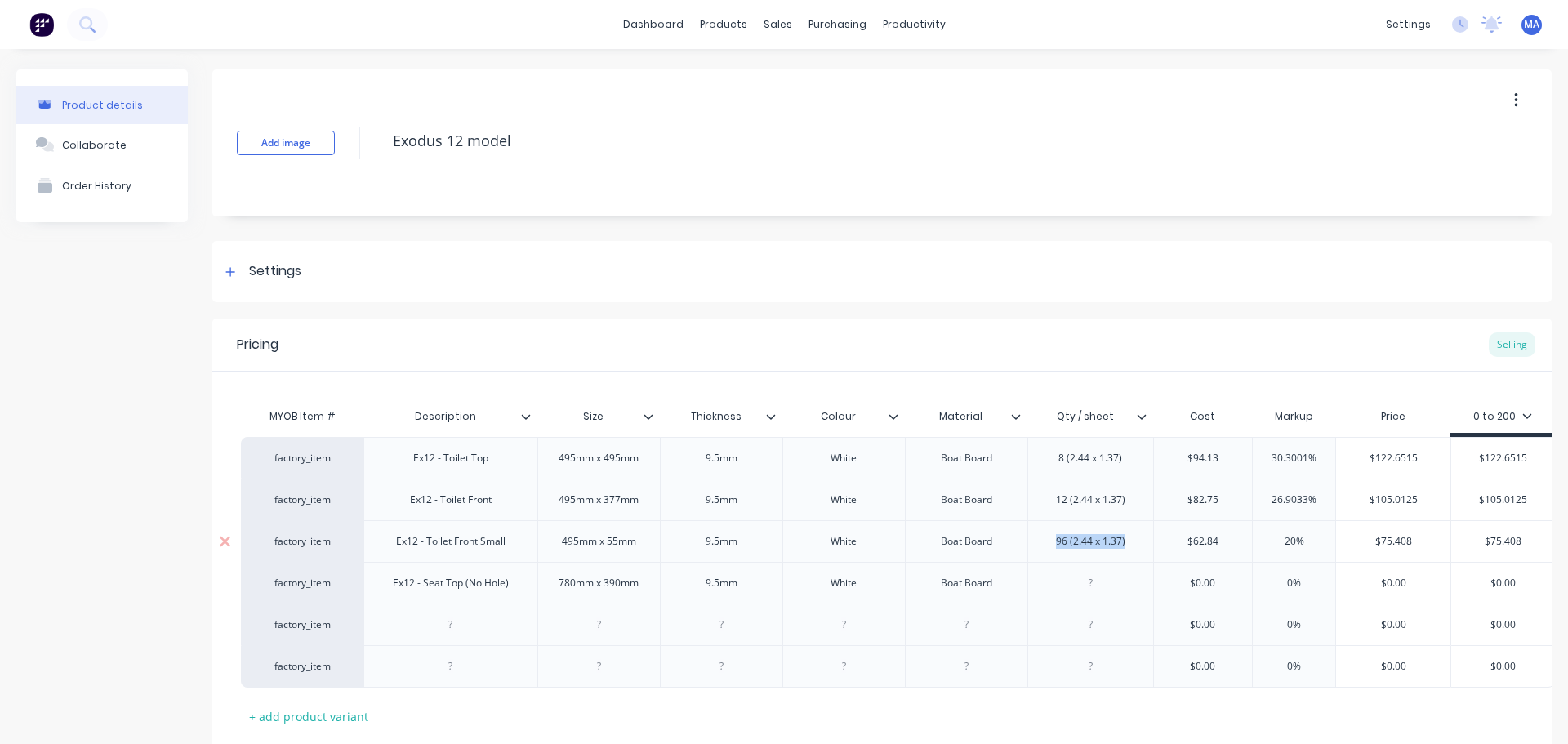
drag, startPoint x: 1096, startPoint y: 544, endPoint x: 1022, endPoint y: 555, distance: 74.8
click at [1022, 555] on div "factory_item Ex12 - Toilet Front Small 495mm x 55mm 9.5[PERSON_NAME] Boat Board…" at bounding box center [897, 541] width 1314 height 42
copy div "96 (2.44 x 1.37)"
click at [1096, 586] on div at bounding box center [1091, 582] width 82 height 21
paste div
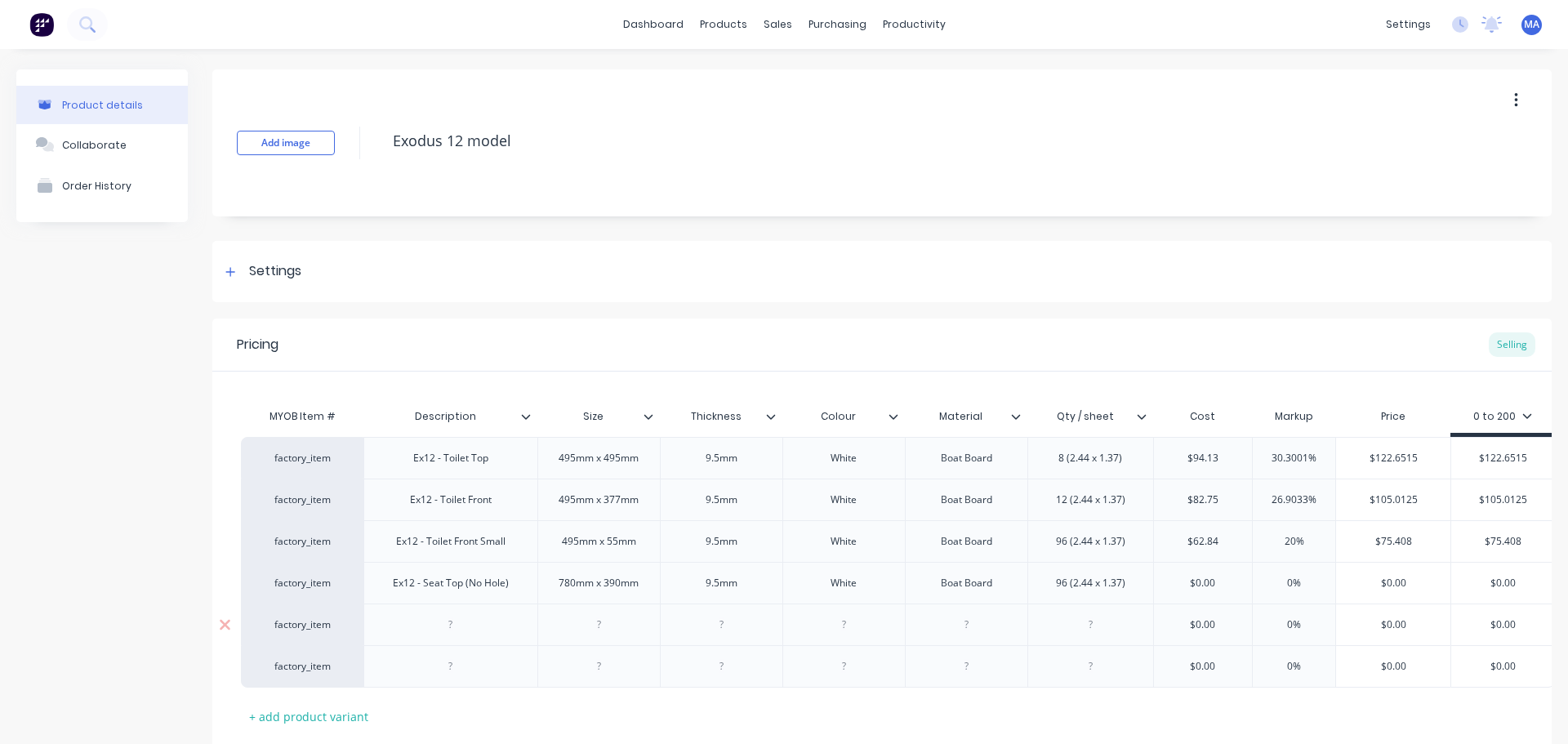
click at [481, 618] on div at bounding box center [451, 624] width 82 height 21
click at [1195, 582] on input "$0.00" at bounding box center [1204, 583] width 99 height 15
click at [1388, 585] on input "$60.33" at bounding box center [1393, 583] width 114 height 15
drag, startPoint x: 1350, startPoint y: 582, endPoint x: 1319, endPoint y: 582, distance: 31.0
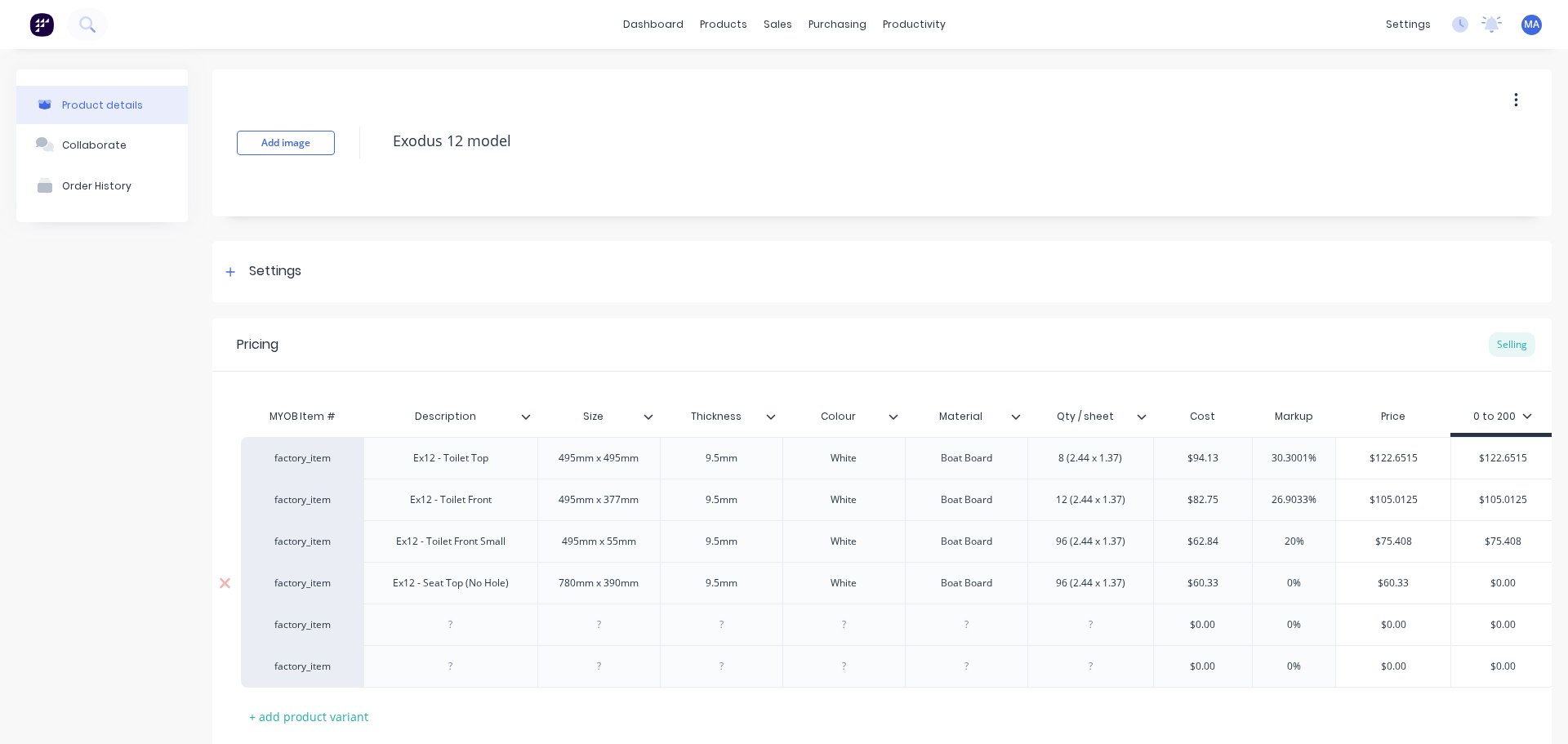
click at [1319, 582] on div "factory_item Ex12 - Seat Top (No Hole) 780mm x 390mm 9.5[PERSON_NAME] Boat Boar…" at bounding box center [897, 583] width 1314 height 42
click at [1389, 580] on input "93.5115" at bounding box center [1393, 583] width 114 height 15
drag, startPoint x: 1384, startPoint y: 579, endPoint x: 1347, endPoint y: 579, distance: 37.0
click at [1347, 579] on input "93.5115" at bounding box center [1393, 583] width 114 height 15
drag, startPoint x: 1483, startPoint y: 576, endPoint x: 1457, endPoint y: 576, distance: 26.0
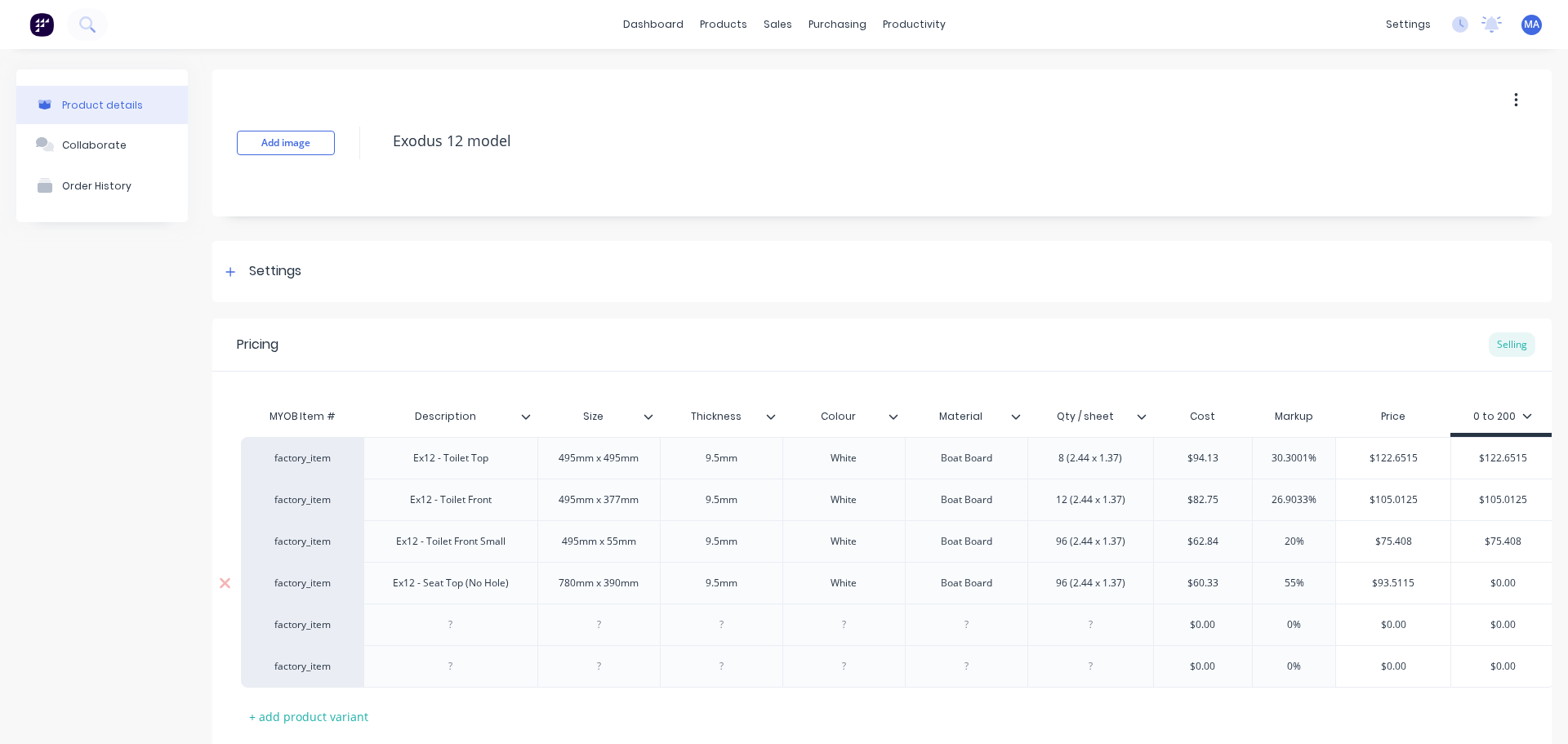
click at [1459, 575] on input "$0.00" at bounding box center [1503, 583] width 103 height 15
paste input "93.5115"
click at [1393, 624] on input "$0.00" at bounding box center [1393, 625] width 114 height 15
drag, startPoint x: 450, startPoint y: 627, endPoint x: 552, endPoint y: 647, distance: 103.9
click at [451, 627] on div at bounding box center [451, 624] width 82 height 21
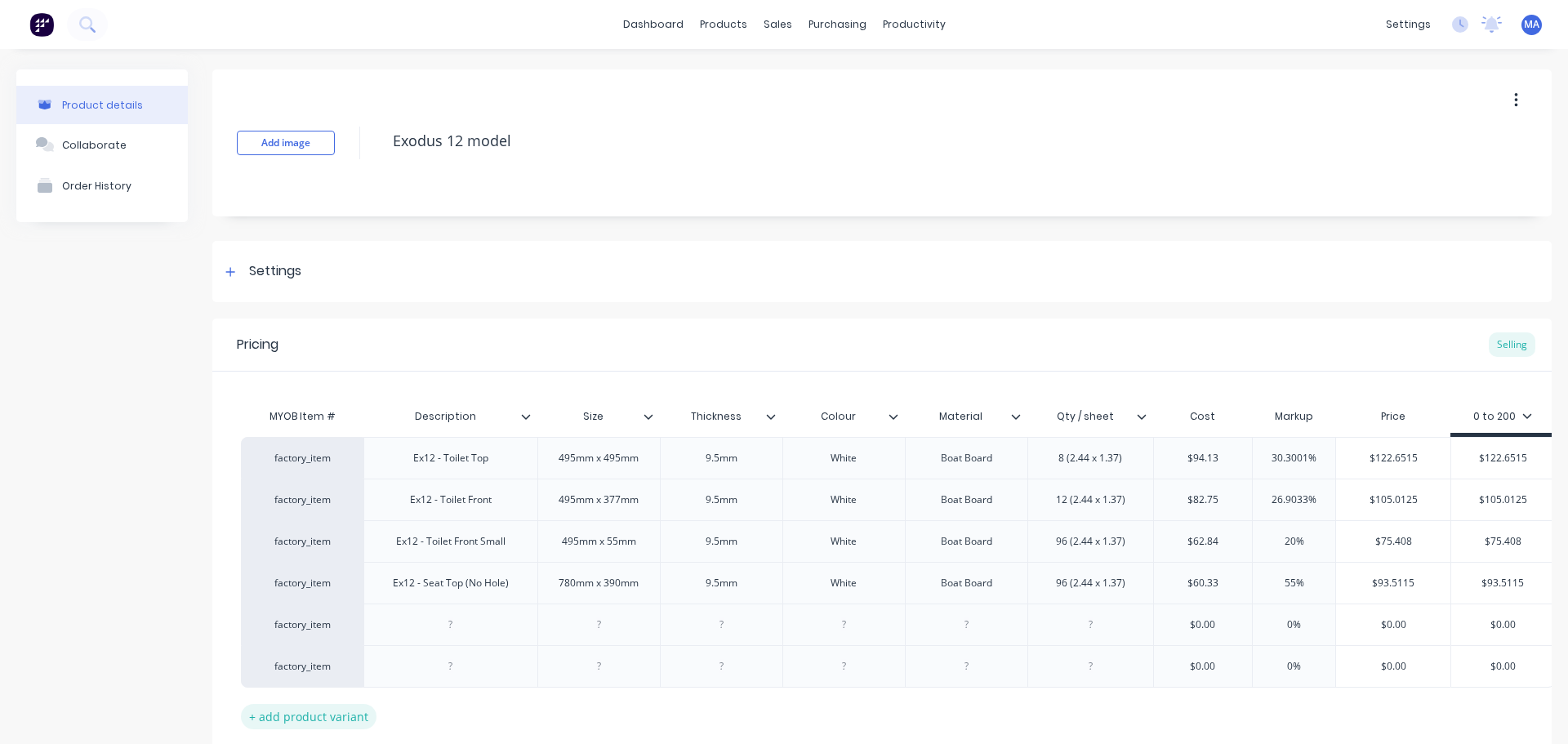
click at [285, 717] on div "+ add product variant" at bounding box center [308, 716] width 135 height 25
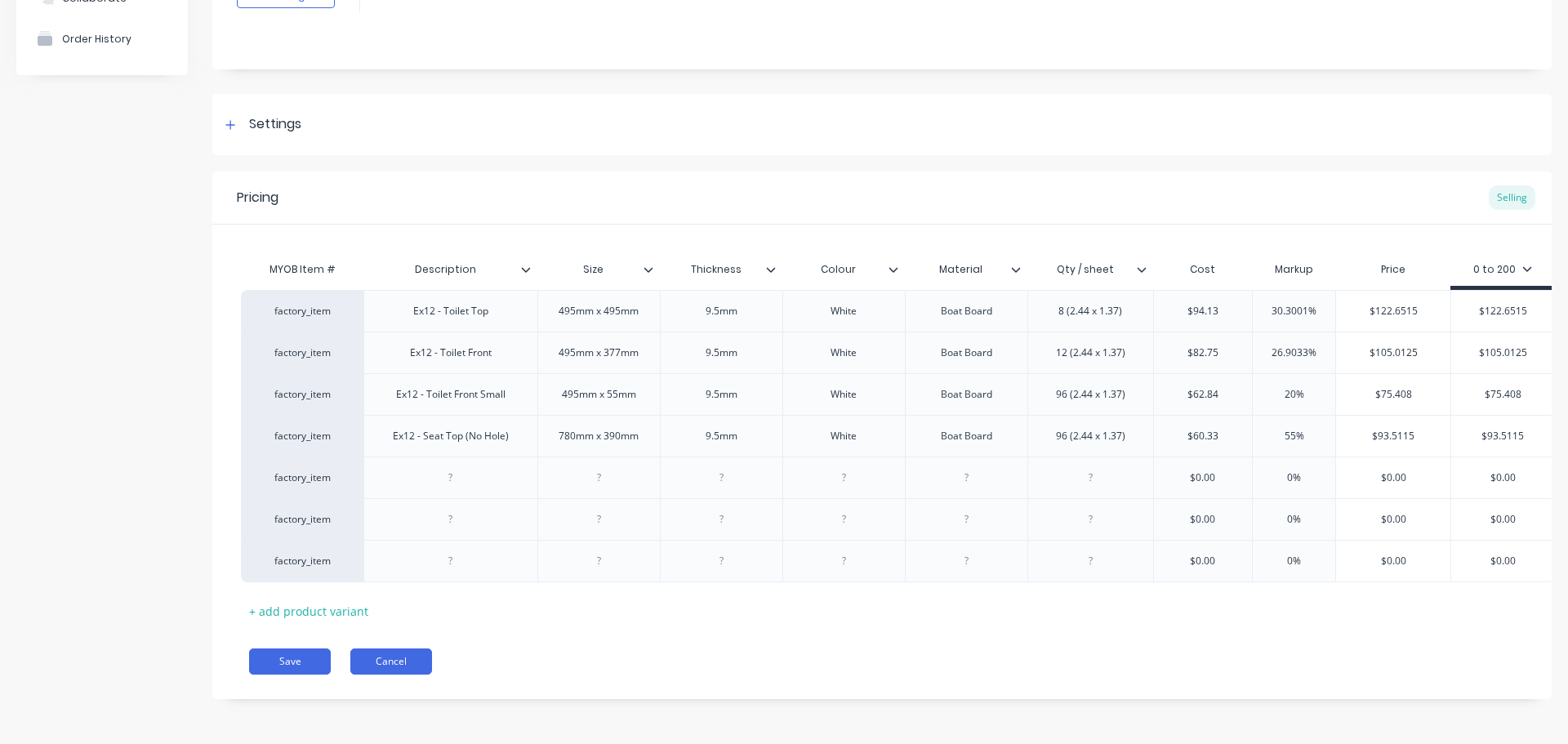
scroll to position [159, 0]
click at [330, 600] on div "+ add product variant" at bounding box center [308, 611] width 135 height 25
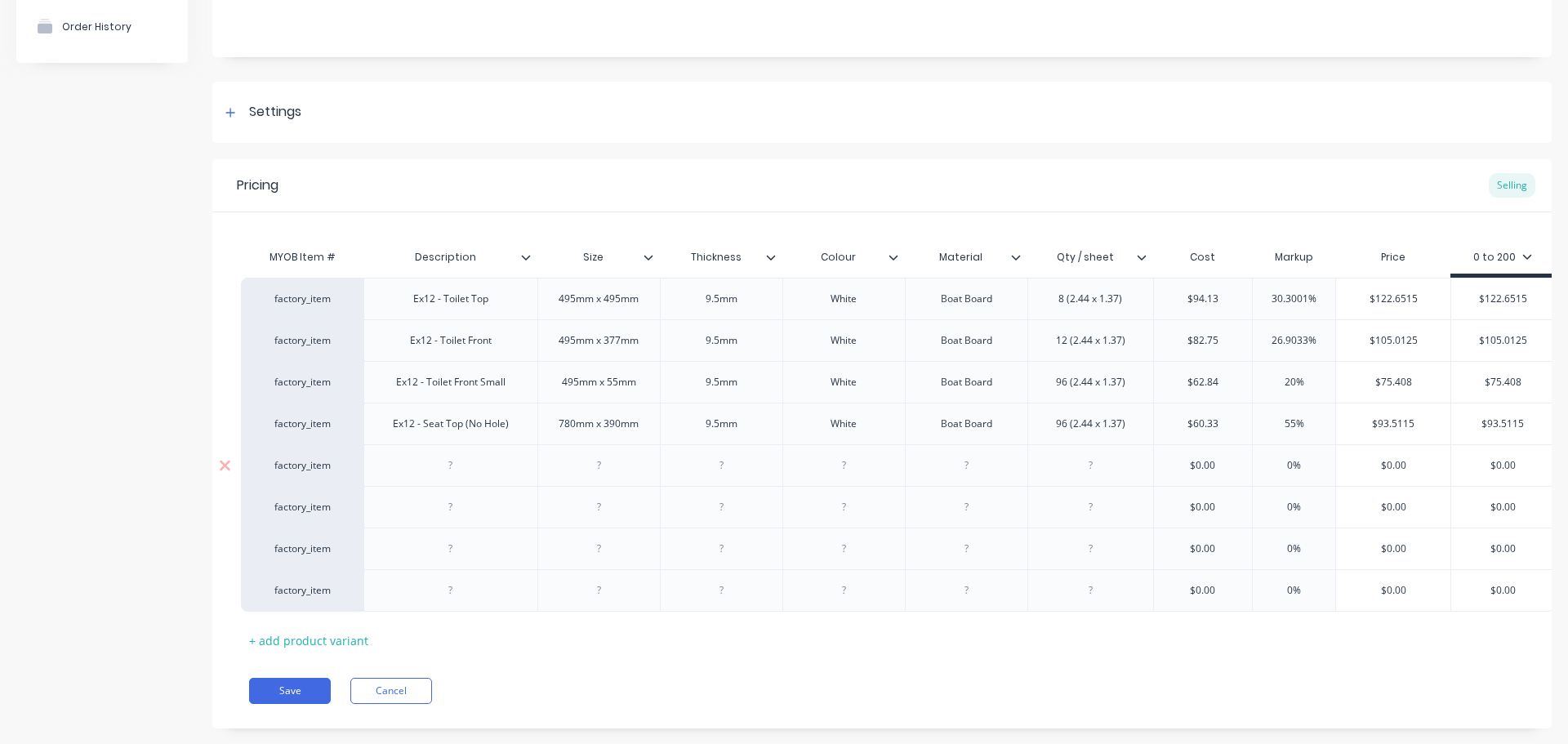
click at [465, 473] on div at bounding box center [451, 465] width 82 height 21
click at [760, 425] on div "9.5mm" at bounding box center [722, 423] width 82 height 21
click at [688, 429] on div "9.5mm" at bounding box center [722, 423] width 82 height 21
copy div "9.5mm"
click at [731, 464] on div at bounding box center [722, 465] width 82 height 21
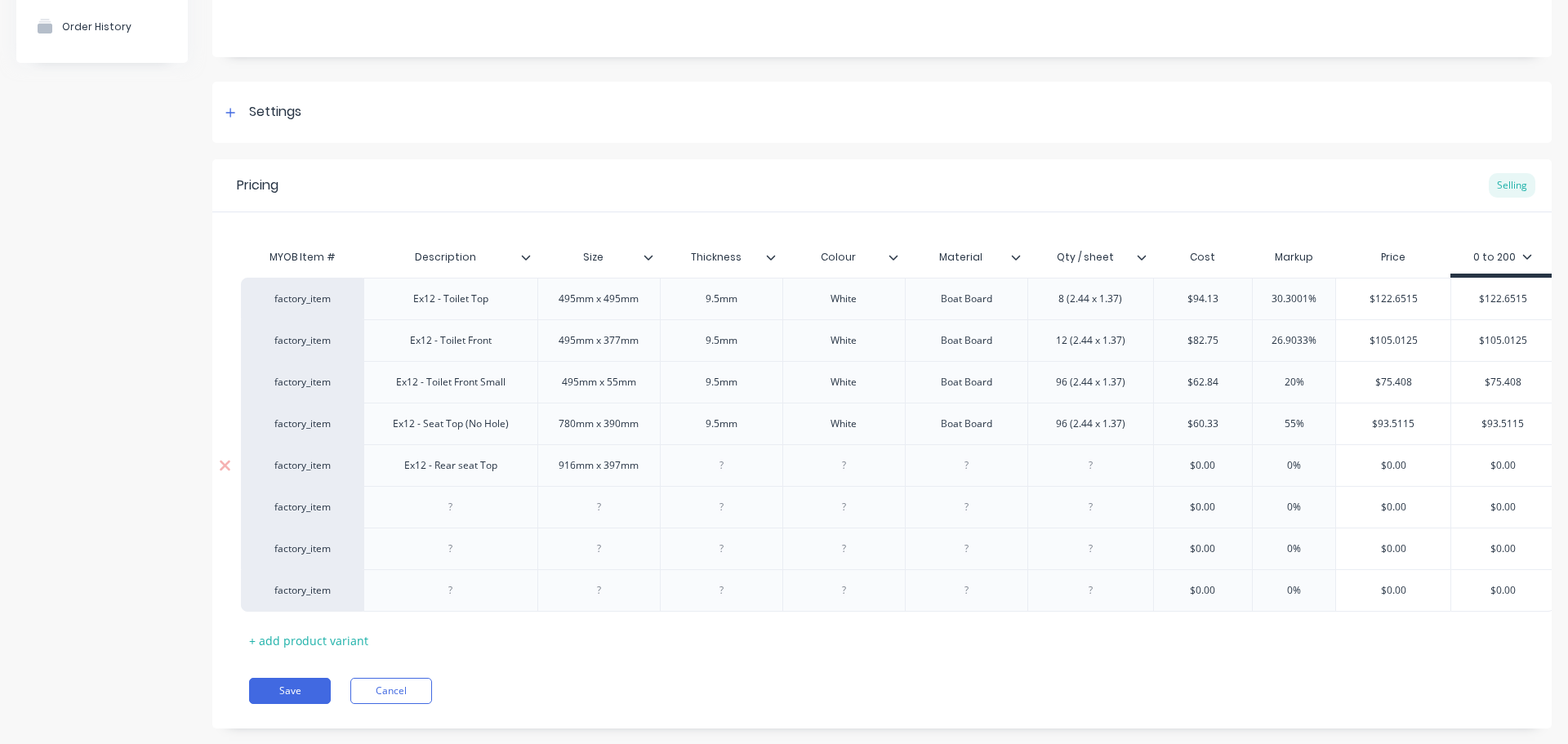
paste div
drag, startPoint x: 840, startPoint y: 423, endPoint x: 799, endPoint y: 450, distance: 49.1
click at [799, 438] on div "White" at bounding box center [844, 423] width 123 height 42
click at [842, 468] on div at bounding box center [844, 465] width 82 height 21
paste div
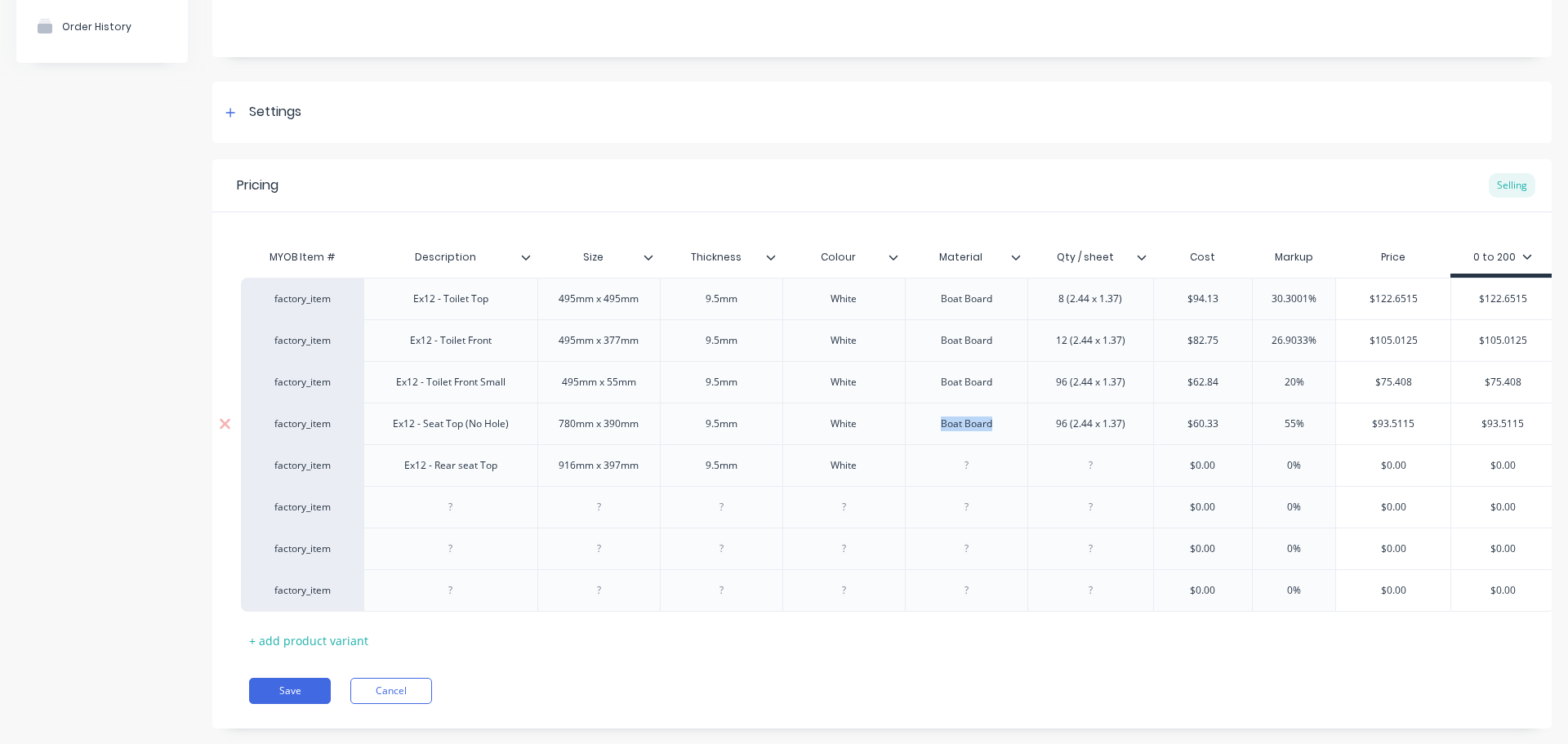
drag, startPoint x: 993, startPoint y: 428, endPoint x: 911, endPoint y: 433, distance: 82.2
click at [918, 430] on div "Boat Board" at bounding box center [966, 423] width 123 height 42
click at [961, 467] on div at bounding box center [967, 465] width 82 height 21
paste div
drag, startPoint x: 1132, startPoint y: 426, endPoint x: 1022, endPoint y: 438, distance: 110.7
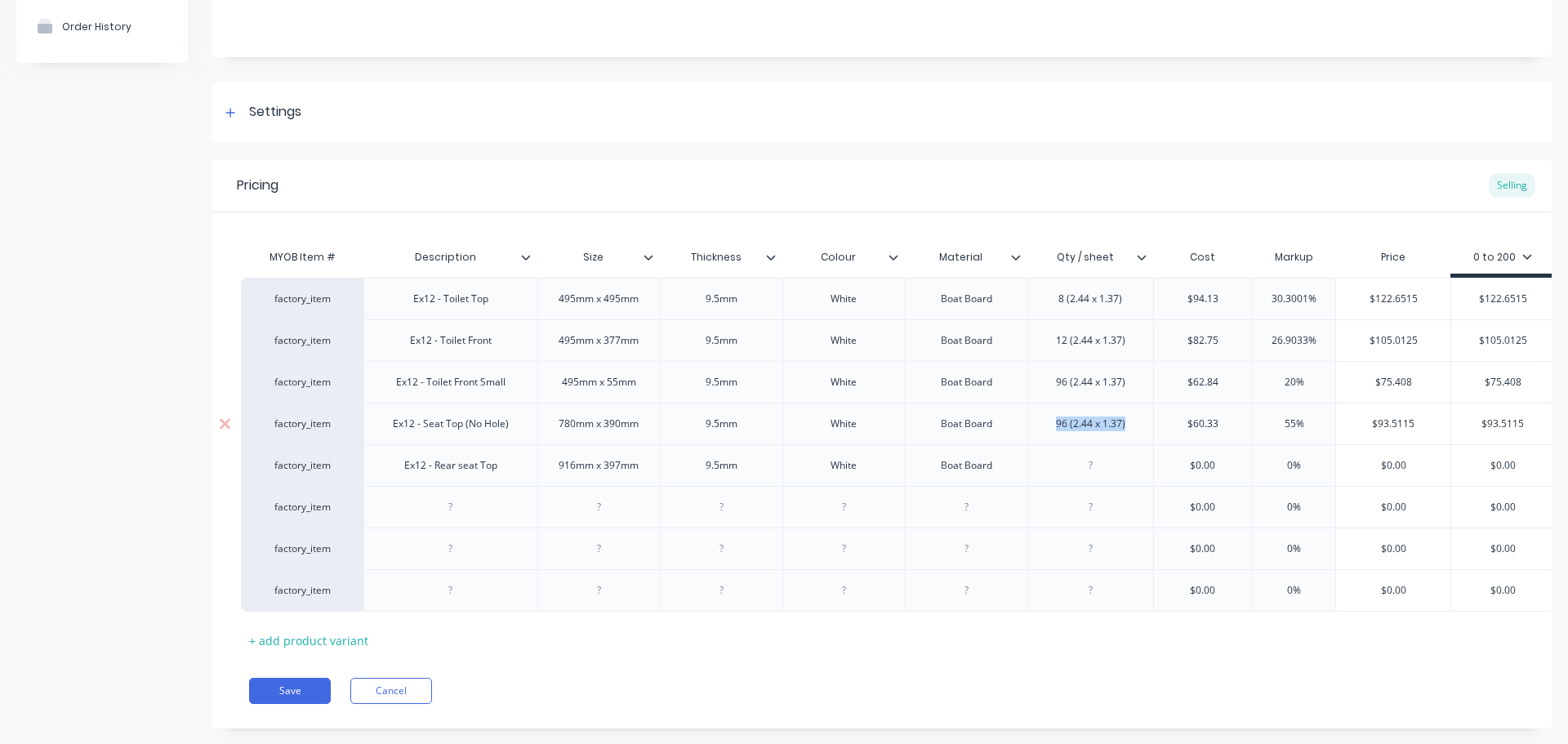
click at [1022, 438] on div "factory_item Ex12 - Seat Top (No Hole) 780mm x 390mm 9.5[PERSON_NAME] Boat Boar…" at bounding box center [897, 423] width 1314 height 42
click at [1083, 464] on div at bounding box center [1091, 465] width 82 height 21
paste div
click at [1067, 430] on div "96 (2.44 x 1.37)" at bounding box center [1091, 423] width 95 height 21
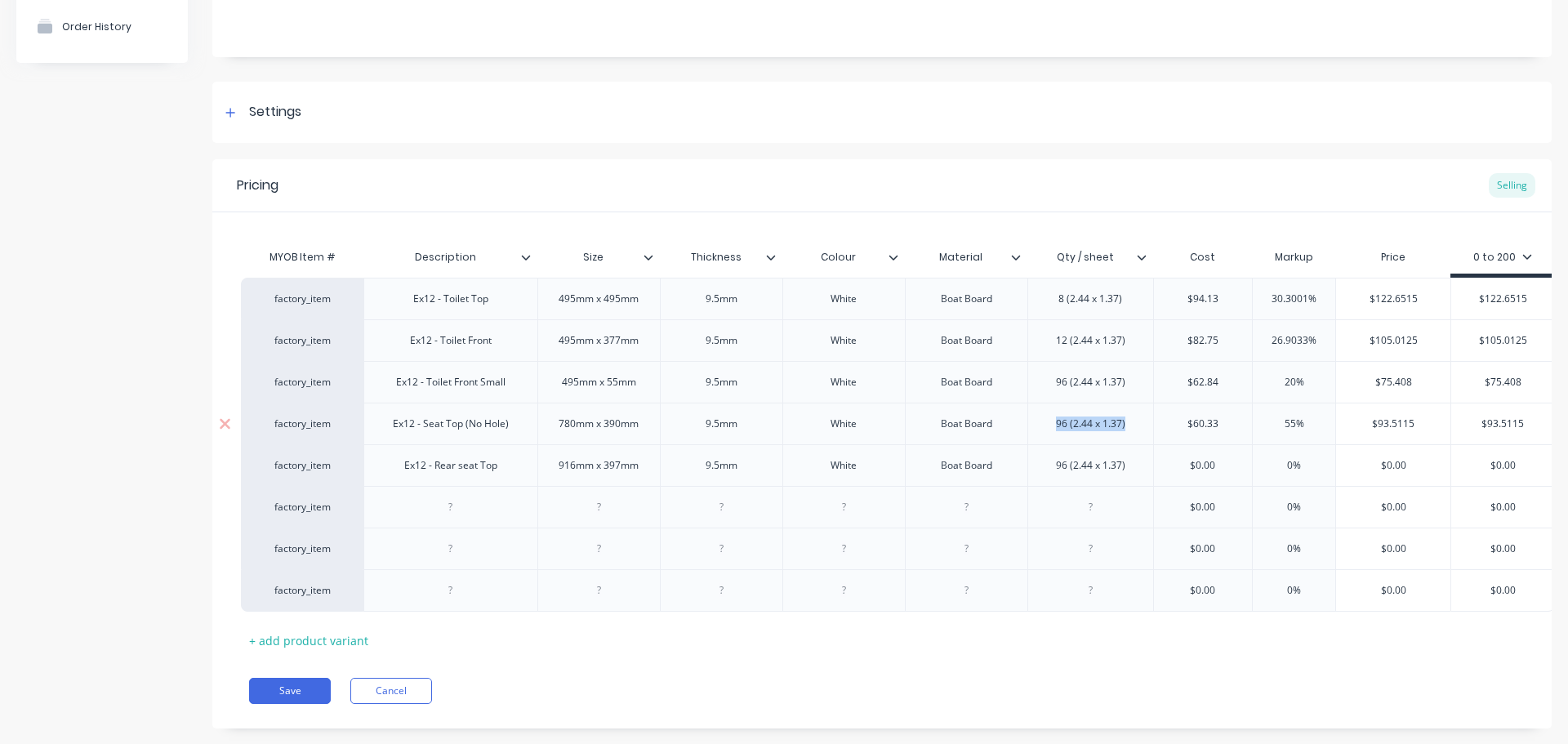
click at [1067, 430] on div "96 (2.44 x 1.37)" at bounding box center [1091, 423] width 95 height 21
click at [1066, 432] on div "96 (2.44 x 1.37)" at bounding box center [1091, 423] width 95 height 21
click at [1062, 429] on div "96 (2.44 x 1.37)" at bounding box center [1091, 423] width 95 height 21
click at [1075, 458] on div "96 (2.44 x 1.37)" at bounding box center [1091, 465] width 95 height 21
click at [1063, 464] on div "96 (2.44 x 1.37)" at bounding box center [1091, 465] width 95 height 21
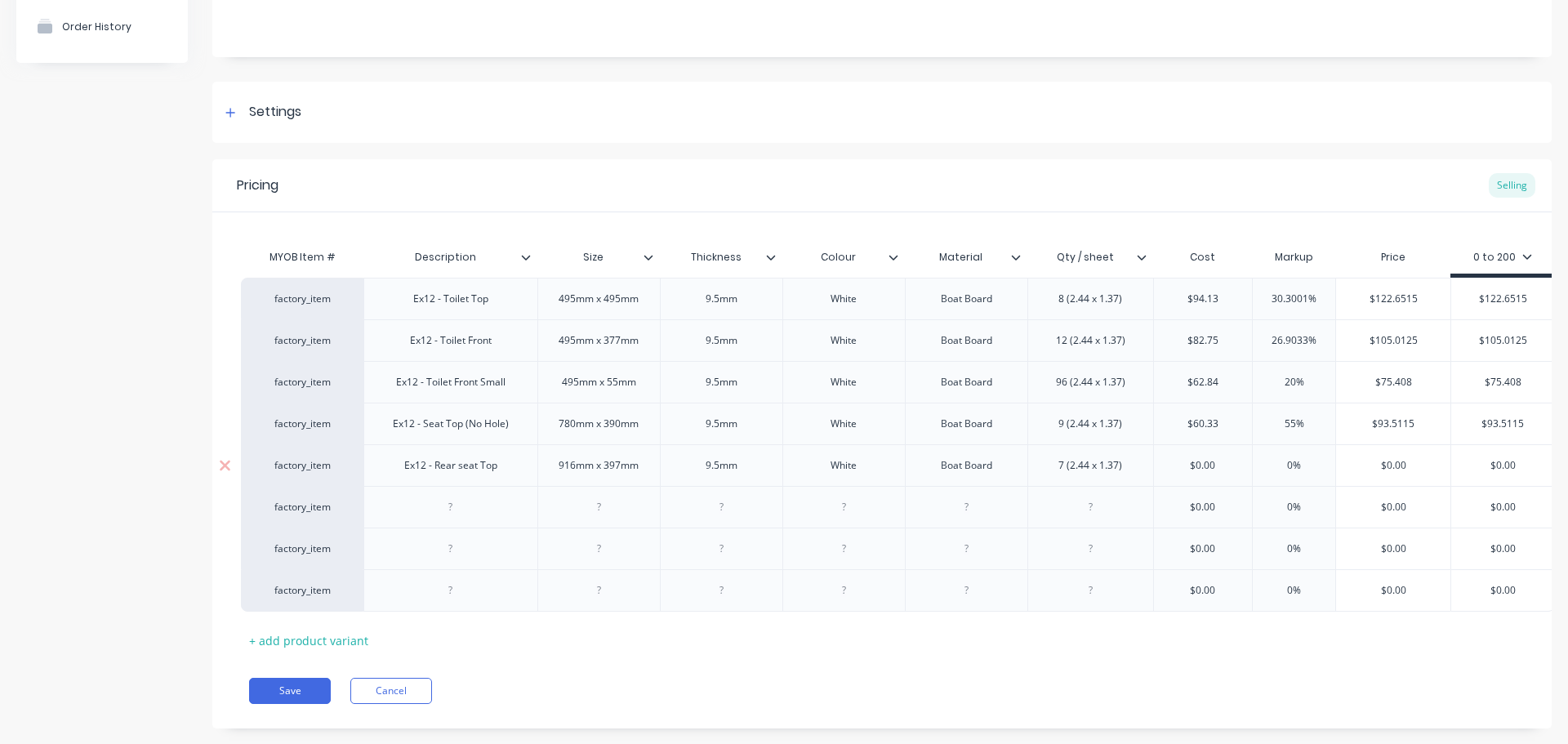
click at [1210, 460] on input "text" at bounding box center [1204, 466] width 99 height 15
drag, startPoint x: 1183, startPoint y: 464, endPoint x: 1160, endPoint y: 465, distance: 23.0
click at [1163, 466] on input "$0.00" at bounding box center [1204, 466] width 99 height 15
drag, startPoint x: 1440, startPoint y: 471, endPoint x: 1343, endPoint y: 468, distance: 97.0
click at [1350, 465] on input "$99.00" at bounding box center [1393, 466] width 114 height 15
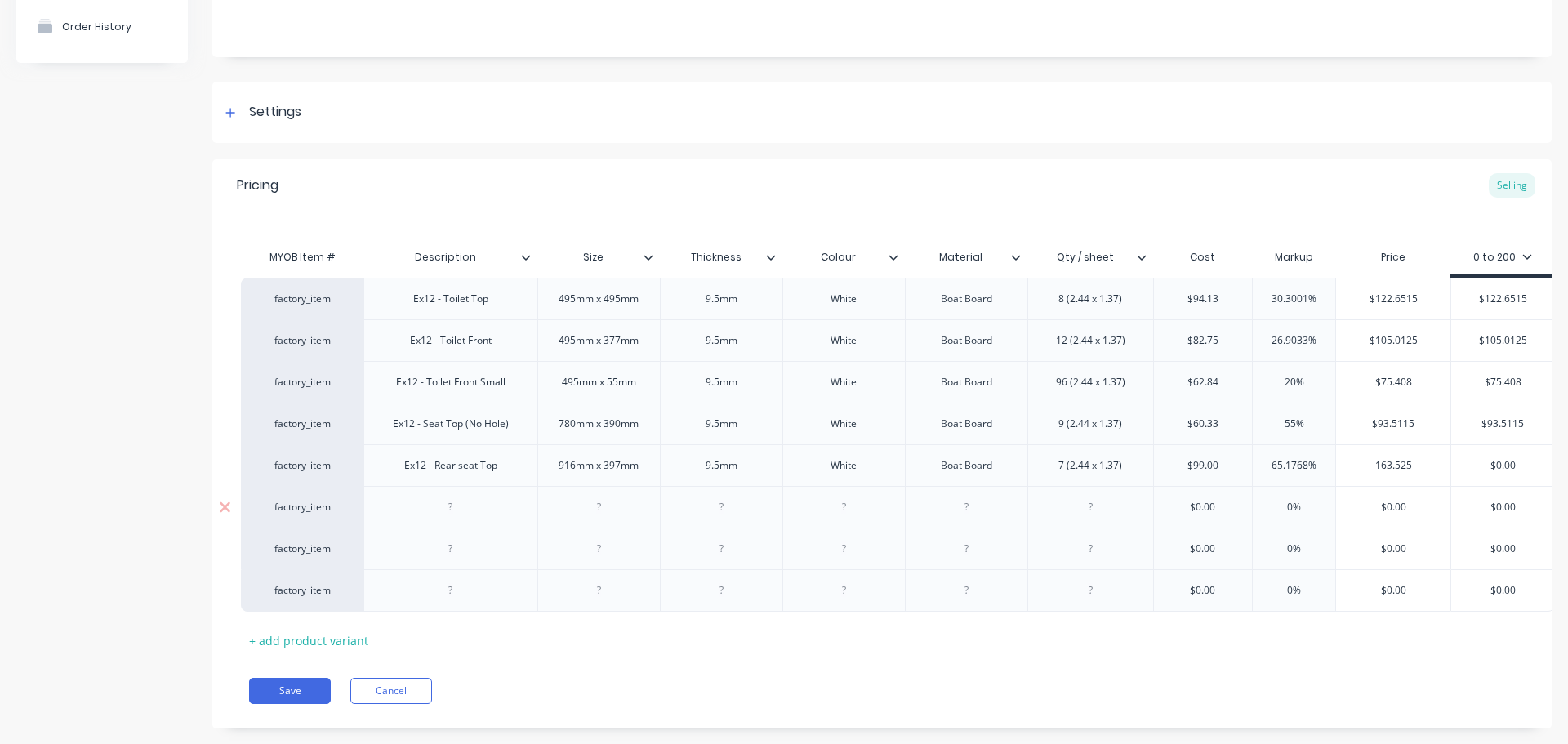
click at [1317, 509] on input "0%" at bounding box center [1294, 507] width 83 height 15
drag, startPoint x: 1428, startPoint y: 467, endPoint x: 1360, endPoint y: 468, distance: 68.0
click at [1352, 462] on input "$163.525" at bounding box center [1393, 466] width 114 height 15
drag, startPoint x: 1495, startPoint y: 461, endPoint x: 1398, endPoint y: 498, distance: 103.8
click at [1461, 461] on input "$0.00" at bounding box center [1503, 466] width 103 height 15
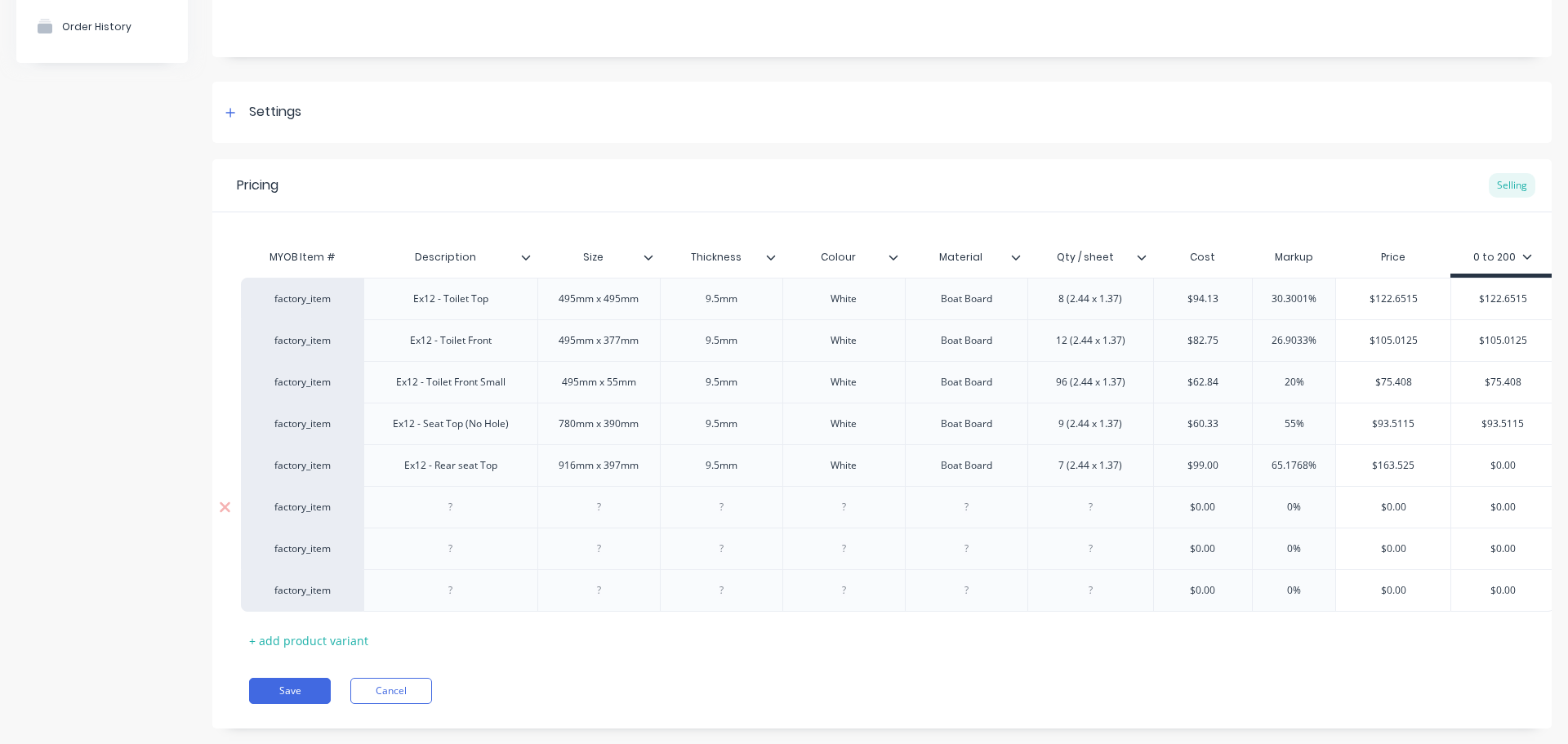
paste input "163.525"
click at [449, 509] on div at bounding box center [451, 507] width 82 height 21
drag, startPoint x: 459, startPoint y: 468, endPoint x: 482, endPoint y: 493, distance: 34.0
click at [460, 468] on div "Ex12 - Rear seat Top" at bounding box center [450, 465] width 119 height 21
click at [593, 507] on div at bounding box center [599, 507] width 82 height 21
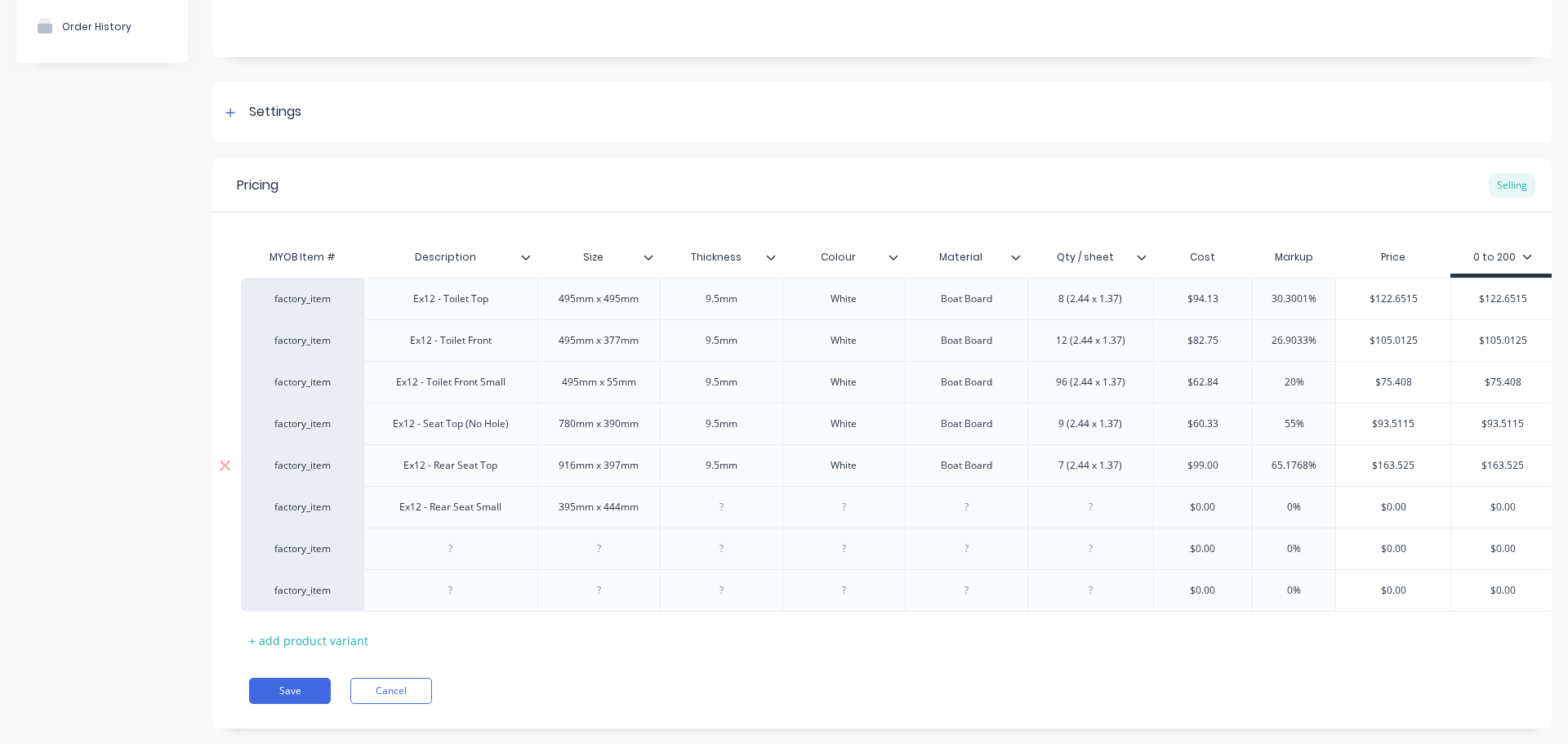
click at [738, 475] on div "9.5mm" at bounding box center [721, 465] width 123 height 42
drag, startPoint x: 731, startPoint y: 469, endPoint x: 678, endPoint y: 475, distance: 53.3
click at [678, 473] on div "9.5mm" at bounding box center [721, 465] width 123 height 42
copy div "9.5mm"
click at [727, 507] on div at bounding box center [722, 507] width 82 height 21
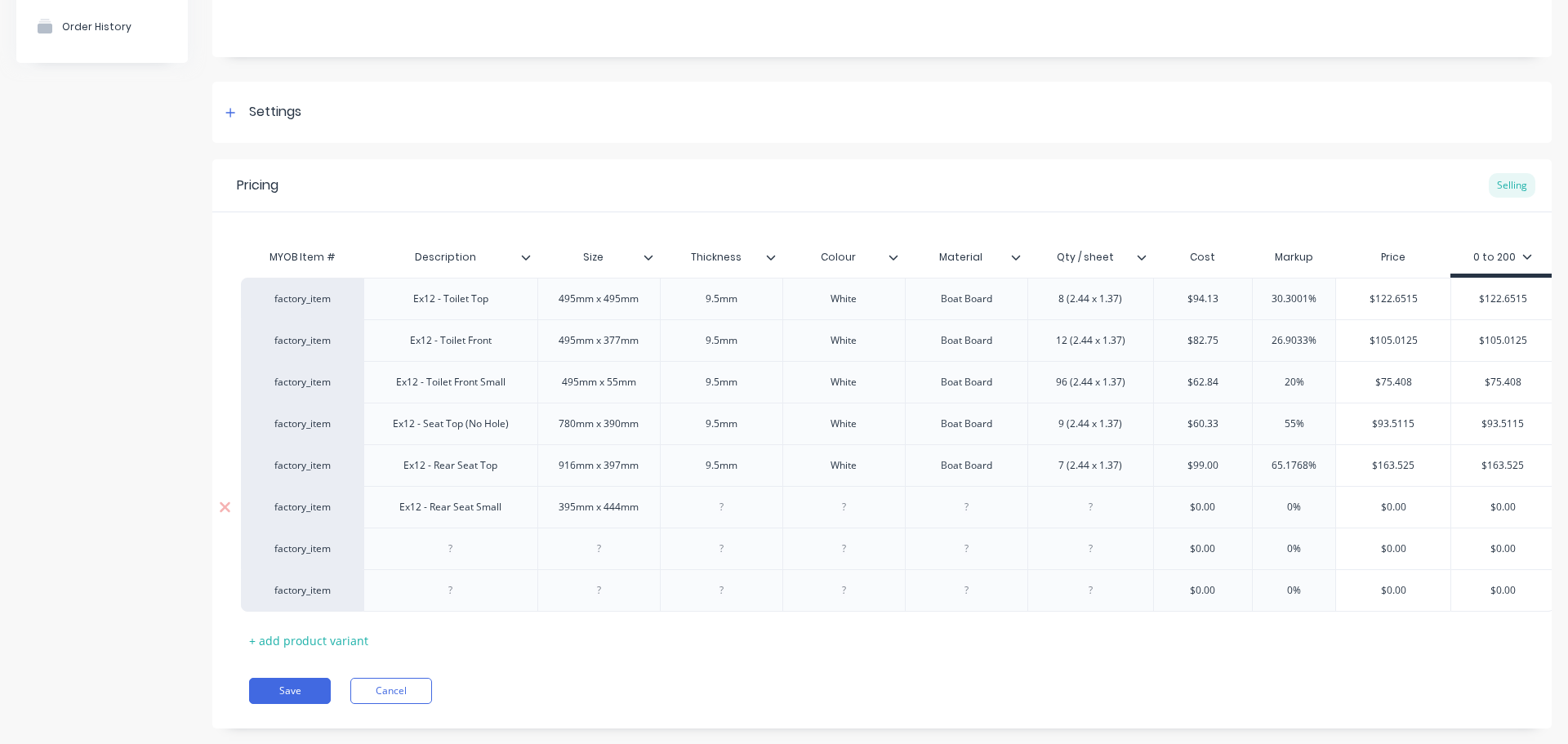
paste div
drag, startPoint x: 830, startPoint y: 470, endPoint x: 803, endPoint y: 489, distance: 33.0
click at [798, 478] on div "White" at bounding box center [844, 465] width 123 height 42
click at [840, 515] on div at bounding box center [844, 507] width 82 height 21
paste div
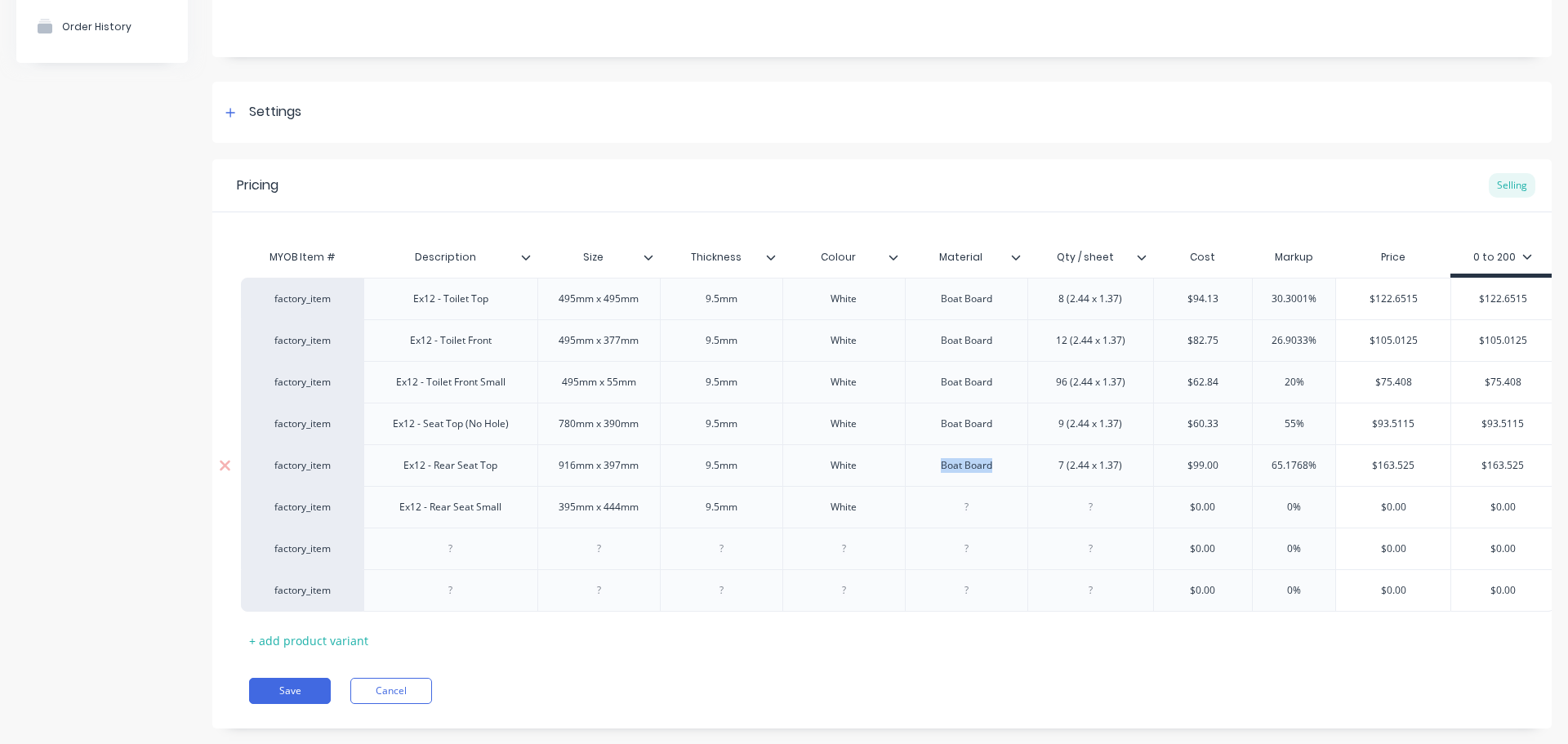
drag, startPoint x: 951, startPoint y: 465, endPoint x: 926, endPoint y: 485, distance: 32.0
click at [920, 474] on div "Boat Board" at bounding box center [966, 465] width 123 height 42
click at [956, 506] on div at bounding box center [967, 507] width 82 height 21
paste div
drag, startPoint x: 1112, startPoint y: 473, endPoint x: 1025, endPoint y: 481, distance: 87.4
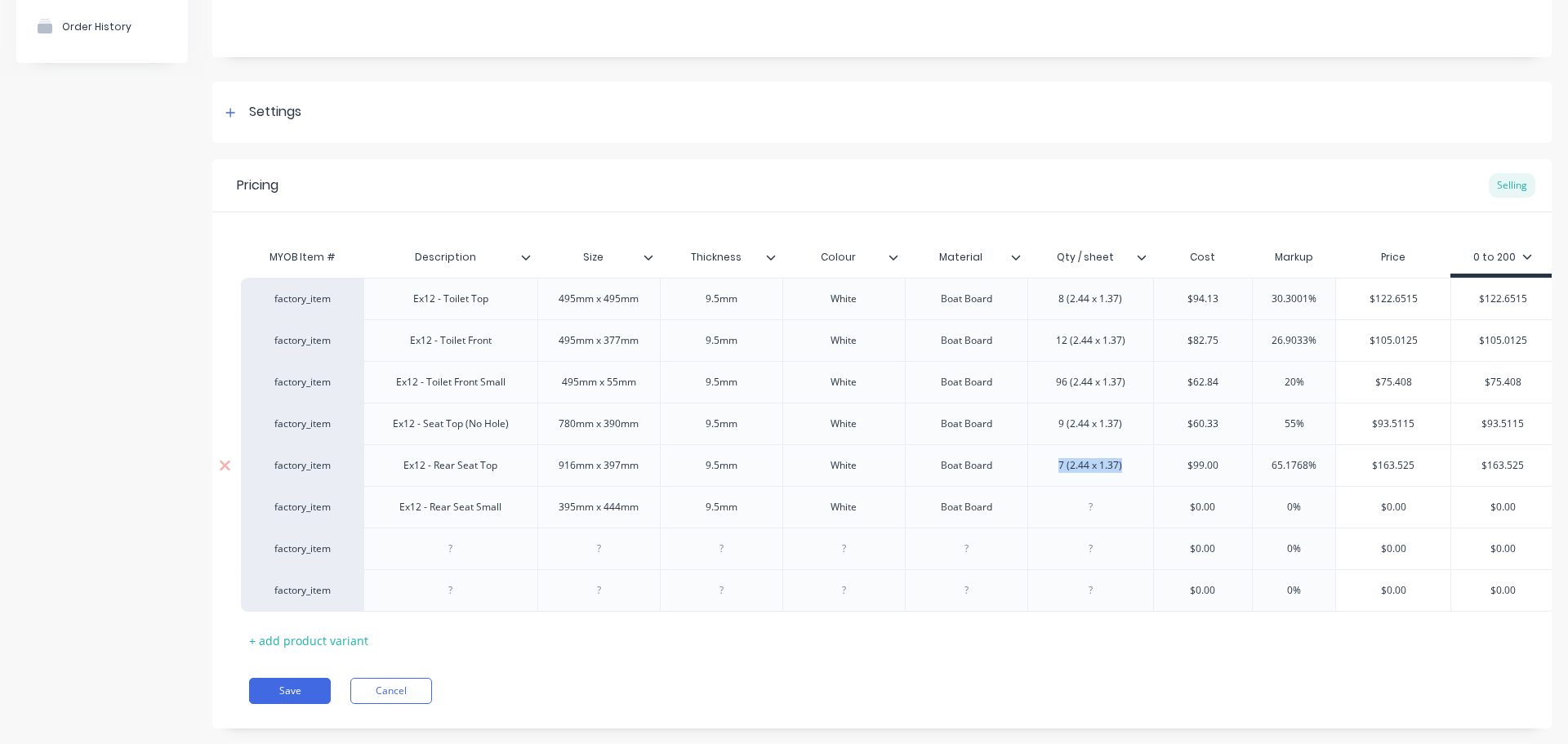
click at [1039, 473] on div "7 (2.44 x 1.37)" at bounding box center [1090, 465] width 126 height 42
click at [1089, 509] on div at bounding box center [1091, 507] width 82 height 21
paste div
click at [1065, 509] on div "7 (2.44 x 1.37)" at bounding box center [1091, 507] width 90 height 21
drag, startPoint x: 1221, startPoint y: 508, endPoint x: 1159, endPoint y: 503, distance: 62.2
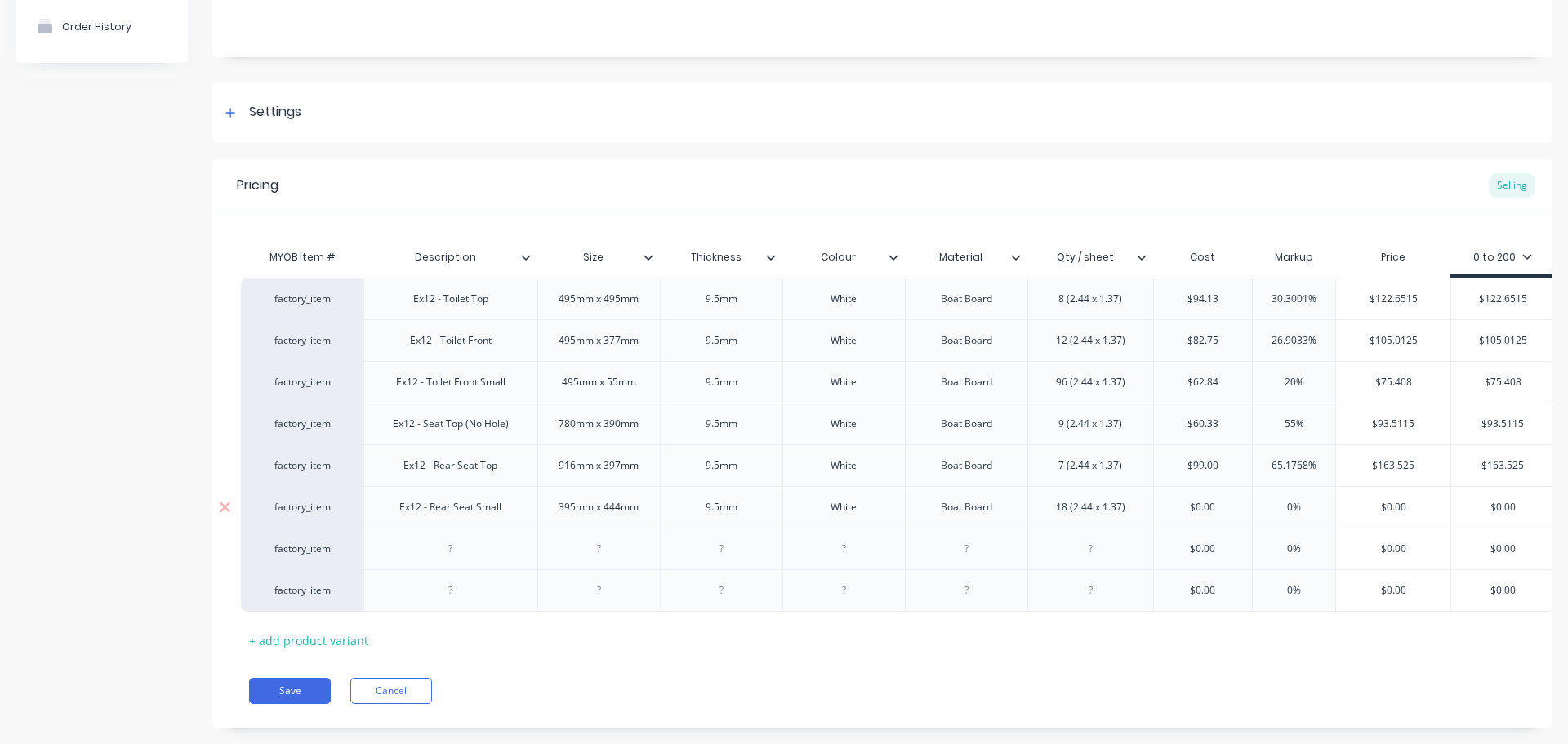
click at [1167, 504] on input "$0.00" at bounding box center [1204, 507] width 99 height 15
click at [1357, 509] on input "$75.17" at bounding box center [1393, 507] width 114 height 15
click at [1403, 541] on input "$0.00" at bounding box center [1393, 549] width 114 height 15
drag, startPoint x: 1403, startPoint y: 509, endPoint x: 1356, endPoint y: 515, distance: 47.4
click at [1356, 515] on div "$116.4825 $116.4825" at bounding box center [1393, 507] width 114 height 41
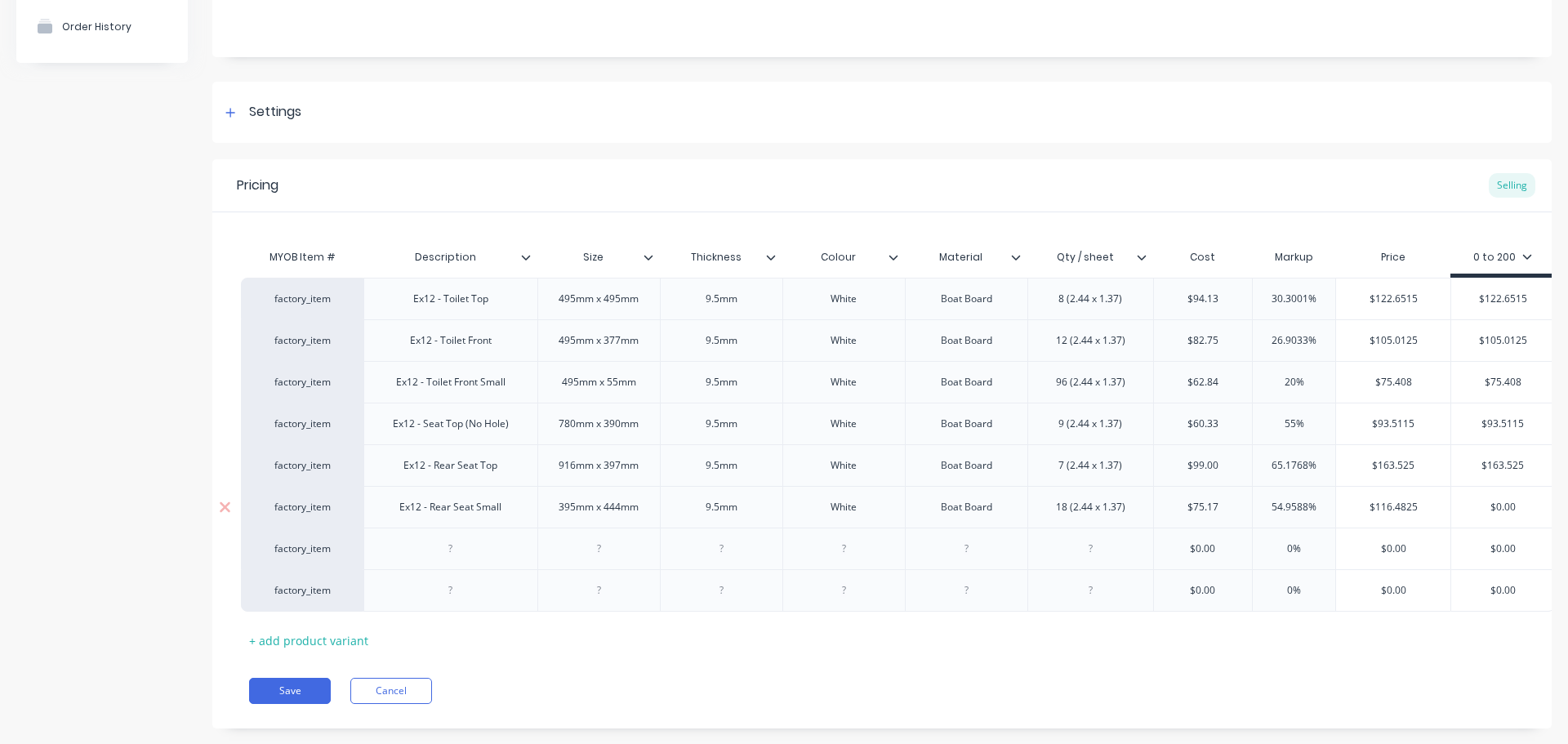
drag, startPoint x: 1518, startPoint y: 504, endPoint x: 1449, endPoint y: 507, distance: 69.1
click at [1450, 507] on div "factory_item Ex12 - Rear Seat Small 395mm x 444mm 9.5[PERSON_NAME] Boat Board 1…" at bounding box center [897, 507] width 1314 height 42
paste input "116.4825"
click at [1424, 557] on div "$0.00" at bounding box center [1393, 549] width 114 height 41
click at [230, 552] on icon at bounding box center [225, 548] width 11 height 11
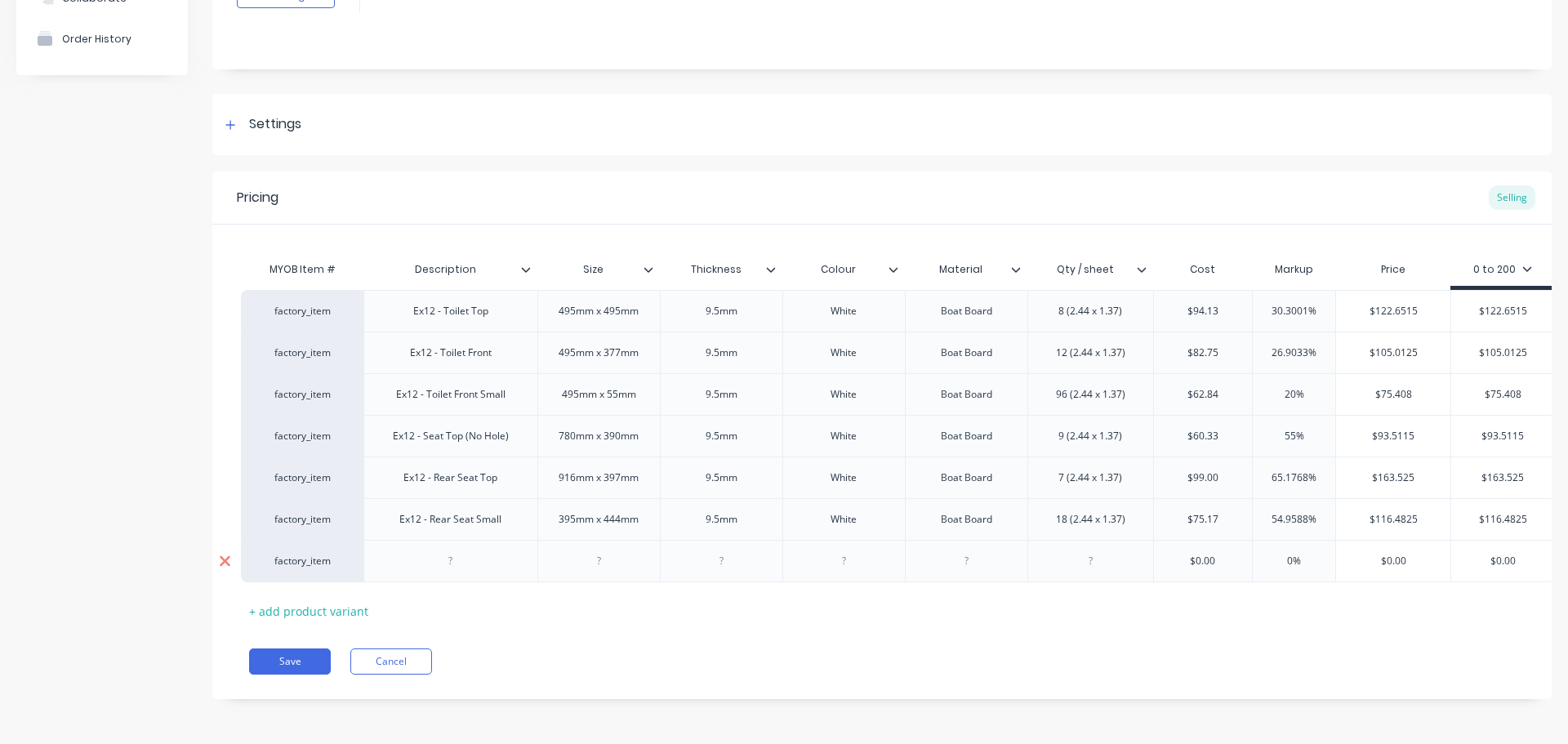
click at [230, 553] on icon at bounding box center [225, 561] width 13 height 17
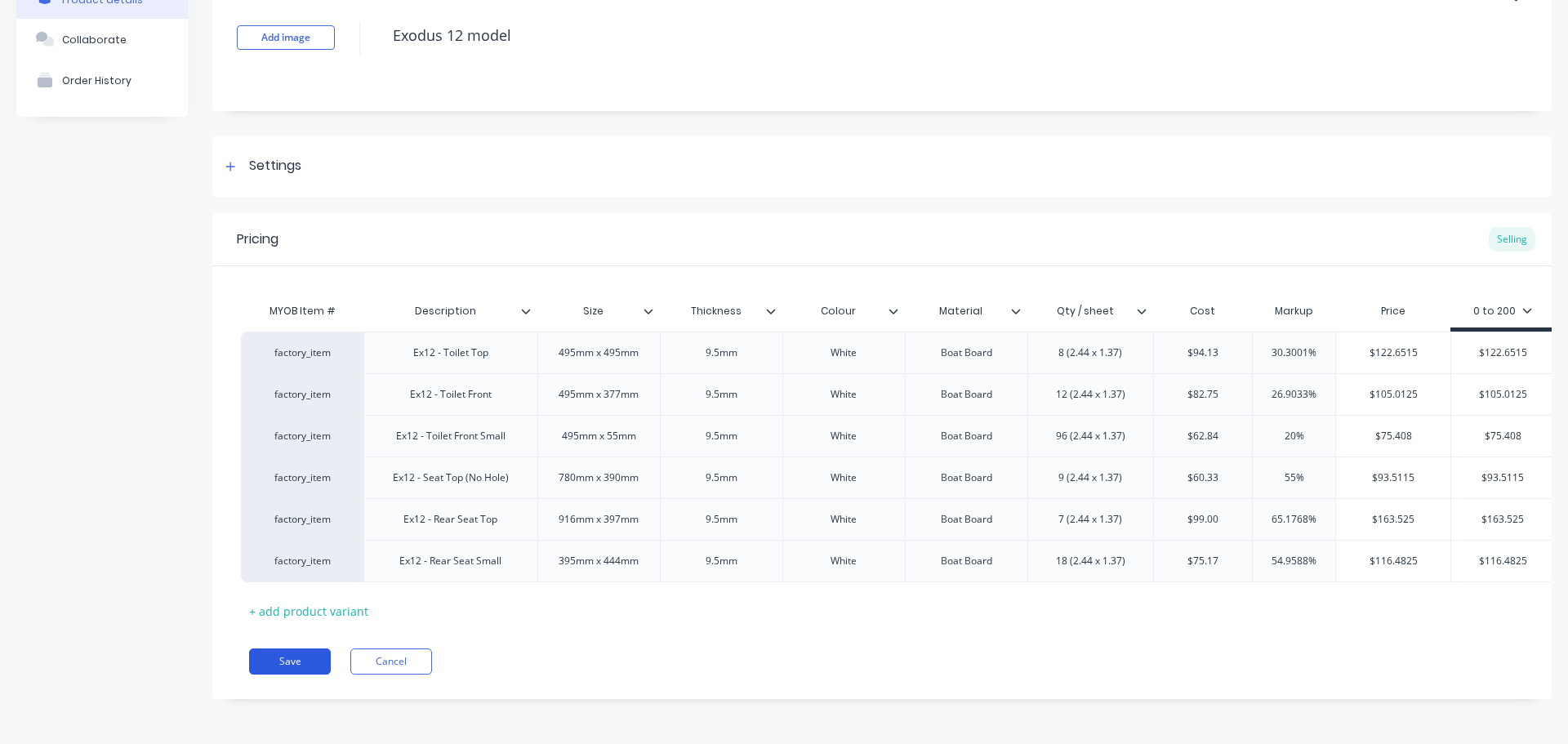
click at [303, 660] on button "Save" at bounding box center [290, 660] width 82 height 26
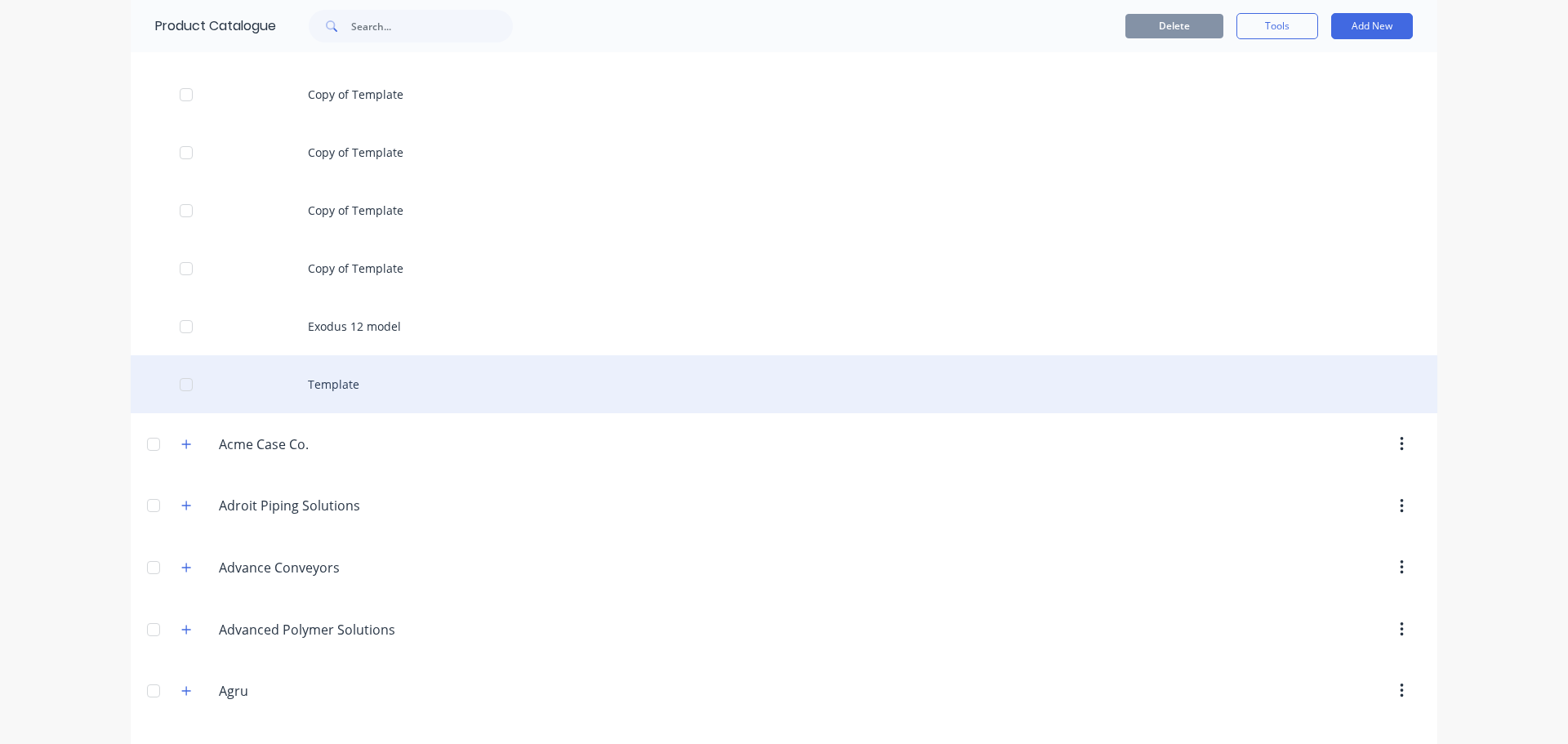
scroll to position [572, 0]
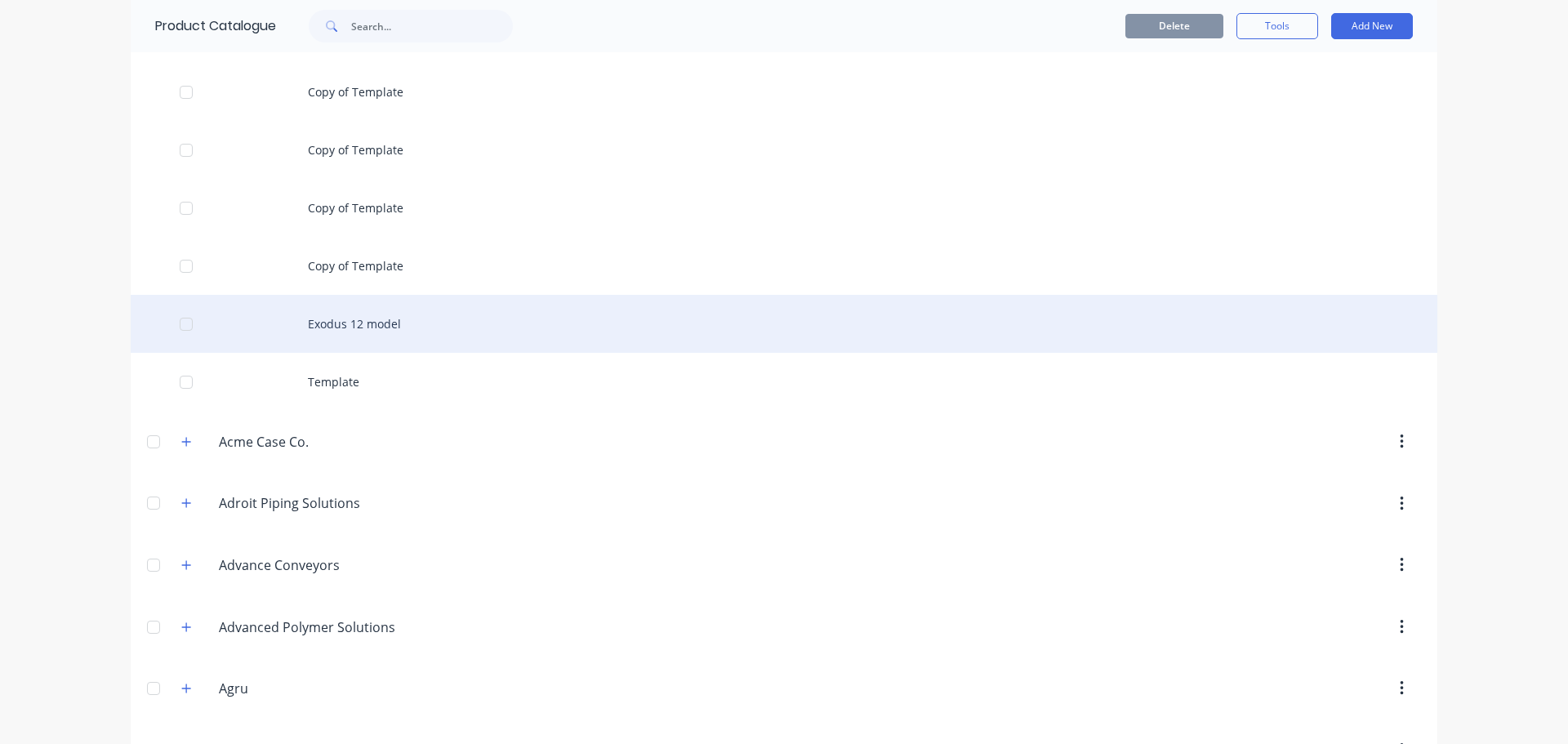
click at [447, 333] on div "Exodus 12 model" at bounding box center [784, 323] width 1307 height 58
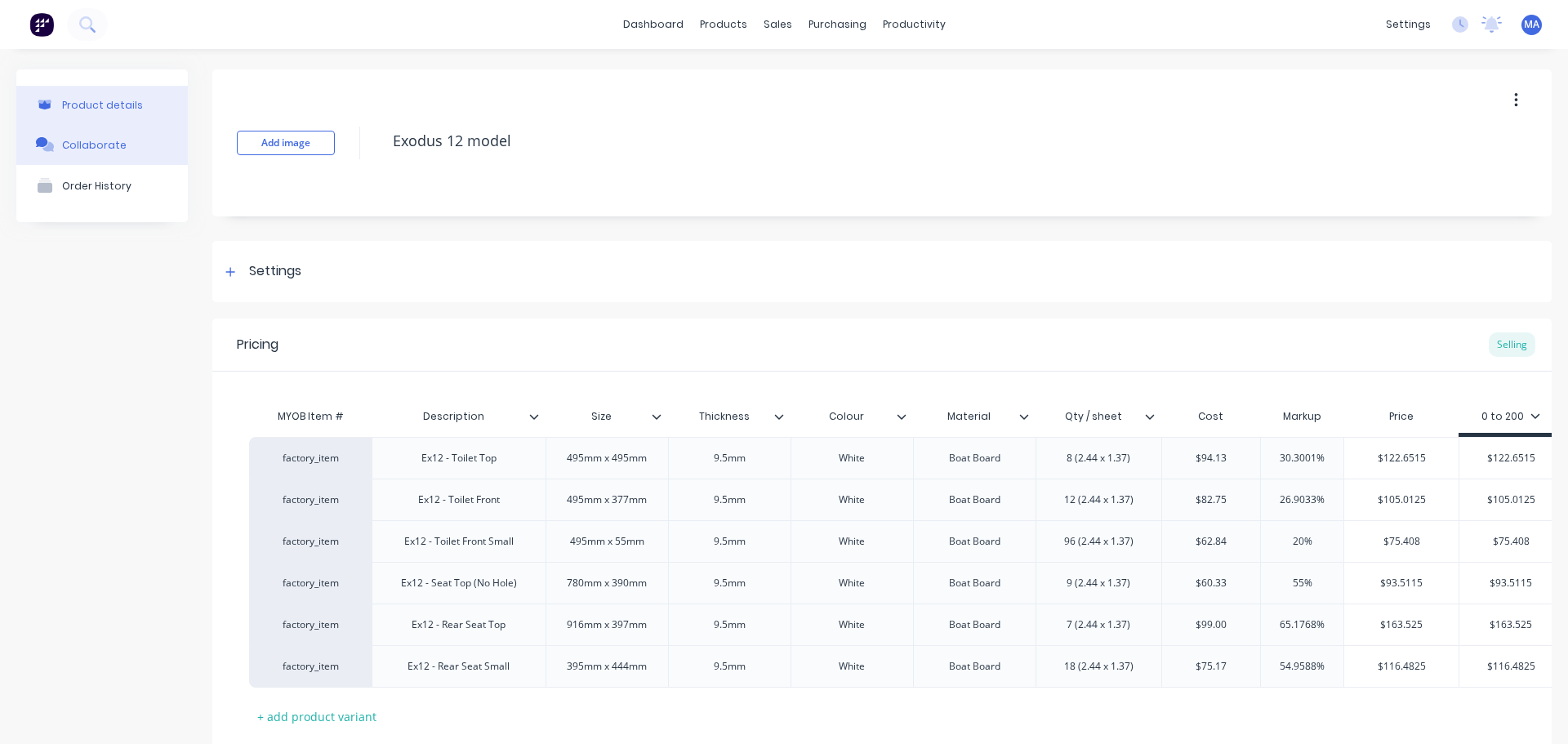
click at [124, 154] on button "Collaborate" at bounding box center [102, 144] width 171 height 41
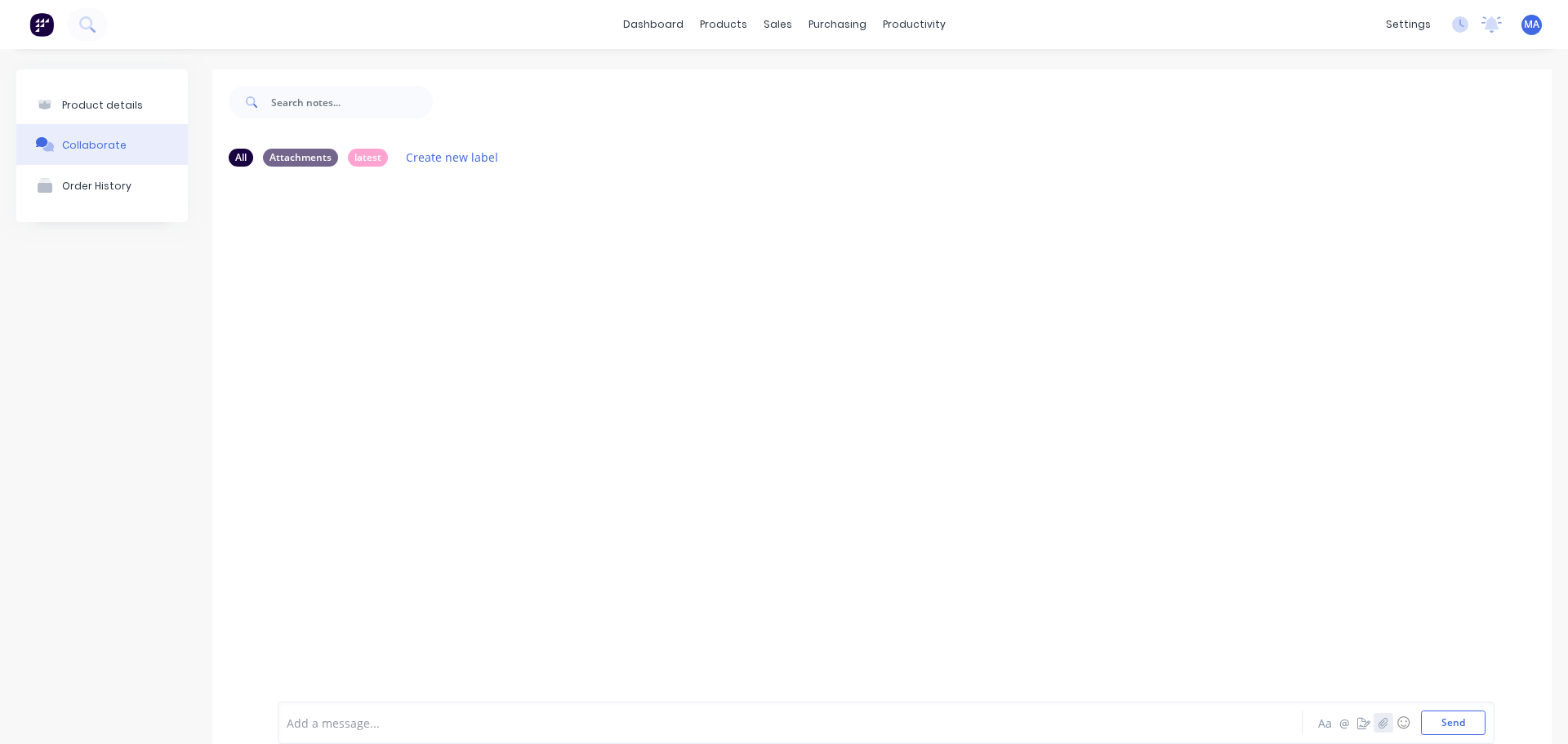
click at [1379, 721] on icon "button" at bounding box center [1384, 723] width 10 height 12
click at [123, 113] on button "Product details" at bounding box center [102, 105] width 171 height 38
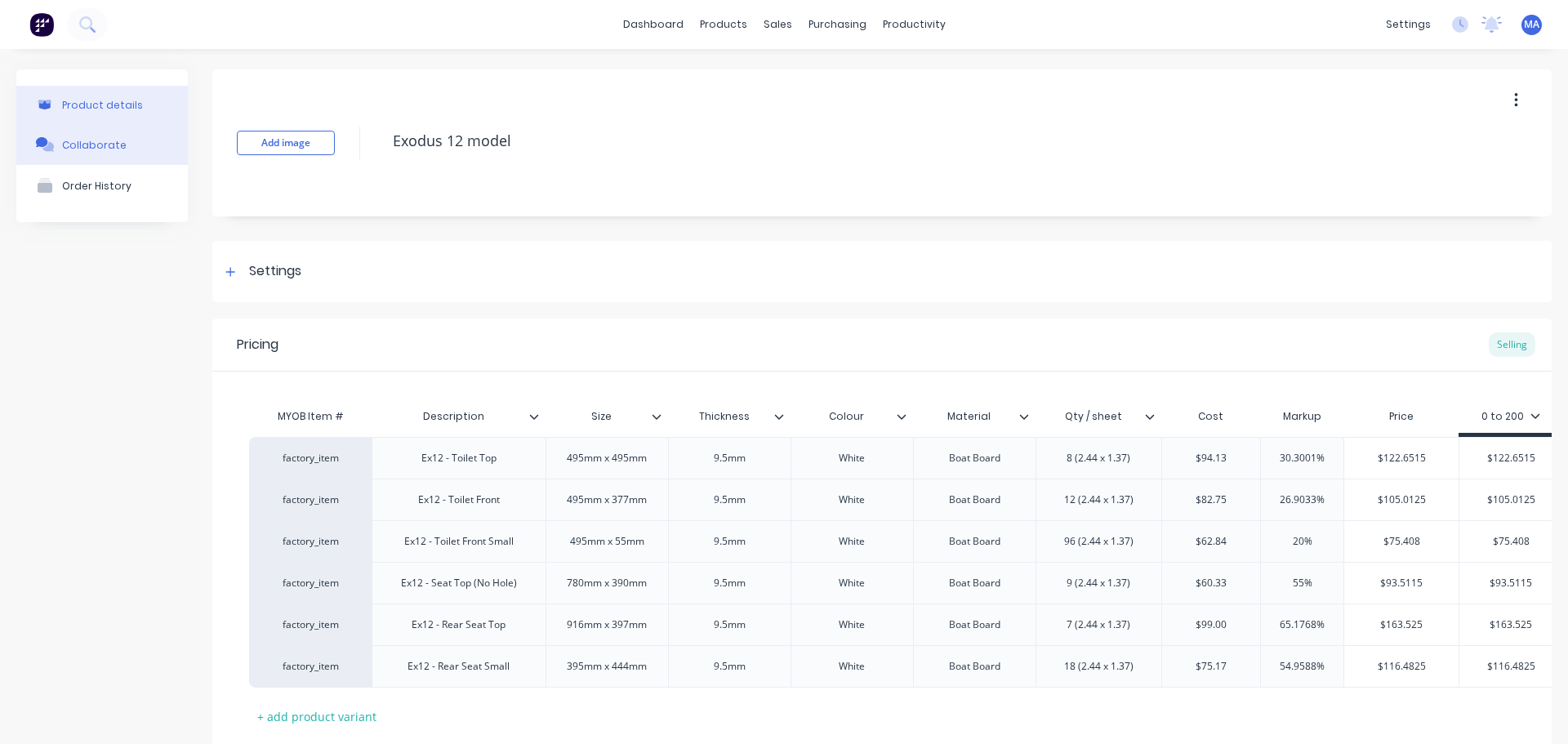
click at [120, 139] on button "Collaborate" at bounding box center [102, 144] width 171 height 41
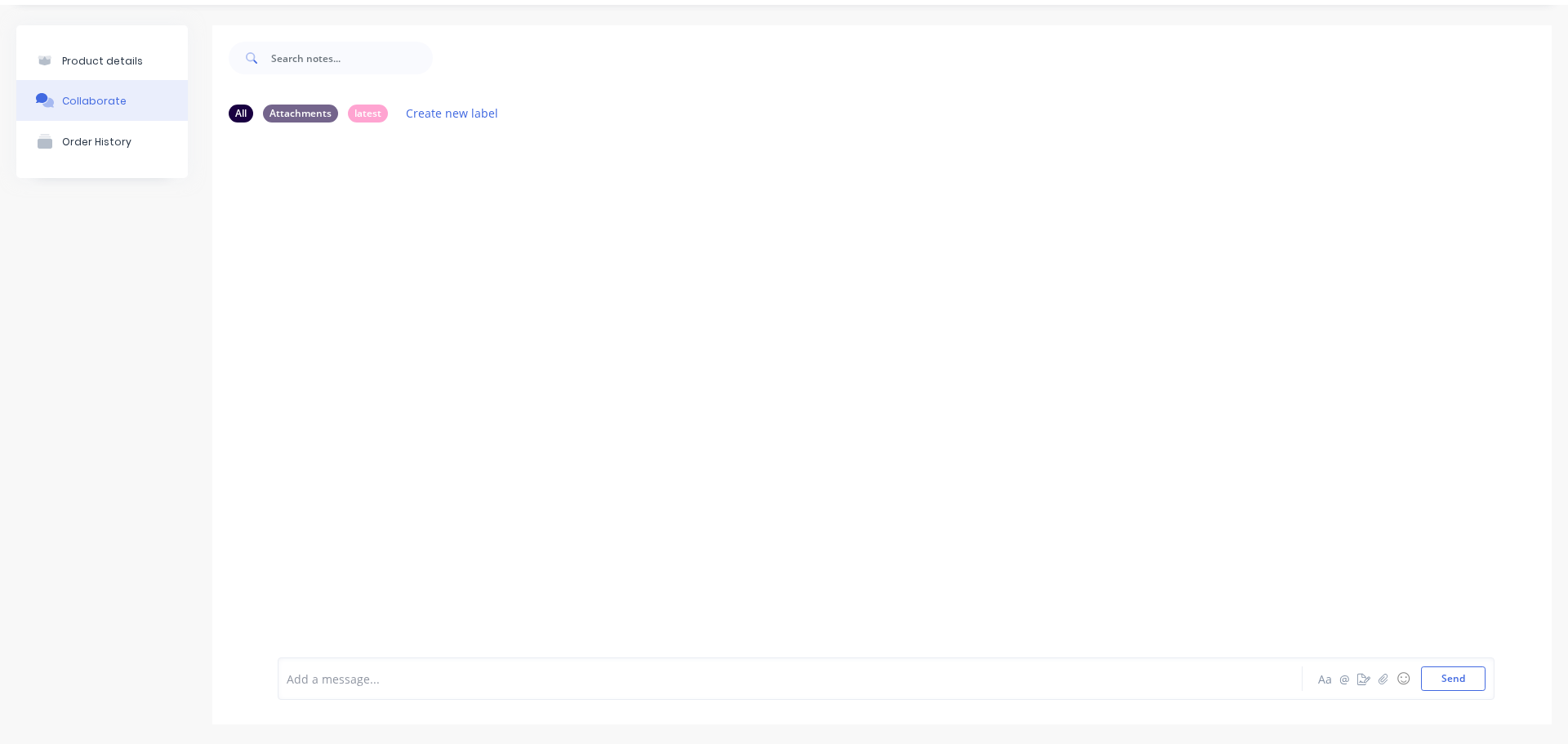
scroll to position [45, 0]
click at [1379, 682] on icon "button" at bounding box center [1384, 678] width 10 height 12
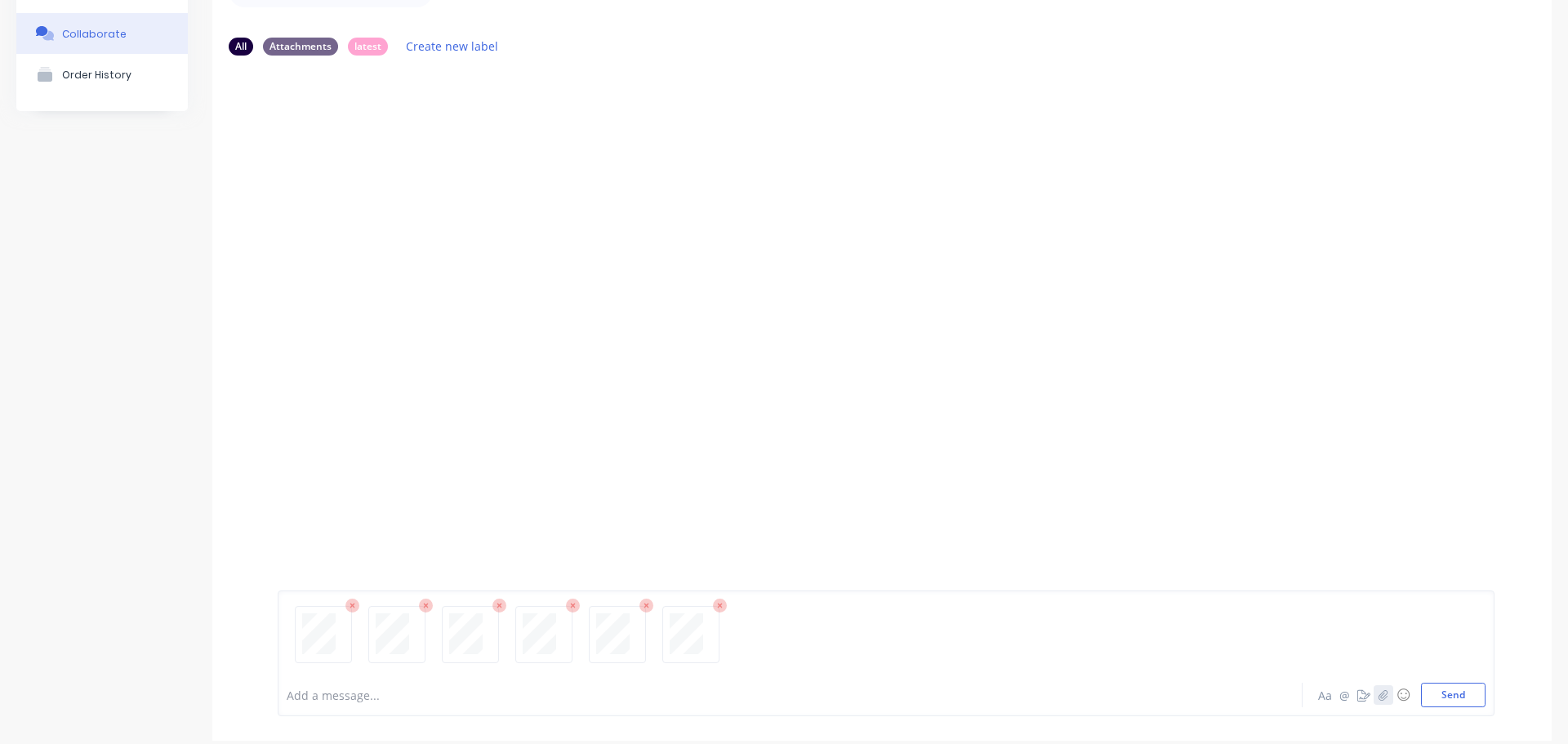
scroll to position [129, 0]
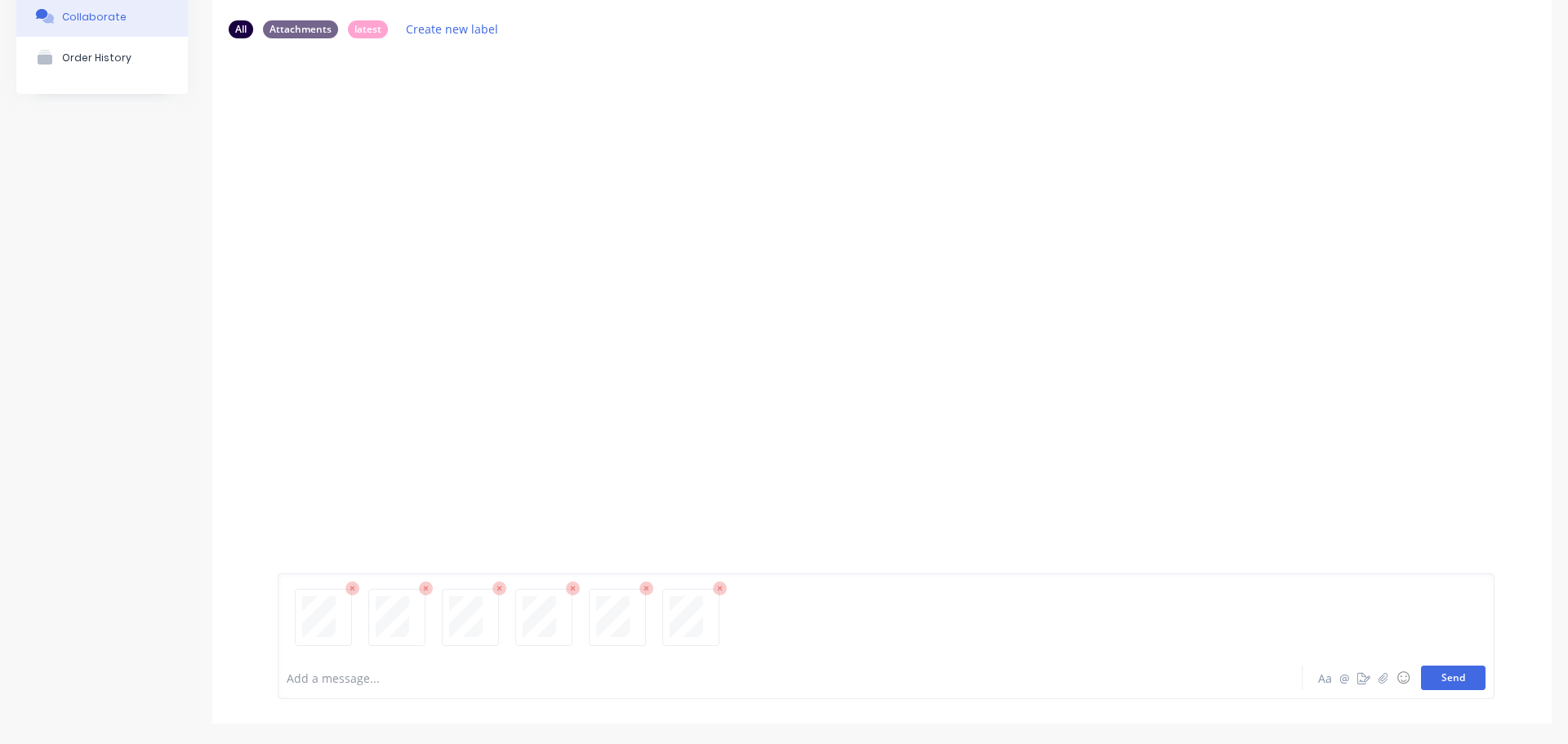
click at [1426, 677] on button "Send" at bounding box center [1453, 677] width 64 height 24
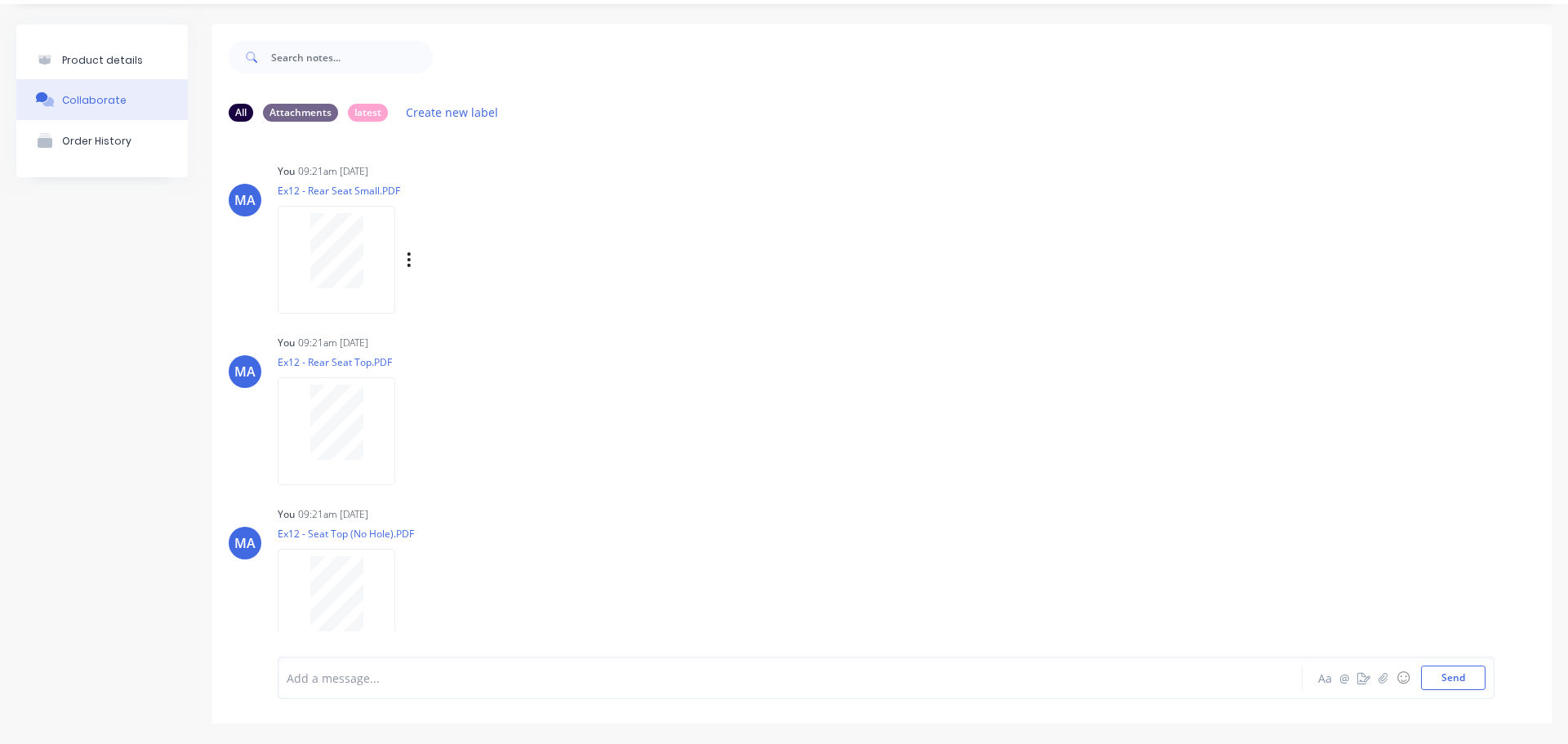
click at [405, 256] on div "Labels Auto-attach to new orders Sales Orders Purchase Orders Download Delete" at bounding box center [494, 260] width 184 height 23
click at [408, 258] on icon "button" at bounding box center [409, 260] width 5 height 18
click at [464, 306] on button "Auto-attach to new orders" at bounding box center [516, 304] width 184 height 38
click at [674, 295] on label at bounding box center [674, 295] width 0 height 0
click at [648, 306] on input "checkbox" at bounding box center [642, 302] width 13 height 16
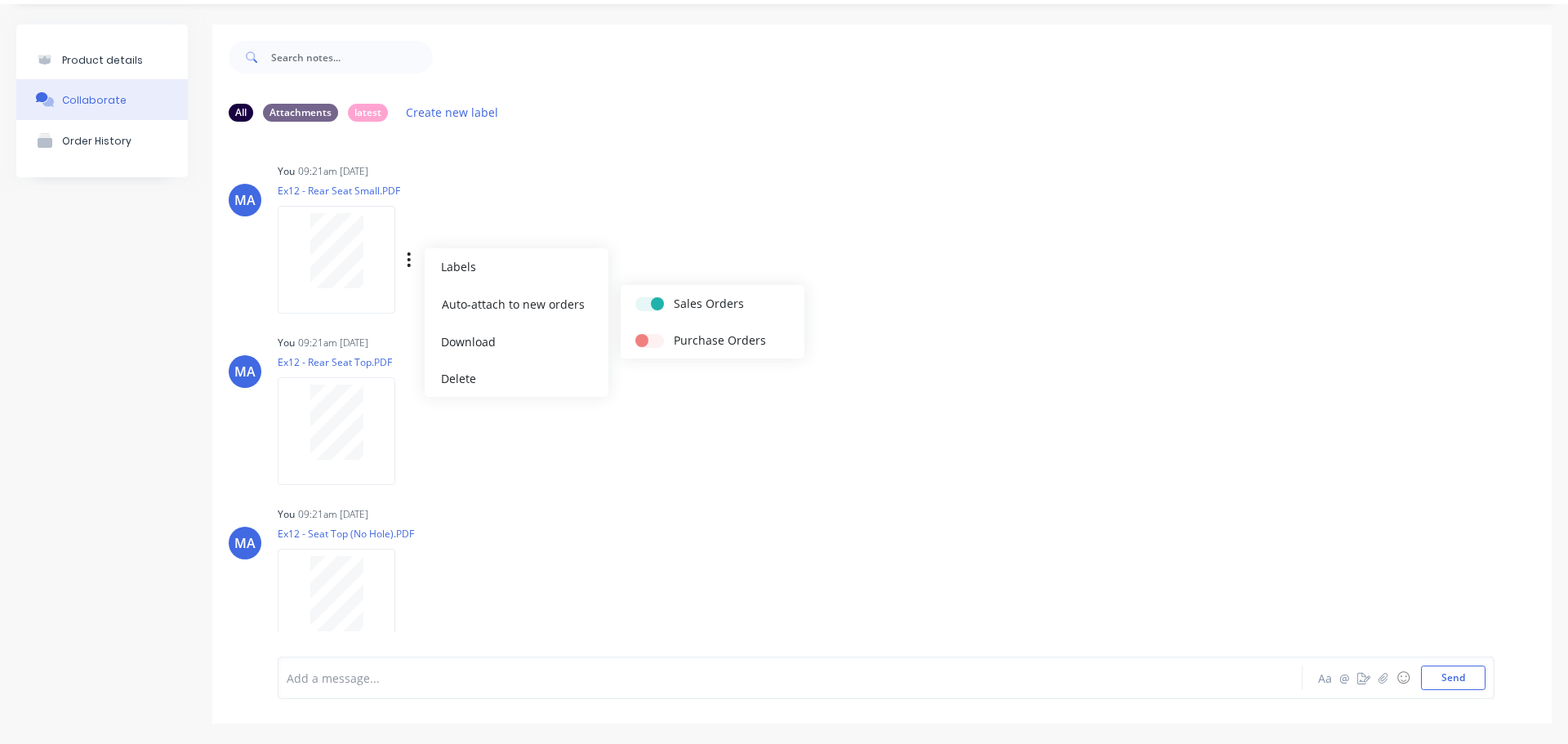
click at [659, 241] on div "You 09:21am [DATE] Ex12 - Rear Seat Small.PDF Labels Auto-attach to new orders …" at bounding box center [532, 233] width 510 height 147
click at [410, 429] on icon "button" at bounding box center [409, 432] width 5 height 18
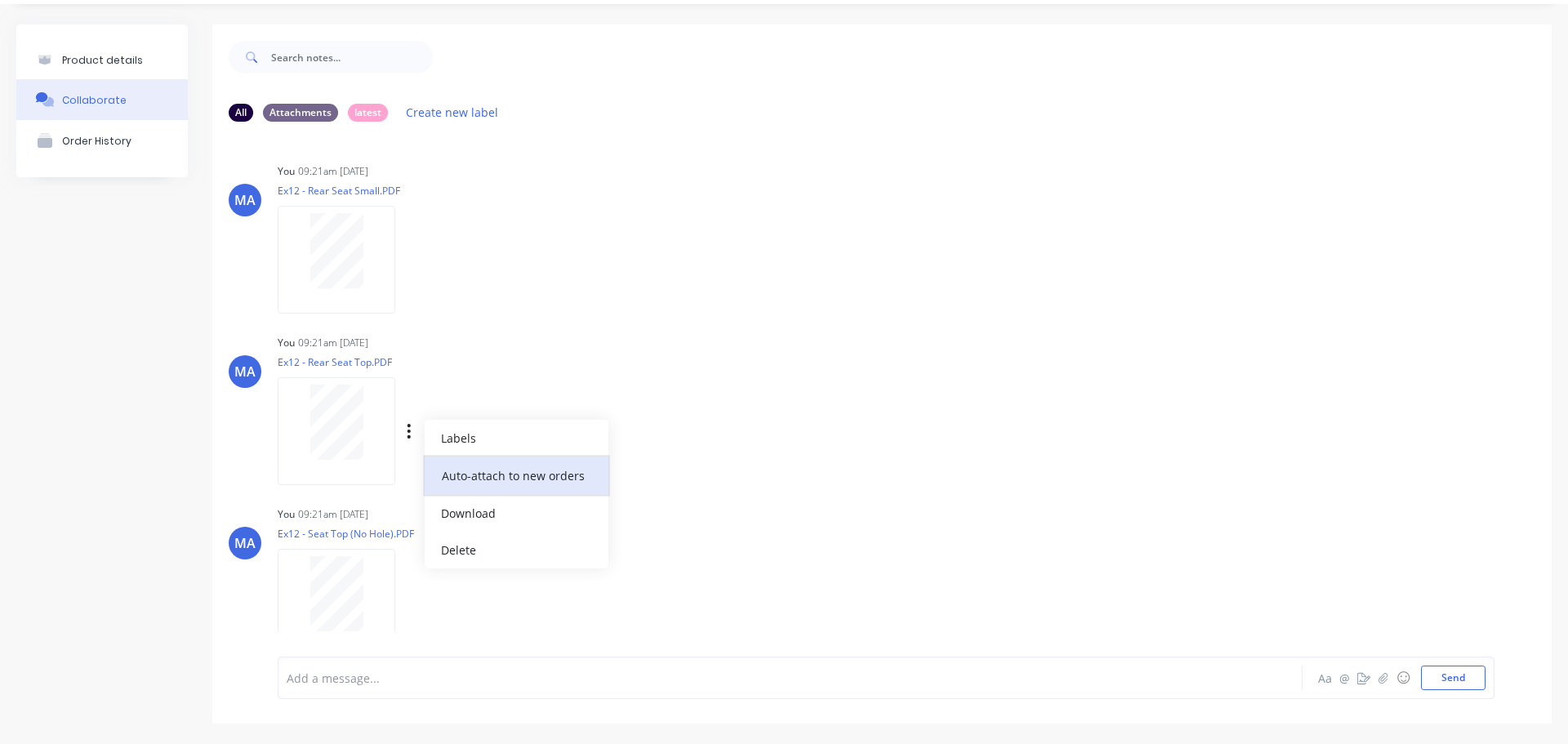
click at [469, 466] on button "Auto-attach to new orders" at bounding box center [516, 476] width 184 height 38
click at [674, 466] on label at bounding box center [674, 466] width 0 height 0
click at [639, 474] on input "checkbox" at bounding box center [642, 473] width 13 height 16
click at [673, 382] on div "You 09:21am [DATE] Ex12 - Rear Seat Top.PDF Labels Auto-attach to new orders Sa…" at bounding box center [532, 404] width 510 height 147
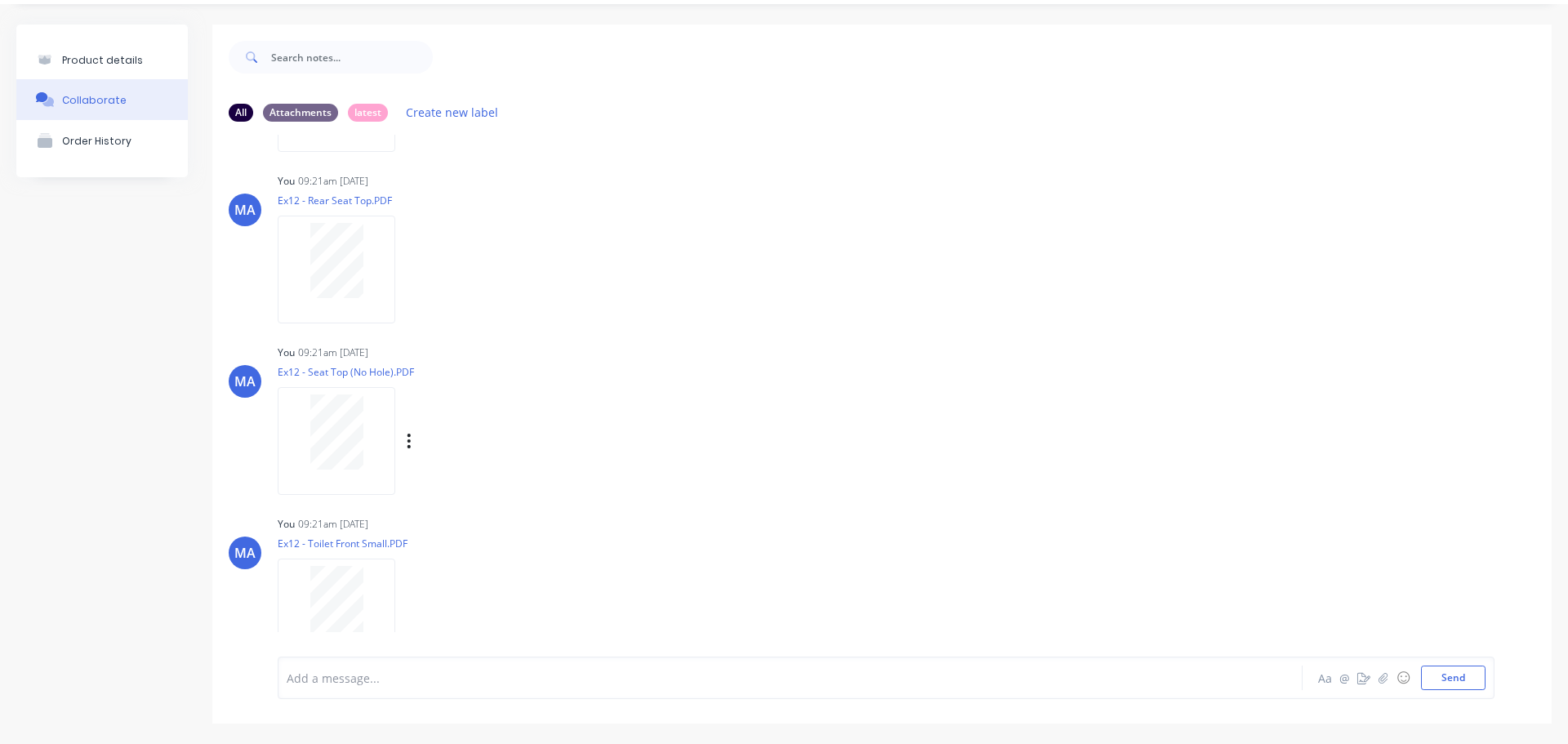
scroll to position [164, 0]
click at [414, 436] on div "Labels Auto-attach to new orders Sales Orders Purchase Orders Download Delete" at bounding box center [494, 439] width 184 height 23
click at [412, 439] on button "button" at bounding box center [409, 439] width 7 height 23
click at [470, 478] on button "Auto-attach to new orders" at bounding box center [516, 483] width 184 height 38
click at [674, 474] on label at bounding box center [674, 474] width 0 height 0
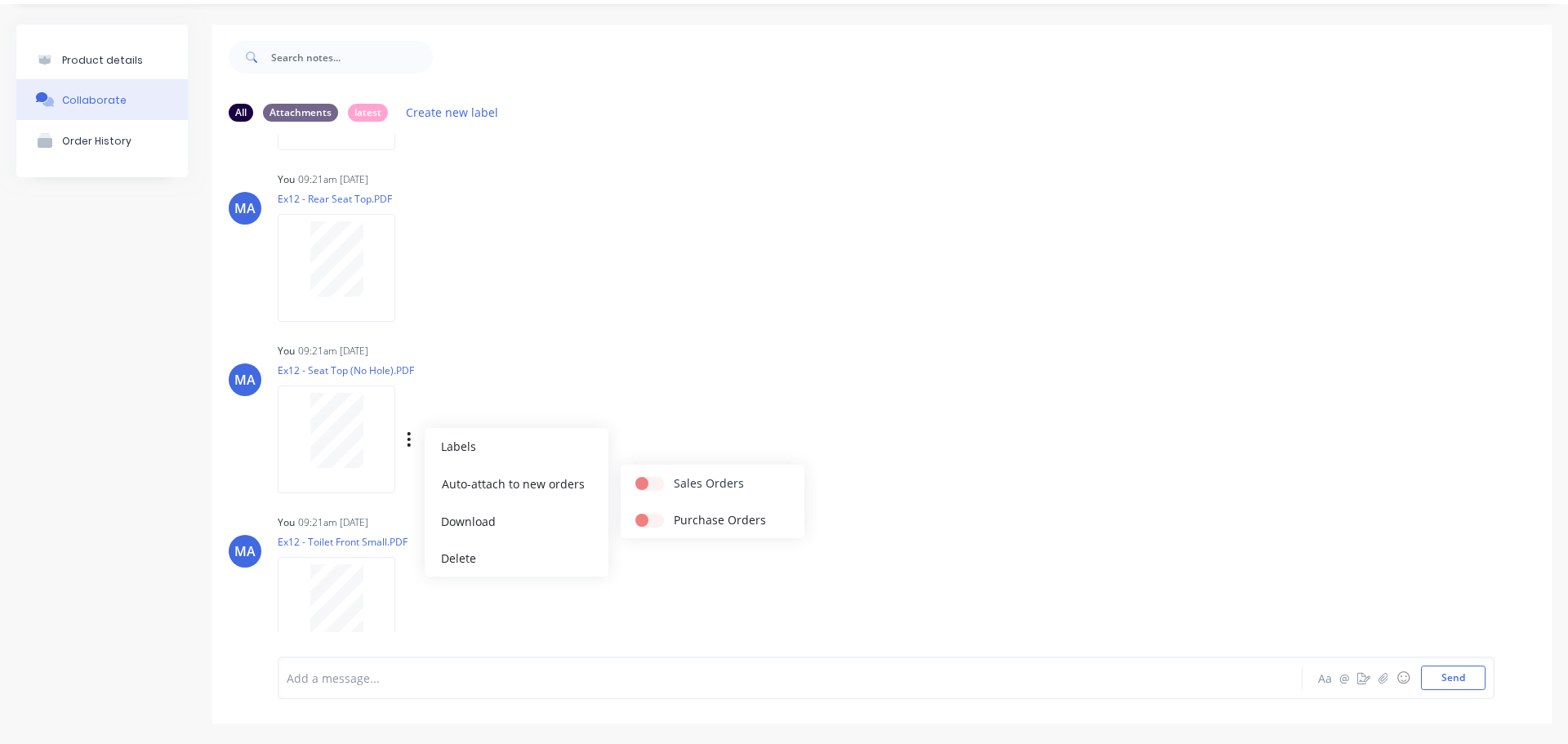
click at [648, 486] on input "checkbox" at bounding box center [642, 482] width 13 height 16
click at [672, 382] on div "You 09:21am [DATE] Ex12 - Seat Top (No Hole).PDF Labels Auto-attach to new orde…" at bounding box center [532, 412] width 510 height 147
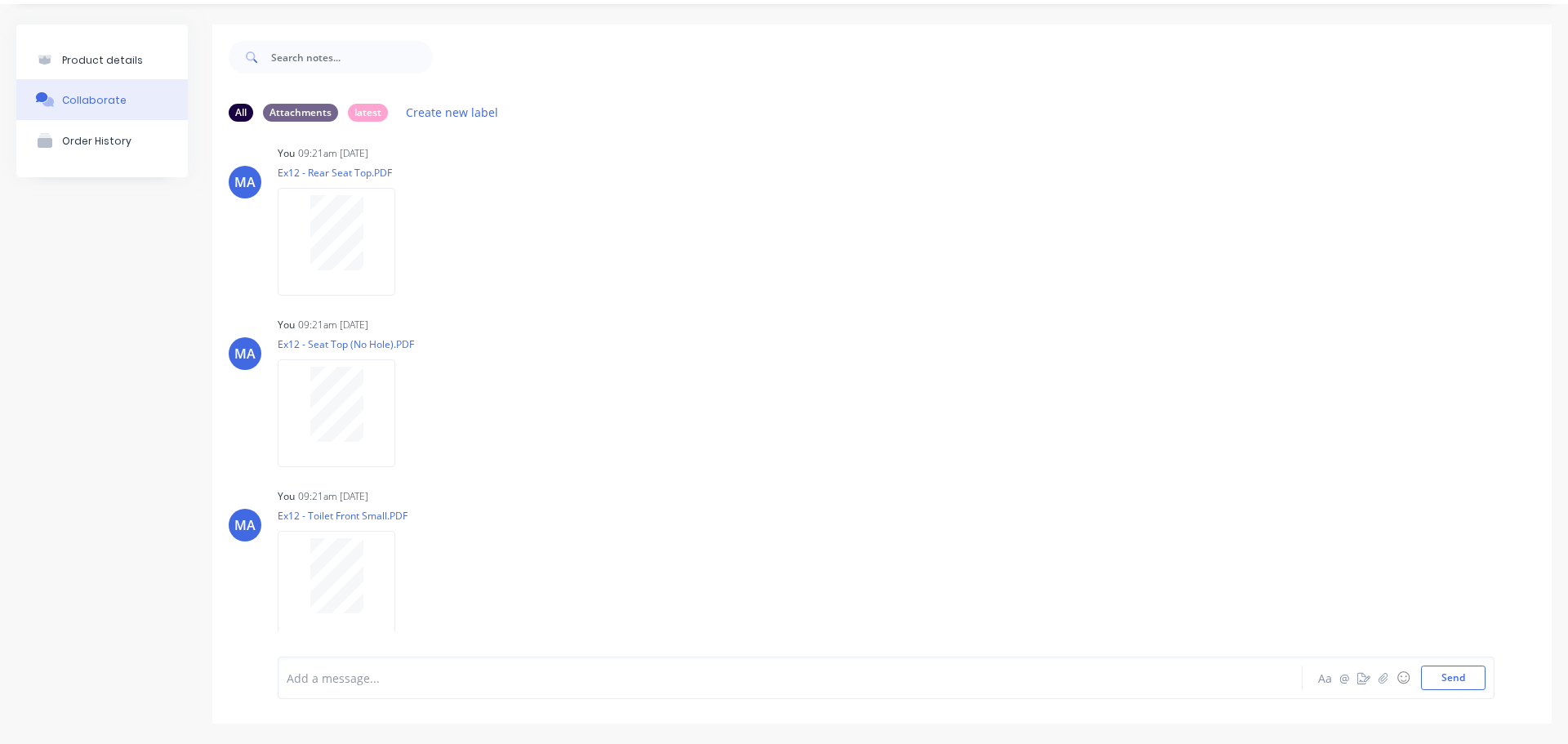
scroll to position [408, 0]
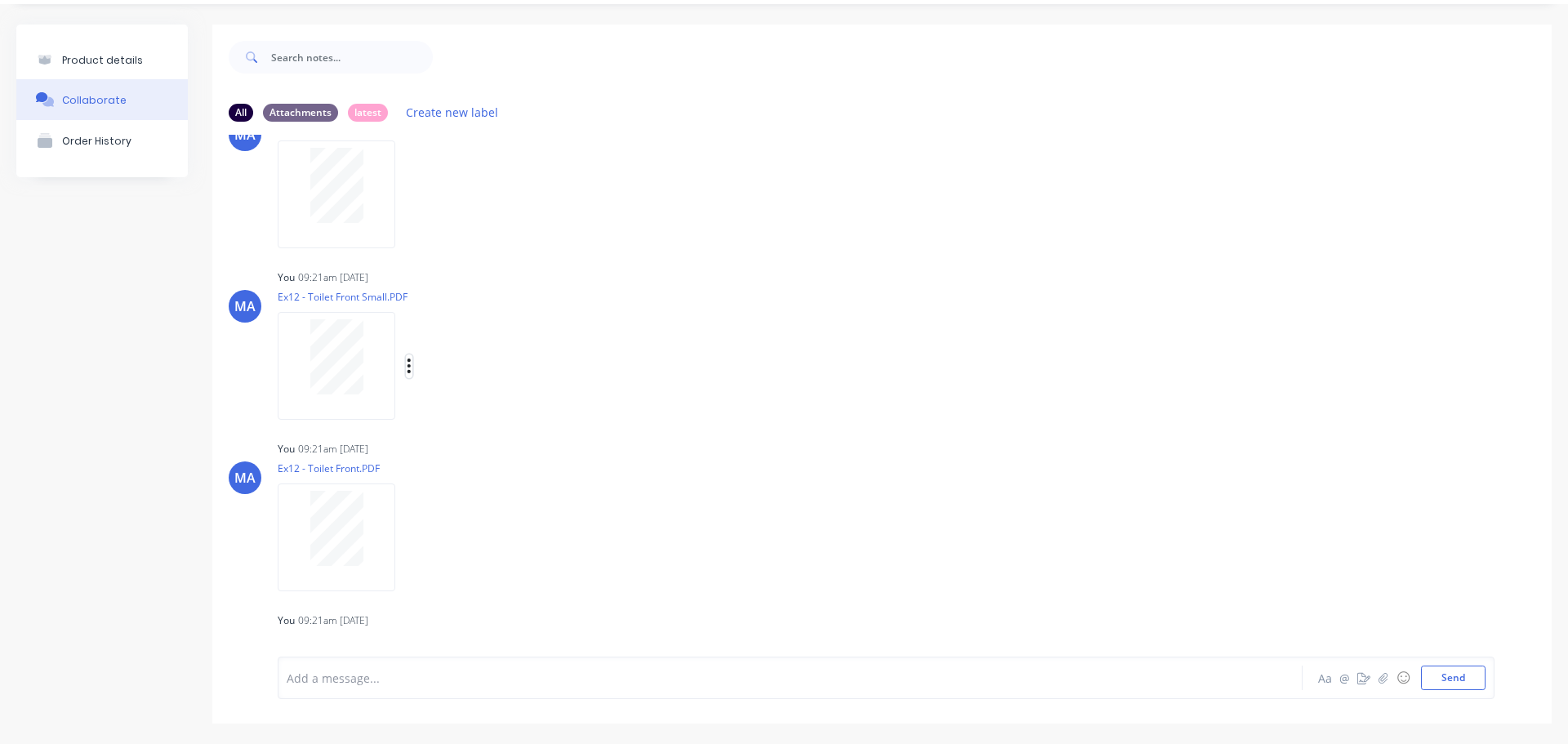
click at [411, 368] on icon "button" at bounding box center [409, 366] width 5 height 18
click at [463, 406] on button "Auto-attach to new orders" at bounding box center [516, 410] width 184 height 38
drag, startPoint x: 652, startPoint y: 412, endPoint x: 652, endPoint y: 404, distance: 8.0
click at [674, 401] on label at bounding box center [674, 401] width 0 height 0
click at [648, 410] on input "checkbox" at bounding box center [642, 408] width 13 height 16
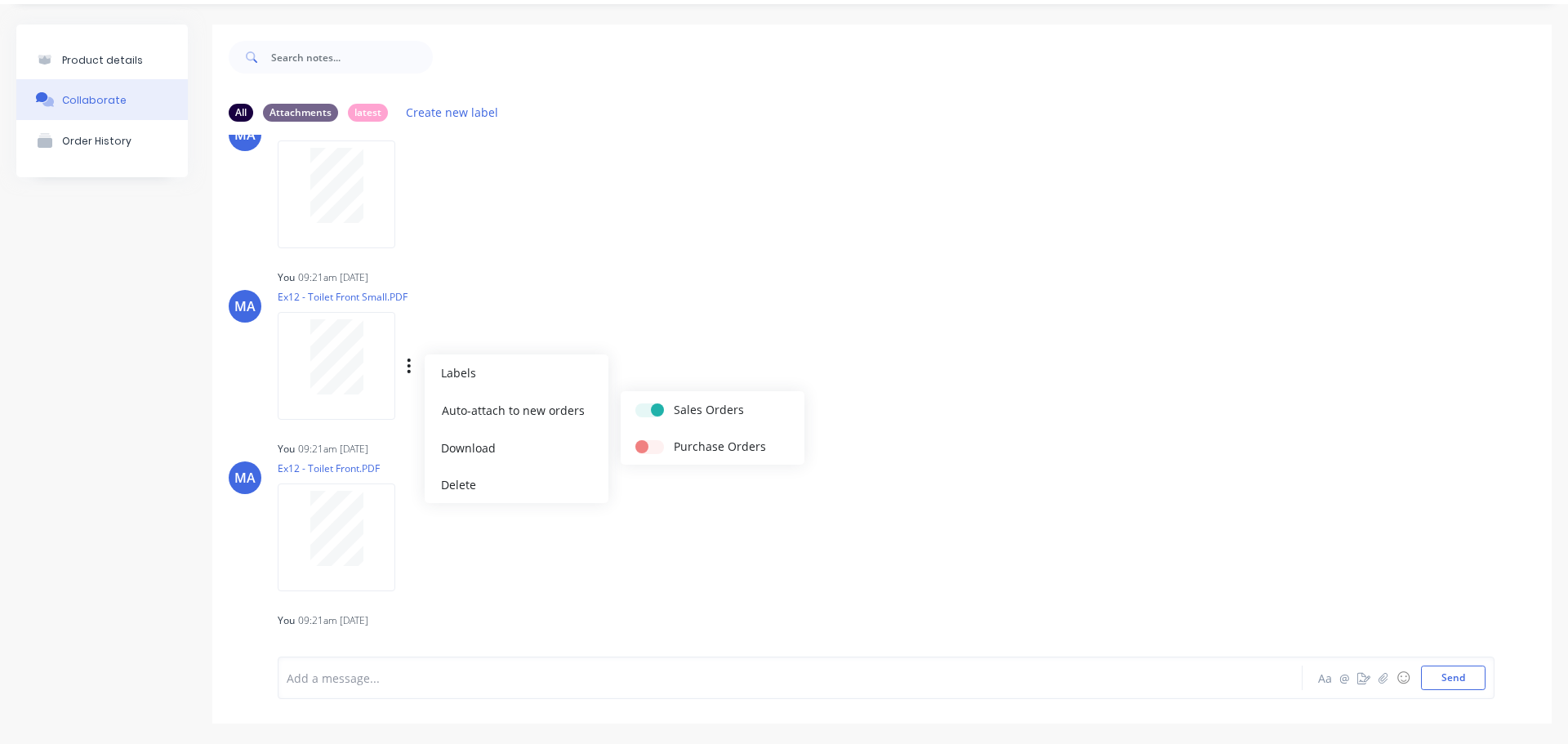
click at [693, 312] on div "You 09:21am [DATE] Ex12 - Toilet Front Small.PDF Labels Auto-attach to new orde…" at bounding box center [532, 339] width 510 height 147
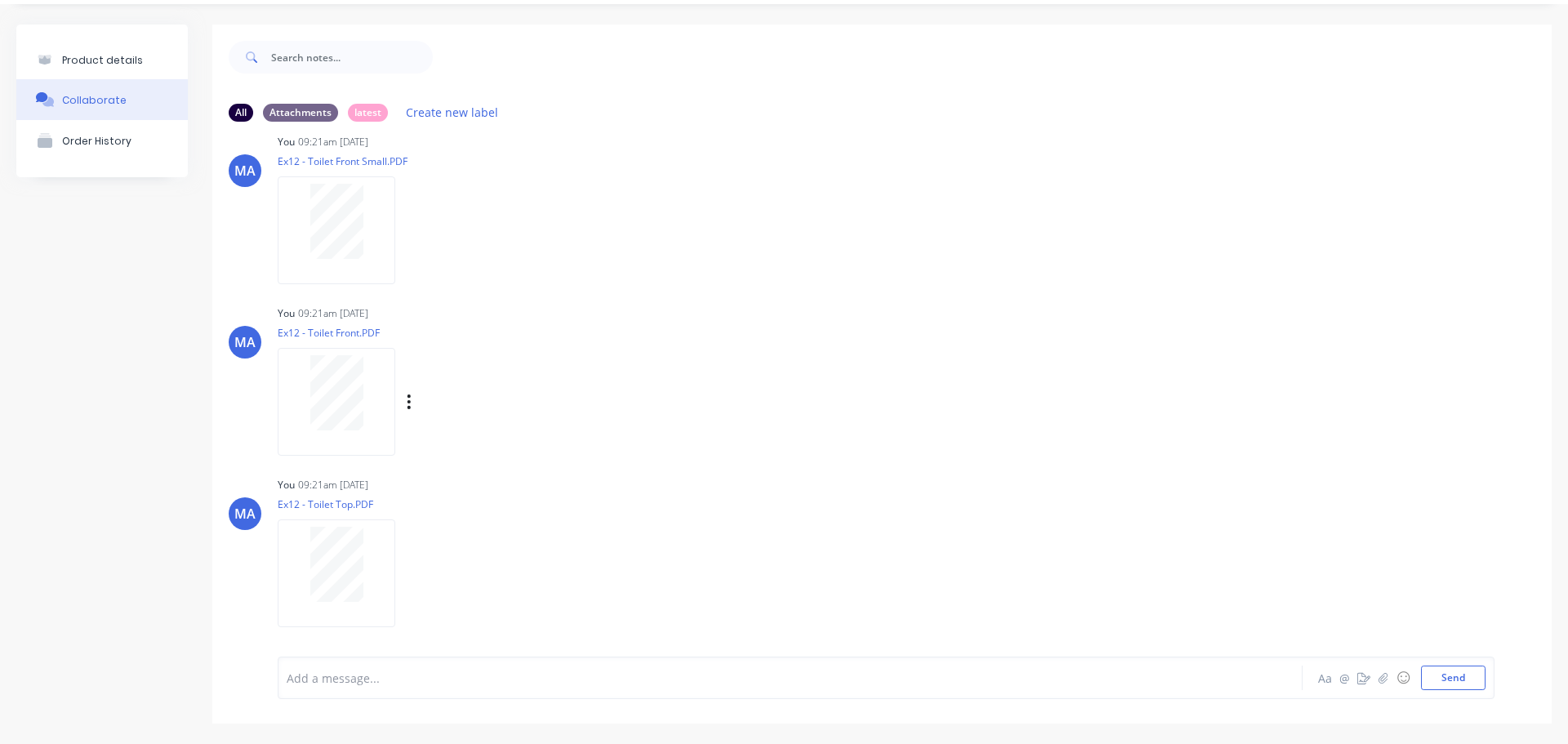
scroll to position [546, 0]
click at [414, 400] on div "Labels Auto-attach to new orders Sales Orders Purchase Orders Download Delete" at bounding box center [494, 399] width 184 height 23
click at [412, 402] on button "button" at bounding box center [409, 399] width 7 height 23
click at [463, 436] on button "Auto-attach to new orders" at bounding box center [516, 443] width 184 height 38
click at [632, 438] on button "Sales Orders" at bounding box center [713, 443] width 184 height 37
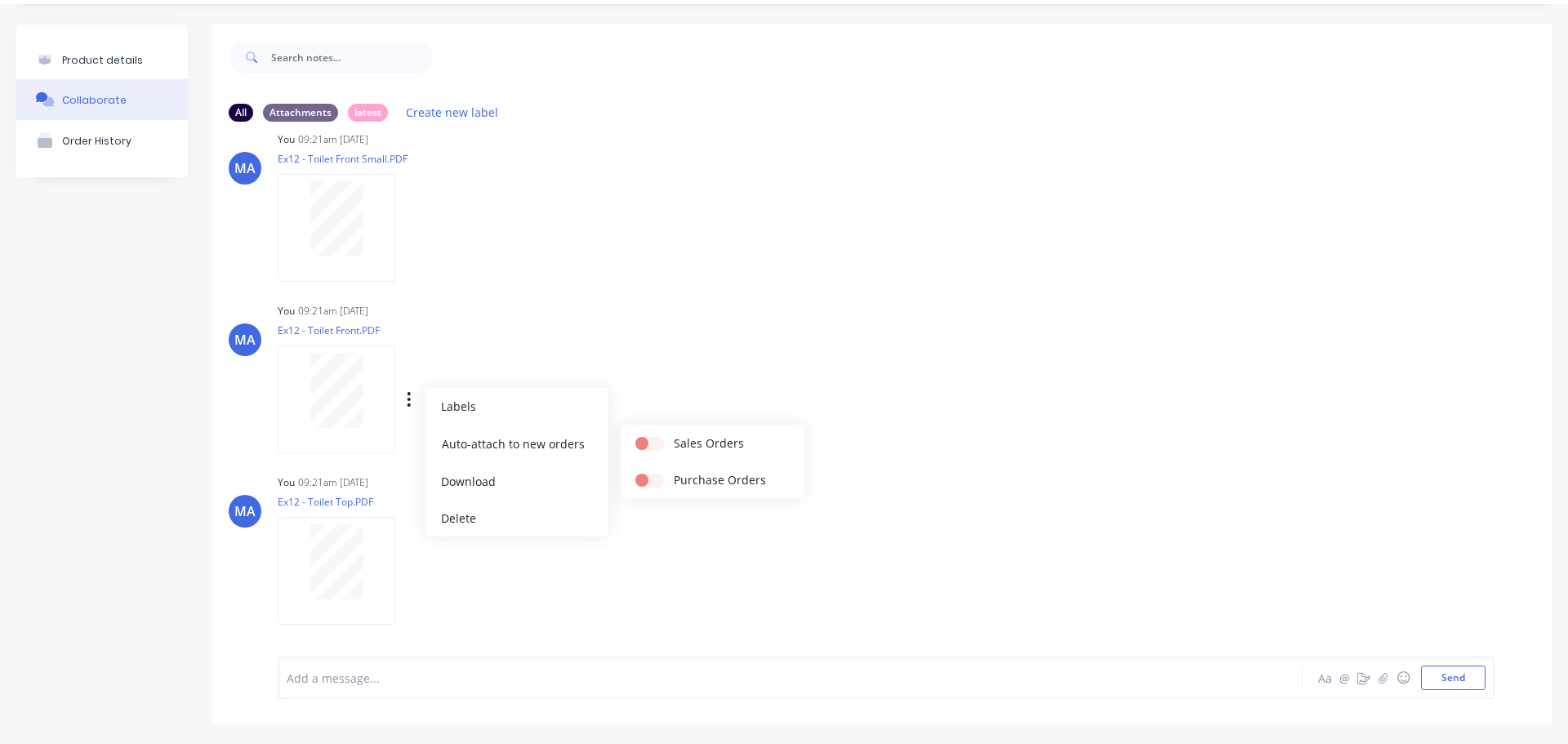
click at [653, 412] on div "You 09:21am [DATE] Ex12 - Toilet Front.PDF Labels Auto-attach to new orders Sal…" at bounding box center [532, 372] width 510 height 147
click at [409, 397] on icon "button" at bounding box center [409, 399] width 5 height 18
click at [461, 445] on button "Auto-attach to new orders" at bounding box center [516, 443] width 184 height 38
click at [674, 434] on label at bounding box center [674, 434] width 0 height 0
click at [648, 442] on input "checkbox" at bounding box center [642, 442] width 13 height 16
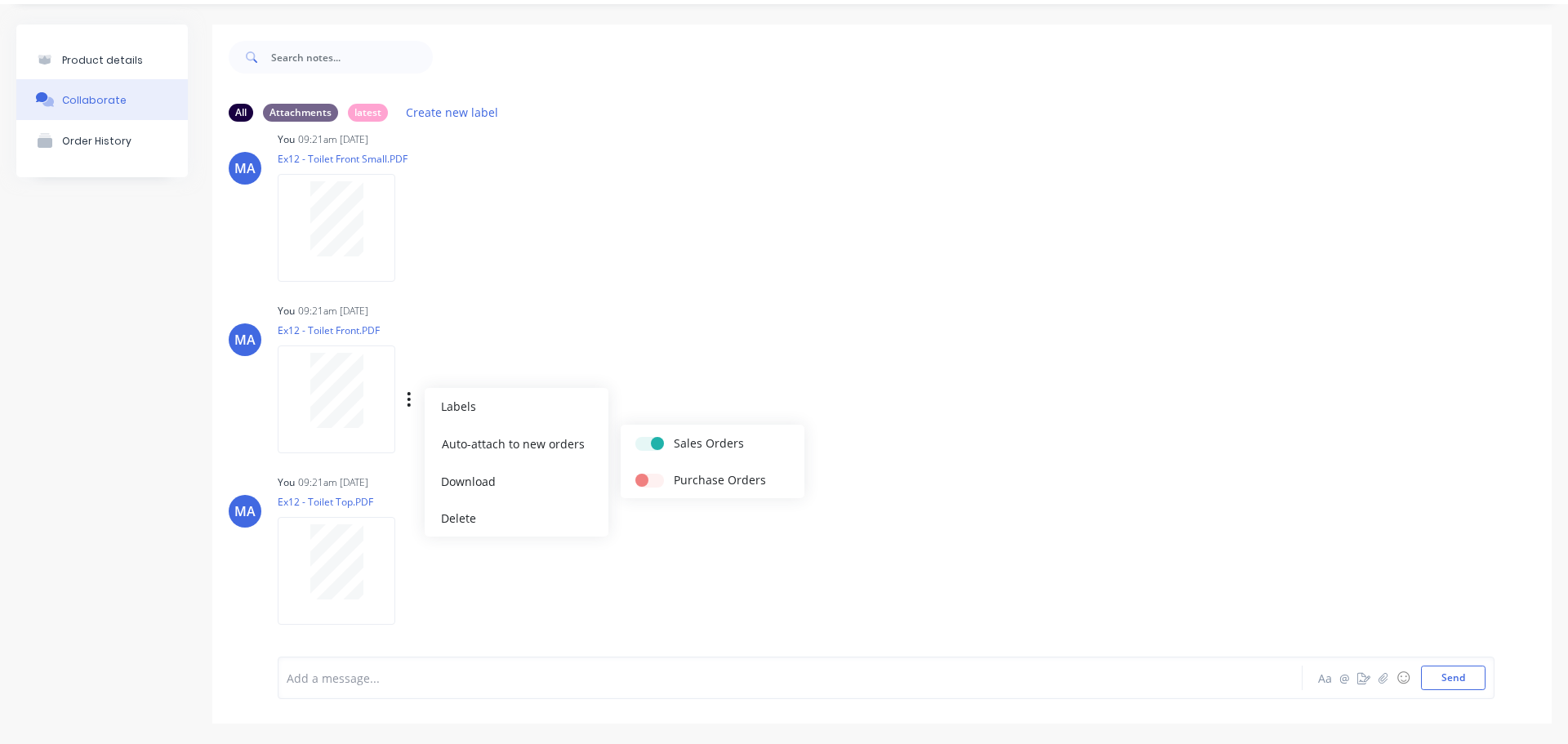
click at [657, 347] on div "You 09:21am [DATE] Ex12 - Toilet Front.PDF Labels Auto-attach to new orders Sal…" at bounding box center [532, 372] width 510 height 147
click at [411, 575] on icon "button" at bounding box center [409, 571] width 5 height 18
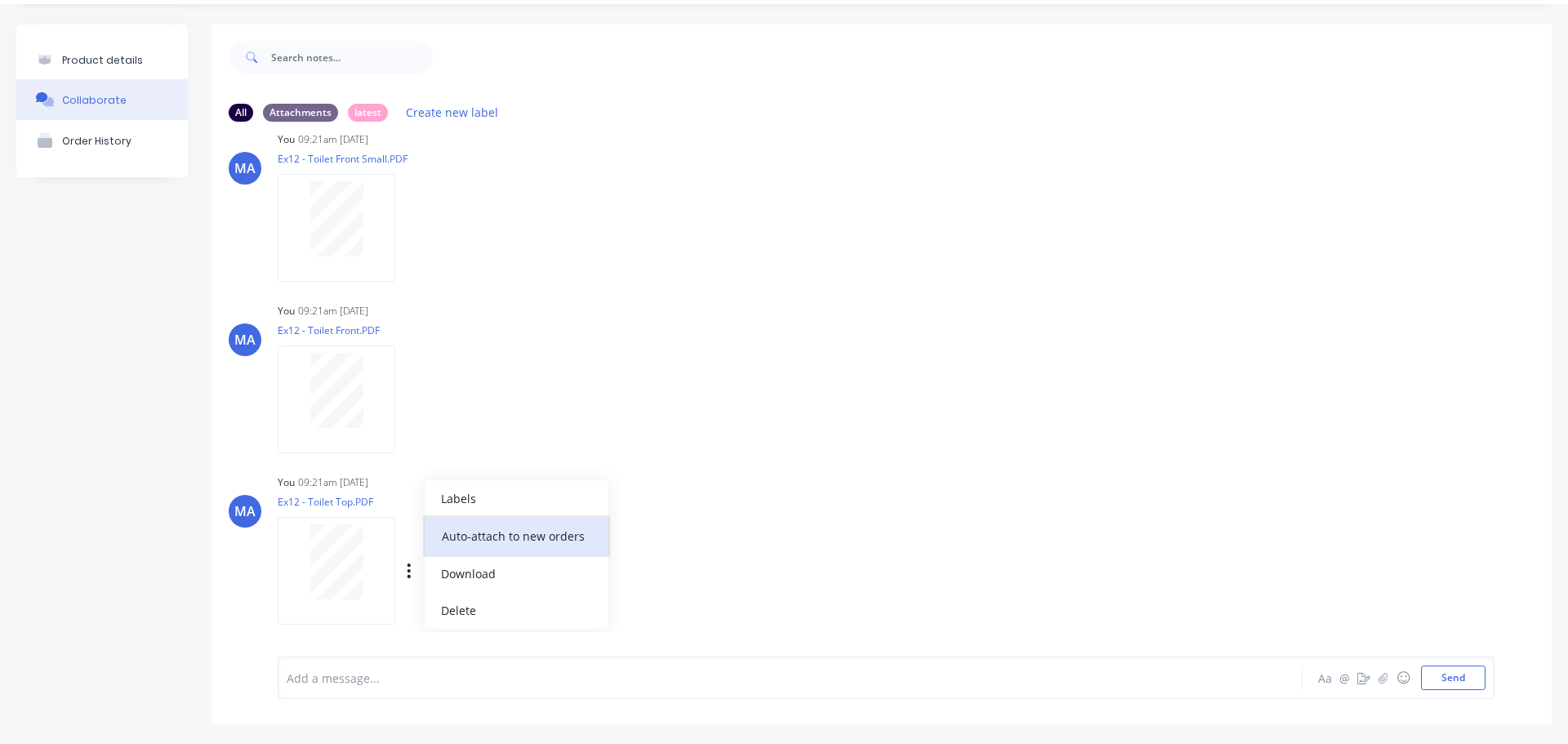
click at [488, 534] on button "Auto-attach to new orders" at bounding box center [516, 536] width 184 height 38
click at [661, 529] on div at bounding box center [655, 535] width 38 height 18
click at [637, 539] on button "Sales Orders" at bounding box center [713, 535] width 184 height 37
click at [674, 527] on label at bounding box center [674, 527] width 0 height 0
click at [645, 534] on input "checkbox" at bounding box center [642, 534] width 13 height 16
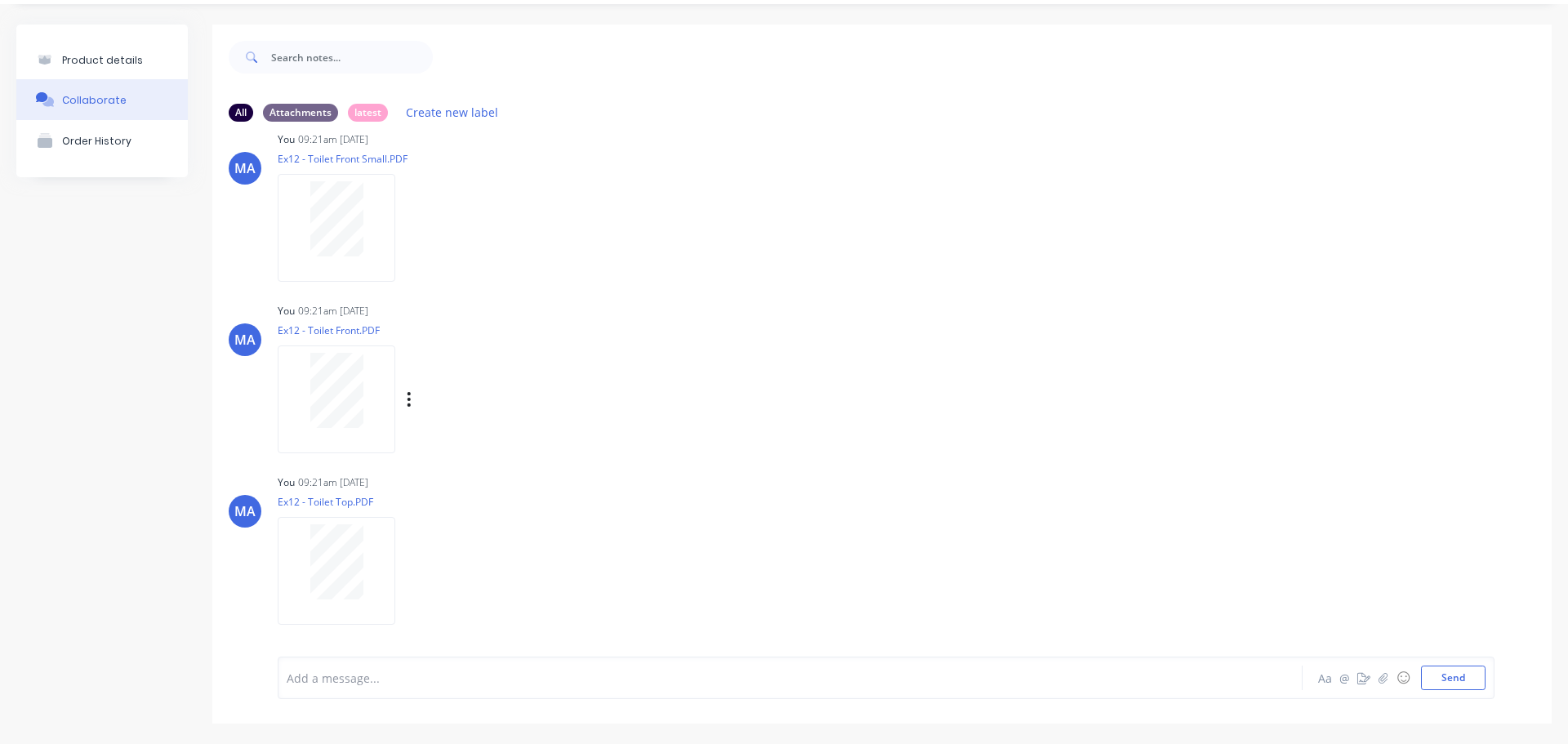
click at [682, 417] on div "You 09:21am [DATE] Ex12 - Toilet Front.PDF Labels Auto-attach to new orders Sal…" at bounding box center [532, 372] width 510 height 147
click at [409, 570] on icon "button" at bounding box center [409, 571] width 3 height 15
click at [550, 539] on button "Auto-attach to new orders" at bounding box center [516, 536] width 184 height 38
click at [730, 428] on div "You 09:21am [DATE] Ex12 - Toilet Front.PDF Labels Auto-attach to new orders Sal…" at bounding box center [532, 372] width 510 height 147
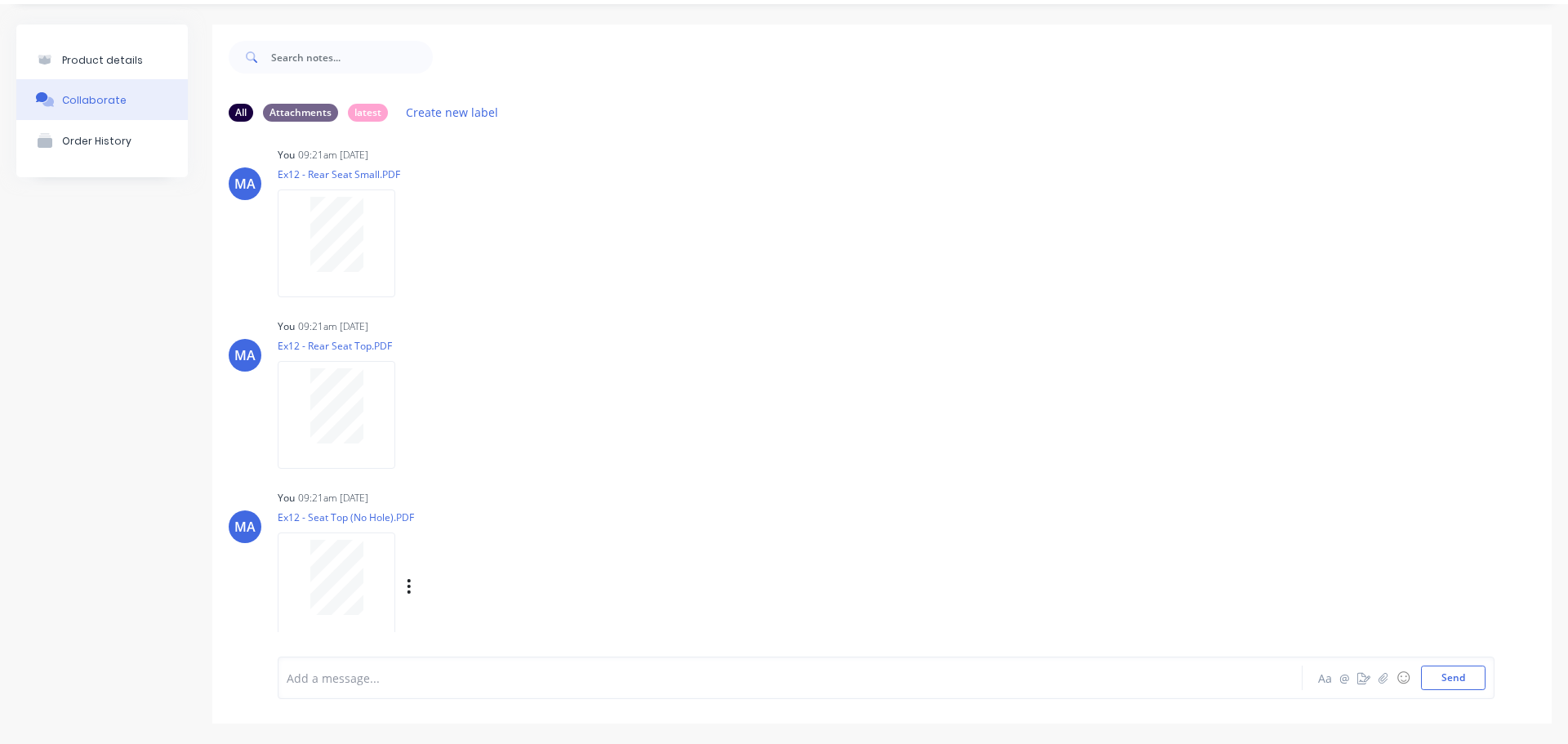
scroll to position [0, 0]
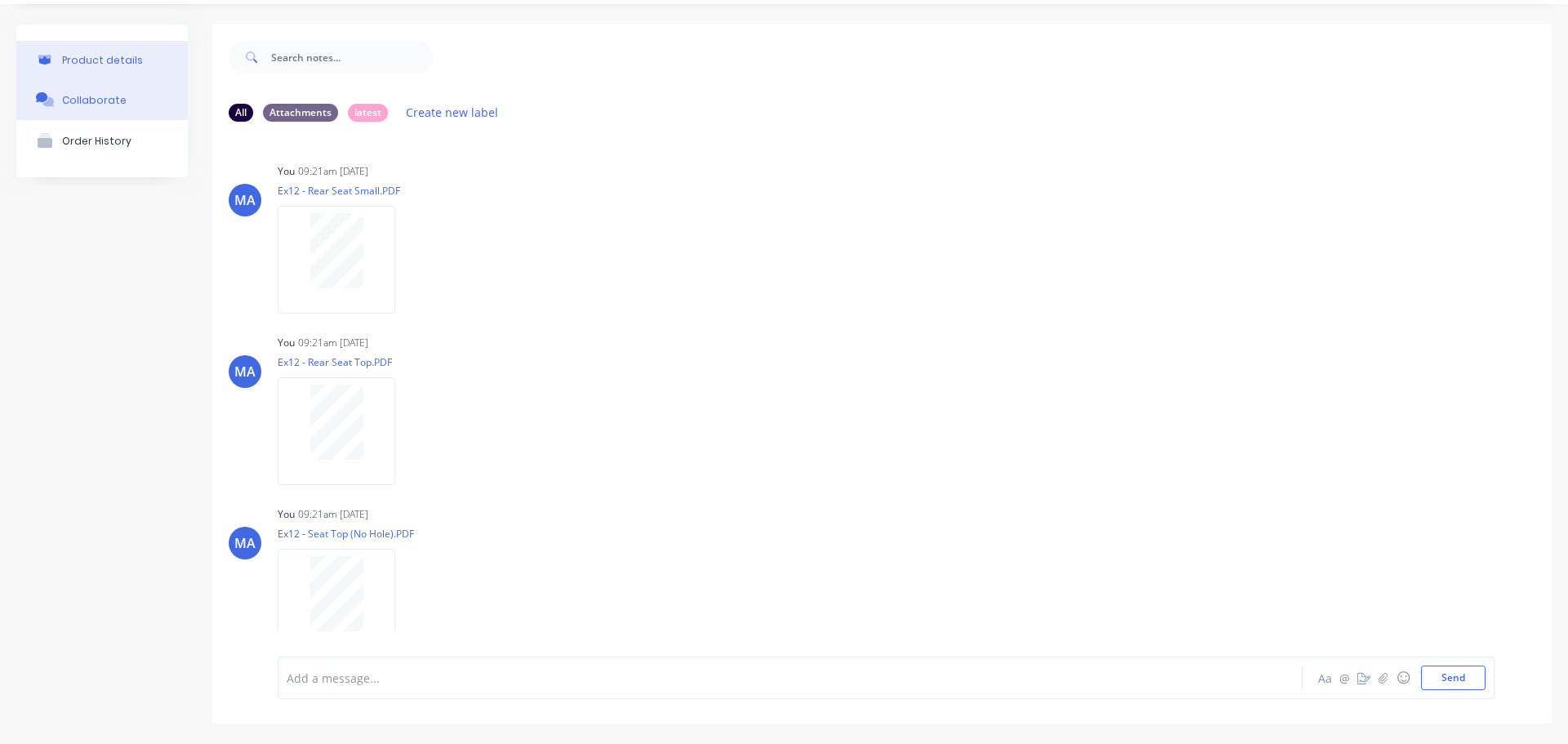
click at [156, 64] on button "Product details" at bounding box center [102, 60] width 171 height 38
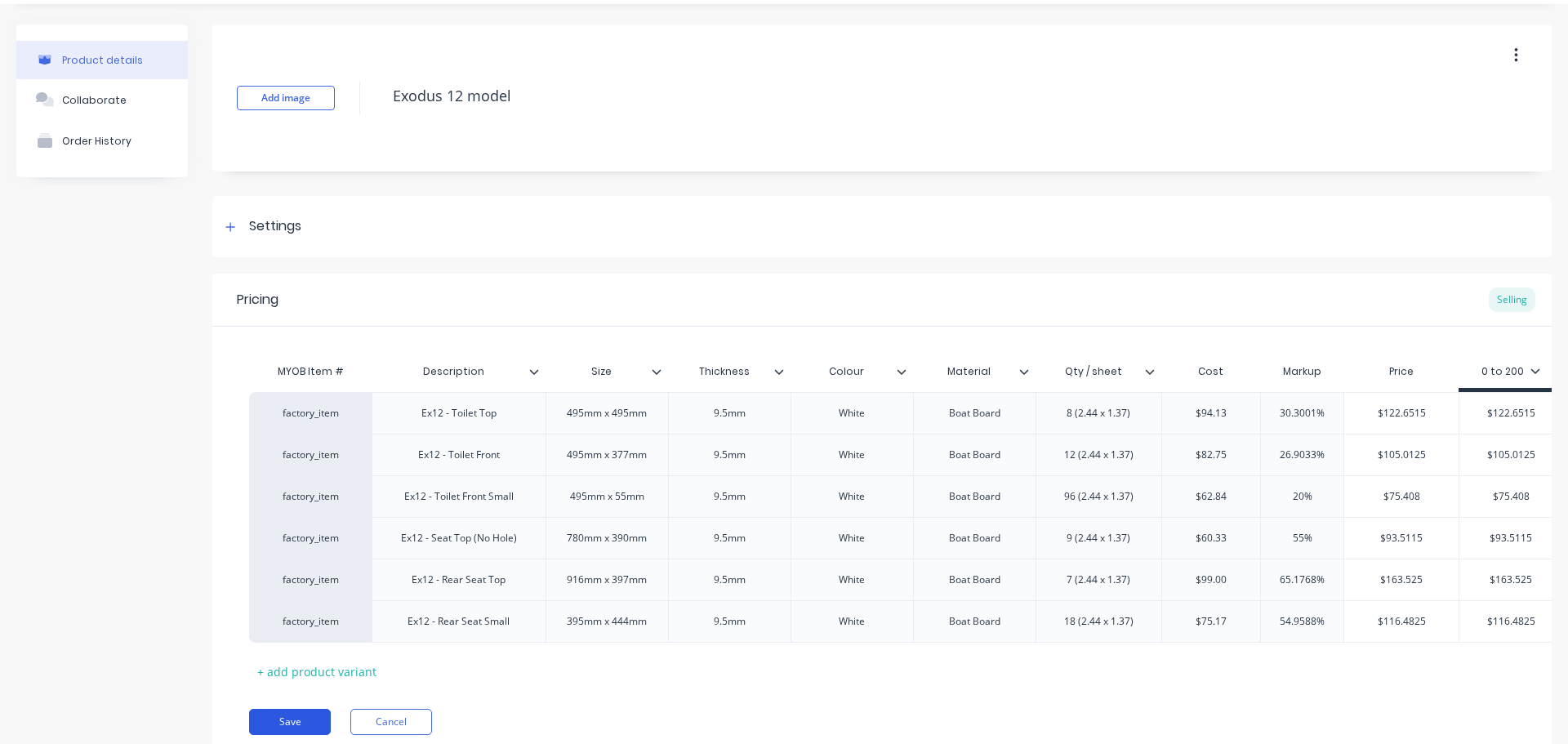
click at [306, 735] on button "Save" at bounding box center [290, 721] width 82 height 26
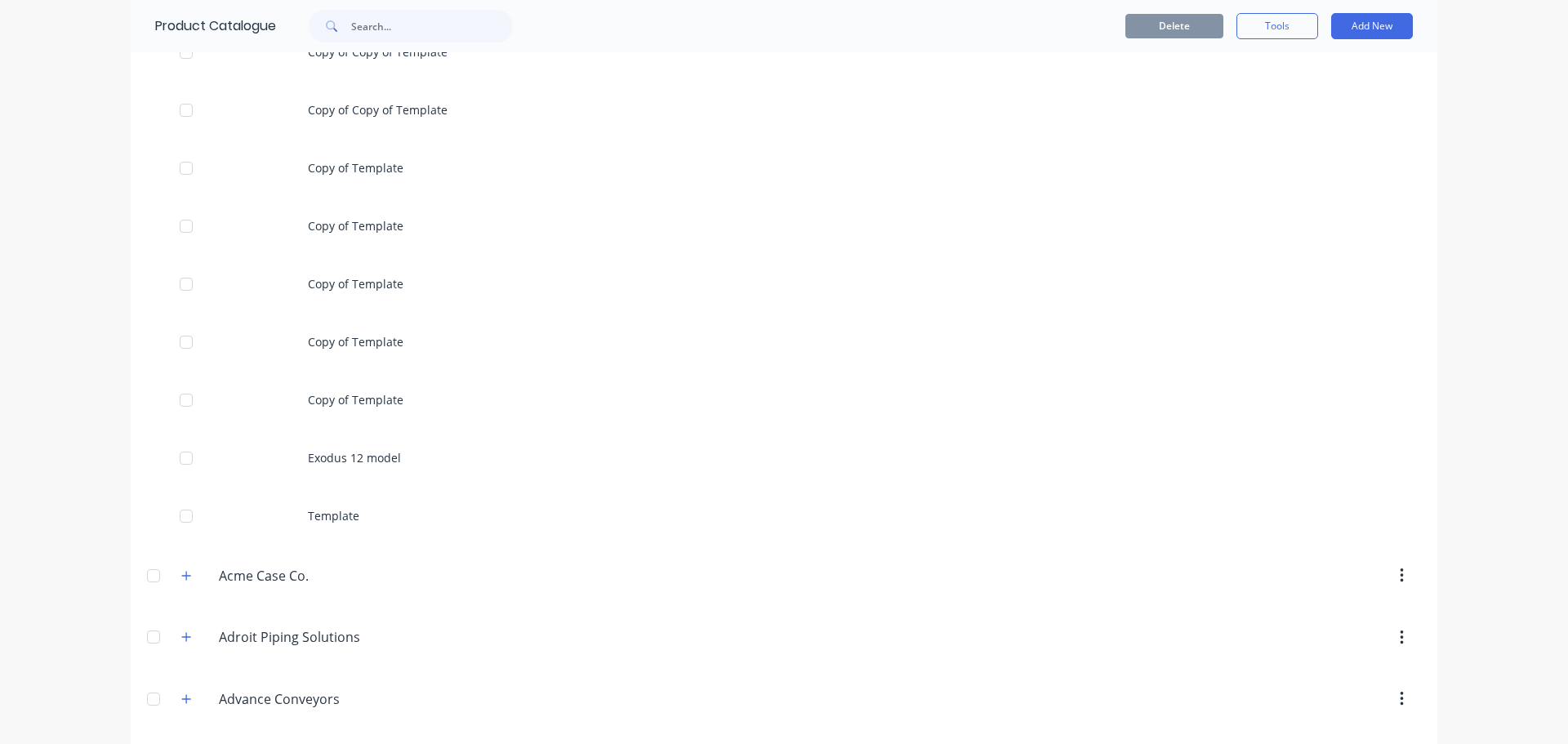
scroll to position [653, 0]
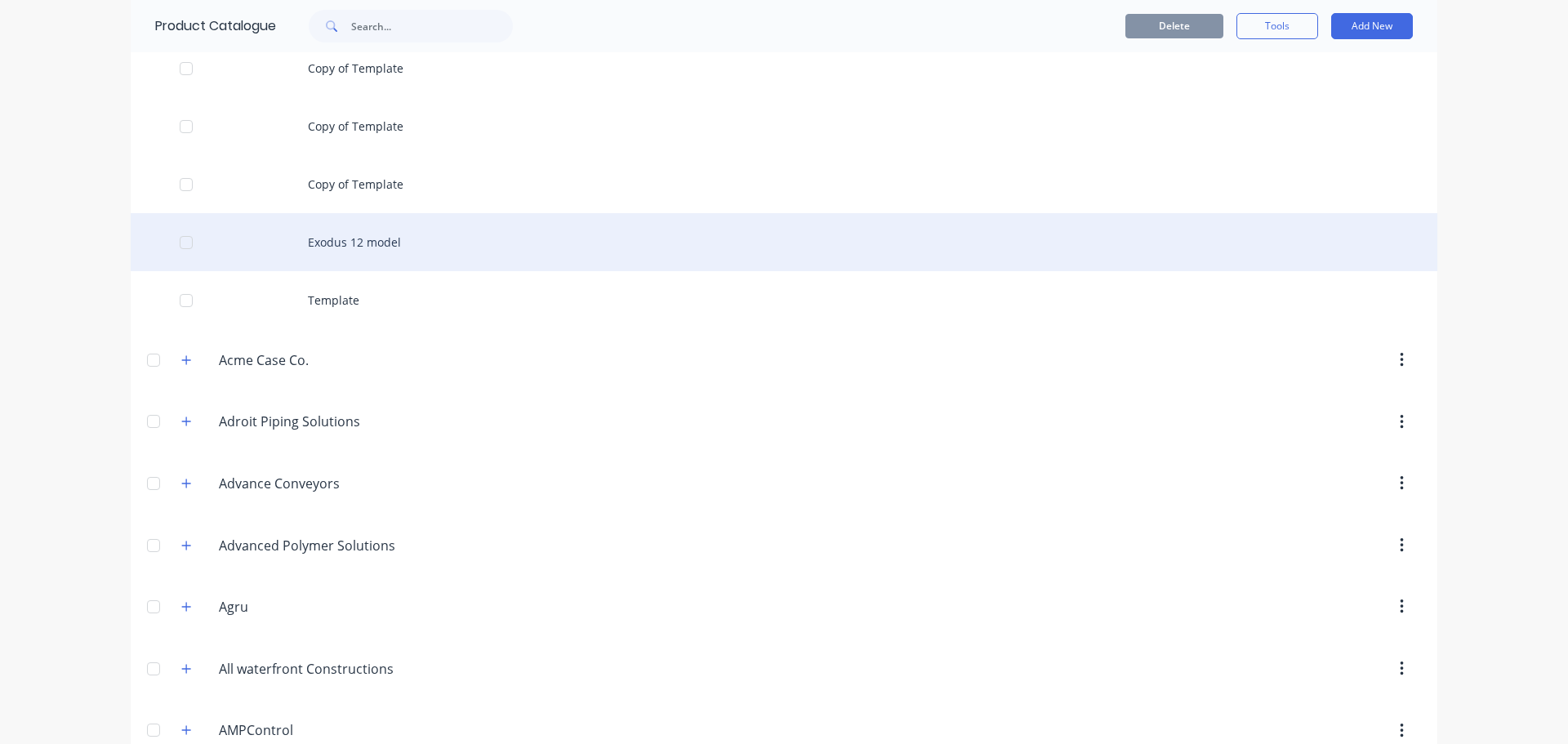
click at [441, 237] on div "Exodus 12 model" at bounding box center [784, 241] width 1307 height 58
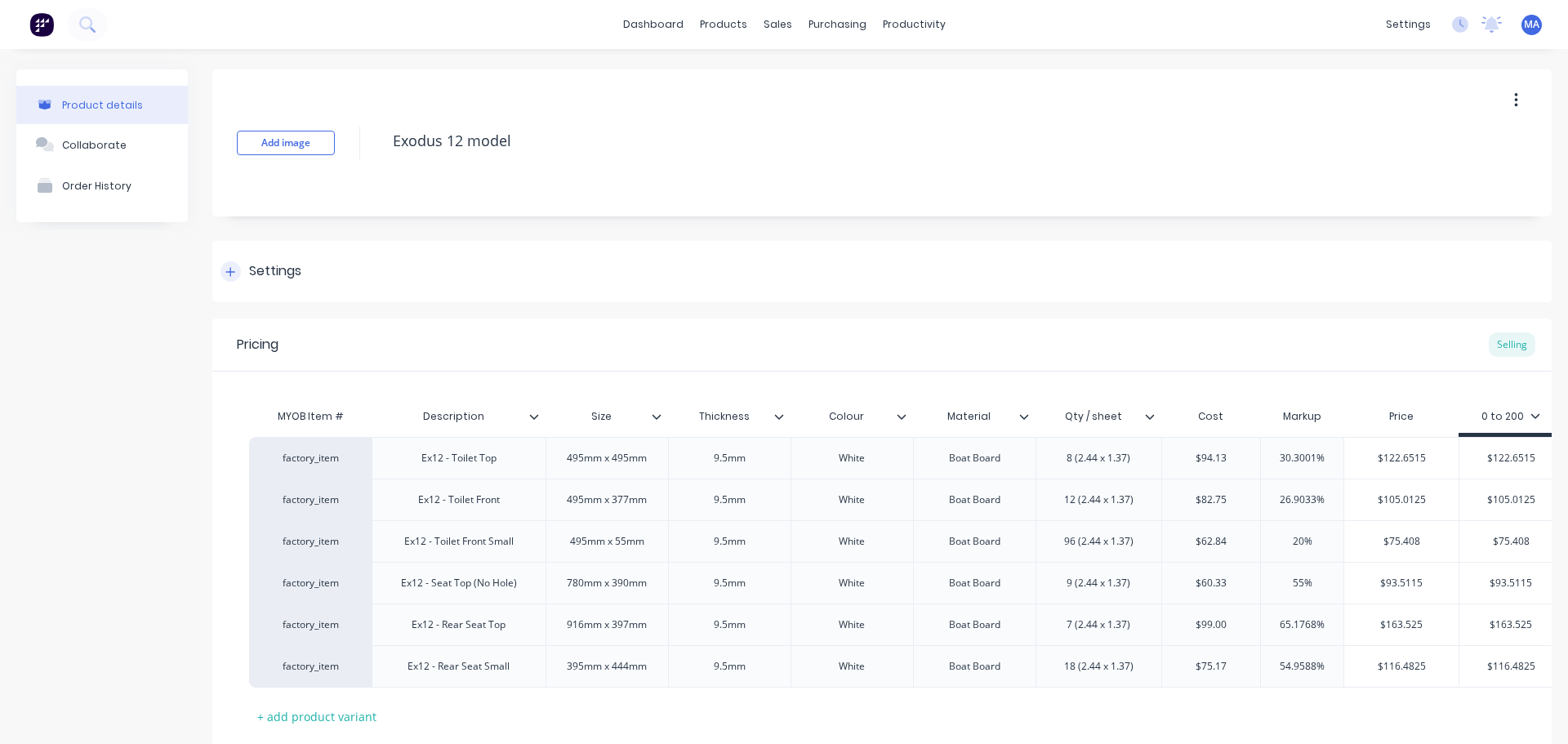
click at [332, 273] on div "Settings" at bounding box center [882, 271] width 1340 height 61
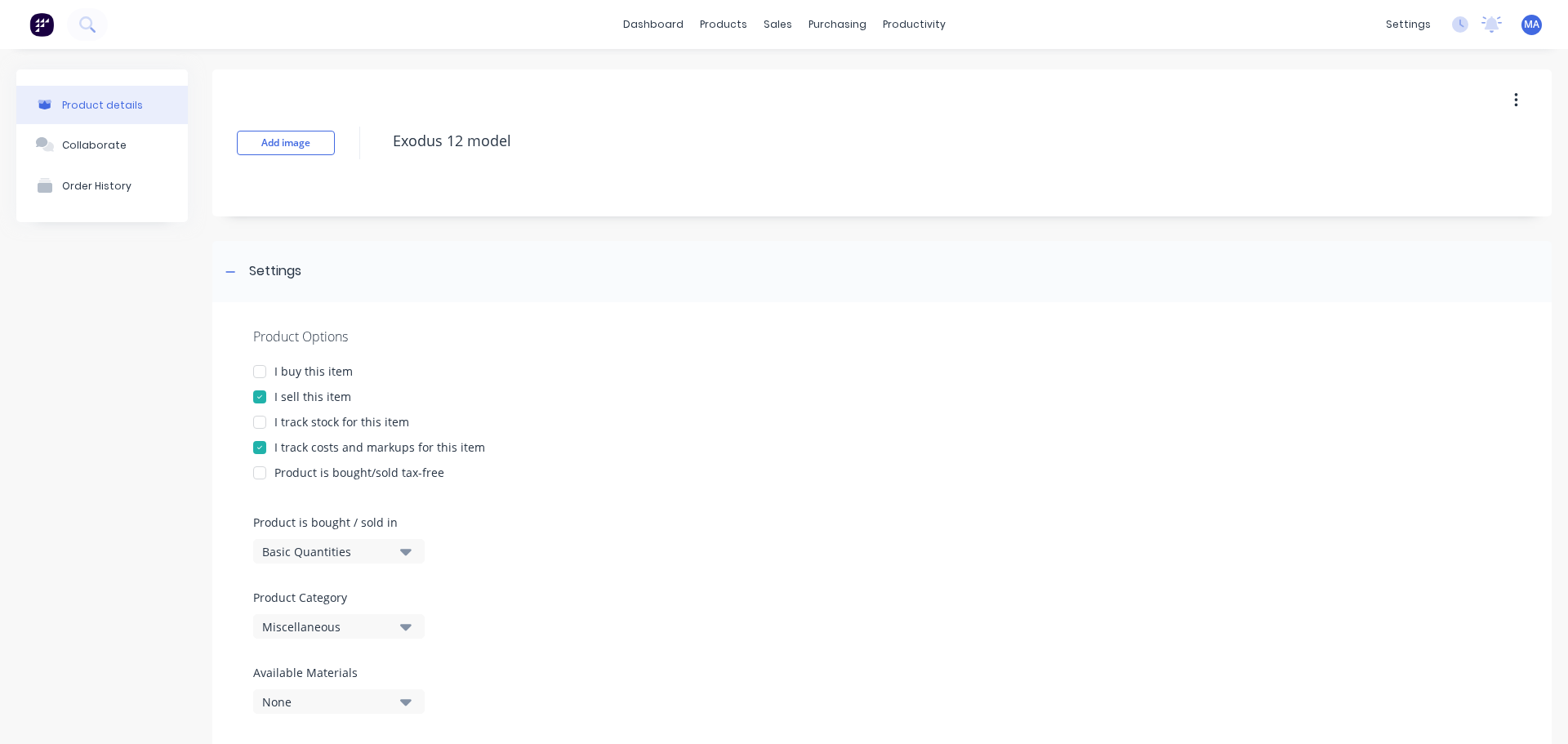
click at [338, 618] on div "Miscellaneous" at bounding box center [327, 626] width 130 height 18
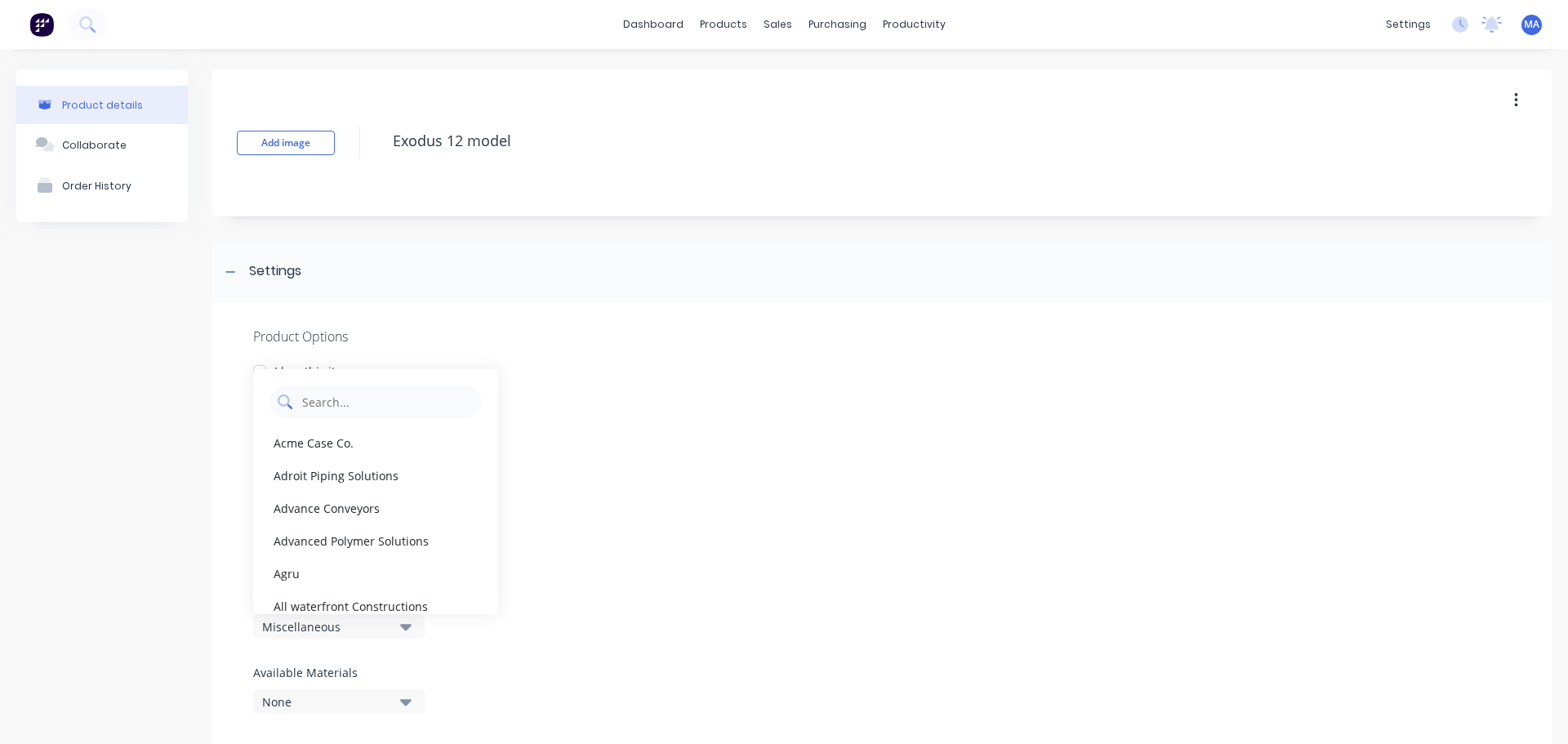
click at [337, 408] on Category "text" at bounding box center [387, 402] width 173 height 33
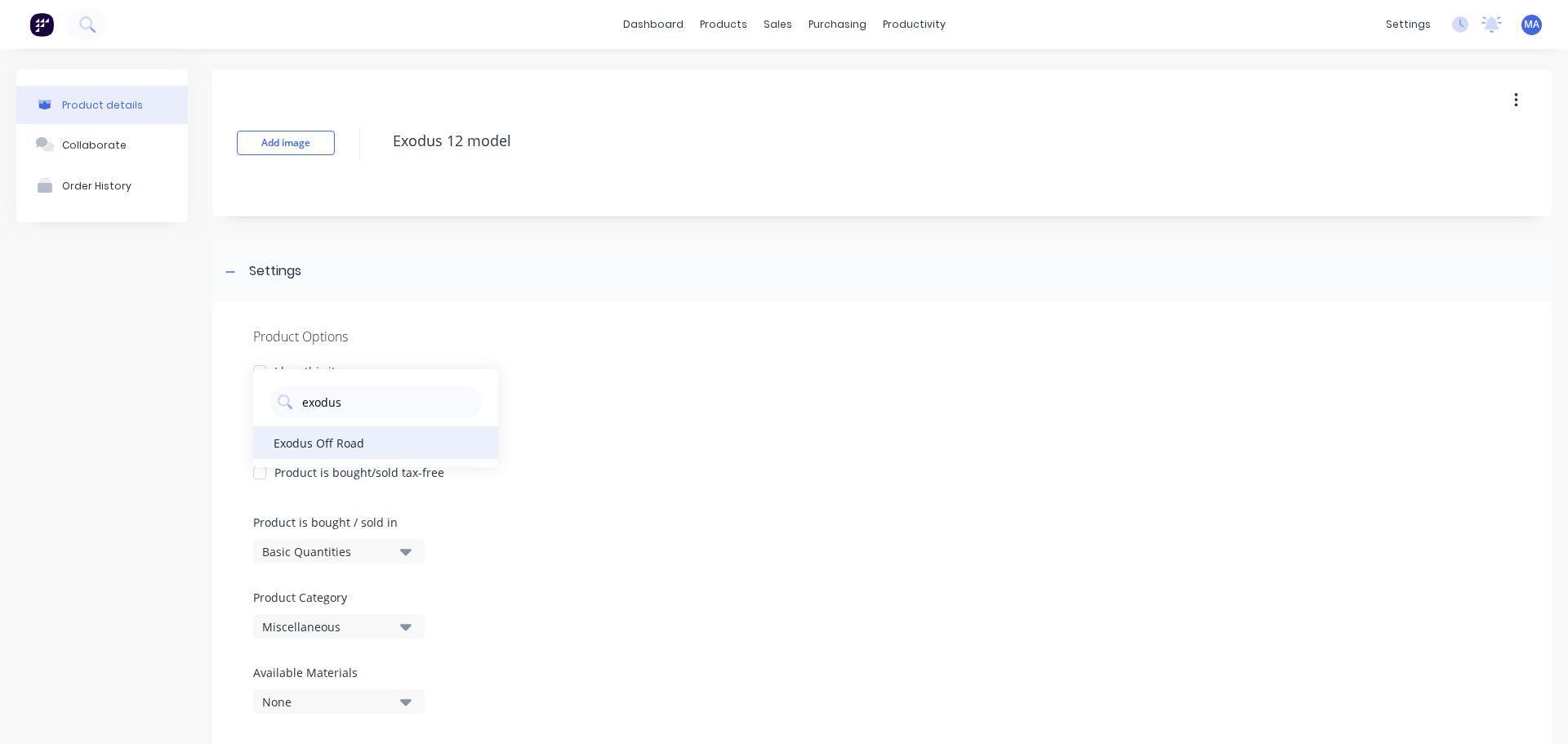
click at [352, 438] on div "Exodus Off Road" at bounding box center [375, 442] width 245 height 33
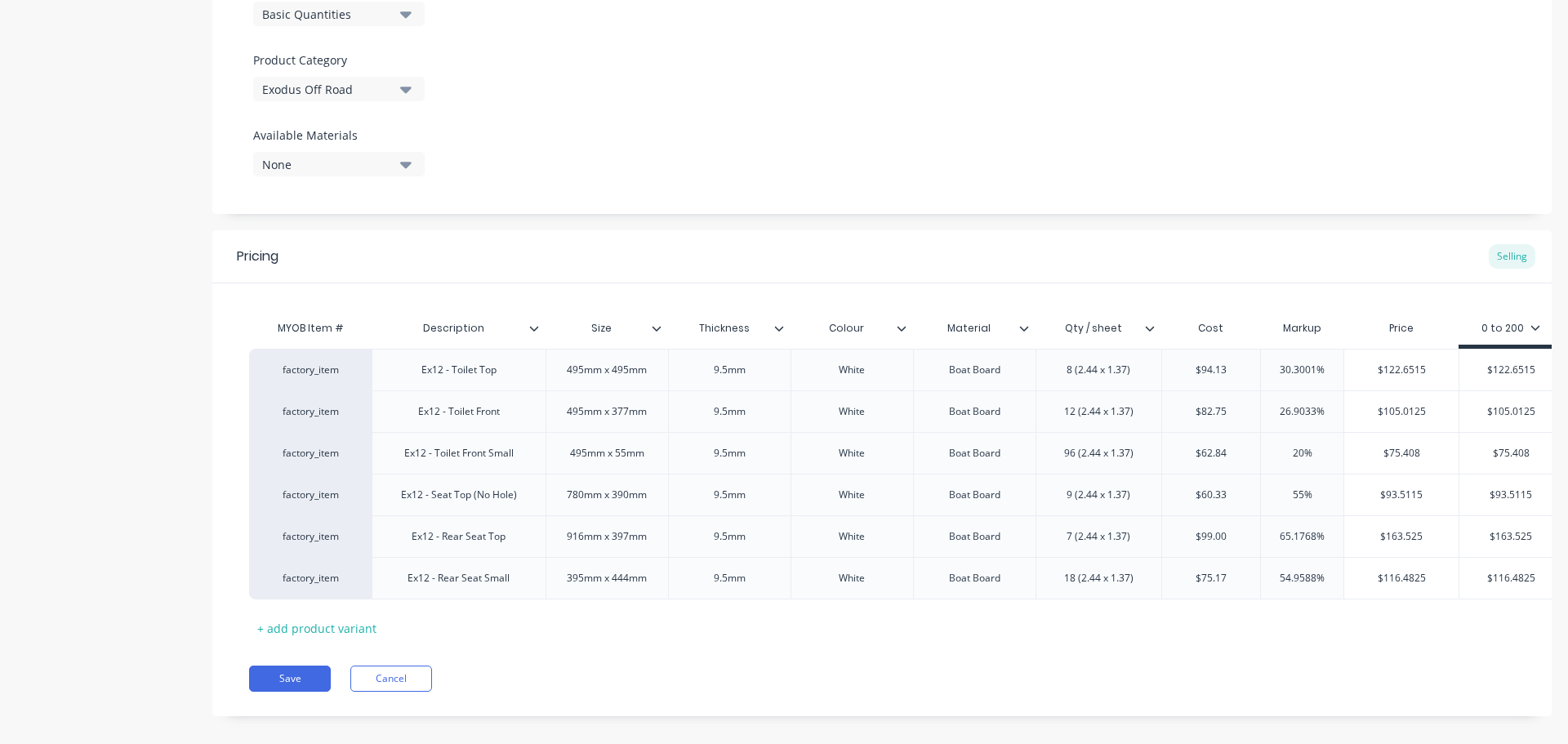
scroll to position [567, 0]
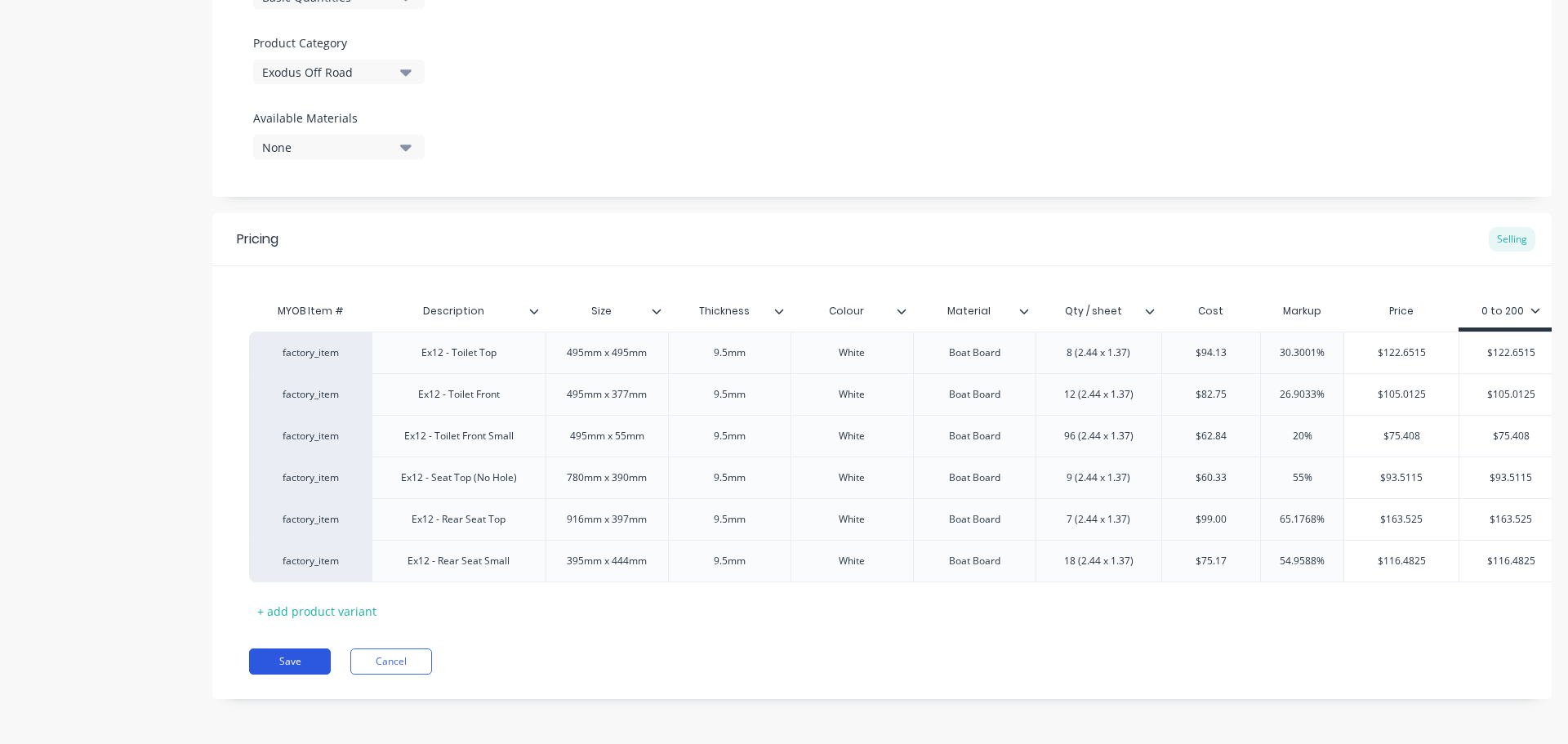
click at [293, 664] on button "Save" at bounding box center [290, 660] width 82 height 26
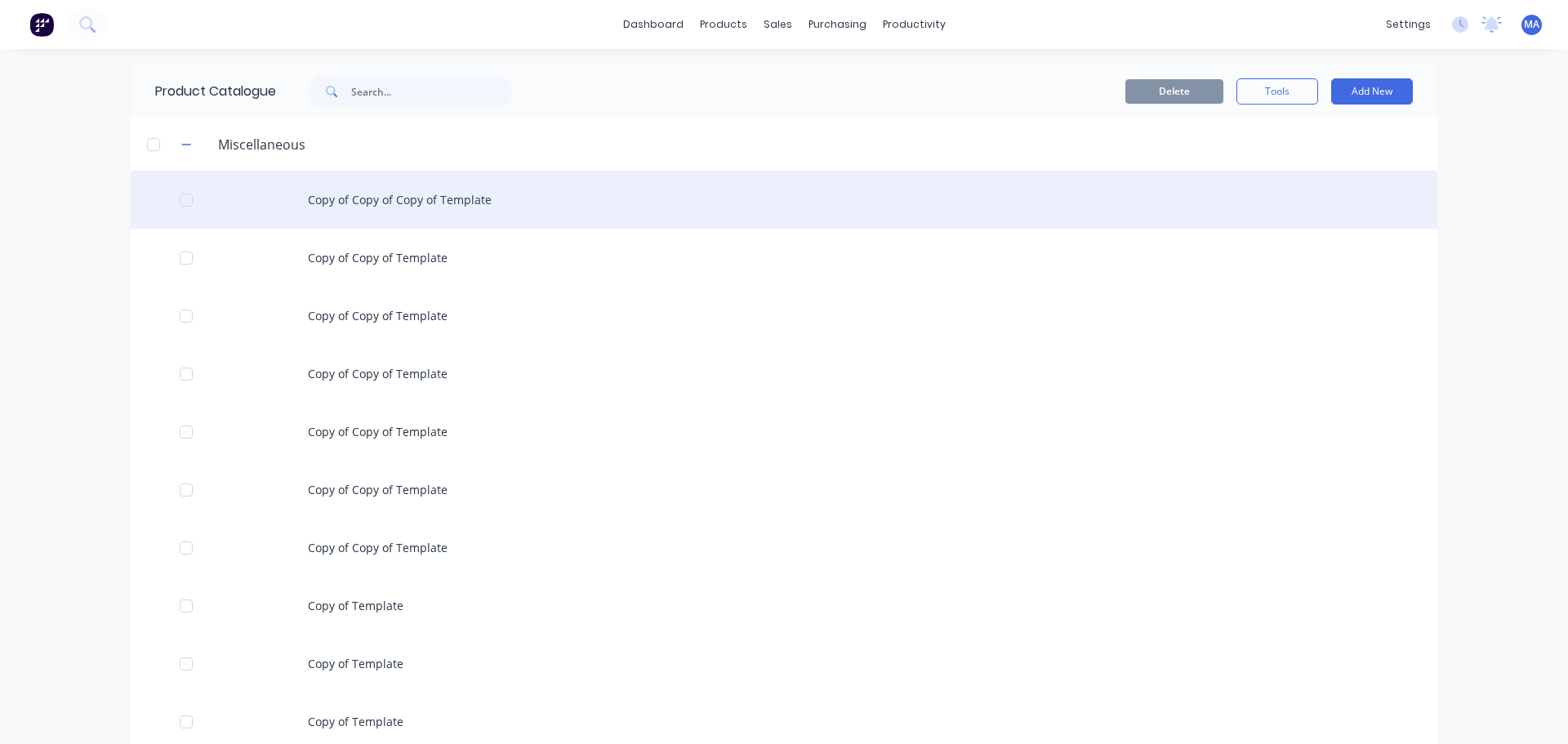
click at [384, 196] on div "Copy of Copy of Copy of Template" at bounding box center [784, 199] width 1307 height 58
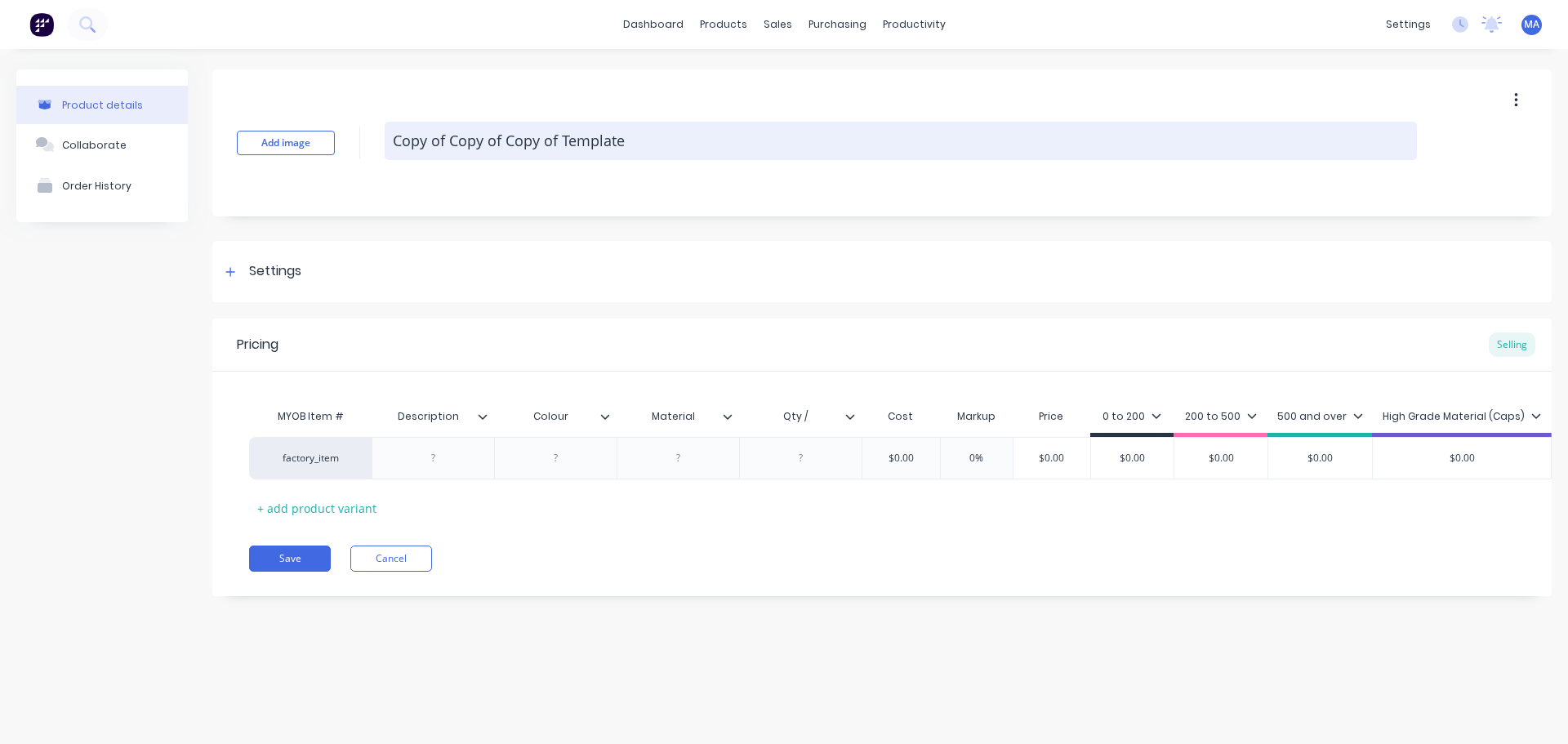
click at [524, 142] on textarea "Copy of Copy of Copy of Template" at bounding box center [901, 141] width 1033 height 38
drag, startPoint x: 673, startPoint y: 142, endPoint x: 397, endPoint y: 143, distance: 276.0
click at [397, 143] on textarea "Copy of Copy of Copy of Template" at bounding box center [901, 141] width 1033 height 38
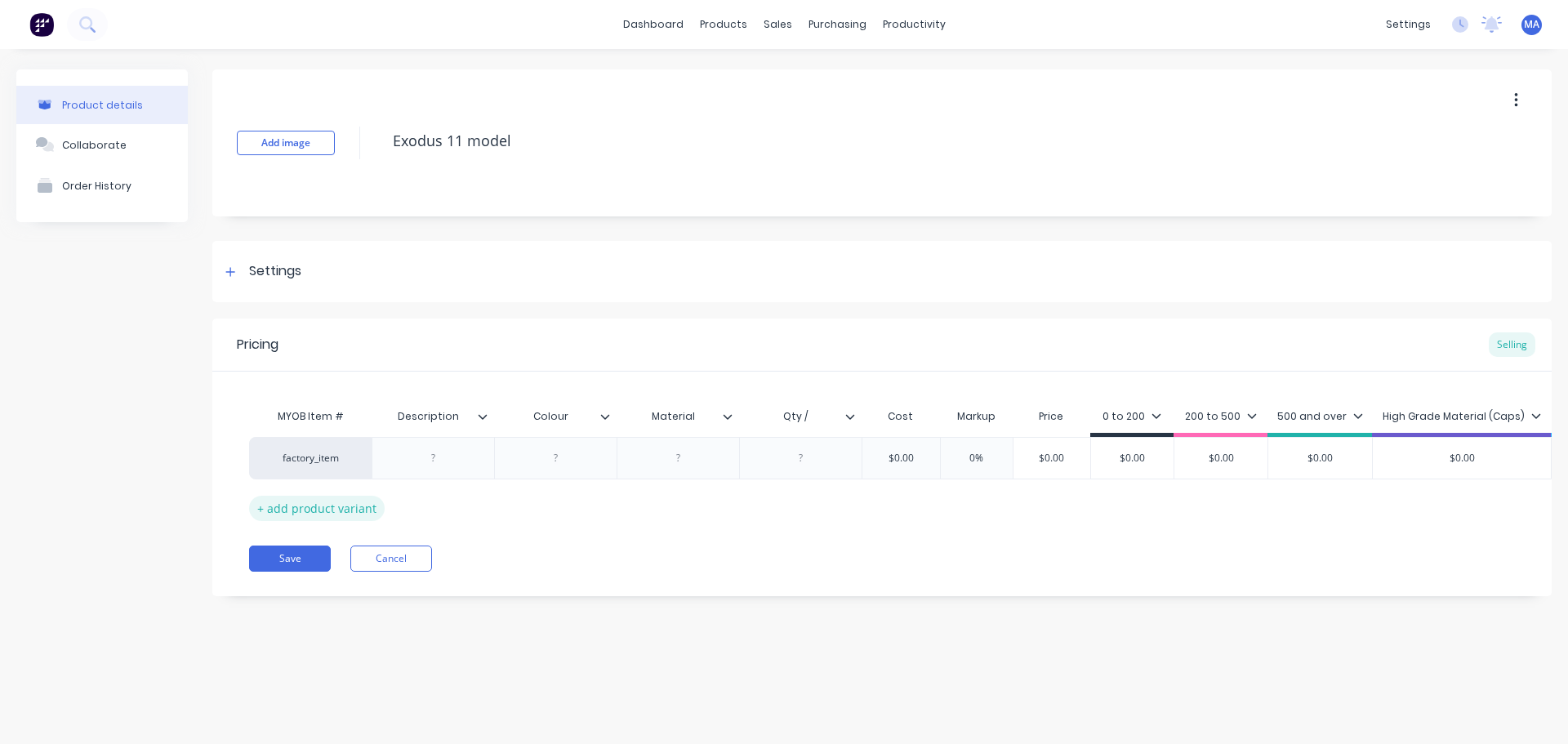
click at [332, 515] on div "+ add product variant" at bounding box center [317, 509] width 135 height 25
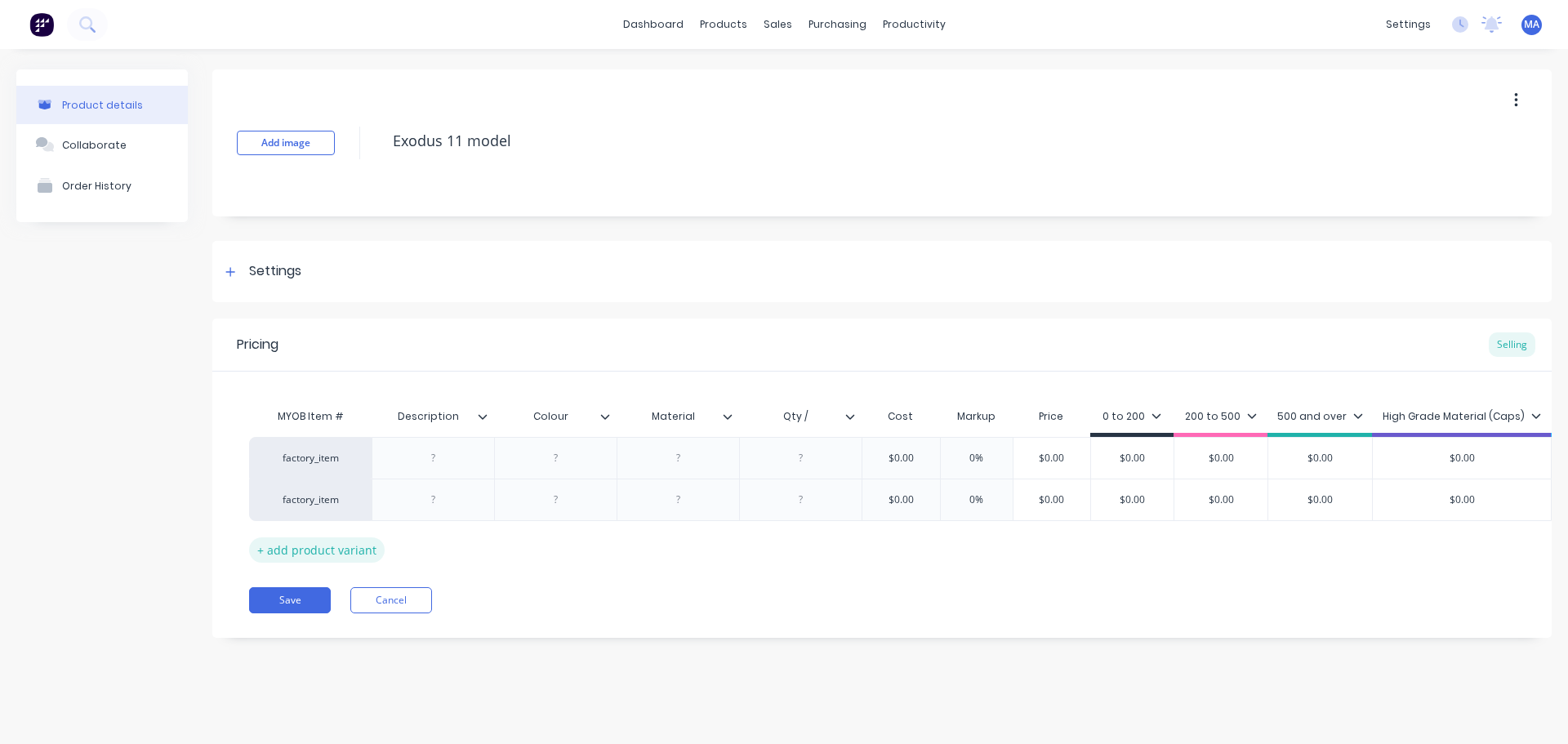
click at [328, 556] on div "+ add product variant" at bounding box center [317, 549] width 135 height 25
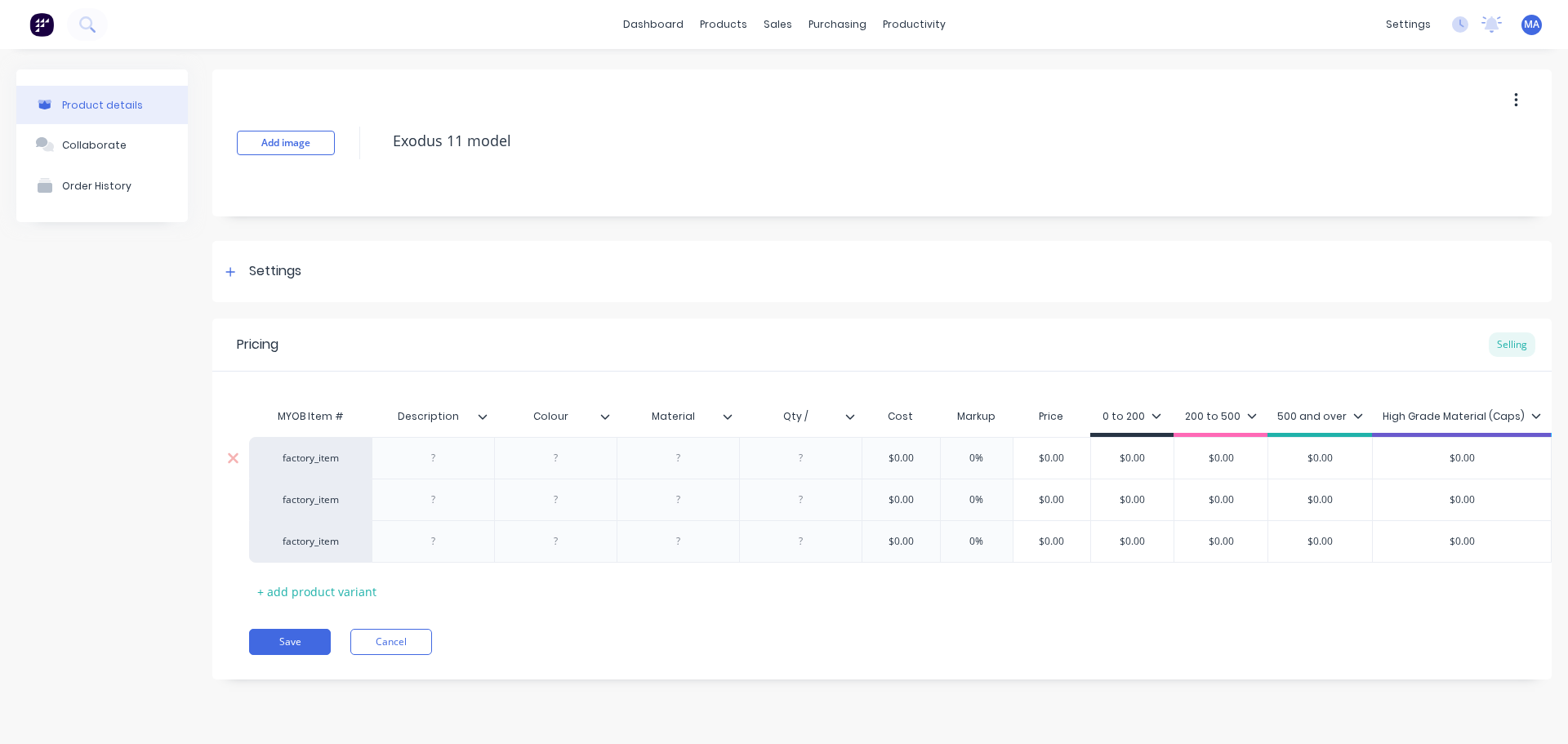
click at [445, 474] on div at bounding box center [433, 458] width 123 height 42
click at [443, 461] on div at bounding box center [434, 458] width 82 height 21
click at [485, 418] on icon at bounding box center [483, 417] width 10 height 10
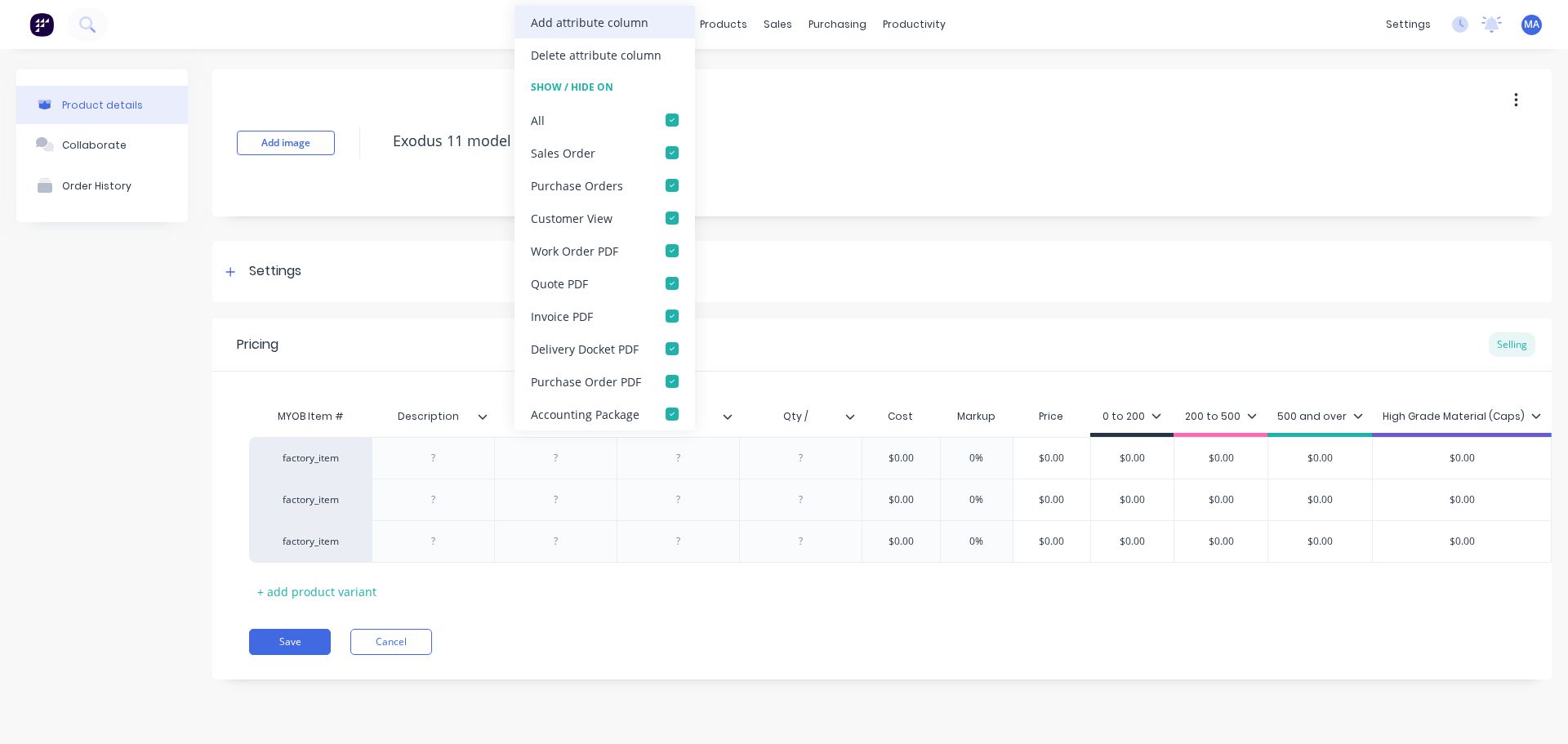
click at [566, 23] on div "Add attribute column" at bounding box center [590, 23] width 118 height 18
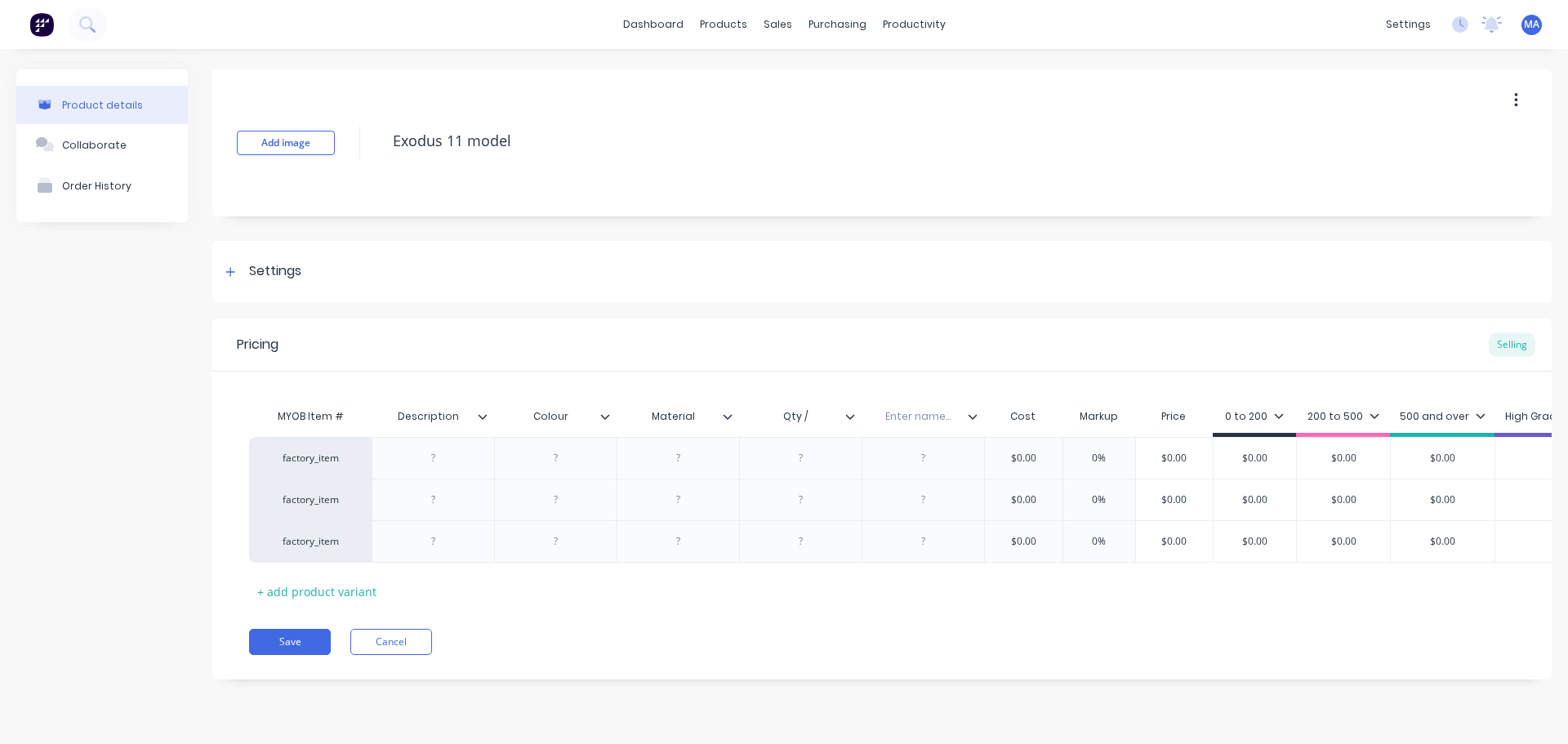
click at [485, 424] on div "Description" at bounding box center [433, 416] width 123 height 41
click at [485, 420] on icon at bounding box center [483, 417] width 10 height 10
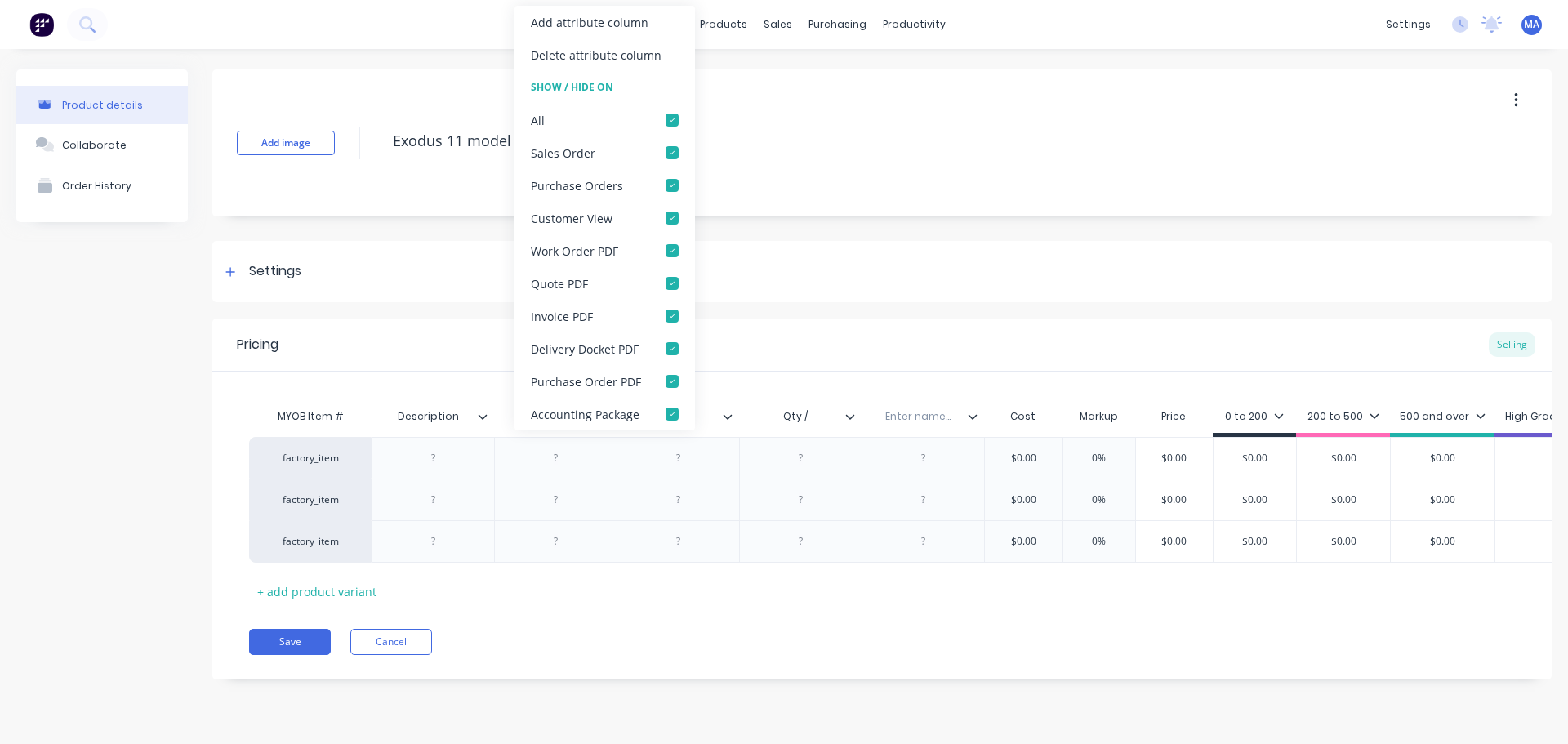
click at [562, 23] on div "Add attribute column" at bounding box center [590, 23] width 118 height 18
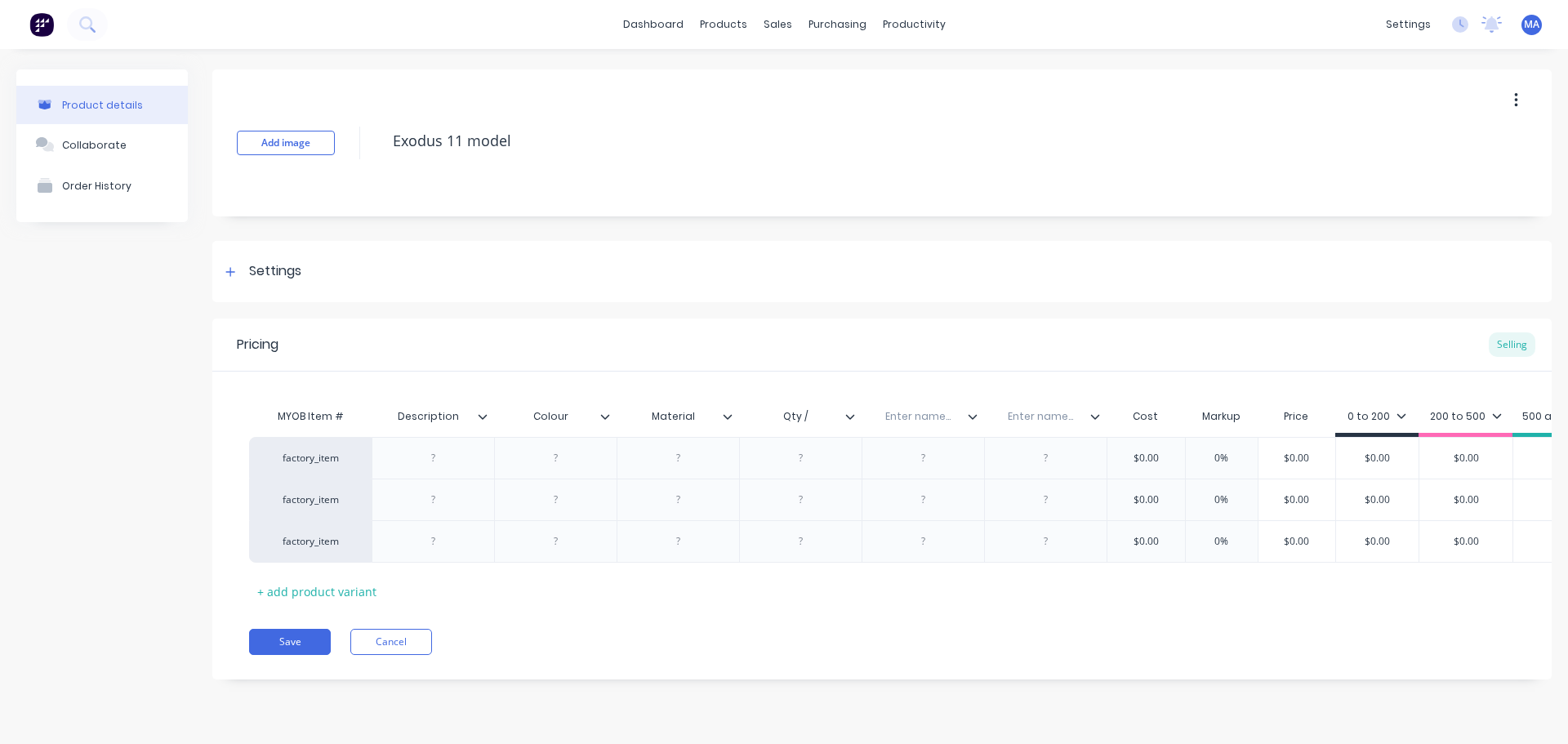
click at [925, 422] on input "text" at bounding box center [918, 417] width 113 height 15
click at [1033, 424] on div "Enter name..." at bounding box center [1040, 416] width 113 height 41
click at [1057, 423] on input "text" at bounding box center [1040, 417] width 113 height 15
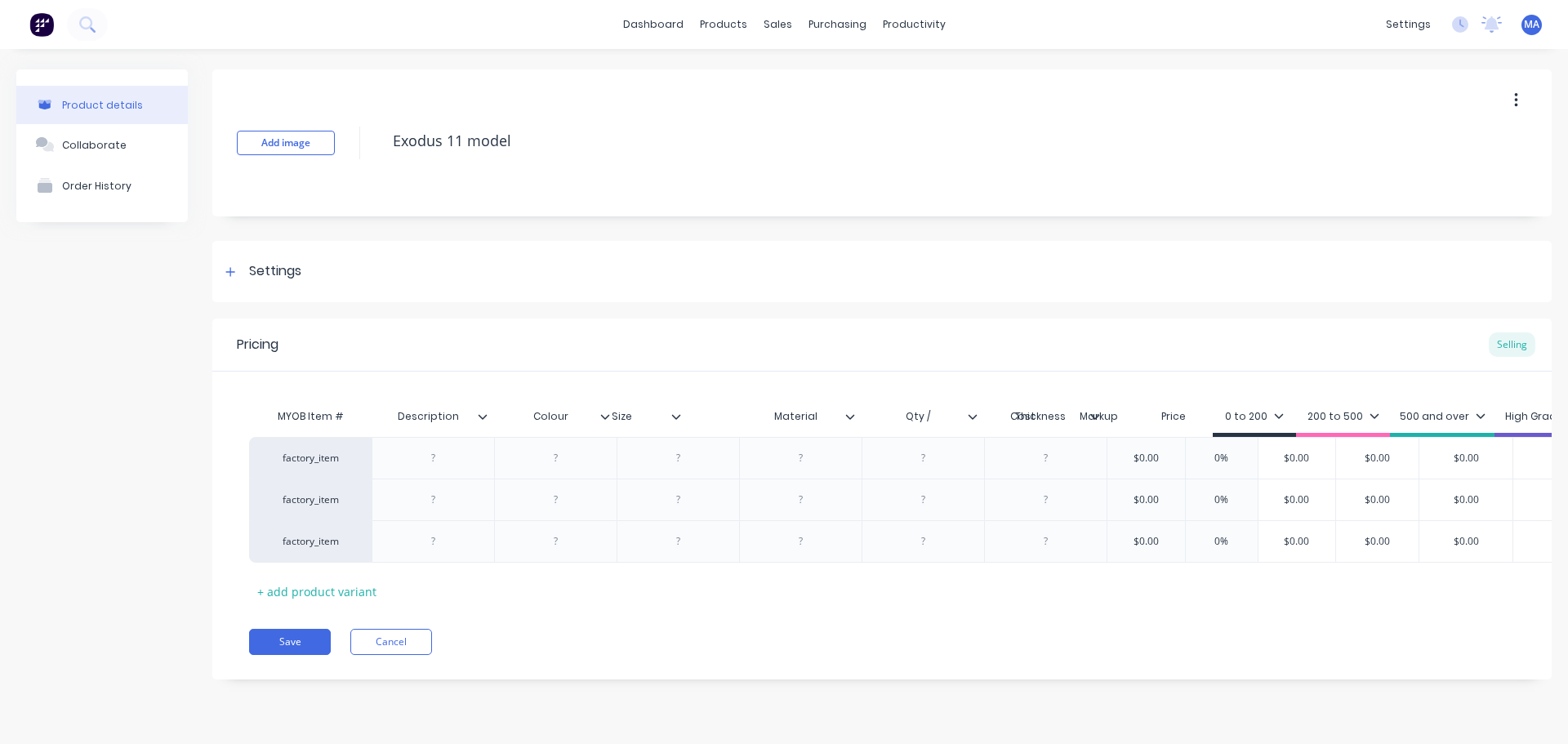
drag, startPoint x: 974, startPoint y: 418, endPoint x: 671, endPoint y: 418, distance: 303.0
click at [671, 418] on div "MYOB Item # Description Colour Material Qty / Size Thickness Cost Markup Price …" at bounding box center [1107, 418] width 1716 height 37
drag, startPoint x: 1093, startPoint y: 418, endPoint x: 814, endPoint y: 418, distance: 279.0
click at [814, 418] on div "MYOB Item # Description Colour Size Material Qty / Thickness Cost Markup Price …" at bounding box center [1107, 418] width 1716 height 37
drag, startPoint x: 626, startPoint y: 417, endPoint x: 855, endPoint y: 416, distance: 229.0
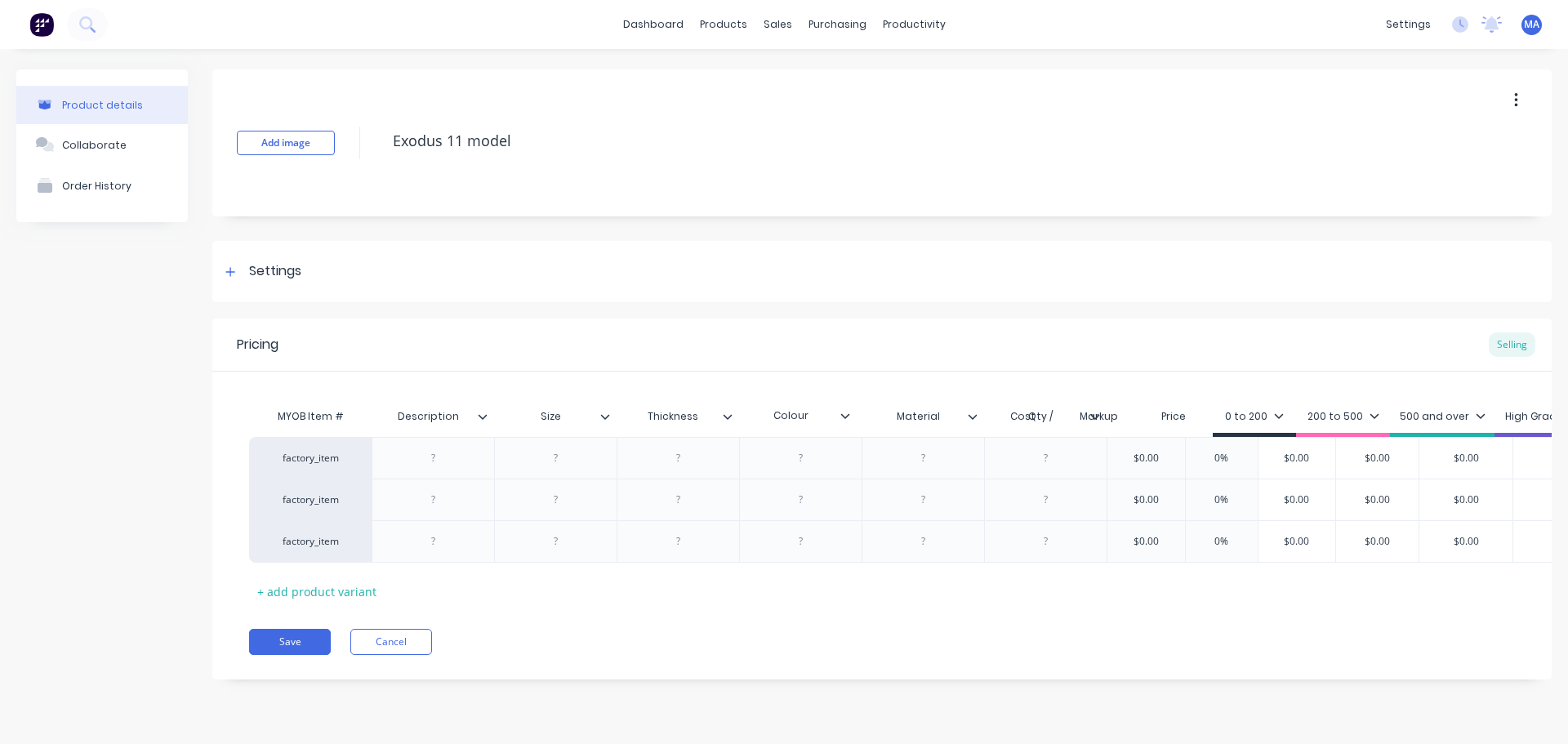
click at [855, 416] on div "MYOB Item # Description Colour Size Thickness Material Qty / Cost Markup Price …" at bounding box center [1107, 418] width 1716 height 37
click at [817, 458] on div at bounding box center [801, 458] width 82 height 21
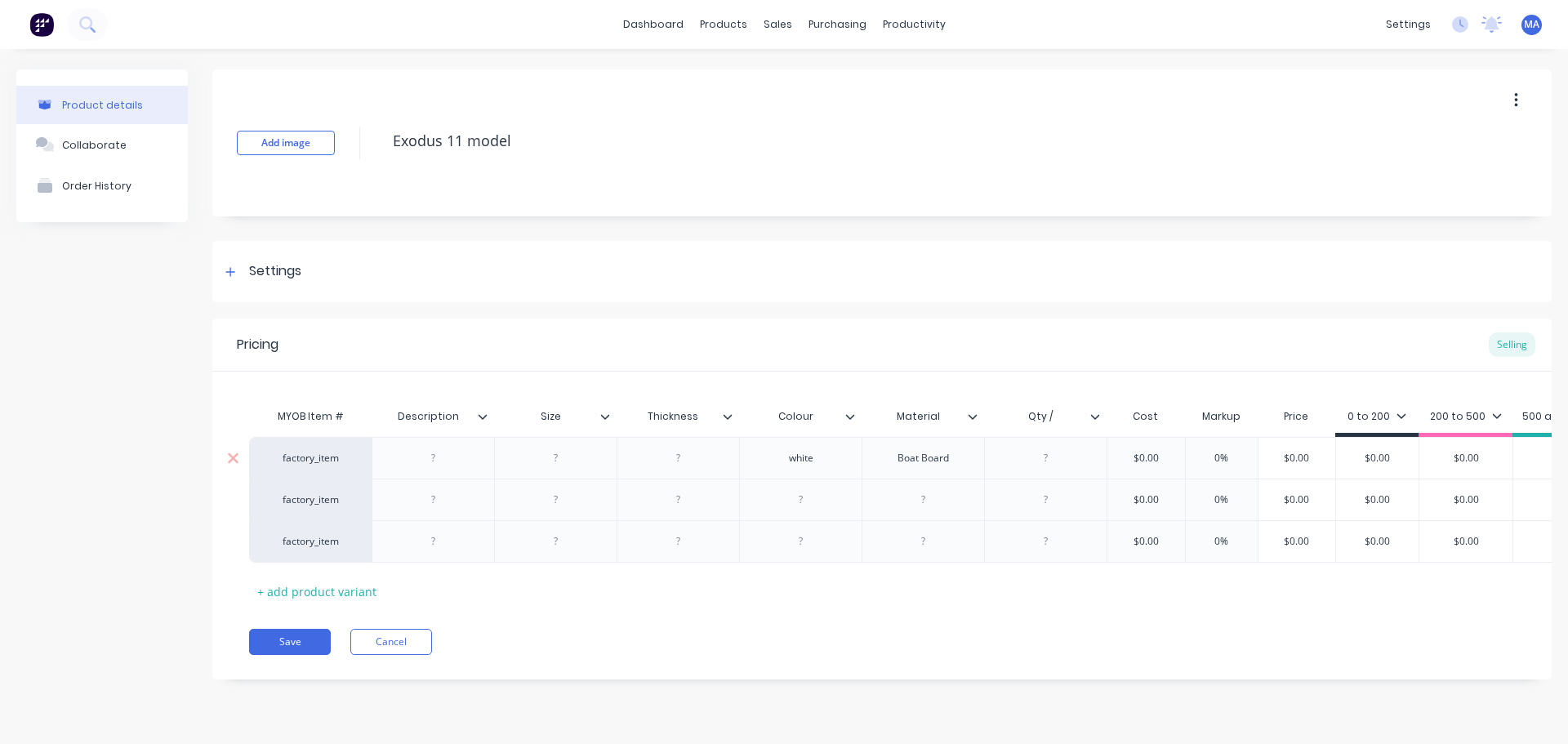
click at [802, 461] on div "white" at bounding box center [801, 458] width 82 height 21
click at [797, 466] on div "white" at bounding box center [801, 458] width 82 height 21
drag, startPoint x: 1048, startPoint y: 423, endPoint x: 1084, endPoint y: 426, distance: 36.1
click at [1077, 421] on input "Qty /" at bounding box center [1040, 417] width 113 height 15
click at [1012, 480] on div at bounding box center [1045, 499] width 123 height 42
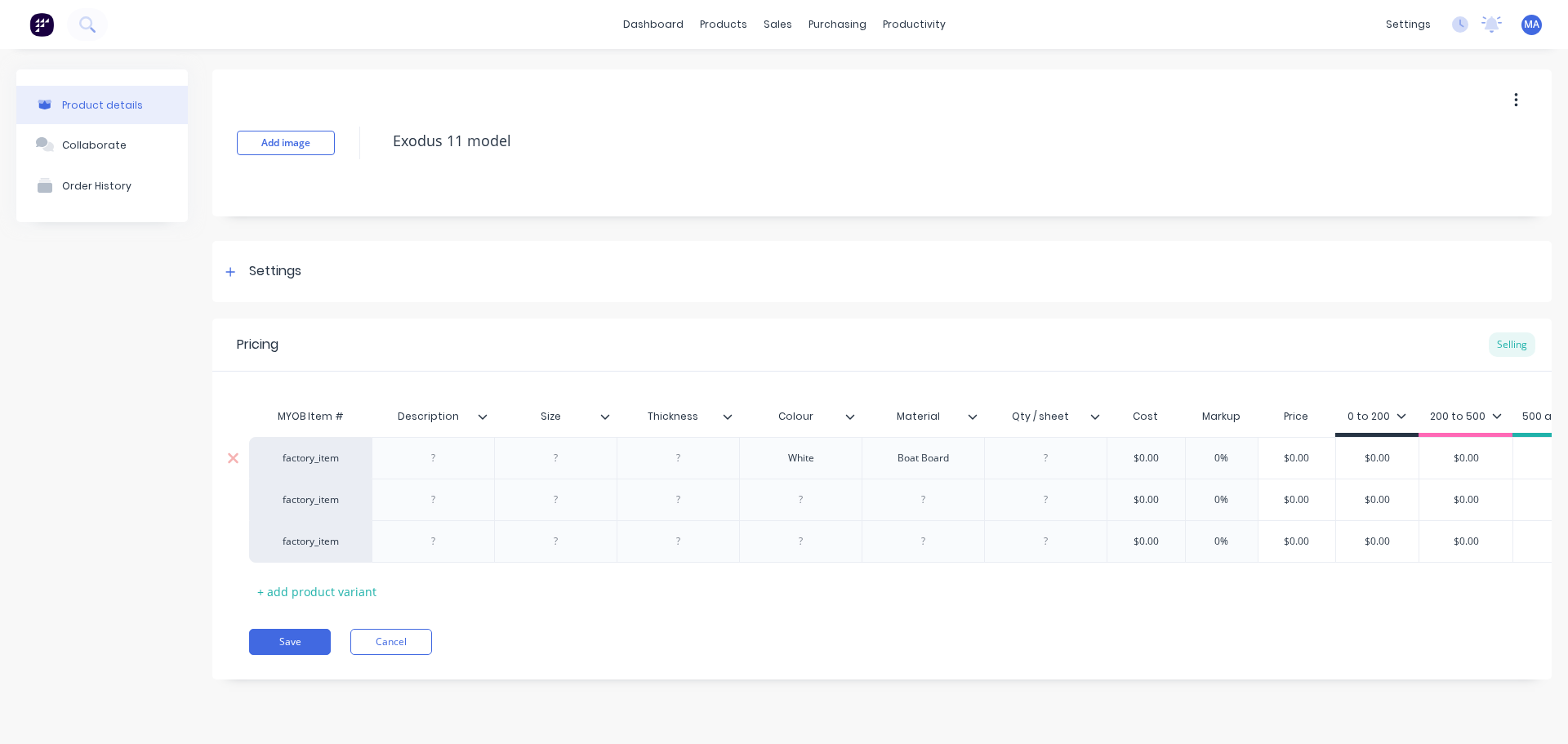
click at [452, 453] on div at bounding box center [434, 458] width 82 height 21
click at [1056, 456] on div at bounding box center [1047, 458] width 82 height 21
click at [1160, 456] on input "text" at bounding box center [1146, 458] width 82 height 15
click at [1160, 456] on input "$0.00" at bounding box center [1146, 458] width 82 height 15
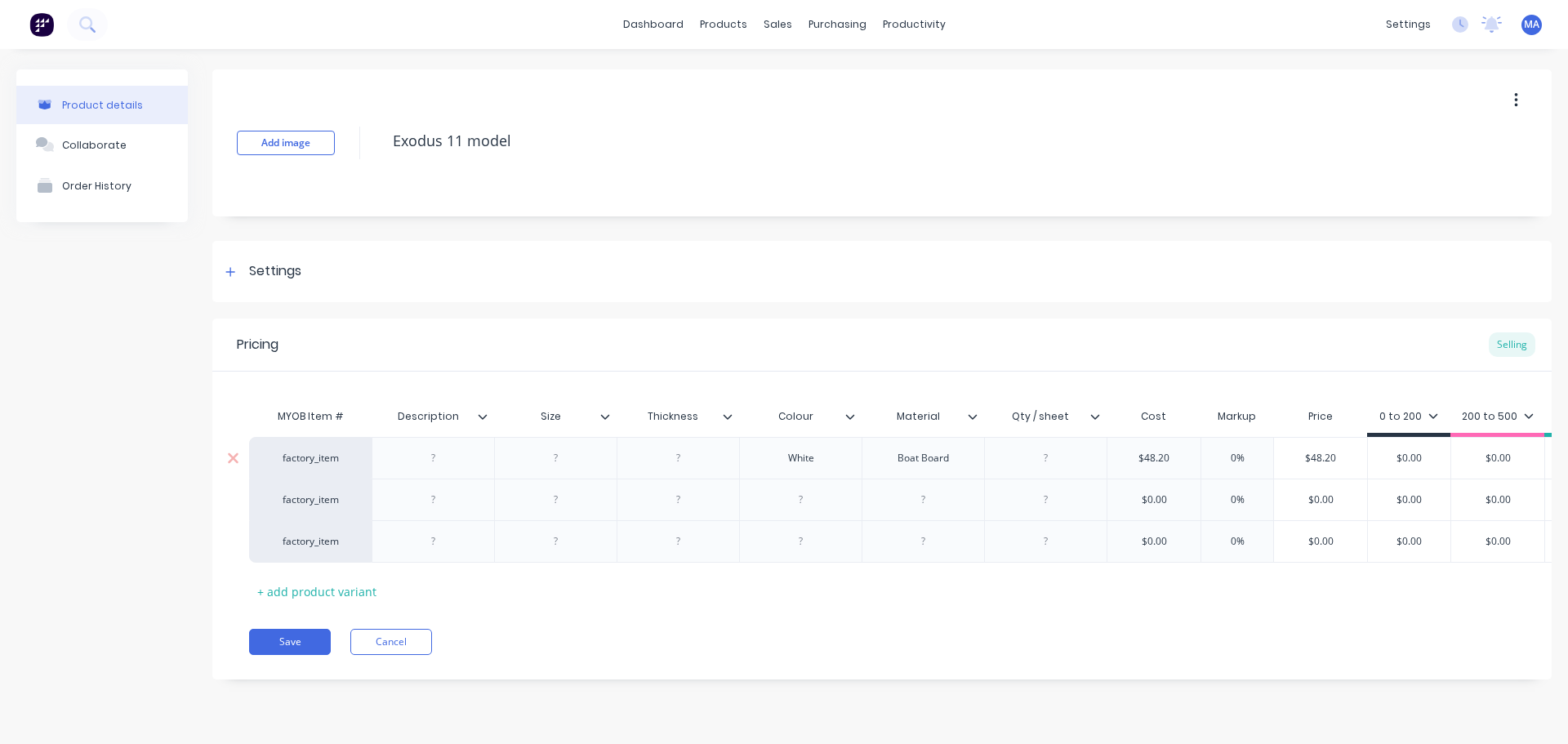
click at [1246, 454] on input "0%" at bounding box center [1238, 458] width 82 height 15
click at [1347, 457] on input "$48.20" at bounding box center [1320, 458] width 93 height 15
click at [1428, 417] on icon at bounding box center [1434, 416] width 10 height 10
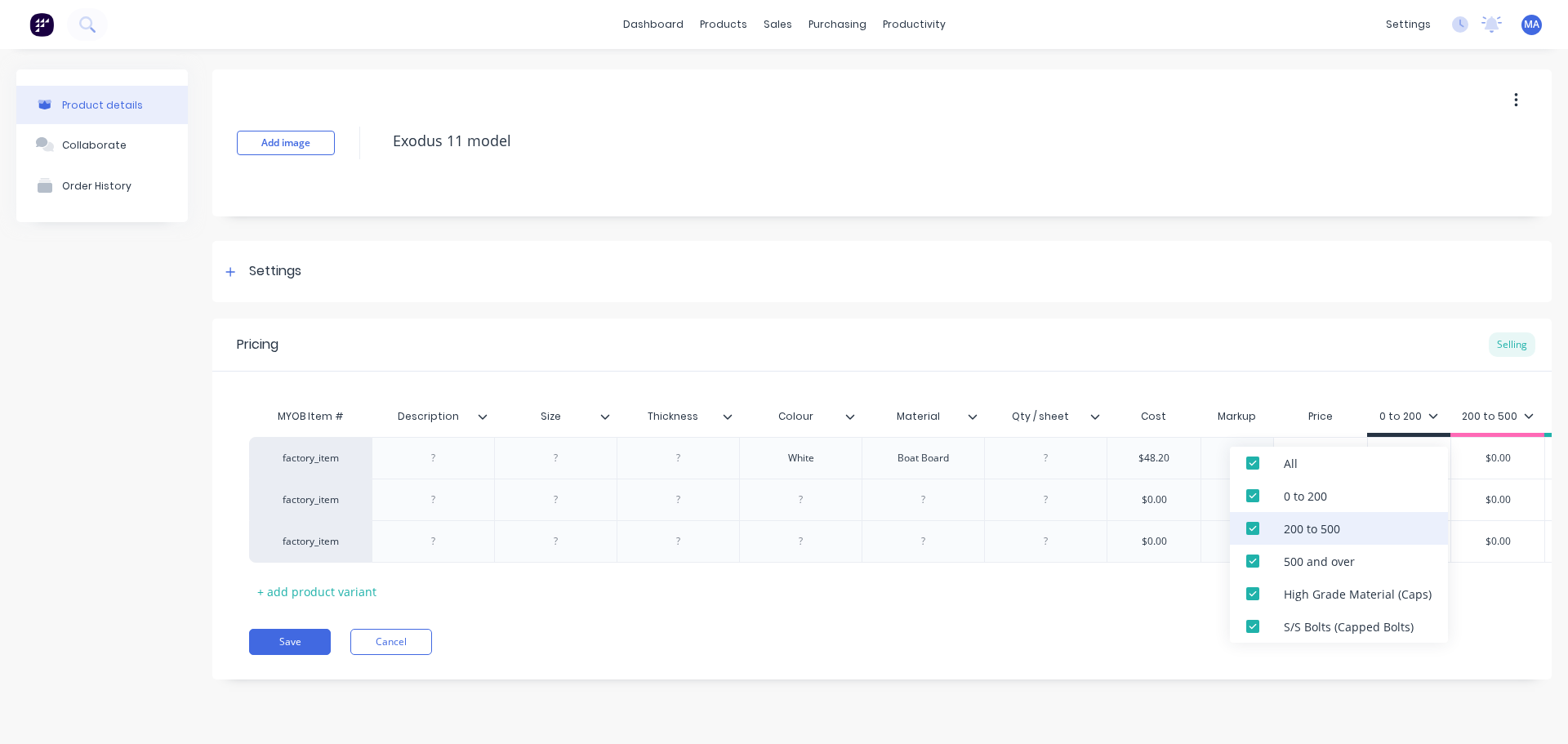
click at [1335, 542] on div "200 to 500" at bounding box center [1339, 528] width 218 height 33
click at [1333, 566] on div "500 and over" at bounding box center [1319, 561] width 71 height 18
click at [1327, 597] on div "High Grade Material (Caps)" at bounding box center [1357, 594] width 148 height 18
click at [1328, 630] on div "S/S Bolts (Capped Bolts)" at bounding box center [1348, 626] width 129 height 18
click at [1336, 672] on div "Pricing Selling MYOB Item # Description Size Thickness Colour Material Qty / sh…" at bounding box center [882, 499] width 1340 height 361
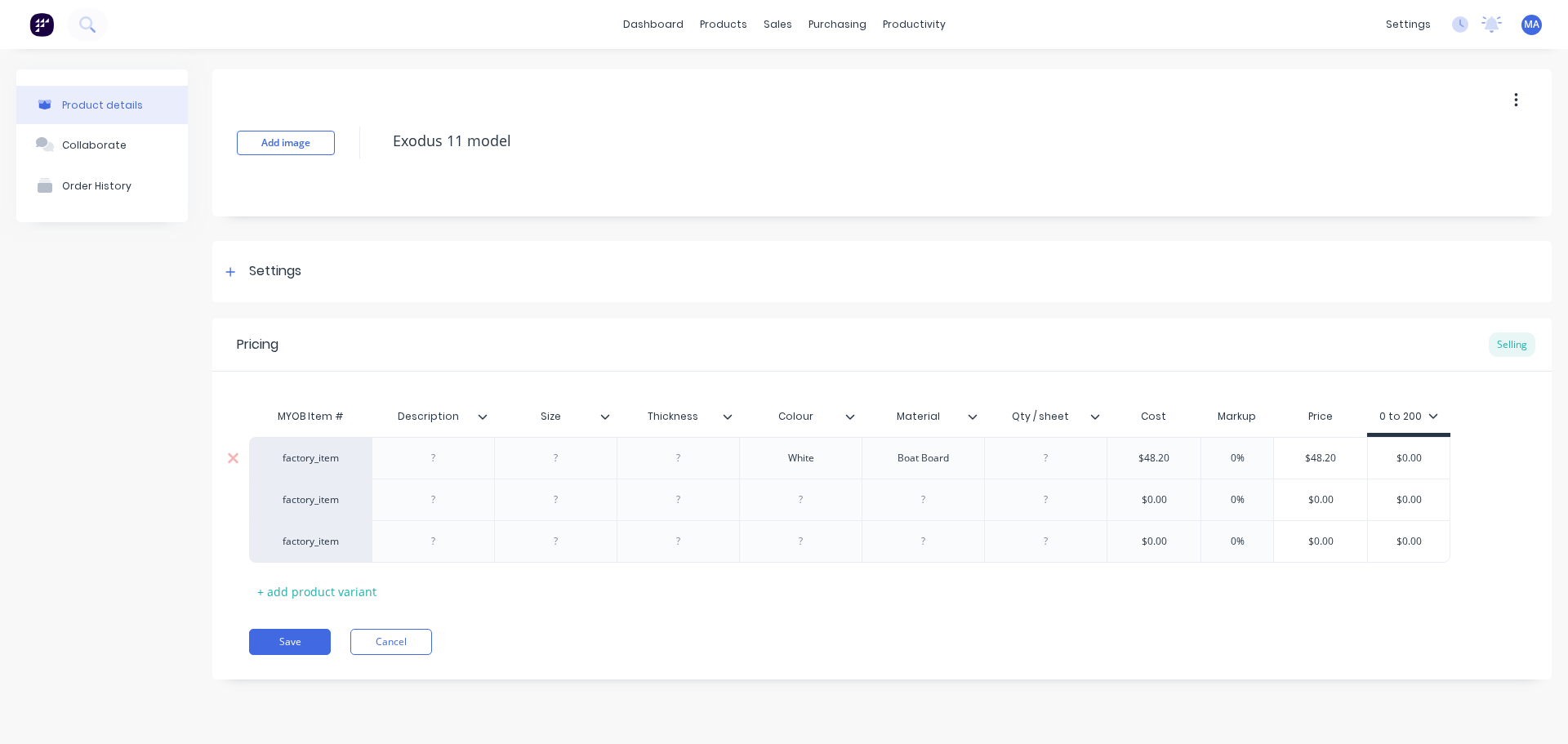
click at [1357, 458] on input "$48.20" at bounding box center [1320, 458] width 93 height 15
drag, startPoint x: 1372, startPoint y: 458, endPoint x: 1305, endPoint y: 461, distance: 67.1
click at [1306, 461] on div "factory_item White Boat Board $48.20 $48.20 0% 0% $48.20 $48.20 $0.00 $0.00" at bounding box center [850, 458] width 1201 height 42
drag, startPoint x: 1398, startPoint y: 457, endPoint x: 1380, endPoint y: 456, distance: 18.0
click at [1380, 456] on input "$0.00" at bounding box center [1409, 458] width 82 height 15
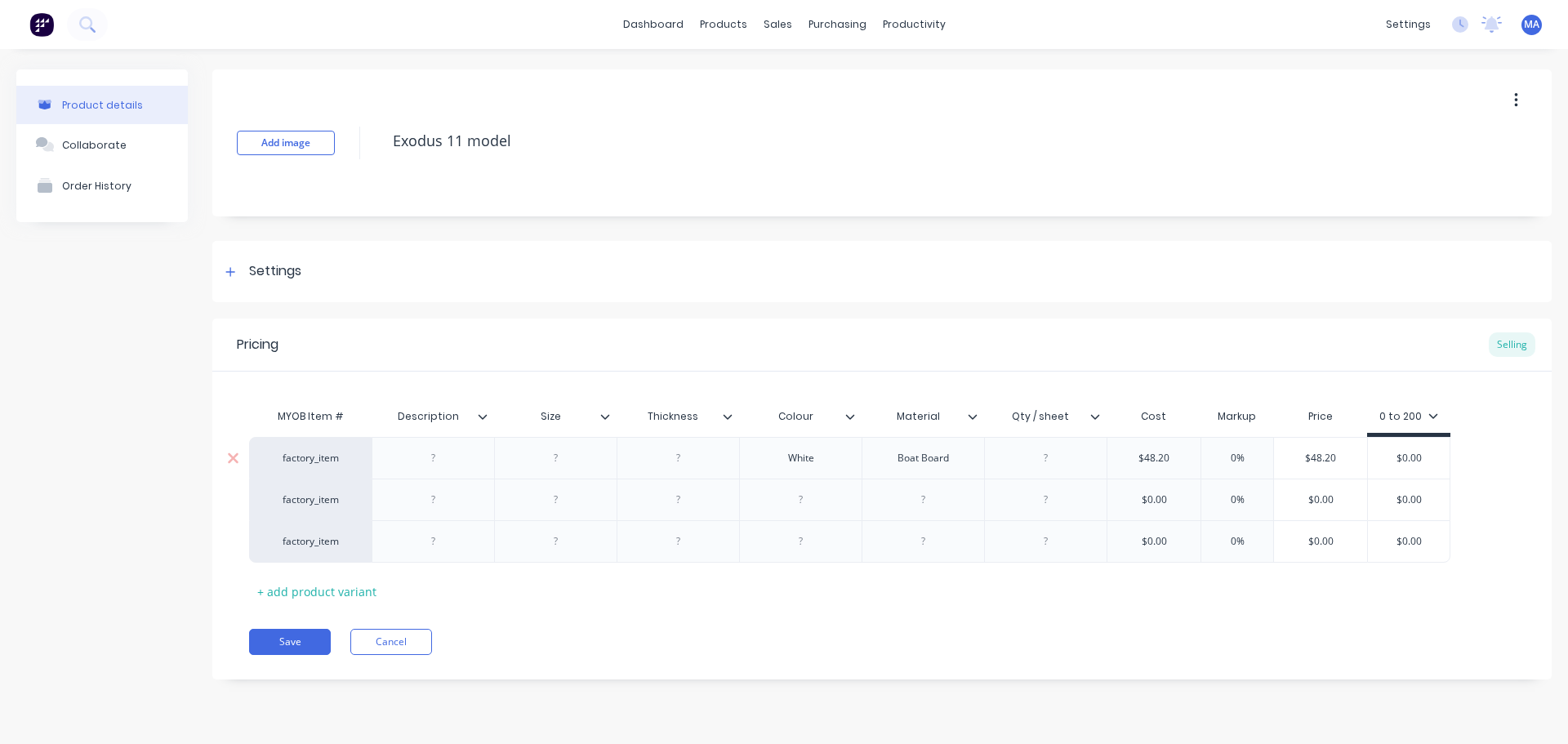
drag, startPoint x: 1347, startPoint y: 462, endPoint x: 1282, endPoint y: 461, distance: 65.0
click at [1274, 460] on input "$48.20" at bounding box center [1320, 458] width 93 height 15
click at [1451, 457] on input "$0.00" at bounding box center [1425, 458] width 82 height 15
drag, startPoint x: 1447, startPoint y: 457, endPoint x: 1366, endPoint y: 453, distance: 81.1
click at [1366, 453] on div "factory_item White Boat Board $48.20 $48.20 -47.5104% 0% $25.30 25.30 $0.00 $0.…" at bounding box center [858, 458] width 1218 height 42
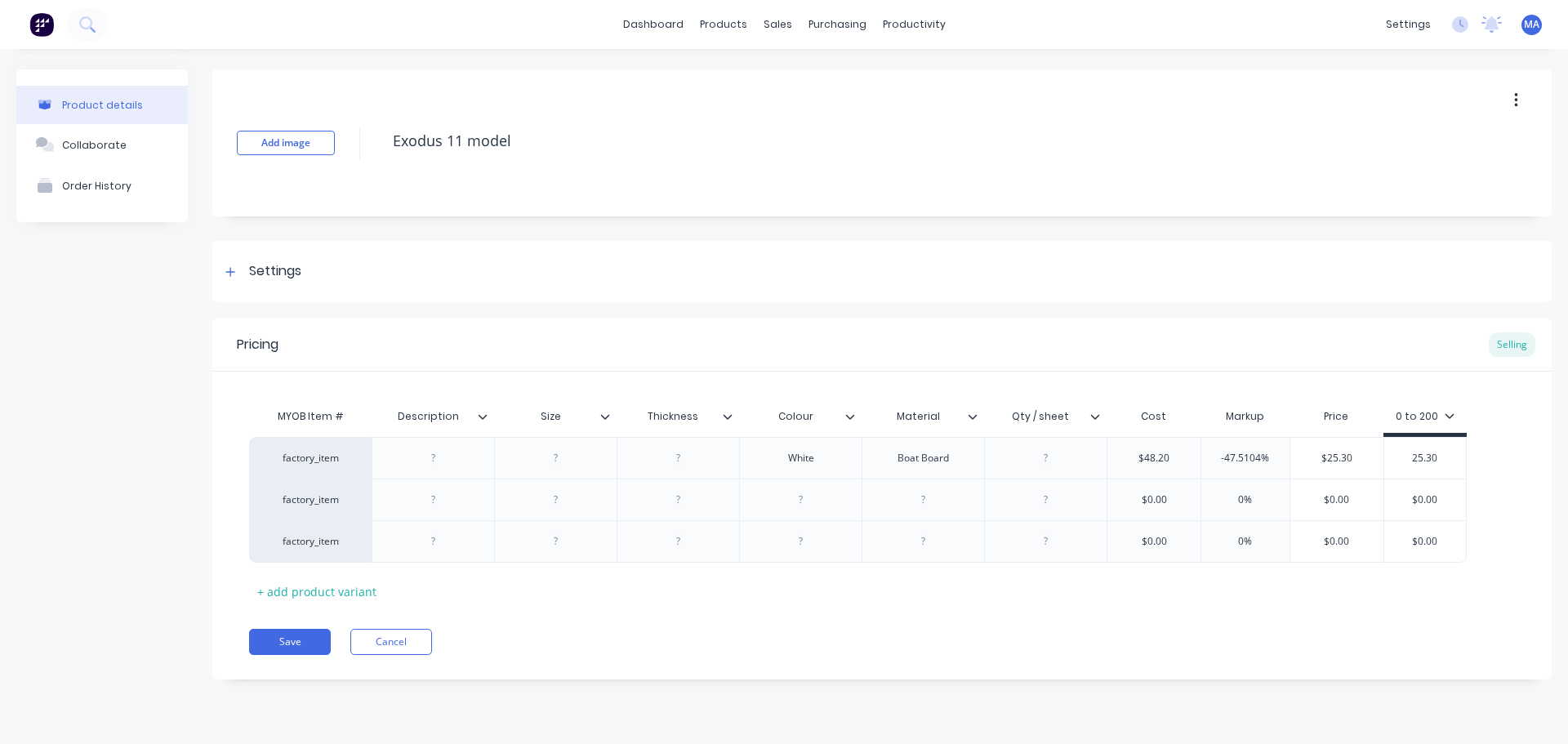
click at [1250, 614] on div "Pricing Selling MYOB Item # Description Size Thickness Colour Material Qty / sh…" at bounding box center [882, 499] width 1340 height 361
click at [1053, 460] on div at bounding box center [1047, 458] width 82 height 21
click at [664, 465] on div at bounding box center [679, 458] width 82 height 21
click at [551, 458] on div at bounding box center [556, 458] width 82 height 21
click at [432, 466] on div at bounding box center [434, 458] width 82 height 21
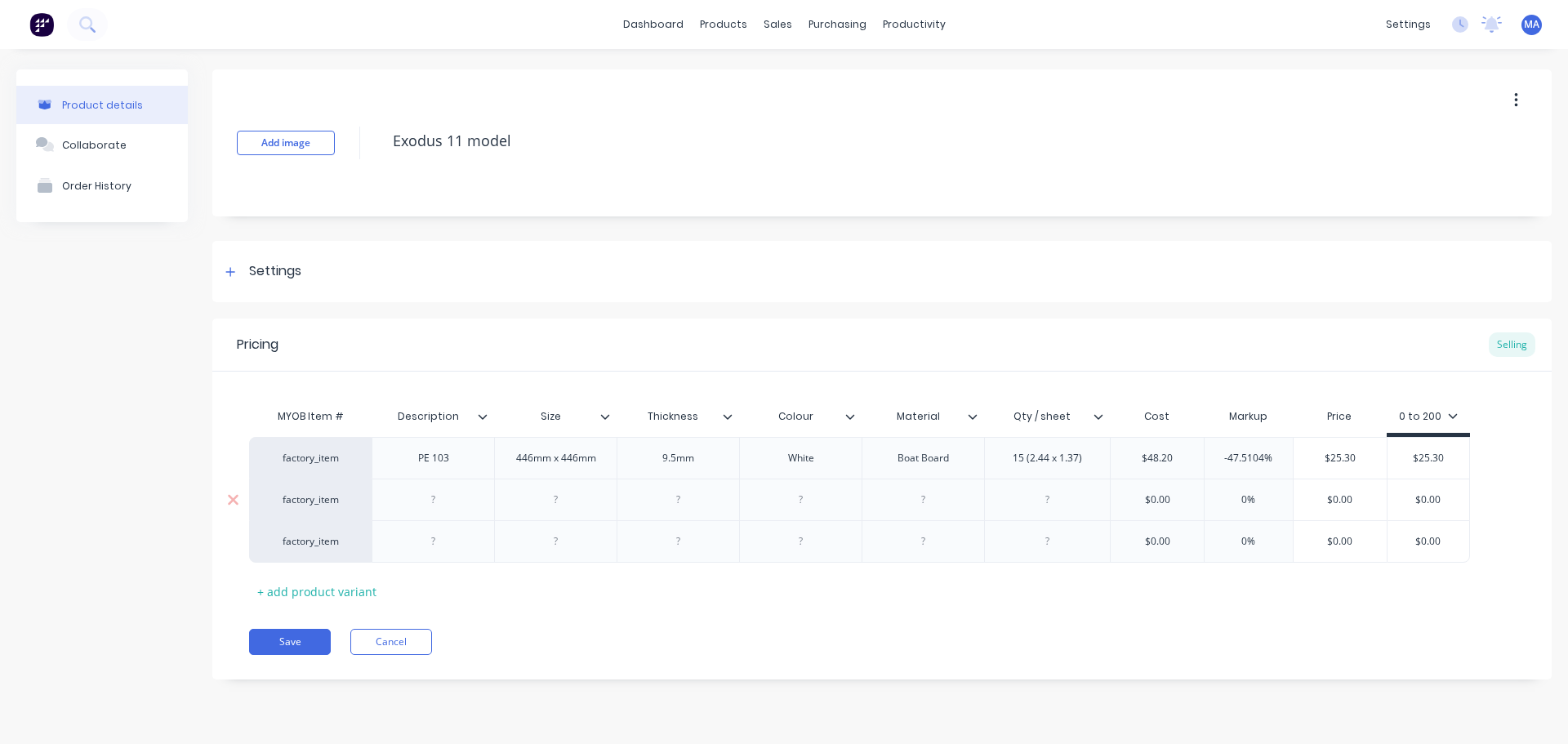
click at [471, 496] on div at bounding box center [434, 499] width 82 height 21
click at [462, 463] on div "PE 103" at bounding box center [434, 458] width 82 height 21
click at [460, 461] on div "PE 103" at bounding box center [434, 458] width 82 height 21
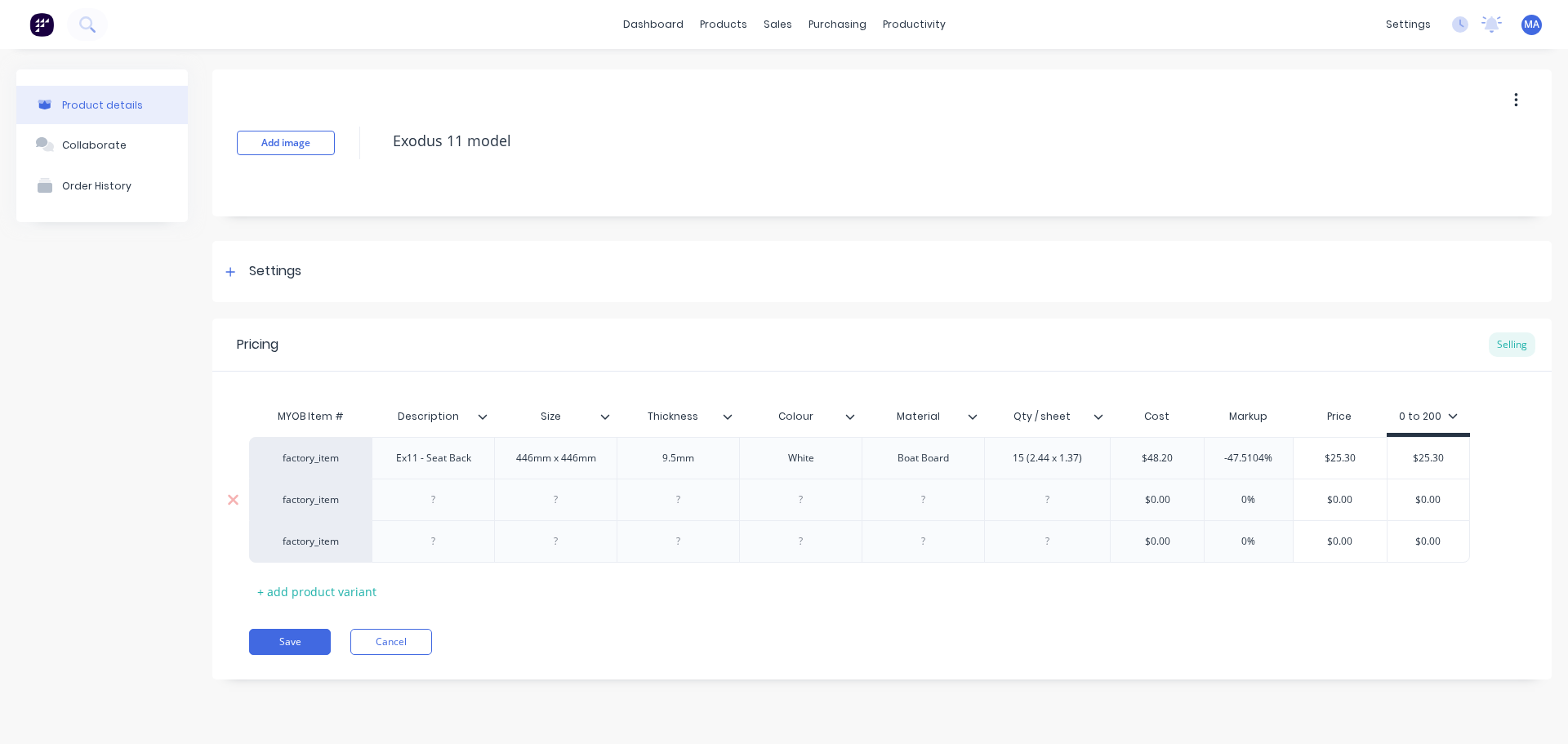
click at [459, 506] on div at bounding box center [434, 499] width 82 height 21
click at [490, 418] on icon at bounding box center [486, 417] width 10 height 10
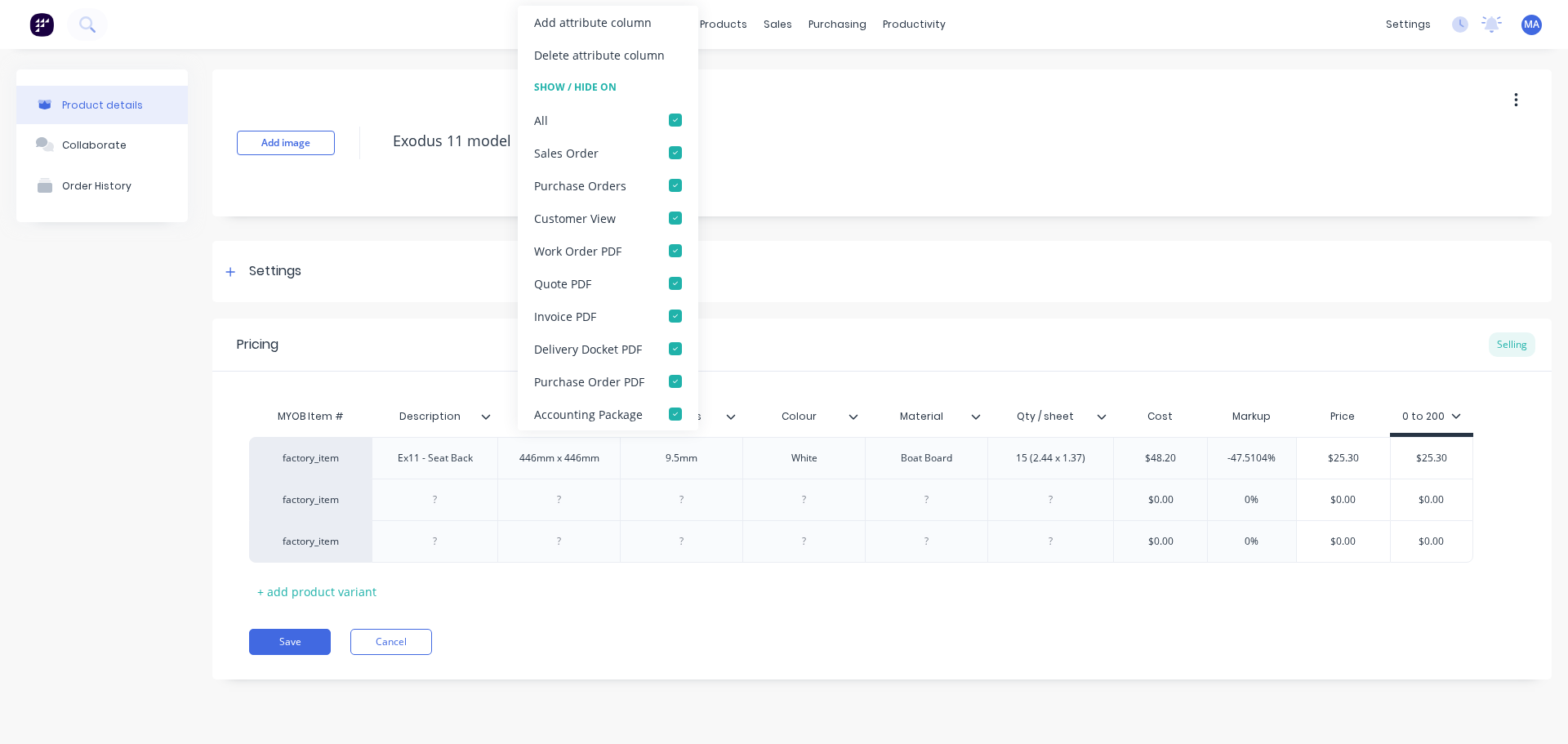
click at [603, 23] on div "Add attribute column" at bounding box center [593, 23] width 118 height 18
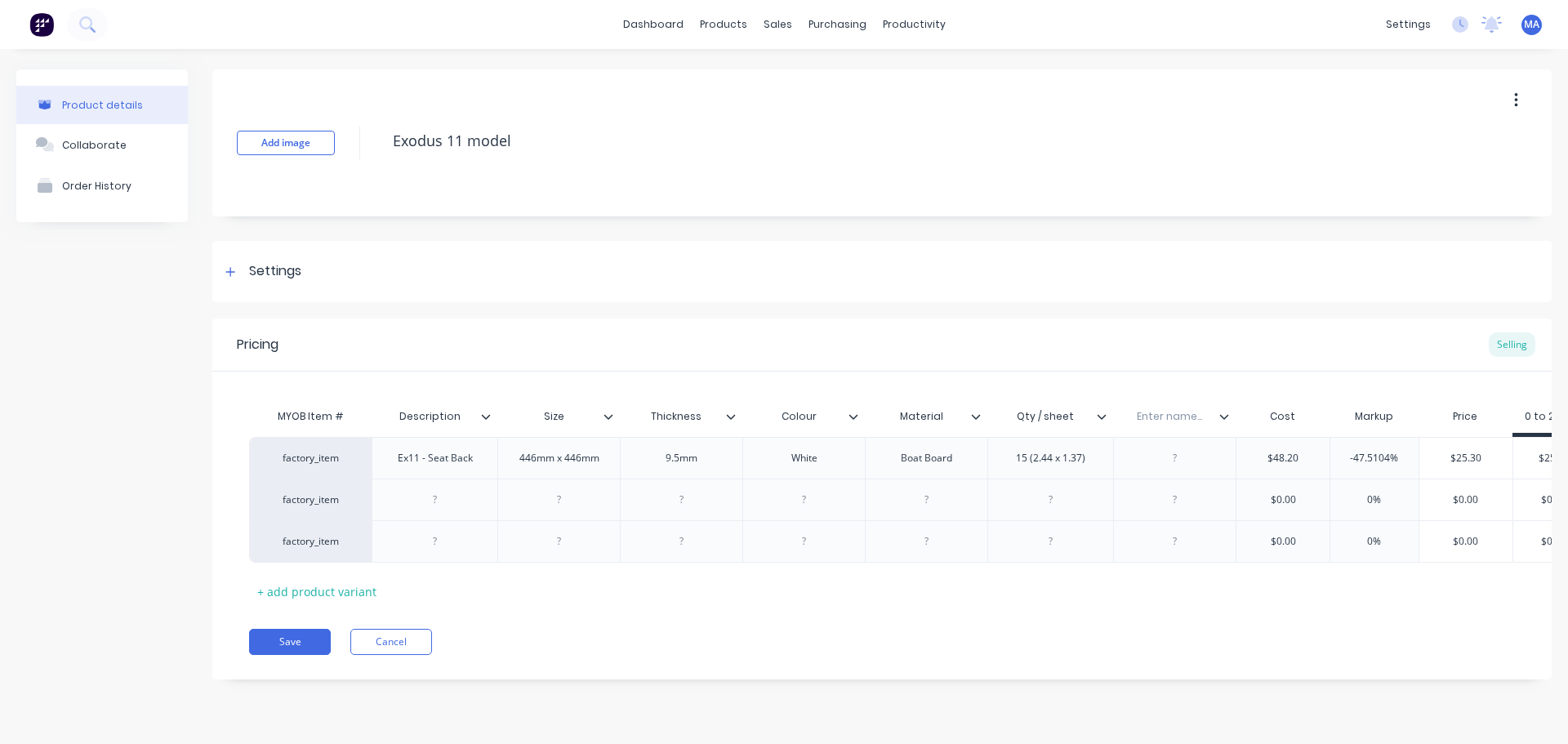
click at [1139, 416] on input "text" at bounding box center [1170, 417] width 113 height 15
click at [1190, 458] on div at bounding box center [1175, 458] width 82 height 21
drag, startPoint x: 1171, startPoint y: 461, endPoint x: 1190, endPoint y: 502, distance: 45.2
click at [1172, 461] on div "Pe 103" at bounding box center [1175, 458] width 82 height 21
click at [1190, 502] on div at bounding box center [1175, 499] width 82 height 21
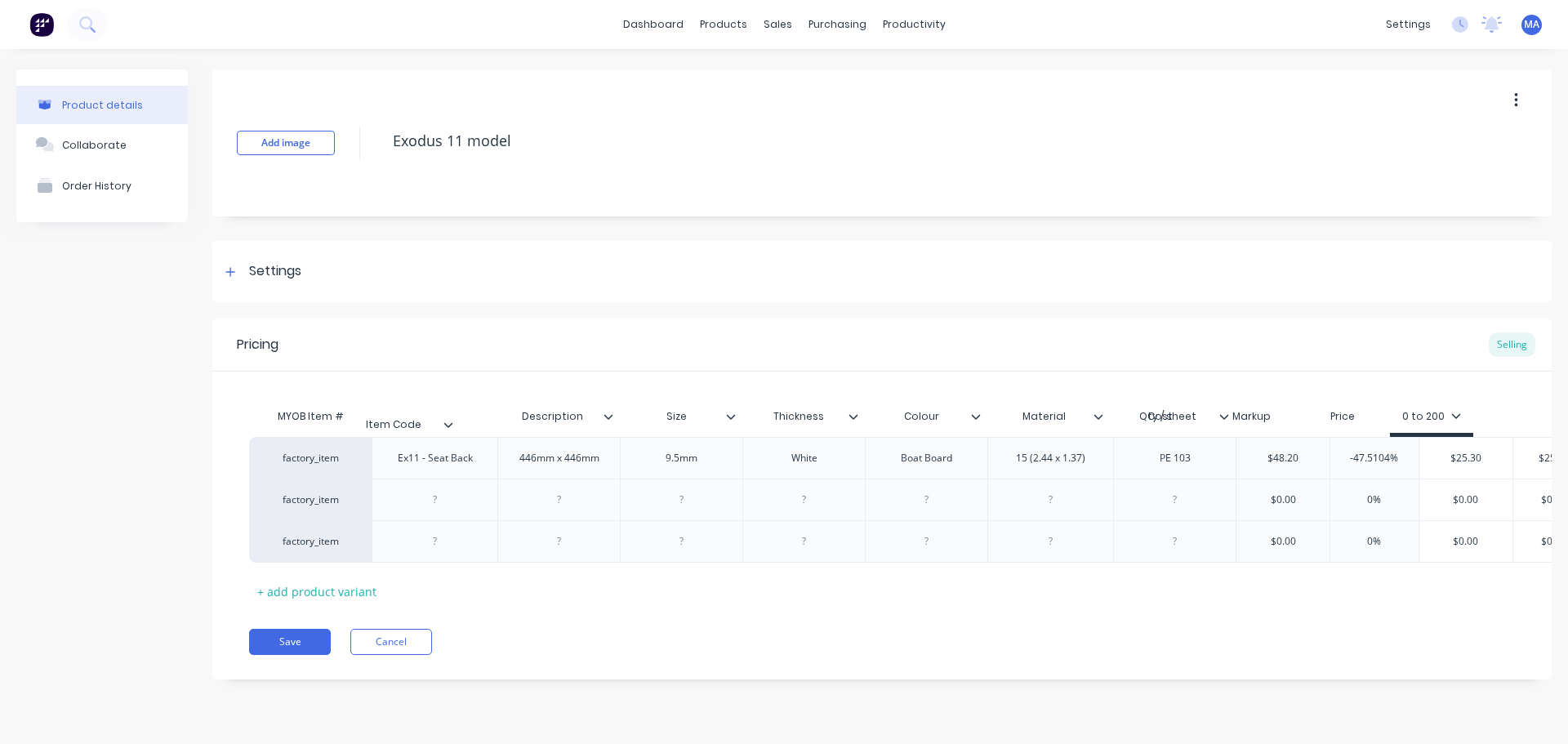
drag, startPoint x: 1232, startPoint y: 416, endPoint x: 452, endPoint y: 424, distance: 780.0
click at [452, 424] on div "MYOB Item # Description Size Thickness Colour Material Qty / sheet Item Code Co…" at bounding box center [922, 418] width 1347 height 37
click at [553, 501] on div at bounding box center [558, 499] width 82 height 21
drag, startPoint x: 599, startPoint y: 461, endPoint x: 501, endPoint y: 463, distance: 98.0
click at [501, 463] on div "Ex11 - Seat Back" at bounding box center [557, 458] width 126 height 42
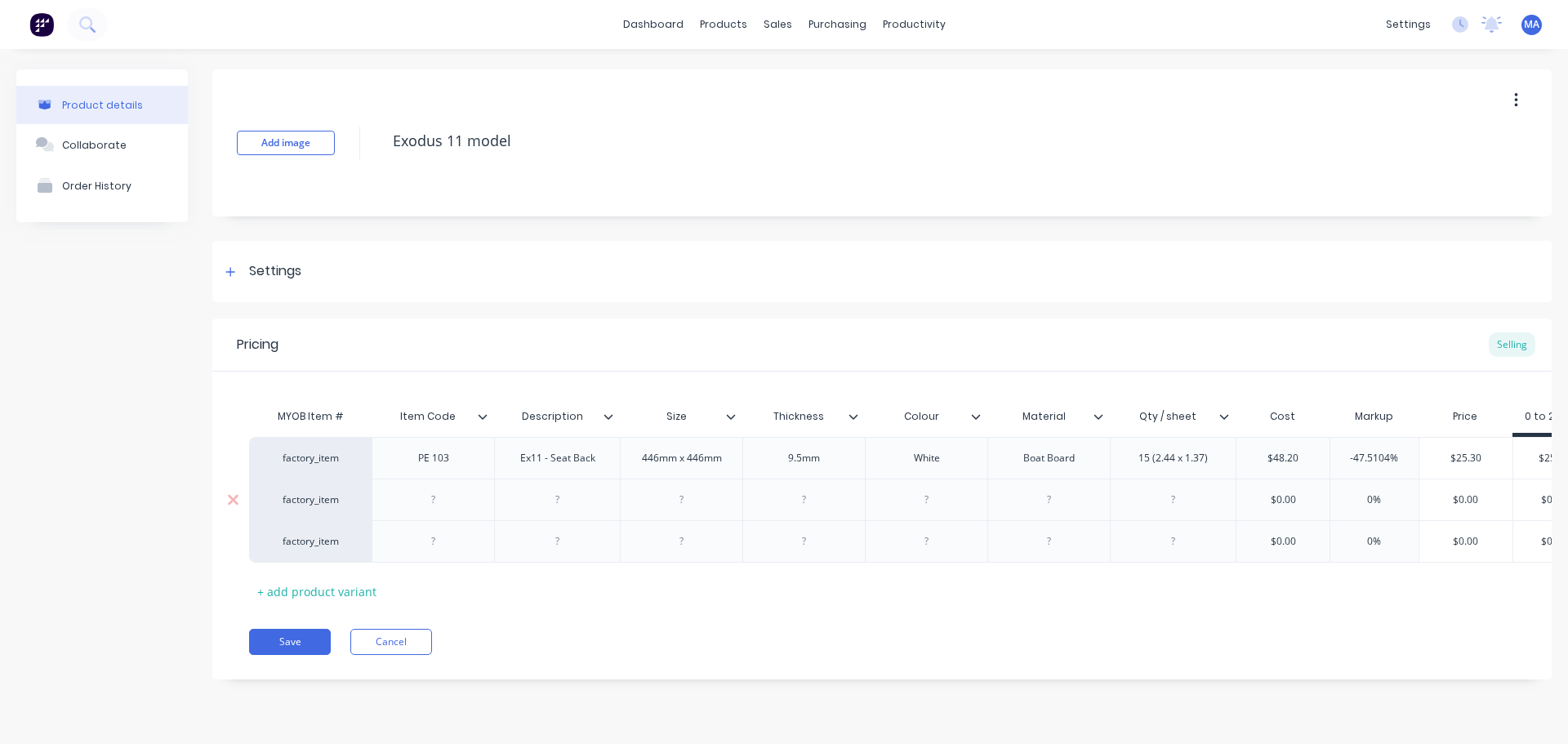
click at [571, 501] on div at bounding box center [558, 499] width 82 height 21
paste div
click at [566, 544] on div at bounding box center [558, 541] width 82 height 21
paste div
click at [601, 505] on div "Ex11 - Seat Back" at bounding box center [557, 499] width 101 height 21
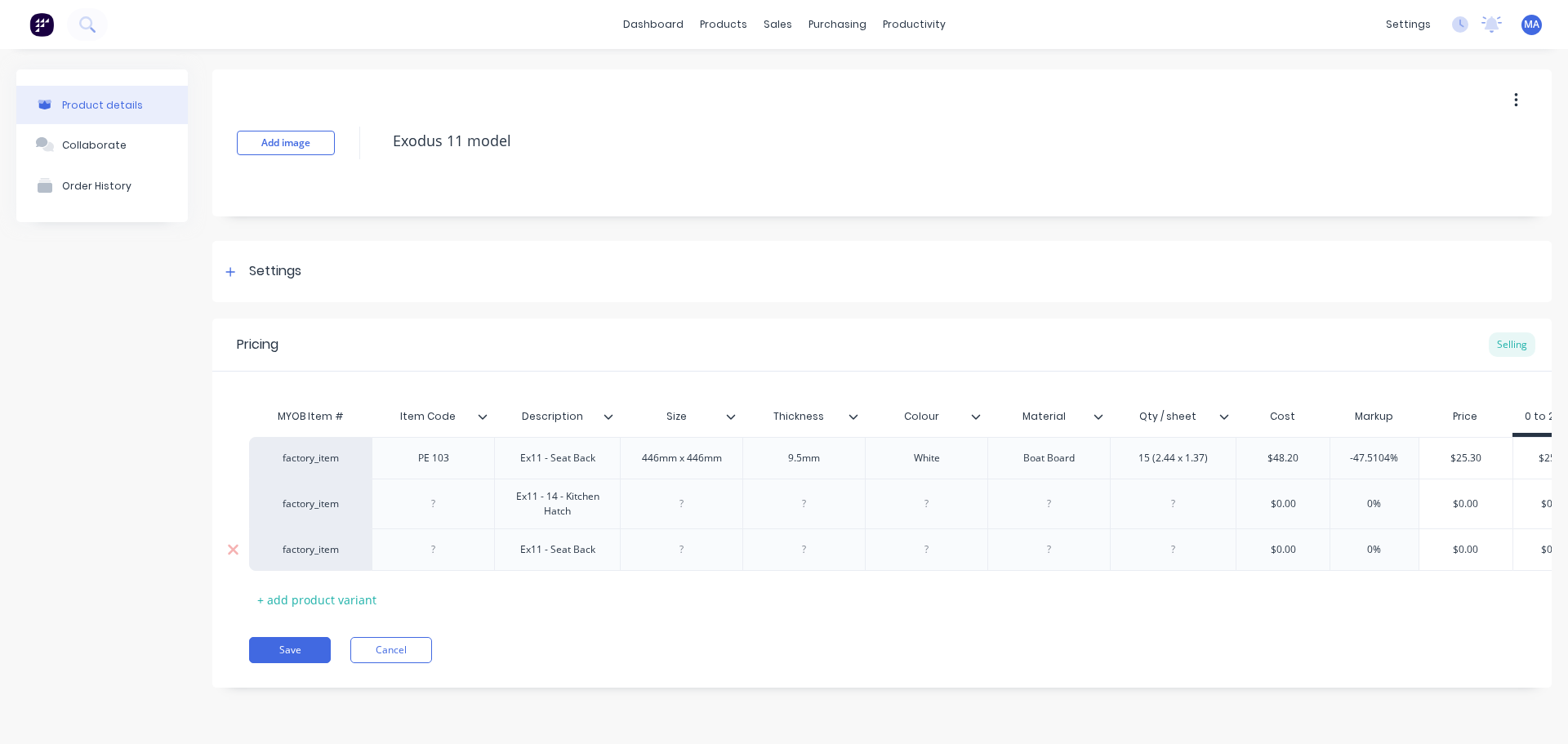
click at [568, 560] on div "Ex11 - Seat Back" at bounding box center [557, 549] width 126 height 43
click at [589, 555] on div "Ex11 - Seat Back" at bounding box center [557, 549] width 126 height 43
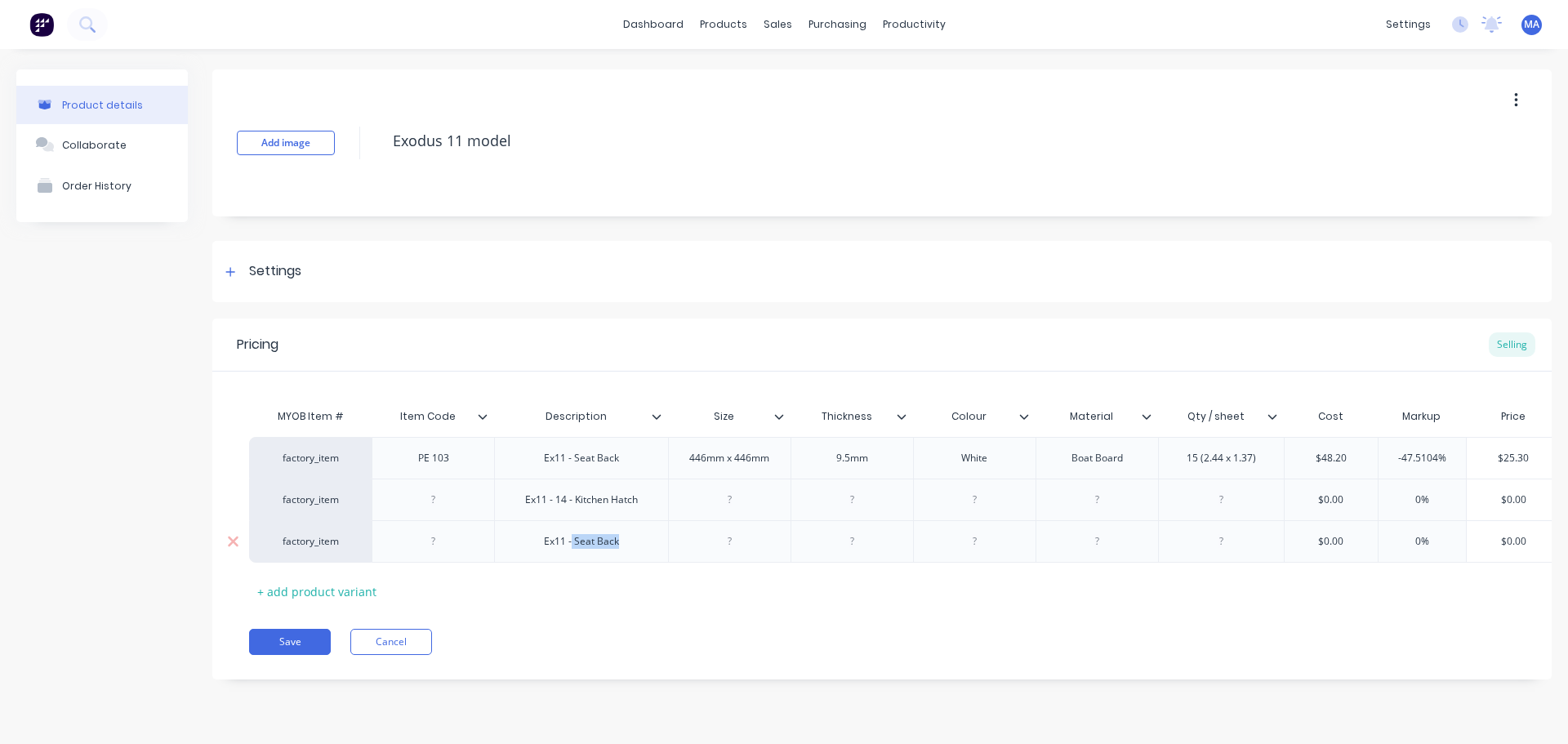
drag, startPoint x: 627, startPoint y: 547, endPoint x: 572, endPoint y: 551, distance: 55.1
click at [572, 551] on div "Ex11 - Seat Back" at bounding box center [581, 541] width 101 height 21
click at [445, 544] on div at bounding box center [434, 541] width 82 height 21
click at [453, 504] on div at bounding box center [434, 499] width 82 height 21
click at [446, 544] on div at bounding box center [434, 541] width 82 height 21
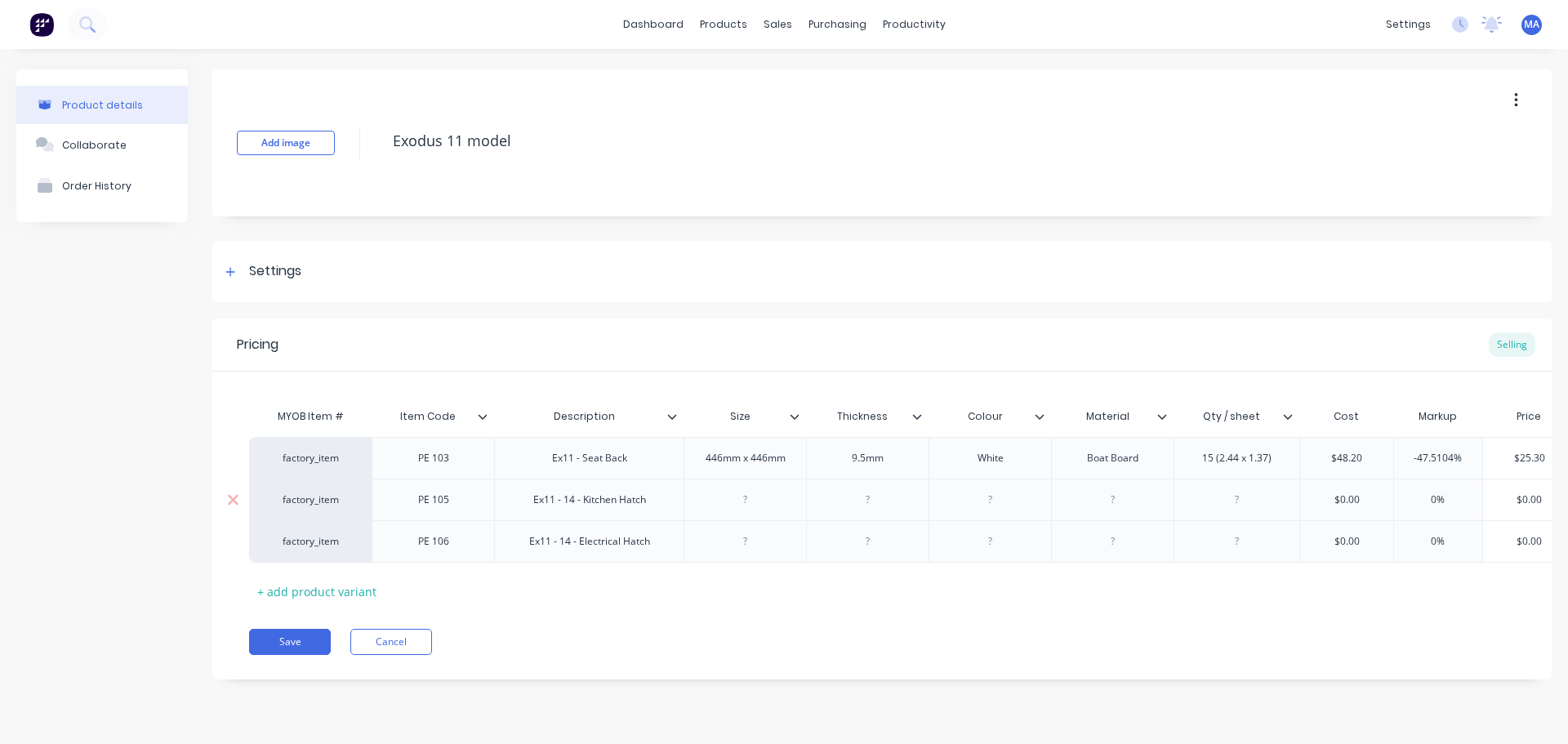
drag, startPoint x: 729, startPoint y: 489, endPoint x: 764, endPoint y: 507, distance: 39.4
click at [730, 489] on div at bounding box center [746, 499] width 82 height 21
click at [766, 549] on div at bounding box center [746, 541] width 82 height 21
drag, startPoint x: 898, startPoint y: 466, endPoint x: 838, endPoint y: 468, distance: 60.0
click at [838, 468] on div "9.5mm" at bounding box center [867, 458] width 123 height 42
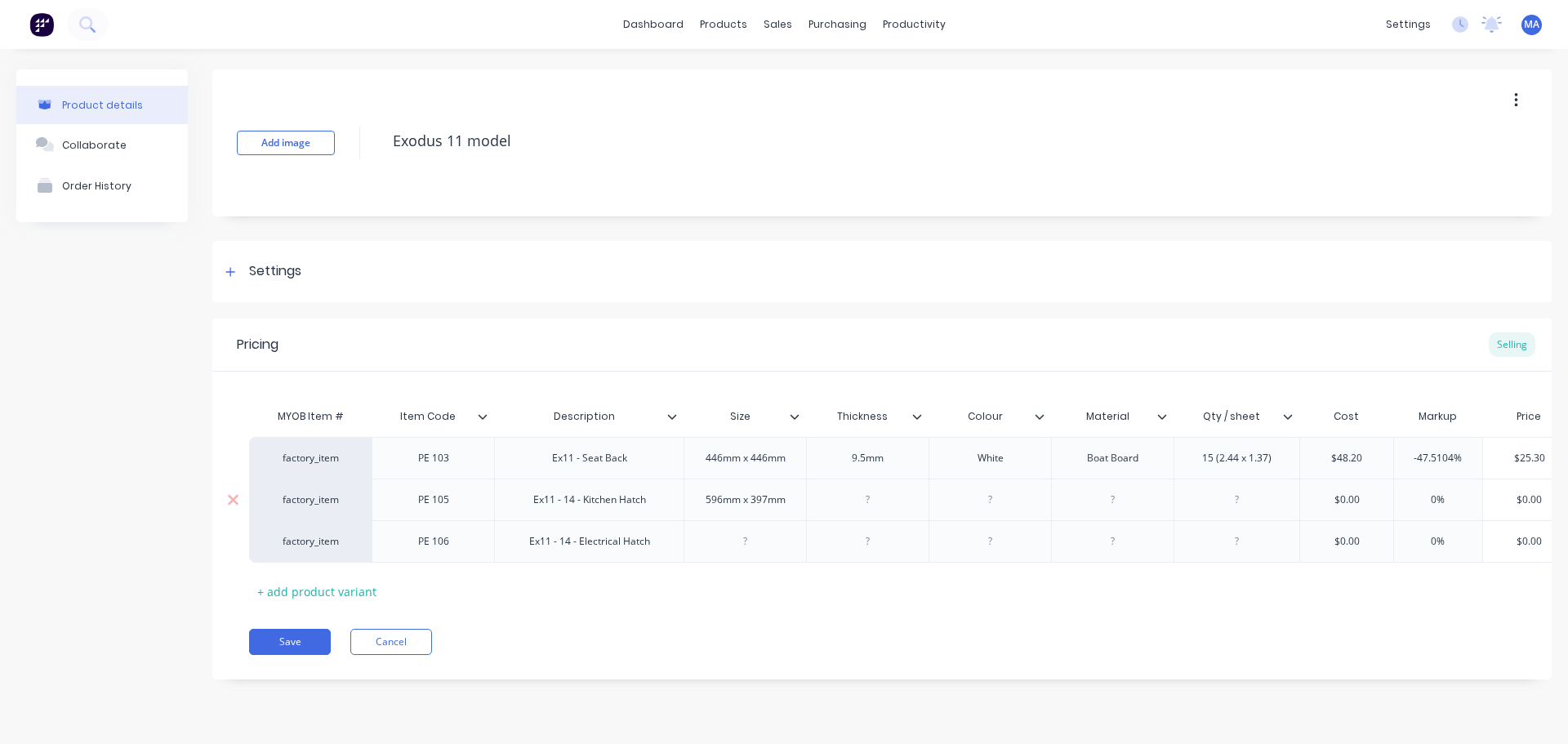
click at [888, 497] on div at bounding box center [869, 499] width 82 height 21
paste div
drag, startPoint x: 1009, startPoint y: 459, endPoint x: 975, endPoint y: 465, distance: 34.5
click at [977, 464] on div "White" at bounding box center [991, 458] width 82 height 21
click at [998, 503] on div at bounding box center [991, 499] width 82 height 21
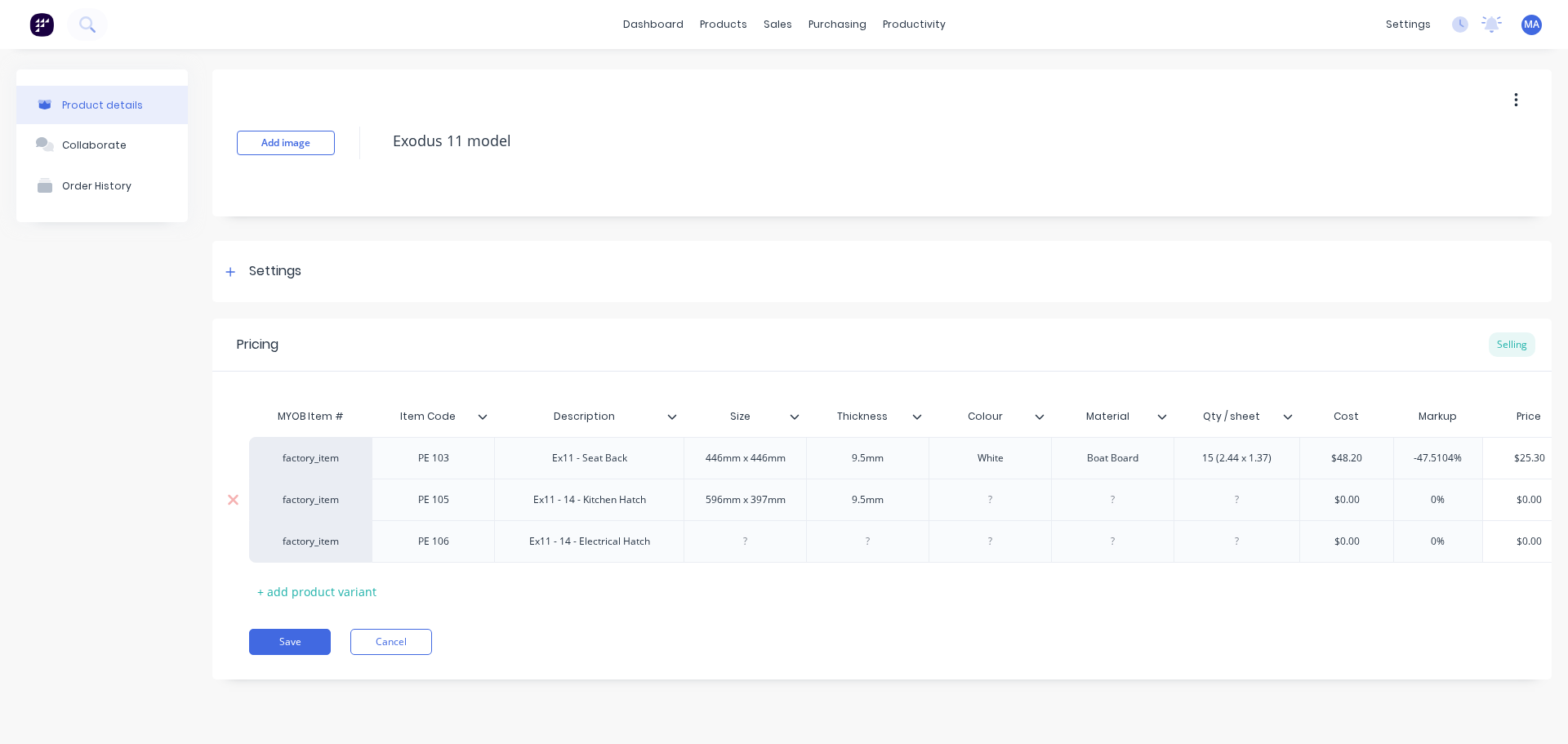
paste div
drag, startPoint x: 1130, startPoint y: 458, endPoint x: 1055, endPoint y: 468, distance: 75.7
click at [1066, 463] on div "Boat Board" at bounding box center [1113, 458] width 123 height 42
click at [1120, 504] on div at bounding box center [1114, 499] width 82 height 21
paste div
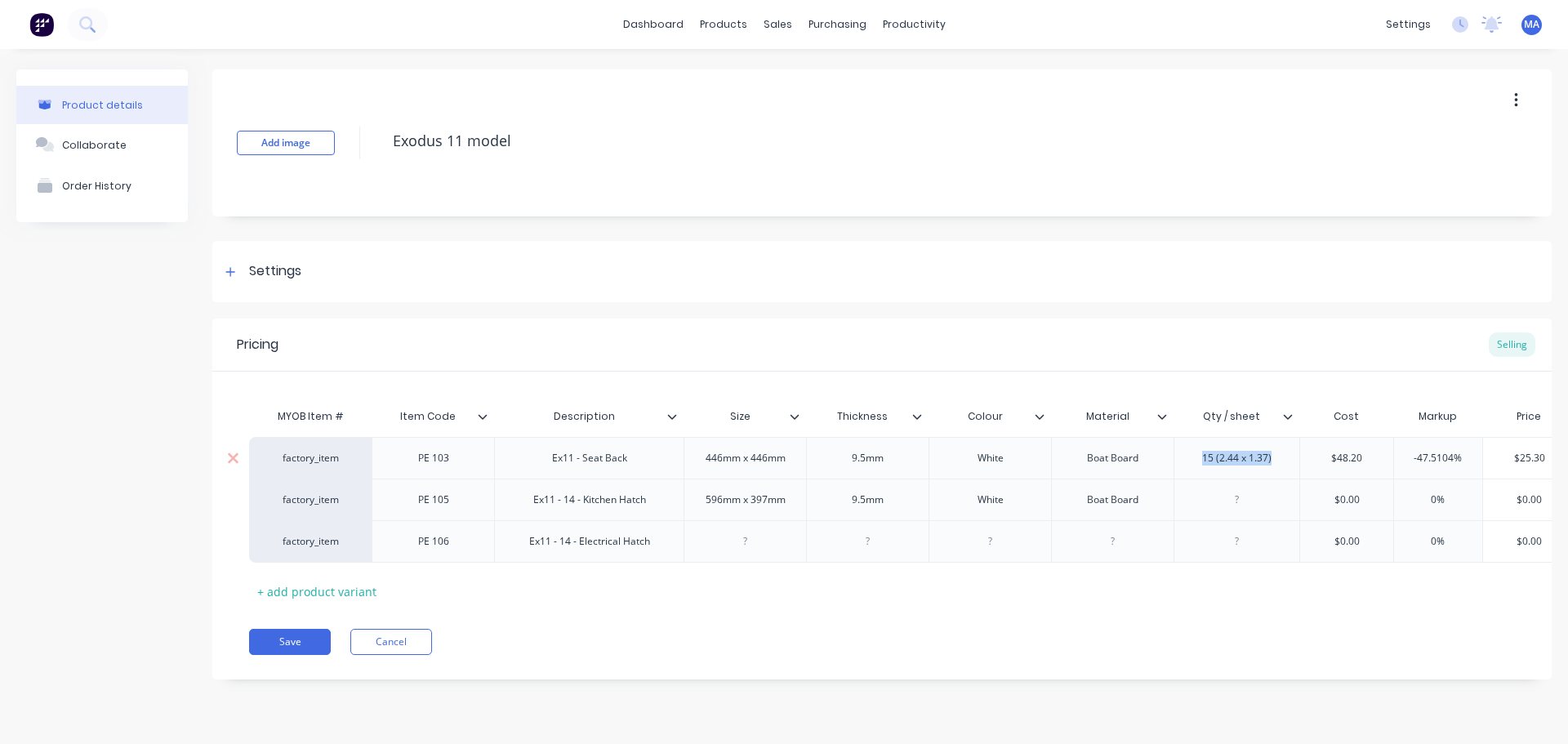
drag, startPoint x: 1272, startPoint y: 459, endPoint x: 1169, endPoint y: 466, distance: 103.2
click at [1173, 463] on div "factory_item PE 103 Ex11 - Seat Back 446mm x 446mm 9.5[PERSON_NAME] Boat Board …" at bounding box center [954, 458] width 1411 height 42
click at [1224, 503] on div at bounding box center [1238, 499] width 82 height 21
paste div
drag, startPoint x: 1348, startPoint y: 504, endPoint x: 1363, endPoint y: 504, distance: 15.0
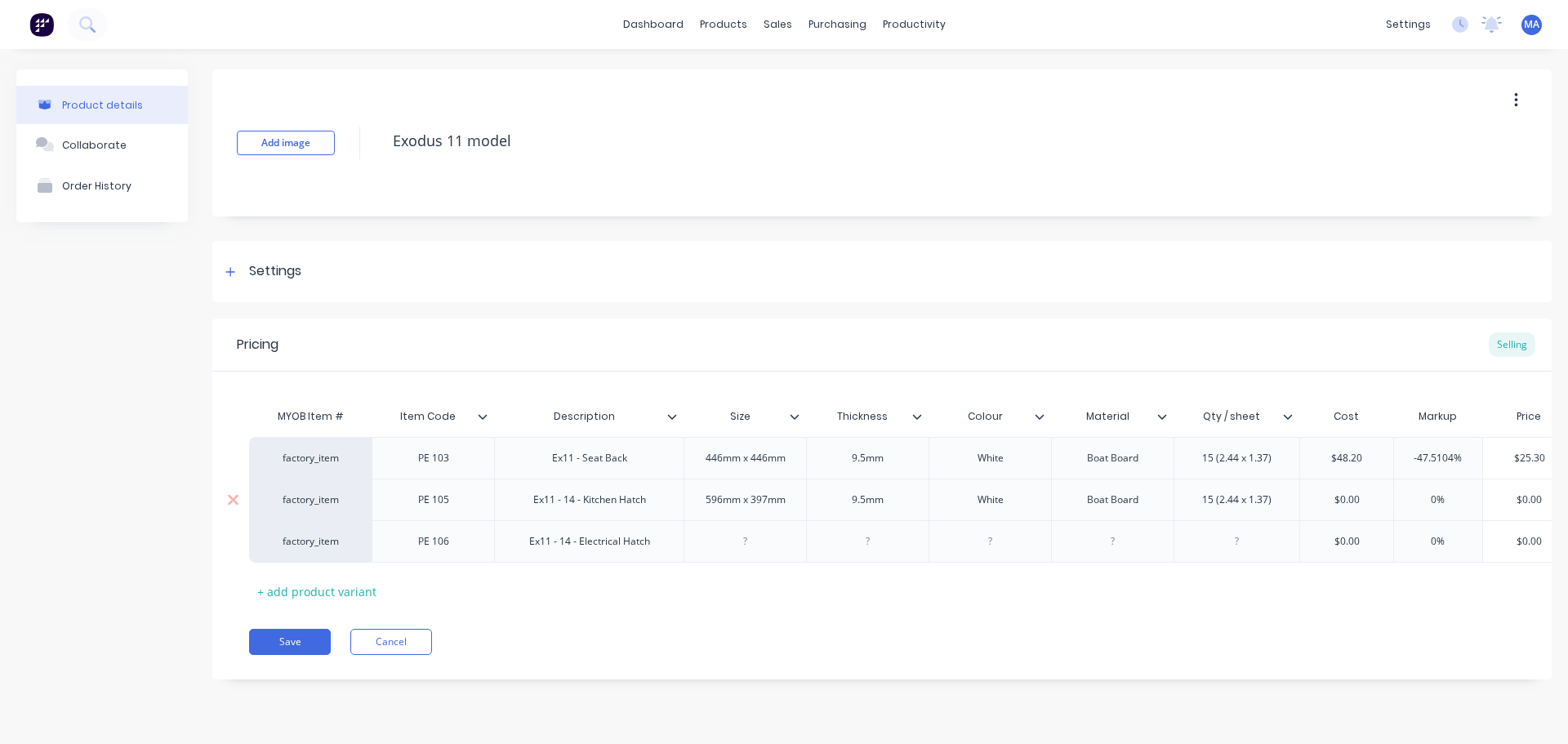
click at [1348, 504] on input "$0.00" at bounding box center [1347, 500] width 93 height 15
click at [1305, 501] on input "$0.00" at bounding box center [1347, 500] width 93 height 15
click at [1452, 492] on div "0%" at bounding box center [1444, 499] width 89 height 41
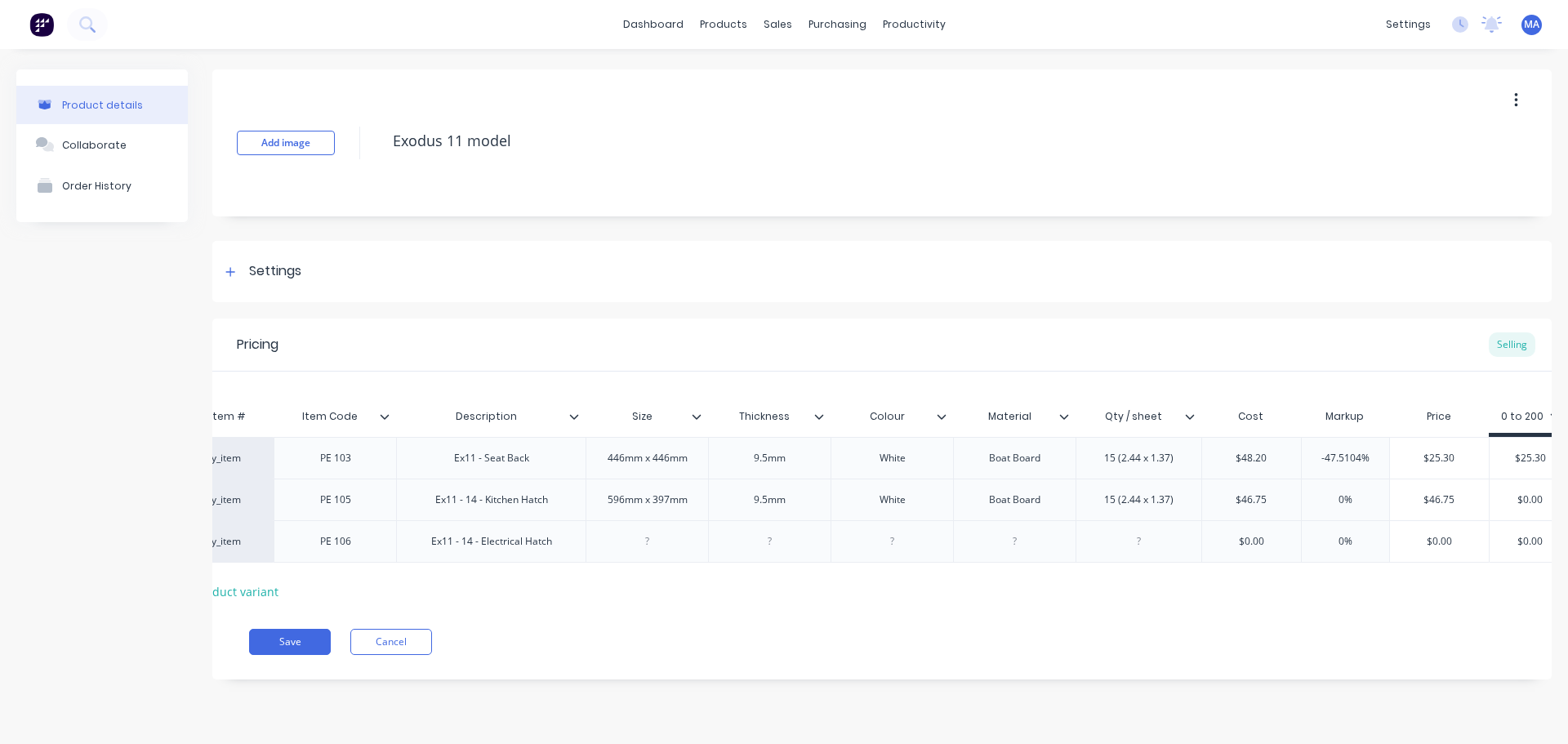
scroll to position [0, 119]
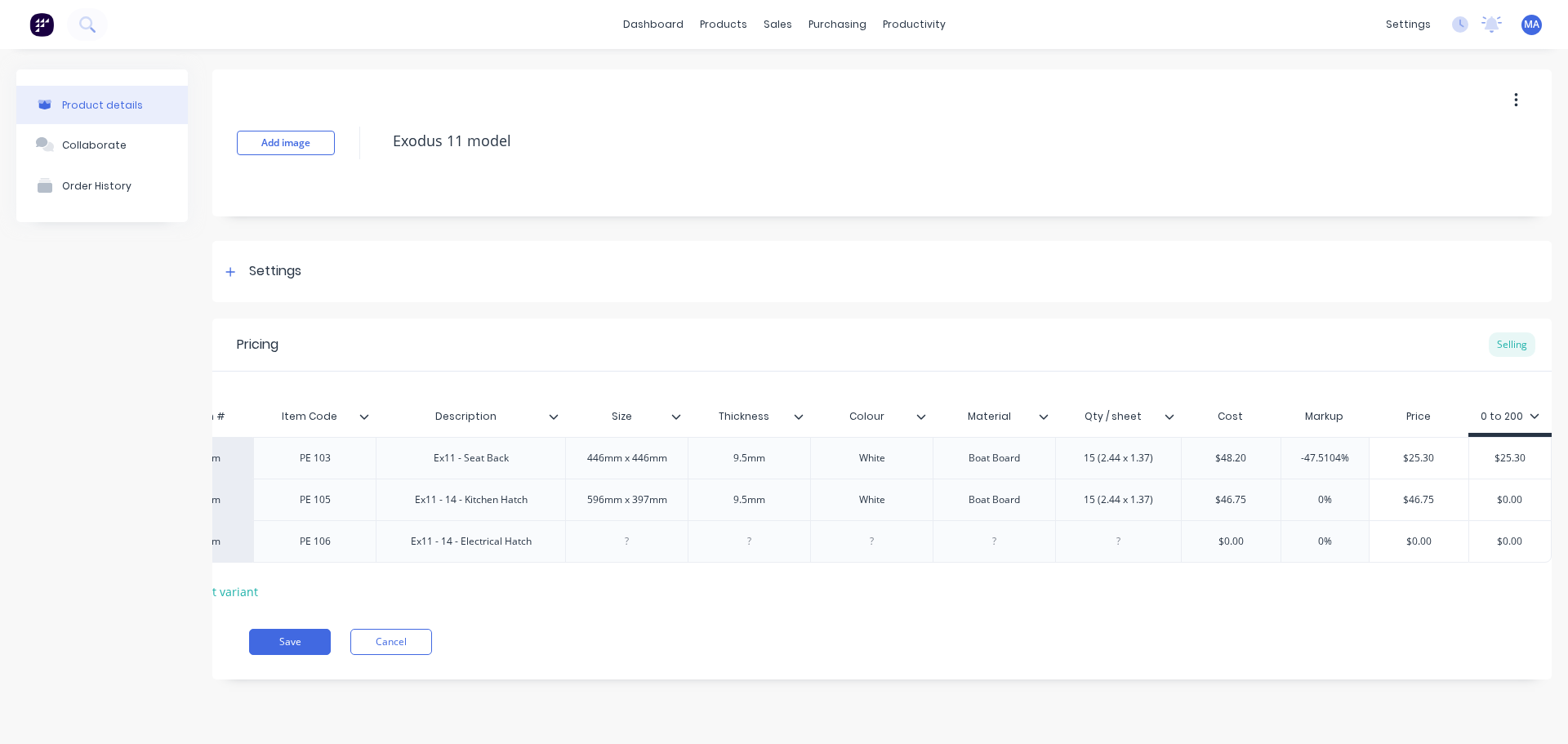
drag, startPoint x: 1432, startPoint y: 503, endPoint x: 1376, endPoint y: 507, distance: 56.1
click at [1383, 504] on input "$46.75" at bounding box center [1419, 500] width 99 height 15
click at [1444, 498] on input "27.60" at bounding box center [1422, 500] width 93 height 15
drag, startPoint x: 1444, startPoint y: 499, endPoint x: 1393, endPoint y: 497, distance: 51.0
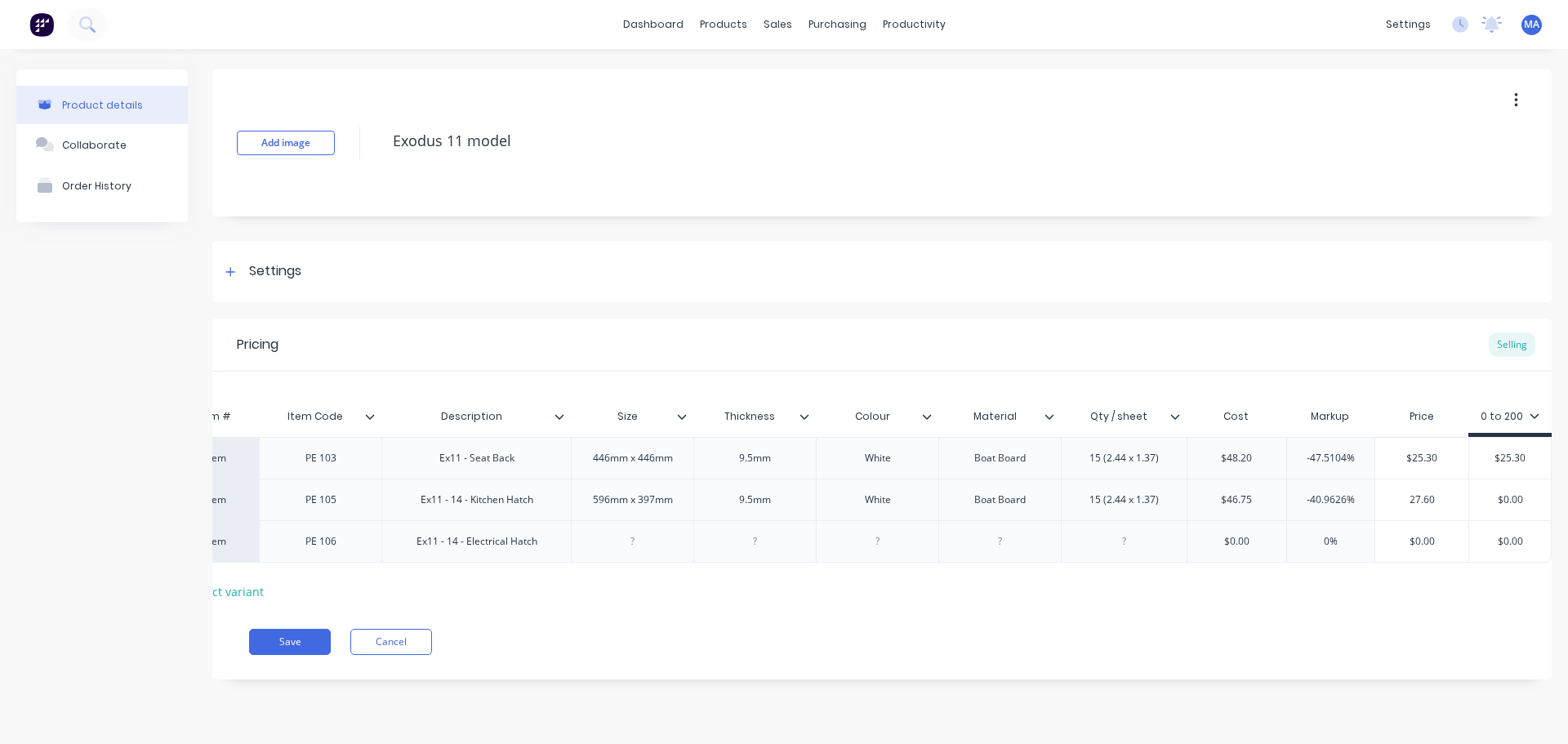
click at [1394, 495] on input "27.60" at bounding box center [1422, 500] width 93 height 15
drag, startPoint x: 1526, startPoint y: 498, endPoint x: 1444, endPoint y: 508, distance: 82.6
click at [1480, 497] on input "$0.00" at bounding box center [1510, 500] width 82 height 15
paste input "27.6"
click at [1399, 536] on input "$0.00" at bounding box center [1422, 542] width 93 height 15
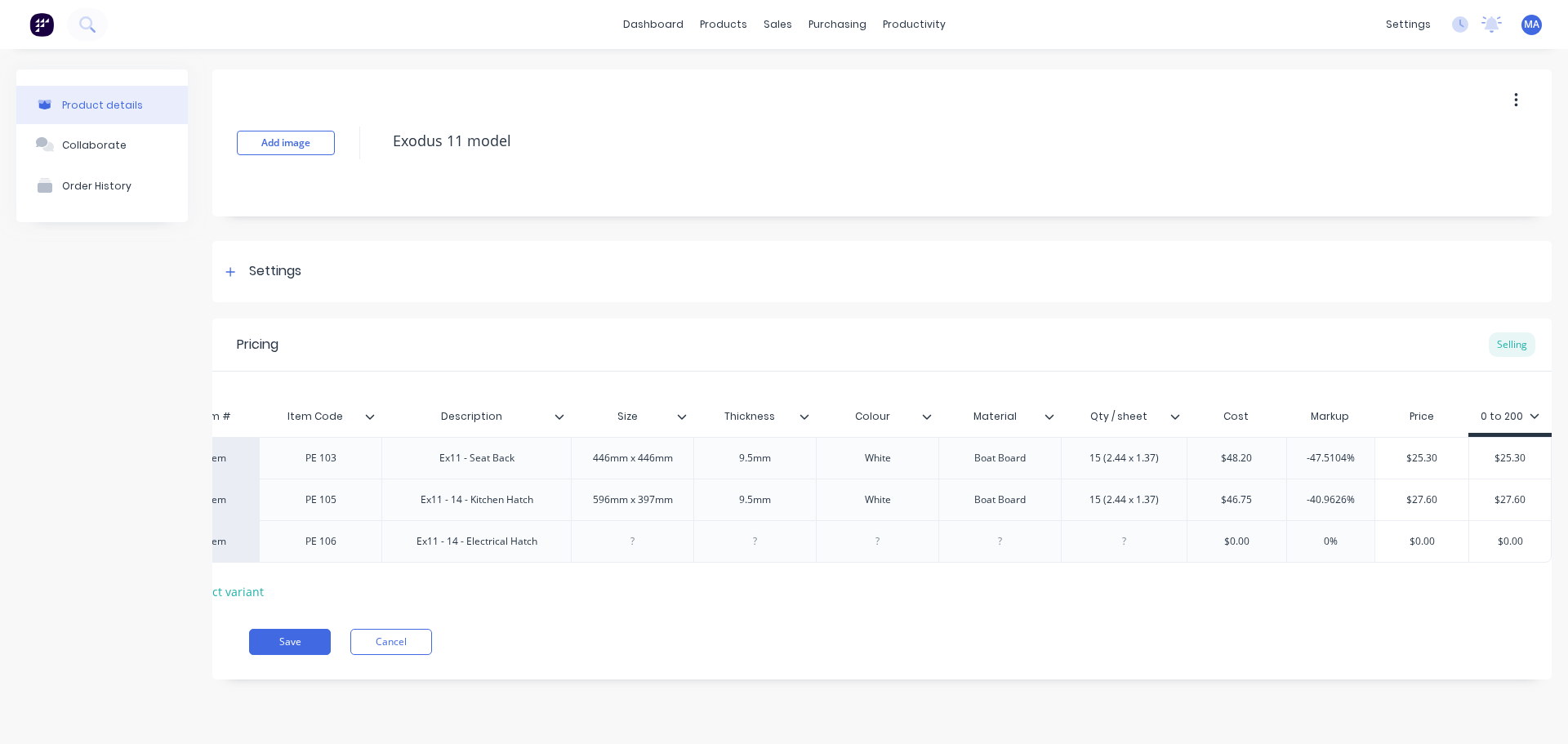
click at [650, 547] on div at bounding box center [633, 541] width 82 height 21
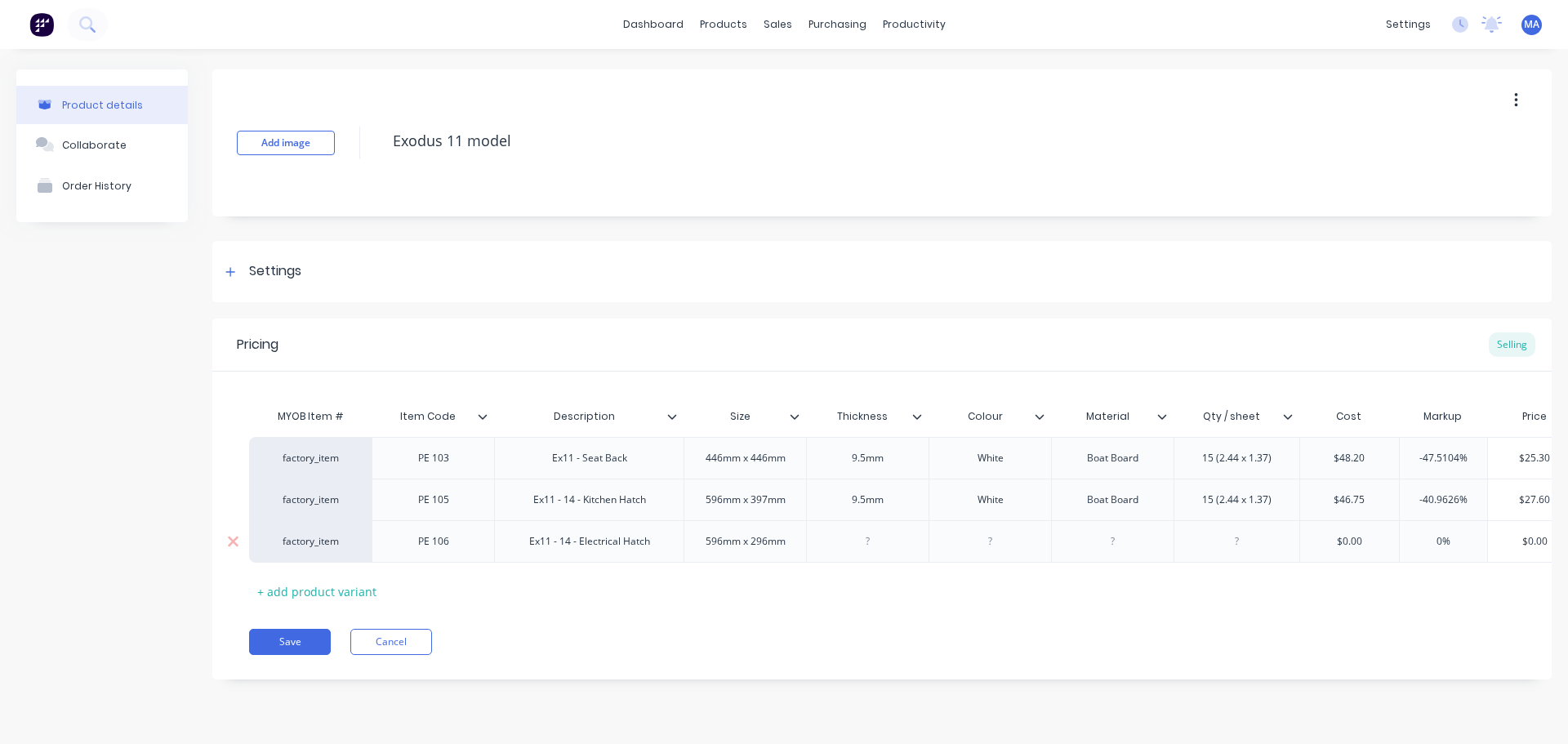
click at [896, 533] on div at bounding box center [869, 541] width 82 height 21
drag, startPoint x: 867, startPoint y: 507, endPoint x: 832, endPoint y: 511, distance: 35.2
click at [833, 510] on div "9.5mm" at bounding box center [867, 499] width 123 height 42
click at [870, 544] on div at bounding box center [869, 541] width 82 height 21
paste div
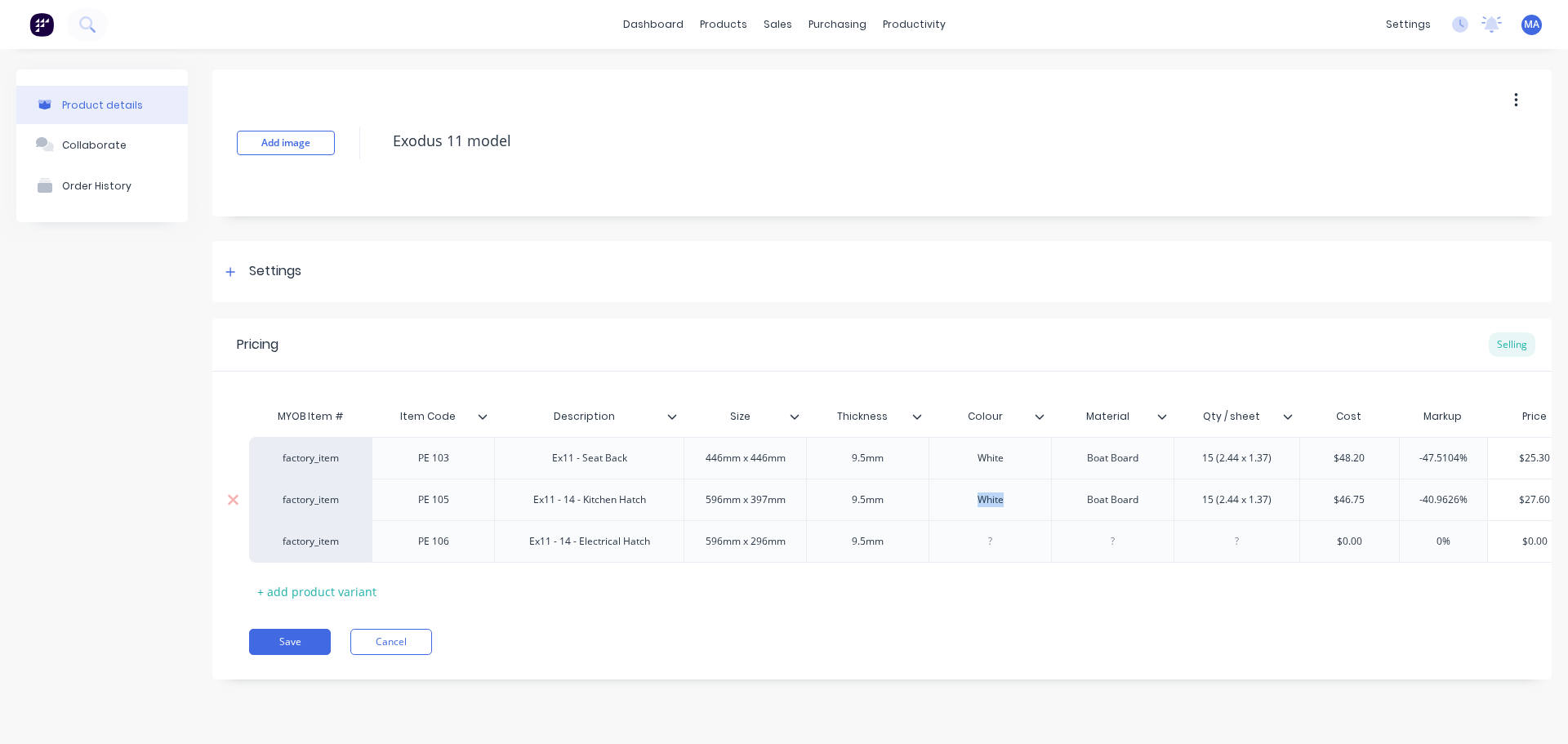
drag, startPoint x: 1007, startPoint y: 504, endPoint x: 957, endPoint y: 514, distance: 51.0
click at [961, 511] on div "White" at bounding box center [990, 499] width 123 height 42
click at [993, 539] on div at bounding box center [991, 541] width 82 height 21
paste div
drag, startPoint x: 1126, startPoint y: 501, endPoint x: 1044, endPoint y: 523, distance: 84.9
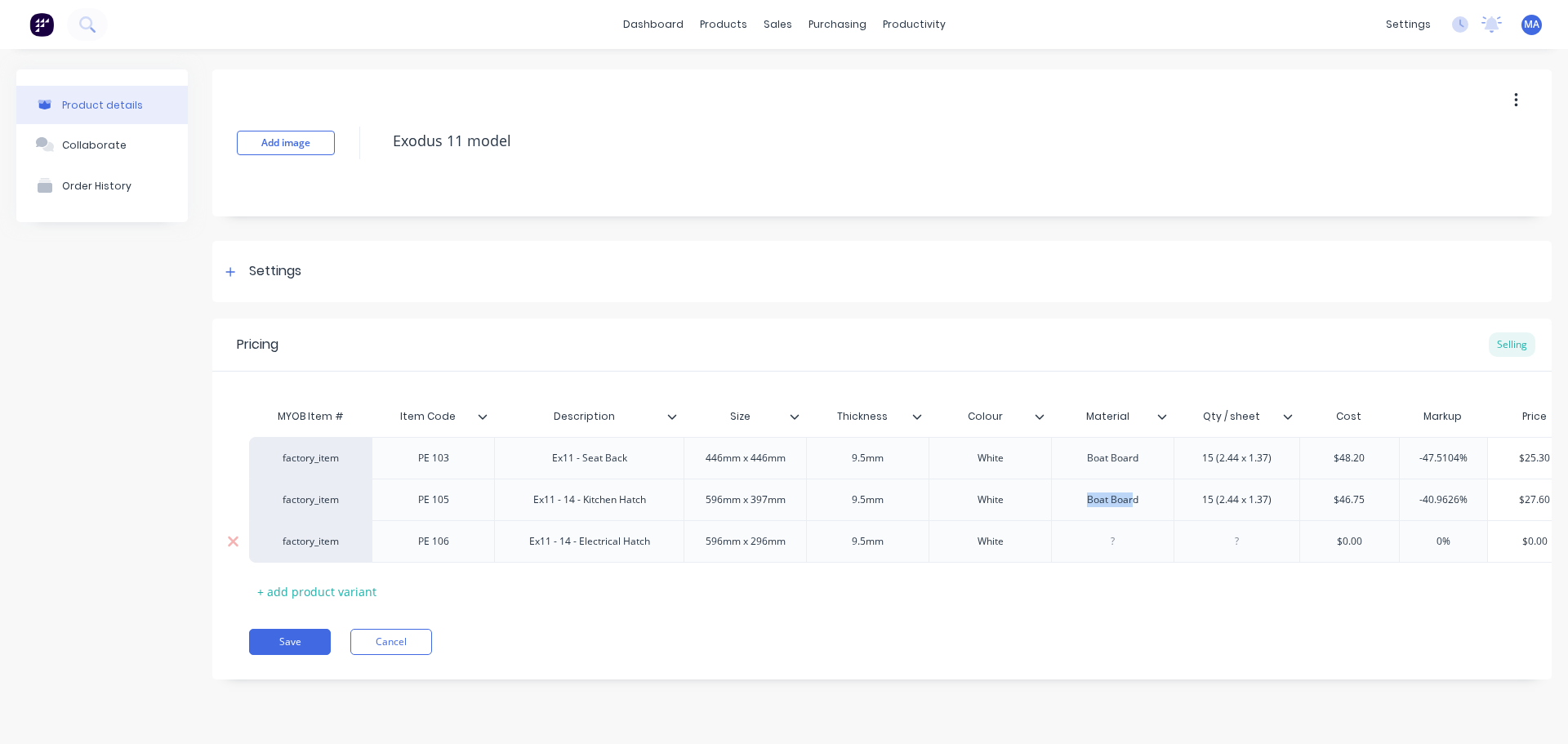
click at [1058, 520] on div "factory_item PE 103 Ex11 - Seat Back 446mm x 446mm 9.5[PERSON_NAME] Boat Board …" at bounding box center [882, 499] width 1266 height 126
drag, startPoint x: 1143, startPoint y: 503, endPoint x: 1019, endPoint y: 527, distance: 126.3
click at [1017, 519] on div "factory_item PE 105 Ex11 - 14 - Kitchen Hatch 596mm x 397mm 9.5[PERSON_NAME] Bo…" at bounding box center [957, 499] width 1416 height 42
click at [1114, 541] on div at bounding box center [1114, 541] width 82 height 21
paste div
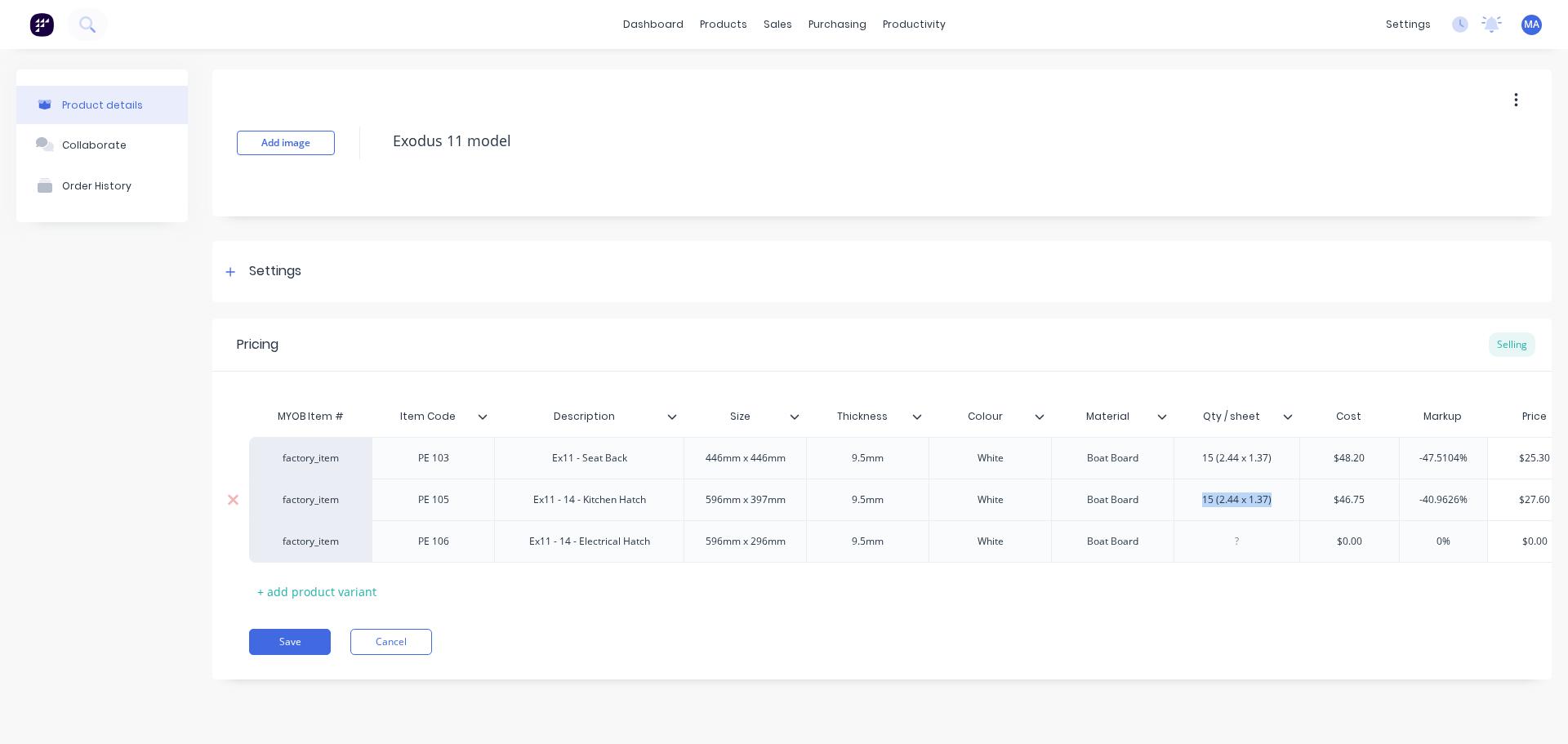
drag, startPoint x: 1277, startPoint y: 501, endPoint x: 1172, endPoint y: 511, distance: 105.5
click at [1172, 510] on div "factory_item PE 105 Ex11 - 14 - Kitchen Hatch 596mm x 397mm 9.5[PERSON_NAME] Bo…" at bounding box center [957, 499] width 1416 height 42
click at [1238, 539] on div at bounding box center [1238, 541] width 82 height 21
paste div
click at [1211, 508] on div "15 (2.44 x 1.37)" at bounding box center [1237, 499] width 95 height 21
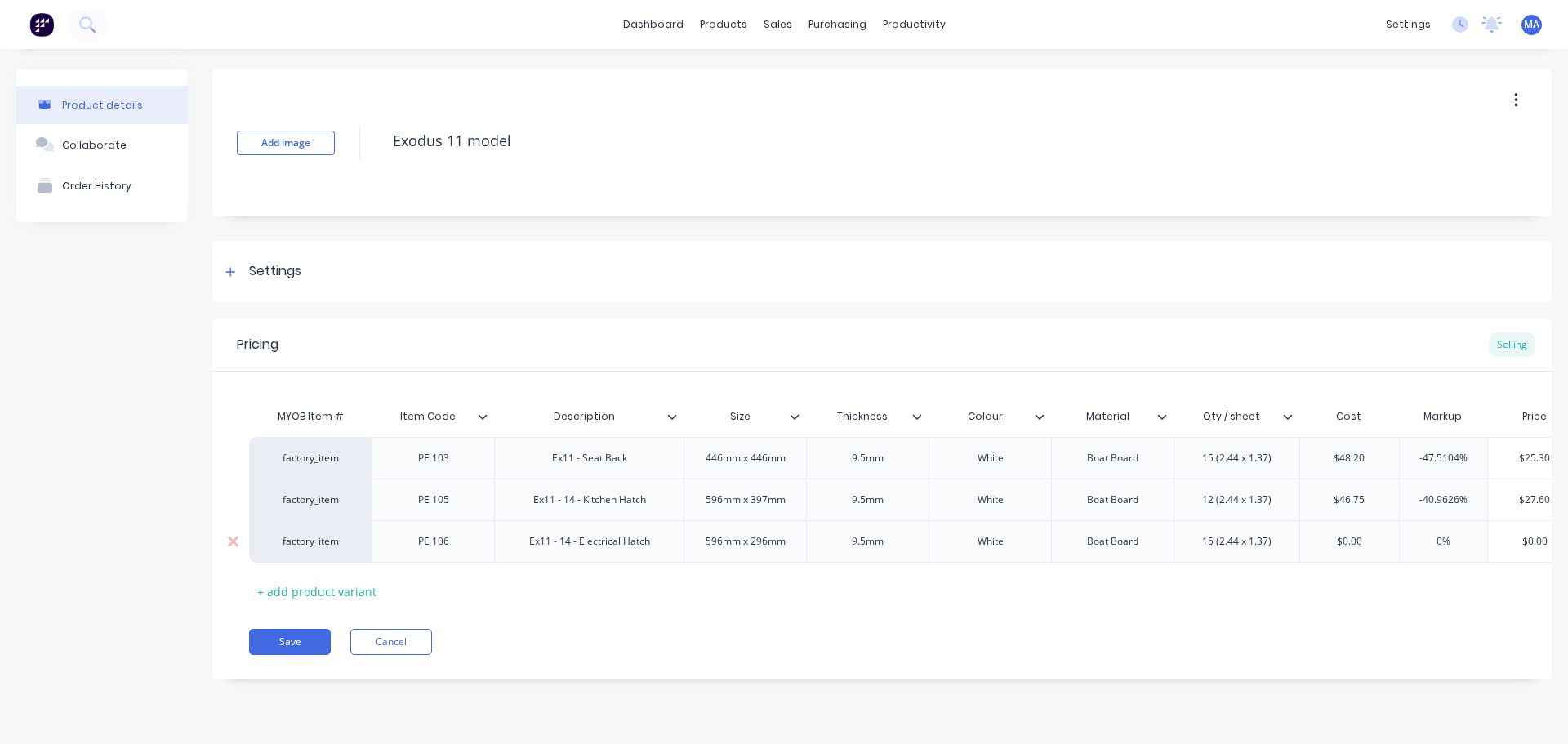
click at [1210, 554] on div "15 (2.44 x 1.37)" at bounding box center [1236, 541] width 126 height 43
click at [1210, 552] on div "15 (2.44 x 1.37)" at bounding box center [1236, 541] width 126 height 43
click at [1210, 545] on div "15 (2.44 x 1.37)" at bounding box center [1237, 541] width 95 height 21
click at [1348, 534] on input "$0.00" at bounding box center [1350, 542] width 99 height 15
drag, startPoint x: 1378, startPoint y: 537, endPoint x: 1309, endPoint y: 533, distance: 69.1
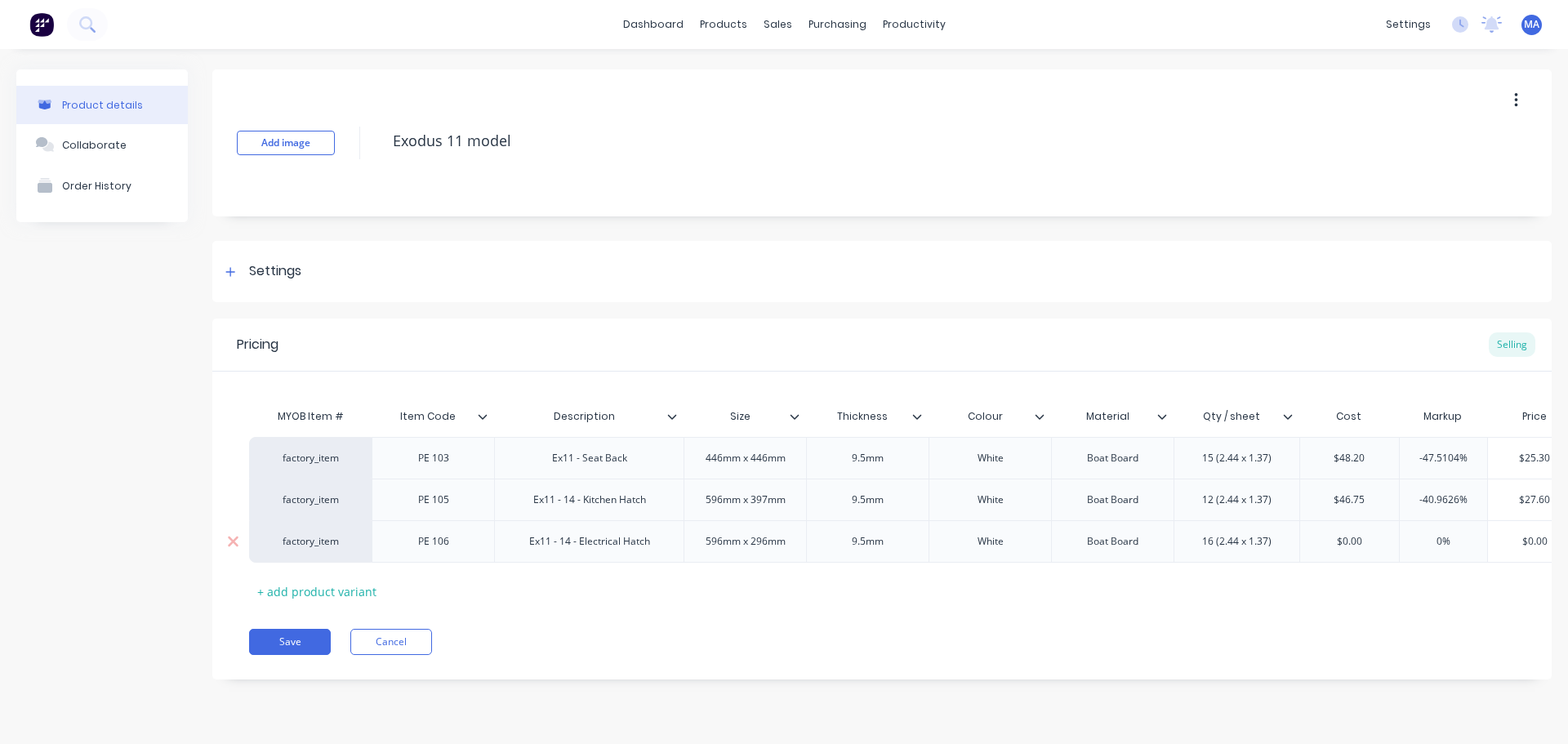
click at [1309, 533] on div "$0.00 $0.00" at bounding box center [1350, 541] width 99 height 41
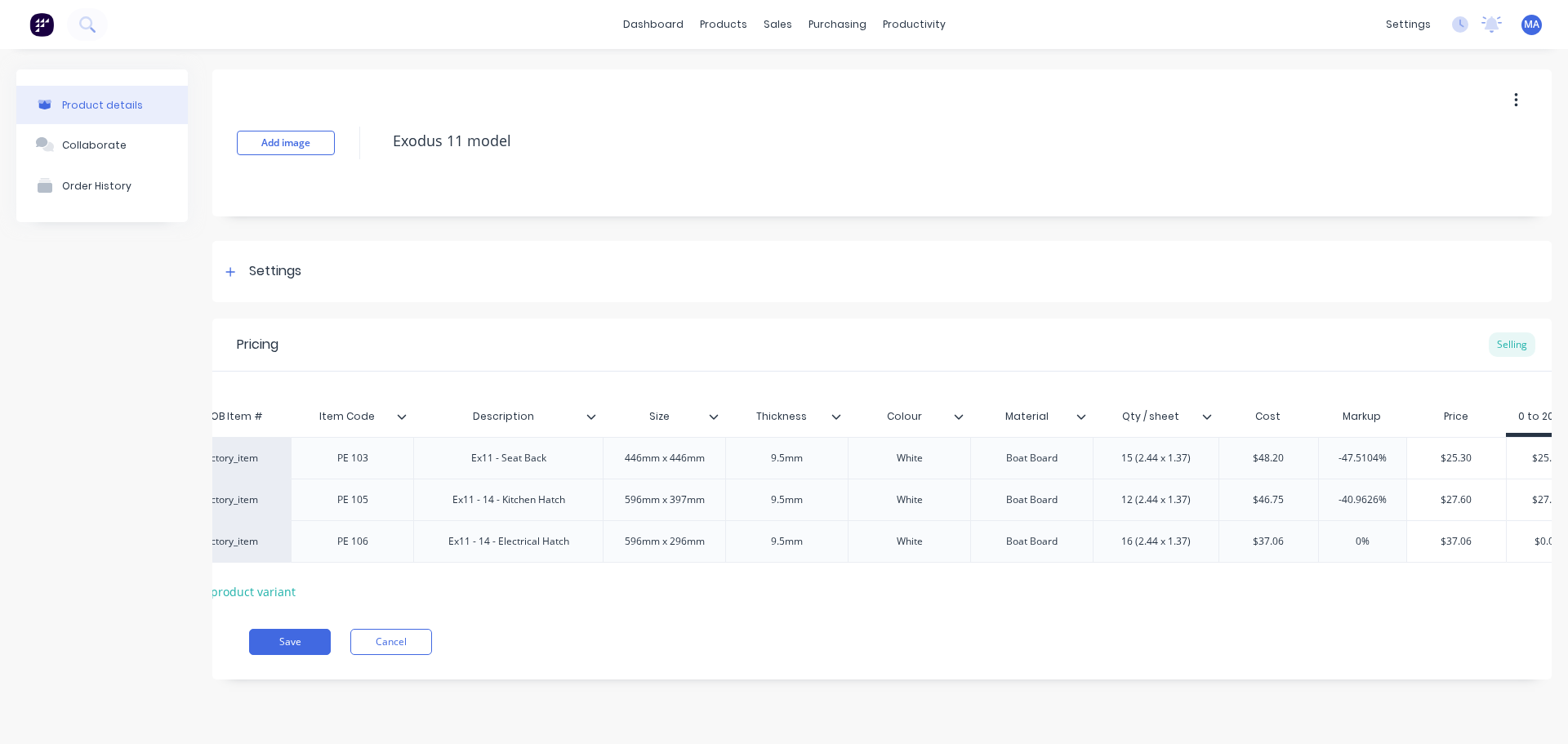
scroll to position [0, 119]
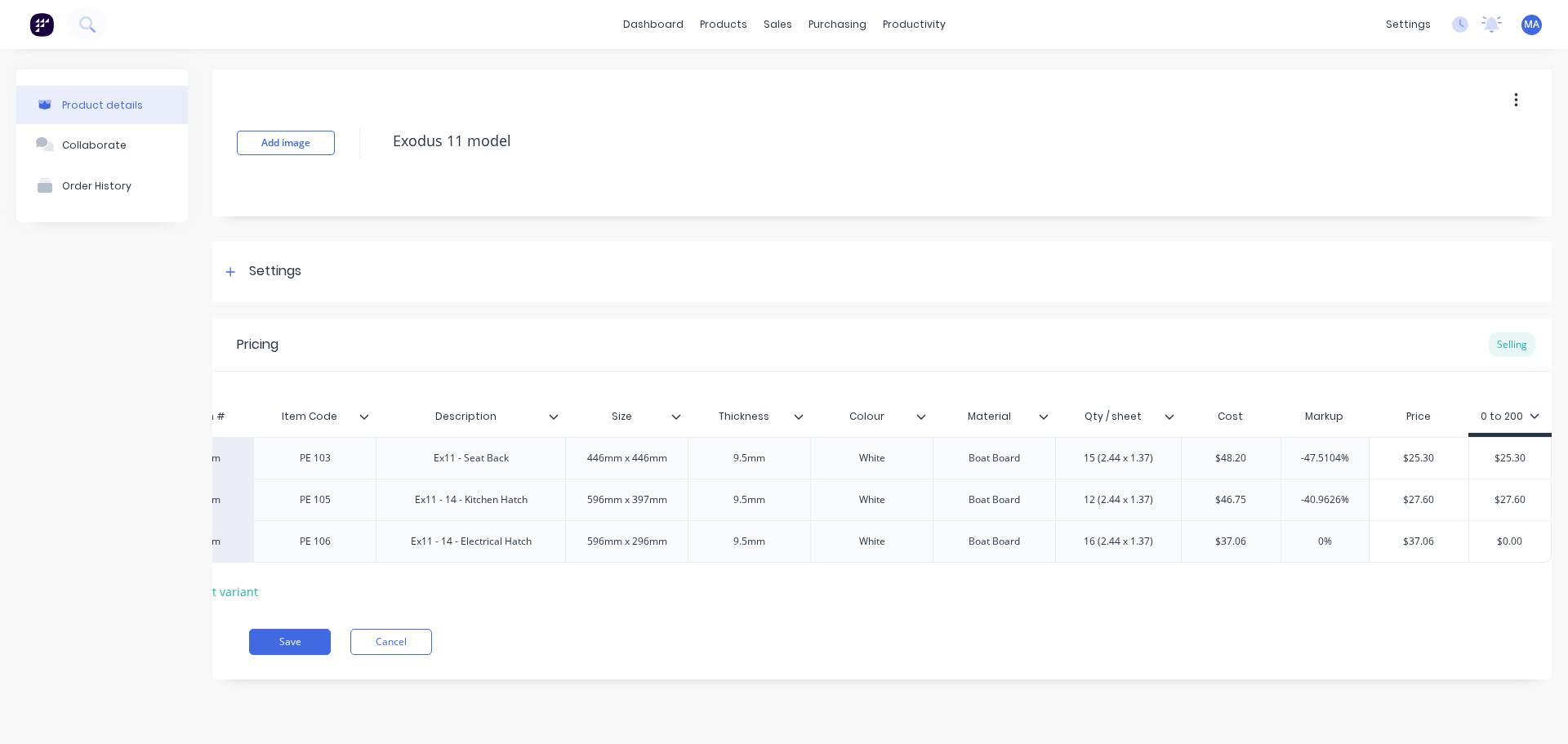
click at [1434, 545] on input "$37.06" at bounding box center [1419, 542] width 99 height 15
drag, startPoint x: 1439, startPoint y: 540, endPoint x: 1363, endPoint y: 539, distance: 76.0
click at [1365, 539] on div "factory_item PE 106 Ex11 - 14 - Electrical Hatch 596mm x 296mm 9.5[PERSON_NAME]…" at bounding box center [840, 541] width 1421 height 43
click at [1444, 539] on input "24.60" at bounding box center [1422, 542] width 93 height 15
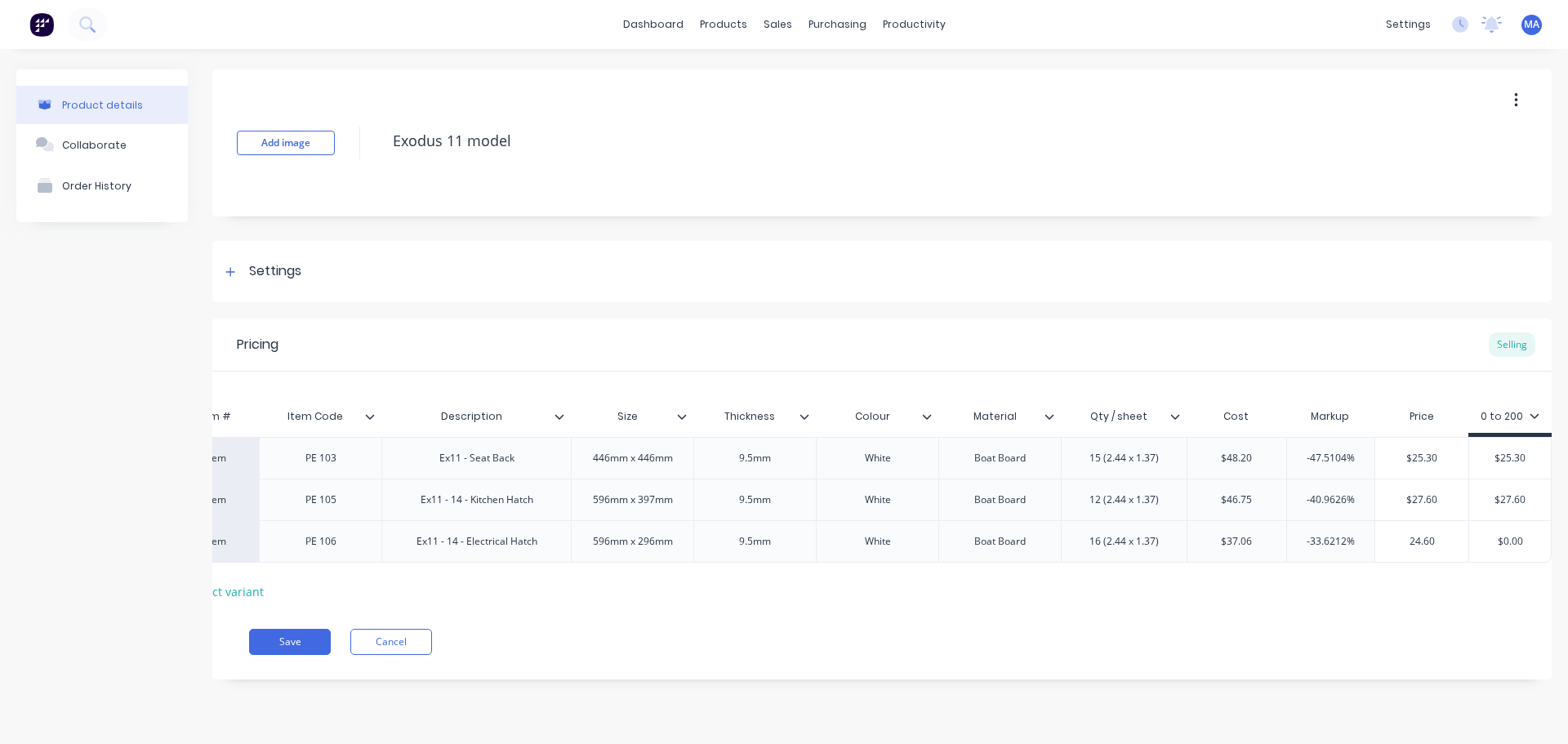
drag, startPoint x: 1451, startPoint y: 539, endPoint x: 1378, endPoint y: 539, distance: 73.0
click at [1378, 539] on input "24.60" at bounding box center [1422, 542] width 93 height 15
drag, startPoint x: 1519, startPoint y: 540, endPoint x: 1454, endPoint y: 544, distance: 65.1
click at [1464, 539] on div "factory_item PE 106 Ex11 - 14 - Electrical Hatch 596mm x 296mm 9.5[PERSON_NAME]…" at bounding box center [844, 541] width 1416 height 43
paste input "24.6"
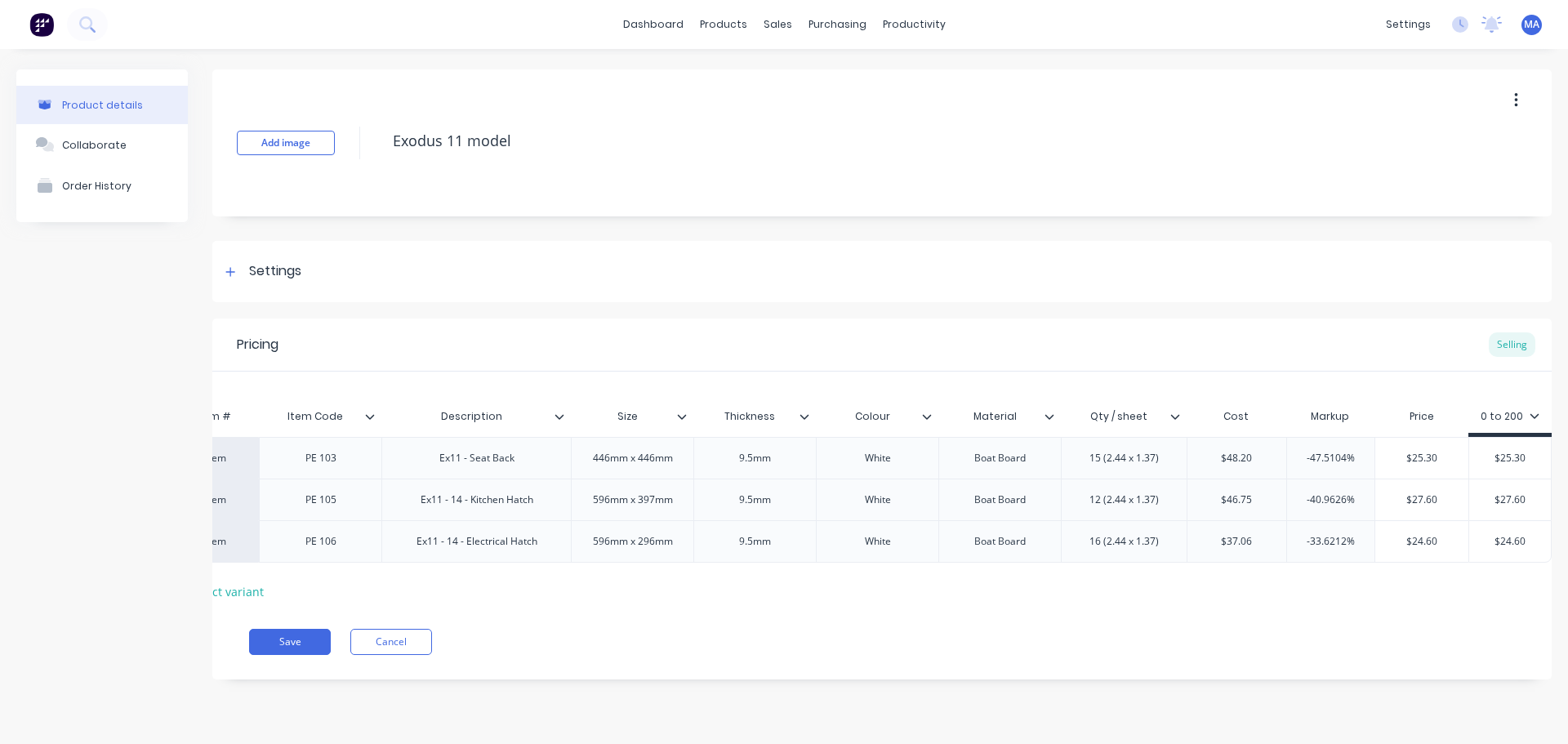
click at [1454, 588] on div "MYOB Item # Item Code Description Size Thickness Colour Material Qty / sheet Co…" at bounding box center [882, 488] width 1340 height 233
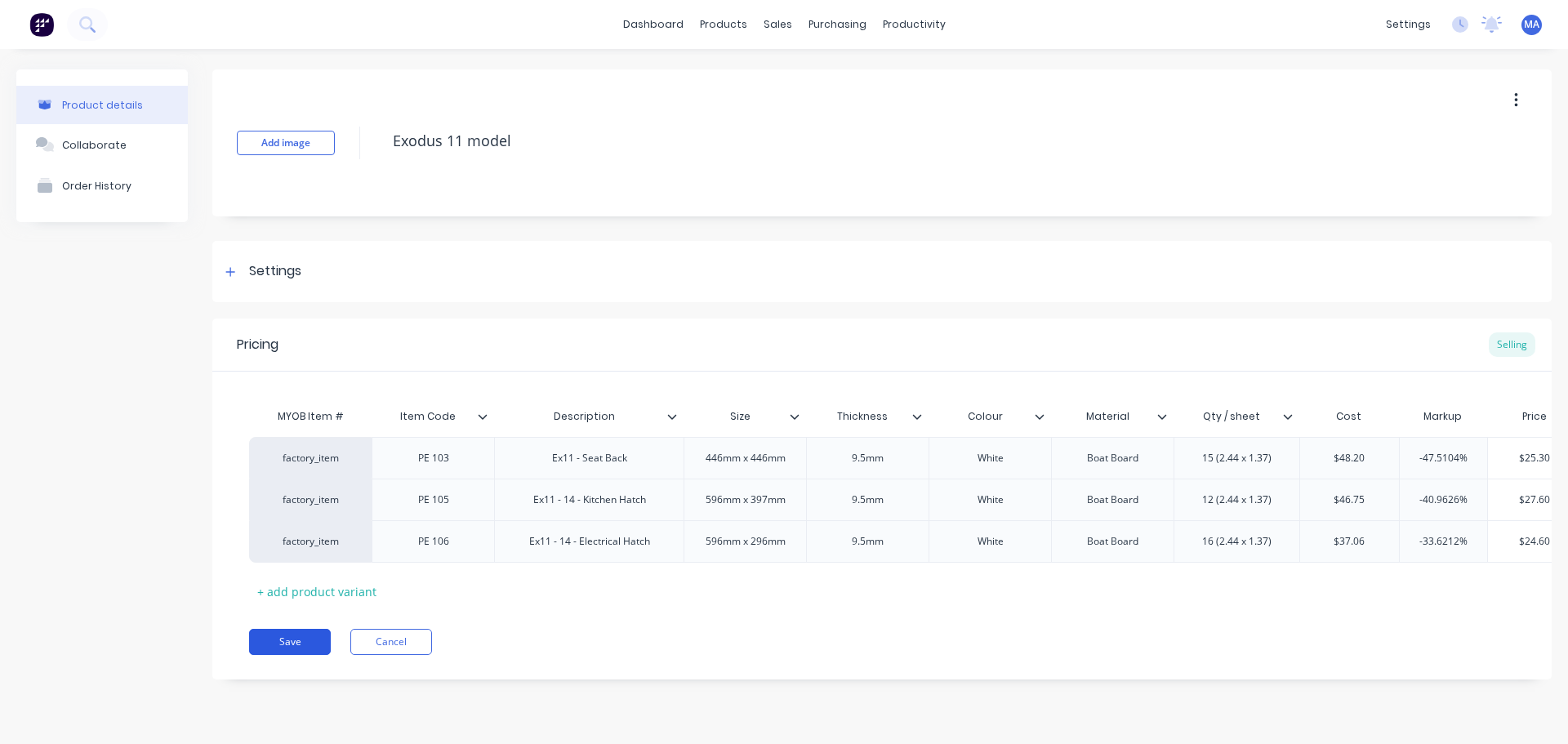
click at [312, 655] on button "Save" at bounding box center [290, 641] width 82 height 26
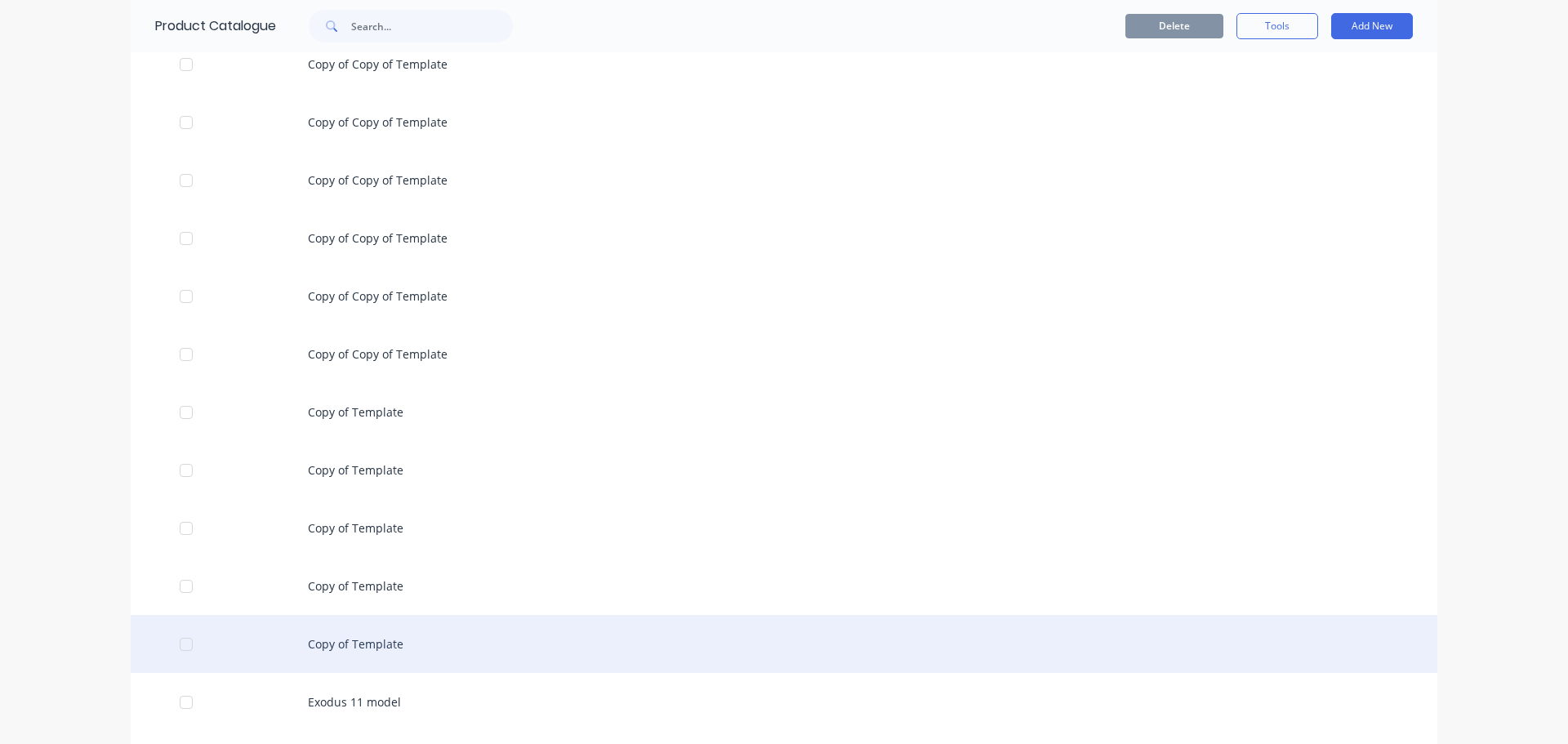
scroll to position [490, 0]
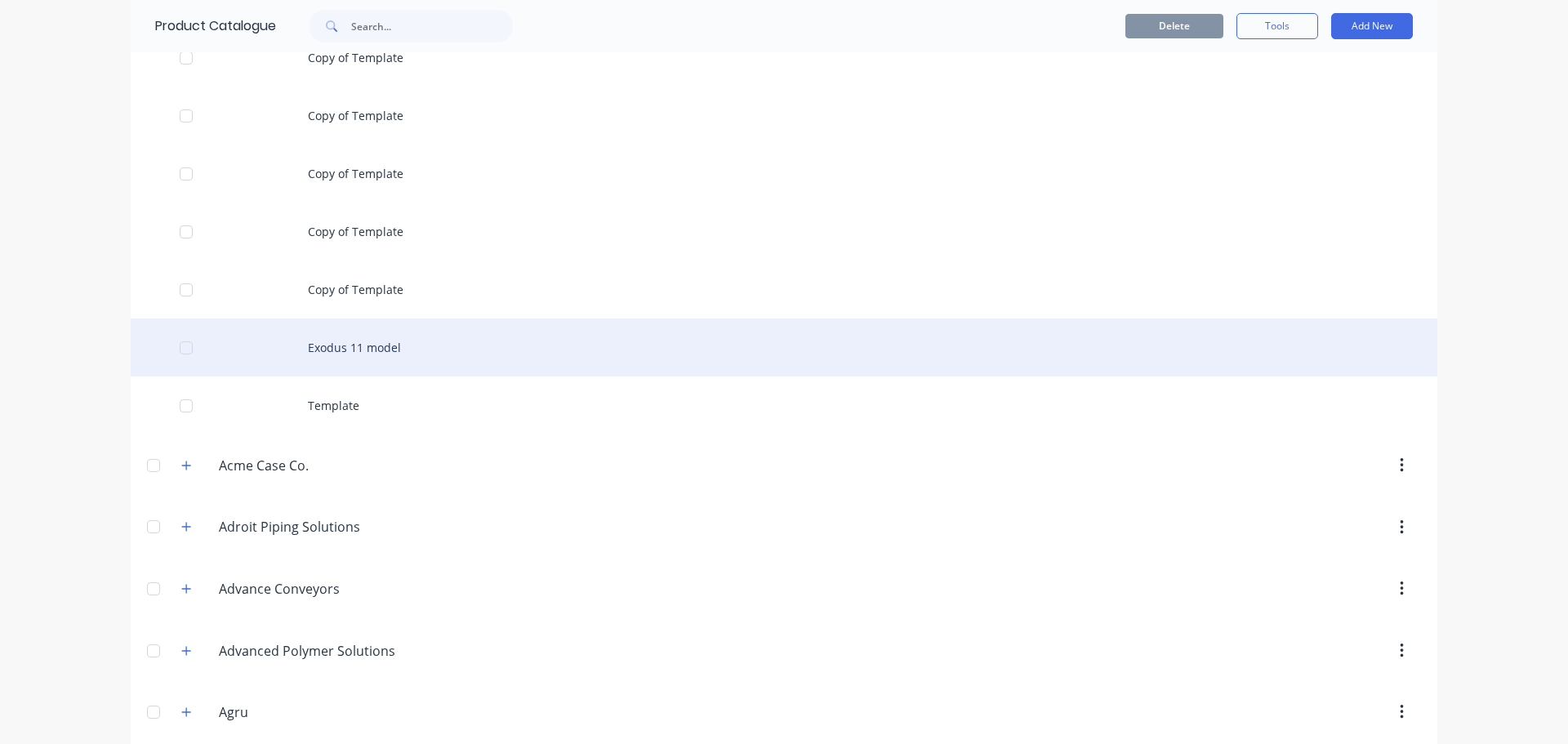
click at [347, 356] on div "Exodus 11 model" at bounding box center [784, 347] width 1307 height 58
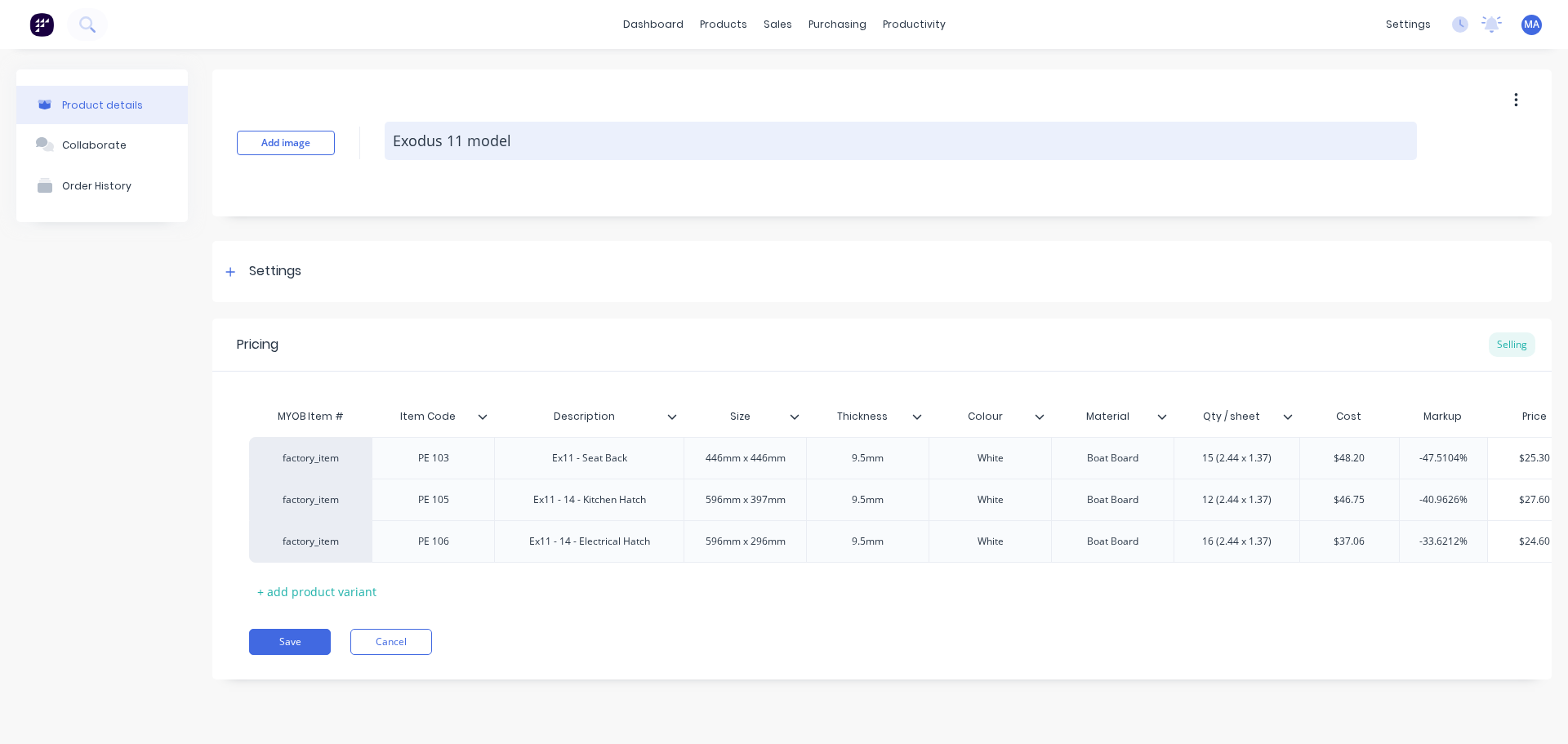
drag, startPoint x: 463, startPoint y: 134, endPoint x: 488, endPoint y: 159, distance: 35.4
click at [463, 136] on textarea "Exodus 11 model" at bounding box center [901, 141] width 1033 height 38
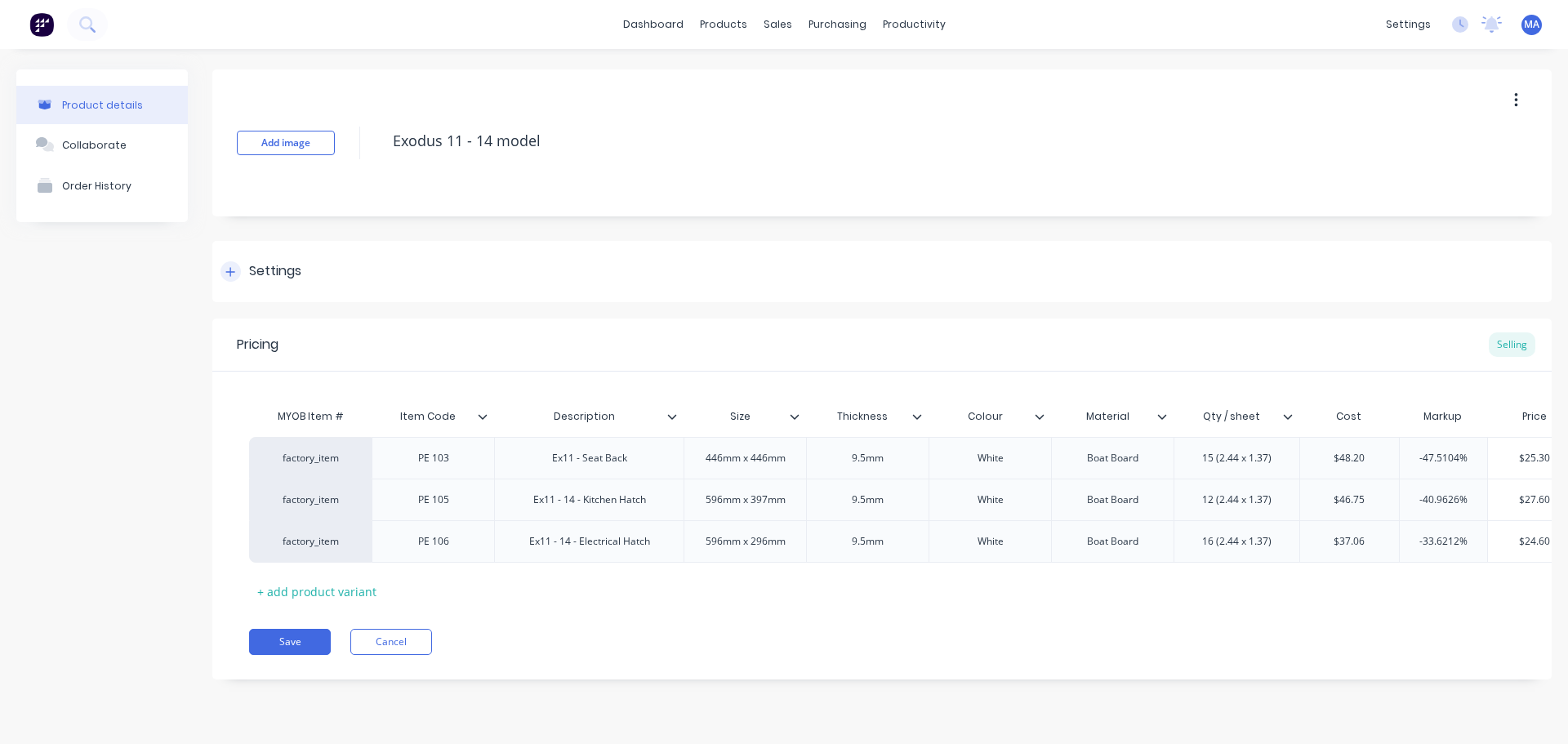
click at [297, 285] on div "Settings" at bounding box center [882, 271] width 1340 height 61
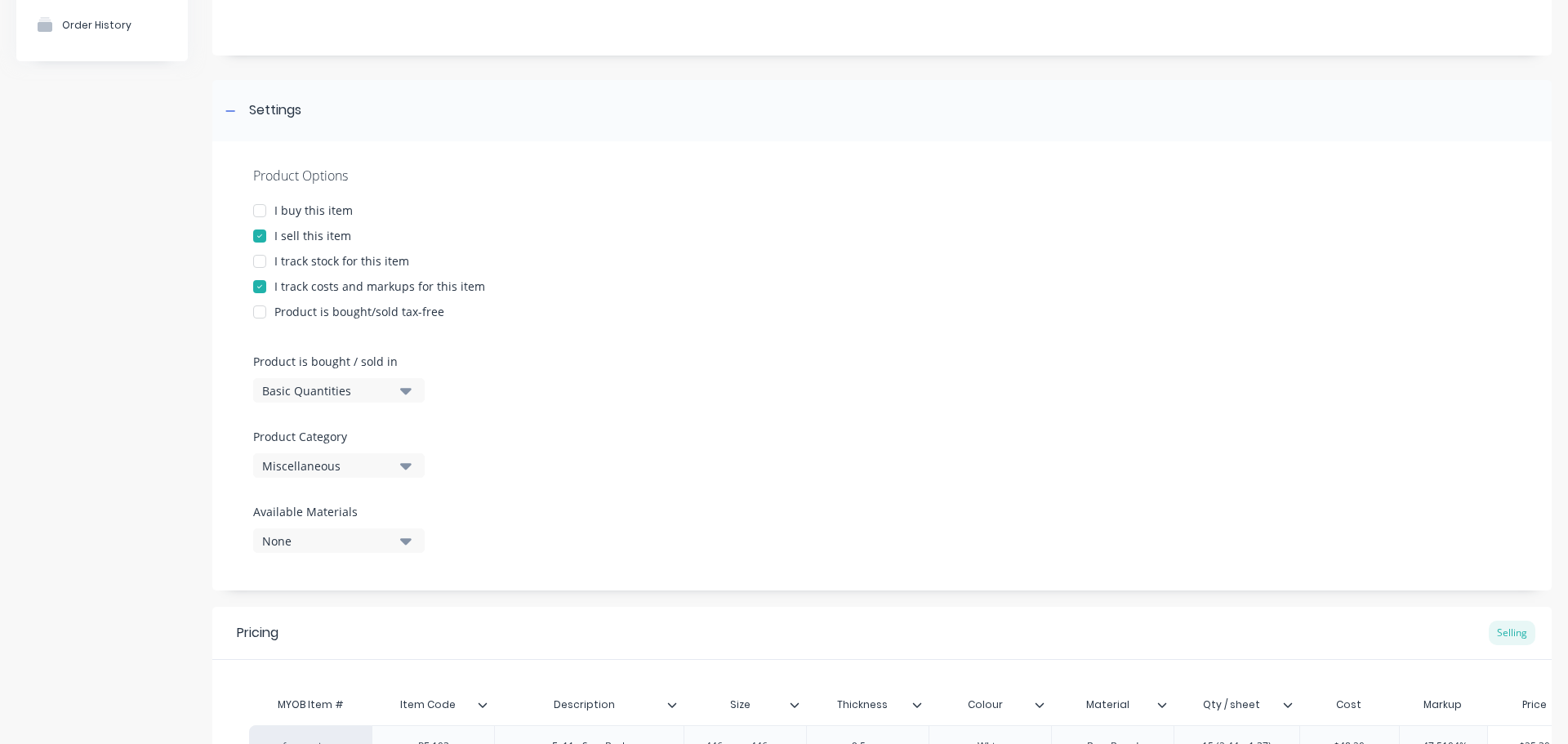
scroll to position [164, 0]
click at [353, 462] on div "Miscellaneous" at bounding box center [327, 463] width 130 height 18
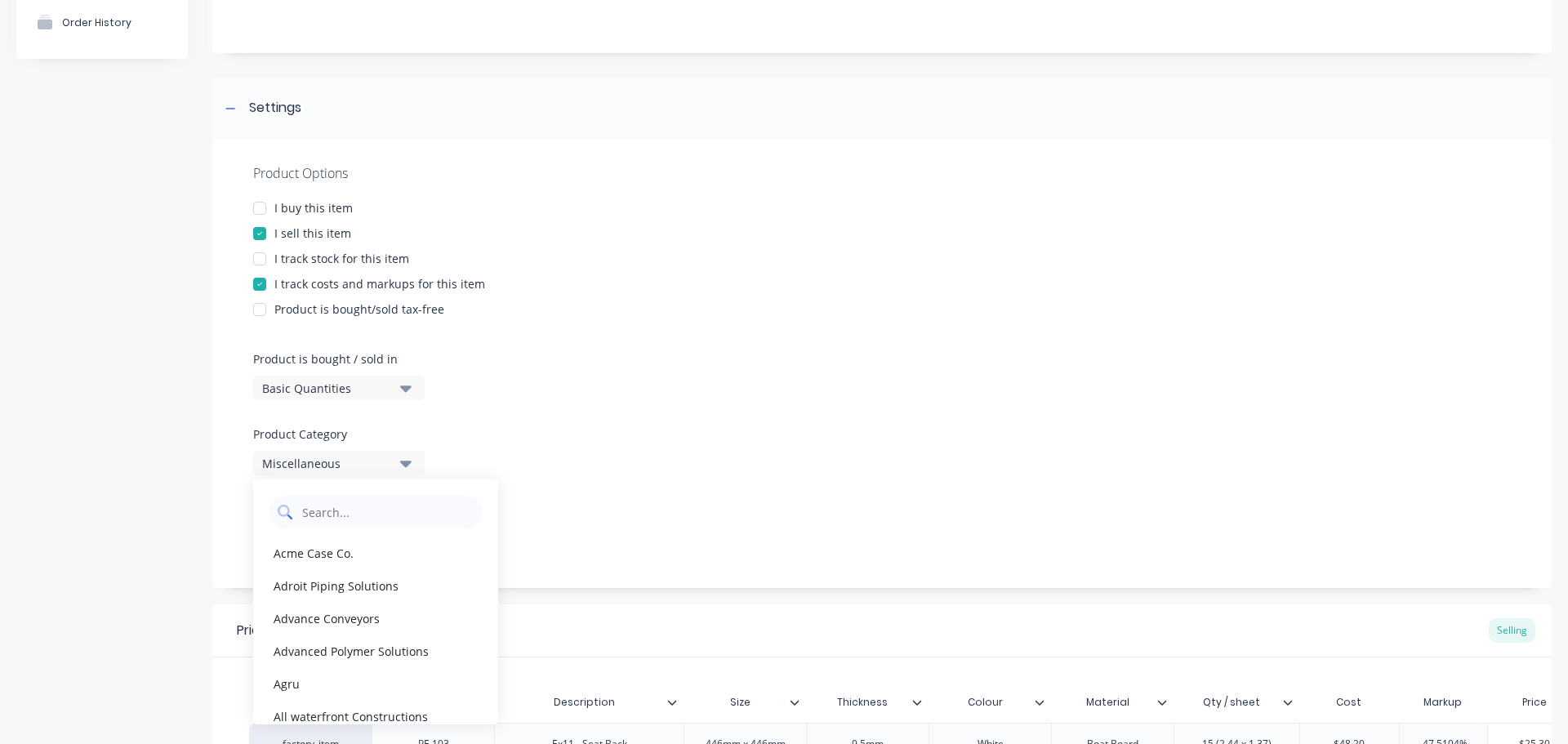
click at [337, 509] on Category "text" at bounding box center [387, 512] width 173 height 33
click at [332, 564] on div "Exodus Off Road" at bounding box center [375, 552] width 245 height 33
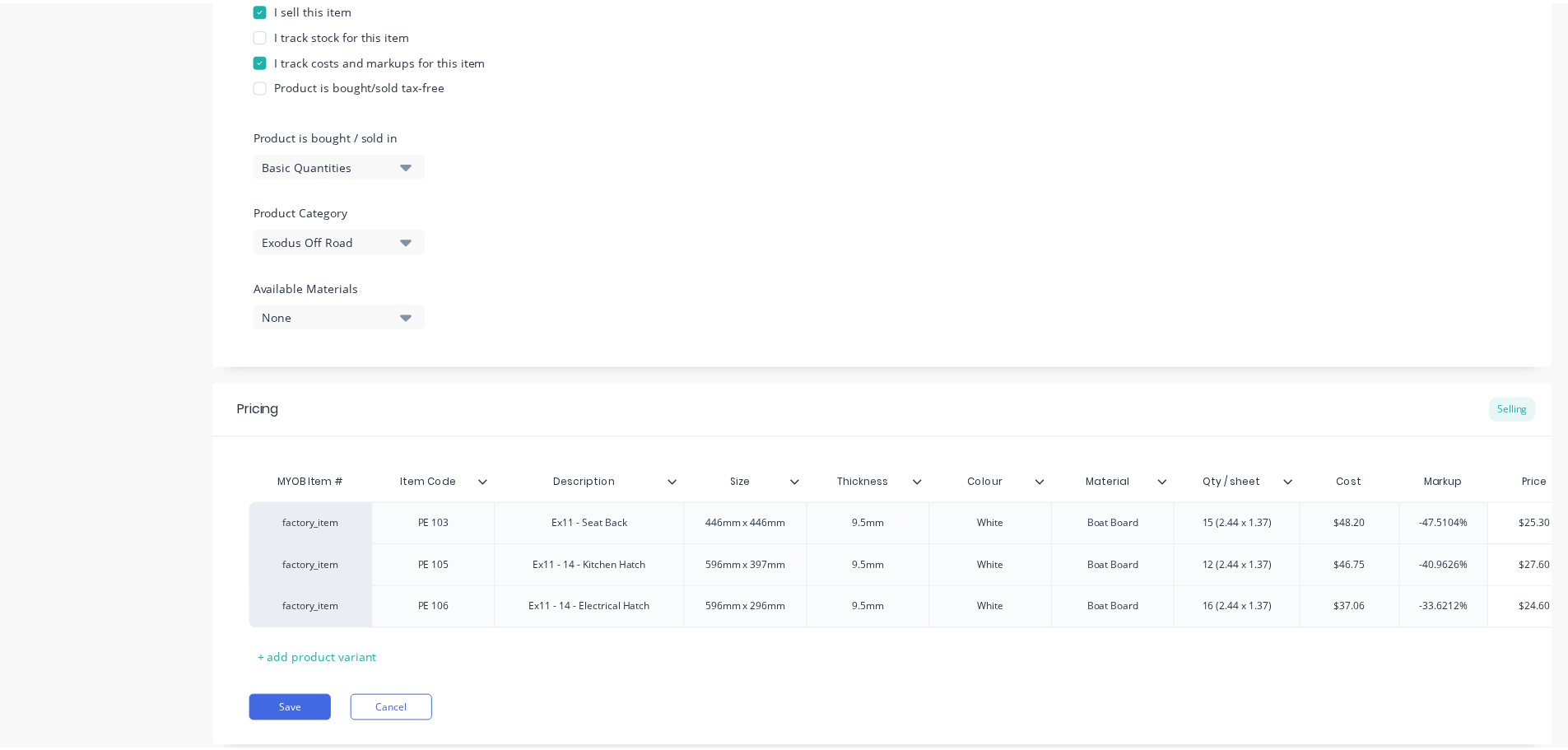
scroll to position [412, 0]
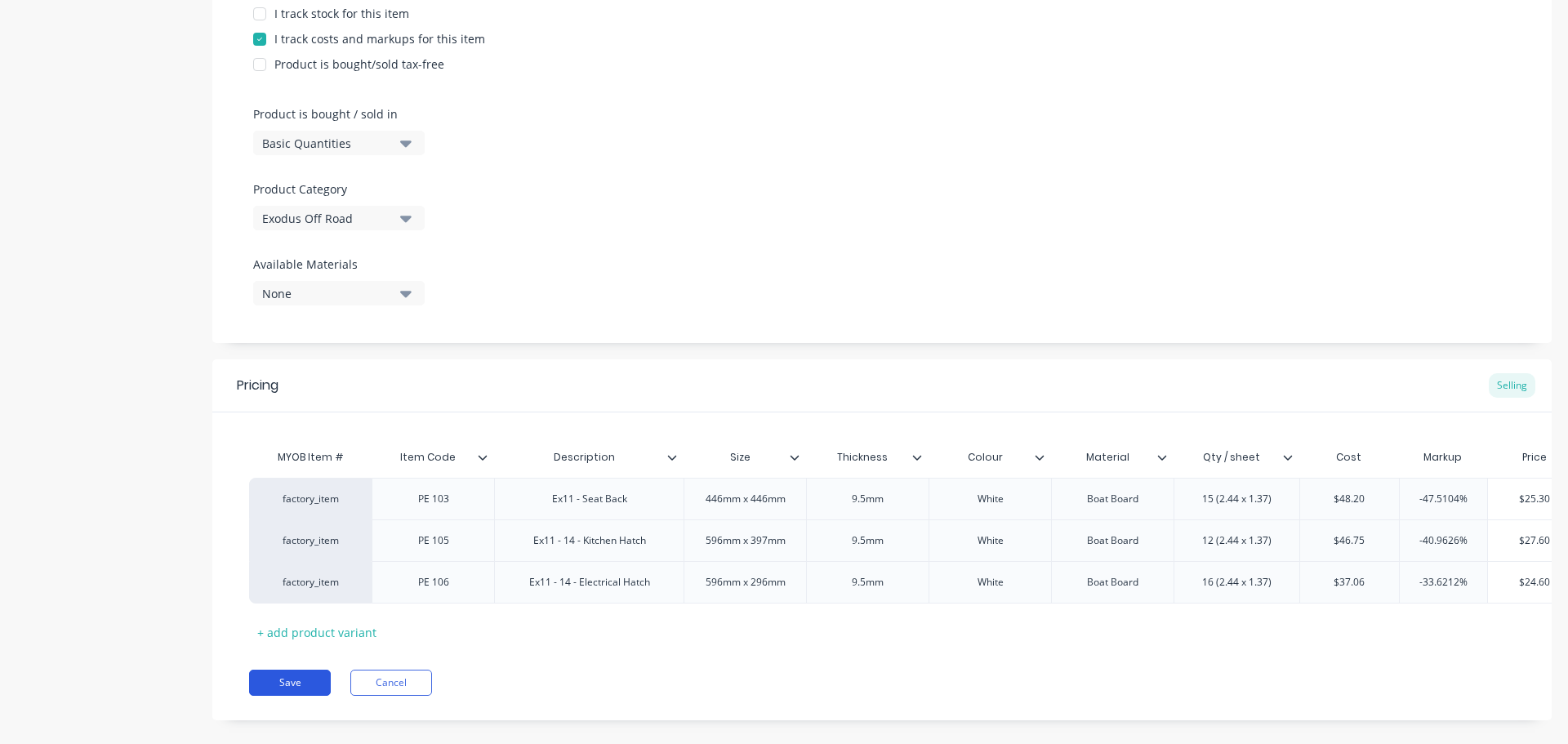
click at [307, 696] on button "Save" at bounding box center [290, 682] width 82 height 26
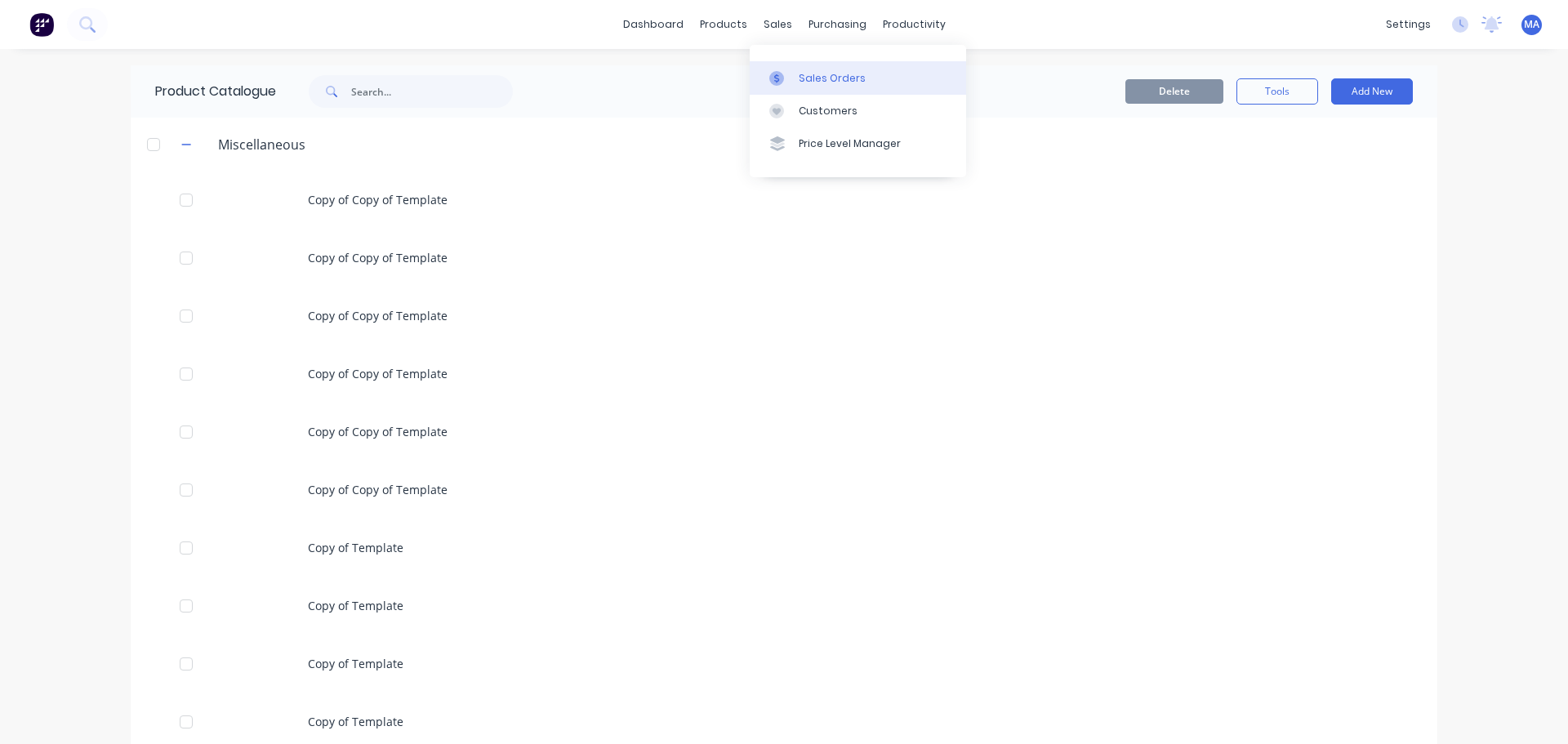
click at [795, 92] on link "Sales Orders" at bounding box center [858, 77] width 216 height 33
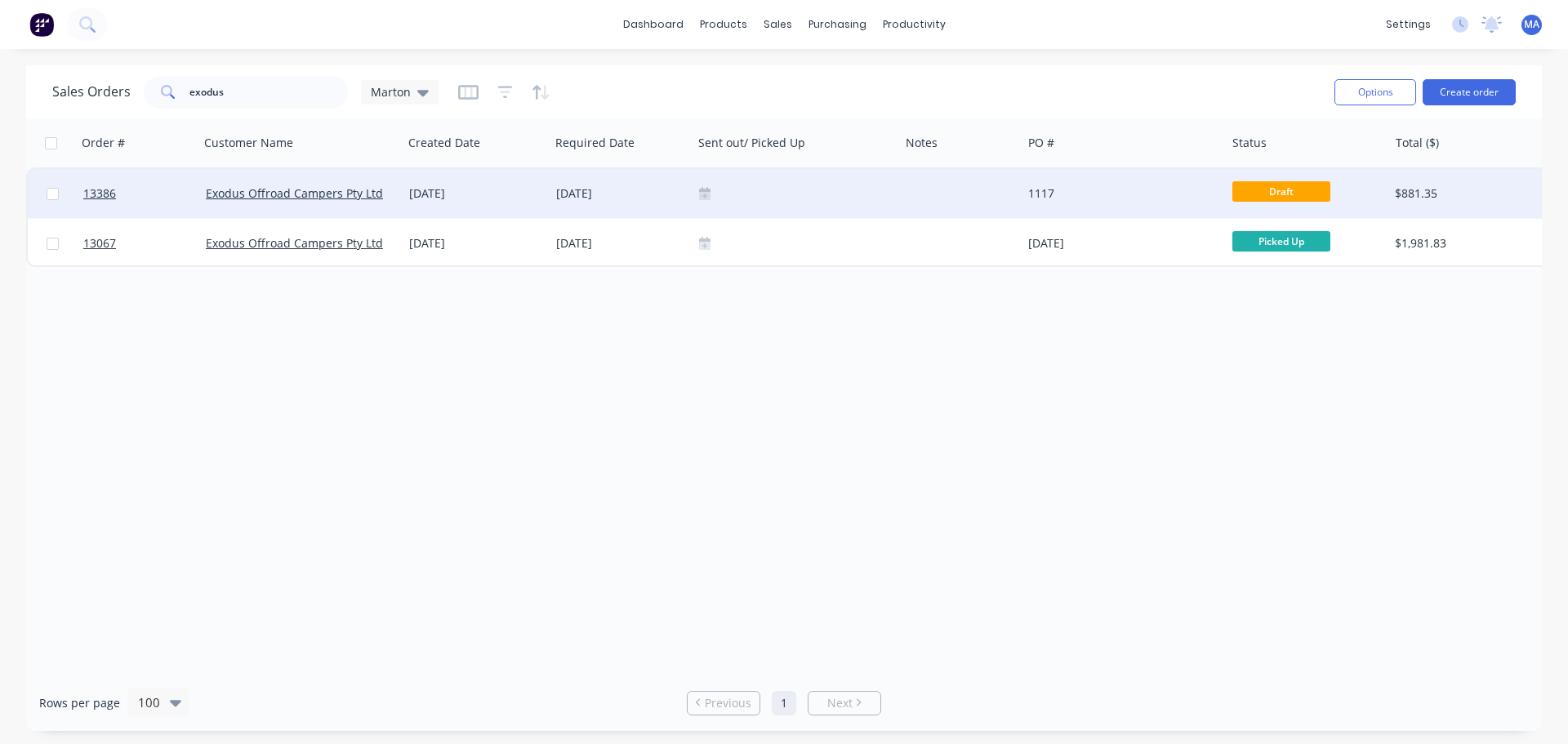
click at [669, 190] on div "[DATE]" at bounding box center [621, 194] width 129 height 17
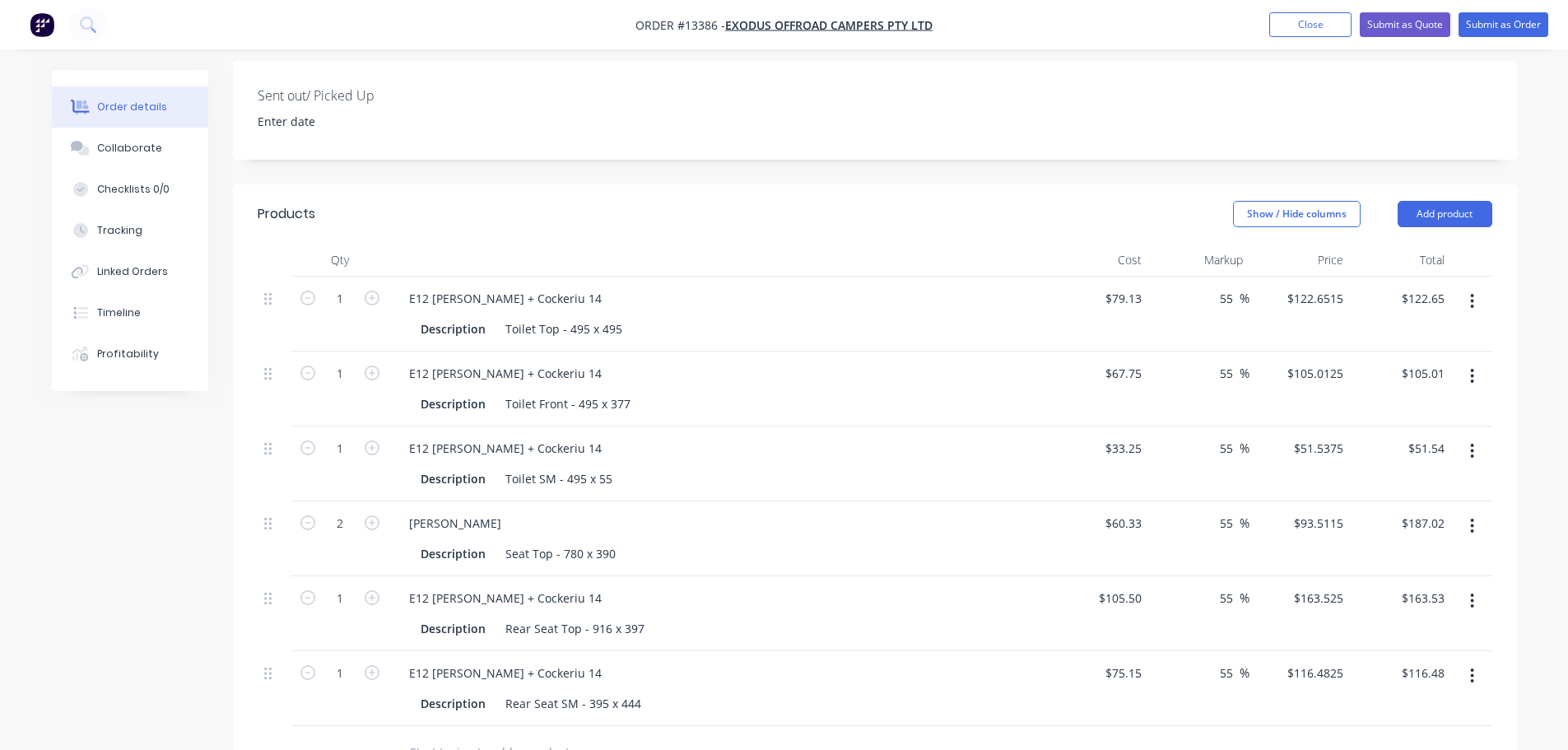
scroll to position [494, 0]
click at [1470, 285] on button "button" at bounding box center [1472, 299] width 39 height 29
click at [1417, 429] on div "Delete" at bounding box center [1414, 441] width 127 height 24
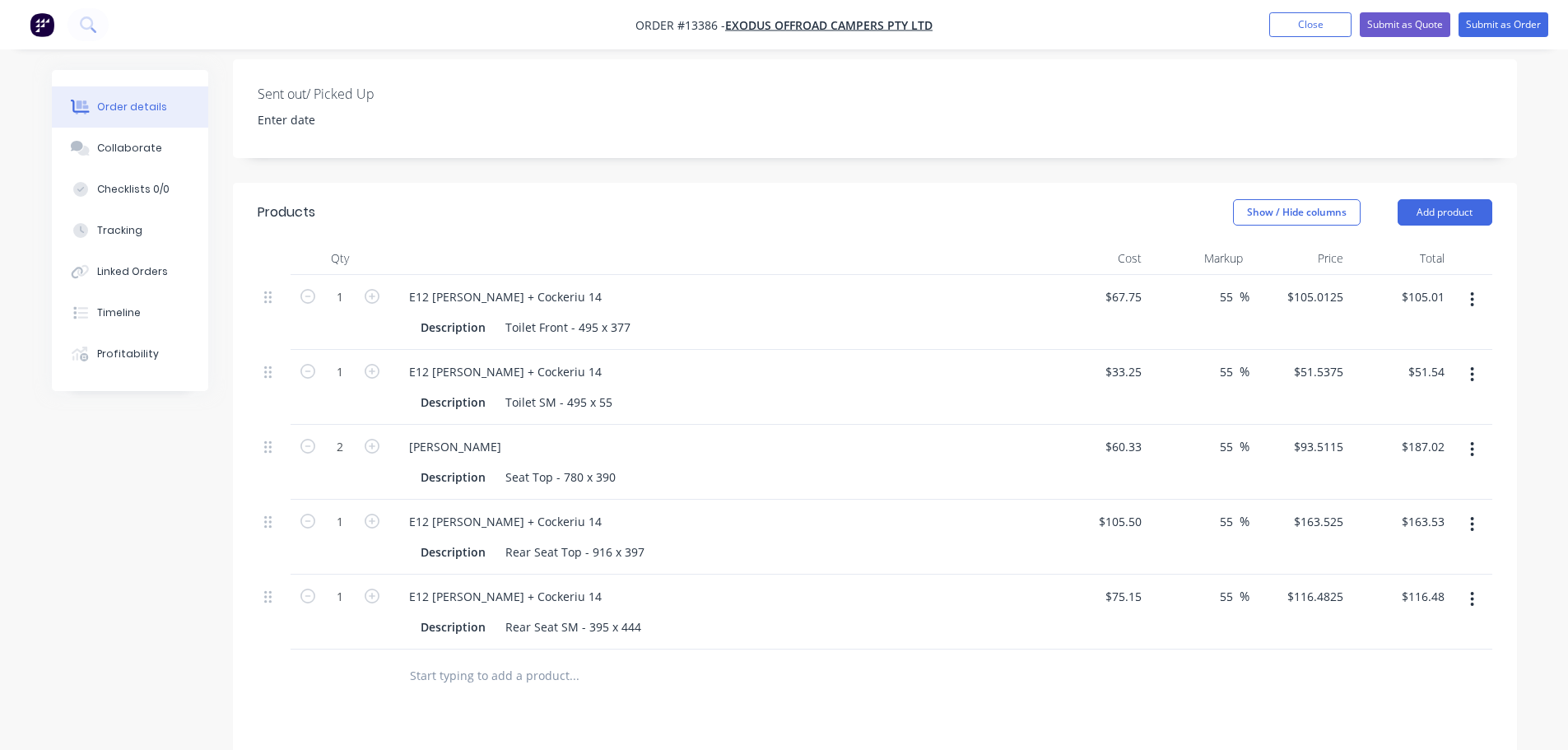
click at [1472, 292] on icon "button" at bounding box center [1472, 300] width 3 height 15
click at [1418, 429] on div "Delete" at bounding box center [1414, 441] width 127 height 24
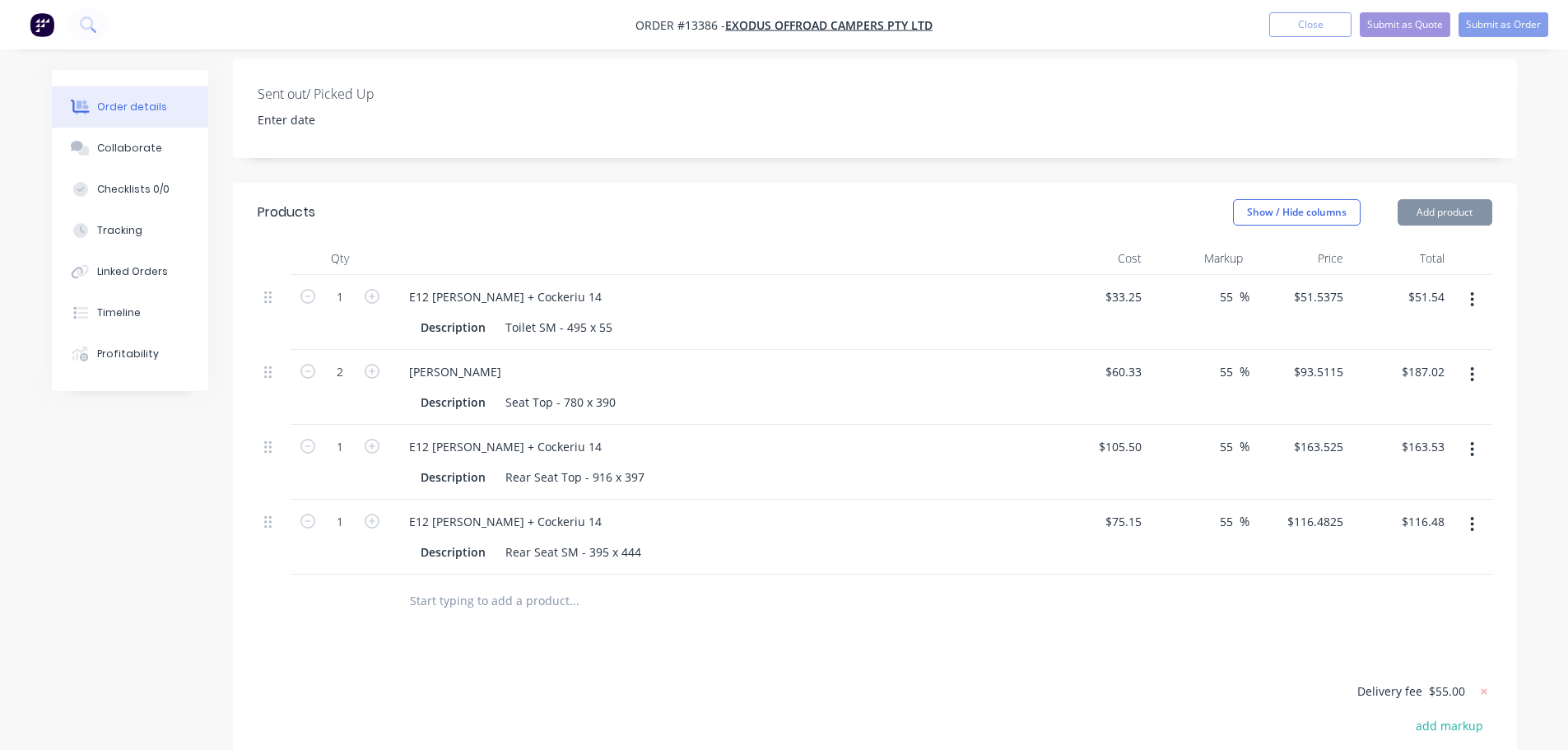
click at [1482, 285] on button "button" at bounding box center [1472, 299] width 39 height 29
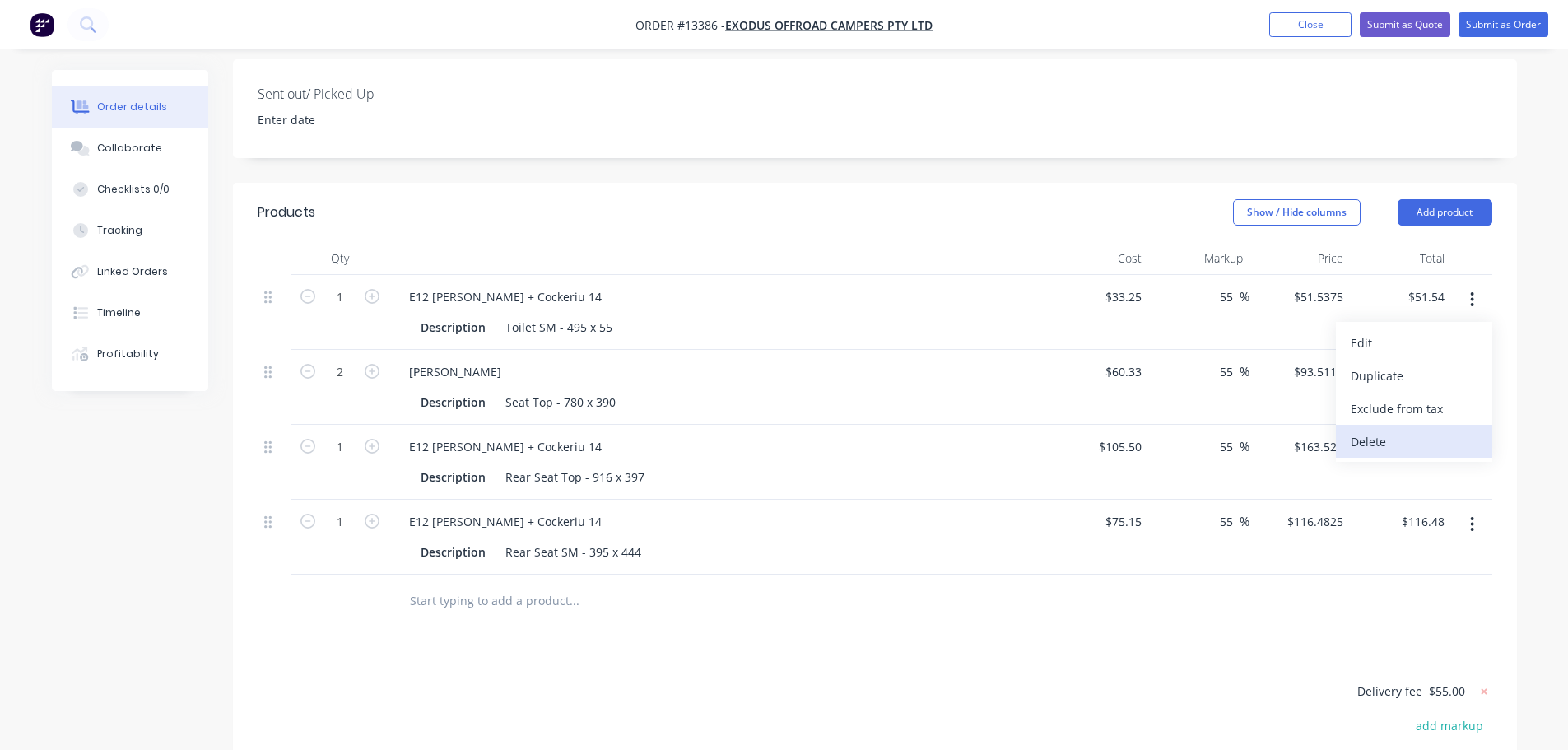
click at [1405, 429] on div "Delete" at bounding box center [1414, 441] width 127 height 24
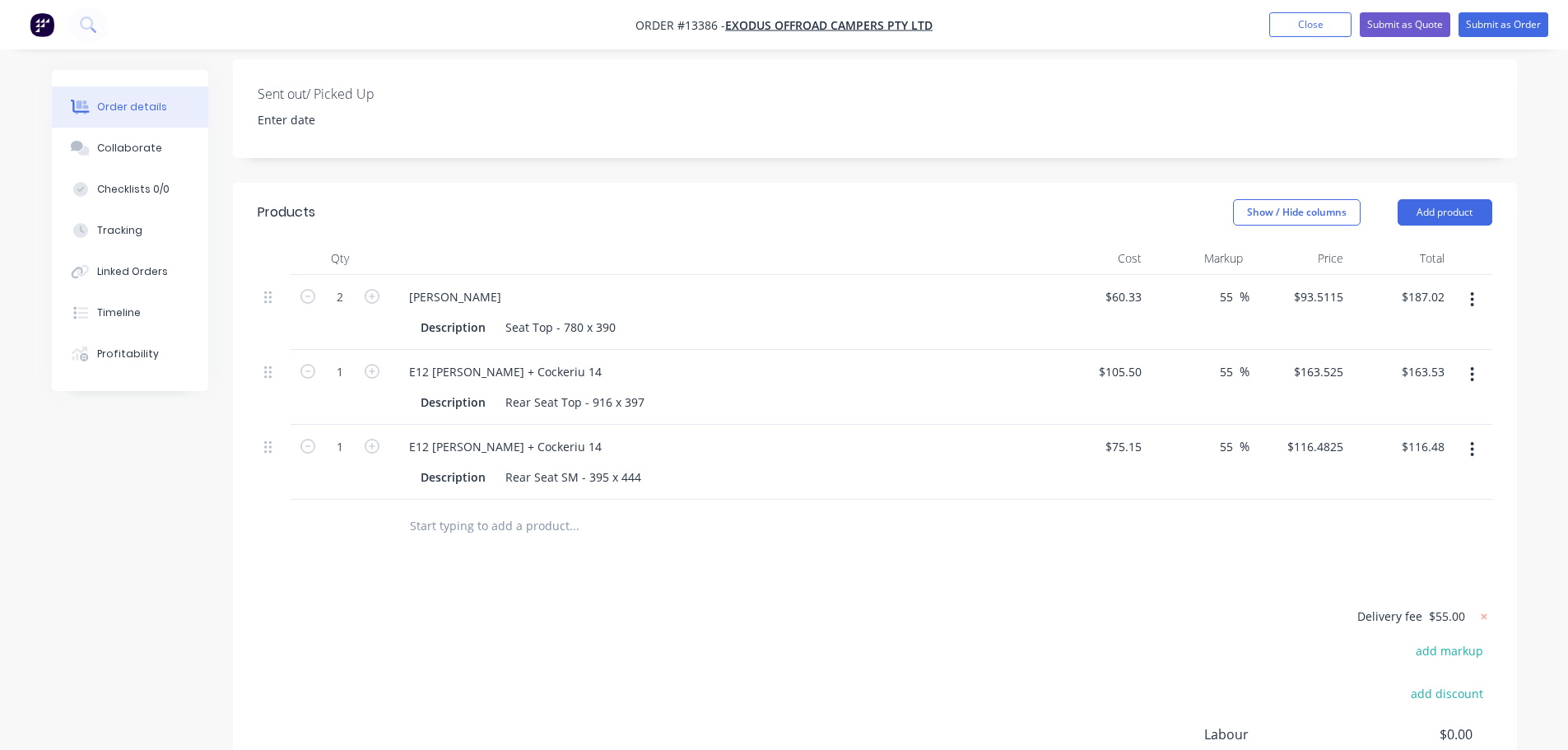
click at [1470, 290] on icon "button" at bounding box center [1471, 300] width 4 height 19
click at [1384, 429] on div "Delete" at bounding box center [1414, 441] width 127 height 24
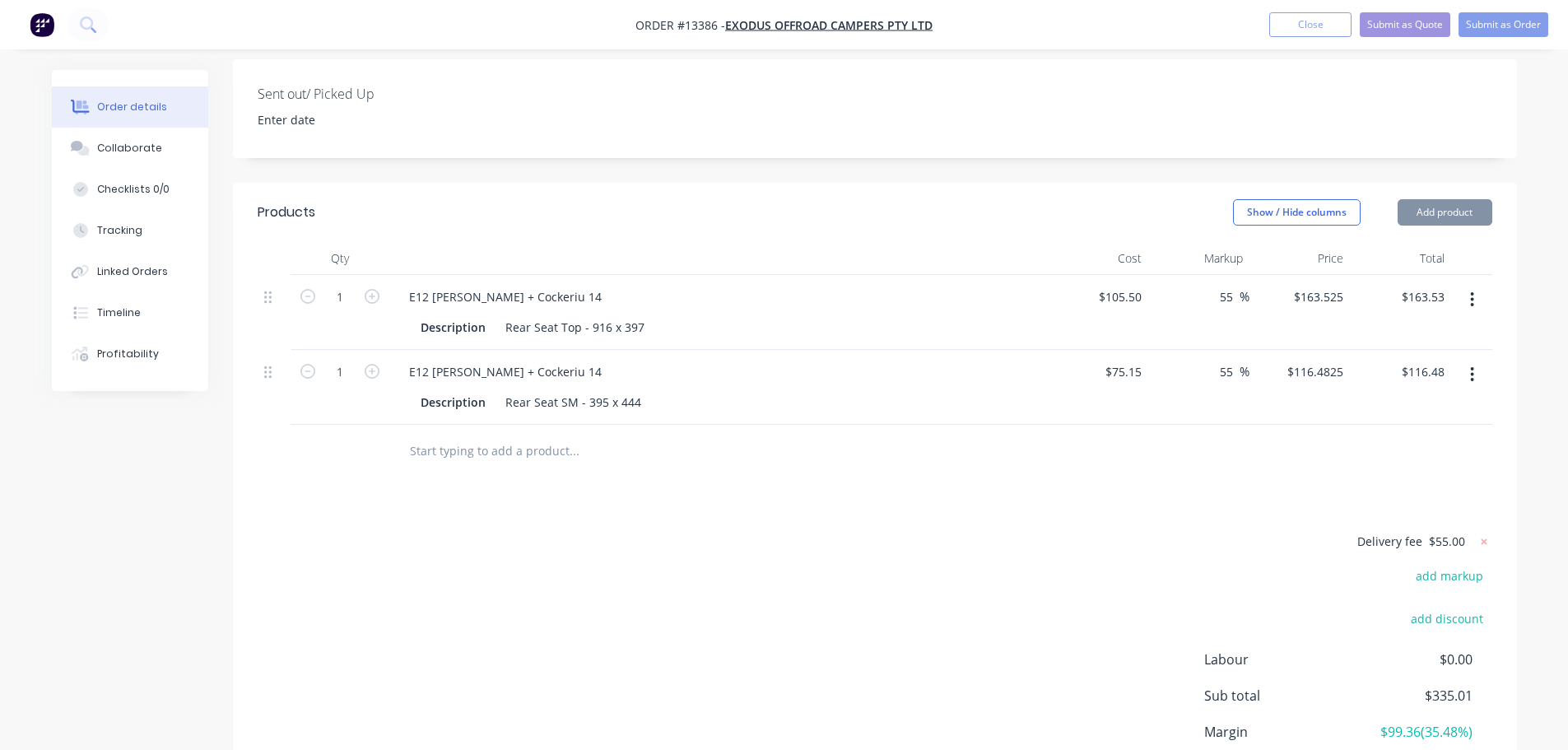
click at [1481, 285] on button "button" at bounding box center [1472, 299] width 39 height 29
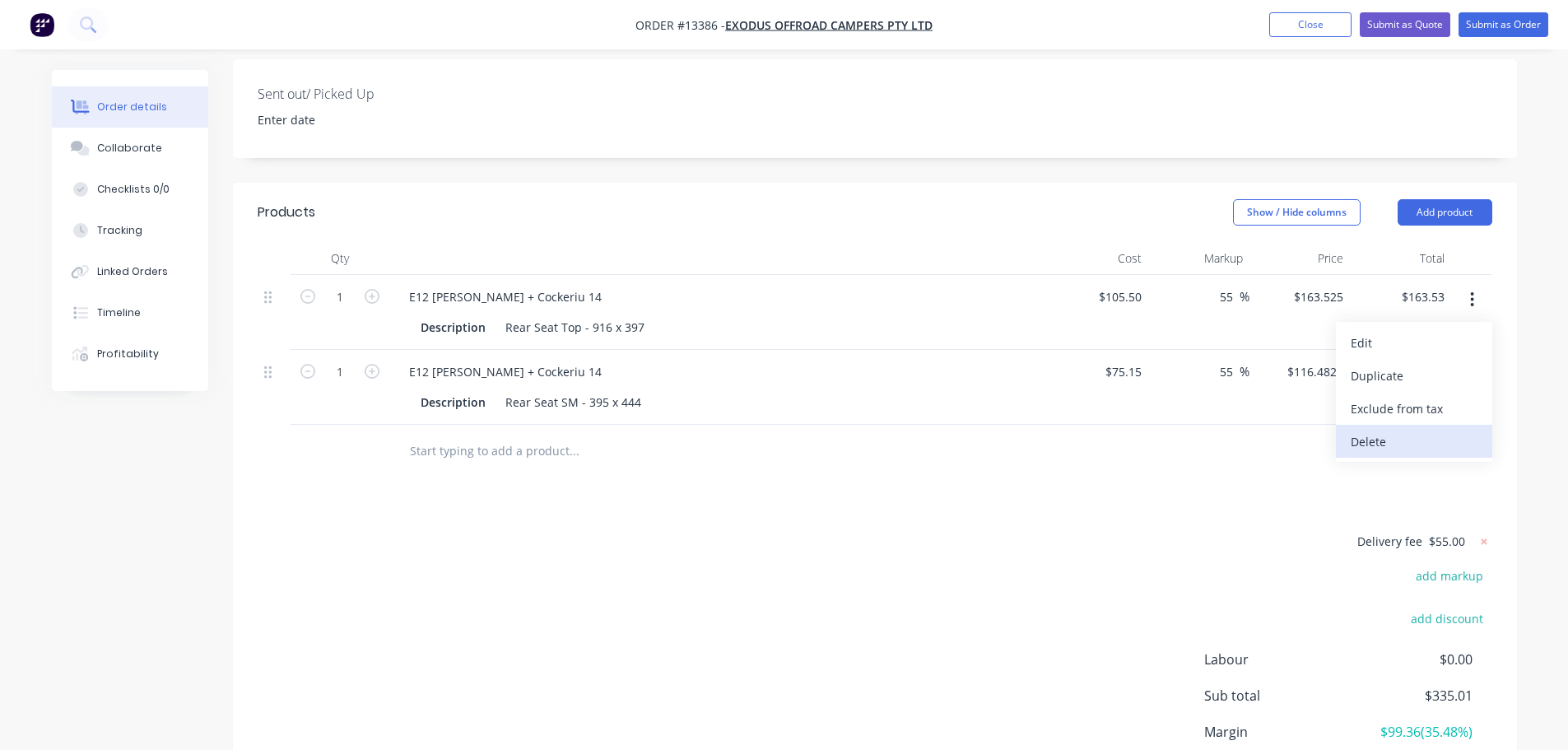
click at [1384, 429] on div "Delete" at bounding box center [1414, 441] width 127 height 24
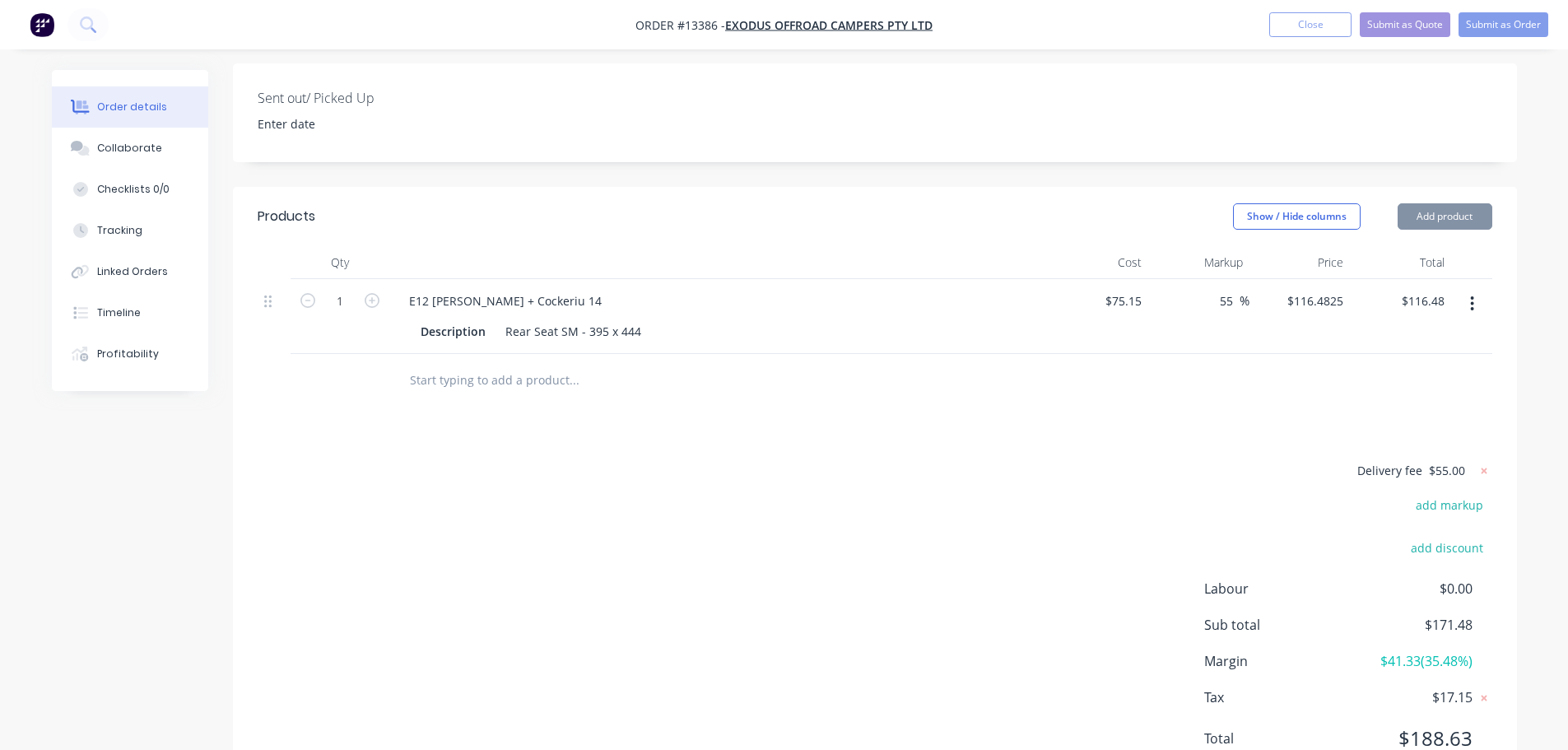
click at [1470, 295] on icon "button" at bounding box center [1471, 304] width 4 height 19
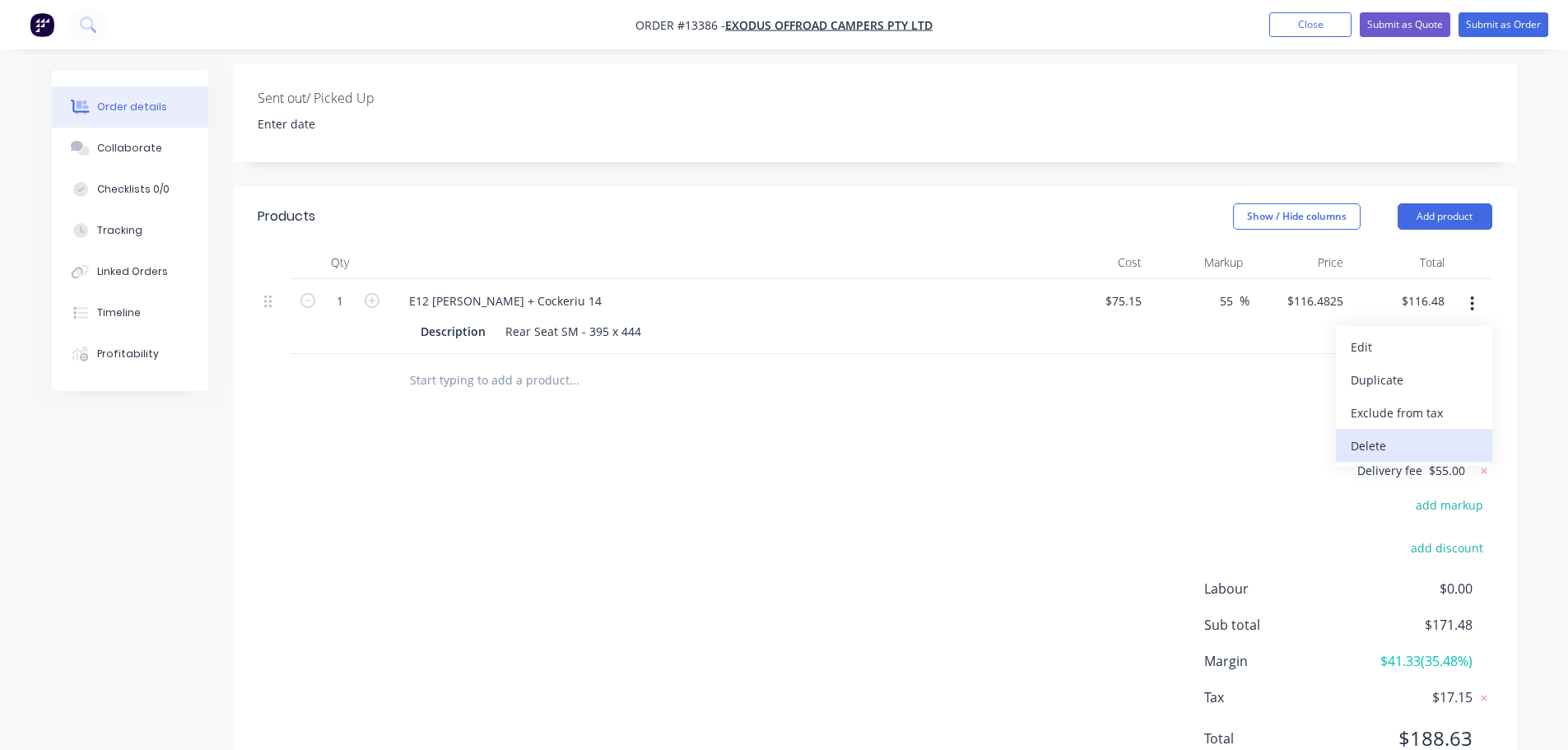
click at [1404, 428] on button "Delete" at bounding box center [1414, 444] width 157 height 33
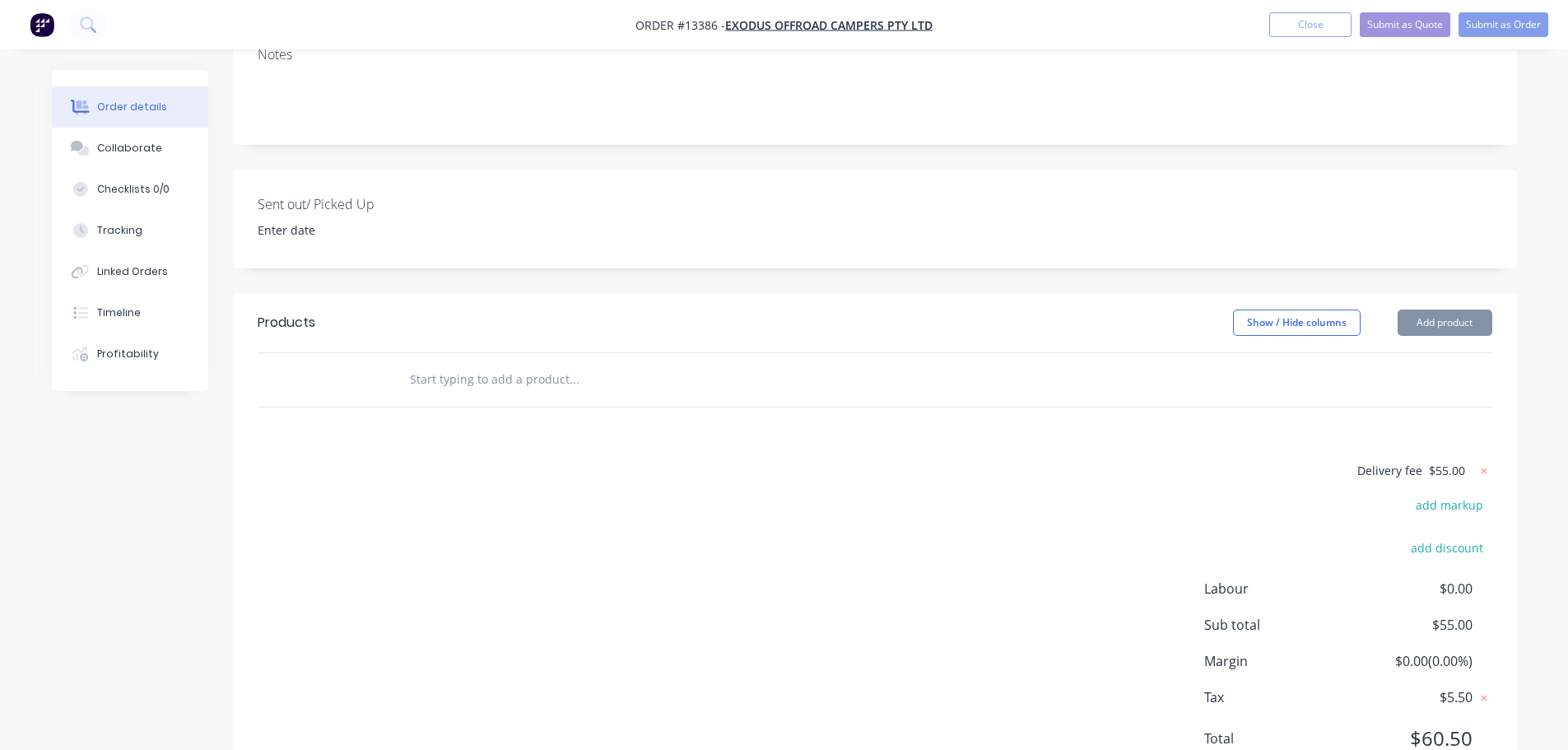
click at [1061, 354] on div at bounding box center [874, 380] width 1235 height 54
click at [1424, 310] on button "Add product" at bounding box center [1444, 322] width 94 height 26
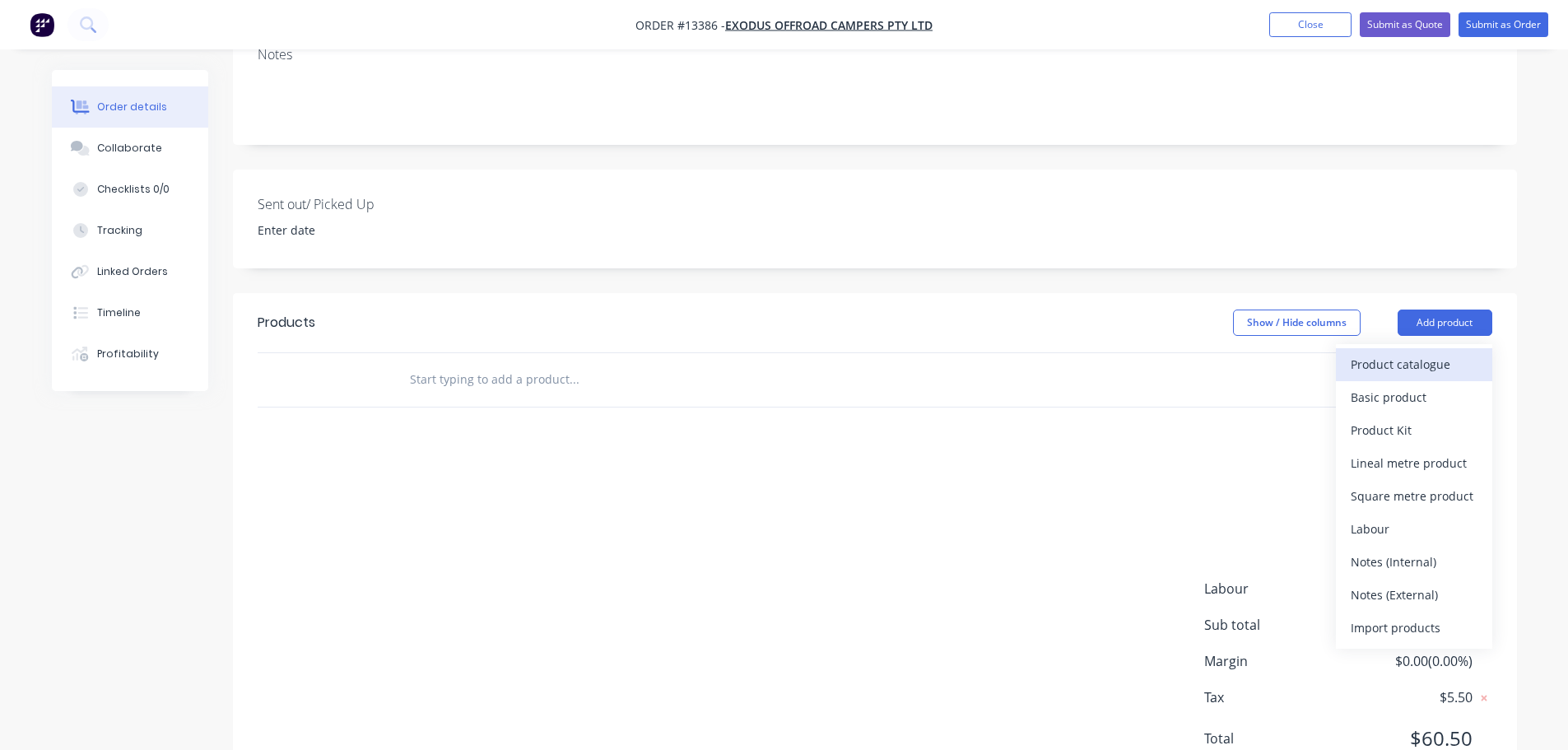
click at [1404, 353] on div "Product catalogue" at bounding box center [1414, 364] width 127 height 24
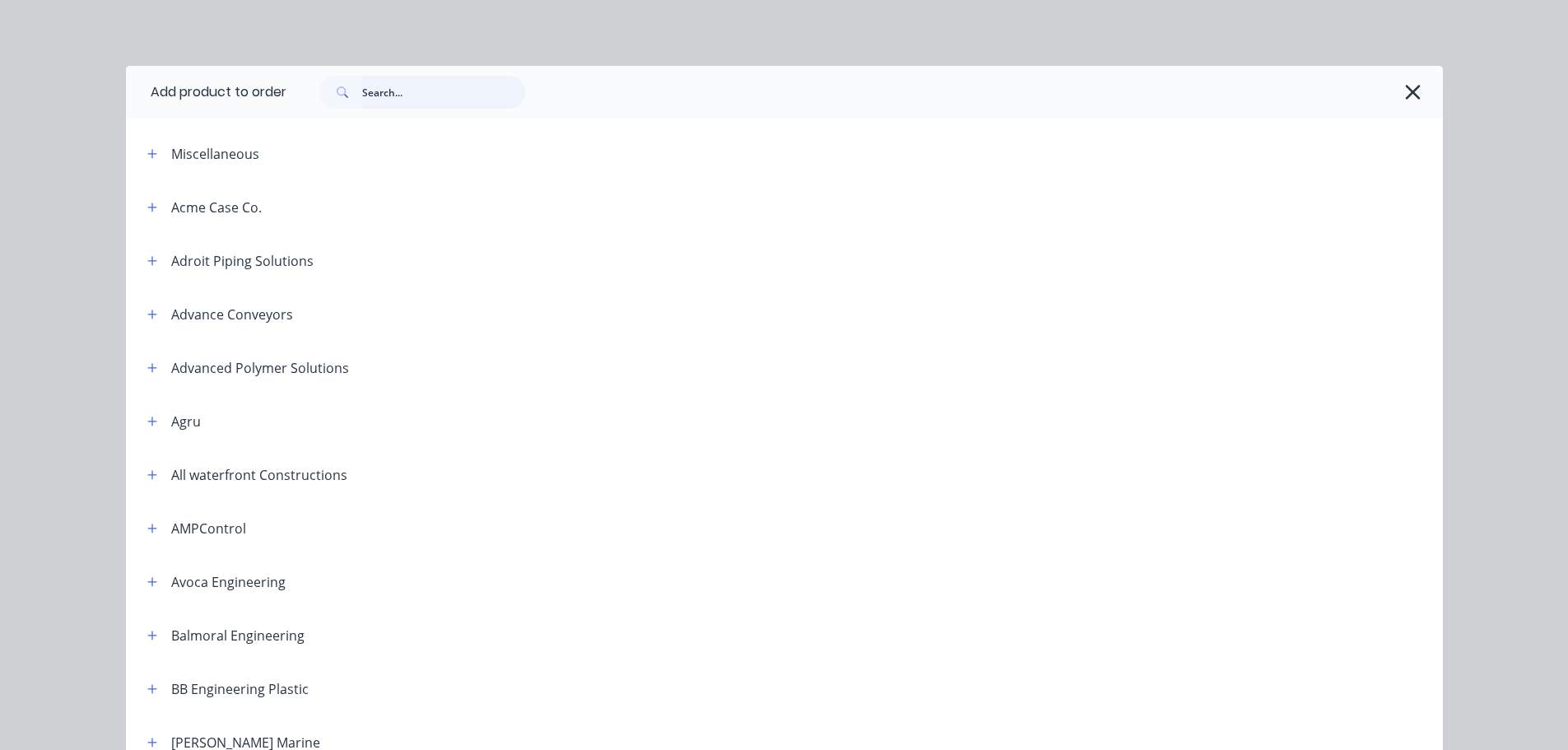
click at [424, 91] on input "text" at bounding box center [444, 92] width 163 height 33
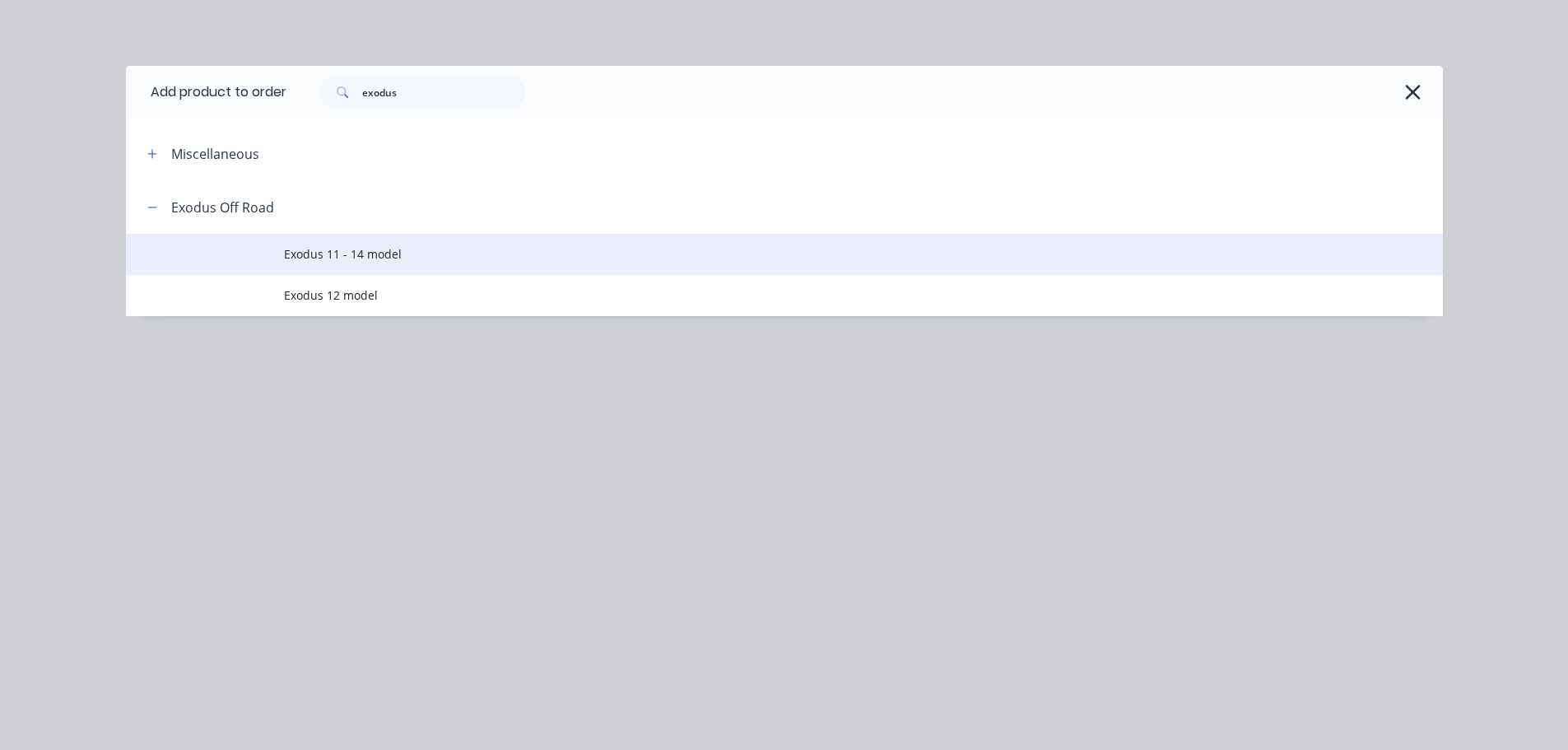
click at [392, 257] on span "Exodus 11 - 14 model" at bounding box center [747, 253] width 927 height 18
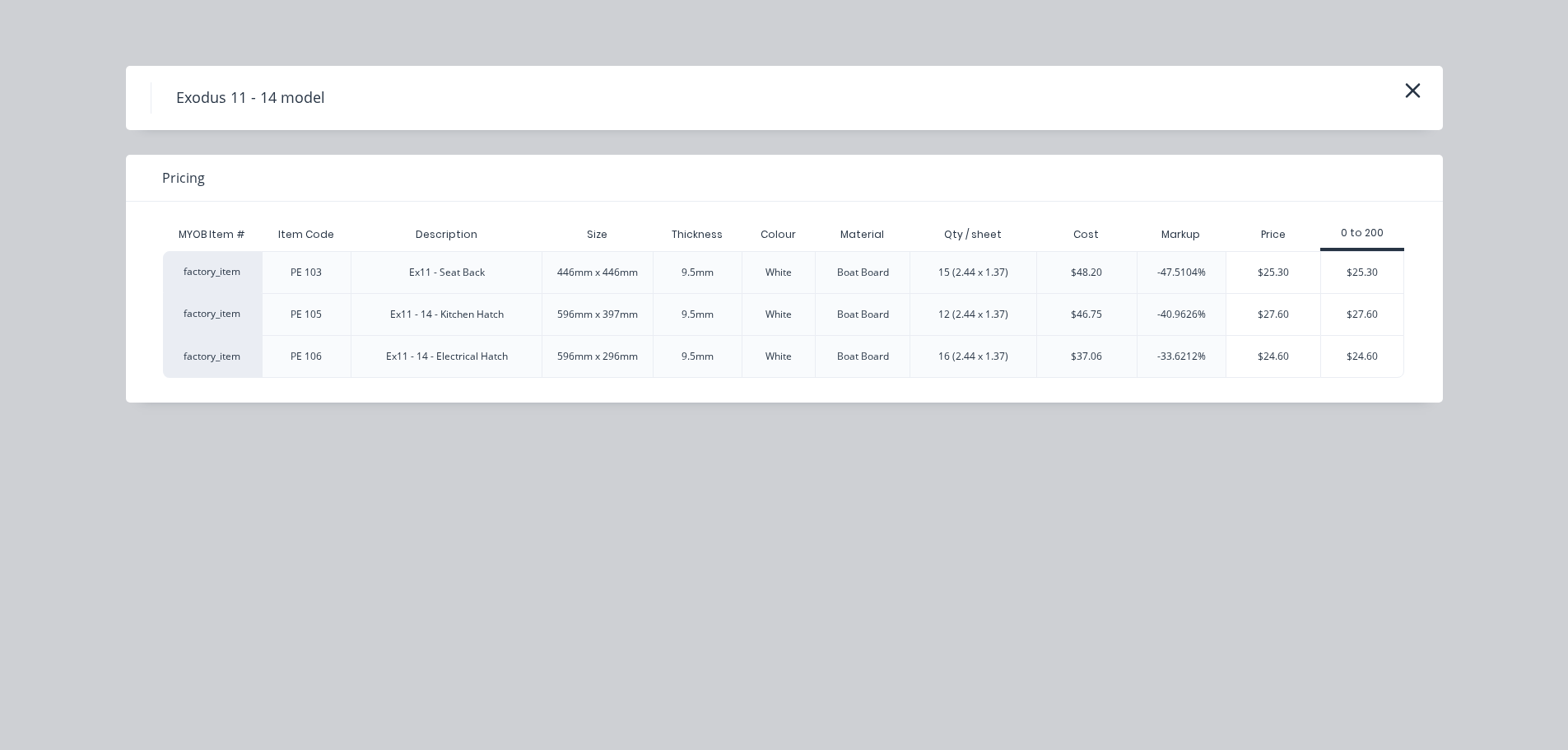
click at [1339, 274] on div "$25.30" at bounding box center [1362, 272] width 82 height 41
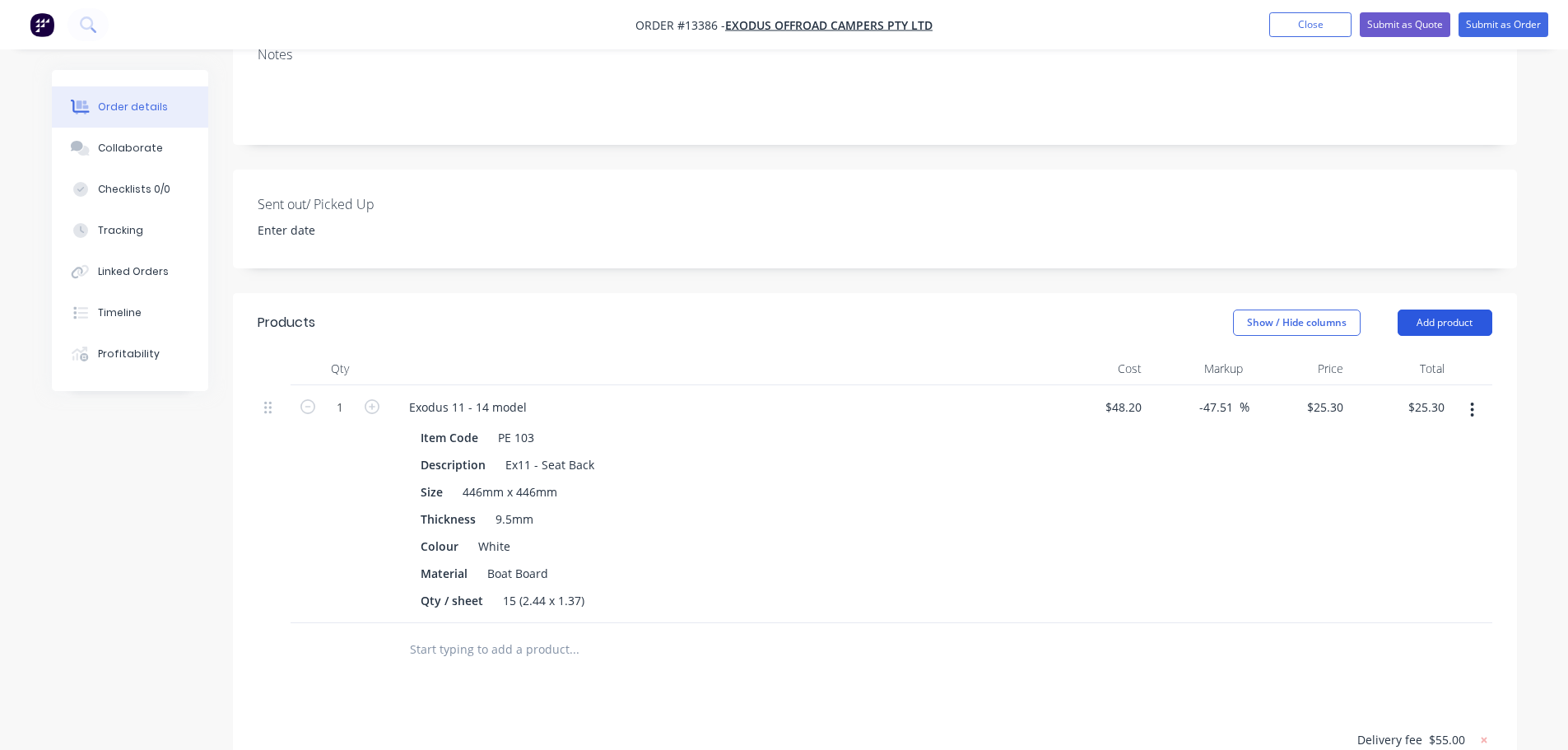
click at [1449, 310] on button "Add product" at bounding box center [1444, 322] width 94 height 26
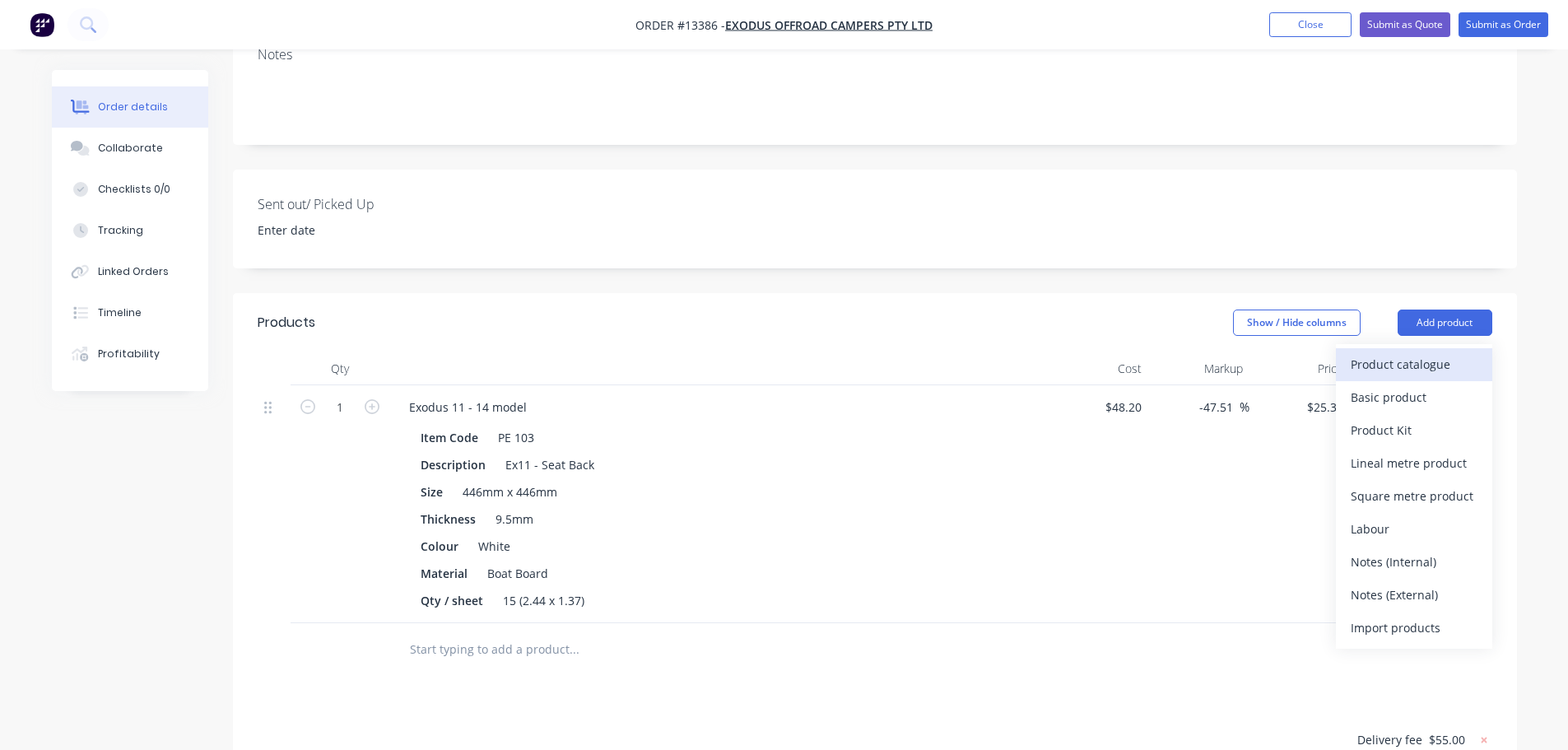
click at [1402, 353] on div "Product catalogue" at bounding box center [1414, 364] width 127 height 24
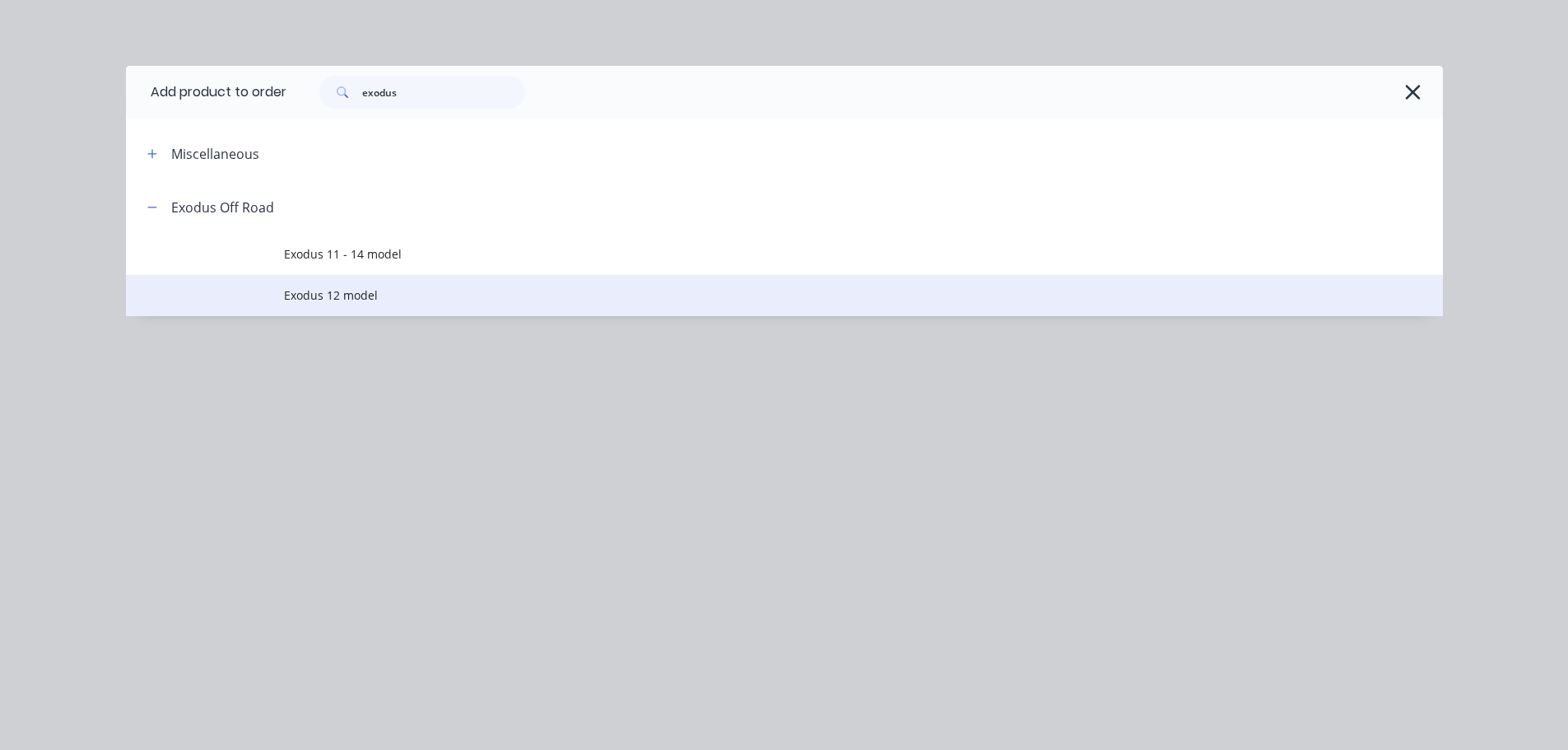
click at [736, 287] on span "Exodus 12 model" at bounding box center [747, 295] width 927 height 18
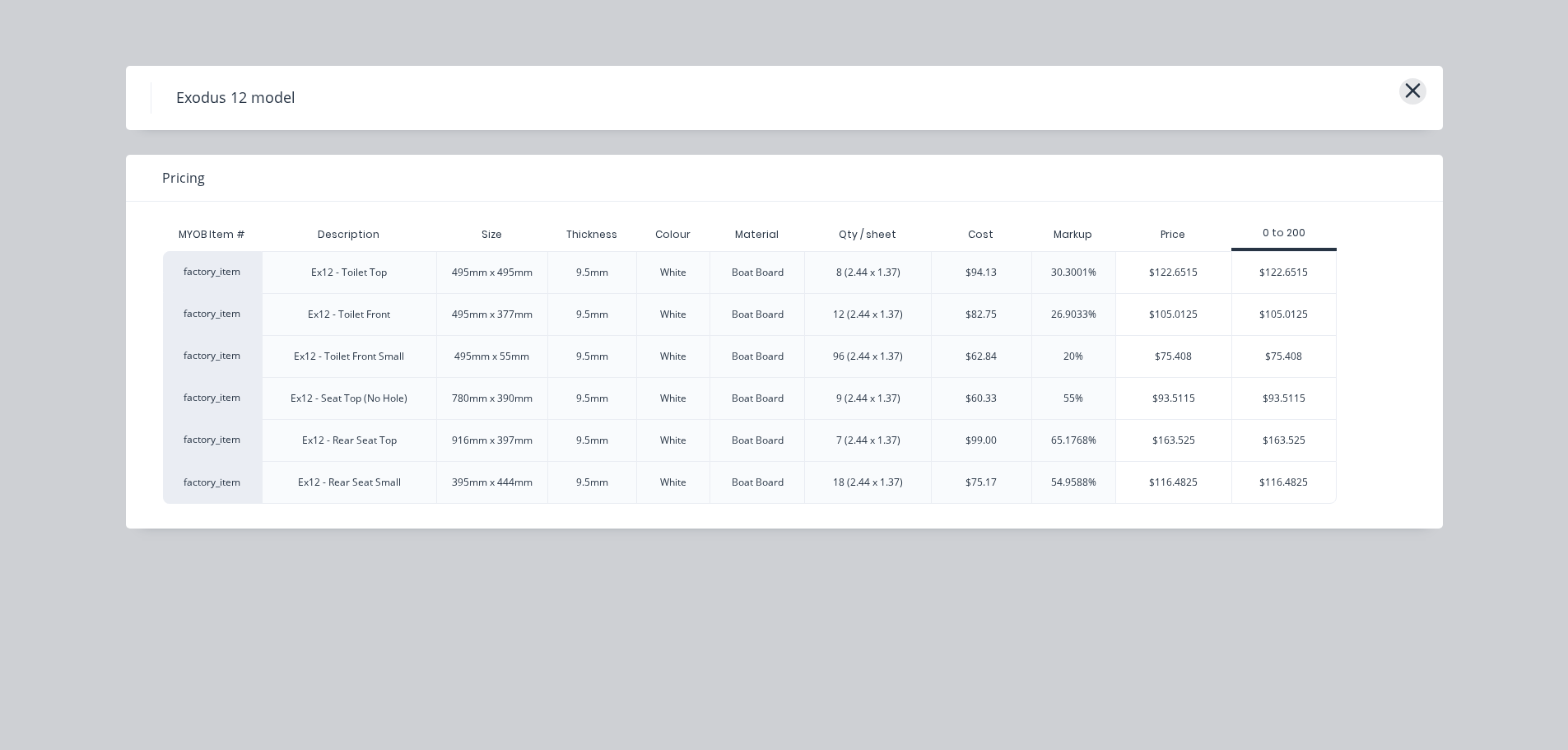
click at [1417, 89] on icon "button" at bounding box center [1412, 90] width 18 height 23
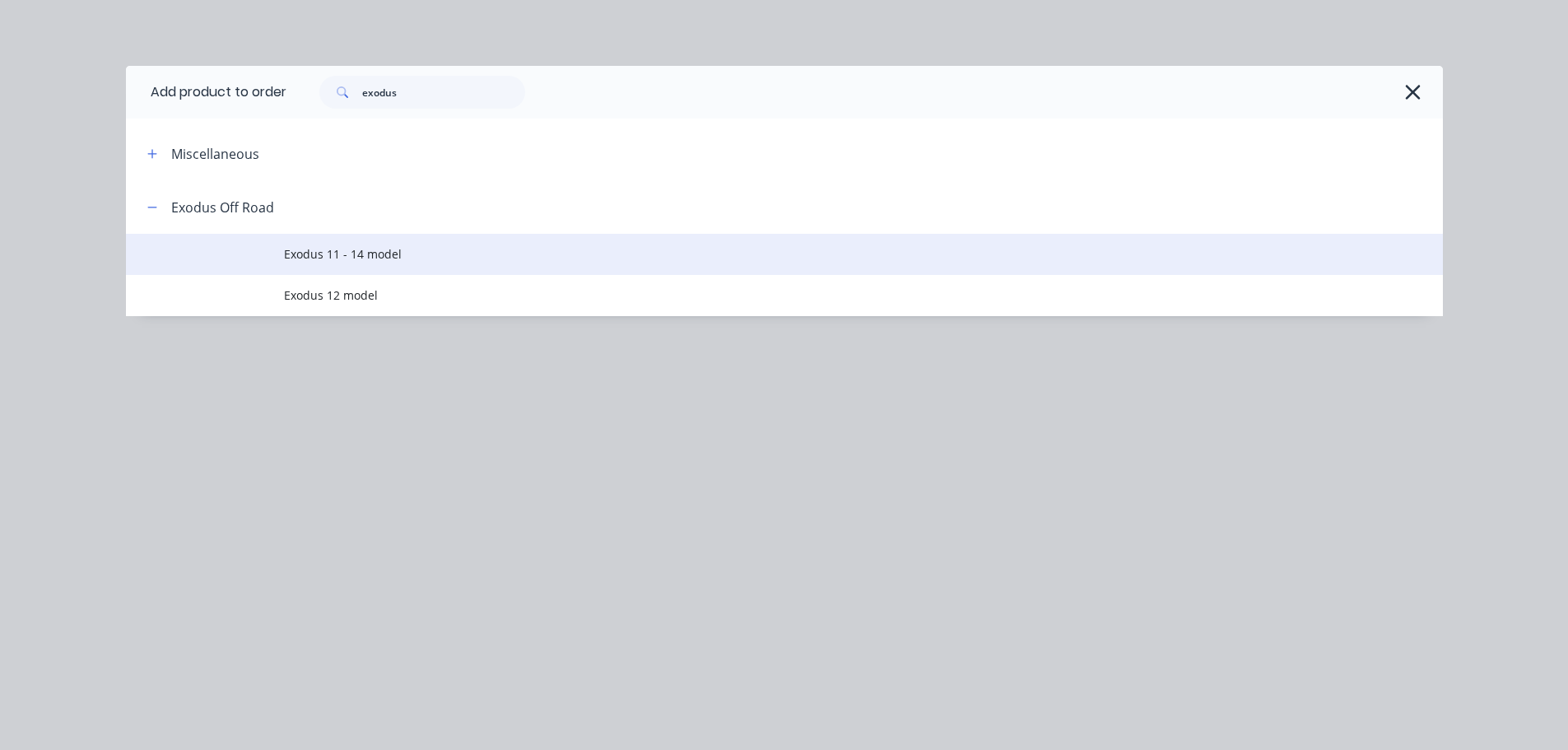
click at [476, 246] on span "Exodus 11 - 14 model" at bounding box center [747, 253] width 927 height 18
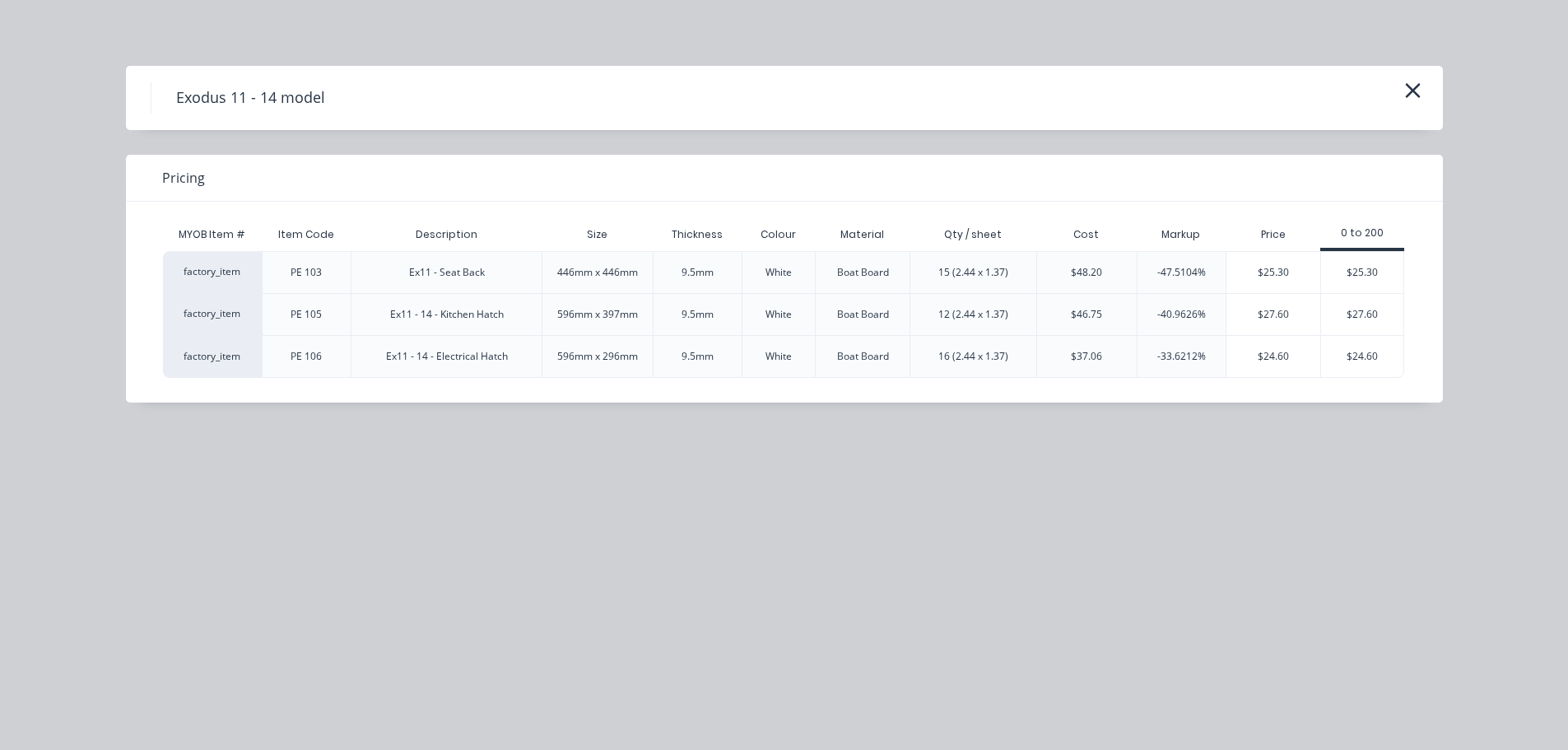
drag, startPoint x: 1366, startPoint y: 313, endPoint x: 1381, endPoint y: 301, distance: 19.2
click at [1367, 313] on div "$27.60" at bounding box center [1362, 314] width 82 height 41
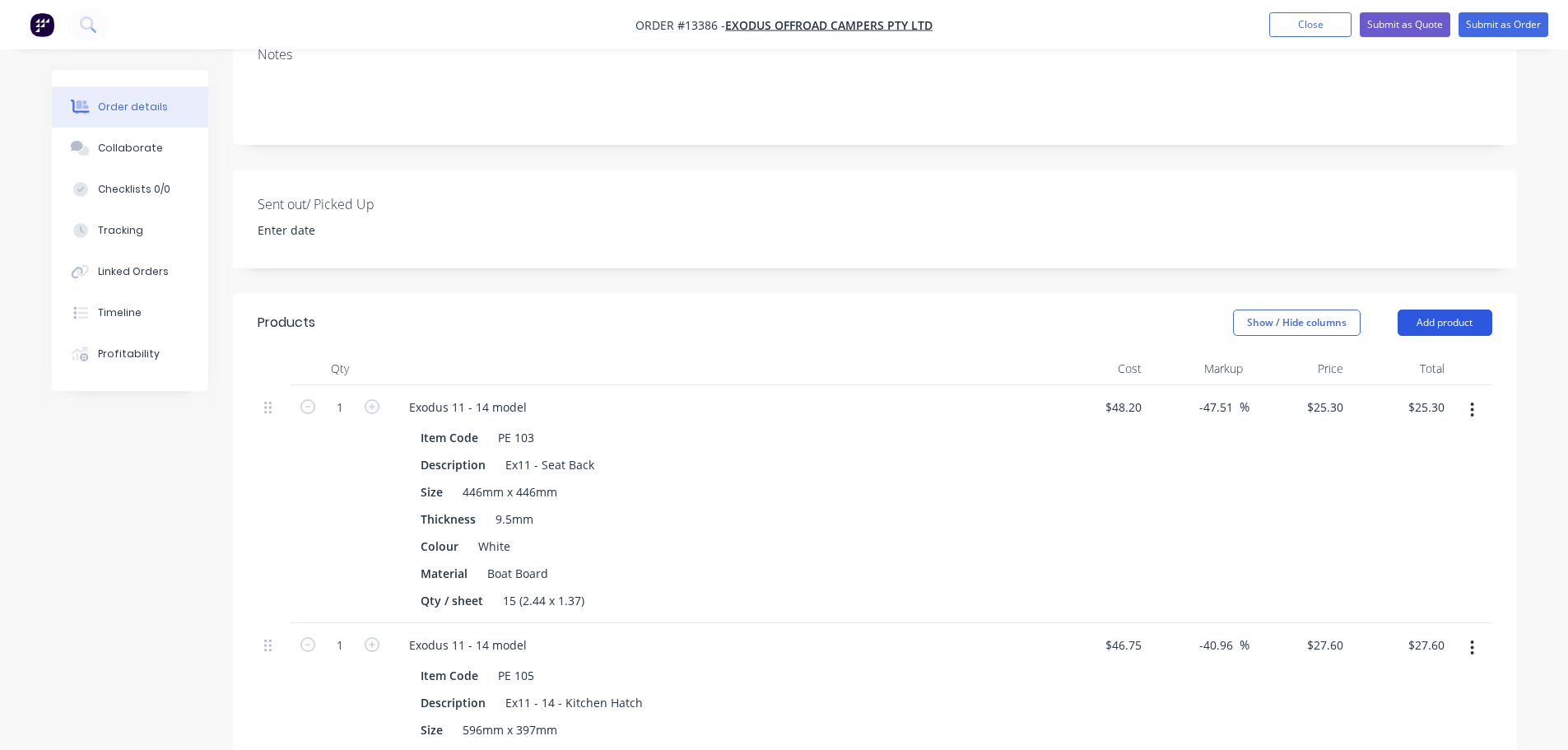
click at [1445, 310] on button "Add product" at bounding box center [1444, 322] width 94 height 26
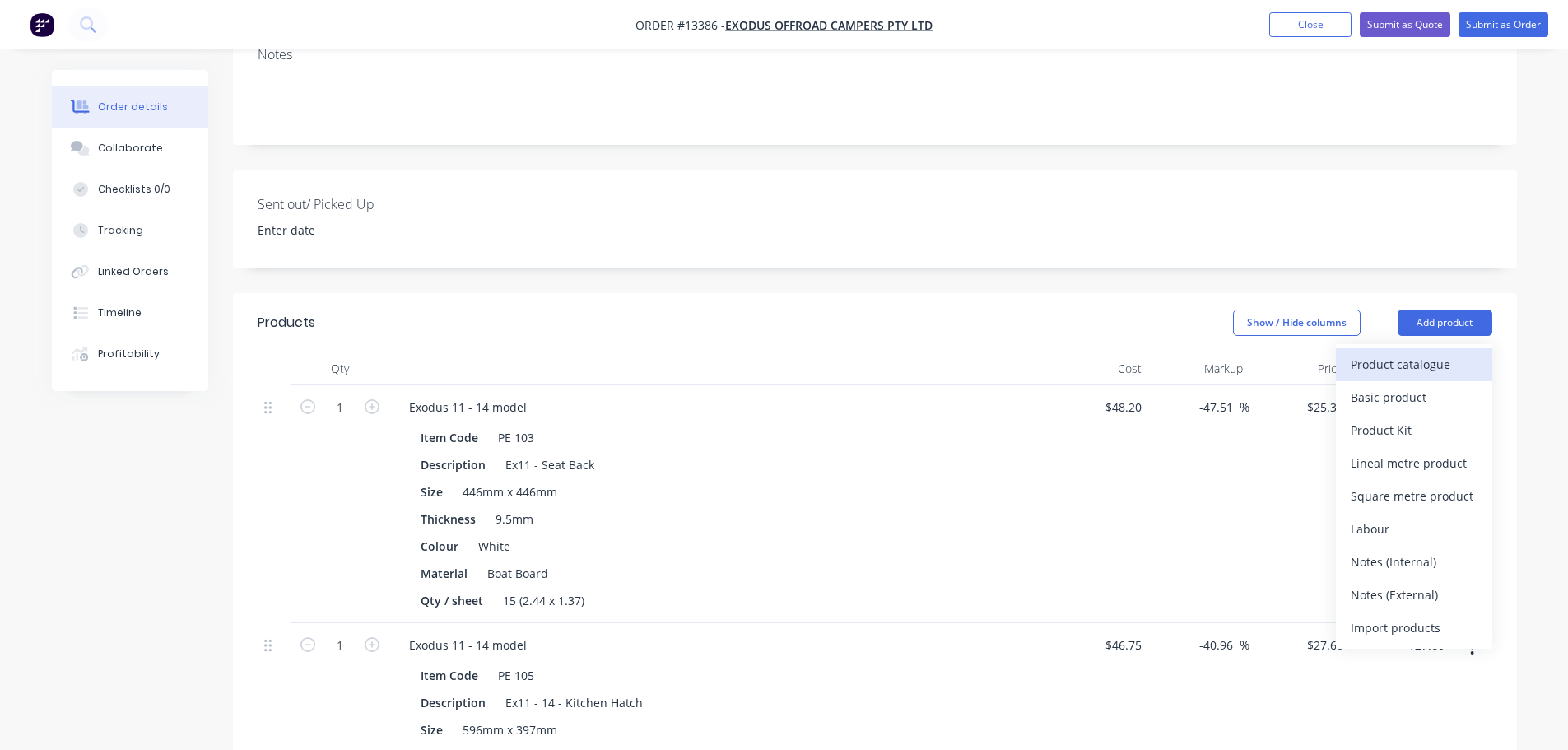
click at [1417, 353] on div "Product catalogue" at bounding box center [1414, 364] width 127 height 24
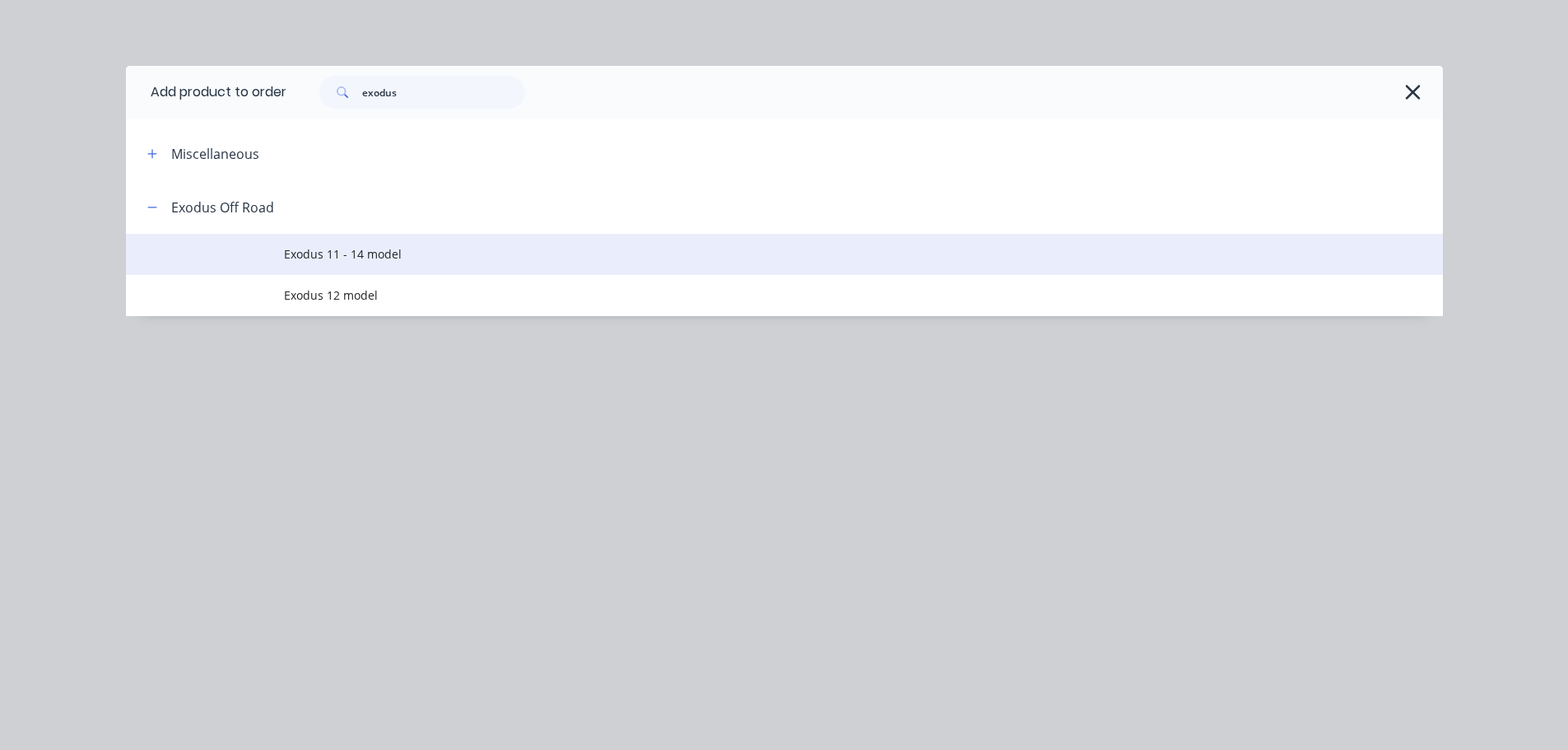
click at [443, 261] on span "Exodus 11 - 14 model" at bounding box center [747, 253] width 927 height 18
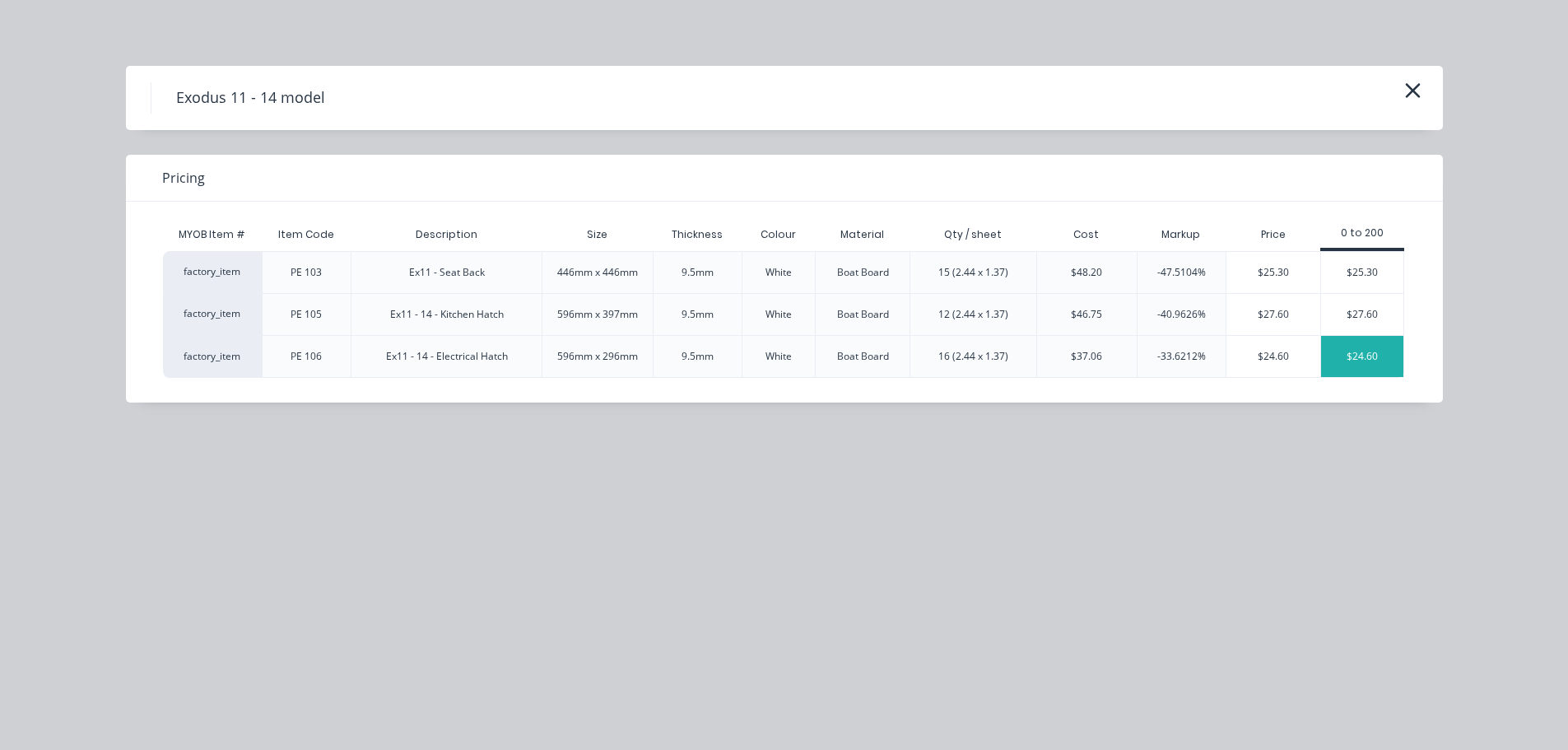
click at [1347, 353] on div "$24.60" at bounding box center [1362, 356] width 82 height 41
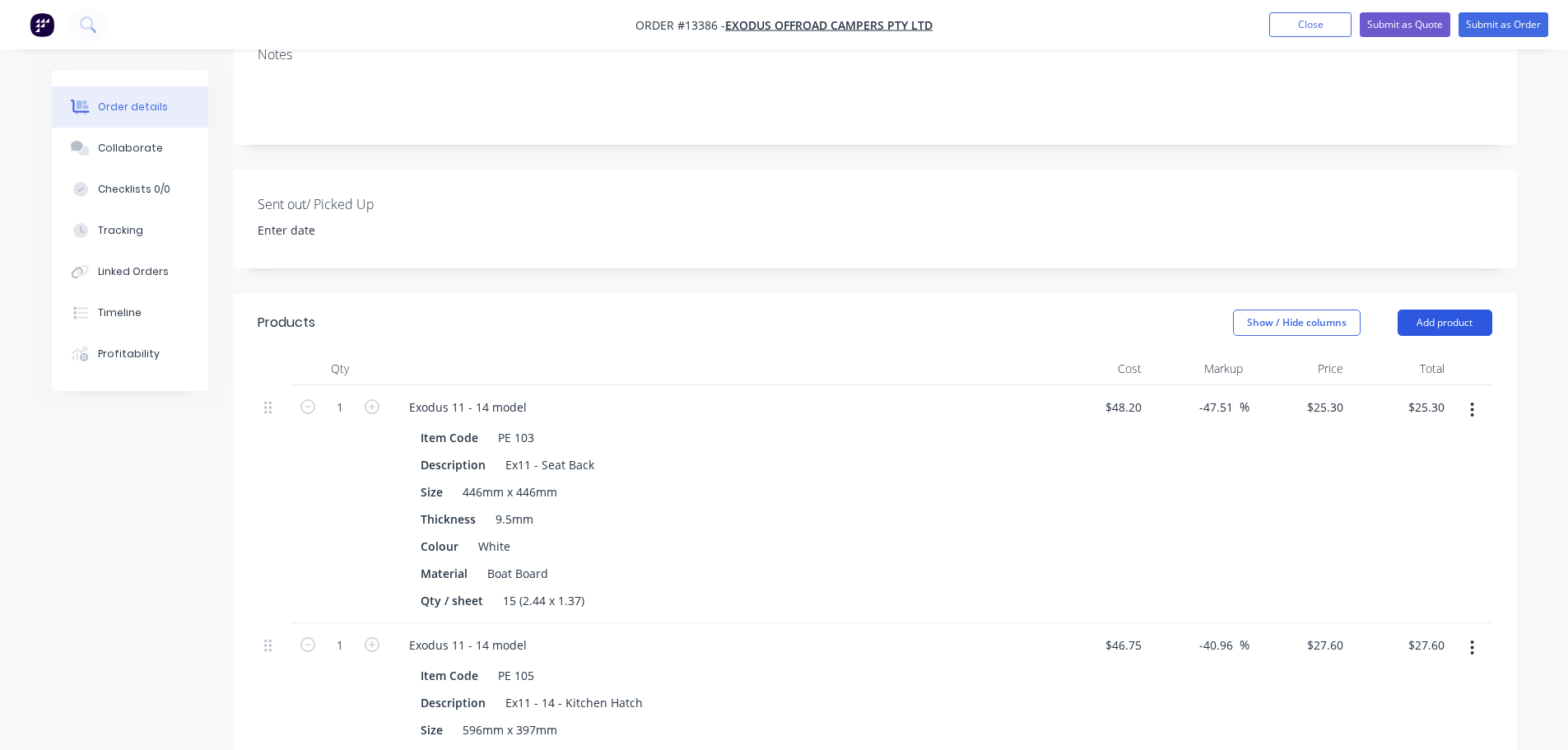
click at [1427, 310] on button "Add product" at bounding box center [1444, 322] width 94 height 26
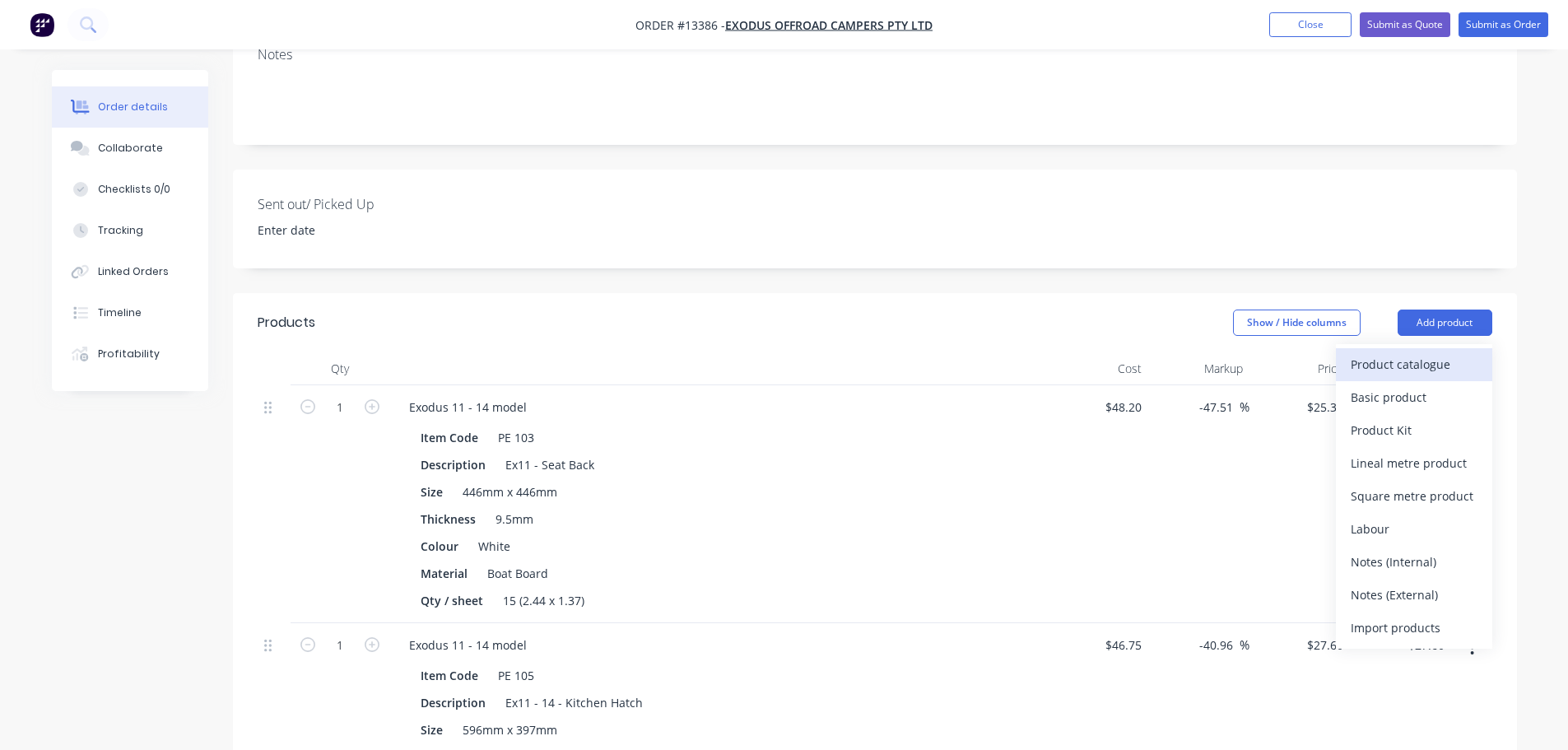
click at [1411, 353] on div "Product catalogue" at bounding box center [1414, 364] width 127 height 24
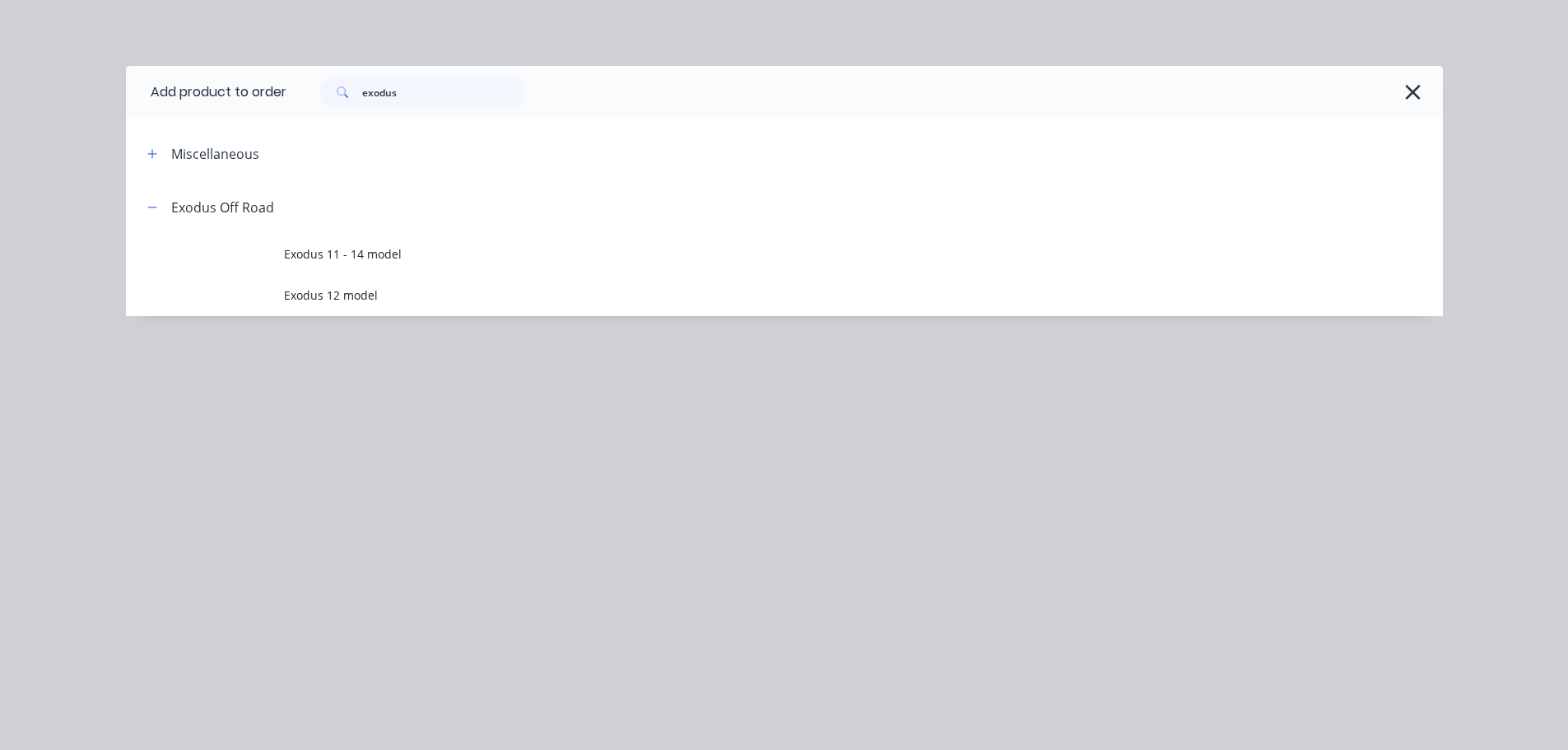
click at [295, 297] on span "Exodus 12 model" at bounding box center [747, 295] width 927 height 18
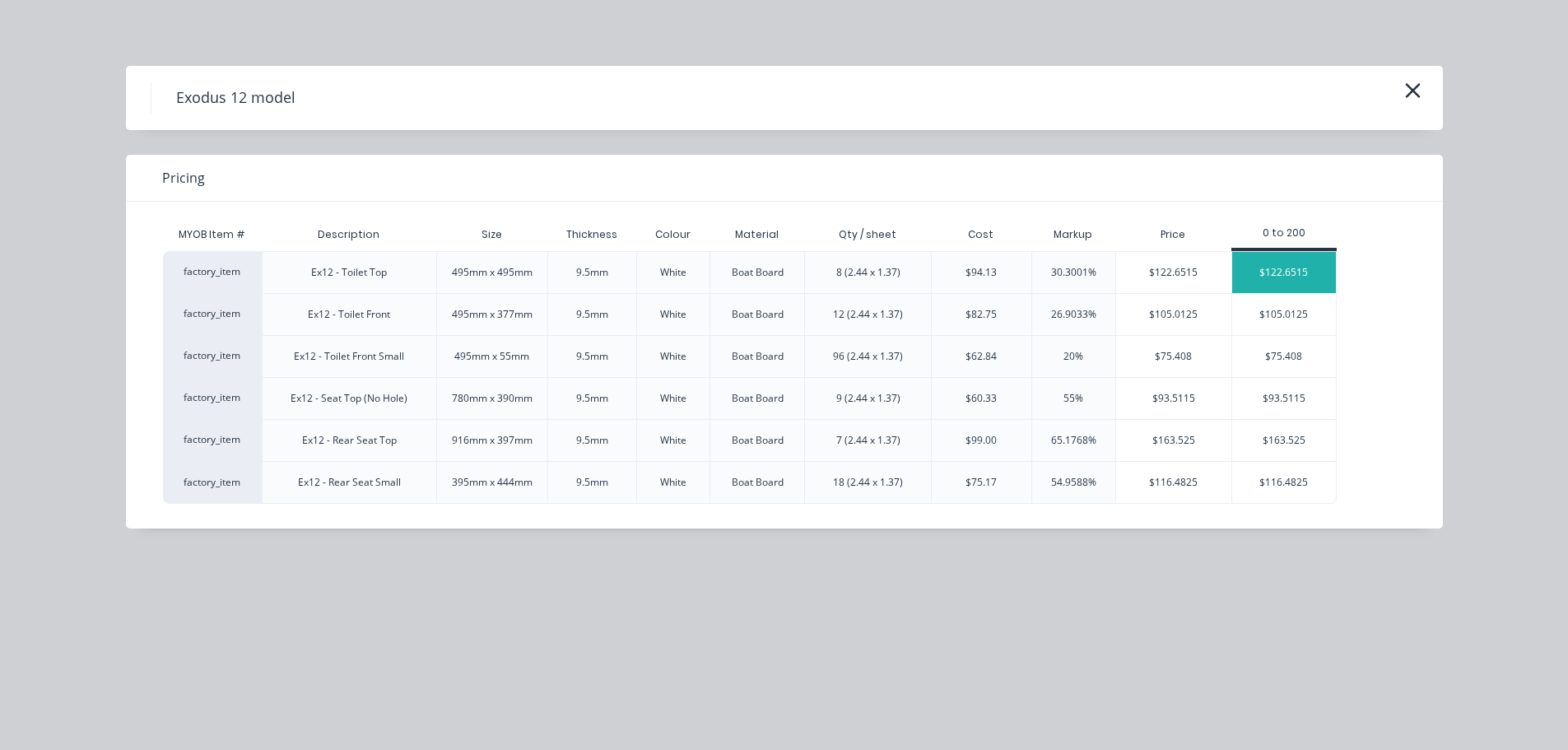
click at [1304, 275] on div "$122.6515" at bounding box center [1284, 272] width 104 height 41
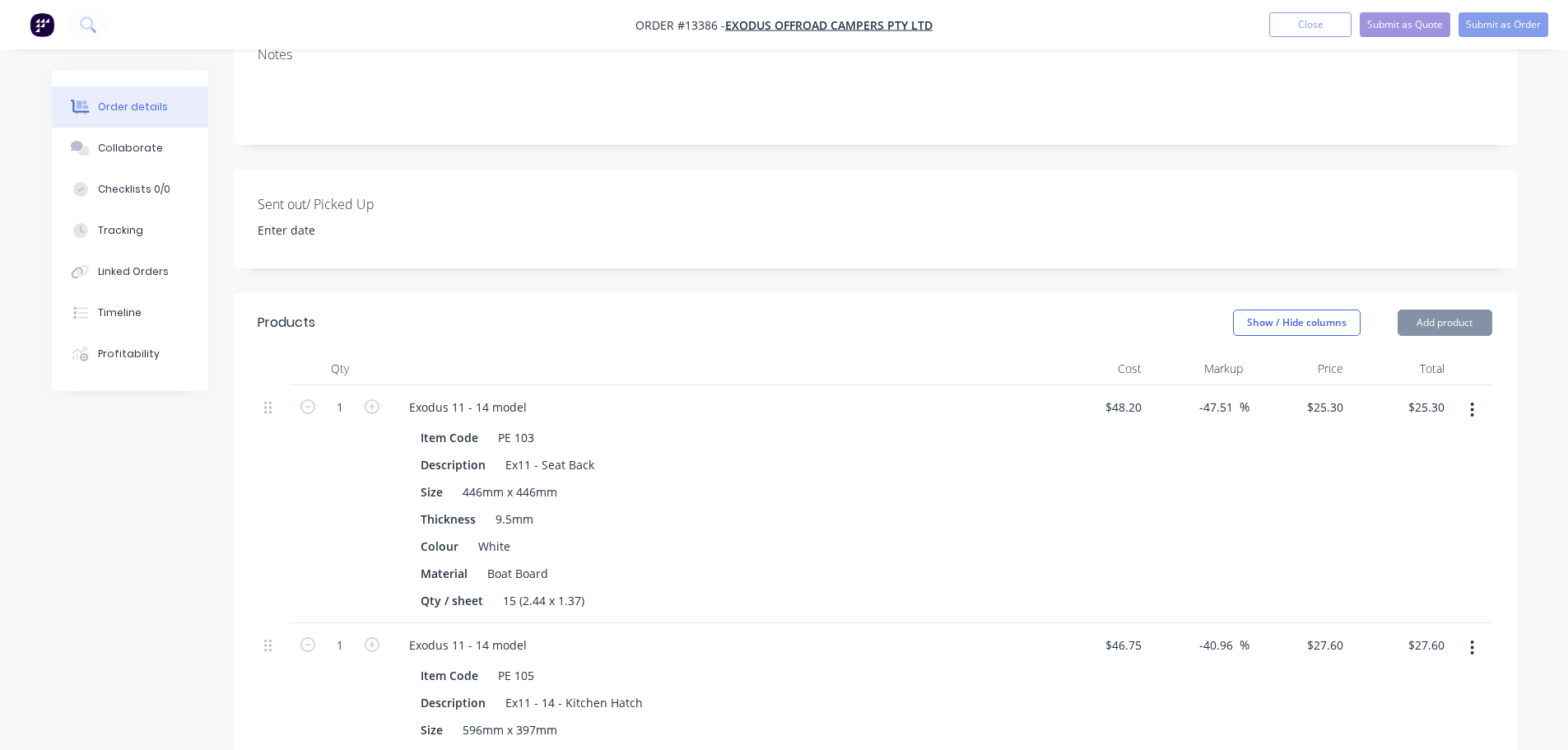
click at [1432, 310] on button "Add product" at bounding box center [1444, 322] width 94 height 26
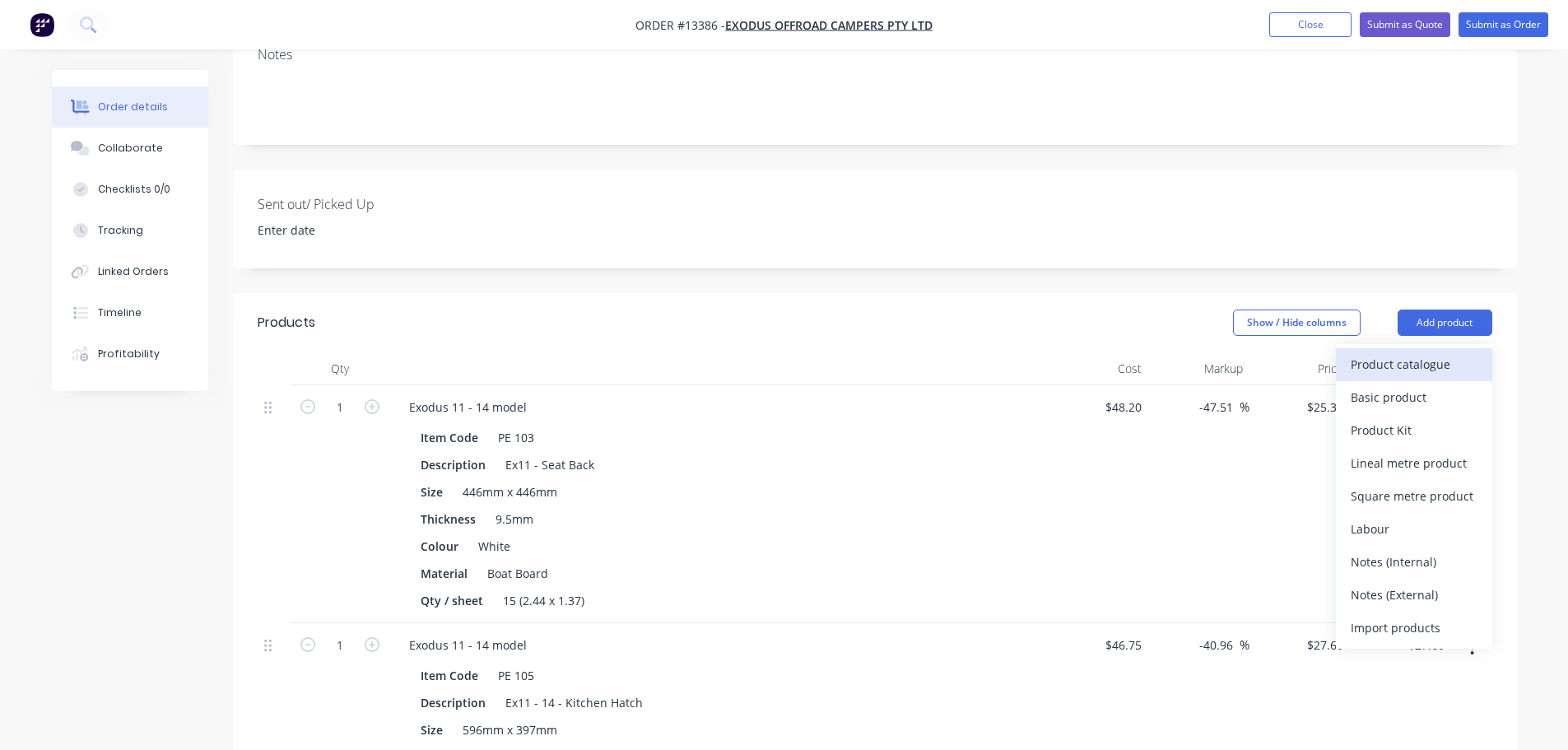
click at [1411, 353] on div "Product catalogue" at bounding box center [1414, 364] width 127 height 24
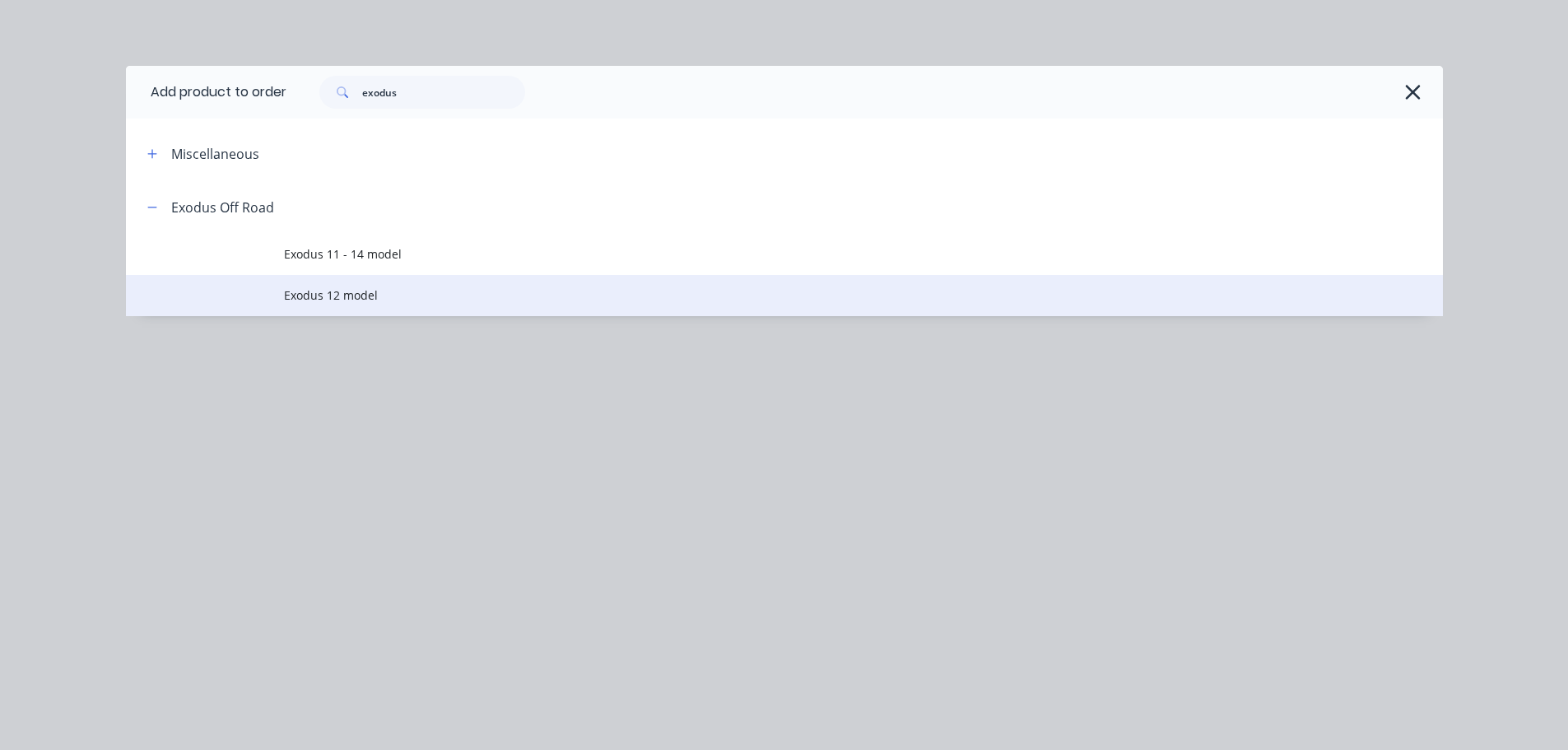
click at [491, 296] on span "Exodus 12 model" at bounding box center [747, 295] width 927 height 18
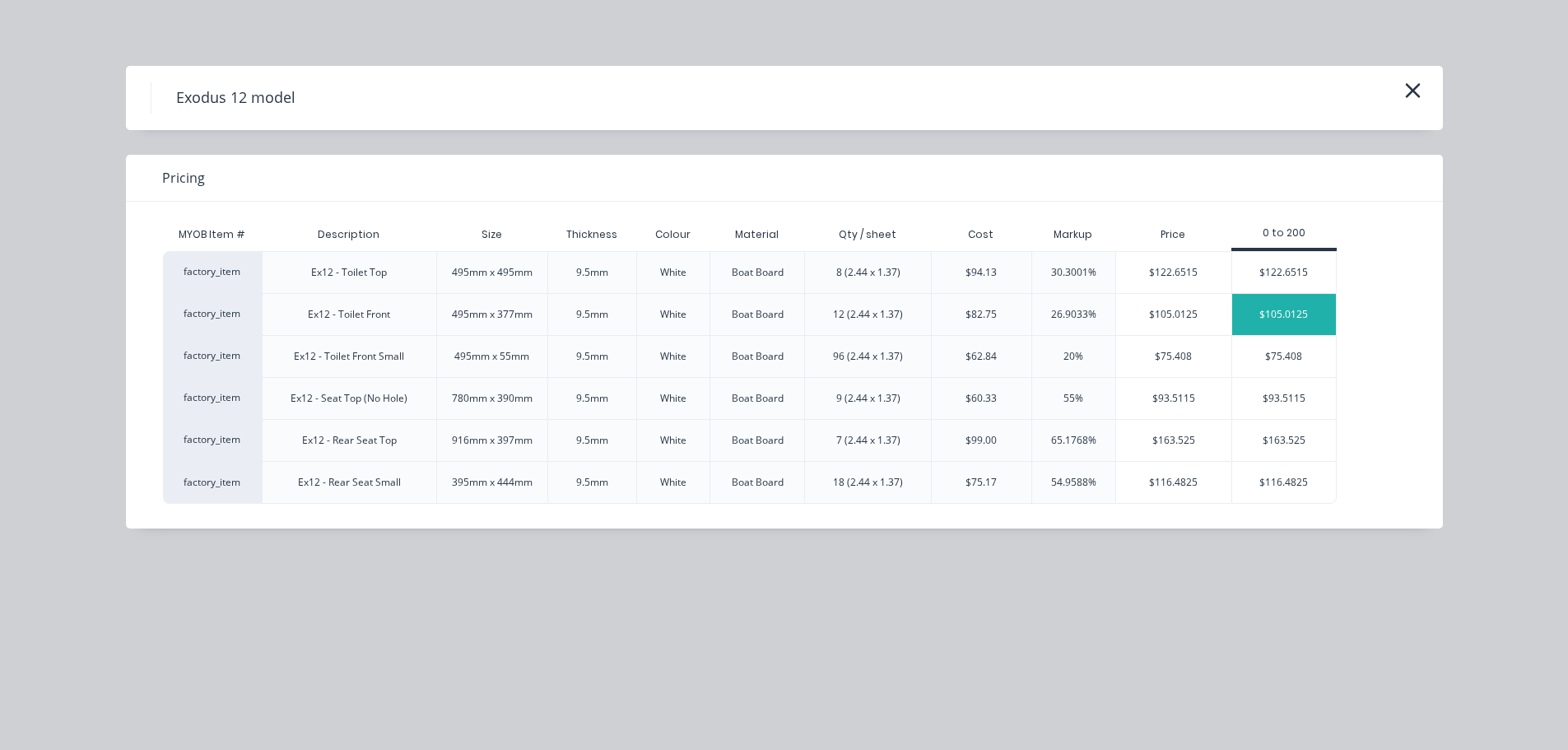
click at [1263, 310] on div "$105.0125" at bounding box center [1284, 314] width 104 height 41
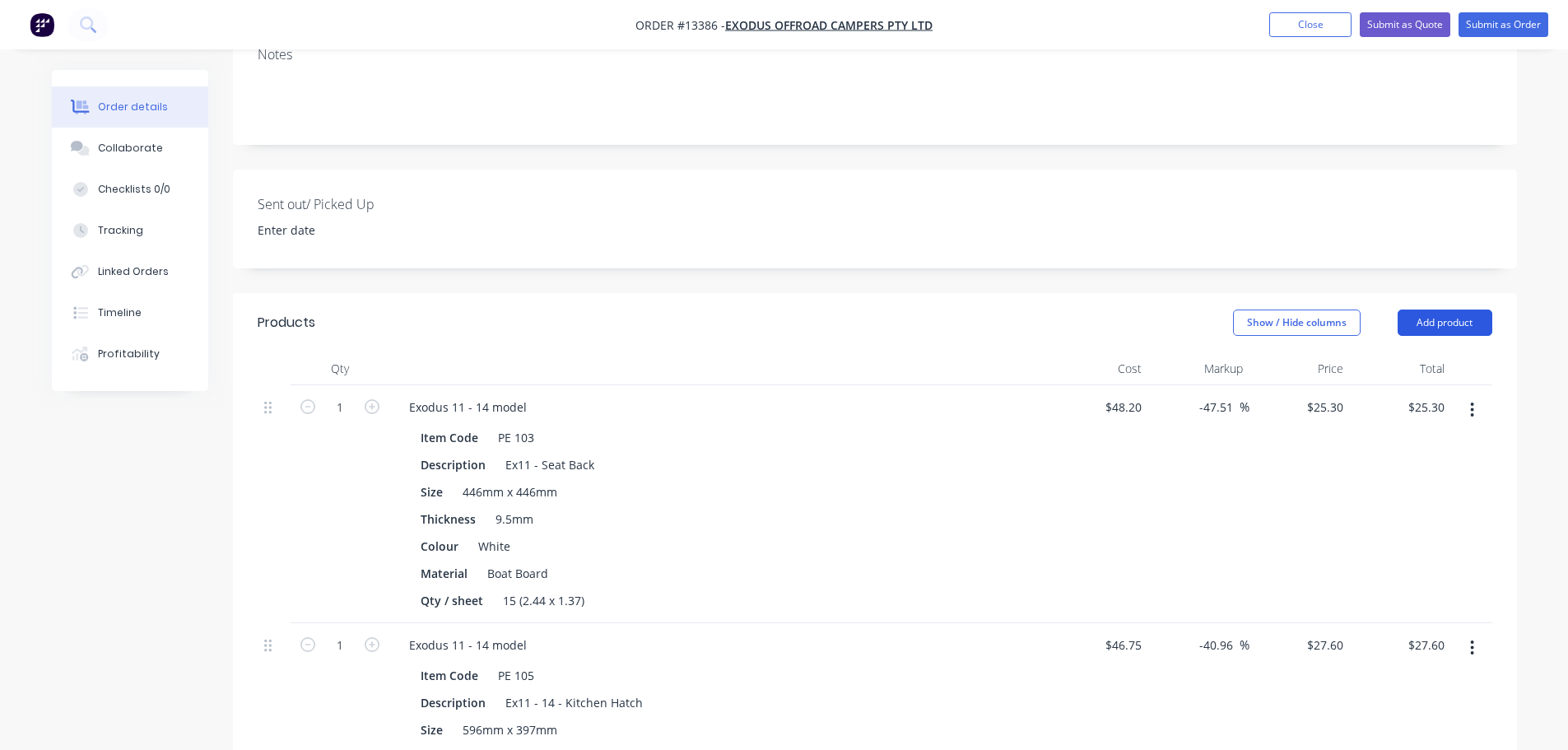
click at [1417, 310] on button "Add product" at bounding box center [1444, 322] width 94 height 26
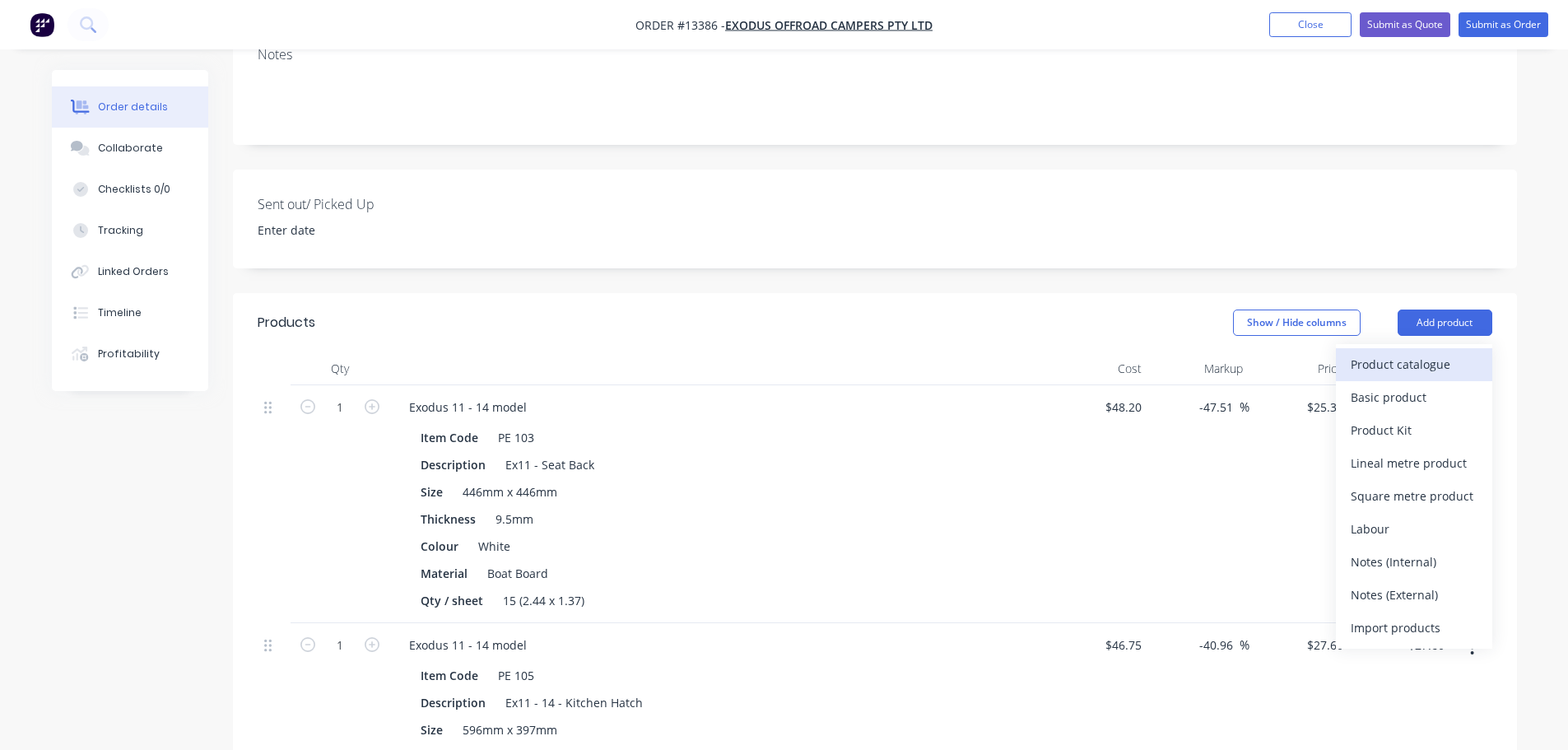
click at [1400, 353] on div "Product catalogue" at bounding box center [1414, 364] width 127 height 24
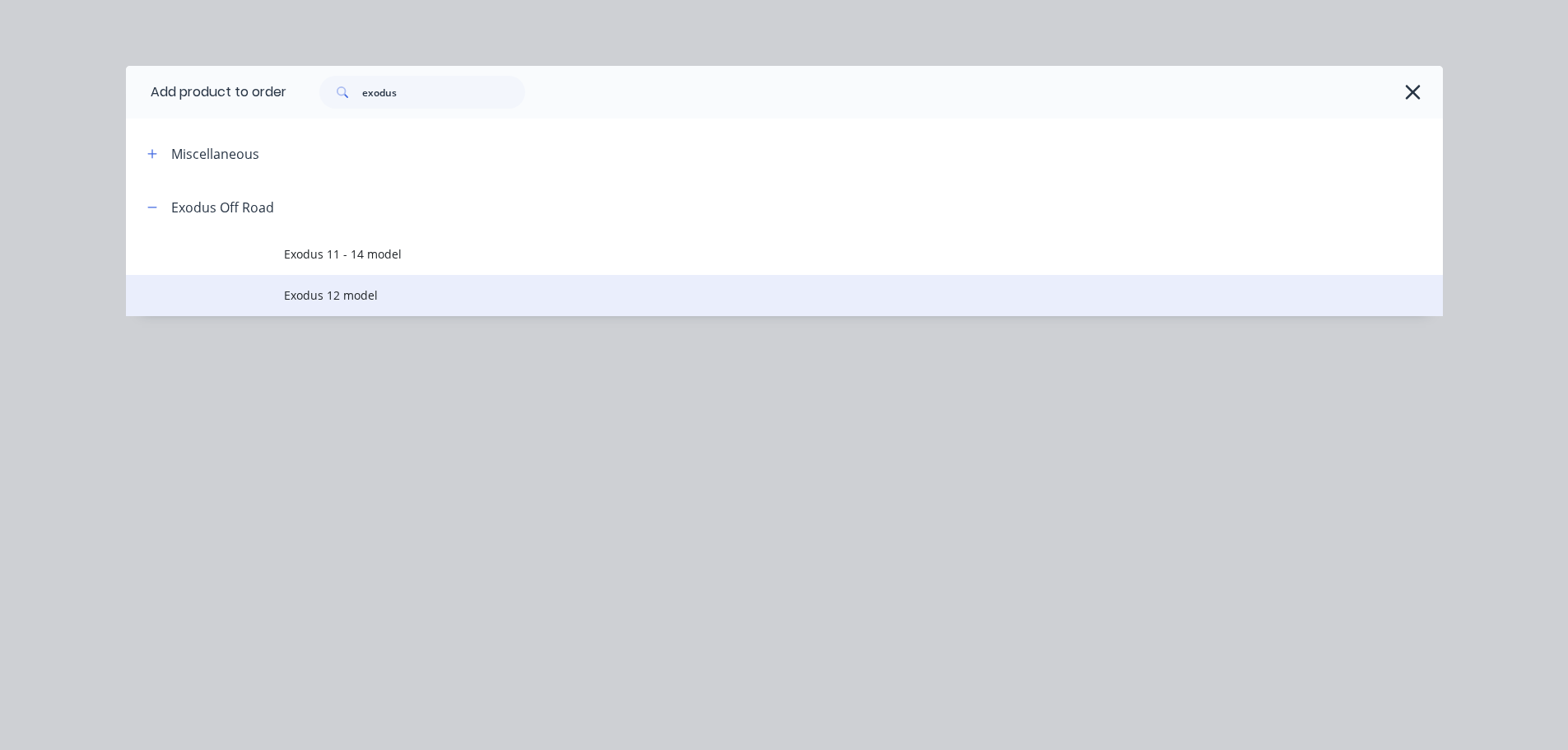
click at [460, 302] on span "Exodus 12 model" at bounding box center [747, 295] width 927 height 18
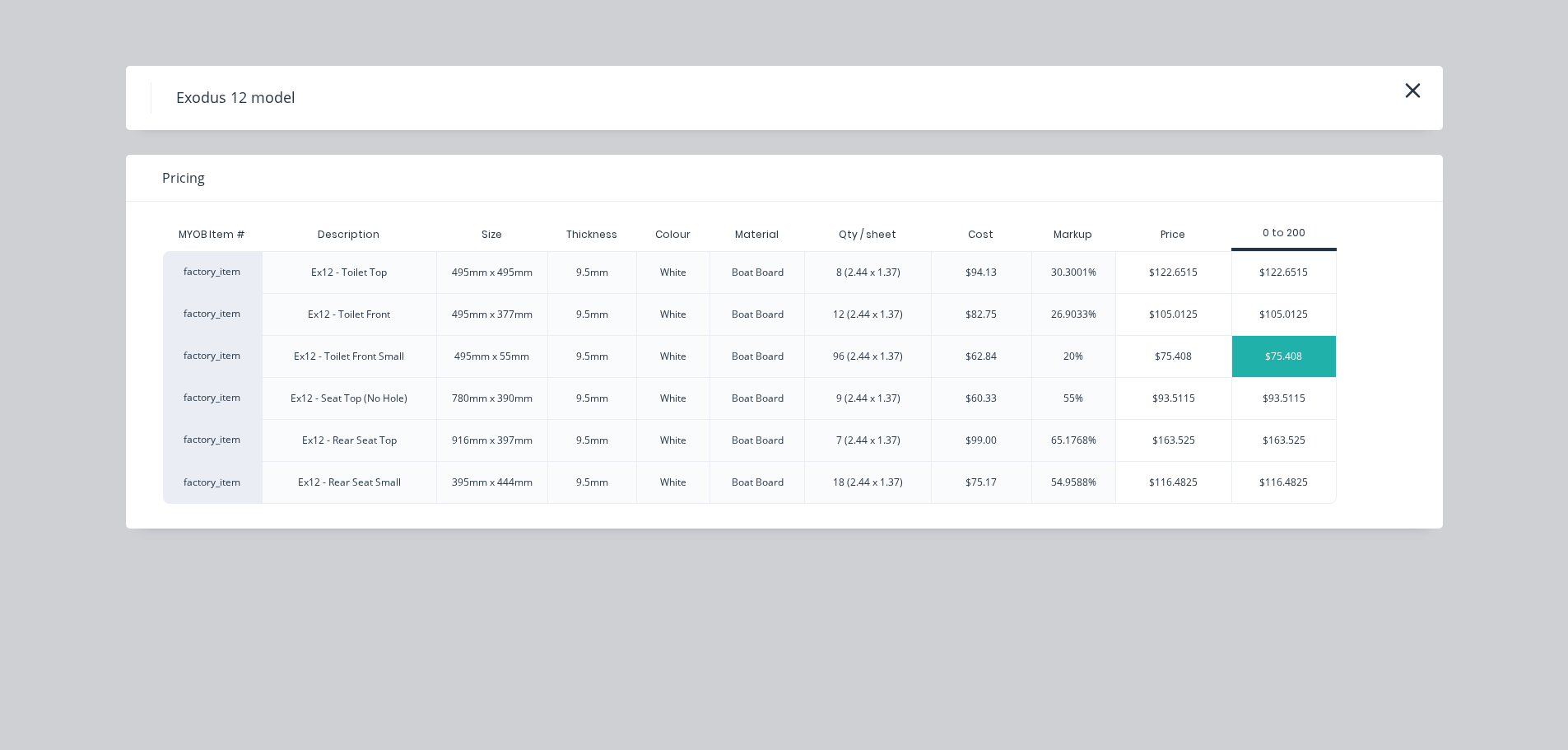
click at [1300, 346] on div "$75.408" at bounding box center [1284, 356] width 104 height 41
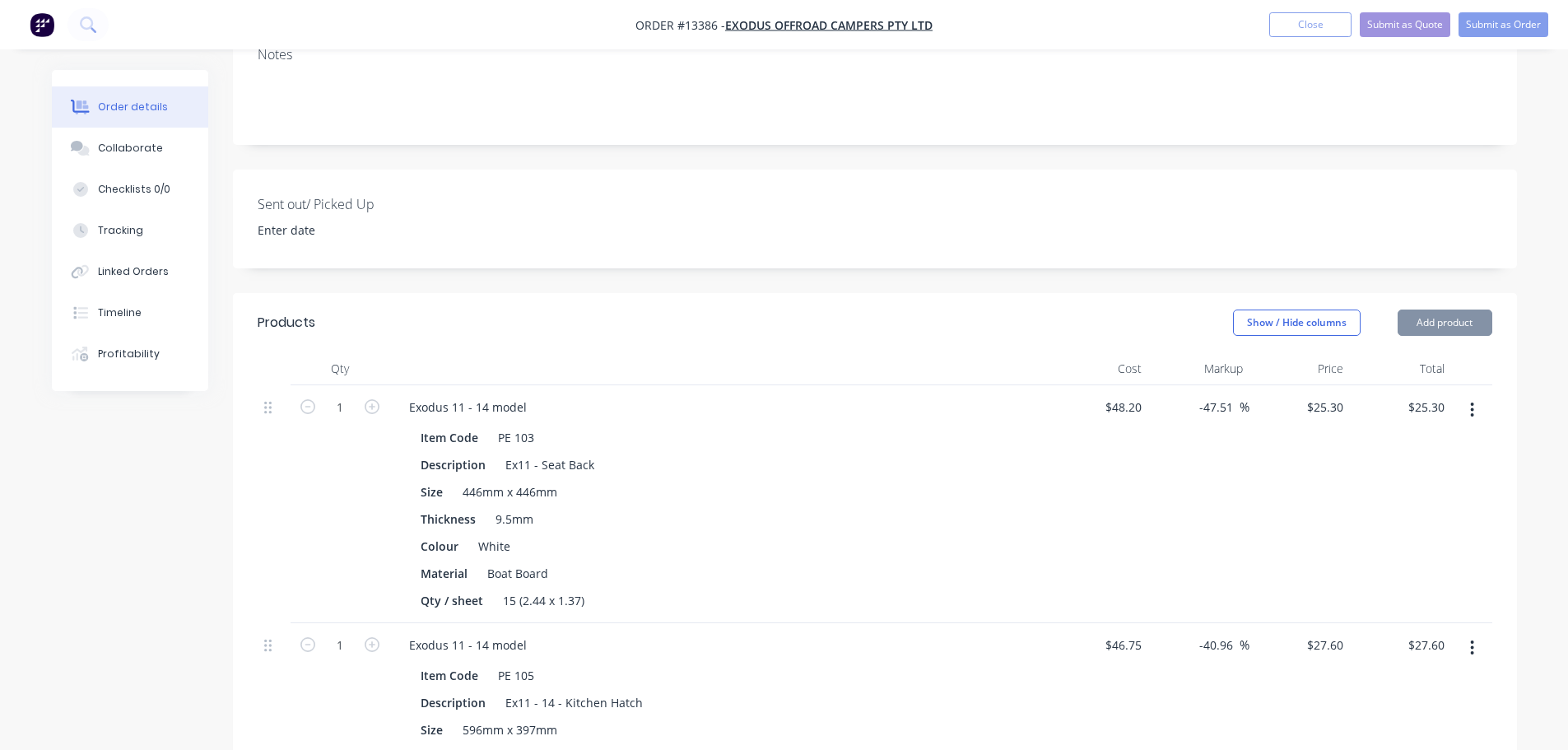
click at [1410, 310] on button "Add product" at bounding box center [1444, 322] width 94 height 26
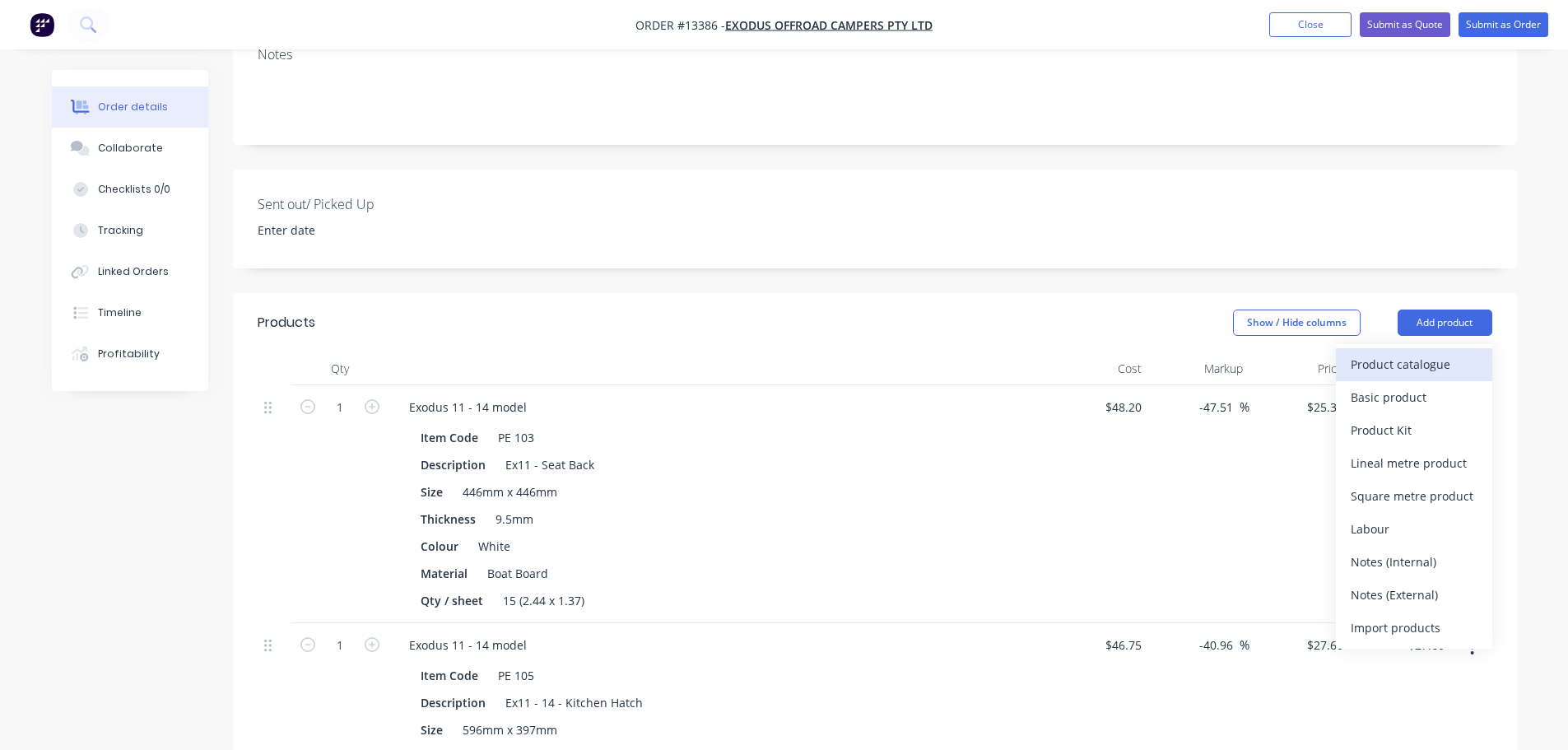
click at [1382, 353] on div "Product catalogue" at bounding box center [1414, 364] width 127 height 24
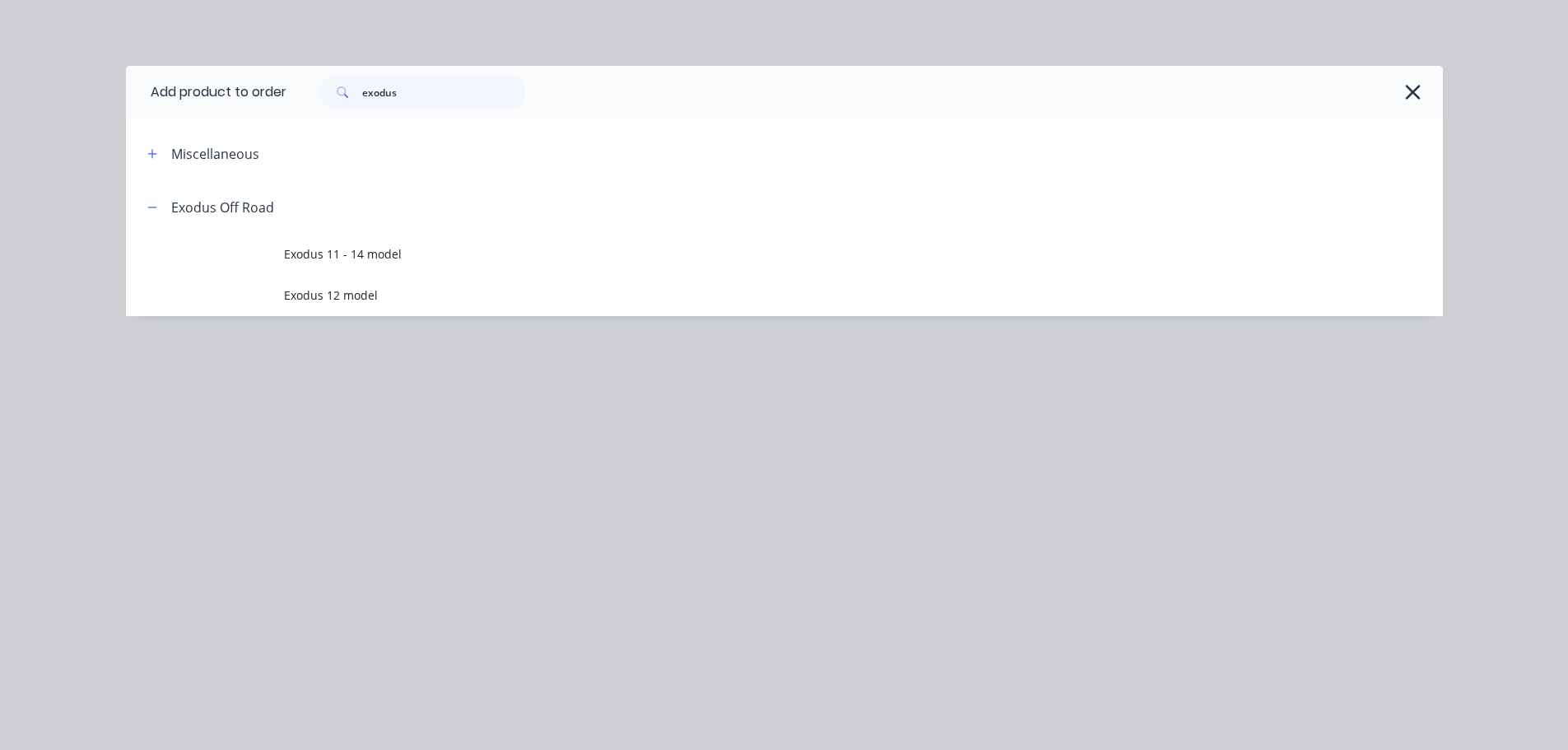
click at [465, 291] on span "Exodus 12 model" at bounding box center [747, 295] width 927 height 18
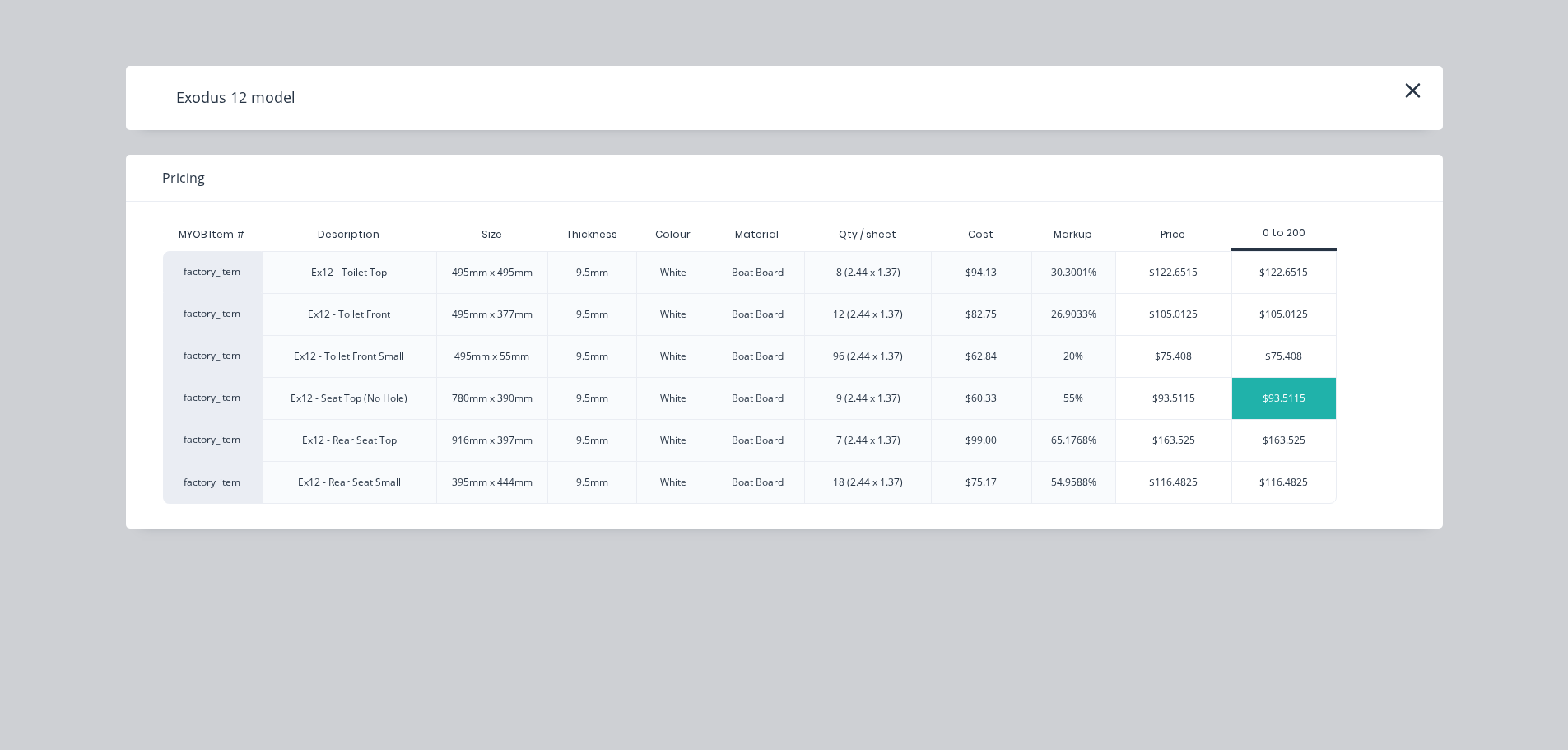
click at [1298, 394] on div "$93.5115" at bounding box center [1284, 398] width 104 height 41
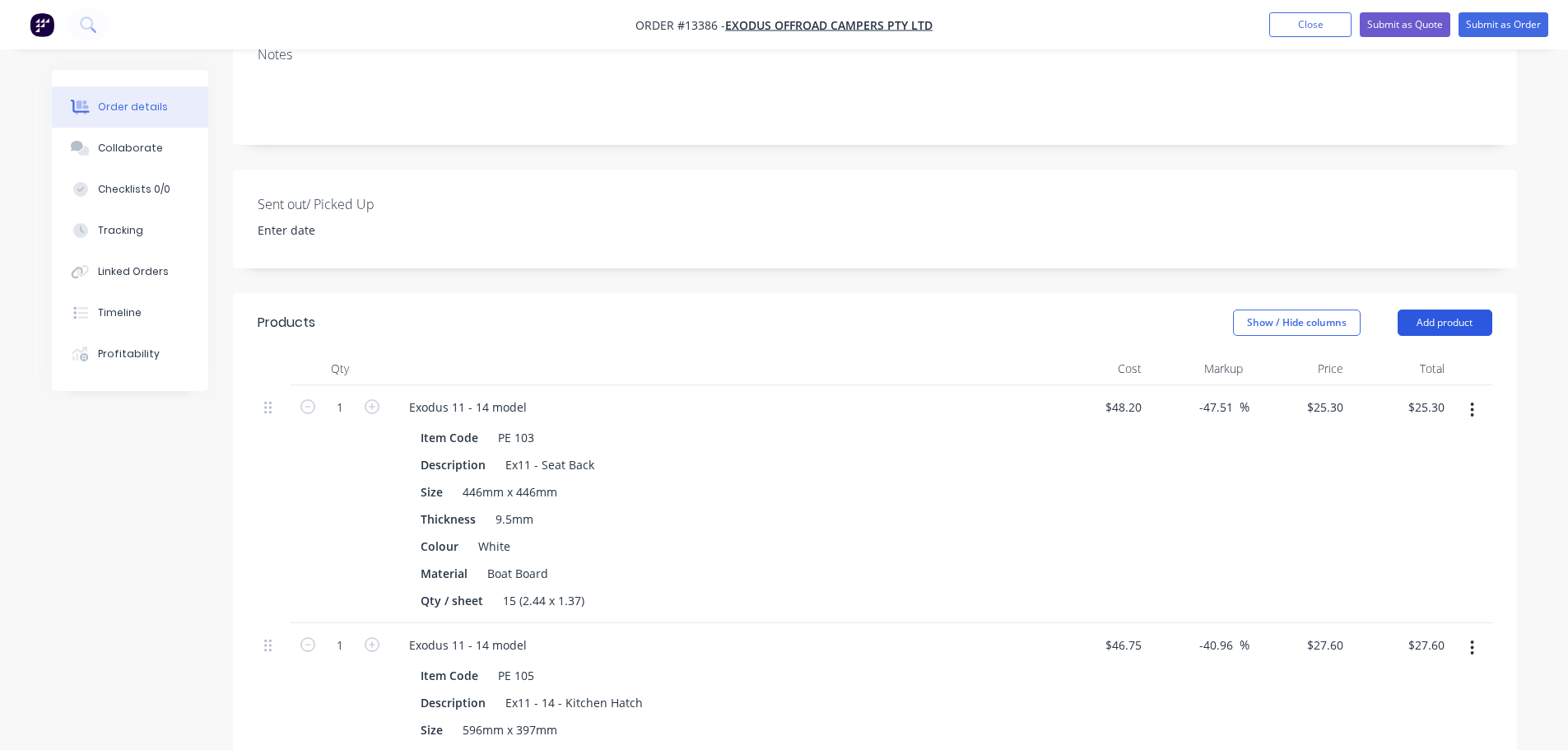
click at [1427, 310] on button "Add product" at bounding box center [1444, 322] width 94 height 26
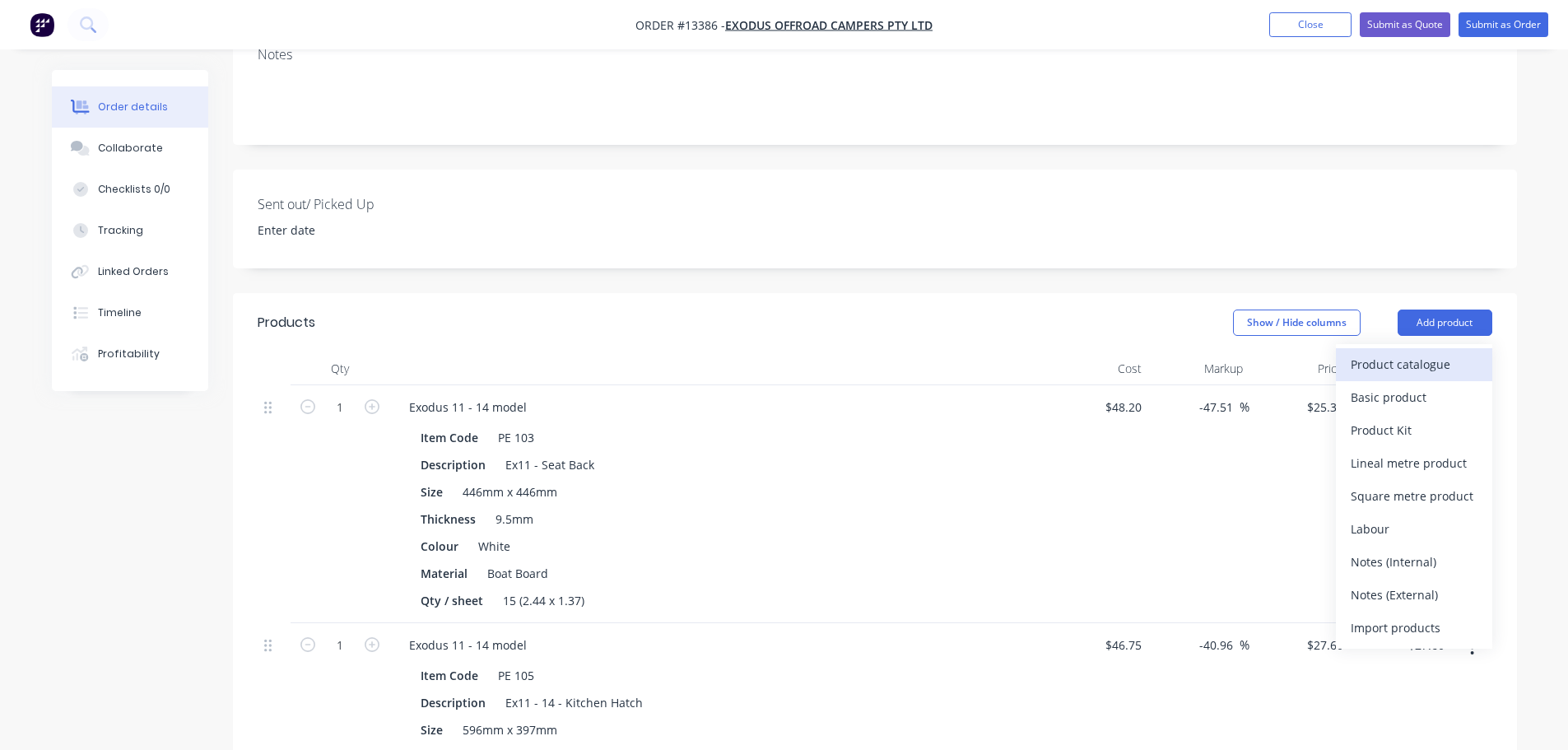
click at [1396, 353] on div "Product catalogue" at bounding box center [1414, 364] width 127 height 24
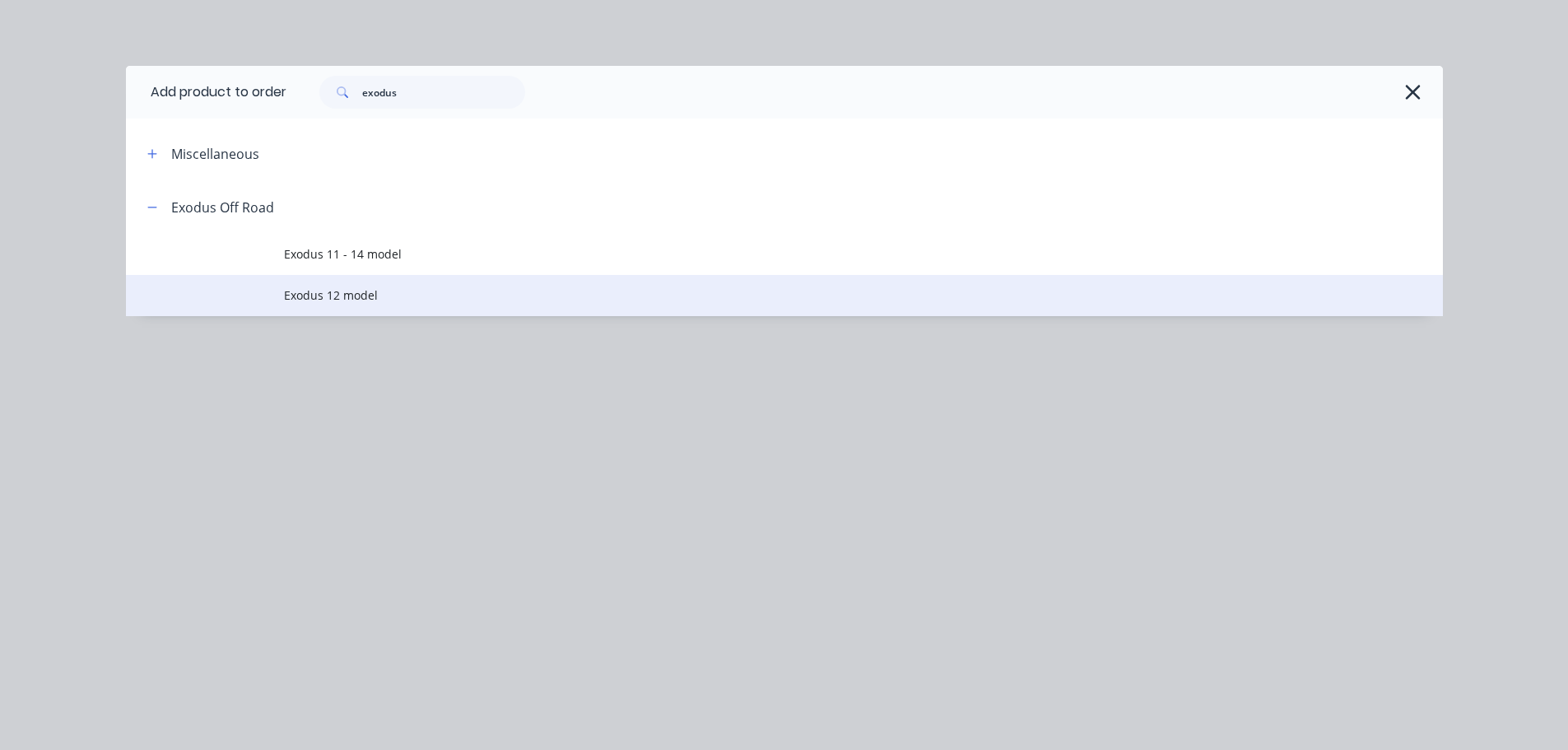
click at [368, 310] on td "Exodus 12 model" at bounding box center [863, 295] width 1159 height 41
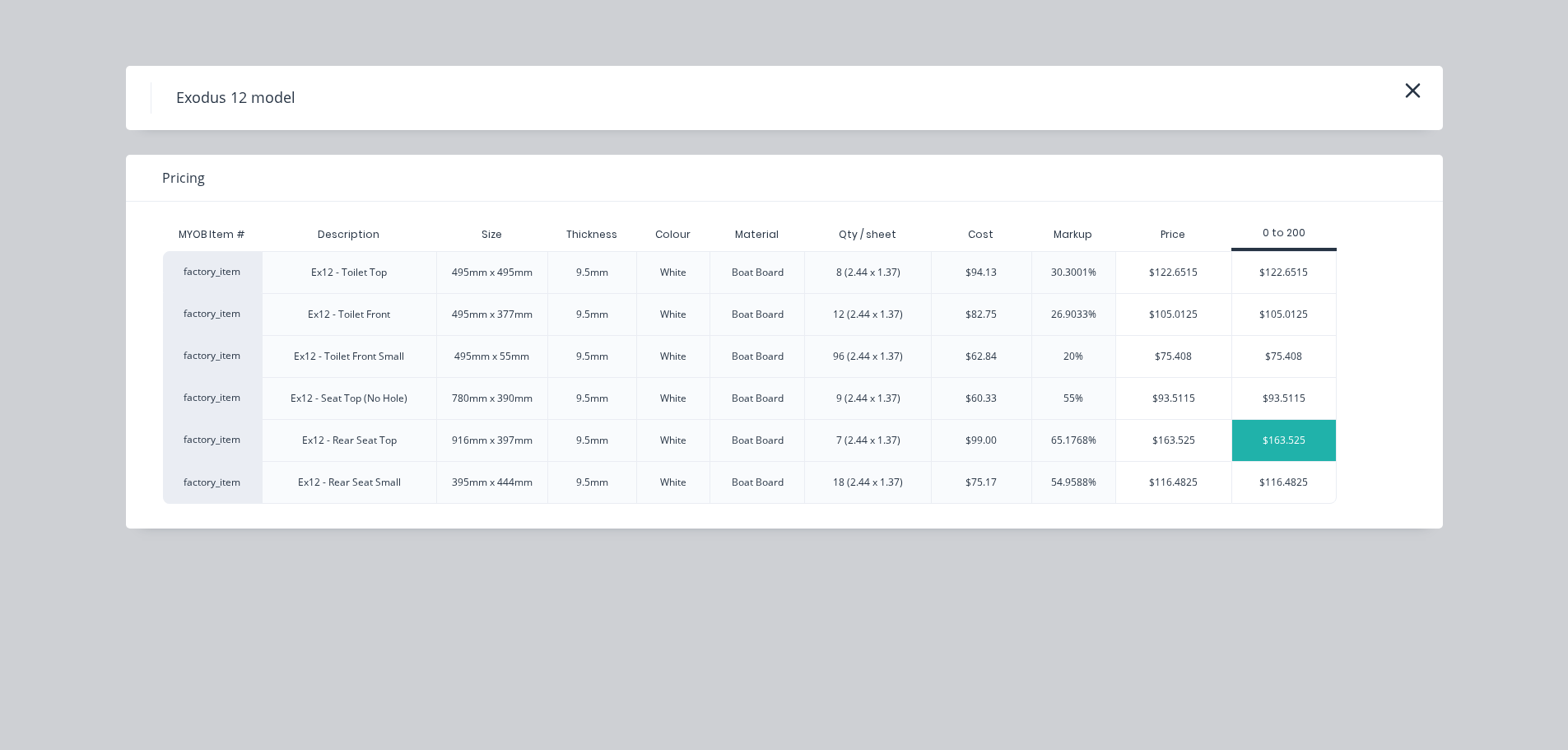
click at [1281, 428] on div "$163.525" at bounding box center [1284, 440] width 104 height 41
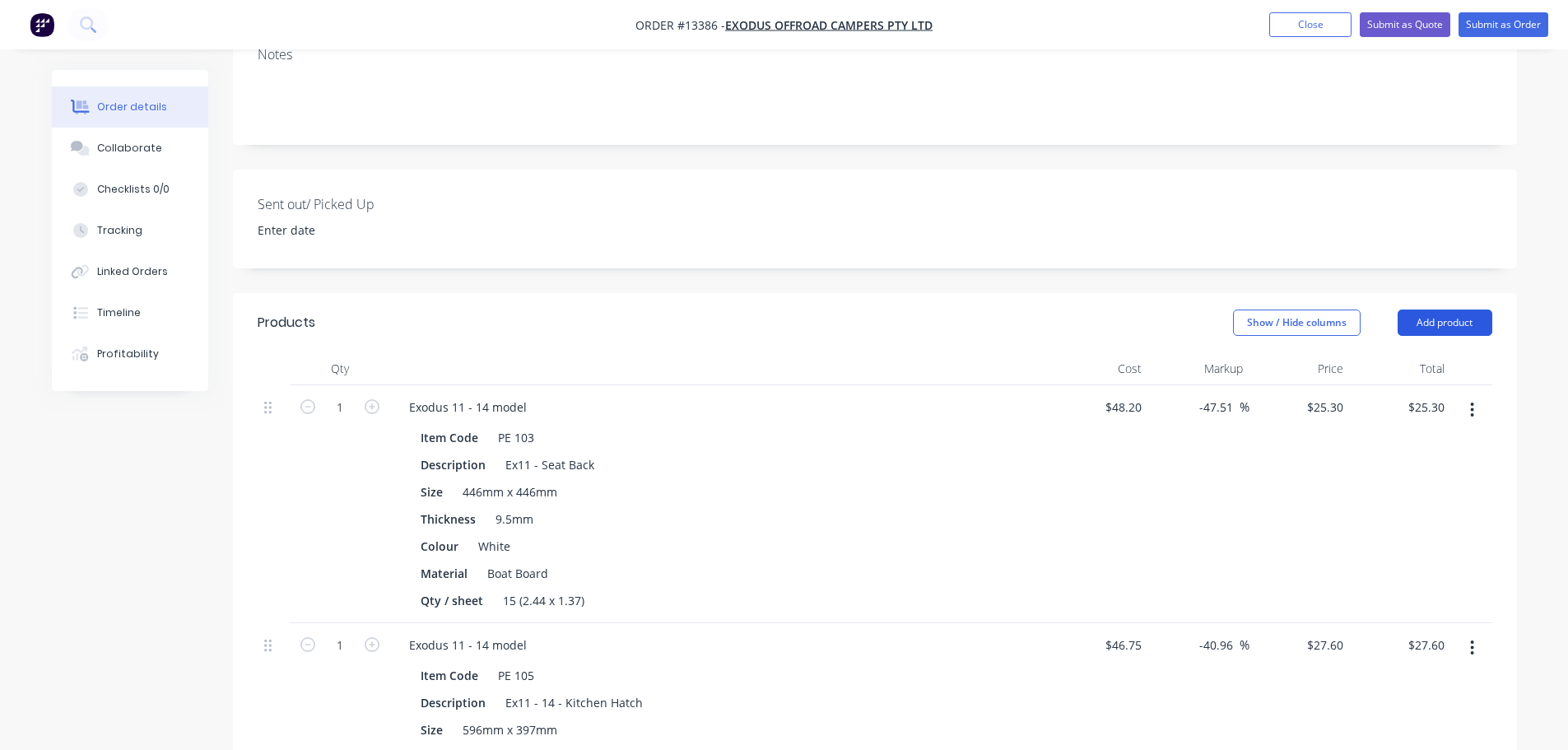
click at [1424, 310] on button "Add product" at bounding box center [1444, 322] width 94 height 26
click at [1374, 386] on div "Basic product" at bounding box center [1414, 397] width 127 height 24
click at [1426, 310] on button "Add product" at bounding box center [1444, 322] width 94 height 26
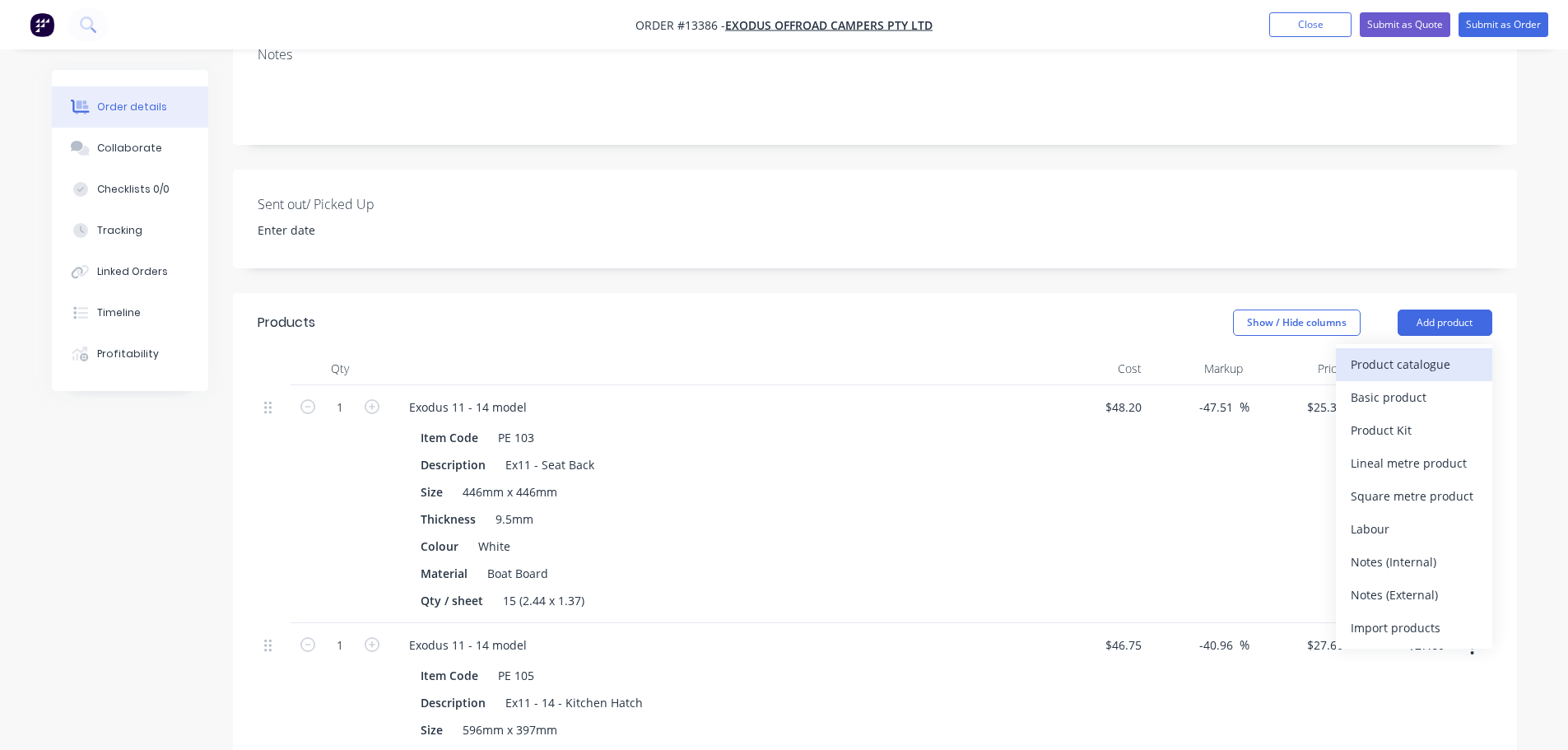
click at [1409, 353] on div "Product catalogue" at bounding box center [1414, 364] width 127 height 24
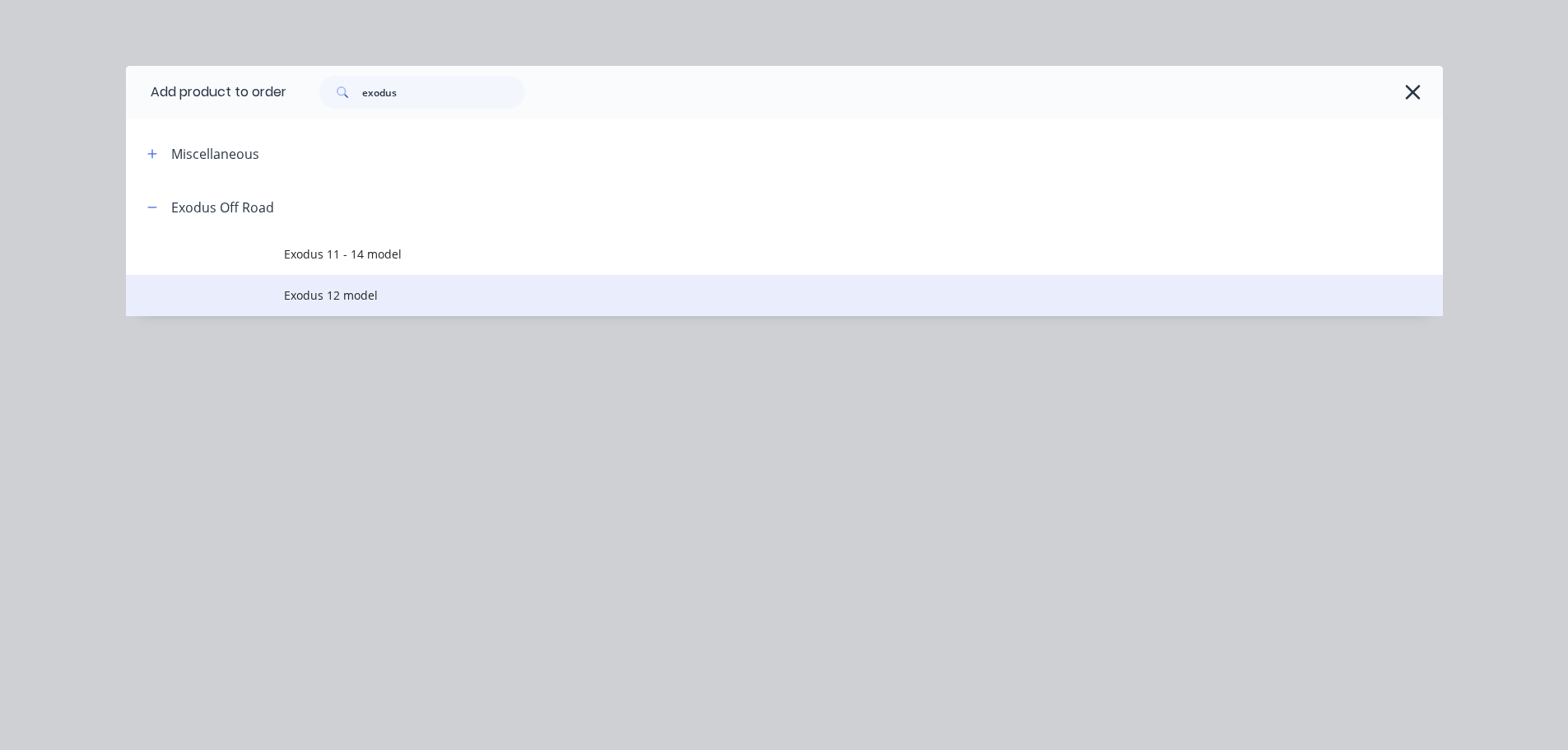
click at [431, 305] on td "Exodus 12 model" at bounding box center [863, 295] width 1159 height 41
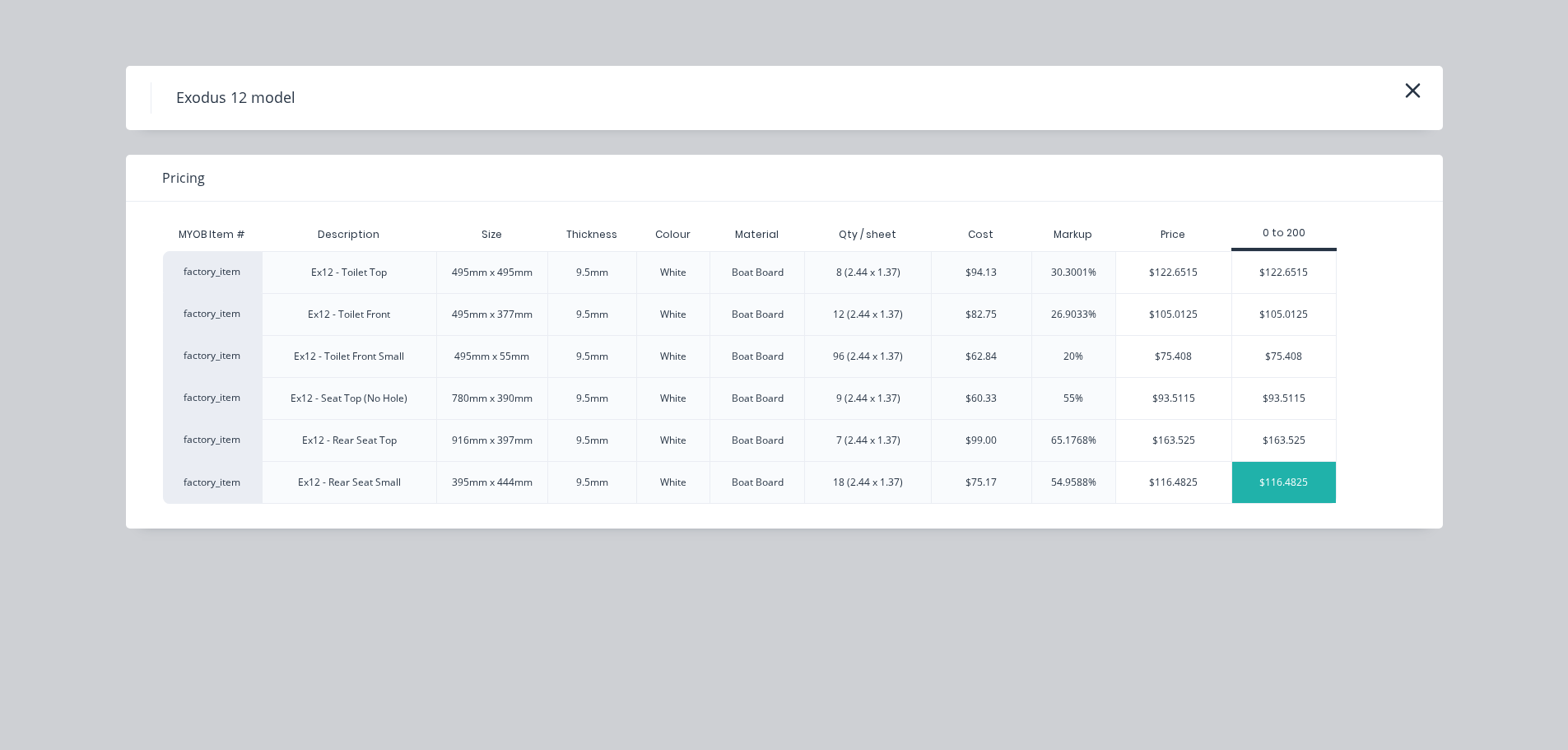
click at [1276, 466] on div "$116.4825" at bounding box center [1284, 482] width 104 height 41
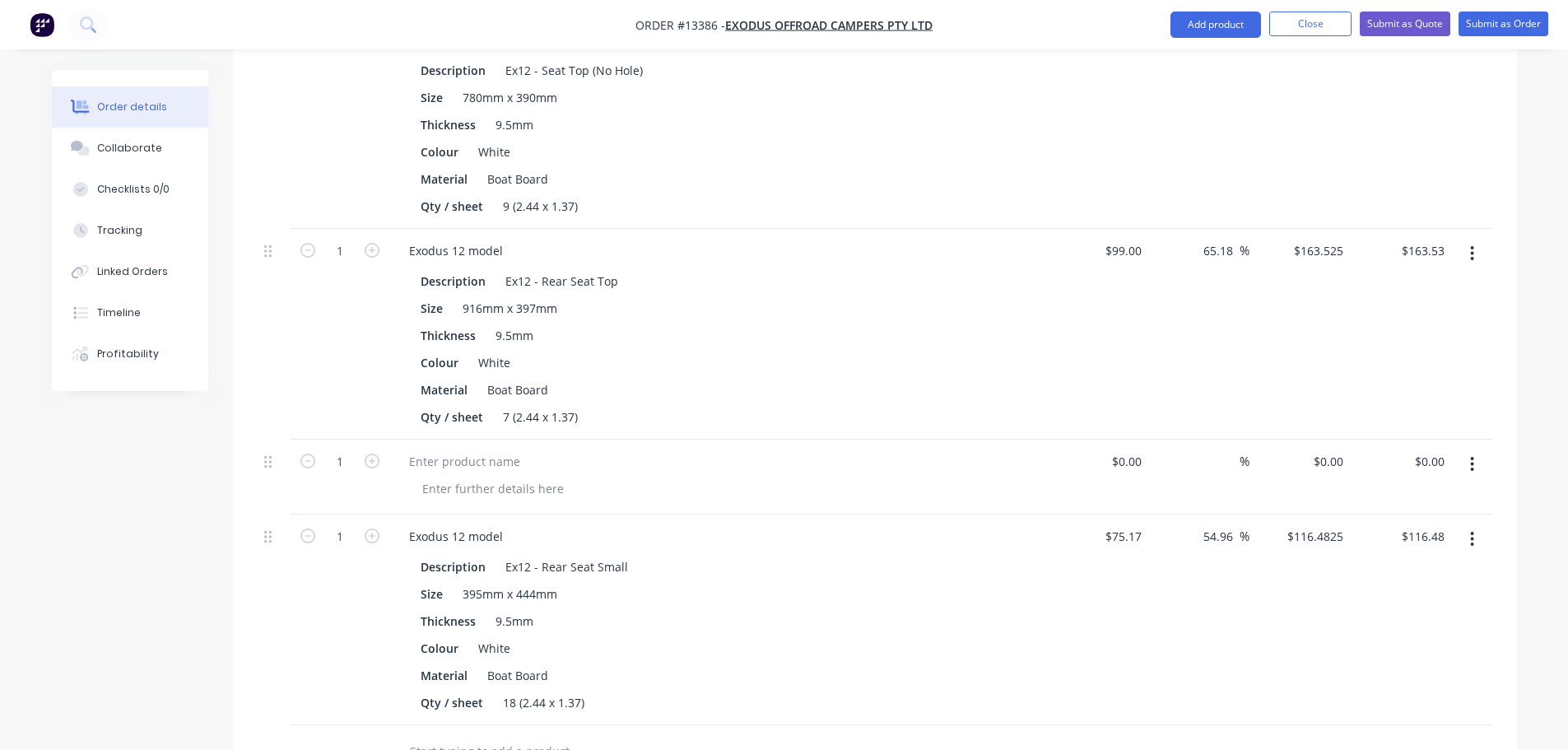
scroll to position [2194, 0]
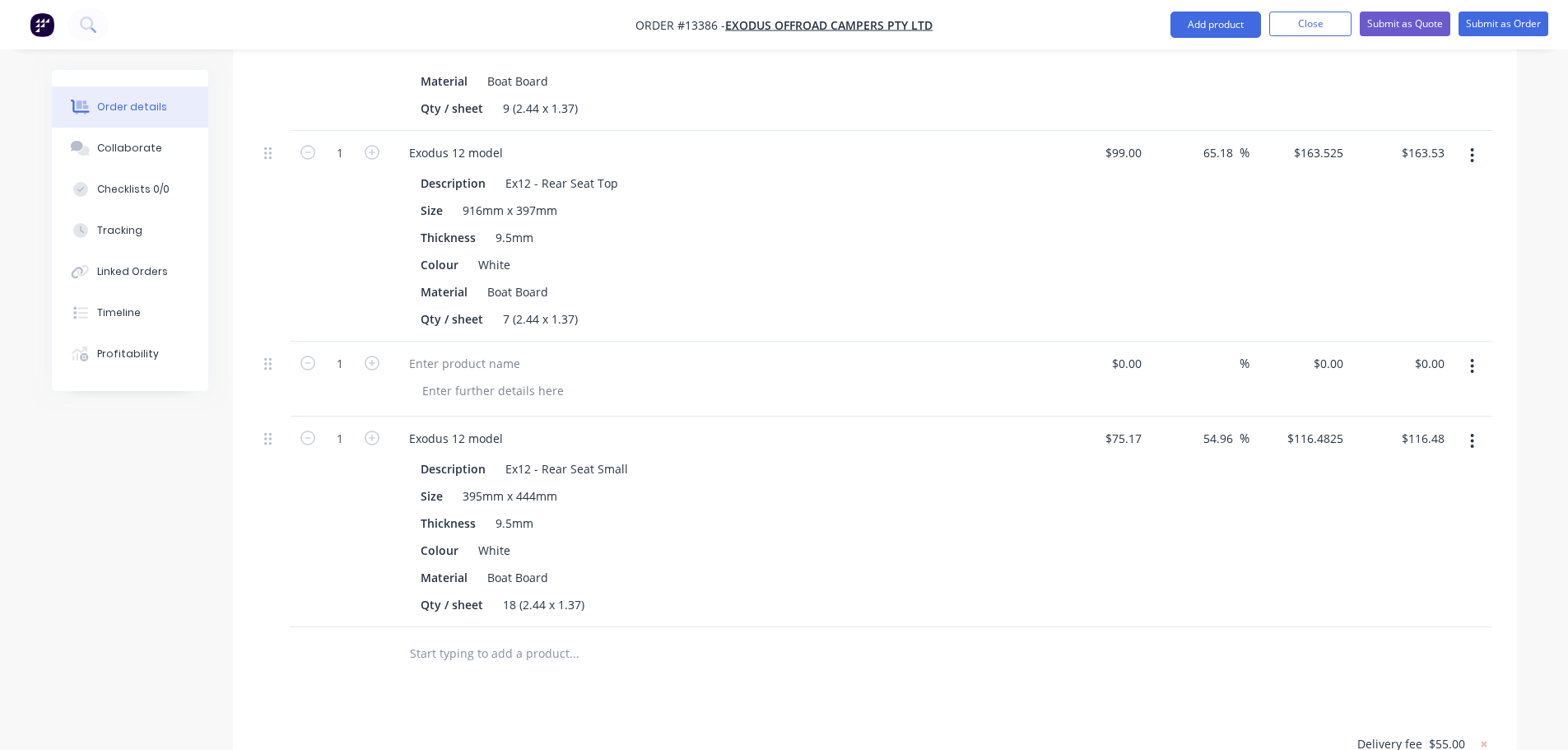
click at [1464, 352] on button "button" at bounding box center [1472, 366] width 39 height 29
click at [1411, 497] on div "Delete" at bounding box center [1414, 508] width 127 height 24
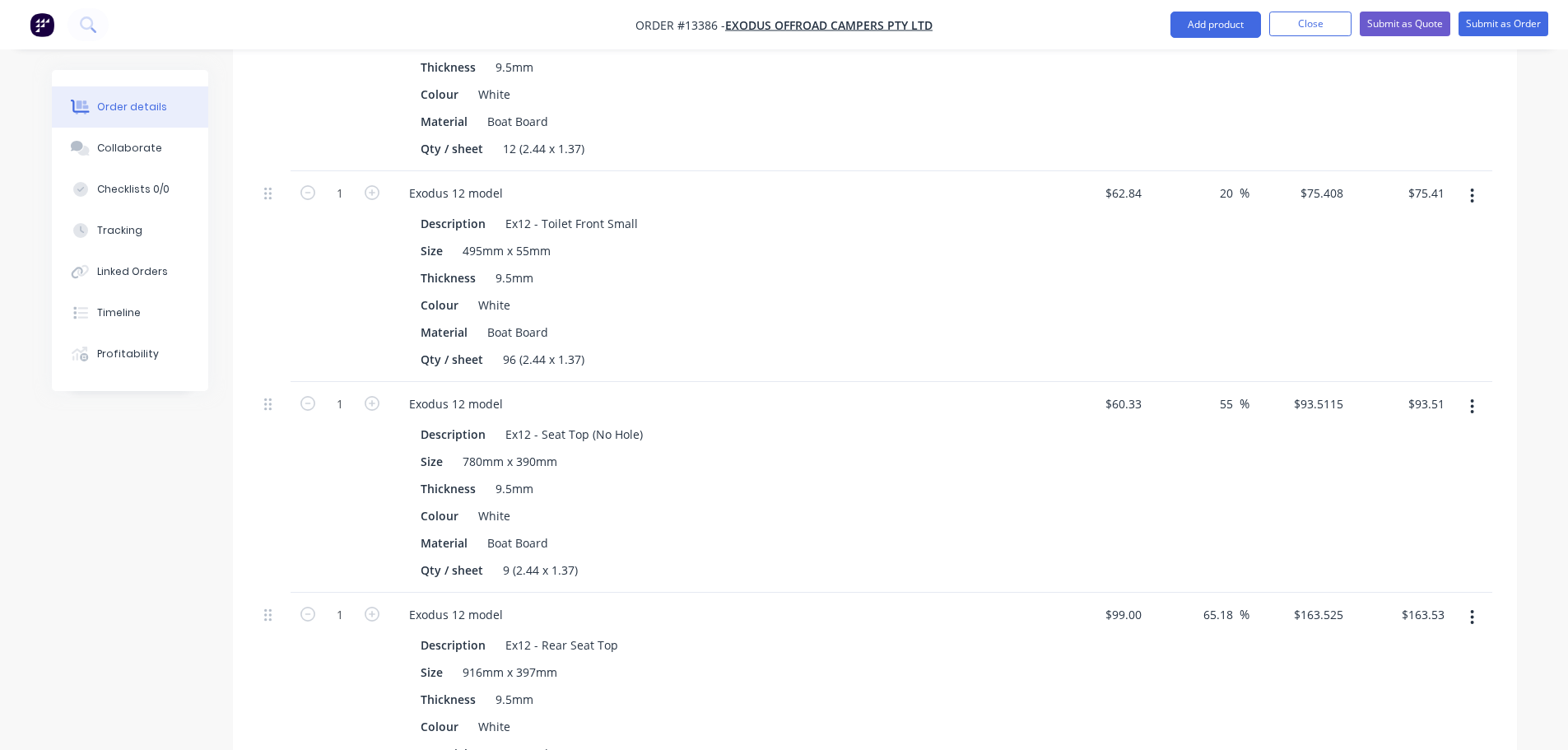
scroll to position [1783, 0]
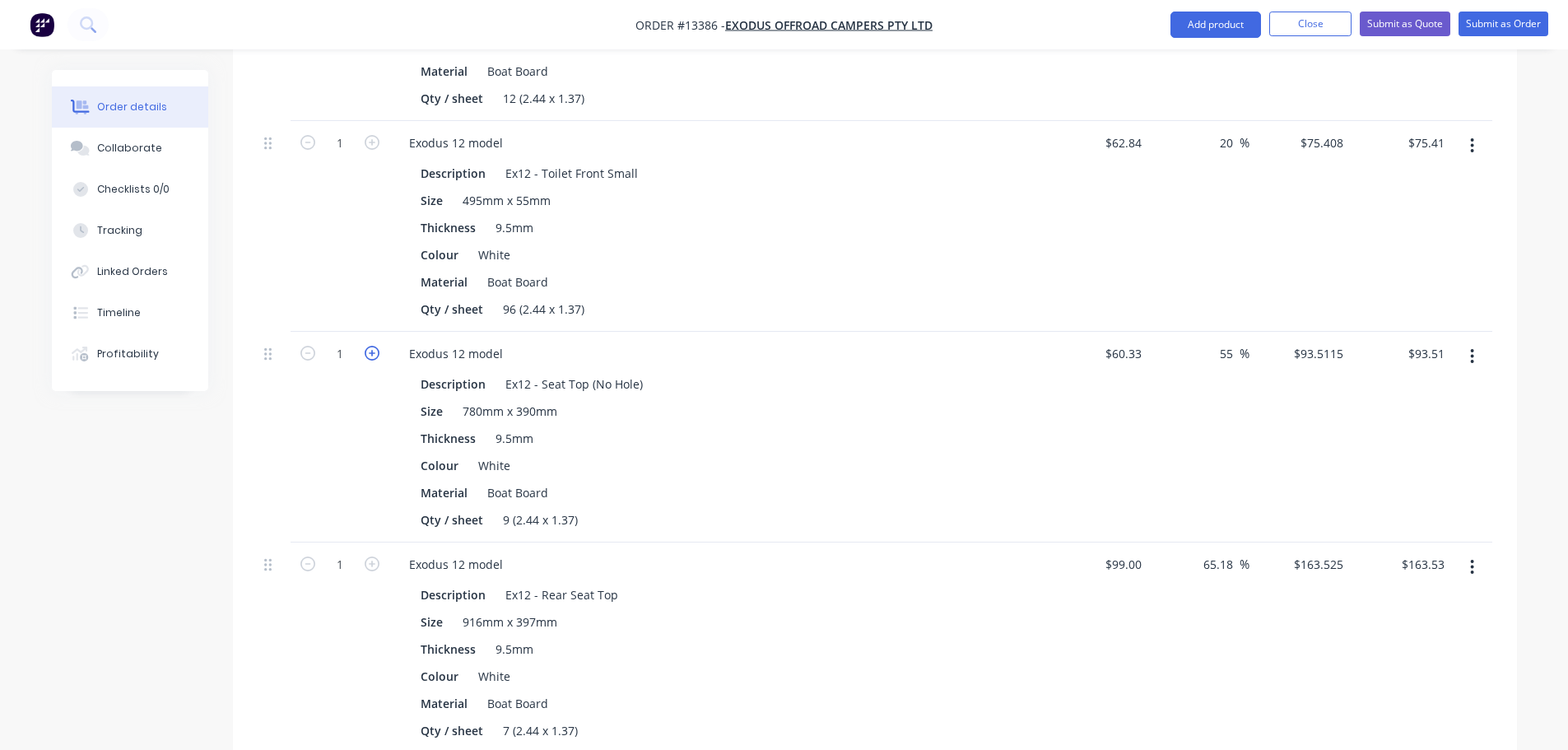
click at [368, 346] on icon "button" at bounding box center [372, 354] width 15 height 15
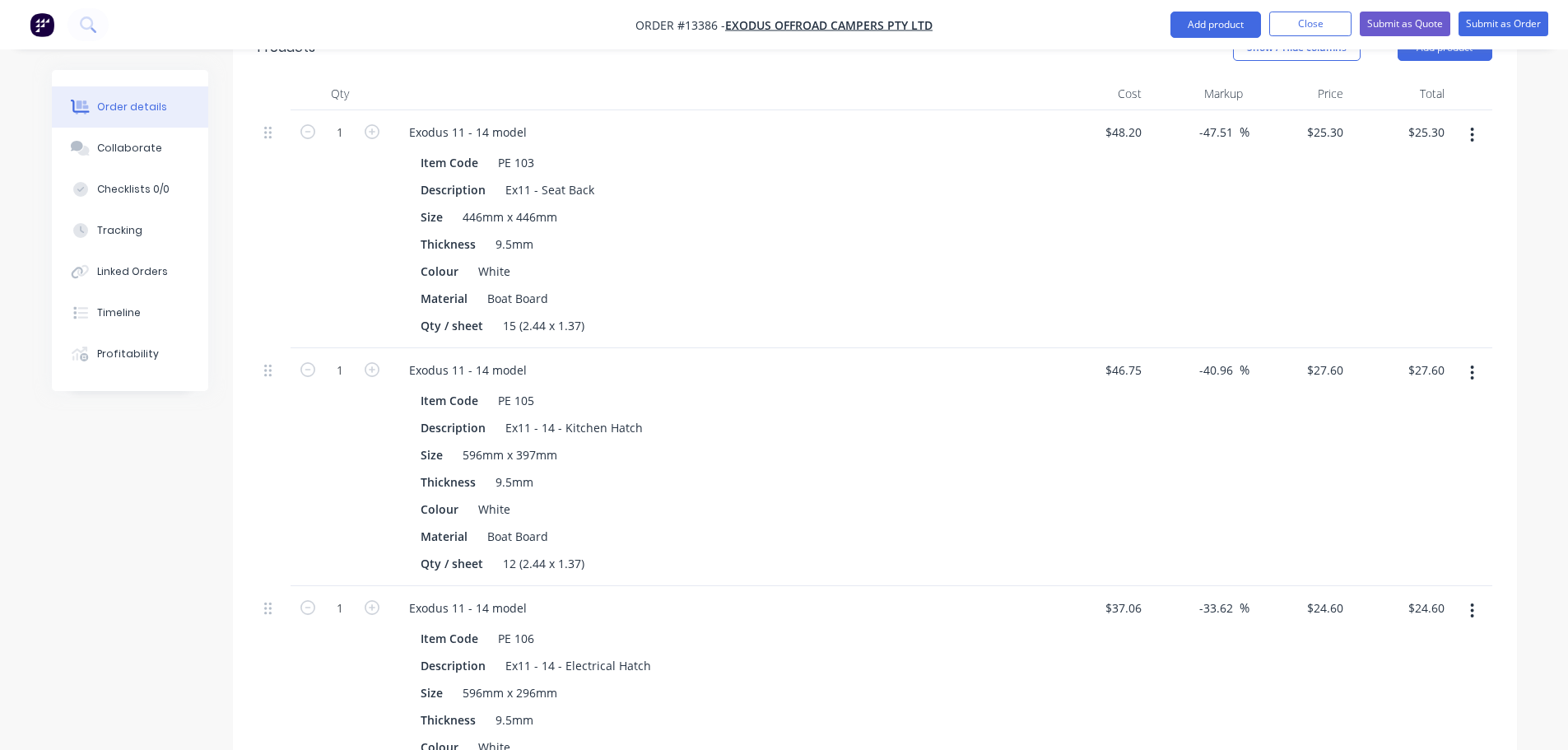
scroll to position [577, 0]
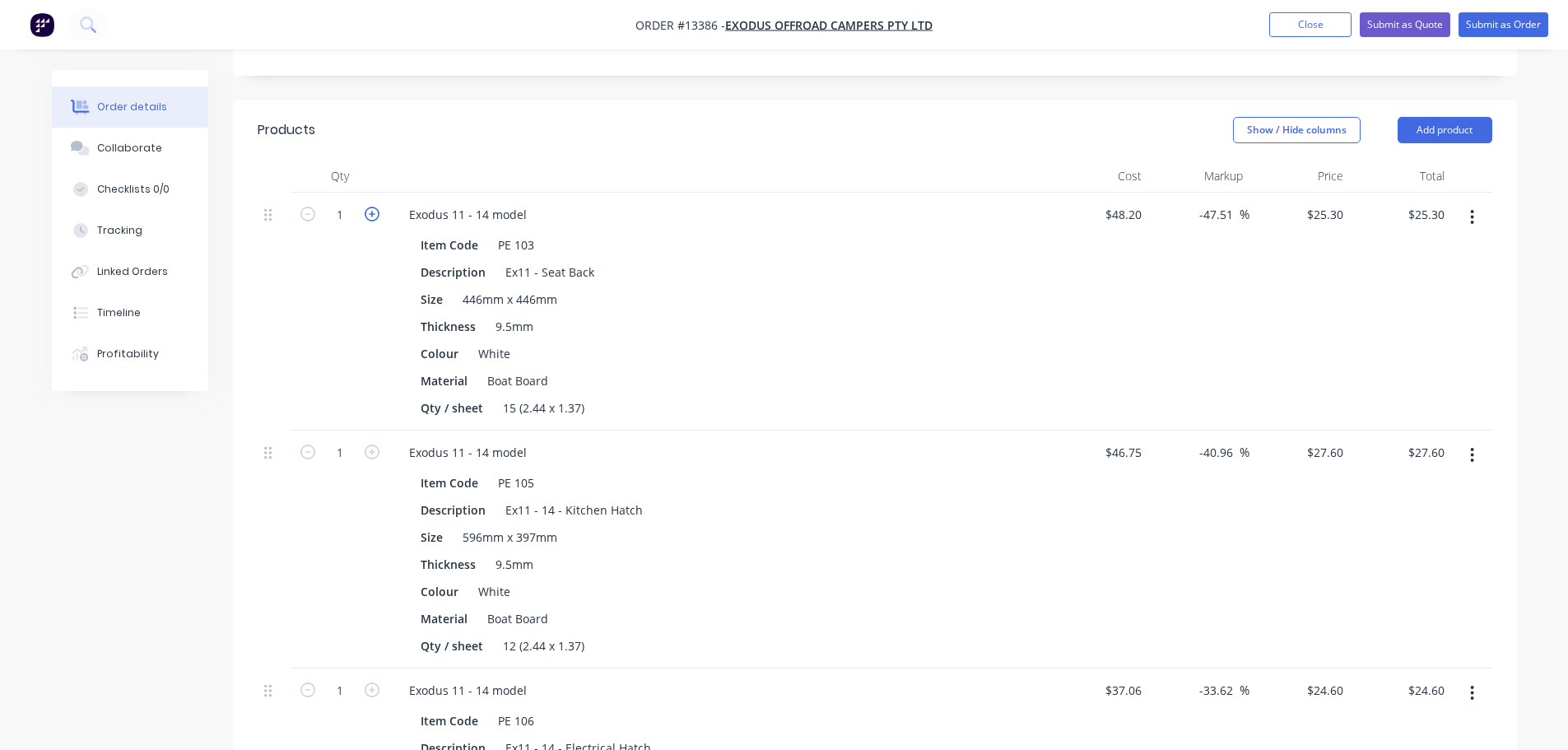
click at [371, 206] on icon "button" at bounding box center [372, 214] width 15 height 15
click at [379, 444] on icon "button" at bounding box center [372, 452] width 15 height 15
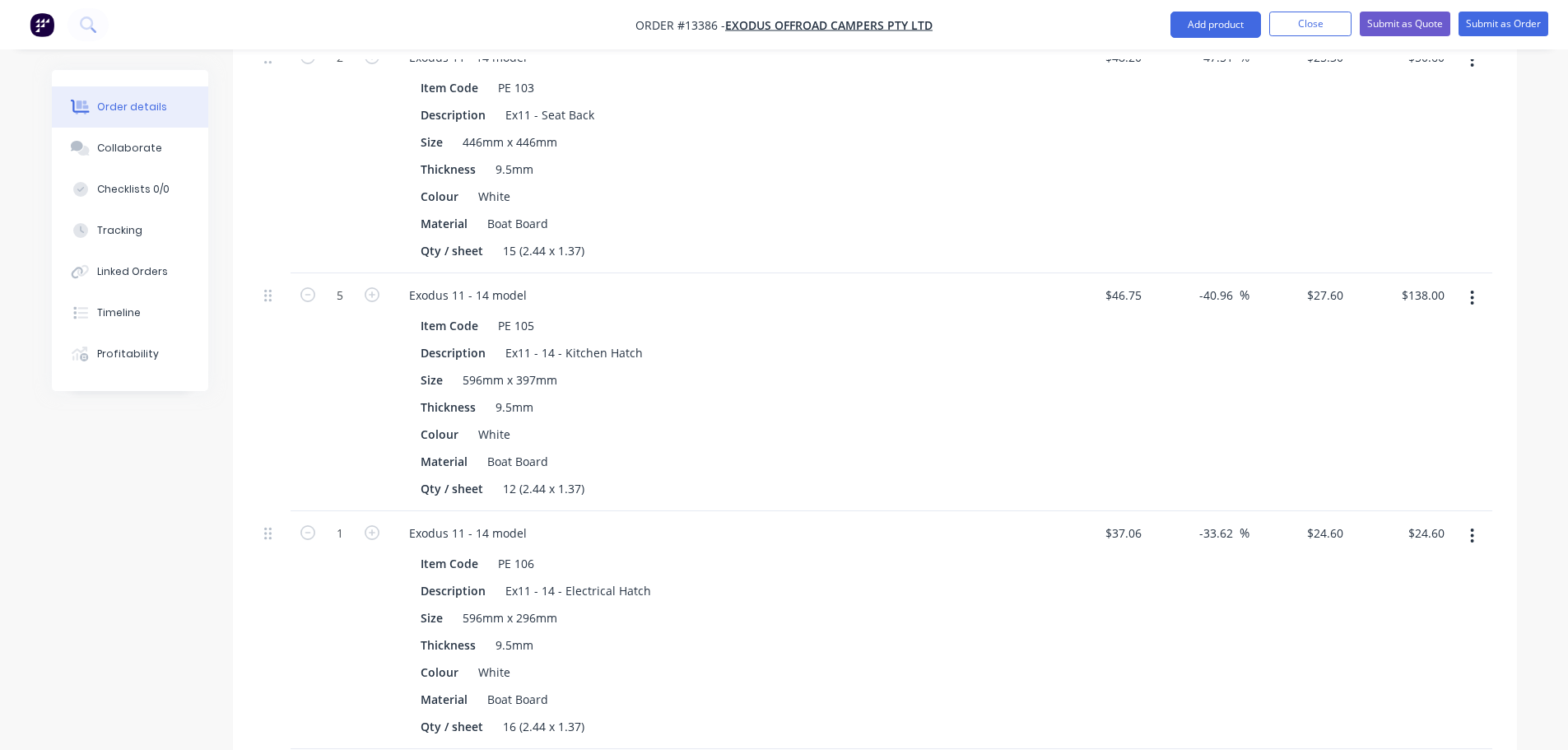
scroll to position [741, 0]
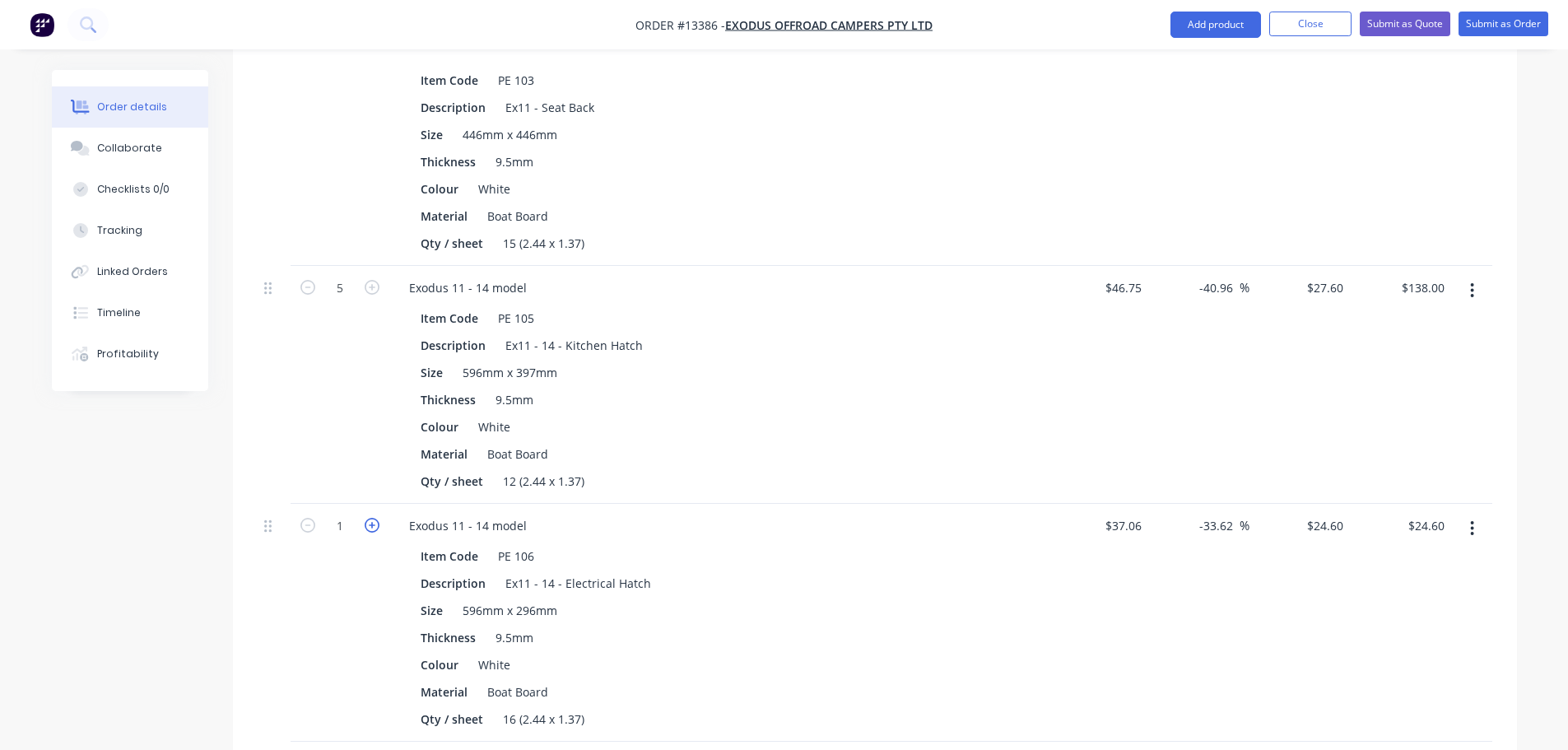
click at [372, 518] on icon "button" at bounding box center [372, 525] width 15 height 15
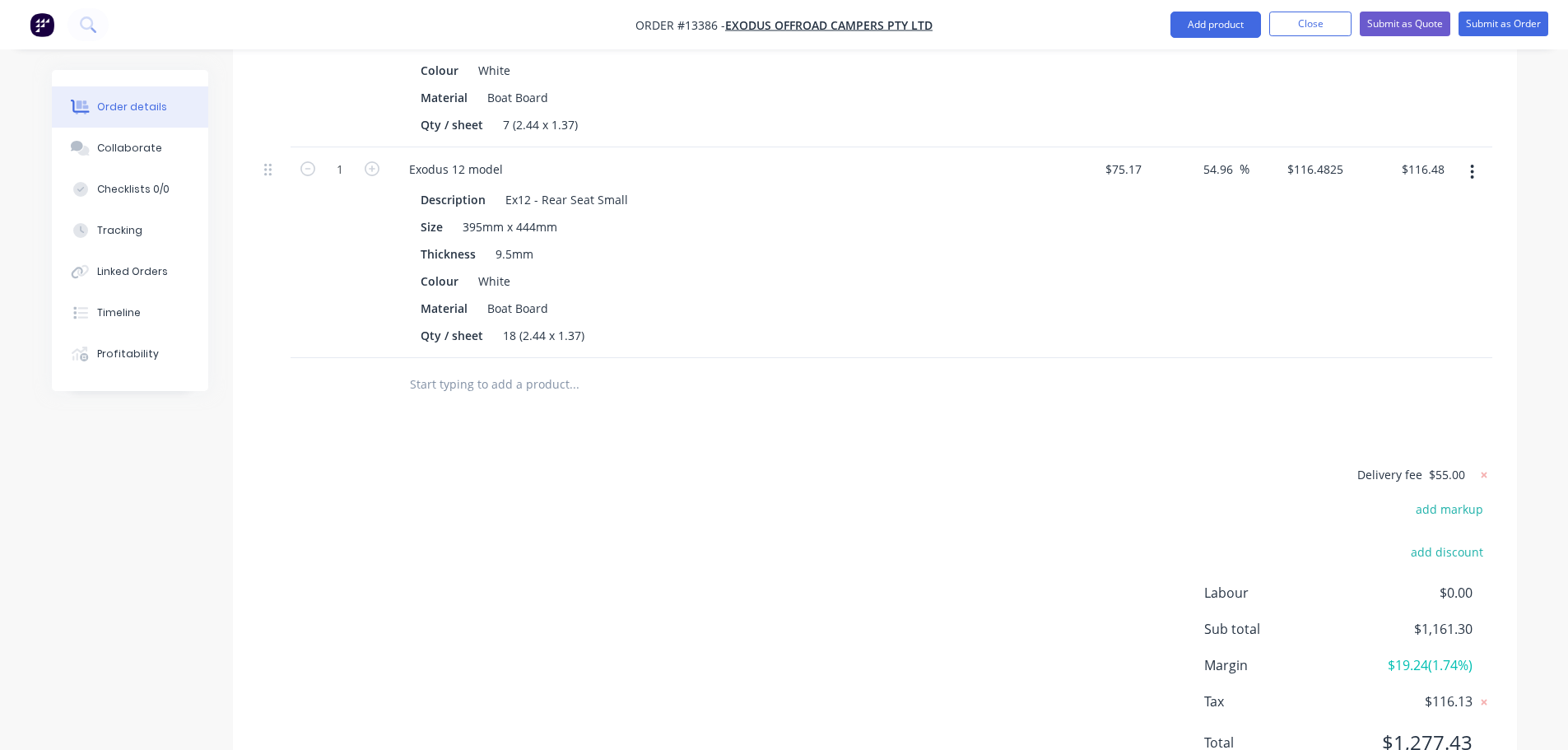
scroll to position [2393, 0]
drag, startPoint x: 1038, startPoint y: 377, endPoint x: 1079, endPoint y: 357, distance: 45.6
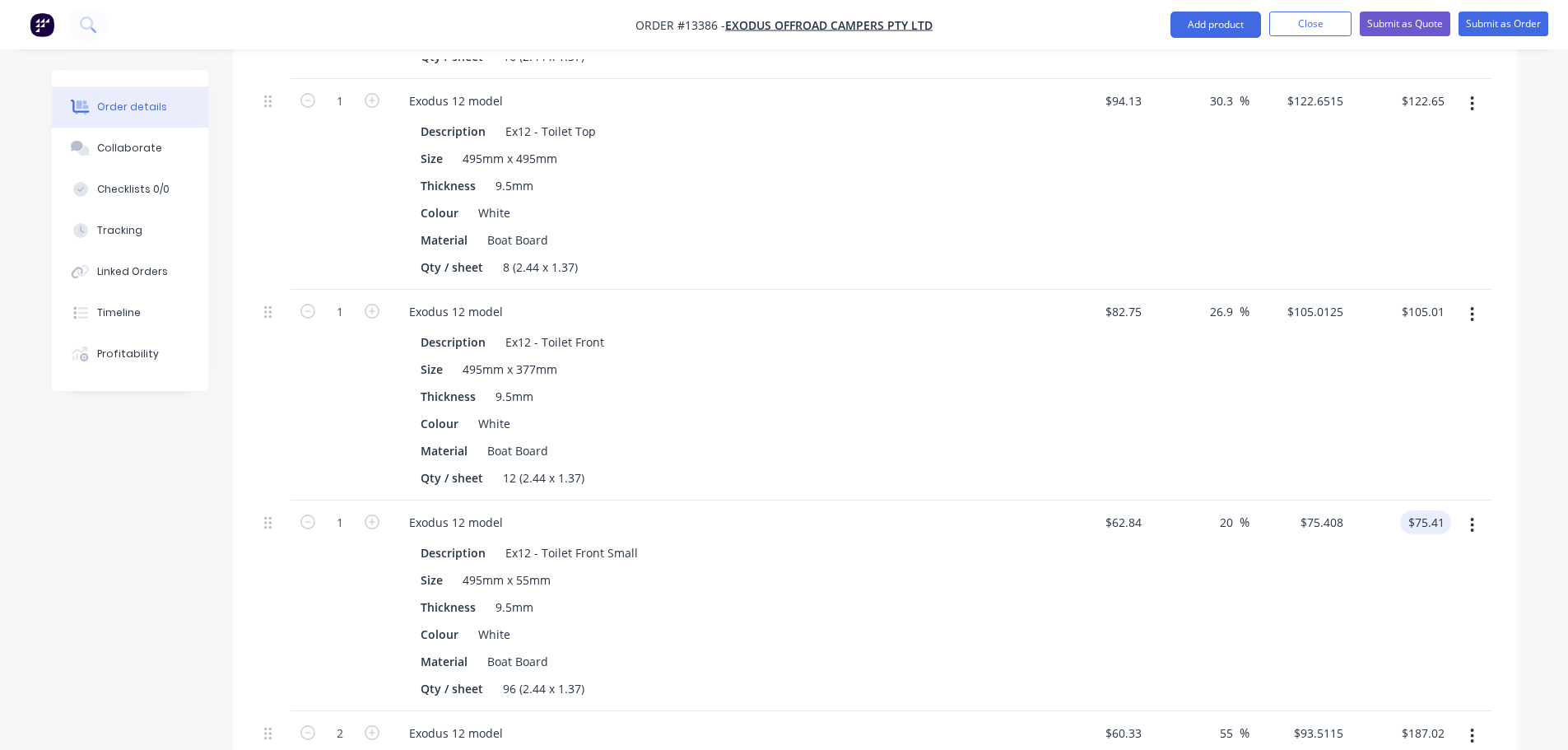
scroll to position [1322, 0]
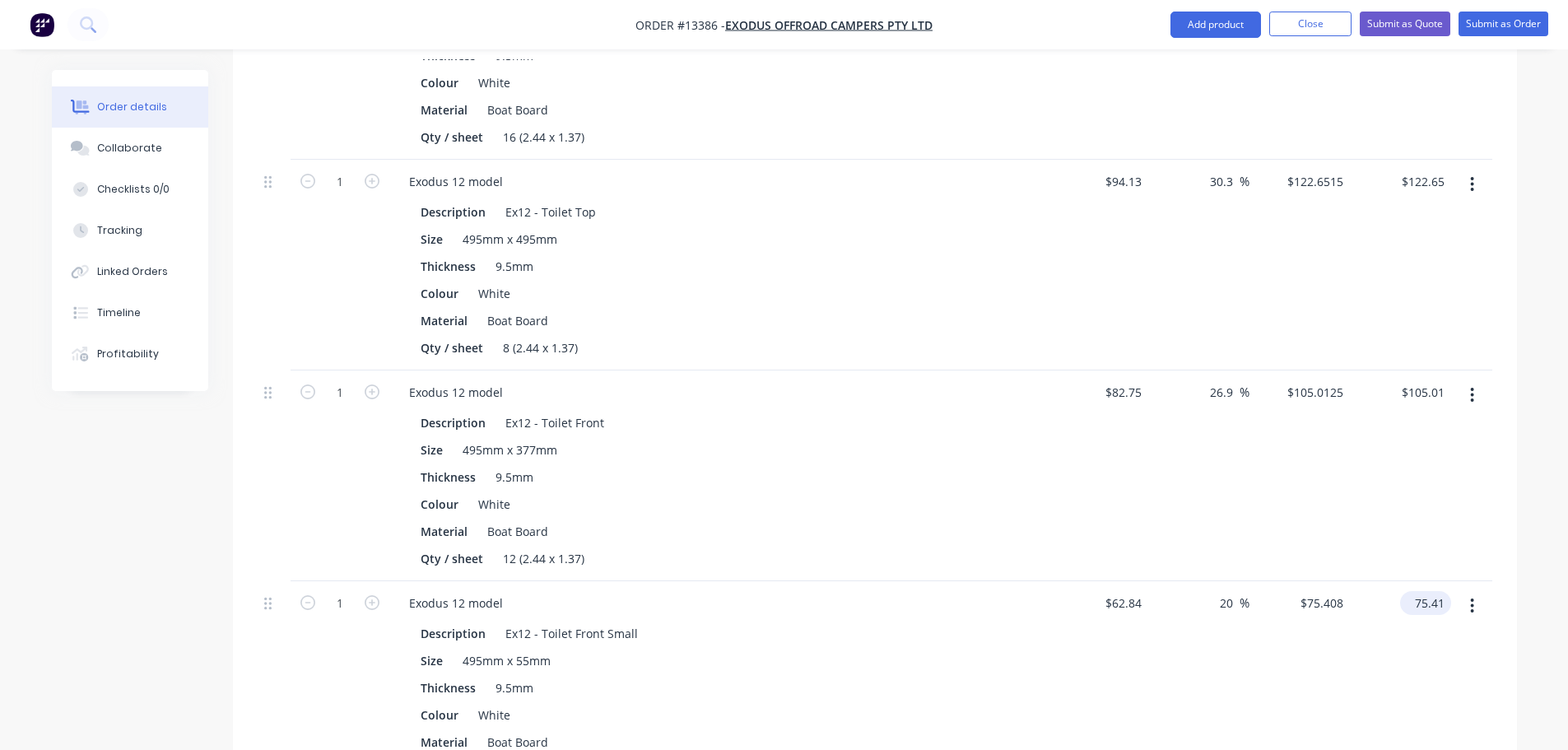
click at [1422, 591] on input "75.41" at bounding box center [1428, 603] width 45 height 24
click at [1336, 24] on button "Close" at bounding box center [1310, 24] width 82 height 24
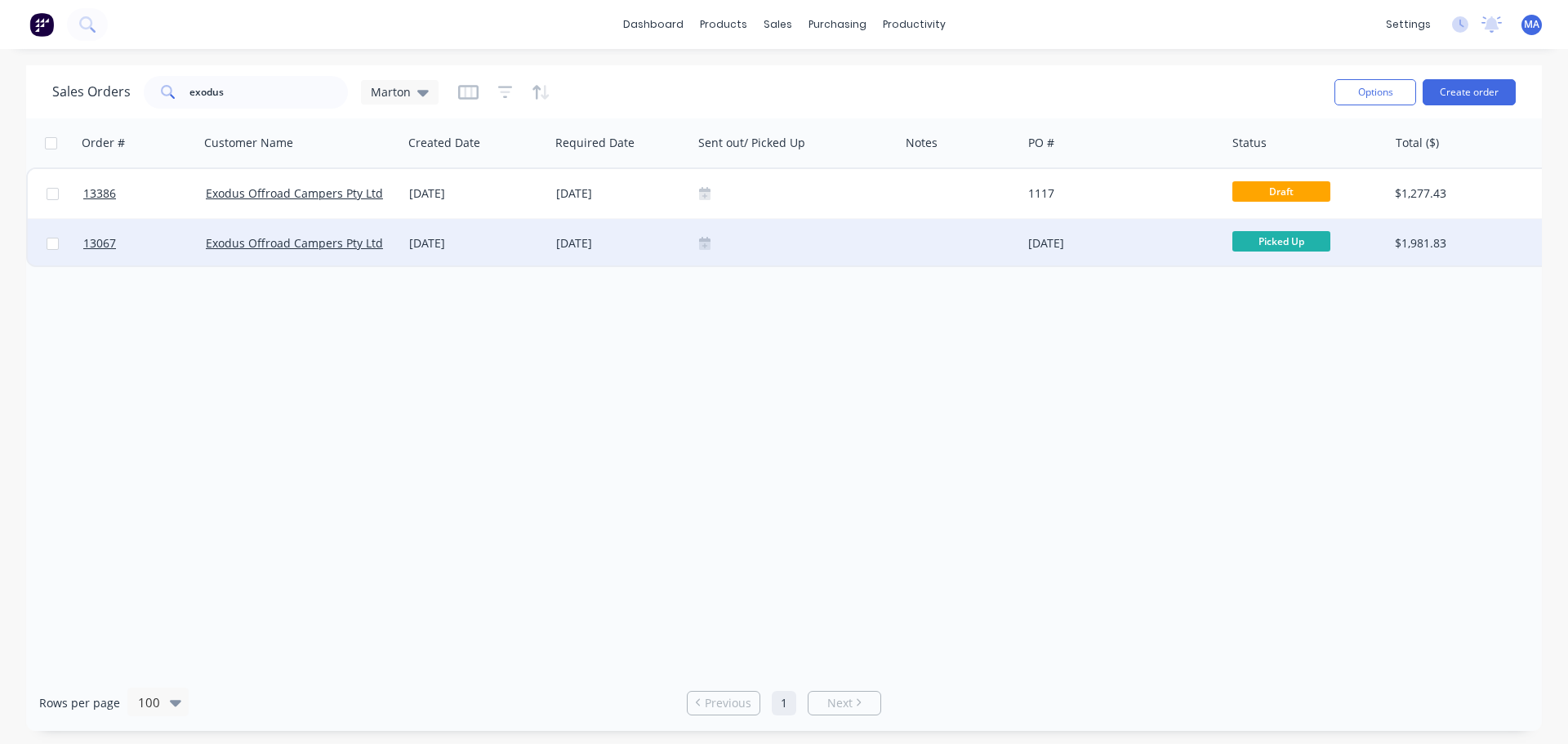
click at [667, 241] on div "[DATE]" at bounding box center [621, 244] width 129 height 17
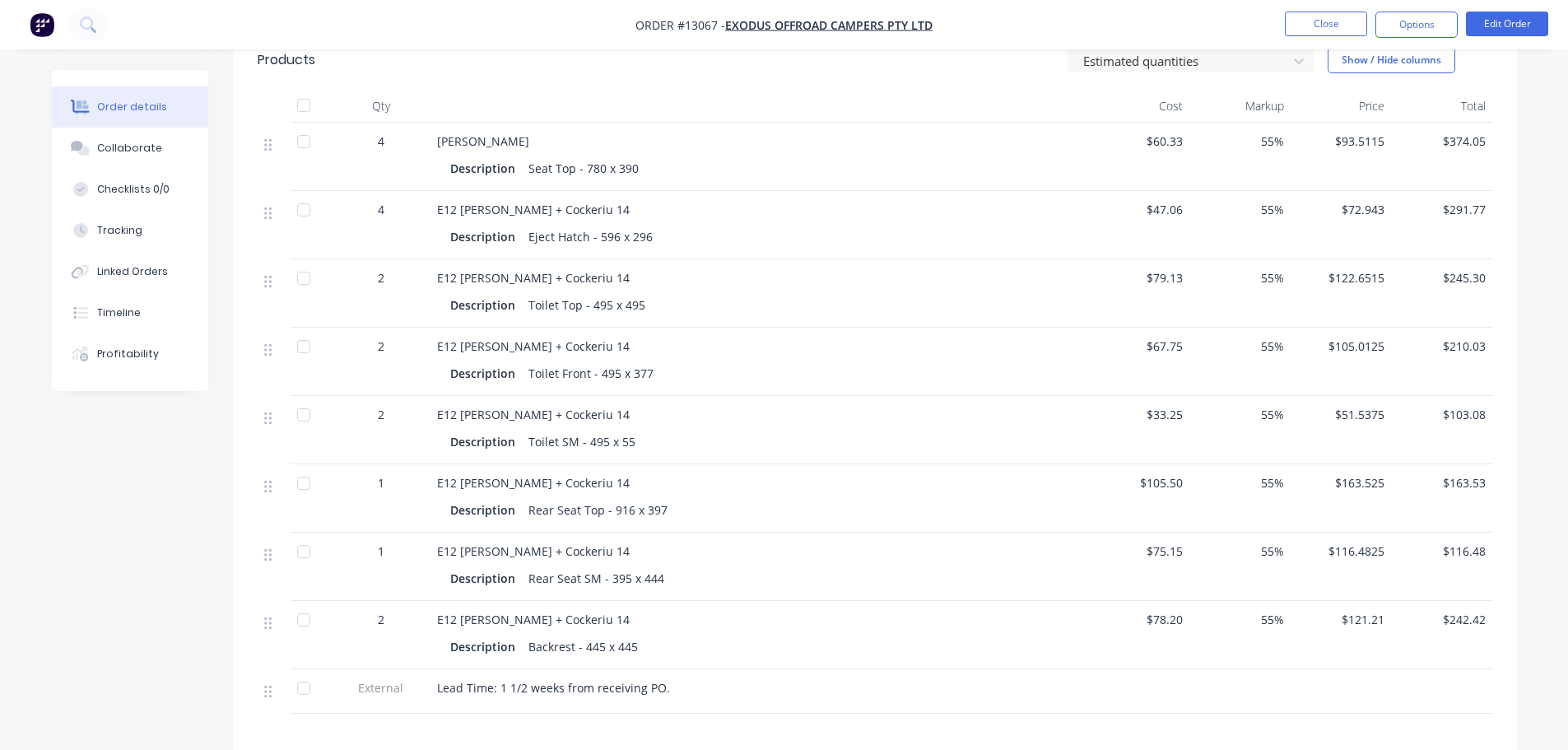
scroll to position [577, 0]
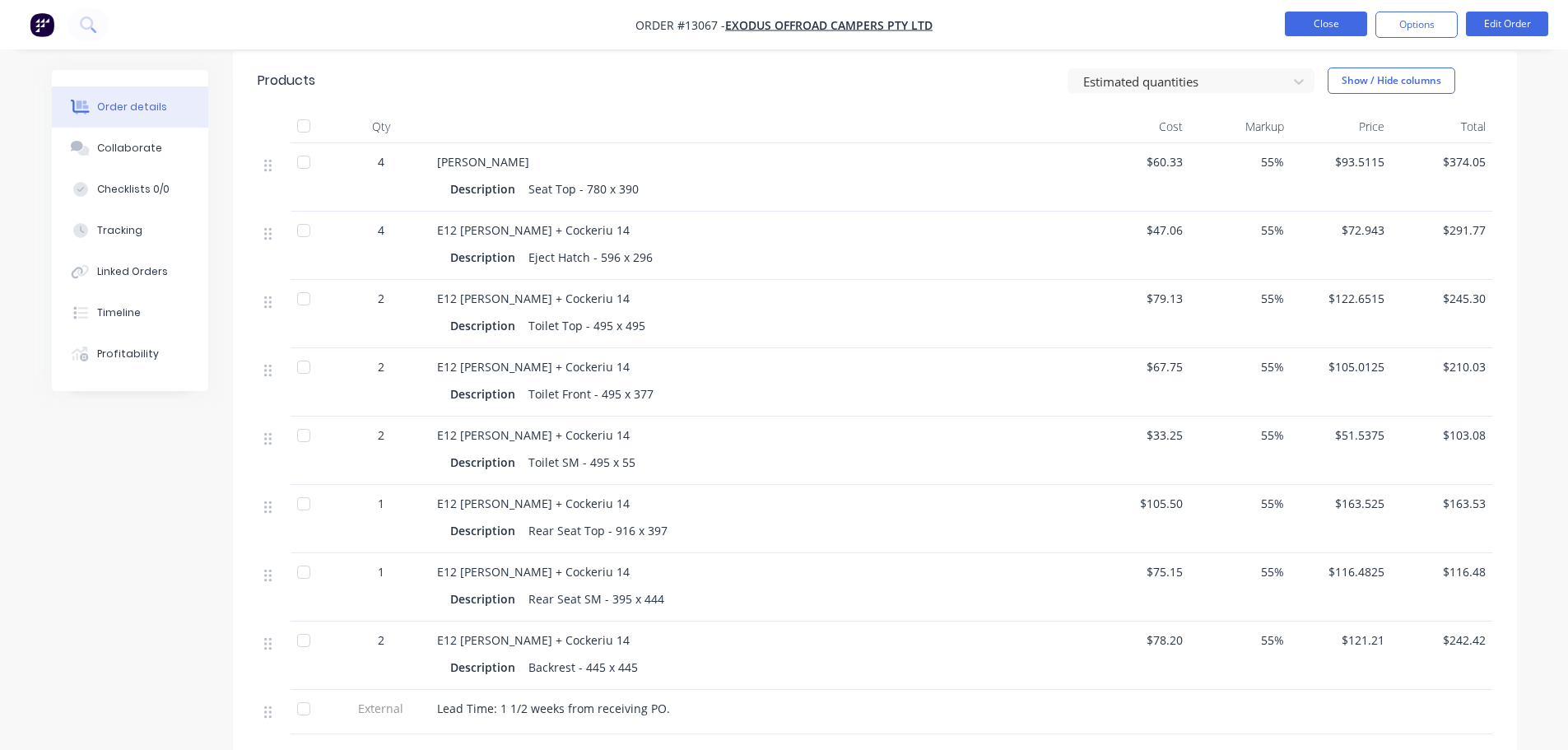
click at [1331, 19] on button "Close" at bounding box center [1326, 24] width 82 height 24
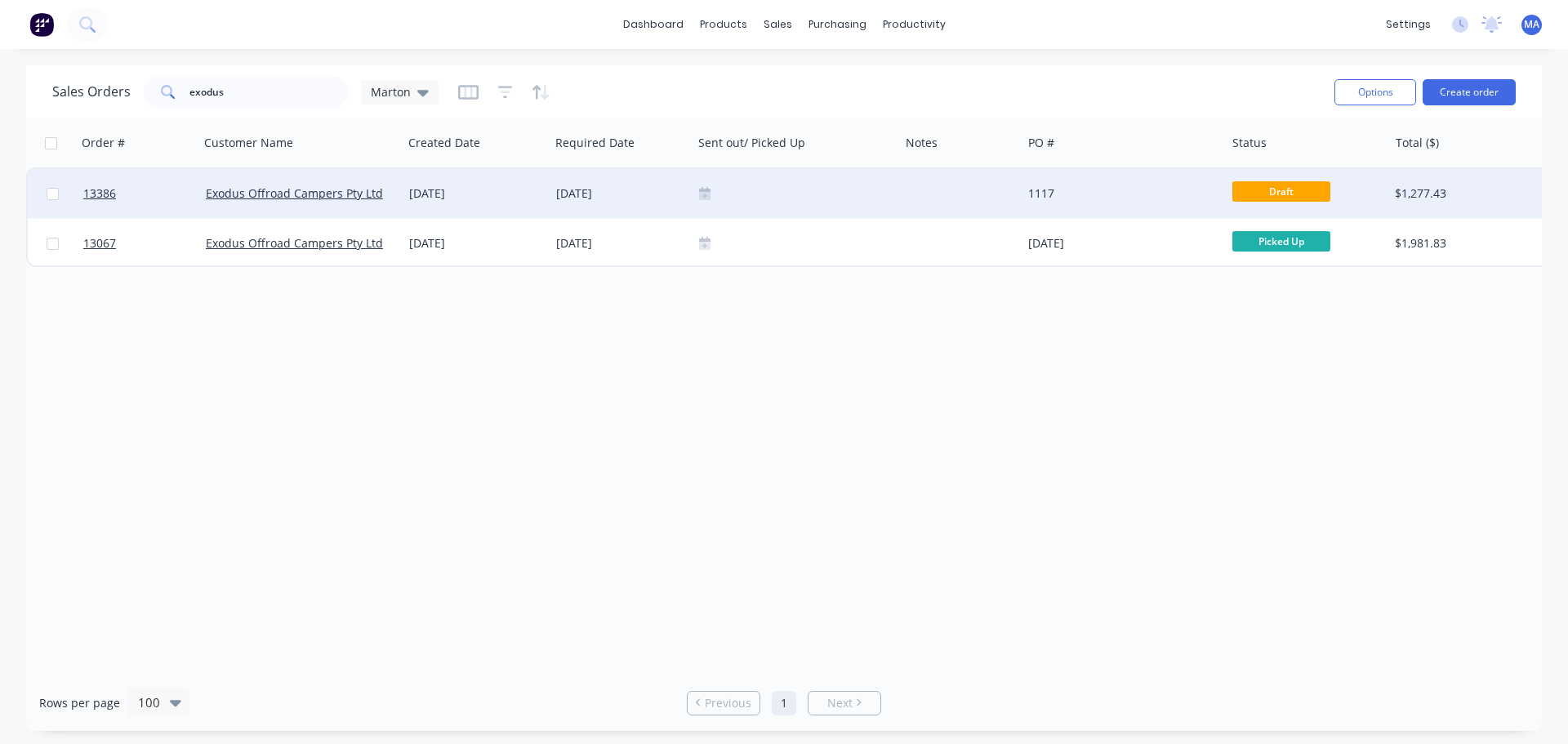
click at [686, 198] on div "[DATE]" at bounding box center [621, 193] width 143 height 49
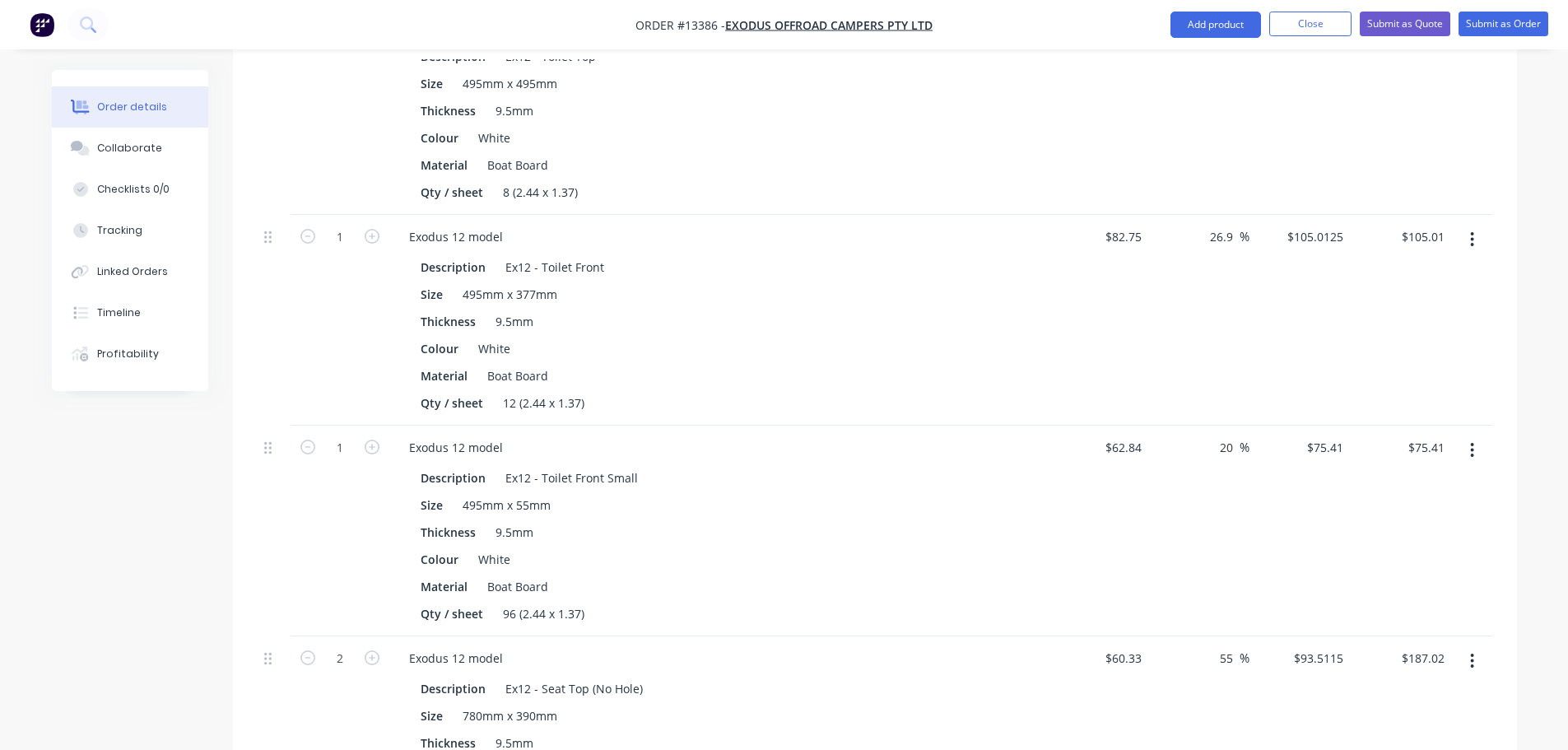
scroll to position [1481, 0]
click at [1431, 432] on input "75.41" at bounding box center [1428, 444] width 45 height 24
click at [1360, 425] on div "$51.54 51.5375" at bounding box center [1401, 528] width 101 height 210
click at [1326, 432] on input "51.54" at bounding box center [1331, 444] width 38 height 24
click at [1231, 439] on div "-17.99 -17.98 %" at bounding box center [1199, 528] width 101 height 210
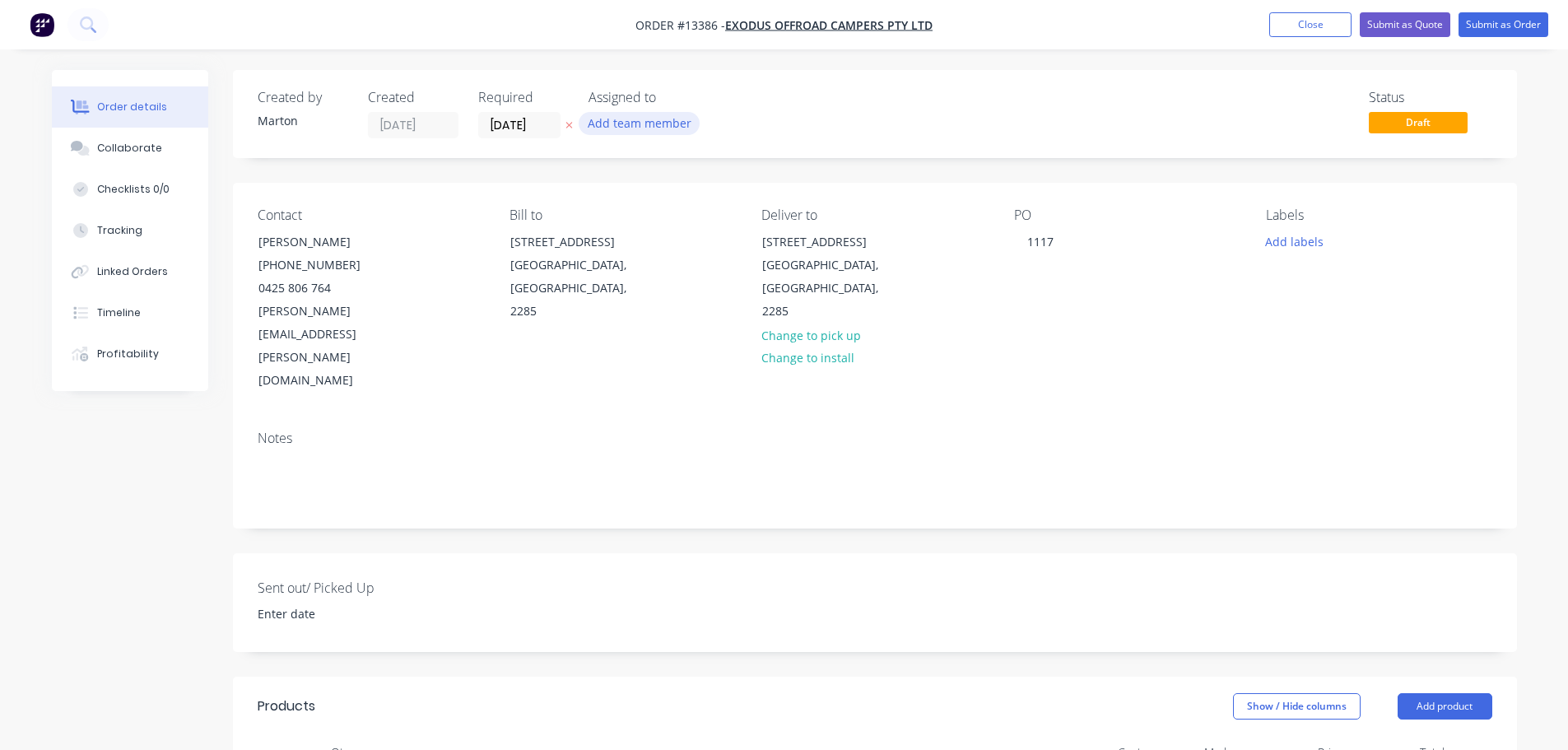
click at [661, 130] on button "Add team member" at bounding box center [639, 123] width 121 height 22
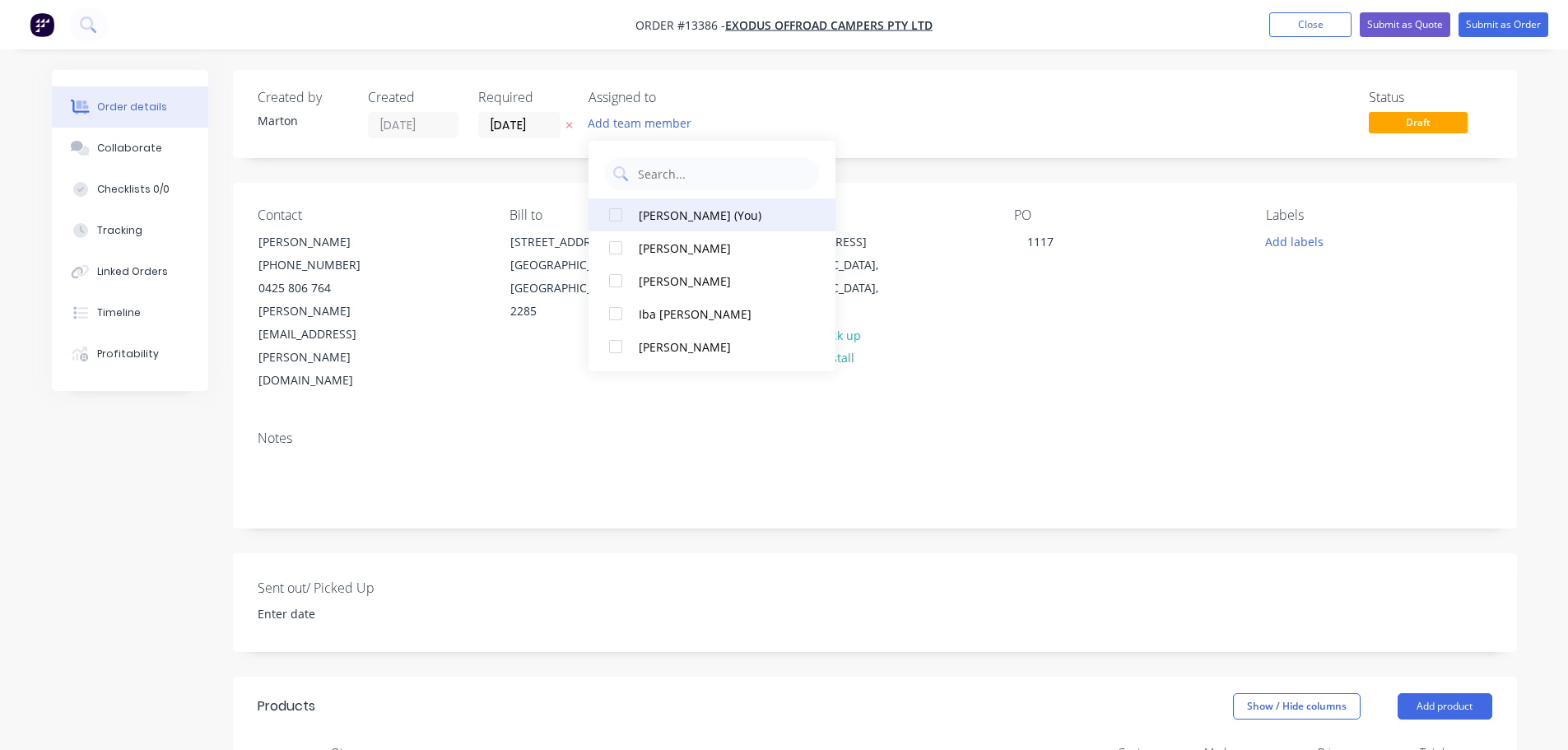
click at [657, 209] on div "[PERSON_NAME] (You)" at bounding box center [721, 215] width 165 height 18
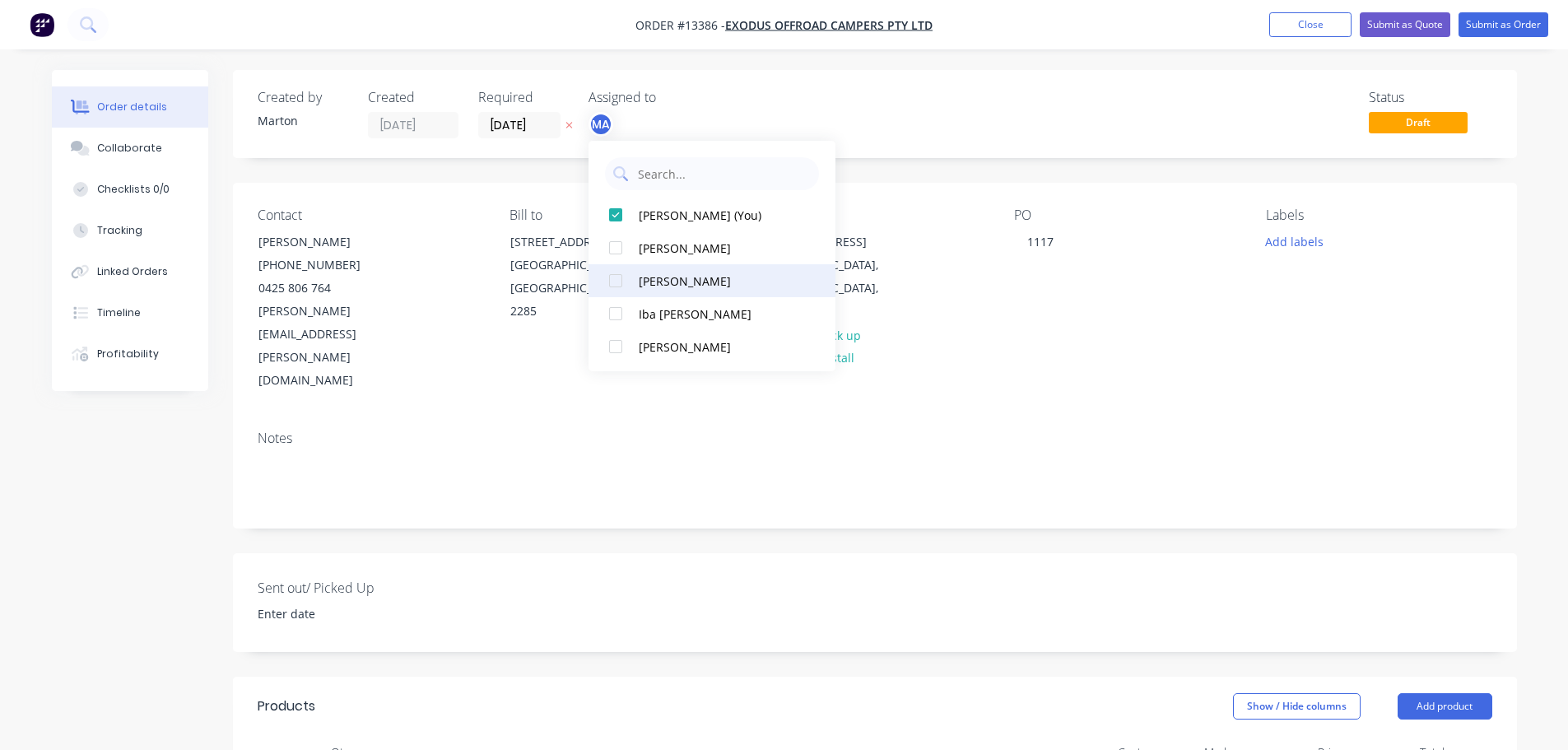
drag, startPoint x: 634, startPoint y: 242, endPoint x: 628, endPoint y: 285, distance: 43.4
click at [634, 242] on button "[PERSON_NAME]" at bounding box center [711, 247] width 247 height 33
click at [628, 285] on div at bounding box center [615, 280] width 33 height 33
click at [803, 132] on div "Status Draft" at bounding box center [1123, 114] width 739 height 49
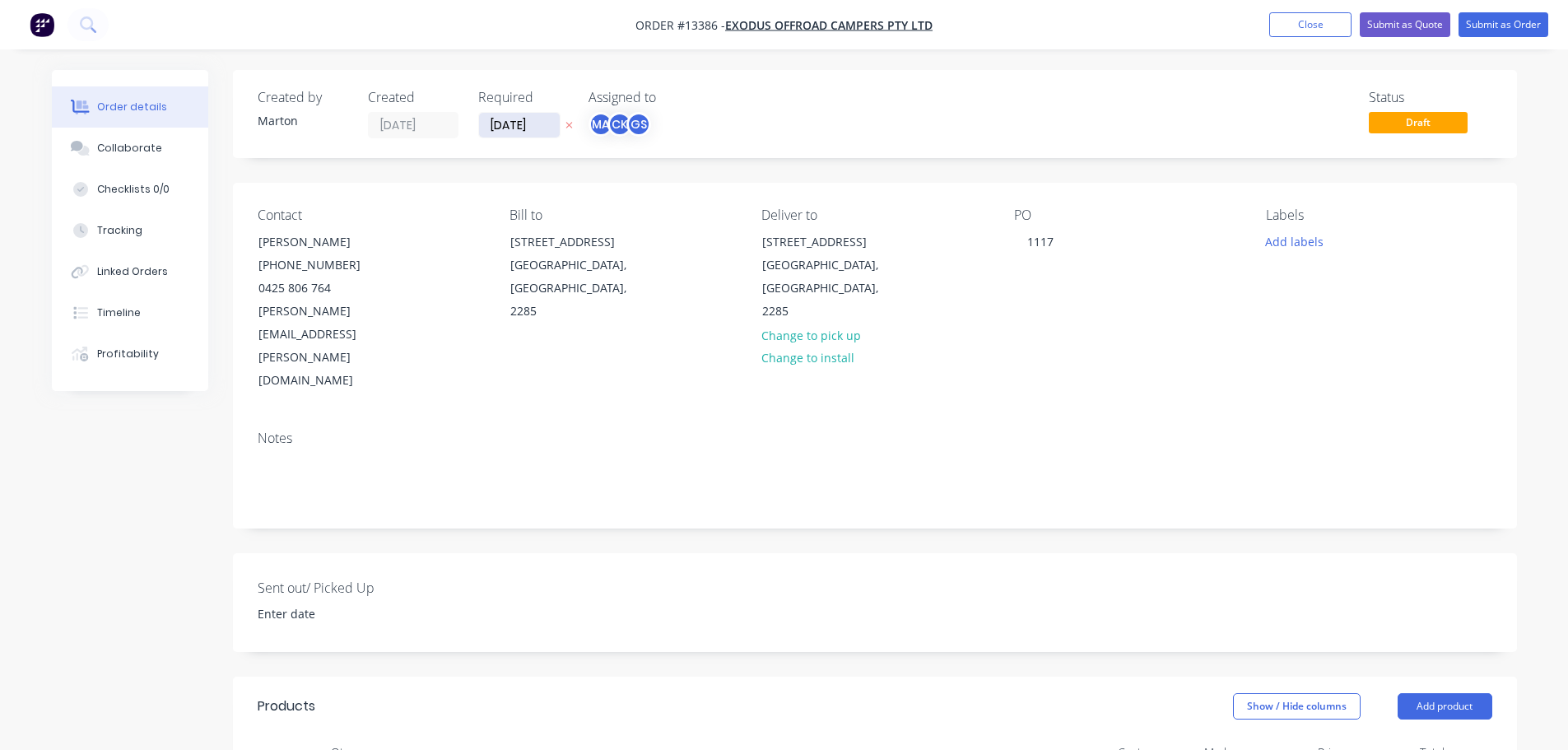
click at [539, 125] on input "[DATE]" at bounding box center [519, 125] width 81 height 24
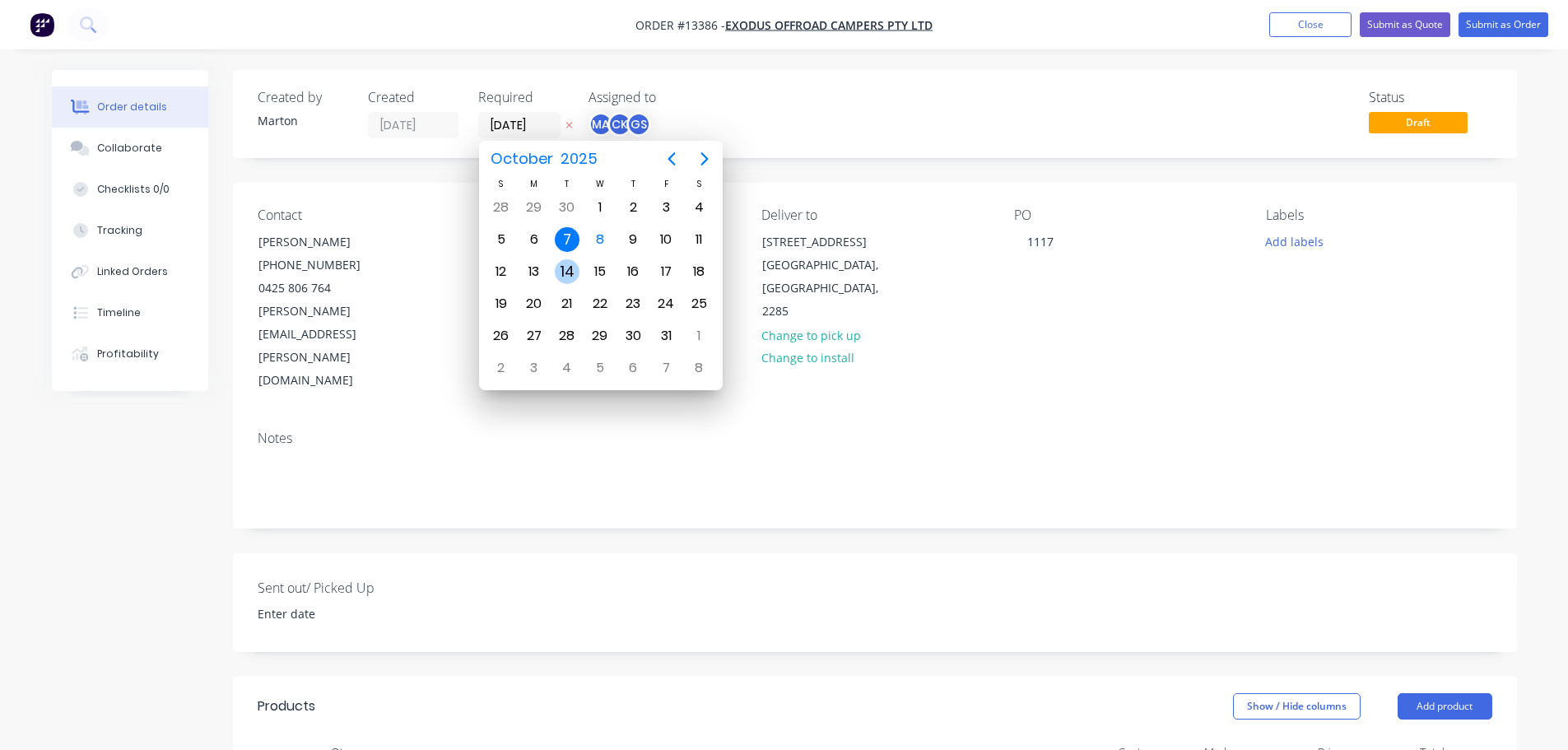
click at [571, 272] on div "14" at bounding box center [566, 271] width 24 height 24
type input "14/10/25"
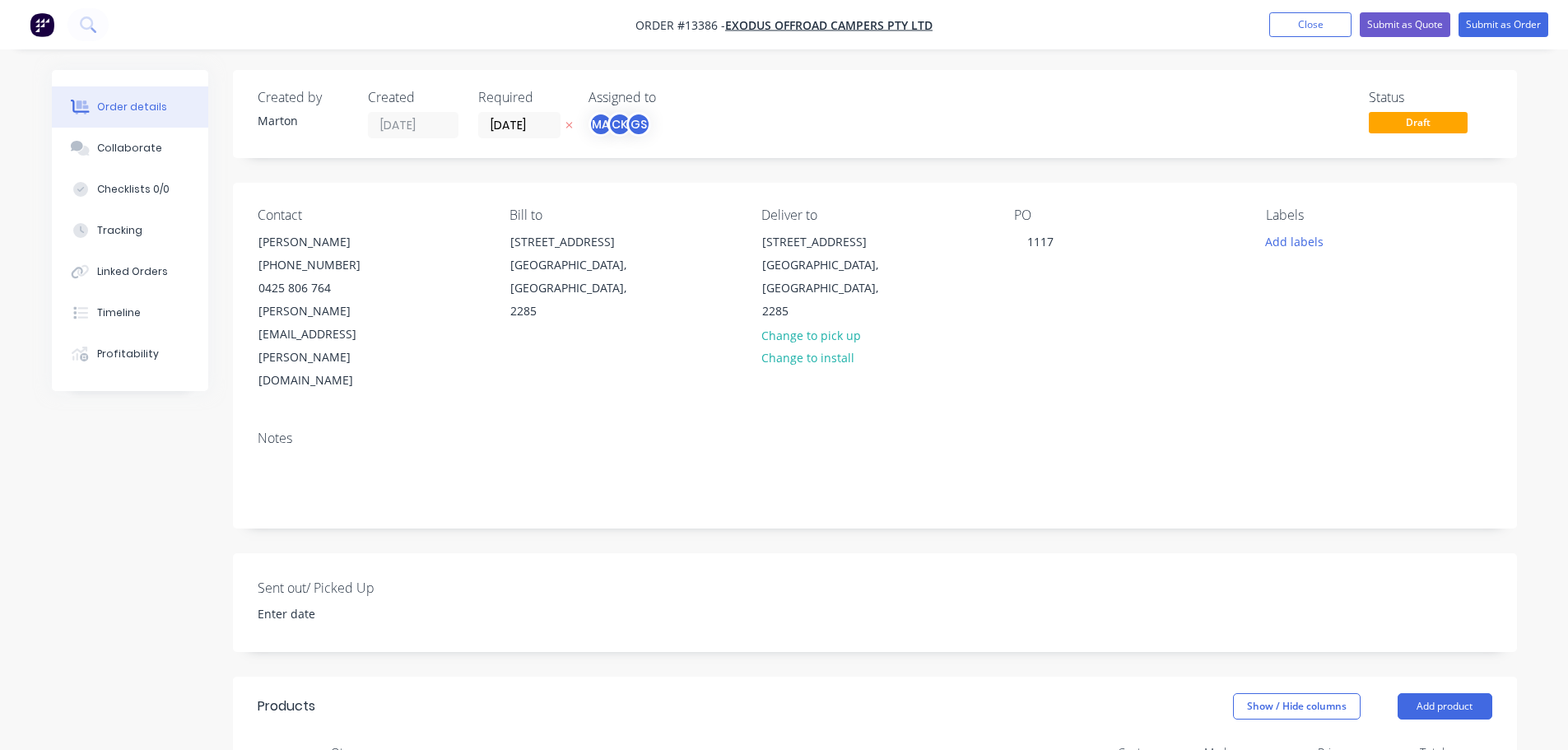
click at [817, 150] on div "Created by Marton Created 07/10/25 Required 14/10/25 Assigned to MA CK GS Statu…" at bounding box center [874, 114] width 1284 height 88
click at [1289, 238] on button "Add labels" at bounding box center [1294, 241] width 76 height 22
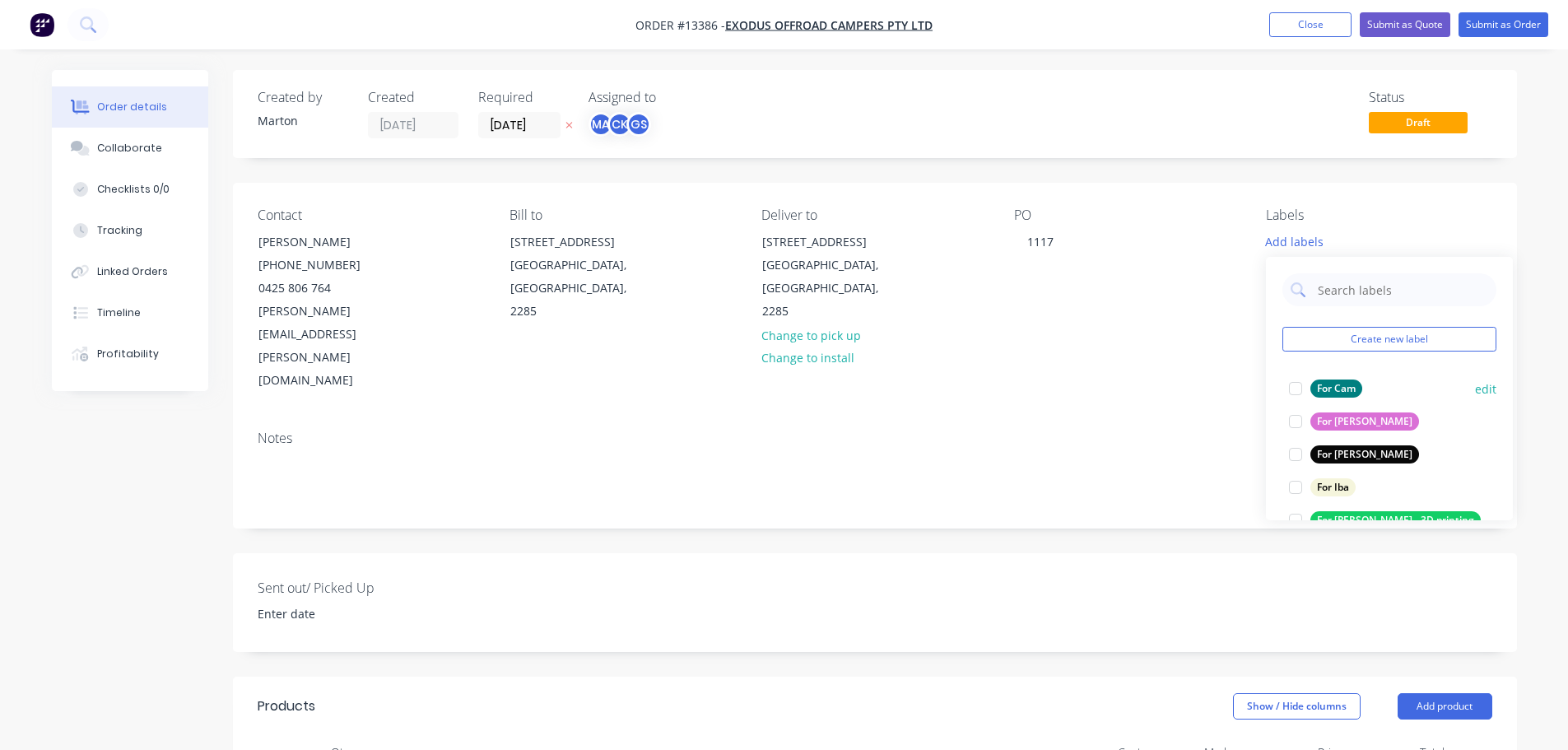
click at [1296, 395] on div at bounding box center [1295, 388] width 33 height 33
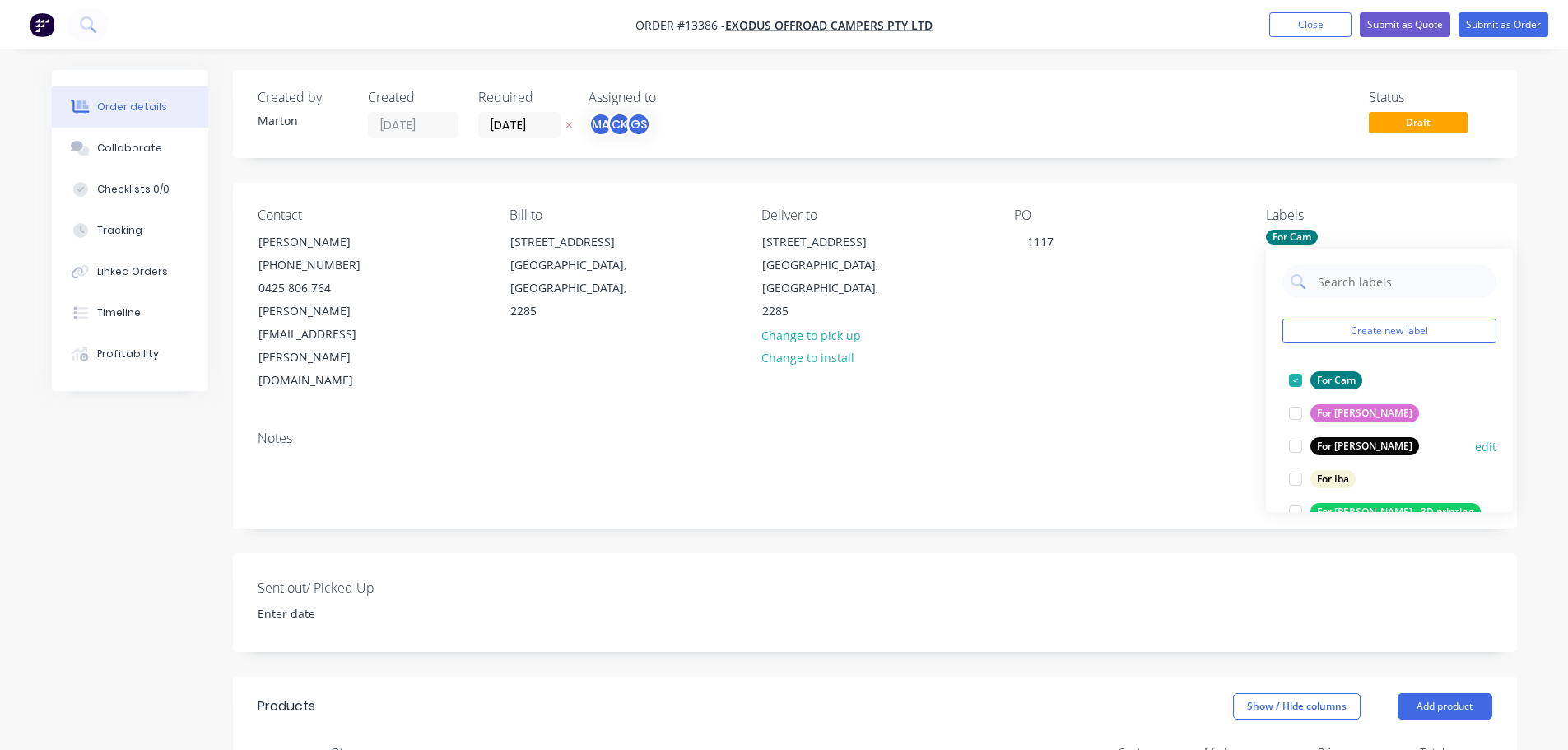
click at [1300, 445] on div at bounding box center [1295, 445] width 33 height 33
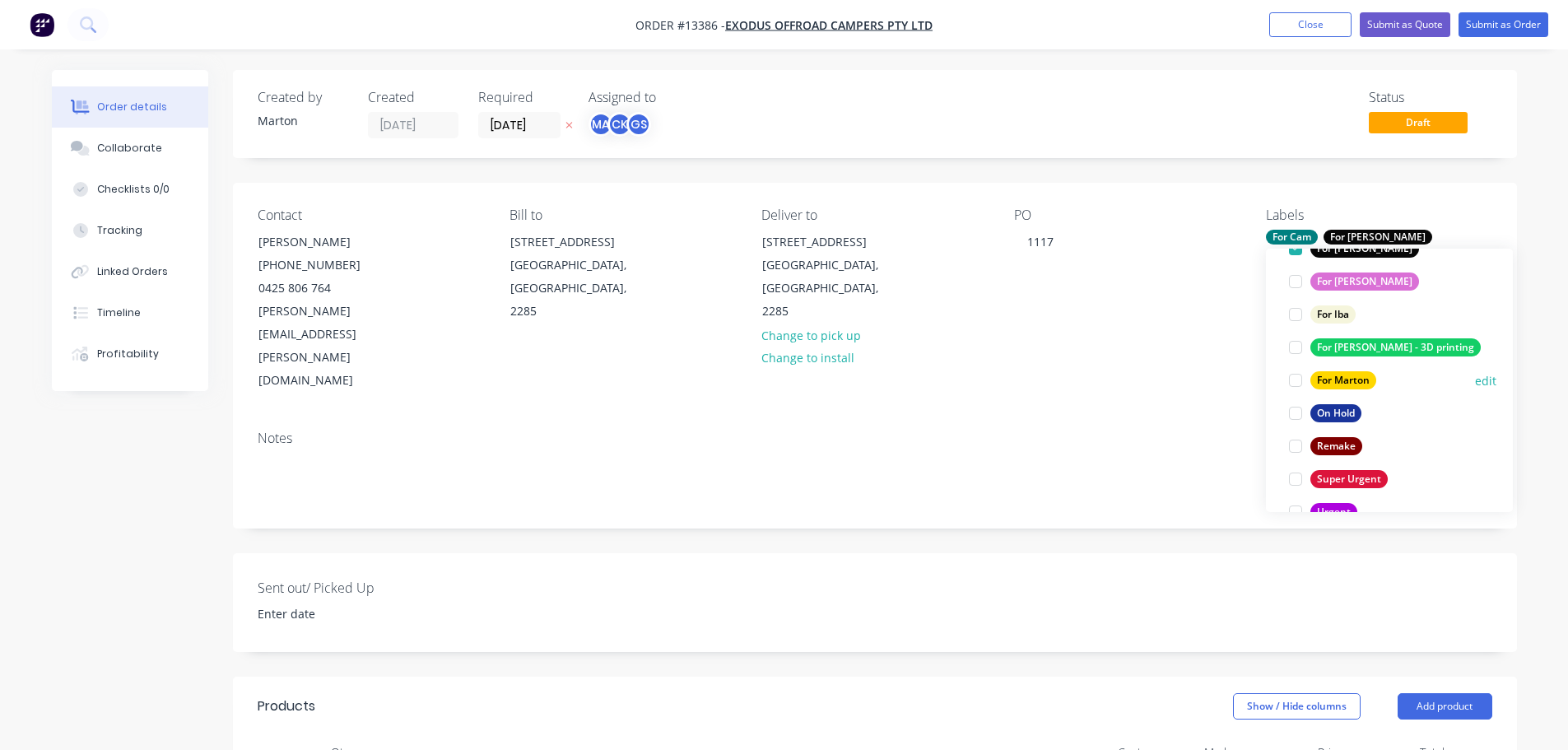
click at [1294, 386] on div at bounding box center [1295, 380] width 33 height 33
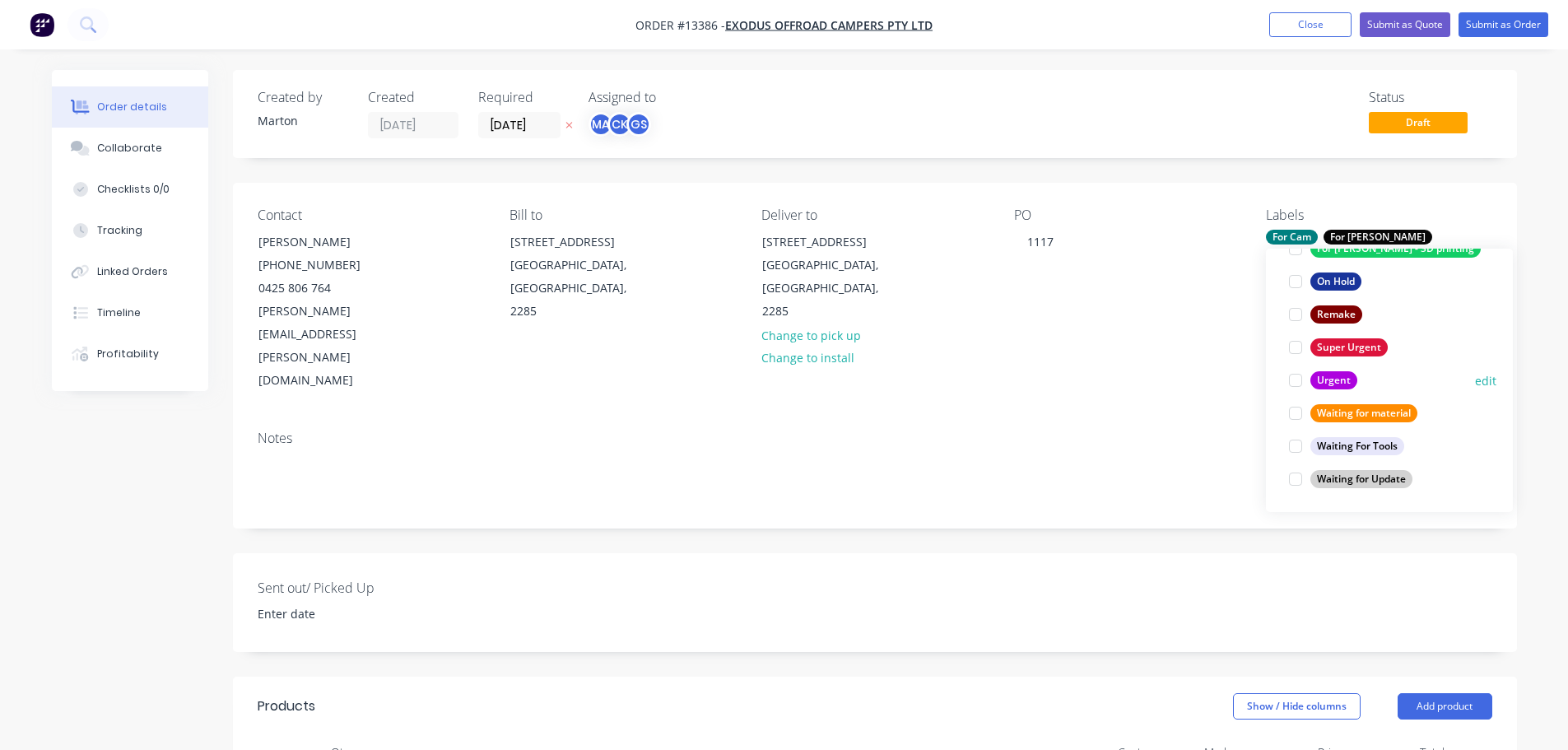
click at [1292, 381] on div at bounding box center [1295, 380] width 33 height 33
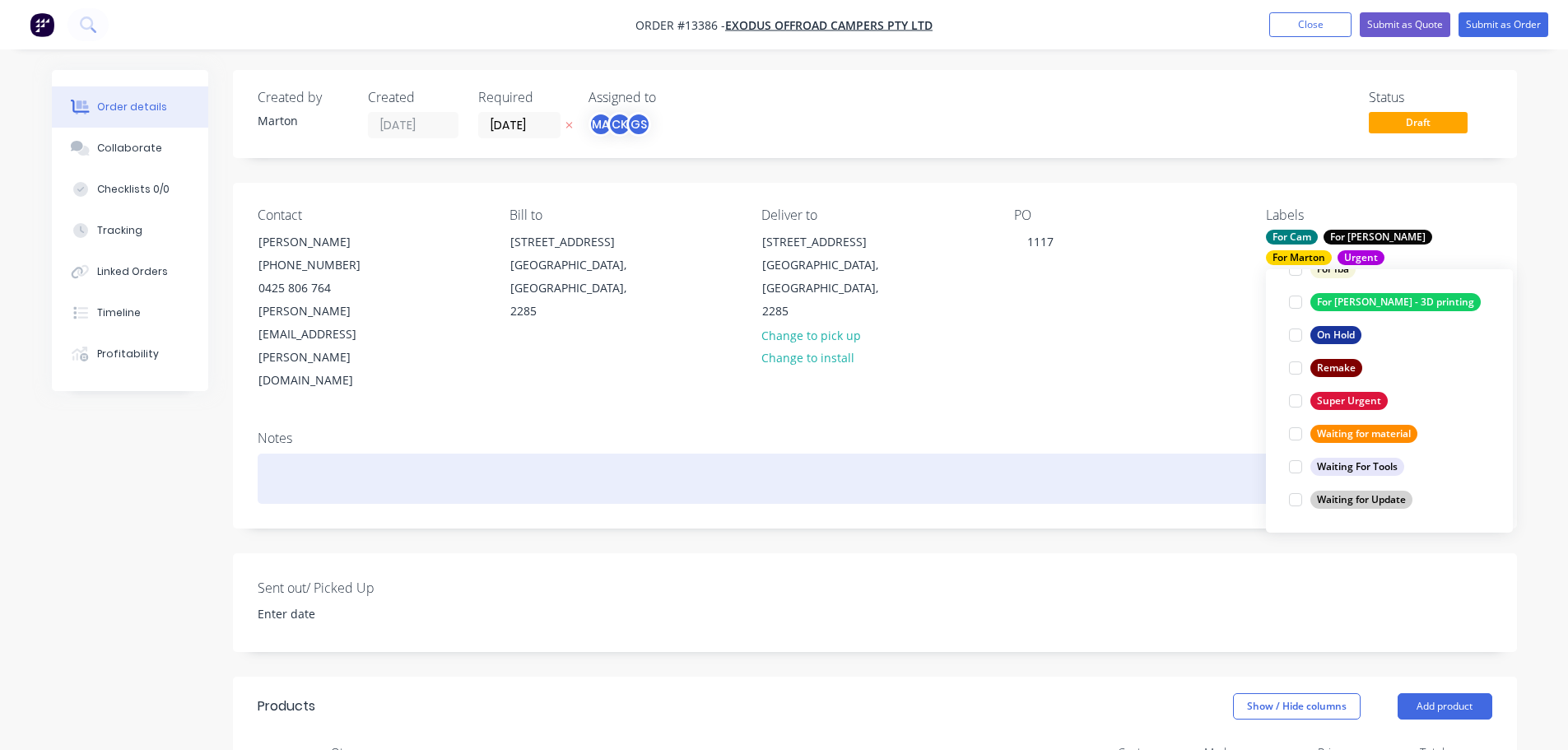
scroll to position [98, 0]
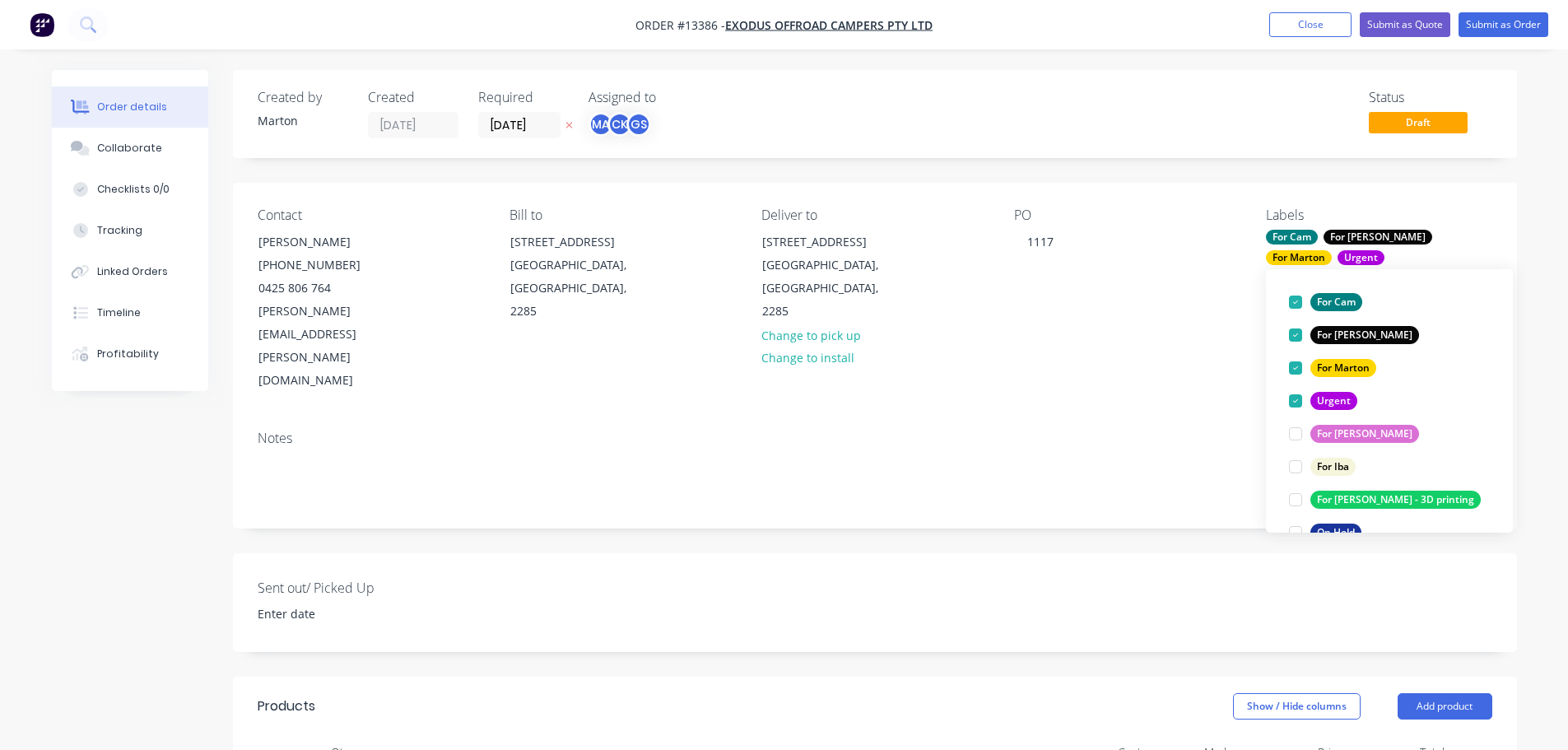
click at [1104, 553] on div "Sent out/ Picked Up" at bounding box center [874, 602] width 1284 height 98
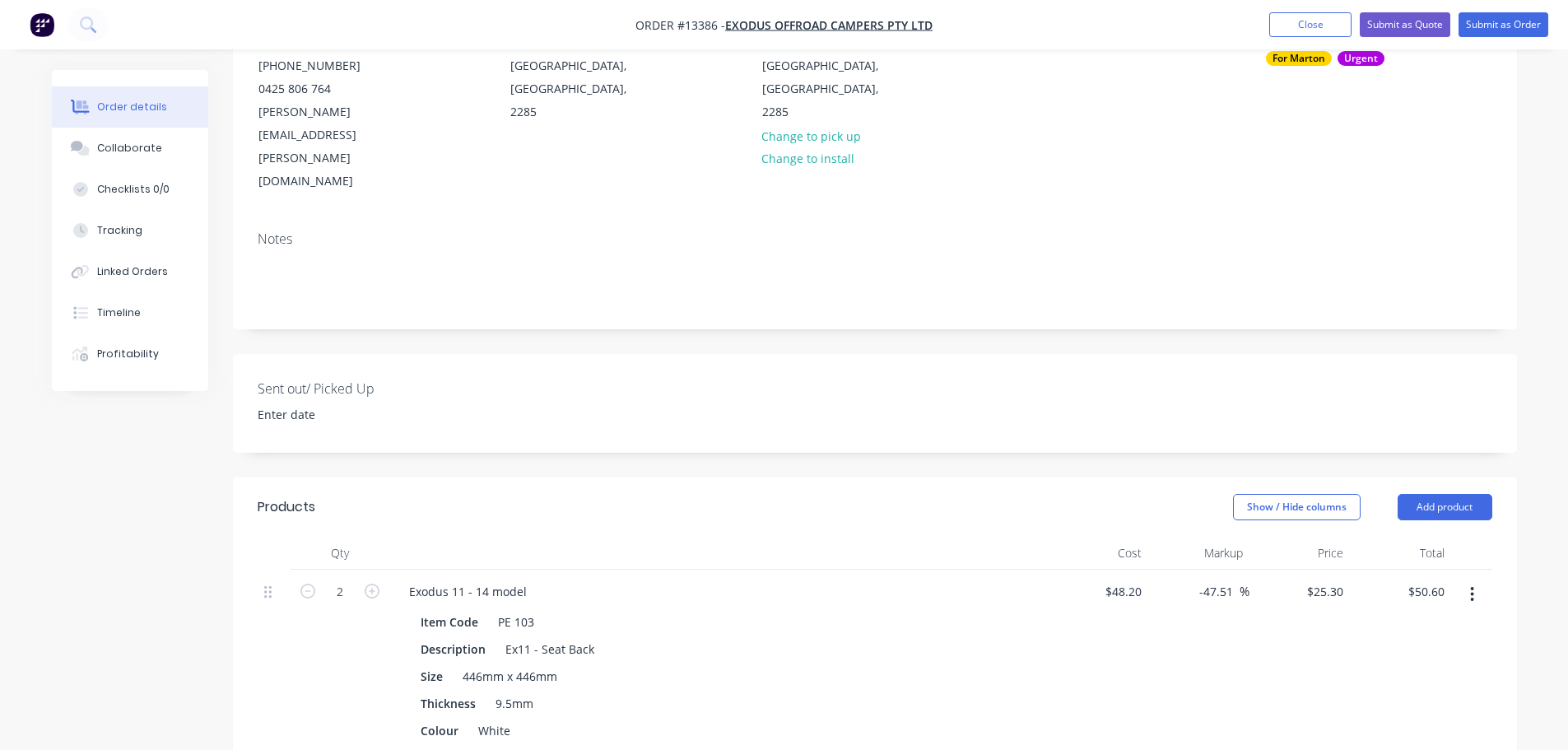
scroll to position [165, 0]
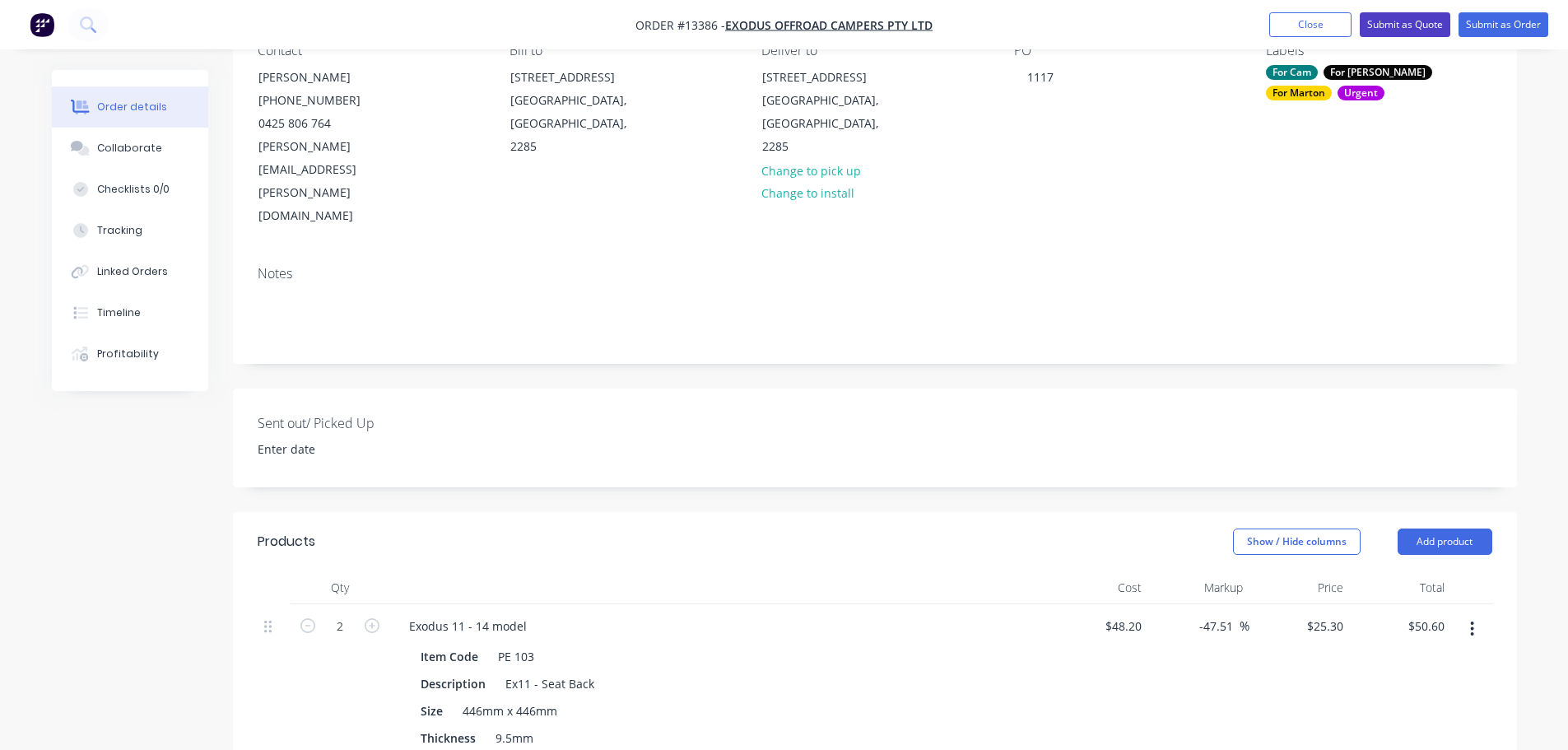
click at [1403, 24] on button "Submit as Quote" at bounding box center [1405, 24] width 91 height 24
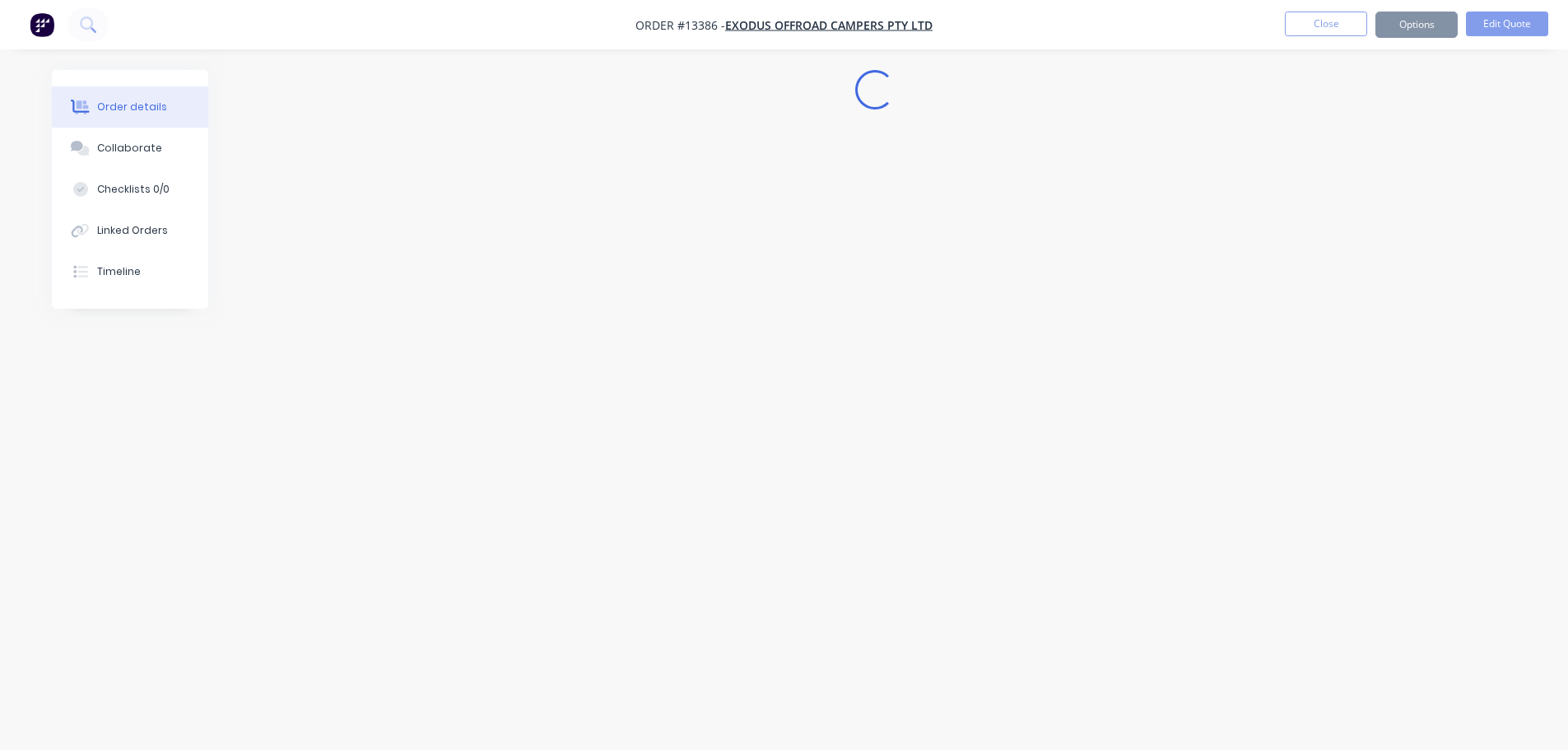
scroll to position [0, 0]
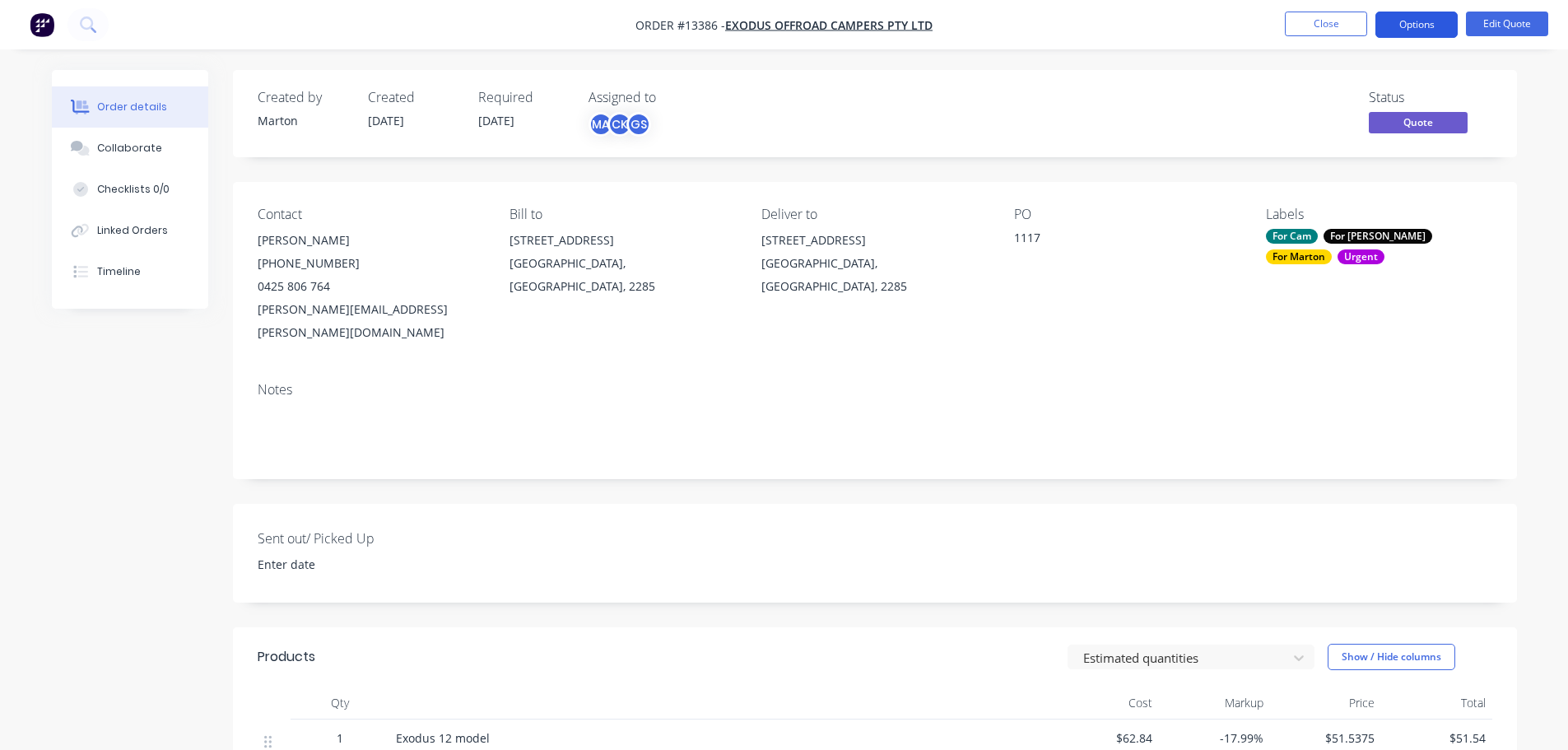
click at [1431, 31] on button "Options" at bounding box center [1417, 24] width 82 height 26
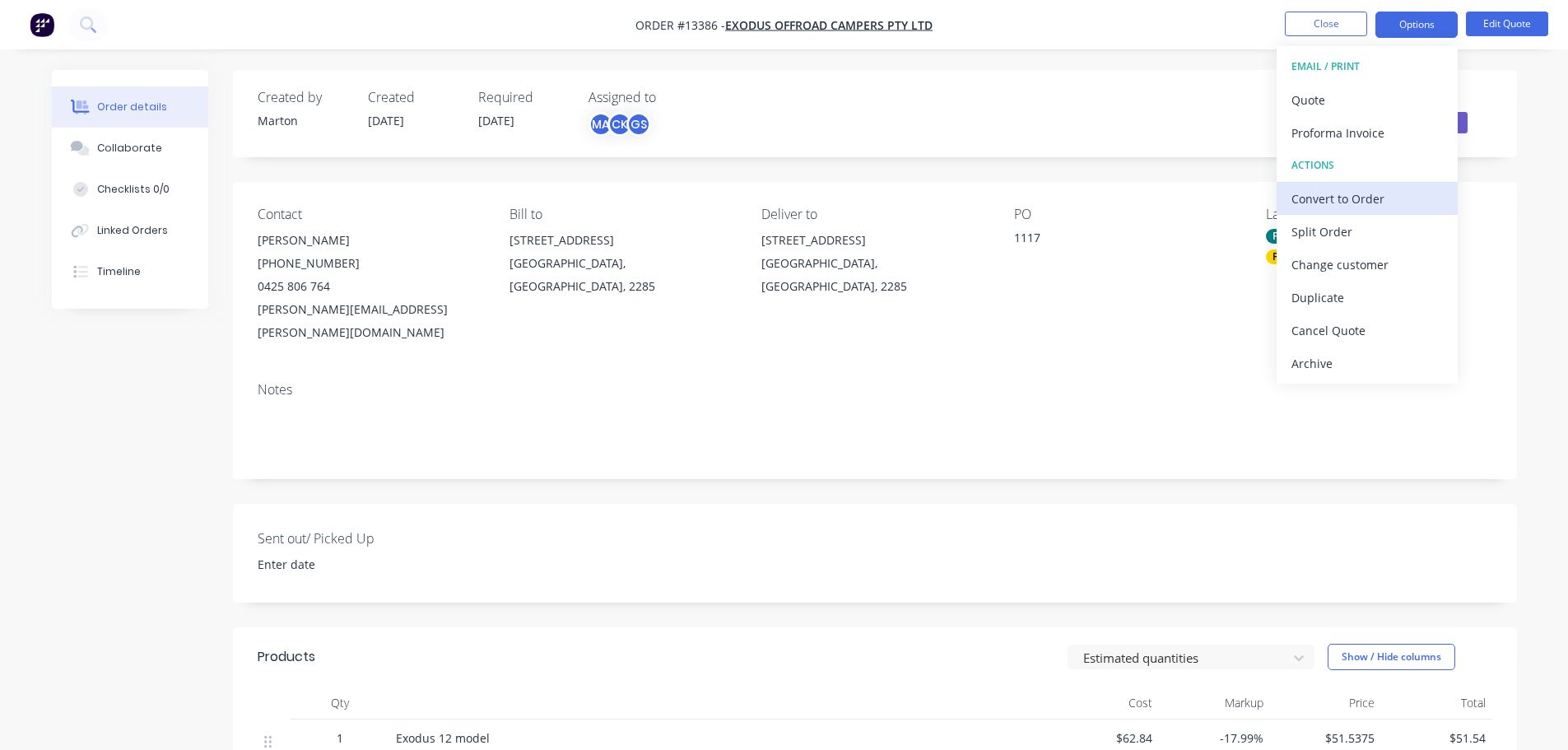
click at [1349, 206] on div "Convert to Order" at bounding box center [1367, 199] width 151 height 24
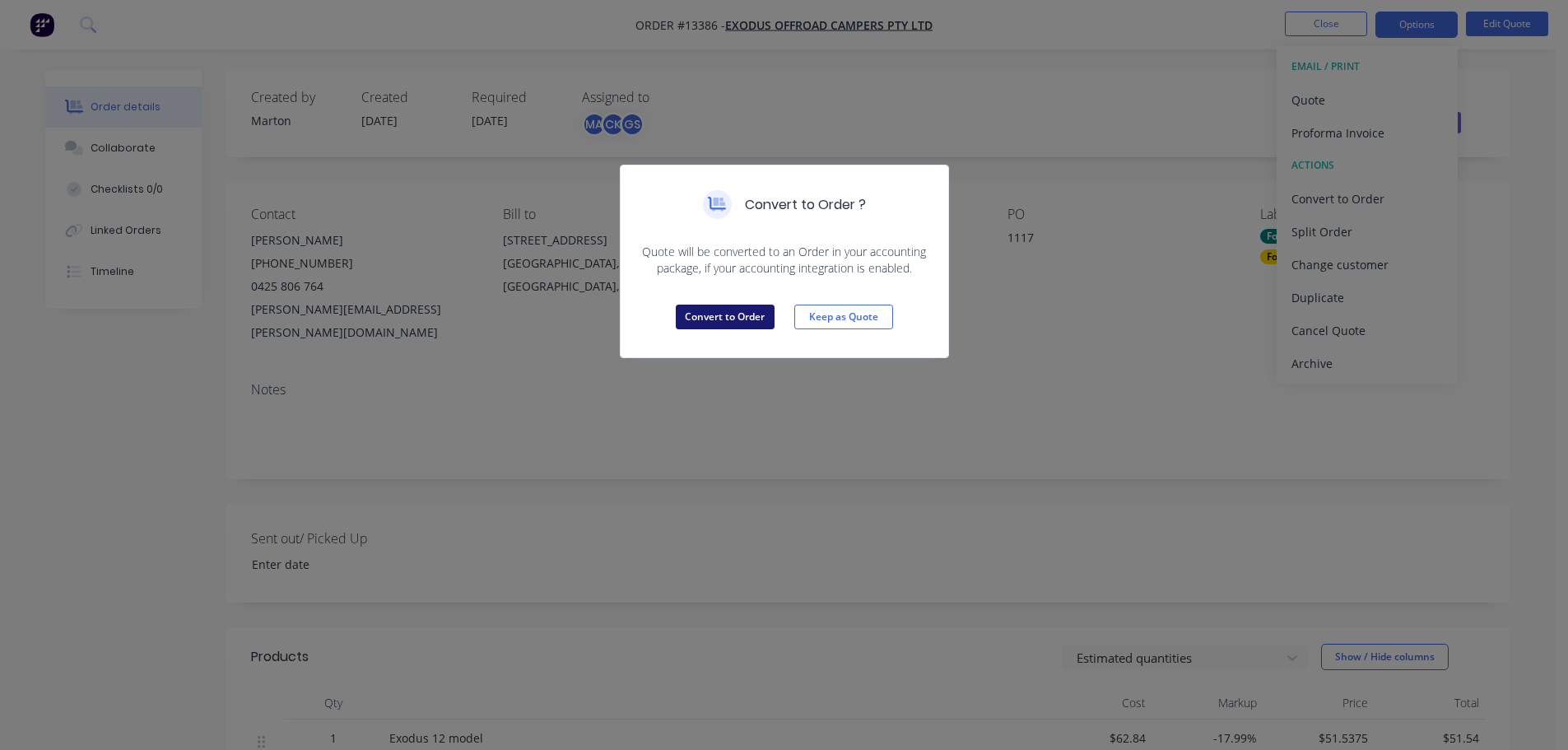
click at [762, 316] on button "Convert to Order" at bounding box center [725, 316] width 98 height 24
